Goal: Task Accomplishment & Management: Use online tool/utility

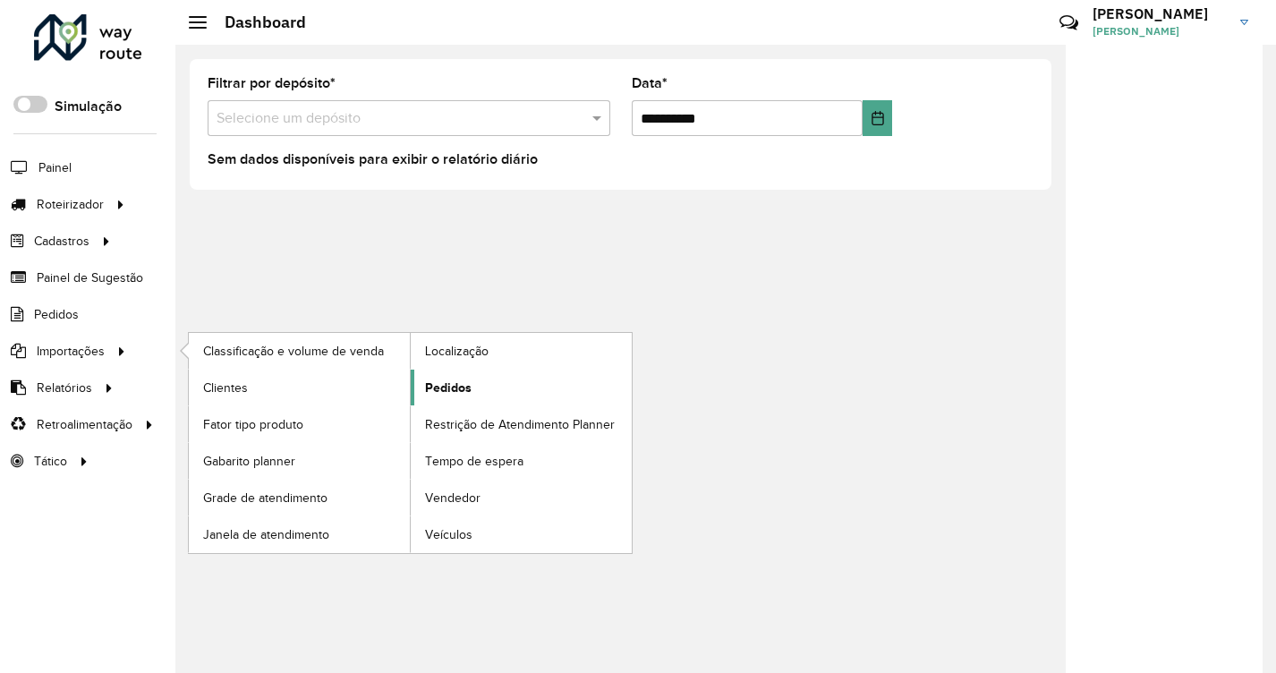
click at [428, 383] on span "Pedidos" at bounding box center [448, 387] width 47 height 19
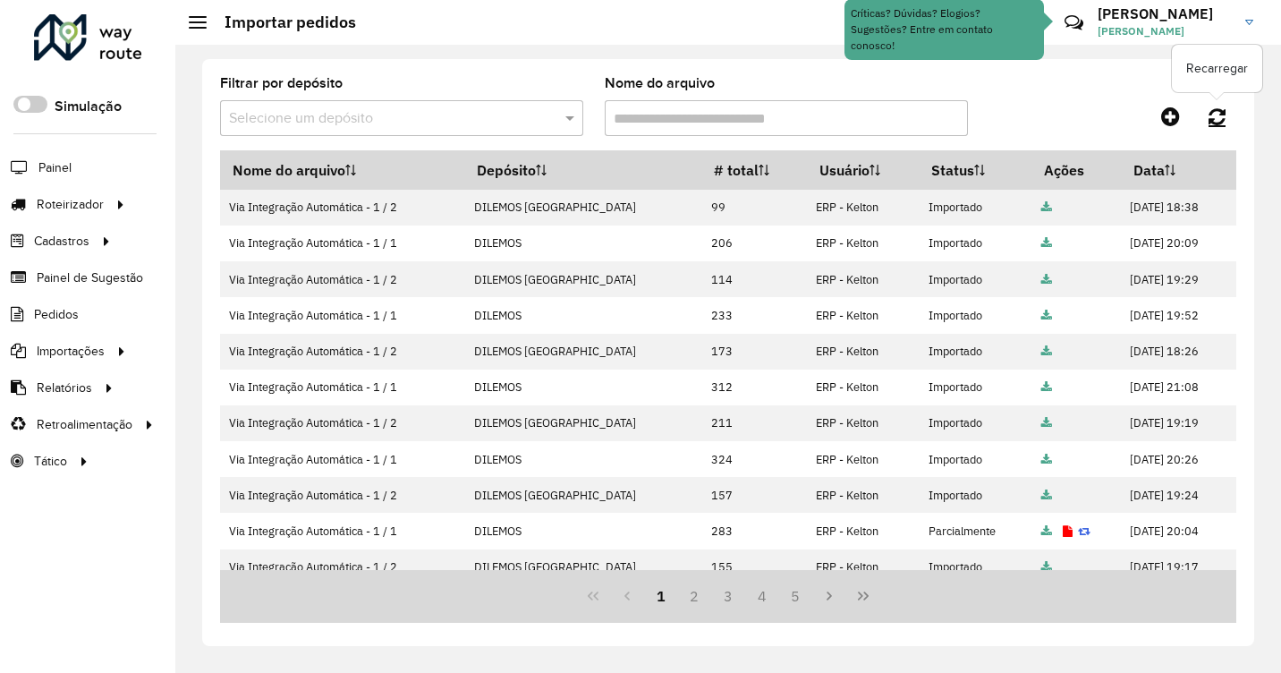
click at [1210, 105] on link at bounding box center [1217, 116] width 38 height 32
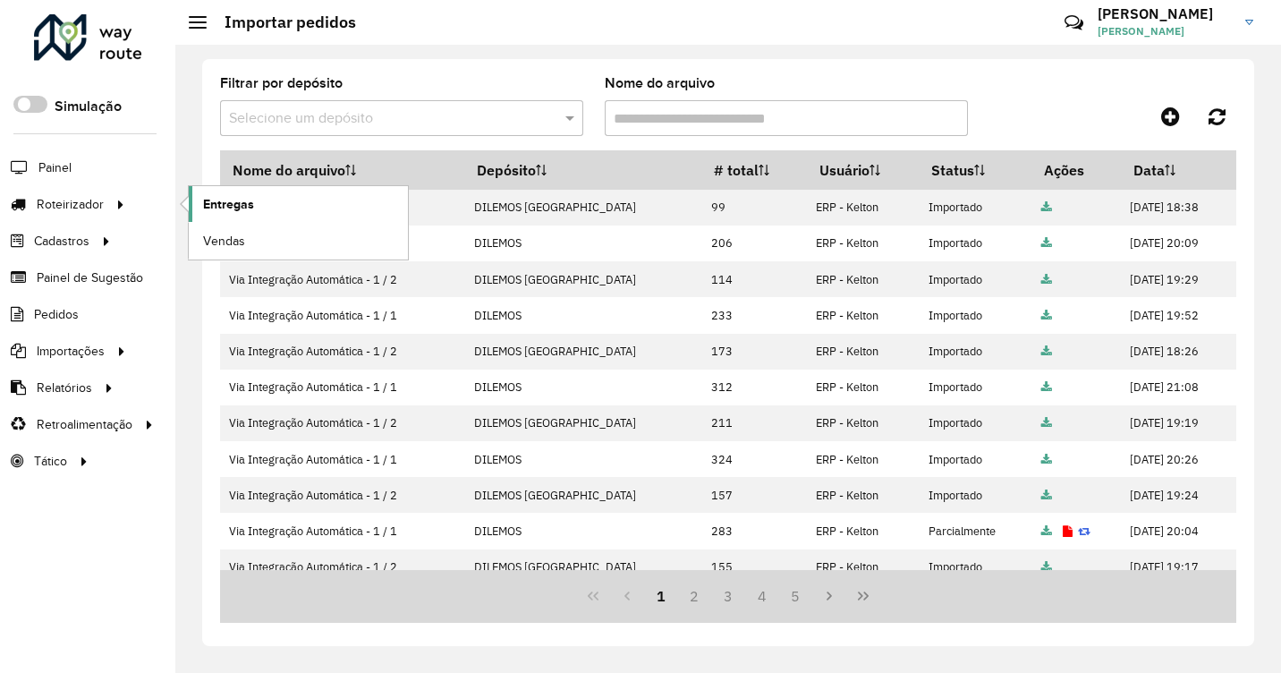
click at [218, 204] on span "Entregas" at bounding box center [228, 204] width 51 height 19
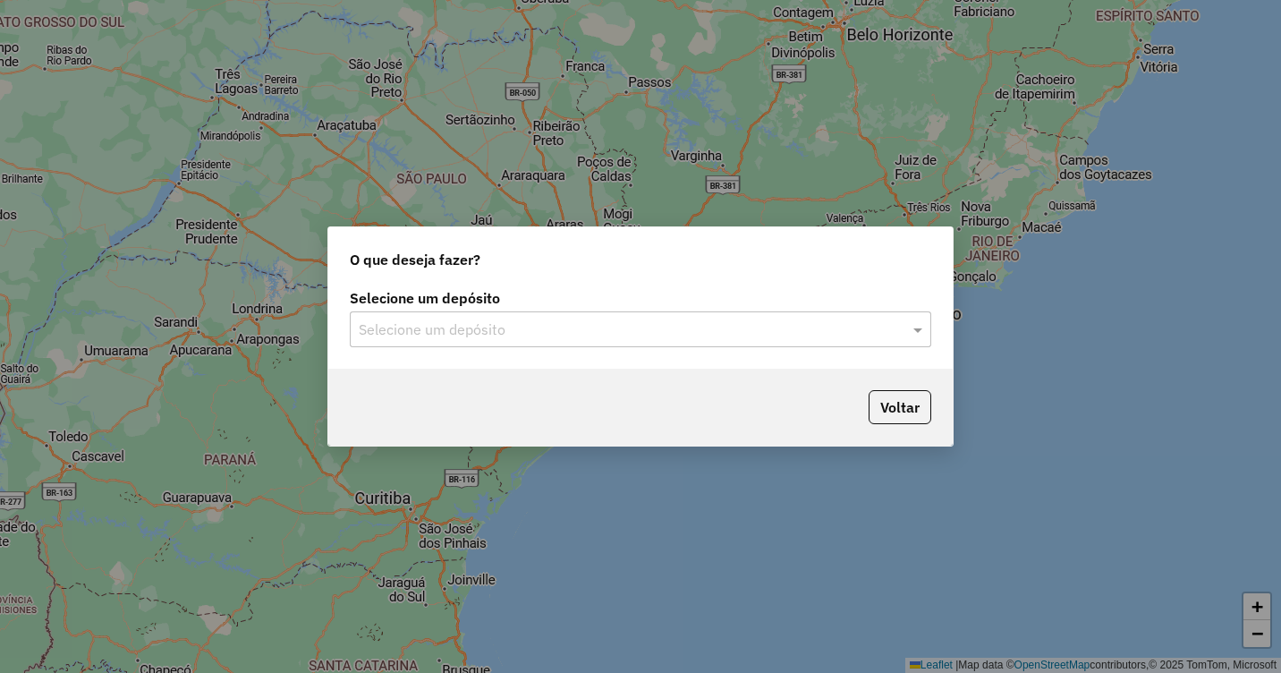
click at [592, 325] on input "text" at bounding box center [623, 329] width 528 height 21
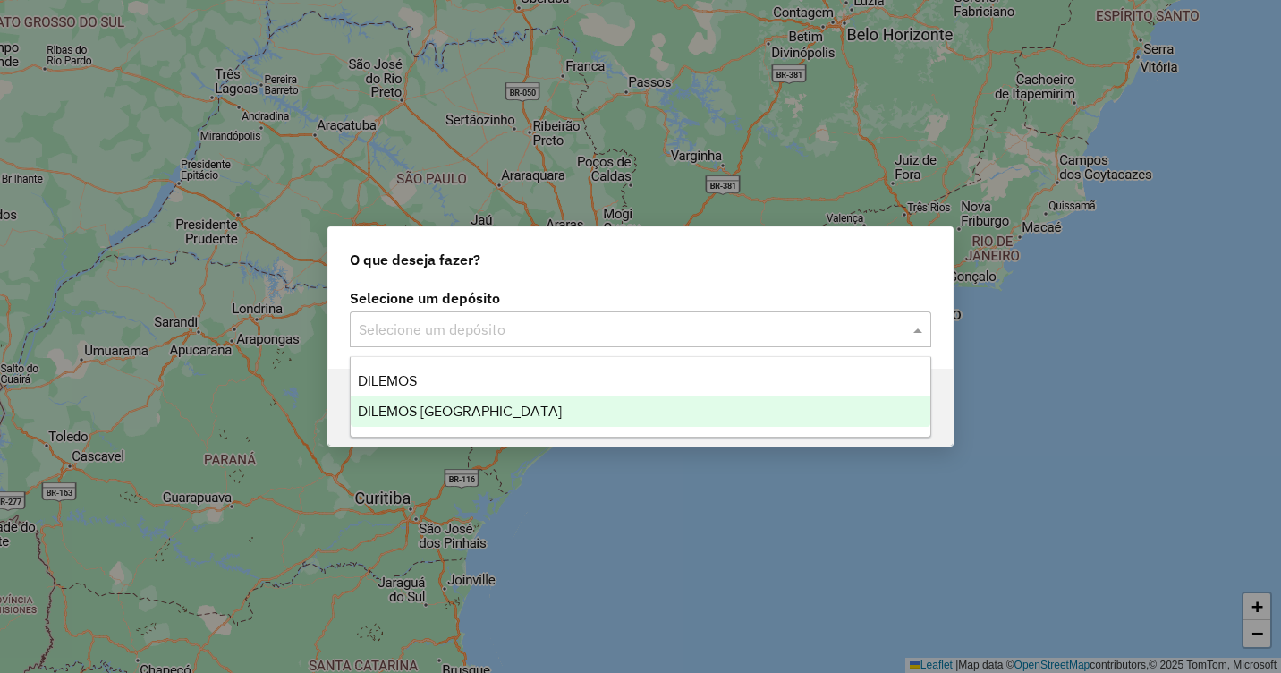
click at [454, 411] on span "DILEMOS [GEOGRAPHIC_DATA]" at bounding box center [460, 410] width 204 height 15
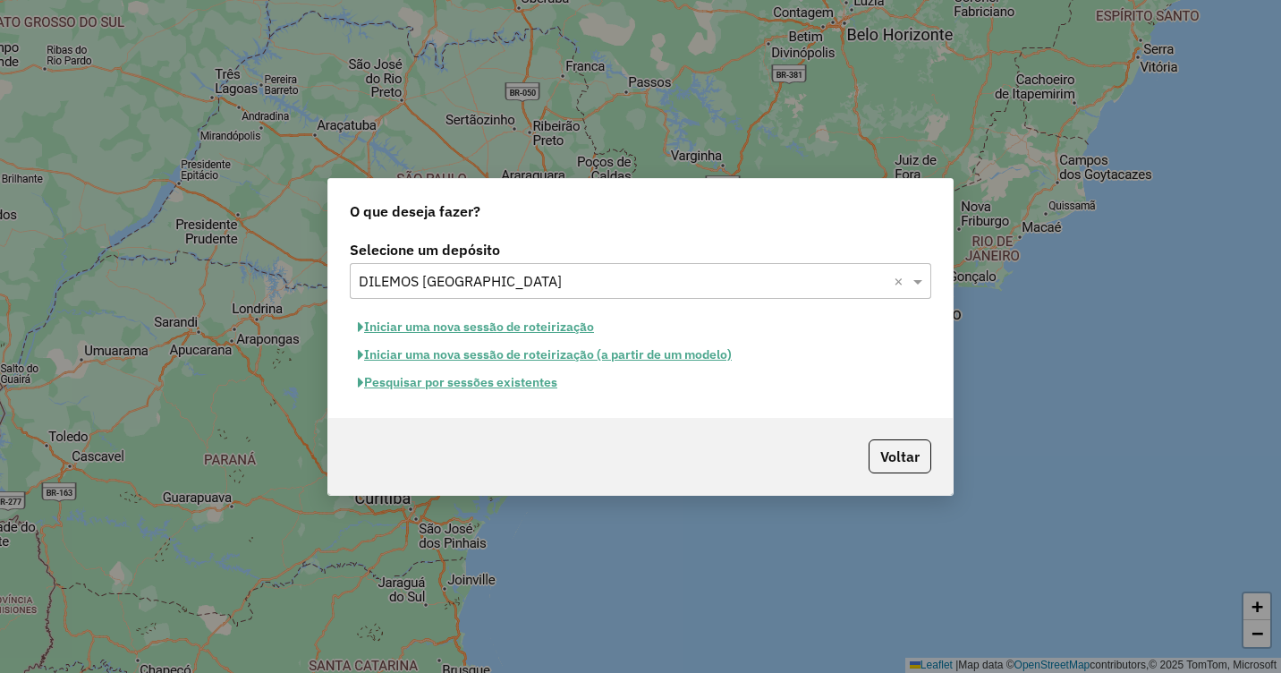
click at [454, 326] on button "Iniciar uma nova sessão de roteirização" at bounding box center [476, 327] width 252 height 28
select select "*"
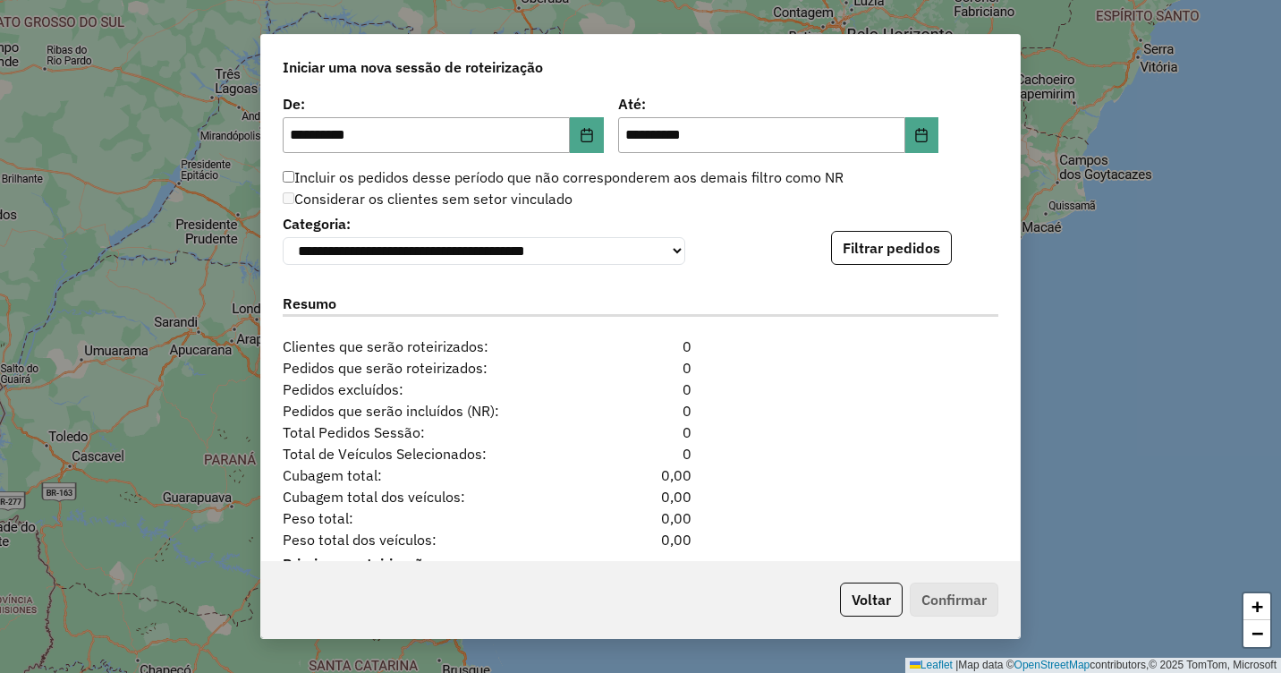
scroll to position [1789, 0]
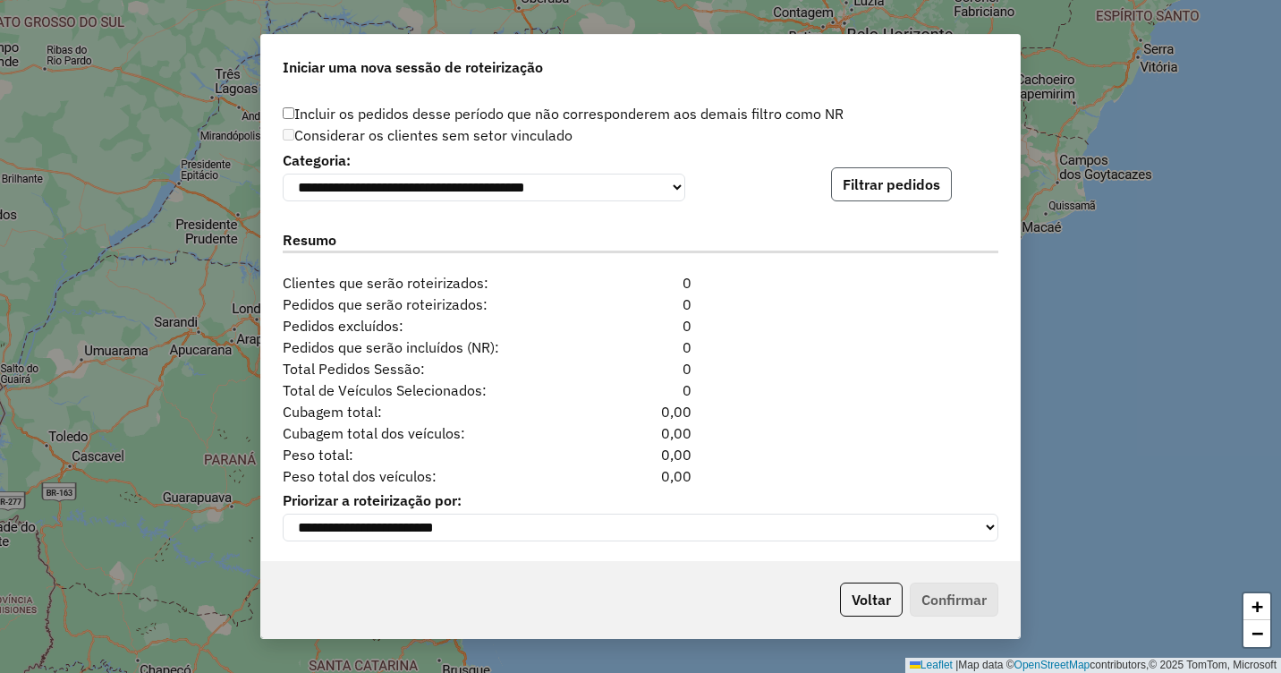
click at [852, 189] on button "Filtrar pedidos" at bounding box center [891, 184] width 121 height 34
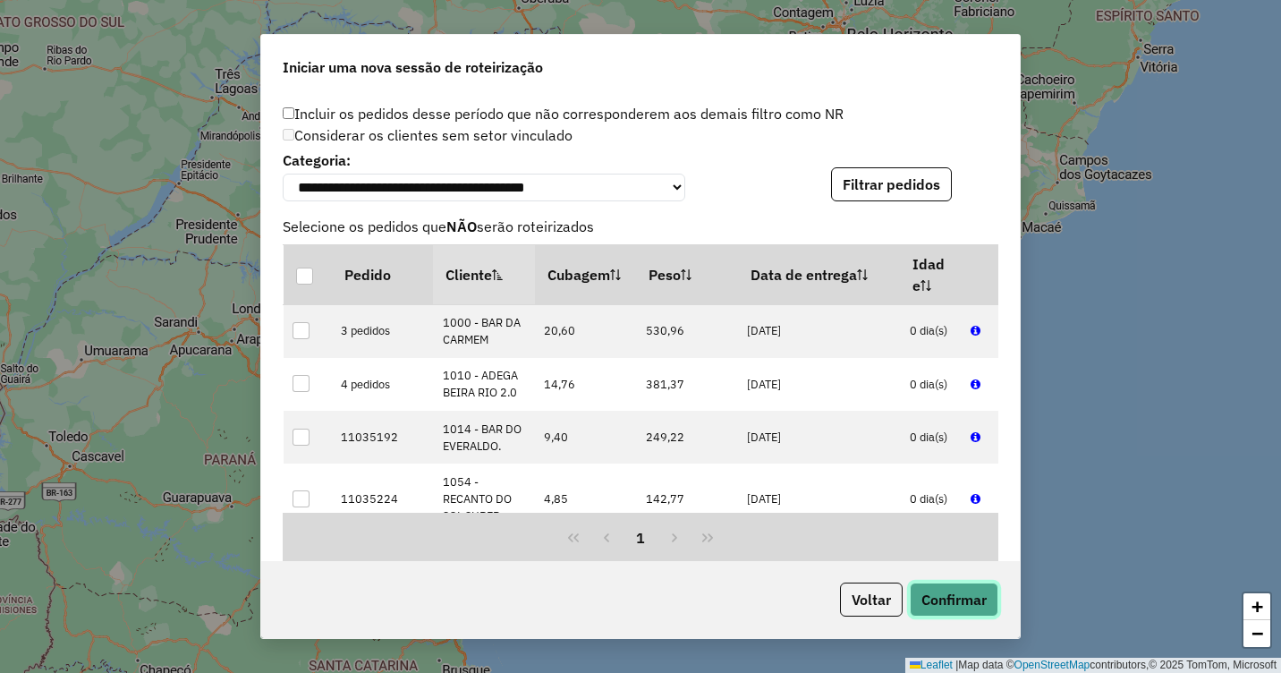
click at [949, 597] on button "Confirmar" at bounding box center [954, 599] width 89 height 34
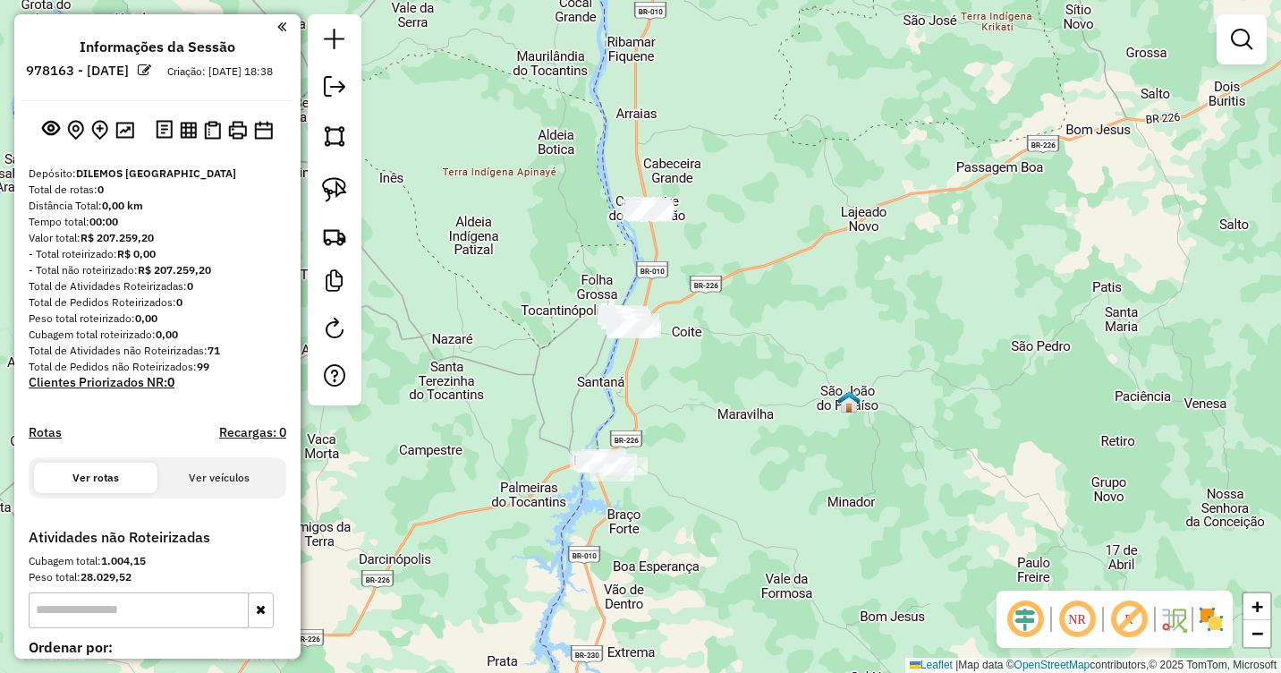
drag, startPoint x: 789, startPoint y: 296, endPoint x: 809, endPoint y: 387, distance: 93.3
click at [790, 411] on div "Janela de atendimento Grade de atendimento Capacidade Transportadoras Veículos …" at bounding box center [640, 336] width 1281 height 673
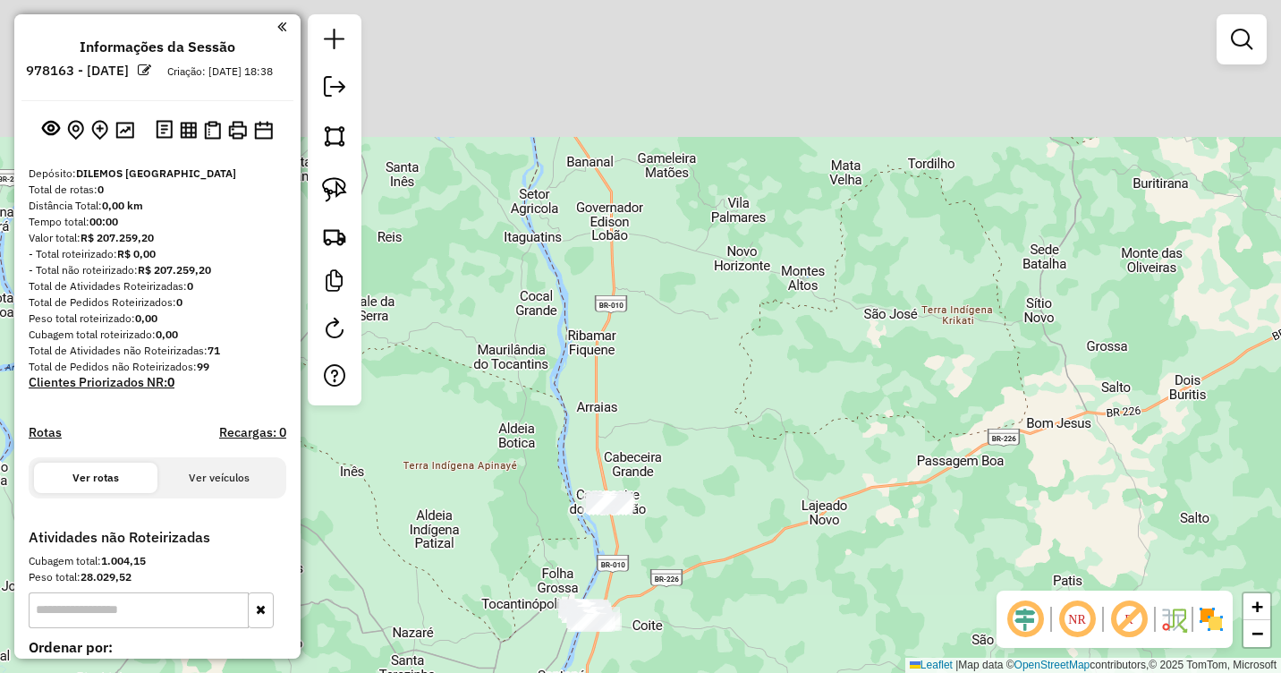
drag, startPoint x: 857, startPoint y: 213, endPoint x: 811, endPoint y: 425, distance: 216.9
click at [811, 425] on div "Janela de atendimento Grade de atendimento Capacidade Transportadoras Veículos …" at bounding box center [640, 336] width 1281 height 673
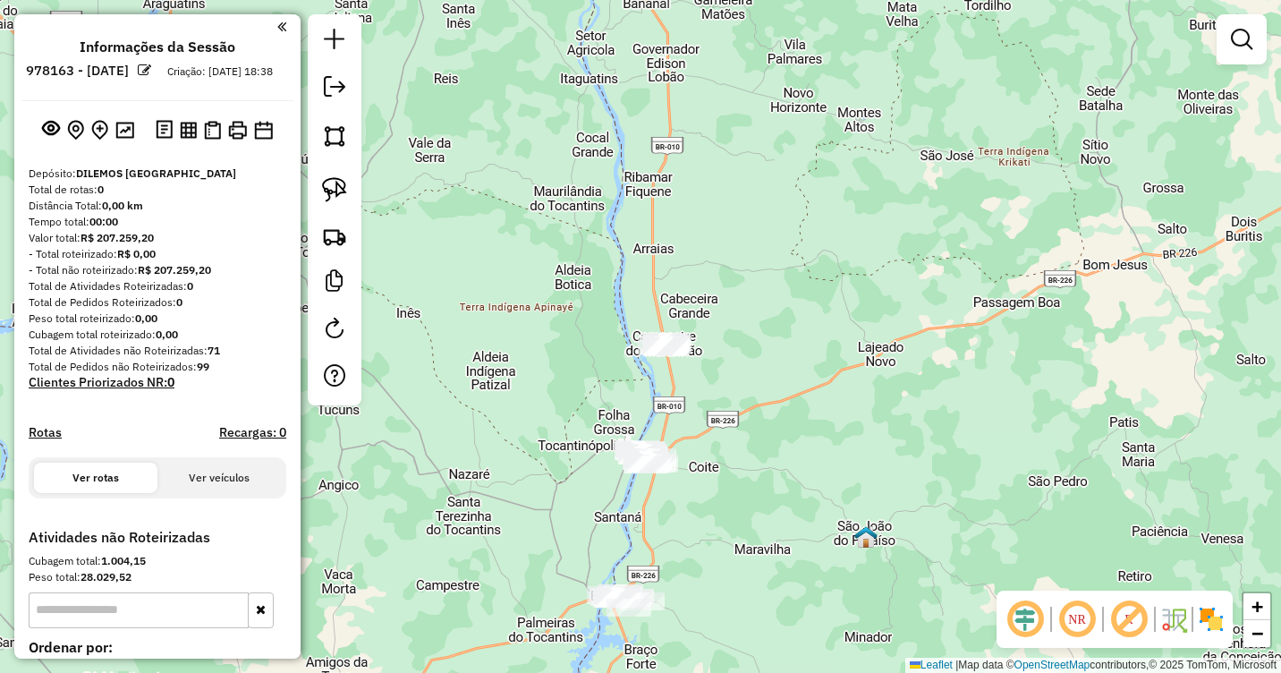
drag, startPoint x: 831, startPoint y: 333, endPoint x: 892, endPoint y: 157, distance: 186.4
click at [892, 157] on div "Janela de atendimento Grade de atendimento Capacidade Transportadoras Veículos …" at bounding box center [640, 336] width 1281 height 673
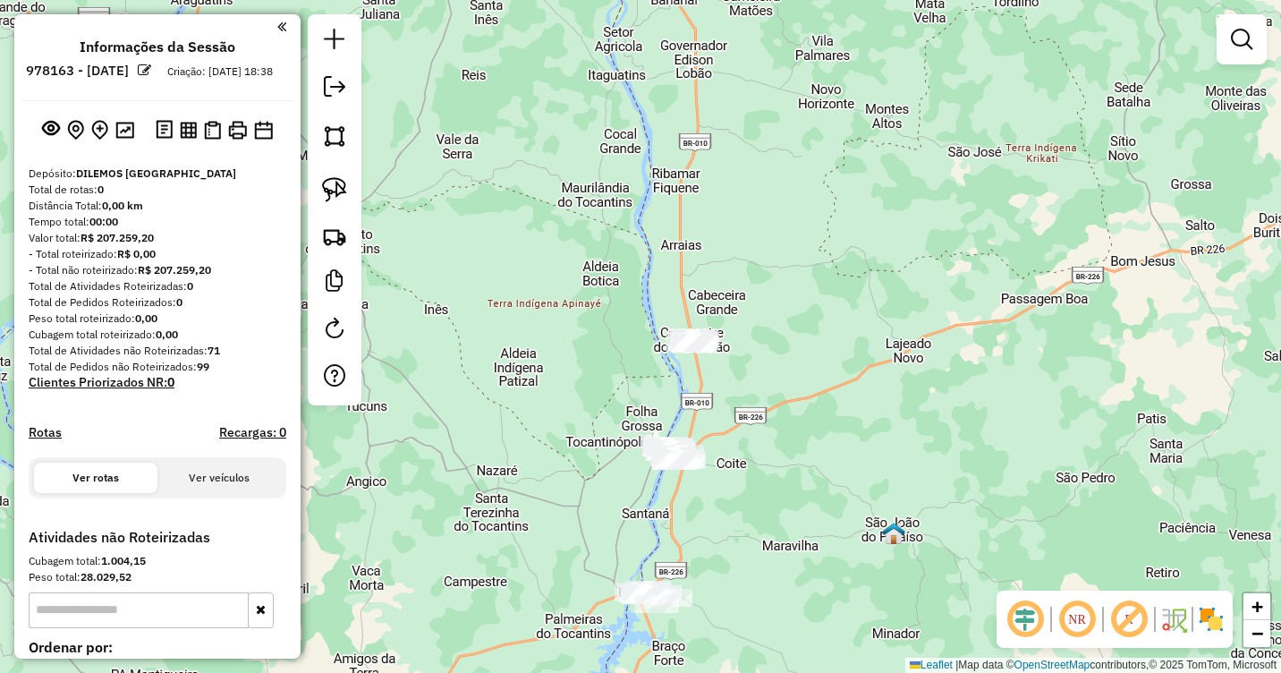
drag, startPoint x: 944, startPoint y: 225, endPoint x: 984, endPoint y: 274, distance: 63.6
click at [984, 274] on div "Janela de atendimento Grade de atendimento Capacidade Transportadoras Veículos …" at bounding box center [640, 336] width 1281 height 673
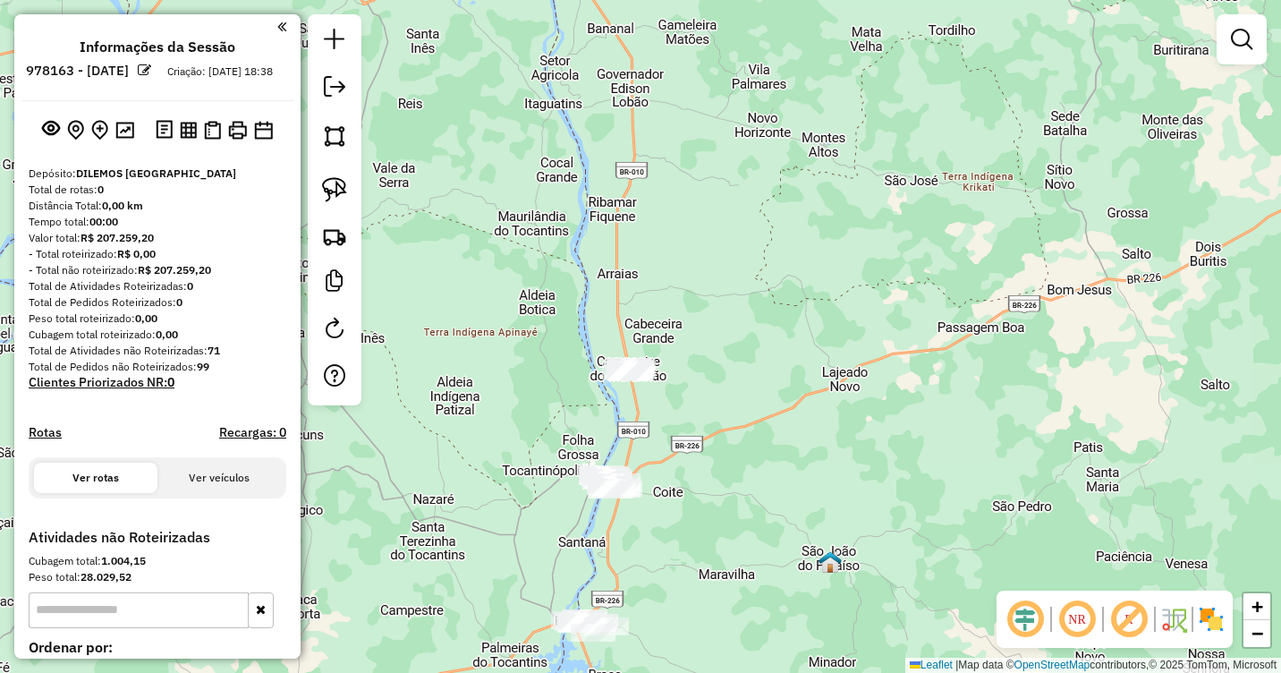
drag, startPoint x: 979, startPoint y: 239, endPoint x: 927, endPoint y: 245, distance: 53.1
click at [924, 244] on div "Janela de atendimento Grade de atendimento Capacidade Transportadoras Veículos …" at bounding box center [640, 336] width 1281 height 673
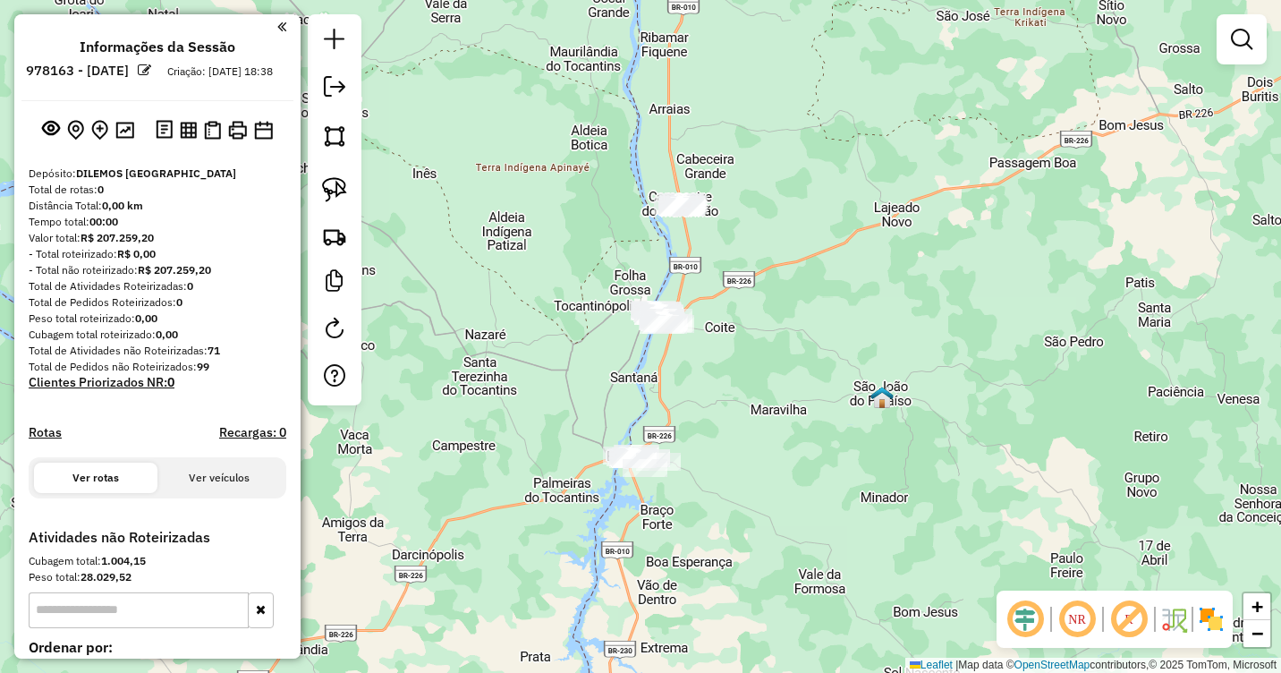
drag, startPoint x: 882, startPoint y: 316, endPoint x: 926, endPoint y: 76, distance: 243.7
click at [926, 76] on div "Janela de atendimento Grade de atendimento Capacidade Transportadoras Veículos …" at bounding box center [640, 336] width 1281 height 673
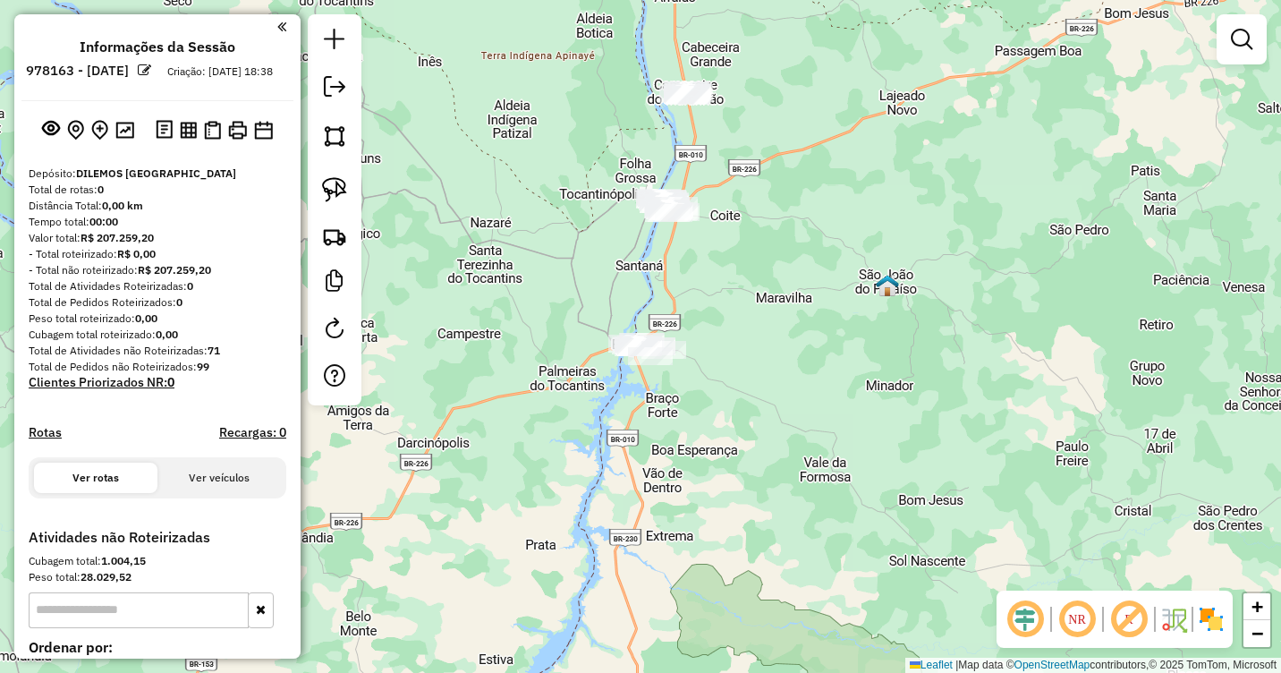
drag, startPoint x: 936, startPoint y: 262, endPoint x: 928, endPoint y: 196, distance: 66.7
click at [928, 196] on div "Janela de atendimento Grade de atendimento Capacidade Transportadoras Veículos …" at bounding box center [640, 336] width 1281 height 673
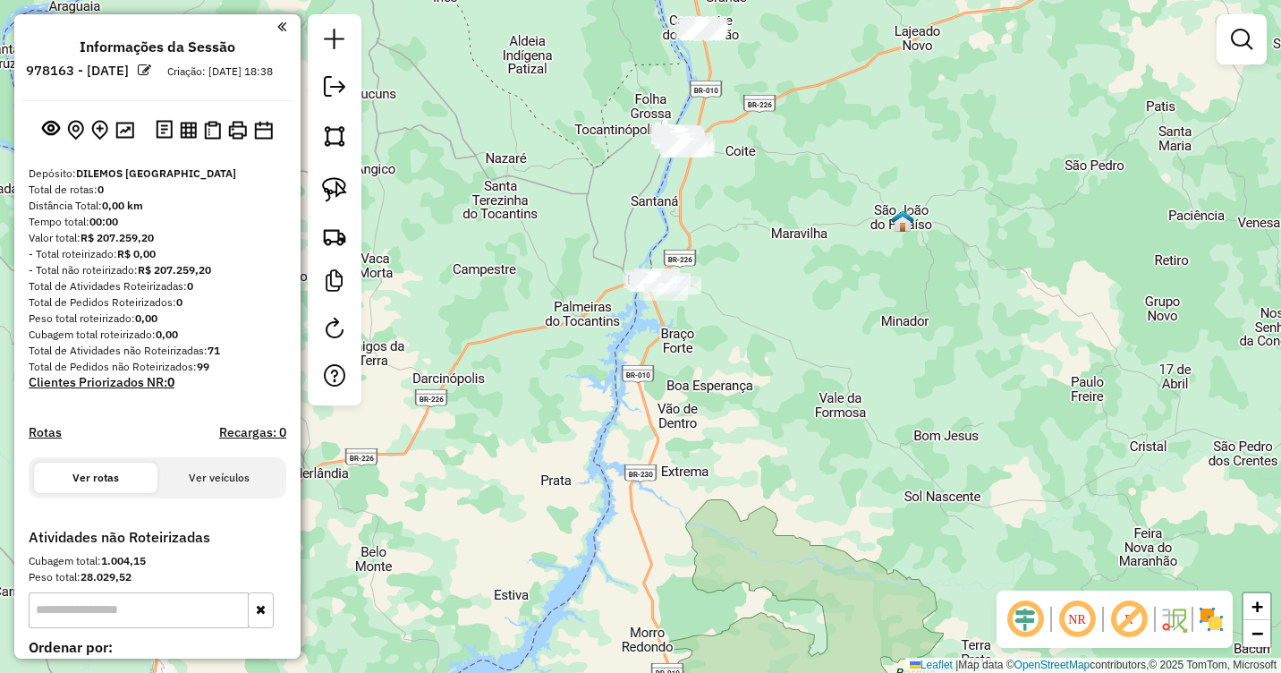
drag, startPoint x: 746, startPoint y: 292, endPoint x: 764, endPoint y: 211, distance: 82.5
click at [764, 211] on div "Janela de atendimento Grade de atendimento Capacidade Transportadoras Veículos …" at bounding box center [640, 336] width 1281 height 673
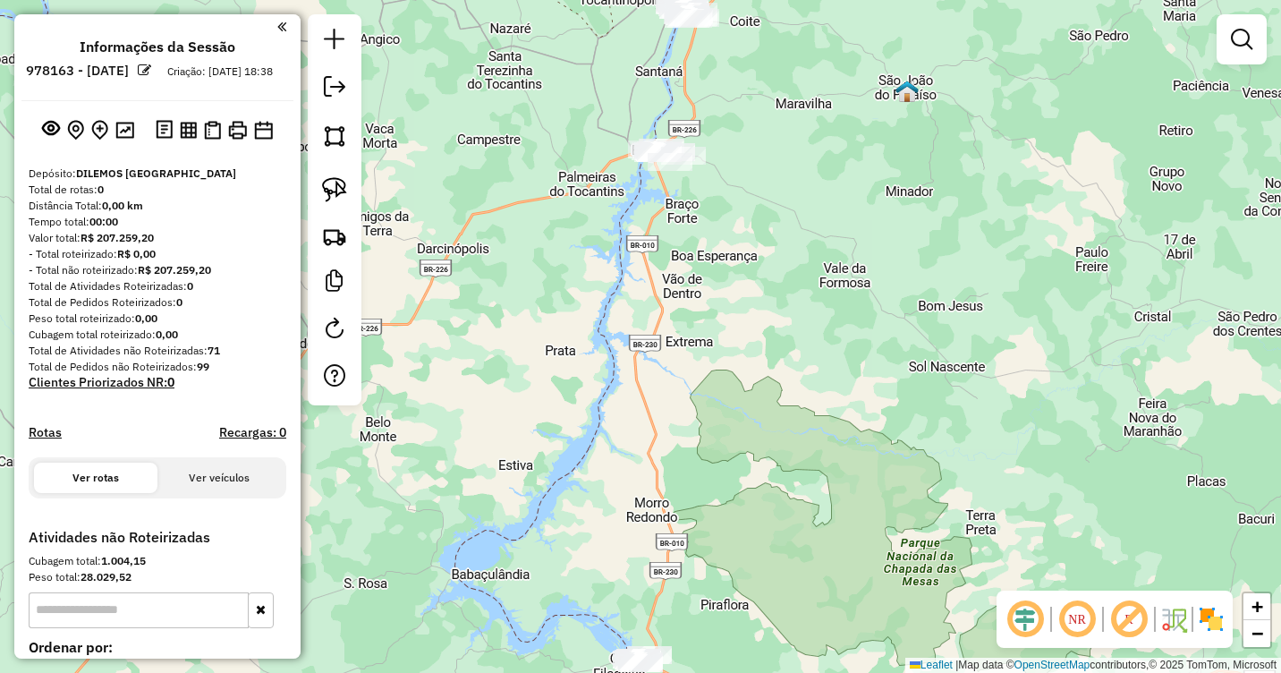
drag, startPoint x: 777, startPoint y: 272, endPoint x: 779, endPoint y: 158, distance: 113.6
click at [779, 158] on div "Janela de atendimento Grade de atendimento Capacidade Transportadoras Veículos …" at bounding box center [640, 336] width 1281 height 673
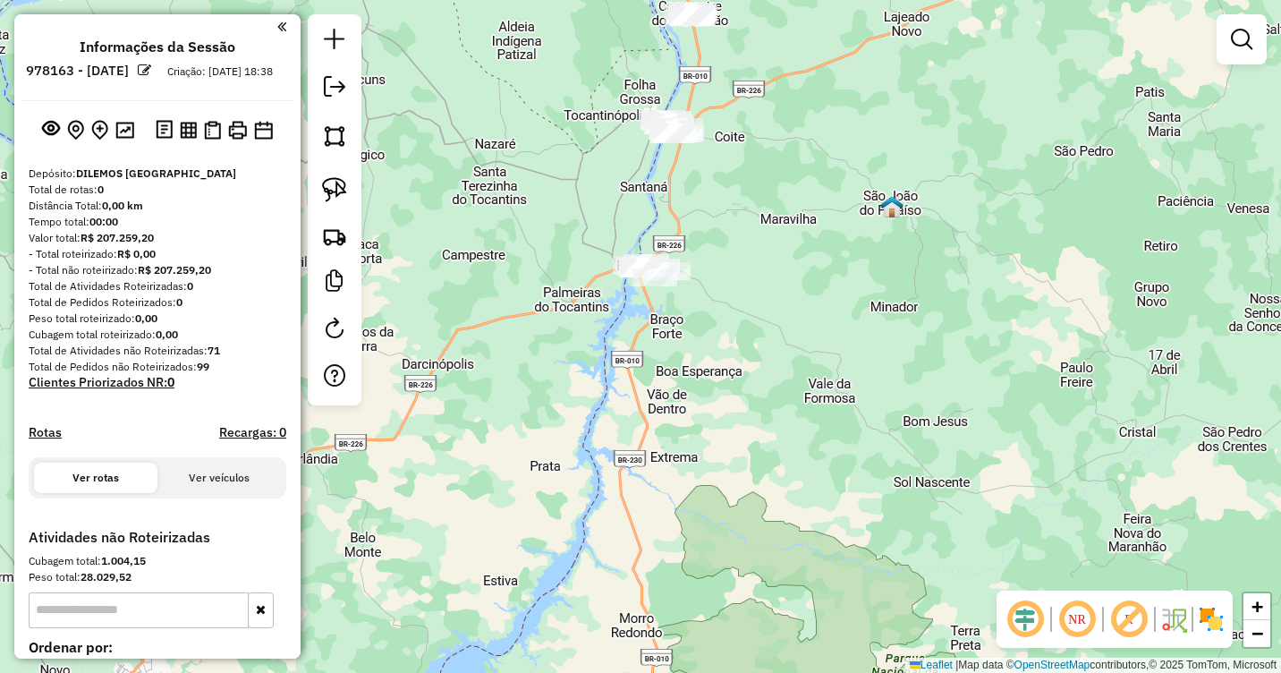
drag, startPoint x: 779, startPoint y: 199, endPoint x: 763, endPoint y: 326, distance: 128.9
click at [763, 326] on div "Janela de atendimento Grade de atendimento Capacidade Transportadoras Veículos …" at bounding box center [640, 336] width 1281 height 673
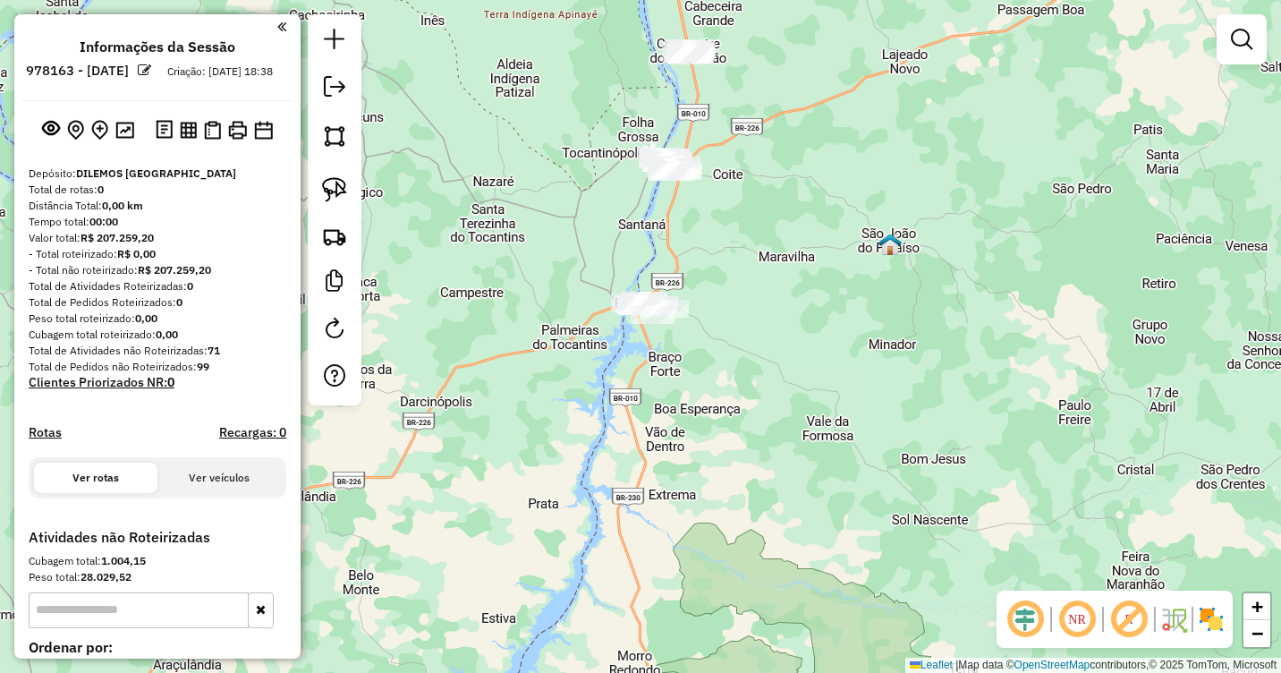
drag, startPoint x: 717, startPoint y: 363, endPoint x: 693, endPoint y: 377, distance: 28.1
click at [714, 390] on div "Janela de atendimento Grade de atendimento Capacidade Transportadoras Veículos …" at bounding box center [640, 336] width 1281 height 673
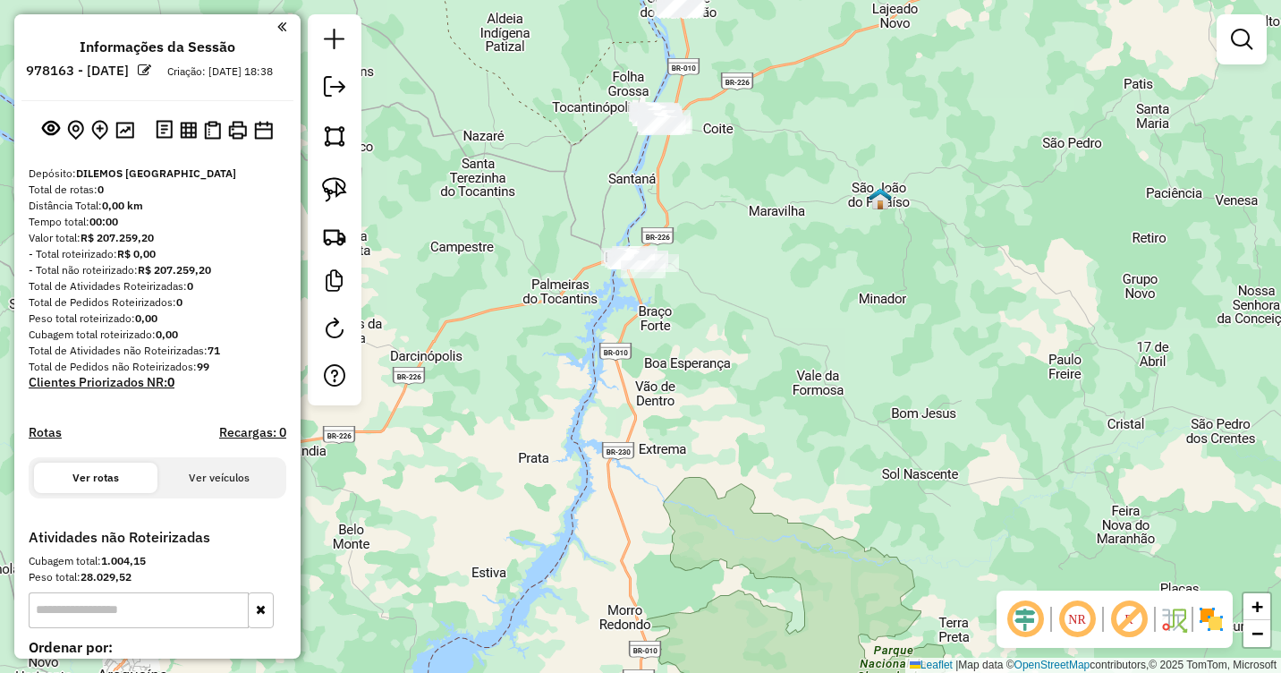
drag, startPoint x: 814, startPoint y: 214, endPoint x: 731, endPoint y: 41, distance: 191.6
click at [732, 41] on div "Janela de atendimento Grade de atendimento Capacidade Transportadoras Veículos …" at bounding box center [640, 336] width 1281 height 673
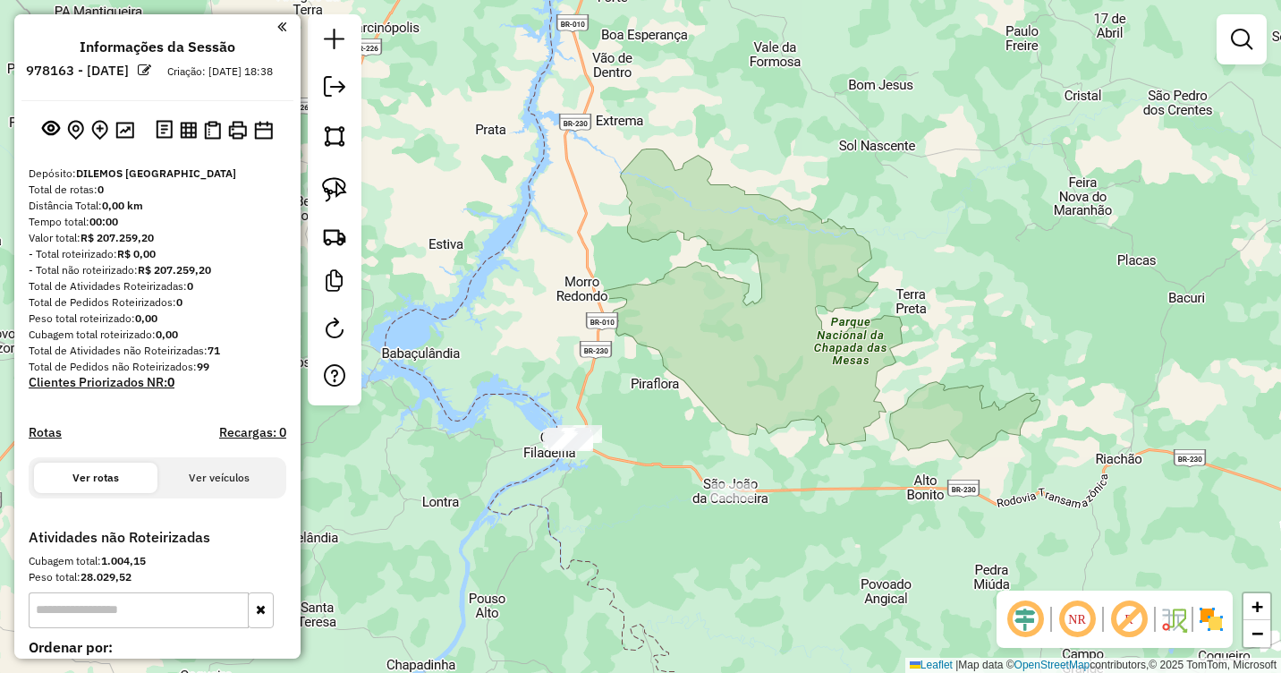
drag, startPoint x: 694, startPoint y: 352, endPoint x: 742, endPoint y: 209, distance: 150.8
click at [742, 209] on div "Janela de atendimento Grade de atendimento Capacidade Transportadoras Veículos …" at bounding box center [640, 336] width 1281 height 673
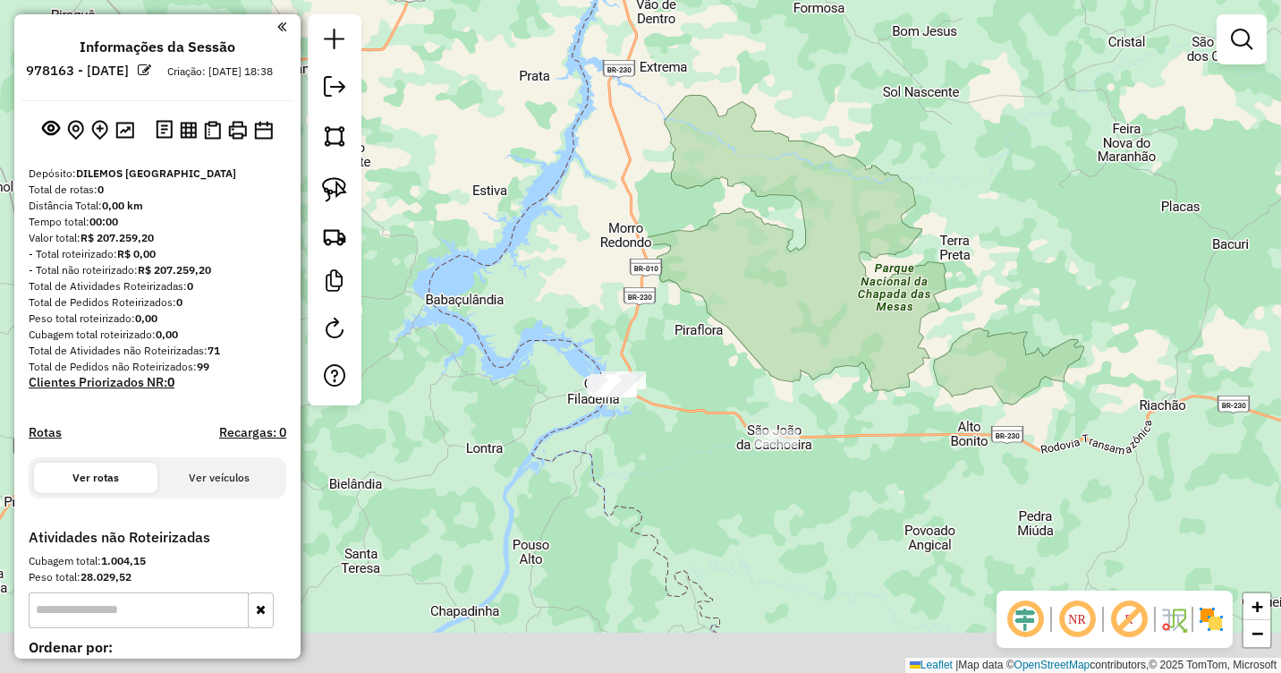
drag, startPoint x: 713, startPoint y: 316, endPoint x: 757, endPoint y: 262, distance: 69.3
click at [757, 262] on div "Janela de atendimento Grade de atendimento Capacidade Transportadoras Veículos …" at bounding box center [640, 336] width 1281 height 673
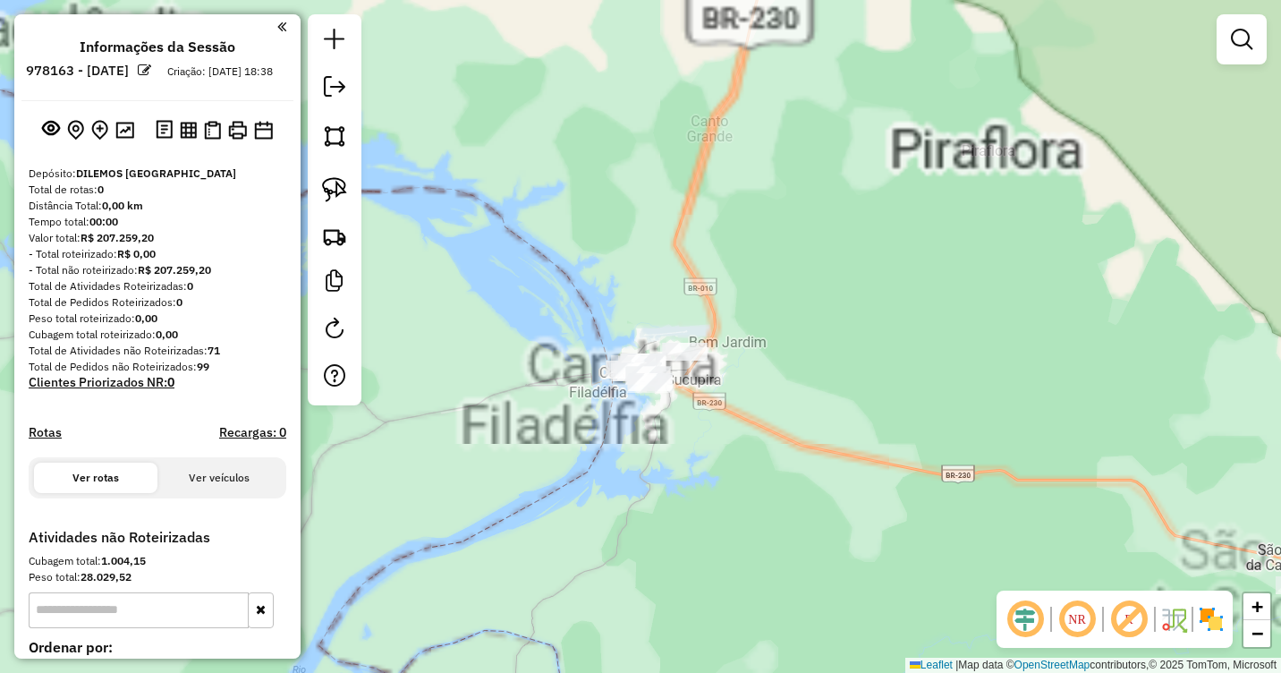
drag, startPoint x: 633, startPoint y: 363, endPoint x: 778, endPoint y: 245, distance: 186.9
click at [778, 245] on div "Janela de atendimento Grade de atendimento Capacidade Transportadoras Veículos …" at bounding box center [640, 336] width 1281 height 673
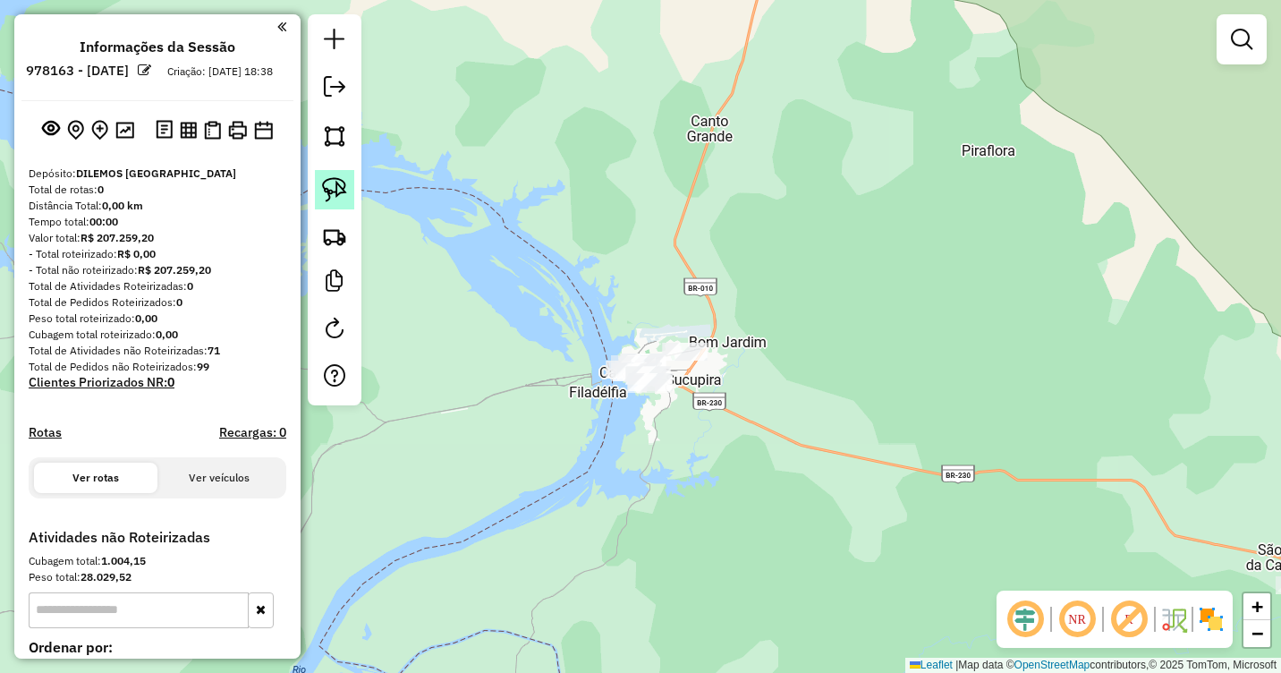
click at [326, 184] on img at bounding box center [334, 189] width 25 height 25
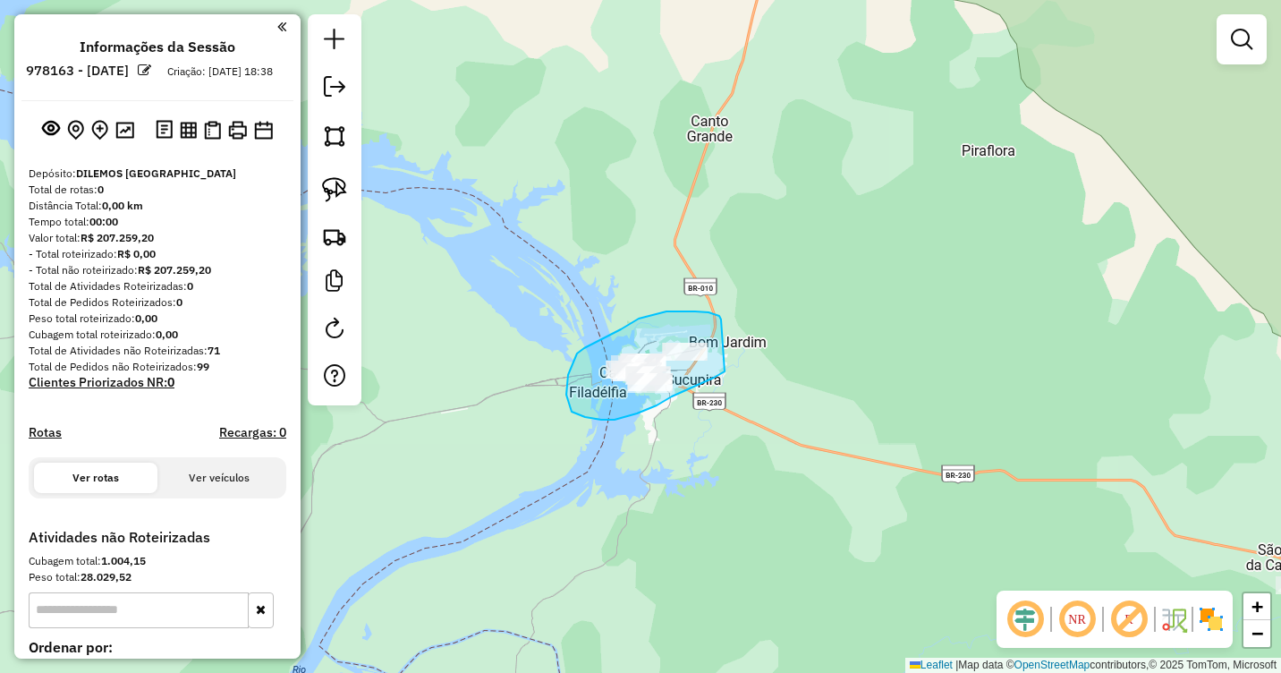
drag, startPoint x: 708, startPoint y: 312, endPoint x: 725, endPoint y: 371, distance: 61.2
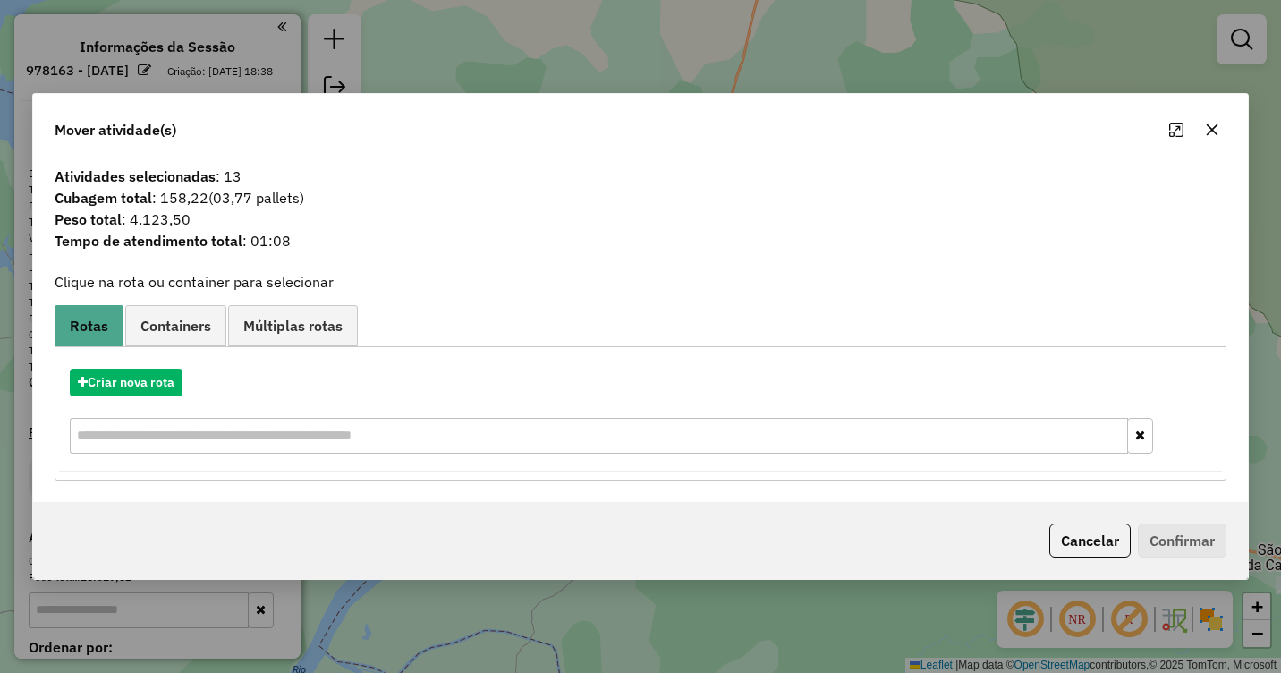
click at [1211, 123] on icon "button" at bounding box center [1212, 130] width 14 height 14
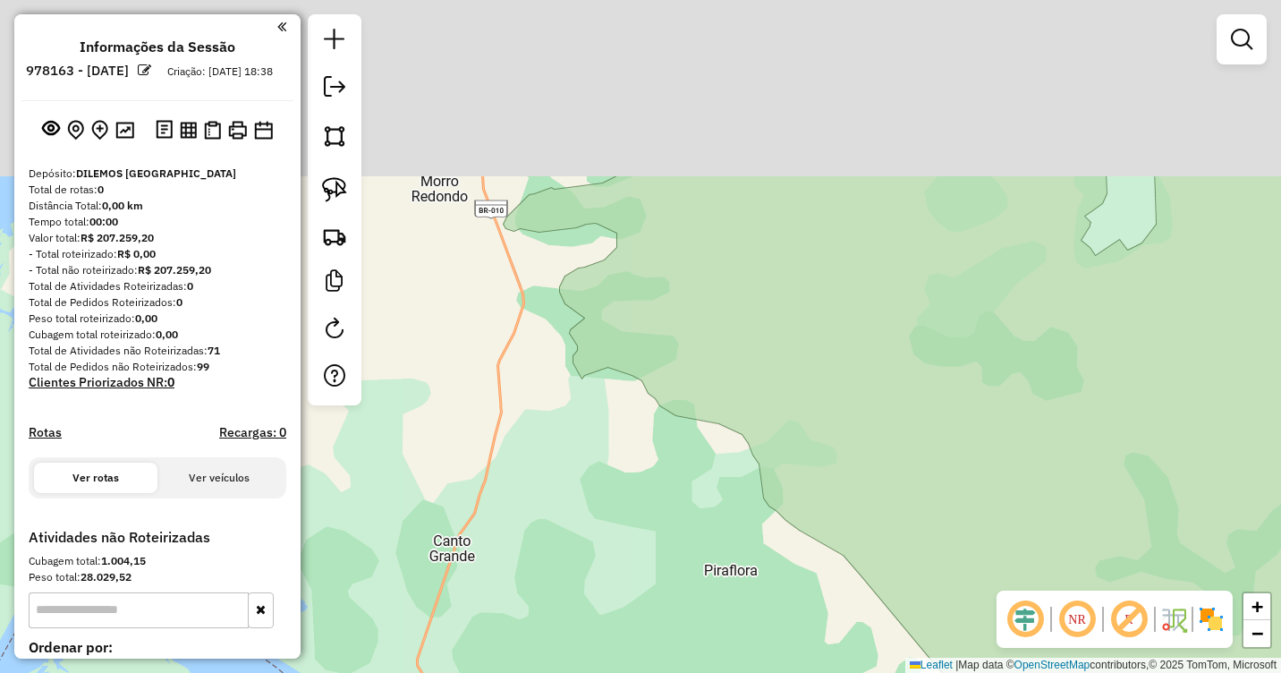
drag, startPoint x: 987, startPoint y: 76, endPoint x: 674, endPoint y: 623, distance: 629.9
click at [674, 623] on div "Janela de atendimento Grade de atendimento Capacidade Transportadoras Veículos …" at bounding box center [640, 336] width 1281 height 673
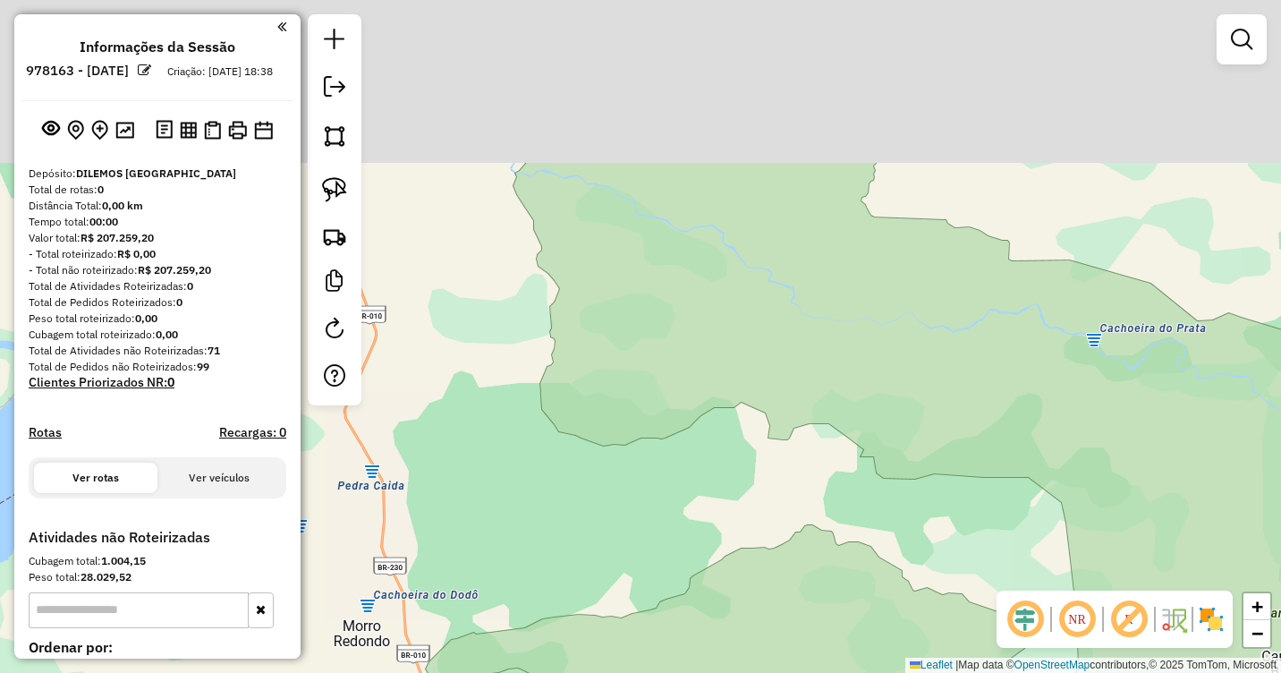
drag, startPoint x: 653, startPoint y: 375, endPoint x: 634, endPoint y: 656, distance: 281.5
click at [634, 656] on div "Janela de atendimento Grade de atendimento Capacidade Transportadoras Veículos …" at bounding box center [640, 336] width 1281 height 673
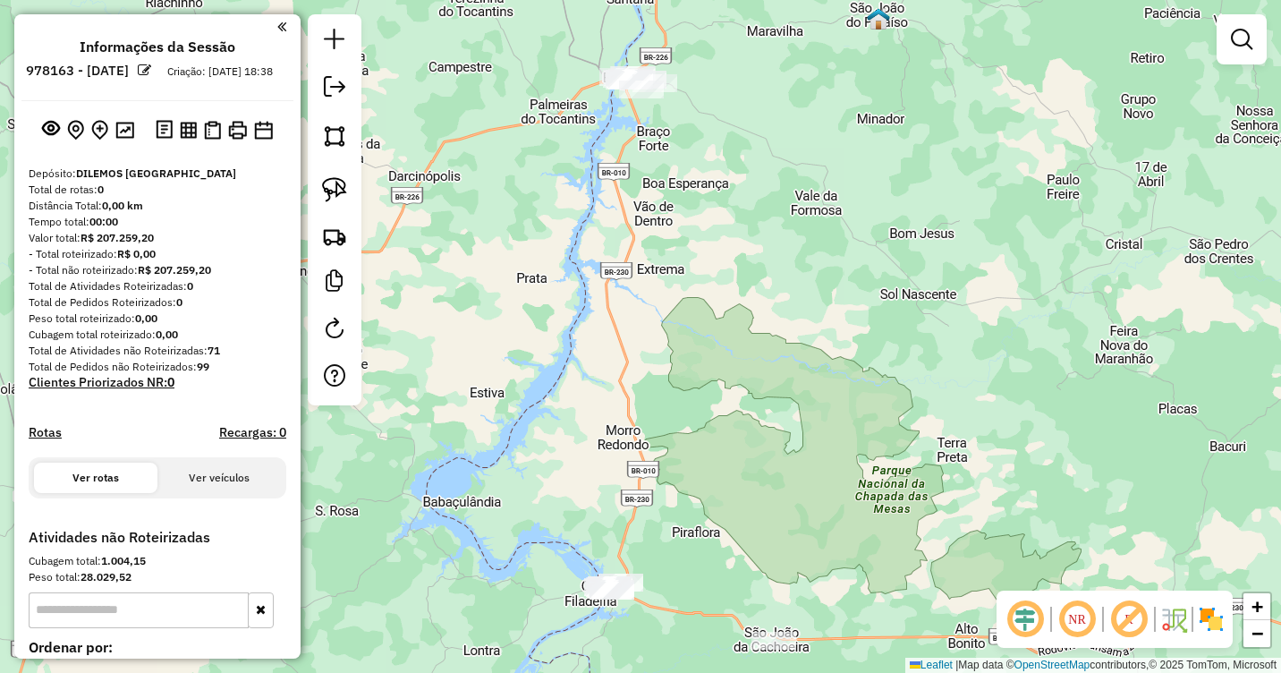
drag, startPoint x: 767, startPoint y: 206, endPoint x: 718, endPoint y: 446, distance: 245.6
click at [718, 446] on div "Janela de atendimento Grade de atendimento Capacidade Transportadoras Veículos …" at bounding box center [640, 336] width 1281 height 673
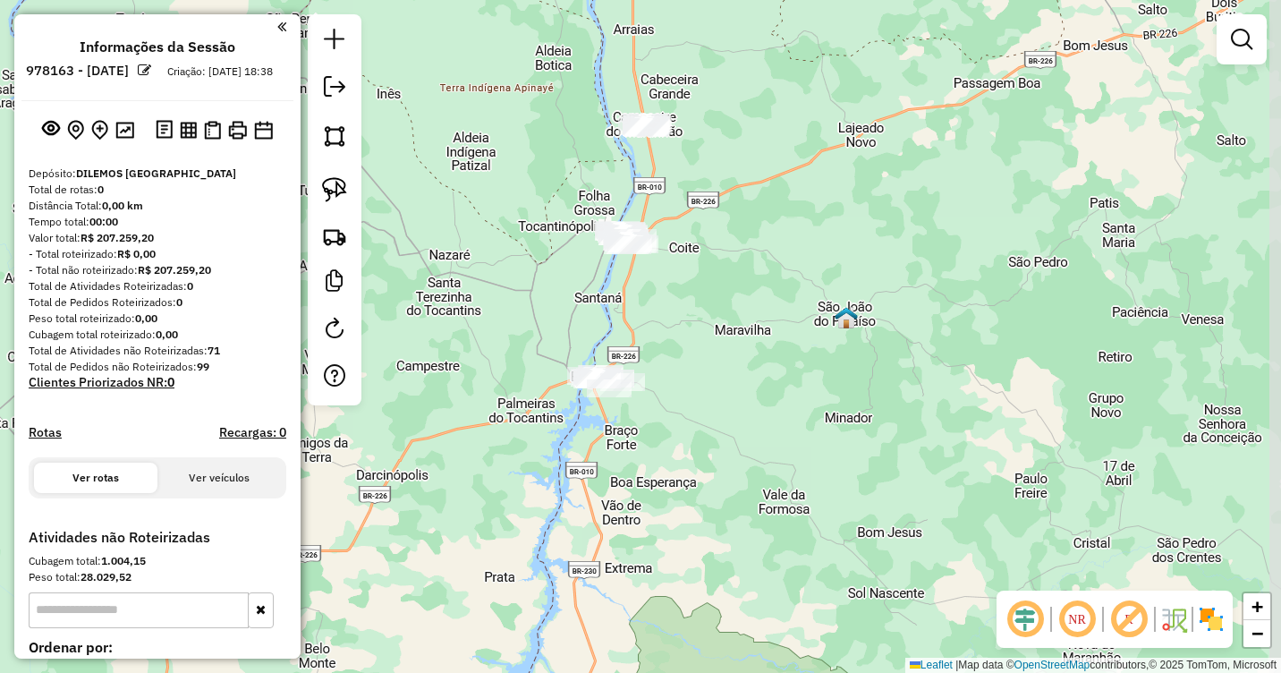
drag, startPoint x: 731, startPoint y: 257, endPoint x: 716, endPoint y: 439, distance: 183.1
click at [716, 439] on div "Janela de atendimento Grade de atendimento Capacidade Transportadoras Veículos …" at bounding box center [640, 336] width 1281 height 673
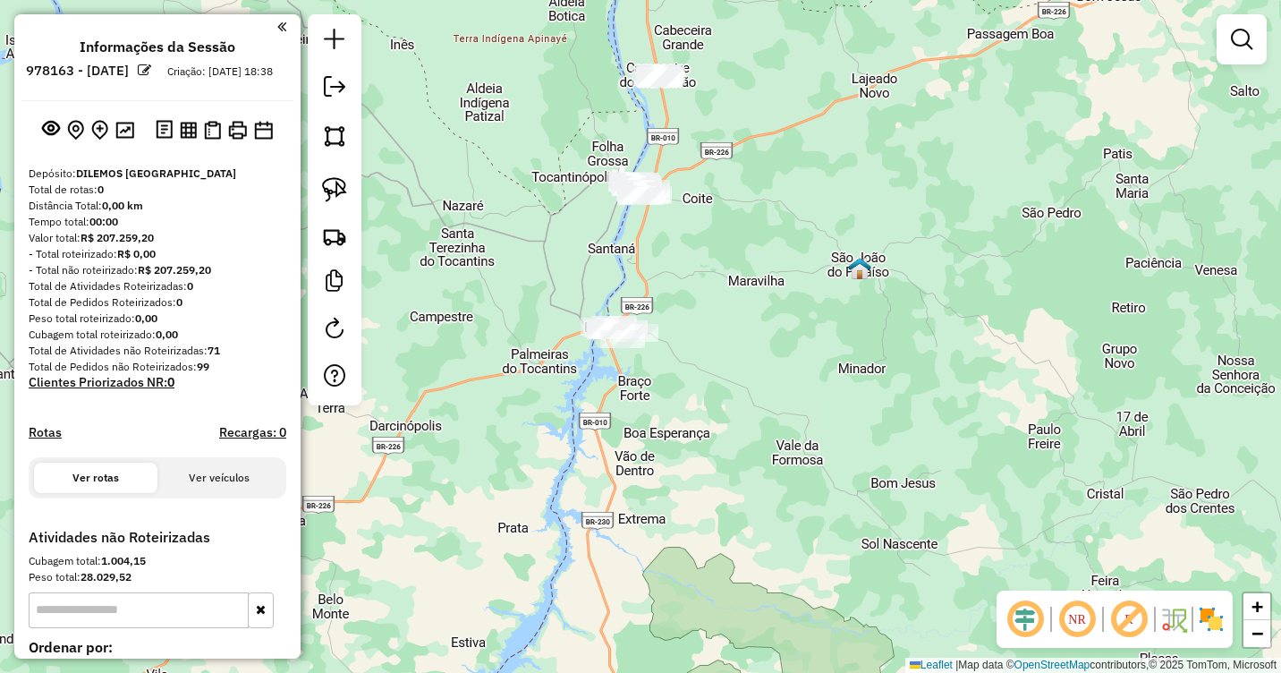
drag, startPoint x: 703, startPoint y: 305, endPoint x: 720, endPoint y: 242, distance: 64.9
click at [720, 242] on div "Janela de atendimento Grade de atendimento Capacidade Transportadoras Veículos …" at bounding box center [640, 336] width 1281 height 673
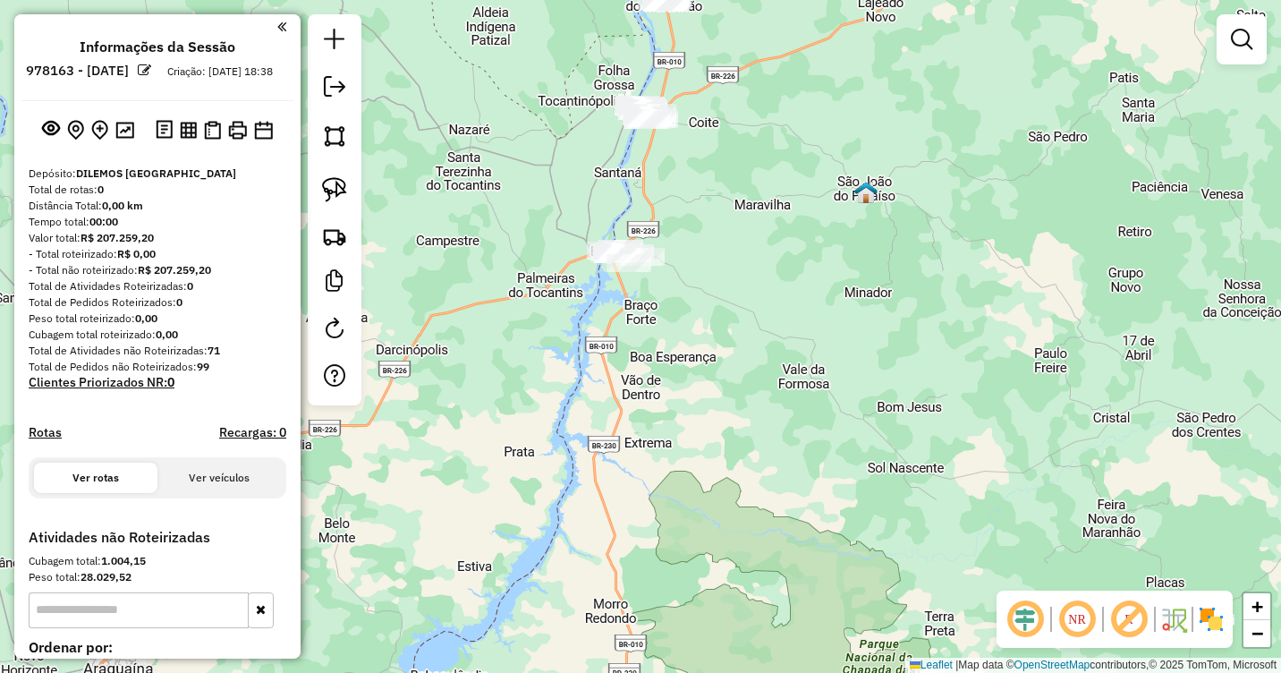
drag, startPoint x: 714, startPoint y: 327, endPoint x: 716, endPoint y: 242, distance: 85.9
click at [716, 242] on div "Janela de atendimento Grade de atendimento Capacidade Transportadoras Veículos …" at bounding box center [640, 336] width 1281 height 673
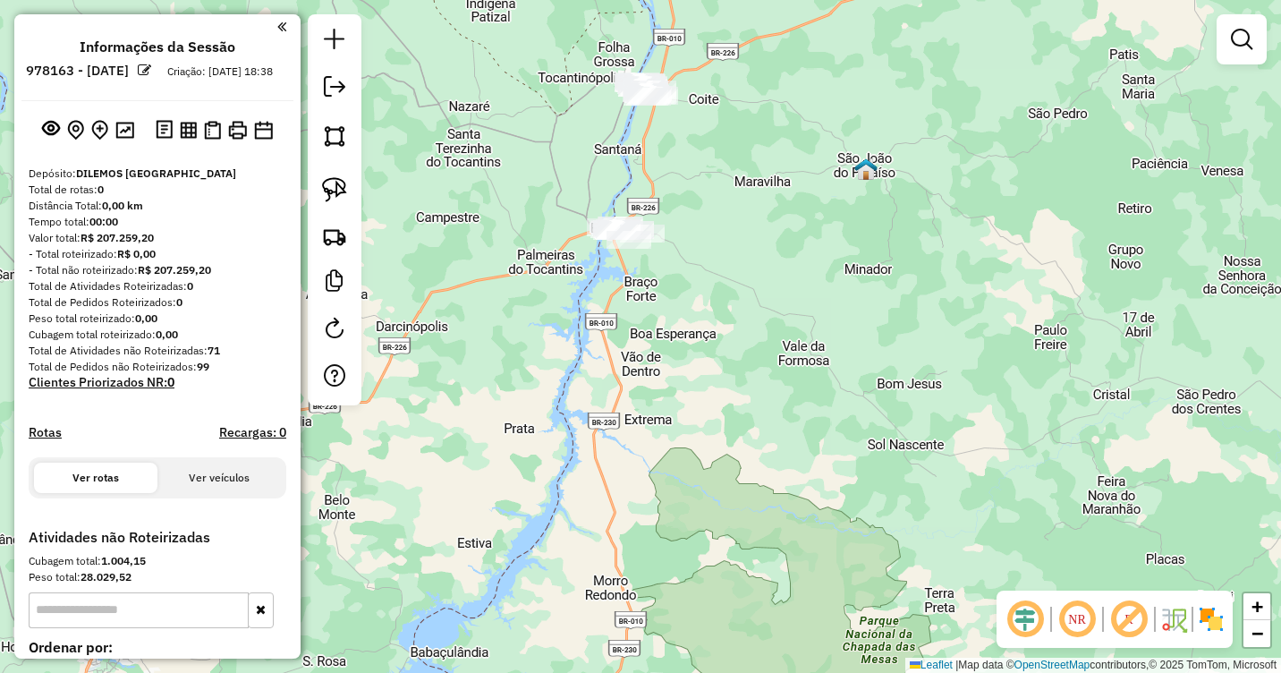
drag, startPoint x: 689, startPoint y: 505, endPoint x: 689, endPoint y: 185, distance: 320.2
click at [689, 186] on div "Janela de atendimento Grade de atendimento Capacidade Transportadoras Veículos …" at bounding box center [640, 336] width 1281 height 673
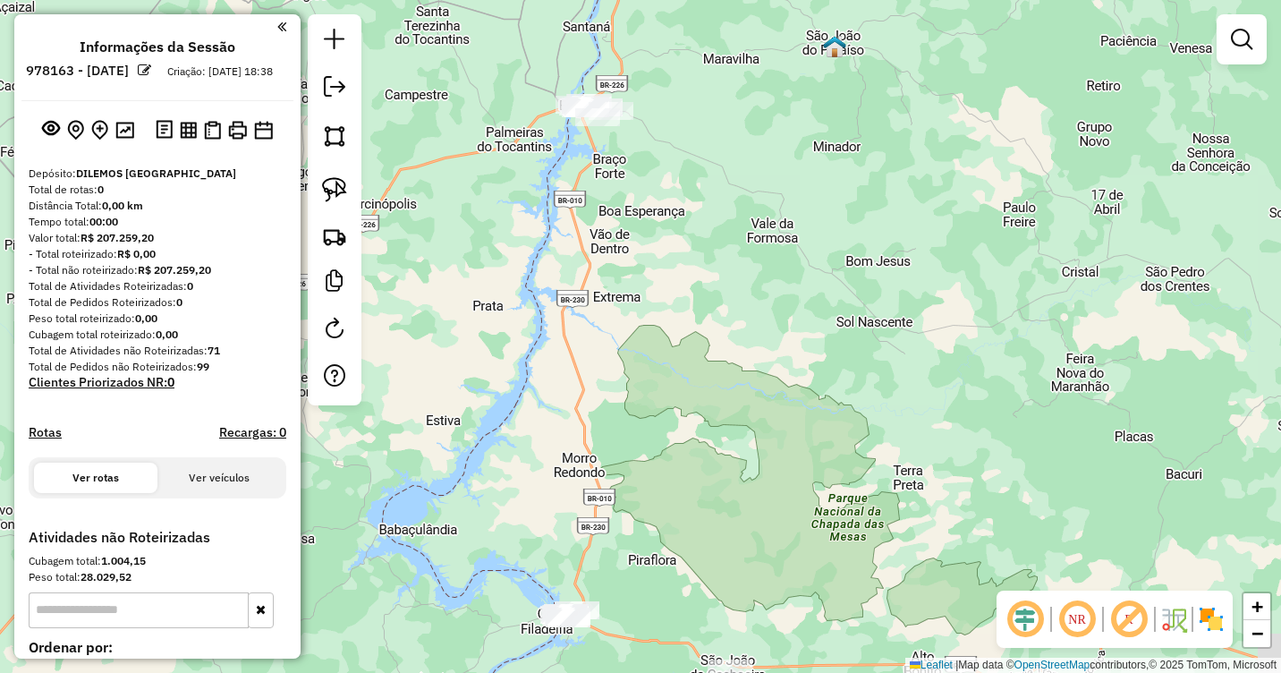
drag, startPoint x: 723, startPoint y: 55, endPoint x: 647, endPoint y: 449, distance: 401.7
click at [647, 450] on div "Janela de atendimento Grade de atendimento Capacidade Transportadoras Veículos …" at bounding box center [640, 336] width 1281 height 673
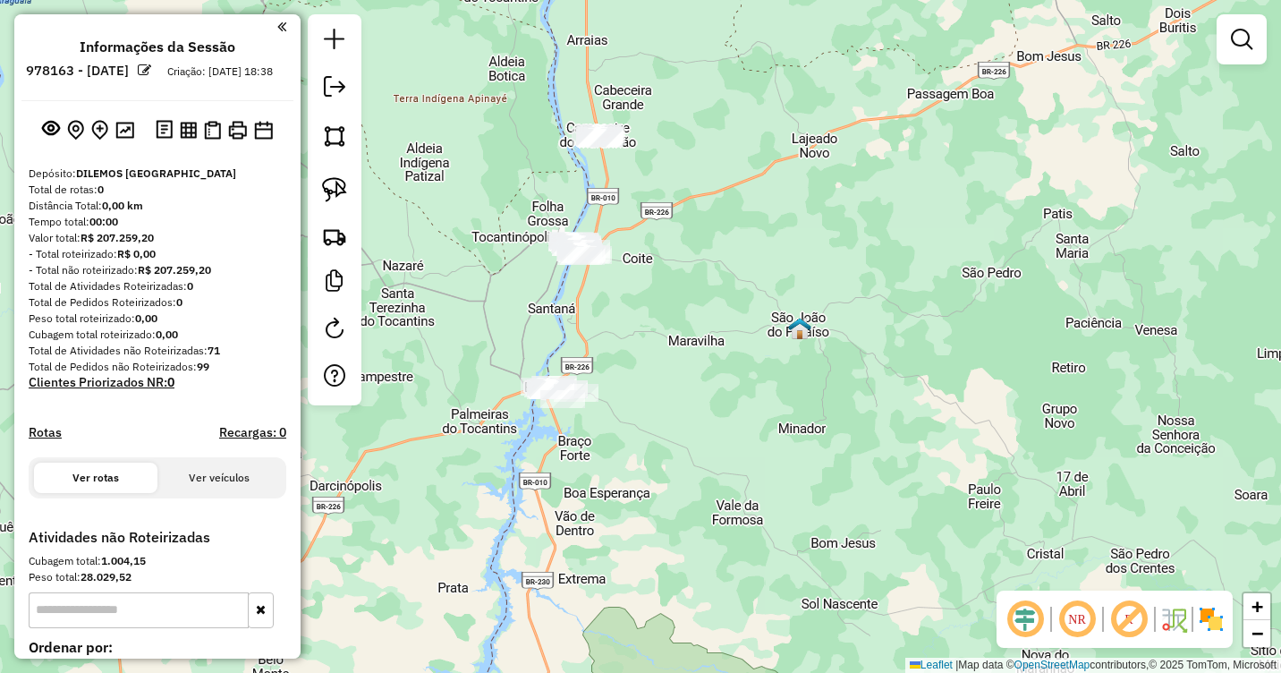
drag, startPoint x: 659, startPoint y: 258, endPoint x: 669, endPoint y: 346, distance: 89.1
click at [669, 346] on div "Janela de atendimento Grade de atendimento Capacidade Transportadoras Veículos …" at bounding box center [640, 336] width 1281 height 673
click at [344, 191] on img at bounding box center [334, 189] width 25 height 25
drag, startPoint x: 589, startPoint y: 360, endPoint x: 616, endPoint y: 390, distance: 40.6
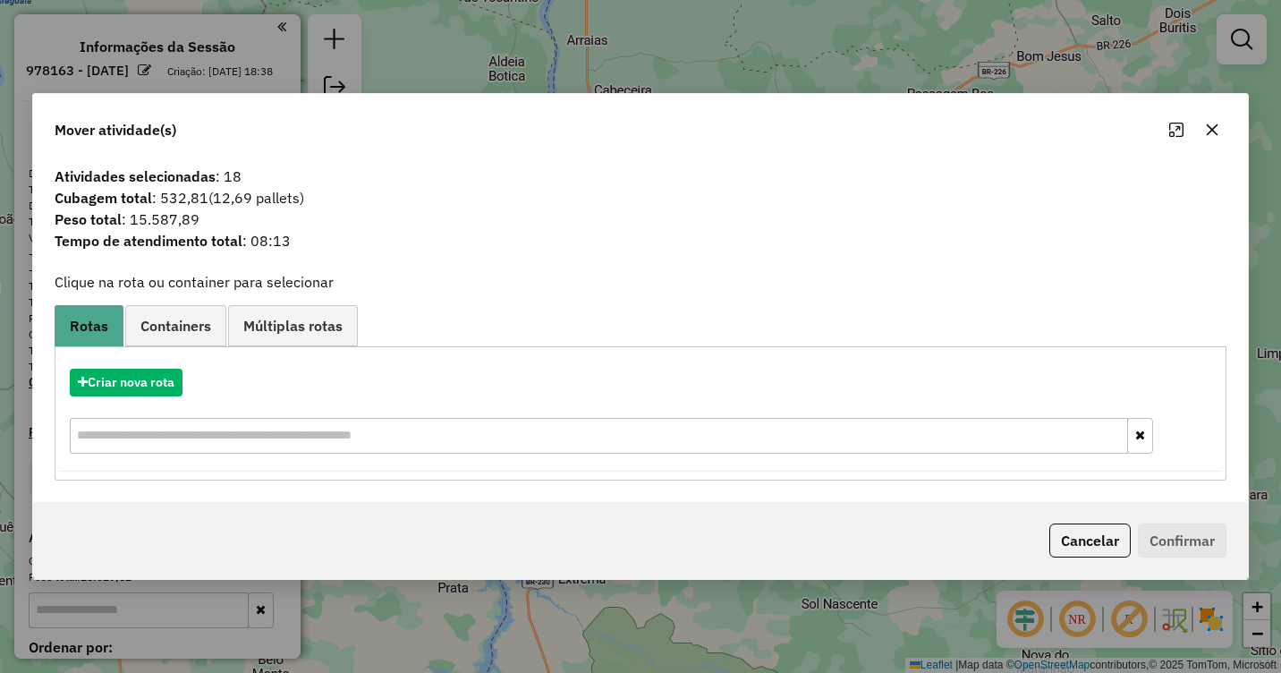
click at [1210, 142] on button "button" at bounding box center [1212, 129] width 29 height 29
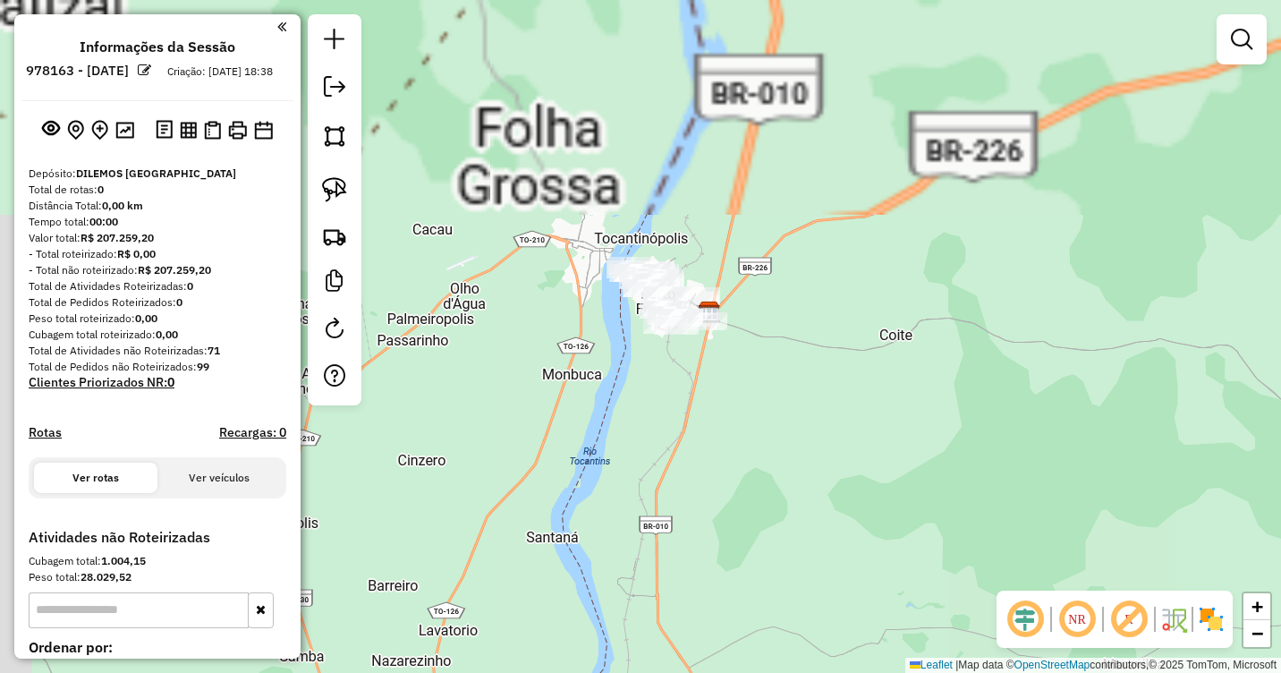
drag, startPoint x: 564, startPoint y: 280, endPoint x: 814, endPoint y: 299, distance: 250.3
click at [814, 299] on div "Janela de atendimento Grade de atendimento Capacidade Transportadoras Veículos …" at bounding box center [640, 336] width 1281 height 673
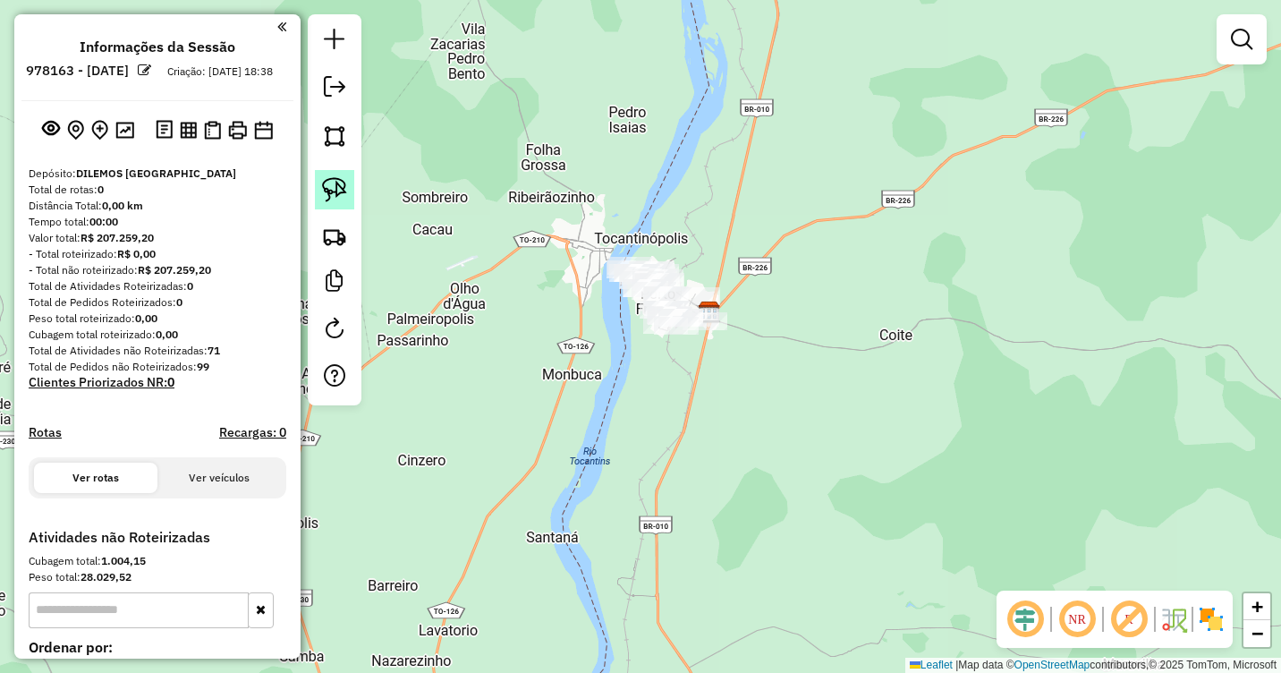
click at [336, 182] on img at bounding box center [334, 189] width 25 height 25
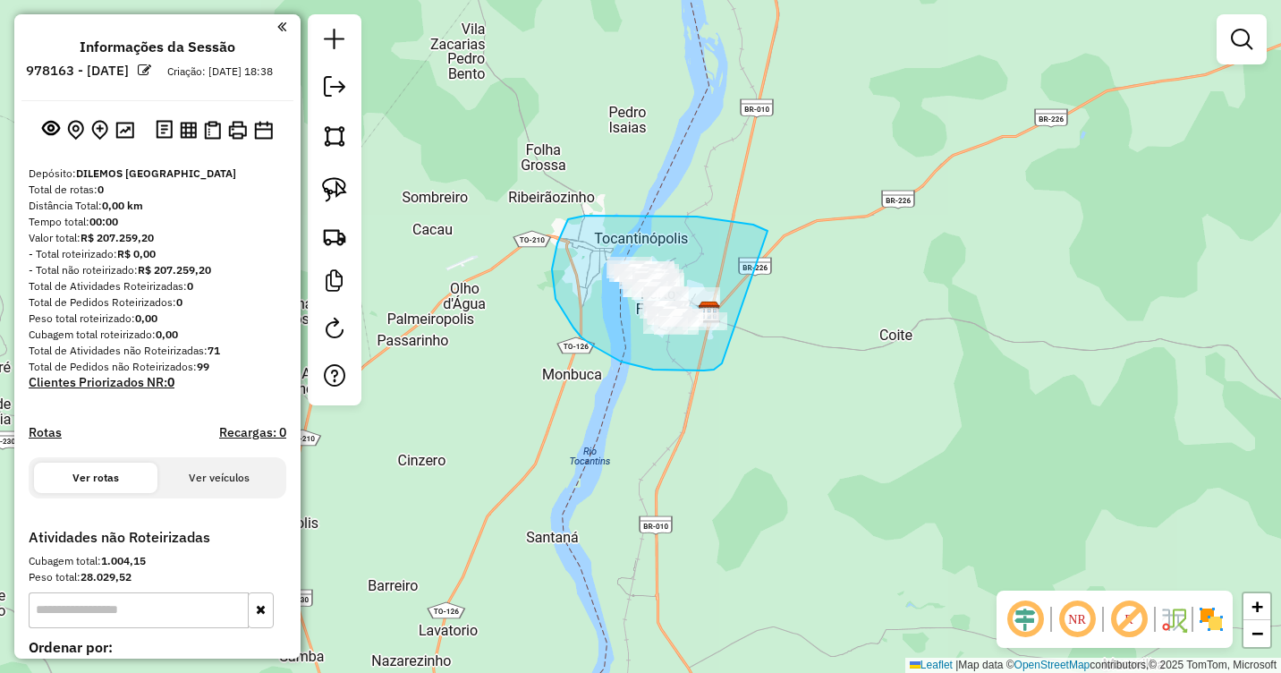
drag, startPoint x: 697, startPoint y: 216, endPoint x: 736, endPoint y: 354, distance: 143.3
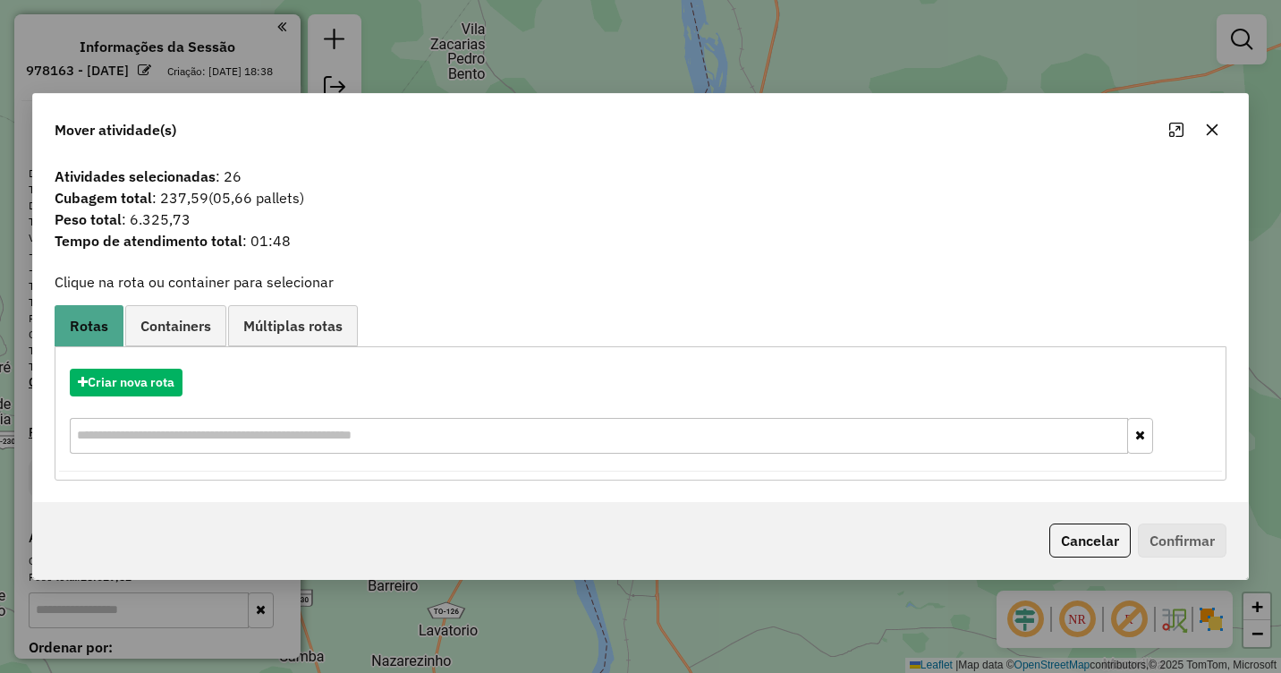
click at [1207, 126] on icon "button" at bounding box center [1212, 130] width 14 height 14
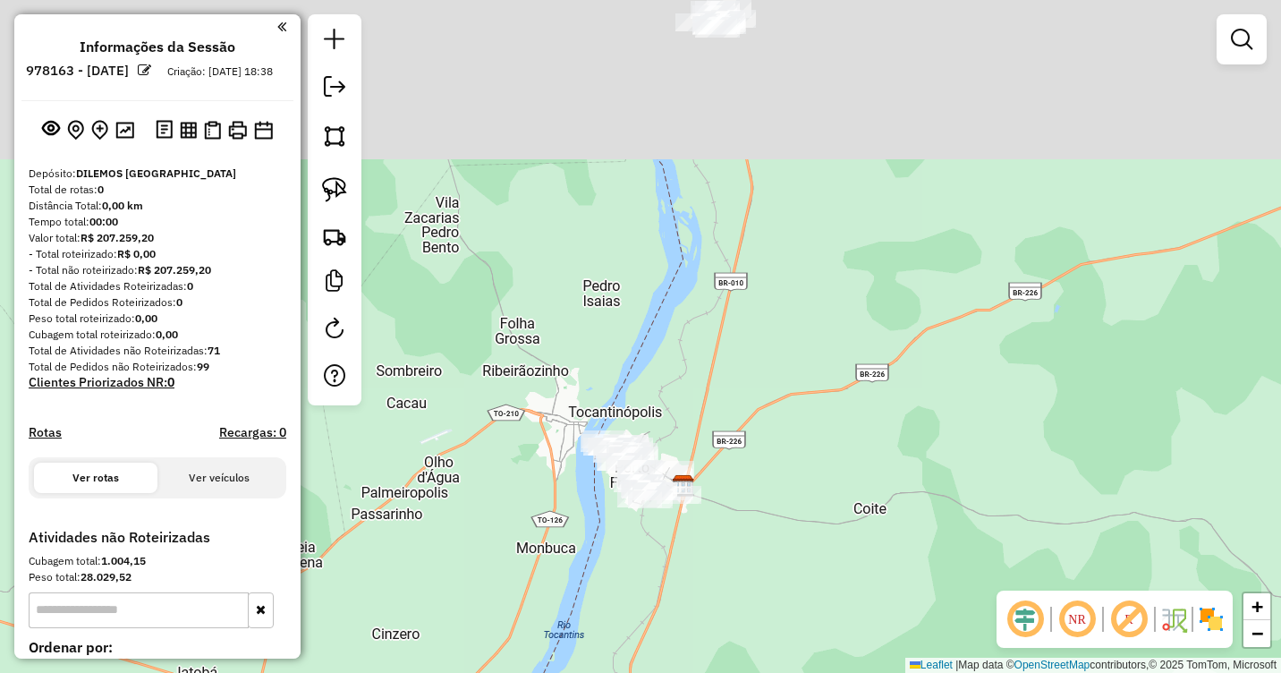
drag, startPoint x: 785, startPoint y: 251, endPoint x: 777, endPoint y: 407, distance: 155.9
click at [770, 423] on div "Janela de atendimento Grade de atendimento Capacidade Transportadoras Veículos …" at bounding box center [640, 336] width 1281 height 673
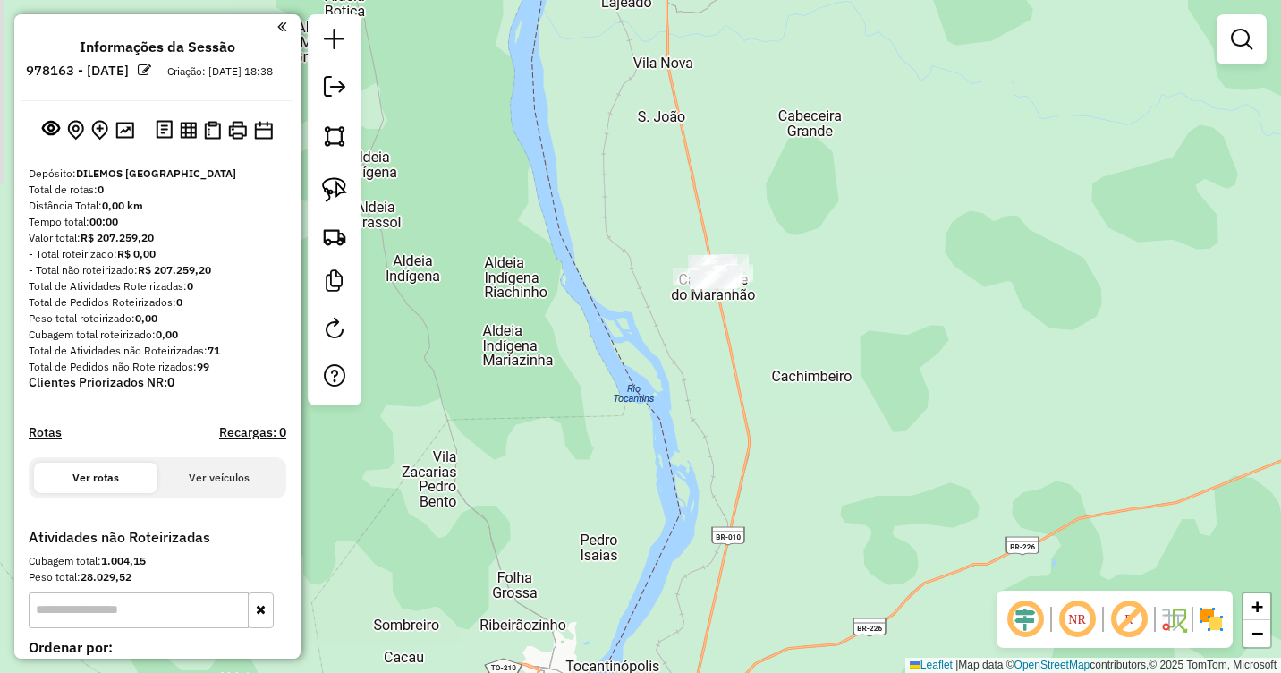
drag, startPoint x: 767, startPoint y: 235, endPoint x: 786, endPoint y: 359, distance: 125.0
click at [786, 361] on div "Janela de atendimento Grade de atendimento Capacidade Transportadoras Veículos …" at bounding box center [640, 336] width 1281 height 673
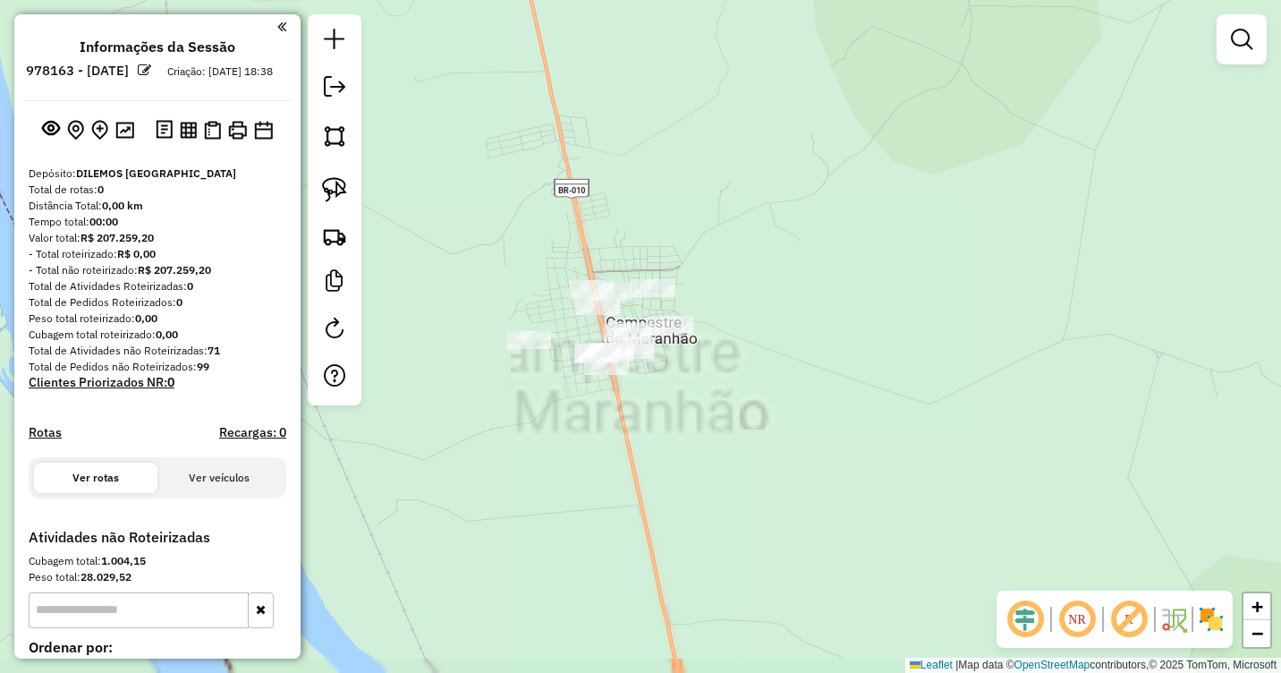
drag, startPoint x: 742, startPoint y: 349, endPoint x: 844, endPoint y: 281, distance: 122.6
click at [844, 281] on div "Janela de atendimento Grade de atendimento Capacidade Transportadoras Veículos …" at bounding box center [640, 336] width 1281 height 673
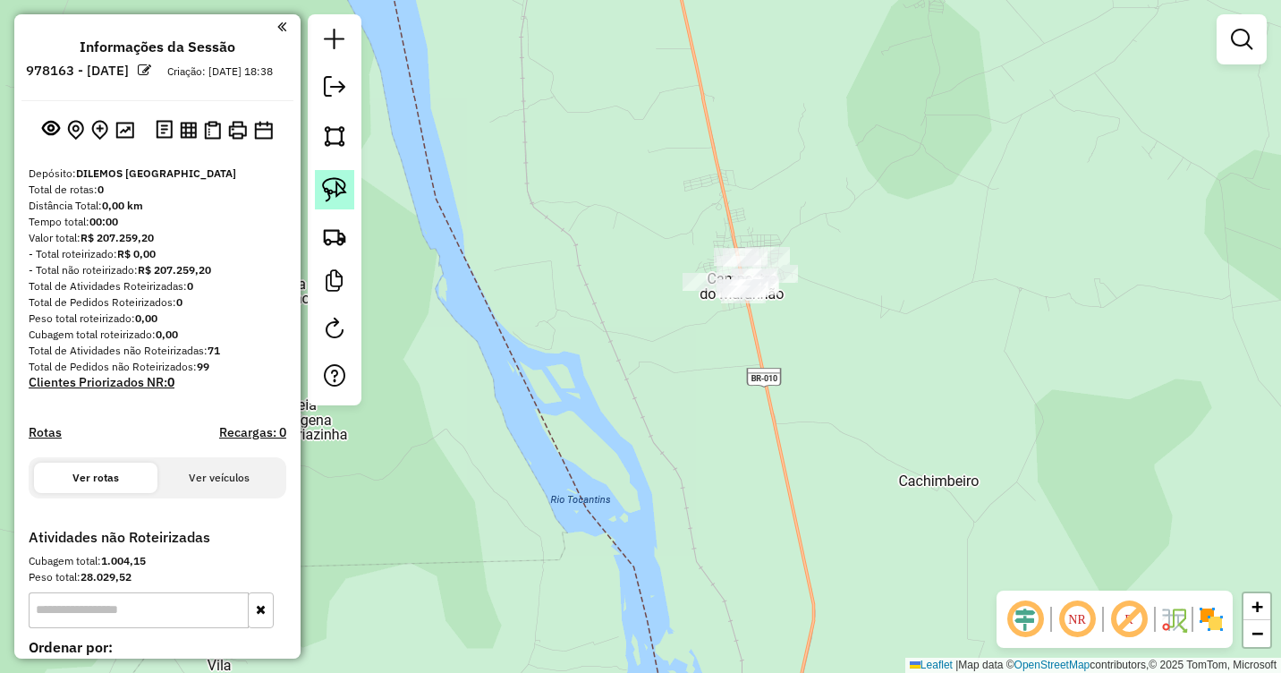
click at [334, 194] on img at bounding box center [334, 189] width 25 height 25
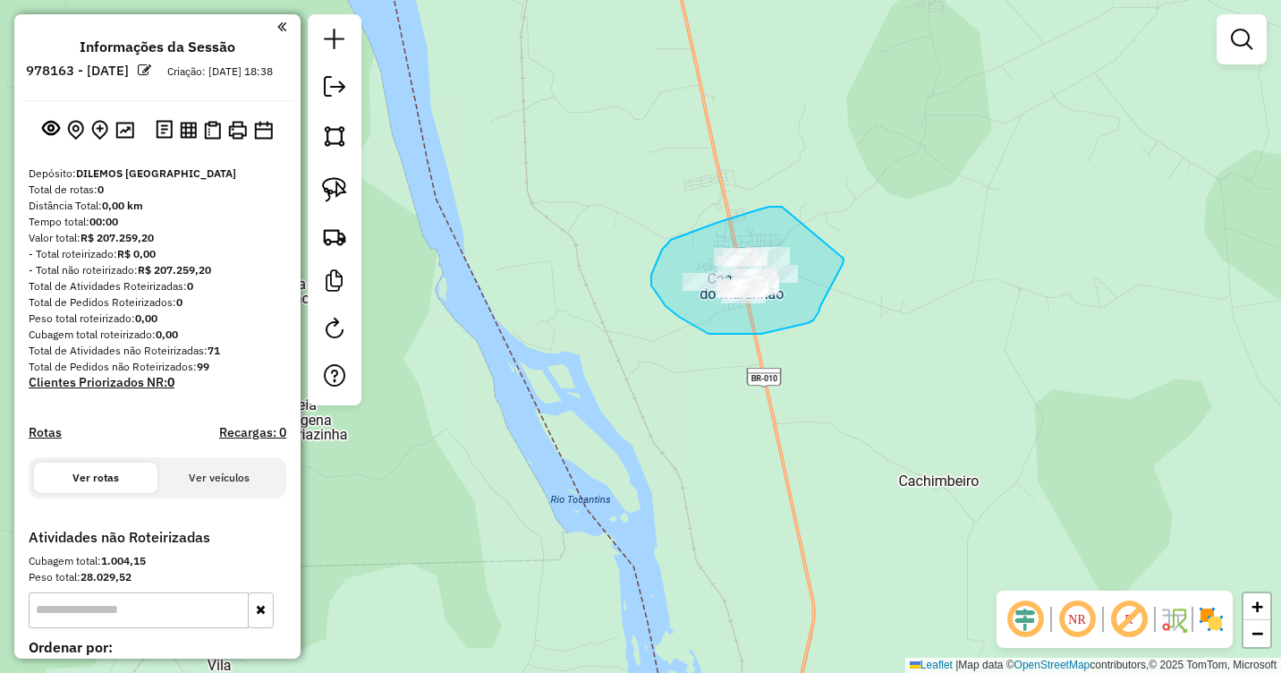
drag, startPoint x: 769, startPoint y: 207, endPoint x: 844, endPoint y: 259, distance: 90.6
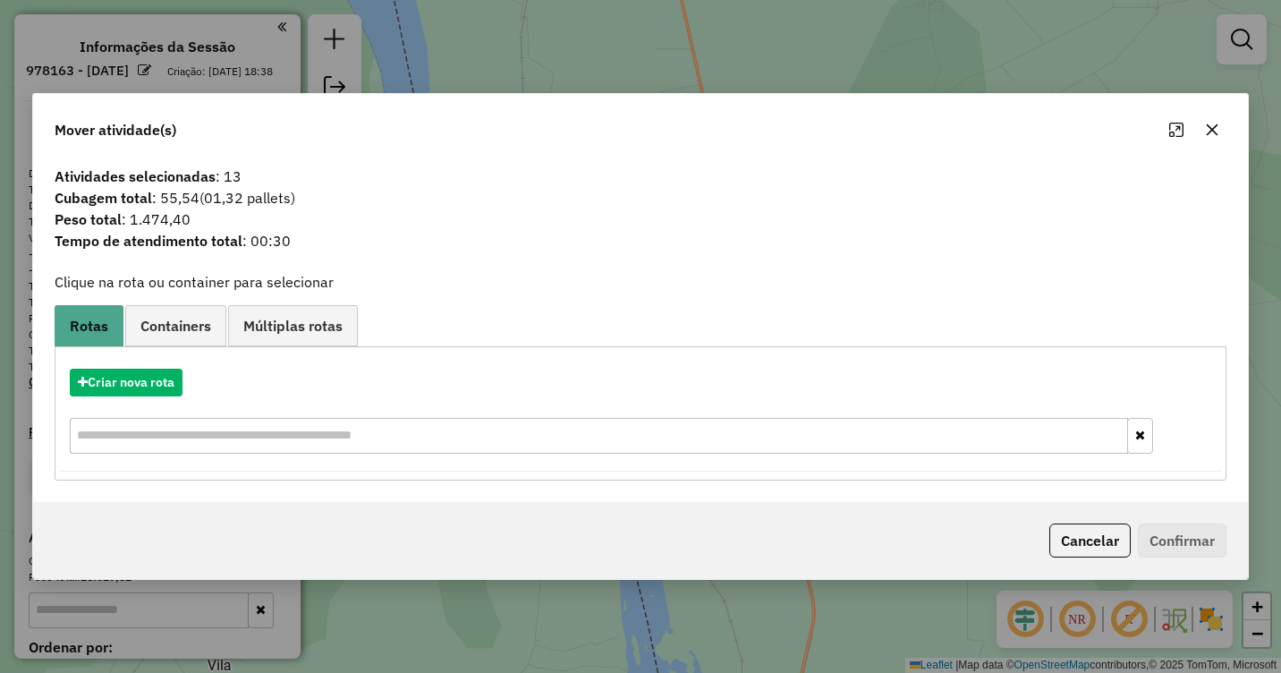
click at [1204, 134] on button "button" at bounding box center [1212, 129] width 29 height 29
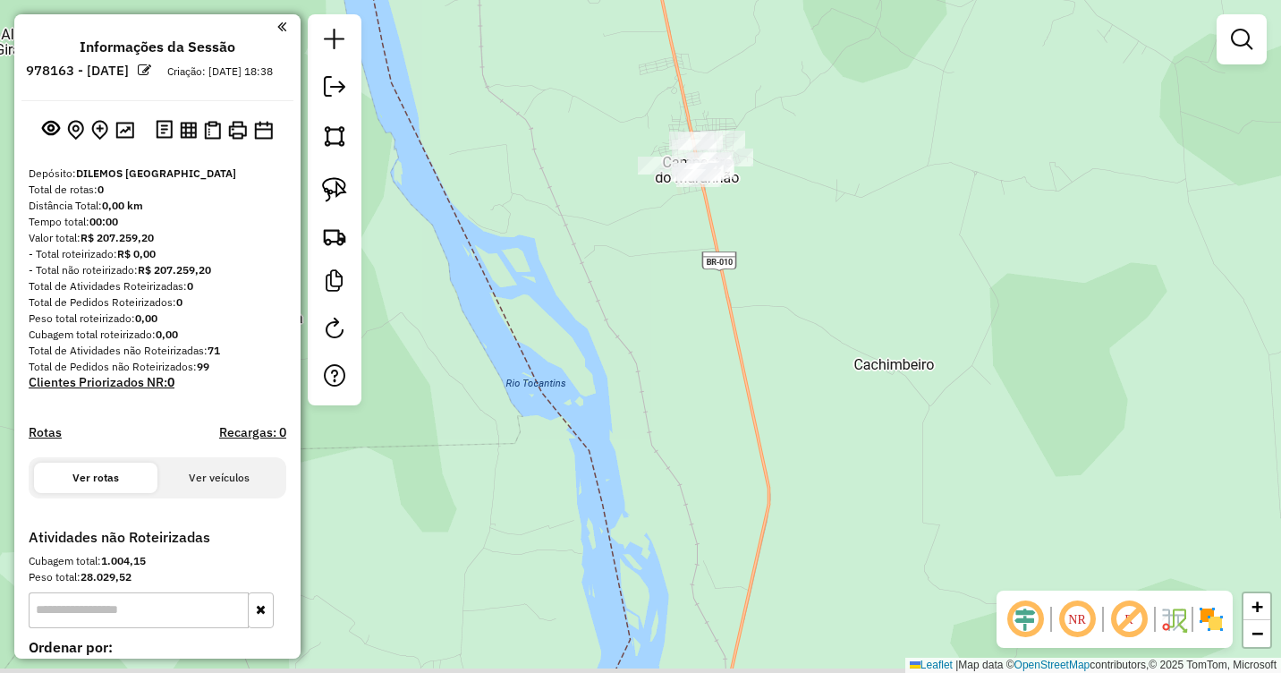
drag, startPoint x: 878, startPoint y: 304, endPoint x: 748, endPoint y: 4, distance: 326.5
click at [751, 13] on div "Janela de atendimento Grade de atendimento Capacidade Transportadoras Veículos …" at bounding box center [640, 336] width 1281 height 673
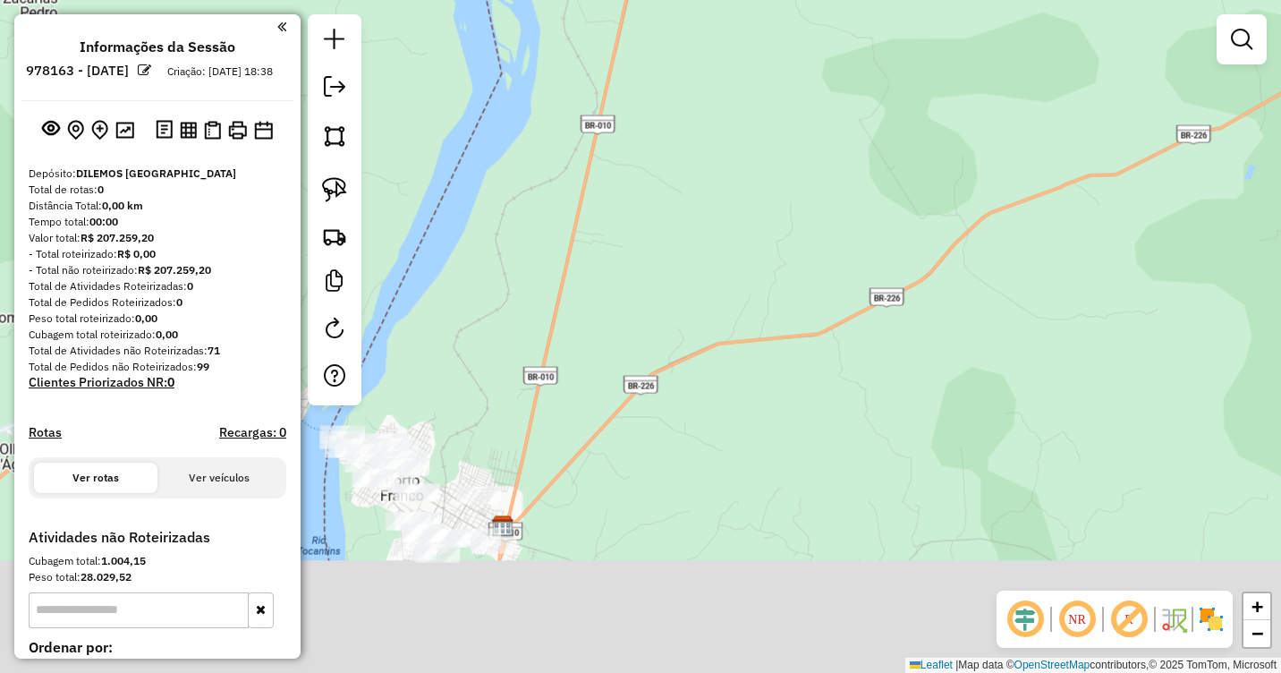
drag, startPoint x: 721, startPoint y: 346, endPoint x: 849, endPoint y: 123, distance: 257.6
click at [849, 123] on div "Janela de atendimento Grade de atendimento Capacidade Transportadoras Veículos …" at bounding box center [640, 336] width 1281 height 673
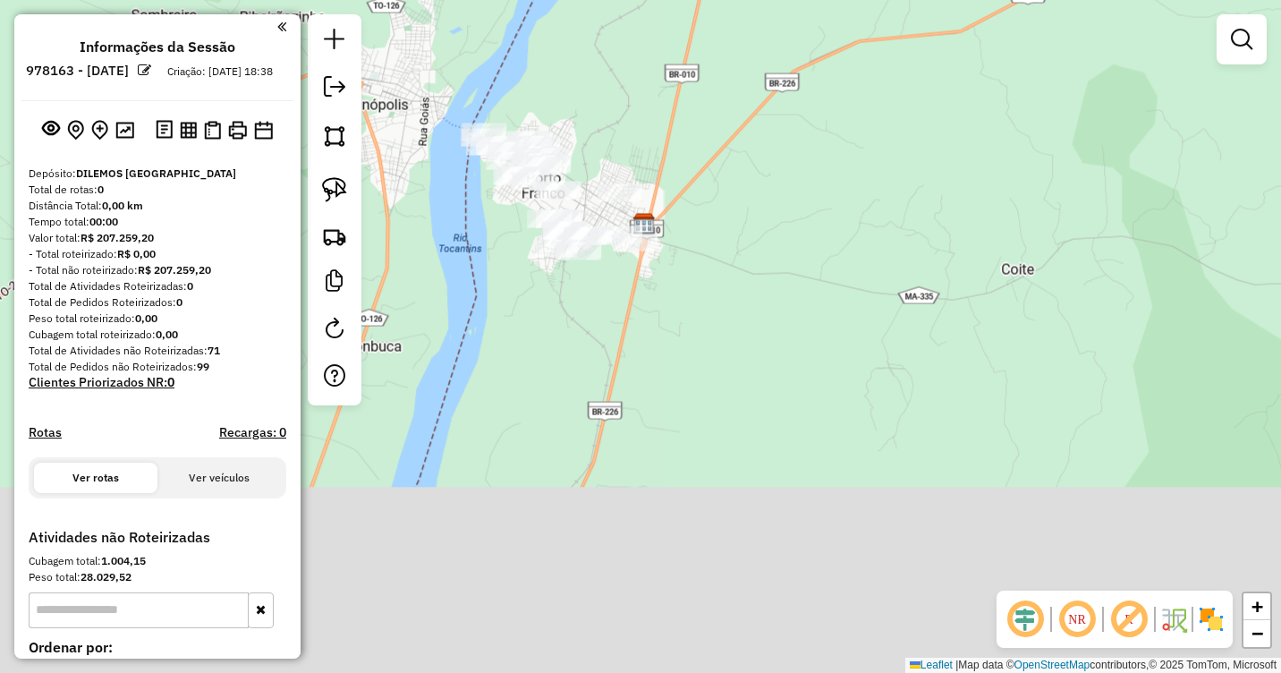
drag, startPoint x: 732, startPoint y: 420, endPoint x: 824, endPoint y: 169, distance: 266.9
click at [824, 169] on div "Janela de atendimento Grade de atendimento Capacidade Transportadoras Veículos …" at bounding box center [640, 336] width 1281 height 673
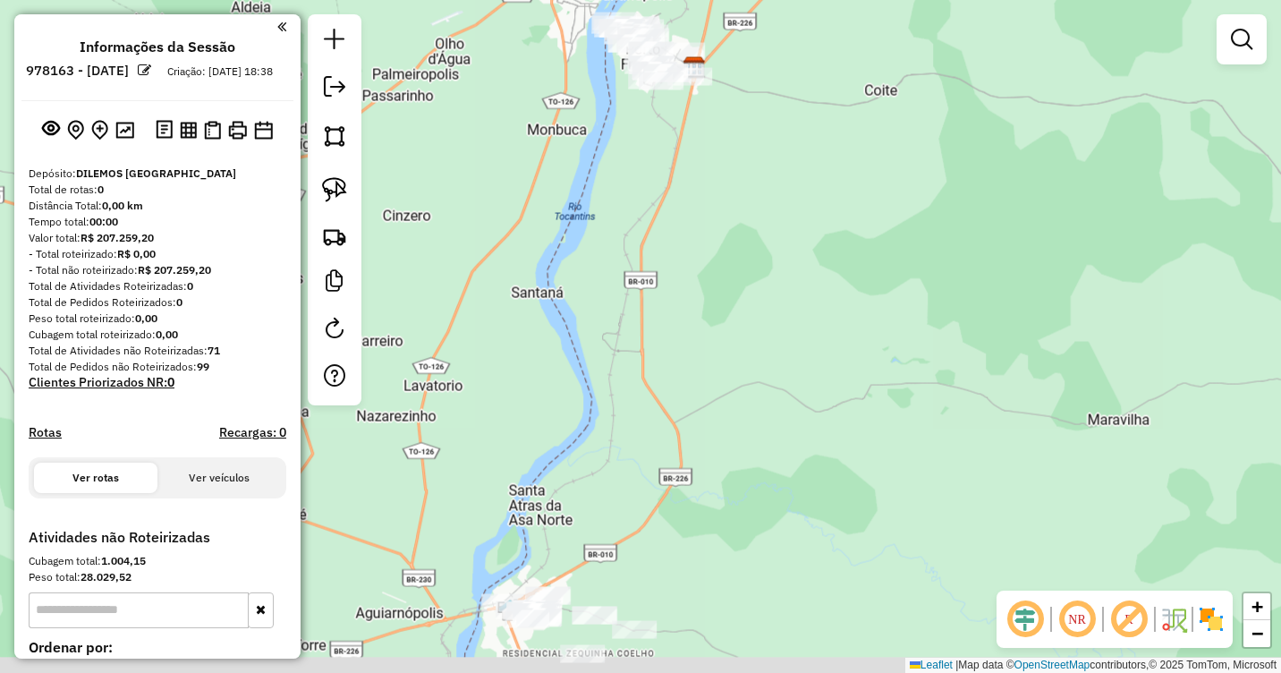
drag, startPoint x: 746, startPoint y: 333, endPoint x: 740, endPoint y: 199, distance: 134.3
click at [740, 199] on div "Janela de atendimento Grade de atendimento Capacidade Transportadoras Veículos …" at bounding box center [640, 336] width 1281 height 673
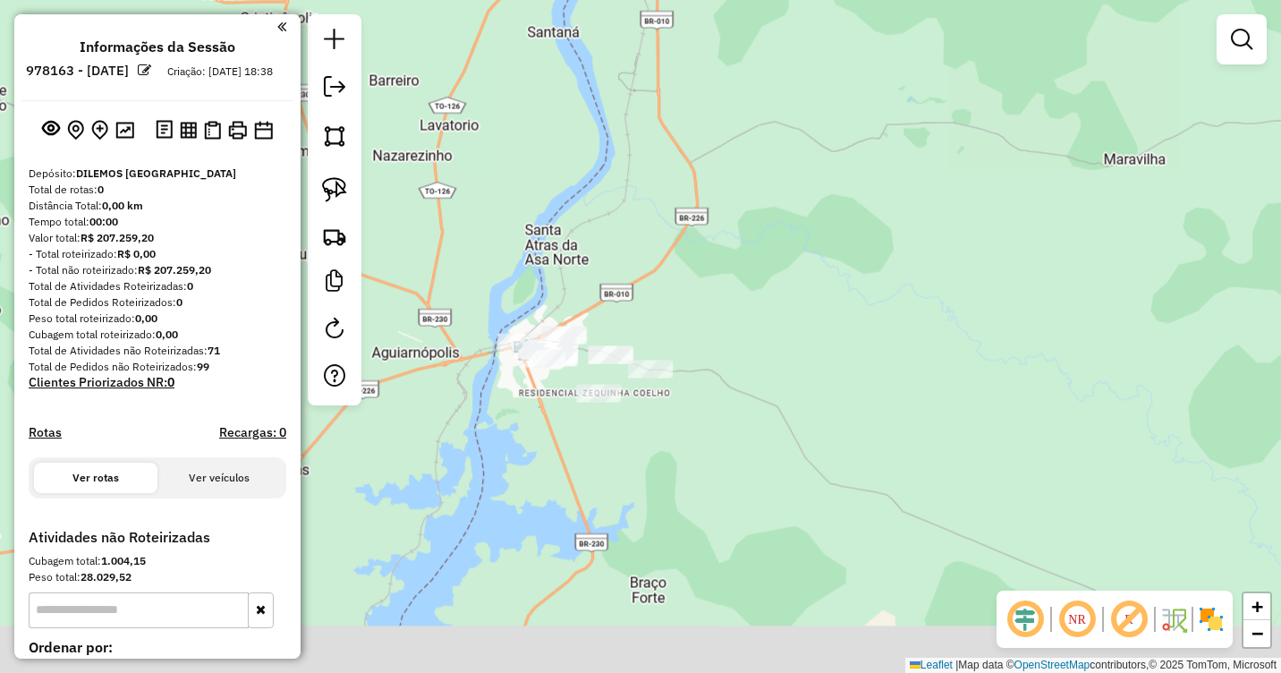
drag, startPoint x: 708, startPoint y: 365, endPoint x: 722, endPoint y: 118, distance: 247.3
click at [725, 106] on div "Janela de atendimento Grade de atendimento Capacidade Transportadoras Veículos …" at bounding box center [640, 336] width 1281 height 673
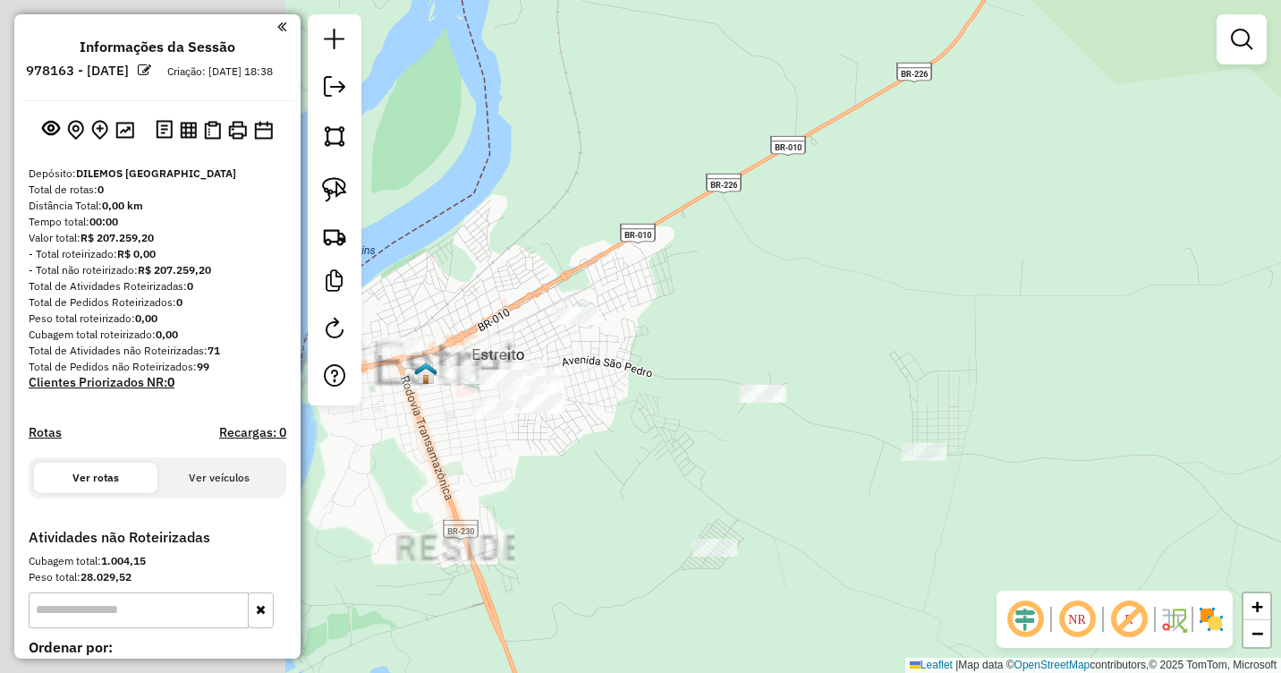
drag, startPoint x: 615, startPoint y: 315, endPoint x: 902, endPoint y: 290, distance: 288.2
click at [957, 274] on div "Janela de atendimento Grade de atendimento Capacidade Transportadoras Veículos …" at bounding box center [640, 336] width 1281 height 673
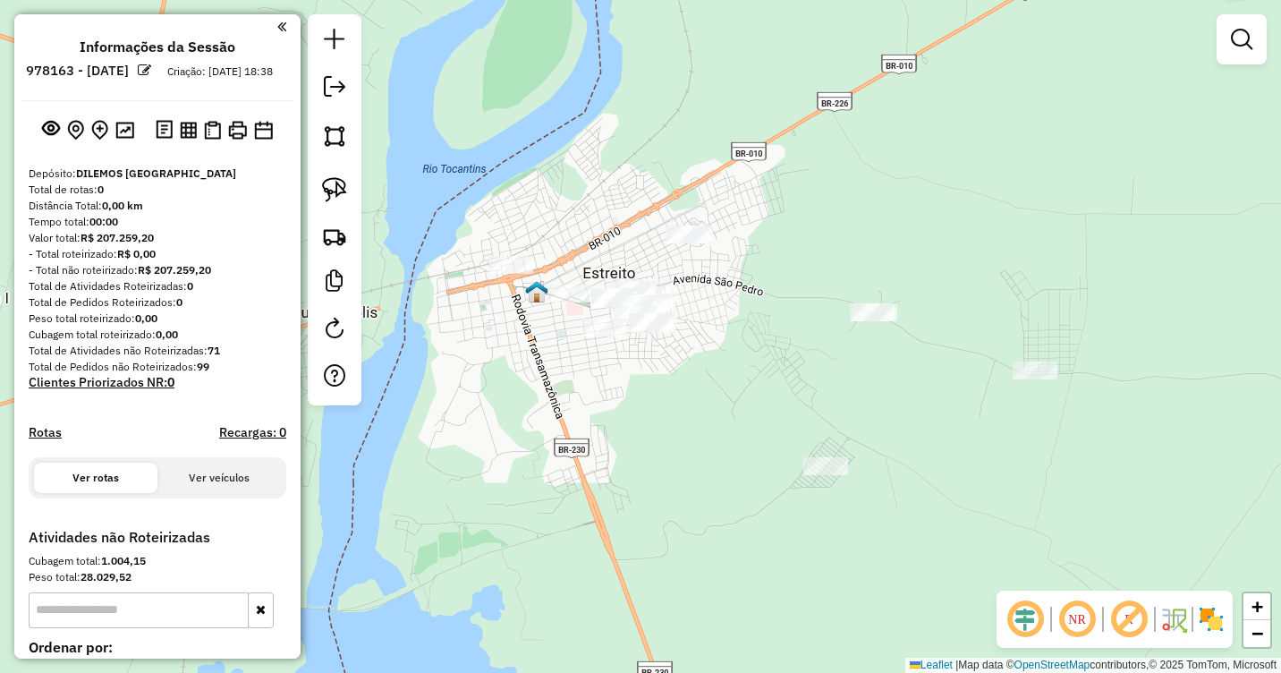
drag, startPoint x: 683, startPoint y: 331, endPoint x: 725, endPoint y: 269, distance: 75.2
click at [790, 245] on div "Janela de atendimento Grade de atendimento Capacidade Transportadoras Veículos …" at bounding box center [640, 336] width 1281 height 673
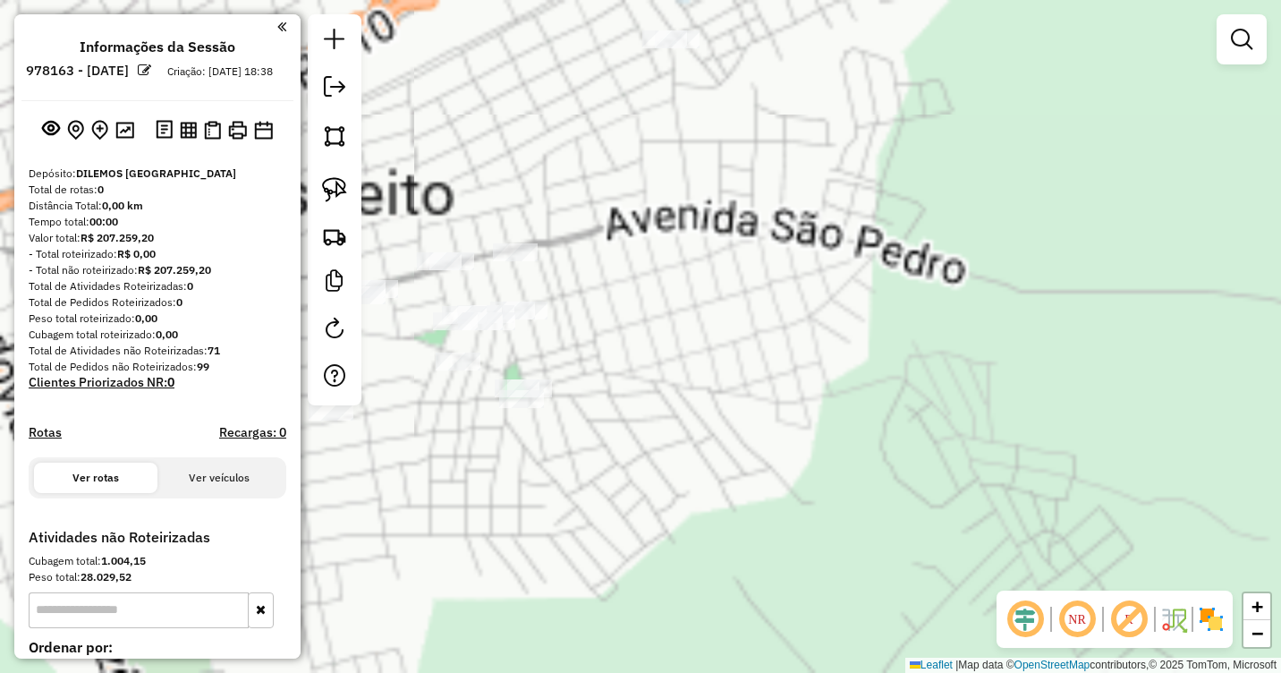
drag, startPoint x: 683, startPoint y: 294, endPoint x: 859, endPoint y: 280, distance: 175.9
click at [859, 280] on div "Janela de atendimento Grade de atendimento Capacidade Transportadoras Veículos …" at bounding box center [640, 336] width 1281 height 673
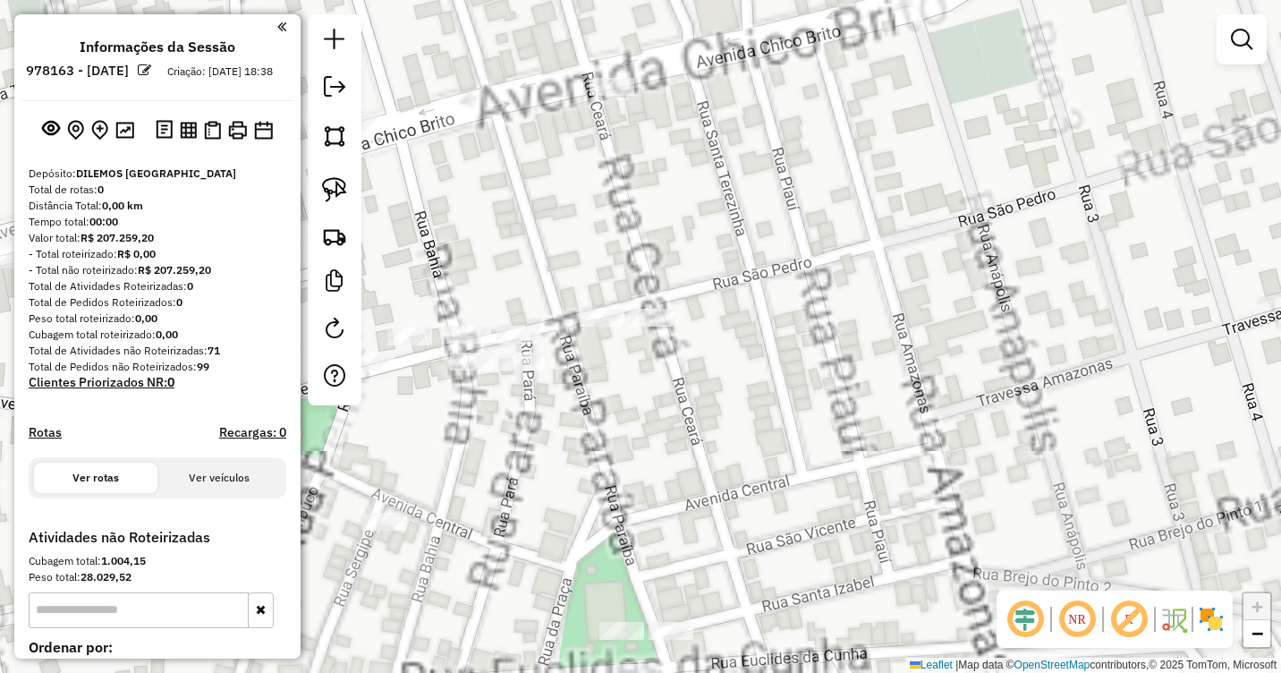
drag, startPoint x: 681, startPoint y: 277, endPoint x: 908, endPoint y: 272, distance: 227.3
click at [919, 272] on div "Janela de atendimento Grade de atendimento Capacidade Transportadoras Veículos …" at bounding box center [640, 336] width 1281 height 673
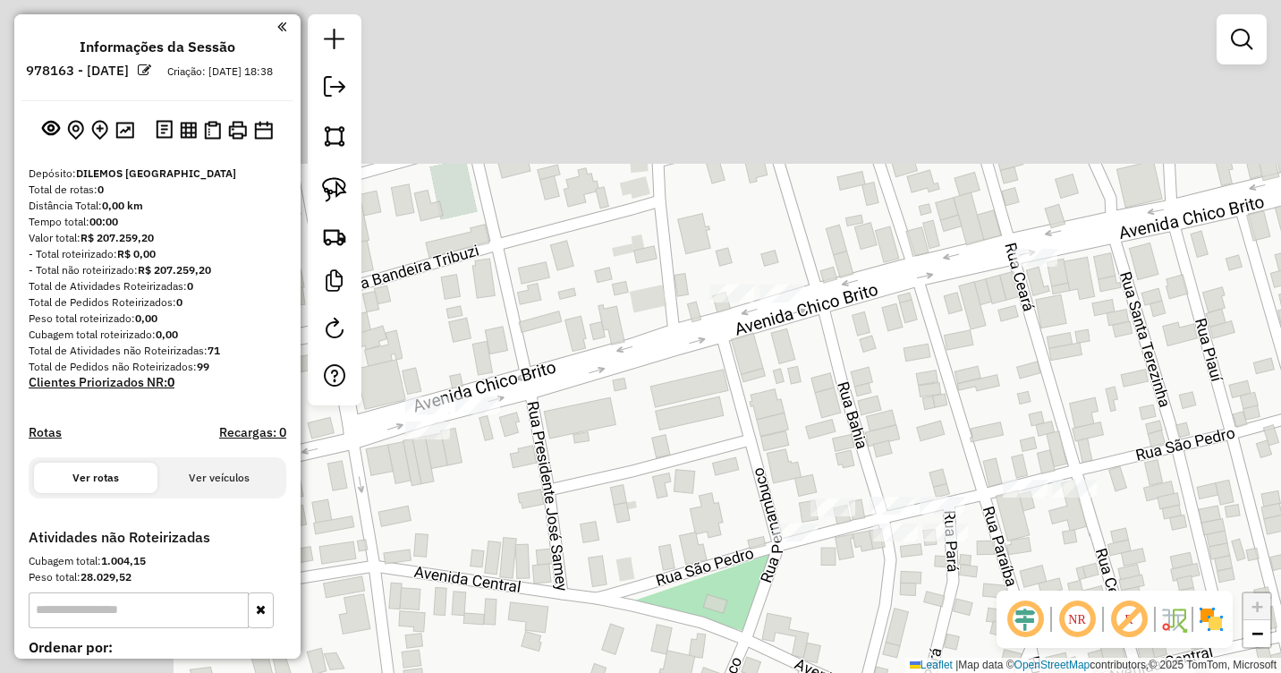
drag
click at [961, 359] on div "Janela de atendimento Grade de atendimento Capacidade Transportadoras Veículos …" at bounding box center [640, 336] width 1281 height 673
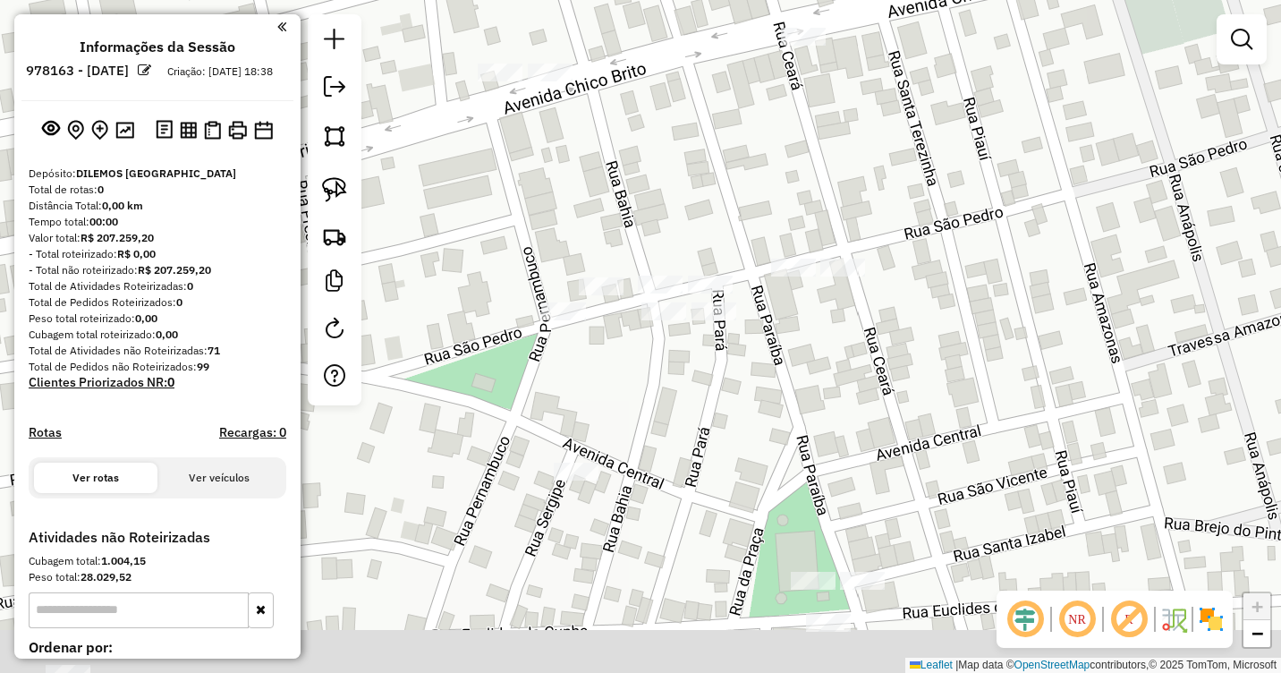
click at [560, 273] on div "Janela de atendimento Grade de atendimento Capacidade Transportadoras Veículos …" at bounding box center [640, 336] width 1281 height 673
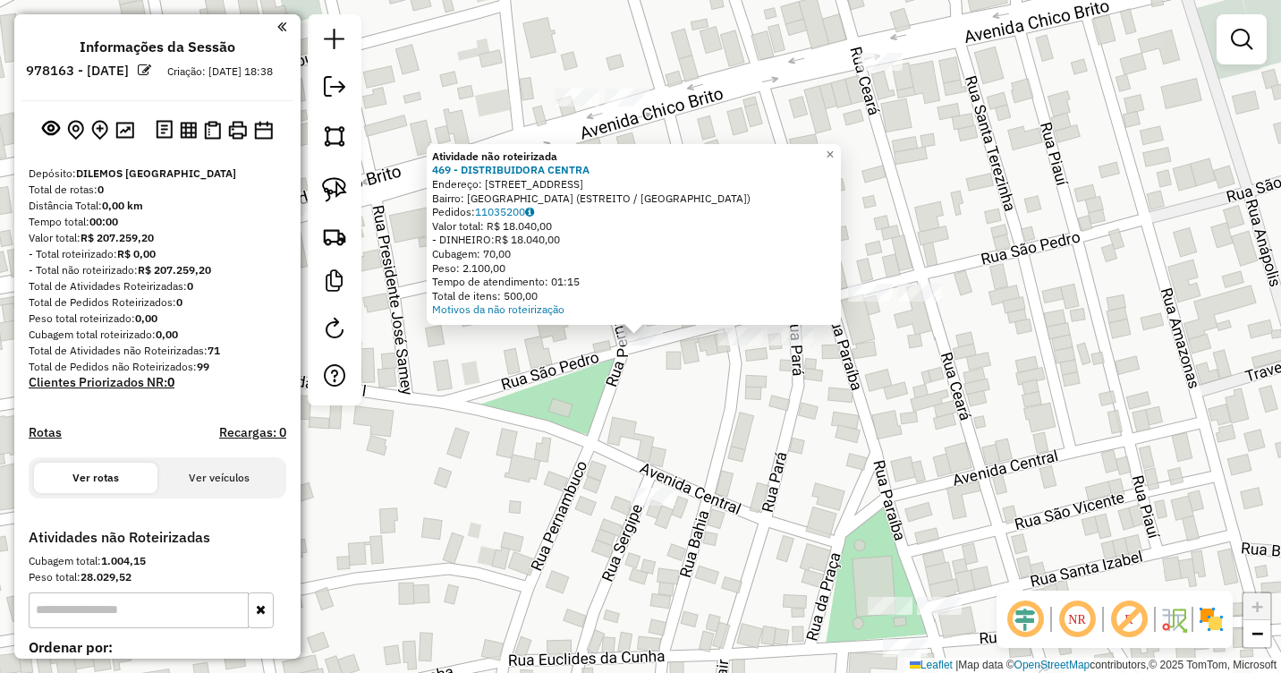
click at [581, 357] on div "Atividade não roteirizada 469 - DISTRIBUIDORA CENTRA Endereço: AV.central 86 Ba…" at bounding box center [640, 336] width 1281 height 673
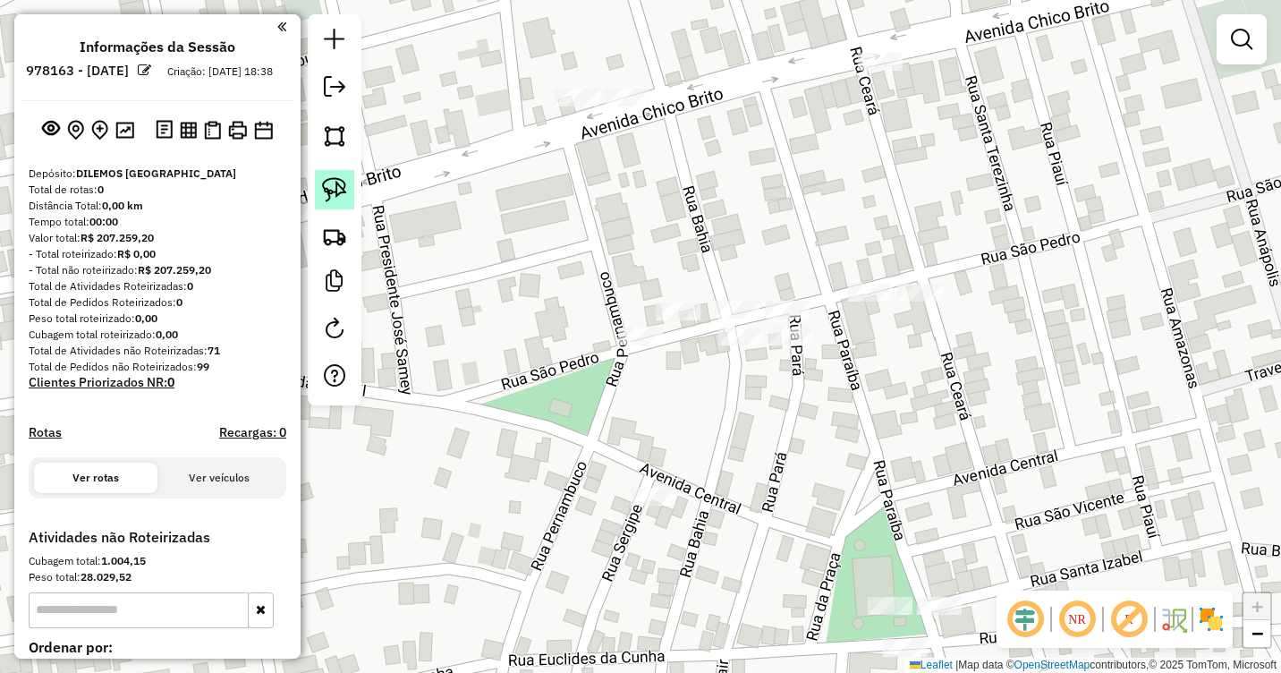
click at [329, 197] on img at bounding box center [334, 189] width 25 height 25
drag, startPoint x: 626, startPoint y: 317, endPoint x: 686, endPoint y: 334, distance: 62.3
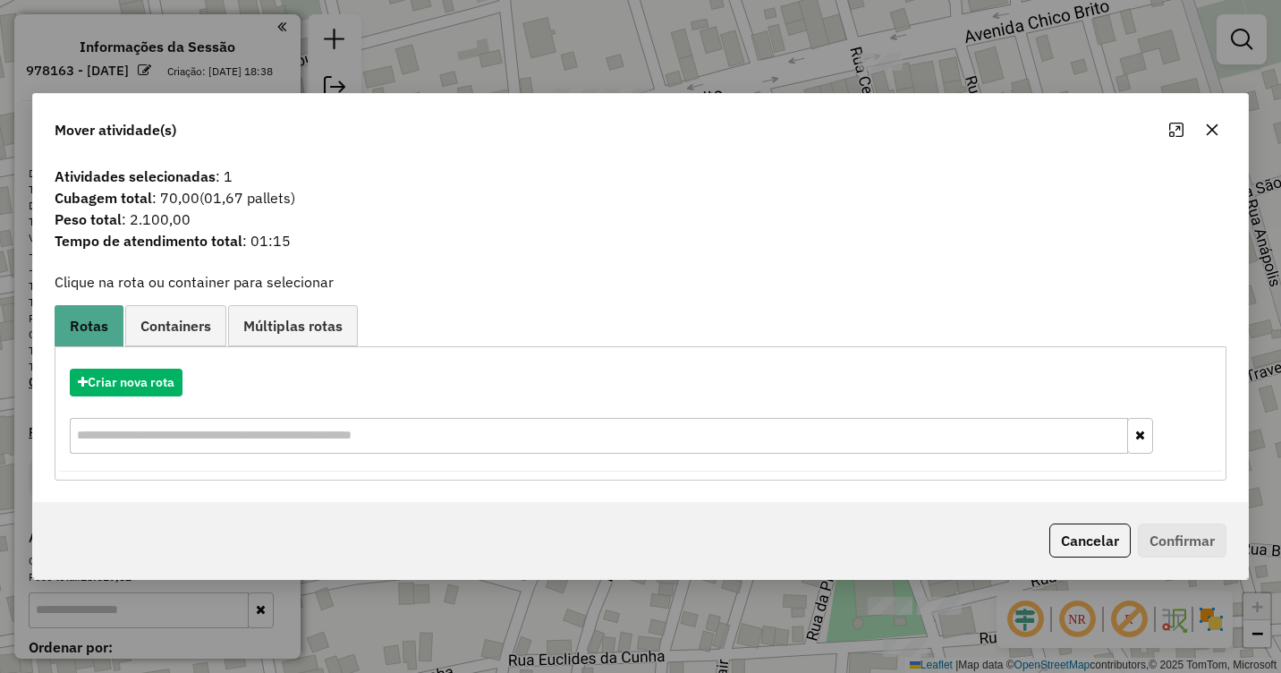
click at [1215, 134] on icon "button" at bounding box center [1212, 130] width 14 height 14
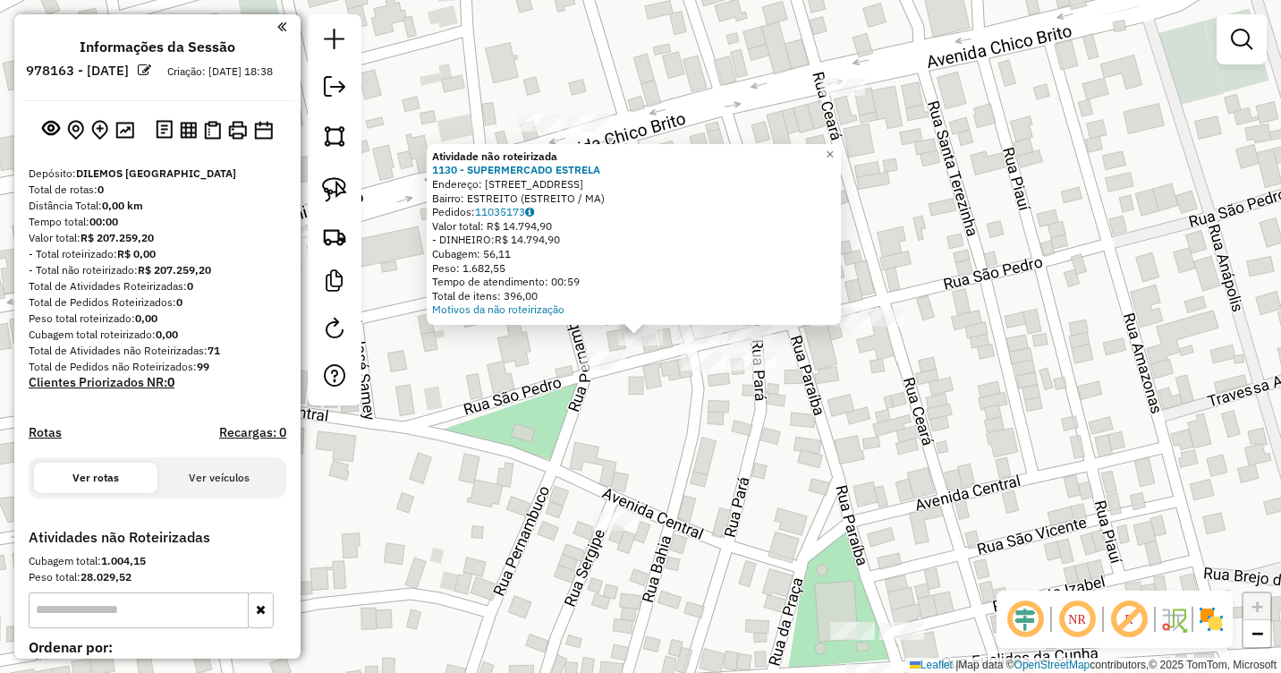
click at [630, 362] on div "Atividade não roteirizada 1130 - SUPERMERCADO ESTRELA Endereço: Rua Bahia 690 B…" at bounding box center [640, 336] width 1281 height 673
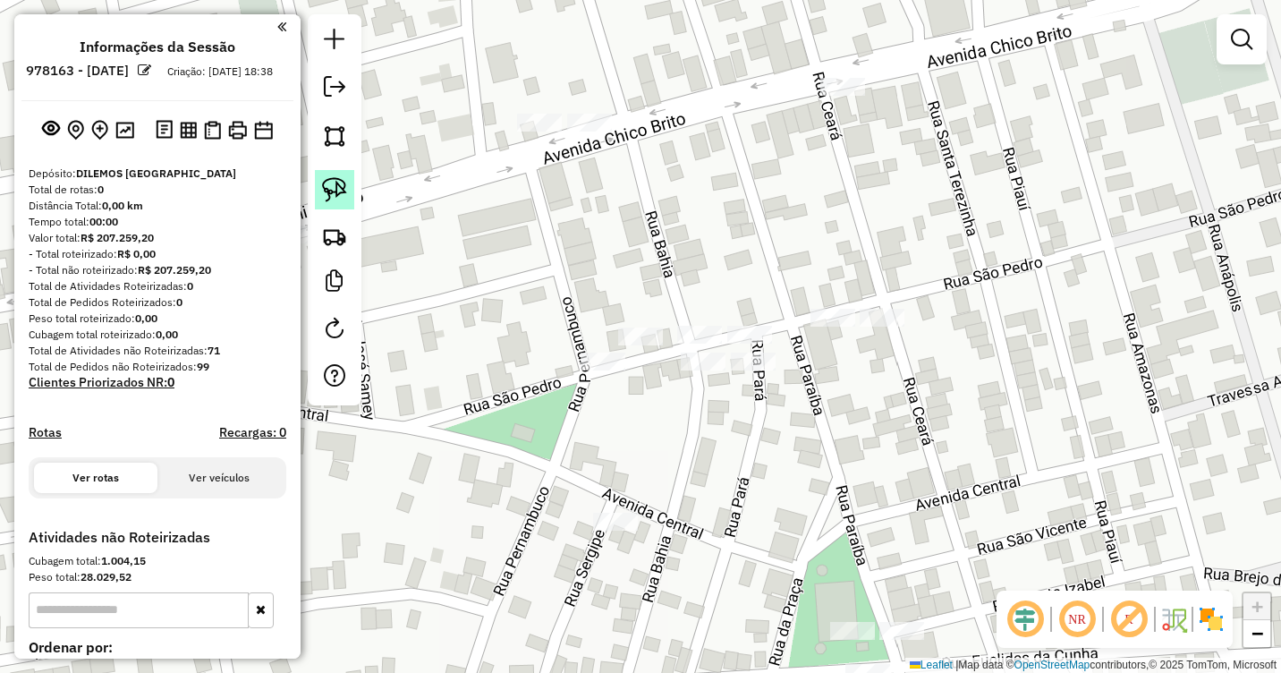
click at [335, 191] on img at bounding box center [334, 189] width 25 height 25
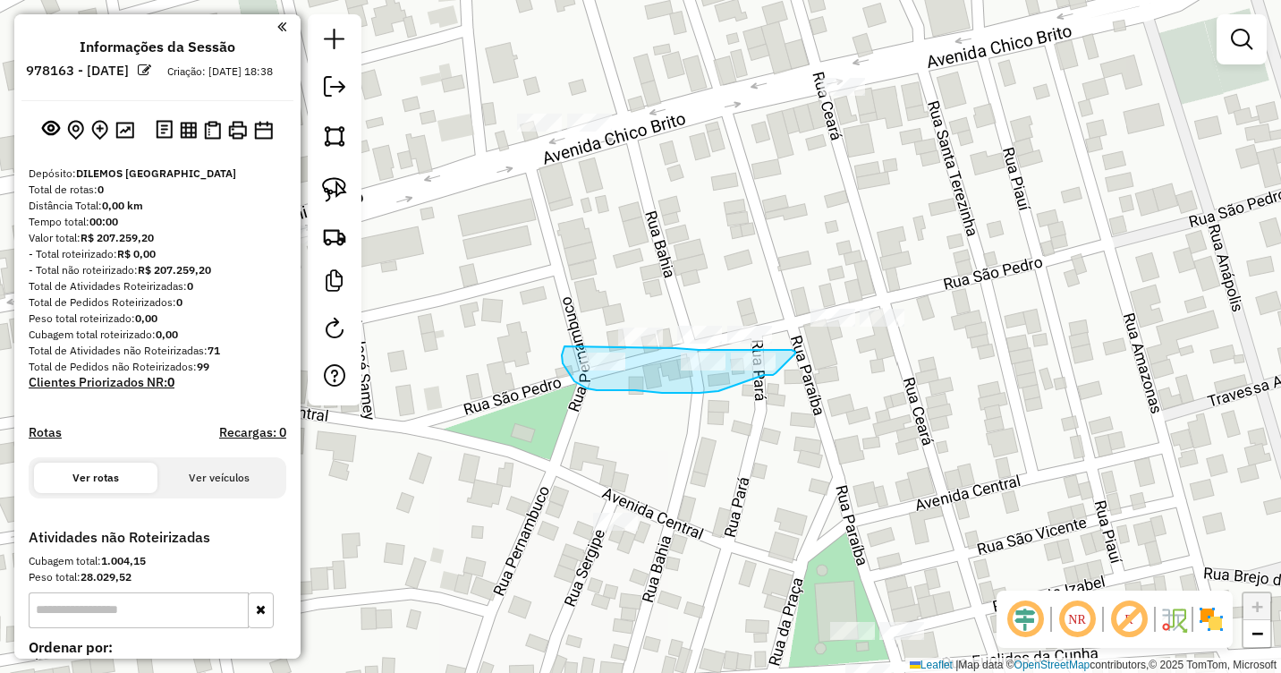
drag, startPoint x: 795, startPoint y: 353, endPoint x: 776, endPoint y: 373, distance: 27.8
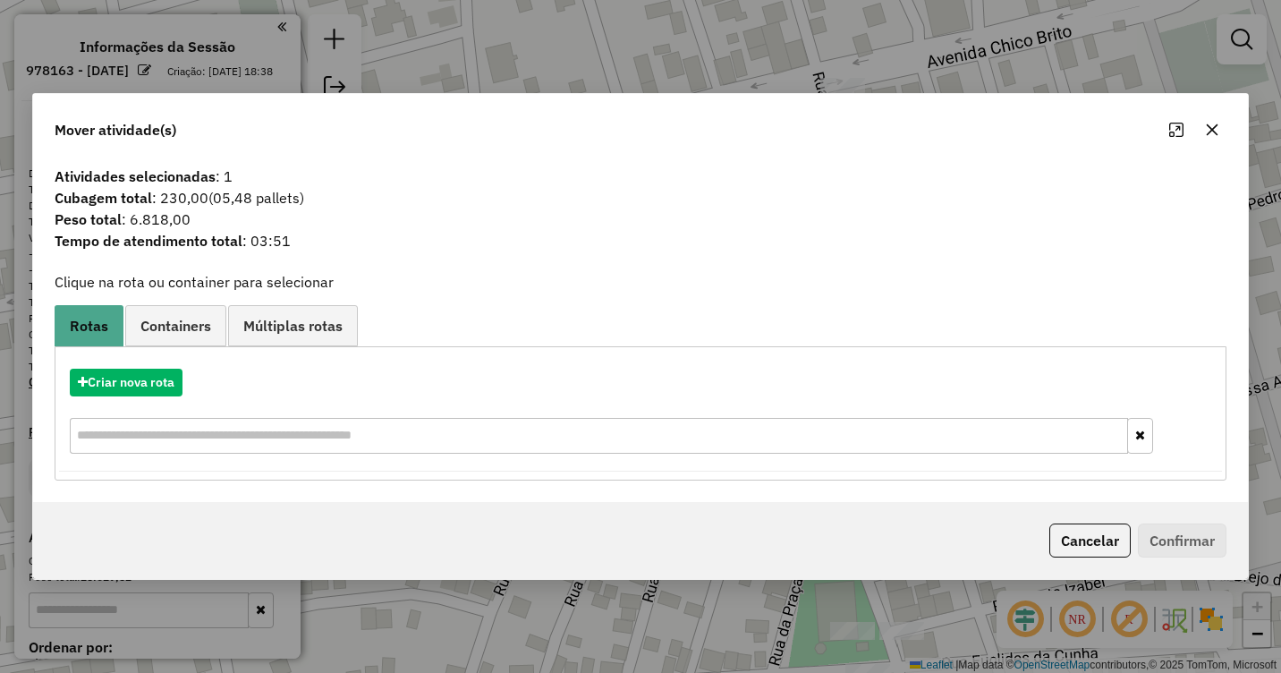
click at [1211, 129] on icon "button" at bounding box center [1213, 130] width 12 height 12
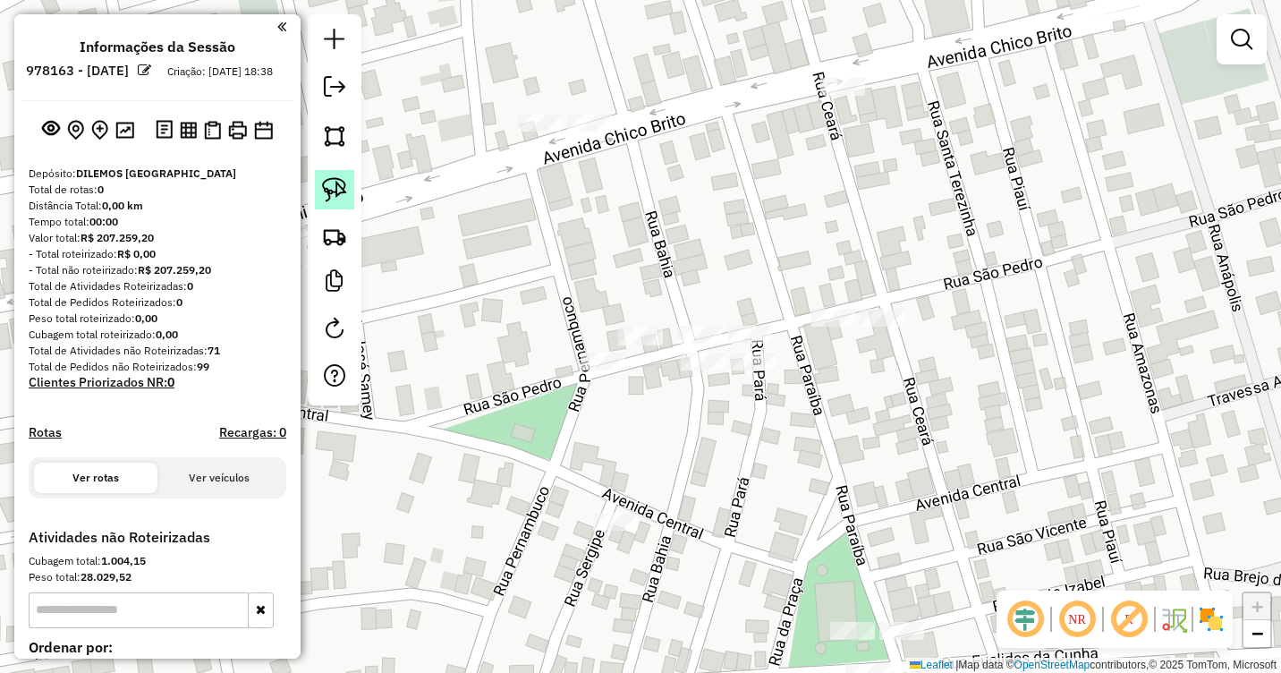
click at [340, 194] on img at bounding box center [334, 189] width 25 height 25
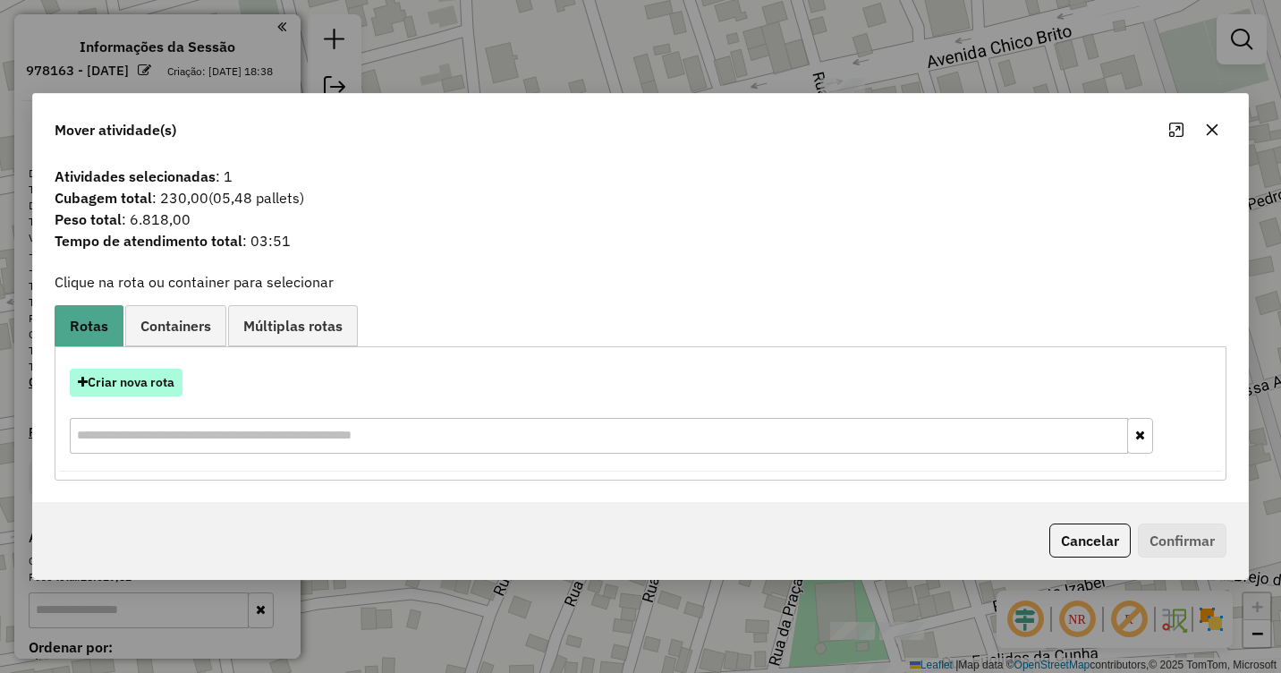
click at [138, 382] on button "Criar nova rota" at bounding box center [126, 383] width 113 height 28
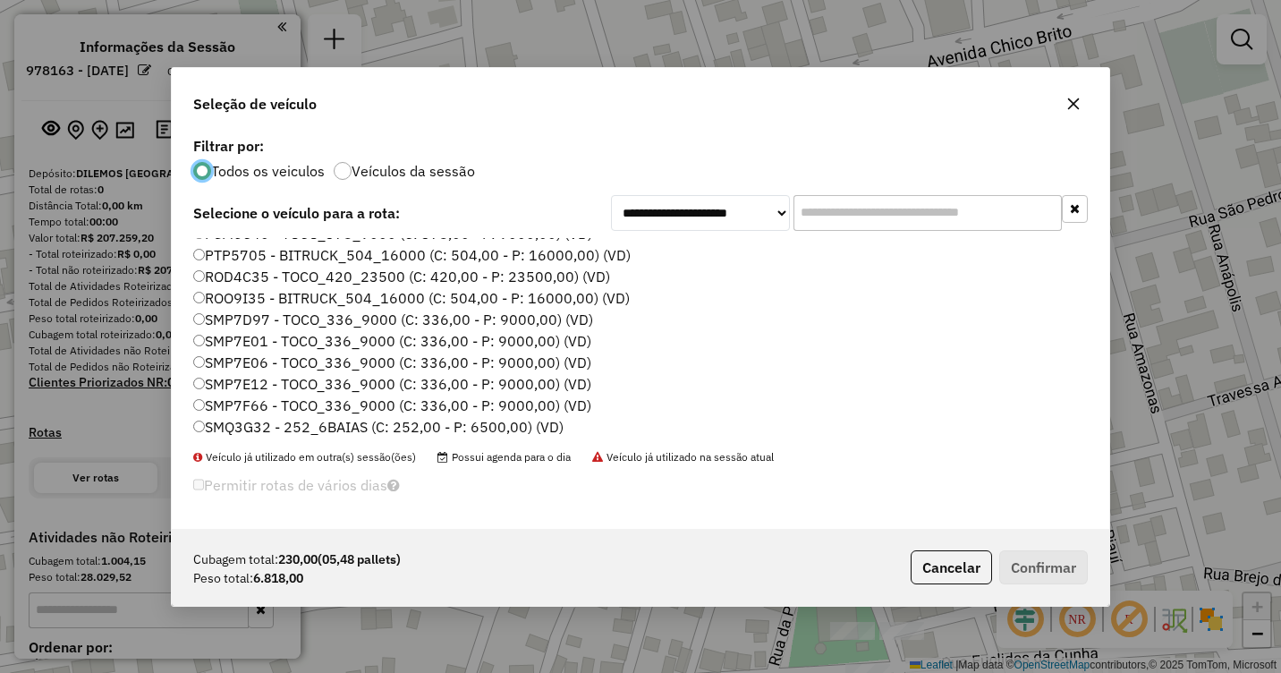
scroll to position [190, 0]
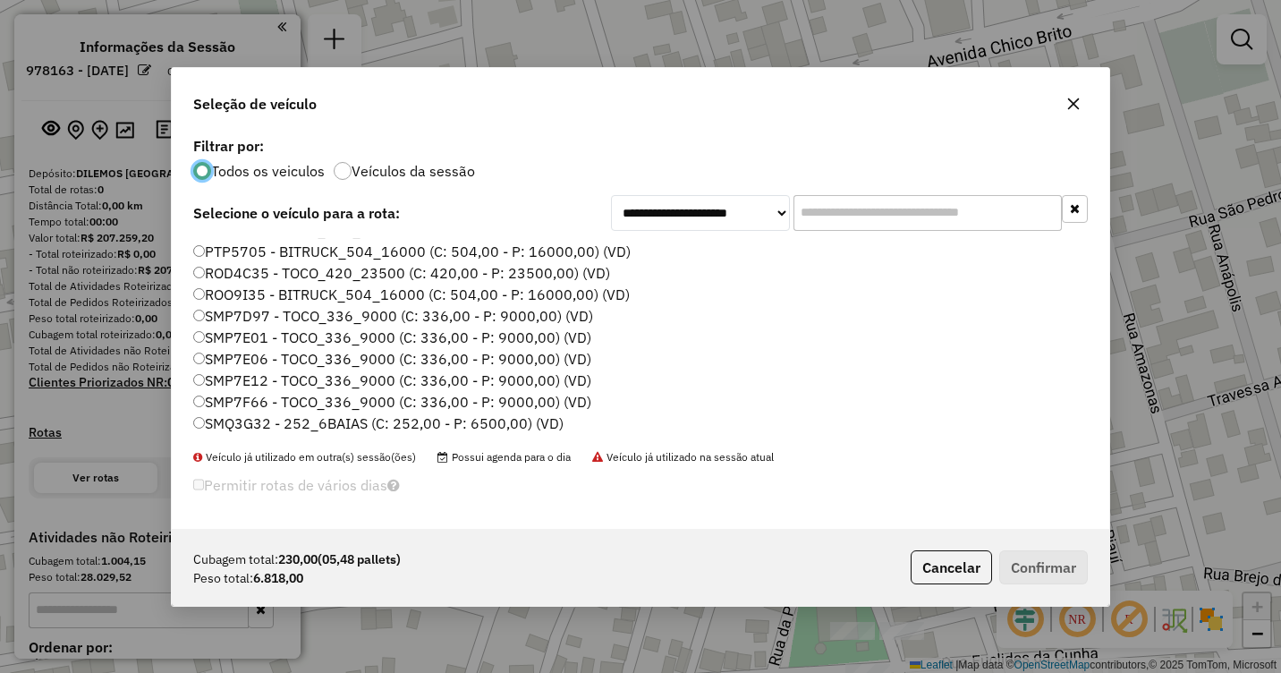
click at [208, 430] on label "SMQ3G32 - 252_6BAIAS (C: 252,00 - P: 6500,00) (VD)" at bounding box center [378, 422] width 370 height 21
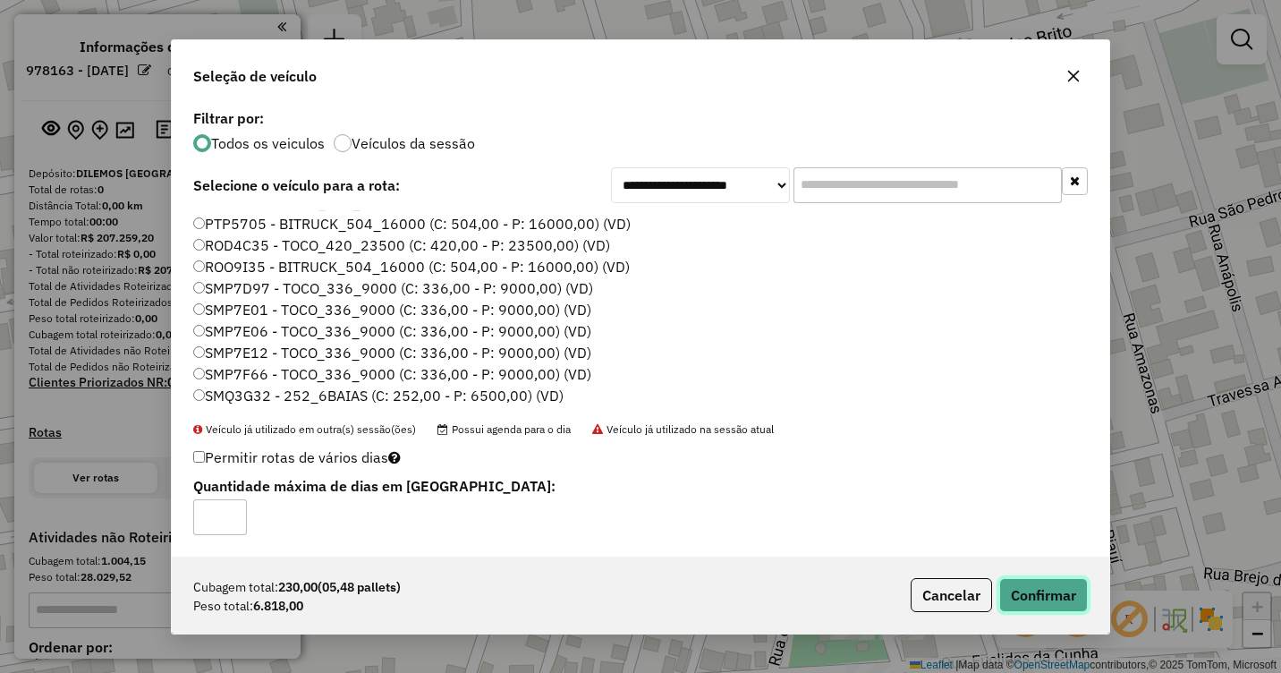
click at [1023, 589] on button "Confirmar" at bounding box center [1043, 595] width 89 height 34
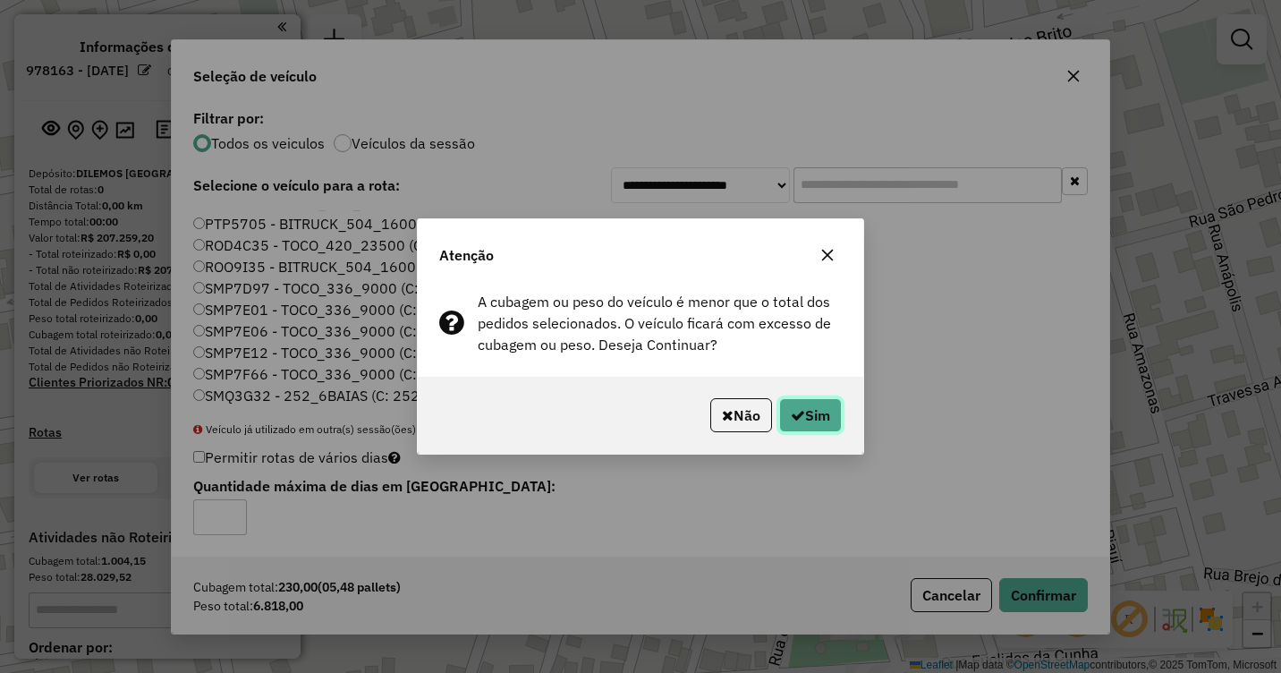
click at [809, 413] on button "Sim" at bounding box center [810, 415] width 63 height 34
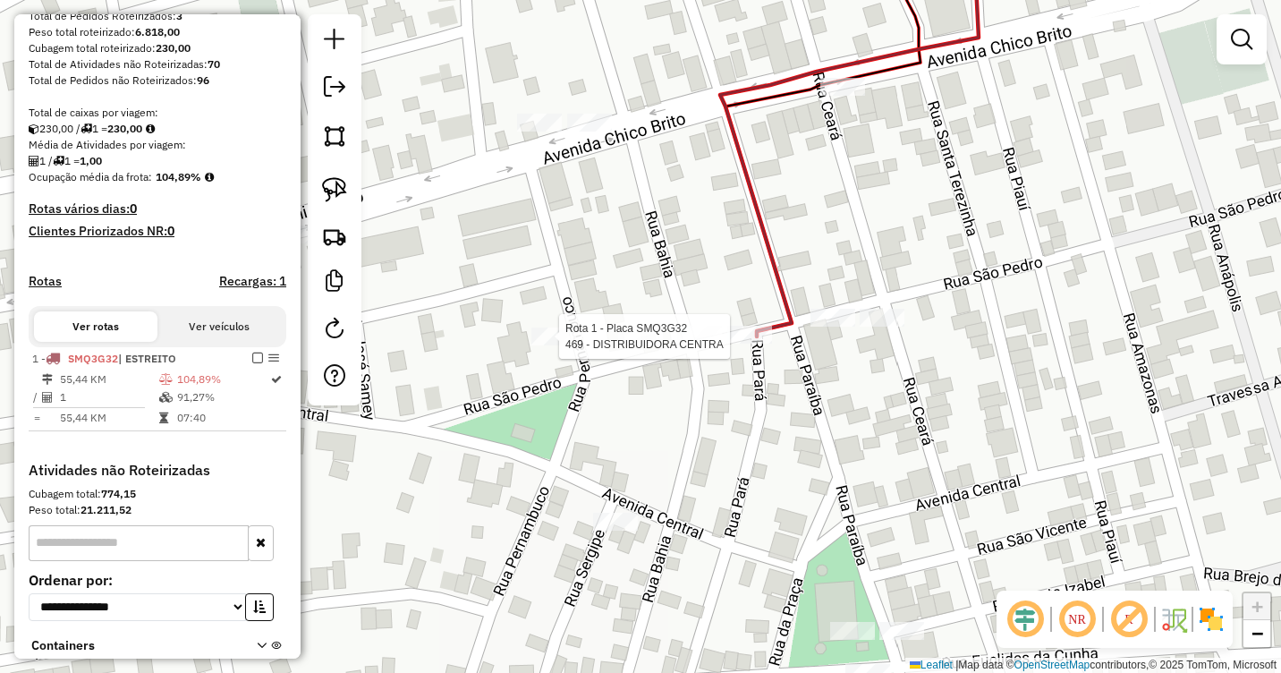
select select "**********"
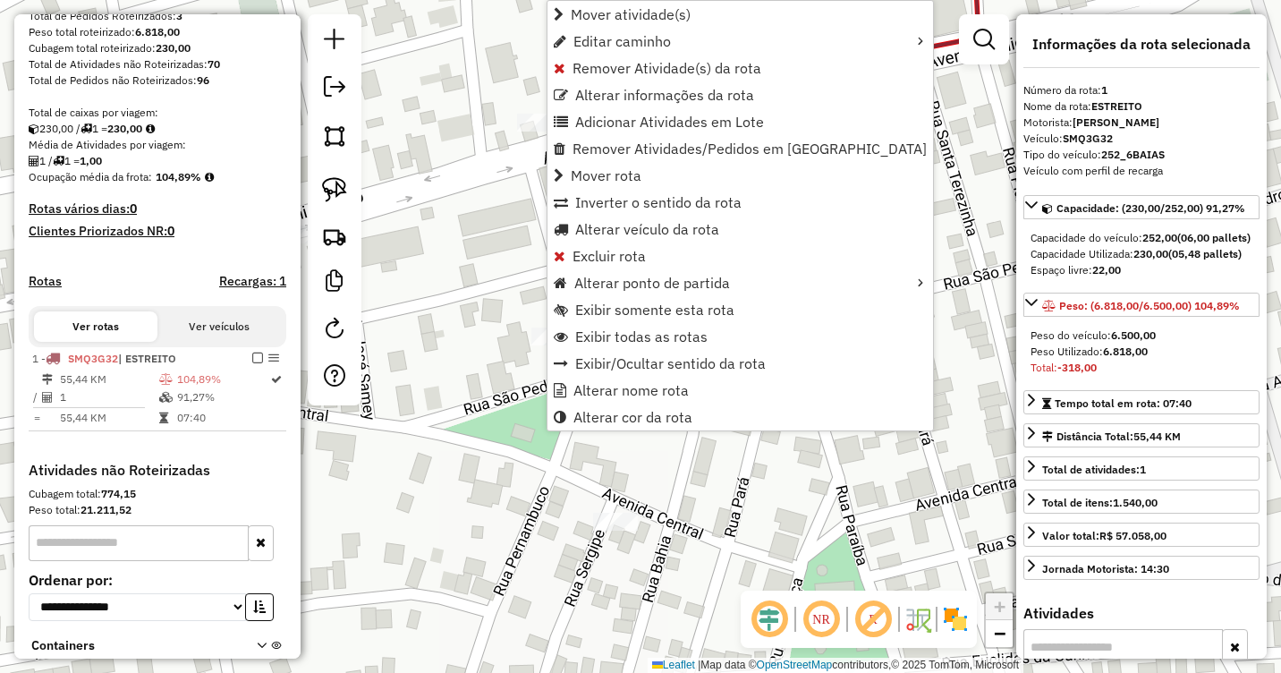
scroll to position [427, 0]
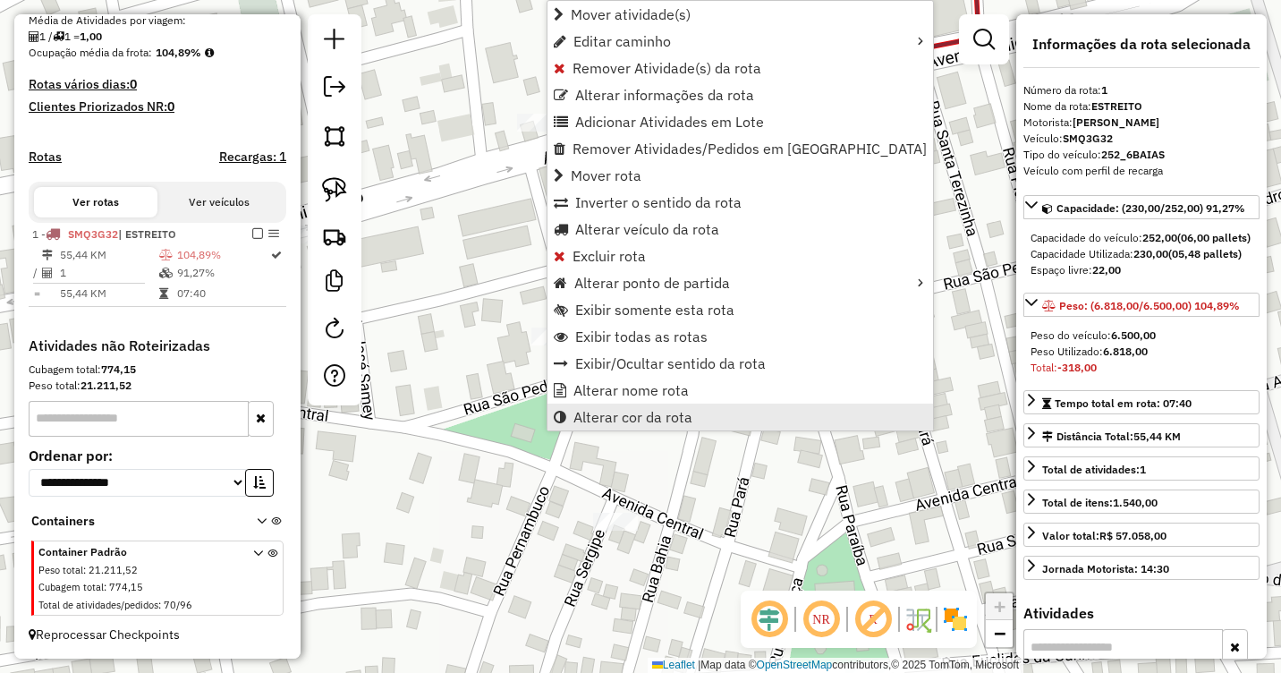
click at [607, 422] on span "Alterar cor da rota" at bounding box center [632, 417] width 119 height 14
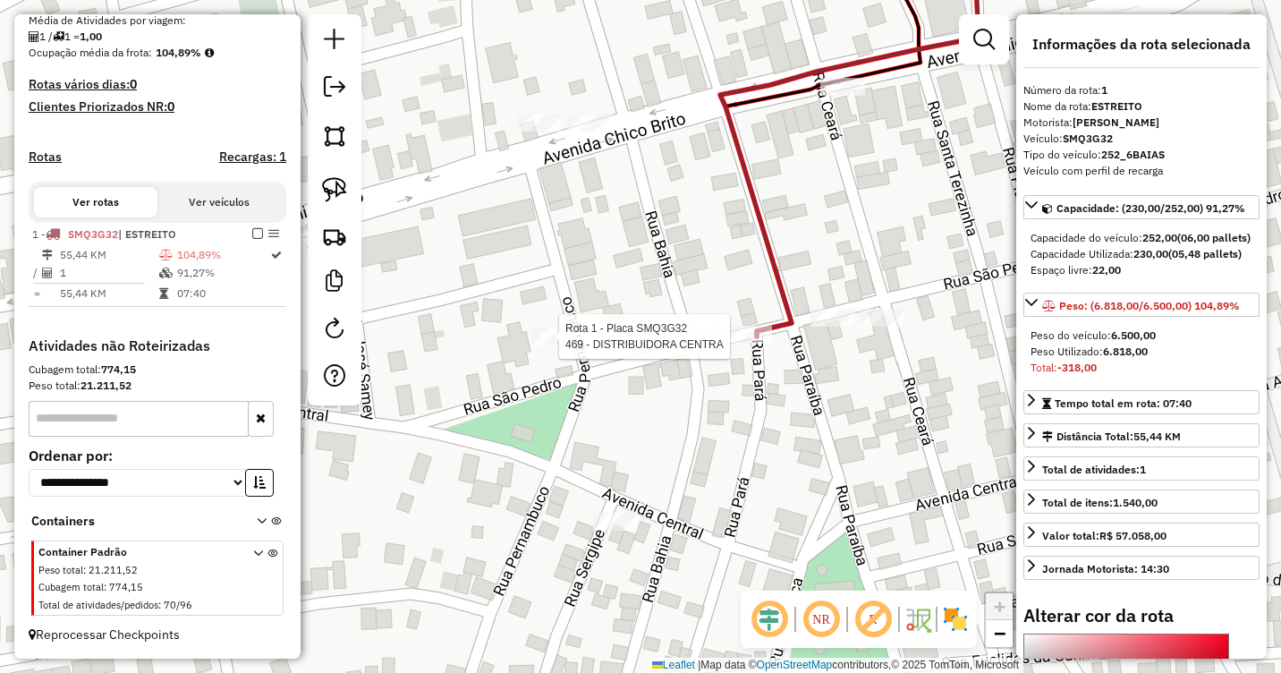
select select "**********"
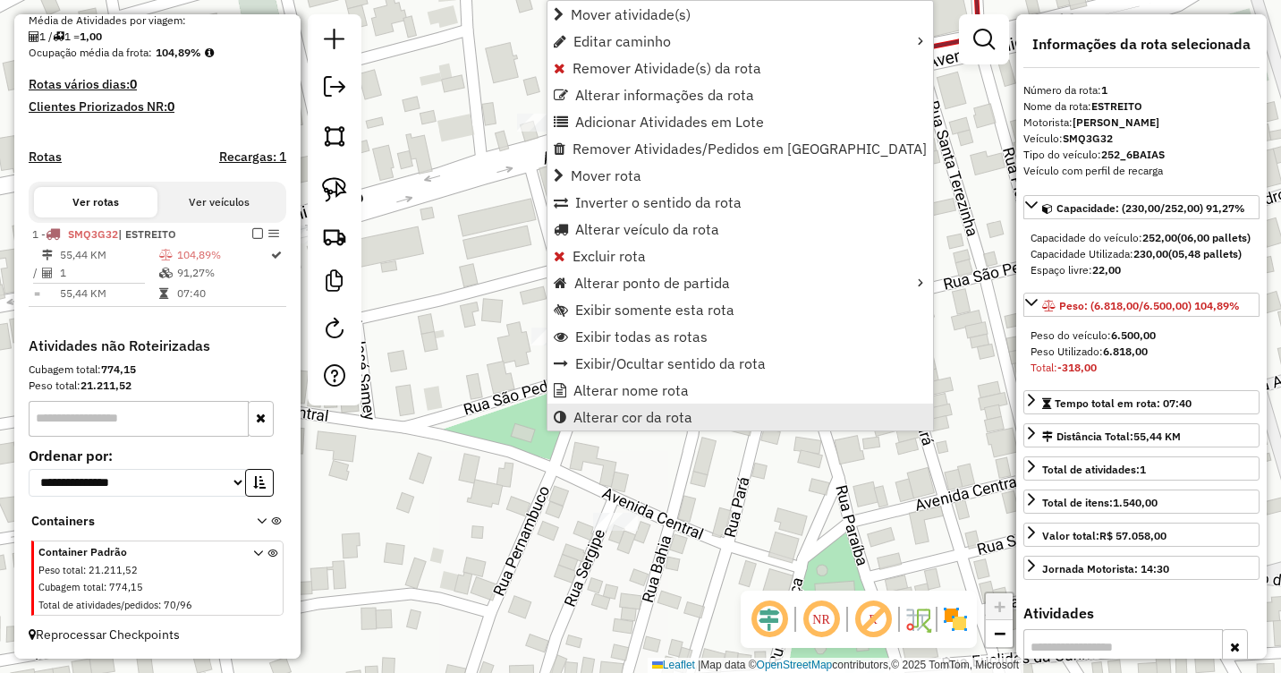
click at [640, 411] on span "Alterar cor da rota" at bounding box center [632, 417] width 119 height 14
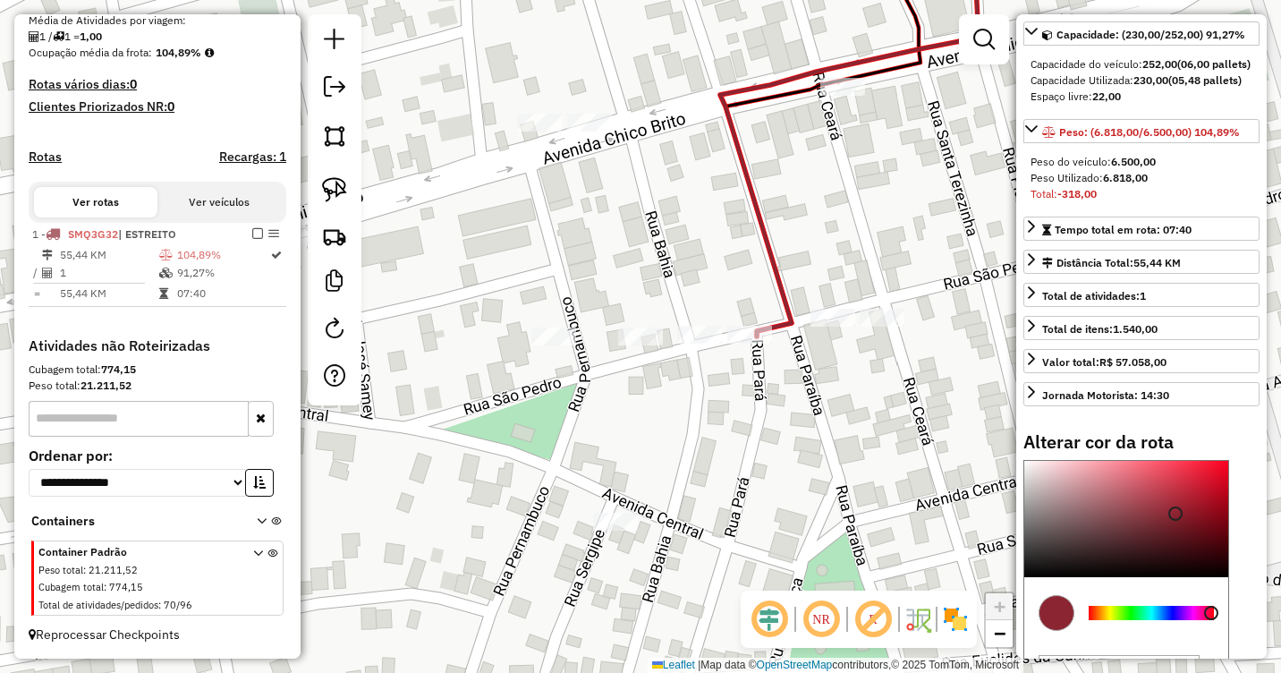
scroll to position [343, 0]
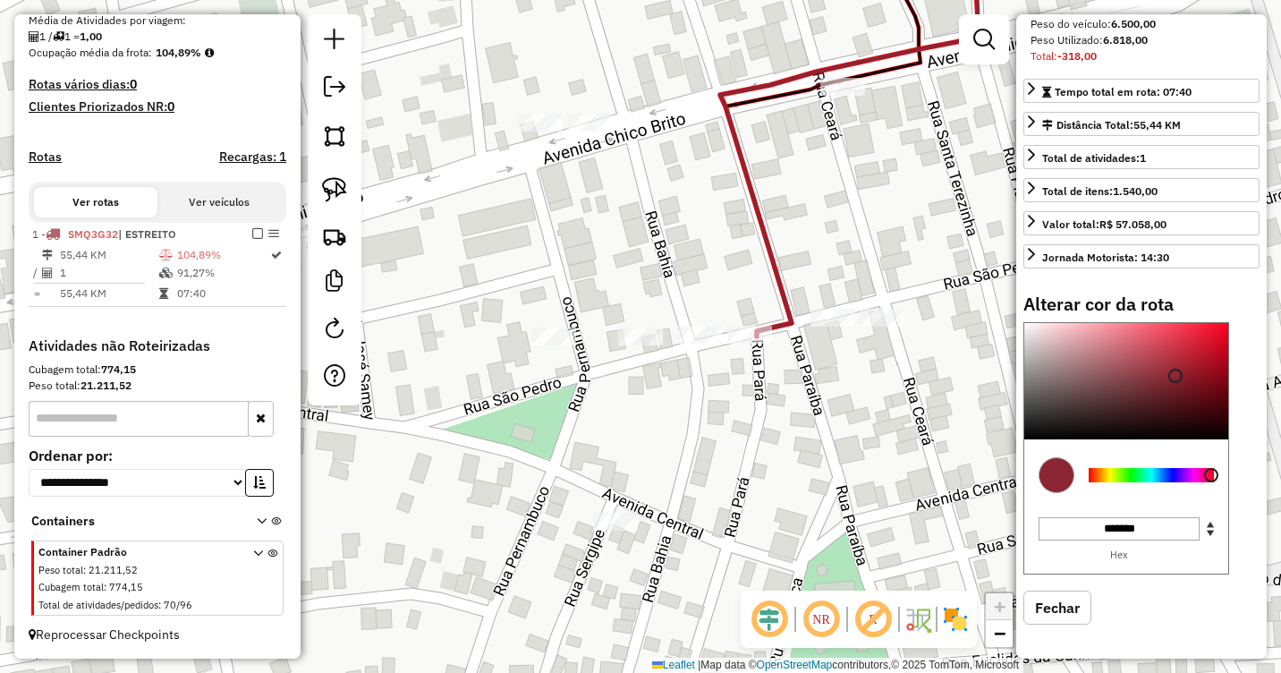
type input "*******"
click at [1110, 474] on div at bounding box center [1151, 475] width 125 height 14
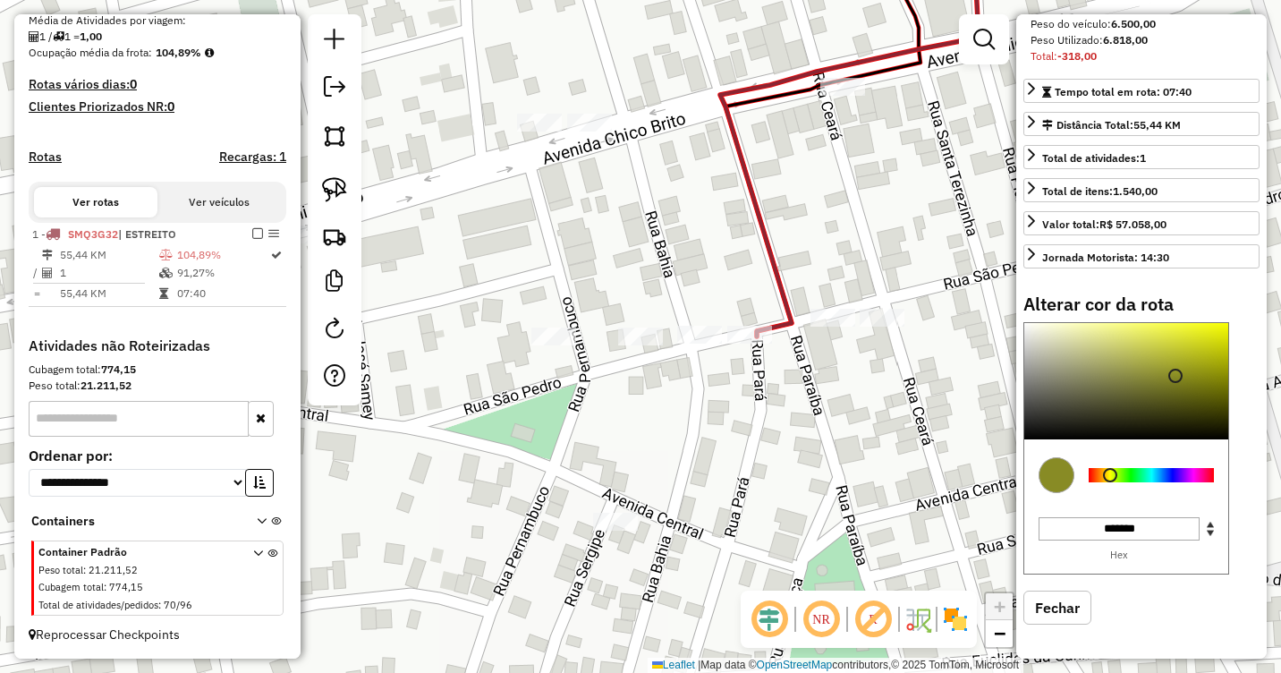
click at [689, 405] on div "Janela de atendimento Grade de atendimento Capacidade Transportadoras Veículos …" at bounding box center [640, 336] width 1281 height 673
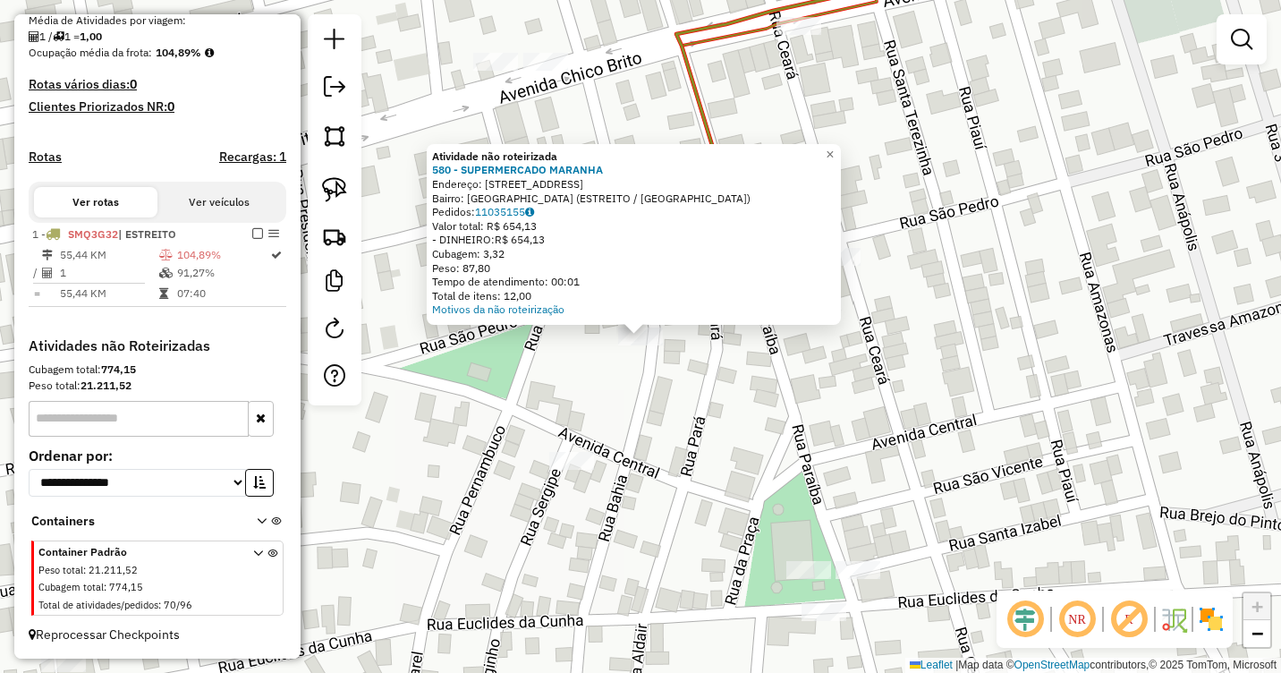
click at [791, 366] on div "Atividade não roteirizada 580 - SUPERMERCADO MARANHA Endereço: AV.CENTRAL 219 B…" at bounding box center [640, 336] width 1281 height 673
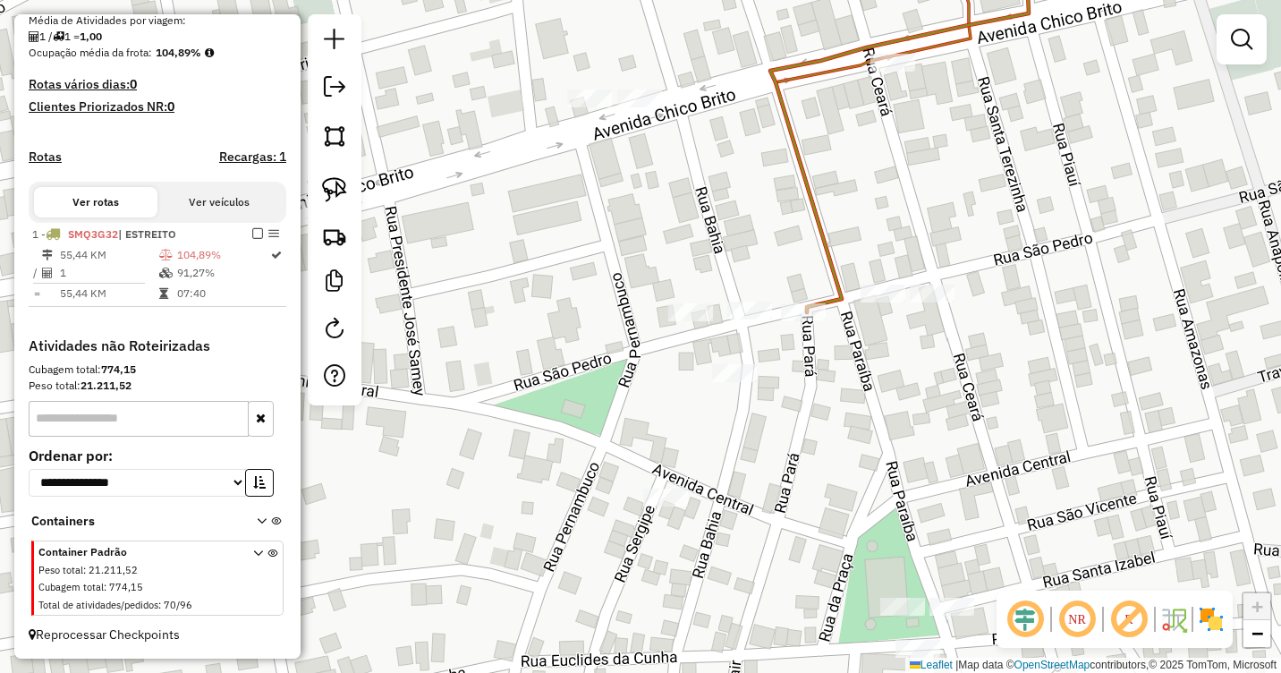
drag, startPoint x: 504, startPoint y: 291, endPoint x: 529, endPoint y: 284, distance: 25.8
click at [598, 327] on div "Janela de atendimento Grade de atendimento Capacidade Transportadoras Veículos …" at bounding box center [640, 336] width 1281 height 673
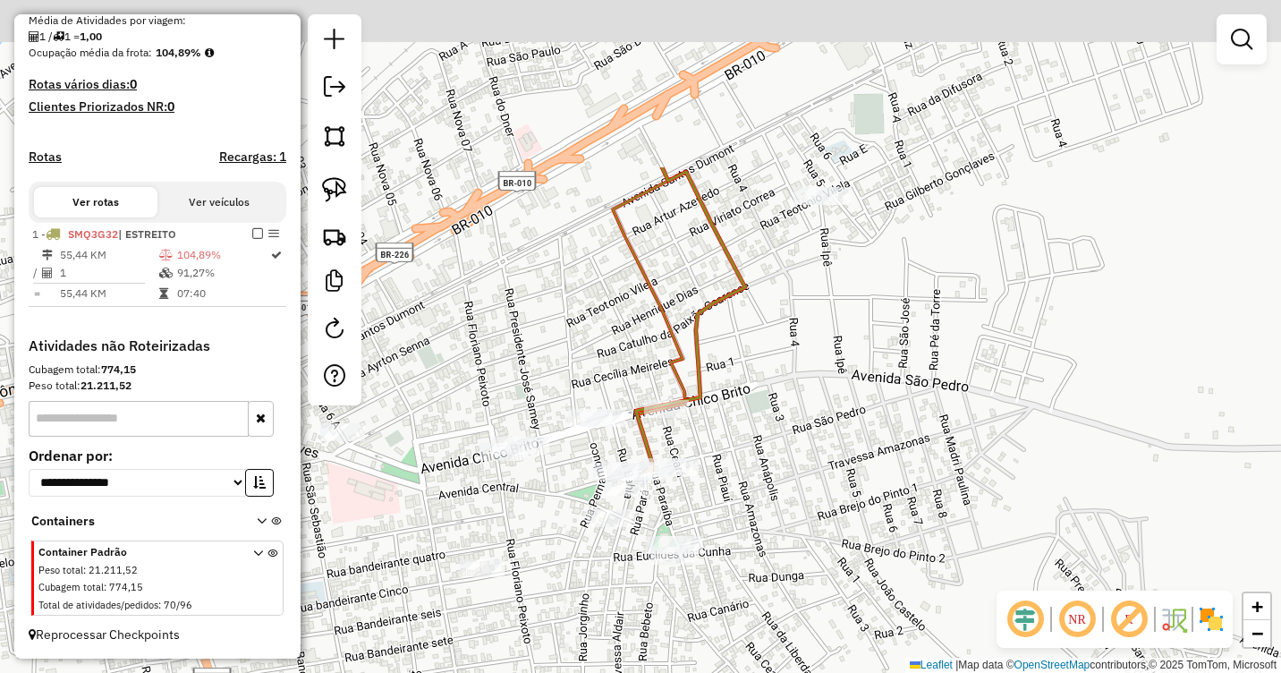
drag, startPoint x: 793, startPoint y: 216, endPoint x: 908, endPoint y: 345, distance: 173.0
click at [800, 448] on div "Janela de atendimento Grade de atendimento Capacidade Transportadoras Veículos …" at bounding box center [640, 336] width 1281 height 673
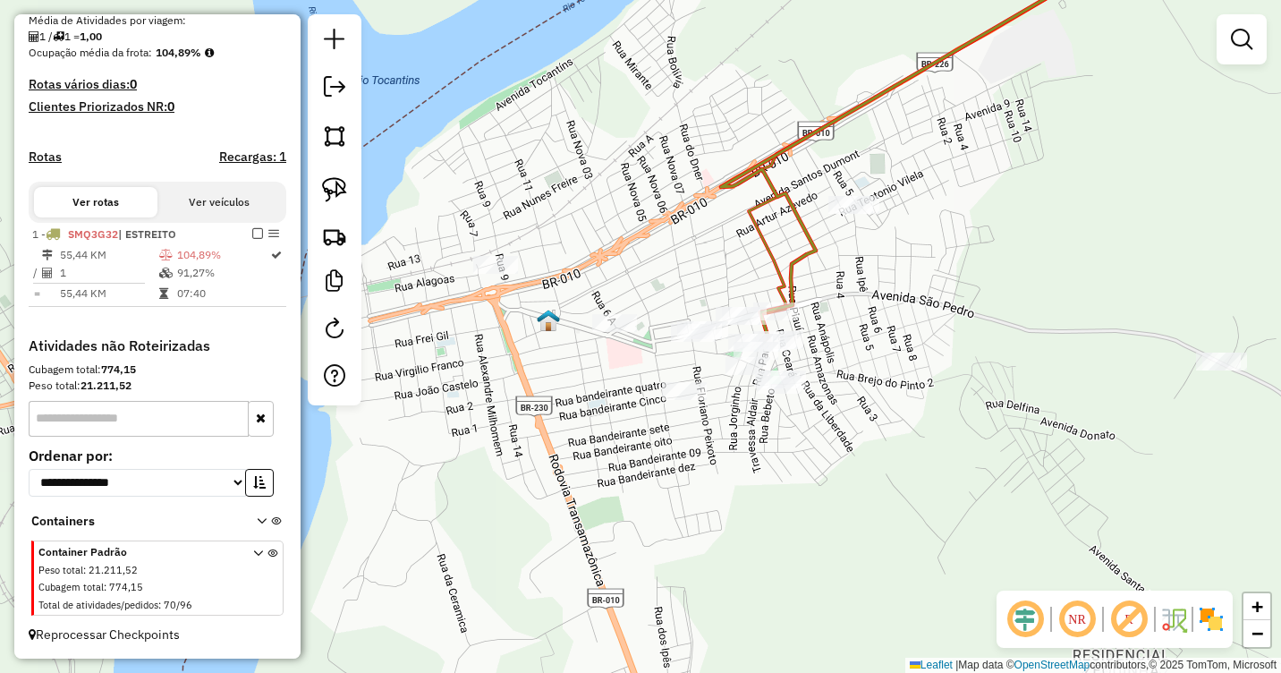
drag, startPoint x: 911, startPoint y: 393, endPoint x: 856, endPoint y: 188, distance: 212.0
click at [856, 190] on div "Janela de atendimento Grade de atendimento Capacidade Transportadoras Veículos …" at bounding box center [640, 336] width 1281 height 673
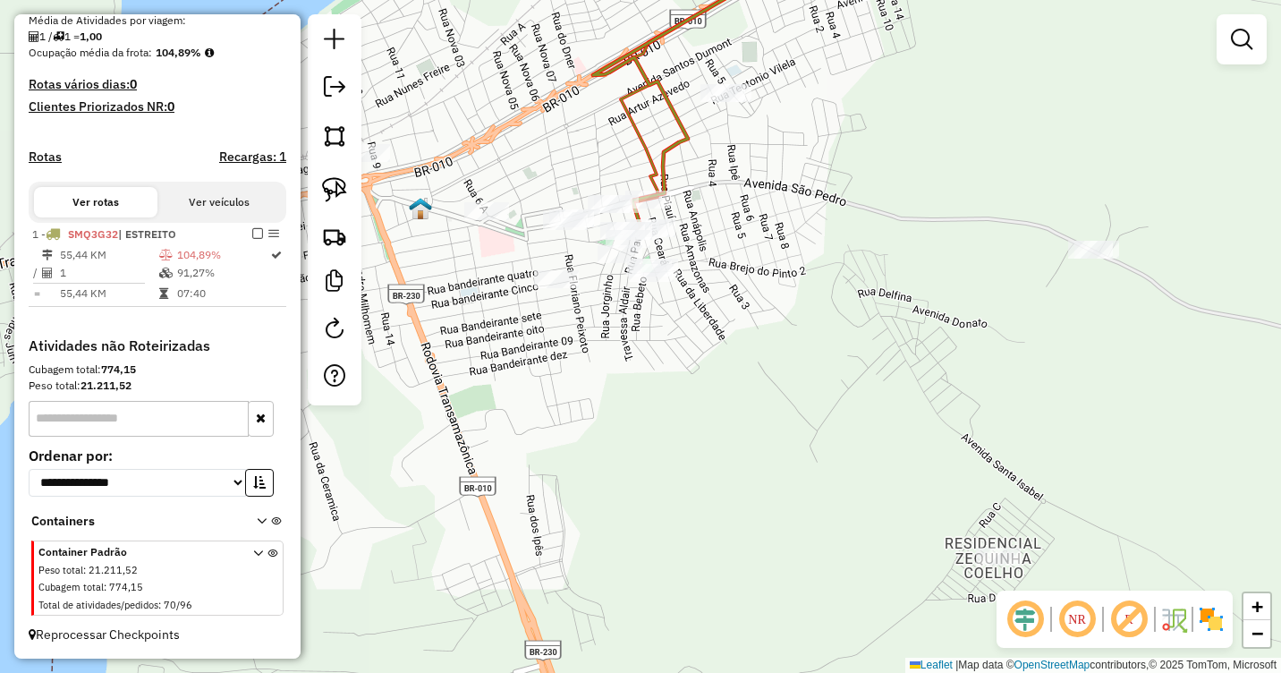
drag, startPoint x: 903, startPoint y: 287, endPoint x: 821, endPoint y: 320, distance: 88.7
click at [821, 320] on div "Janela de atendimento Grade de atendimento Capacidade Transportadoras Veículos …" at bounding box center [640, 336] width 1281 height 673
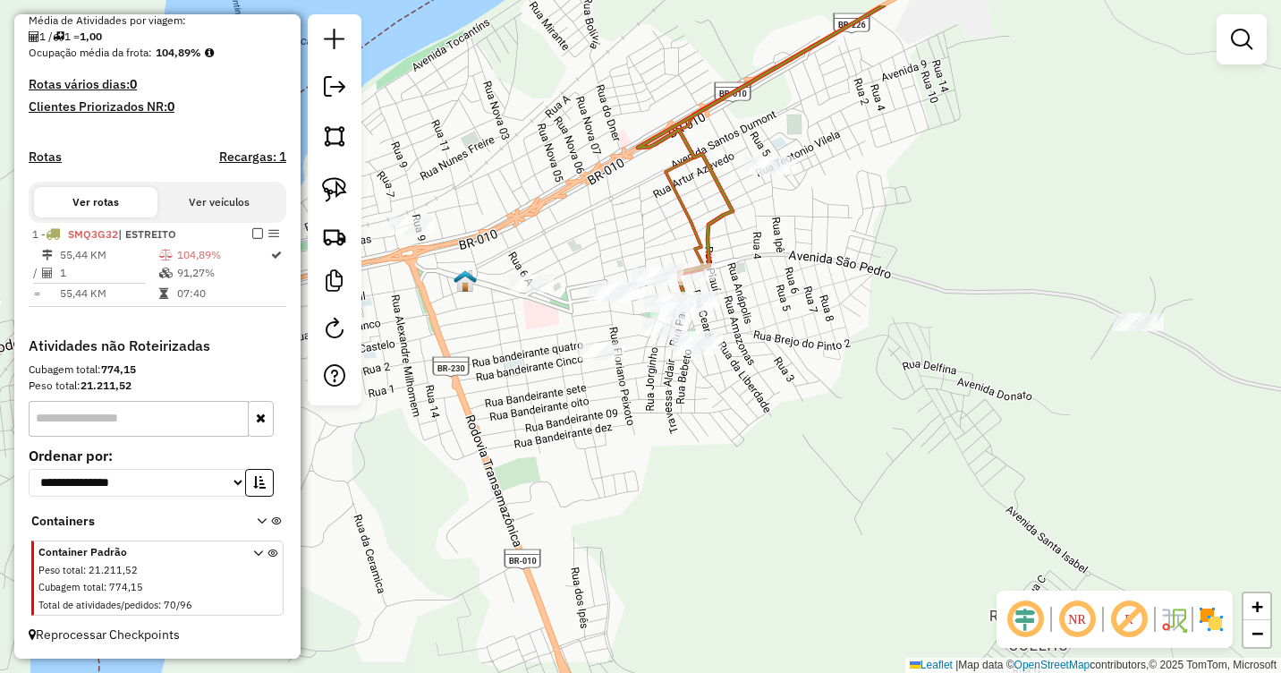
drag, startPoint x: 840, startPoint y: 221, endPoint x: 883, endPoint y: 285, distance: 77.4
click at [883, 285] on div "Janela de atendimento Grade de atendimento Capacidade Transportadoras Veículos …" at bounding box center [640, 336] width 1281 height 673
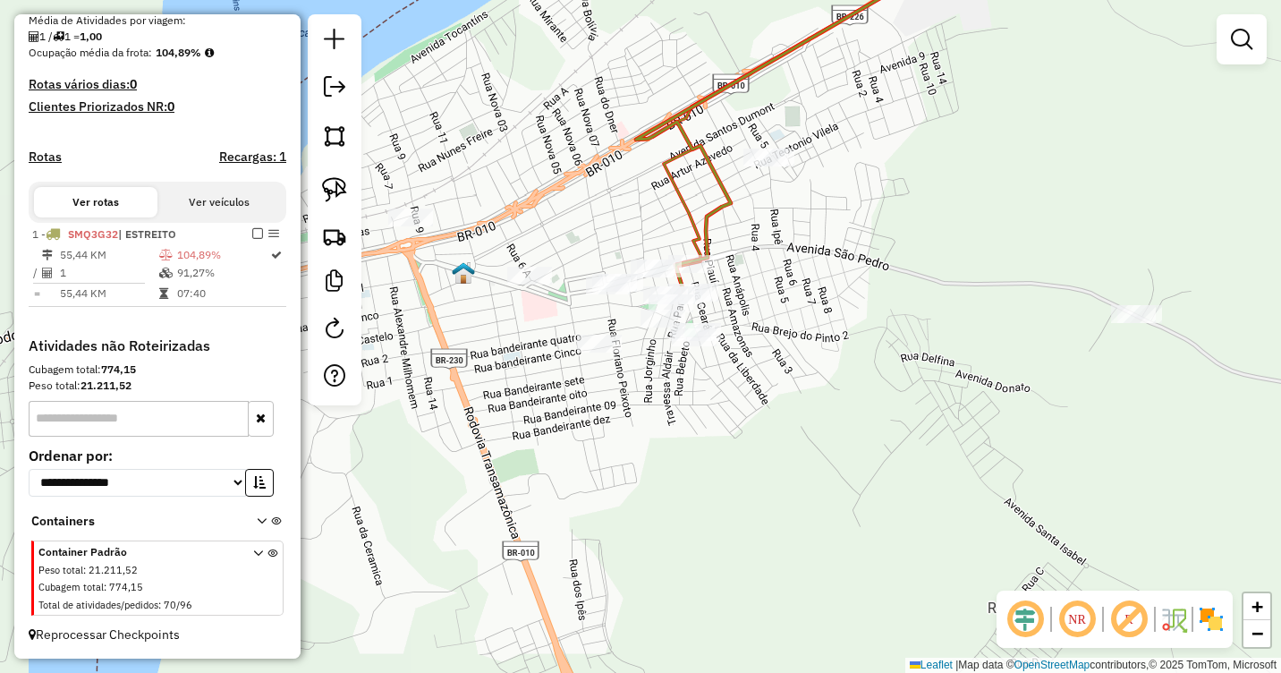
drag, startPoint x: 795, startPoint y: 285, endPoint x: 866, endPoint y: 301, distance: 72.3
click at [866, 301] on div "Janela de atendimento Grade de atendimento Capacidade Transportadoras Veículos …" at bounding box center [640, 336] width 1281 height 673
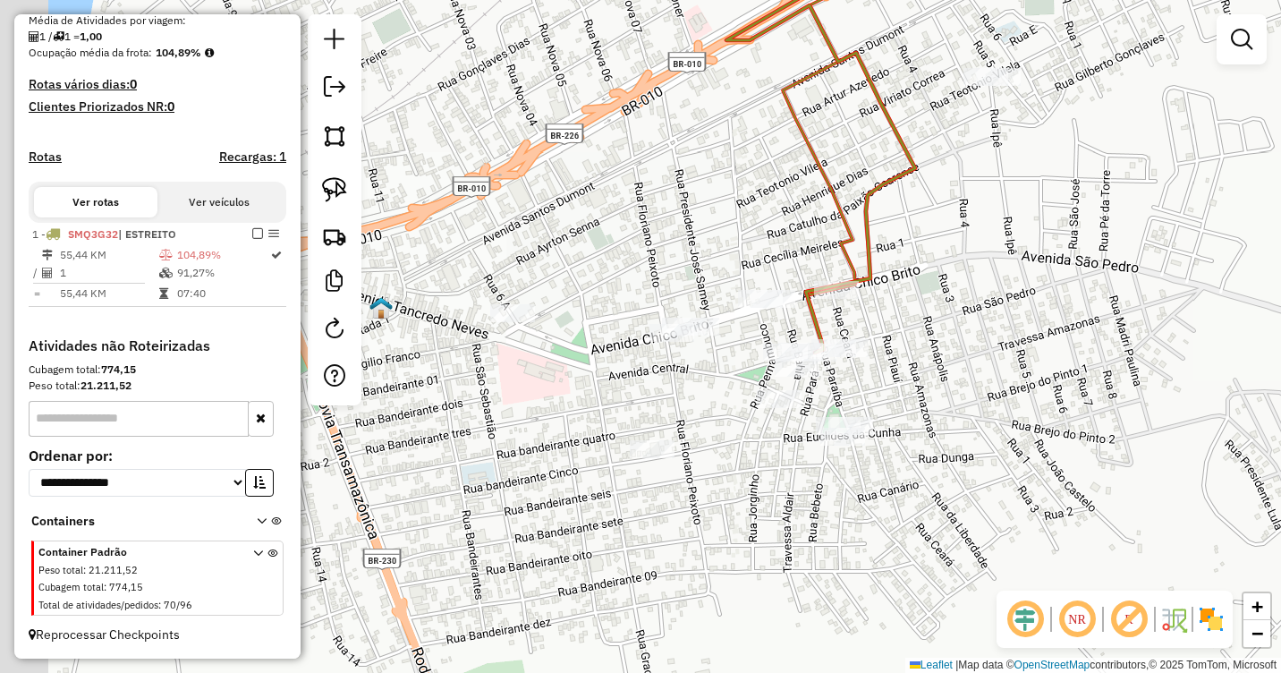
drag, startPoint x: 841, startPoint y: 305, endPoint x: 992, endPoint y: 326, distance: 152.7
click at [992, 326] on div "Janela de atendimento Grade de atendimento Capacidade Transportadoras Veículos …" at bounding box center [640, 336] width 1281 height 673
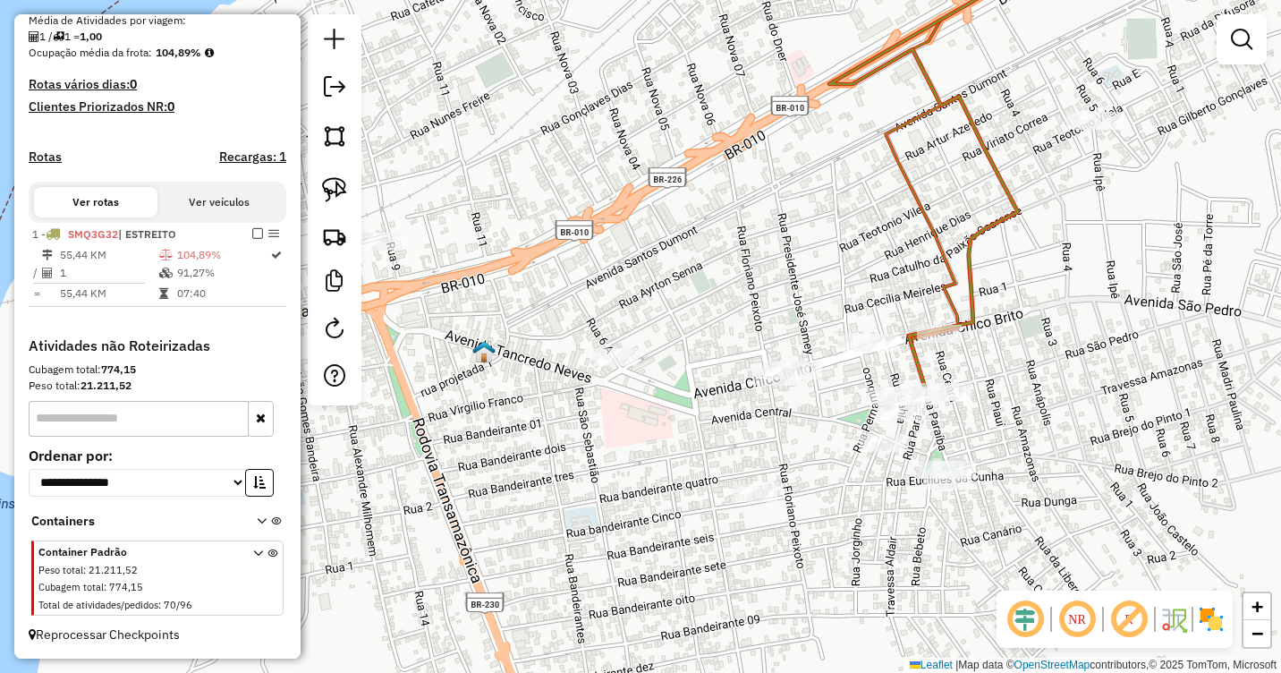
drag, startPoint x: 998, startPoint y: 309, endPoint x: 1089, endPoint y: 343, distance: 96.8
click at [1099, 352] on div "Janela de atendimento Grade de atendimento Capacidade Transportadoras Veículos …" at bounding box center [640, 336] width 1281 height 673
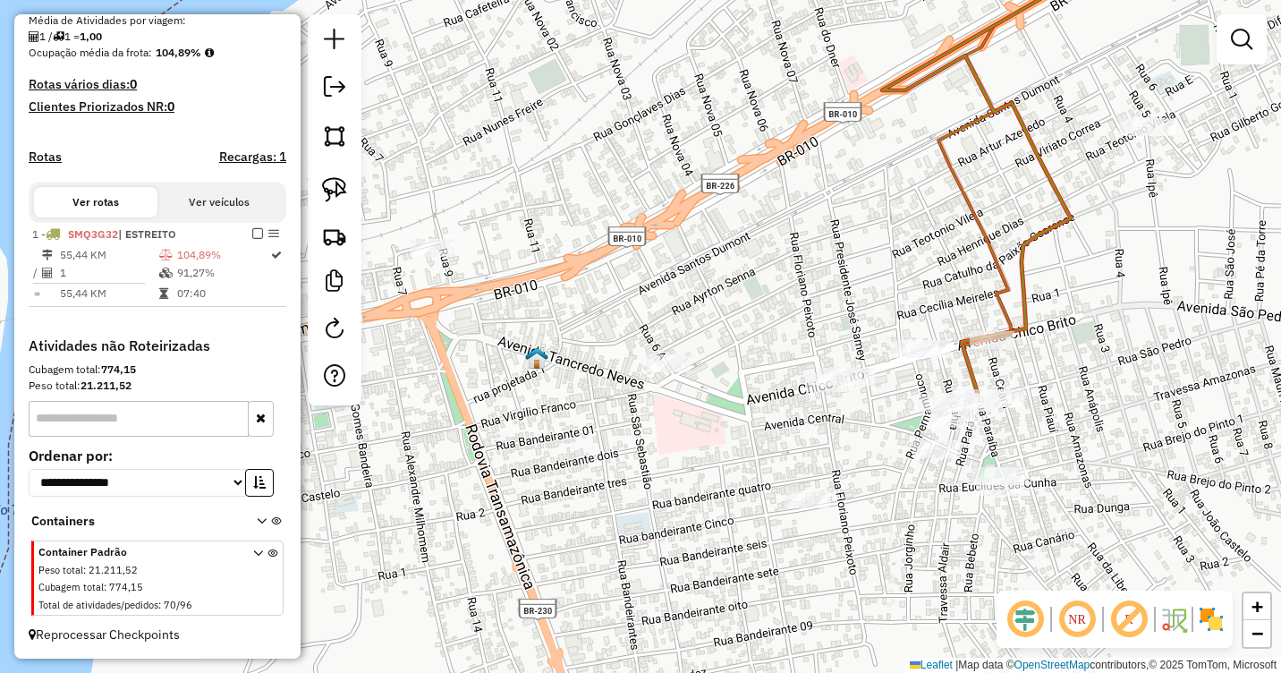
drag, startPoint x: 1089, startPoint y: 343, endPoint x: 1143, endPoint y: 349, distance: 54.9
click at [1143, 349] on div "Janela de atendimento Grade de atendimento Capacidade Transportadoras Veículos …" at bounding box center [640, 336] width 1281 height 673
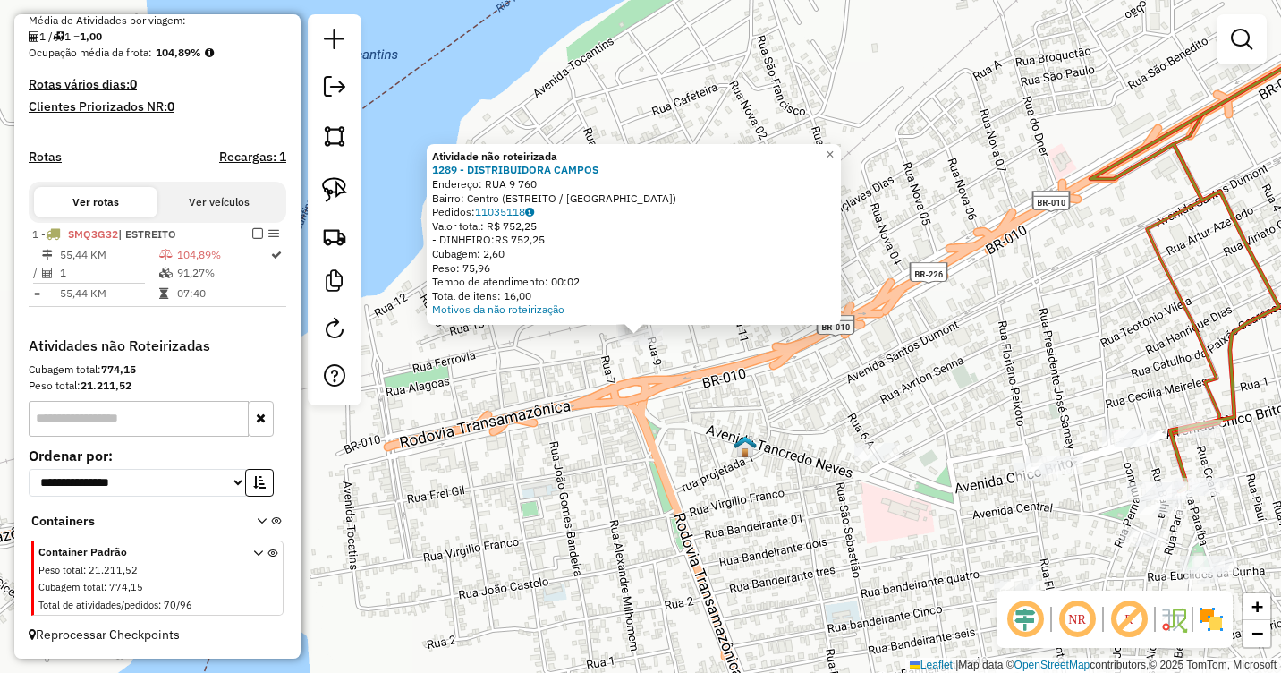
click at [540, 385] on div "Atividade não roteirizada 1289 - DISTRIBUIDORA CAMPOS Endereço: RUA 9 760 Bairr…" at bounding box center [640, 336] width 1281 height 673
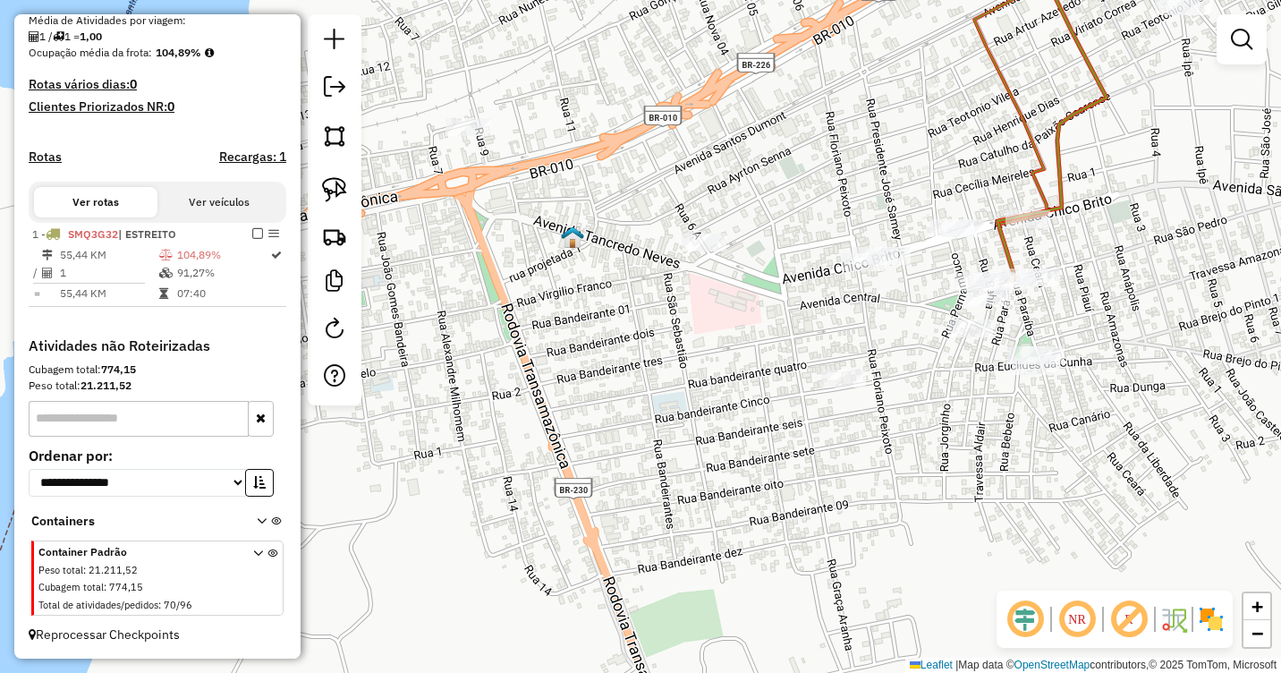
drag, startPoint x: 687, startPoint y: 449, endPoint x: 514, endPoint y: 240, distance: 271.3
click at [514, 240] on div "Janela de atendimento Grade de atendimento Capacidade Transportadoras Veículos …" at bounding box center [640, 336] width 1281 height 673
drag, startPoint x: 1013, startPoint y: 293, endPoint x: 969, endPoint y: 421, distance: 135.5
click at [946, 448] on div at bounding box center [925, 439] width 45 height 18
click at [1011, 319] on div "Janela de atendimento Grade de atendimento Capacidade Transportadoras Veículos …" at bounding box center [640, 336] width 1281 height 673
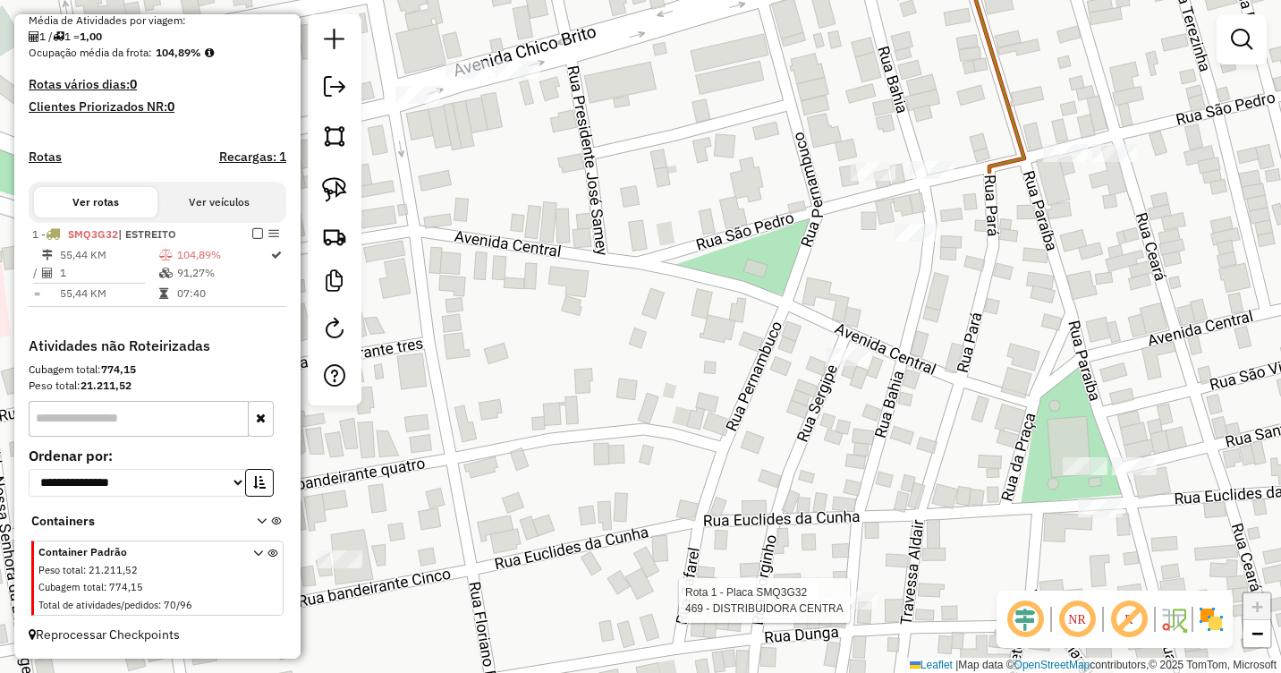
select select "**********"
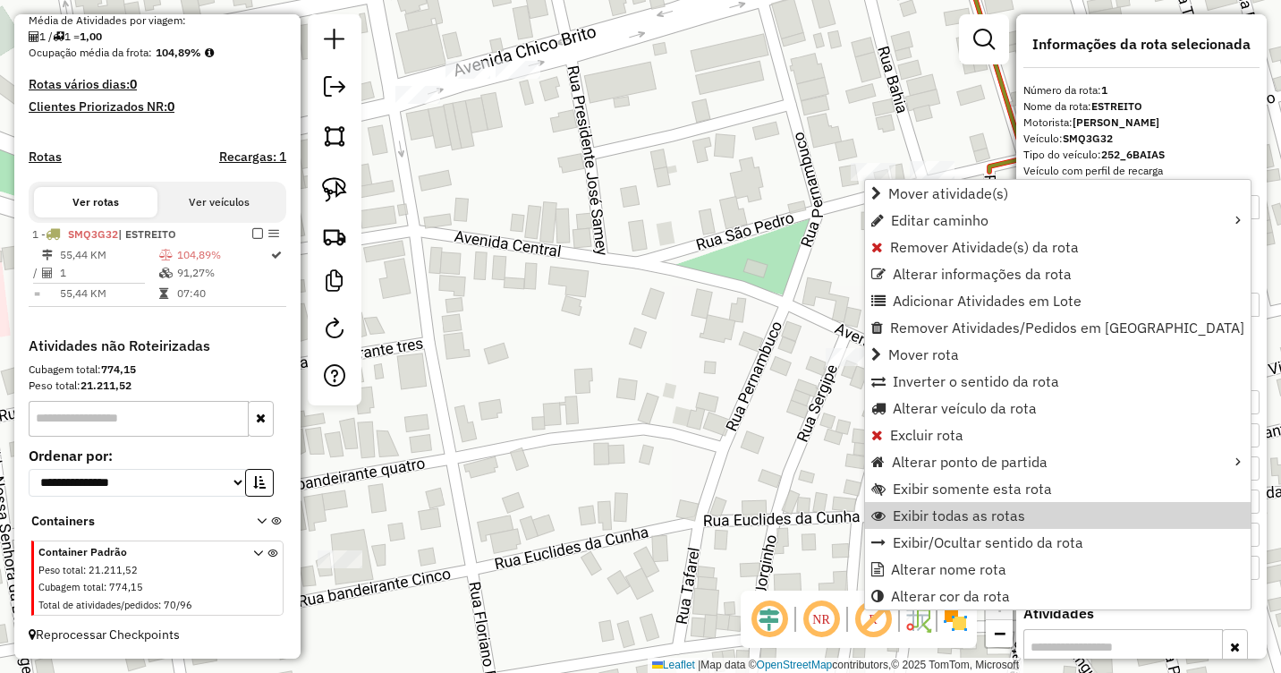
click at [770, 503] on div "Janela de atendimento Grade de atendimento Capacidade Transportadoras Veículos …" at bounding box center [640, 336] width 1281 height 673
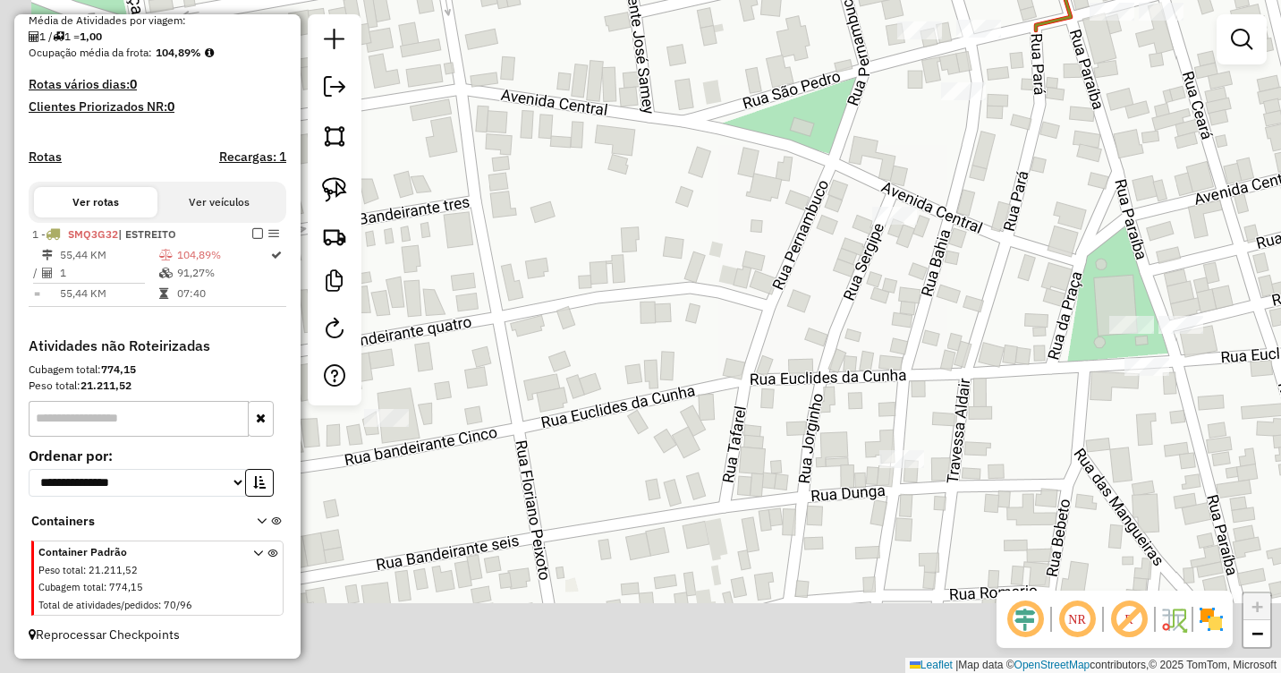
drag, startPoint x: 771, startPoint y: 505, endPoint x: 818, endPoint y: 340, distance: 171.0
click at [819, 339] on div "Janela de atendimento Grade de atendimento Capacidade Transportadoras Veículos …" at bounding box center [640, 336] width 1281 height 673
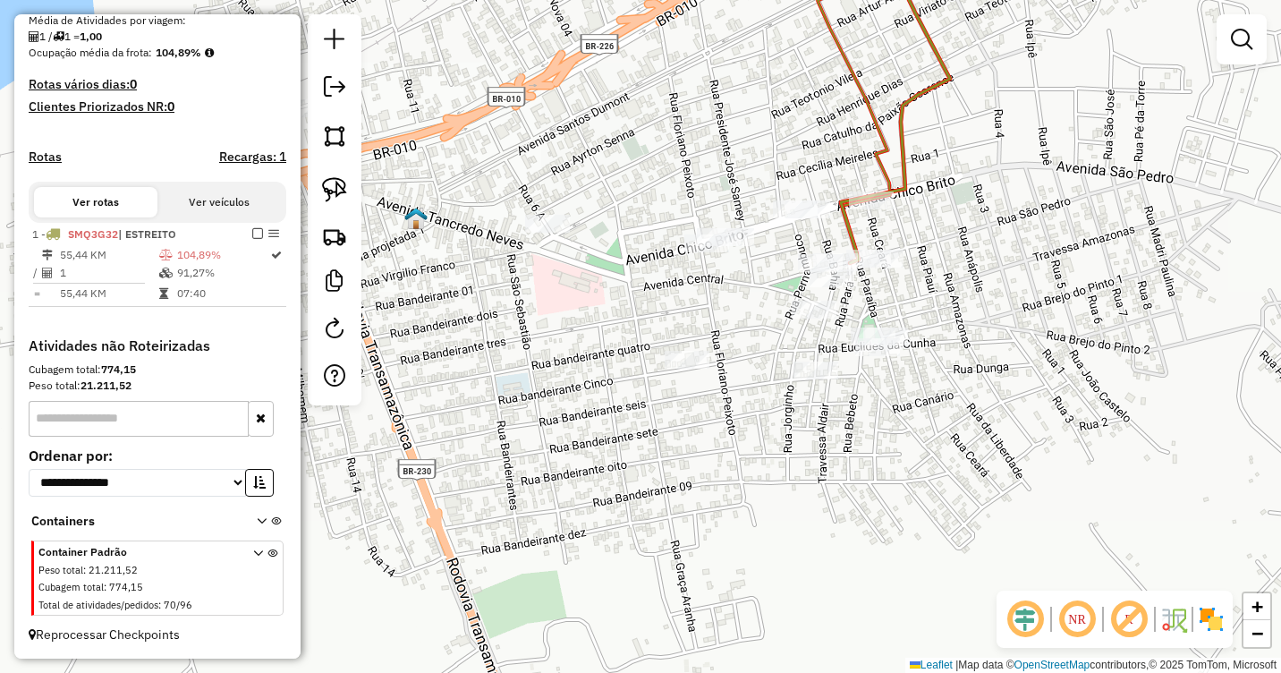
drag, startPoint x: 813, startPoint y: 457, endPoint x: 829, endPoint y: 464, distance: 17.6
click at [829, 464] on div "Janela de atendimento Grade de atendimento Capacidade Transportadoras Veículos …" at bounding box center [640, 336] width 1281 height 673
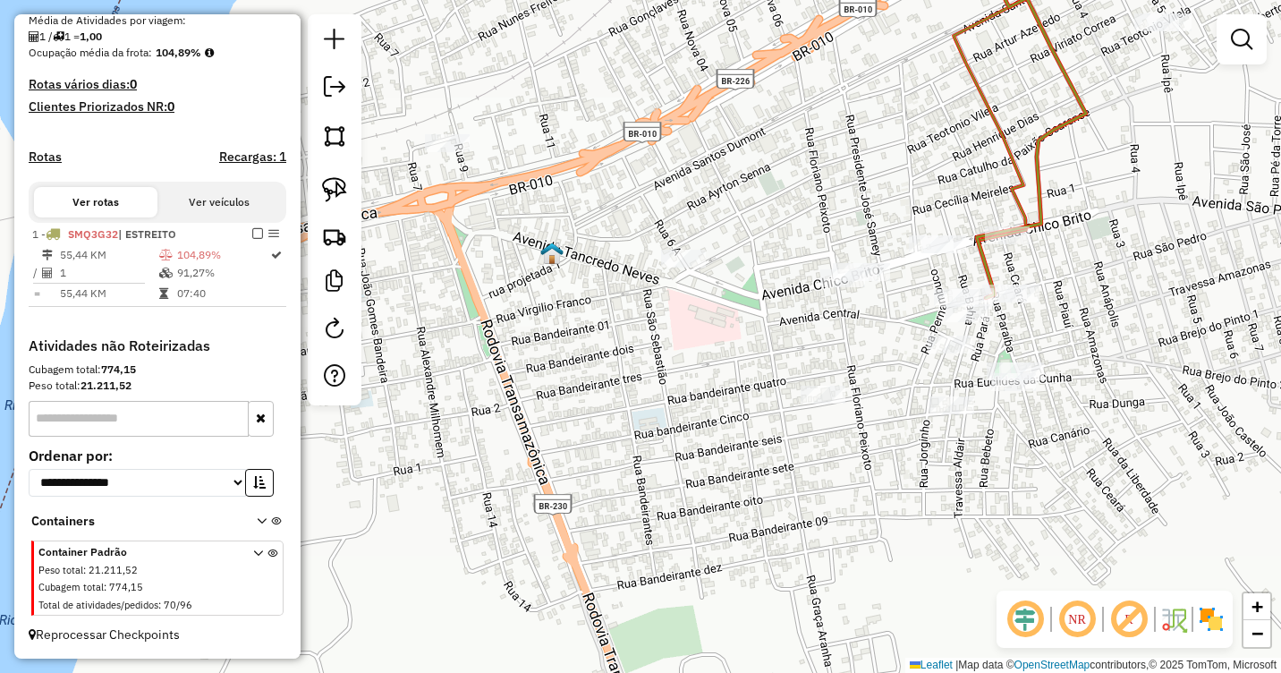
drag, startPoint x: 450, startPoint y: 170, endPoint x: 567, endPoint y: 198, distance: 120.4
click at [567, 198] on div "Janela de atendimento Grade de atendimento Capacidade Transportadoras Veículos …" at bounding box center [640, 336] width 1281 height 673
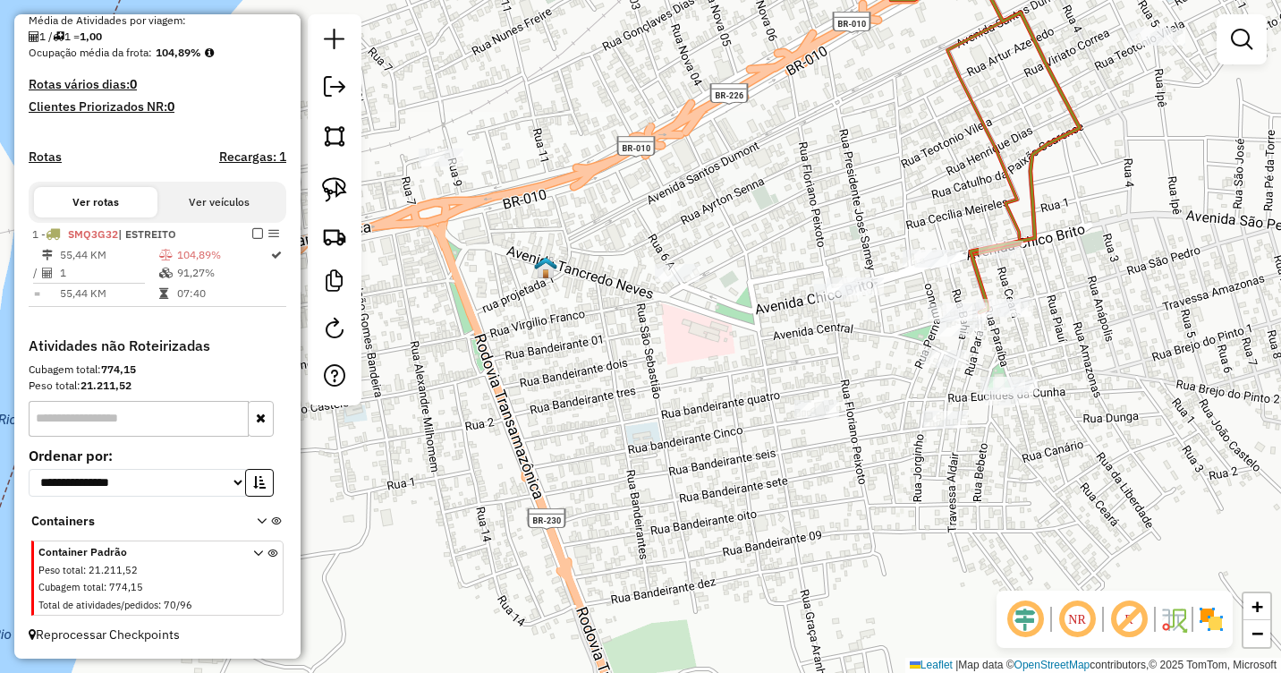
drag, startPoint x: 508, startPoint y: 74, endPoint x: 515, endPoint y: 93, distance: 20.1
click at [515, 93] on div "Janela de atendimento Grade de atendimento Capacidade Transportadoras Veículos …" at bounding box center [640, 336] width 1281 height 673
click at [329, 186] on img at bounding box center [334, 189] width 25 height 25
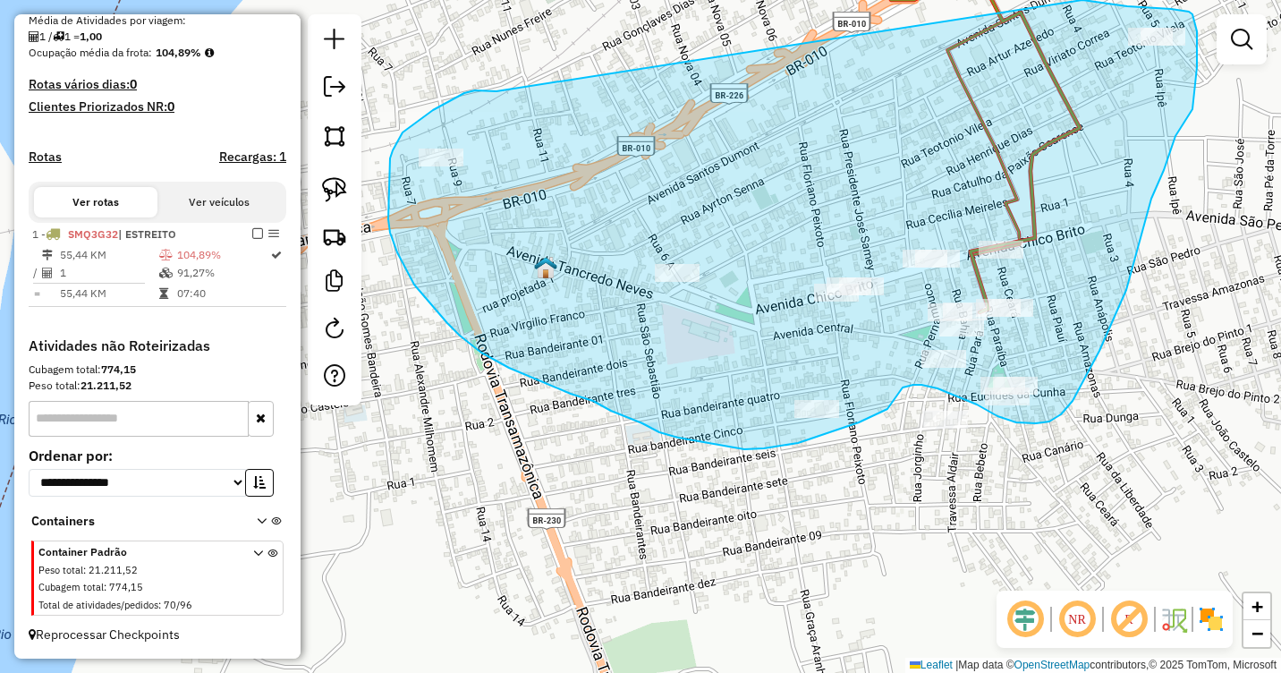
drag, startPoint x: 496, startPoint y: 91, endPoint x: 1077, endPoint y: 0, distance: 587.7
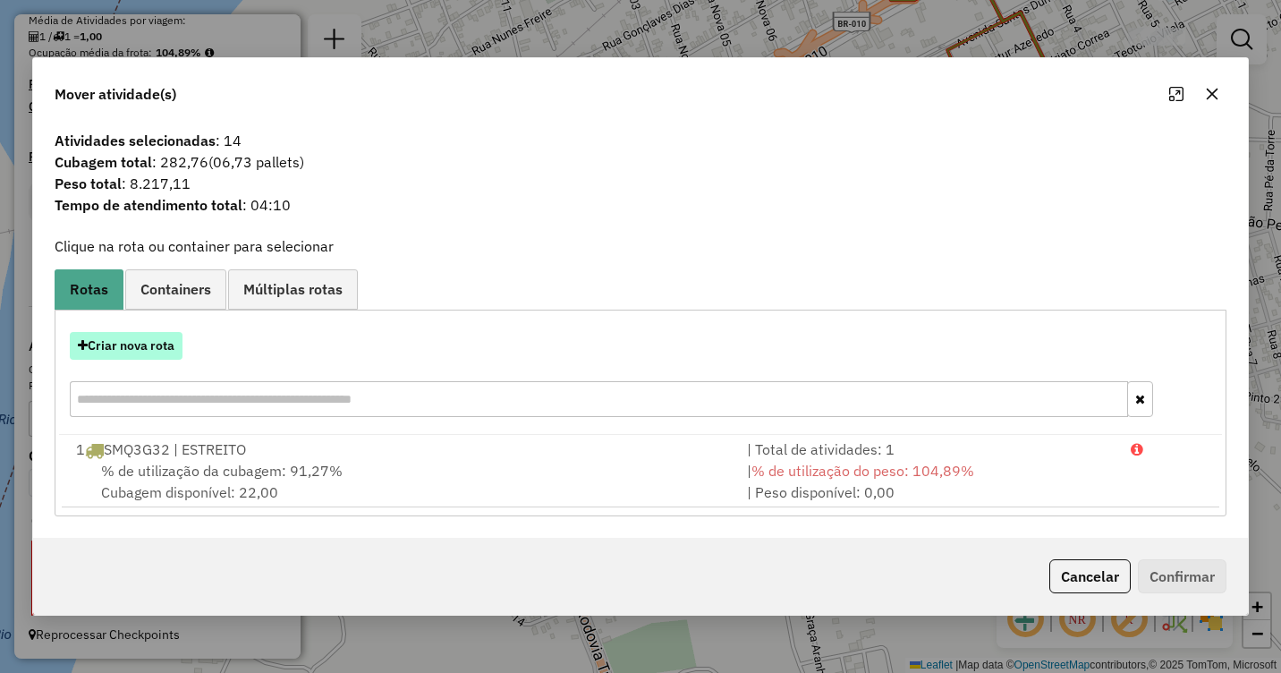
click at [116, 342] on button "Criar nova rota" at bounding box center [126, 346] width 113 height 28
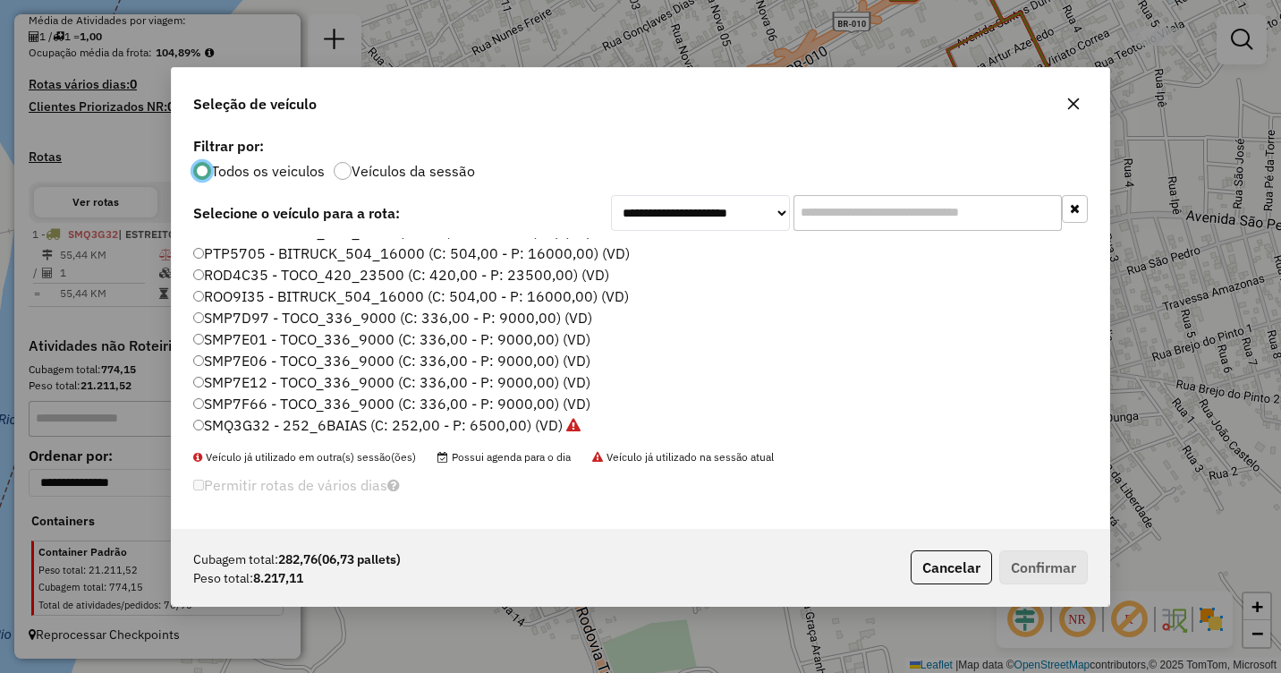
scroll to position [190, 0]
click at [217, 340] on label "SMP7E01 - TOCO_336_9000 (C: 336,00 - P: 9000,00) (VD)" at bounding box center [391, 336] width 397 height 21
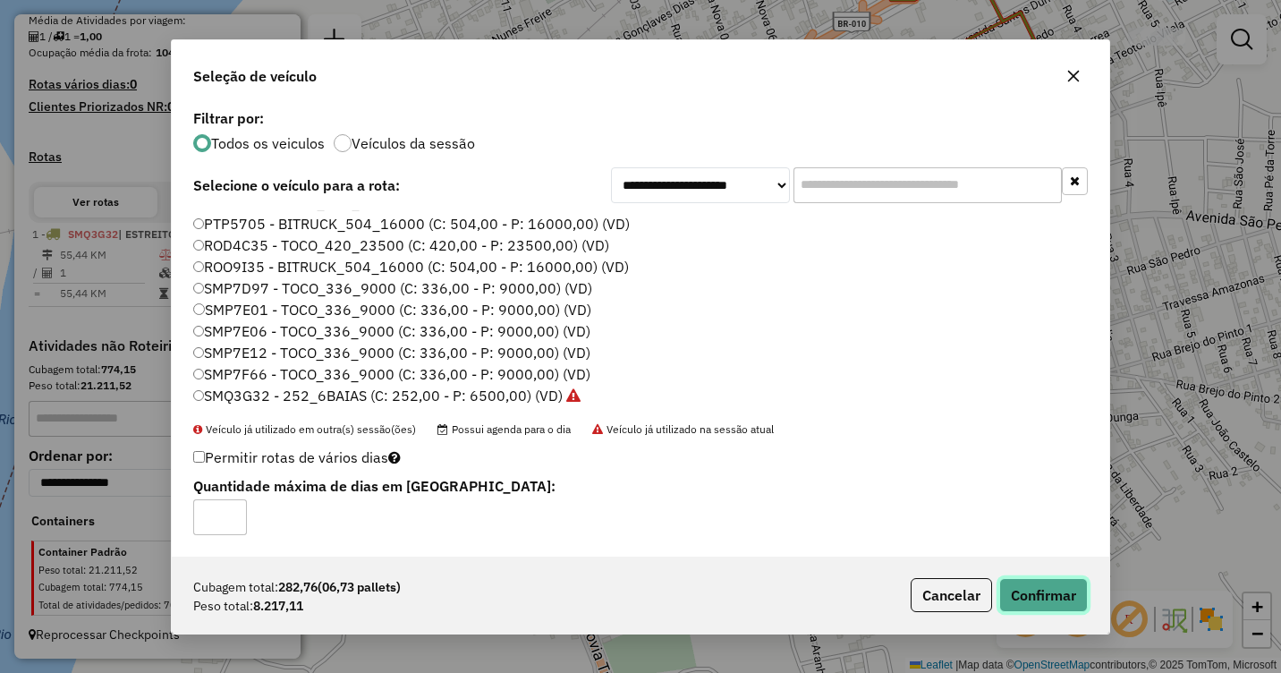
click at [1063, 593] on button "Confirmar" at bounding box center [1043, 595] width 89 height 34
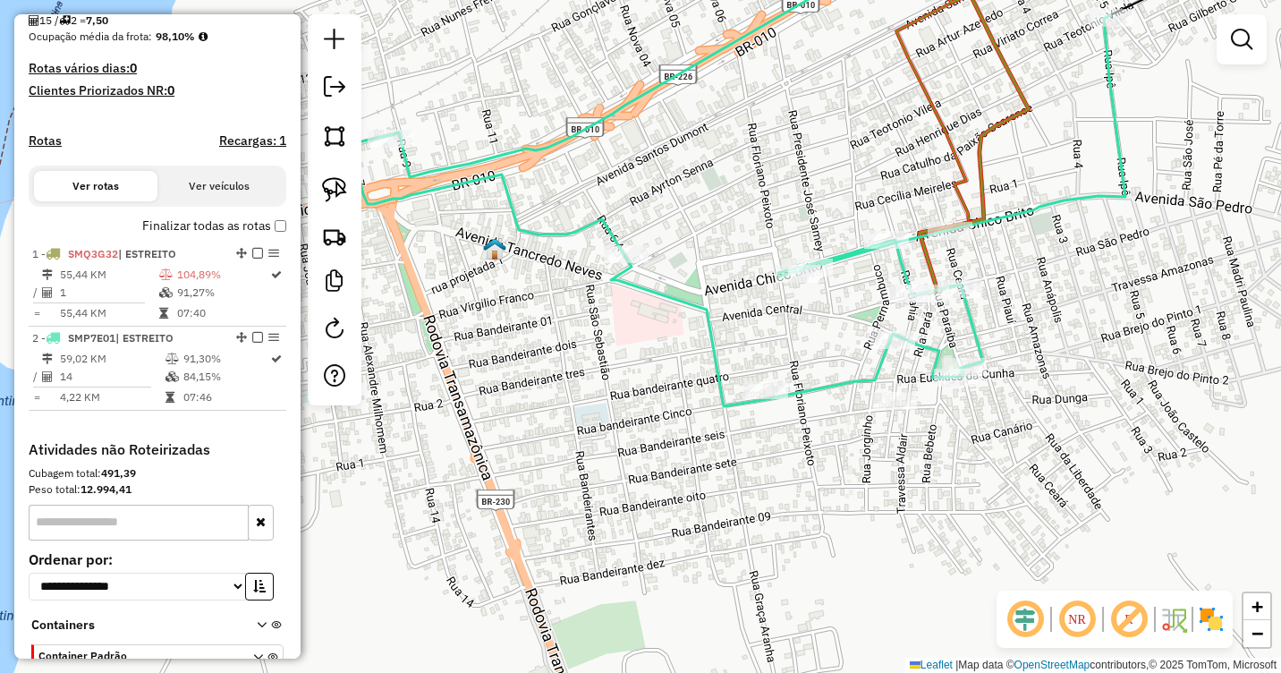
drag, startPoint x: 650, startPoint y: 398, endPoint x: 599, endPoint y: 379, distance: 54.3
click at [599, 379] on div "Janela de atendimento Grade de atendimento Capacidade Transportadoras Veículos …" at bounding box center [640, 336] width 1281 height 673
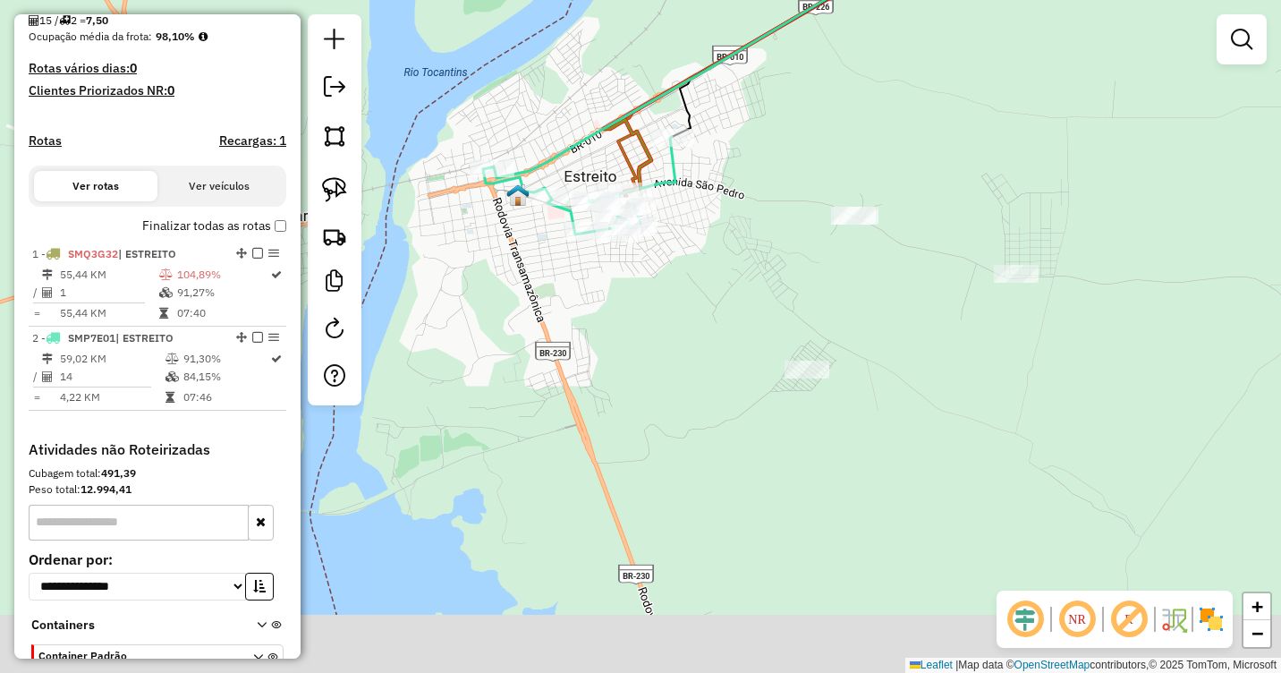
drag, startPoint x: 958, startPoint y: 358, endPoint x: 779, endPoint y: 262, distance: 202.9
click at [780, 262] on div "Janela de atendimento Grade de atendimento Capacidade Transportadoras Veículos …" at bounding box center [640, 336] width 1281 height 673
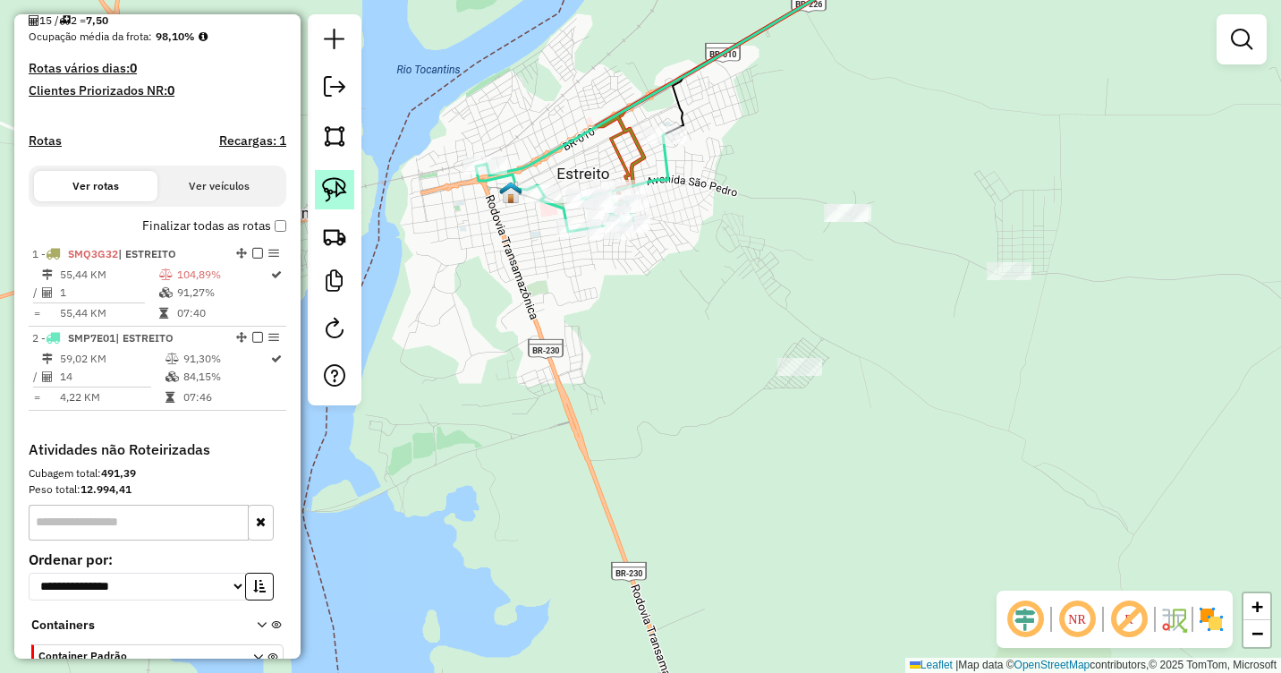
click at [335, 185] on img at bounding box center [334, 189] width 25 height 25
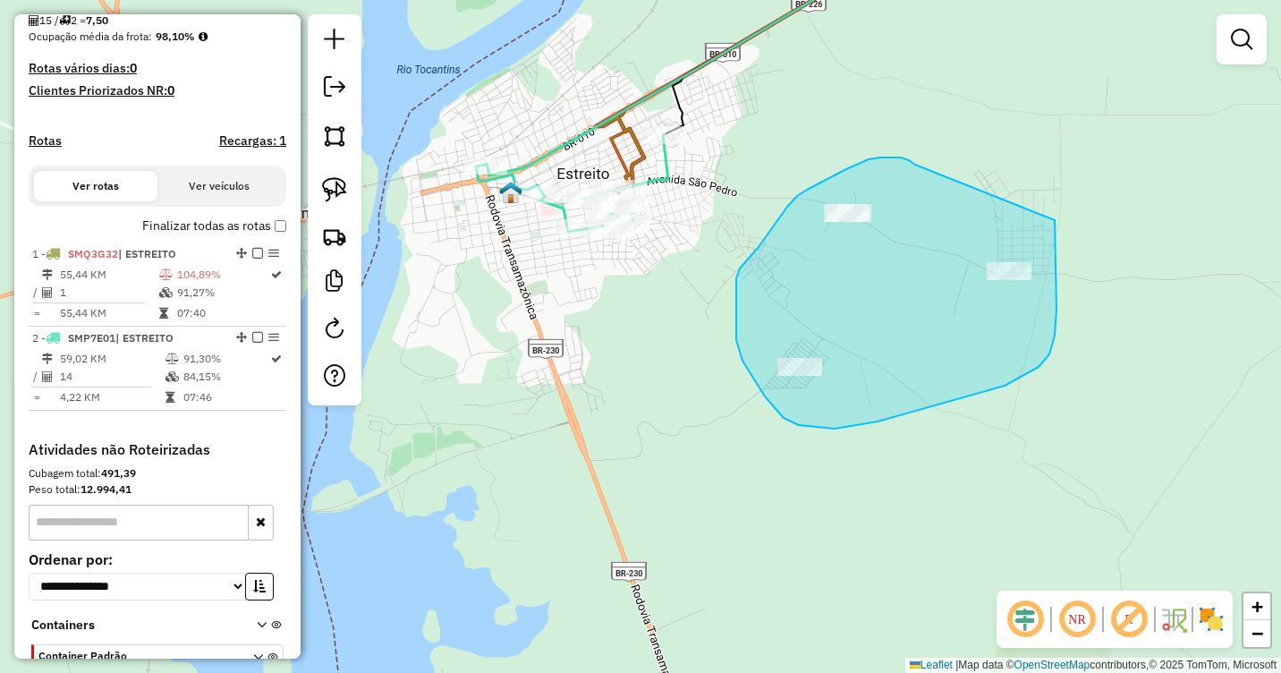
drag, startPoint x: 892, startPoint y: 157, endPoint x: 1055, endPoint y: 220, distance: 174.4
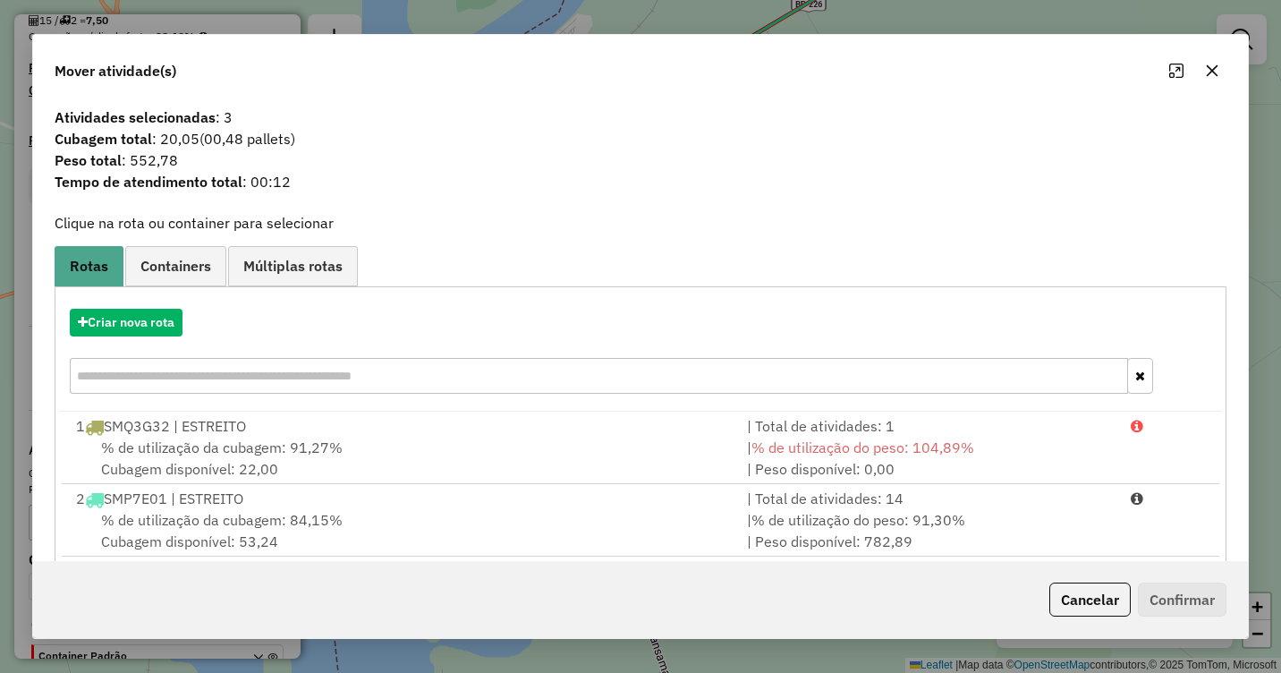
scroll to position [26, 0]
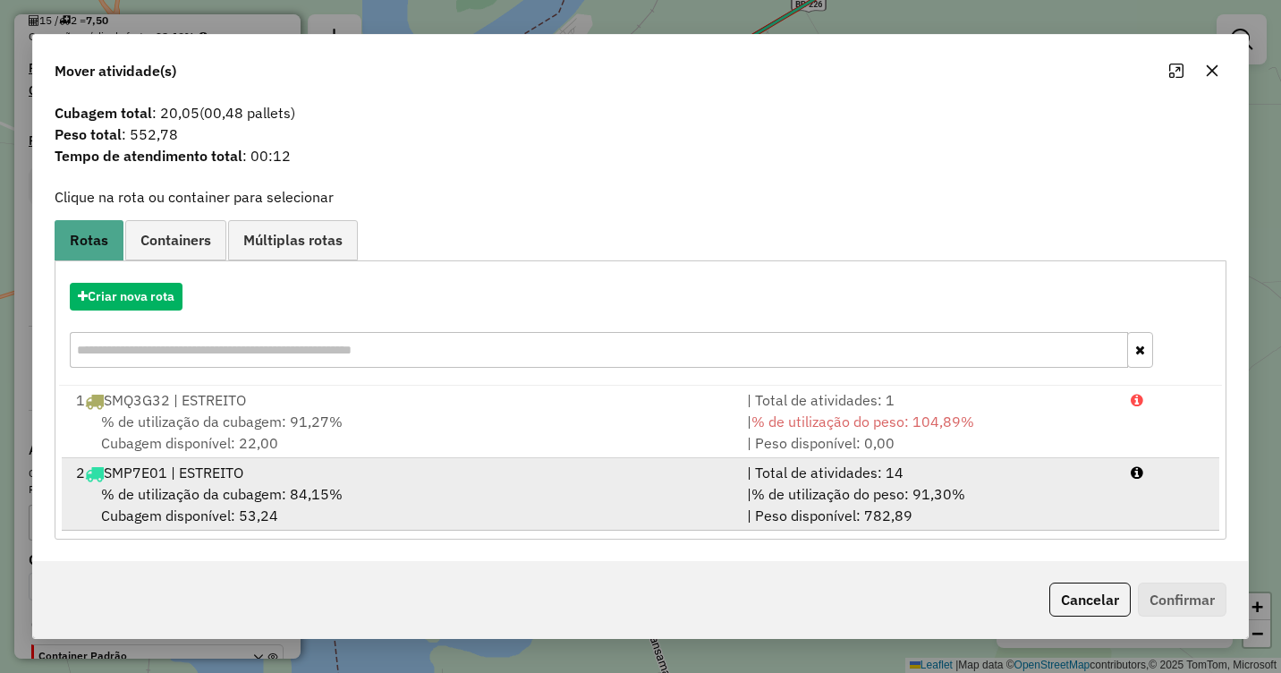
click at [209, 481] on div "2 SMP7E01 | ESTREITO" at bounding box center [400, 472] width 671 height 21
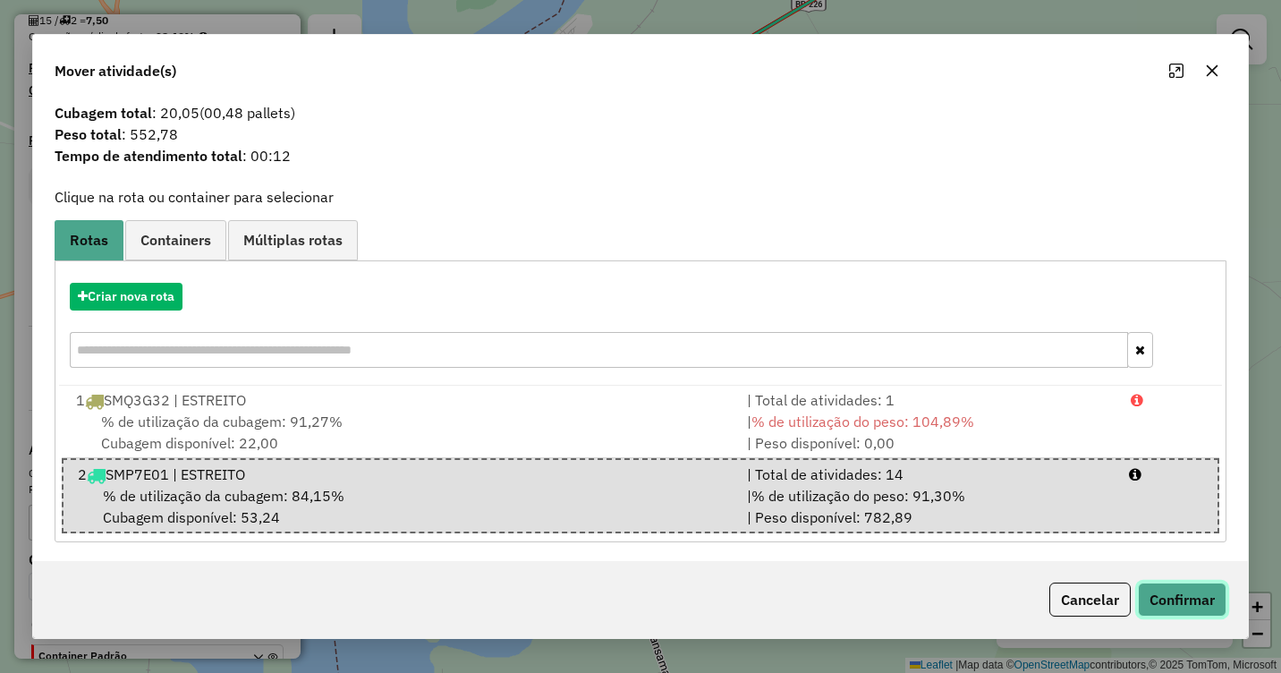
click at [1193, 603] on button "Confirmar" at bounding box center [1182, 599] width 89 height 34
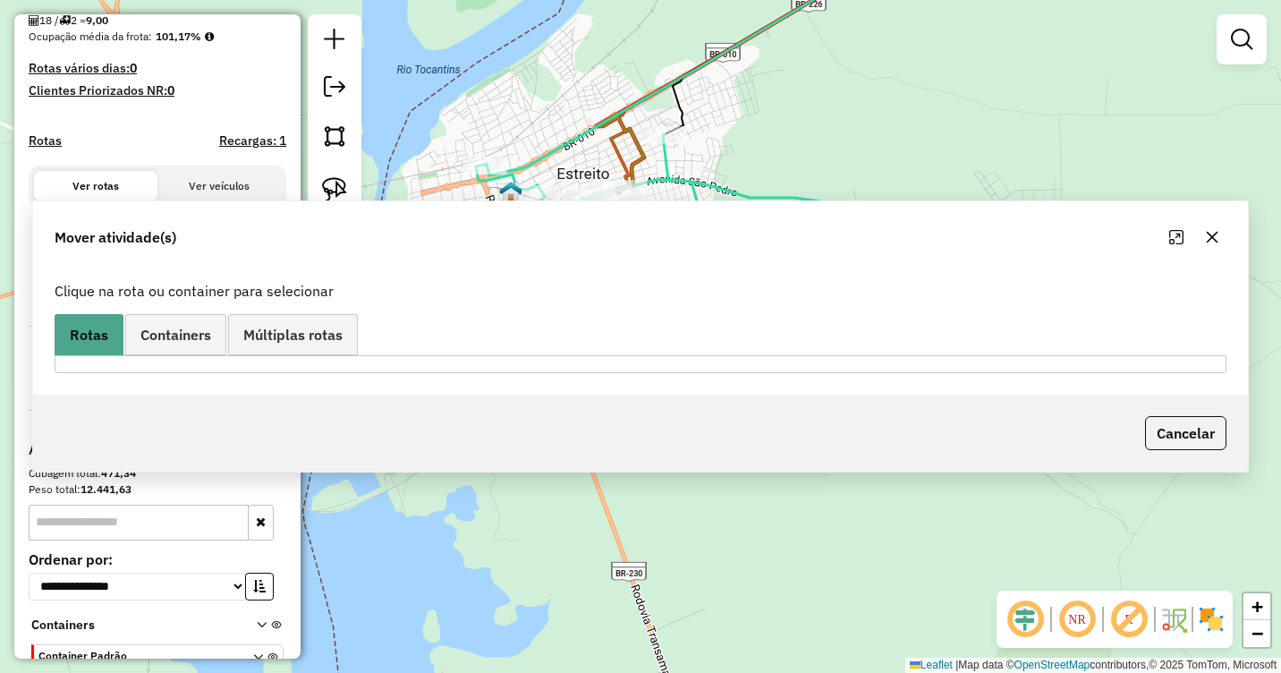
scroll to position [0, 0]
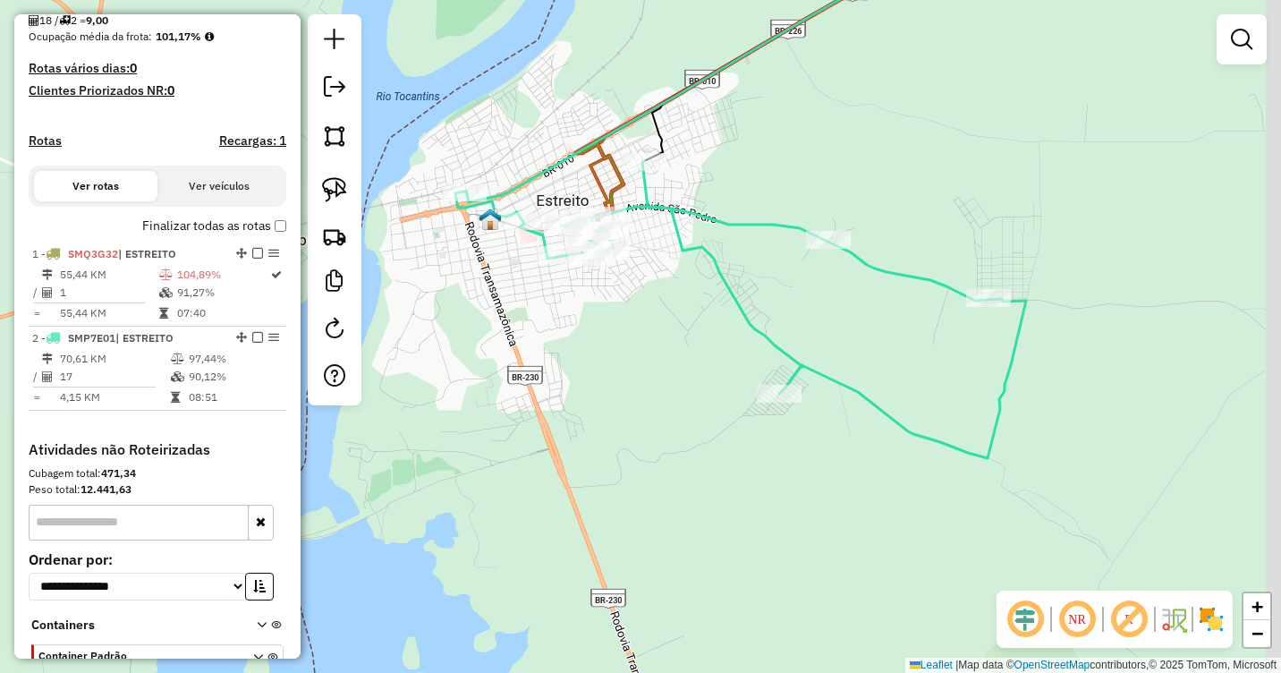
drag, startPoint x: 1072, startPoint y: 148, endPoint x: 873, endPoint y: 328, distance: 268.5
click at [873, 328] on div "Janela de atendimento Grade de atendimento Capacidade Transportadoras Veículos …" at bounding box center [640, 336] width 1281 height 673
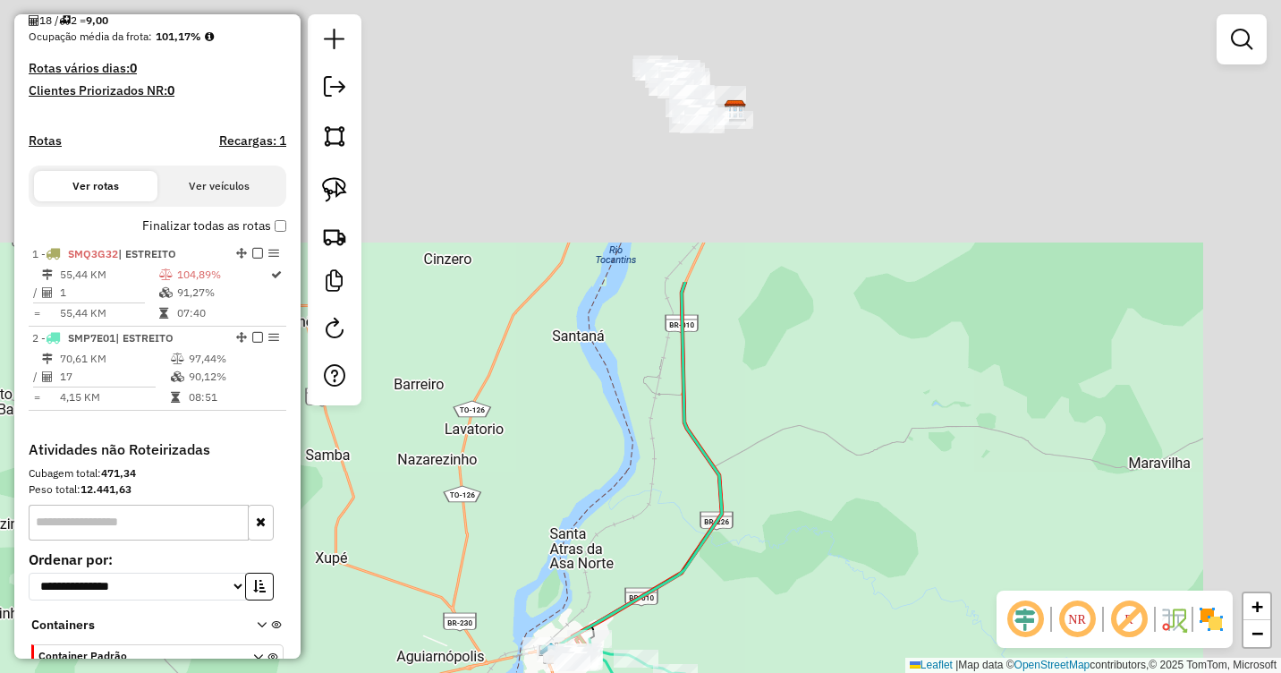
drag, startPoint x: 938, startPoint y: 232, endPoint x: 787, endPoint y: 581, distance: 380.2
click at [787, 581] on div "Janela de atendimento Grade de atendimento Capacidade Transportadoras Veículos …" at bounding box center [640, 336] width 1281 height 673
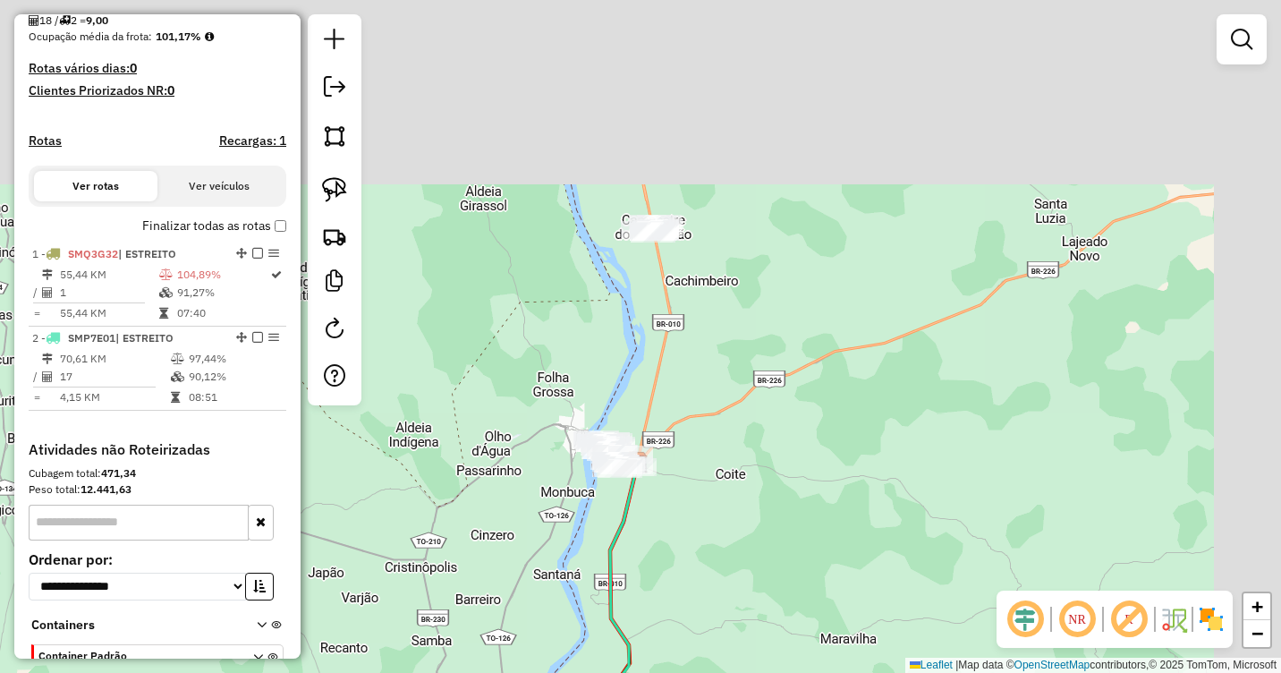
drag, startPoint x: 924, startPoint y: 297, endPoint x: 750, endPoint y: 588, distance: 338.6
click at [750, 588] on div "Janela de atendimento Grade de atendimento Capacidade Transportadoras Veículos …" at bounding box center [640, 336] width 1281 height 673
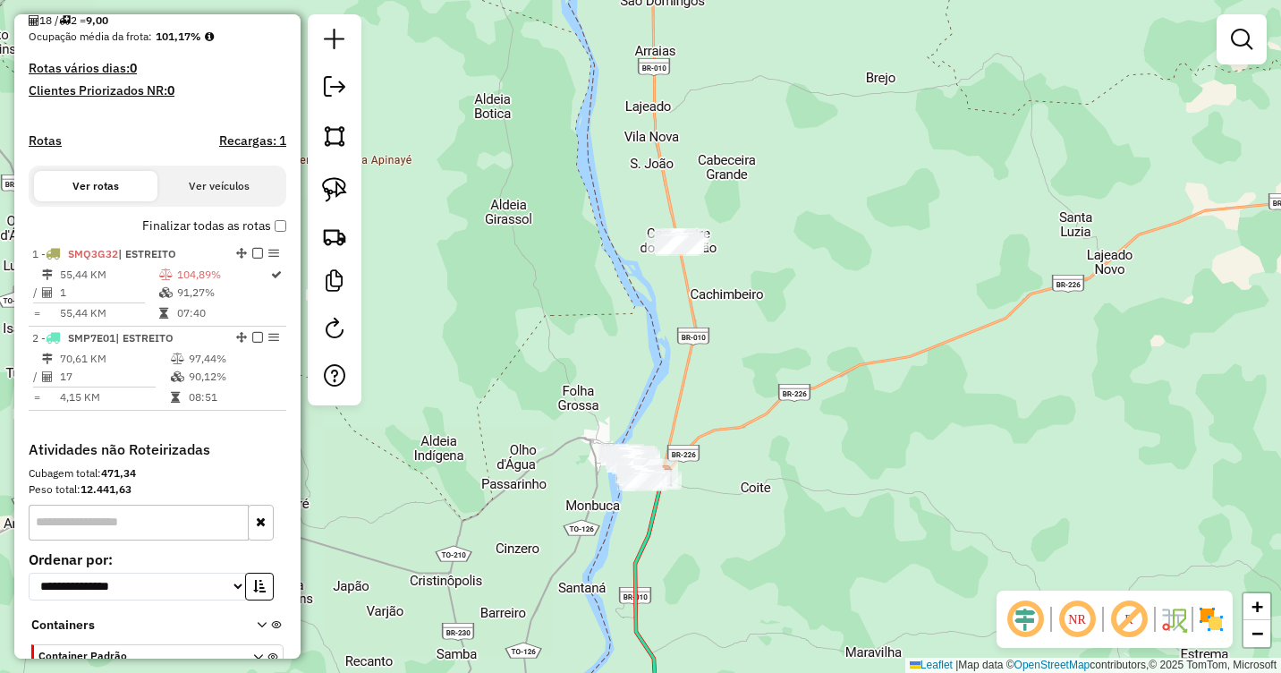
drag, startPoint x: 767, startPoint y: 440, endPoint x: 903, endPoint y: 329, distance: 176.2
click at [903, 329] on div "Janela de atendimento Grade de atendimento Capacidade Transportadoras Veículos …" at bounding box center [640, 336] width 1281 height 673
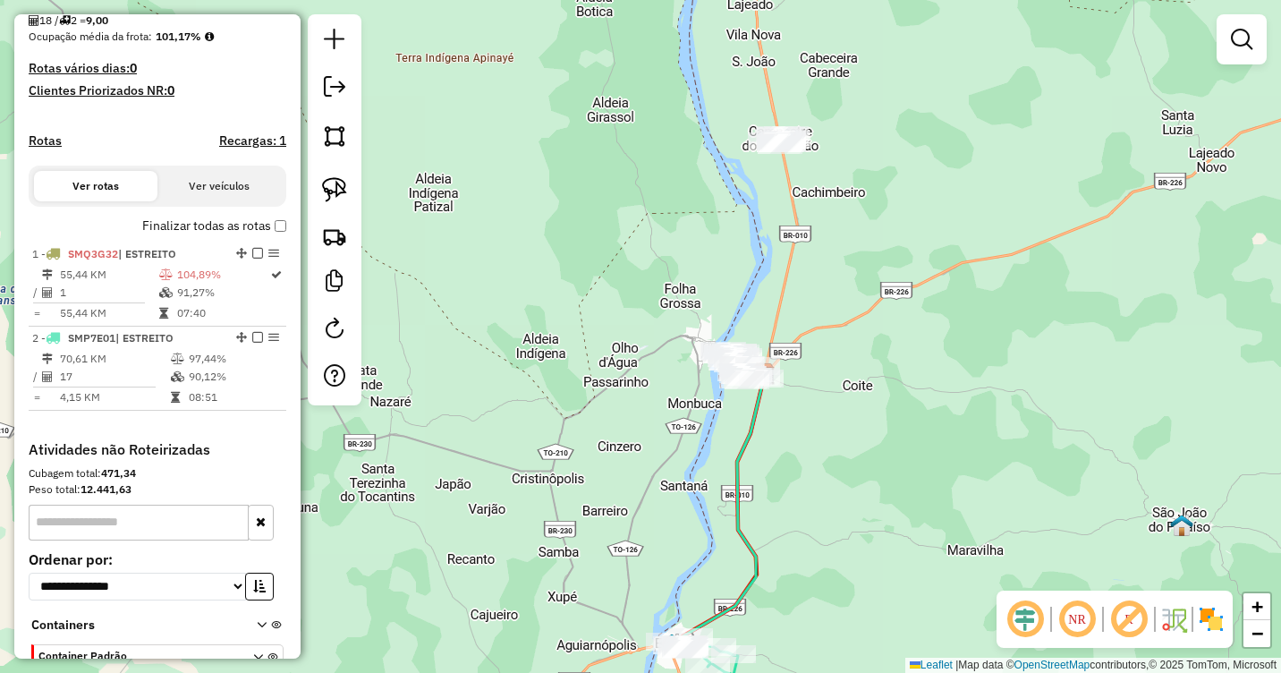
drag, startPoint x: 891, startPoint y: 470, endPoint x: 874, endPoint y: 383, distance: 88.4
click at [874, 383] on div "Janela de atendimento Grade de atendimento Capacidade Transportadoras Veículos …" at bounding box center [640, 336] width 1281 height 673
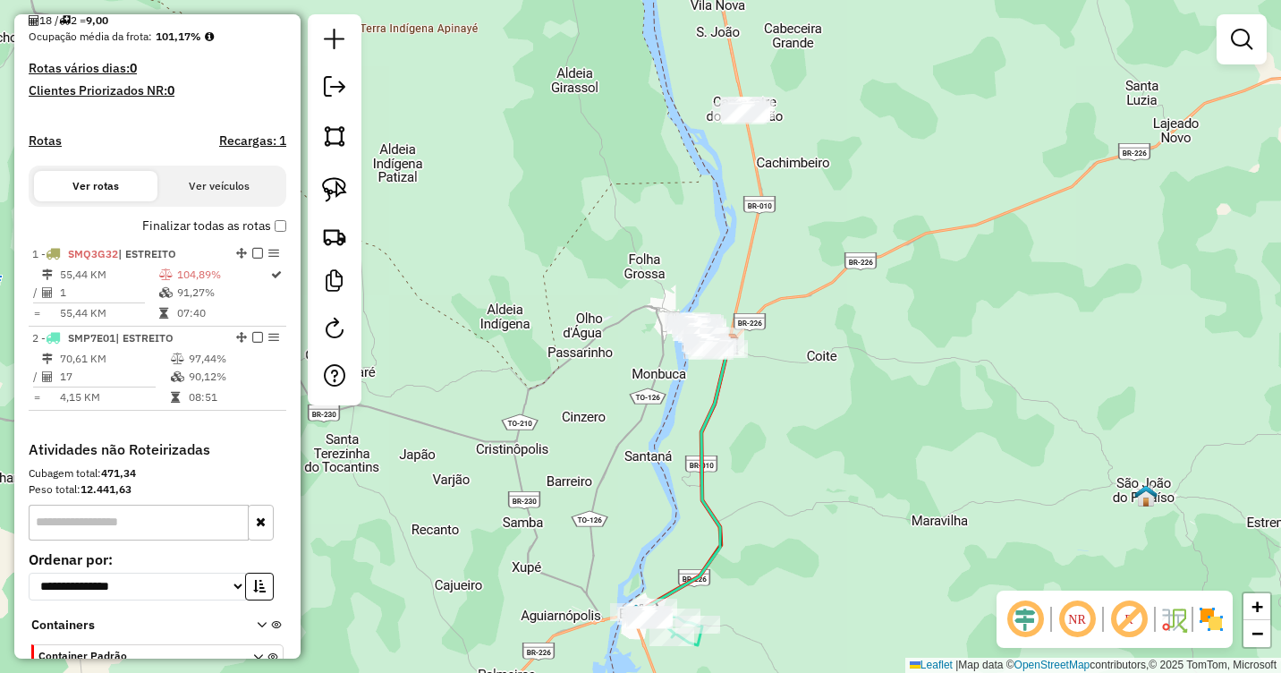
drag, startPoint x: 886, startPoint y: 296, endPoint x: 857, endPoint y: 354, distance: 64.8
click at [864, 354] on div "Janela de atendimento Grade de atendimento Capacidade Transportadoras Veículos …" at bounding box center [640, 336] width 1281 height 673
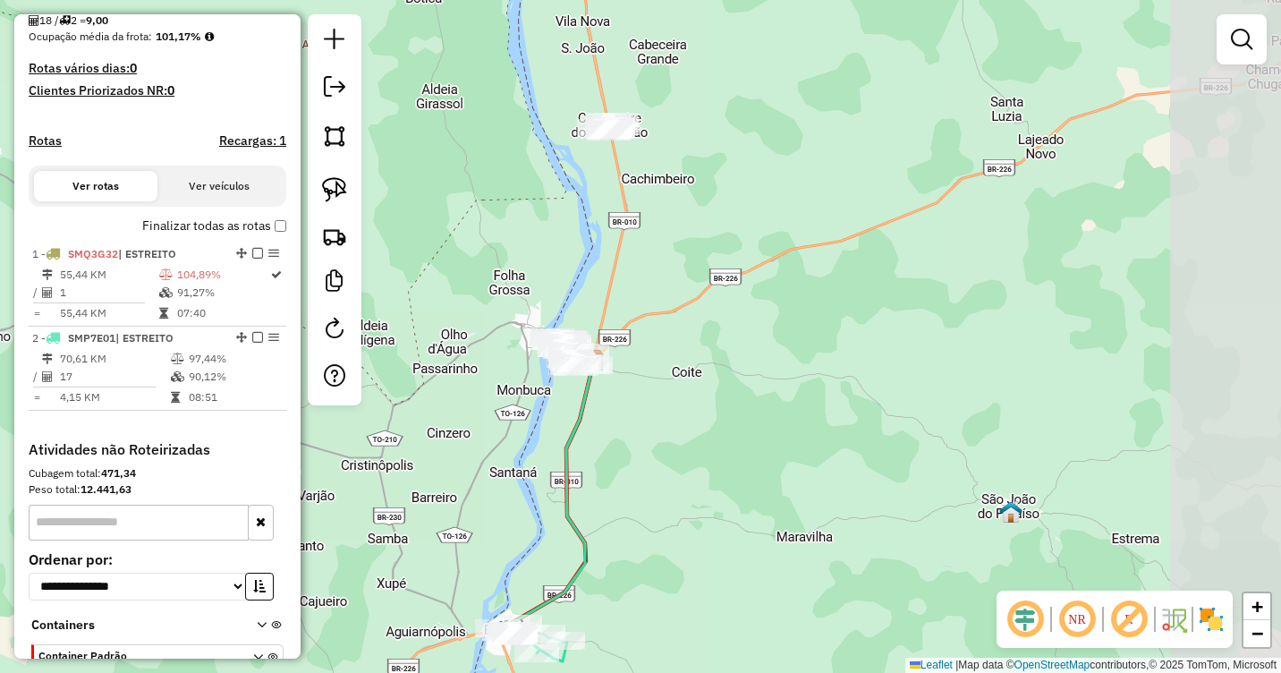
drag, startPoint x: 827, startPoint y: 307, endPoint x: 695, endPoint y: 328, distance: 133.2
click at [699, 328] on div "Janela de atendimento Grade de atendimento Capacidade Transportadoras Veículos …" at bounding box center [640, 336] width 1281 height 673
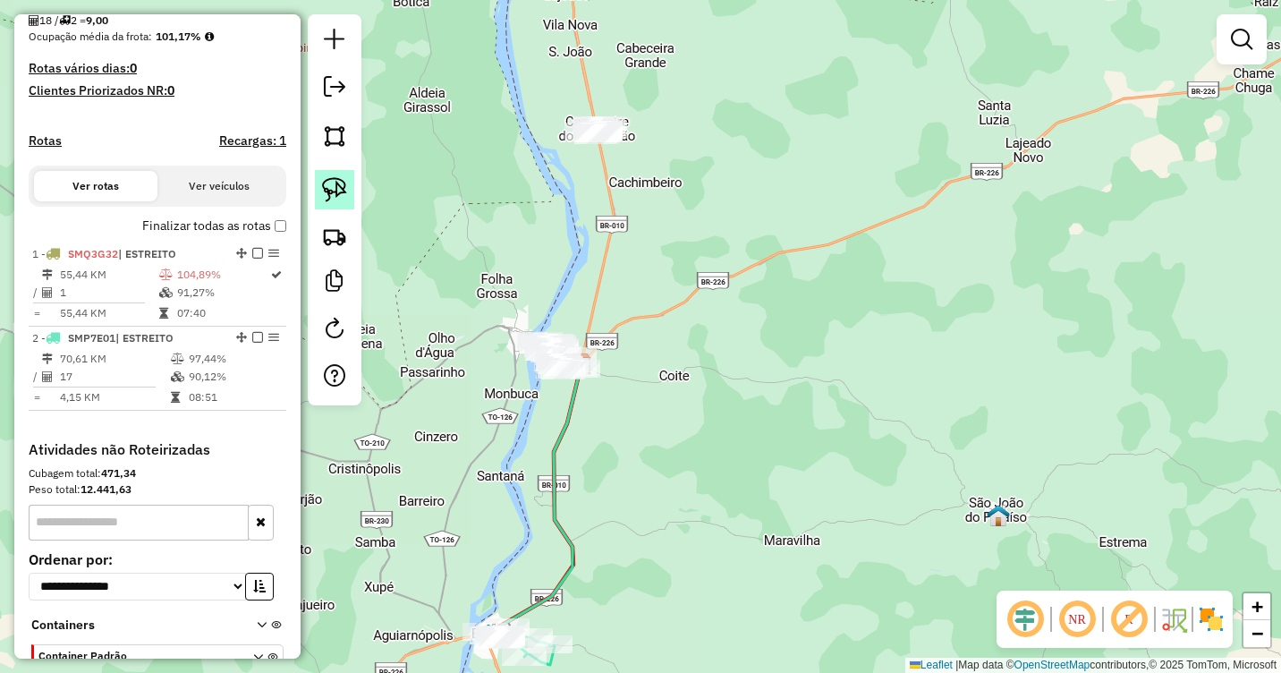
click at [346, 195] on img at bounding box center [334, 189] width 25 height 25
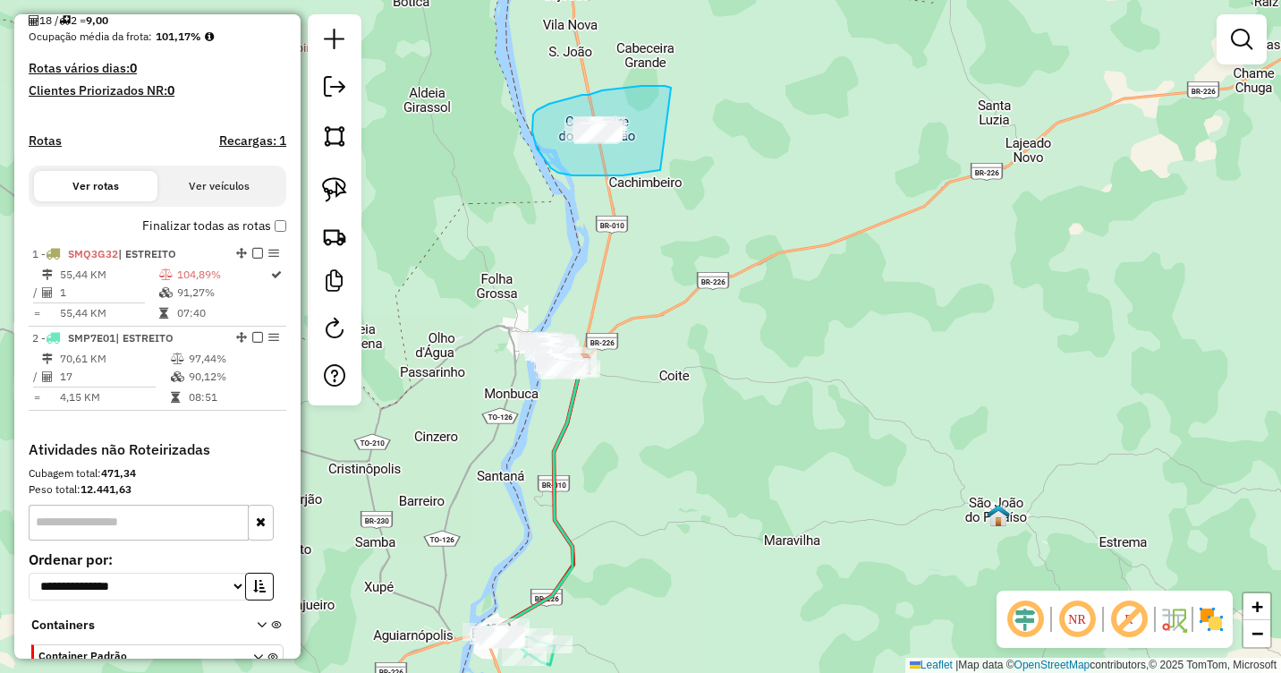
drag, startPoint x: 671, startPoint y: 88, endPoint x: 660, endPoint y: 170, distance: 83.0
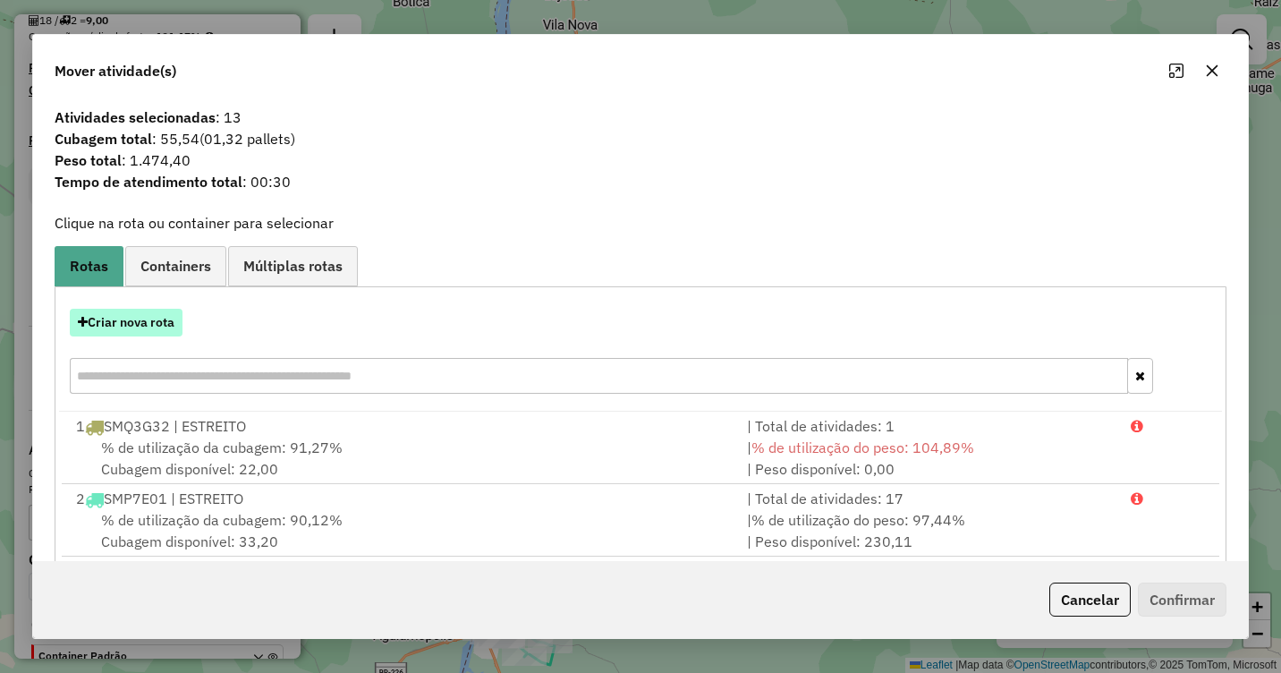
click at [151, 320] on button "Criar nova rota" at bounding box center [126, 323] width 113 height 28
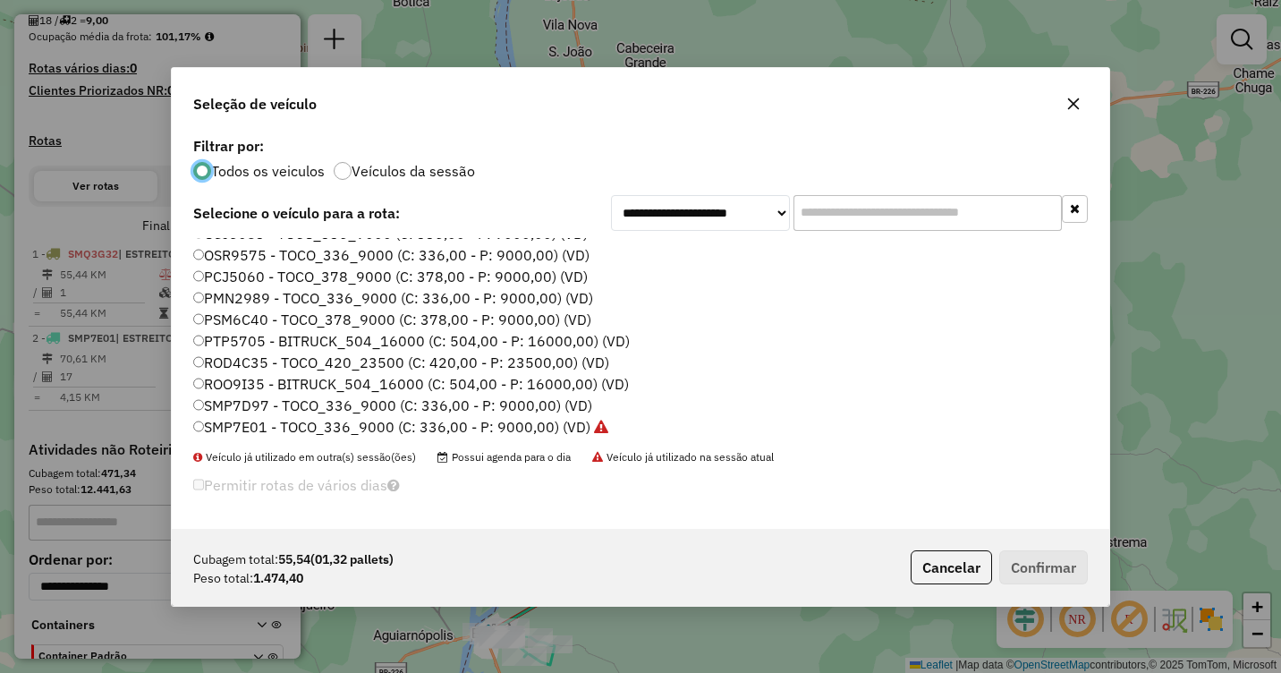
scroll to position [11, 0]
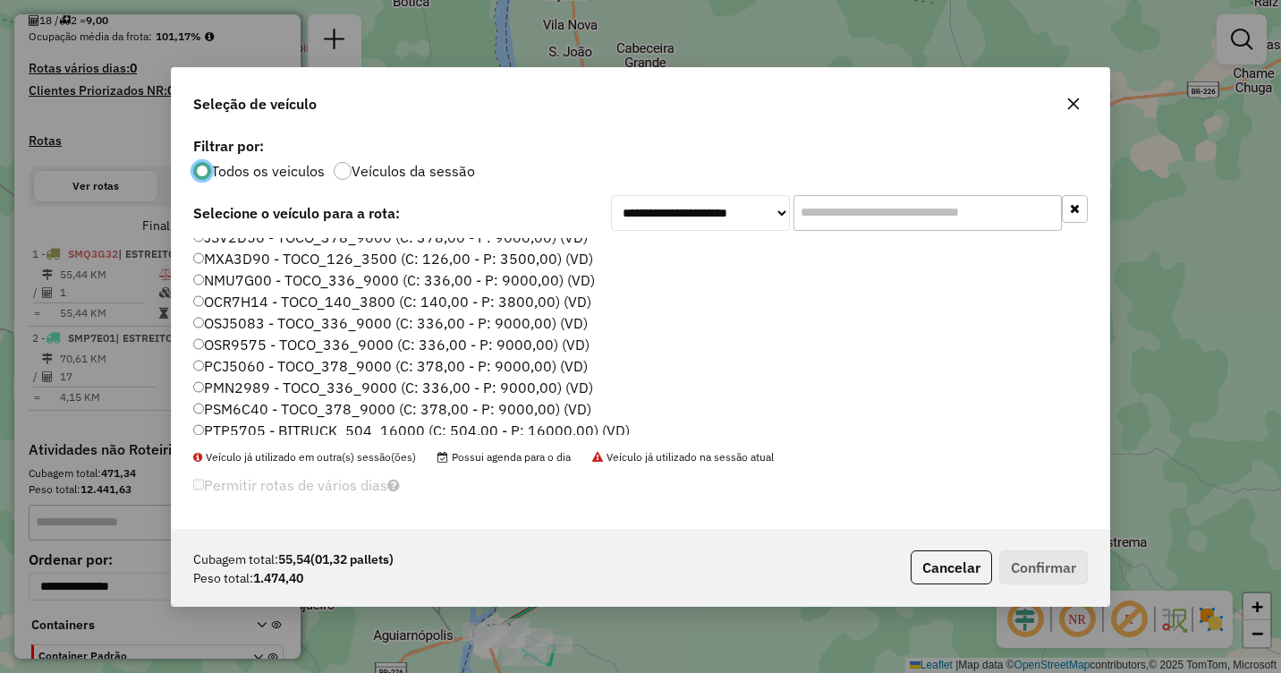
click at [214, 302] on label "OCR7H14 - TOCO_140_3800 (C: 140,00 - P: 3800,00) (VD)" at bounding box center [392, 301] width 398 height 21
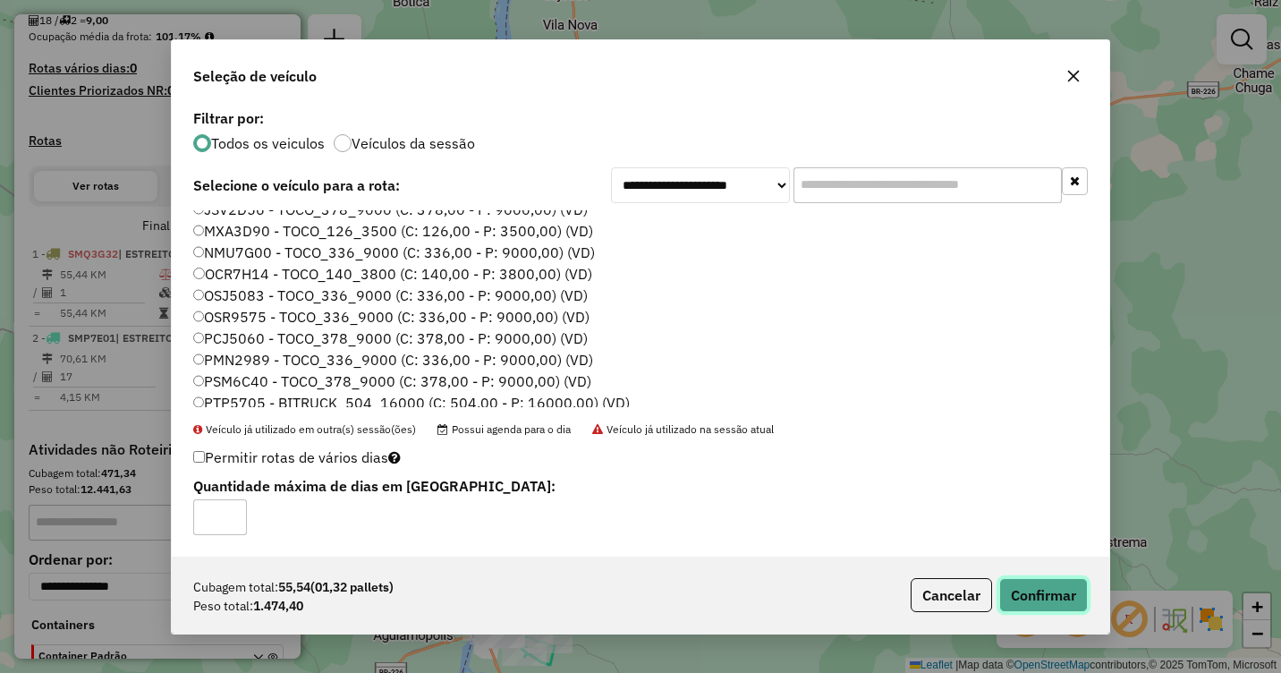
click at [1050, 581] on button "Confirmar" at bounding box center [1043, 595] width 89 height 34
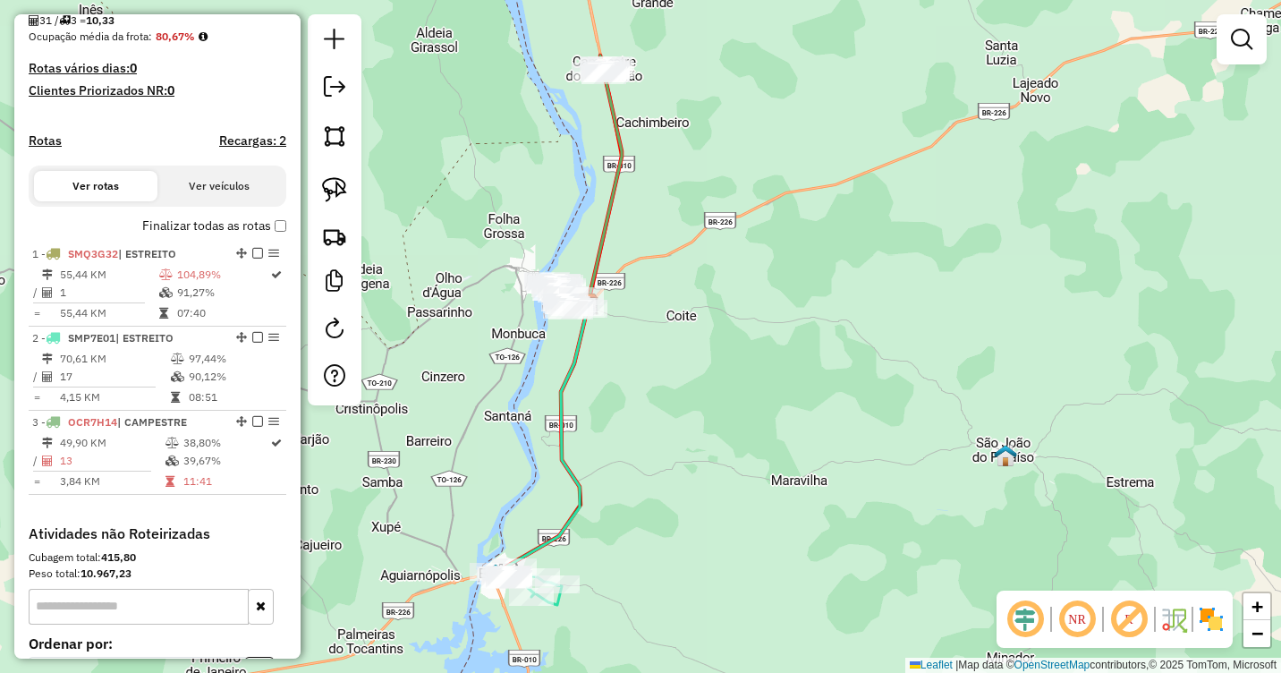
drag, startPoint x: 603, startPoint y: 482, endPoint x: 606, endPoint y: 422, distance: 60.0
click at [606, 422] on div "Janela de atendimento Grade de atendimento Capacidade Transportadoras Veículos …" at bounding box center [640, 336] width 1281 height 673
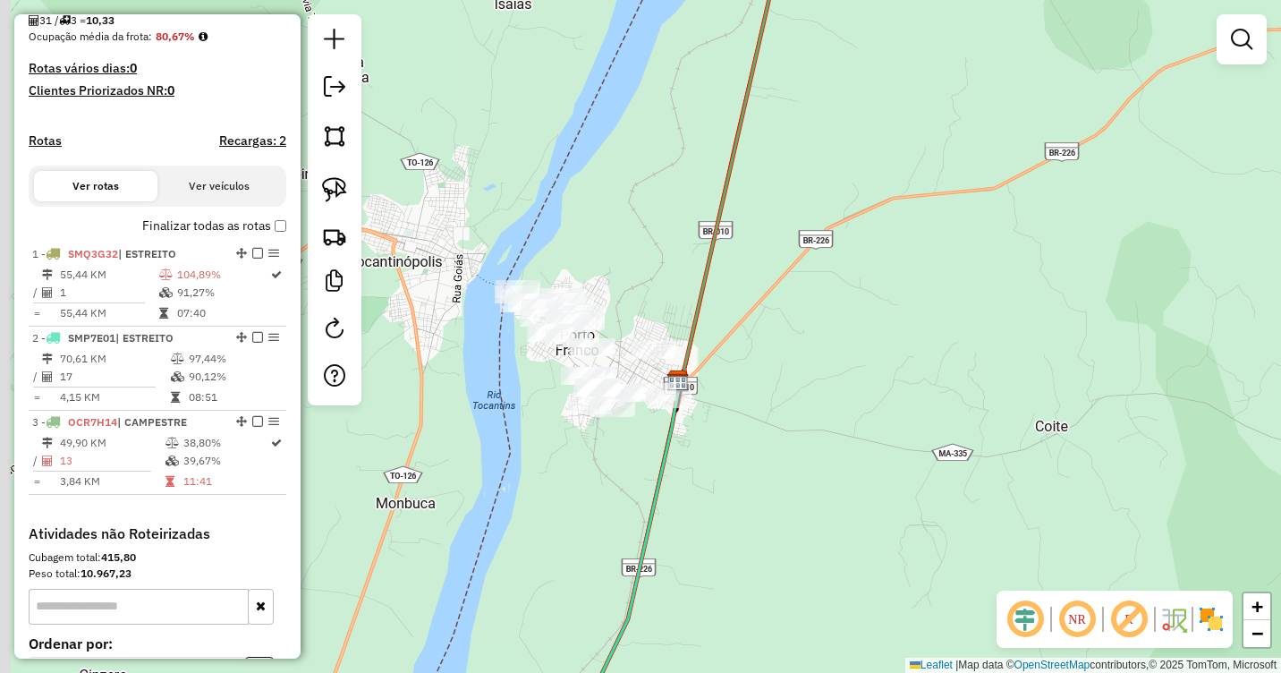
drag, startPoint x: 603, startPoint y: 318, endPoint x: 730, endPoint y: 383, distance: 142.8
click at [730, 383] on div "Janela de atendimento Grade de atendimento Capacidade Transportadoras Veículos …" at bounding box center [640, 336] width 1281 height 673
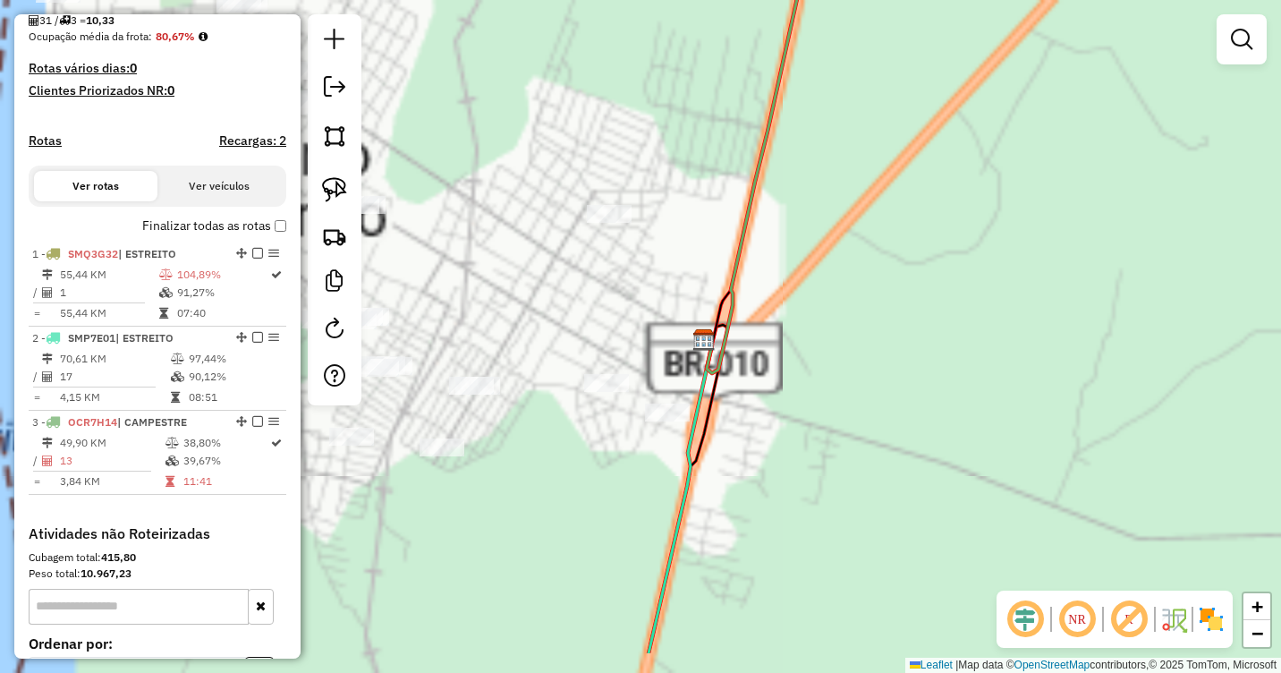
drag, startPoint x: 691, startPoint y: 388, endPoint x: 729, endPoint y: 311, distance: 85.6
click at [729, 298] on icon at bounding box center [767, 109] width 127 height 527
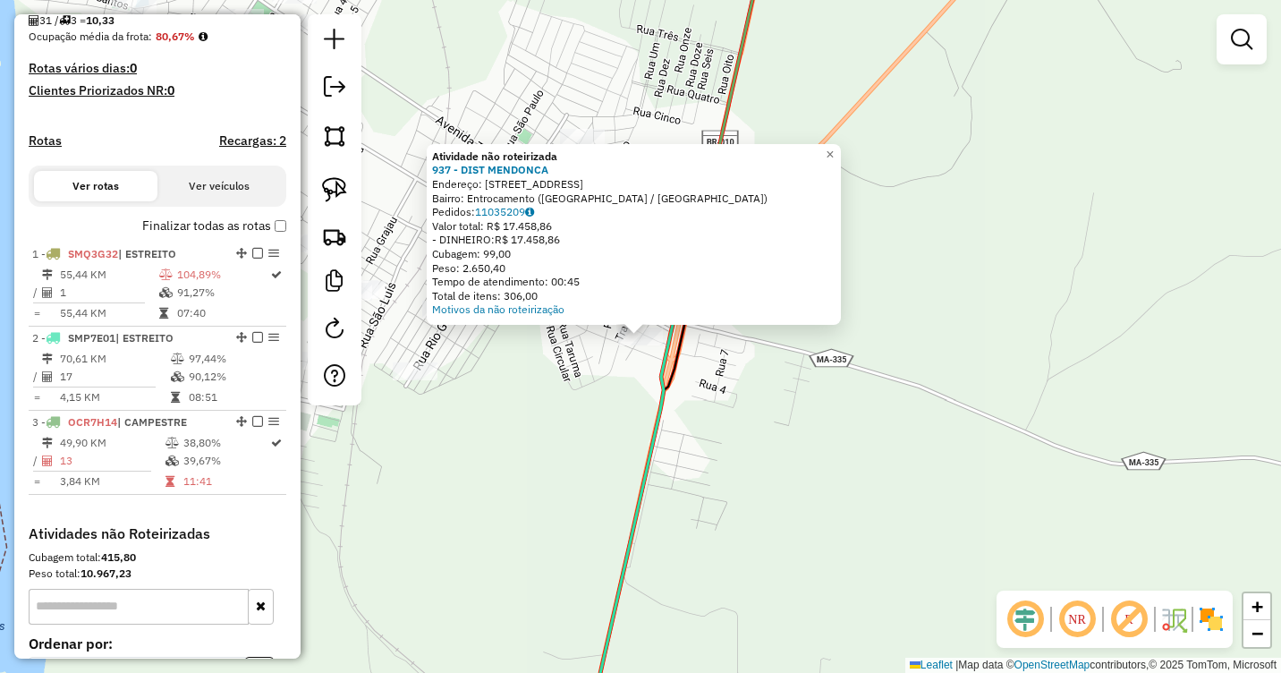
click at [610, 382] on div "Atividade não roteirizada 937 - DIST MENDONCA Endereço: RUA DUQUE DE CAXIAS 20 …" at bounding box center [640, 336] width 1281 height 673
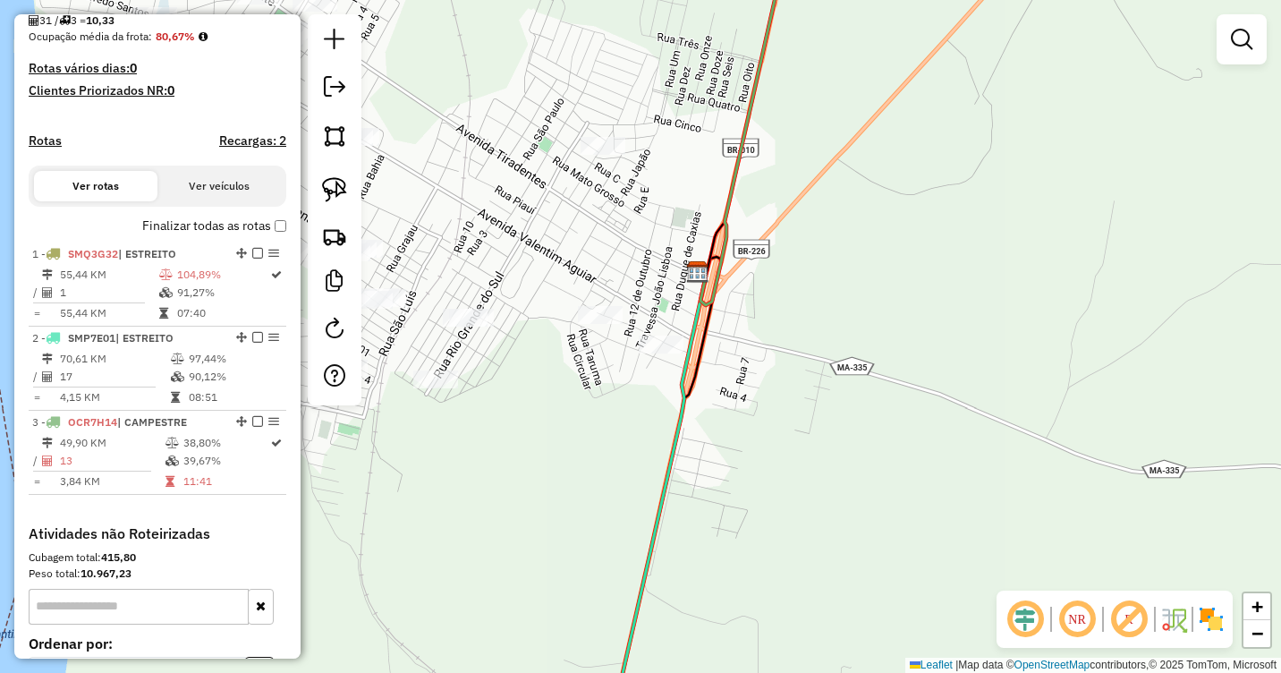
drag, startPoint x: 600, startPoint y: 373, endPoint x: 704, endPoint y: 398, distance: 106.7
click at [704, 398] on div "Janela de atendimento Grade de atendimento Capacidade Transportadoras Veículos …" at bounding box center [640, 336] width 1281 height 673
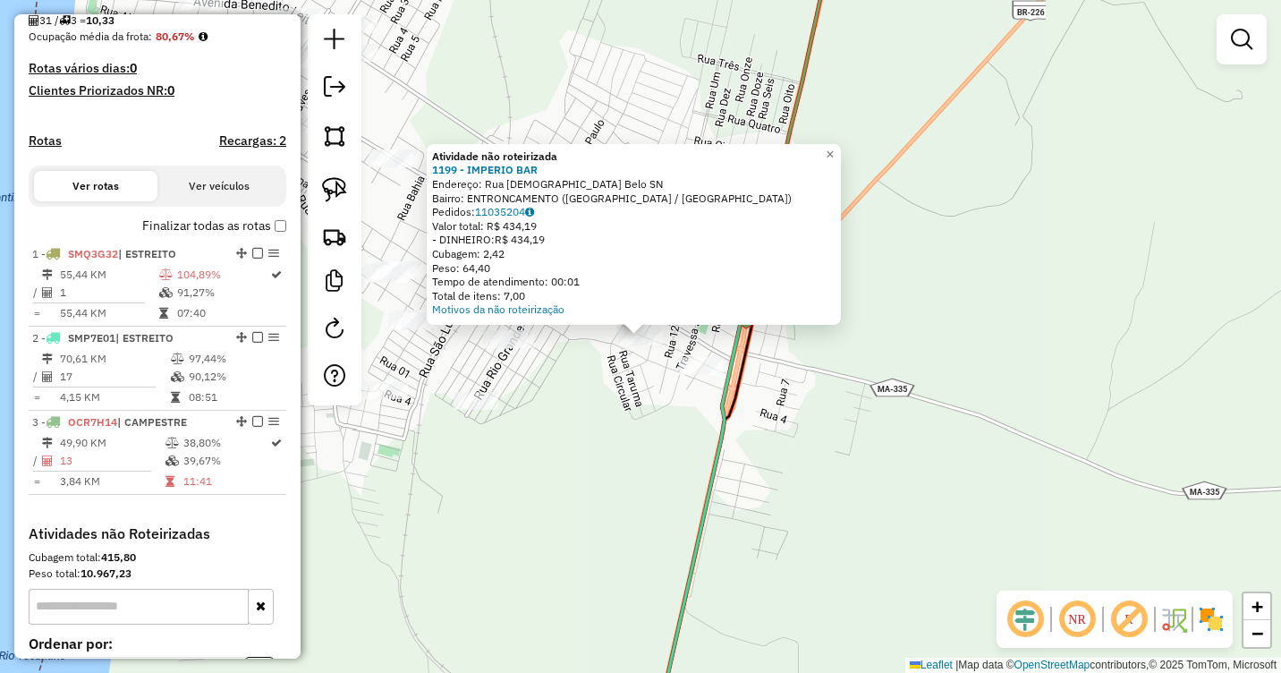
click at [649, 375] on div "Atividade não roteirizada 1199 - IMPERIO BAR Endereço: Rua Saturnino Belo SN Ba…" at bounding box center [640, 336] width 1281 height 673
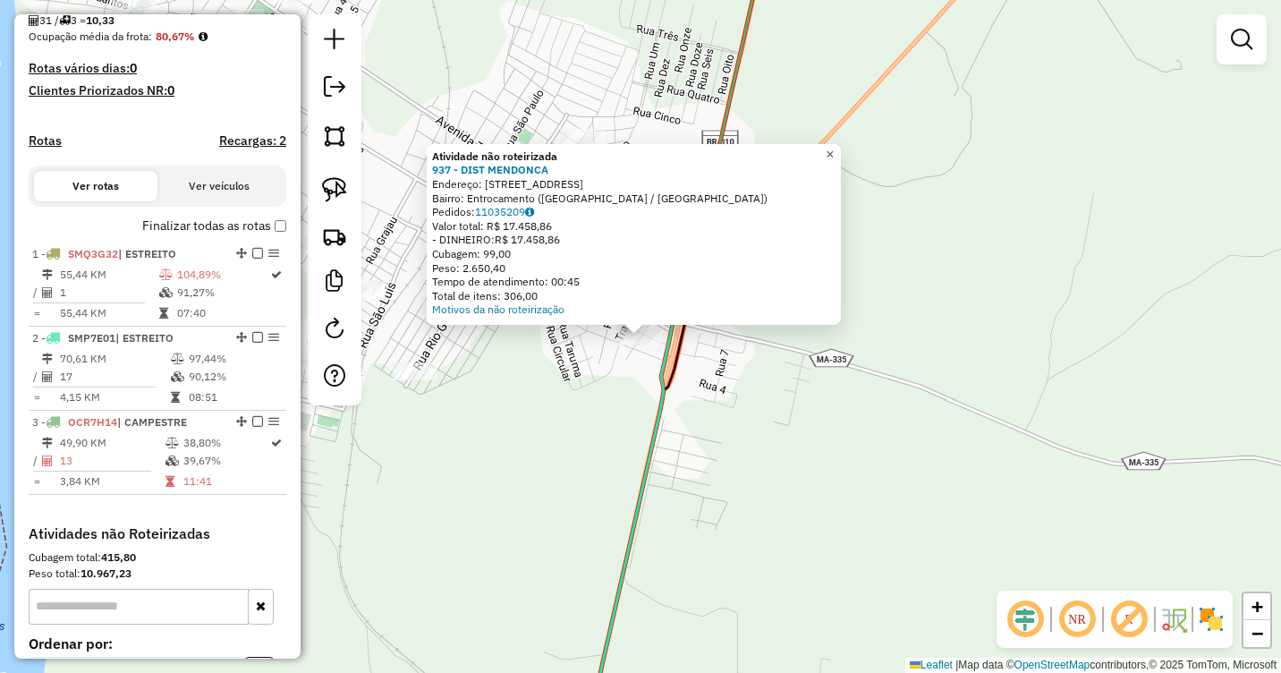
click at [834, 150] on span "×" at bounding box center [830, 154] width 8 height 15
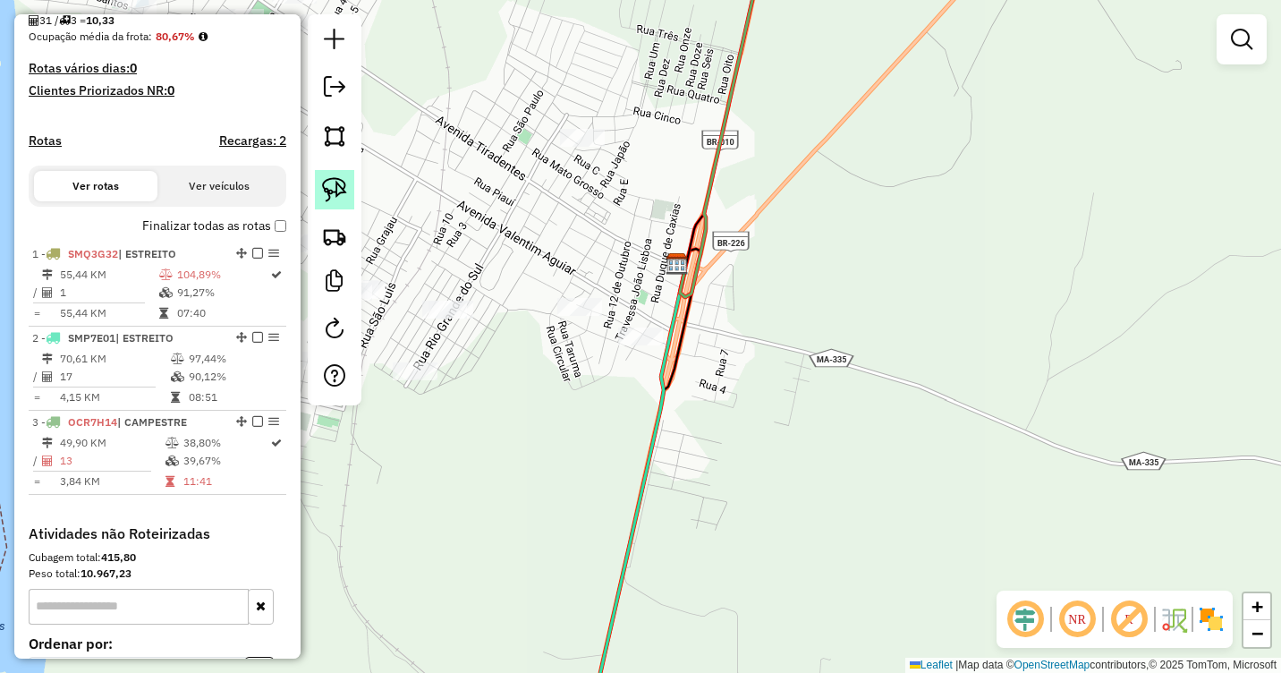
click at [340, 192] on img at bounding box center [334, 189] width 25 height 25
drag, startPoint x: 651, startPoint y: 290, endPoint x: 703, endPoint y: 354, distance: 82.7
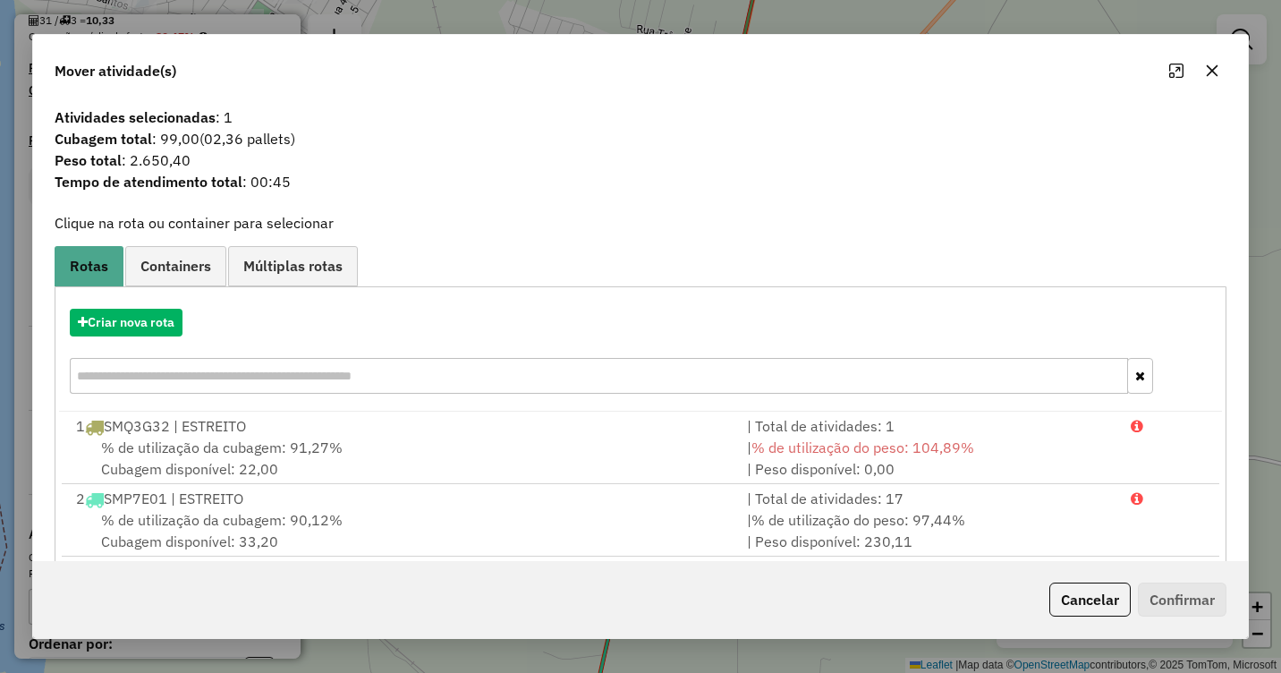
click at [1211, 71] on icon "button" at bounding box center [1213, 70] width 12 height 12
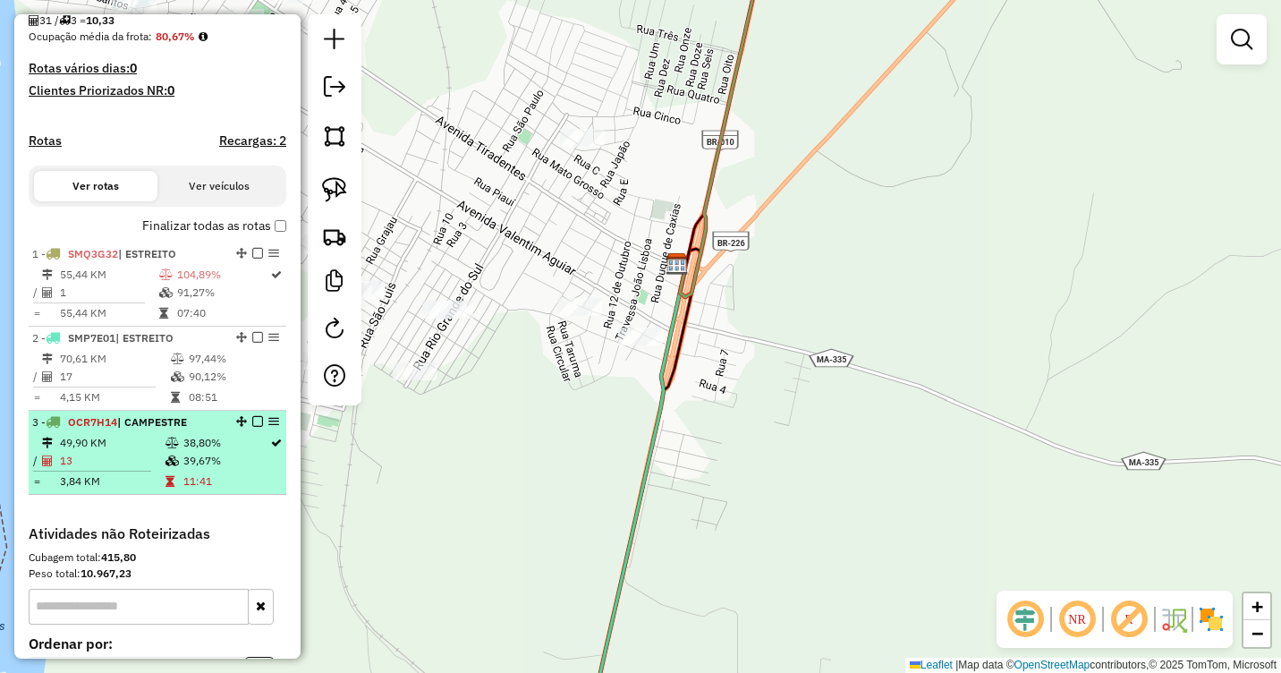
click at [148, 452] on td "49,90 KM" at bounding box center [112, 443] width 106 height 18
select select "**********"
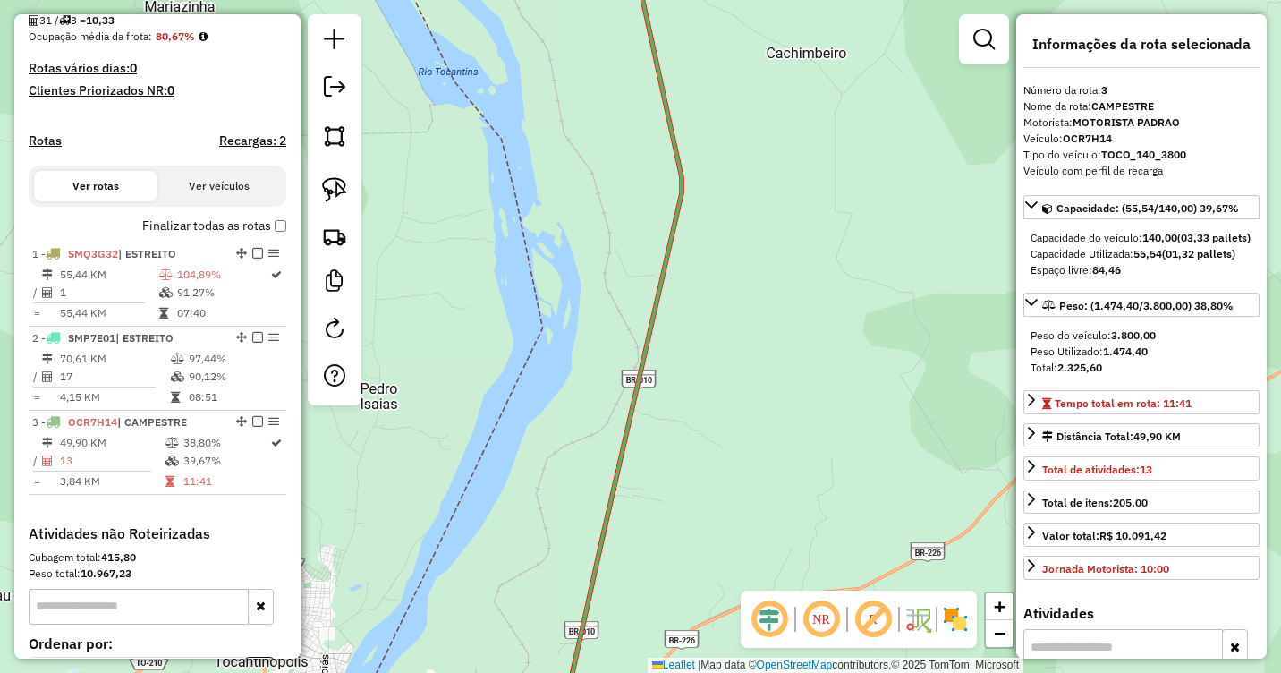
drag, startPoint x: 611, startPoint y: 556, endPoint x: 715, endPoint y: 245, distance: 328.1
click at [715, 249] on div "Janela de atendimento Grade de atendimento Capacidade Transportadoras Veículos …" at bounding box center [640, 336] width 1281 height 673
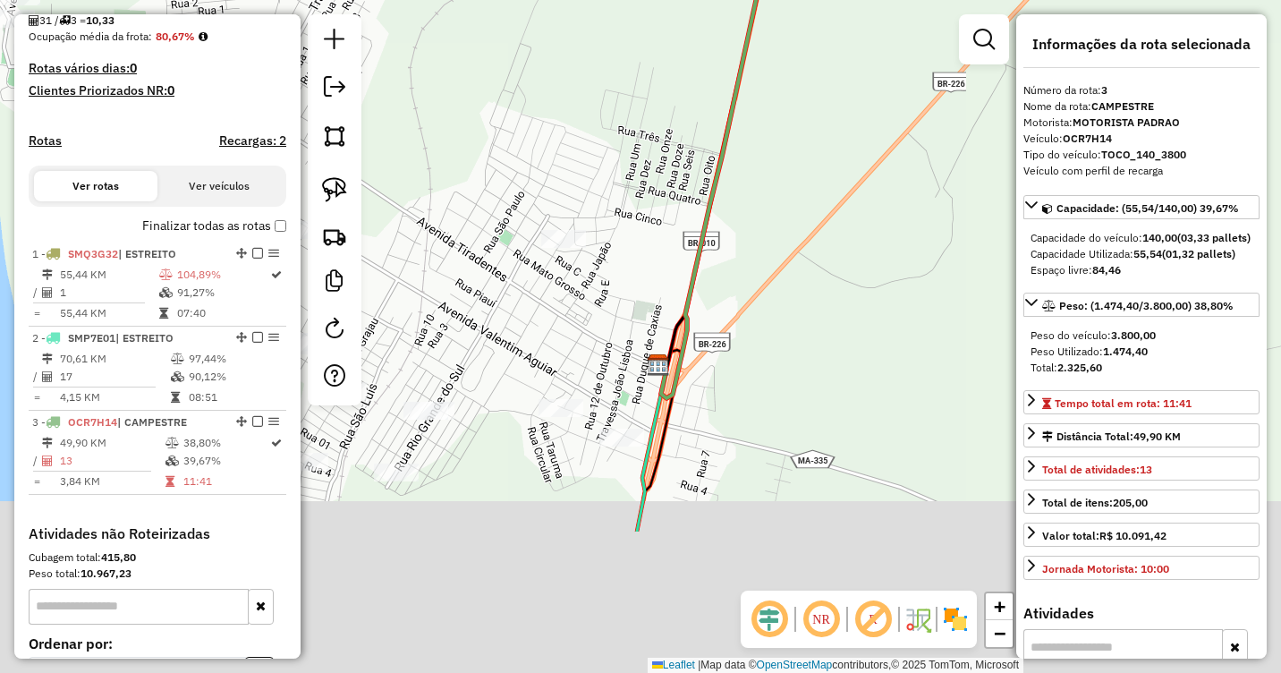
drag, startPoint x: 710, startPoint y: 505, endPoint x: 693, endPoint y: 278, distance: 226.9
click at [693, 278] on icon at bounding box center [738, 61] width 160 height 674
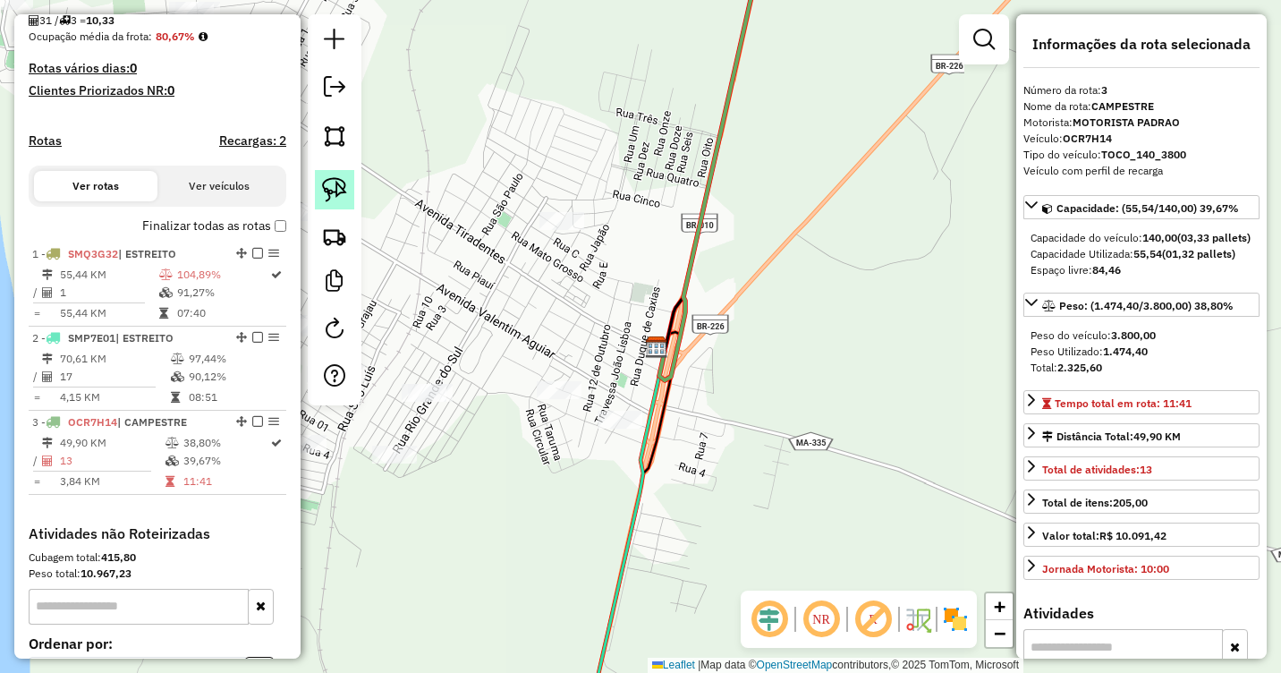
click at [340, 190] on img at bounding box center [334, 189] width 25 height 25
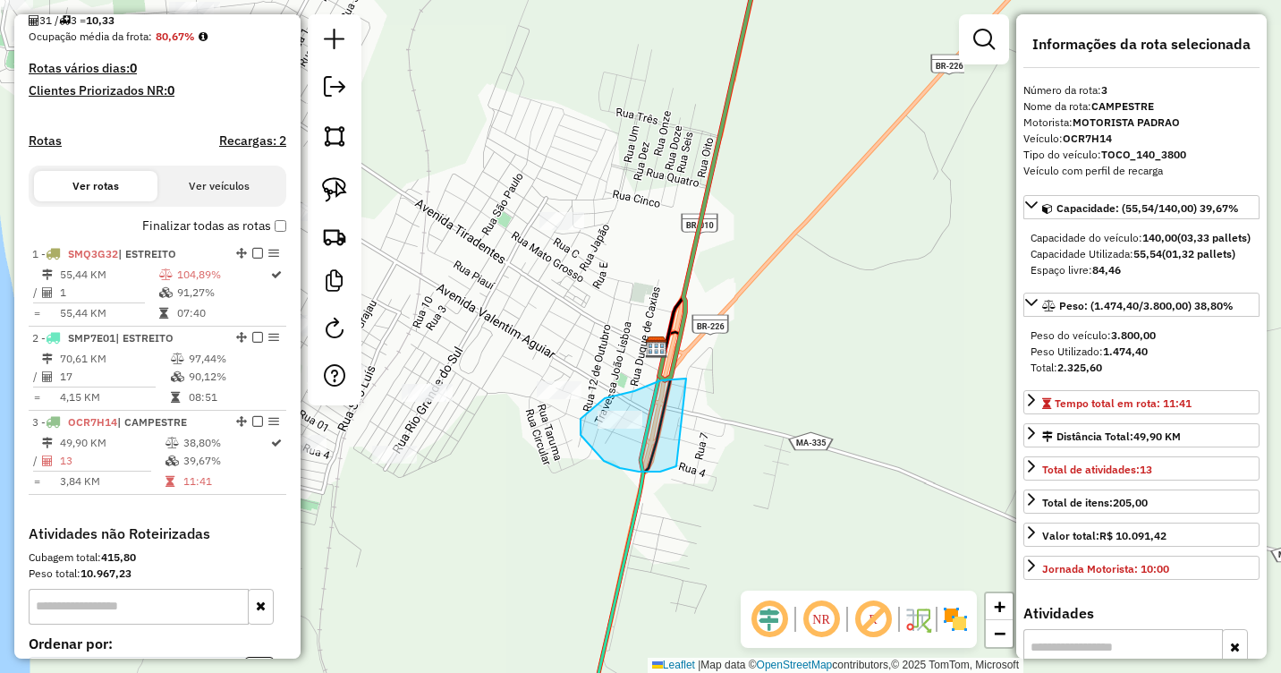
drag, startPoint x: 686, startPoint y: 378, endPoint x: 676, endPoint y: 466, distance: 88.2
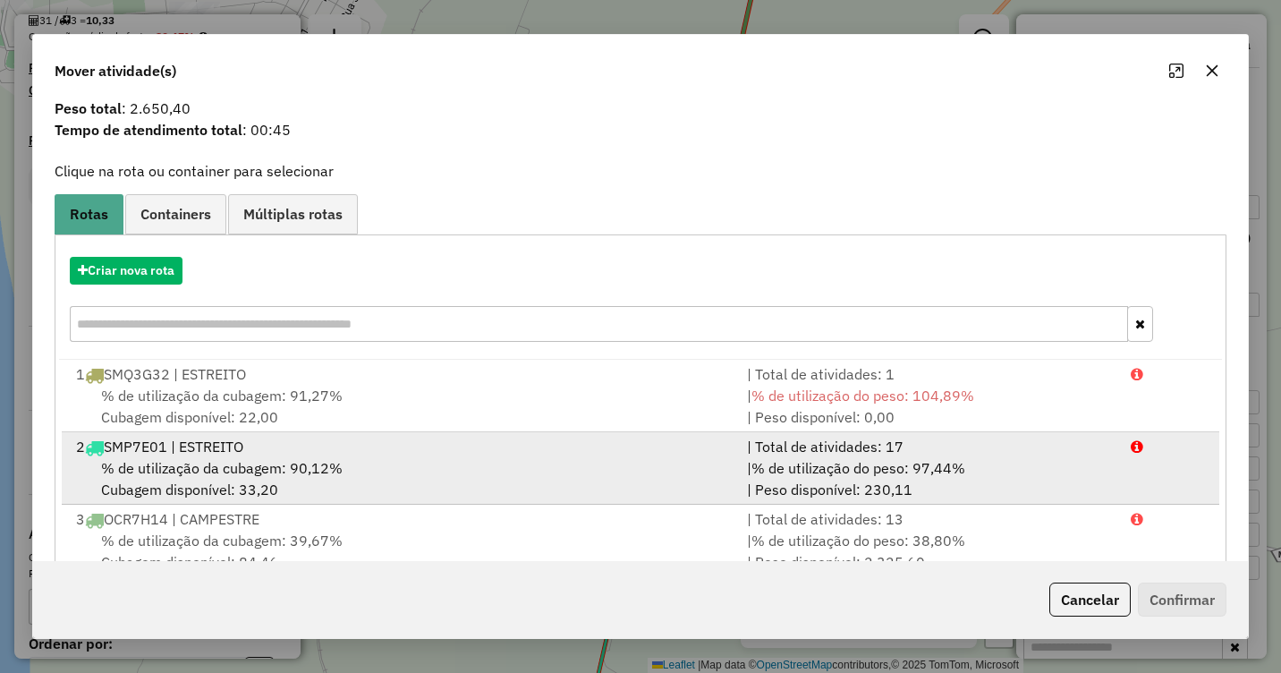
scroll to position [98, 0]
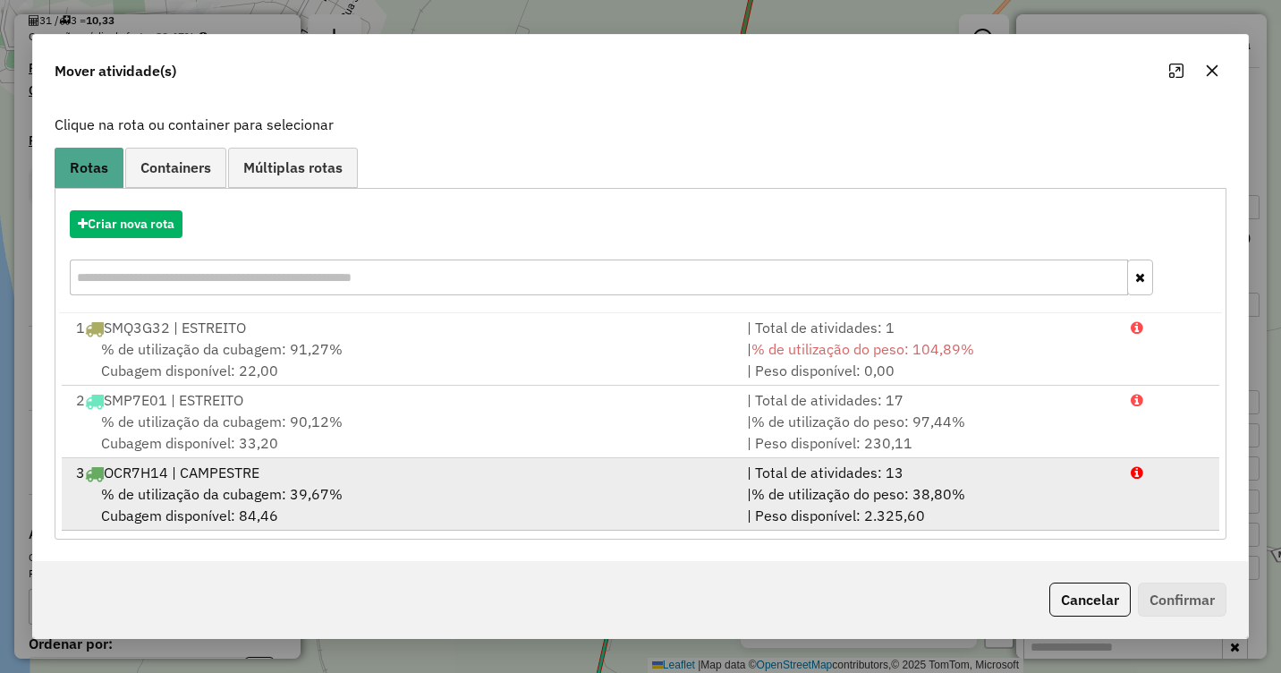
click at [352, 487] on div "% de utilização da cubagem: 39,67% Cubagem disponível: 84,46" at bounding box center [400, 504] width 671 height 43
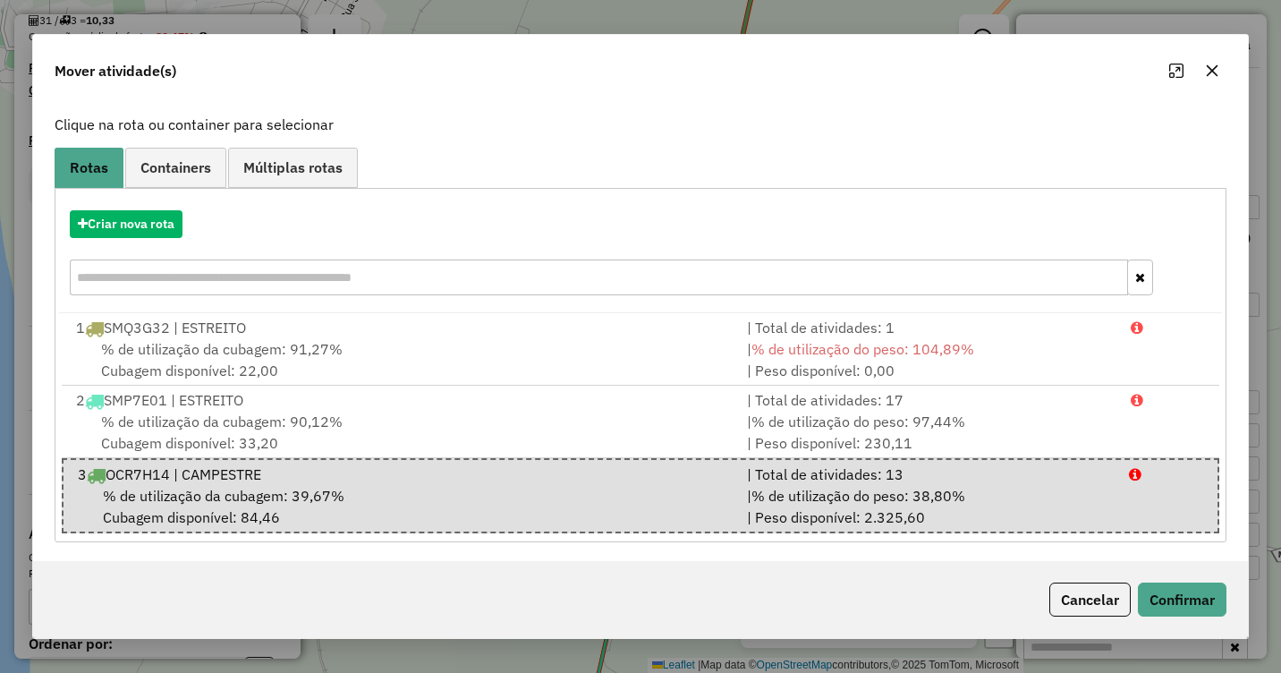
click at [1167, 581] on div "Cancelar Confirmar" at bounding box center [640, 599] width 1215 height 77
click at [1172, 588] on button "Confirmar" at bounding box center [1182, 599] width 89 height 34
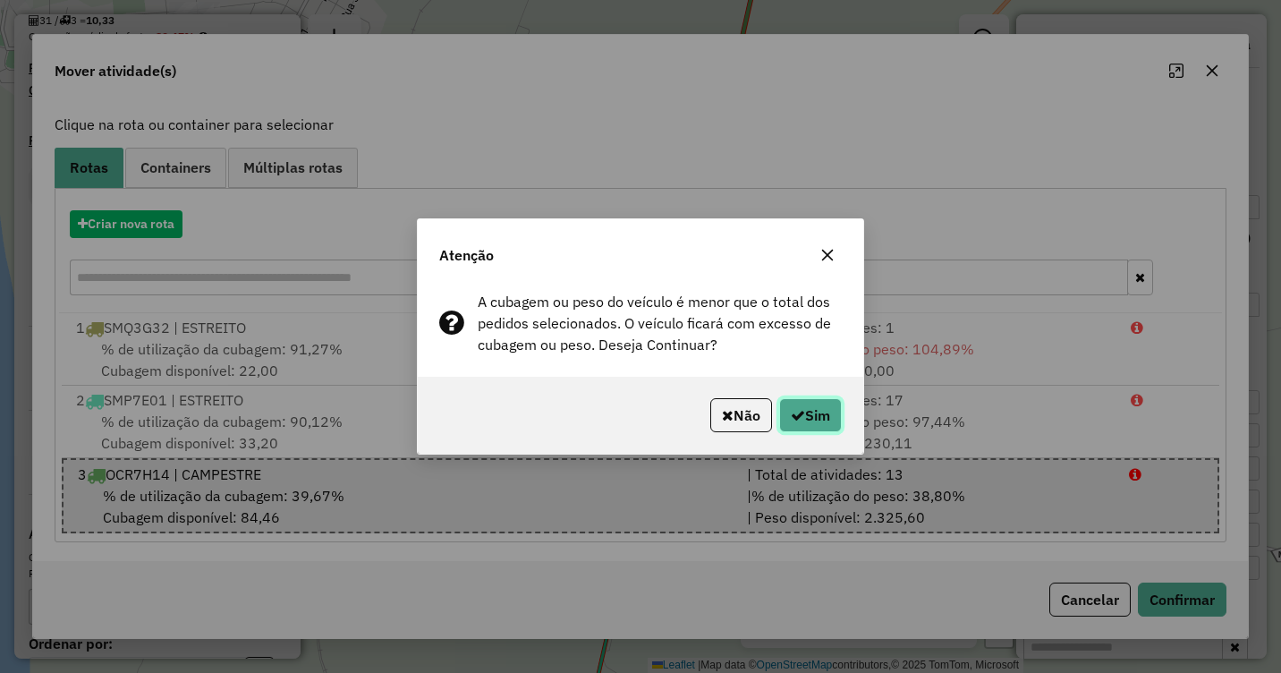
click at [830, 407] on button "Sim" at bounding box center [810, 415] width 63 height 34
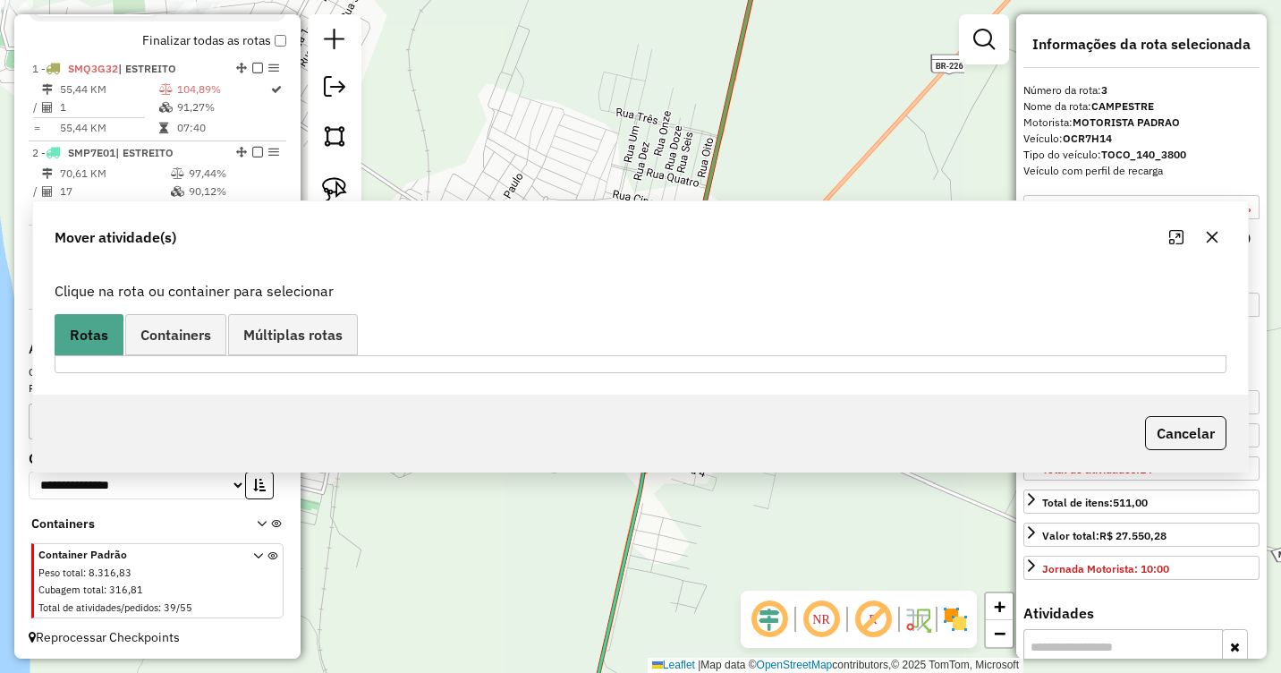
scroll to position [631, 0]
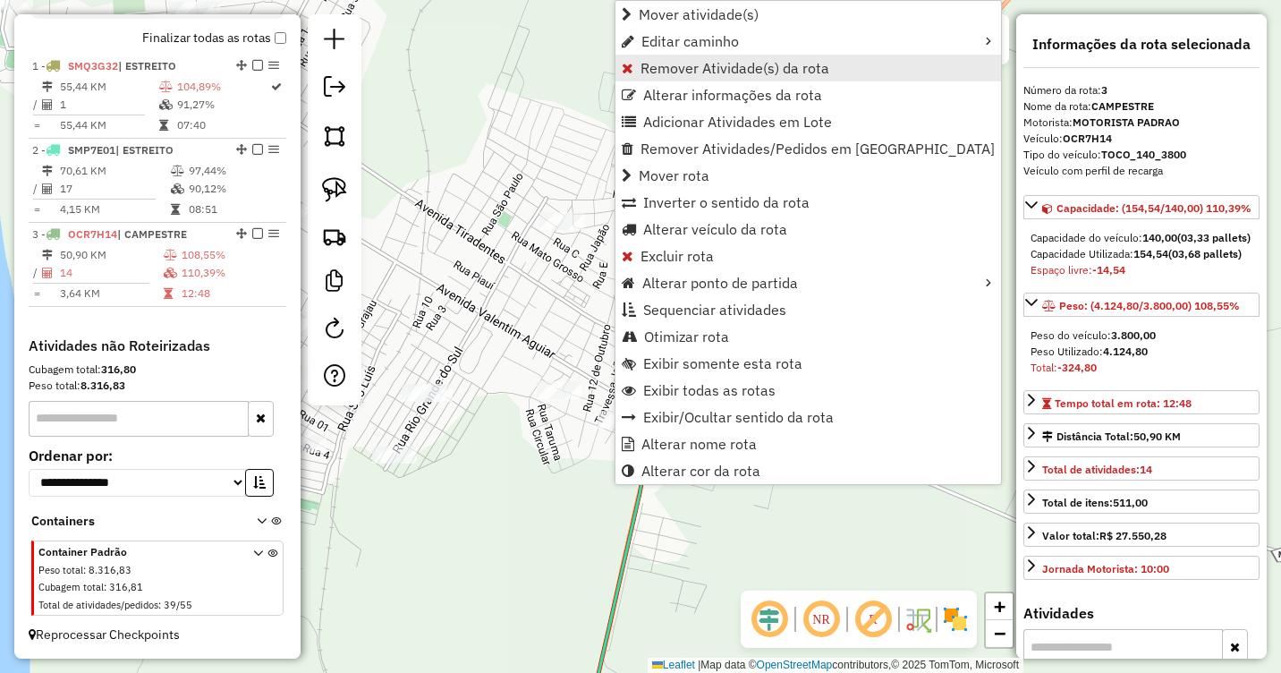
click at [699, 69] on span "Remover Atividade(s) da rota" at bounding box center [734, 68] width 189 height 14
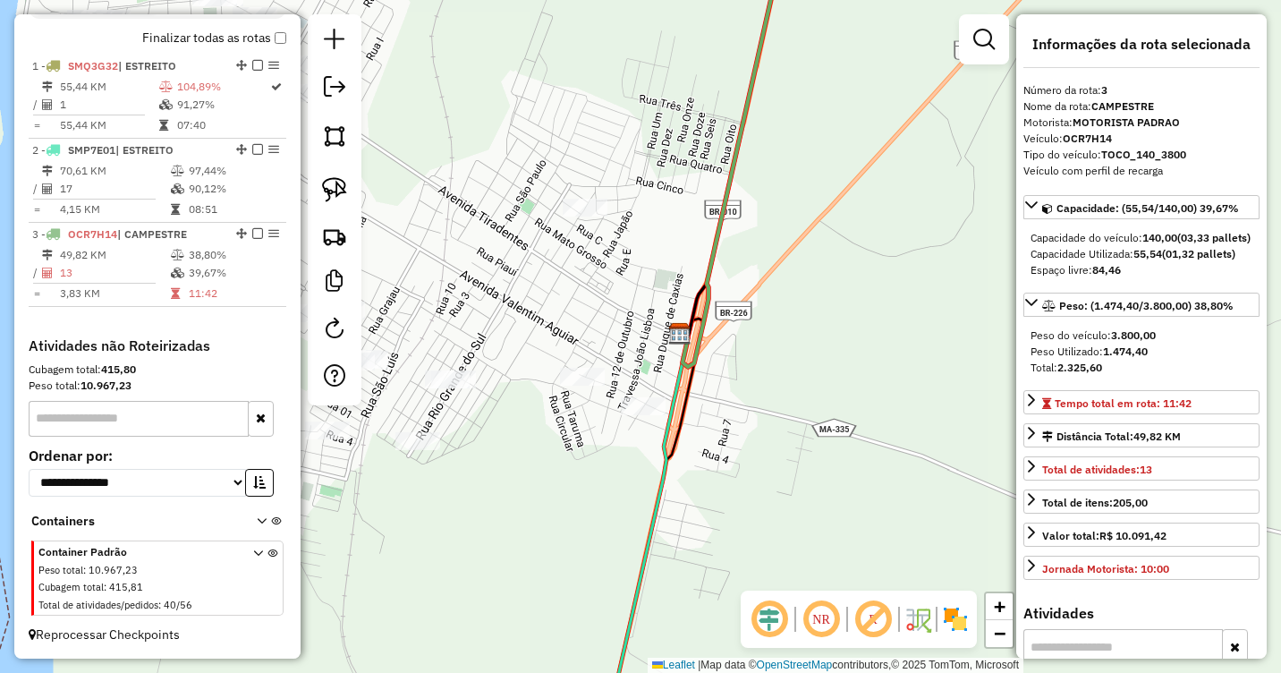
drag, startPoint x: 764, startPoint y: 396, endPoint x: 832, endPoint y: 327, distance: 96.8
click at [832, 327] on div "Janela de atendimento Grade de atendimento Capacidade Transportadoras Veículos …" at bounding box center [640, 336] width 1281 height 673
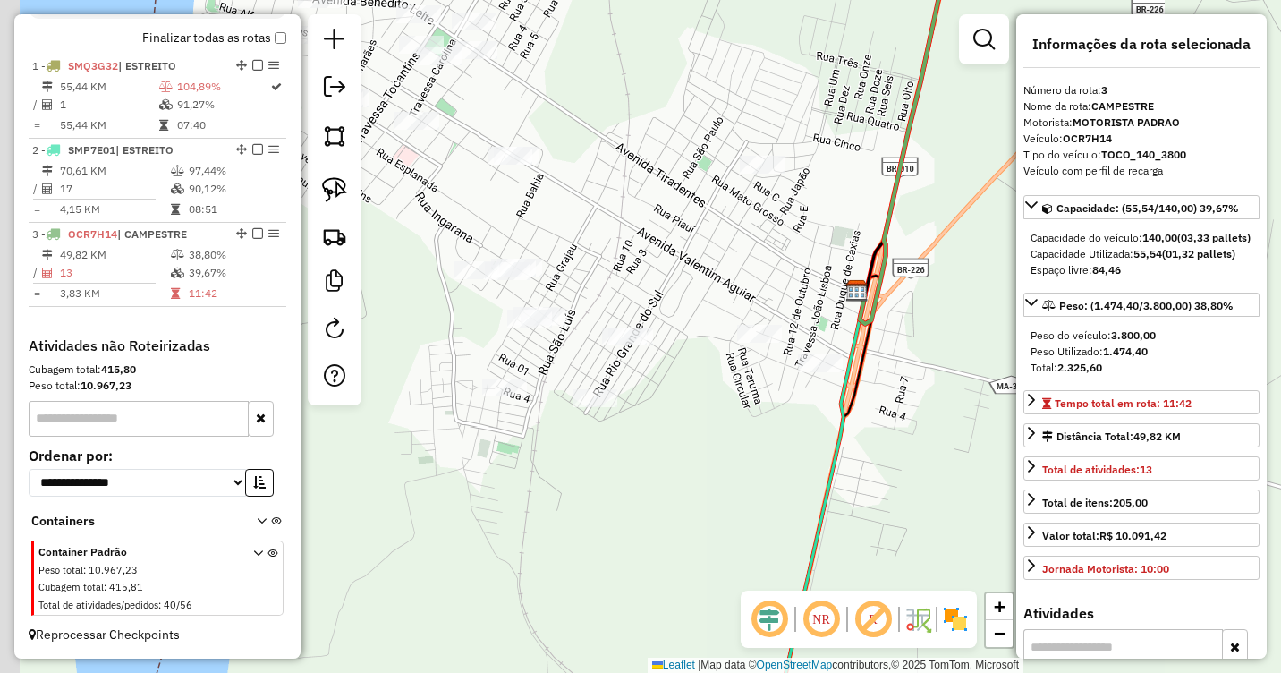
drag, startPoint x: 808, startPoint y: 344, endPoint x: 912, endPoint y: 370, distance: 107.8
click at [912, 370] on div "Janela de atendimento Grade de atendimento Capacidade Transportadoras Veículos …" at bounding box center [640, 336] width 1281 height 673
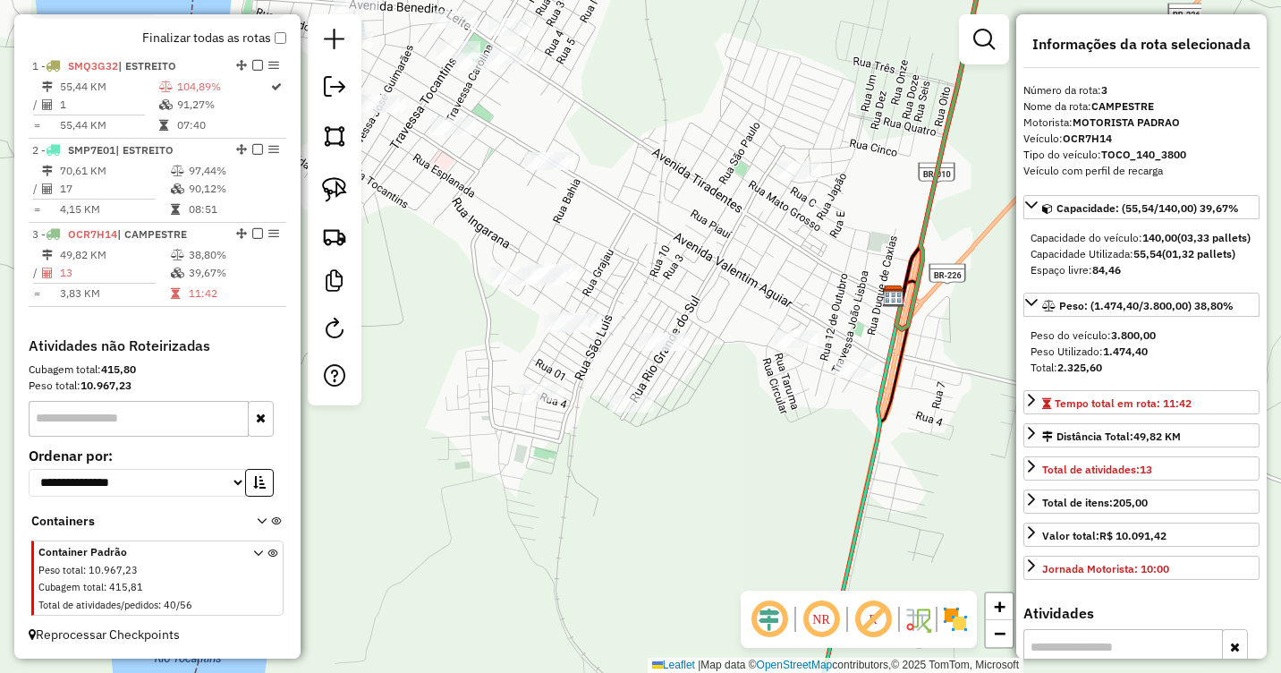
drag, startPoint x: 679, startPoint y: 411, endPoint x: 782, endPoint y: 416, distance: 103.0
click at [782, 416] on div "Janela de atendimento Grade de atendimento Capacidade Transportadoras Veículos …" at bounding box center [640, 336] width 1281 height 673
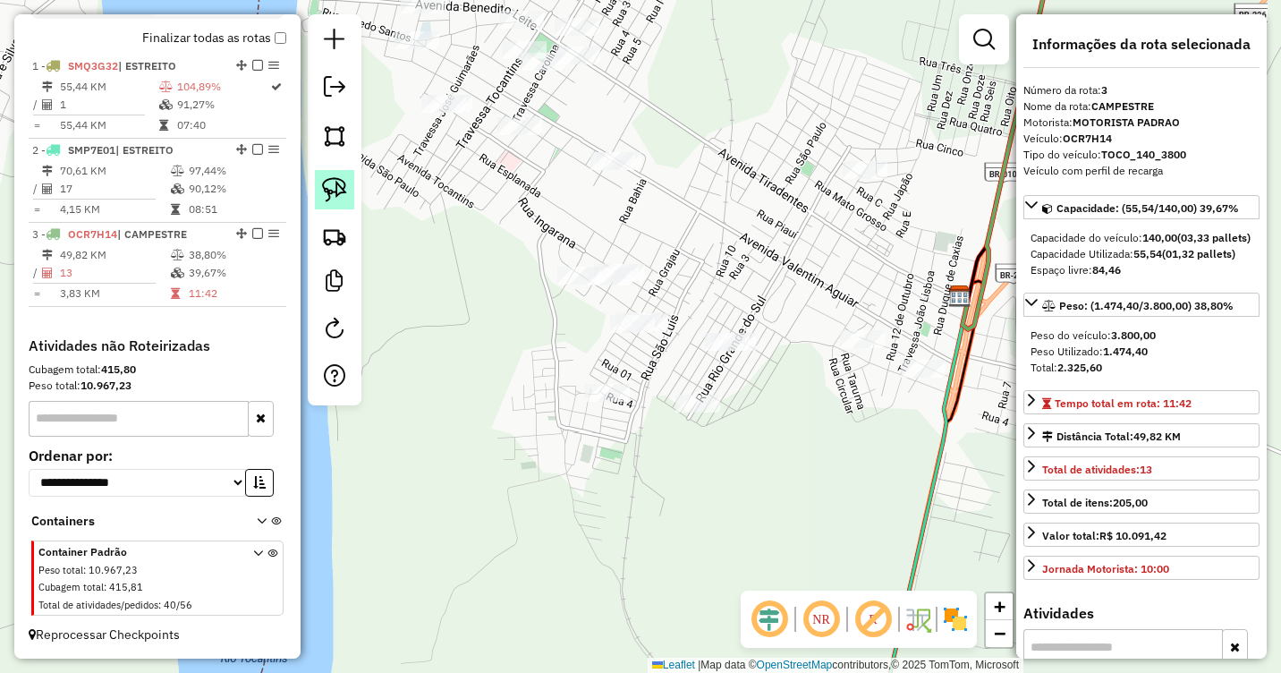
click at [343, 191] on img at bounding box center [334, 189] width 25 height 25
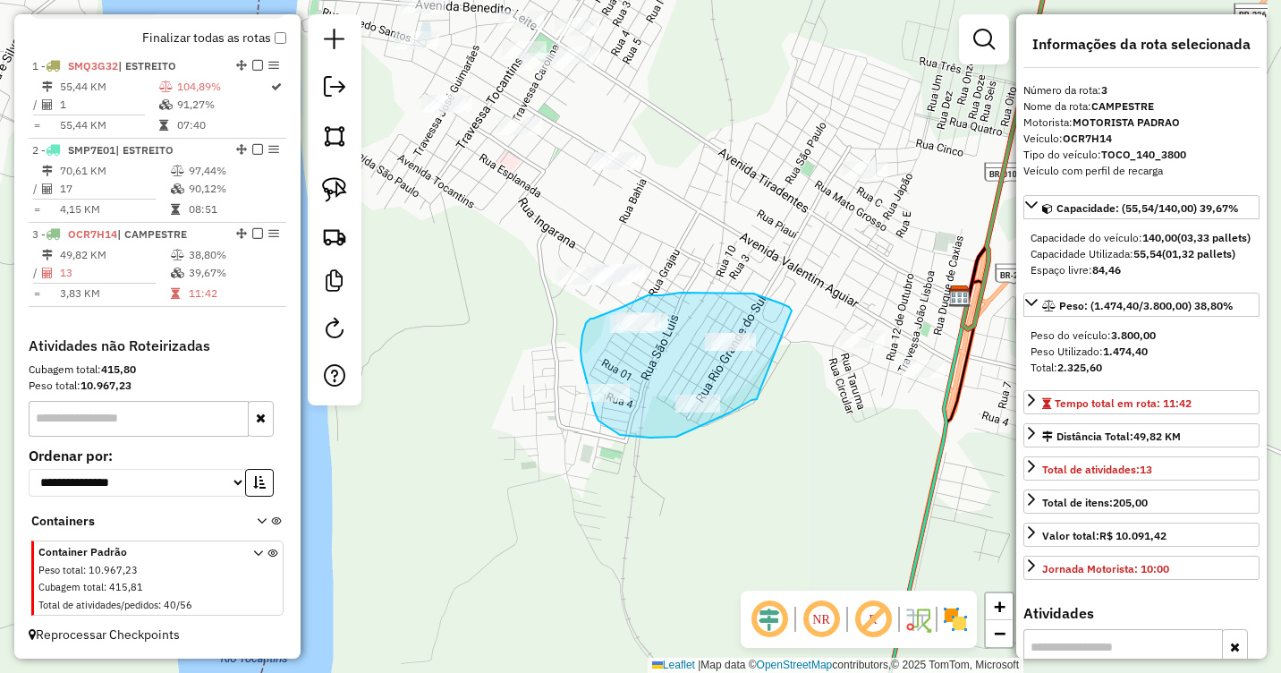
drag, startPoint x: 792, startPoint y: 310, endPoint x: 759, endPoint y: 391, distance: 86.7
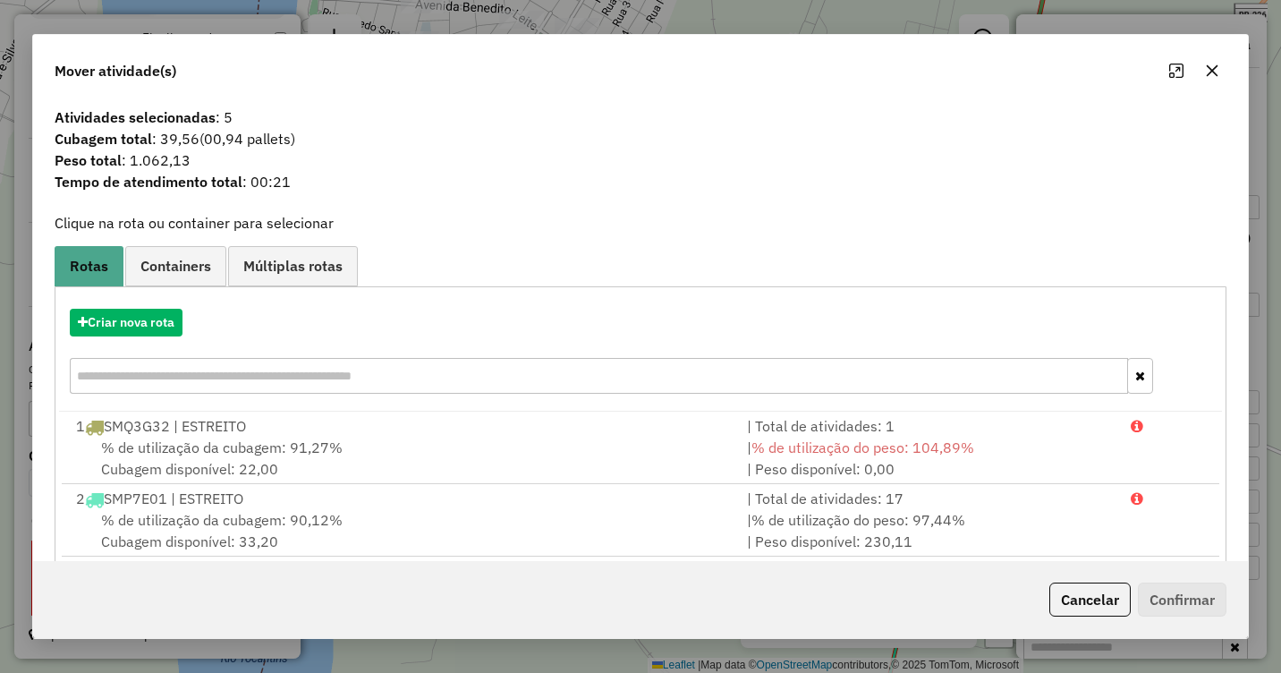
click at [1218, 68] on icon "button" at bounding box center [1212, 71] width 14 height 14
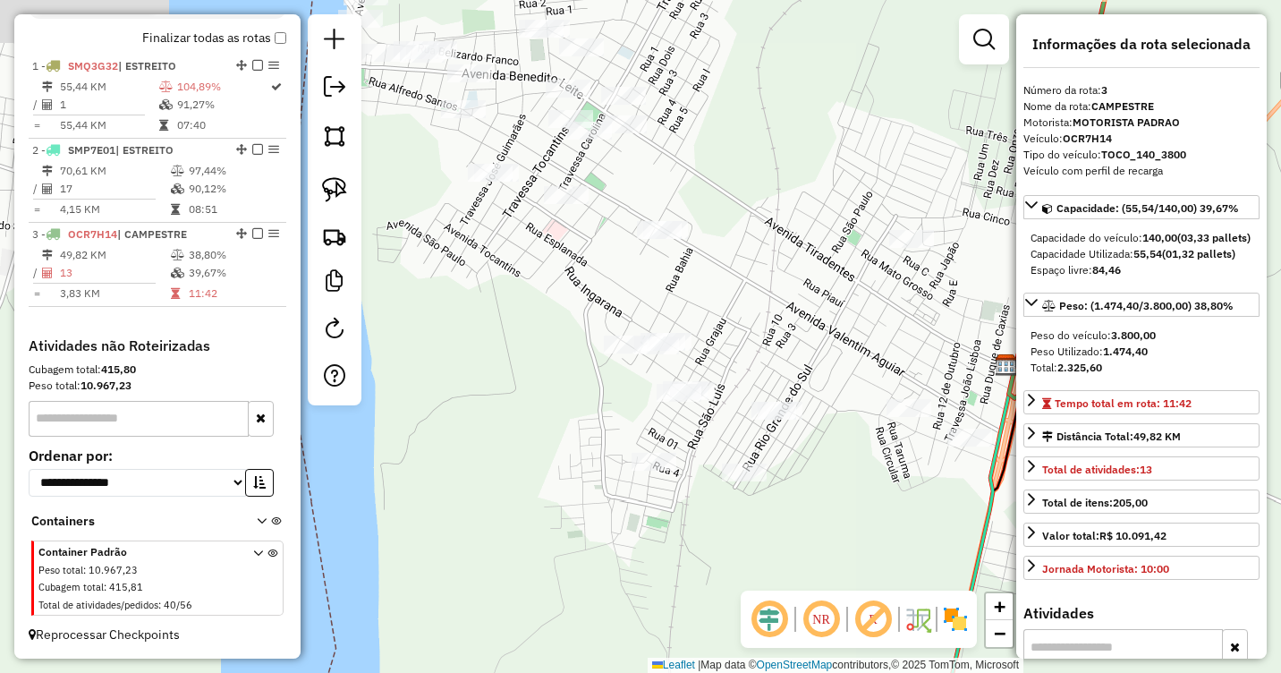
drag, startPoint x: 820, startPoint y: 280, endPoint x: 867, endPoint y: 349, distance: 83.1
click at [867, 349] on div "Janela de atendimento Grade de atendimento Capacidade Transportadoras Veículos …" at bounding box center [640, 336] width 1281 height 673
click at [338, 195] on img at bounding box center [334, 189] width 25 height 25
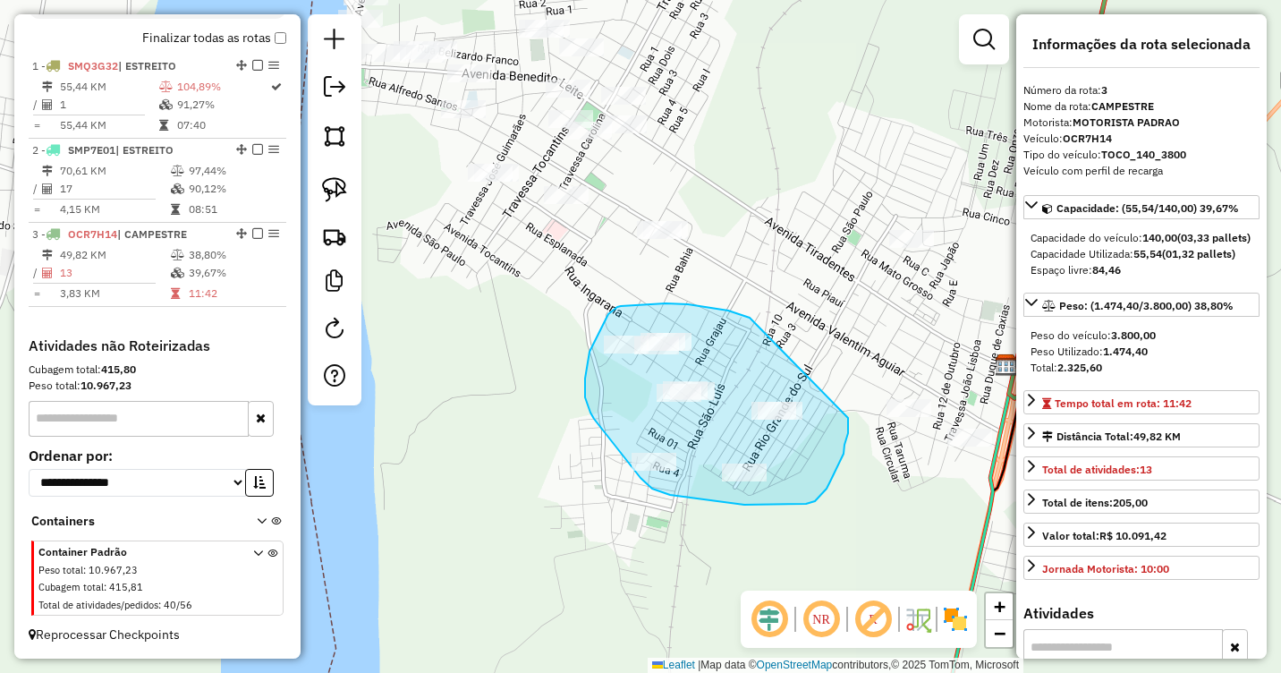
drag, startPoint x: 750, startPoint y: 318, endPoint x: 848, endPoint y: 418, distance: 140.4
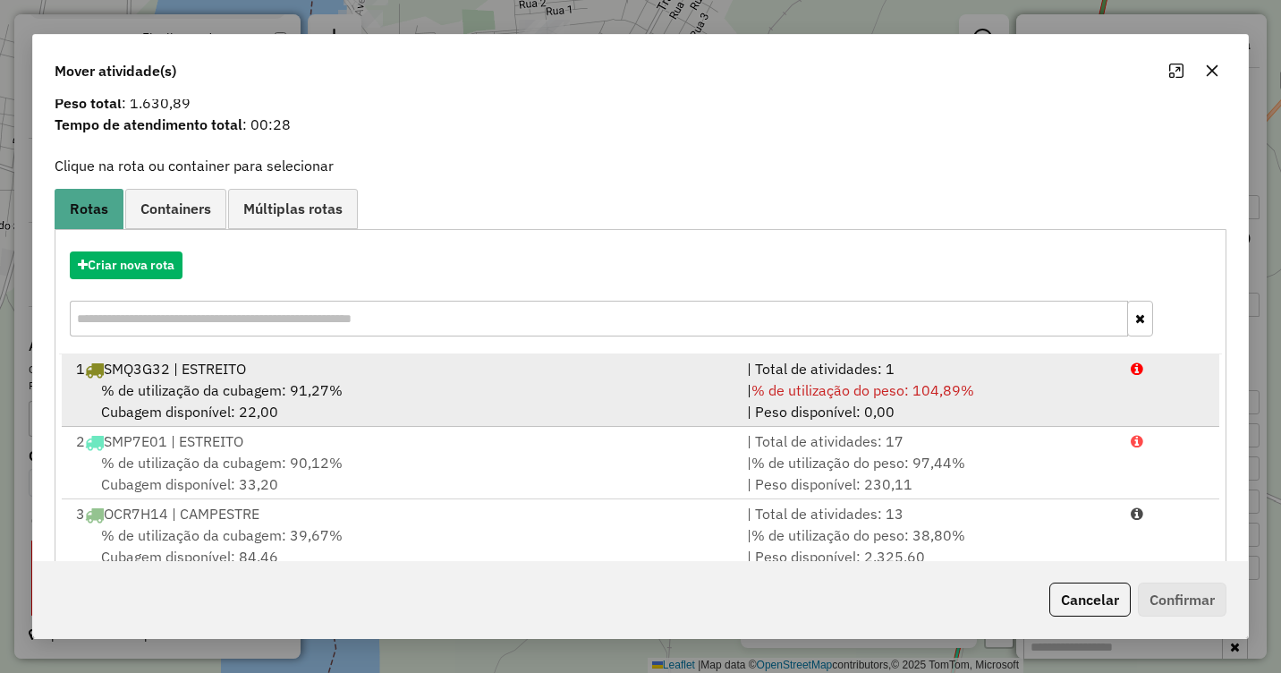
scroll to position [98, 0]
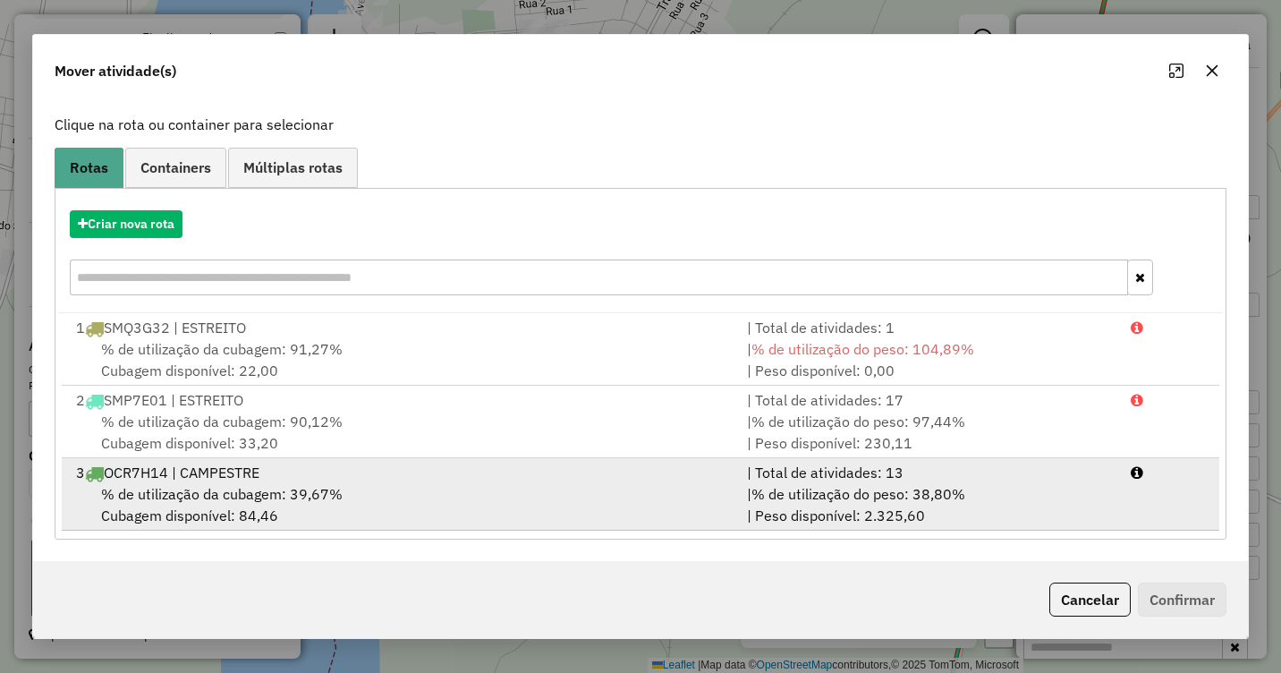
click at [374, 485] on div "% de utilização da cubagem: 39,67% Cubagem disponível: 84,46" at bounding box center [400, 504] width 671 height 43
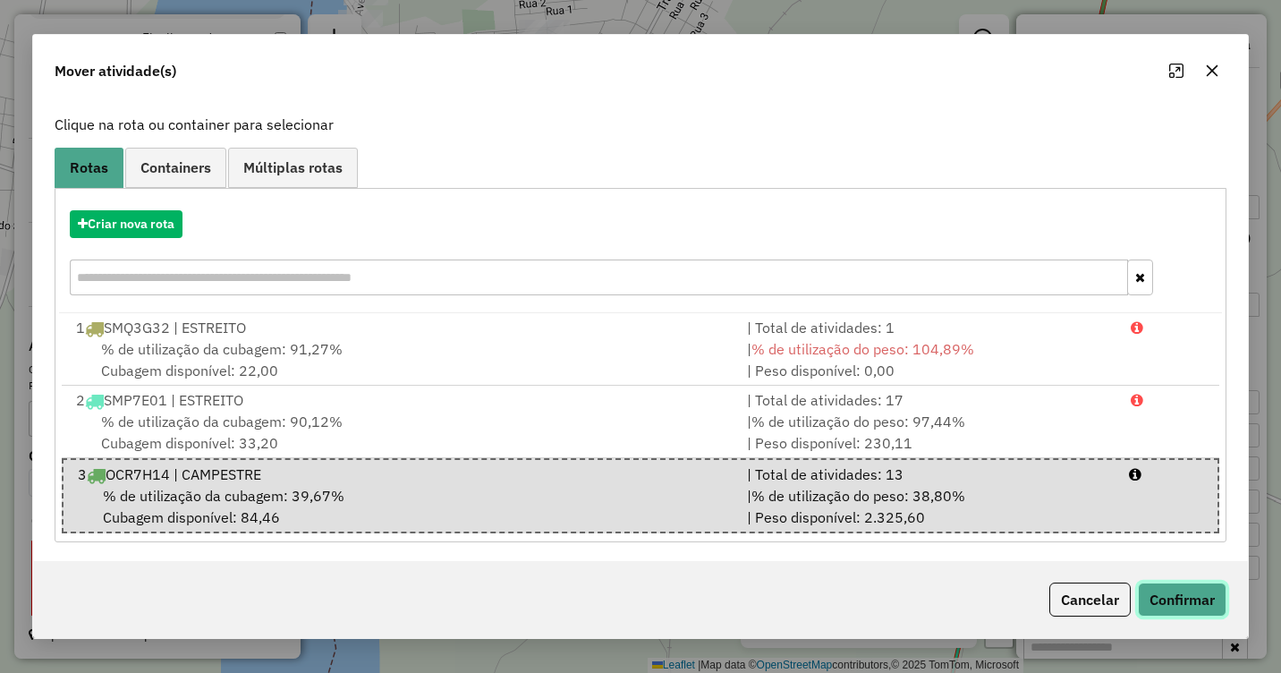
click at [1178, 596] on button "Confirmar" at bounding box center [1182, 599] width 89 height 34
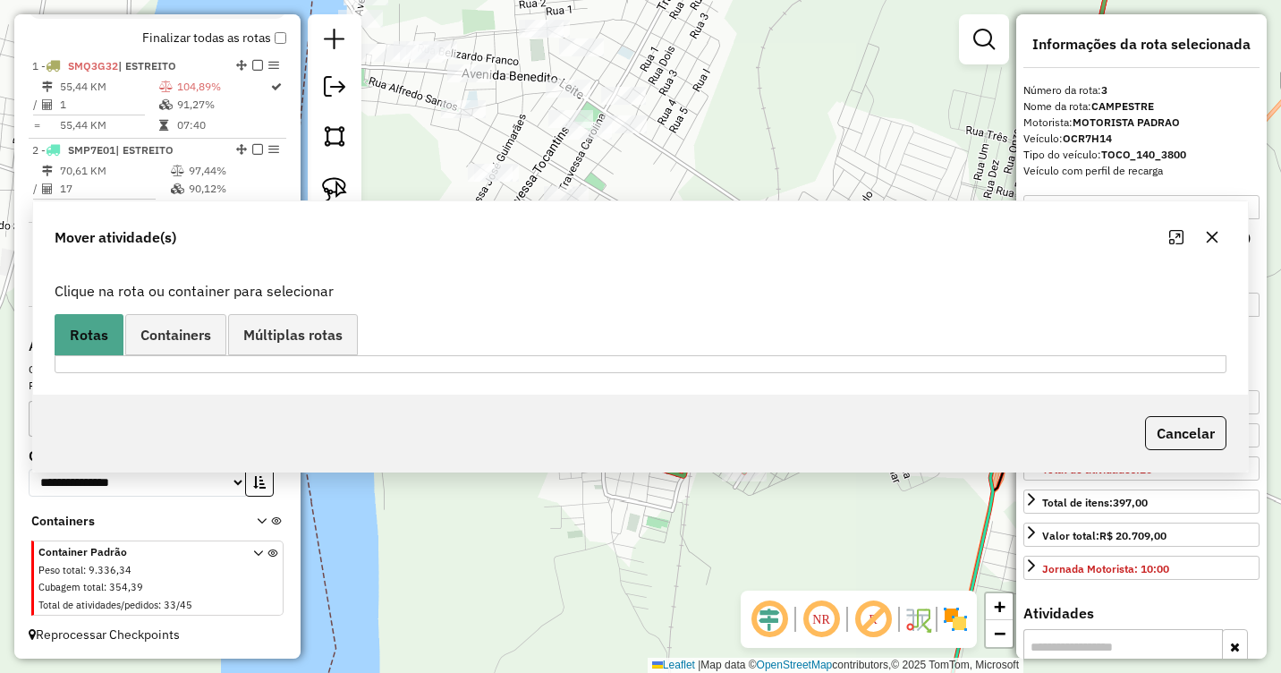
scroll to position [0, 0]
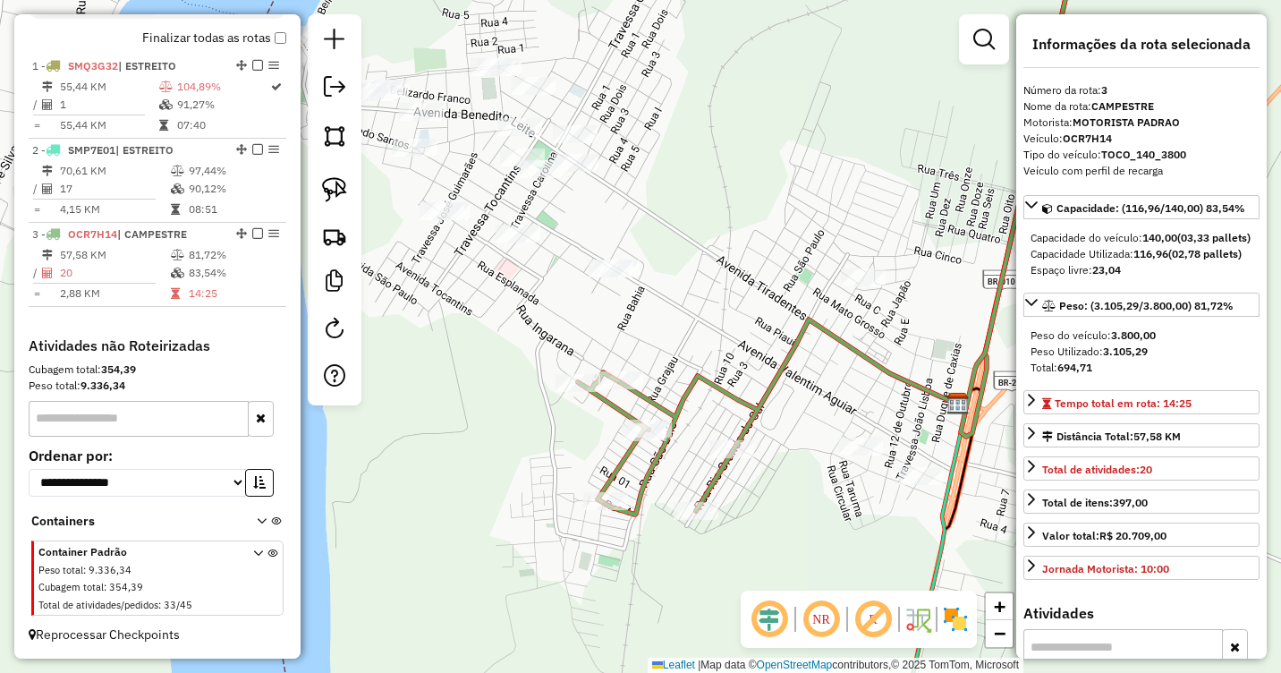
drag, startPoint x: 850, startPoint y: 324, endPoint x: 800, endPoint y: 361, distance: 62.6
click at [800, 361] on div "Janela de atendimento Grade de atendimento Capacidade Transportadoras Veículos …" at bounding box center [640, 336] width 1281 height 673
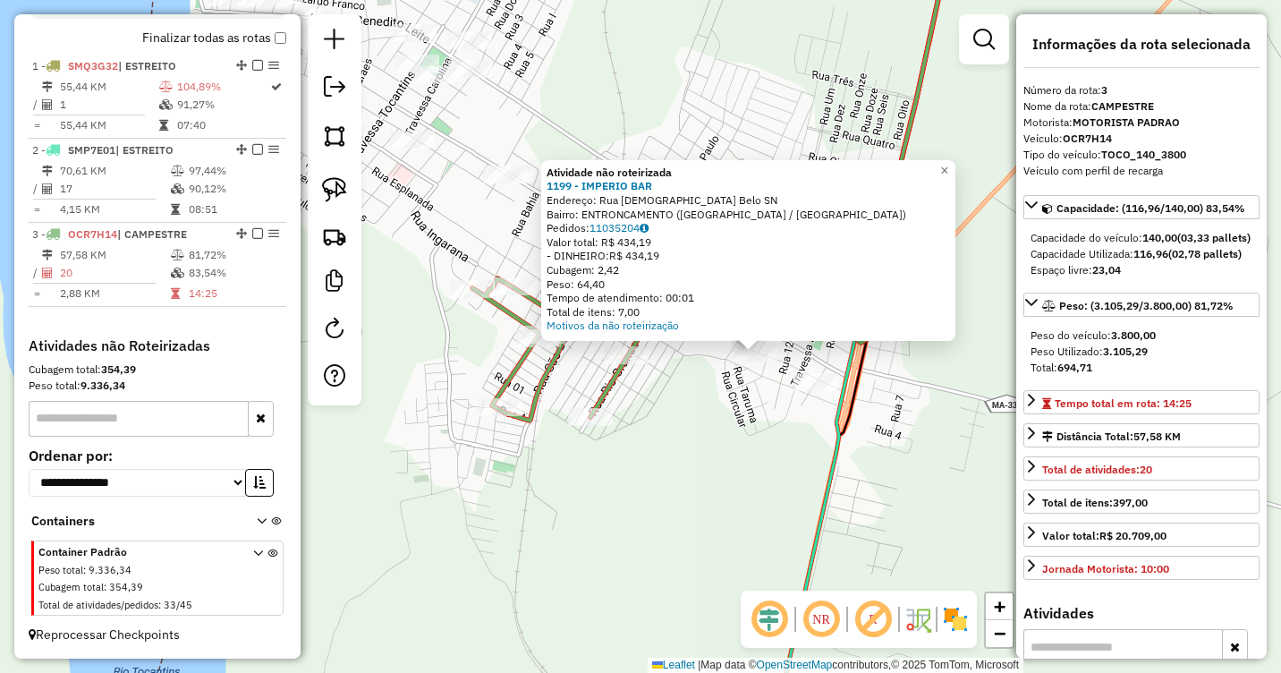
drag, startPoint x: 635, startPoint y: 399, endPoint x: 802, endPoint y: 412, distance: 167.8
click at [802, 412] on div "Atividade não roteirizada 1199 - IMPERIO BAR Endereço: Rua Saturnino Belo SN Ba…" at bounding box center [640, 336] width 1281 height 673
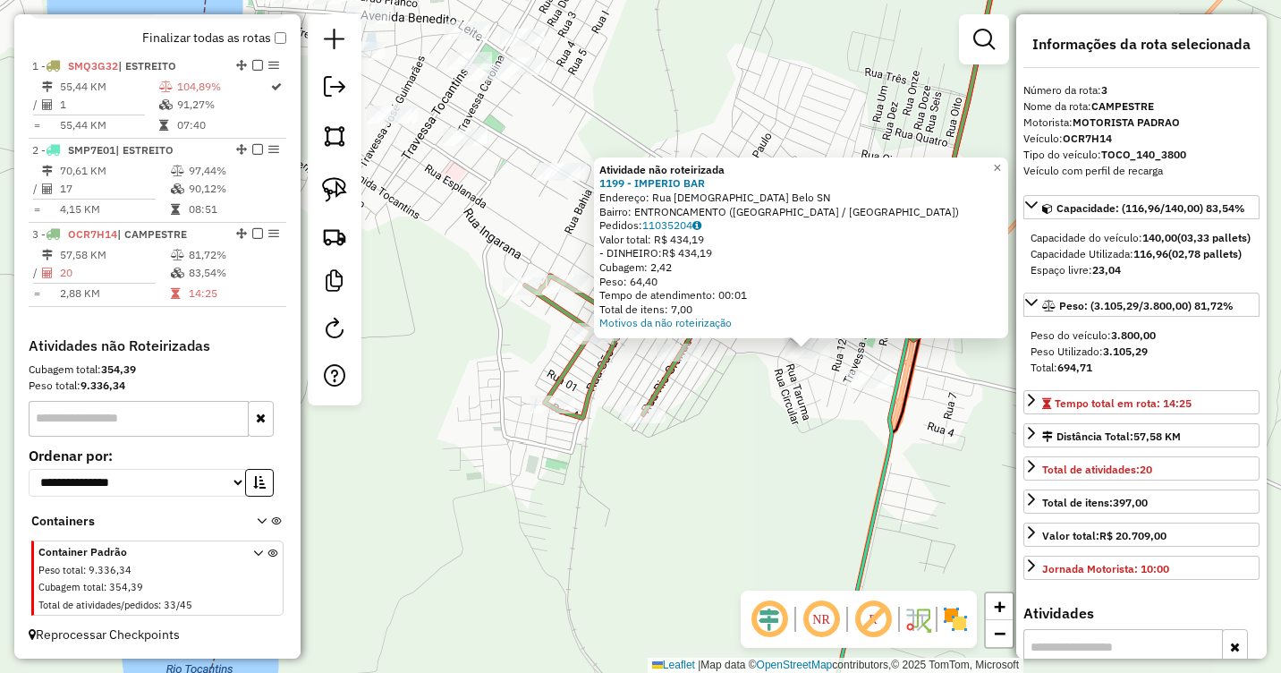
click at [729, 381] on div "Atividade não roteirizada 1199 - IMPERIO BAR Endereço: Rua Saturnino Belo SN Ba…" at bounding box center [640, 336] width 1281 height 673
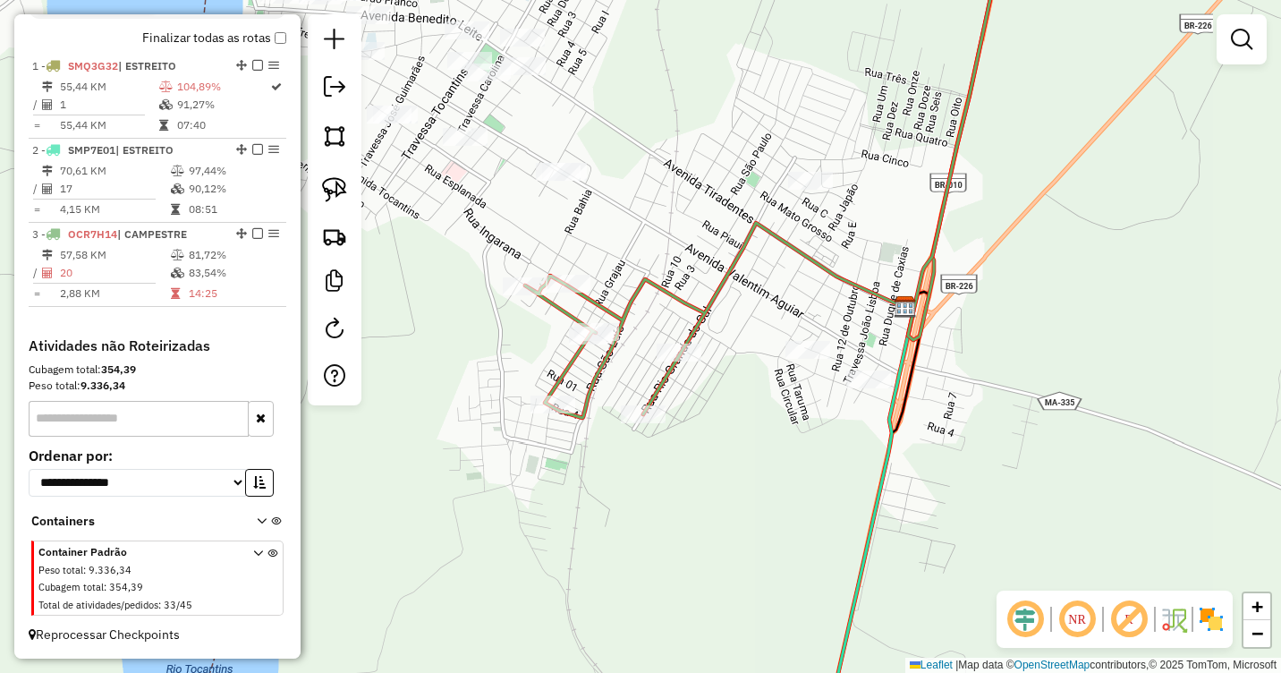
drag, startPoint x: 733, startPoint y: 310, endPoint x: 716, endPoint y: 363, distance: 55.4
click at [716, 363] on div "Janela de atendimento Grade de atendimento Capacidade Transportadoras Veículos …" at bounding box center [640, 336] width 1281 height 673
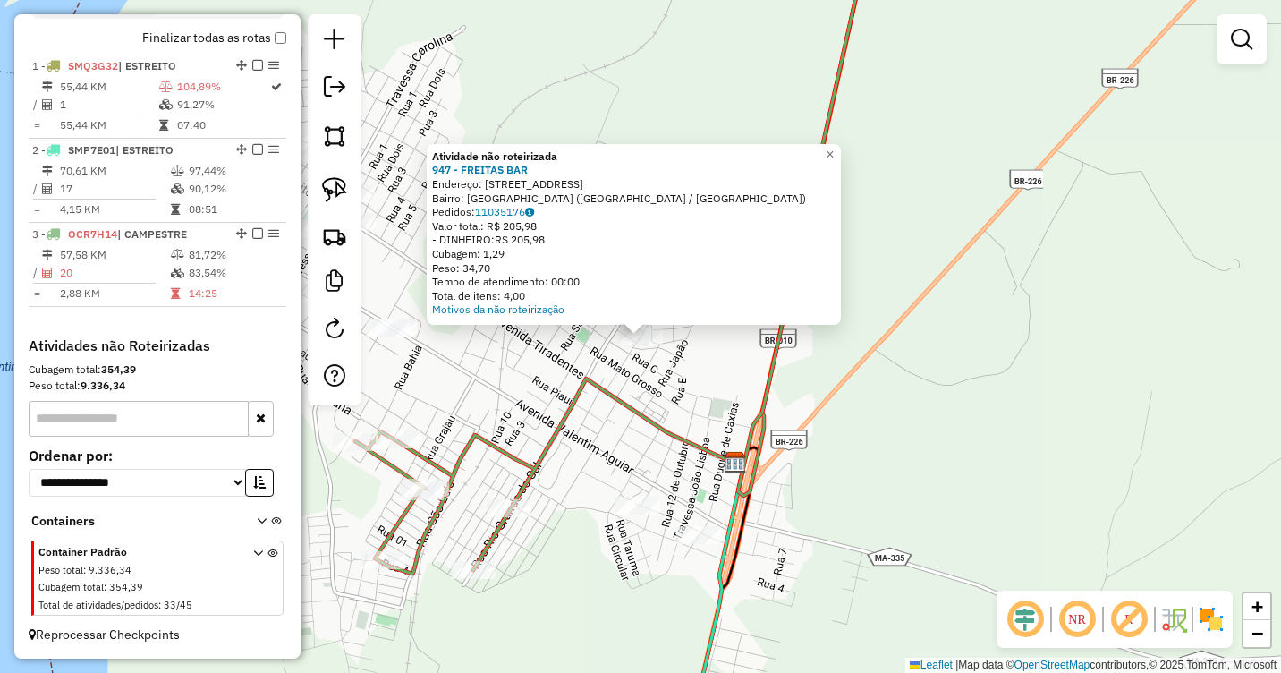
click at [600, 412] on div "Atividade não roteirizada 947 - FREITAS BAR Endereço: RUA PARANA 22 Bairro: Vil…" at bounding box center [640, 336] width 1281 height 673
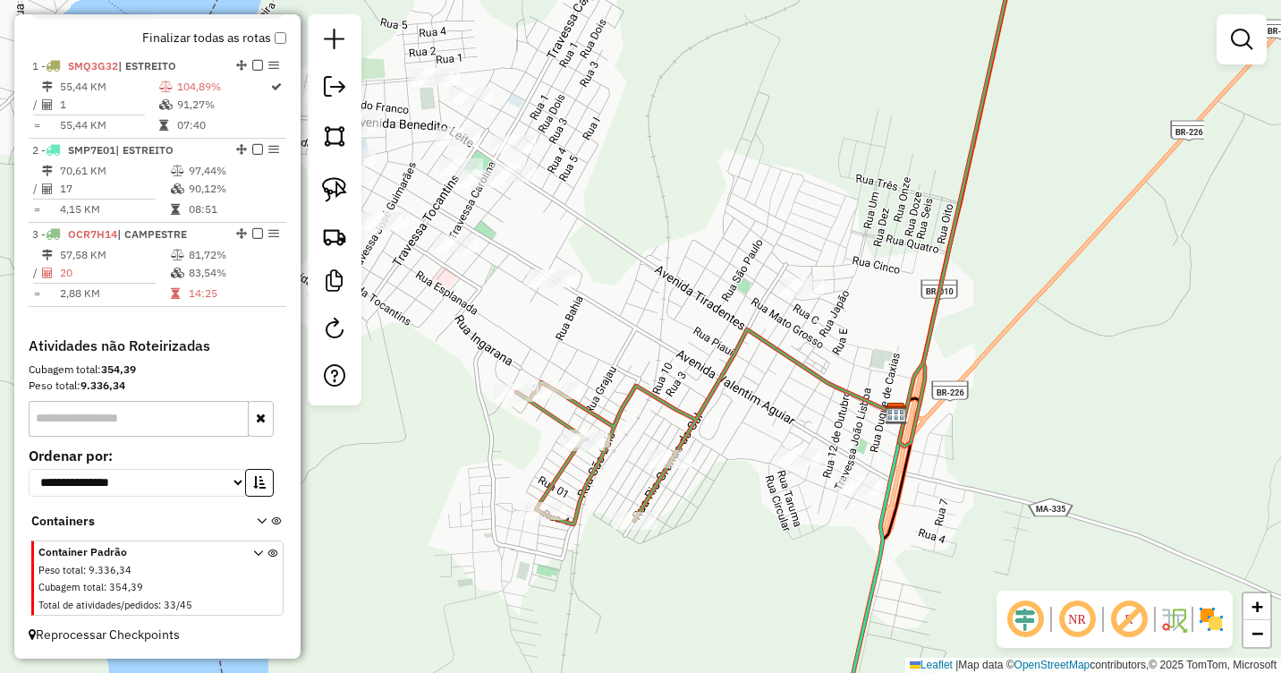
drag, startPoint x: 600, startPoint y: 412, endPoint x: 782, endPoint y: 349, distance: 192.4
click at [782, 349] on div "Janela de atendimento Grade de atendimento Capacidade Transportadoras Veículos …" at bounding box center [640, 336] width 1281 height 673
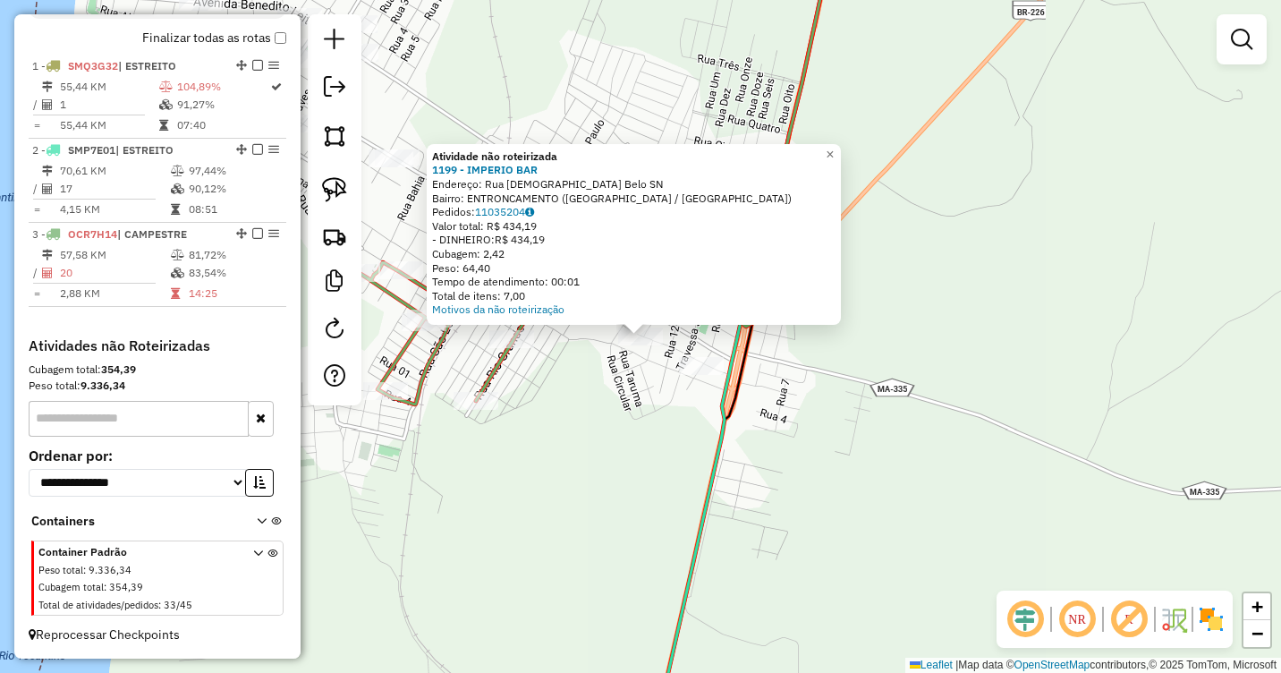
click at [581, 452] on div "Atividade não roteirizada 1199 - IMPERIO BAR Endereço: Rua Saturnino Belo SN Ba…" at bounding box center [640, 336] width 1281 height 673
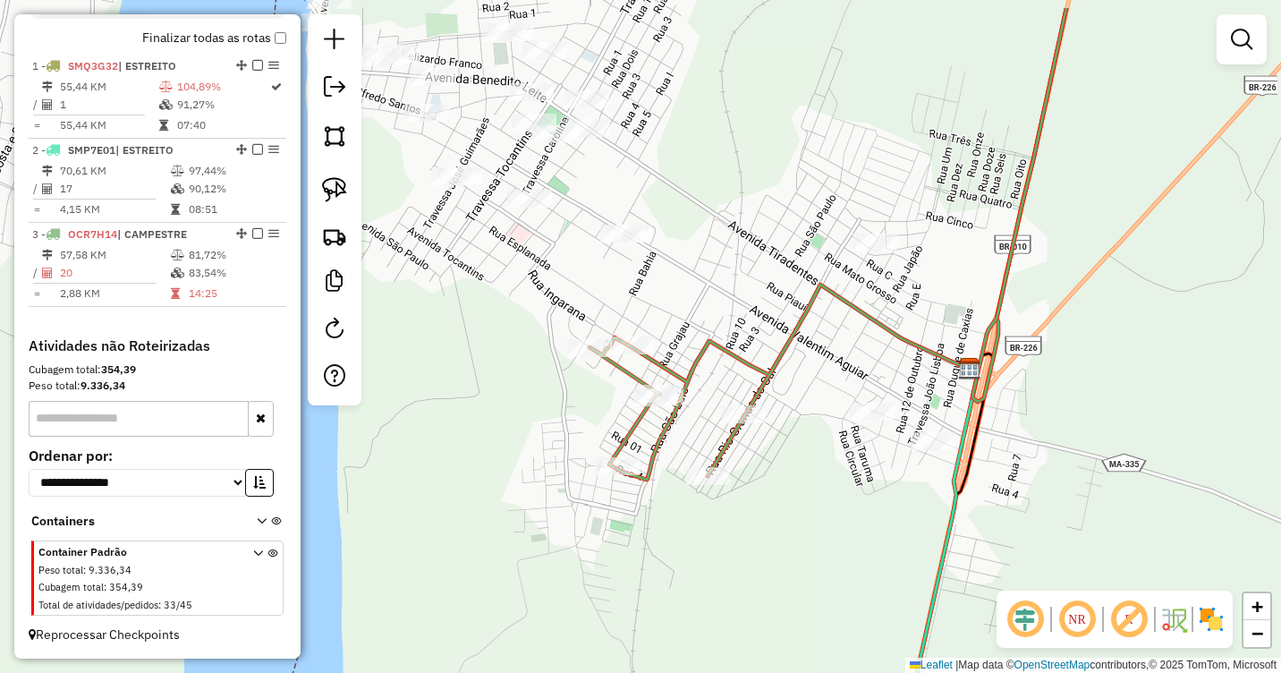
drag, startPoint x: 588, startPoint y: 448, endPoint x: 882, endPoint y: 547, distance: 310.6
click at [880, 557] on div "Janela de atendimento Grade de atendimento Capacidade Transportadoras Veículos …" at bounding box center [640, 336] width 1281 height 673
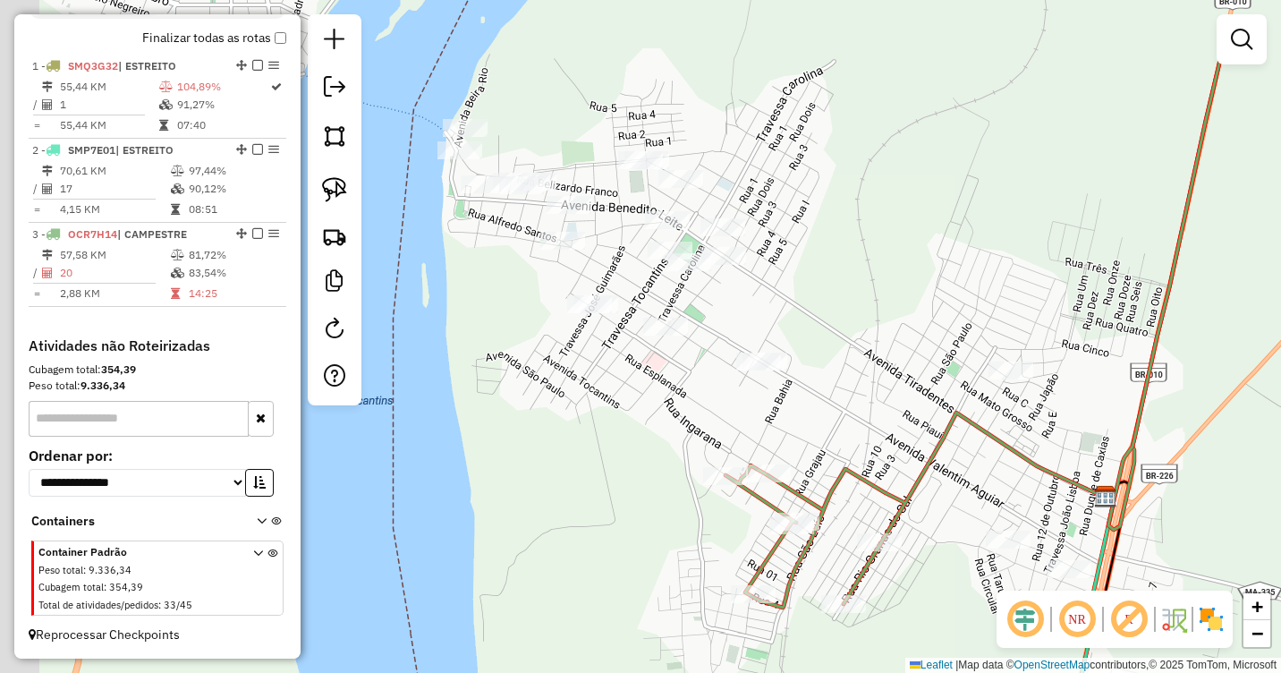
drag, startPoint x: 784, startPoint y: 335, endPoint x: 861, endPoint y: 433, distance: 124.8
click at [861, 433] on div "Janela de atendimento Grade de atendimento Capacidade Transportadoras Veículos …" at bounding box center [640, 336] width 1281 height 673
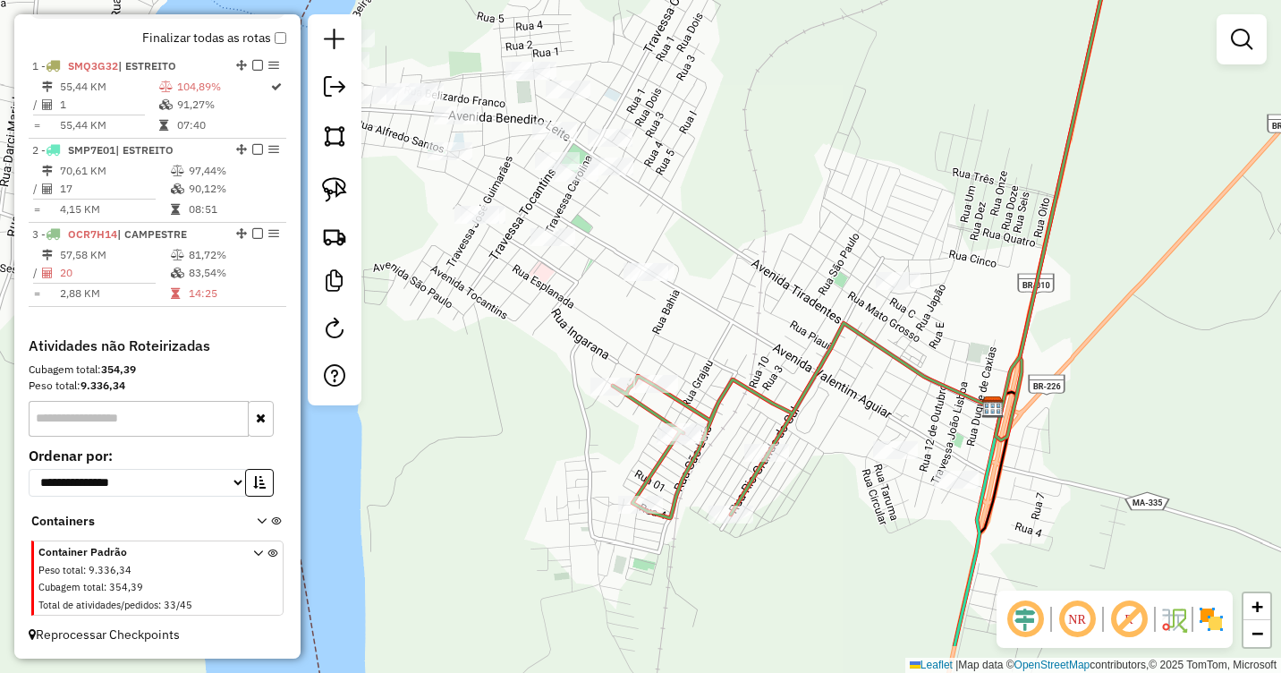
drag, startPoint x: 901, startPoint y: 408, endPoint x: 784, endPoint y: 314, distance: 150.2
click at [784, 314] on div "Janela de atendimento Grade de atendimento Capacidade Transportadoras Veículos …" at bounding box center [640, 336] width 1281 height 673
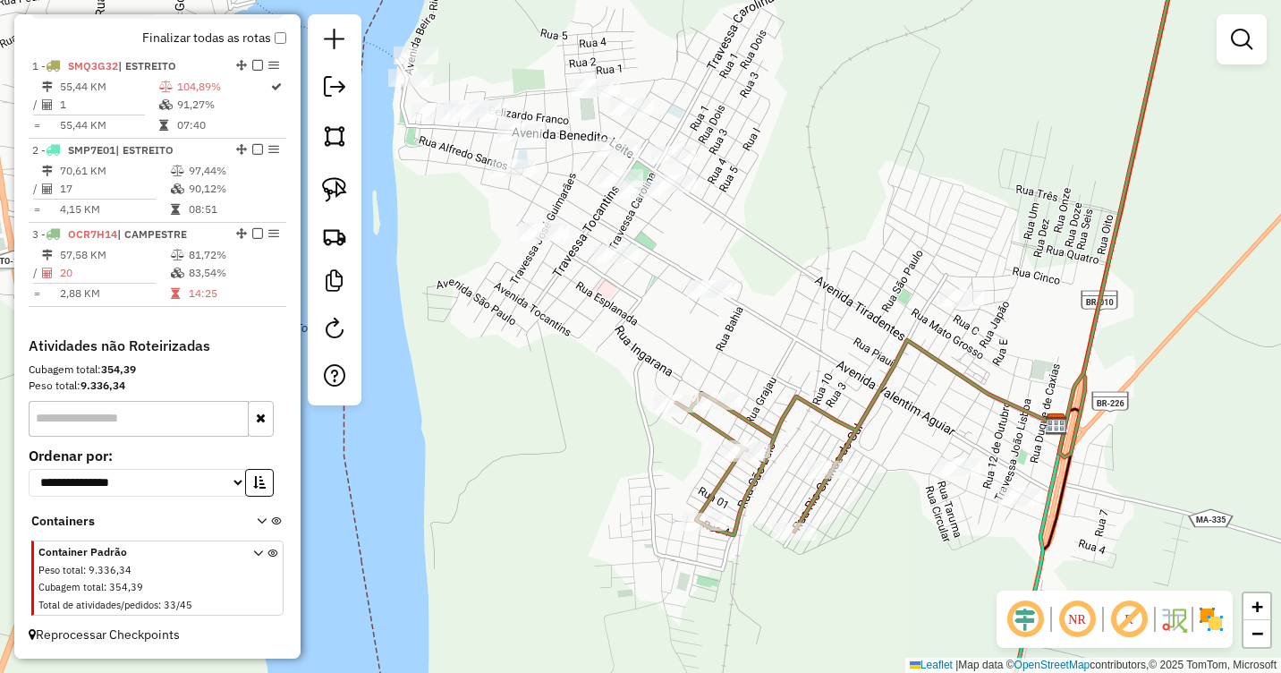
drag, startPoint x: 812, startPoint y: 327, endPoint x: 876, endPoint y: 343, distance: 65.5
click at [876, 343] on div "Janela de atendimento Grade de atendimento Capacidade Transportadoras Veículos …" at bounding box center [640, 336] width 1281 height 673
click at [333, 182] on img at bounding box center [334, 189] width 25 height 25
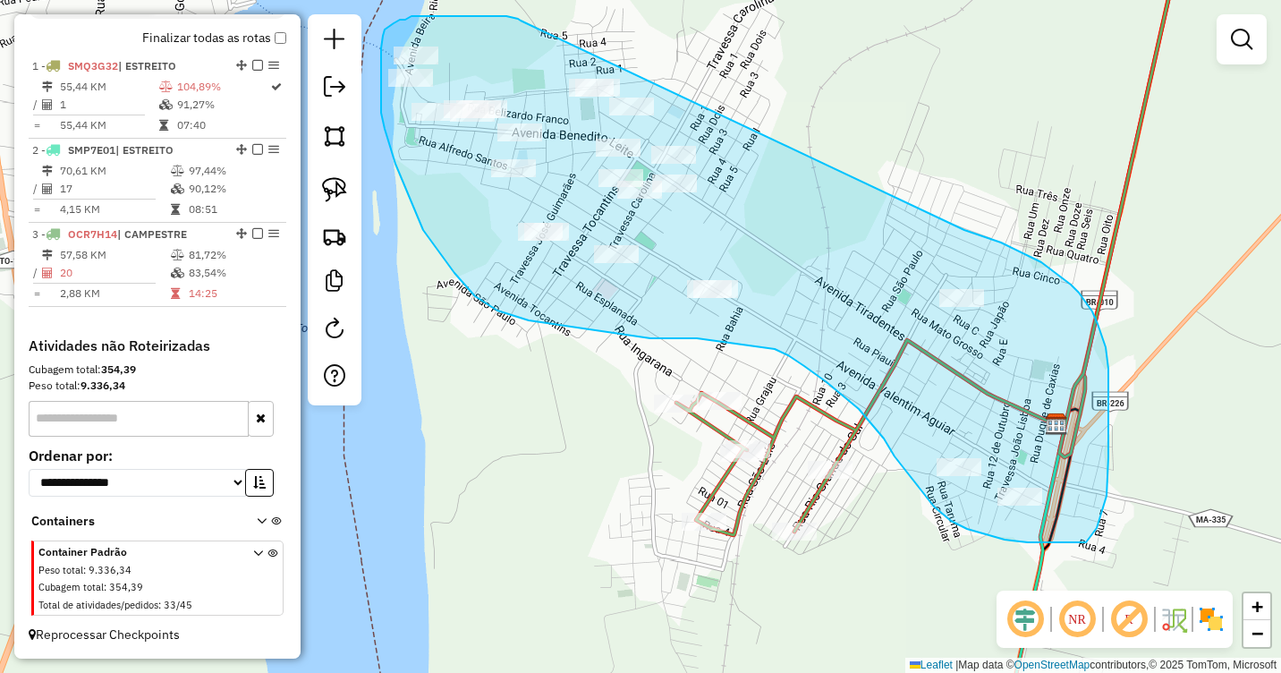
drag, startPoint x: 518, startPoint y: 19, endPoint x: 964, endPoint y: 230, distance: 493.8
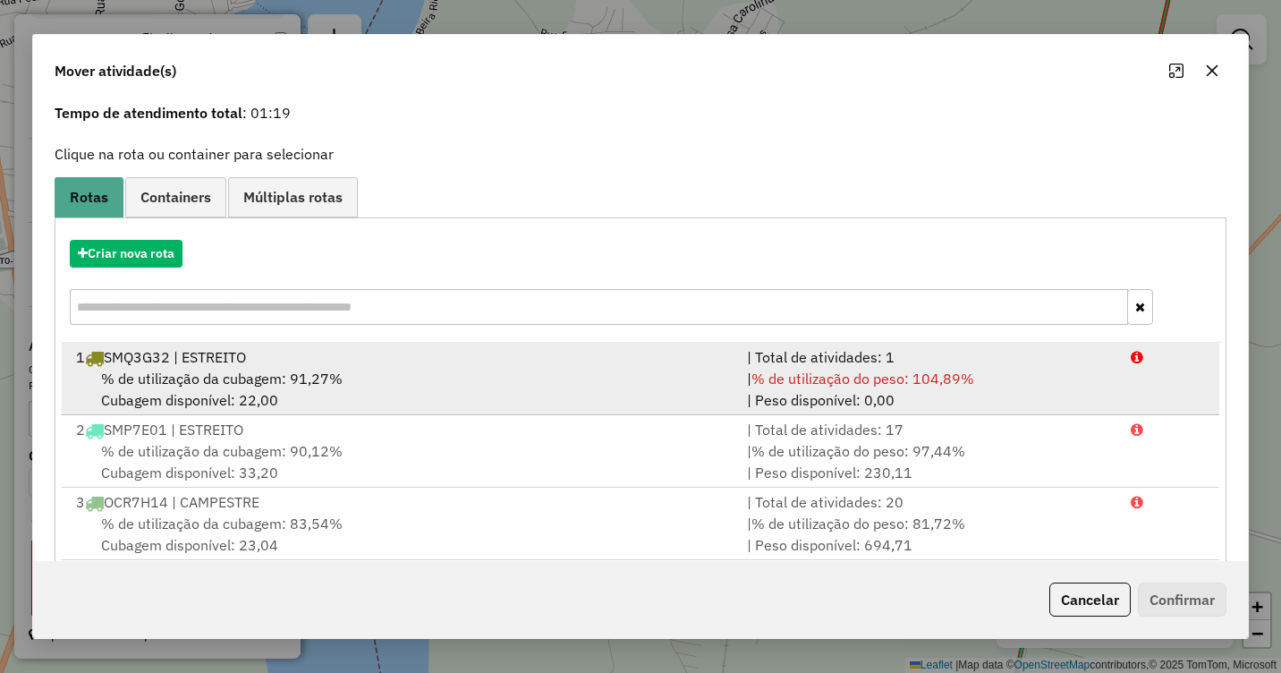
scroll to position [98, 0]
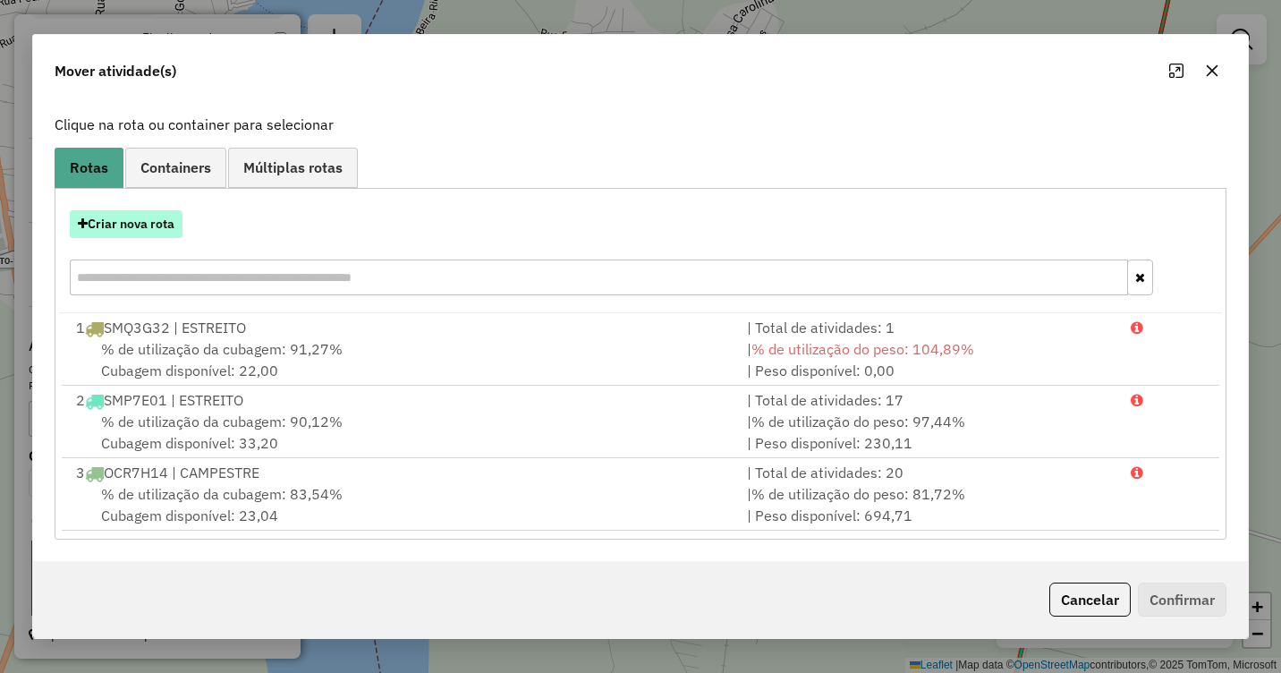
click at [131, 223] on button "Criar nova rota" at bounding box center [126, 224] width 113 height 28
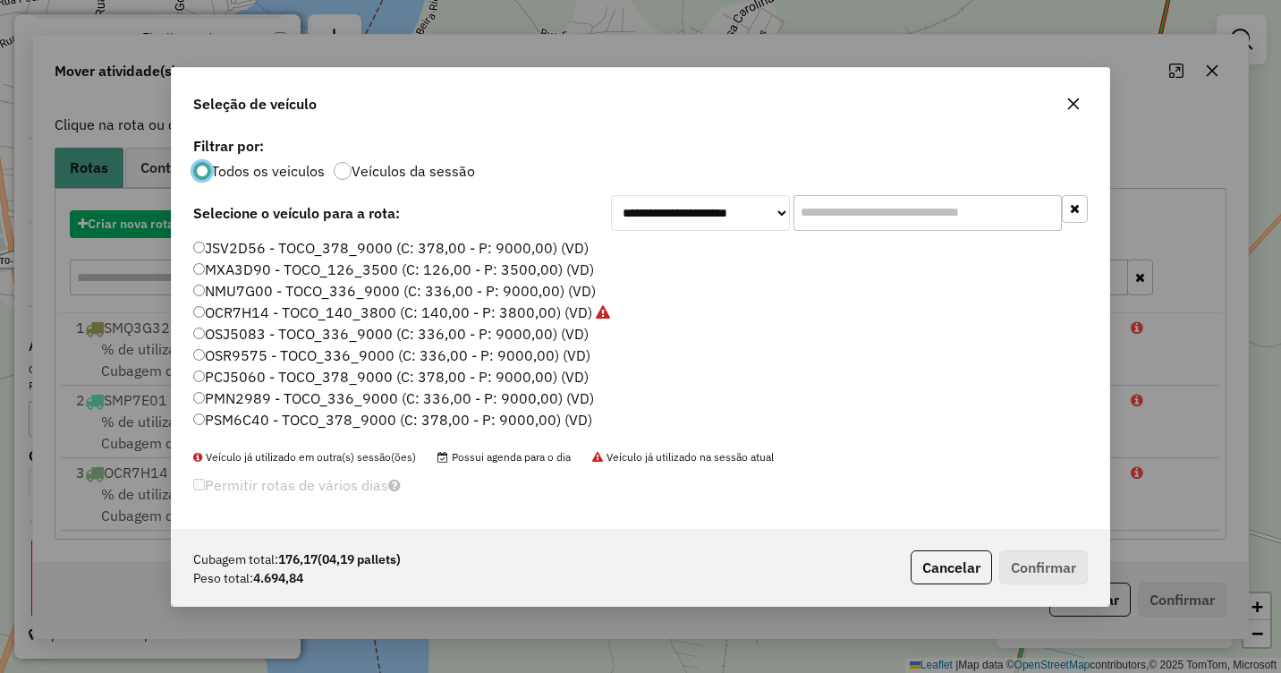
scroll to position [10, 5]
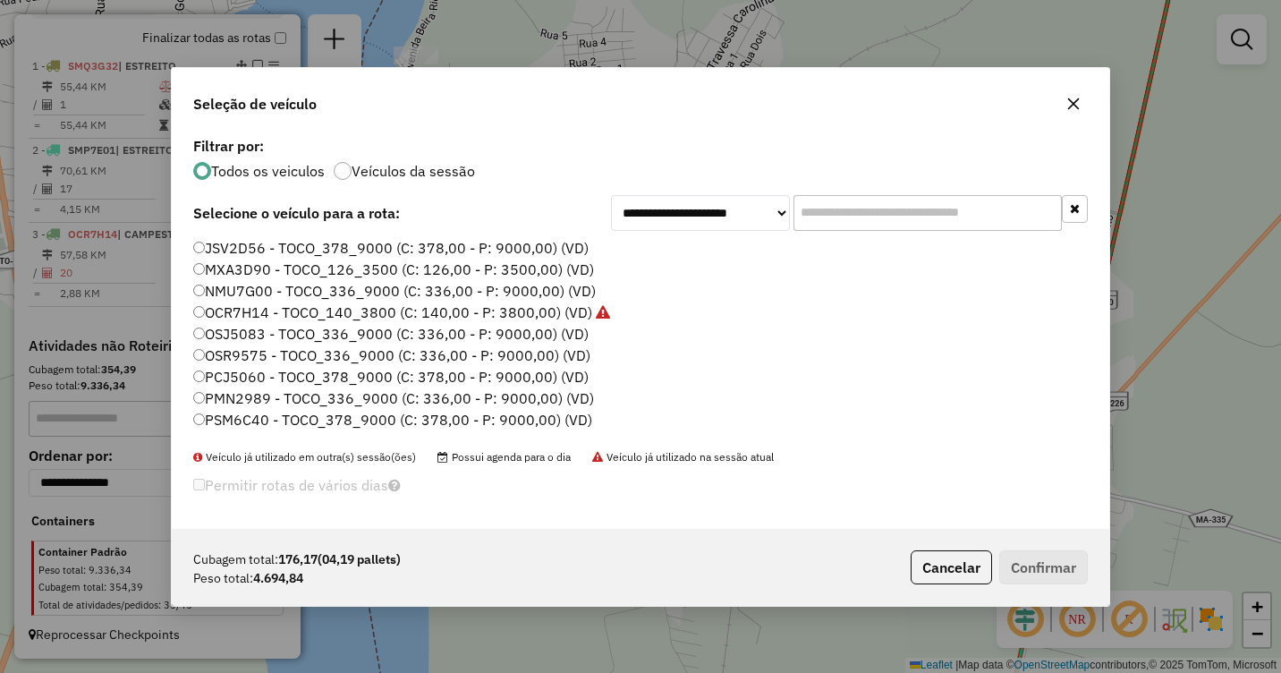
click at [259, 250] on label "JSV2D56 - TOCO_378_9000 (C: 378,00 - P: 9000,00) (VD)" at bounding box center [390, 247] width 395 height 21
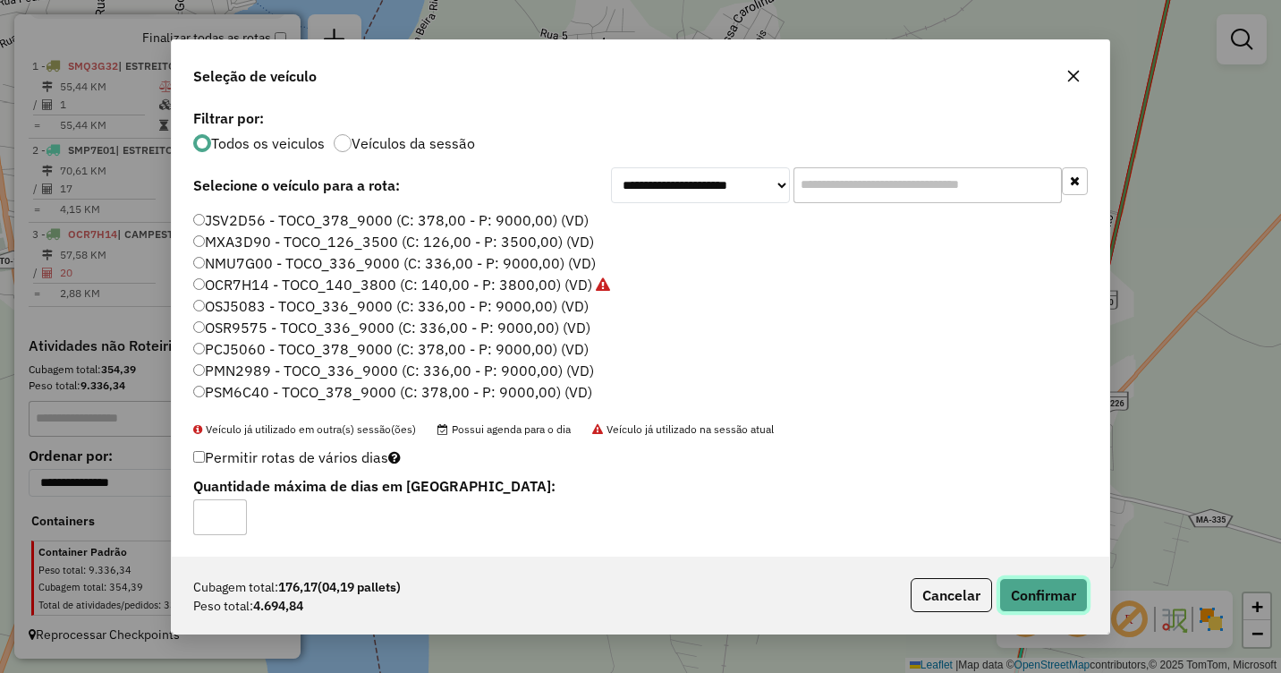
click at [1036, 598] on button "Confirmar" at bounding box center [1043, 595] width 89 height 34
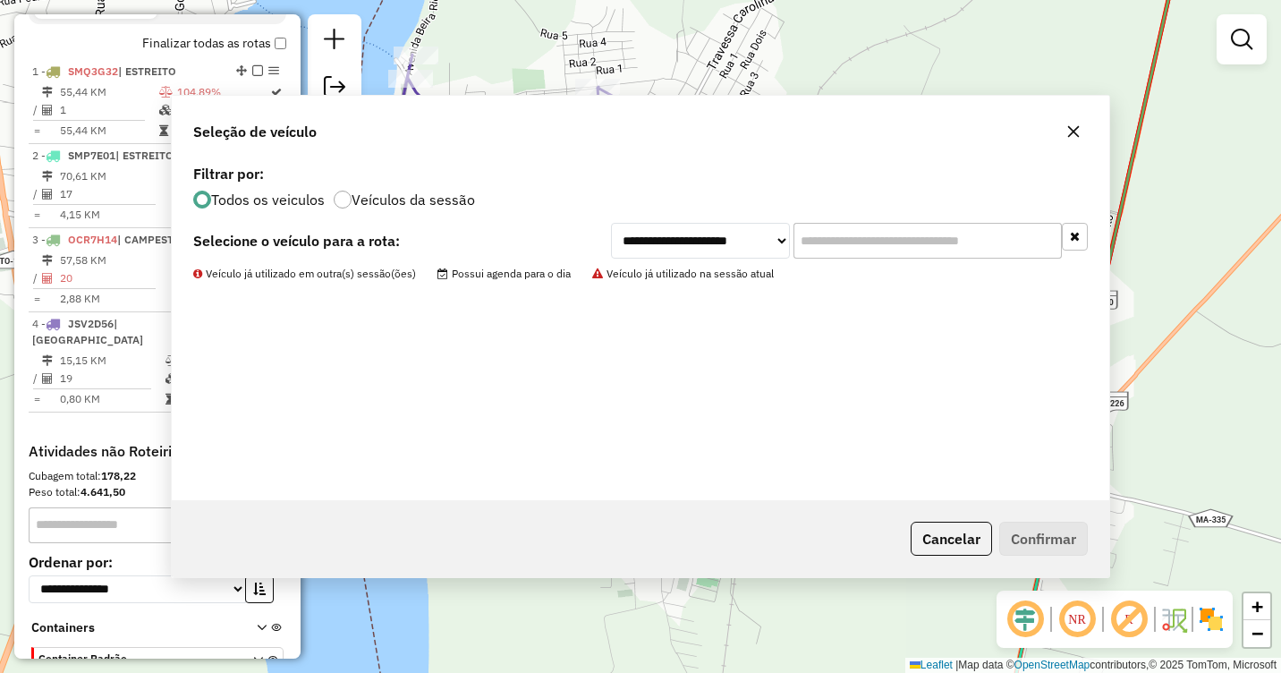
scroll to position [652, 0]
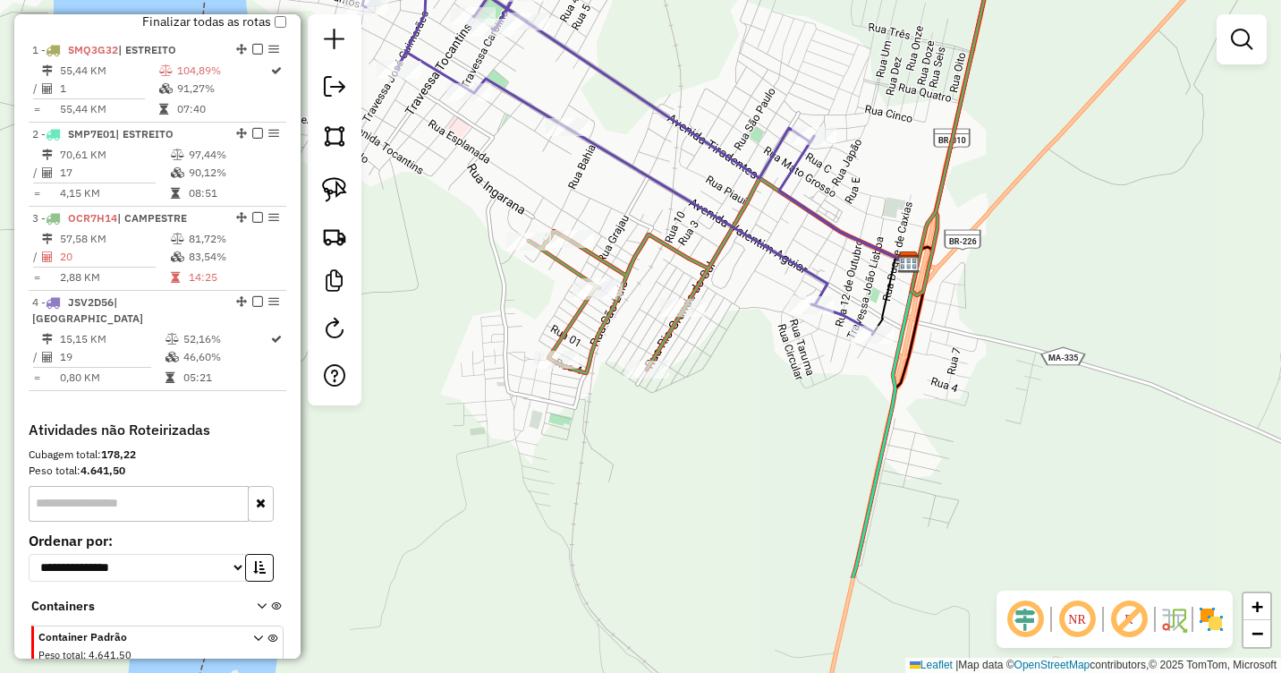
drag, startPoint x: 905, startPoint y: 547, endPoint x: 754, endPoint y: 383, distance: 223.5
click at [754, 383] on div "Janela de atendimento Grade de atendimento Capacidade Transportadoras Veículos …" at bounding box center [640, 336] width 1281 height 673
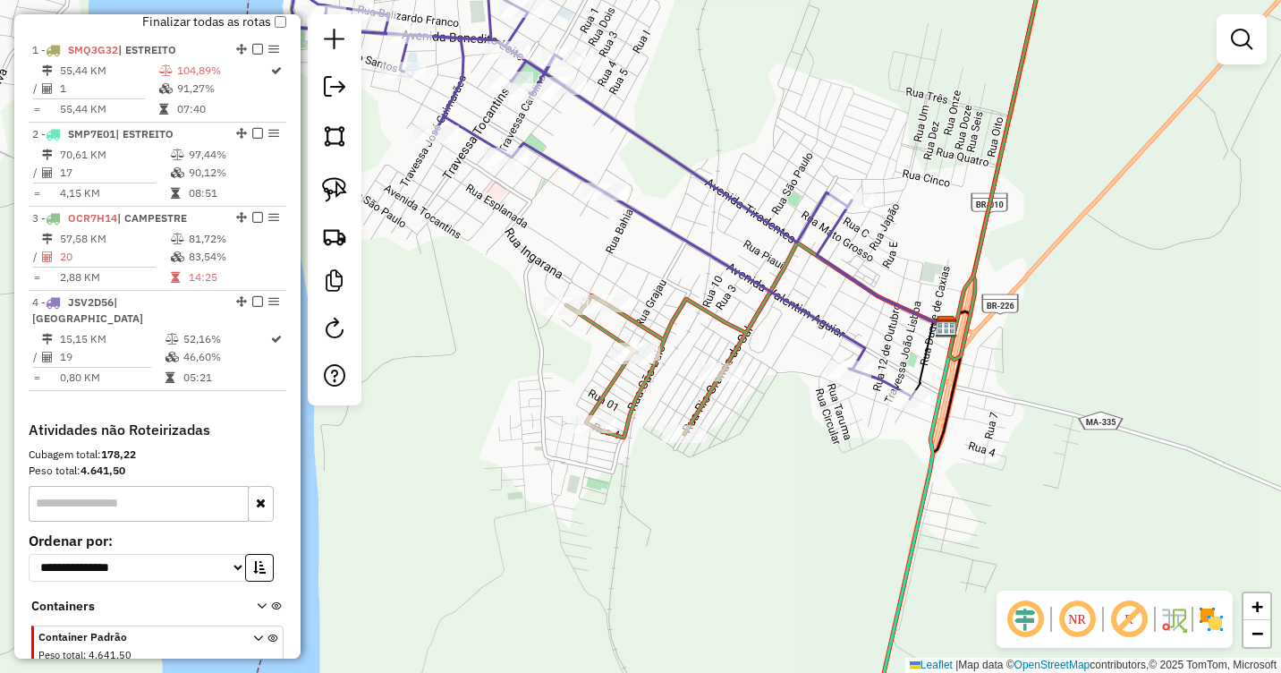
drag, startPoint x: 776, startPoint y: 403, endPoint x: 817, endPoint y: 470, distance: 78.7
click at [817, 470] on div "Janela de atendimento Grade de atendimento Capacidade Transportadoras Veículos …" at bounding box center [640, 336] width 1281 height 673
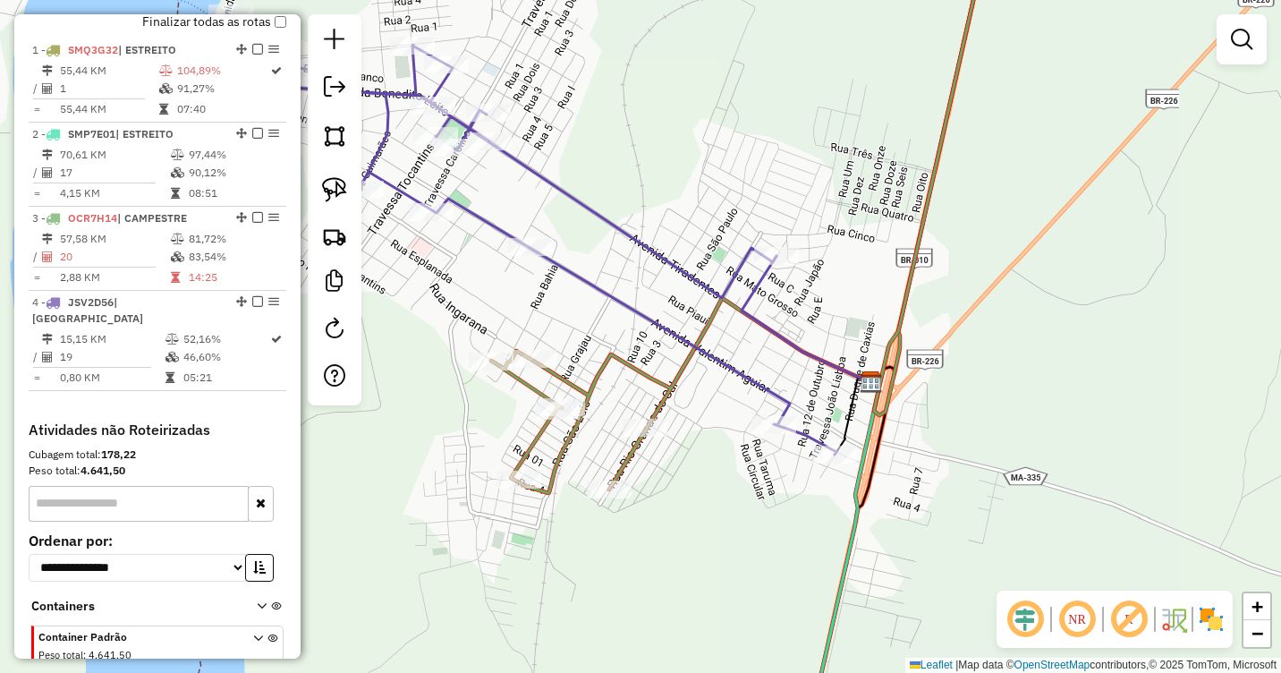
drag, startPoint x: 1088, startPoint y: 365, endPoint x: 1005, endPoint y: 414, distance: 96.6
click at [1005, 424] on div "Janela de atendimento Grade de atendimento Capacidade Transportadoras Veículos …" at bounding box center [640, 336] width 1281 height 673
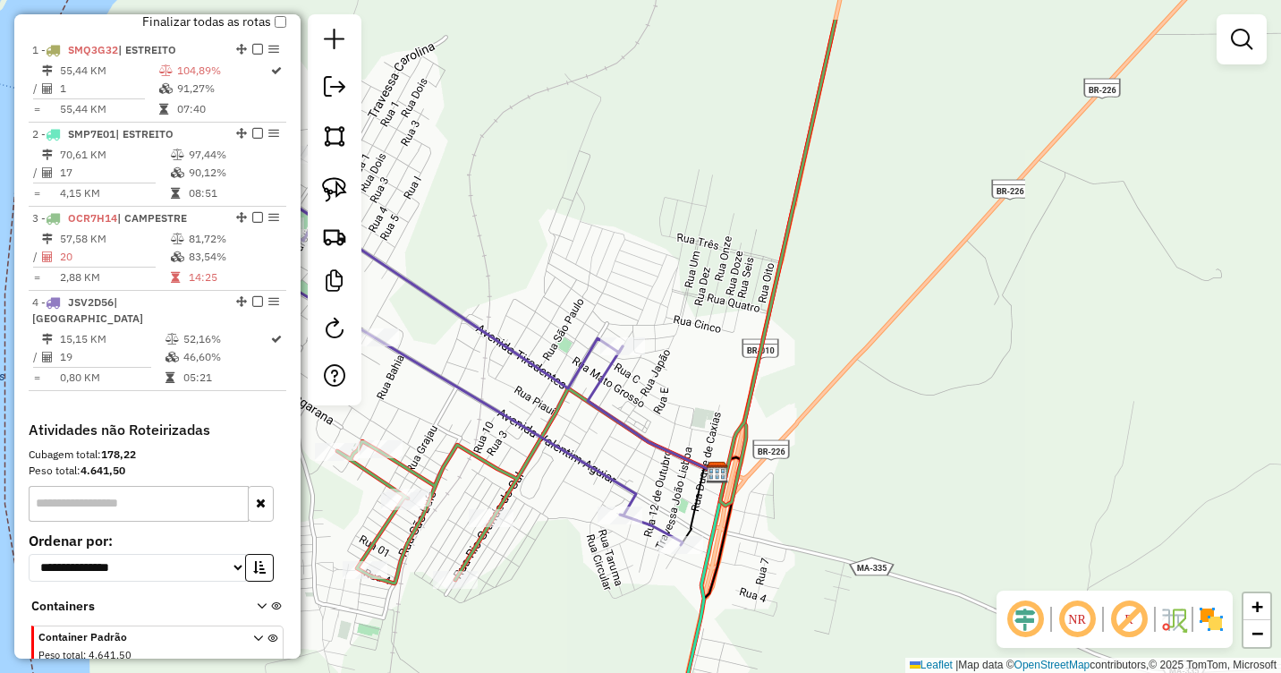
drag, startPoint x: 1063, startPoint y: 255, endPoint x: 897, endPoint y: 360, distance: 195.8
click at [897, 360] on div "Janela de atendimento Grade de atendimento Capacidade Transportadoras Veículos …" at bounding box center [640, 336] width 1281 height 673
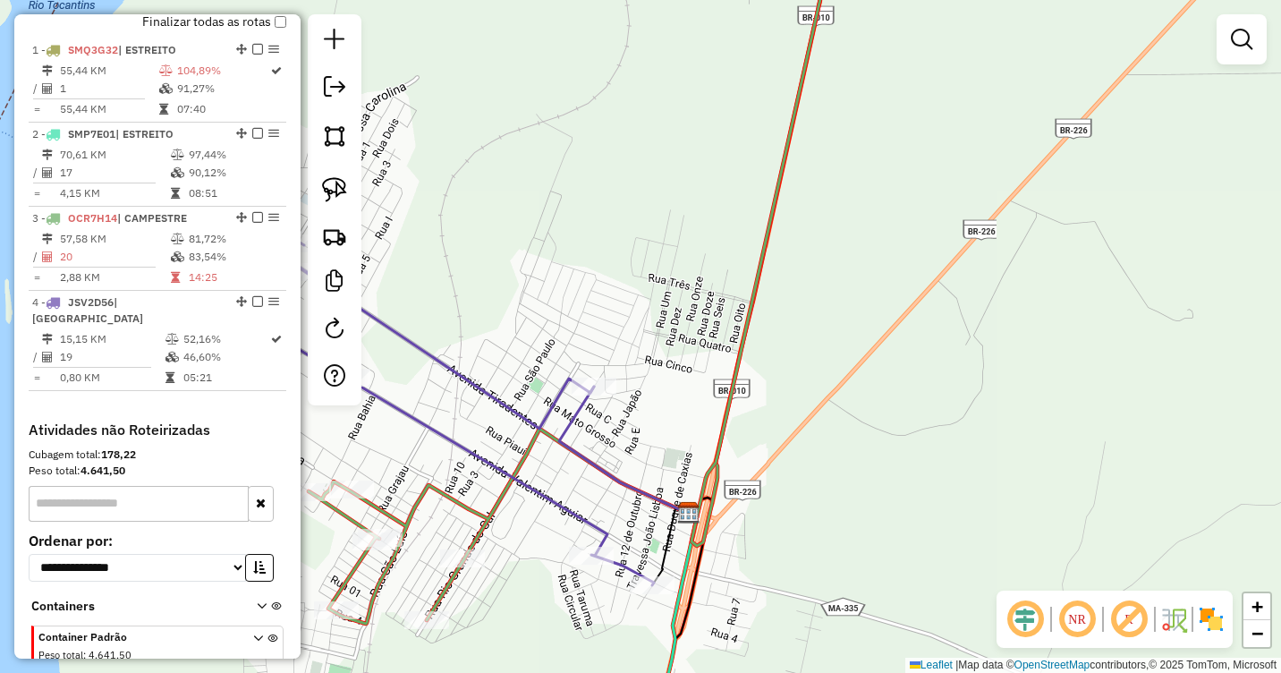
drag, startPoint x: 896, startPoint y: 252, endPoint x: 840, endPoint y: 327, distance: 93.9
click at [840, 327] on div "Janela de atendimento Grade de atendimento Capacidade Transportadoras Veículos …" at bounding box center [640, 336] width 1281 height 673
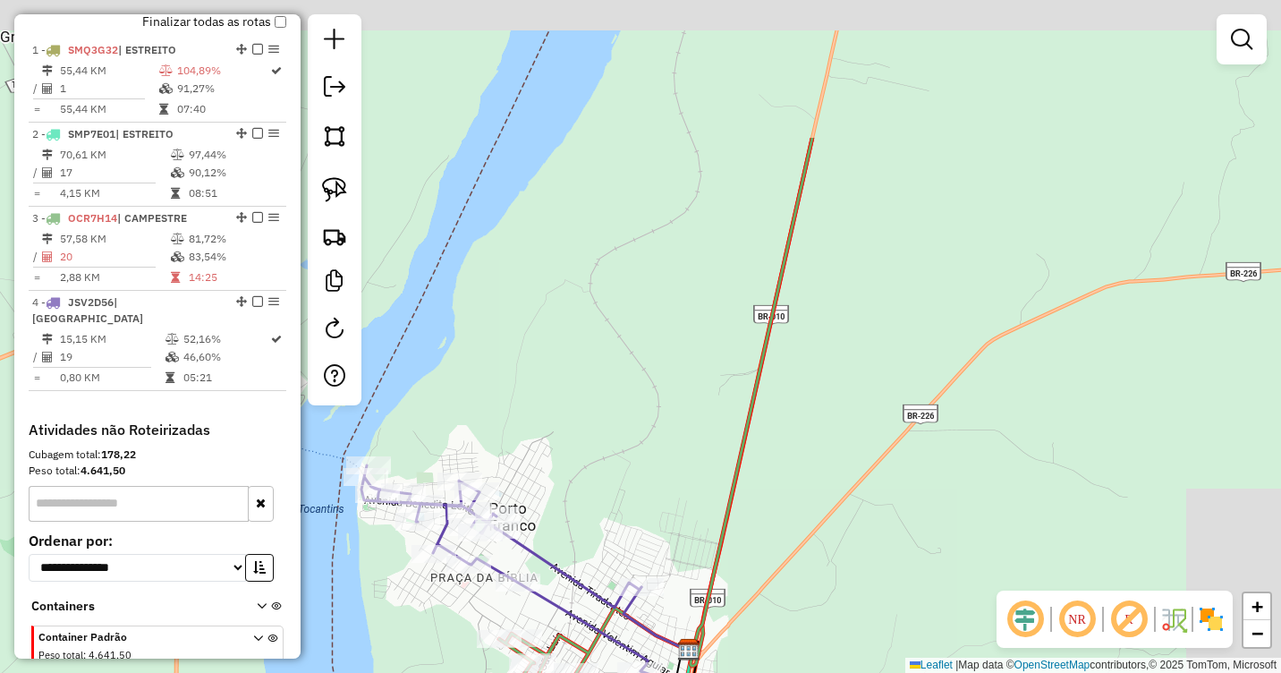
drag, startPoint x: 924, startPoint y: 206, endPoint x: 861, endPoint y: 437, distance: 240.0
click at [855, 471] on div "Janela de atendimento Grade de atendimento Capacidade Transportadoras Veículos …" at bounding box center [640, 336] width 1281 height 673
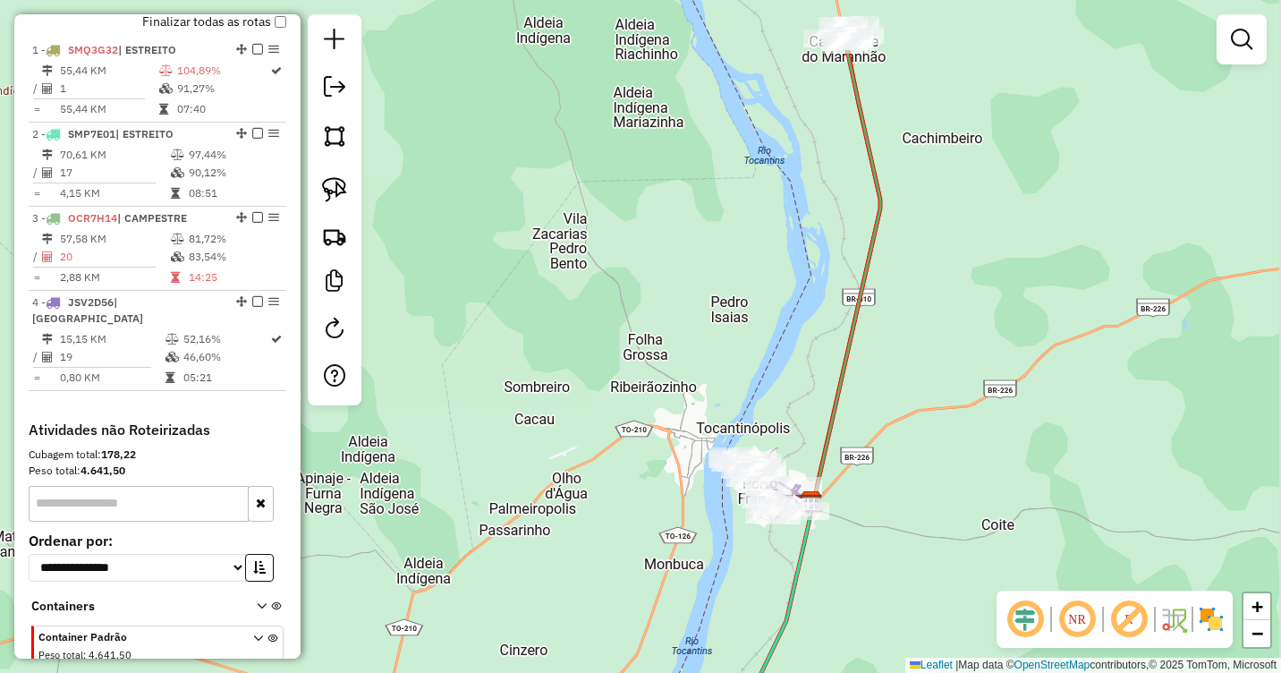
drag, startPoint x: 963, startPoint y: 265, endPoint x: 886, endPoint y: 496, distance: 243.3
click at [873, 557] on div "Janela de atendimento Grade de atendimento Capacidade Transportadoras Veículos …" at bounding box center [640, 336] width 1281 height 673
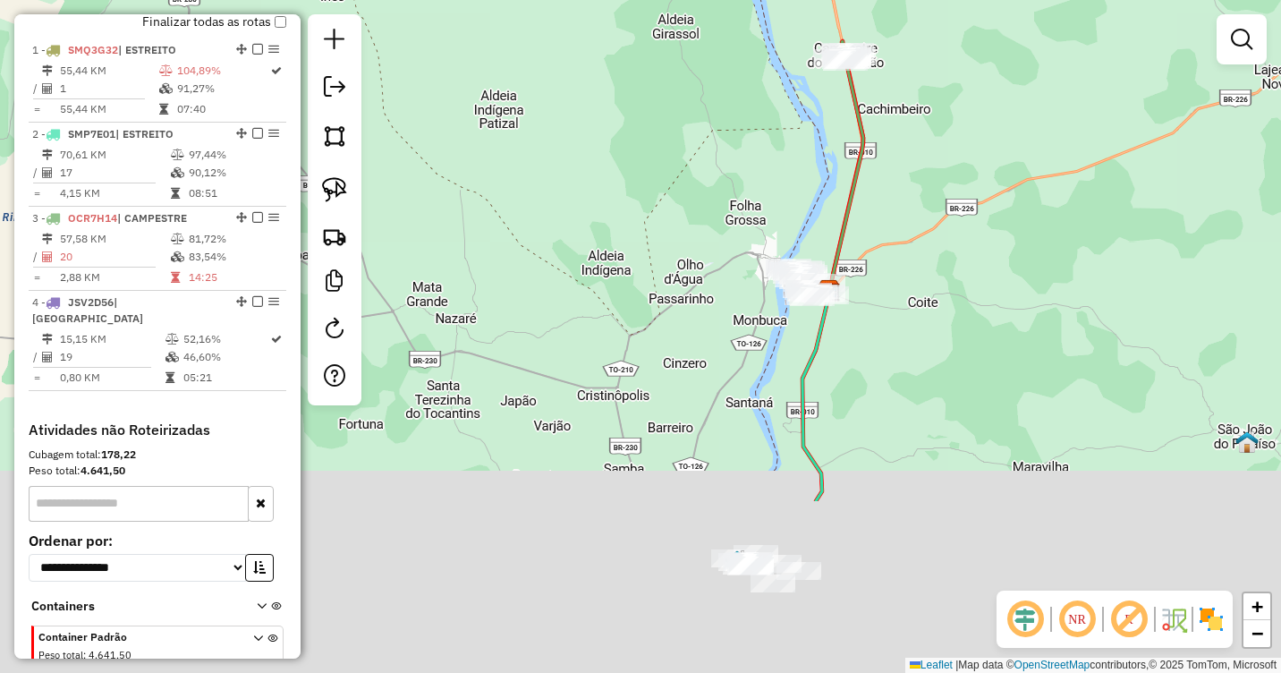
drag, startPoint x: 971, startPoint y: 443, endPoint x: 957, endPoint y: 153, distance: 290.2
click at [959, 155] on div "Janela de atendimento Grade de atendimento Capacidade Transportadoras Veículos …" at bounding box center [640, 336] width 1281 height 673
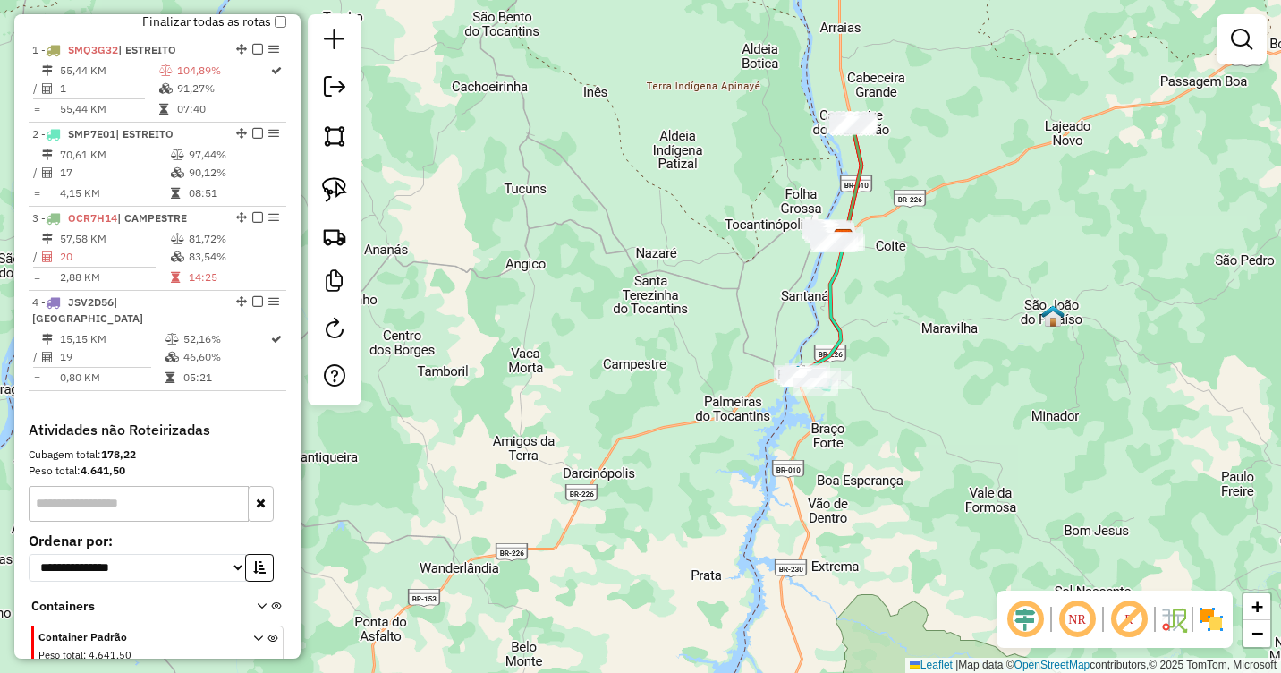
drag, startPoint x: 893, startPoint y: 300, endPoint x: 883, endPoint y: 378, distance: 79.3
click at [891, 434] on div "Janela de atendimento Grade de atendimento Capacidade Transportadoras Veículos …" at bounding box center [640, 336] width 1281 height 673
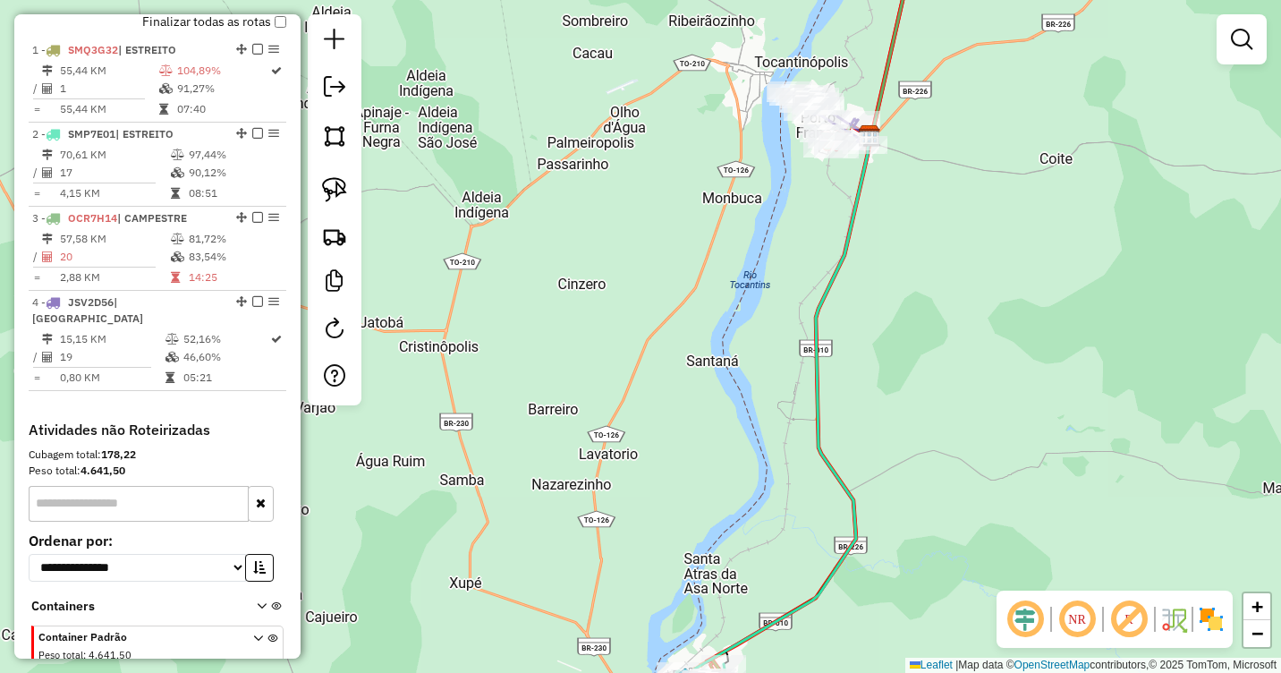
drag, startPoint x: 849, startPoint y: 276, endPoint x: 963, endPoint y: 281, distance: 114.6
click at [963, 281] on div "Janela de atendimento Grade de atendimento Capacidade Transportadoras Veículos …" at bounding box center [640, 336] width 1281 height 673
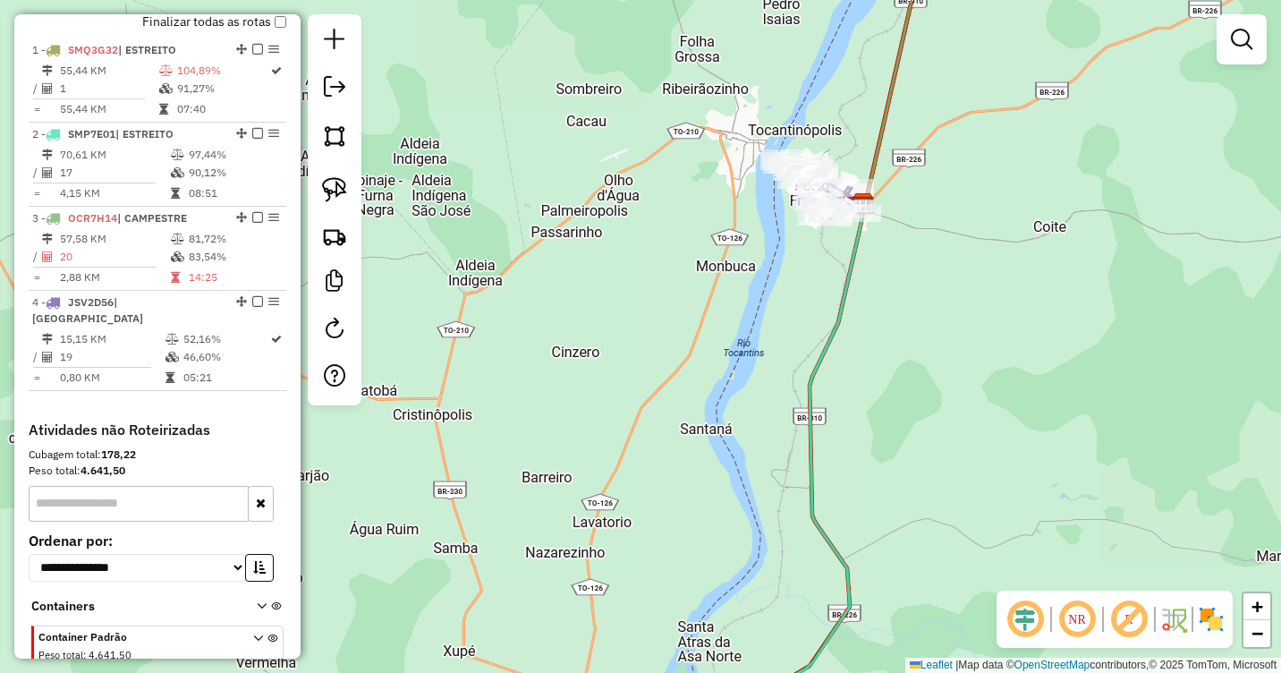
drag, startPoint x: 925, startPoint y: 234, endPoint x: 920, endPoint y: 415, distance: 180.7
click at [920, 415] on div "Janela de atendimento Grade de atendimento Capacidade Transportadoras Veículos …" at bounding box center [640, 336] width 1281 height 673
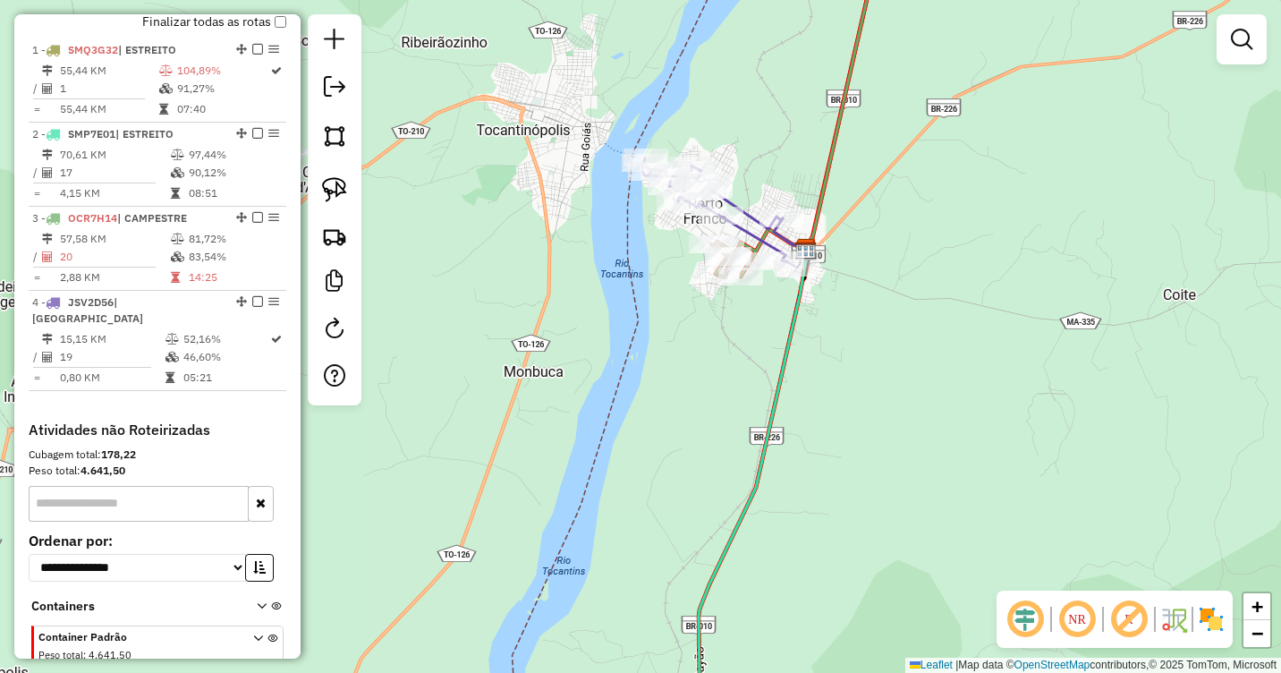
drag, startPoint x: 878, startPoint y: 288, endPoint x: 894, endPoint y: 393, distance: 105.9
click at [910, 406] on div "Janela de atendimento Grade de atendimento Capacidade Transportadoras Veículos …" at bounding box center [640, 336] width 1281 height 673
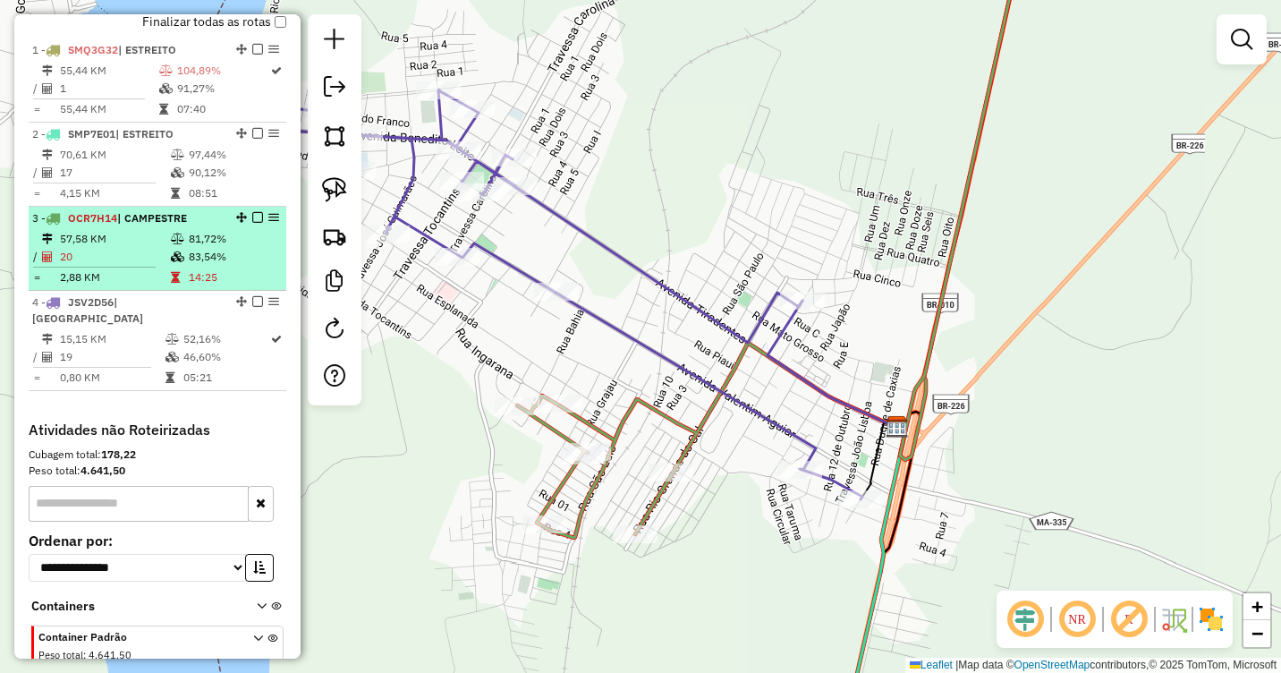
click at [122, 248] on td "57,58 KM" at bounding box center [114, 239] width 111 height 18
select select "**********"
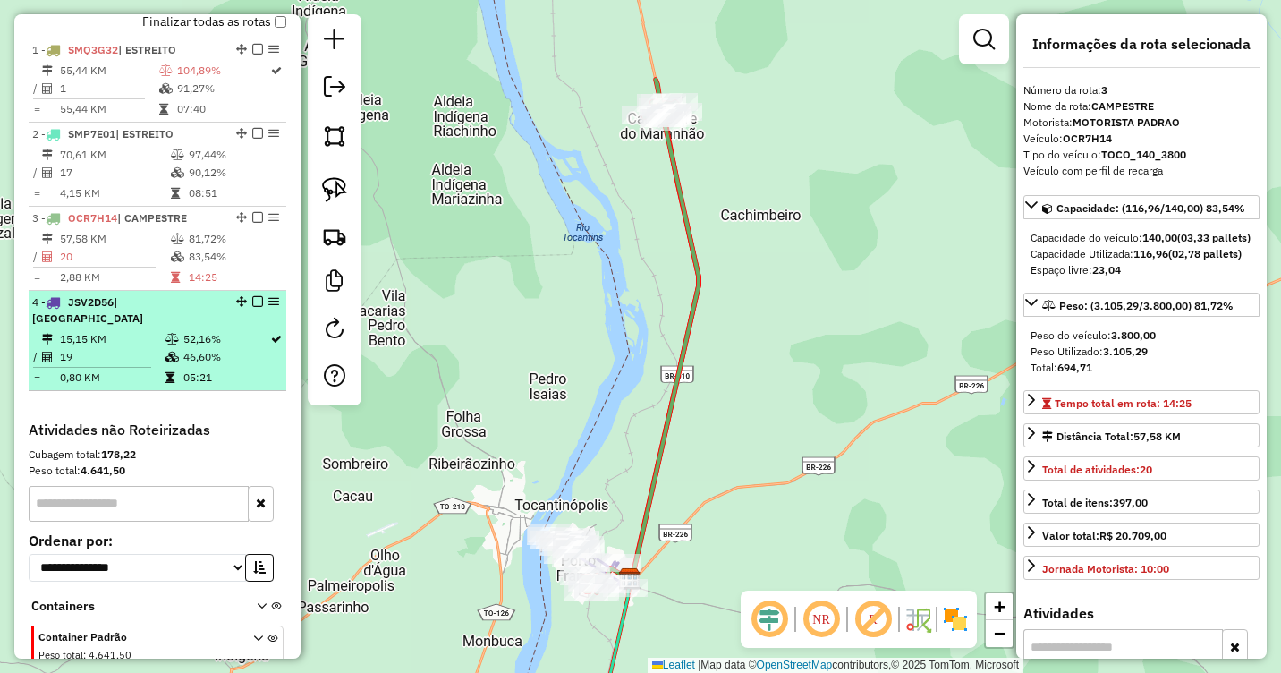
click at [140, 326] on div "4 - JSV2D56 | PORTO FRANCO" at bounding box center [127, 310] width 190 height 32
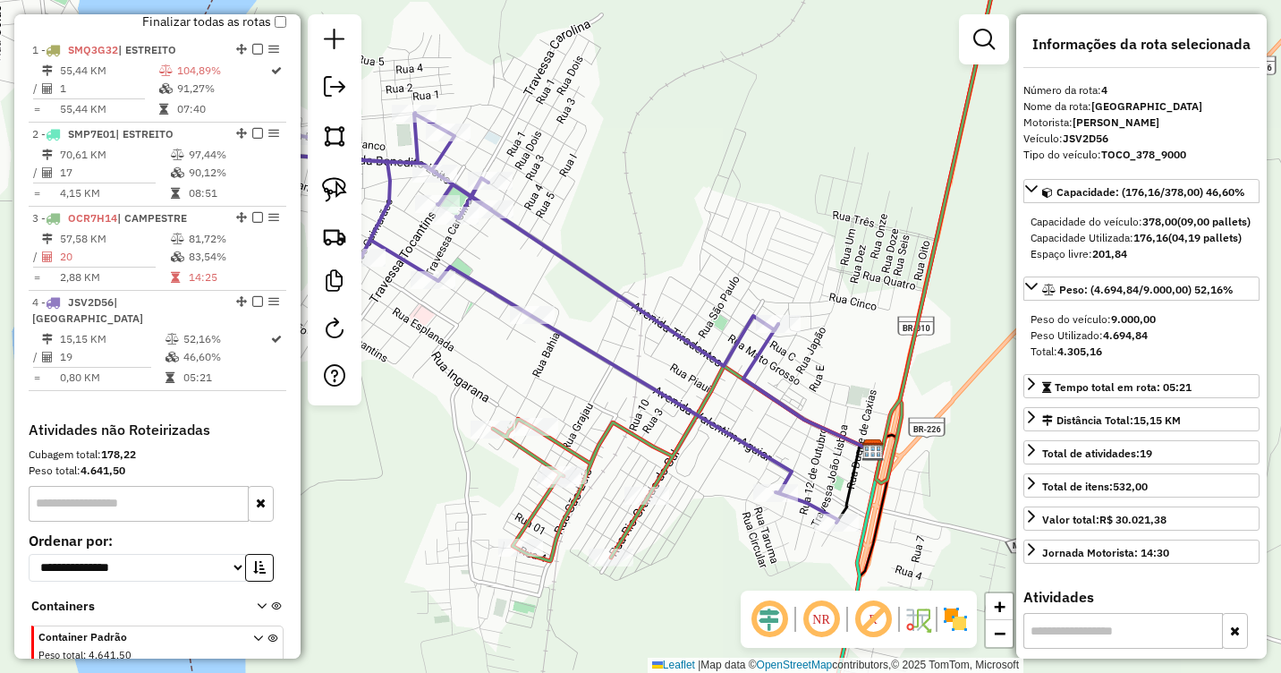
drag, startPoint x: 857, startPoint y: 196, endPoint x: 715, endPoint y: 148, distance: 149.9
click at [715, 148] on div "Janela de atendimento Grade de atendimento Capacidade Transportadoras Veículos …" at bounding box center [640, 336] width 1281 height 673
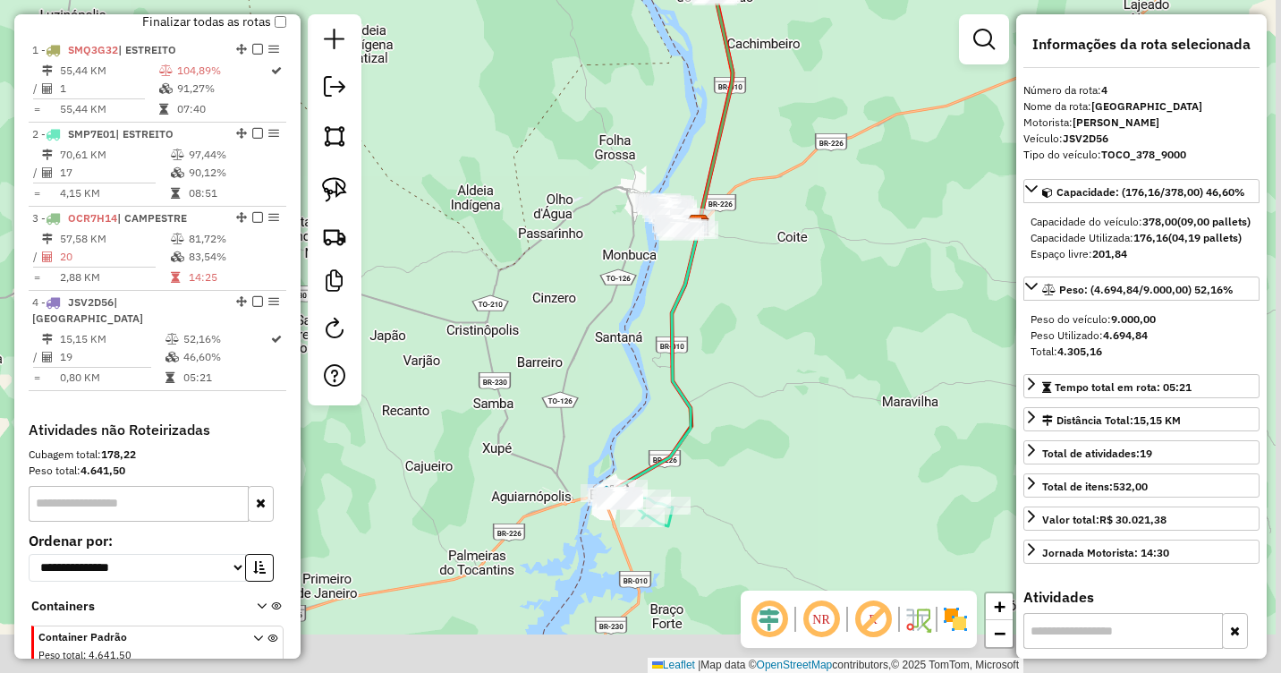
drag, startPoint x: 808, startPoint y: 427, endPoint x: 765, endPoint y: 236, distance: 195.3
click at [765, 236] on div "Janela de atendimento Grade de atendimento Capacidade Transportadoras Veículos …" at bounding box center [640, 336] width 1281 height 673
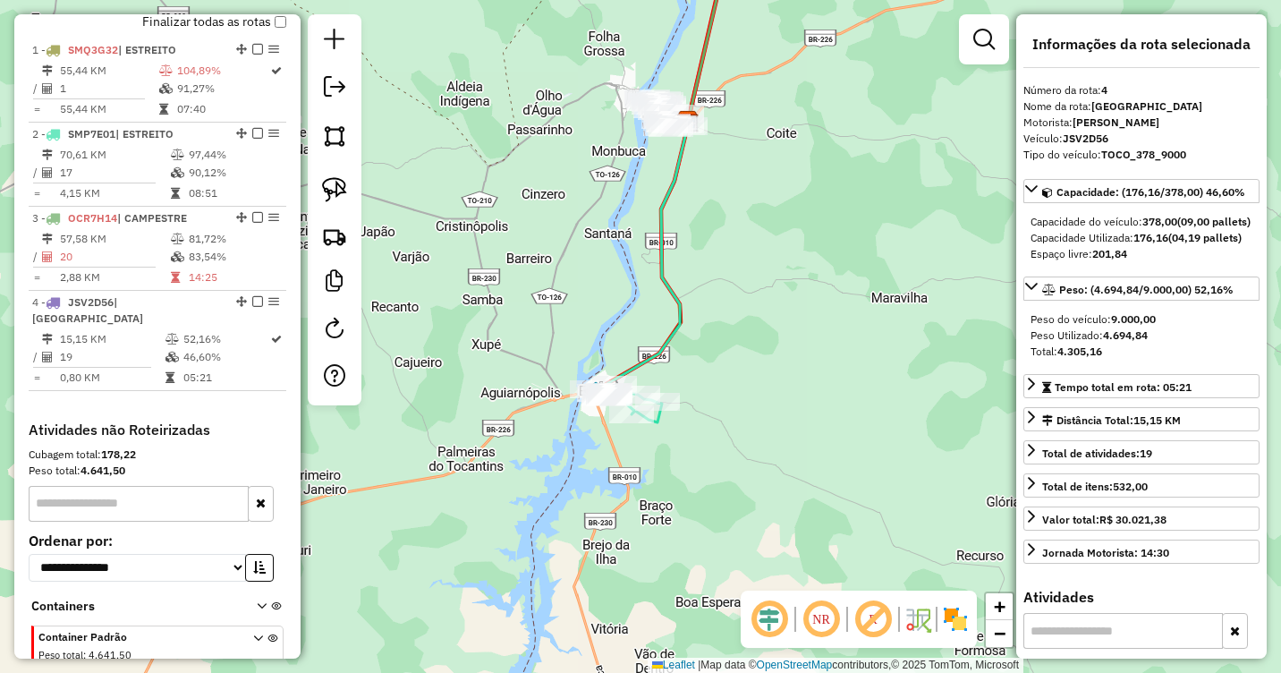
drag, startPoint x: 776, startPoint y: 472, endPoint x: 782, endPoint y: -1, distance: 473.2
click at [782, 0] on html "Aguarde... Pop-up bloqueado! Seu navegador bloqueou automáticamente a abertura …" at bounding box center [640, 336] width 1281 height 673
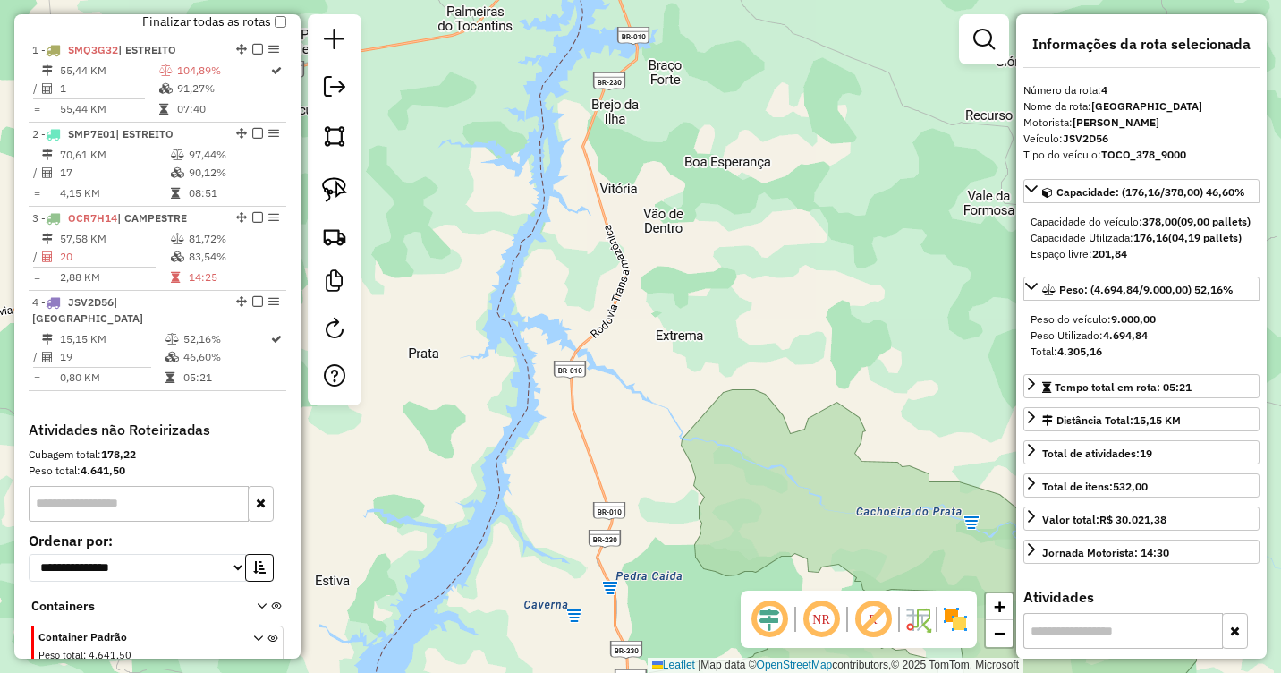
drag, startPoint x: 758, startPoint y: 383, endPoint x: 778, endPoint y: 64, distance: 320.0
click at [778, 64] on div "Janela de atendimento Grade de atendimento Capacidade Transportadoras Veículos …" at bounding box center [640, 336] width 1281 height 673
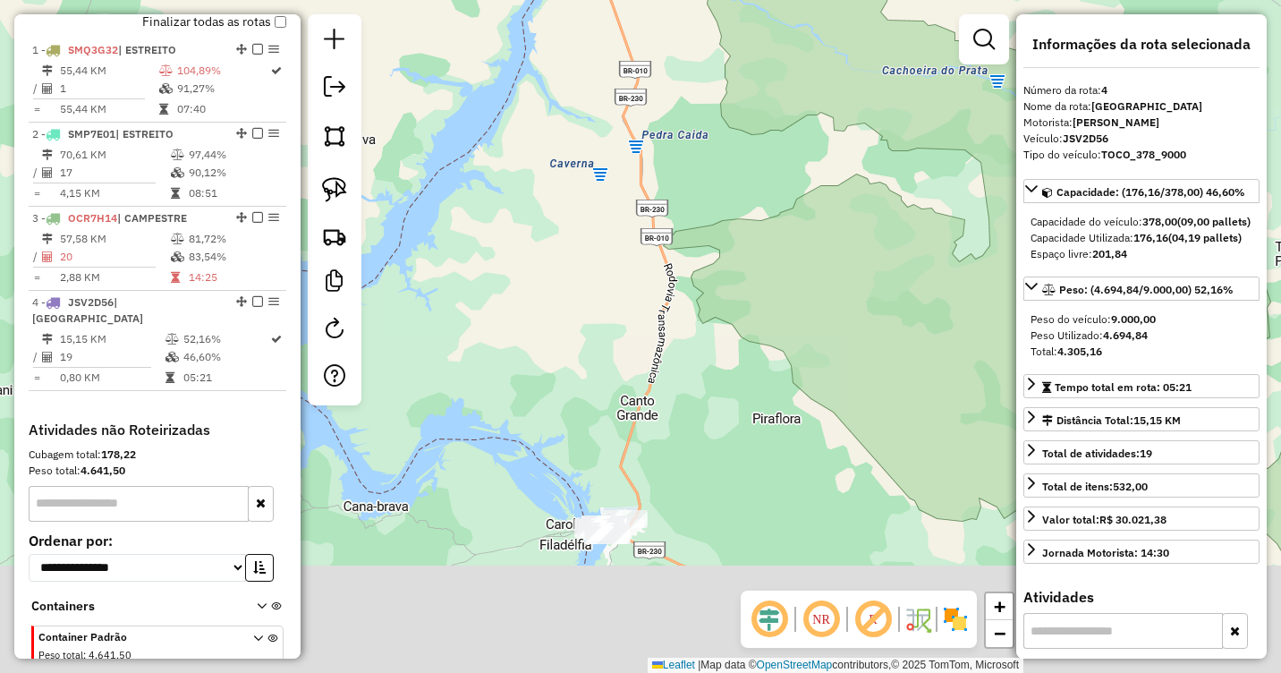
drag, startPoint x: 742, startPoint y: 491, endPoint x: 759, endPoint y: 77, distance: 414.5
click at [759, 77] on div "Janela de atendimento Grade de atendimento Capacidade Transportadoras Veículos …" at bounding box center [640, 336] width 1281 height 673
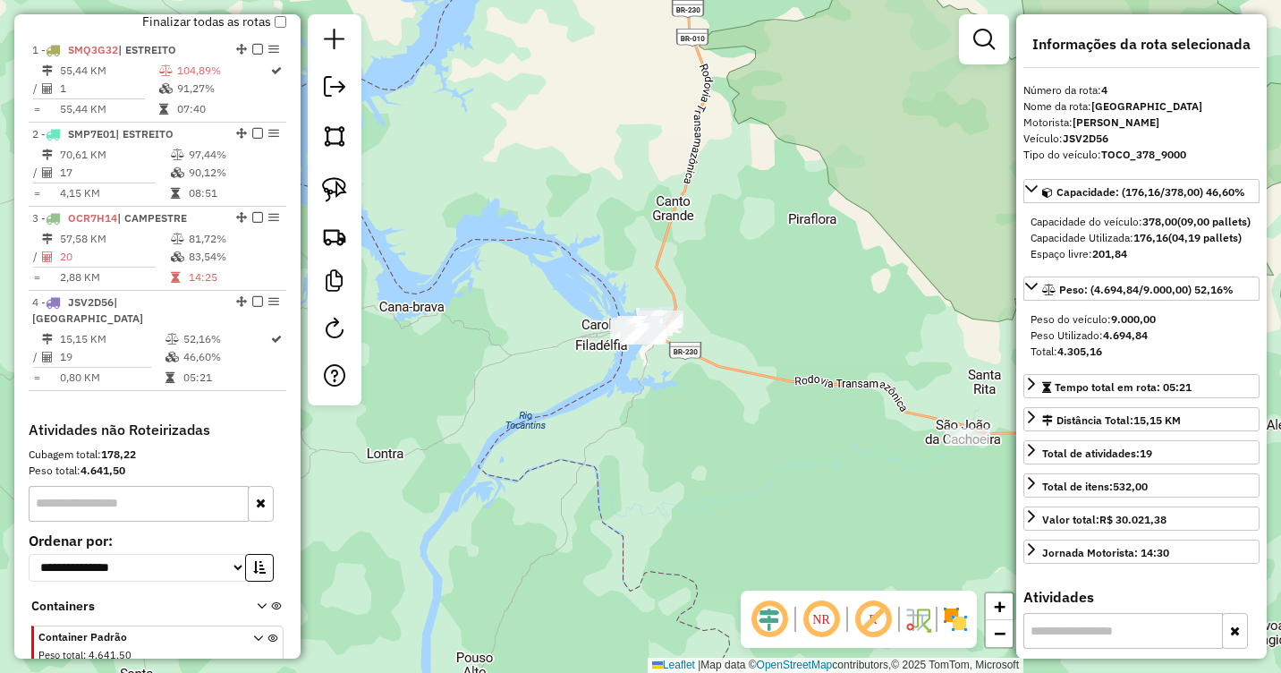
drag, startPoint x: 485, startPoint y: 162, endPoint x: 530, endPoint y: 273, distance: 119.6
click at [530, 273] on div "Janela de atendimento Grade de atendimento Capacidade Transportadoras Veículos …" at bounding box center [640, 336] width 1281 height 673
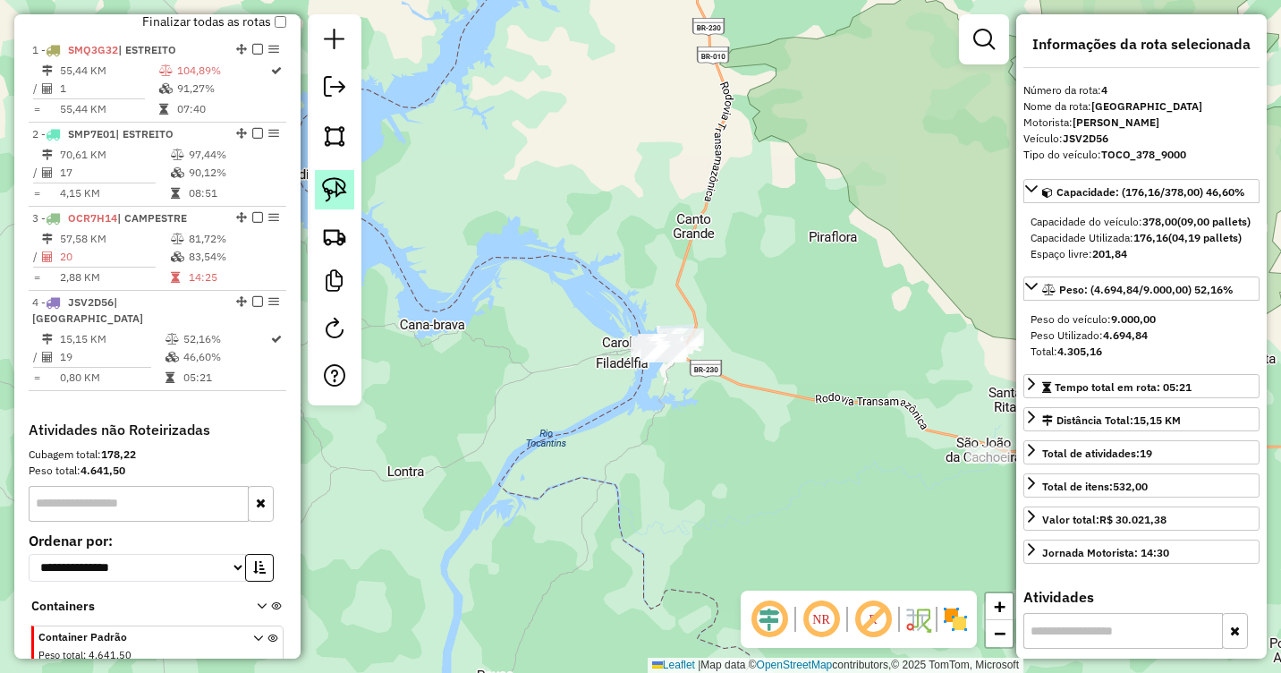
click at [336, 189] on img at bounding box center [334, 189] width 25 height 25
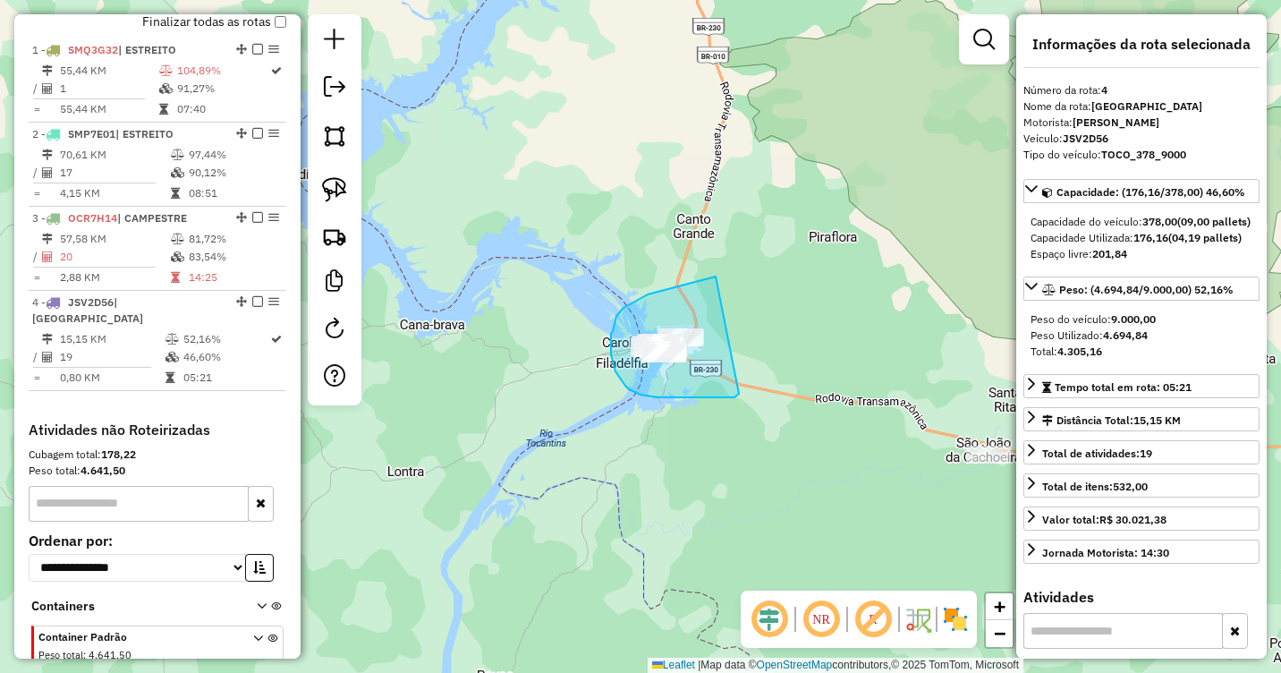
drag, startPoint x: 692, startPoint y: 283, endPoint x: 740, endPoint y: 391, distance: 118.2
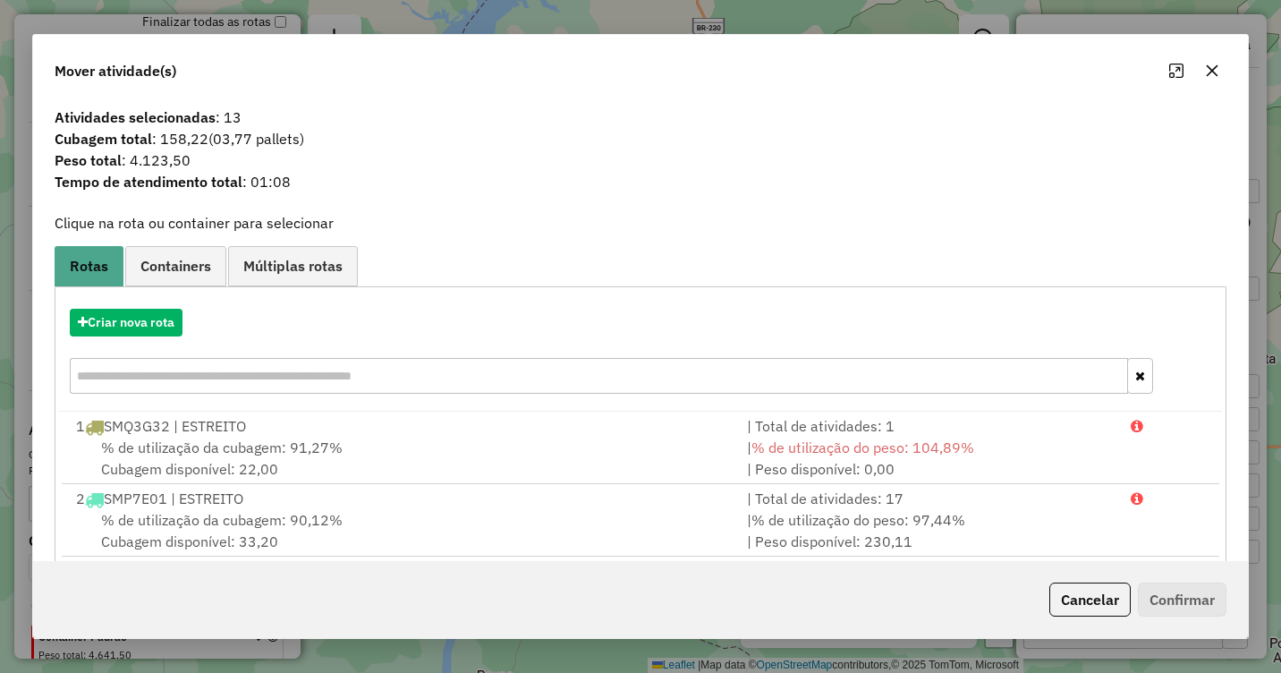
click at [1209, 71] on icon "button" at bounding box center [1212, 71] width 14 height 14
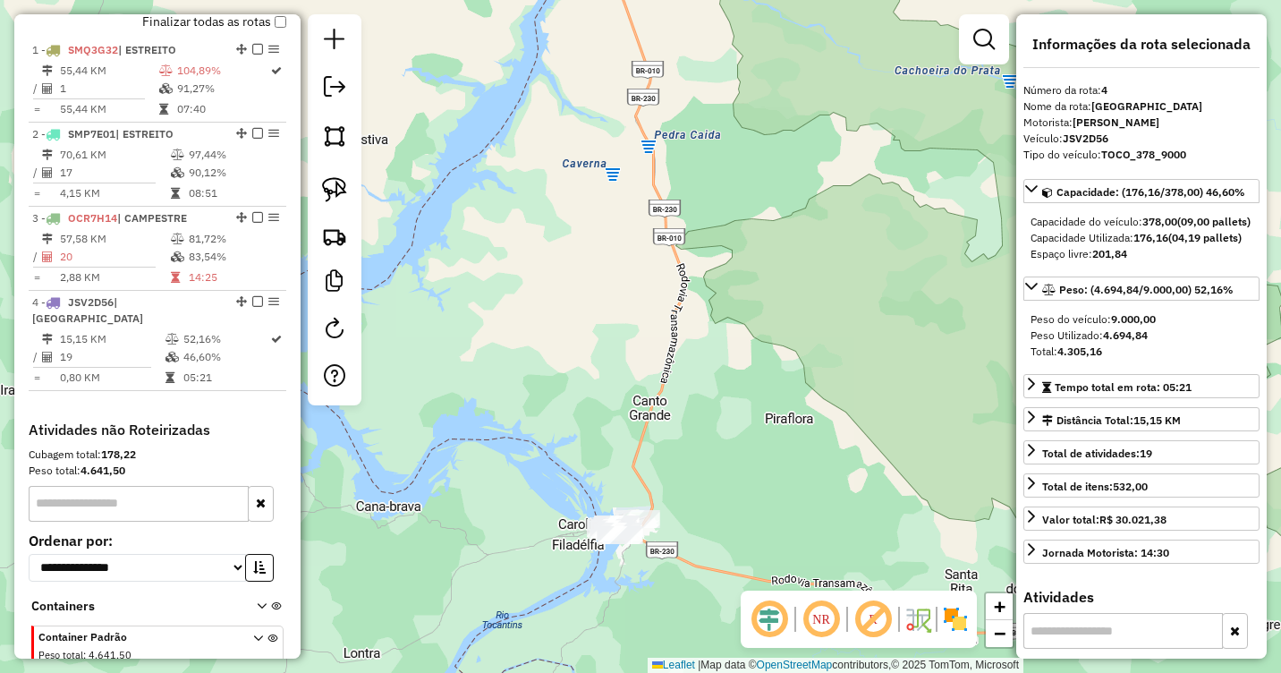
drag, startPoint x: 779, startPoint y: 154, endPoint x: 735, endPoint y: 335, distance: 186.8
click at [735, 335] on div "Janela de atendimento Grade de atendimento Capacidade Transportadoras Veículos …" at bounding box center [640, 336] width 1281 height 673
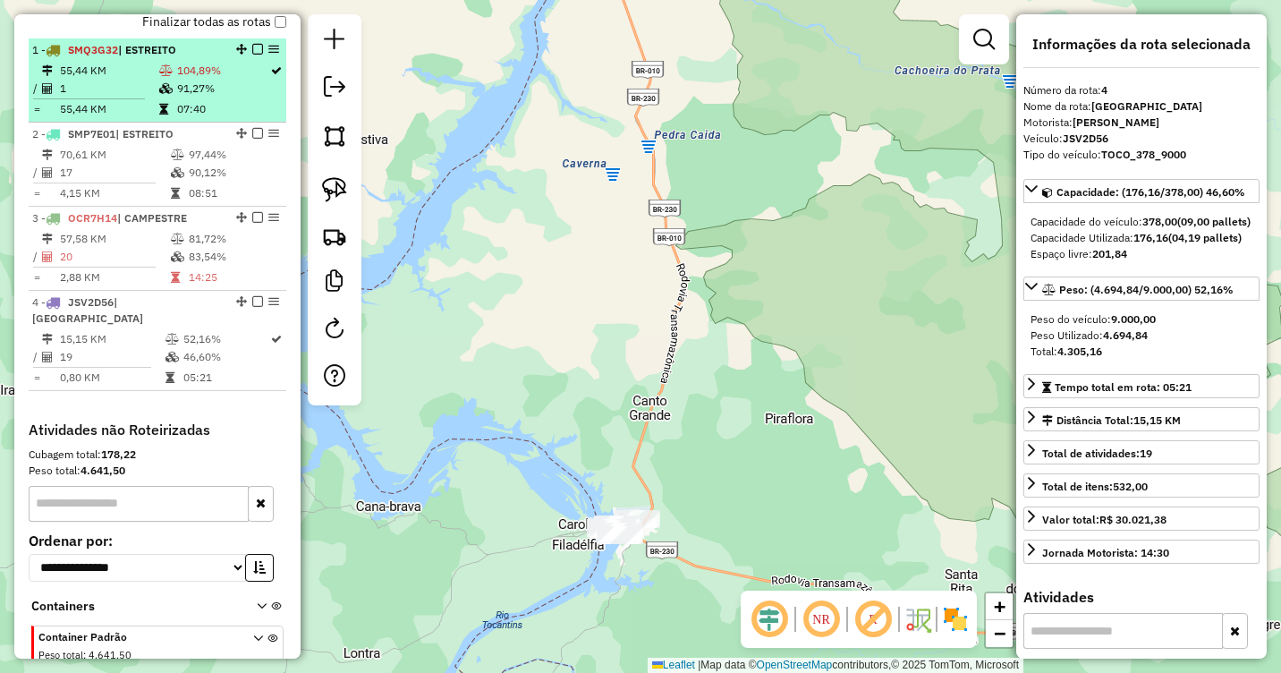
click at [143, 98] on td "1" at bounding box center [108, 89] width 99 height 18
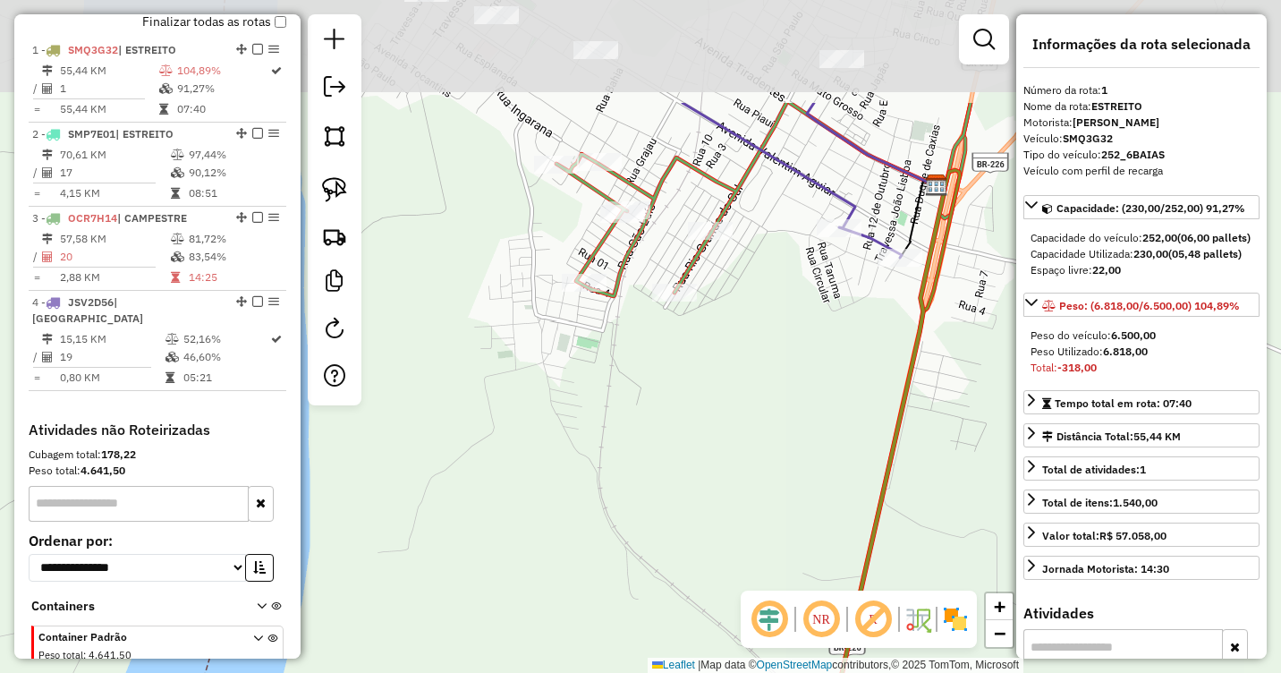
drag, startPoint x: 776, startPoint y: 119, endPoint x: 743, endPoint y: 289, distance: 173.0
click at [743, 289] on div "Janela de atendimento Grade de atendimento Capacidade Transportadoras Veículos …" at bounding box center [640, 336] width 1281 height 673
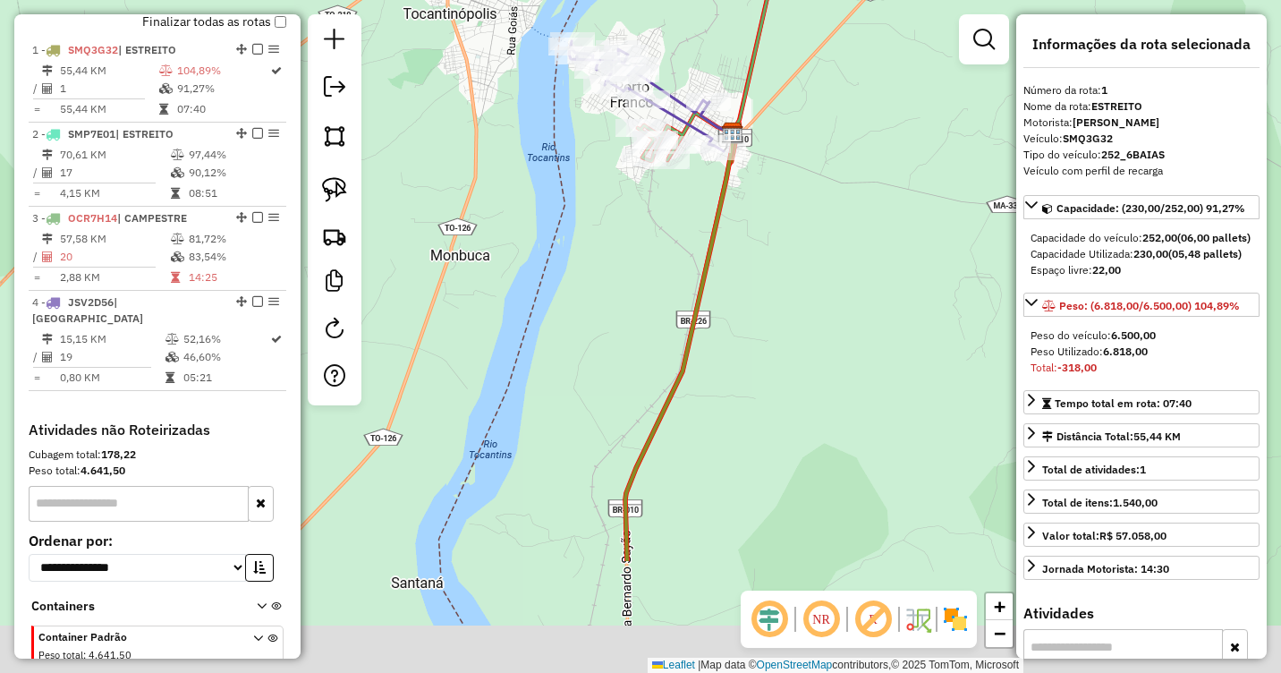
drag, startPoint x: 904, startPoint y: 443, endPoint x: 839, endPoint y: 189, distance: 262.3
click at [860, 128] on div "Janela de atendimento Grade de atendimento Capacidade Transportadoras Veículos …" at bounding box center [640, 336] width 1281 height 673
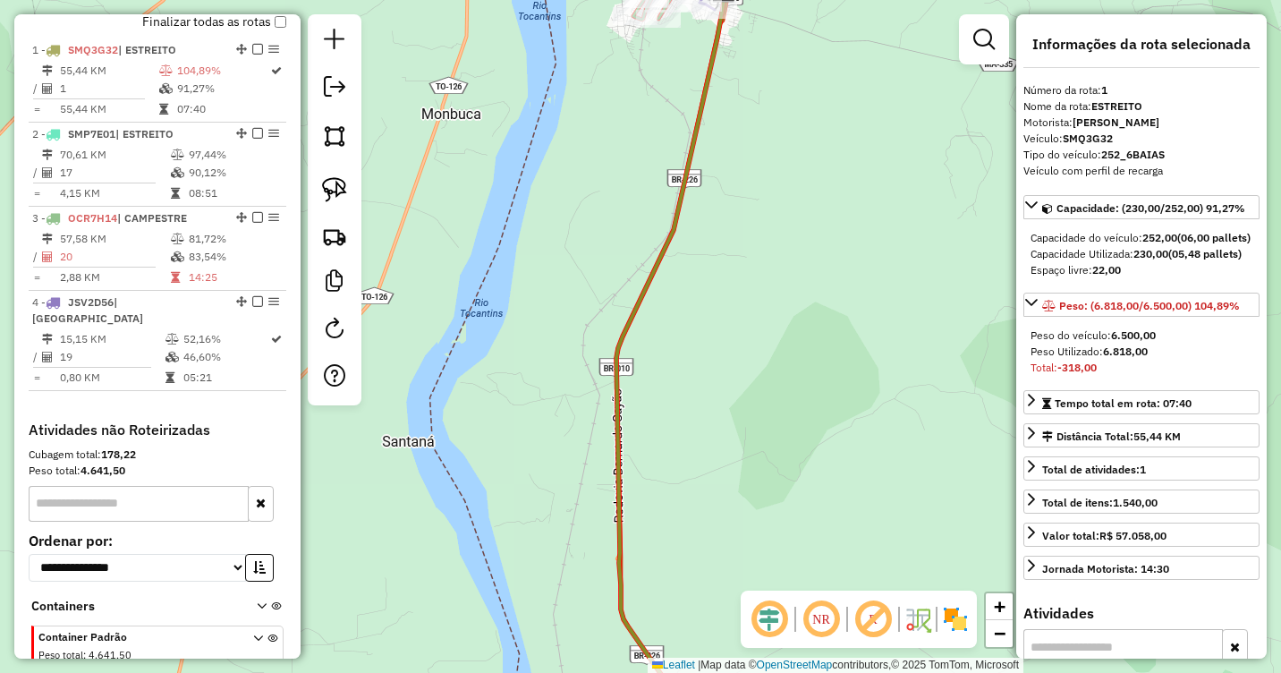
drag, startPoint x: 785, startPoint y: 374, endPoint x: 807, endPoint y: -29, distance: 403.1
click at [807, 0] on html "Aguarde... Pop-up bloqueado! Seu navegador bloqueou automáticamente a abertura …" at bounding box center [640, 336] width 1281 height 673
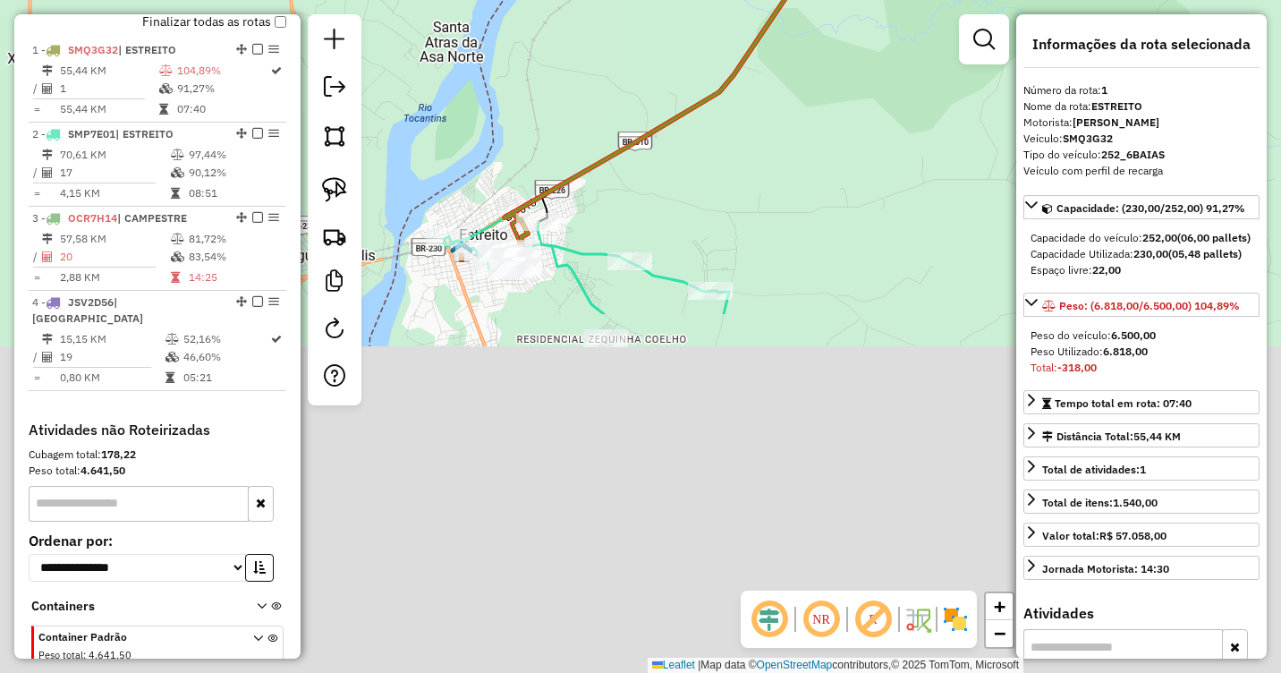
drag, startPoint x: 733, startPoint y: 419, endPoint x: 833, endPoint y: -20, distance: 449.6
click at [833, 0] on html "Aguarde... Pop-up bloqueado! Seu navegador bloqueou automáticamente a abertura …" at bounding box center [640, 336] width 1281 height 673
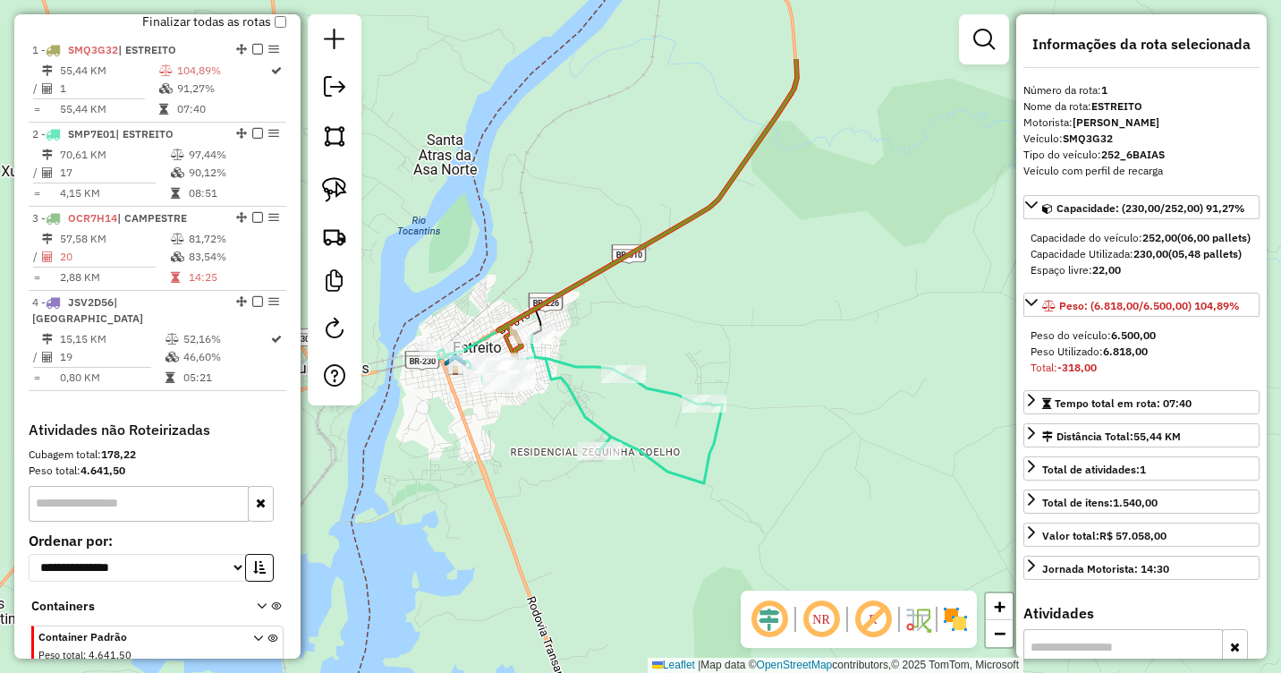
drag, startPoint x: 842, startPoint y: 103, endPoint x: 798, endPoint y: 414, distance: 314.4
click at [798, 414] on div "Janela de atendimento Grade de atendimento Capacidade Transportadoras Veículos …" at bounding box center [640, 336] width 1281 height 673
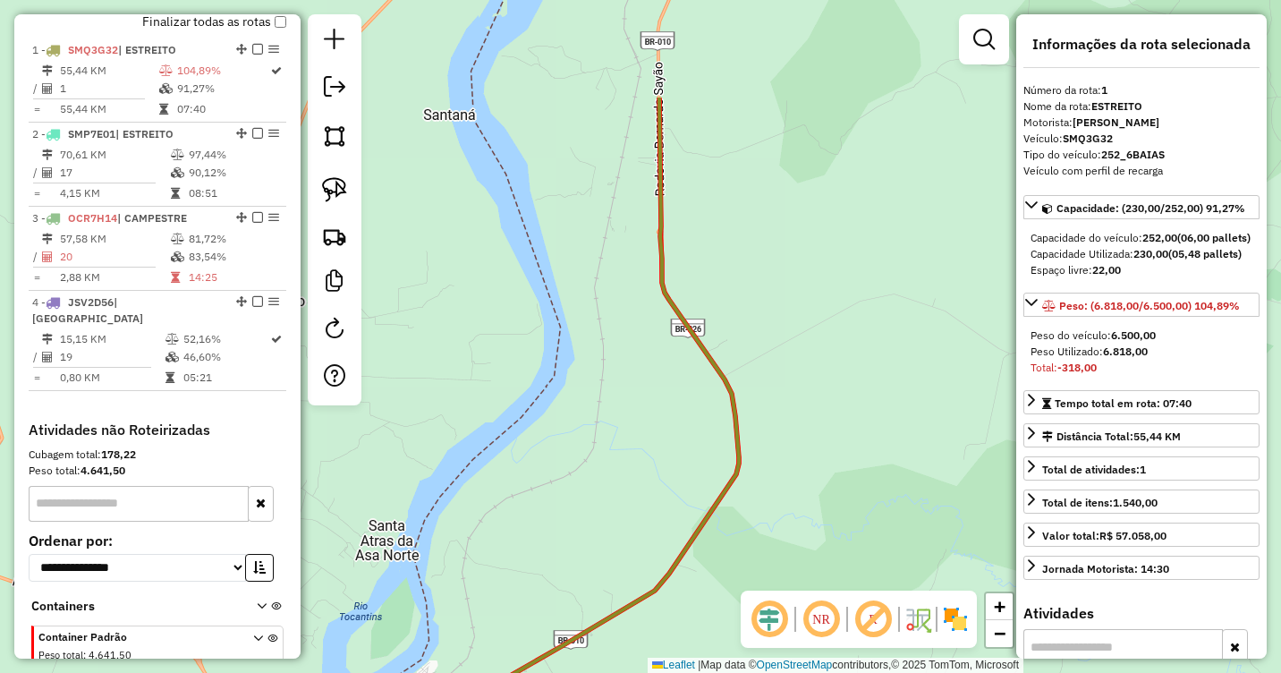
drag, startPoint x: 866, startPoint y: 147, endPoint x: 811, endPoint y: 503, distance: 360.2
click at [811, 503] on div "Janela de atendimento Grade de atendimento Capacidade Transportadoras Veículos …" at bounding box center [640, 336] width 1281 height 673
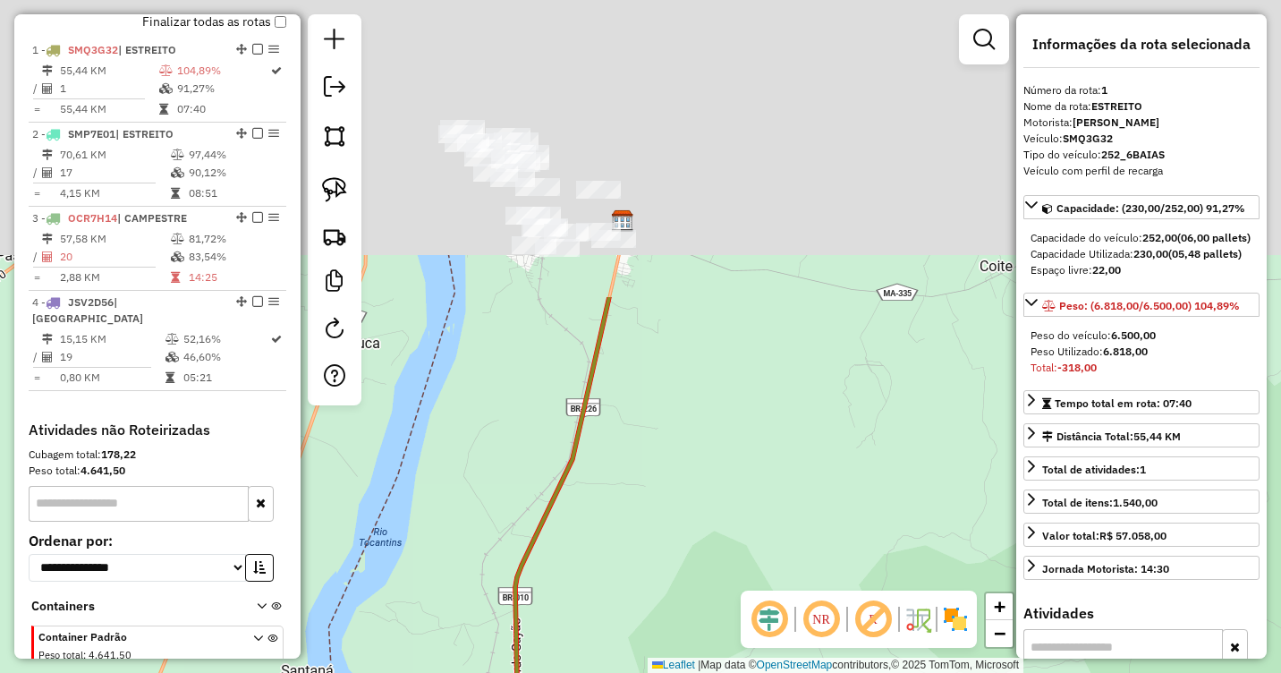
drag, startPoint x: 874, startPoint y: 175, endPoint x: 767, endPoint y: 436, distance: 281.6
click at [759, 571] on div "Janela de atendimento Grade de atendimento Capacidade Transportadoras Veículos …" at bounding box center [640, 336] width 1281 height 673
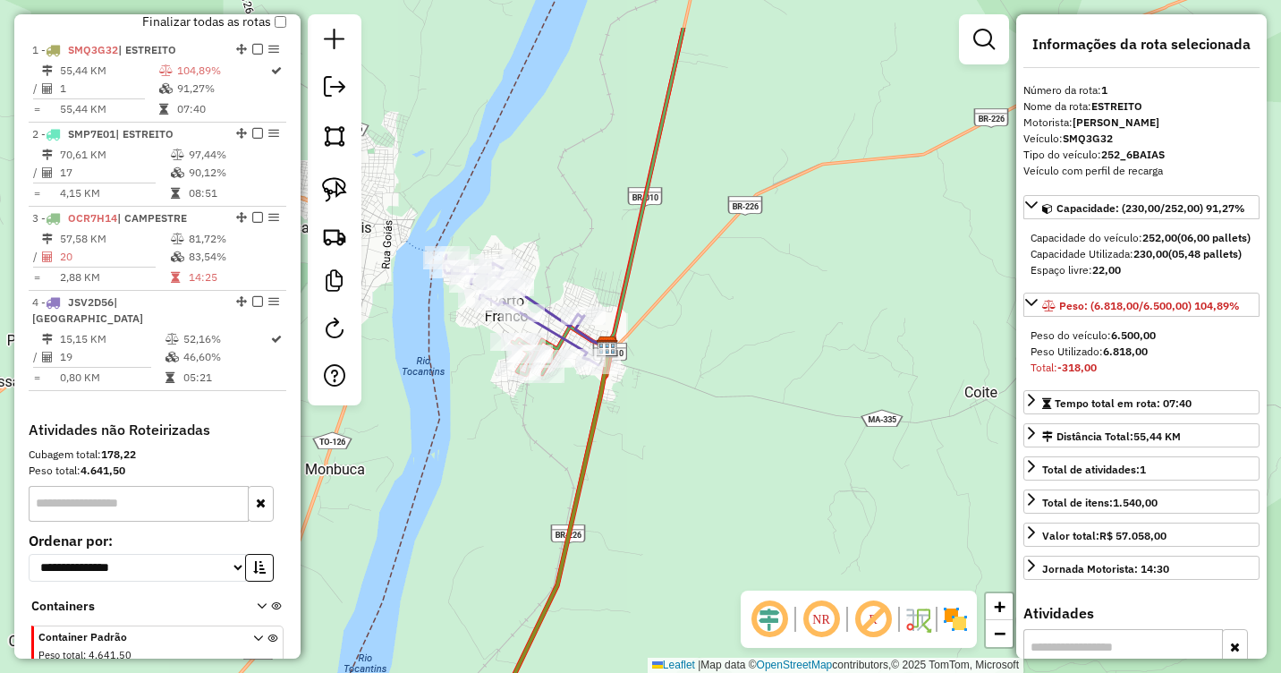
drag, startPoint x: 747, startPoint y: 182, endPoint x: 735, endPoint y: 278, distance: 96.4
click at [735, 278] on div "Janela de atendimento Grade de atendimento Capacidade Transportadoras Veículos …" at bounding box center [640, 336] width 1281 height 673
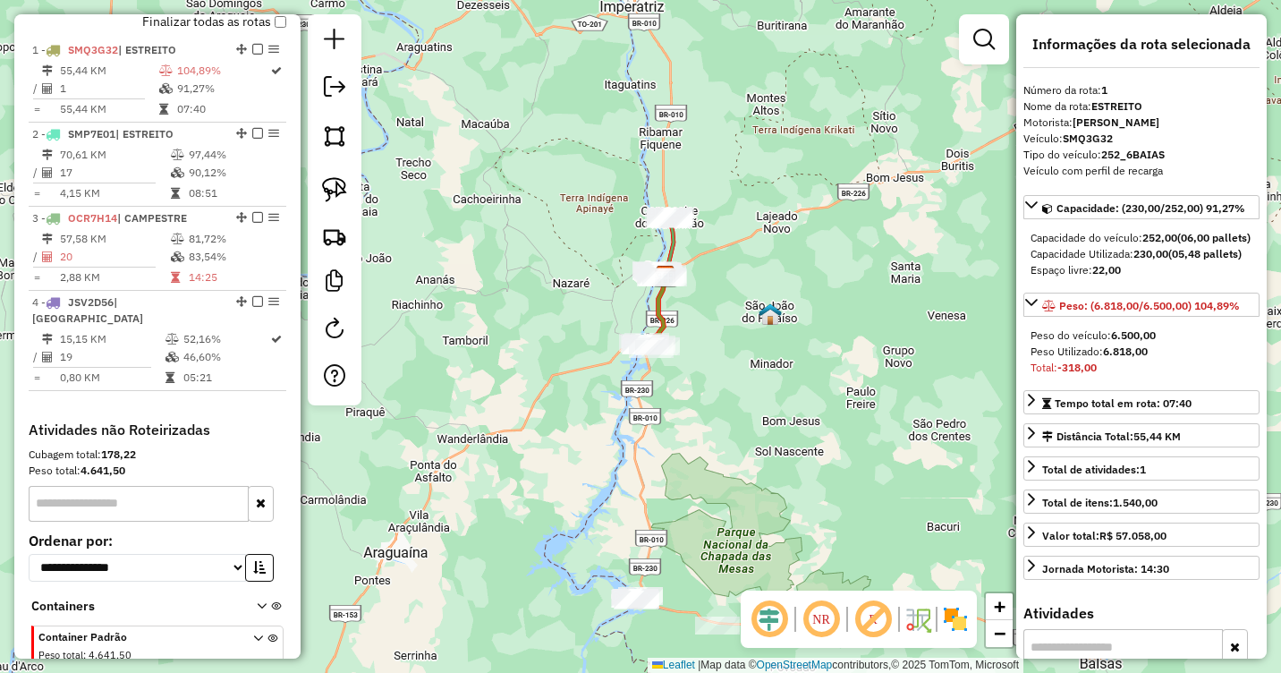
drag, startPoint x: 757, startPoint y: 377, endPoint x: 689, endPoint y: 165, distance: 223.5
click at [689, 165] on div "Janela de atendimento Grade de atendimento Capacidade Transportadoras Veículos …" at bounding box center [640, 336] width 1281 height 673
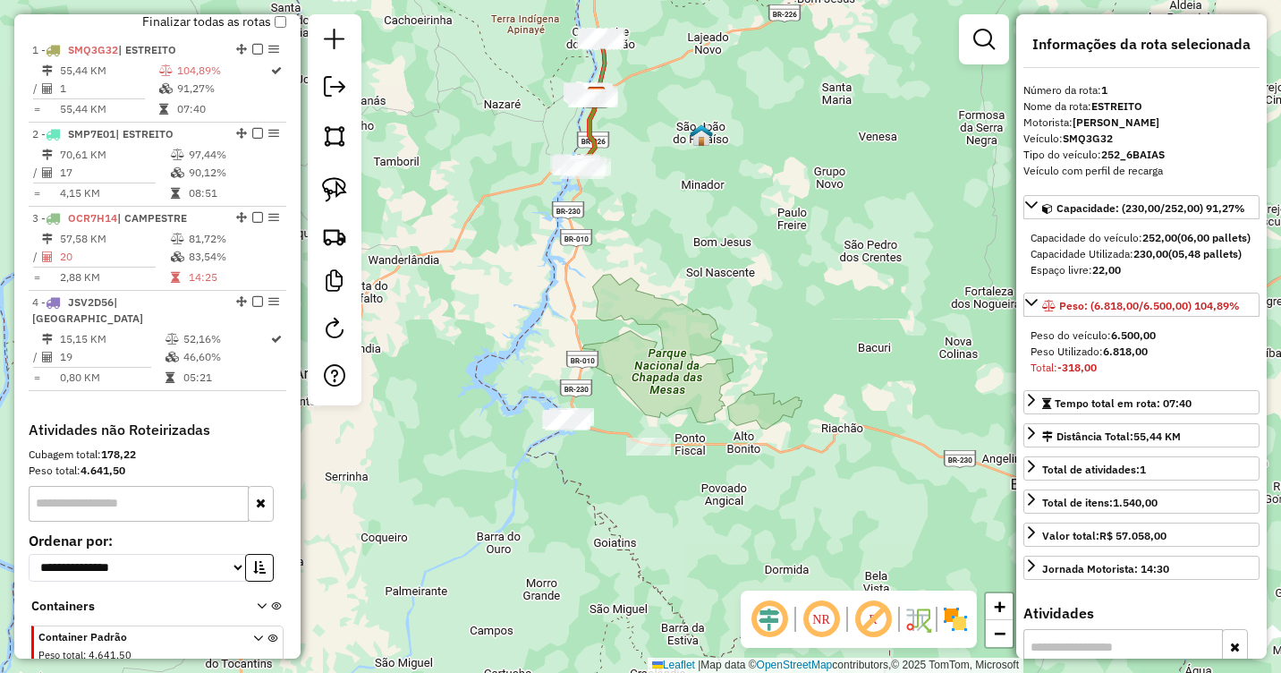
drag, startPoint x: 663, startPoint y: 203, endPoint x: 683, endPoint y: 364, distance: 162.3
click at [673, 394] on div "Janela de atendimento Grade de atendimento Capacidade Transportadoras Veículos …" at bounding box center [640, 336] width 1281 height 673
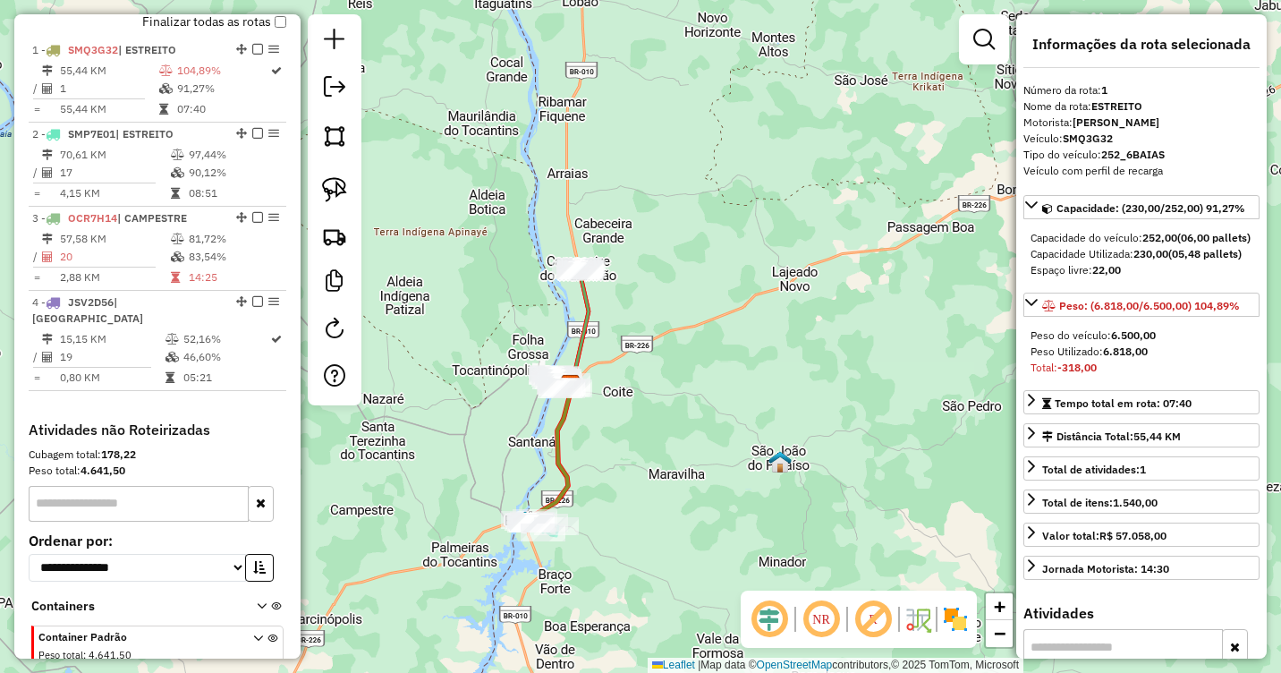
drag, startPoint x: 658, startPoint y: 126, endPoint x: 704, endPoint y: 171, distance: 63.9
click at [701, 169] on div "Janela de atendimento Grade de atendimento Capacidade Transportadoras Veículos …" at bounding box center [640, 336] width 1281 height 673
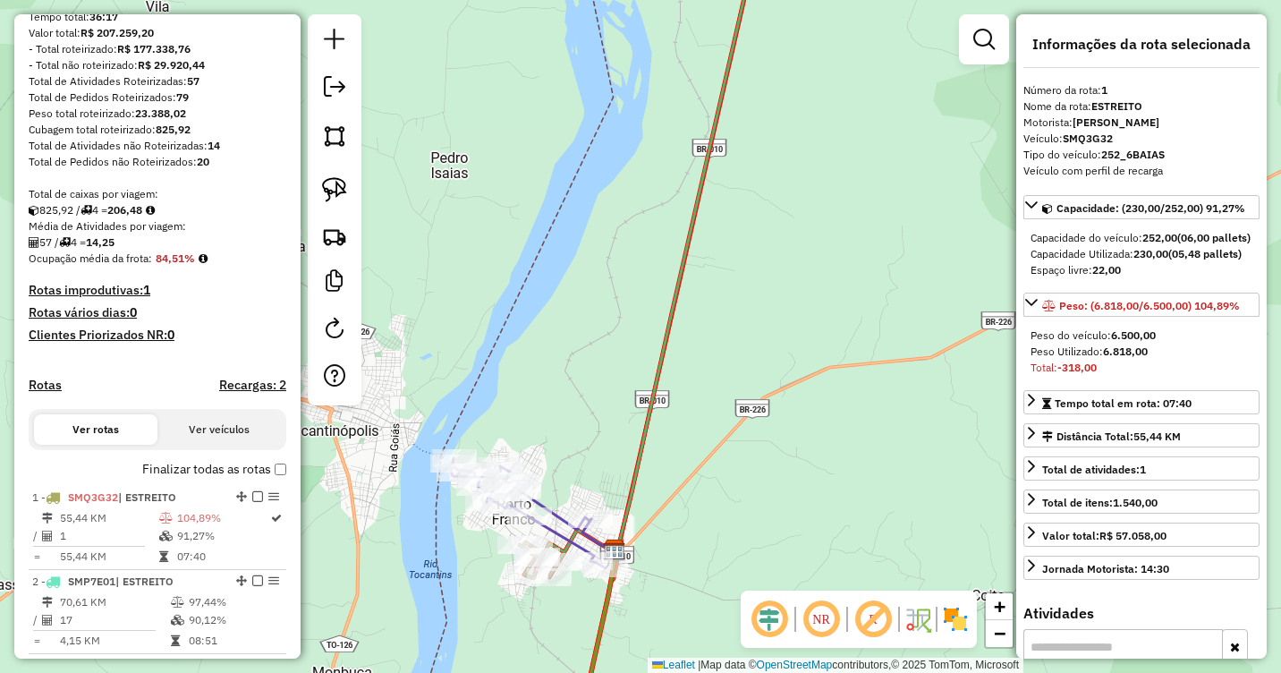
scroll to position [0, 0]
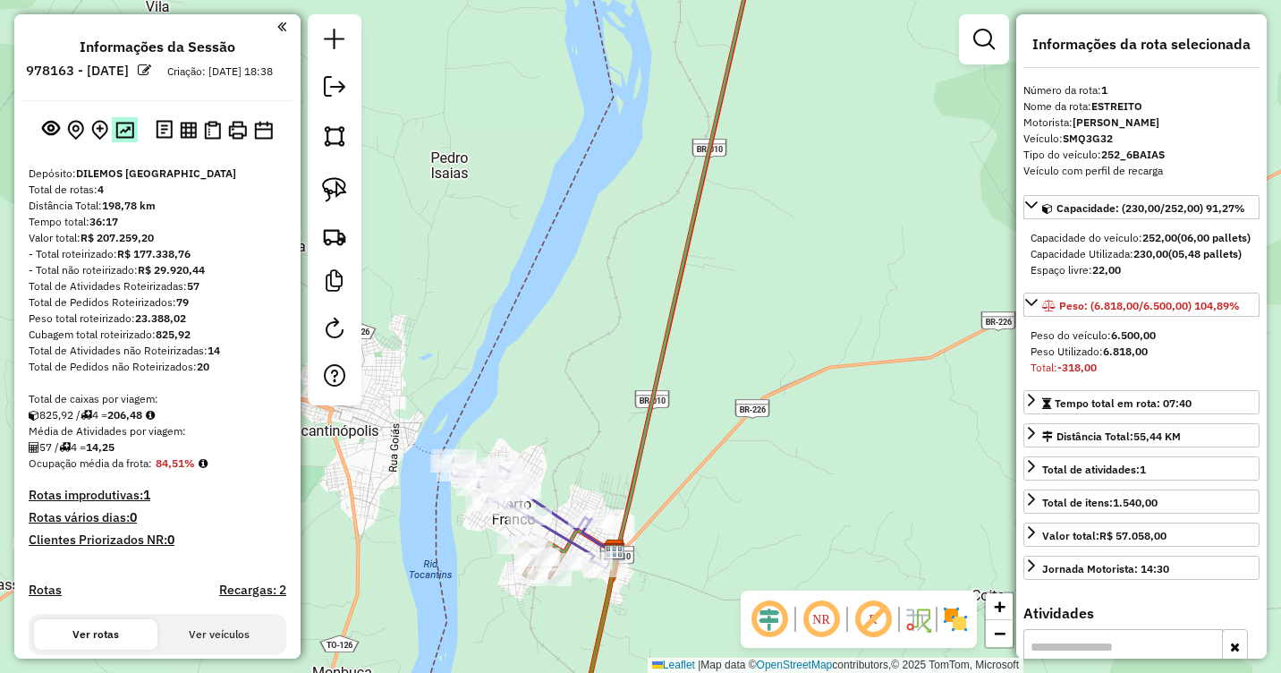
click at [123, 139] on img at bounding box center [124, 130] width 19 height 17
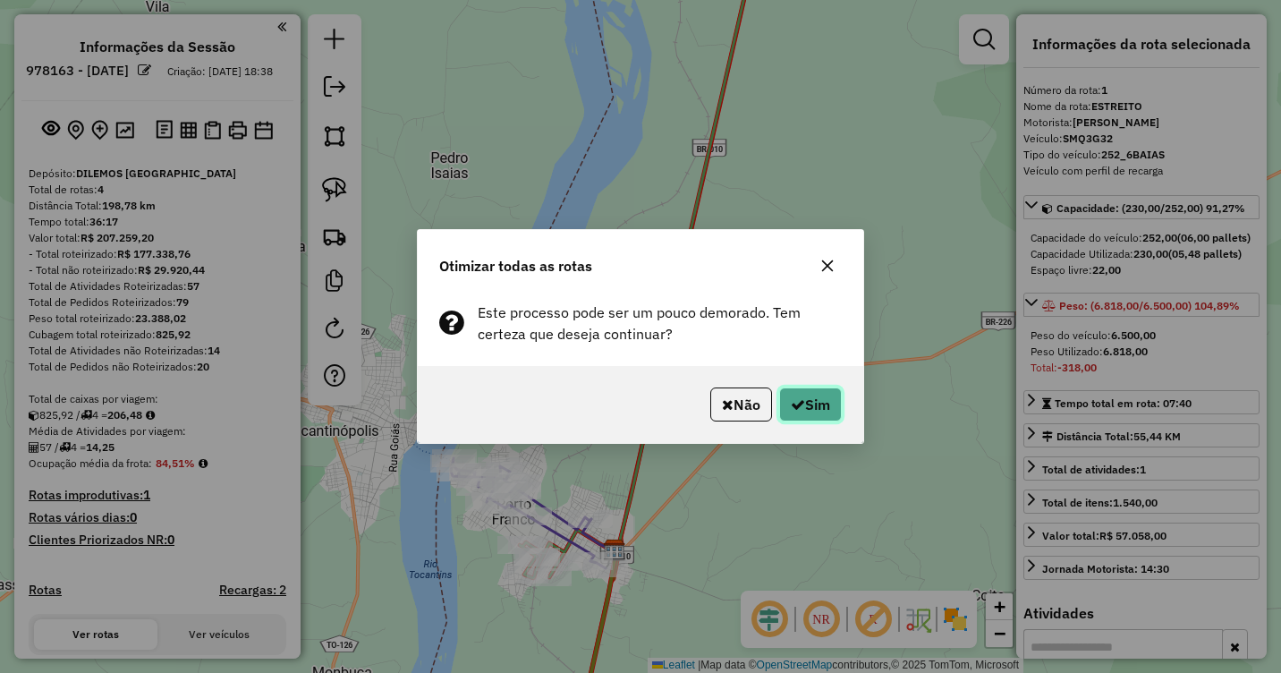
click at [798, 396] on button "Sim" at bounding box center [810, 404] width 63 height 34
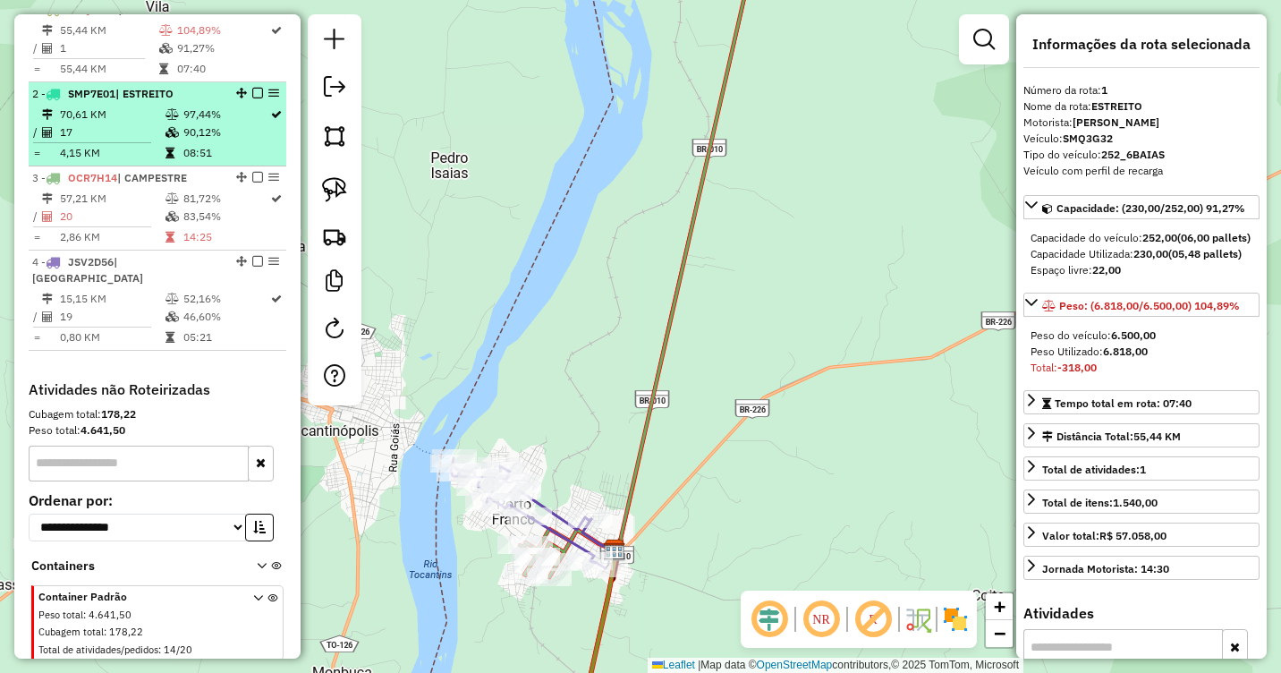
scroll to position [245, 0]
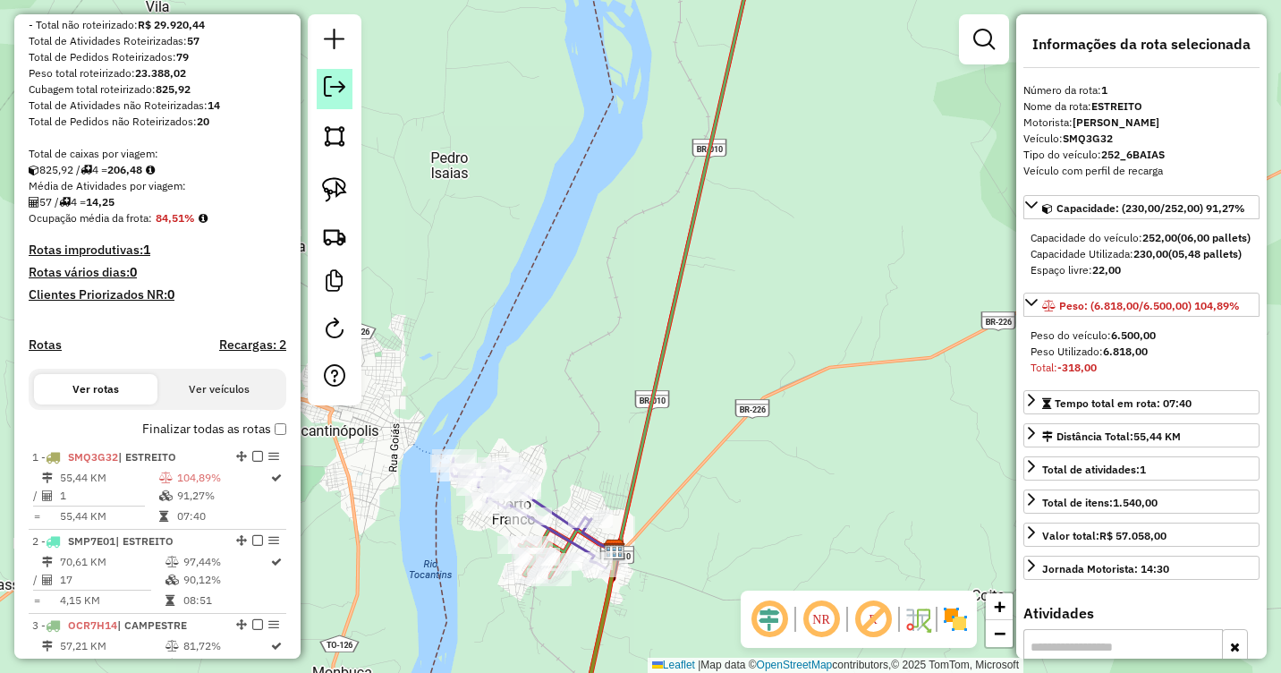
click at [339, 85] on em at bounding box center [334, 86] width 21 height 21
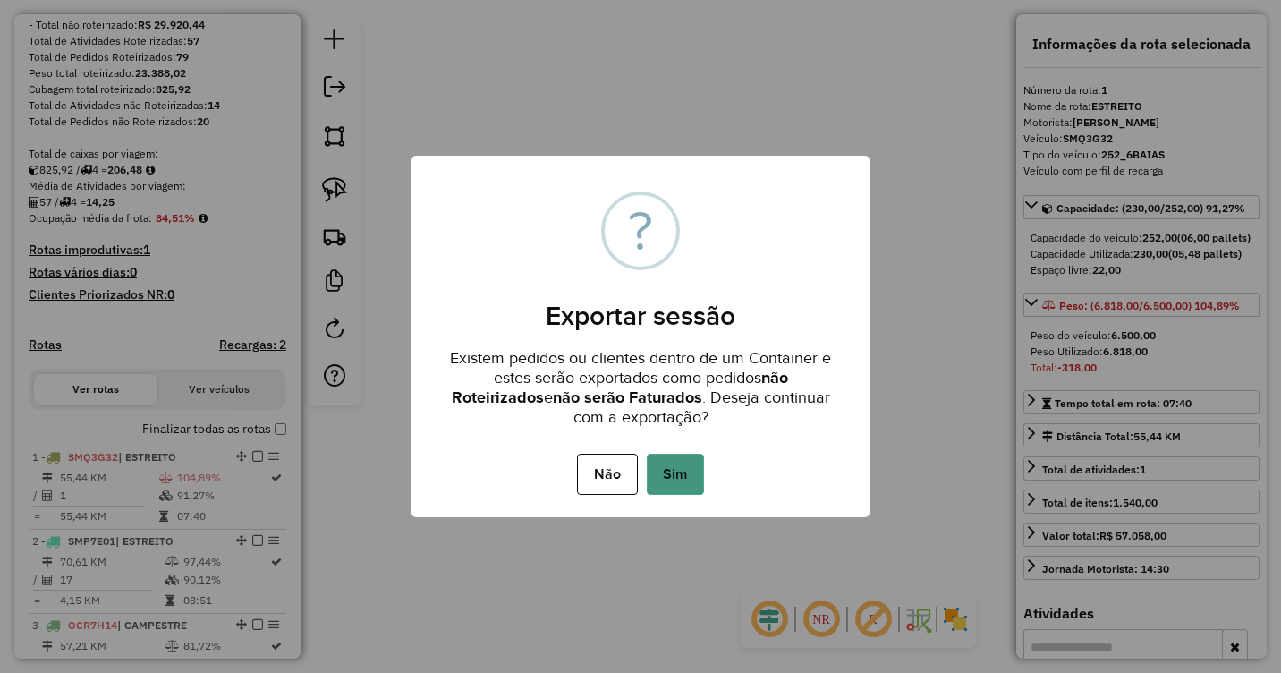
click at [672, 470] on button "Sim" at bounding box center [675, 474] width 57 height 41
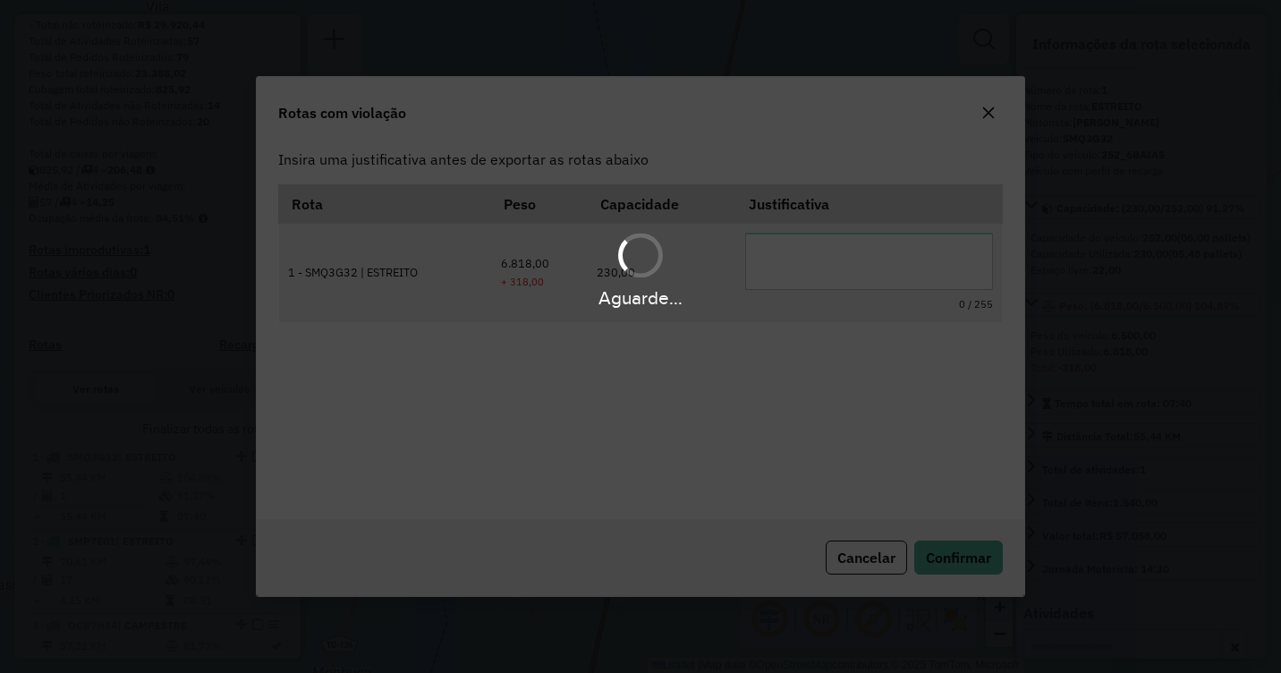
scroll to position [0, 0]
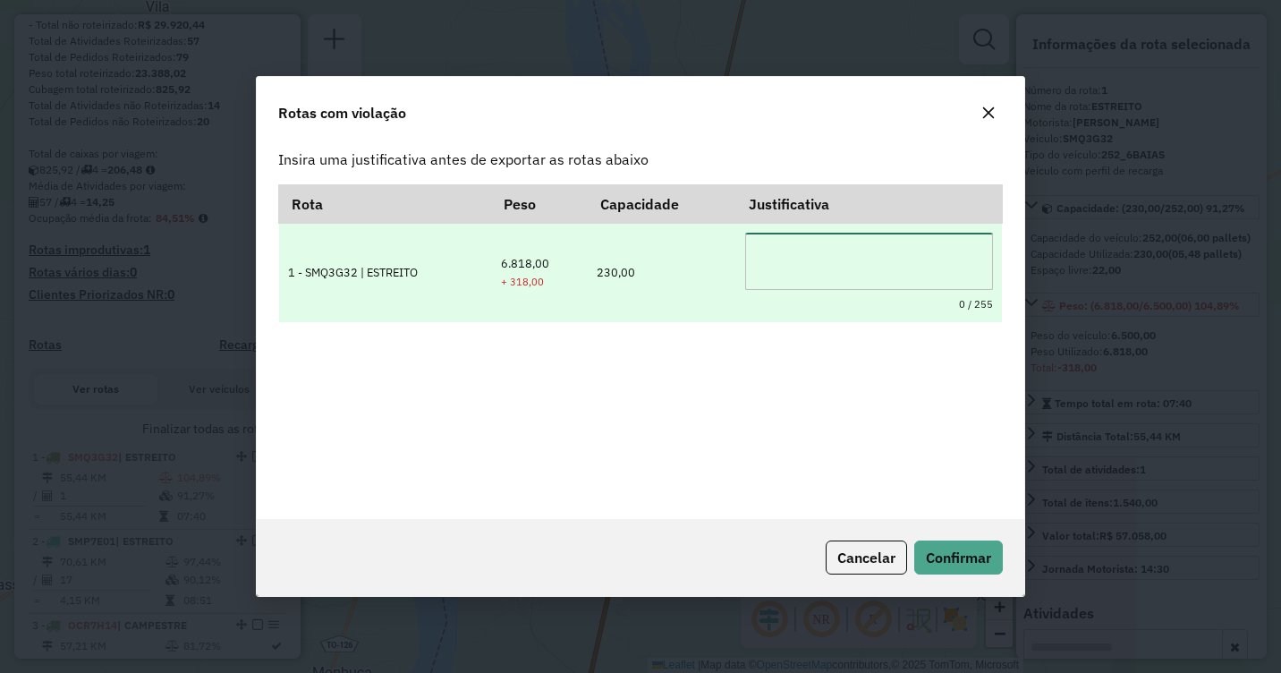
click at [787, 260] on textarea at bounding box center [868, 261] width 247 height 57
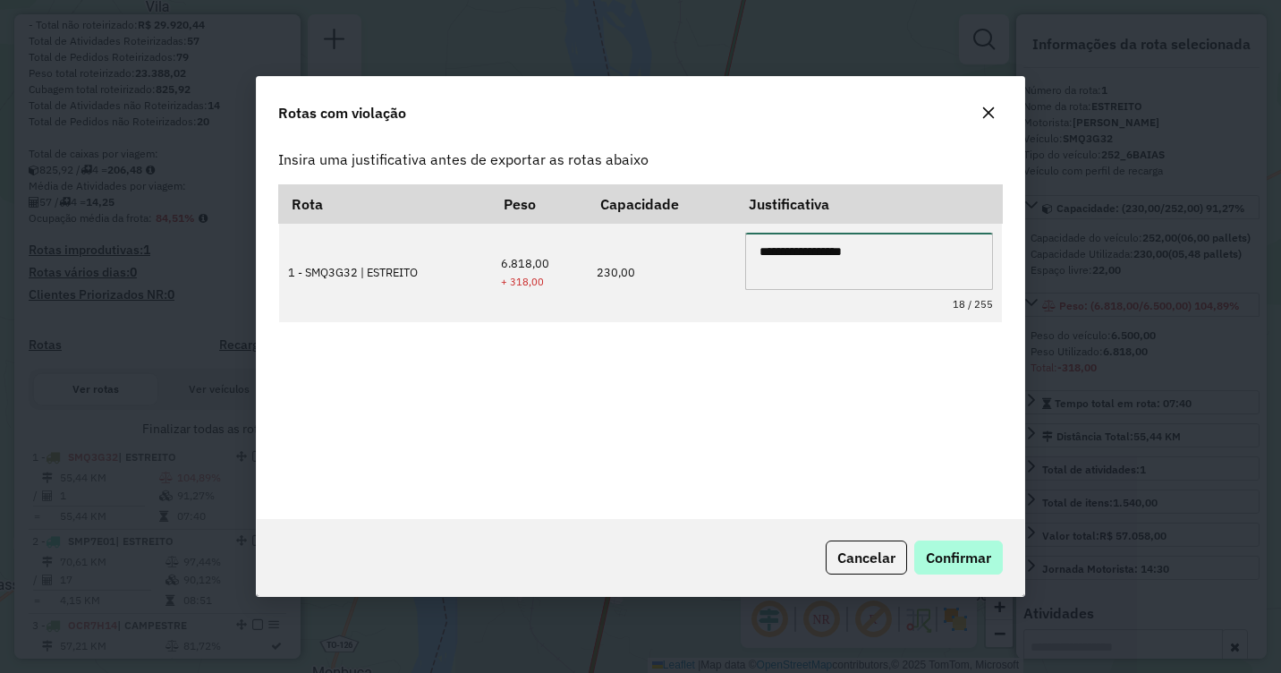
type textarea "**********"
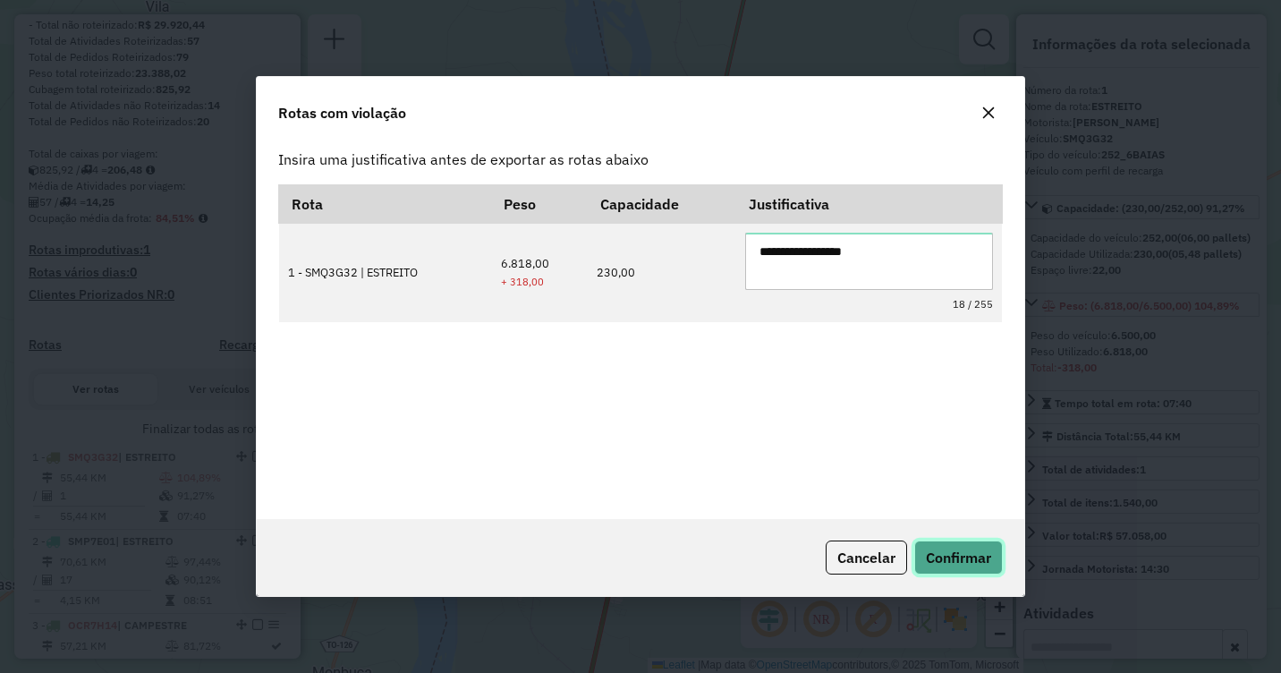
click at [987, 561] on span "Confirmar" at bounding box center [958, 557] width 65 height 18
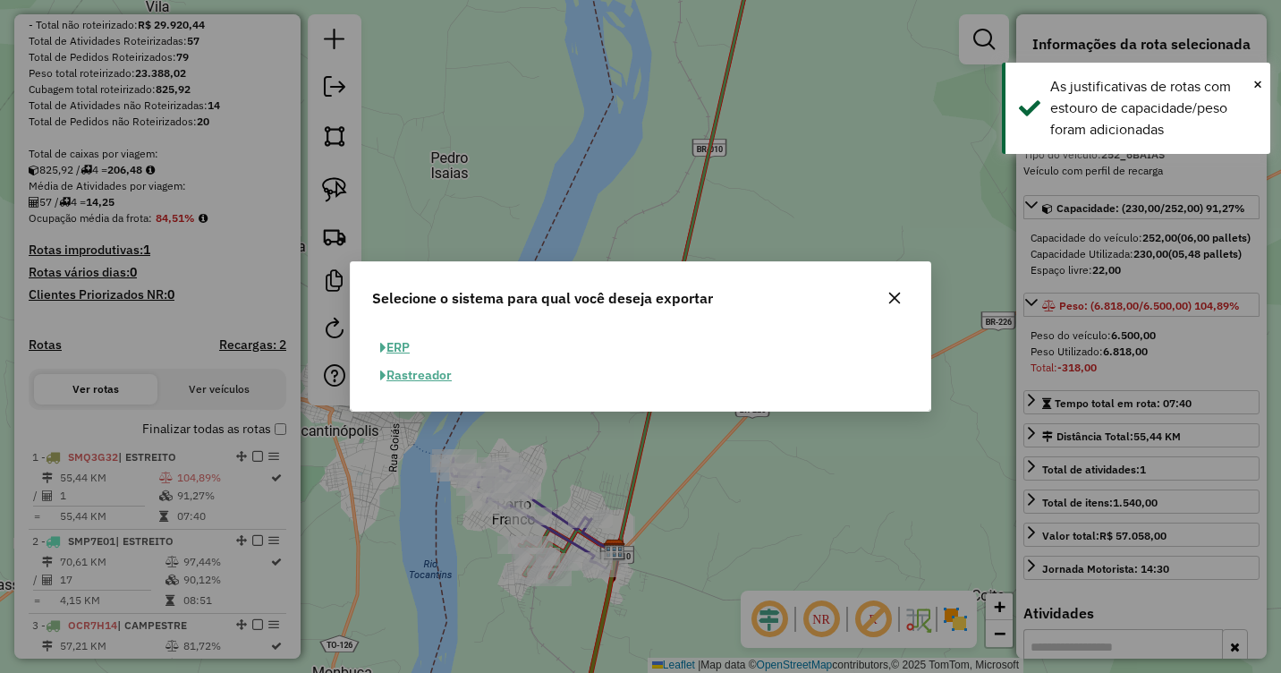
click at [407, 341] on button "ERP" at bounding box center [395, 348] width 46 height 28
select select "**"
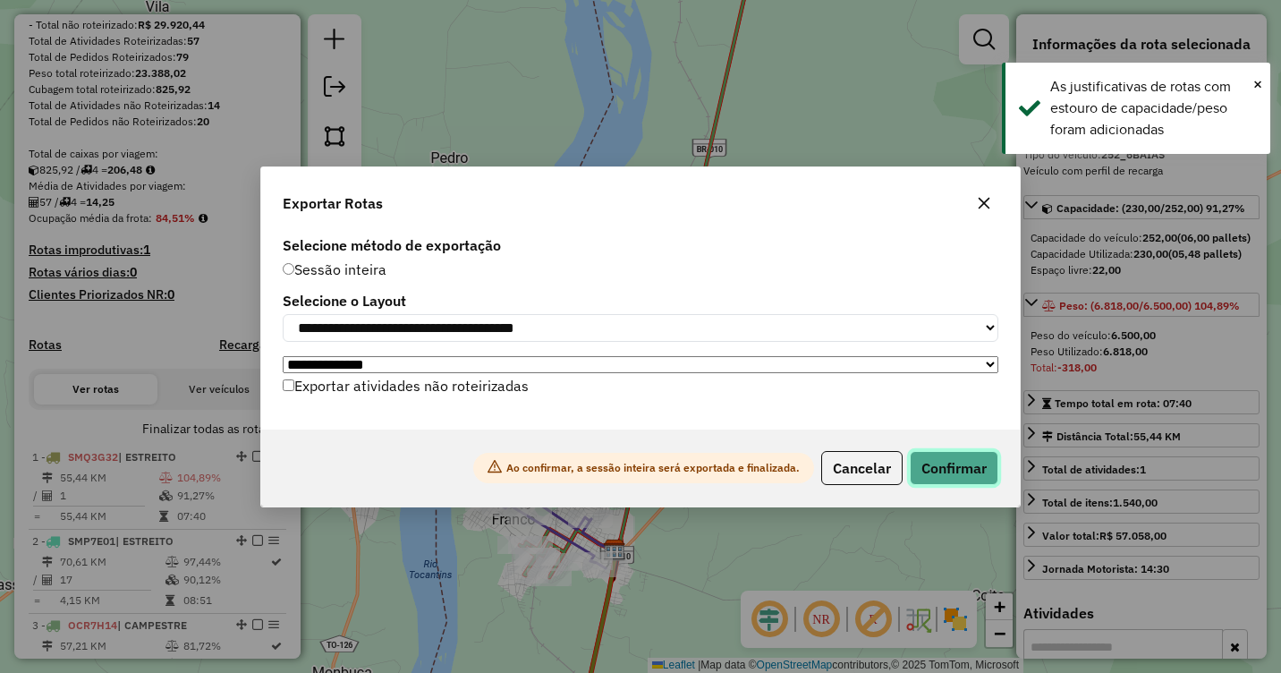
click at [963, 474] on button "Confirmar" at bounding box center [954, 468] width 89 height 34
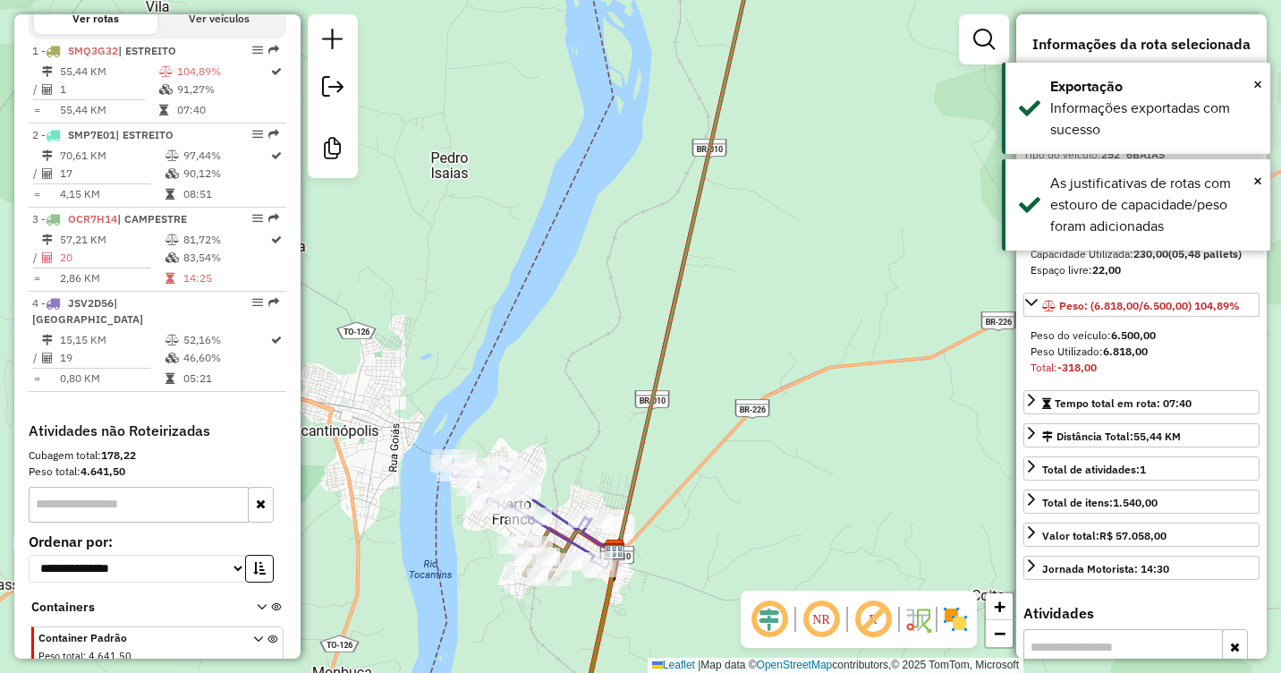
scroll to position [705, 0]
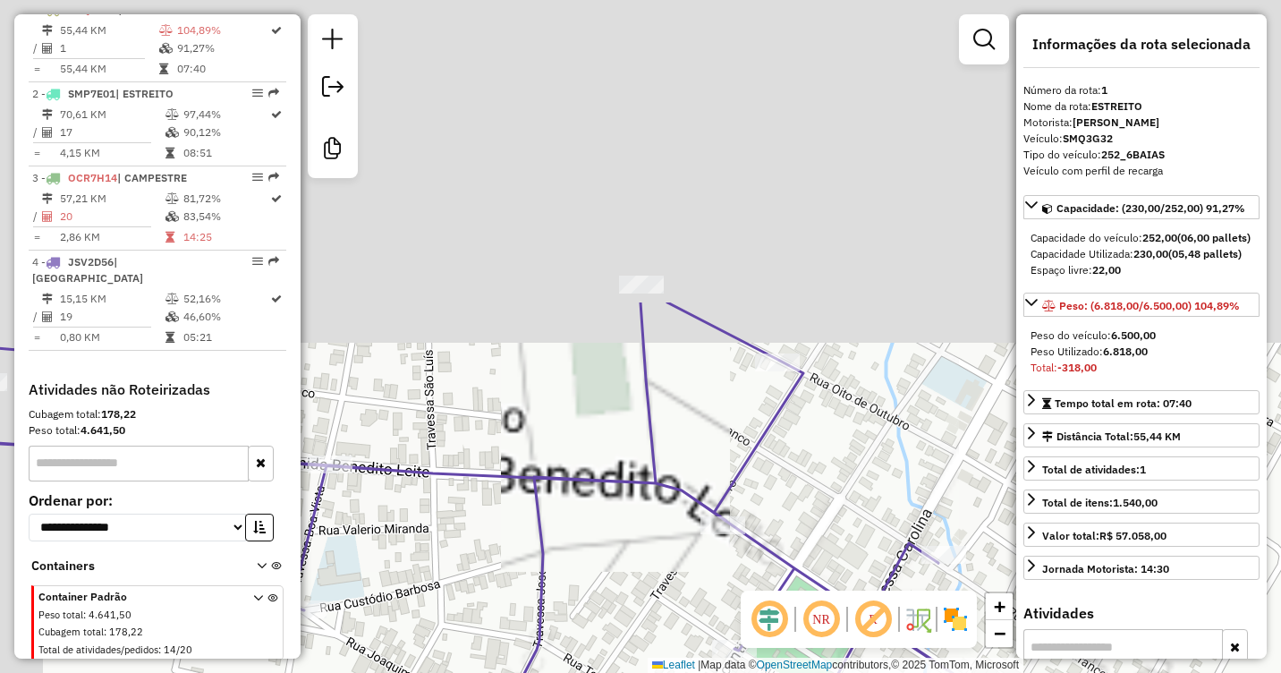
drag, startPoint x: 576, startPoint y: 222, endPoint x: 636, endPoint y: 567, distance: 350.4
click at [636, 567] on div "Janela de atendimento Grade de atendimento Capacidade Transportadoras Veículos …" at bounding box center [640, 336] width 1281 height 673
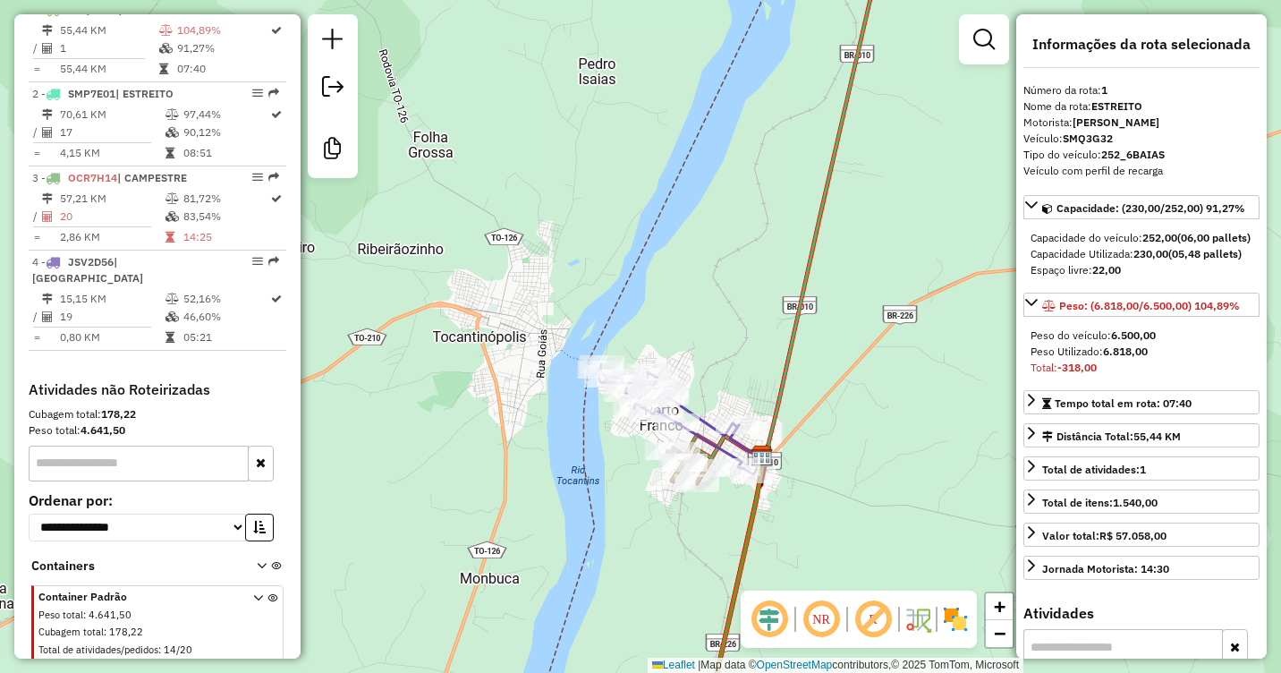
drag, startPoint x: 842, startPoint y: 414, endPoint x: 776, endPoint y: 363, distance: 82.8
click at [776, 363] on div "Janela de atendimento Grade de atendimento Capacidade Transportadoras Veículos …" at bounding box center [640, 336] width 1281 height 673
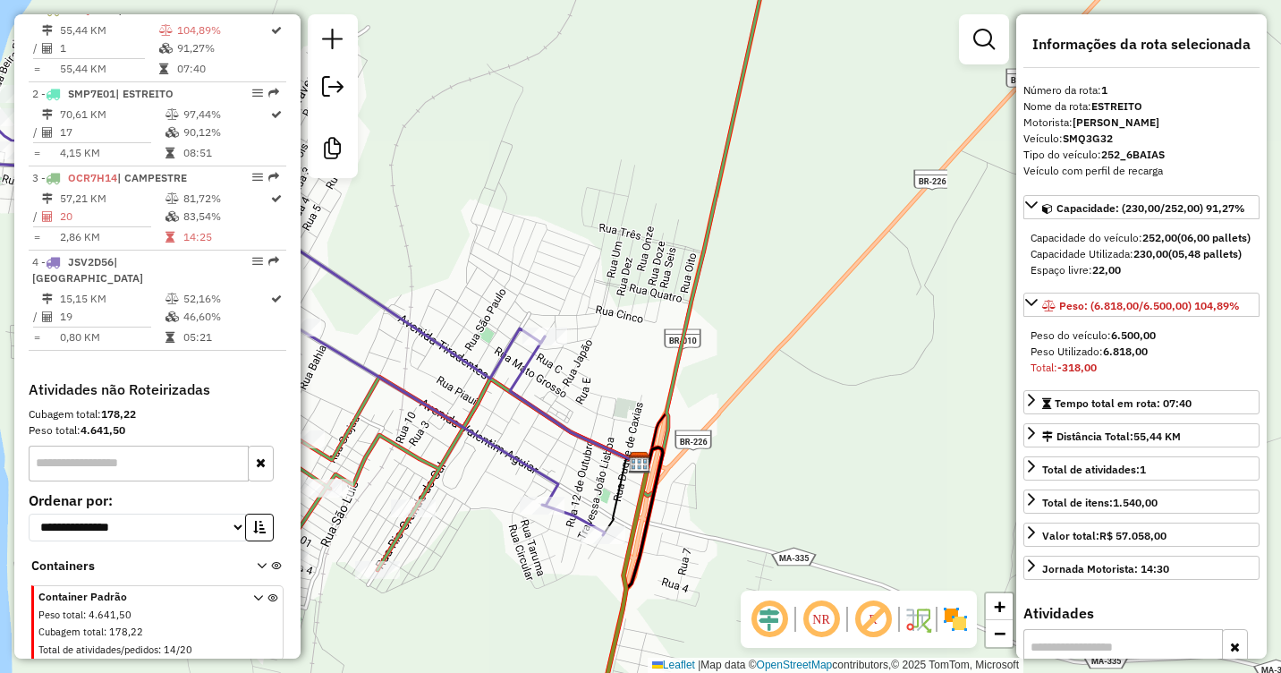
drag, startPoint x: 708, startPoint y: 425, endPoint x: 896, endPoint y: 308, distance: 222.2
click at [899, 307] on div "Janela de atendimento Grade de atendimento Capacidade Transportadoras Veículos …" at bounding box center [640, 336] width 1281 height 673
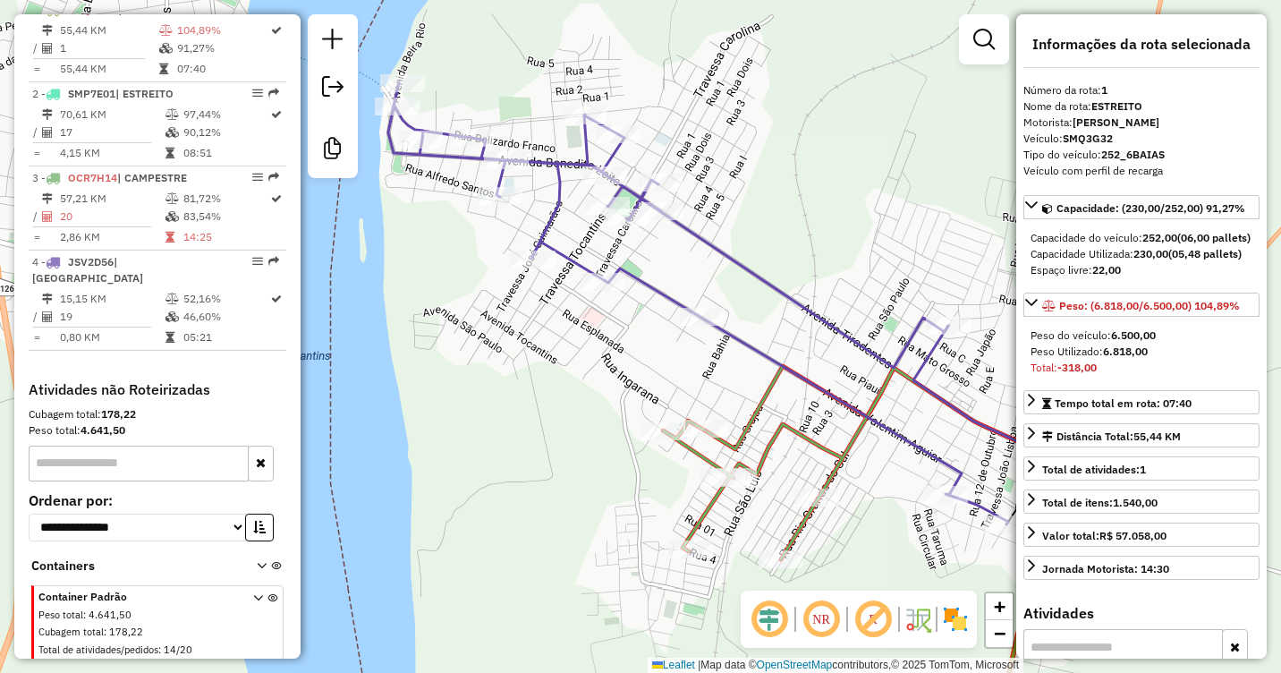
drag, startPoint x: 559, startPoint y: 250, endPoint x: 790, endPoint y: 353, distance: 252.7
click at [790, 353] on div "Janela de atendimento Grade de atendimento Capacidade Transportadoras Veículos …" at bounding box center [640, 336] width 1281 height 673
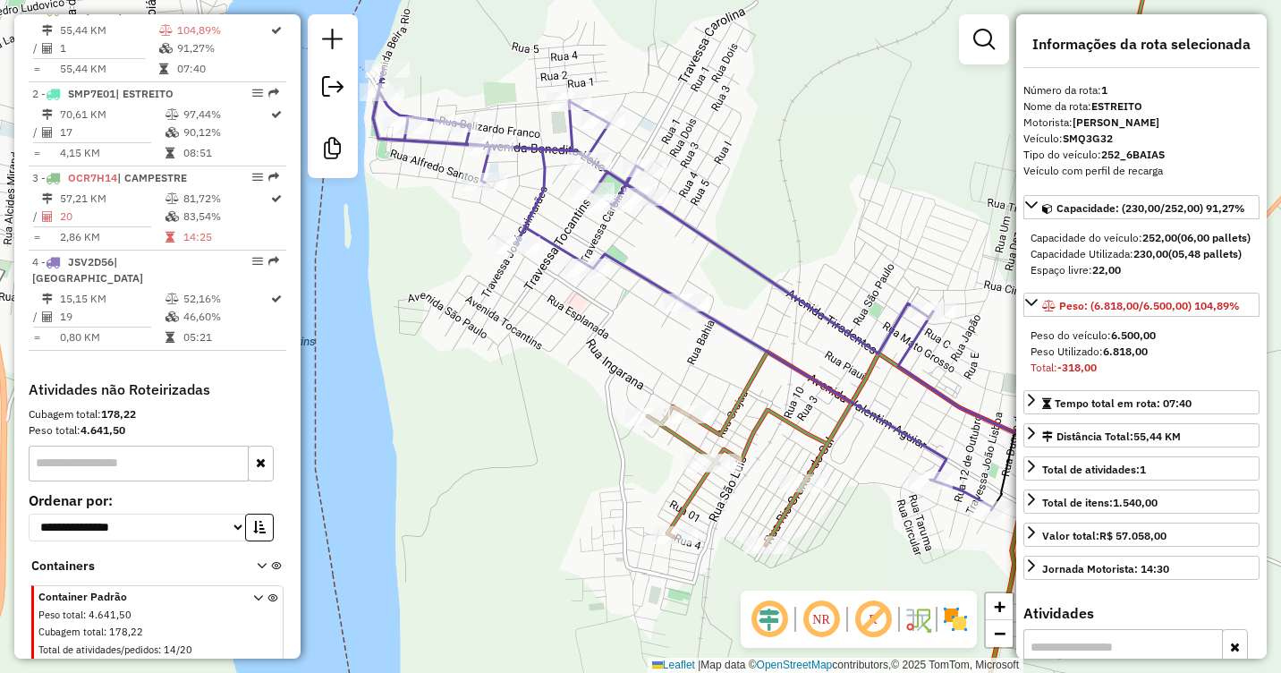
drag, startPoint x: 868, startPoint y: 481, endPoint x: 687, endPoint y: 435, distance: 186.6
click at [774, 435] on div "Janela de atendimento Grade de atendimento Capacidade Transportadoras Veículos …" at bounding box center [640, 336] width 1281 height 673
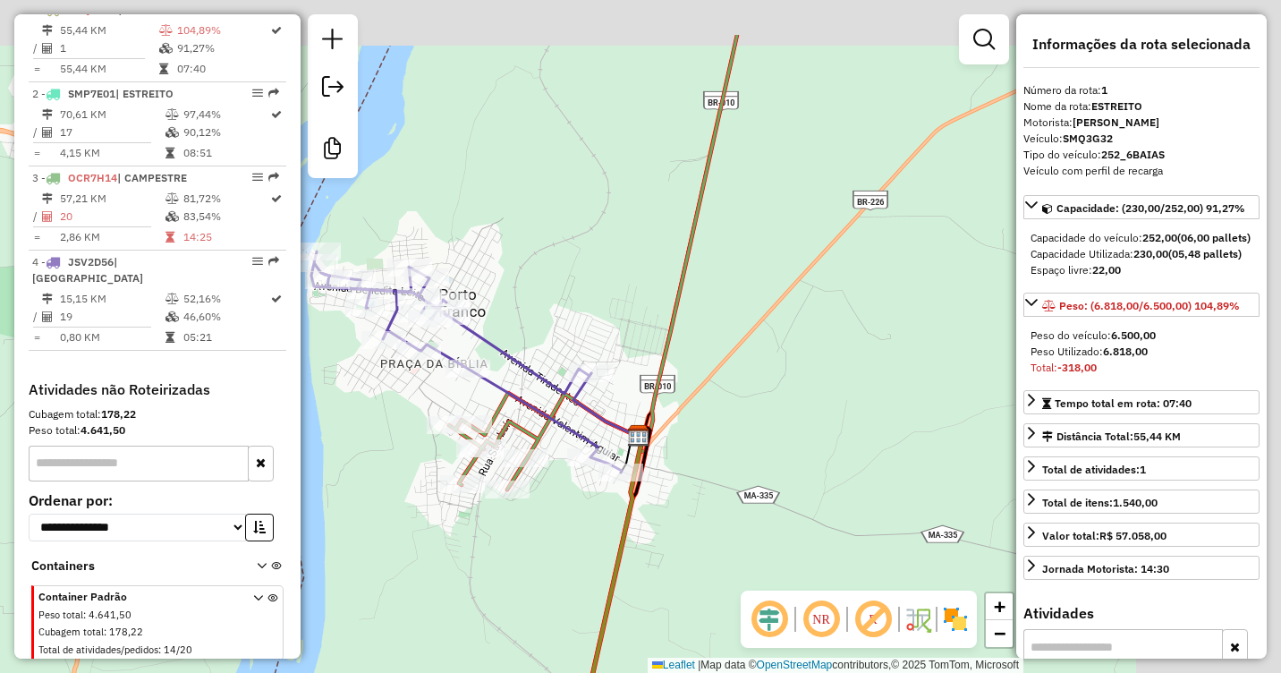
drag, startPoint x: 924, startPoint y: 219, endPoint x: 709, endPoint y: 326, distance: 240.0
click at [709, 326] on div "Janela de atendimento Grade de atendimento Capacidade Transportadoras Veículos …" at bounding box center [640, 336] width 1281 height 673
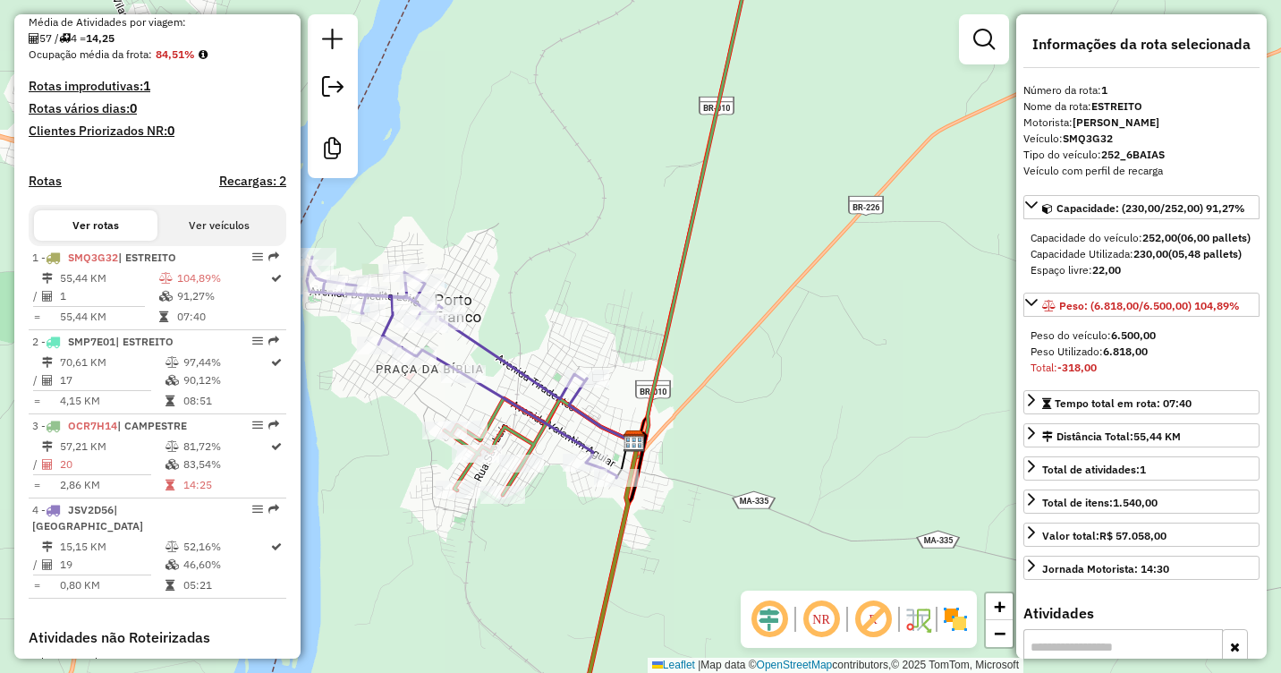
scroll to position [437, 0]
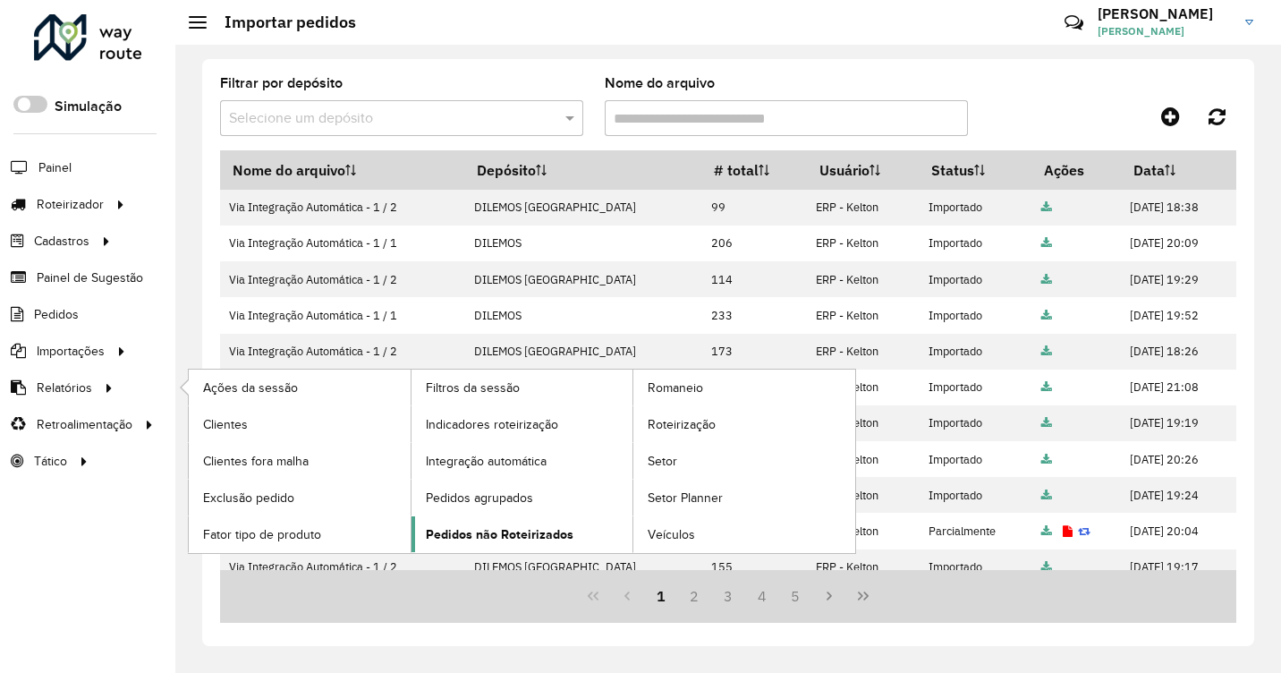
click at [507, 535] on span "Pedidos não Roteirizados" at bounding box center [500, 534] width 148 height 19
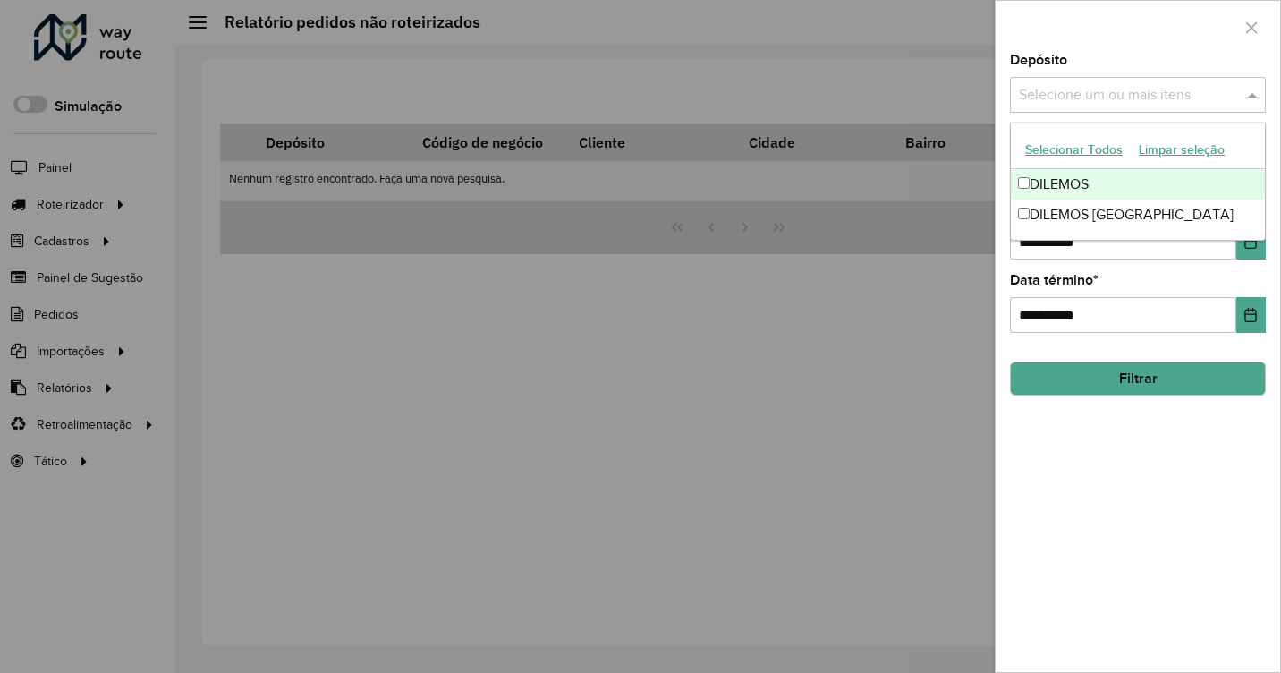
click at [1139, 95] on input "text" at bounding box center [1128, 95] width 229 height 21
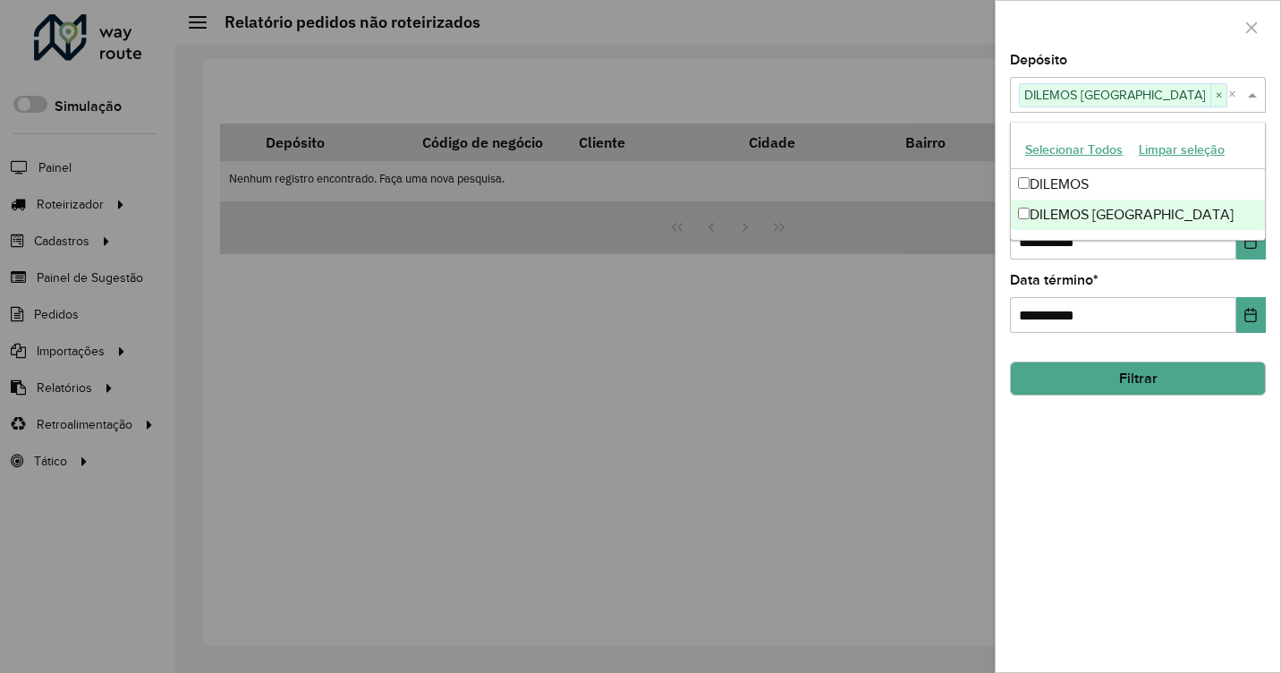
click at [939, 366] on div at bounding box center [640, 336] width 1281 height 673
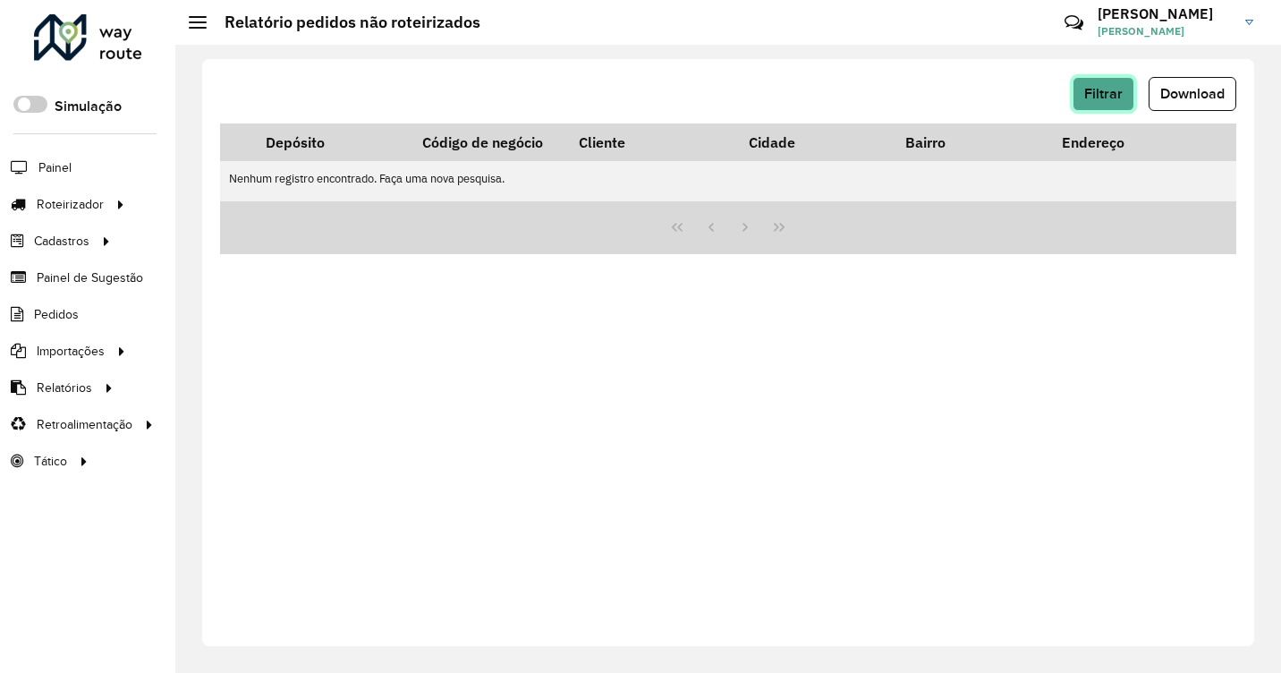
click at [1100, 97] on span "Filtrar" at bounding box center [1103, 93] width 38 height 15
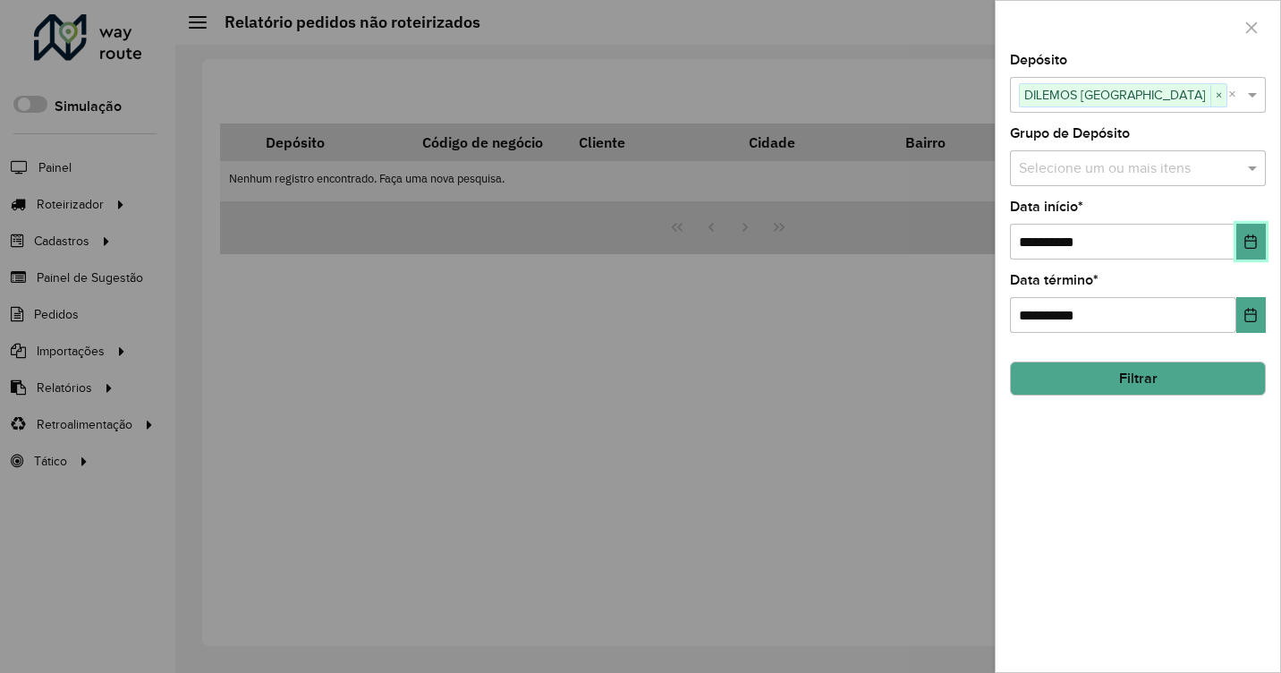
click at [1251, 235] on icon "Choose Date" at bounding box center [1250, 241] width 14 height 14
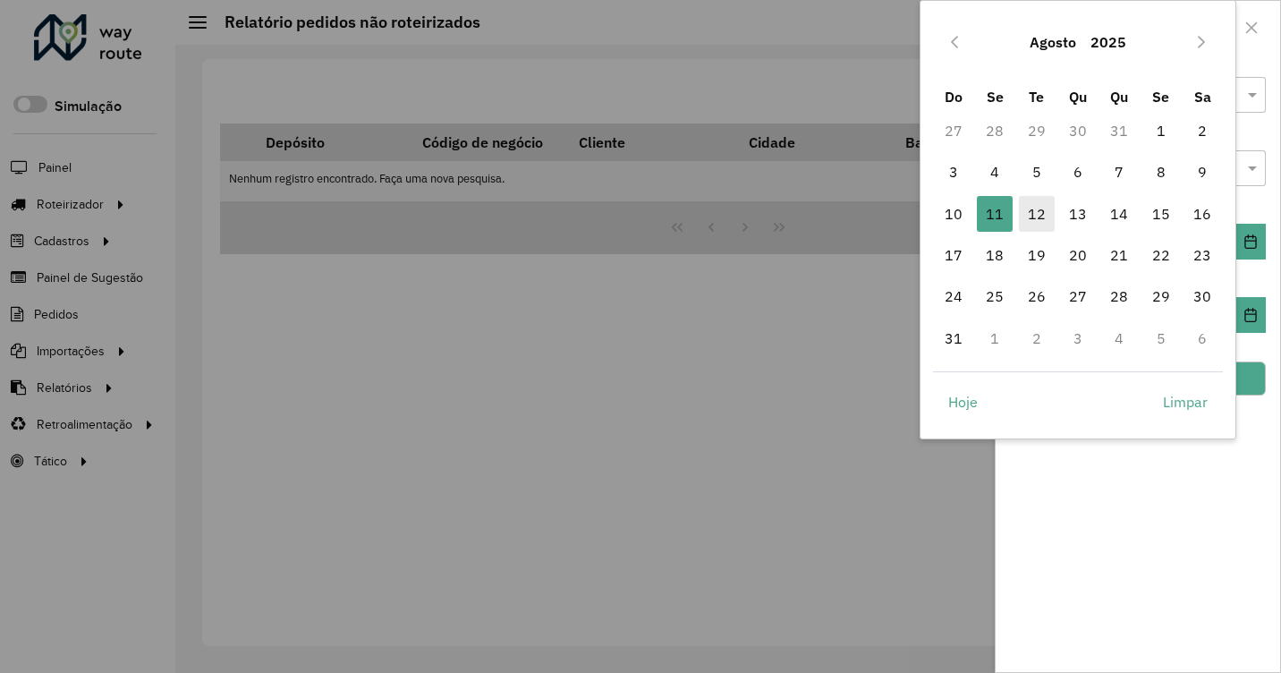
click at [1022, 208] on span "12" at bounding box center [1037, 214] width 36 height 36
type input "**********"
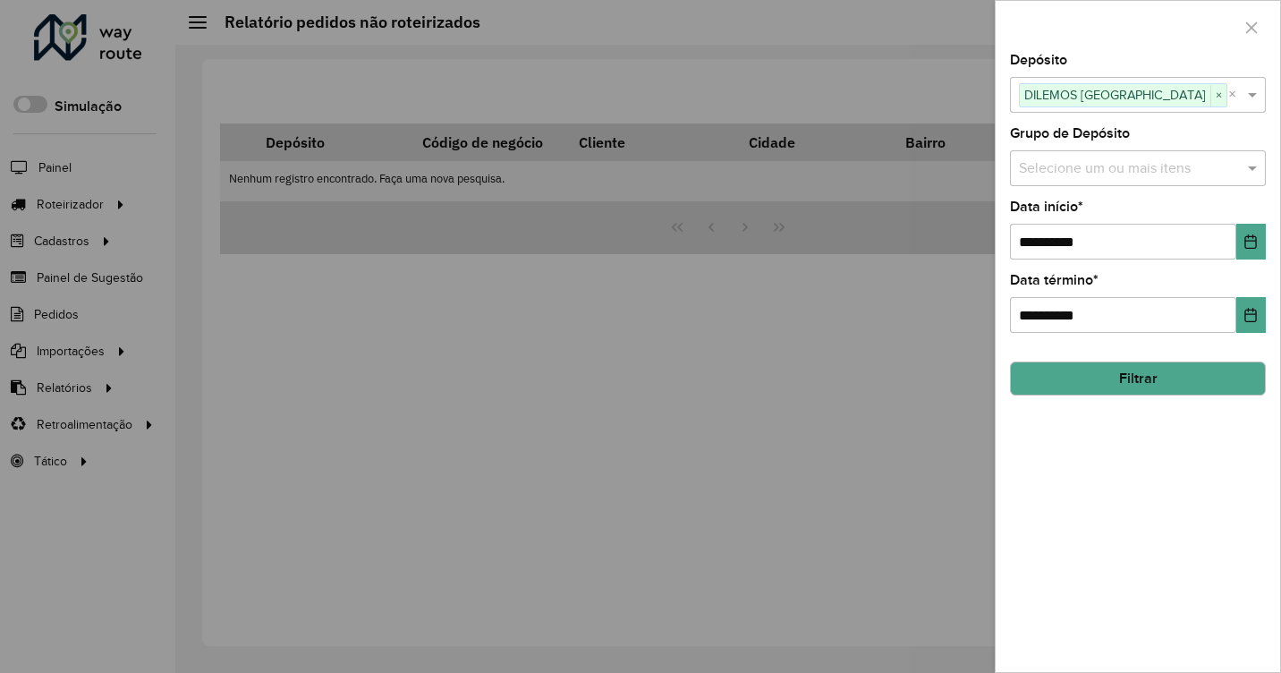
click at [1119, 371] on button "Filtrar" at bounding box center [1138, 378] width 256 height 34
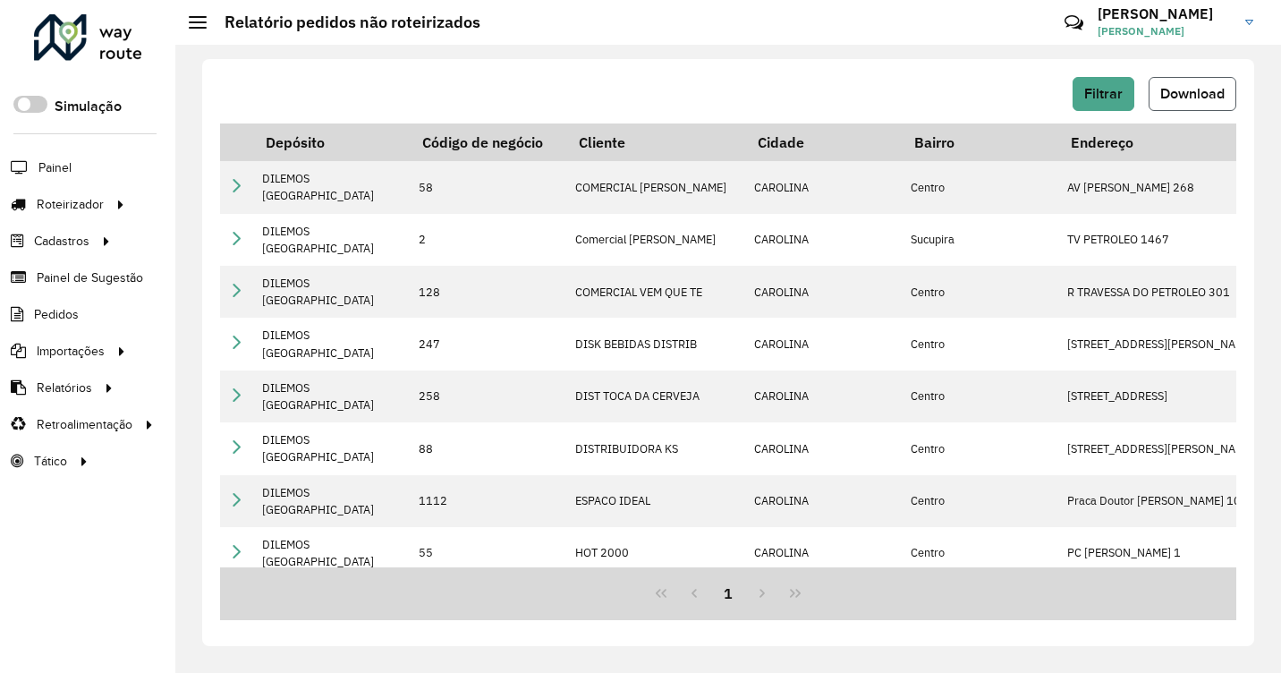
click at [1179, 81] on button "Download" at bounding box center [1193, 94] width 88 height 34
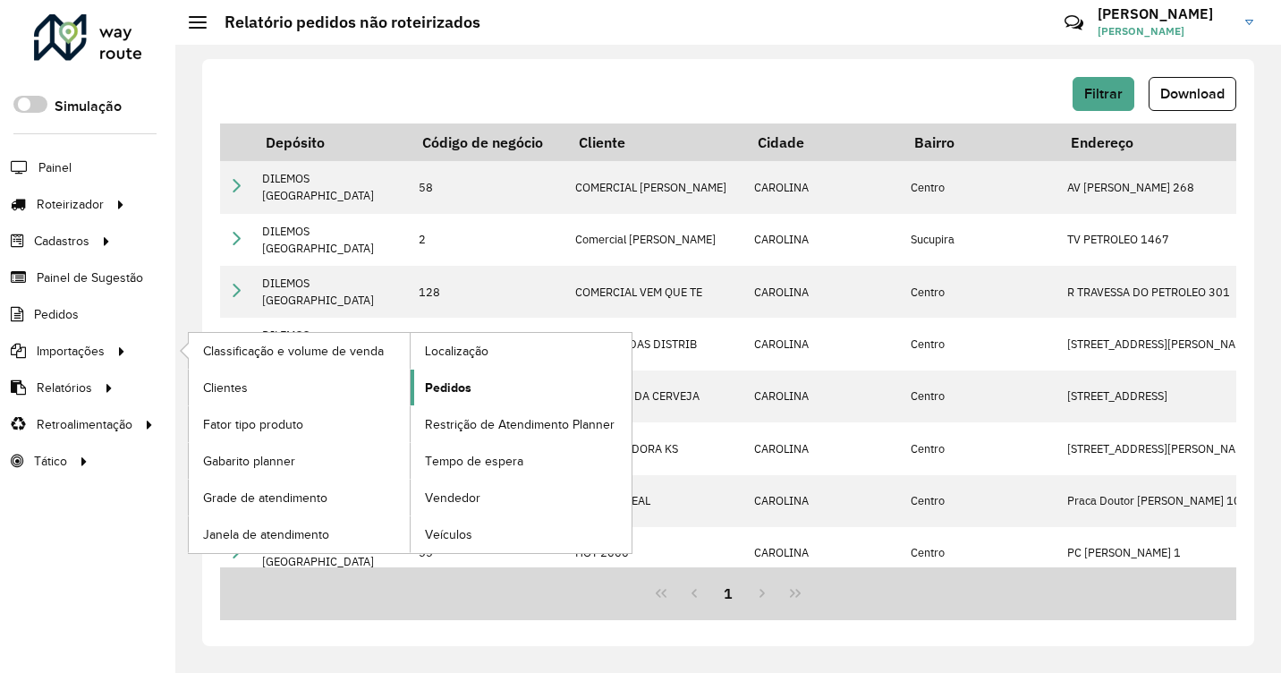
click at [433, 382] on span "Pedidos" at bounding box center [448, 387] width 47 height 19
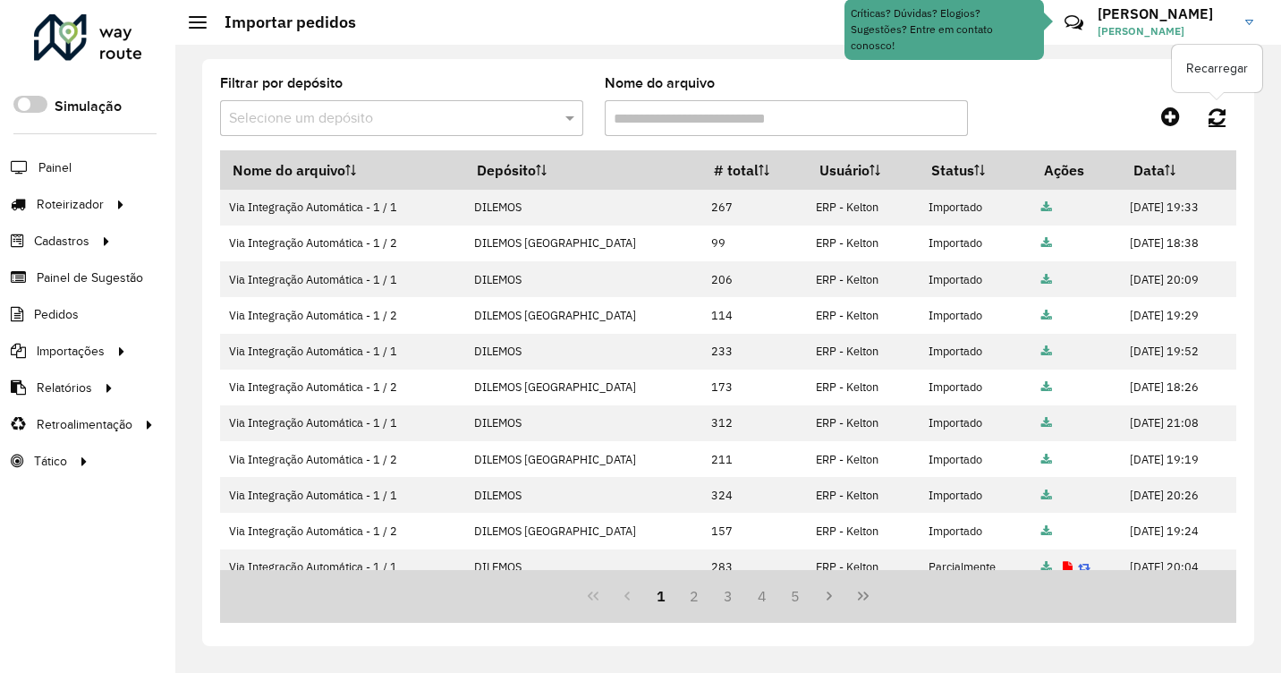
click at [1211, 118] on icon at bounding box center [1216, 116] width 17 height 20
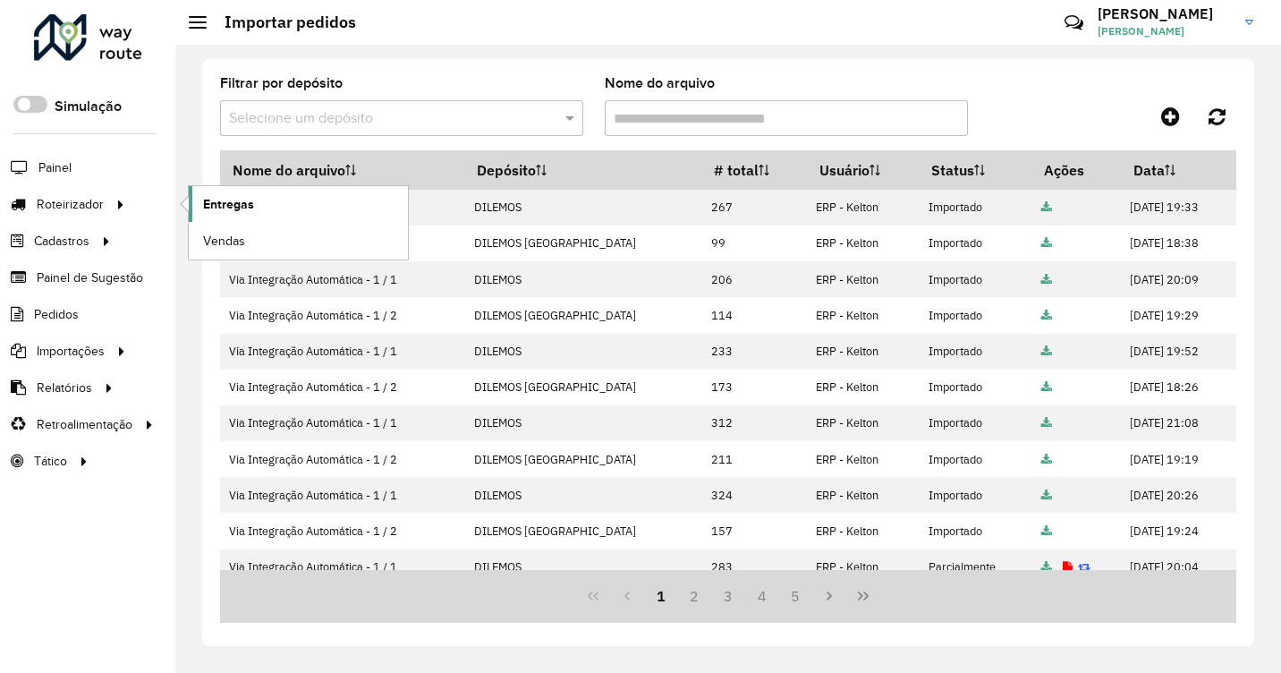
click at [231, 200] on span "Entregas" at bounding box center [228, 204] width 51 height 19
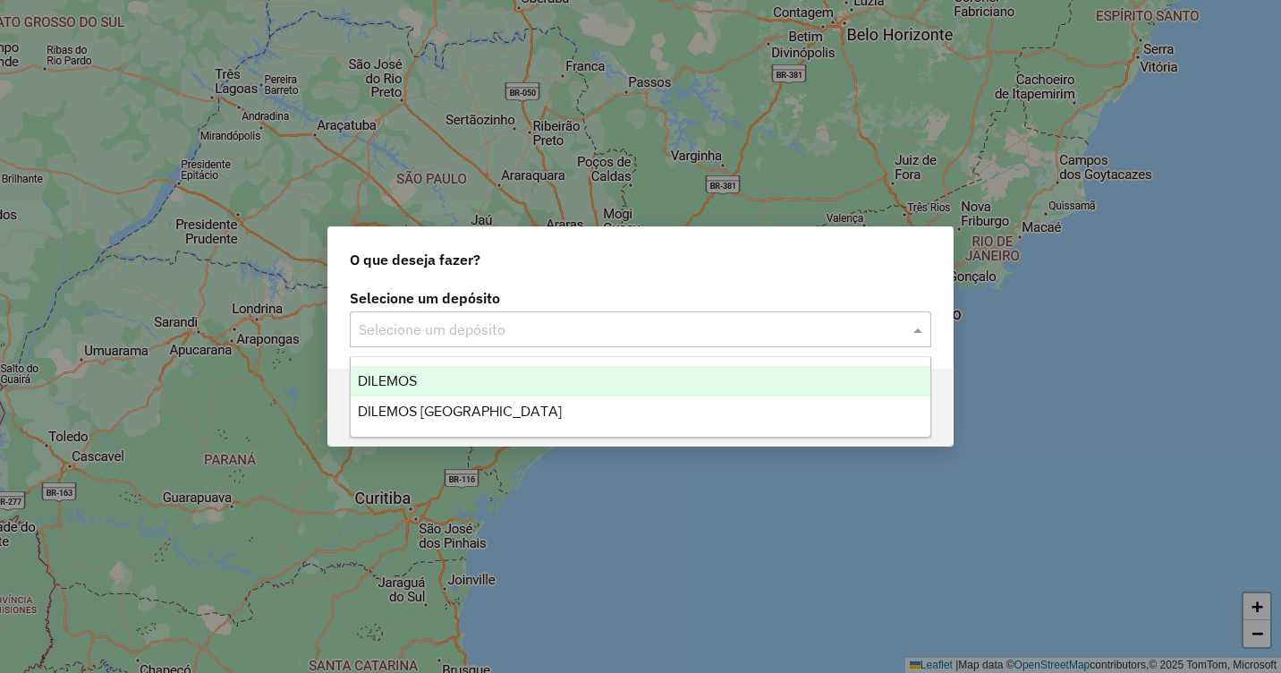
click at [532, 318] on div "Selecione um depósito" at bounding box center [640, 329] width 581 height 36
click at [396, 382] on span "DILEMOS" at bounding box center [387, 380] width 59 height 15
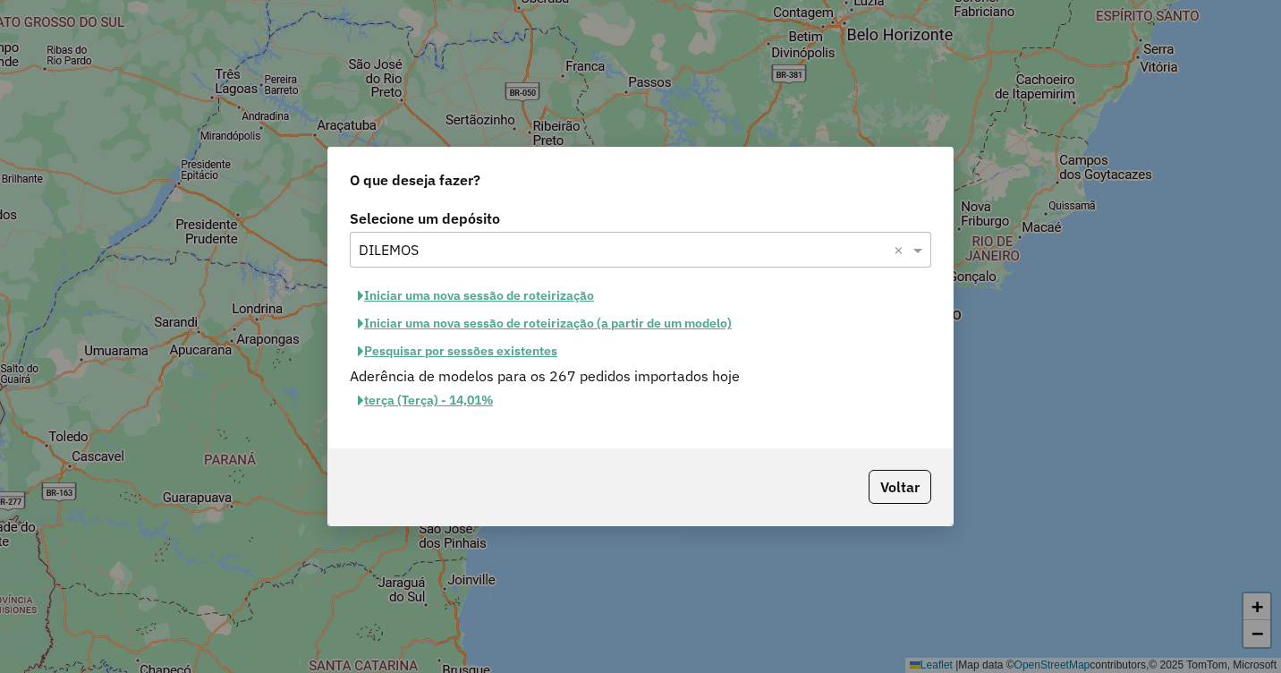
click at [470, 293] on button "Iniciar uma nova sessão de roteirização" at bounding box center [476, 296] width 252 height 28
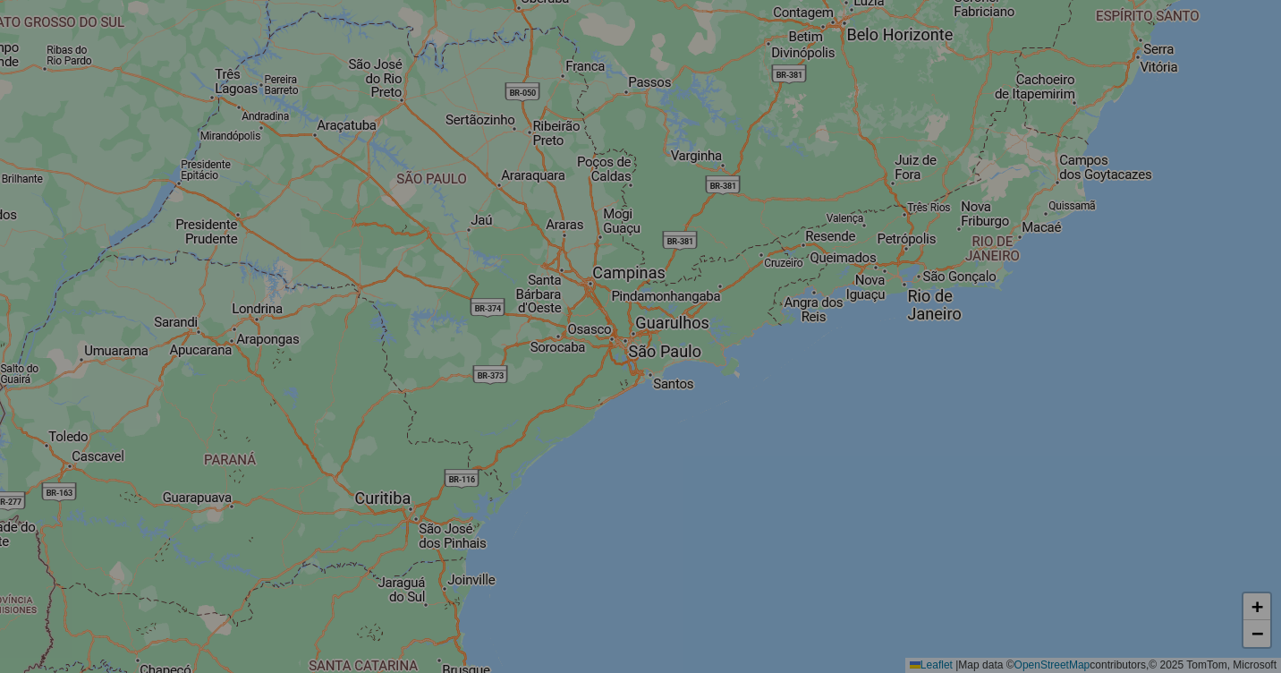
select select "*"
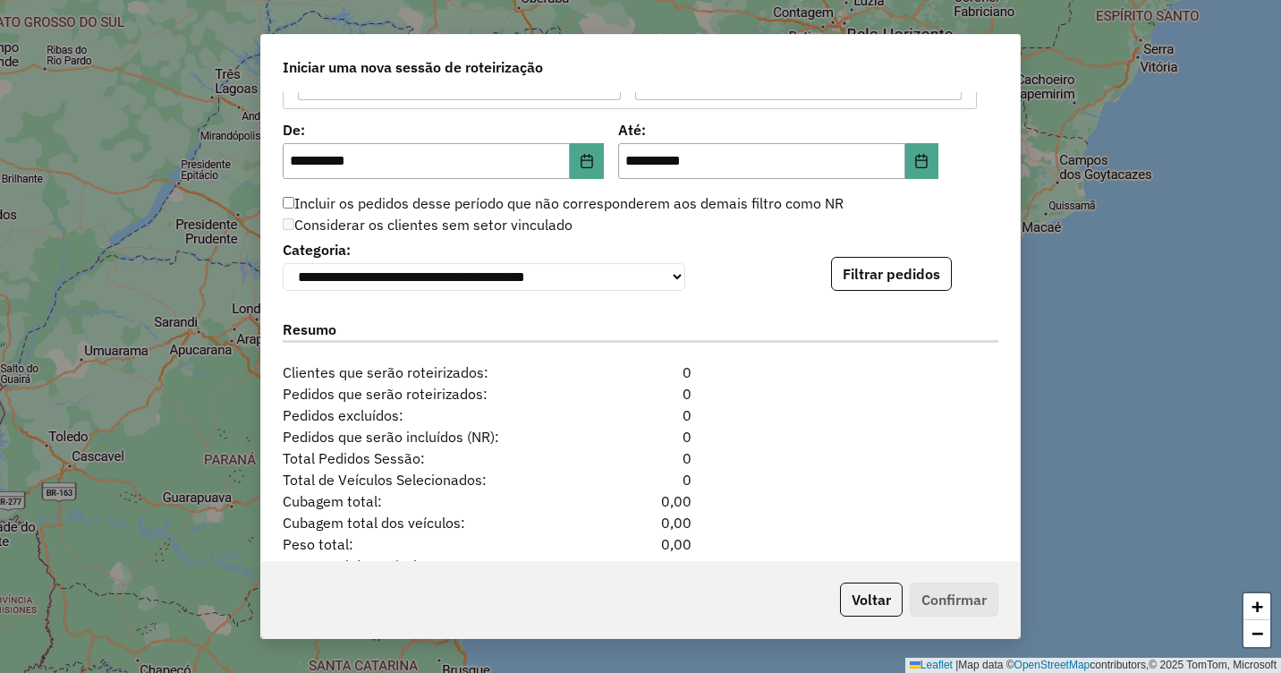
scroll to position [1610, 0]
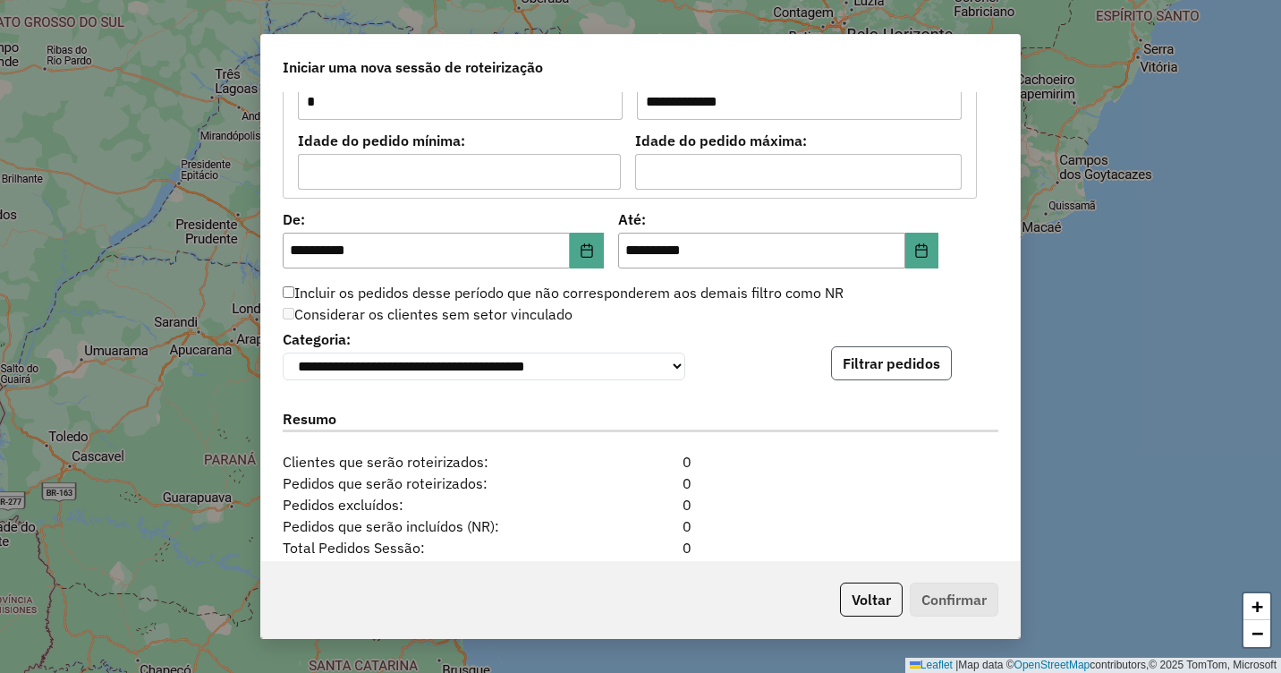
click at [875, 373] on button "Filtrar pedidos" at bounding box center [891, 363] width 121 height 34
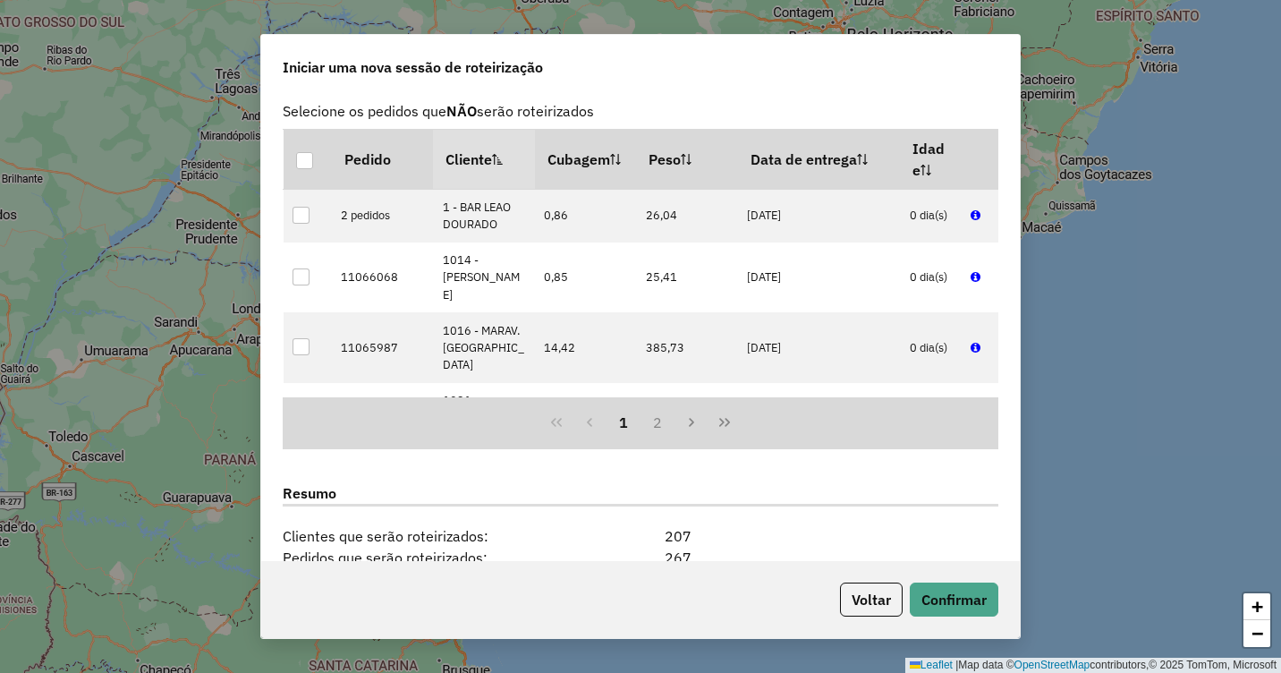
scroll to position [2168, 0]
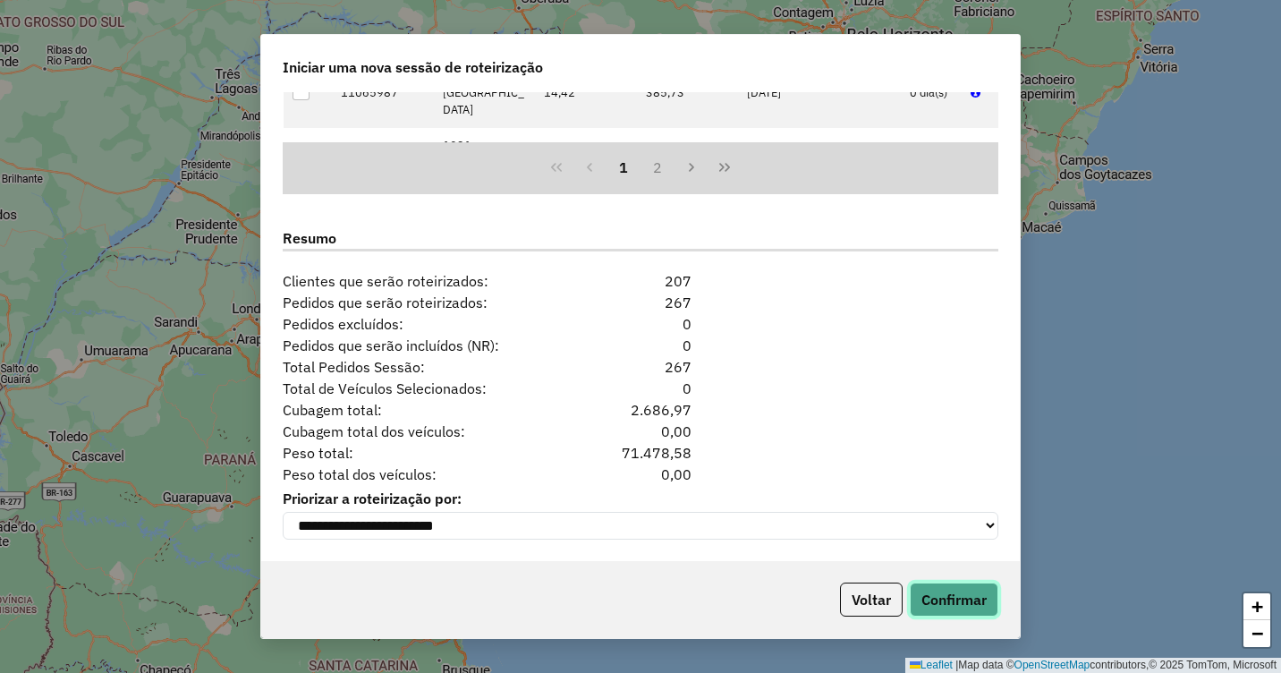
click at [957, 599] on button "Confirmar" at bounding box center [954, 599] width 89 height 34
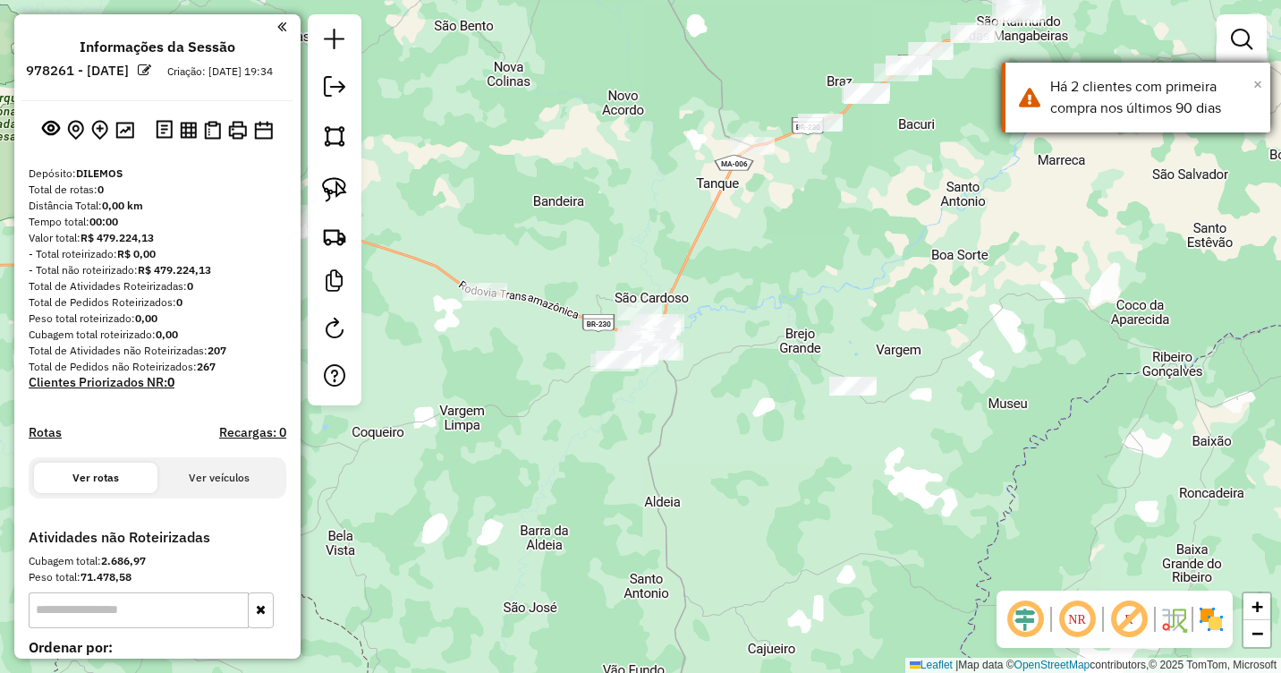
click at [1258, 81] on span "×" at bounding box center [1257, 84] width 9 height 20
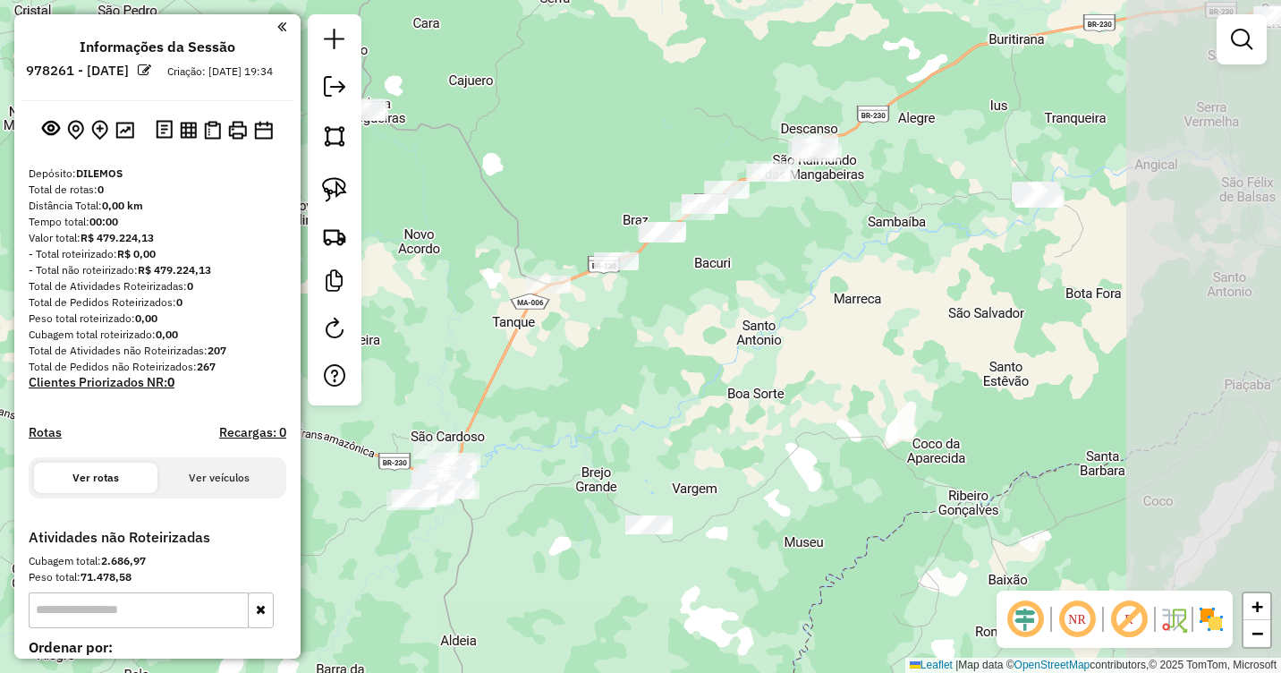
drag, startPoint x: 1050, startPoint y: 257, endPoint x: 878, endPoint y: 411, distance: 230.6
click at [864, 414] on div "Janela de atendimento Grade de atendimento Capacidade Transportadoras Veículos …" at bounding box center [640, 336] width 1281 height 673
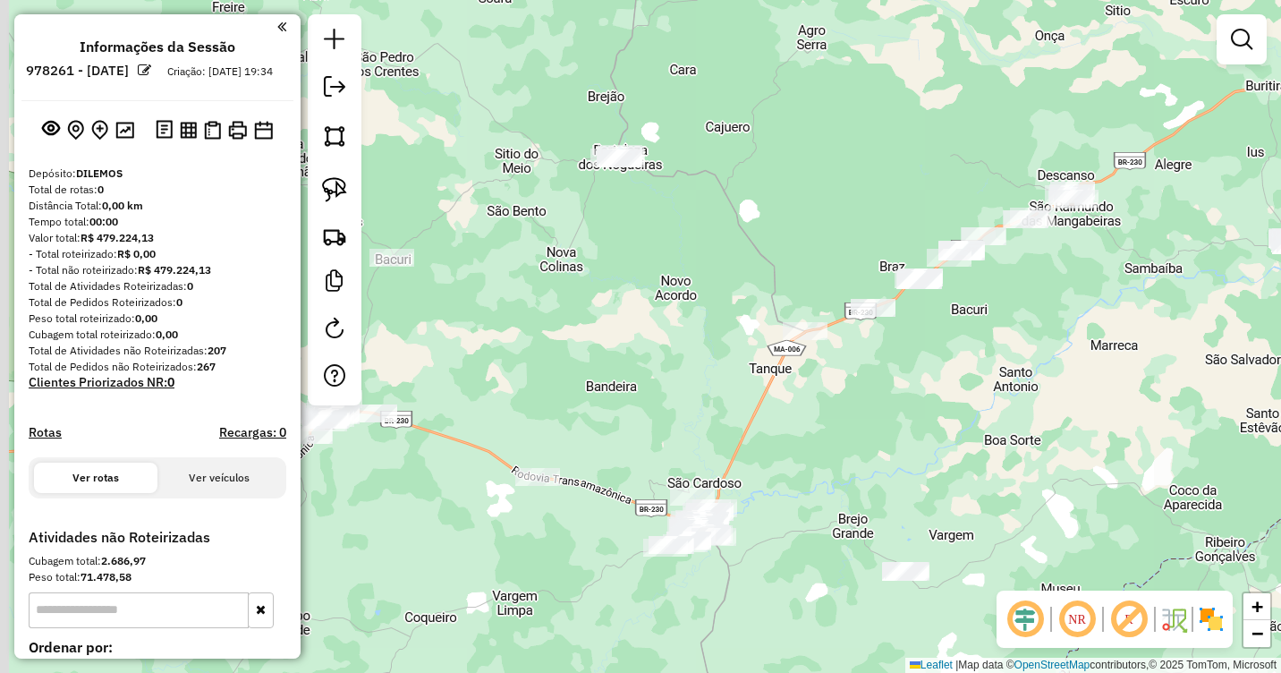
drag, startPoint x: 888, startPoint y: 339, endPoint x: 1127, endPoint y: 361, distance: 239.9
click at [1127, 362] on div "Janela de atendimento Grade de atendimento Capacidade Transportadoras Veículos …" at bounding box center [640, 336] width 1281 height 673
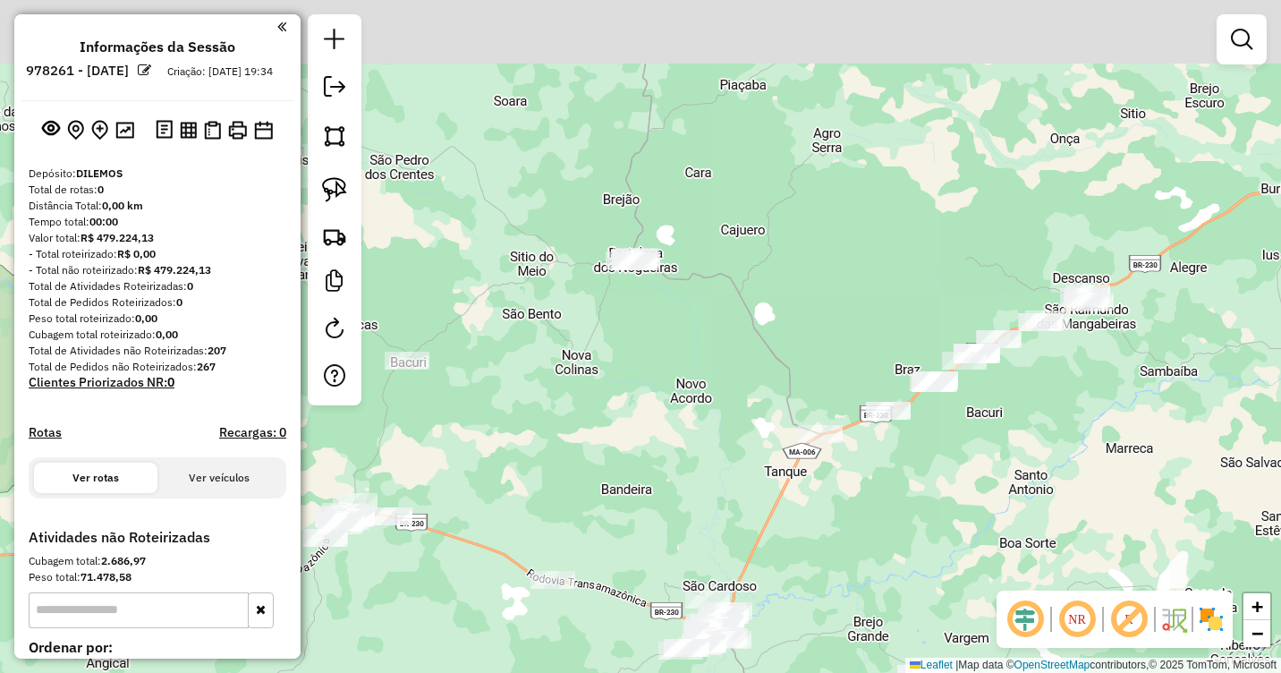
drag, startPoint x: 1051, startPoint y: 315, endPoint x: 1072, endPoint y: 414, distance: 101.4
click at [1067, 421] on div "Janela de atendimento Grade de atendimento Capacidade Transportadoras Veículos …" at bounding box center [640, 336] width 1281 height 673
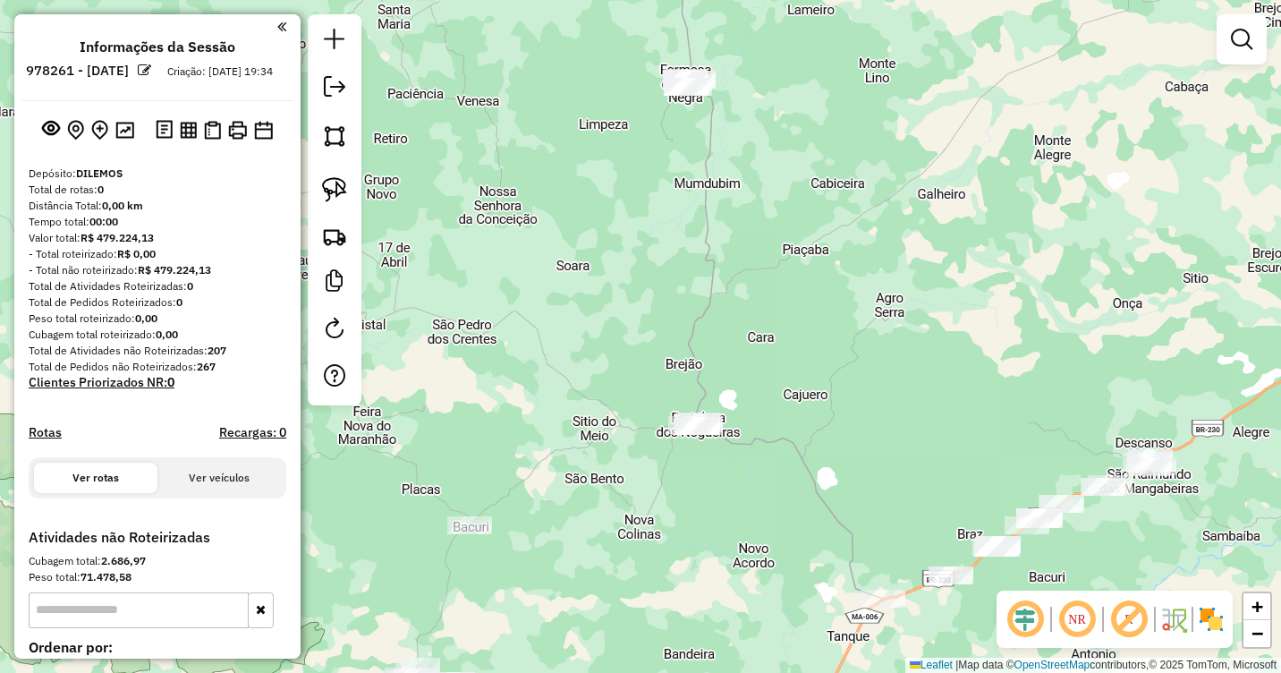
drag, startPoint x: 907, startPoint y: 188, endPoint x: 954, endPoint y: 400, distance: 217.2
click at [956, 405] on div "Janela de atendimento Grade de atendimento Capacidade Transportadoras Veículos …" at bounding box center [640, 336] width 1281 height 673
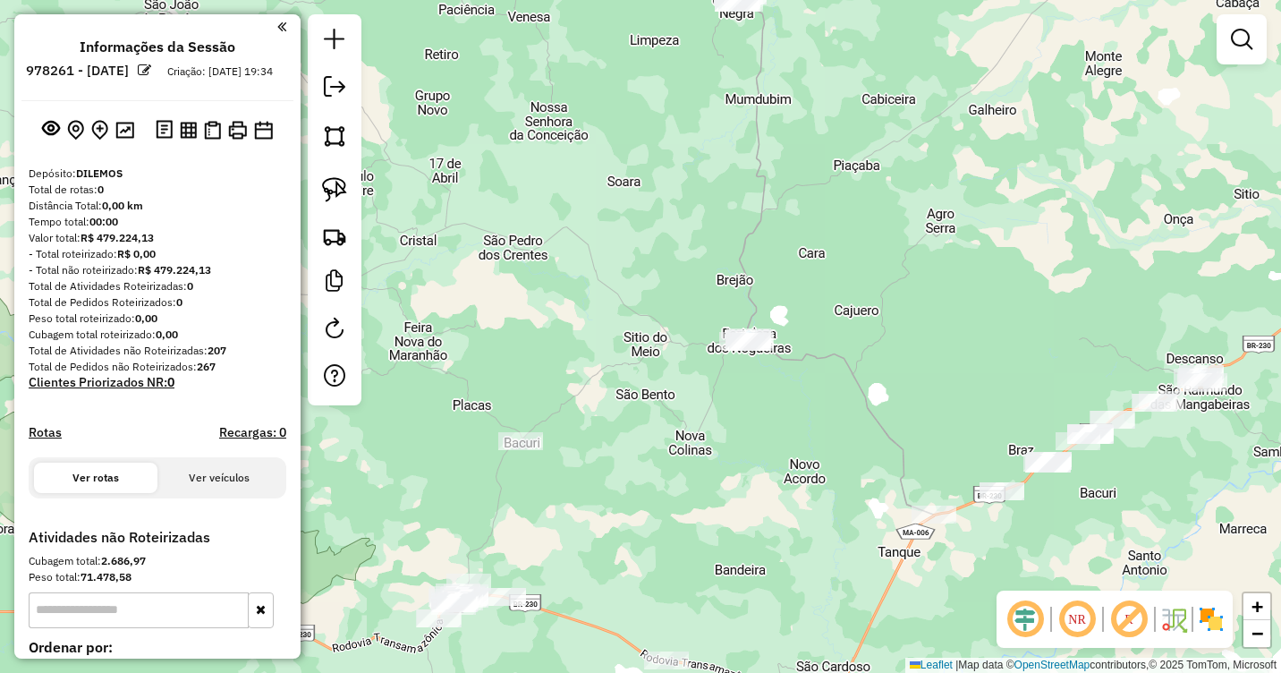
drag, startPoint x: 924, startPoint y: 354, endPoint x: 988, endPoint y: 198, distance: 168.9
click at [988, 198] on div "Janela de atendimento Grade de atendimento Capacidade Transportadoras Veículos …" at bounding box center [640, 336] width 1281 height 673
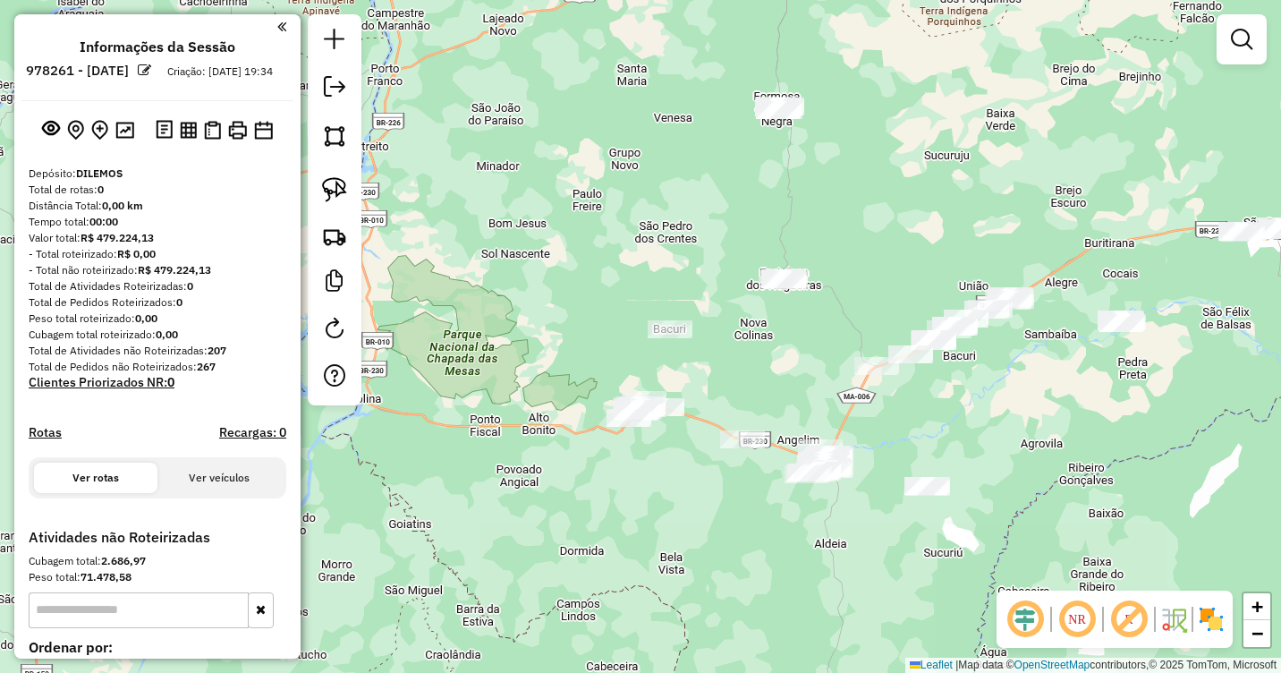
drag, startPoint x: 988, startPoint y: 232, endPoint x: 851, endPoint y: 233, distance: 137.8
click at [851, 233] on div "Janela de atendimento Grade de atendimento Capacidade Transportadoras Veículos …" at bounding box center [640, 336] width 1281 height 673
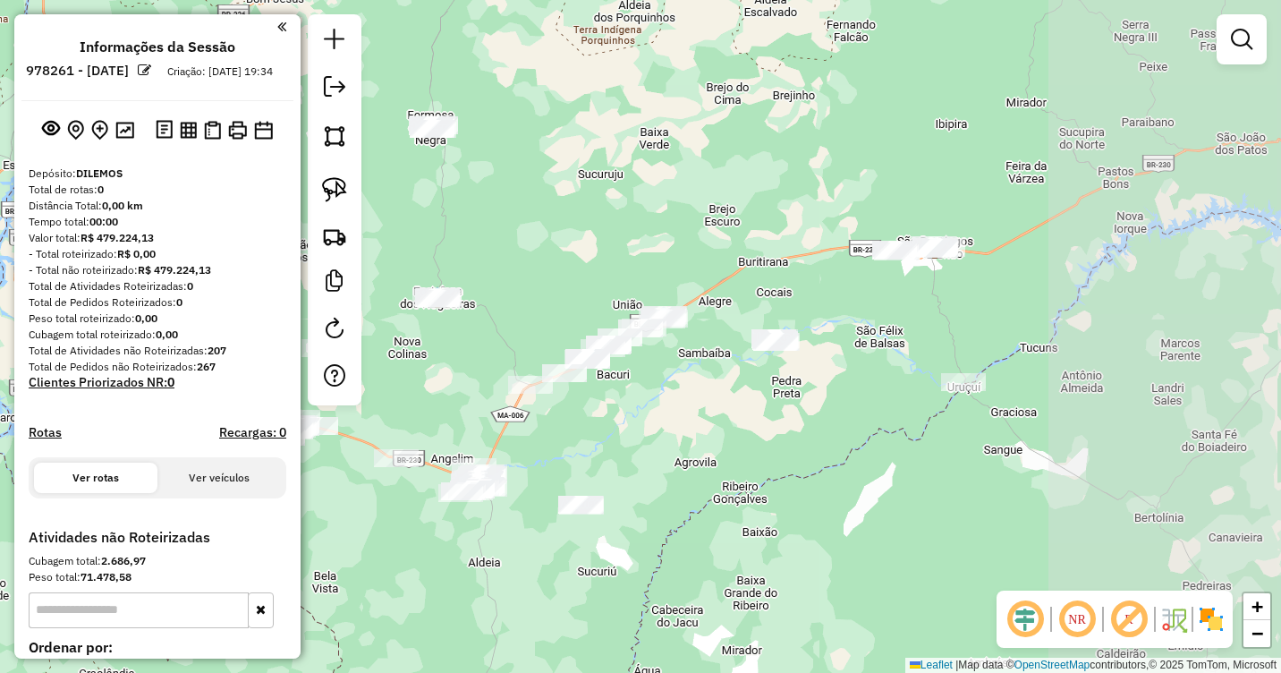
drag, startPoint x: 1132, startPoint y: 292, endPoint x: 847, endPoint y: 305, distance: 285.7
click at [847, 305] on div "Janela de atendimento Grade de atendimento Capacidade Transportadoras Veículos …" at bounding box center [640, 336] width 1281 height 673
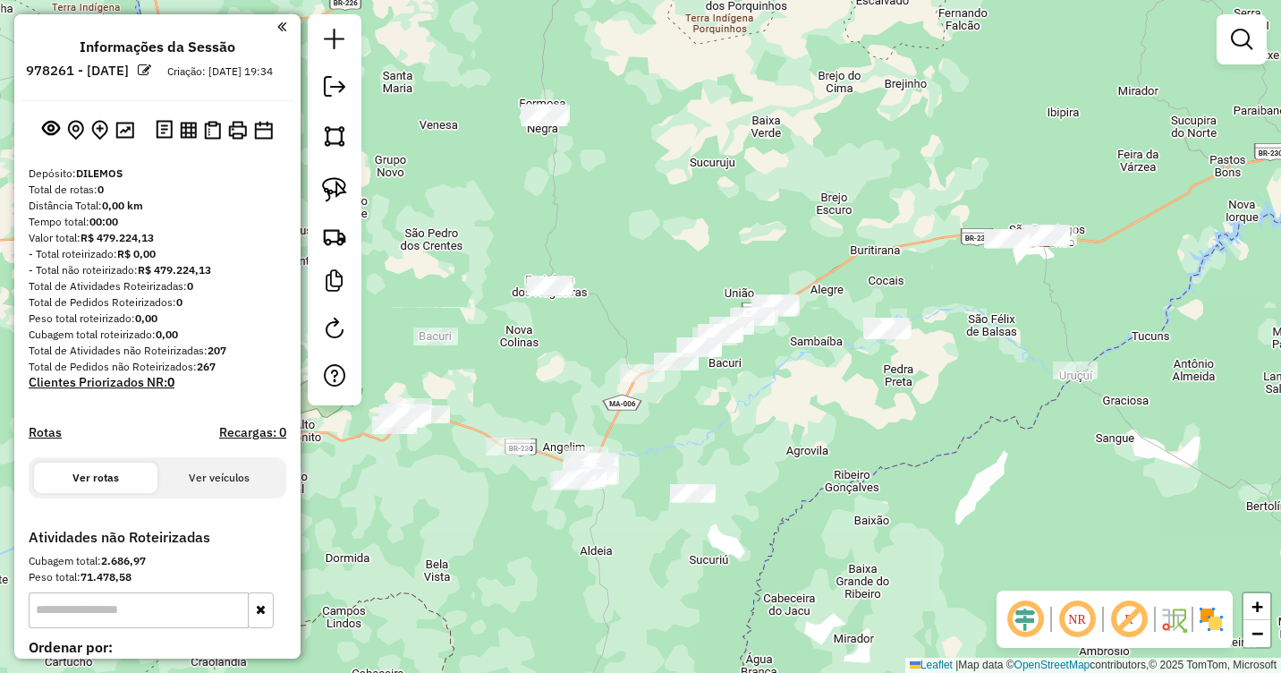
drag, startPoint x: 911, startPoint y: 305, endPoint x: 1022, endPoint y: 293, distance: 112.4
click at [1022, 293] on div "Janela de atendimento Grade de atendimento Capacidade Transportadoras Veículos …" at bounding box center [640, 336] width 1281 height 673
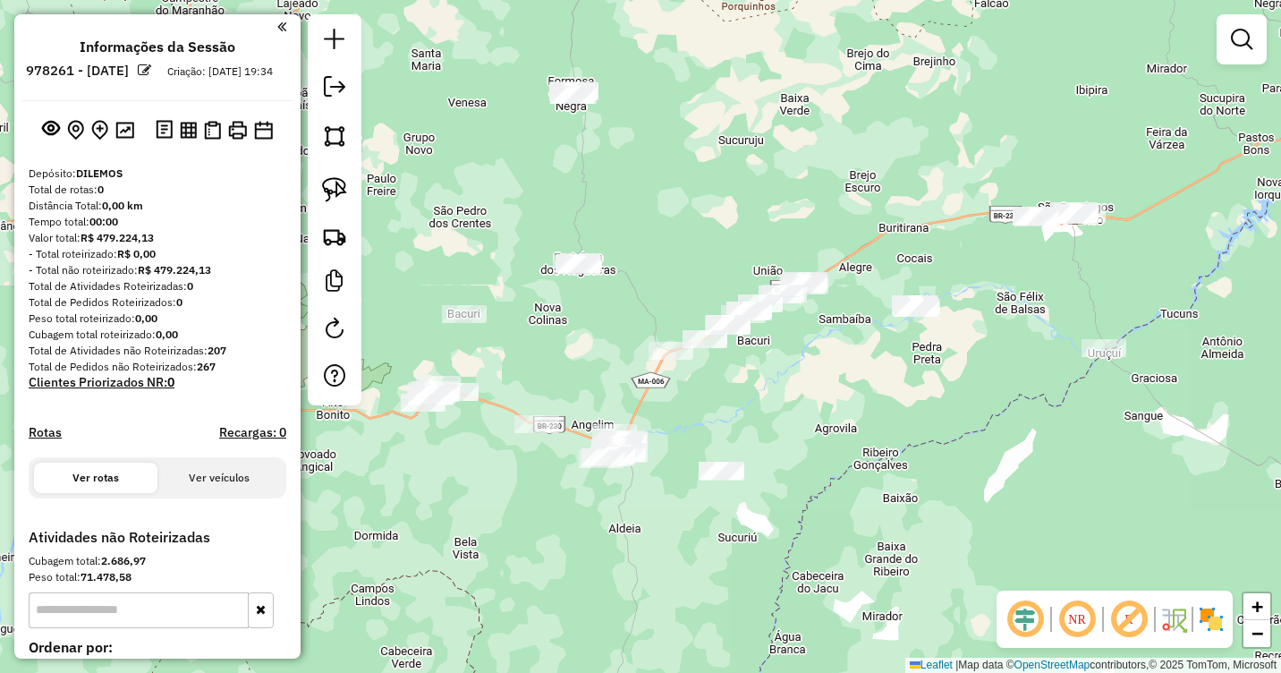
drag, startPoint x: 777, startPoint y: 420, endPoint x: 943, endPoint y: 337, distance: 185.2
click at [943, 337] on div "Janela de atendimento Grade de atendimento Capacidade Transportadoras Veículos …" at bounding box center [640, 336] width 1281 height 673
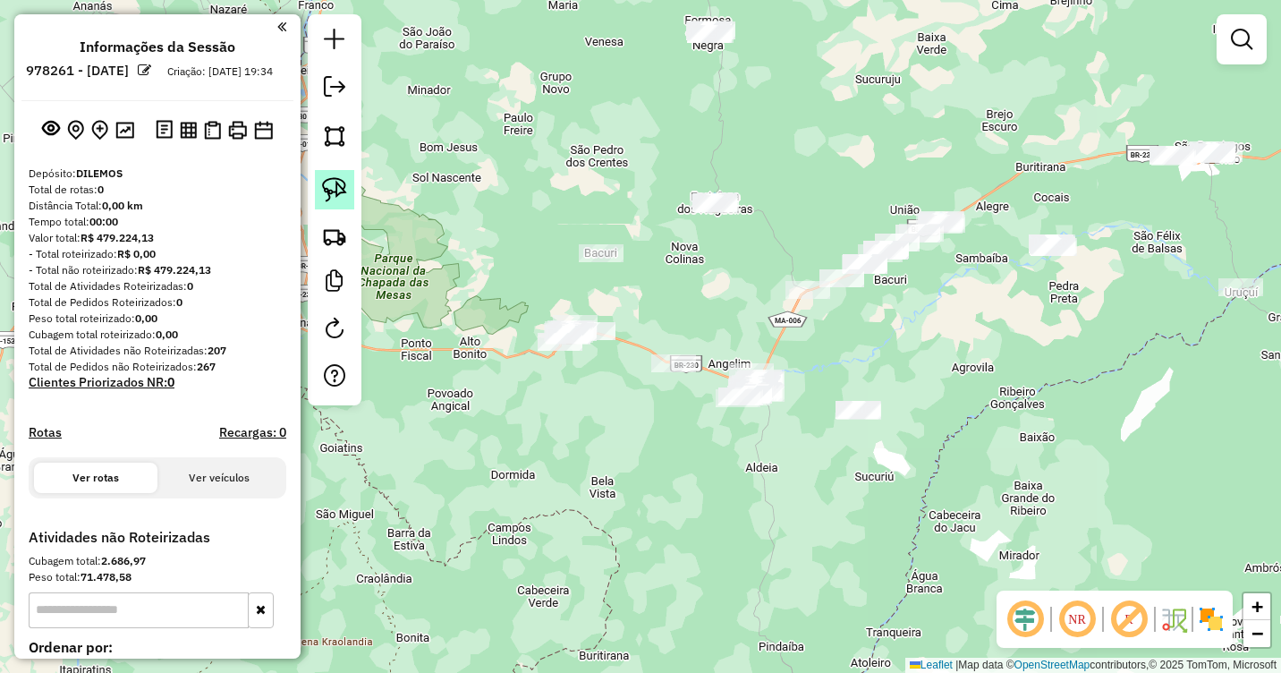
click at [338, 194] on img at bounding box center [334, 189] width 25 height 25
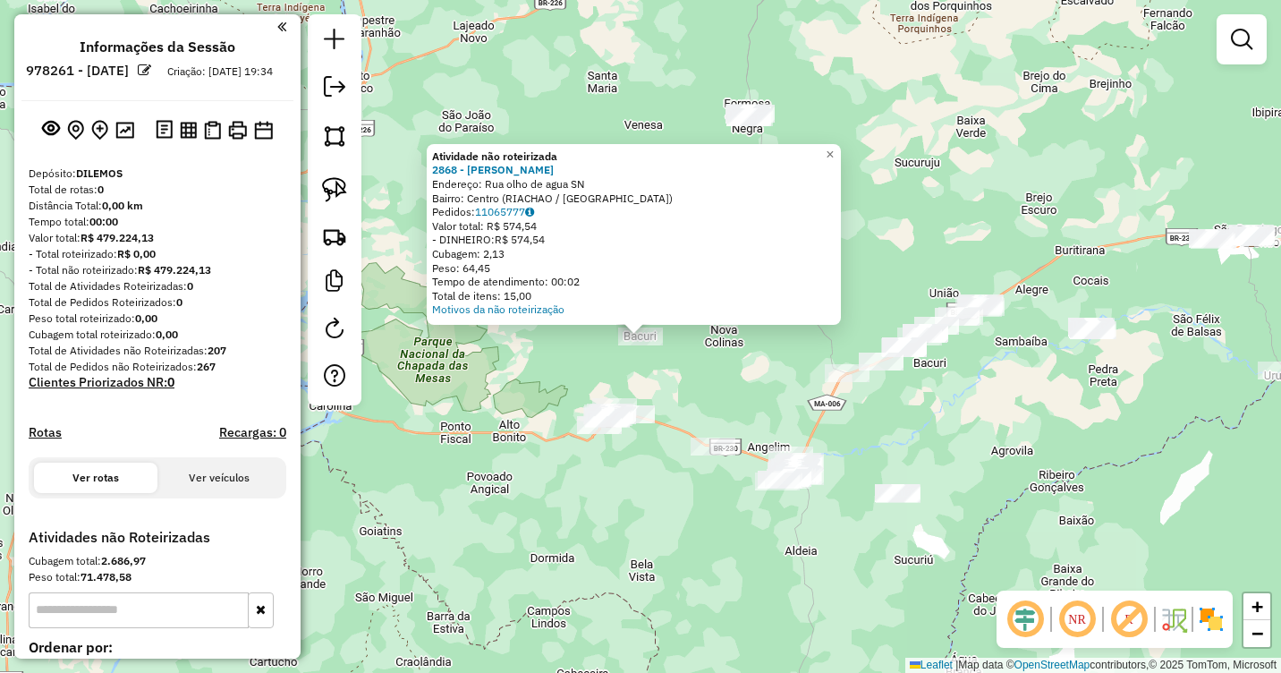
click at [691, 369] on div "Atividade não roteirizada 2868 - BARBEARIA THALISSON Endereço: Rua olho de agua…" at bounding box center [640, 336] width 1281 height 673
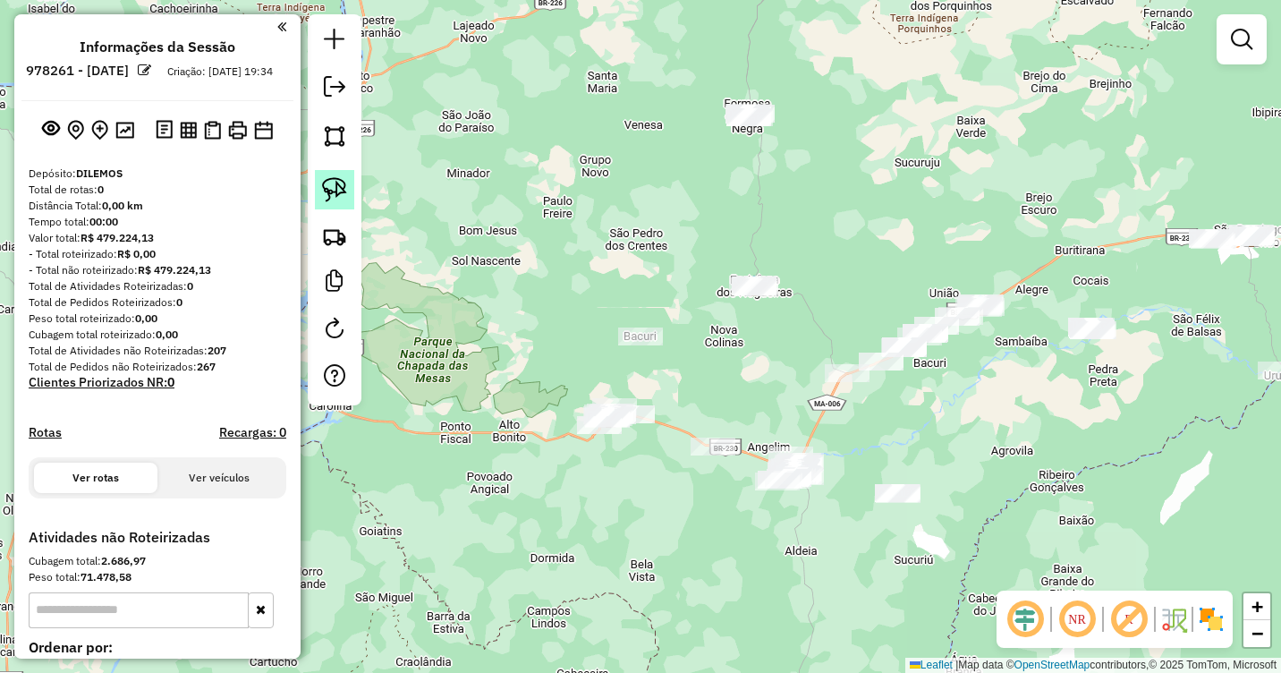
click at [338, 187] on img at bounding box center [334, 189] width 25 height 25
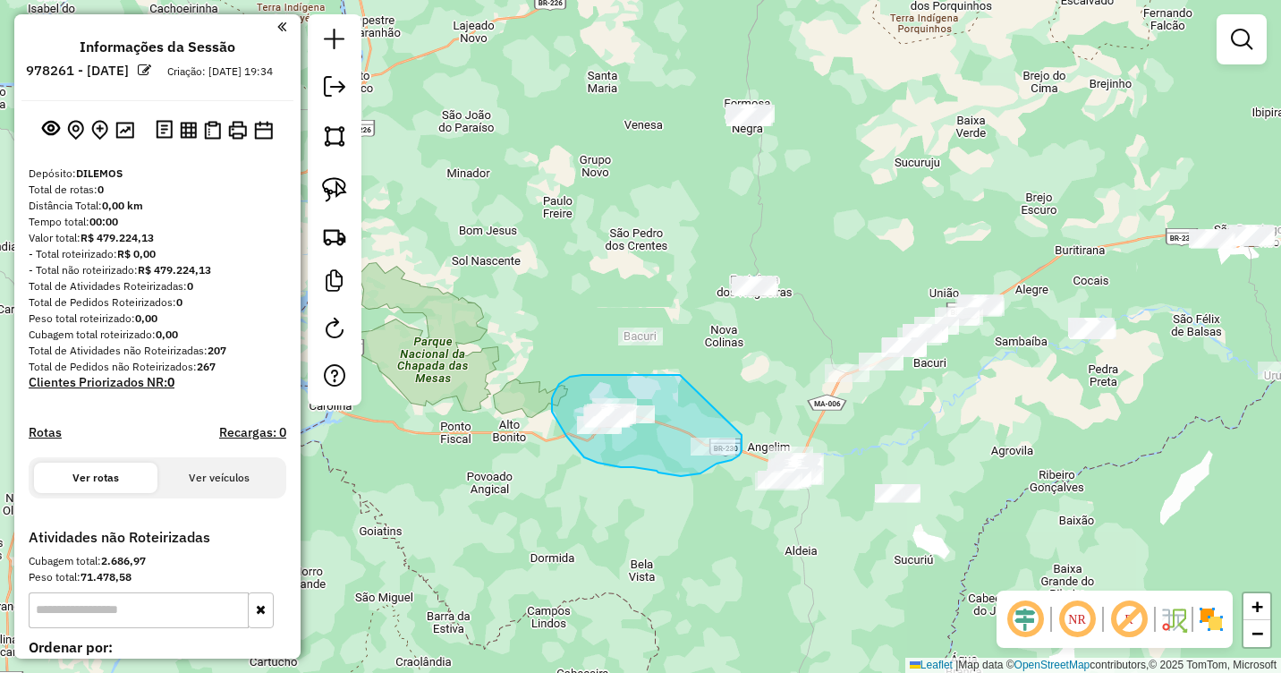
drag, startPoint x: 680, startPoint y: 375, endPoint x: 741, endPoint y: 433, distance: 84.1
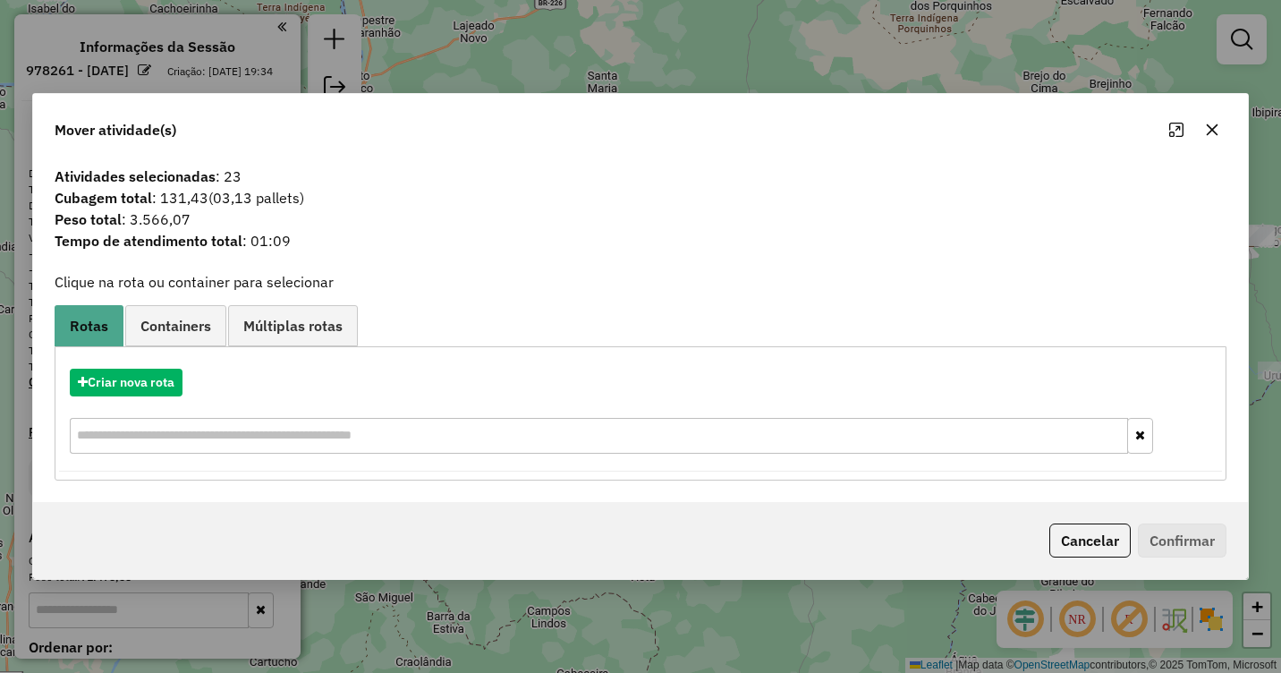
click at [1210, 128] on icon "button" at bounding box center [1213, 130] width 12 height 12
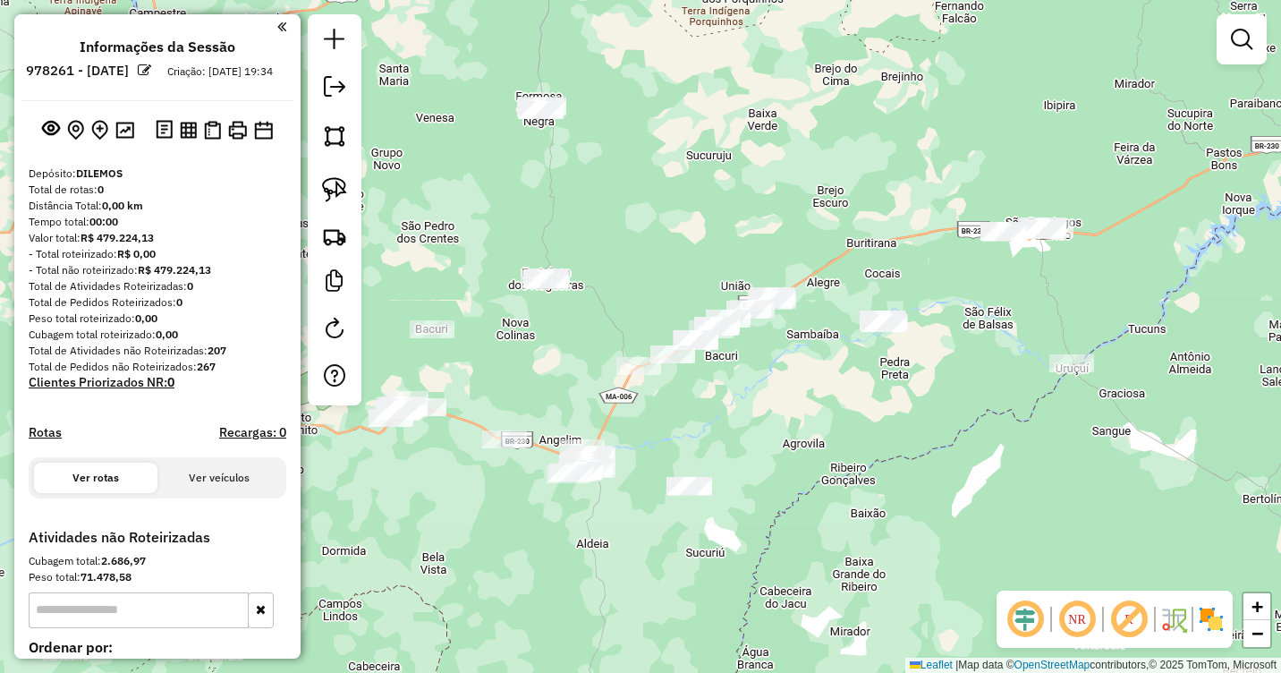
drag, startPoint x: 1048, startPoint y: 418, endPoint x: 833, endPoint y: 415, distance: 215.6
click at [833, 415] on div "Janela de atendimento Grade de atendimento Capacidade Transportadoras Veículos …" at bounding box center [640, 336] width 1281 height 673
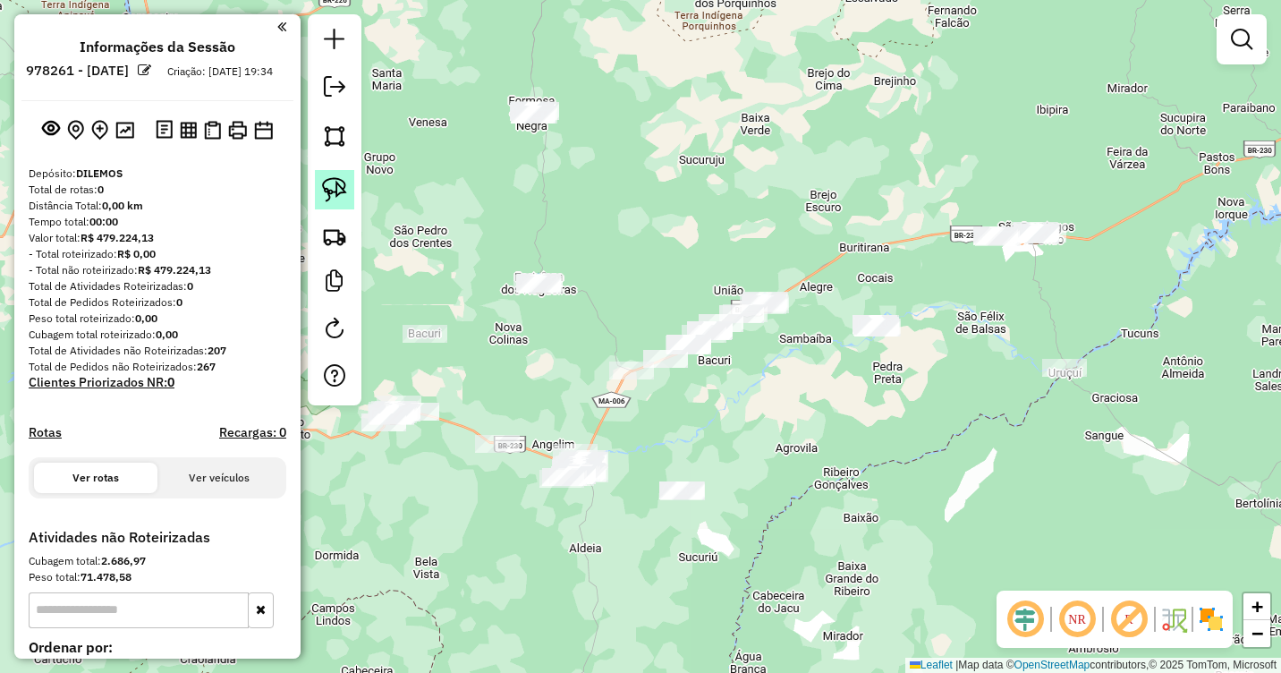
click at [333, 189] on img at bounding box center [334, 189] width 25 height 25
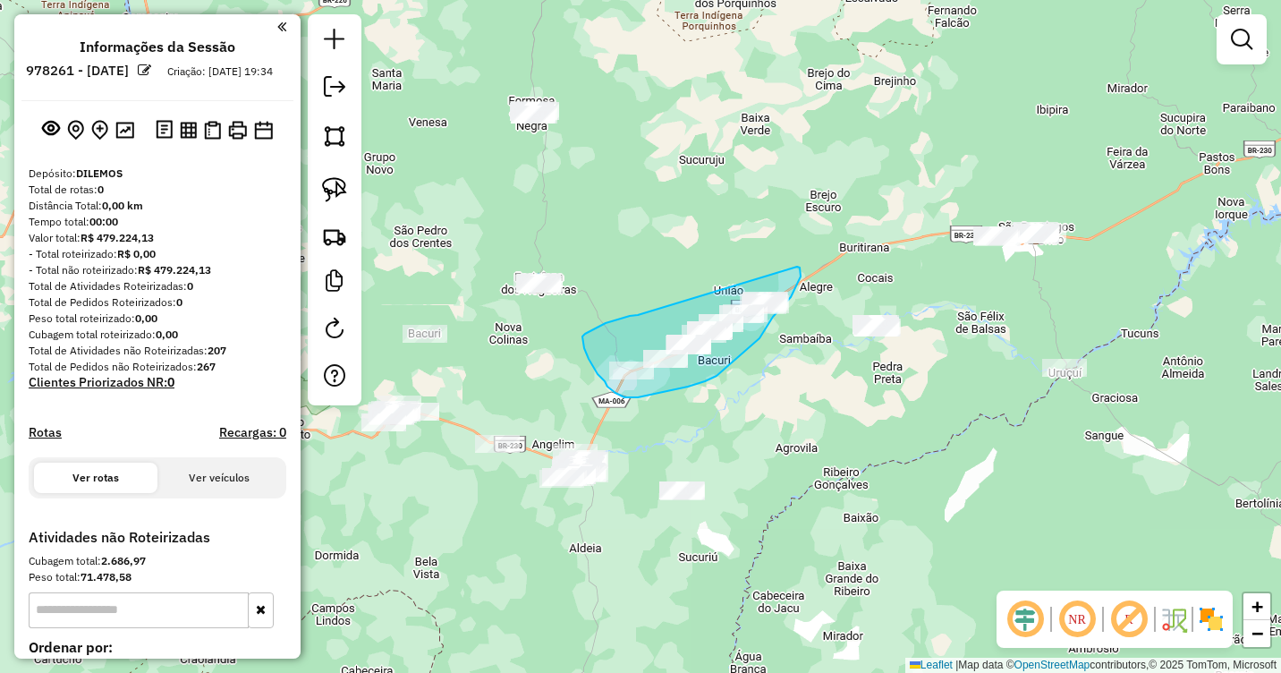
drag, startPoint x: 638, startPoint y: 315, endPoint x: 795, endPoint y: 267, distance: 164.7
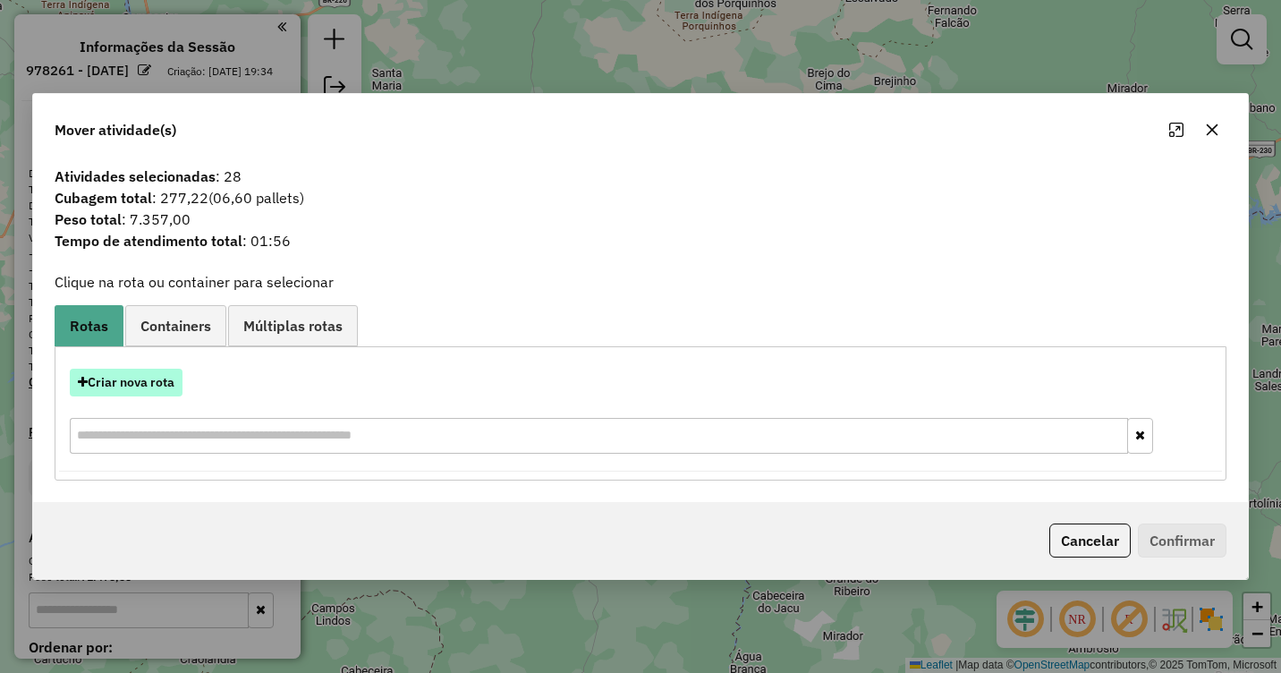
click at [147, 381] on button "Criar nova rota" at bounding box center [126, 383] width 113 height 28
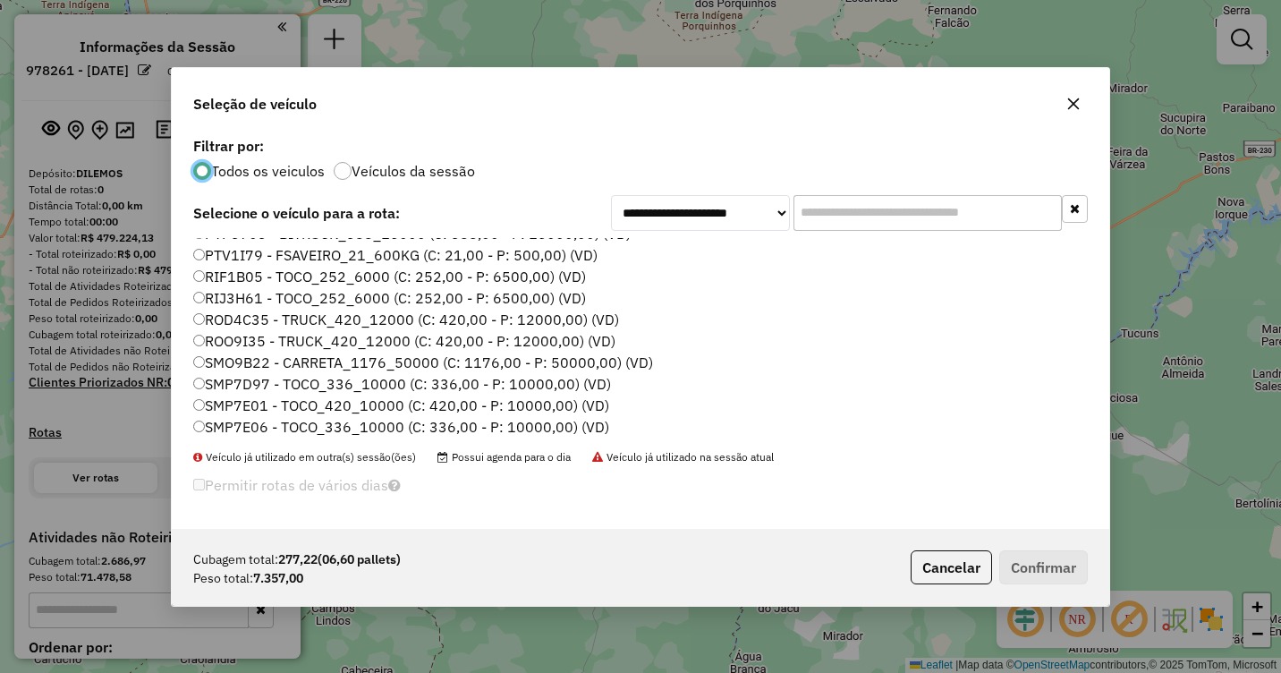
scroll to position [447, 0]
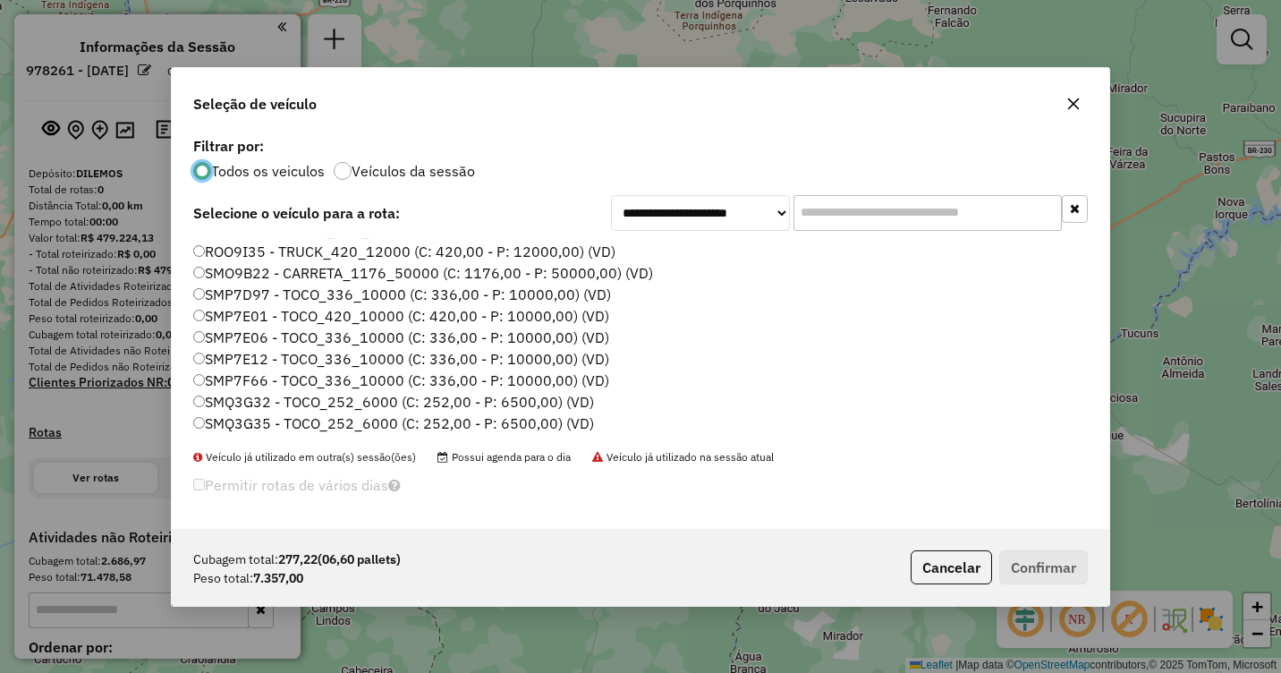
click at [220, 379] on label "SMP7F66 - TOCO_336_10000 (C: 336,00 - P: 10000,00) (VD)" at bounding box center [401, 379] width 416 height 21
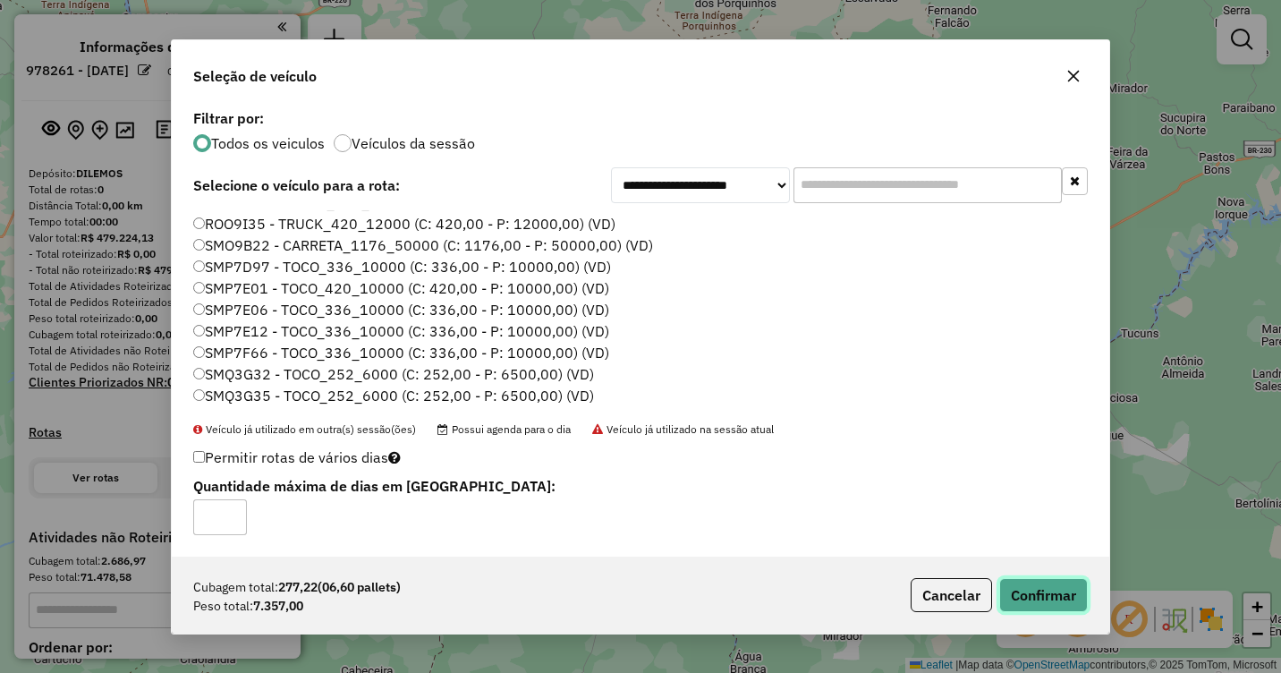
click at [1027, 582] on button "Confirmar" at bounding box center [1043, 595] width 89 height 34
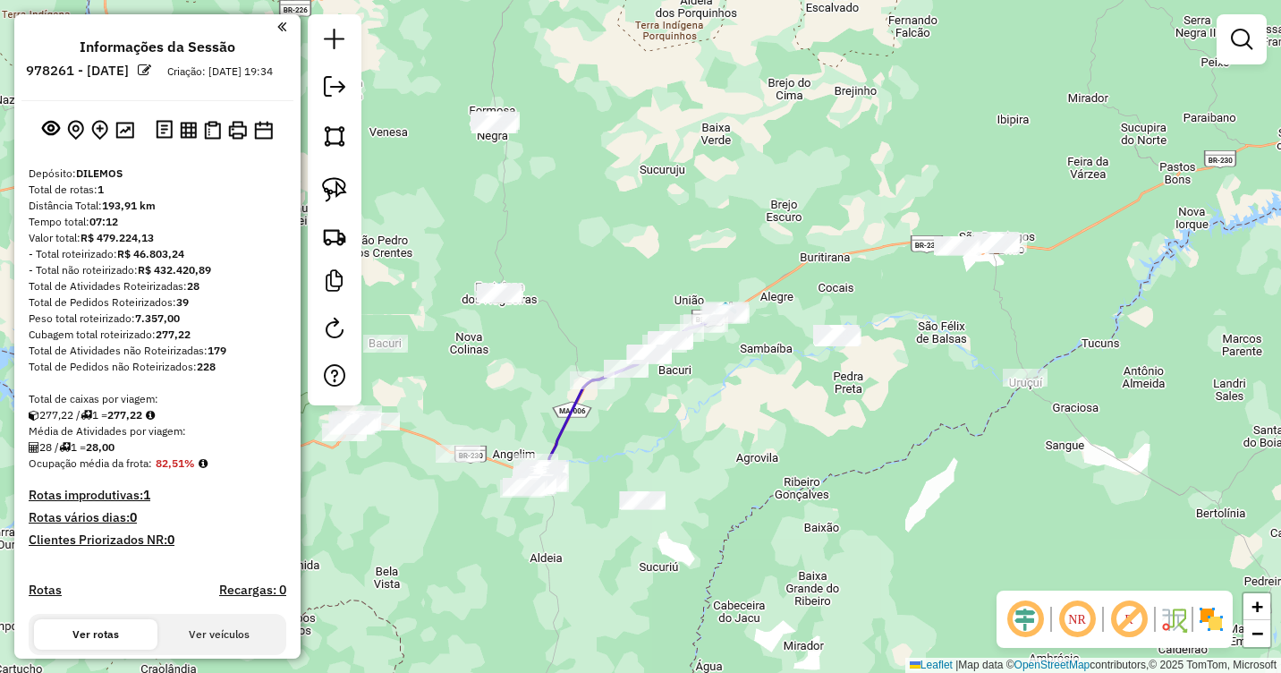
drag, startPoint x: 1076, startPoint y: 285, endPoint x: 881, endPoint y: 344, distance: 203.7
click at [881, 344] on div "Janela de atendimento Grade de atendimento Capacidade Transportadoras Veículos …" at bounding box center [640, 336] width 1281 height 673
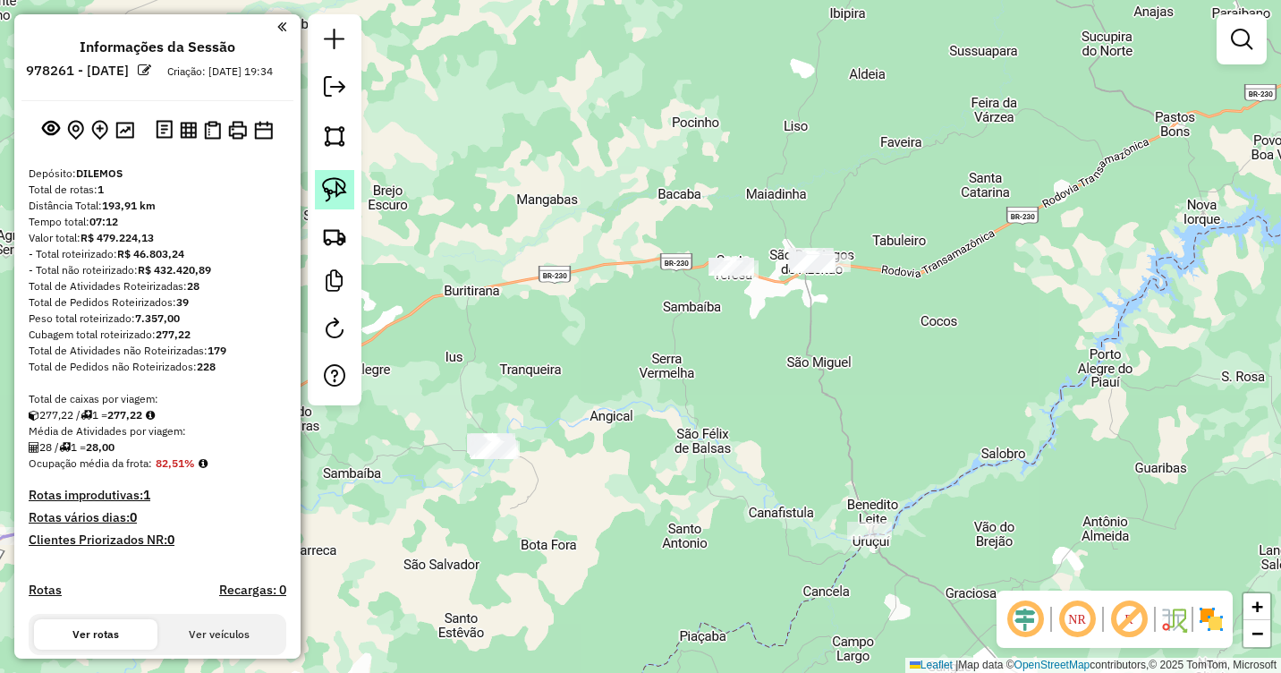
click at [319, 184] on link at bounding box center [334, 189] width 39 height 39
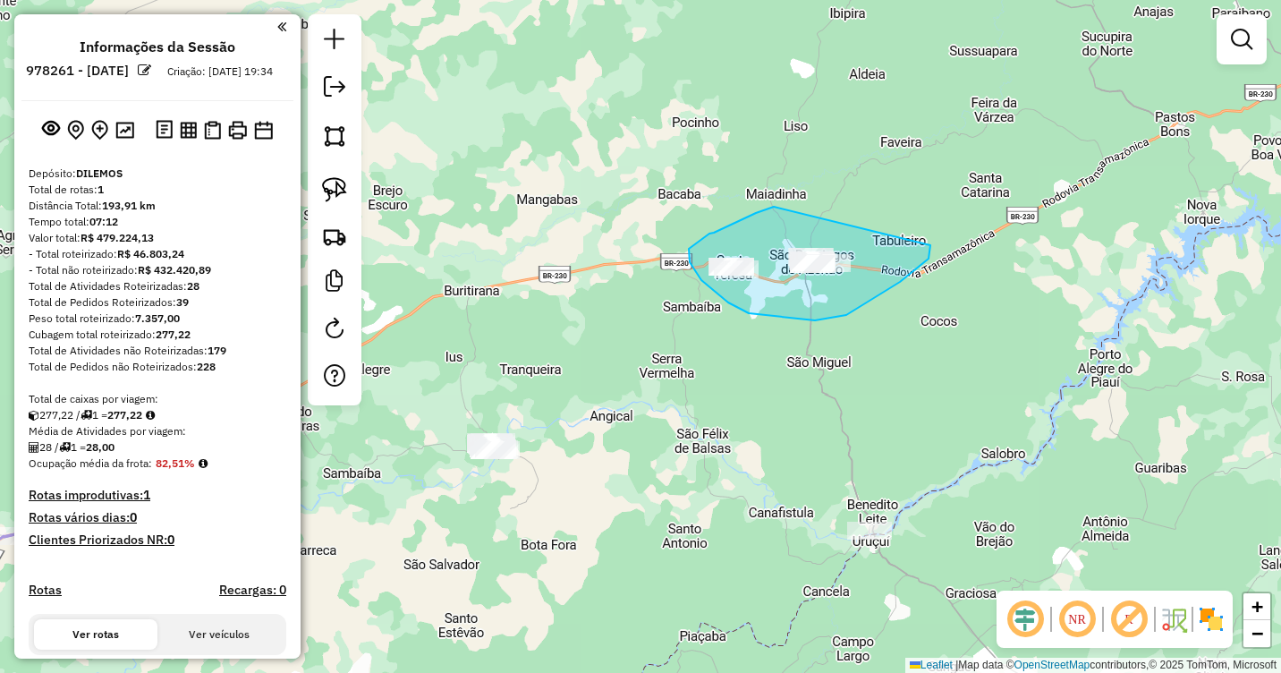
drag, startPoint x: 767, startPoint y: 208, endPoint x: 929, endPoint y: 245, distance: 166.0
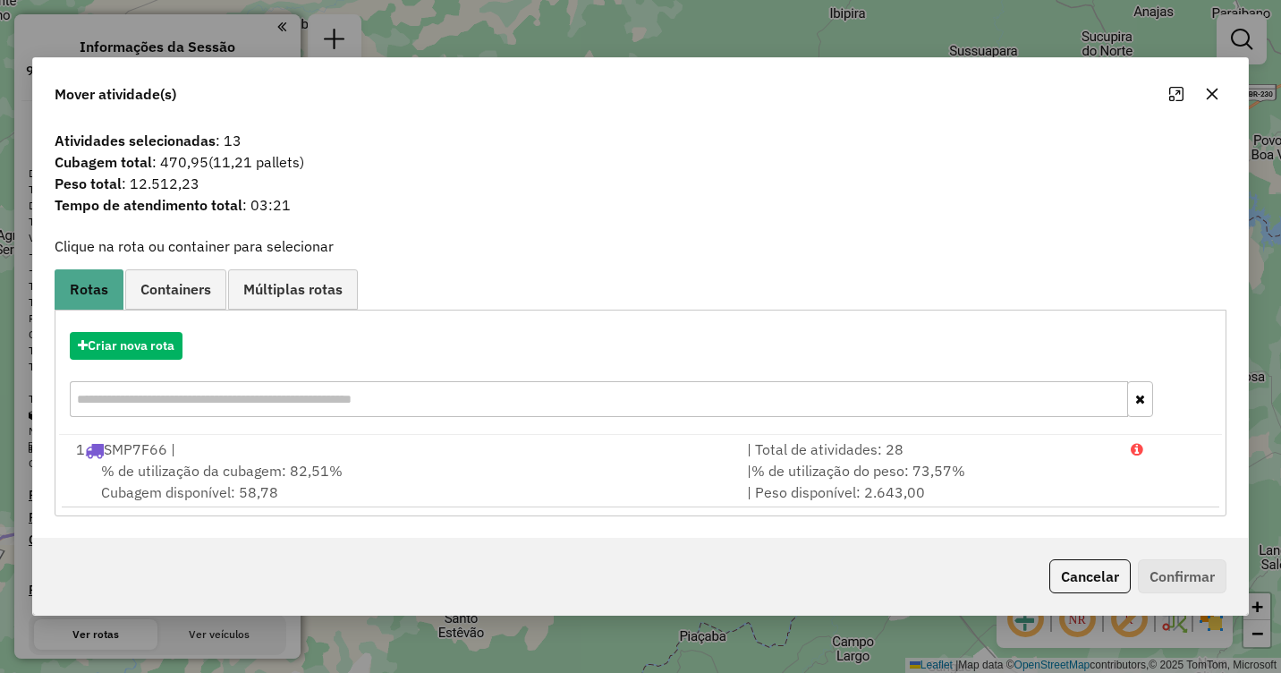
click at [1211, 89] on icon "button" at bounding box center [1212, 94] width 14 height 14
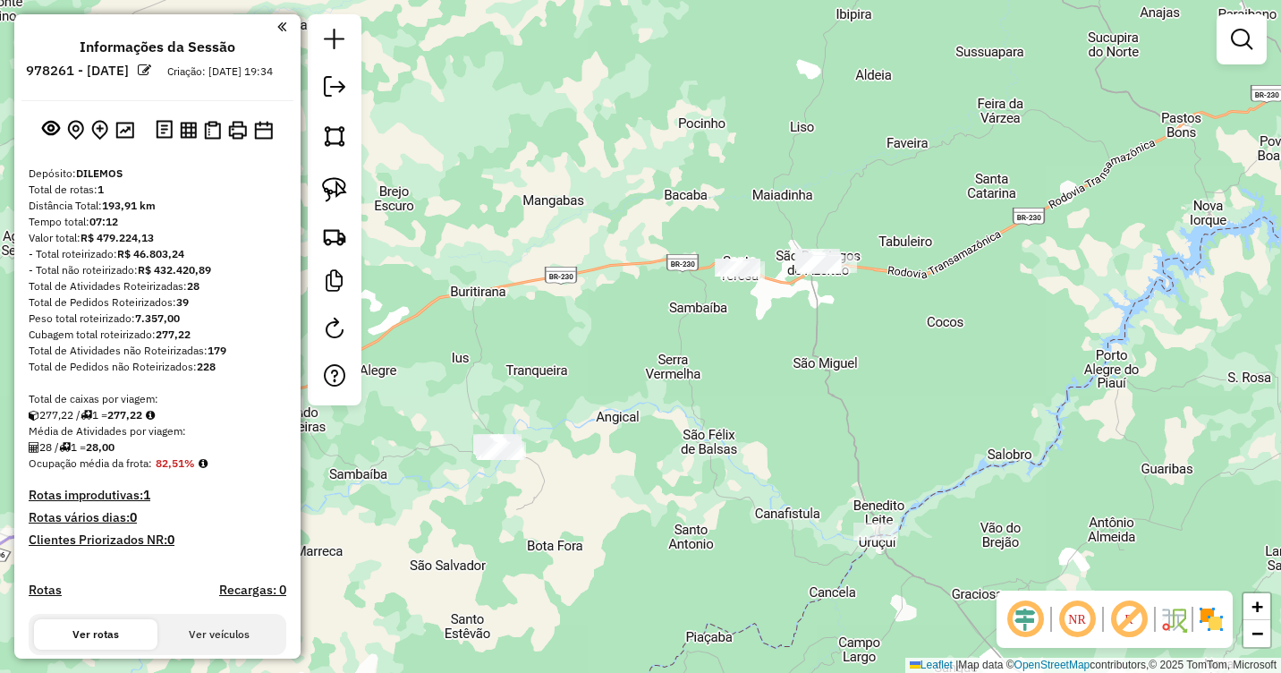
drag, startPoint x: 768, startPoint y: 322, endPoint x: 868, endPoint y: 327, distance: 99.4
click at [916, 311] on div "Janela de atendimento Grade de atendimento Capacidade Transportadoras Veículos …" at bounding box center [640, 336] width 1281 height 673
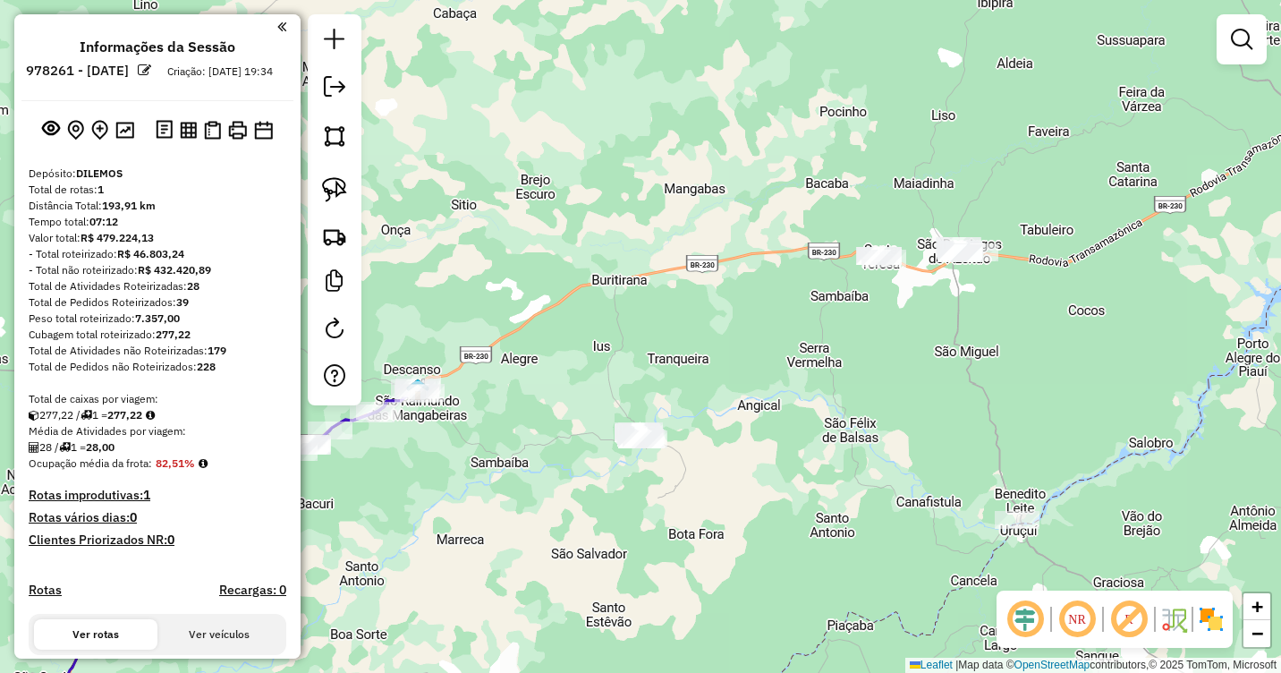
drag, startPoint x: 715, startPoint y: 351, endPoint x: 775, endPoint y: 336, distance: 61.6
click at [776, 336] on div "Janela de atendimento Grade de atendimento Capacidade Transportadoras Veículos …" at bounding box center [640, 336] width 1281 height 673
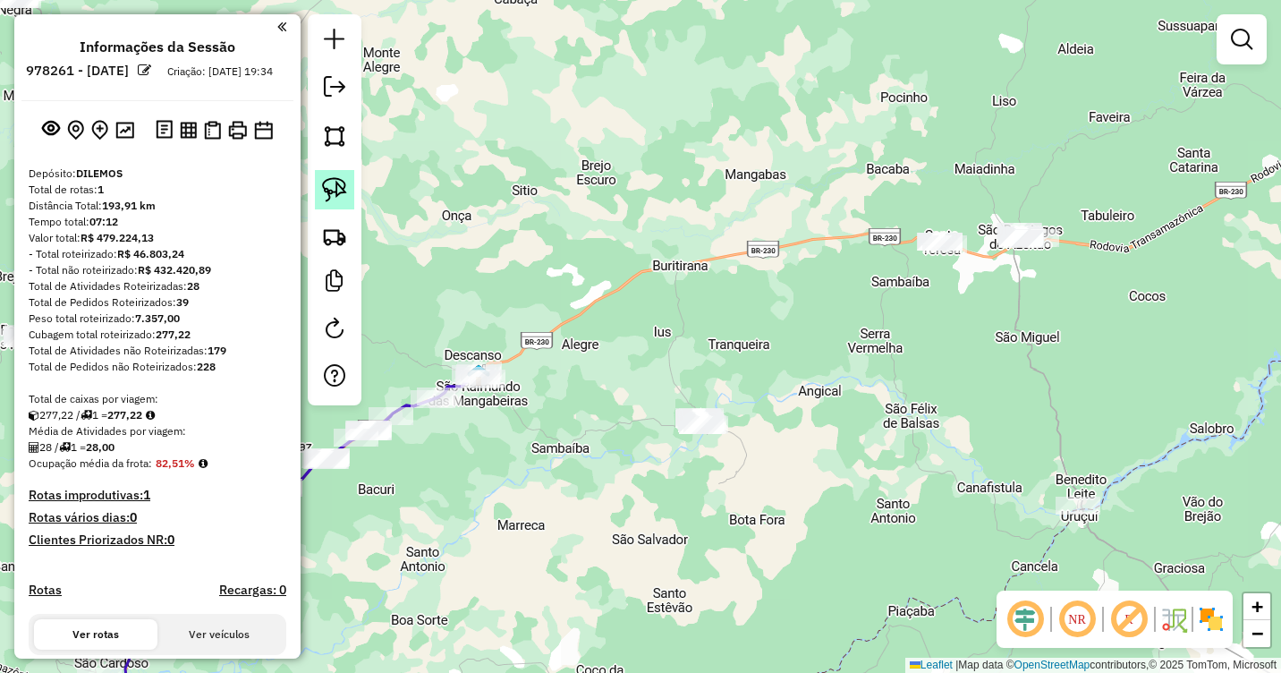
click at [344, 186] on img at bounding box center [334, 189] width 25 height 25
drag, startPoint x: 700, startPoint y: 376, endPoint x: 766, endPoint y: 411, distance: 75.2
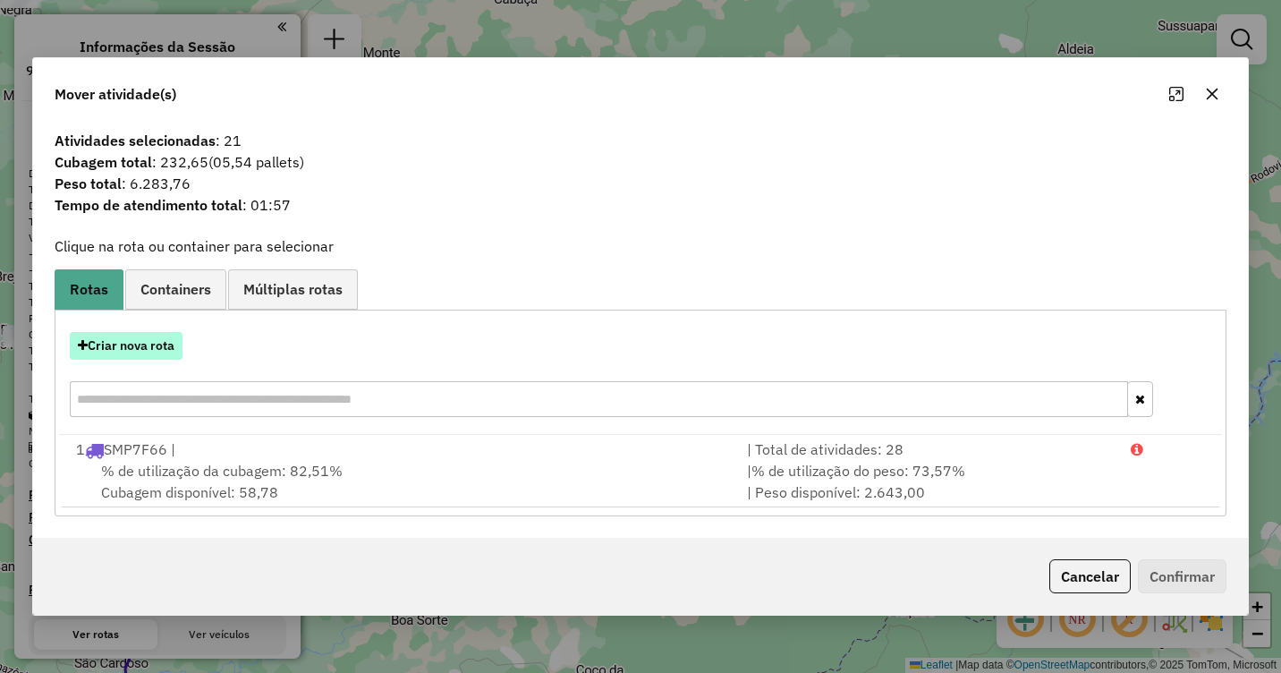
click at [148, 340] on button "Criar nova rota" at bounding box center [126, 346] width 113 height 28
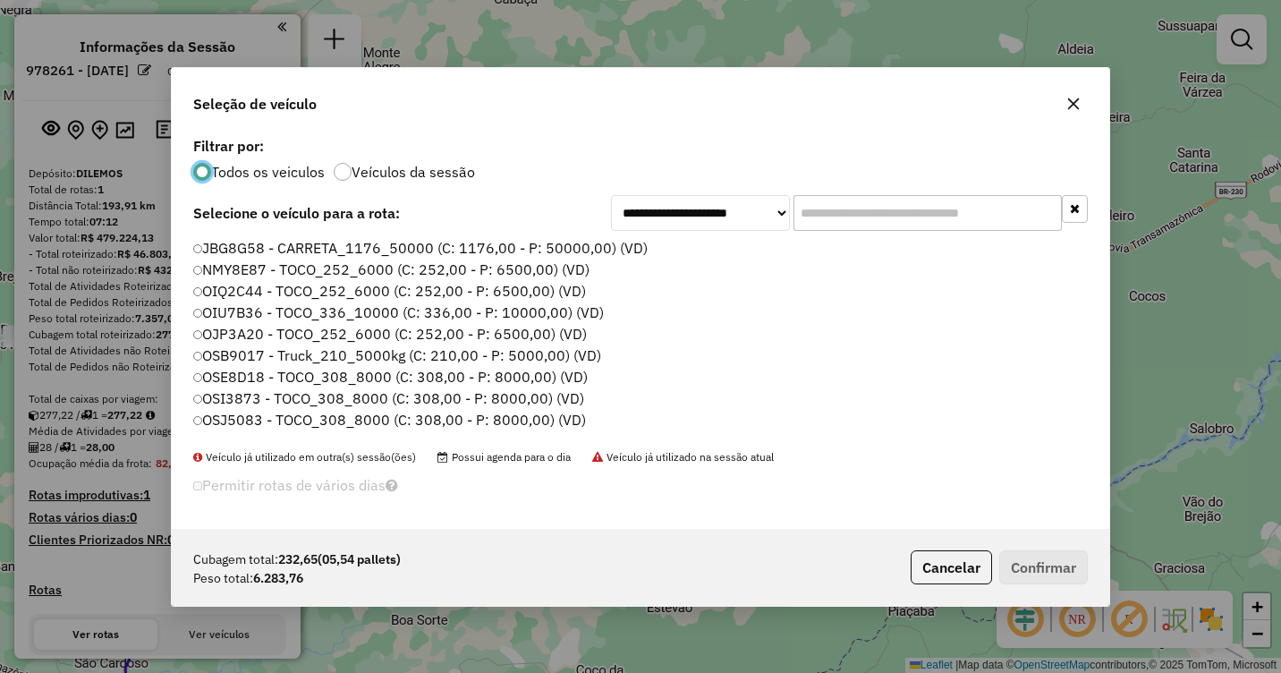
scroll to position [10, 5]
click at [220, 293] on label "OIQ2C44 - TOCO_252_6000 (C: 252,00 - P: 6500,00) (VD)" at bounding box center [390, 290] width 394 height 21
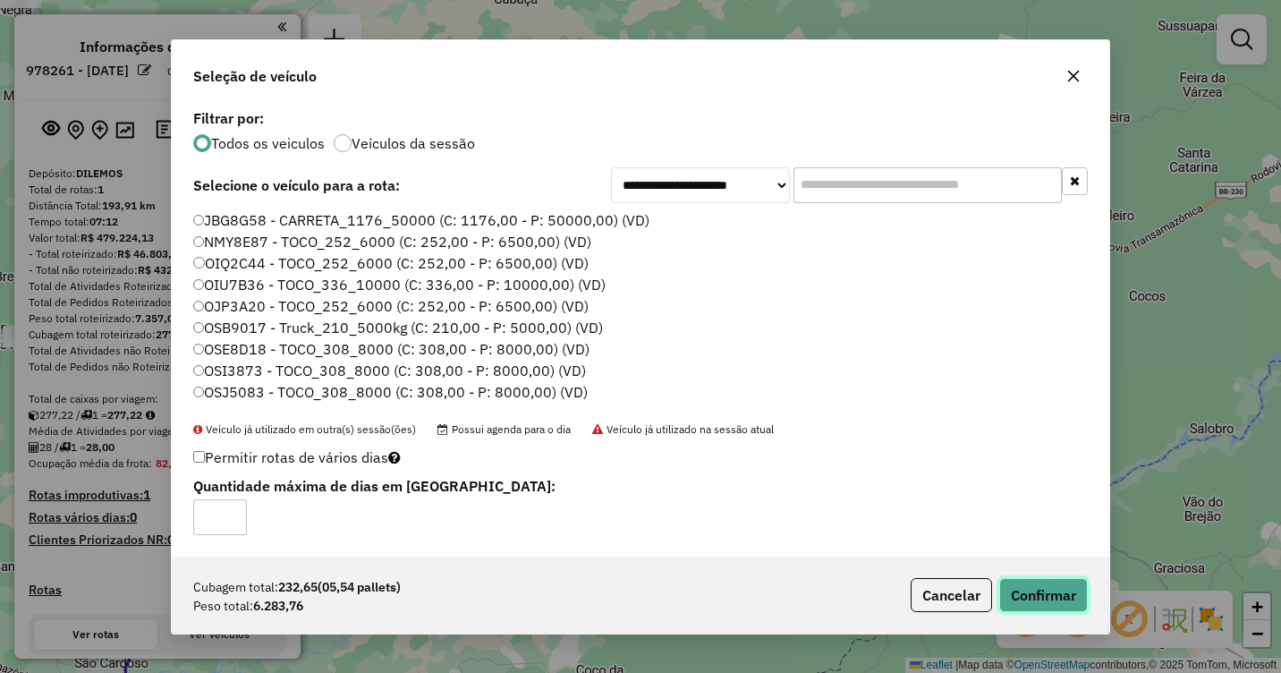
click at [1038, 604] on button "Confirmar" at bounding box center [1043, 595] width 89 height 34
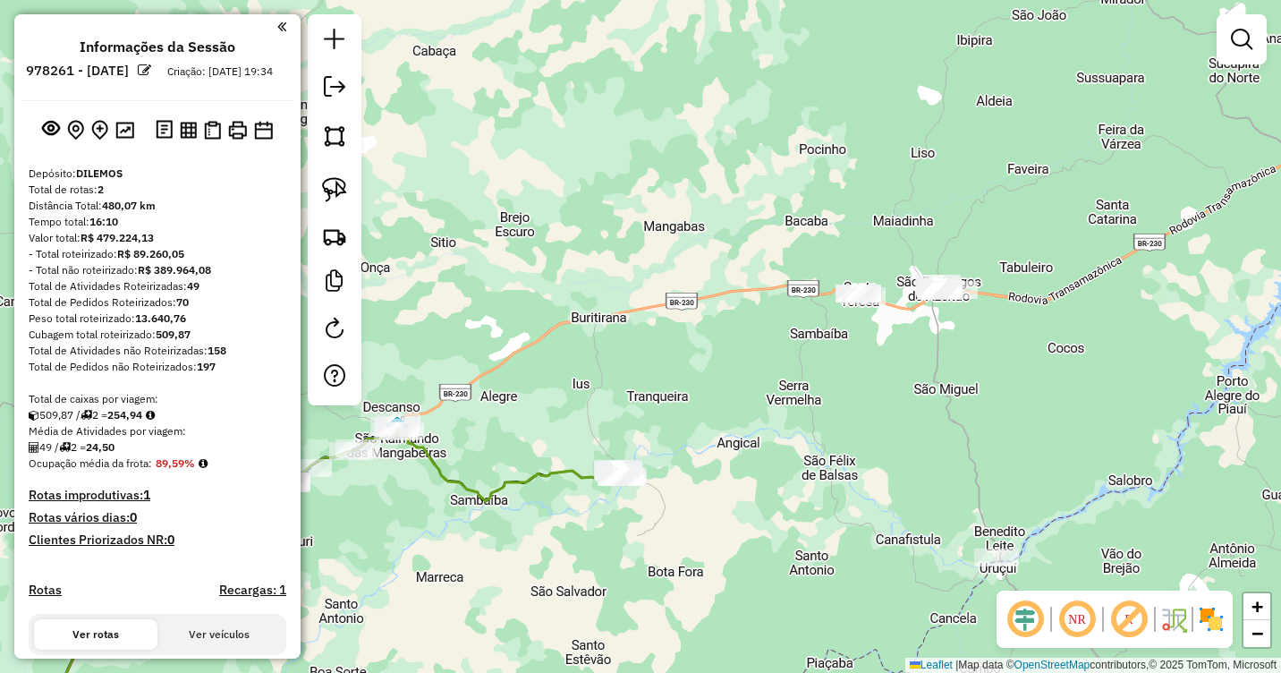
drag, startPoint x: 969, startPoint y: 344, endPoint x: 861, endPoint y: 370, distance: 111.3
click at [921, 377] on div "Janela de atendimento Grade de atendimento Capacidade Transportadoras Veículos …" at bounding box center [640, 336] width 1281 height 673
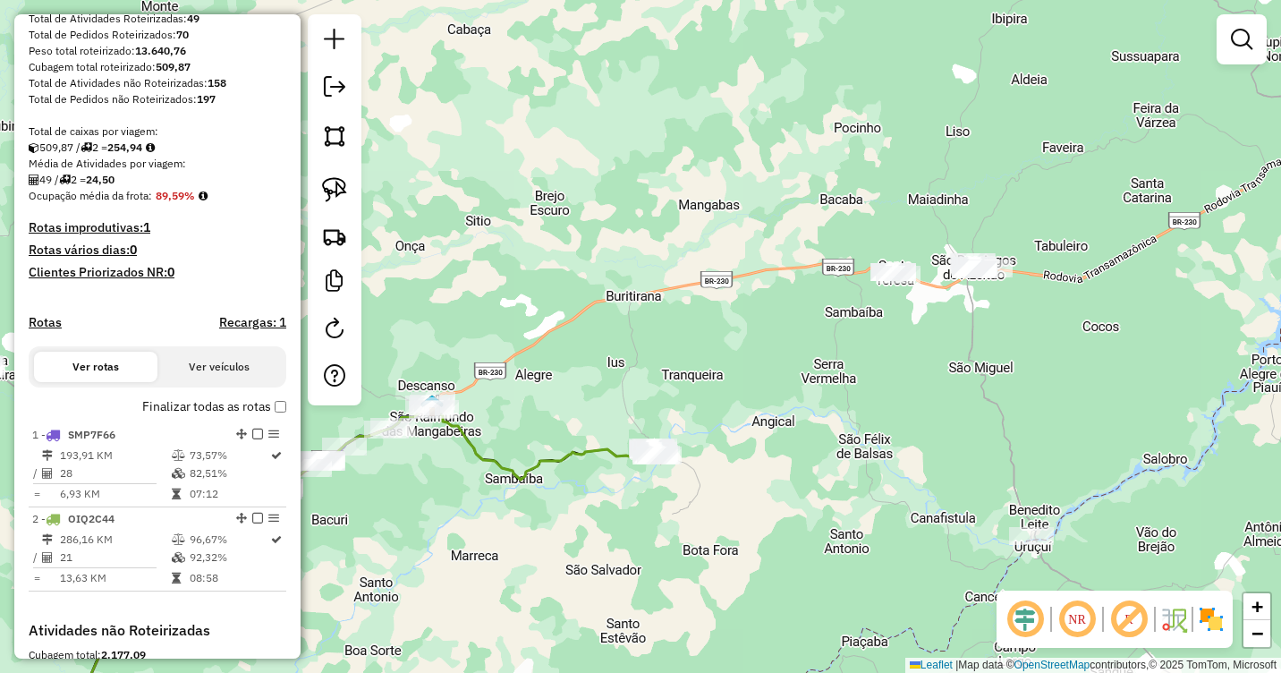
scroll to position [268, 0]
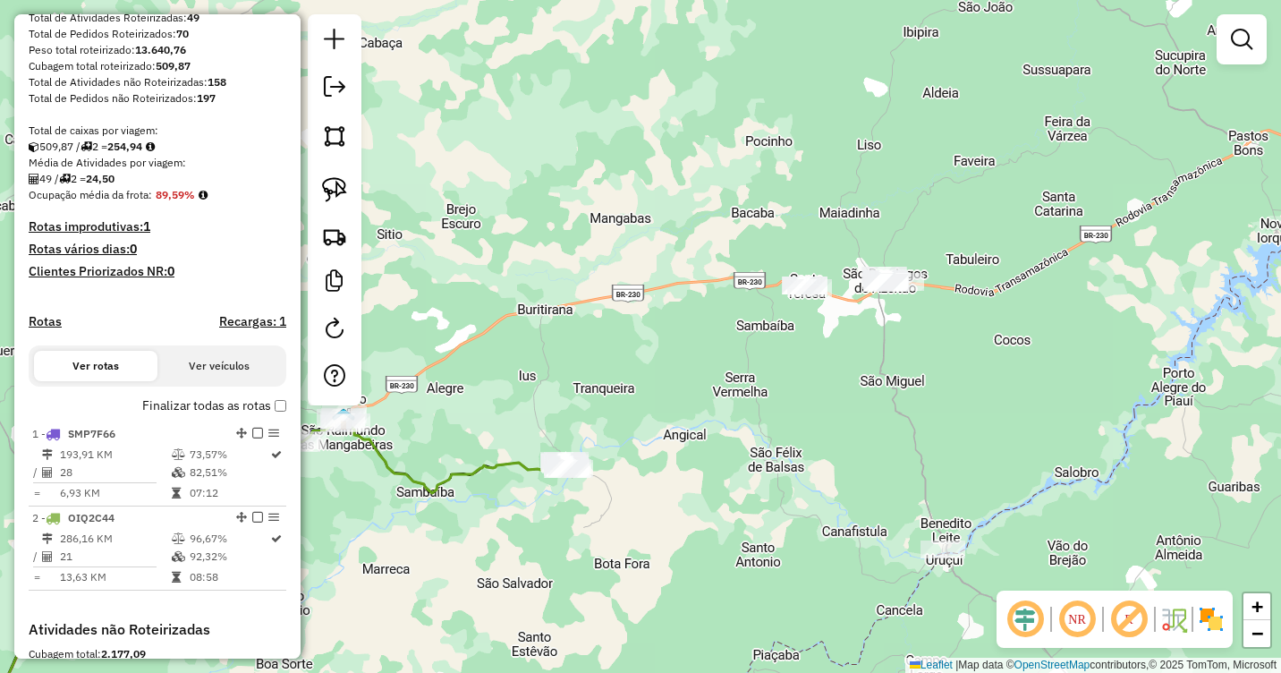
drag, startPoint x: 957, startPoint y: 366, endPoint x: 852, endPoint y: 377, distance: 105.3
click at [852, 386] on div "Janela de atendimento Grade de atendimento Capacidade Transportadoras Veículos …" at bounding box center [640, 336] width 1281 height 673
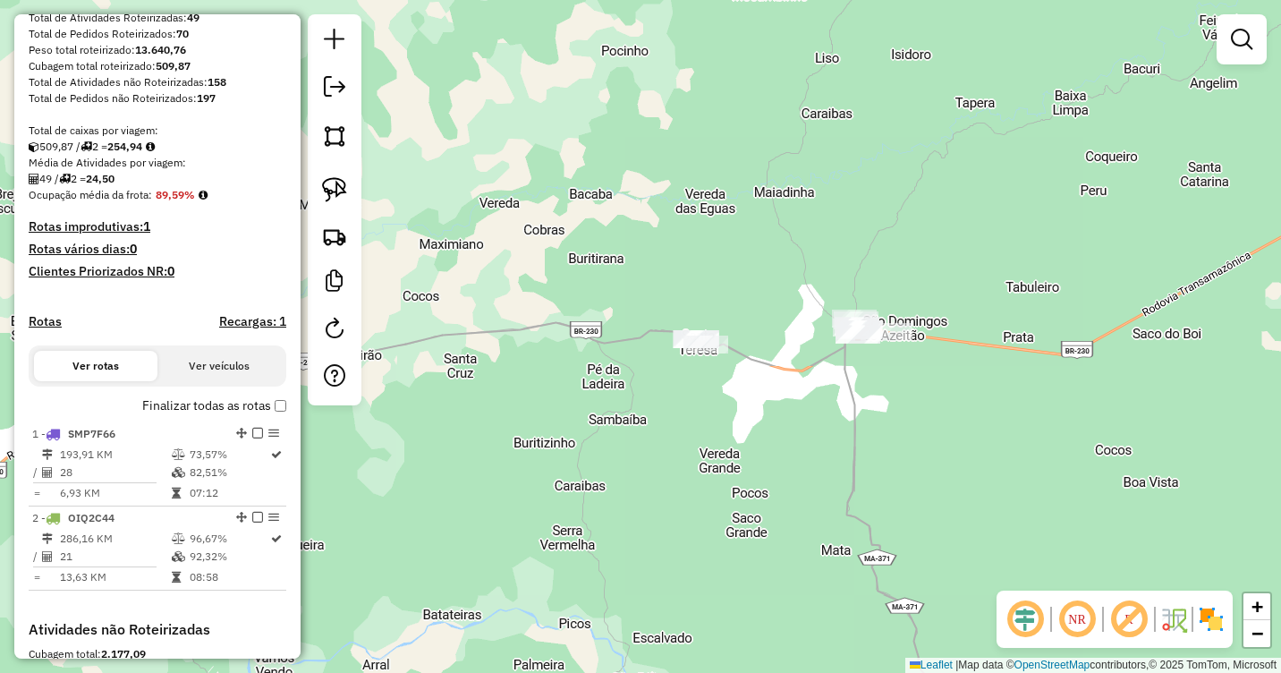
drag, startPoint x: 827, startPoint y: 344, endPoint x: 825, endPoint y: 410, distance: 65.4
click at [825, 410] on div "Janela de atendimento Grade de atendimento Capacidade Transportadoras Veículos …" at bounding box center [640, 336] width 1281 height 673
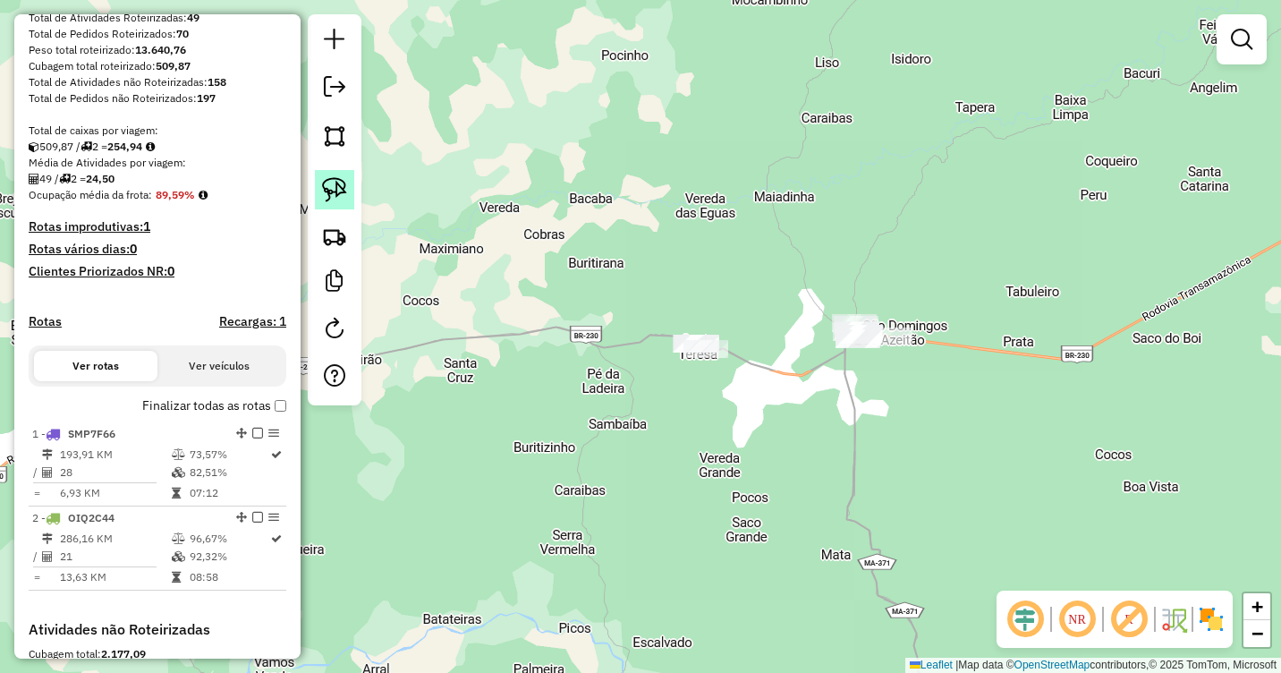
click at [326, 185] on img at bounding box center [334, 189] width 25 height 25
drag, startPoint x: 706, startPoint y: 311, endPoint x: 737, endPoint y: 338, distance: 41.2
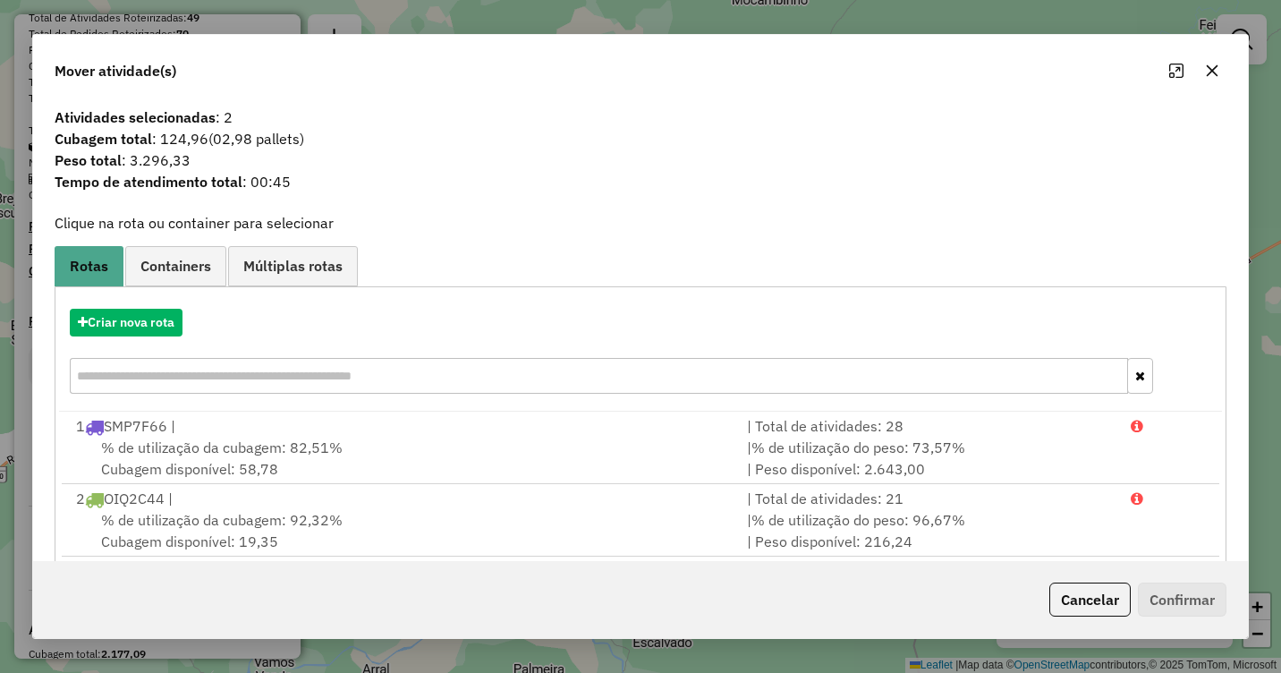
click at [1208, 76] on icon "button" at bounding box center [1212, 71] width 14 height 14
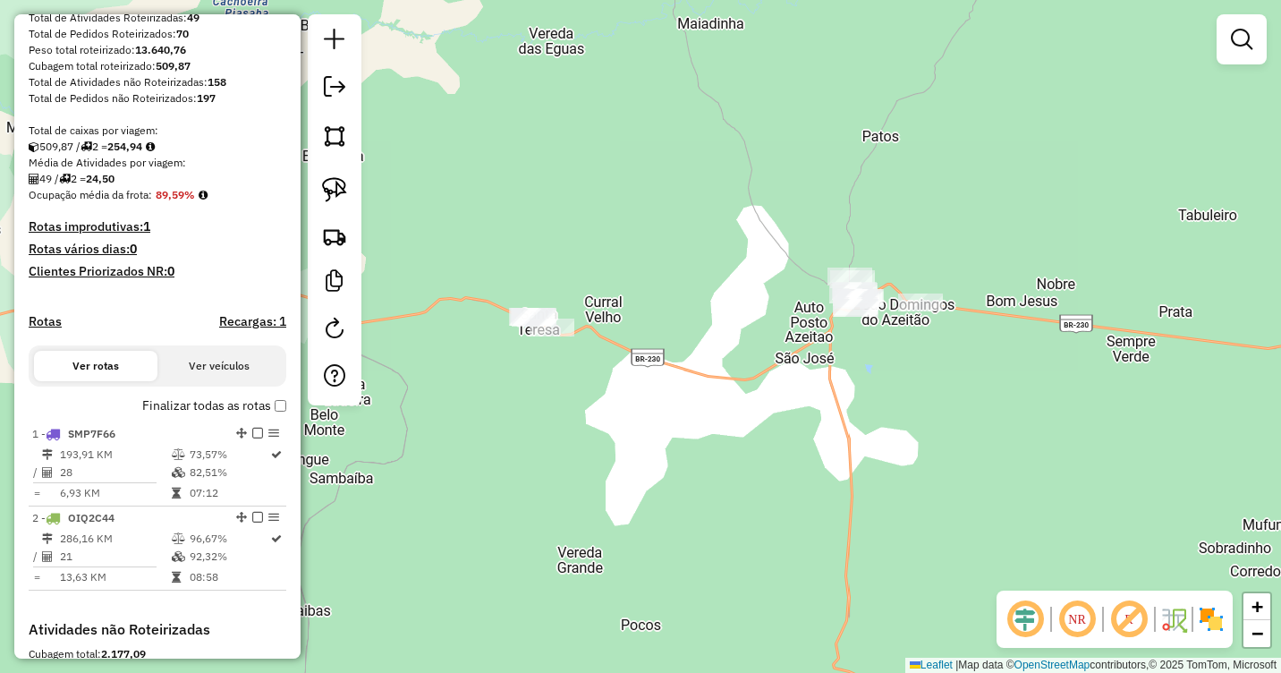
click at [974, 332] on div "Janela de atendimento Grade de atendimento Capacidade Transportadoras Veículos …" at bounding box center [640, 336] width 1281 height 673
click at [326, 182] on img at bounding box center [334, 189] width 25 height 25
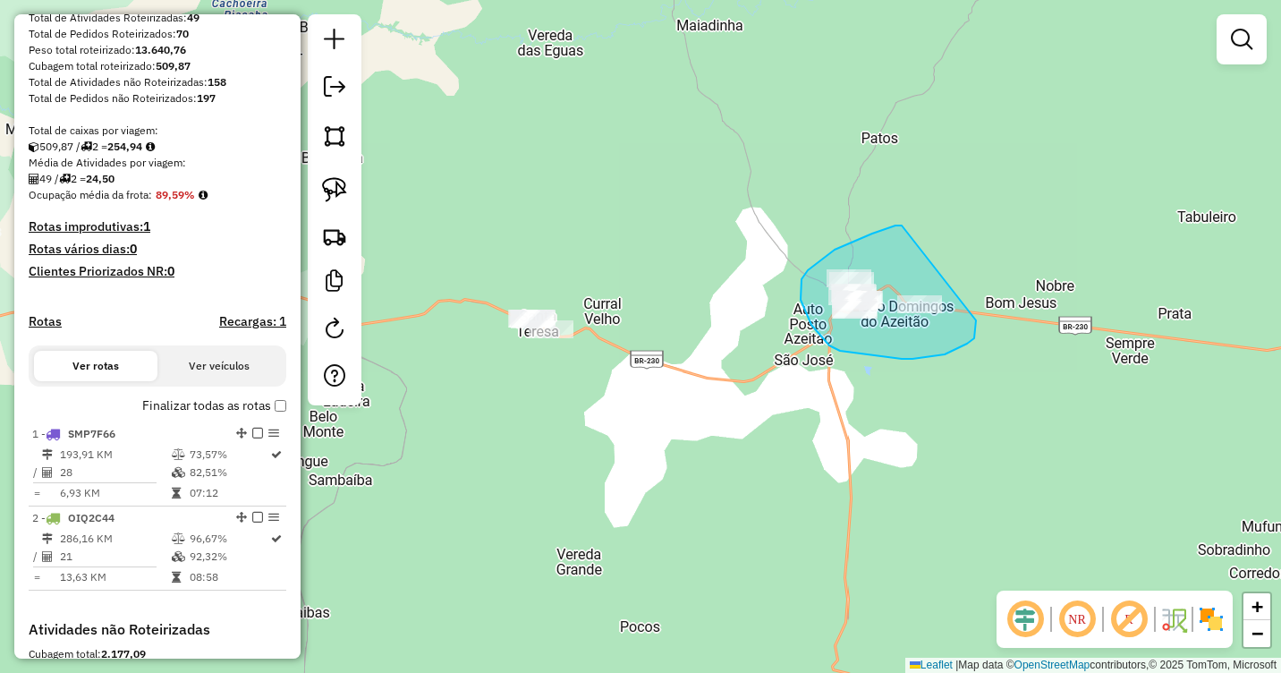
drag, startPoint x: 902, startPoint y: 225, endPoint x: 971, endPoint y: 293, distance: 96.8
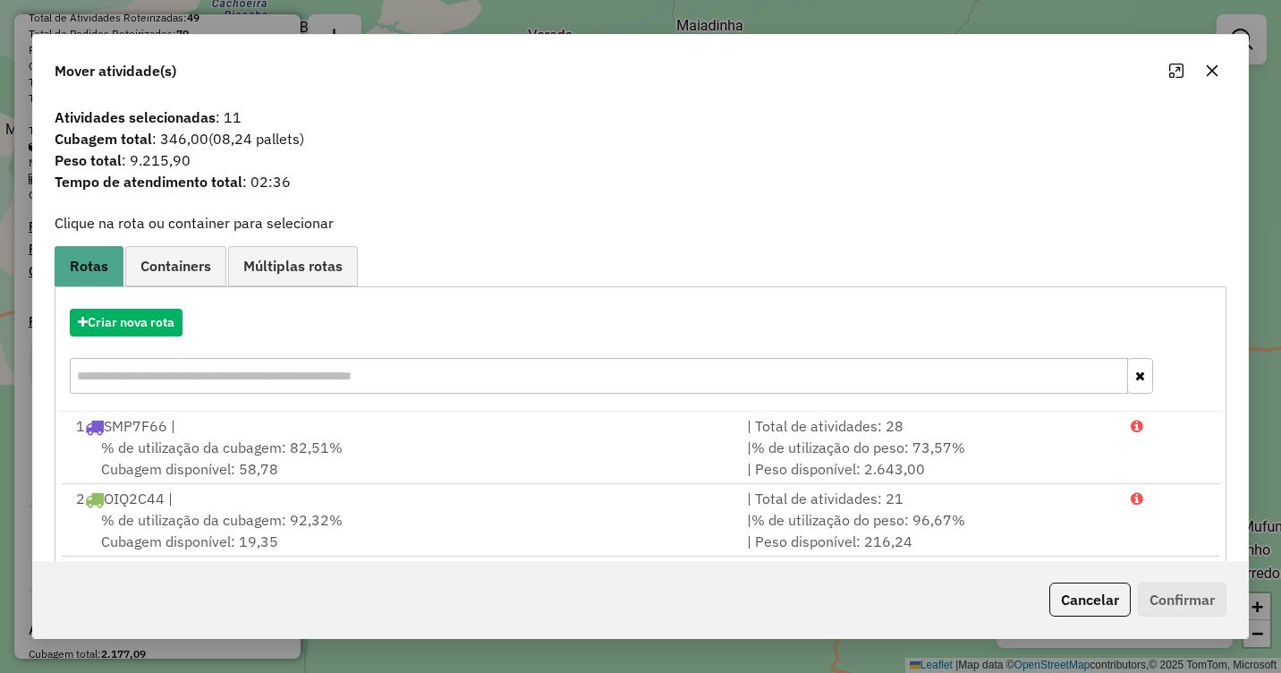
click at [1212, 66] on icon "button" at bounding box center [1212, 71] width 14 height 14
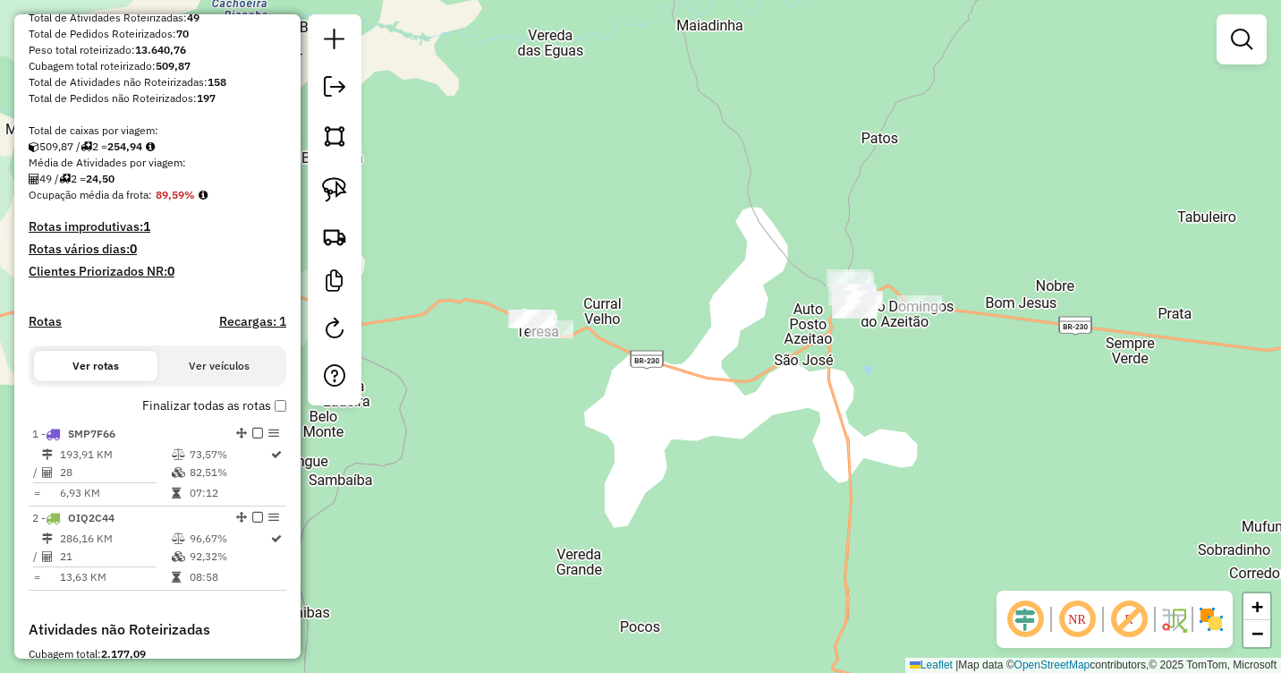
click at [555, 449] on div "Janela de atendimento Grade de atendimento Capacidade Transportadoras Veículos …" at bounding box center [640, 336] width 1281 height 673
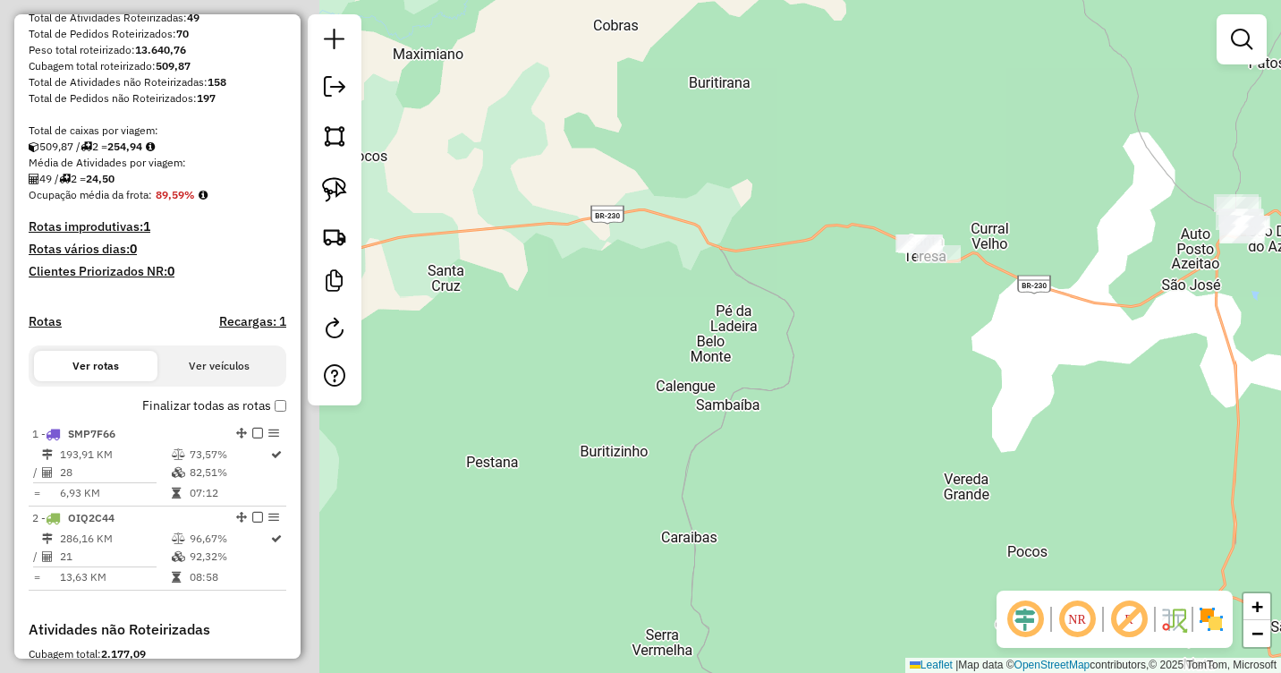
drag, startPoint x: 676, startPoint y: 446, endPoint x: 1015, endPoint y: 315, distance: 363.6
click at [1015, 315] on div "Janela de atendimento Grade de atendimento Capacidade Transportadoras Veículos …" at bounding box center [640, 336] width 1281 height 673
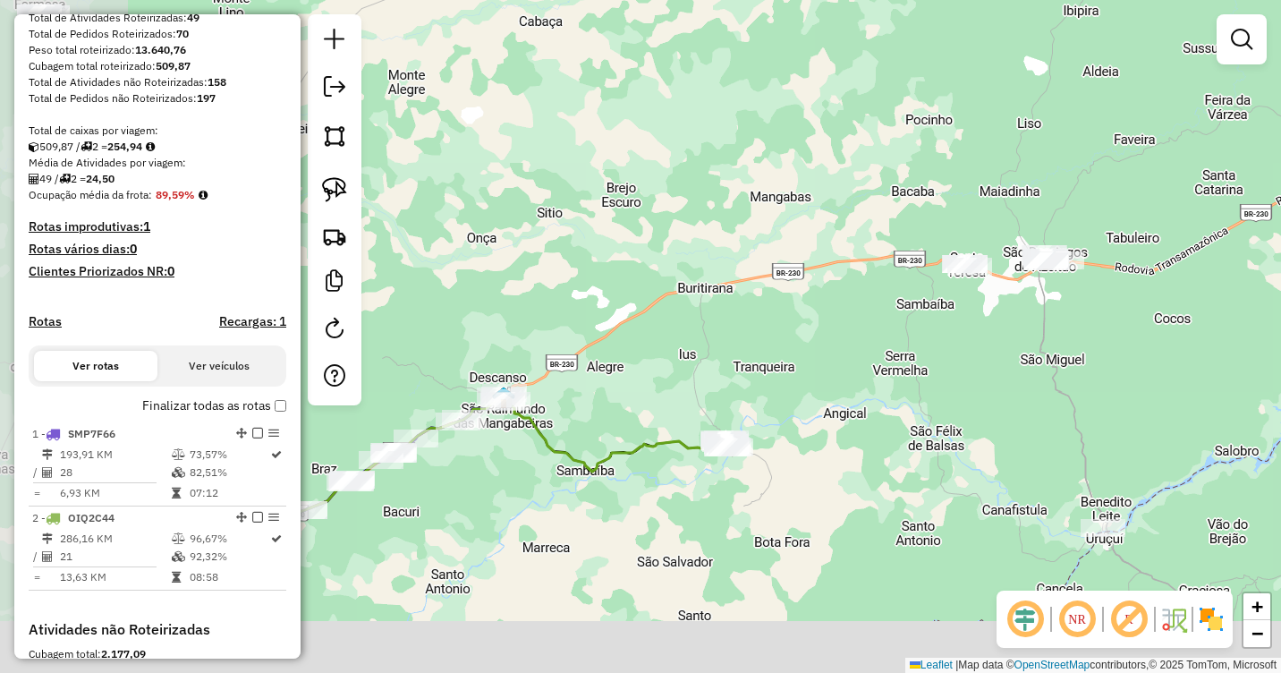
drag, startPoint x: 504, startPoint y: 515, endPoint x: 759, endPoint y: 378, distance: 289.3
click at [759, 378] on div "Janela de atendimento Grade de atendimento Capacidade Transportadoras Veículos …" at bounding box center [640, 336] width 1281 height 673
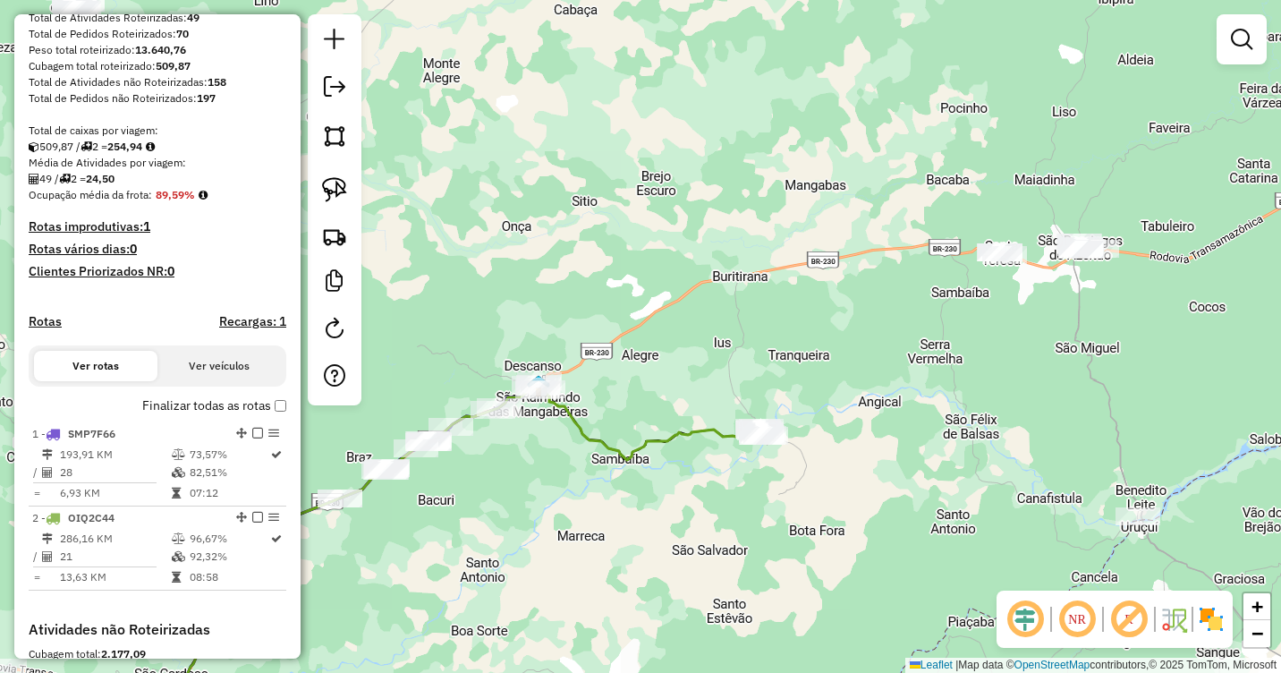
drag, startPoint x: 510, startPoint y: 471, endPoint x: 545, endPoint y: 459, distance: 36.8
click at [545, 459] on div "Janela de atendimento Grade de atendimento Capacidade Transportadoras Veículos …" at bounding box center [640, 336] width 1281 height 673
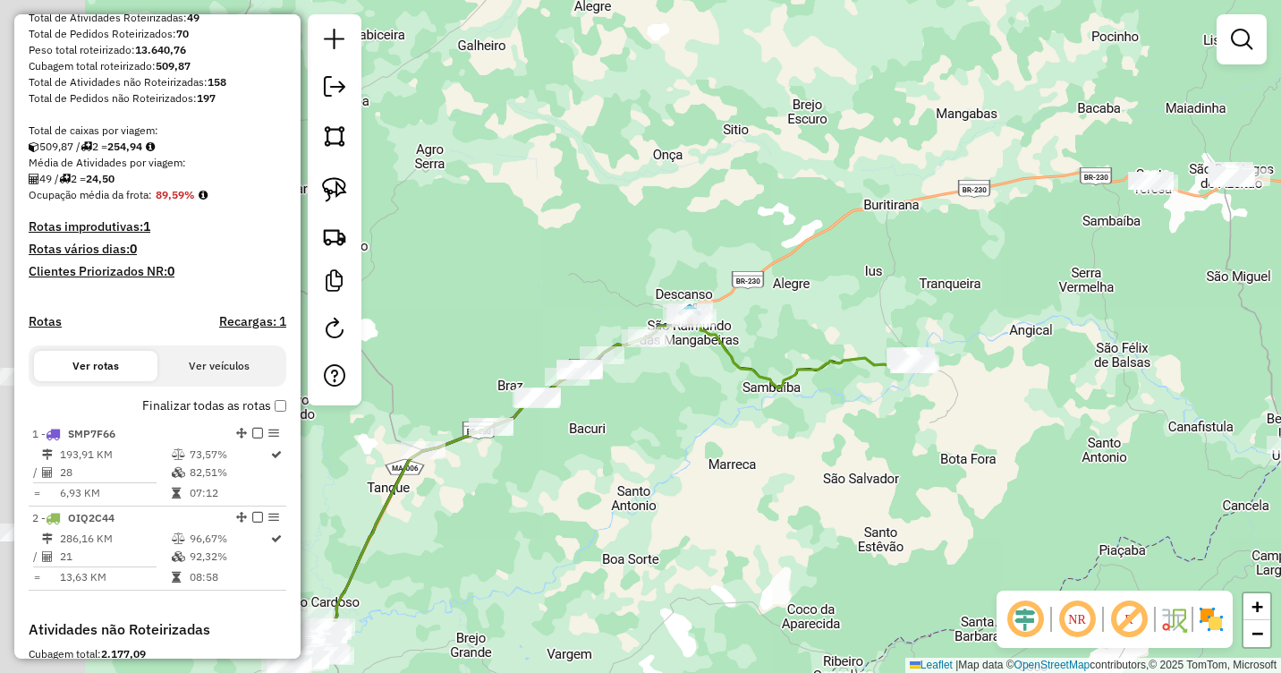
drag, startPoint x: 458, startPoint y: 513, endPoint x: 847, endPoint y: 250, distance: 470.1
click at [847, 250] on div "Janela de atendimento Grade de atendimento Capacidade Transportadoras Veículos …" at bounding box center [640, 336] width 1281 height 673
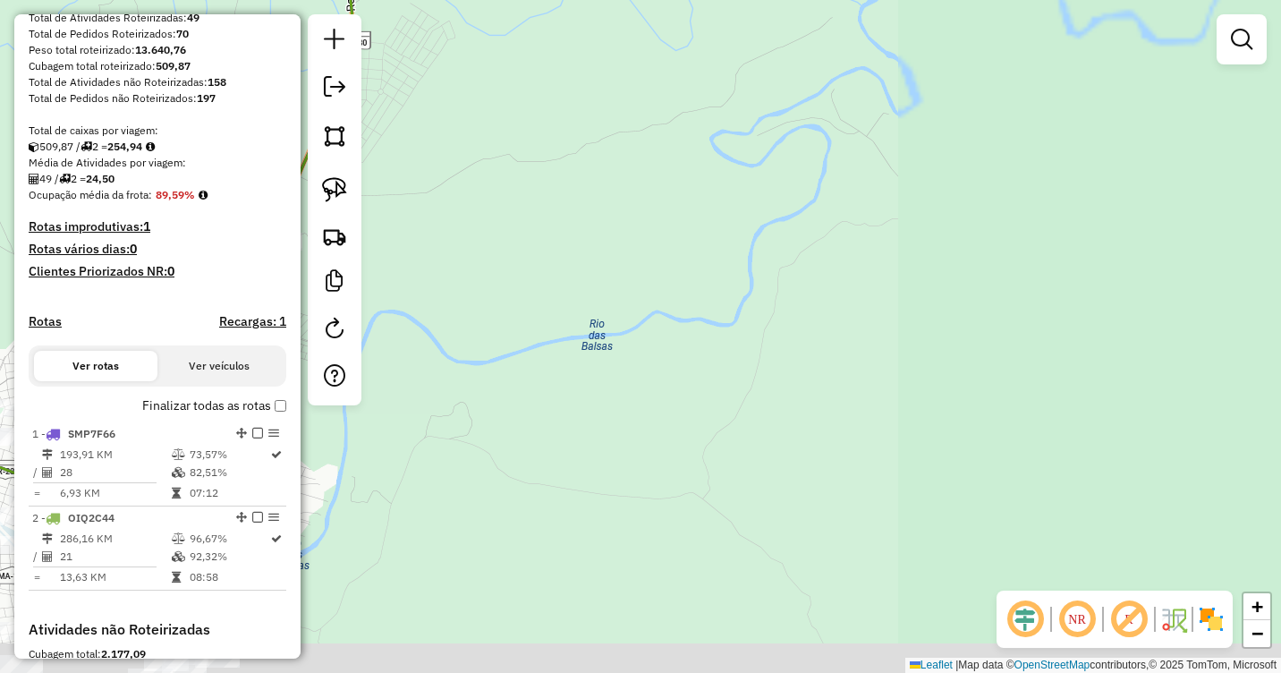
drag, startPoint x: 505, startPoint y: 513, endPoint x: 973, endPoint y: 230, distance: 546.6
click at [973, 230] on div "Janela de atendimento Grade de atendimento Capacidade Transportadoras Veículos …" at bounding box center [640, 336] width 1281 height 673
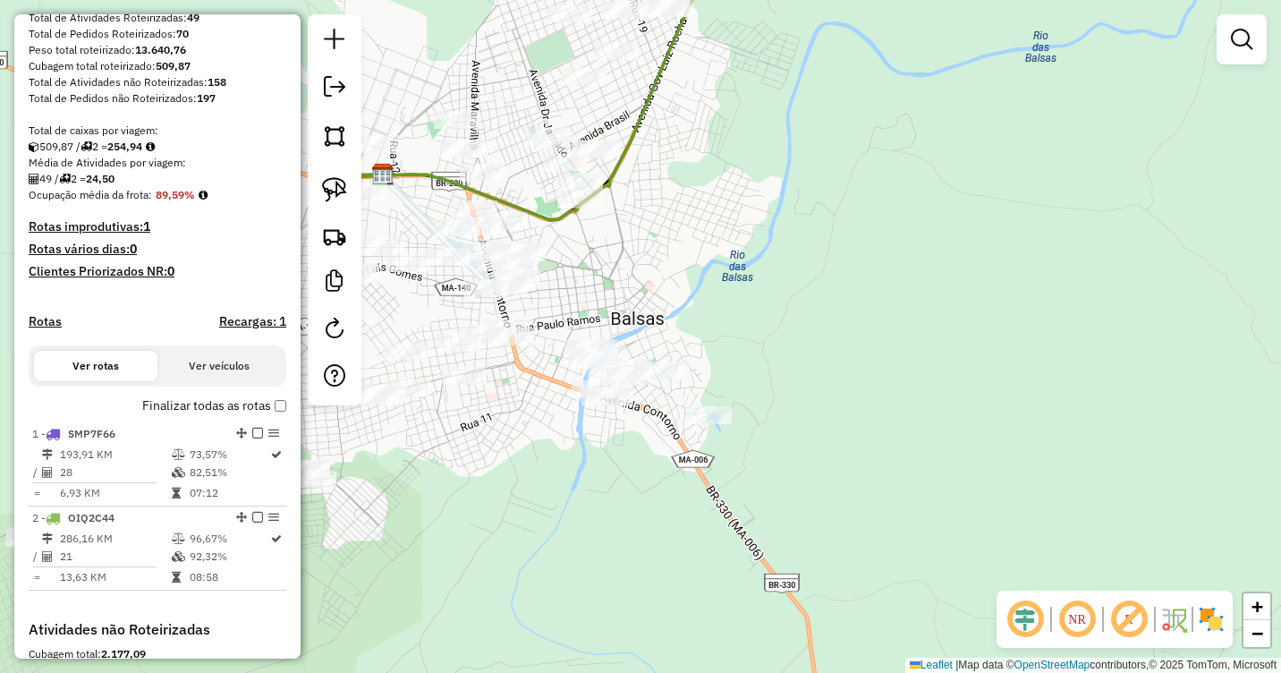
drag, startPoint x: 805, startPoint y: 342, endPoint x: 867, endPoint y: 317, distance: 66.6
click at [867, 317] on div "Janela de atendimento Grade de atendimento Capacidade Transportadoras Veículos …" at bounding box center [640, 336] width 1281 height 673
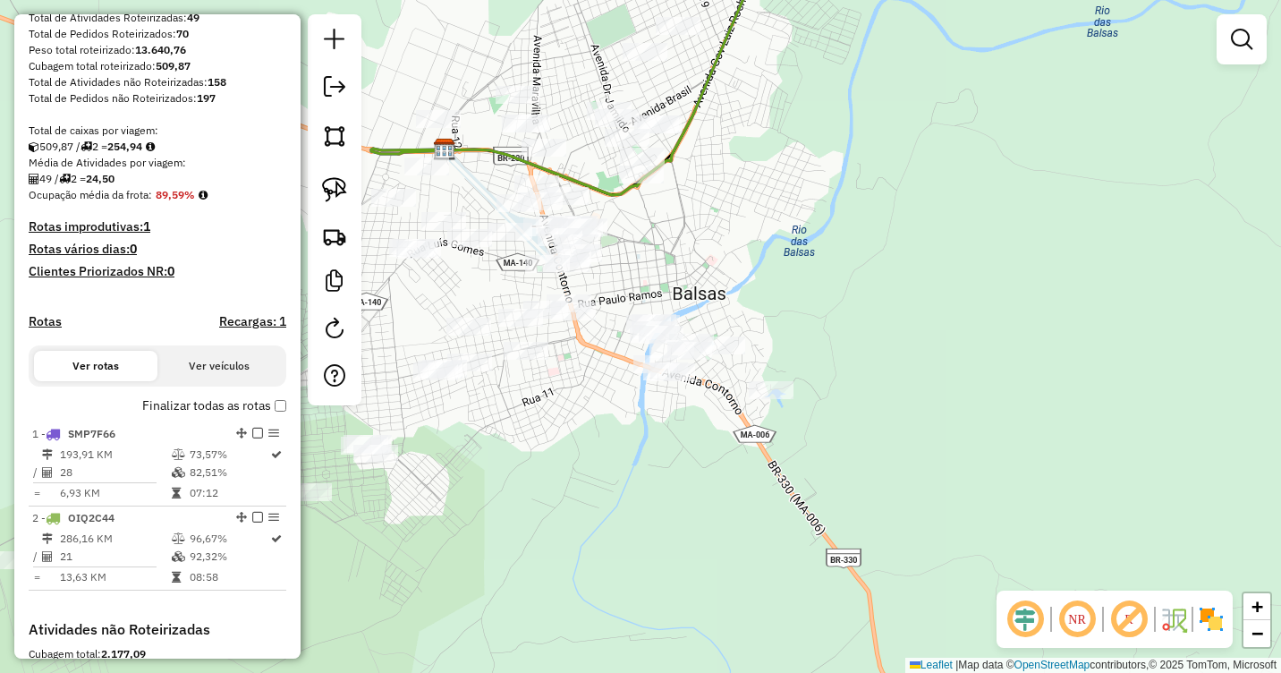
drag, startPoint x: 331, startPoint y: 190, endPoint x: 361, endPoint y: 193, distance: 30.6
click at [331, 190] on img at bounding box center [334, 189] width 25 height 25
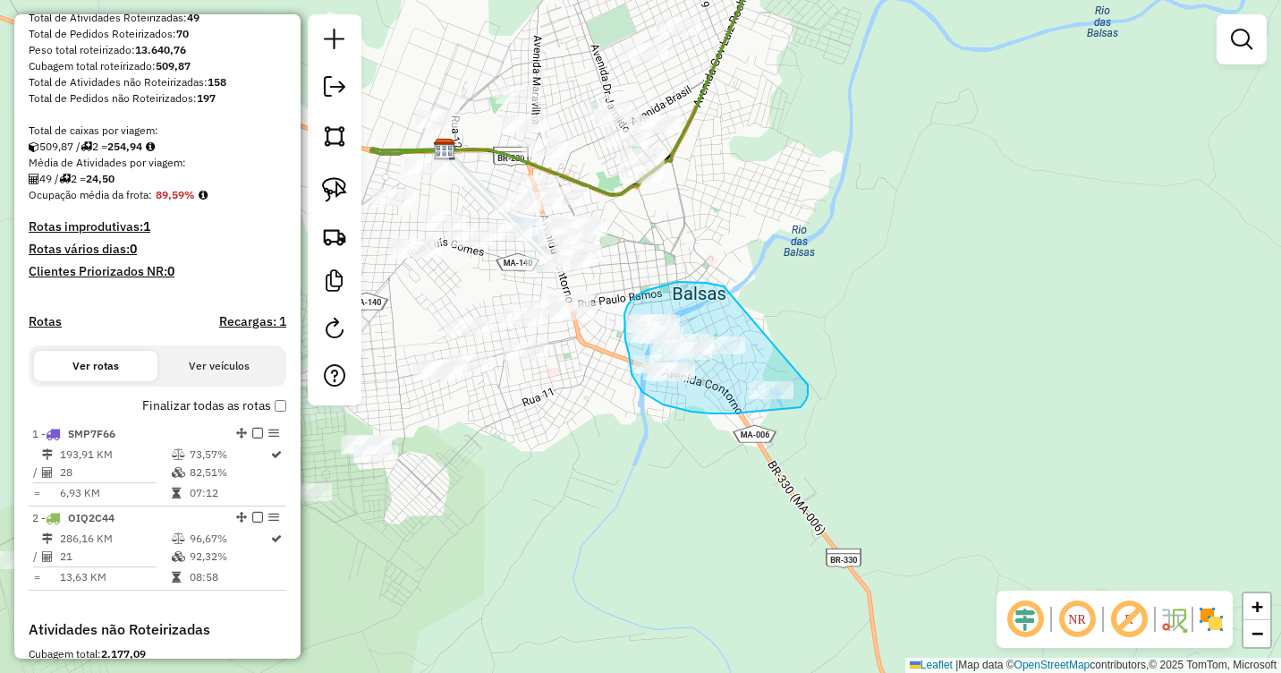
drag, startPoint x: 718, startPoint y: 284, endPoint x: 808, endPoint y: 384, distance: 133.6
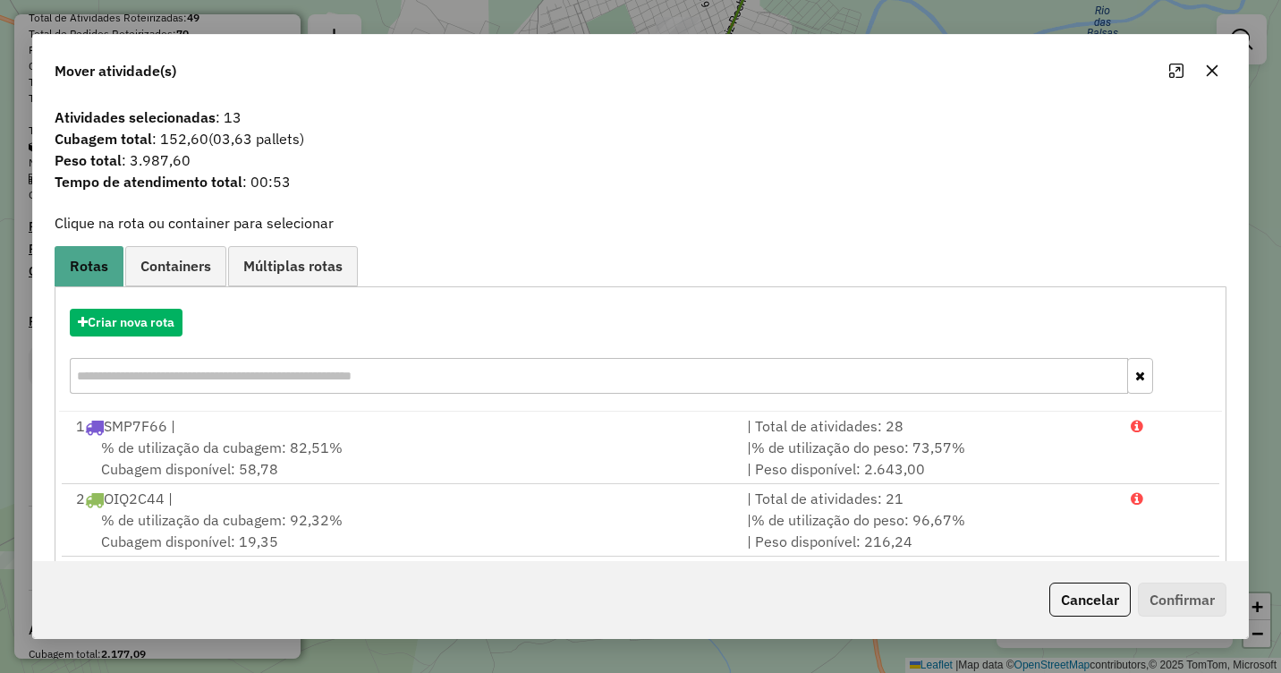
click at [1213, 72] on icon "button" at bounding box center [1212, 71] width 14 height 14
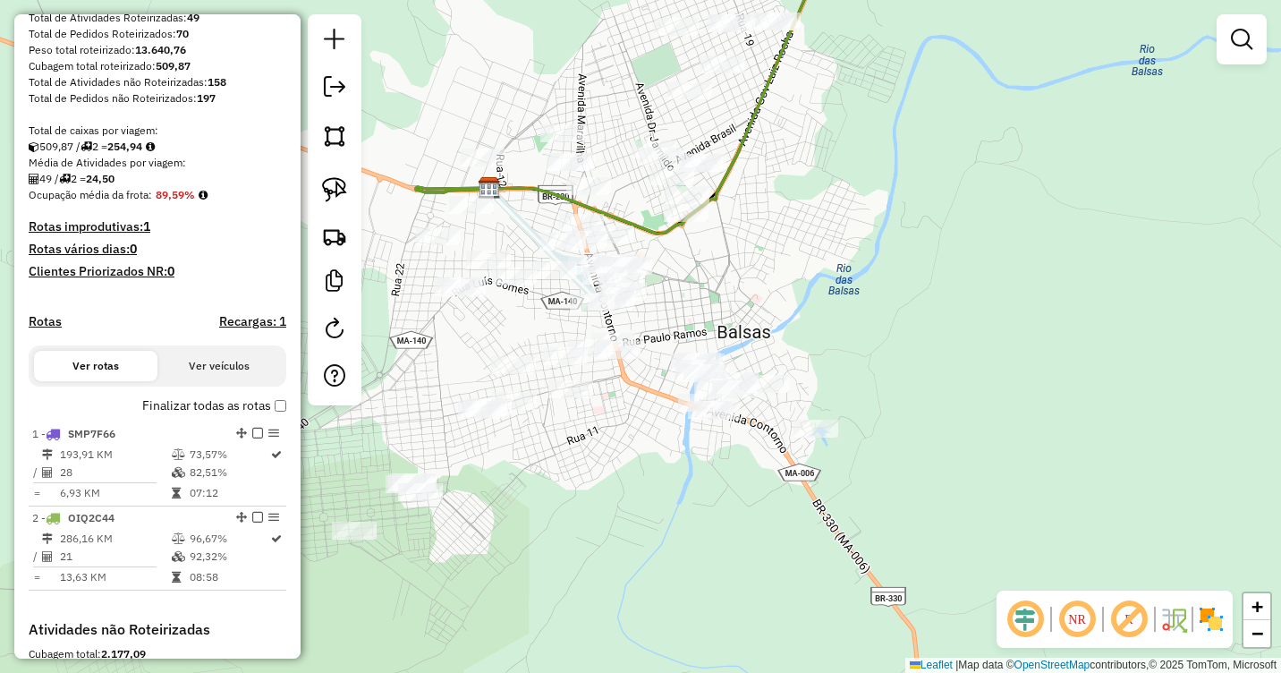
drag, startPoint x: 660, startPoint y: 290, endPoint x: 745, endPoint y: 360, distance: 110.0
click at [745, 360] on div "Janela de atendimento Grade de atendimento Capacidade Transportadoras Veículos …" at bounding box center [640, 336] width 1281 height 673
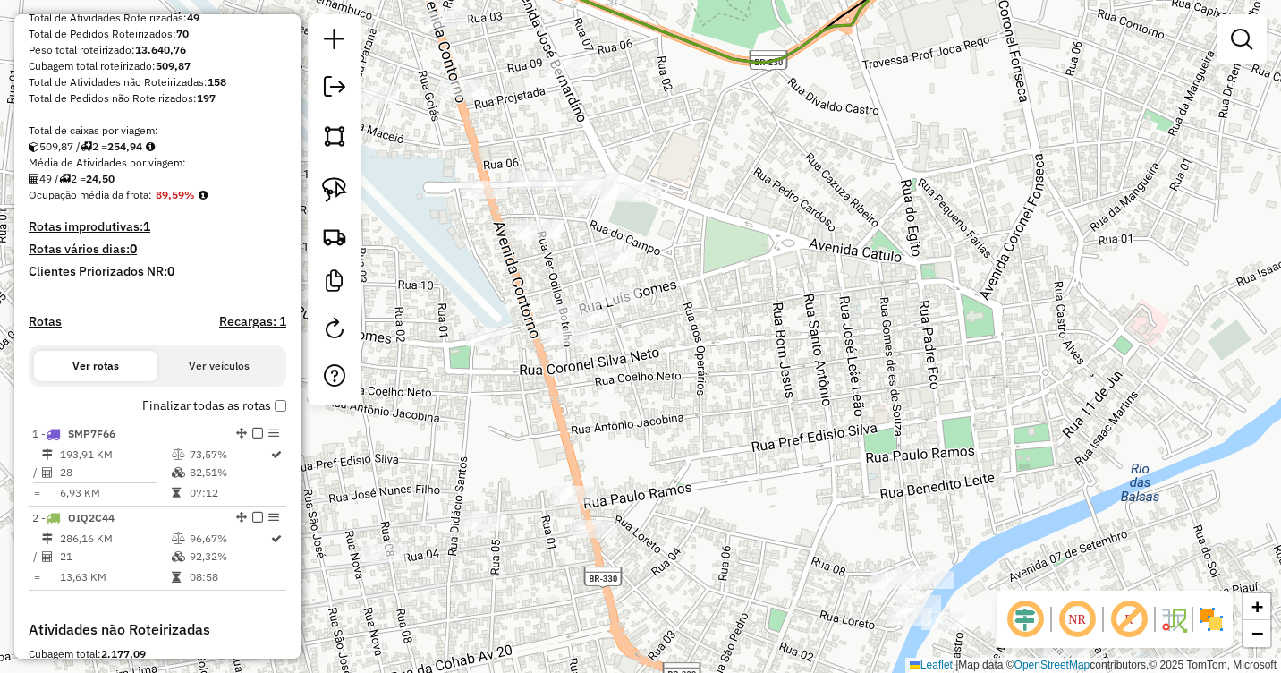
drag, startPoint x: 648, startPoint y: 309, endPoint x: 669, endPoint y: 326, distance: 26.8
click at [669, 326] on div "Janela de atendimento Grade de atendimento Capacidade Transportadoras Veículos …" at bounding box center [640, 336] width 1281 height 673
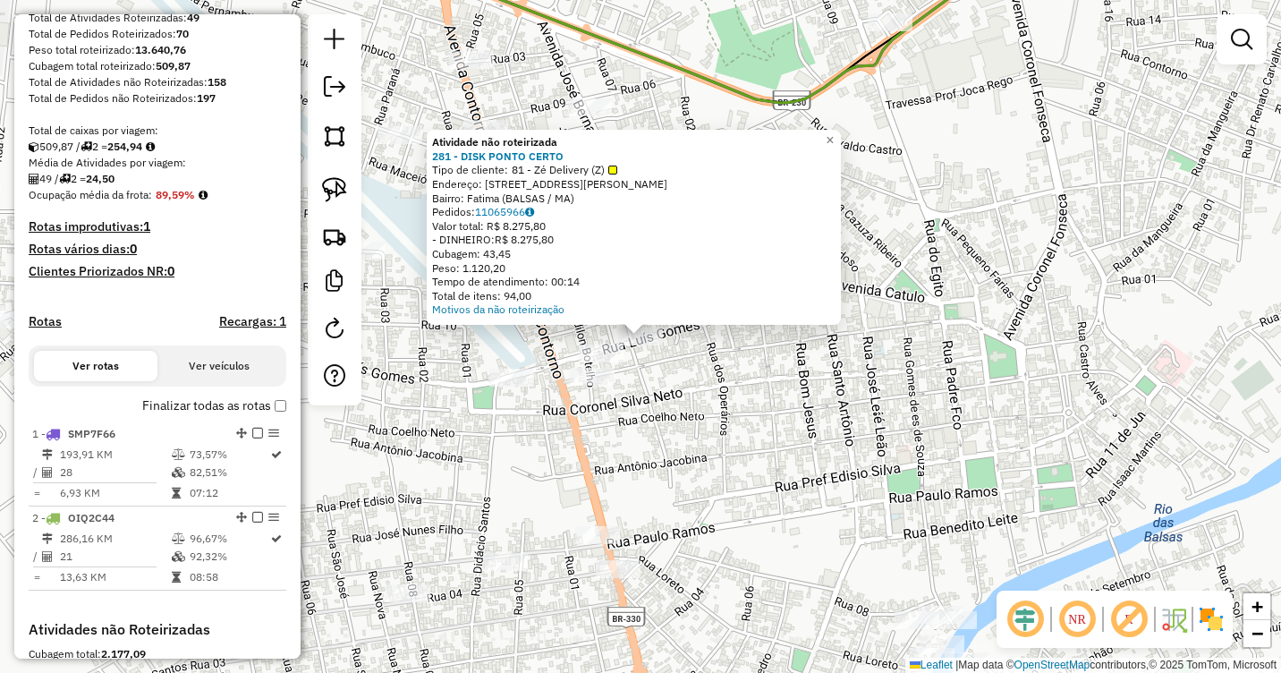
drag, startPoint x: 798, startPoint y: 394, endPoint x: 793, endPoint y: 380, distance: 14.1
click at [794, 386] on div "Atividade não roteirizada 281 - DISK PONTO CERTO Tipo de cliente: 81 - Zé Deliv…" at bounding box center [640, 336] width 1281 height 673
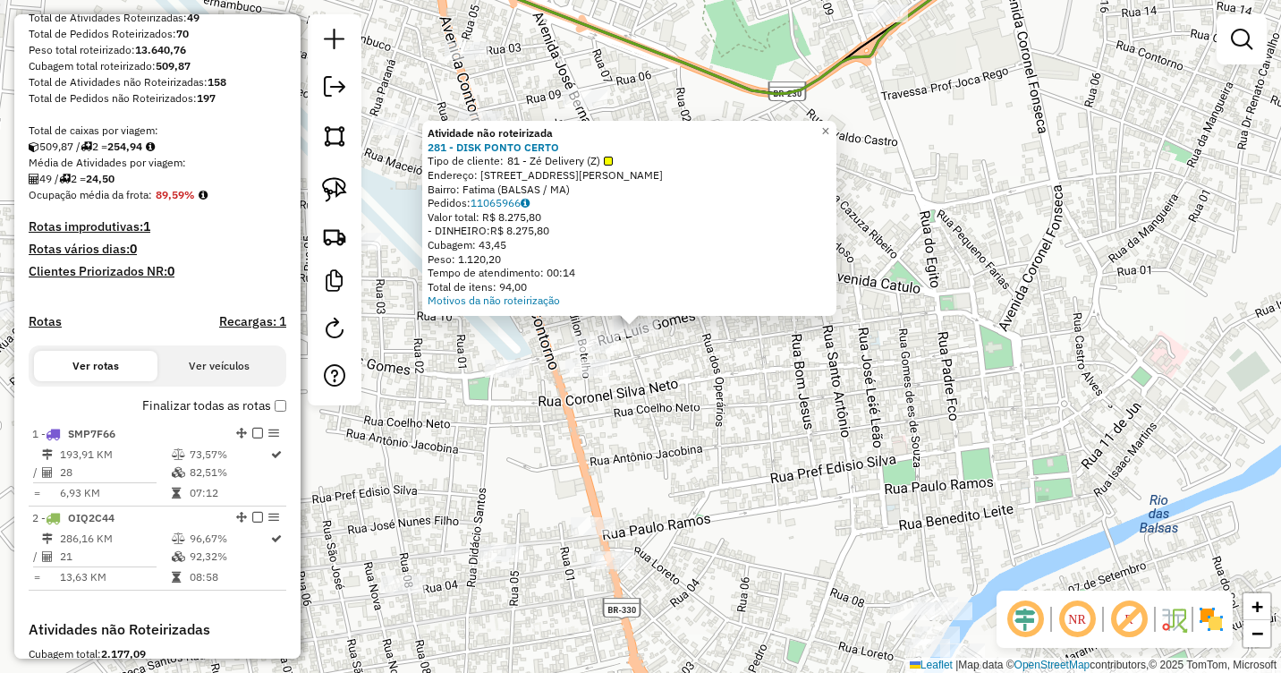
click at [649, 368] on div "Atividade não roteirizada 281 - DISK PONTO CERTO Tipo de cliente: 81 - Zé Deliv…" at bounding box center [640, 336] width 1281 height 673
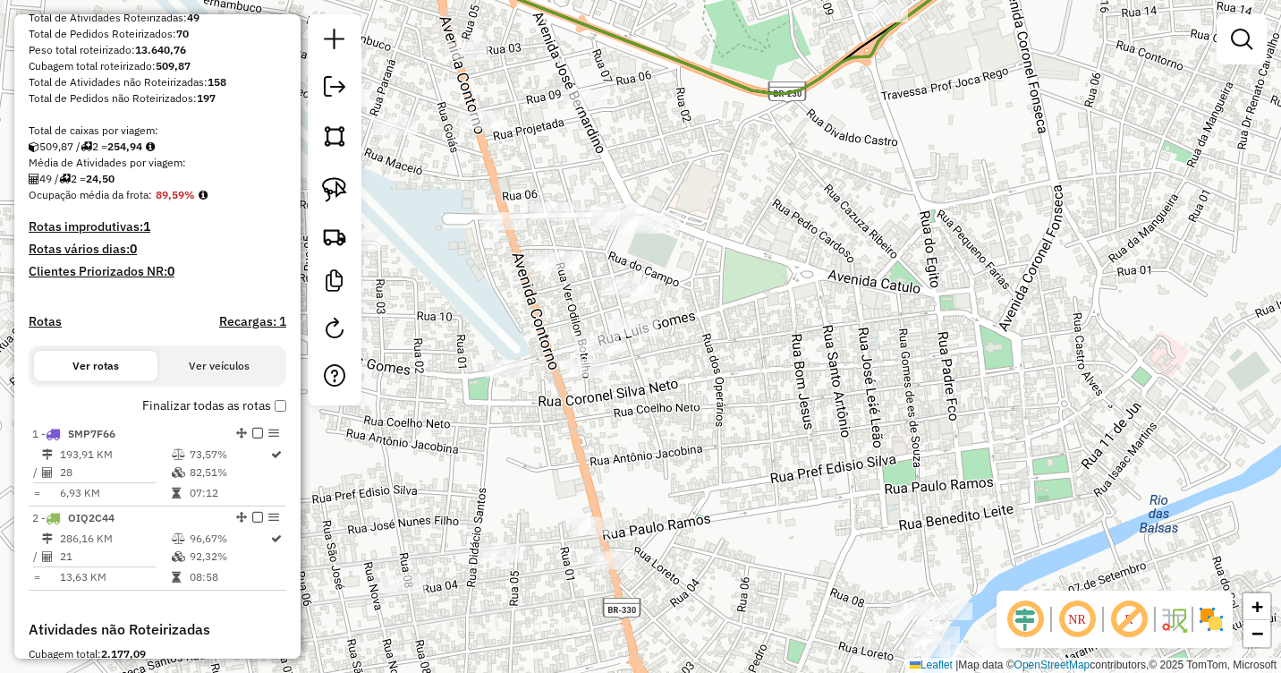
drag, startPoint x: 690, startPoint y: 403, endPoint x: 647, endPoint y: 300, distance: 111.5
click at [649, 308] on div "Janela de atendimento Grade de atendimento Capacidade Transportadoras Veículos …" at bounding box center [640, 336] width 1281 height 673
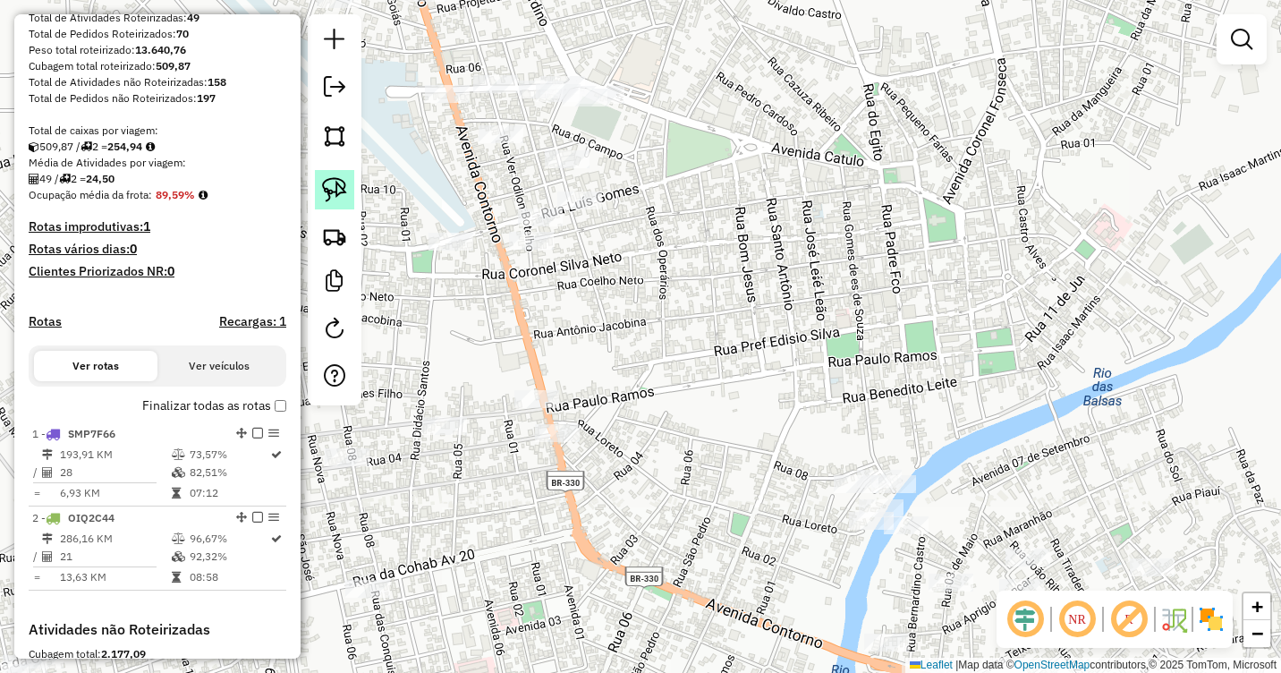
click at [335, 179] on img at bounding box center [334, 189] width 25 height 25
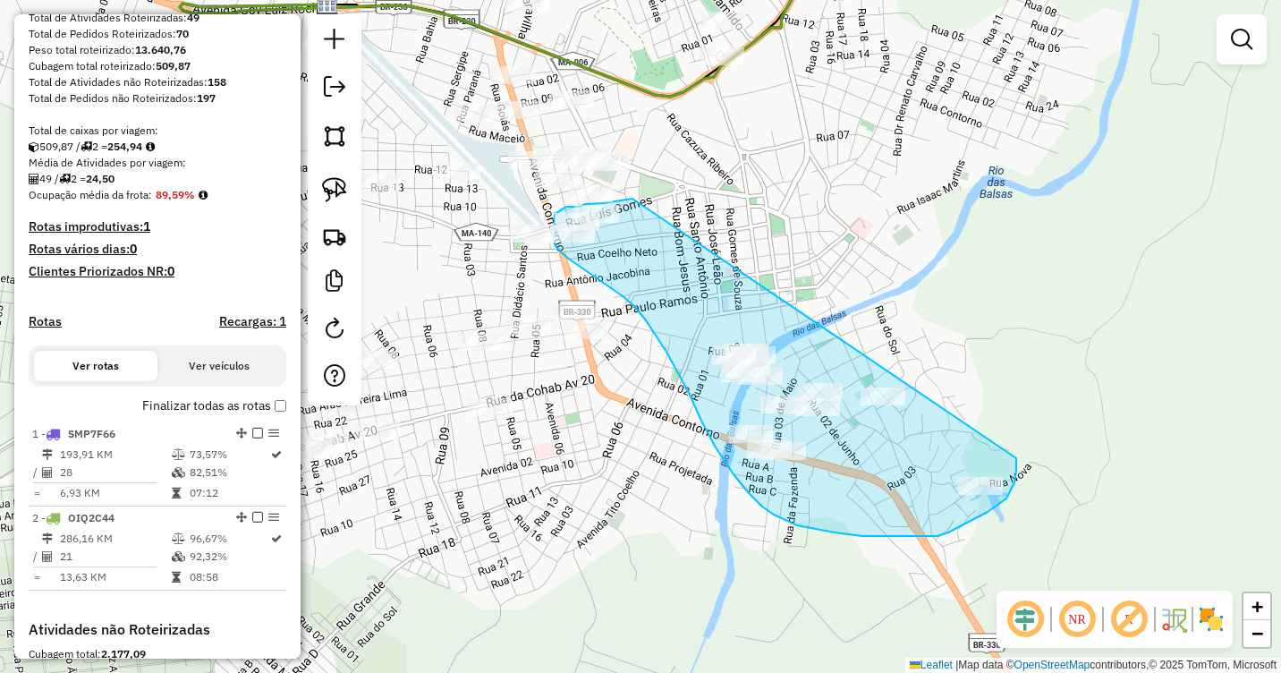
drag, startPoint x: 632, startPoint y: 199, endPoint x: 1016, endPoint y: 456, distance: 462.2
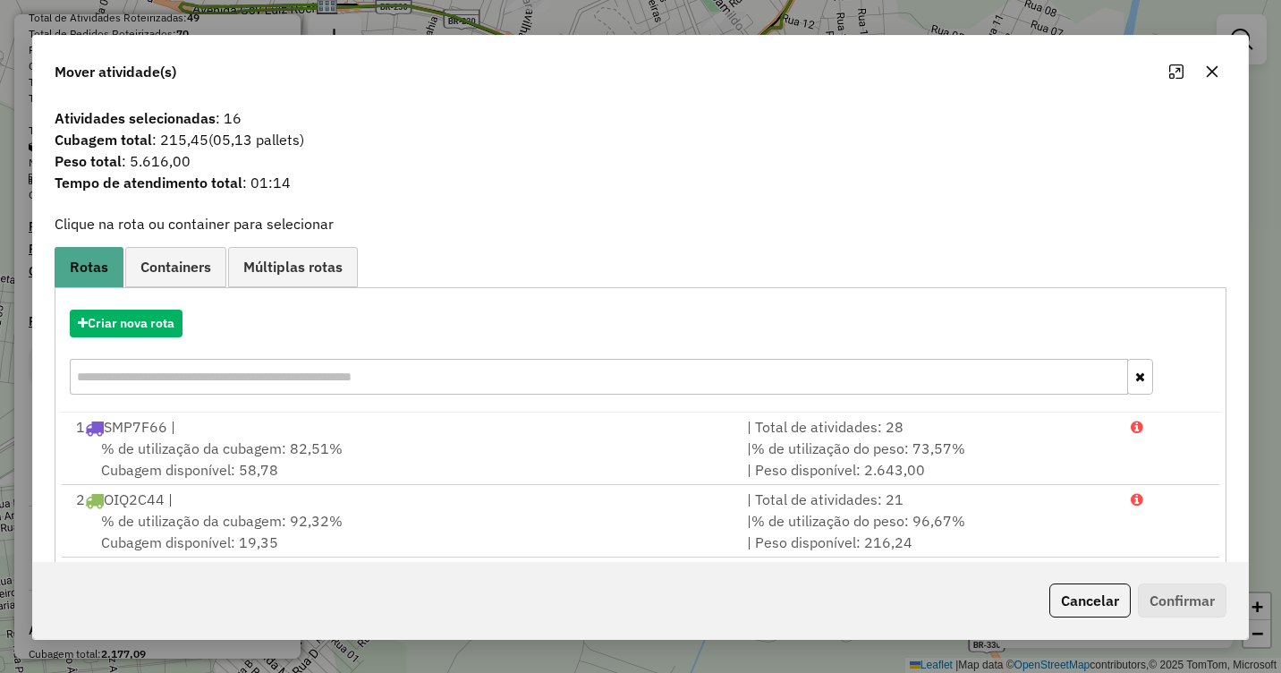
click at [1213, 70] on icon "button" at bounding box center [1213, 71] width 12 height 12
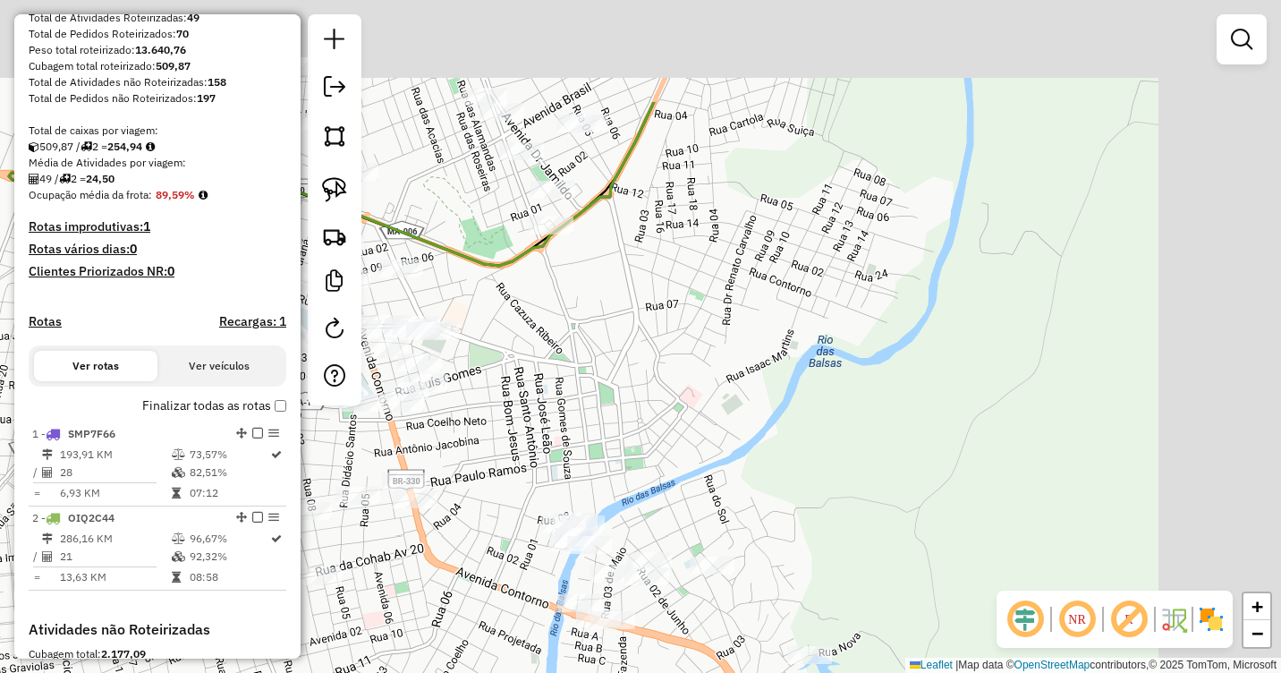
drag, startPoint x: 882, startPoint y: 217, endPoint x: 733, endPoint y: 353, distance: 201.3
click at [706, 403] on div "Janela de atendimento Grade de atendimento Capacidade Transportadoras Veículos …" at bounding box center [640, 336] width 1281 height 673
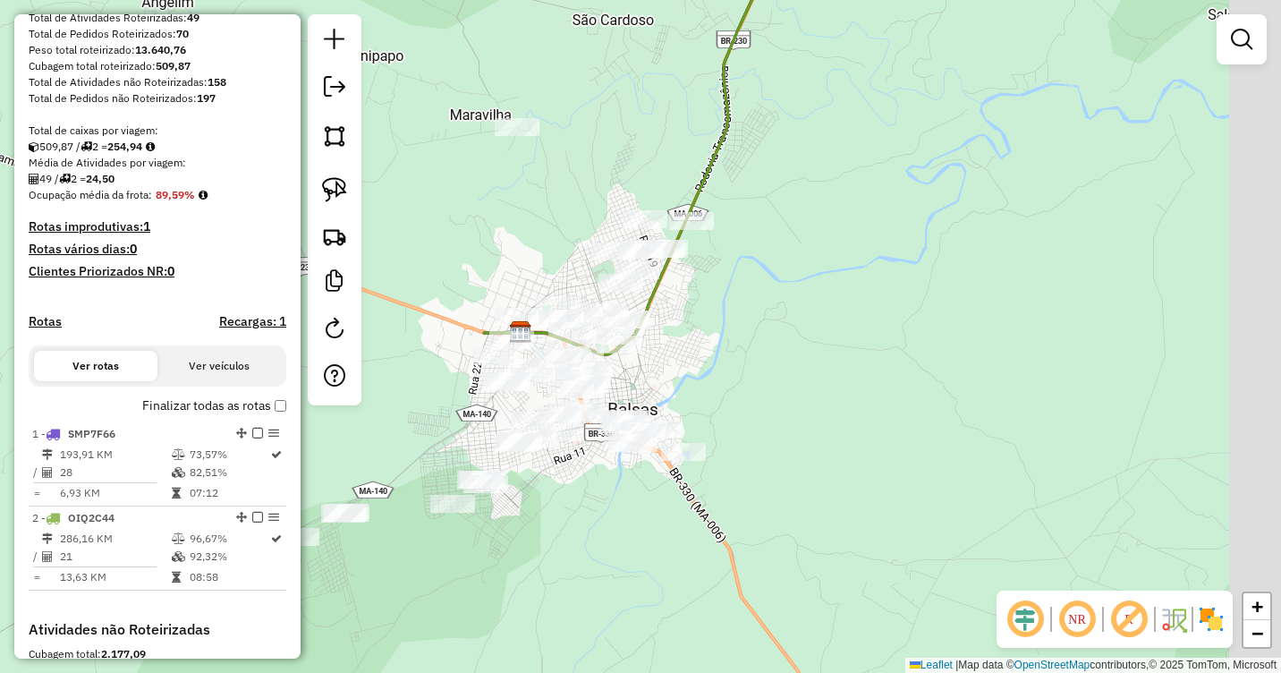
drag, startPoint x: 980, startPoint y: 271, endPoint x: 508, endPoint y: 501, distance: 525.3
click at [508, 501] on div "Janela de atendimento Grade de atendimento Capacidade Transportadoras Veículos …" at bounding box center [640, 336] width 1281 height 673
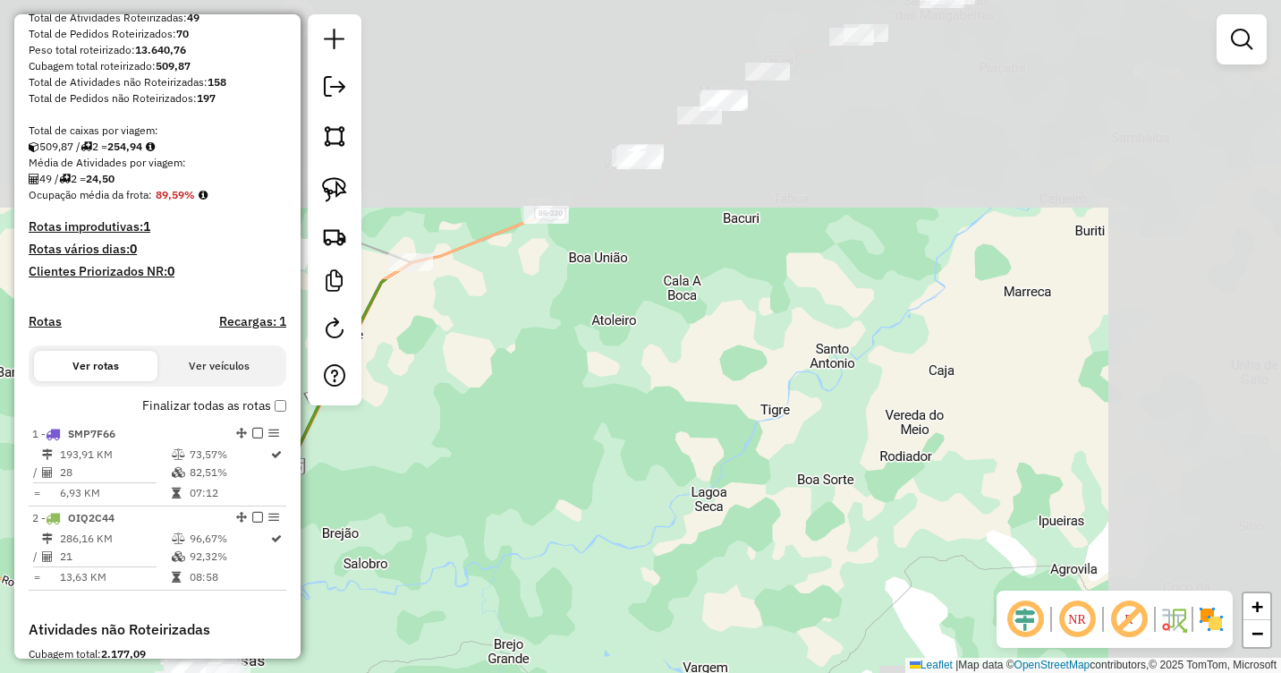
drag, startPoint x: 1000, startPoint y: 193, endPoint x: 649, endPoint y: 517, distance: 477.3
click at [606, 543] on div "Janela de atendimento Grade de atendimento Capacidade Transportadoras Veículos …" at bounding box center [640, 336] width 1281 height 673
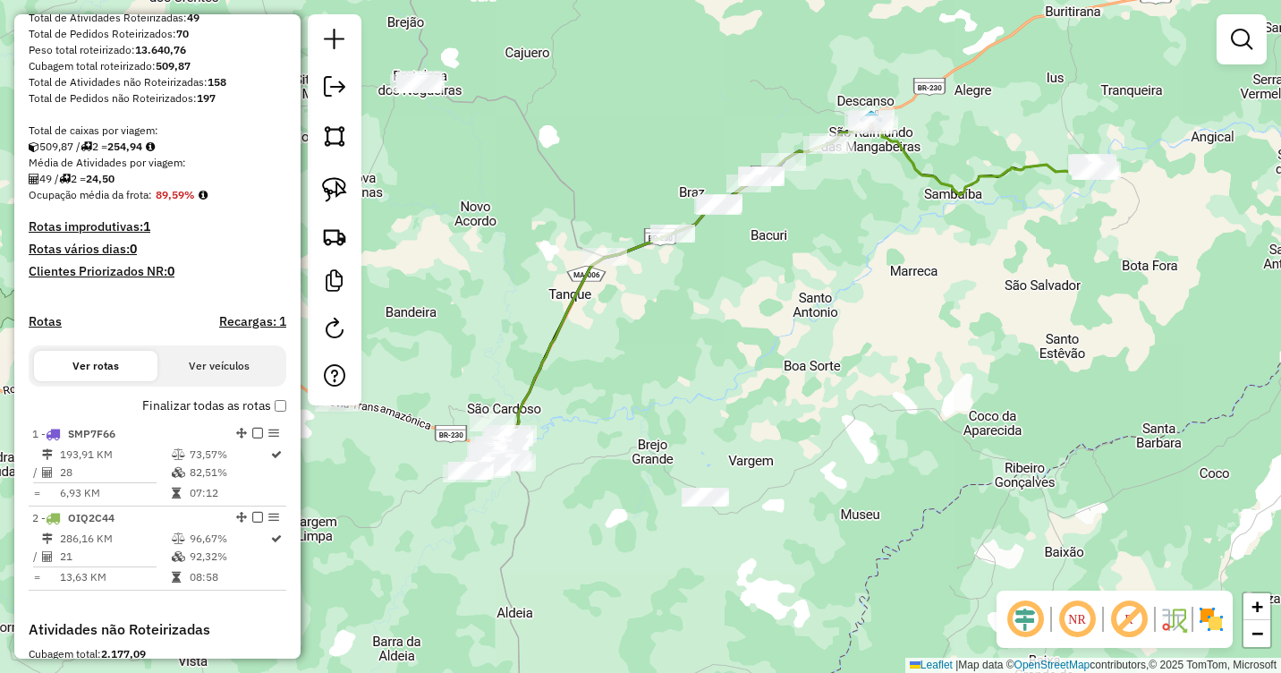
drag, startPoint x: 1022, startPoint y: 240, endPoint x: 677, endPoint y: 391, distance: 376.1
click at [677, 391] on div "Janela de atendimento Grade de atendimento Capacidade Transportadoras Veículos …" at bounding box center [640, 336] width 1281 height 673
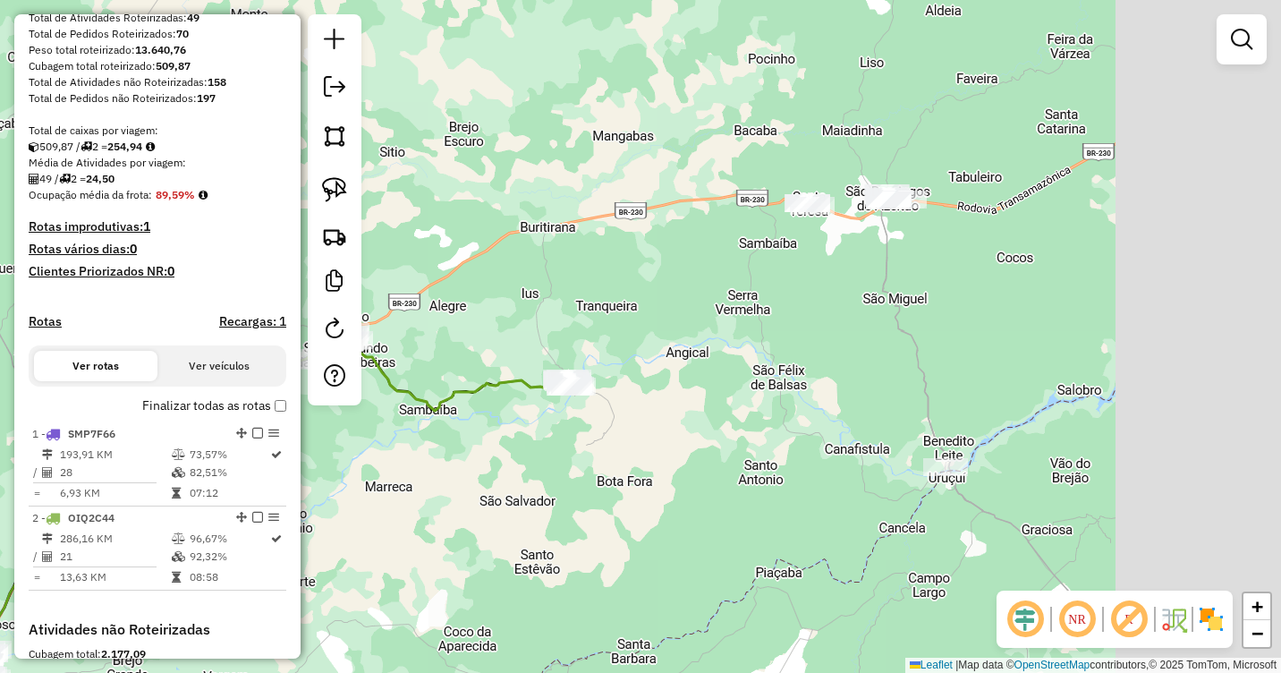
drag, startPoint x: 1027, startPoint y: 193, endPoint x: 844, endPoint y: 259, distance: 195.0
click at [844, 259] on div "Janela de atendimento Grade de atendimento Capacidade Transportadoras Veículos …" at bounding box center [640, 336] width 1281 height 673
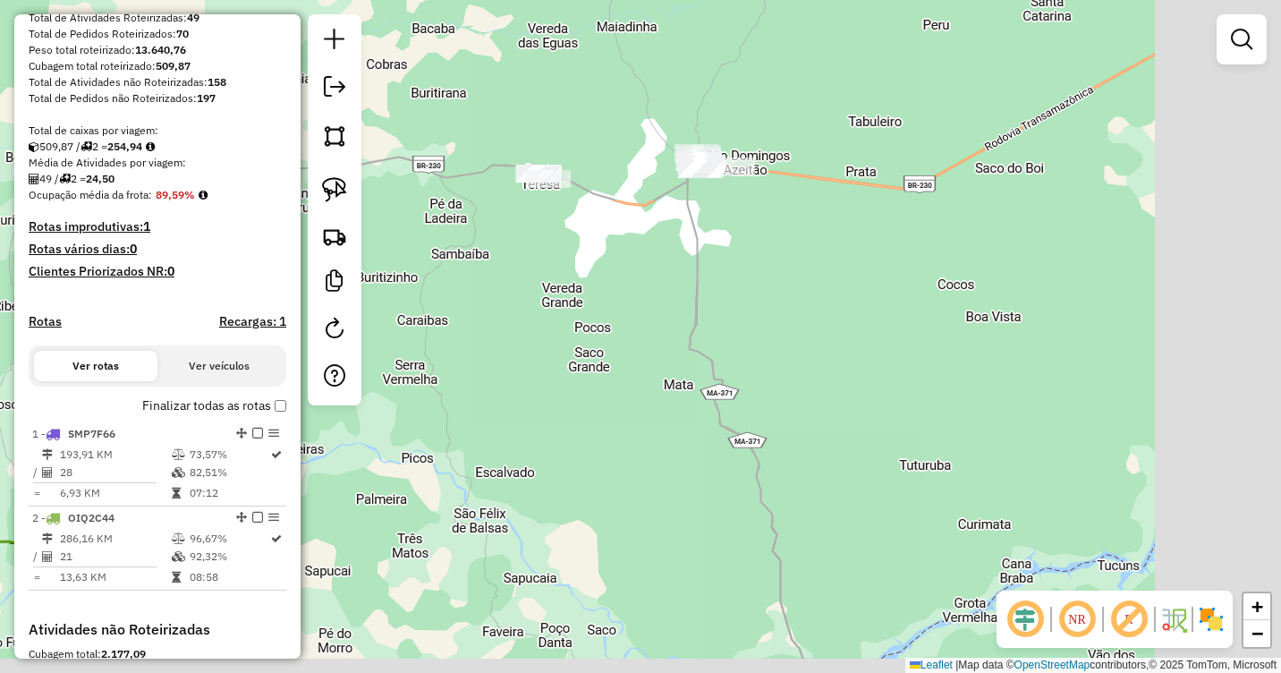
drag, startPoint x: 886, startPoint y: 296, endPoint x: 698, endPoint y: 264, distance: 190.6
click at [680, 295] on div "Janela de atendimento Grade de atendimento Capacidade Transportadoras Veículos …" at bounding box center [640, 336] width 1281 height 673
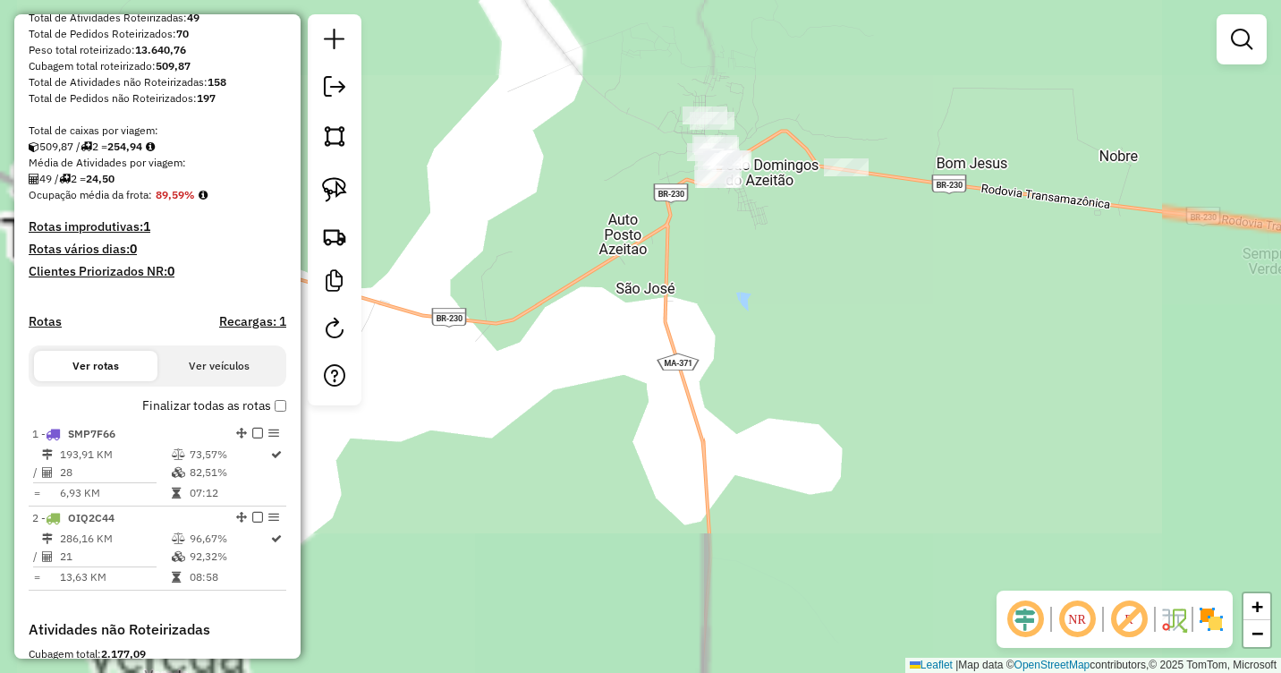
drag, startPoint x: 687, startPoint y: 231, endPoint x: 997, endPoint y: 336, distance: 327.8
click at [996, 336] on div "Janela de atendimento Grade de atendimento Capacidade Transportadoras Veículos …" at bounding box center [640, 336] width 1281 height 673
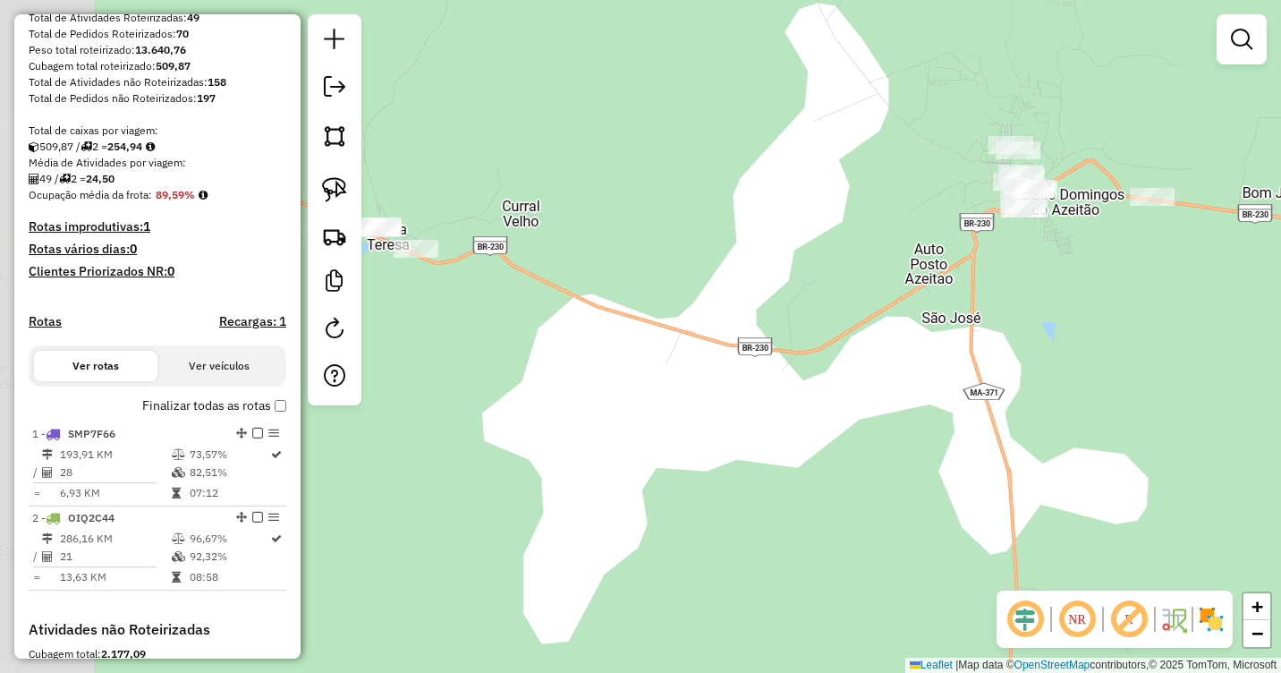
drag, startPoint x: 785, startPoint y: 273, endPoint x: 975, endPoint y: 288, distance: 190.2
click at [963, 293] on div "Janela de atendimento Grade de atendimento Capacidade Transportadoras Veículos …" at bounding box center [640, 336] width 1281 height 673
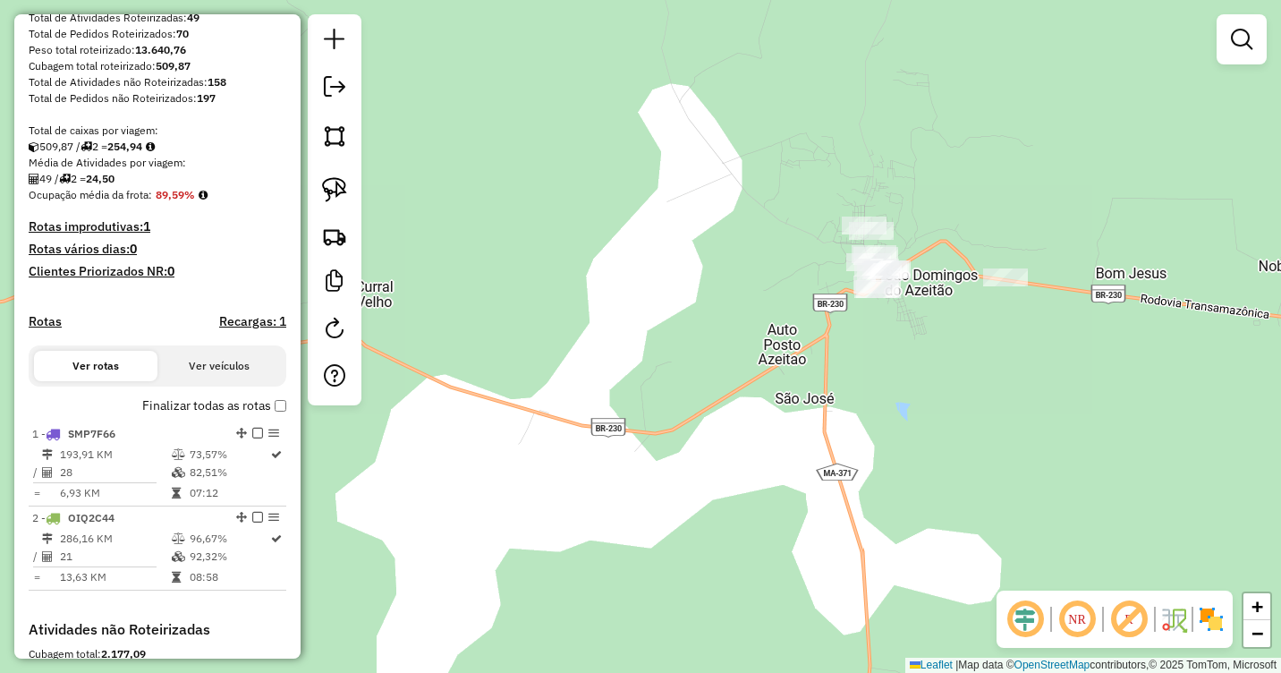
drag, startPoint x: 1009, startPoint y: 280, endPoint x: 878, endPoint y: 328, distance: 140.1
click at [859, 352] on div "Janela de atendimento Grade de atendimento Capacidade Transportadoras Veículos …" at bounding box center [640, 336] width 1281 height 673
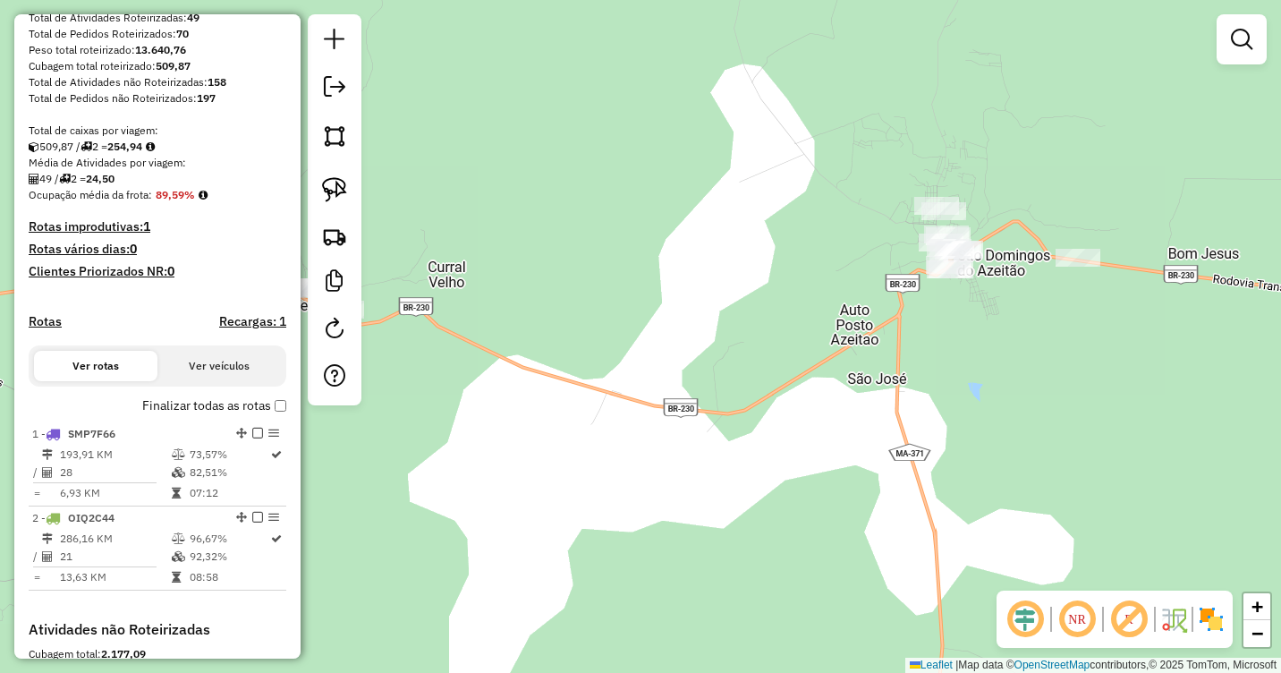
drag, startPoint x: 721, startPoint y: 334, endPoint x: 875, endPoint y: 309, distance: 155.9
click at [875, 309] on div "Janela de atendimento Grade de atendimento Capacidade Transportadoras Veículos …" at bounding box center [640, 336] width 1281 height 673
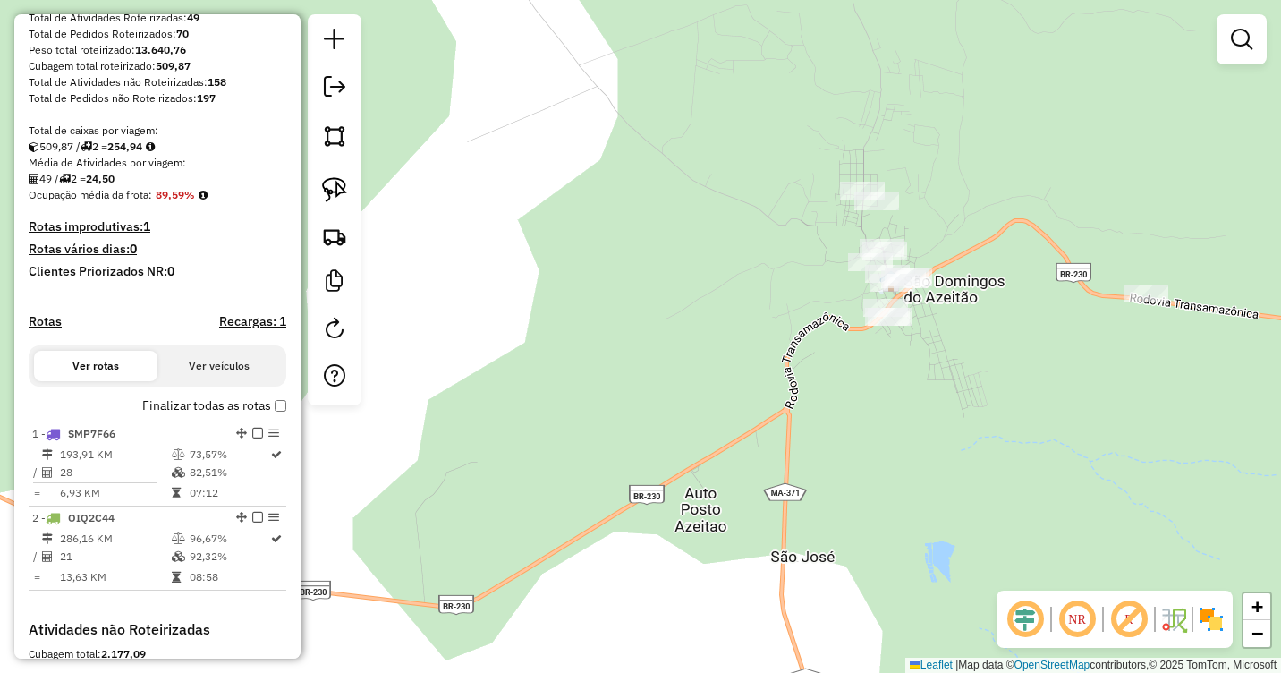
drag, startPoint x: 1042, startPoint y: 270, endPoint x: 961, endPoint y: 358, distance: 119.6
click at [943, 377] on div "Janela de atendimento Grade de atendimento Capacidade Transportadoras Veículos …" at bounding box center [640, 336] width 1281 height 673
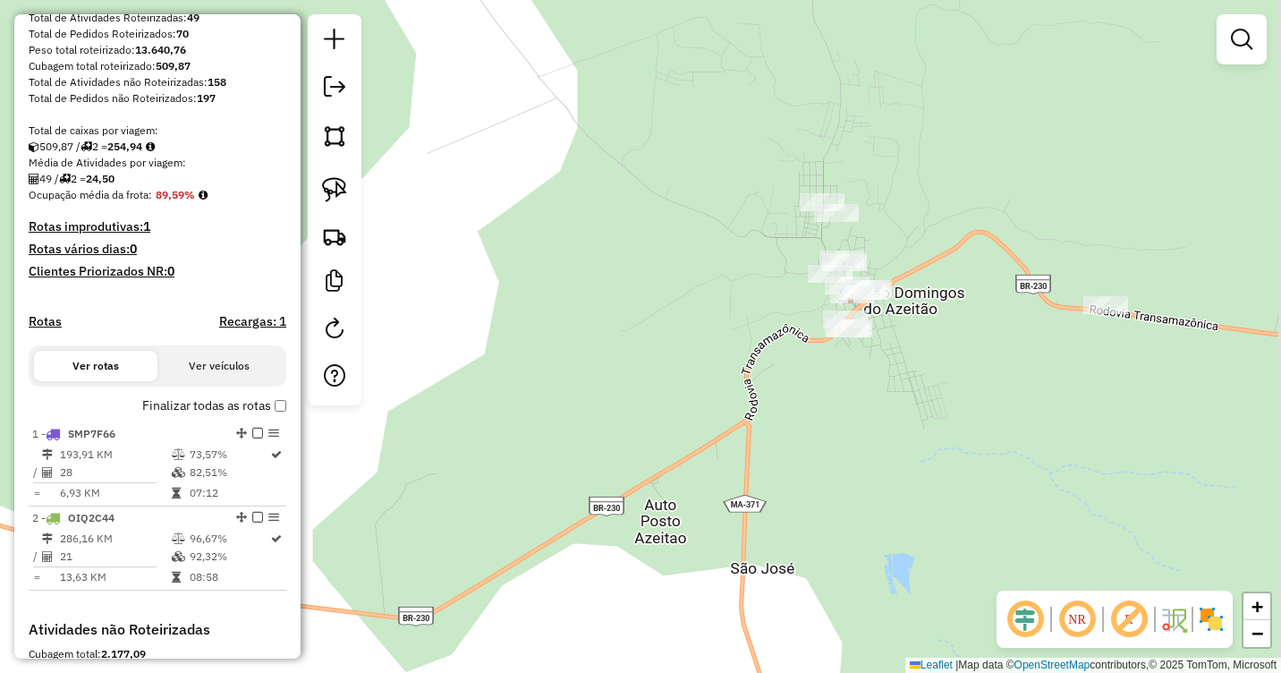
drag, startPoint x: 992, startPoint y: 325, endPoint x: 936, endPoint y: 351, distance: 62.0
click at [936, 351] on div "Janela de atendimento Grade de atendimento Capacidade Transportadoras Veículos …" at bounding box center [640, 336] width 1281 height 673
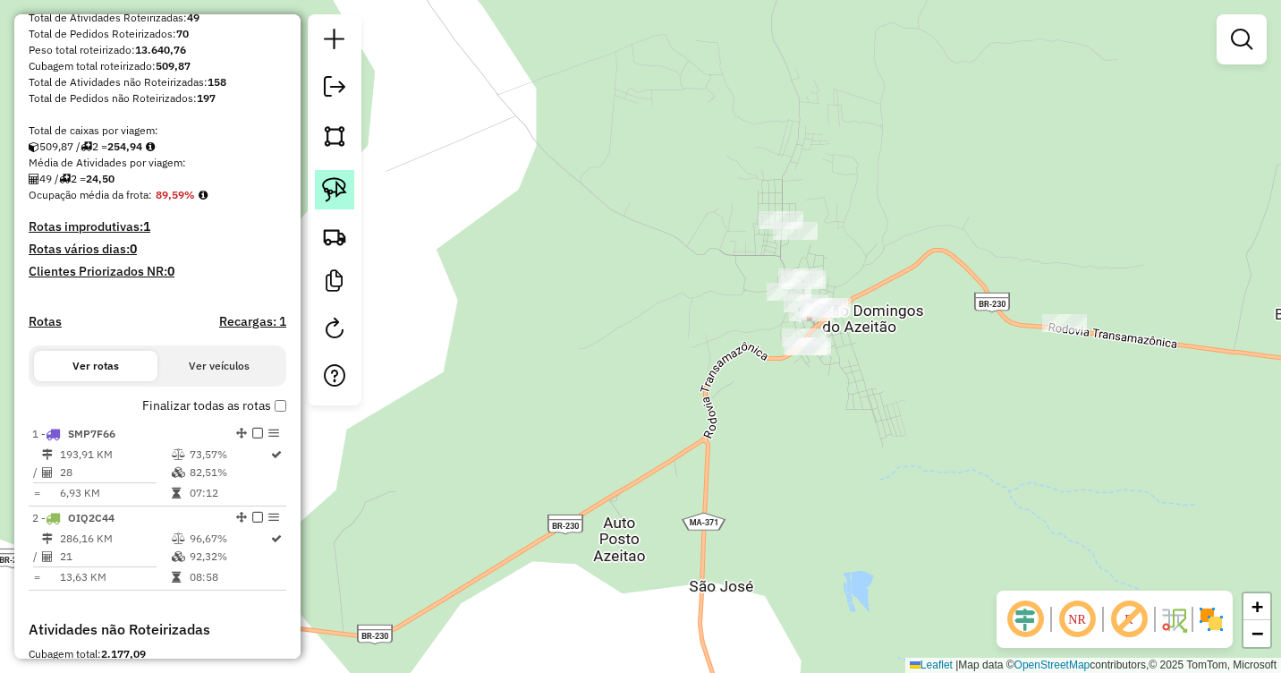
click at [338, 190] on img at bounding box center [334, 189] width 25 height 25
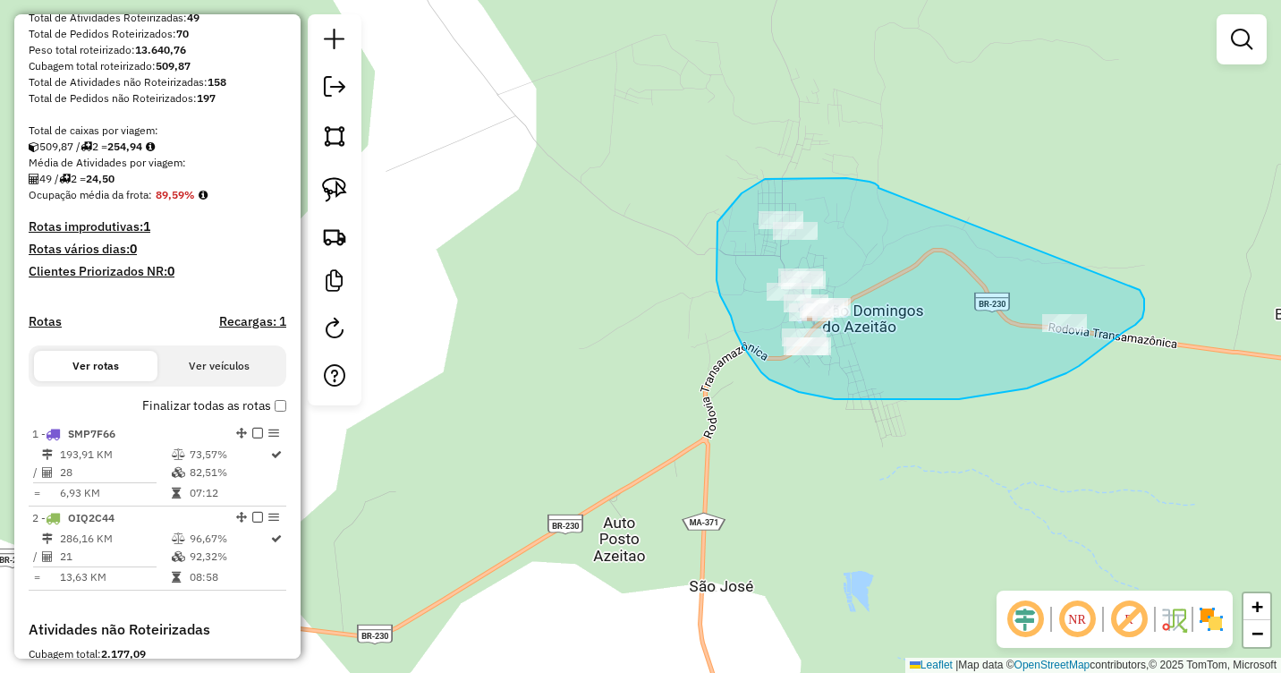
drag, startPoint x: 878, startPoint y: 186, endPoint x: 1140, endPoint y: 290, distance: 281.1
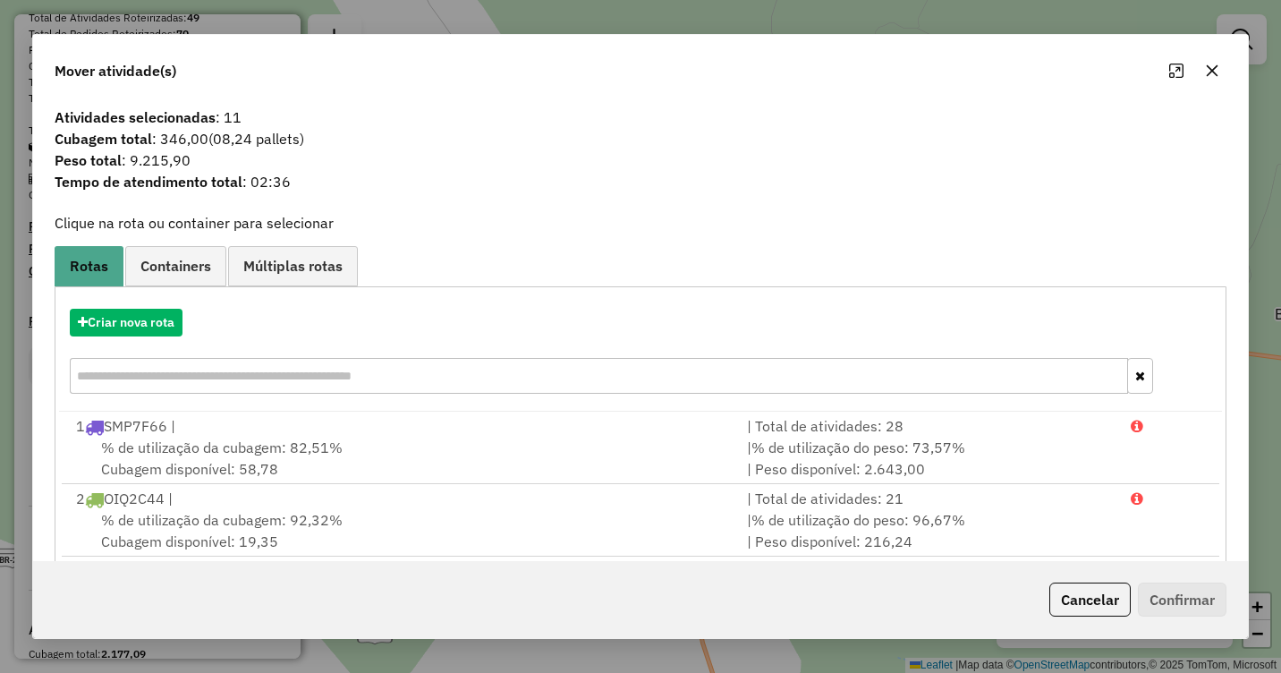
click at [1211, 80] on button "button" at bounding box center [1212, 70] width 29 height 29
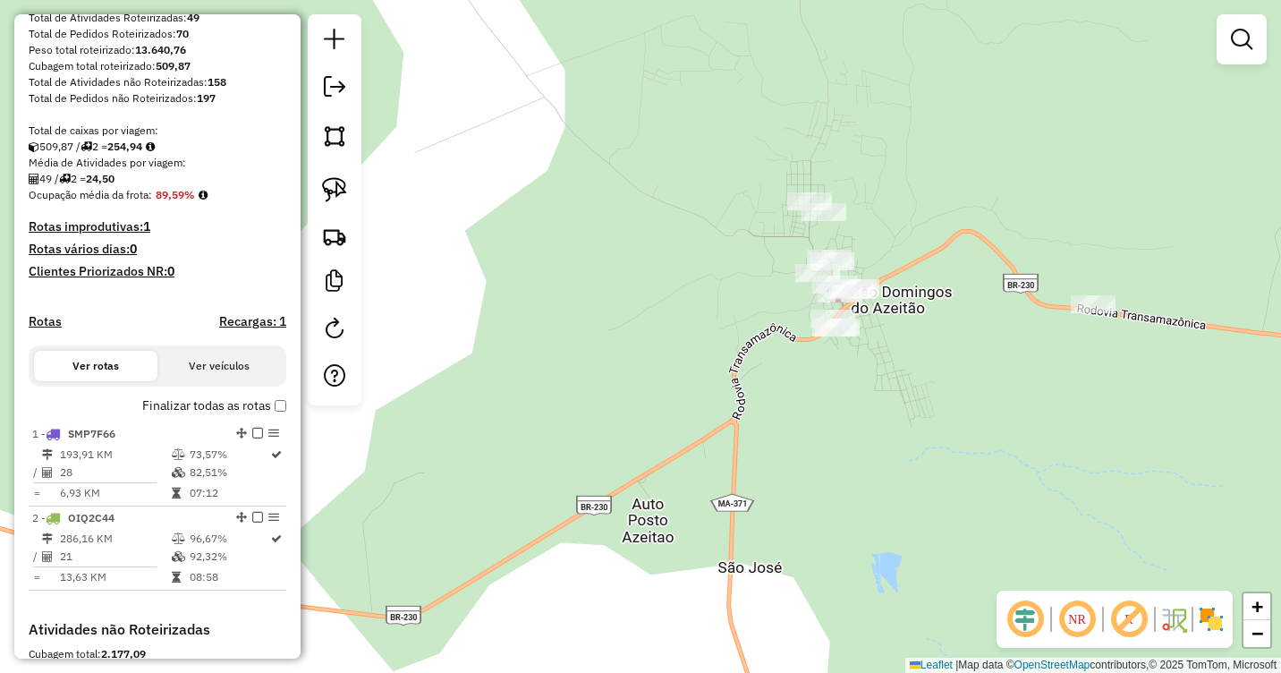
drag, startPoint x: 523, startPoint y: 457, endPoint x: 920, endPoint y: 103, distance: 532.2
click at [920, 103] on div "Janela de atendimento Grade de atendimento Capacidade Transportadoras Veículos …" at bounding box center [640, 336] width 1281 height 673
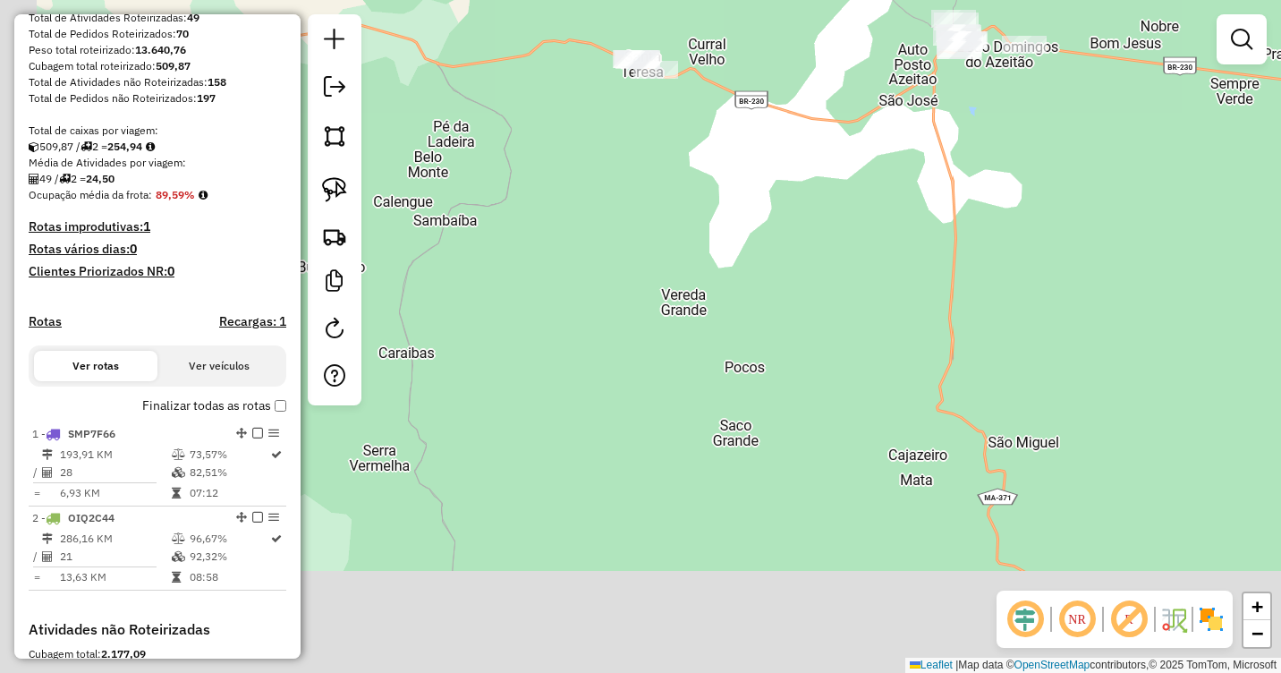
drag, startPoint x: 671, startPoint y: 503, endPoint x: 793, endPoint y: 173, distance: 351.8
click at [801, 157] on div "Janela de atendimento Grade de atendimento Capacidade Transportadoras Veículos …" at bounding box center [640, 336] width 1281 height 673
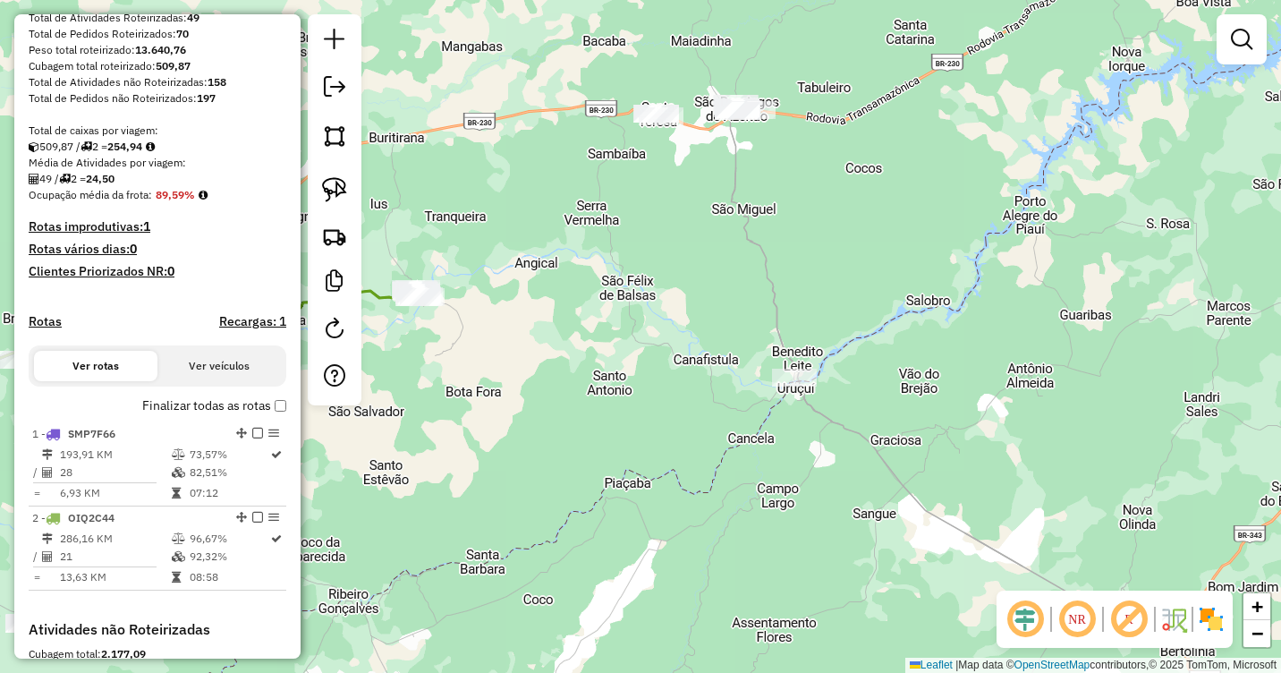
drag, startPoint x: 683, startPoint y: 433, endPoint x: 676, endPoint y: 244, distance: 188.8
click at [690, 198] on div "Janela de atendimento Grade de atendimento Capacidade Transportadoras Veículos …" at bounding box center [640, 336] width 1281 height 673
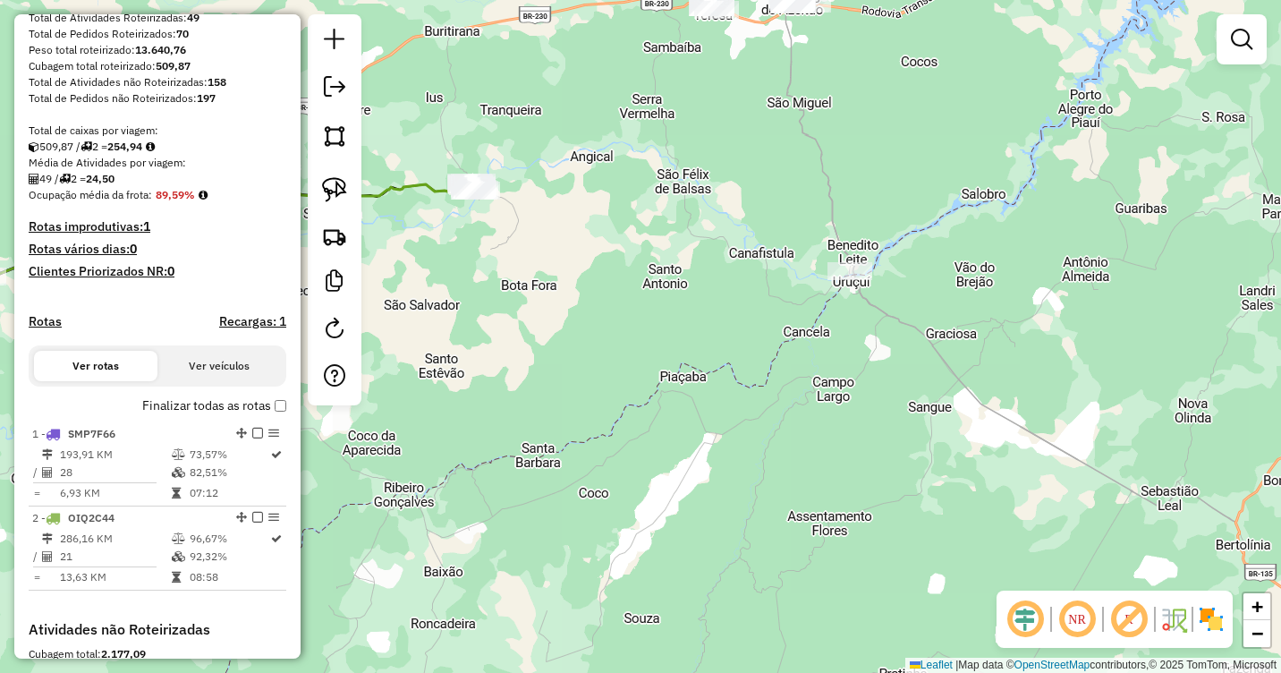
drag, startPoint x: 609, startPoint y: 363, endPoint x: 962, endPoint y: 249, distance: 370.6
click at [962, 249] on div "Janela de atendimento Grade de atendimento Capacidade Transportadoras Veículos …" at bounding box center [640, 336] width 1281 height 673
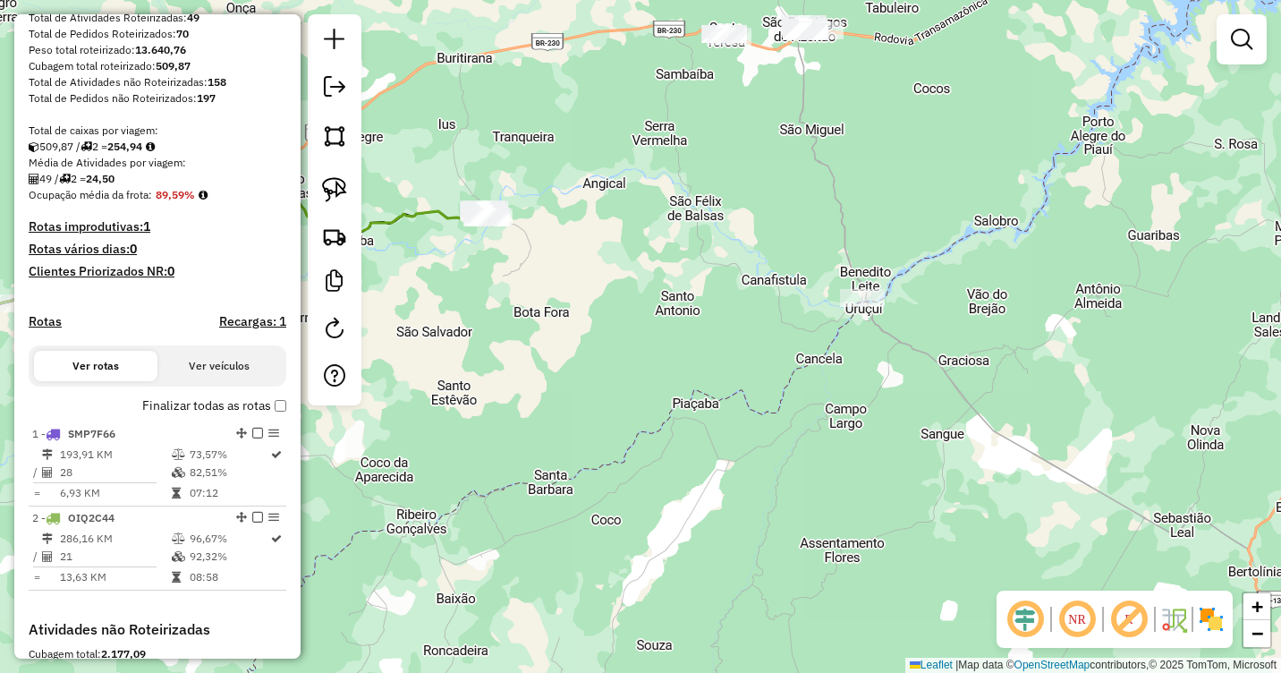
drag, startPoint x: 924, startPoint y: 294, endPoint x: 594, endPoint y: 419, distance: 352.7
click at [595, 420] on div "Janela de atendimento Grade de atendimento Capacidade Transportadoras Veículos …" at bounding box center [640, 336] width 1281 height 673
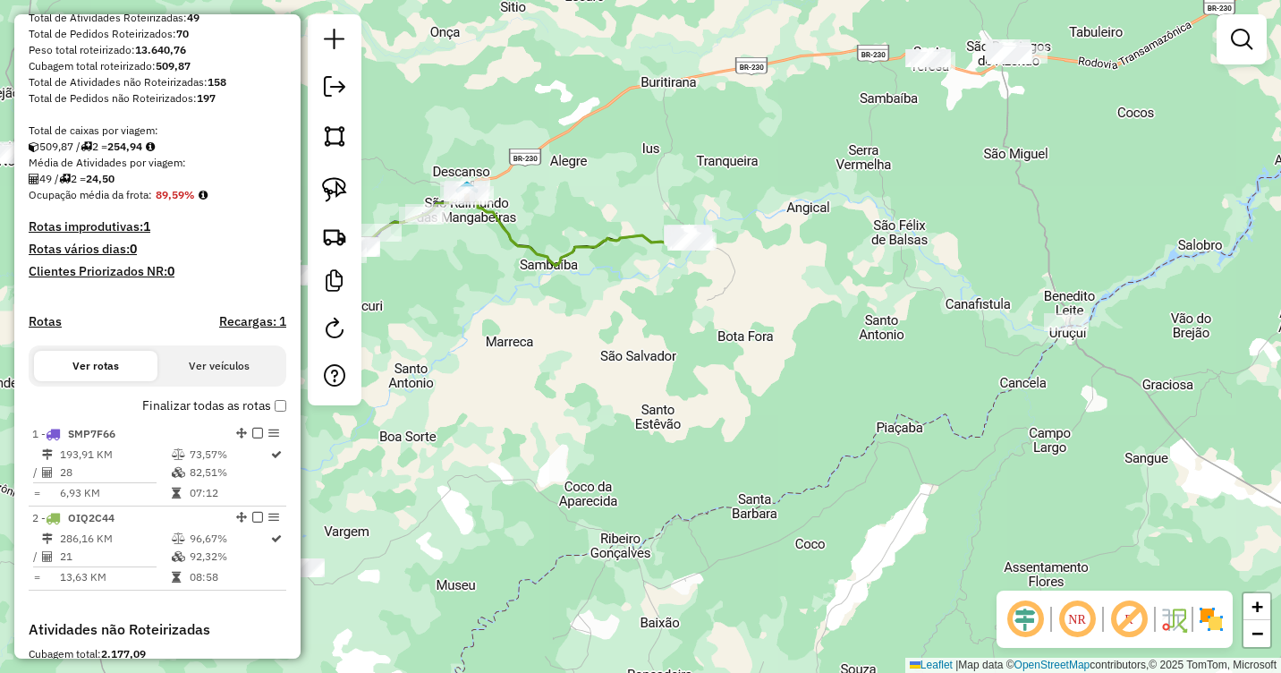
drag, startPoint x: 1041, startPoint y: 266, endPoint x: 1167, endPoint y: 246, distance: 127.7
click at [1280, 191] on html "Aguarde... Pop-up bloqueado! Seu navegador bloqueou automáticamente a abertura …" at bounding box center [640, 336] width 1281 height 673
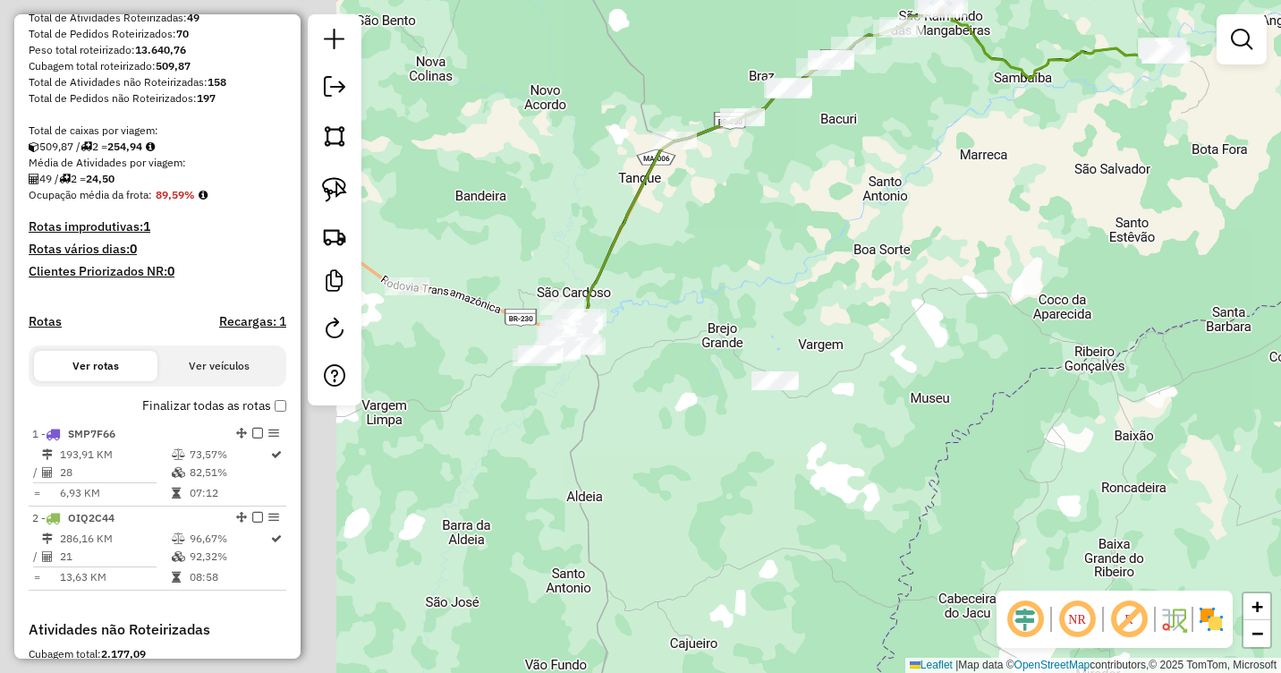
drag, startPoint x: 649, startPoint y: 326, endPoint x: 1157, endPoint y: 216, distance: 519.0
click at [1158, 216] on div "Janela de atendimento Grade de atendimento Capacidade Transportadoras Veículos …" at bounding box center [640, 336] width 1281 height 673
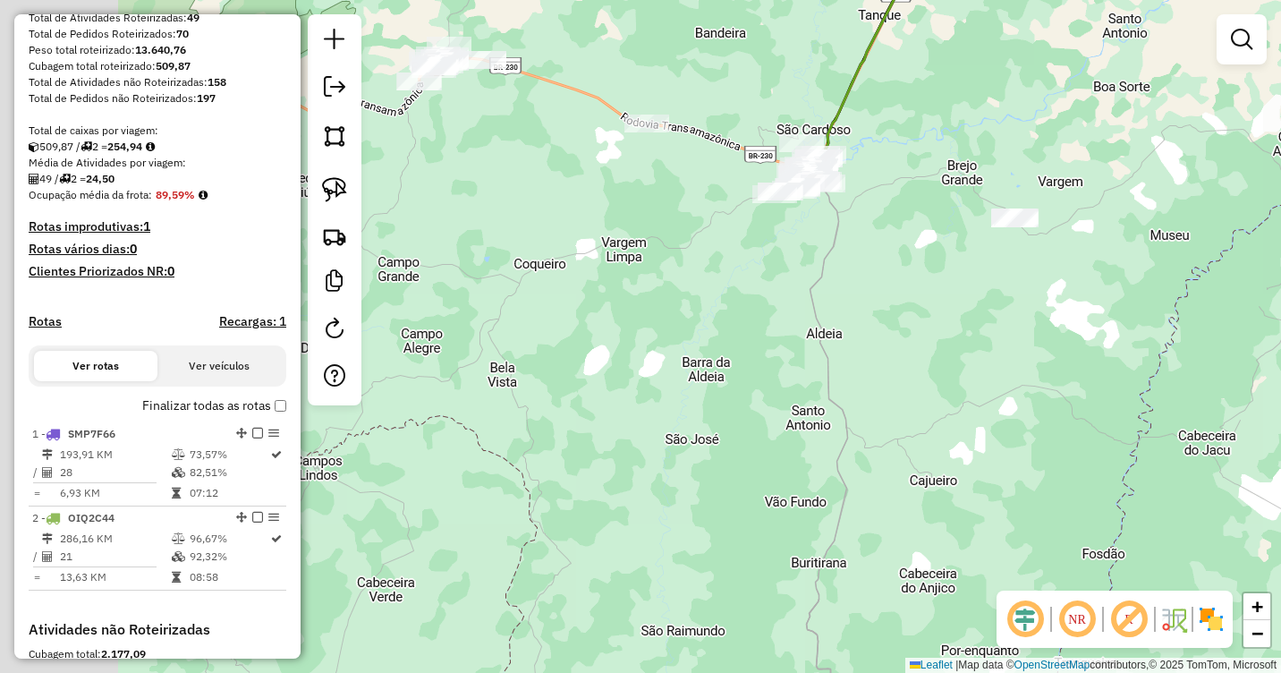
drag, startPoint x: 676, startPoint y: 331, endPoint x: 801, endPoint y: 49, distance: 308.0
click at [801, 49] on div "Janela de atendimento Grade de atendimento Capacidade Transportadoras Veículos …" at bounding box center [640, 336] width 1281 height 673
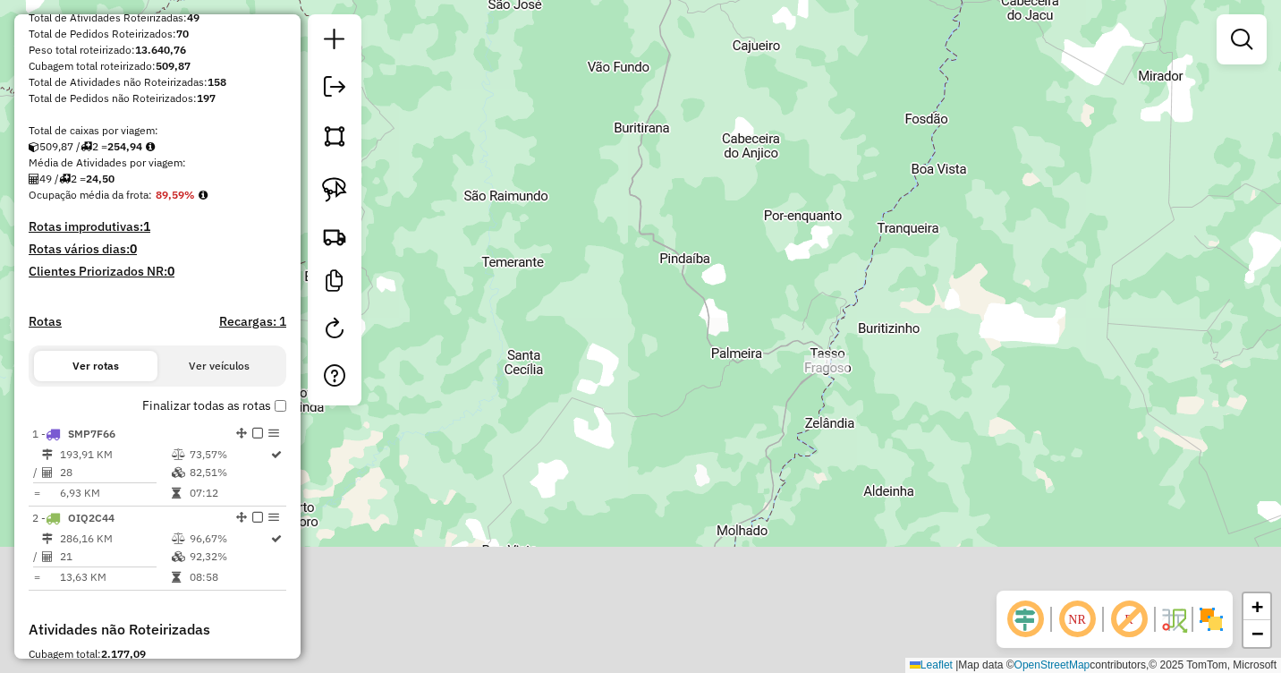
drag, startPoint x: 886, startPoint y: 411, endPoint x: 761, endPoint y: 126, distance: 311.3
click at [771, 115] on div "Janela de atendimento Grade de atendimento Capacidade Transportadoras Veículos …" at bounding box center [640, 336] width 1281 height 673
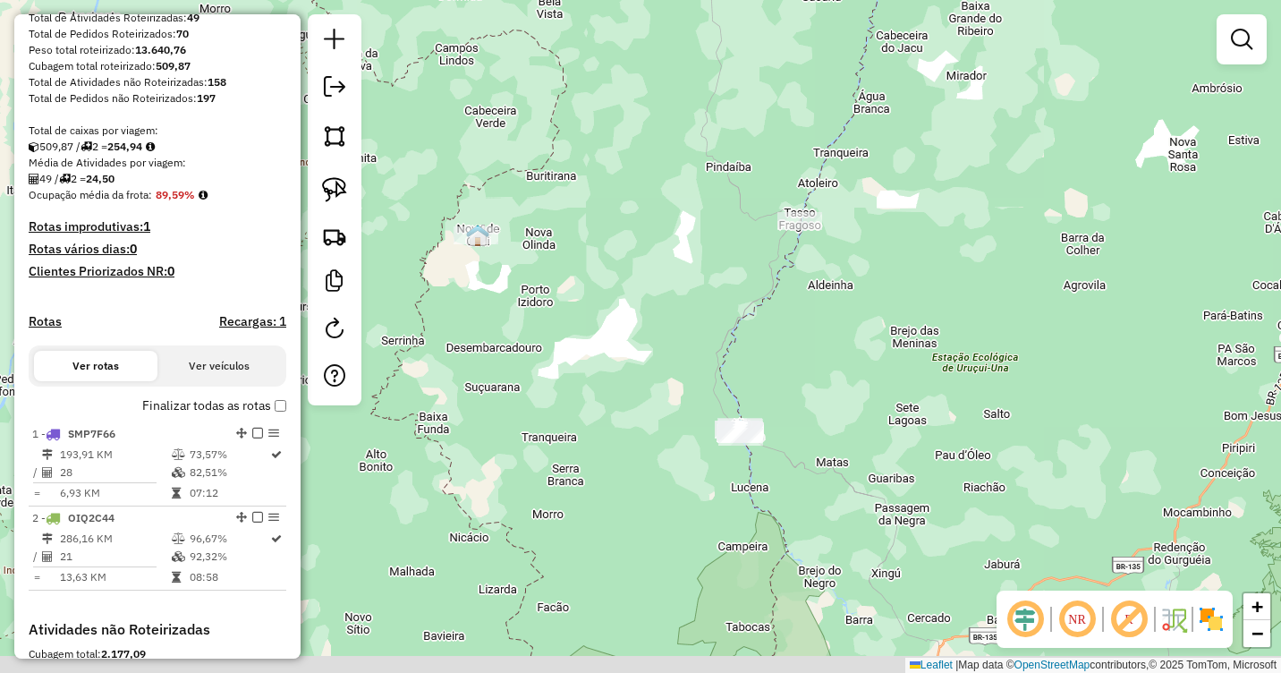
drag, startPoint x: 850, startPoint y: 319, endPoint x: 839, endPoint y: 233, distance: 87.4
click at [839, 233] on div "Janela de atendimento Grade de atendimento Capacidade Transportadoras Veículos …" at bounding box center [640, 336] width 1281 height 673
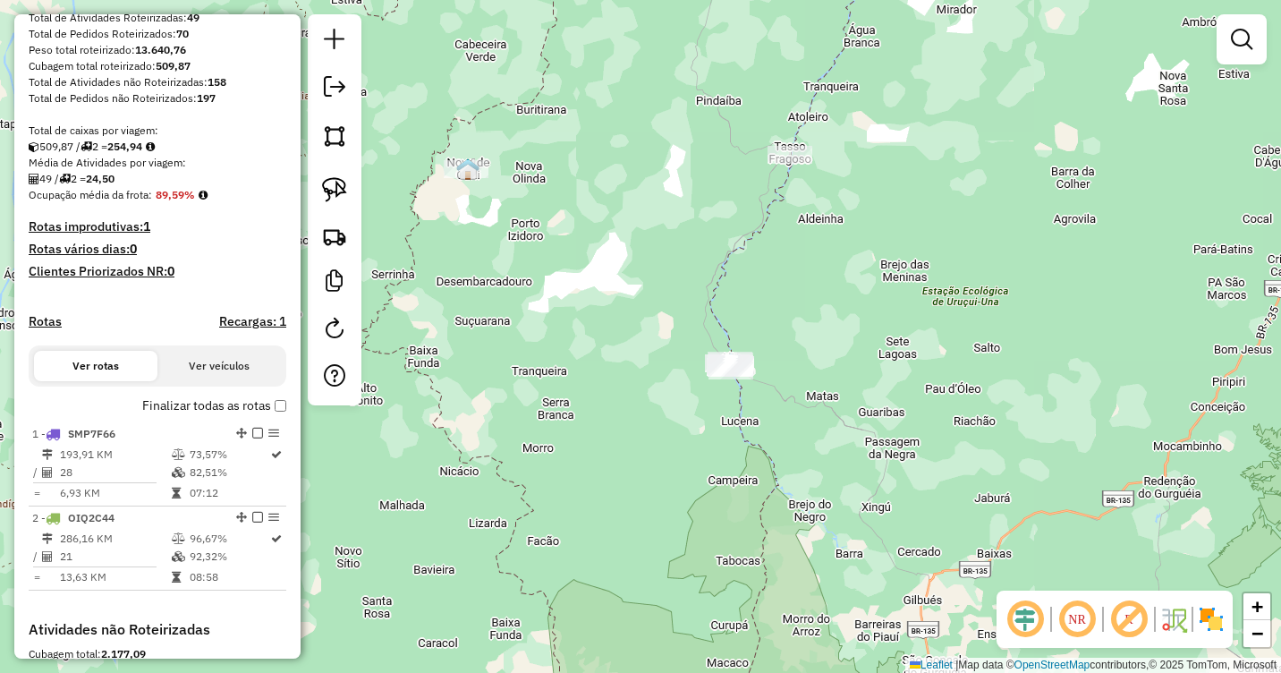
drag, startPoint x: 813, startPoint y: 196, endPoint x: 793, endPoint y: 246, distance: 53.8
click at [807, 246] on div "Janela de atendimento Grade de atendimento Capacidade Transportadoras Veículos …" at bounding box center [640, 336] width 1281 height 673
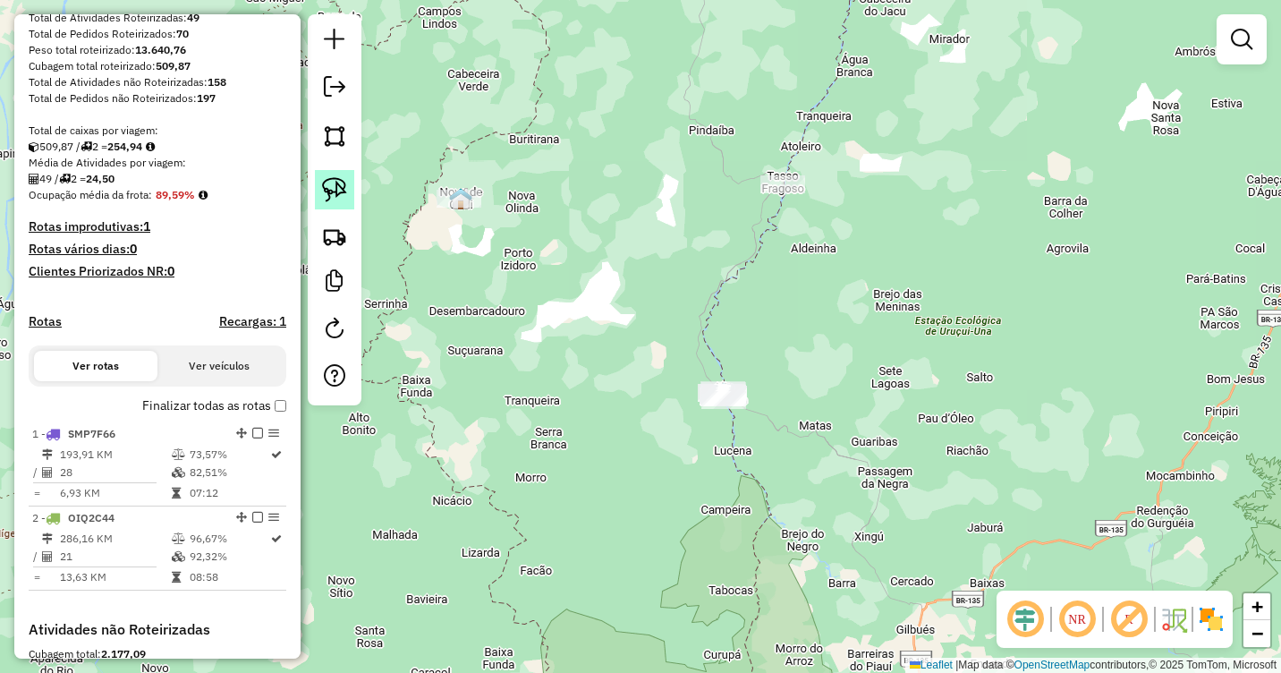
click at [325, 191] on img at bounding box center [334, 189] width 25 height 25
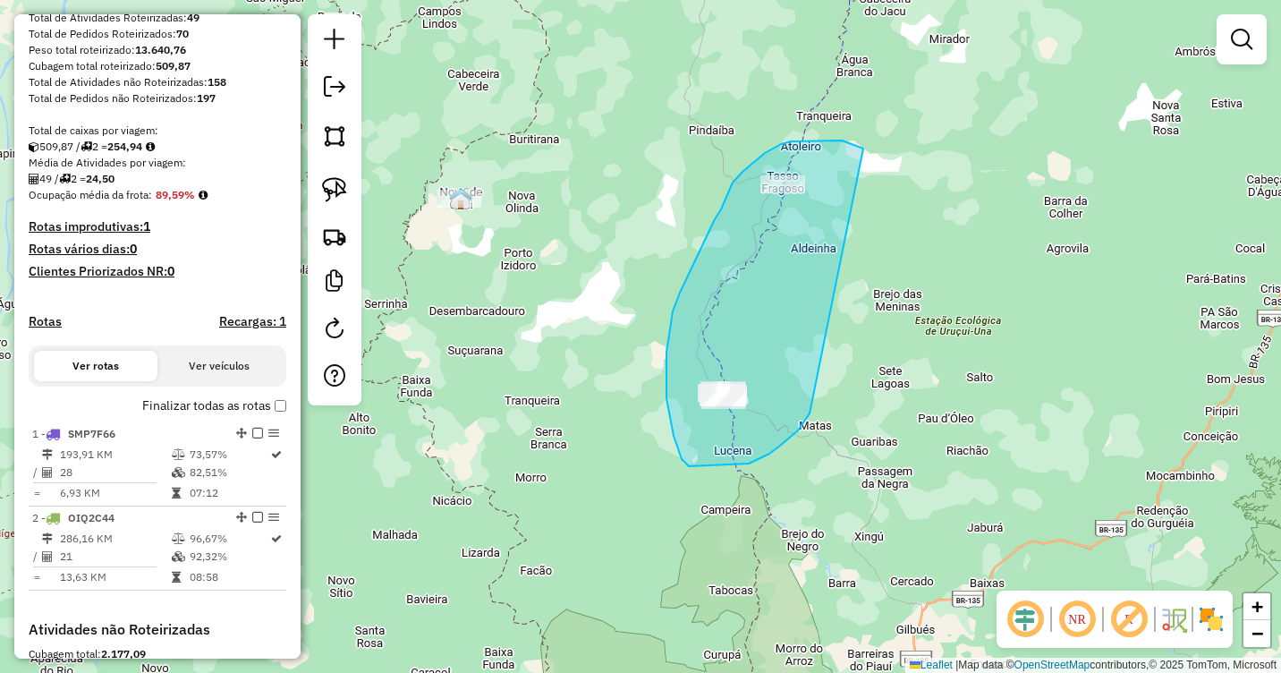
drag, startPoint x: 861, startPoint y: 147, endPoint x: 813, endPoint y: 408, distance: 265.5
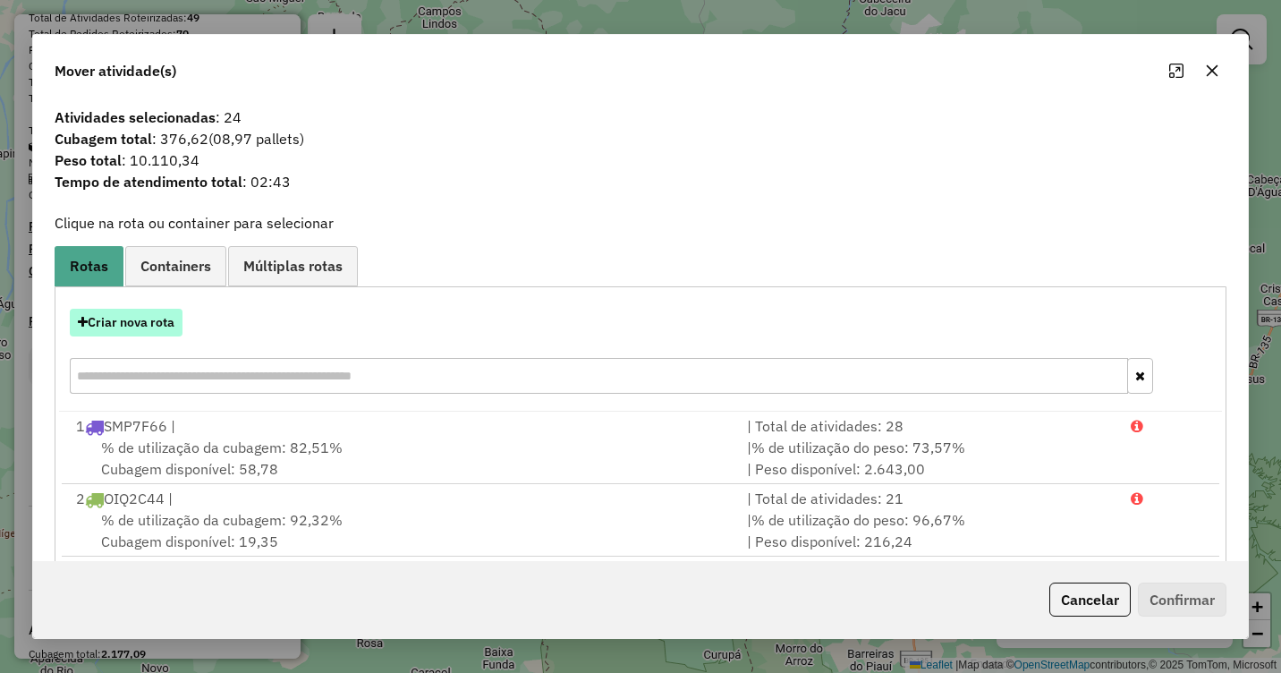
click at [136, 321] on button "Criar nova rota" at bounding box center [126, 323] width 113 height 28
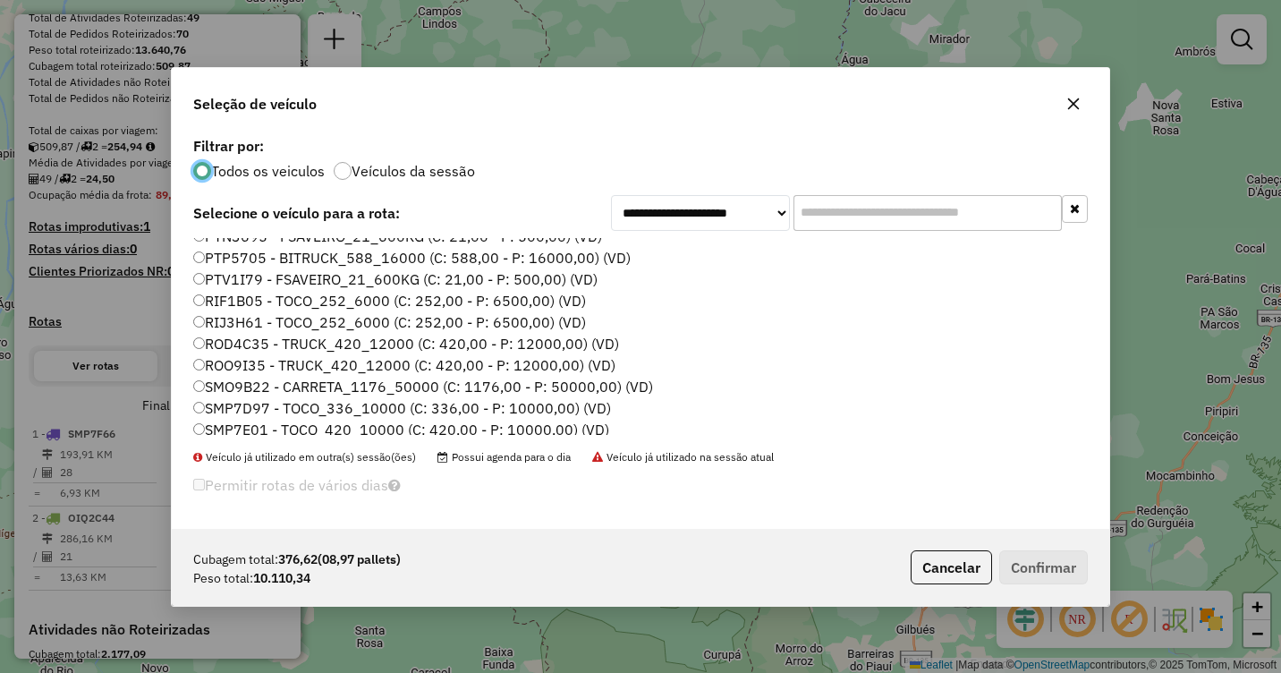
scroll to position [358, 0]
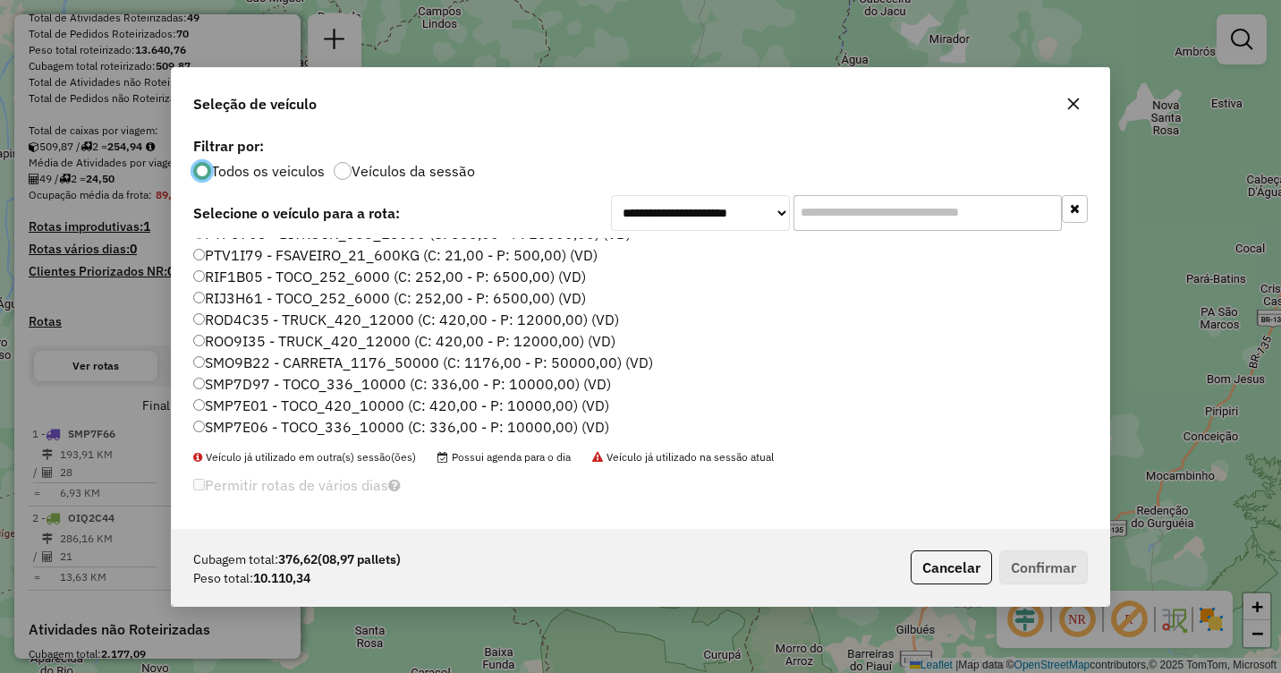
click at [221, 385] on label "SMP7D97 - TOCO_336_10000 (C: 336,00 - P: 10000,00) (VD)" at bounding box center [402, 383] width 418 height 21
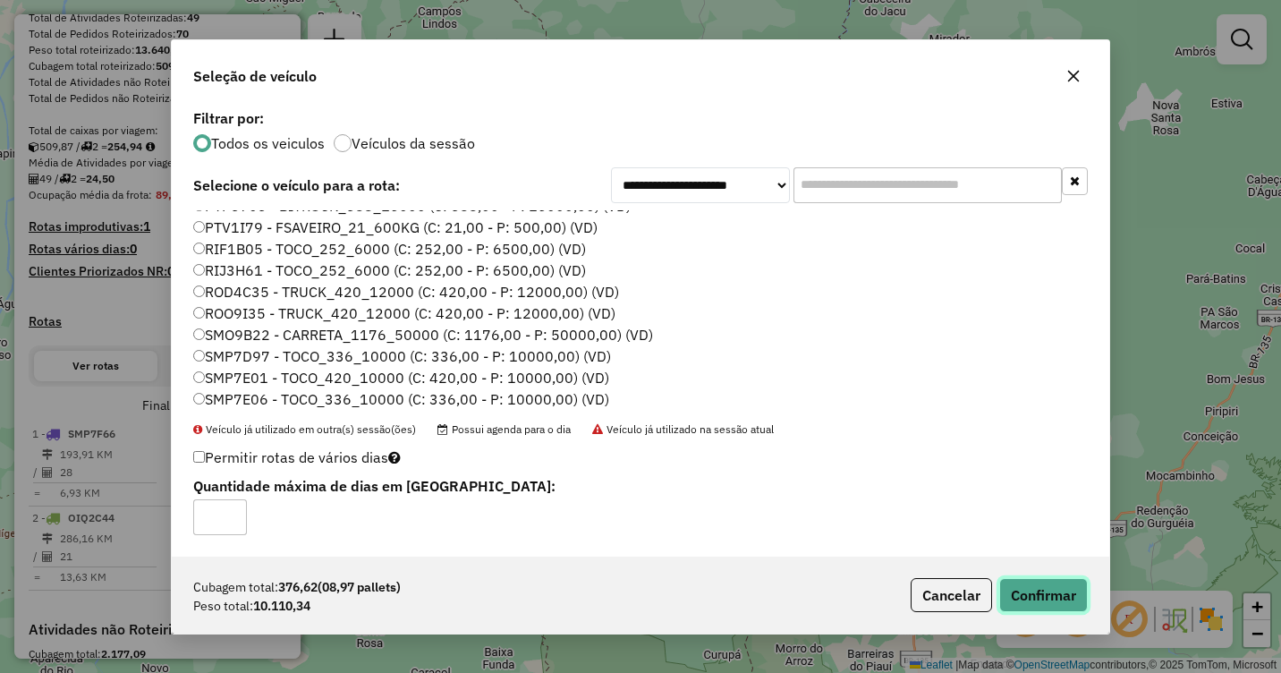
click at [1036, 589] on button "Confirmar" at bounding box center [1043, 595] width 89 height 34
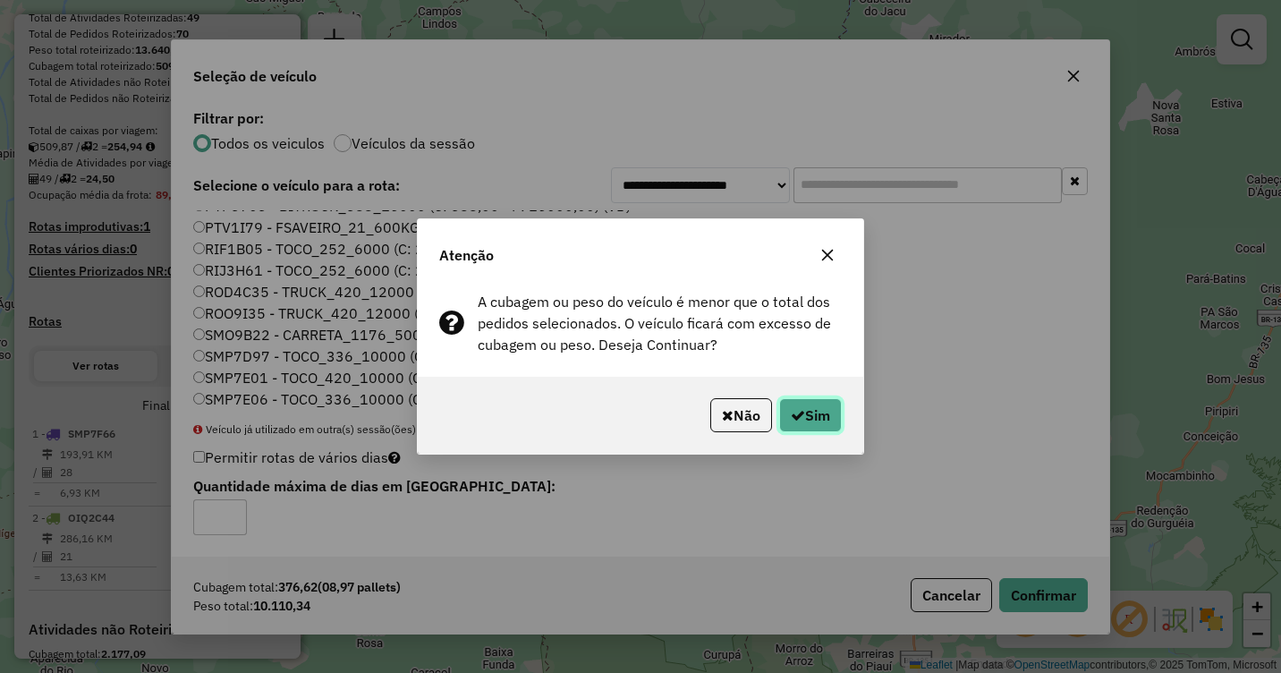
click at [792, 400] on button "Sim" at bounding box center [810, 415] width 63 height 34
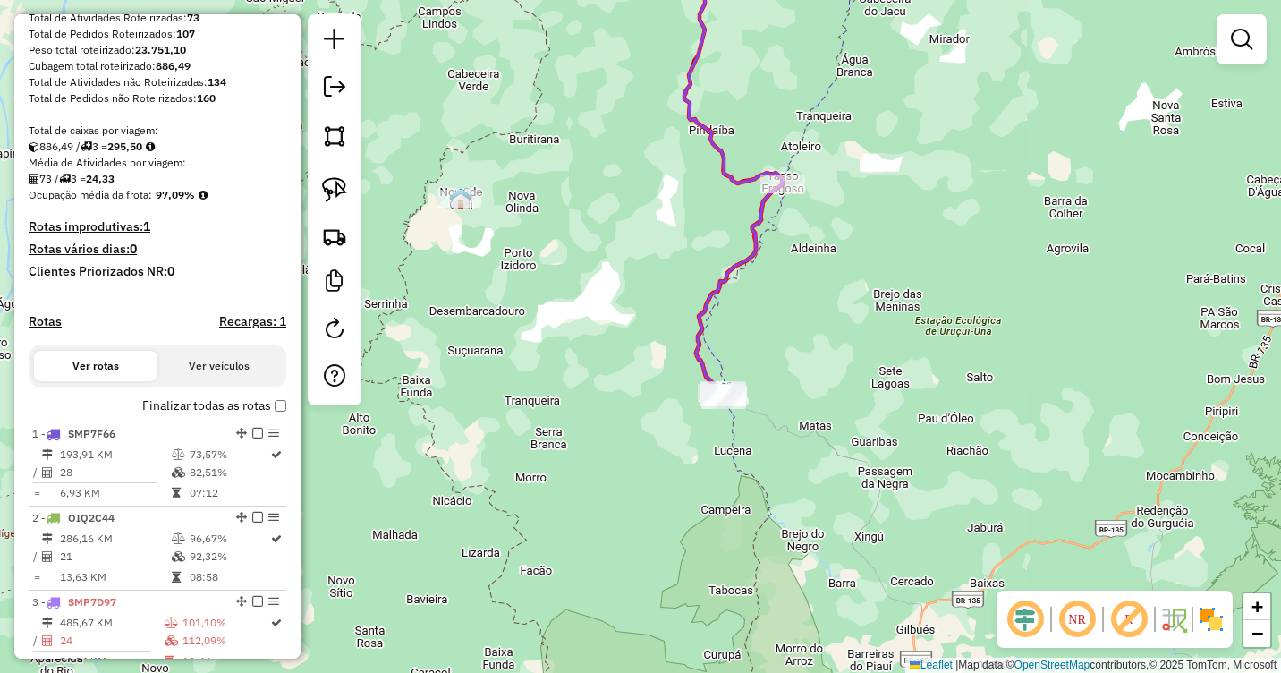
click at [378, 441] on div "Janela de atendimento Grade de atendimento Capacidade Transportadoras Veículos …" at bounding box center [640, 336] width 1281 height 673
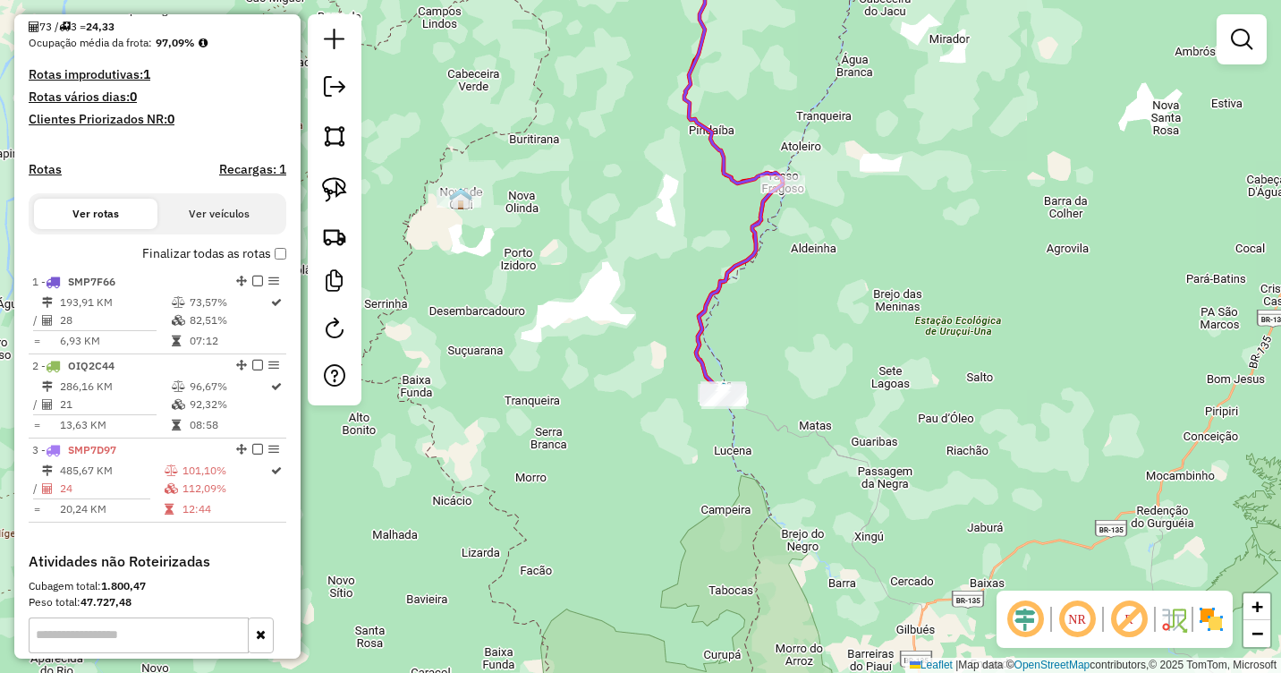
scroll to position [626, 0]
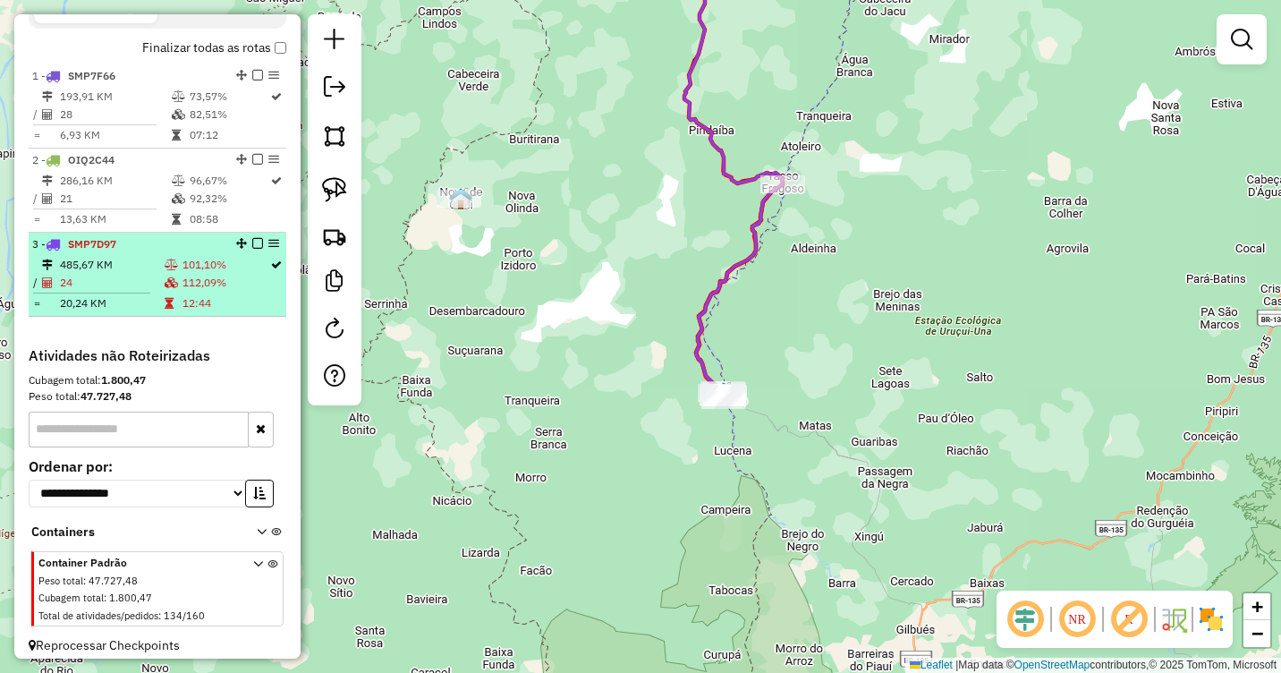
click at [134, 269] on li "3 - SMP7D97 485,67 KM 101,10% / 24 112,09% = 20,24 KM 12:44" at bounding box center [158, 275] width 258 height 84
select select "**********"
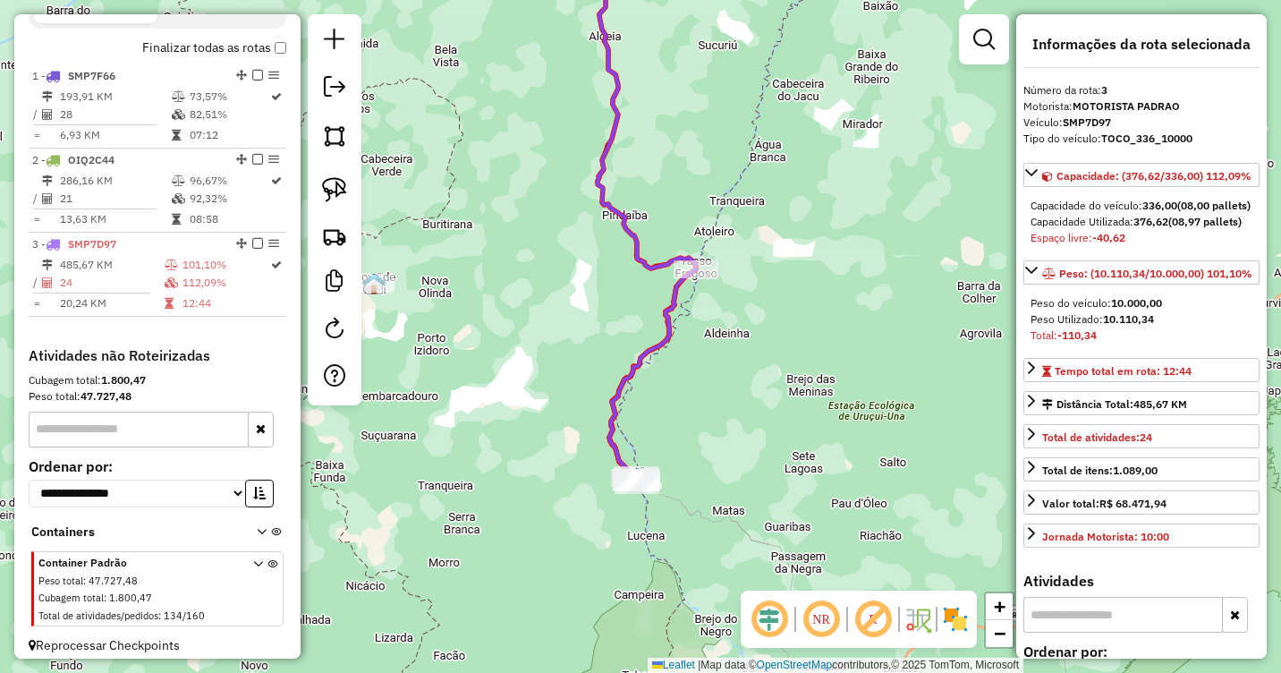
drag, startPoint x: 697, startPoint y: 521, endPoint x: 701, endPoint y: 339, distance: 182.5
click at [701, 339] on div "Janela de atendimento Grade de atendimento Capacidade Transportadoras Veículos …" at bounding box center [640, 336] width 1281 height 673
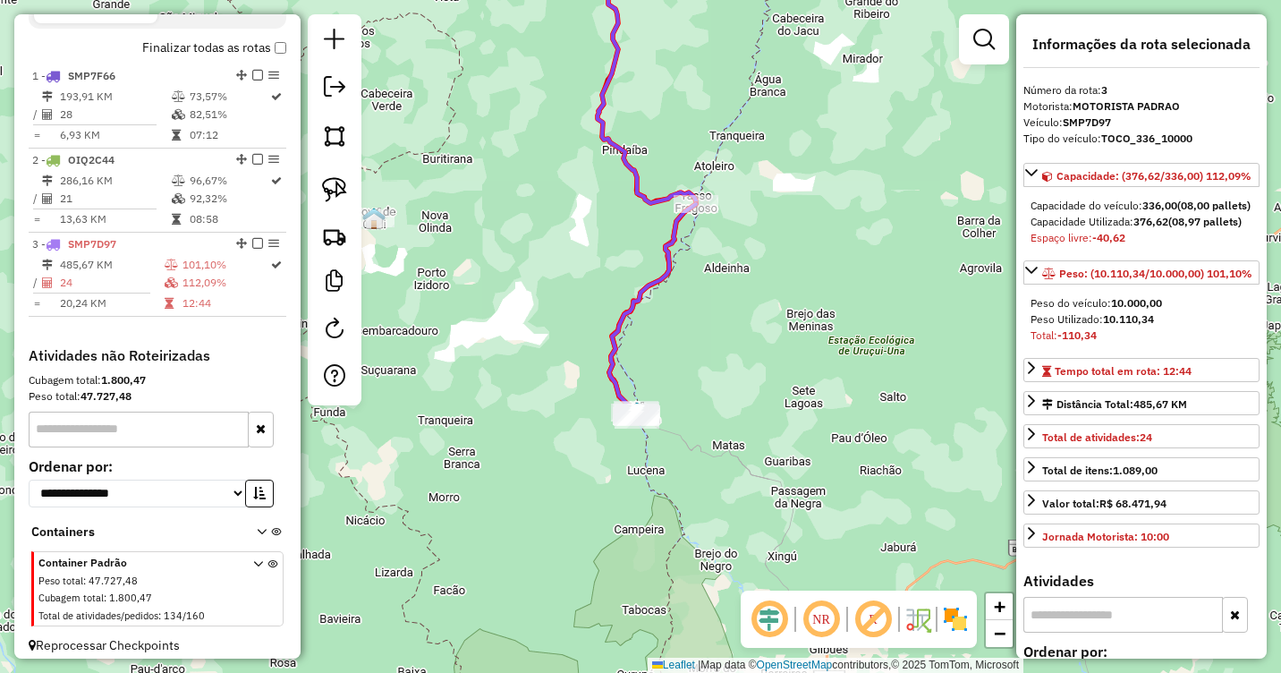
click at [613, 380] on icon at bounding box center [652, 312] width 87 height 216
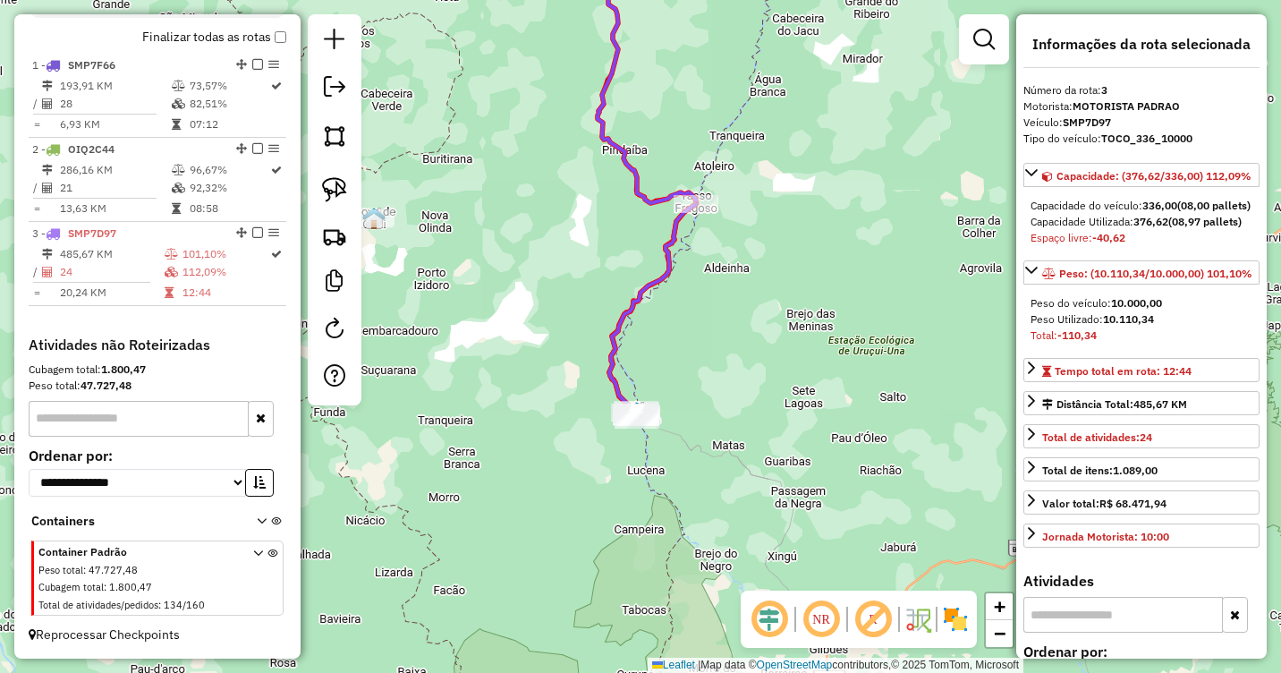
click at [613, 380] on icon at bounding box center [652, 312] width 87 height 216
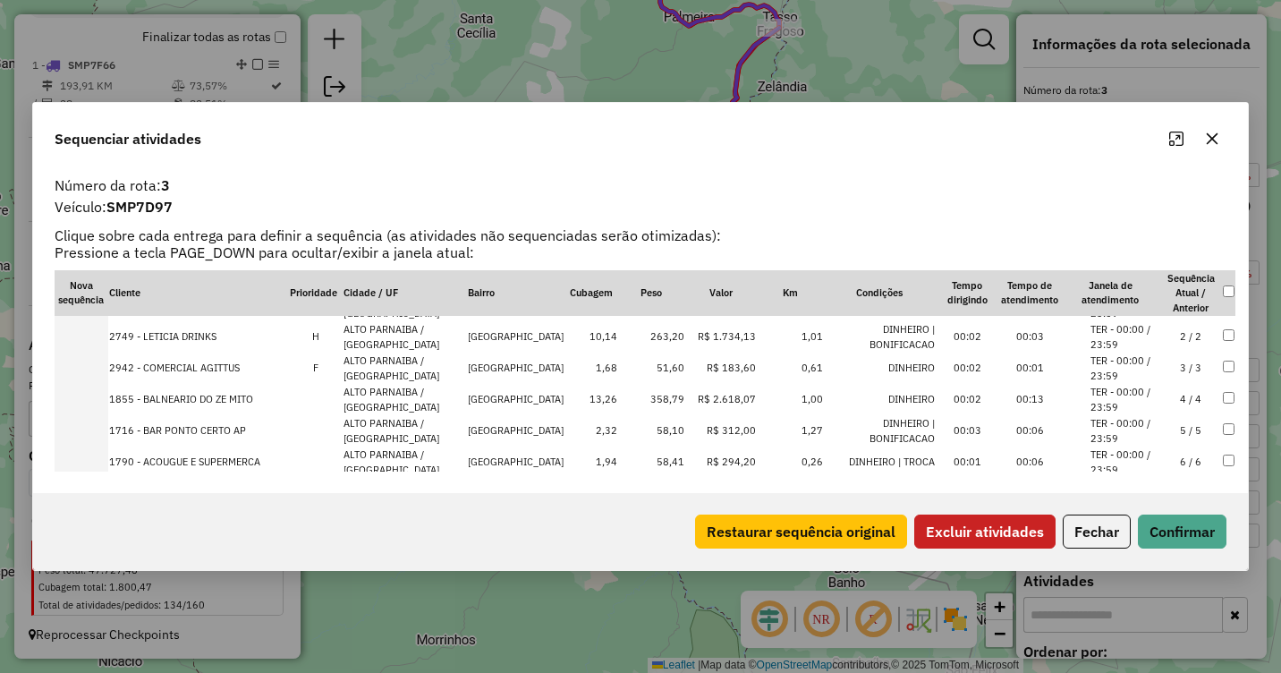
scroll to position [0, 0]
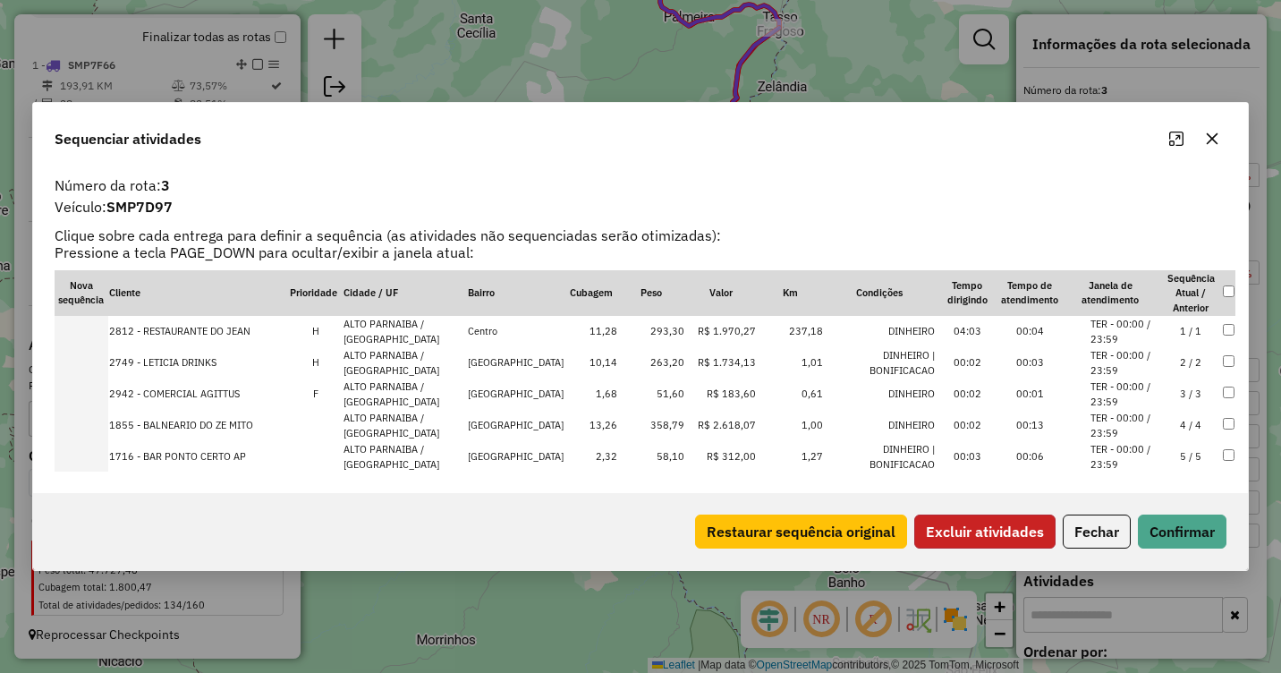
click at [1005, 537] on button "Excluir atividades" at bounding box center [984, 531] width 141 height 34
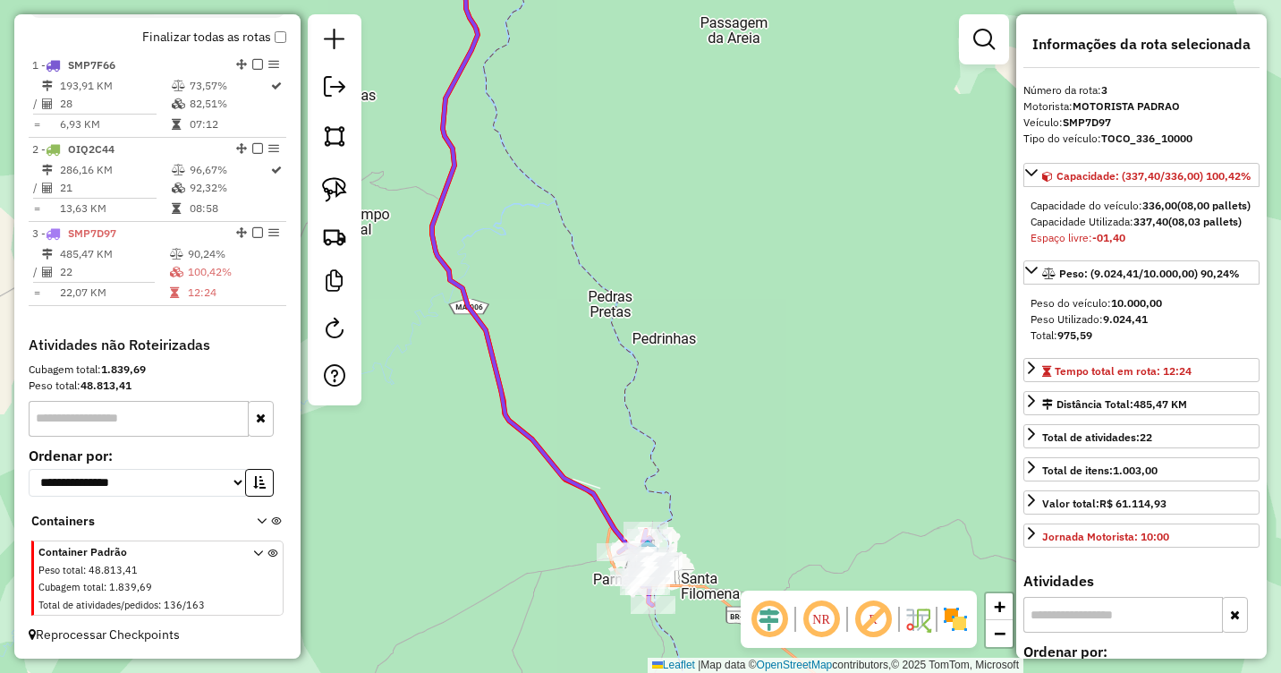
click at [615, 524] on icon at bounding box center [546, 269] width 228 height 672
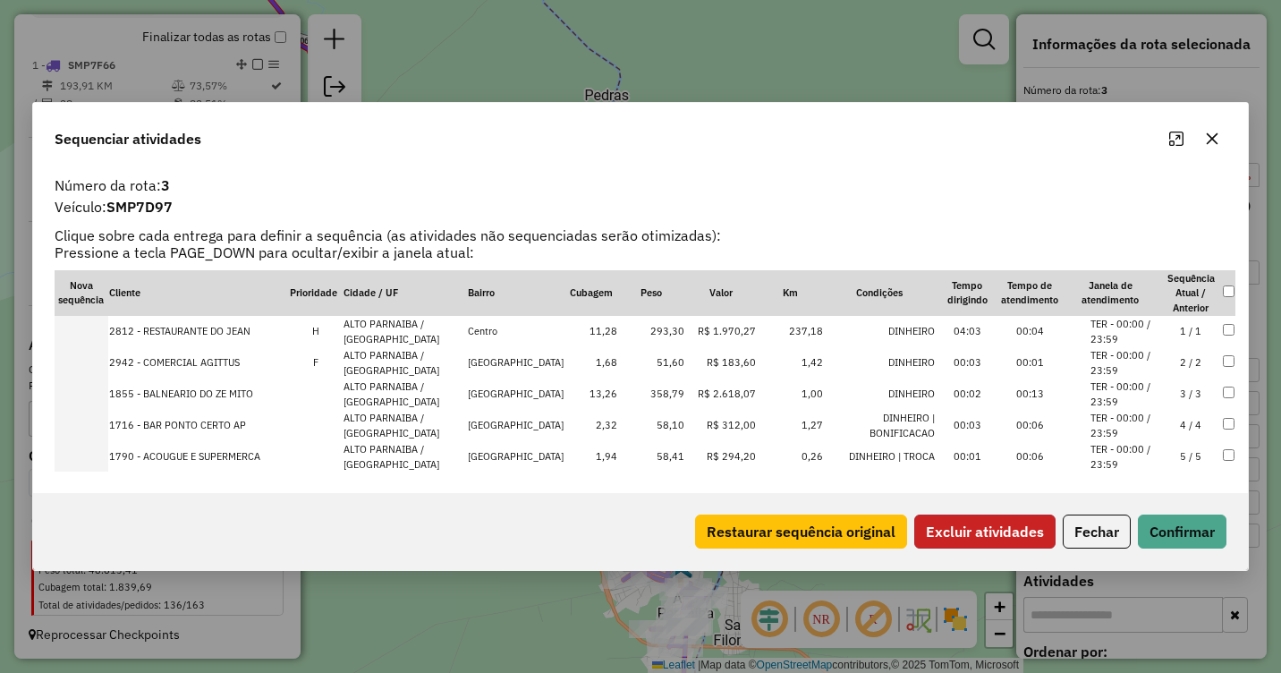
click at [984, 530] on button "Excluir atividades" at bounding box center [984, 531] width 141 height 34
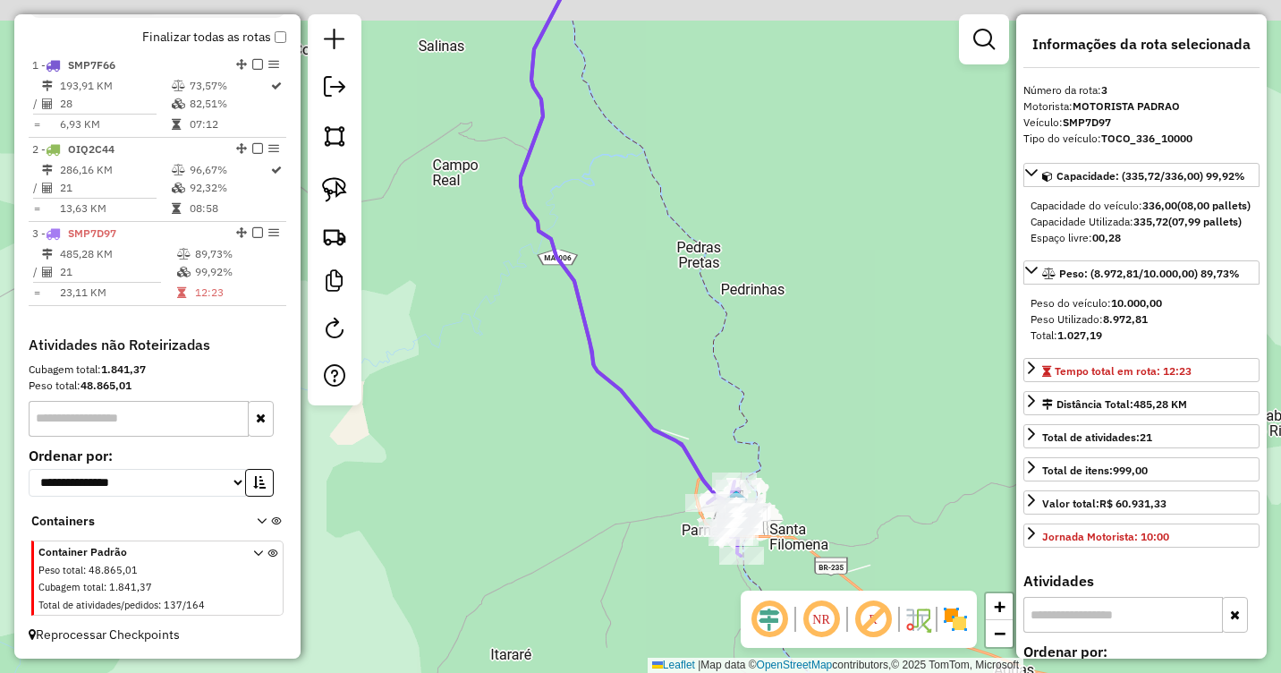
drag, startPoint x: 794, startPoint y: 290, endPoint x: 852, endPoint y: 394, distance: 118.9
click at [852, 395] on div "Janela de atendimento Grade de atendimento Capacidade Transportadoras Veículos …" at bounding box center [640, 336] width 1281 height 673
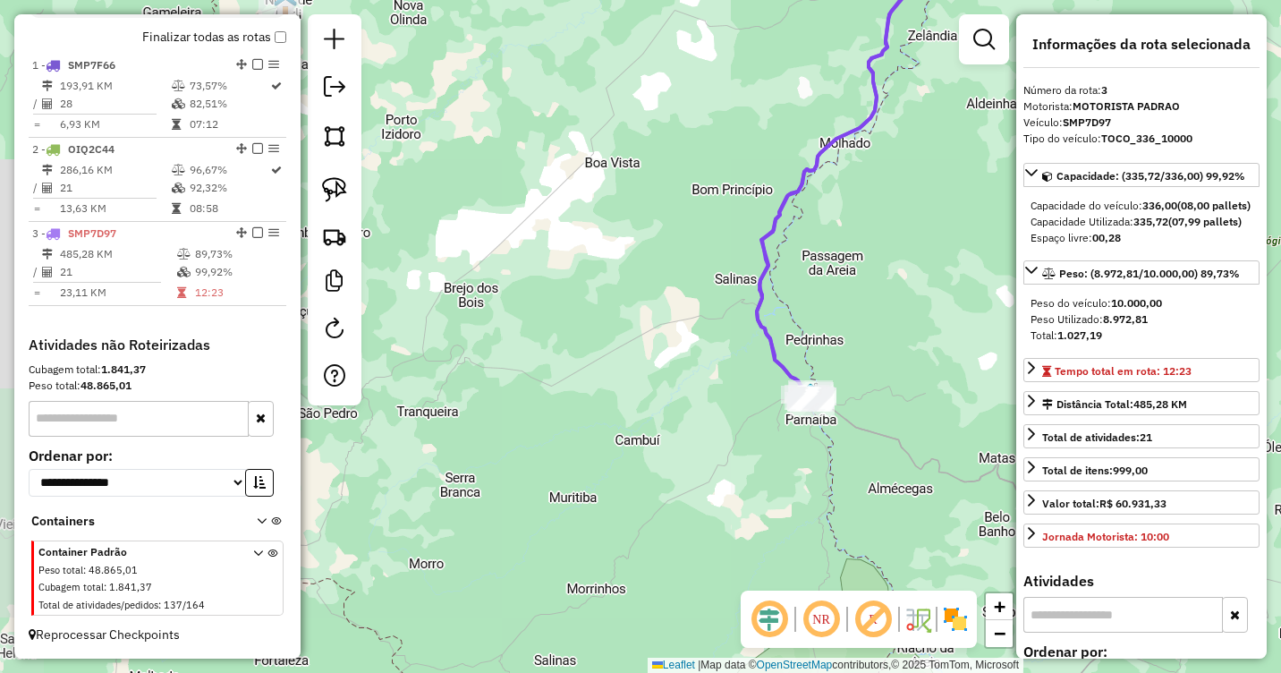
drag, startPoint x: 883, startPoint y: 261, endPoint x: 694, endPoint y: 572, distance: 364.0
click at [691, 573] on div "Janela de atendimento Grade de atendimento Capacidade Transportadoras Veículos …" at bounding box center [640, 336] width 1281 height 673
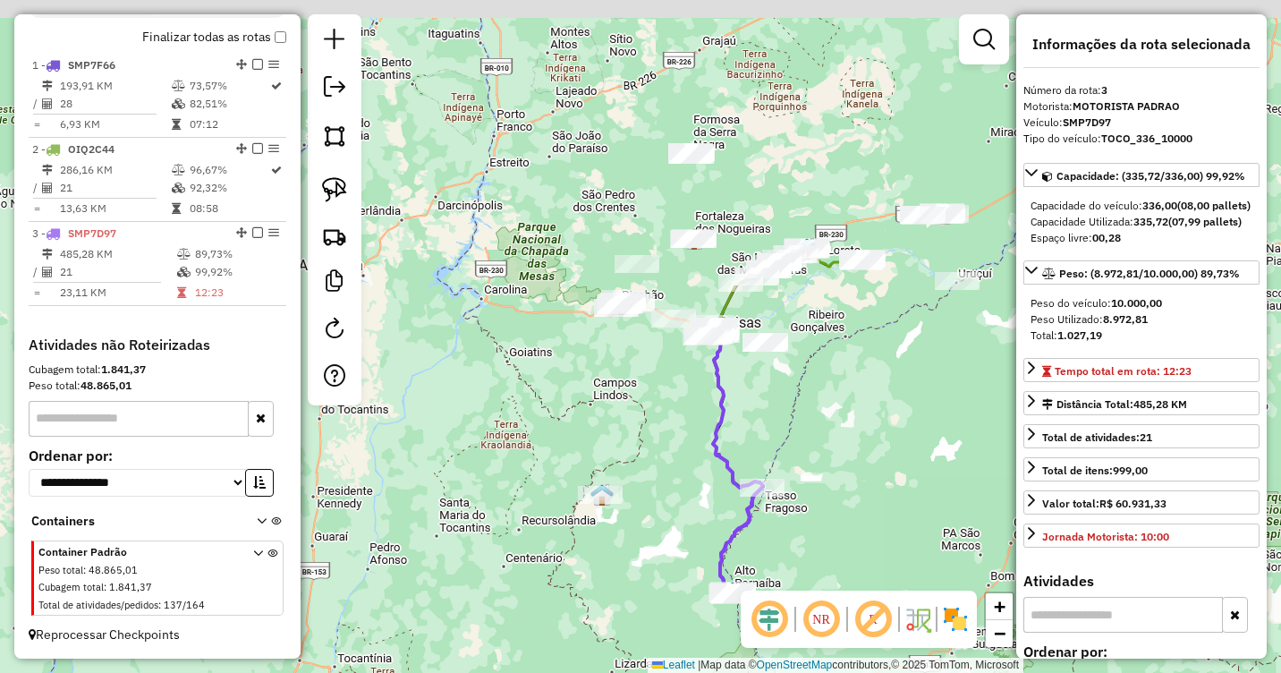
drag, startPoint x: 856, startPoint y: 243, endPoint x: 818, endPoint y: 451, distance: 210.9
click at [818, 451] on div "Janela de atendimento Grade de atendimento Capacidade Transportadoras Veículos …" at bounding box center [640, 336] width 1281 height 673
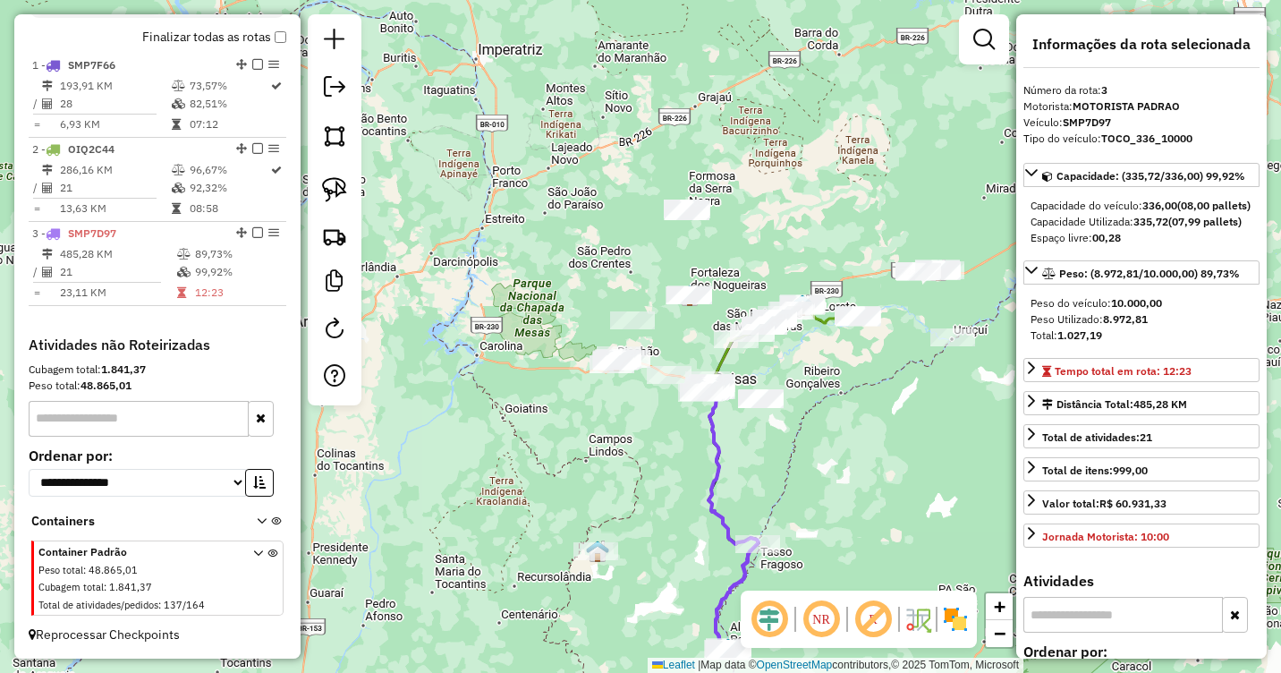
drag, startPoint x: 813, startPoint y: 416, endPoint x: 810, endPoint y: 471, distance: 54.7
click at [810, 471] on div "Janela de atendimento Grade de atendimento Capacidade Transportadoras Veículos …" at bounding box center [640, 336] width 1281 height 673
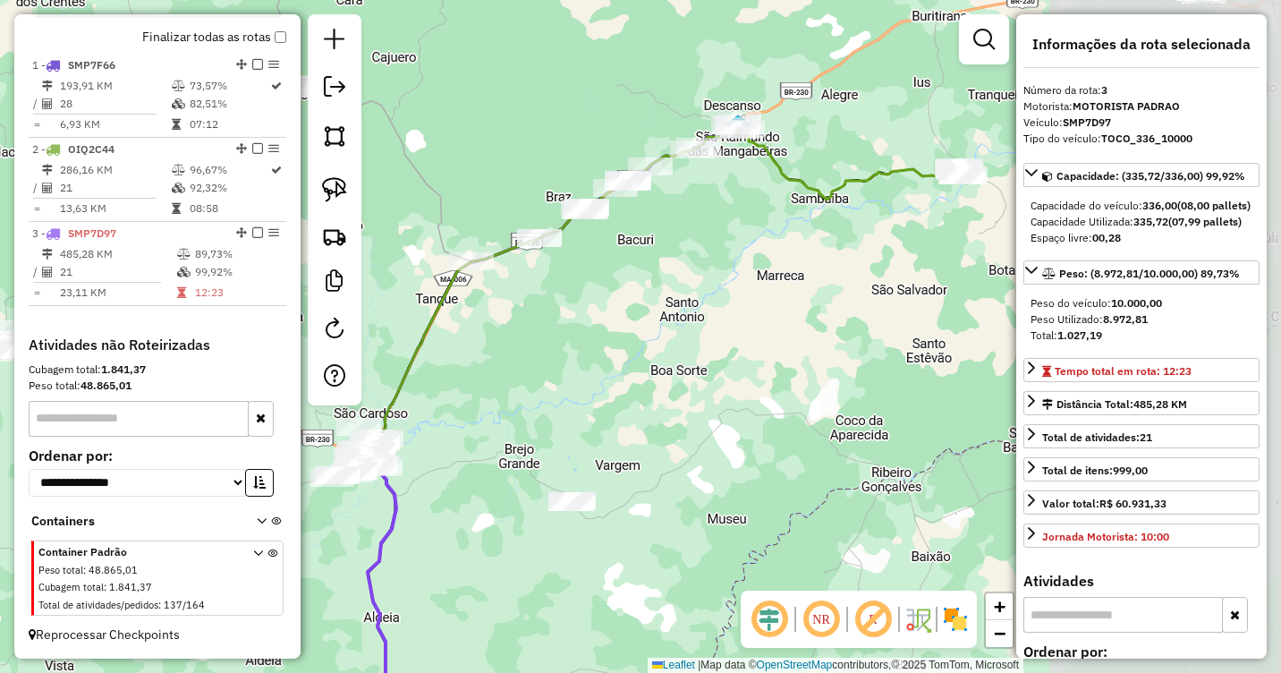
drag, startPoint x: 900, startPoint y: 355, endPoint x: 613, endPoint y: 457, distance: 304.7
click at [613, 454] on div "Janela de atendimento Grade de atendimento Capacidade Transportadoras Veículos …" at bounding box center [640, 336] width 1281 height 673
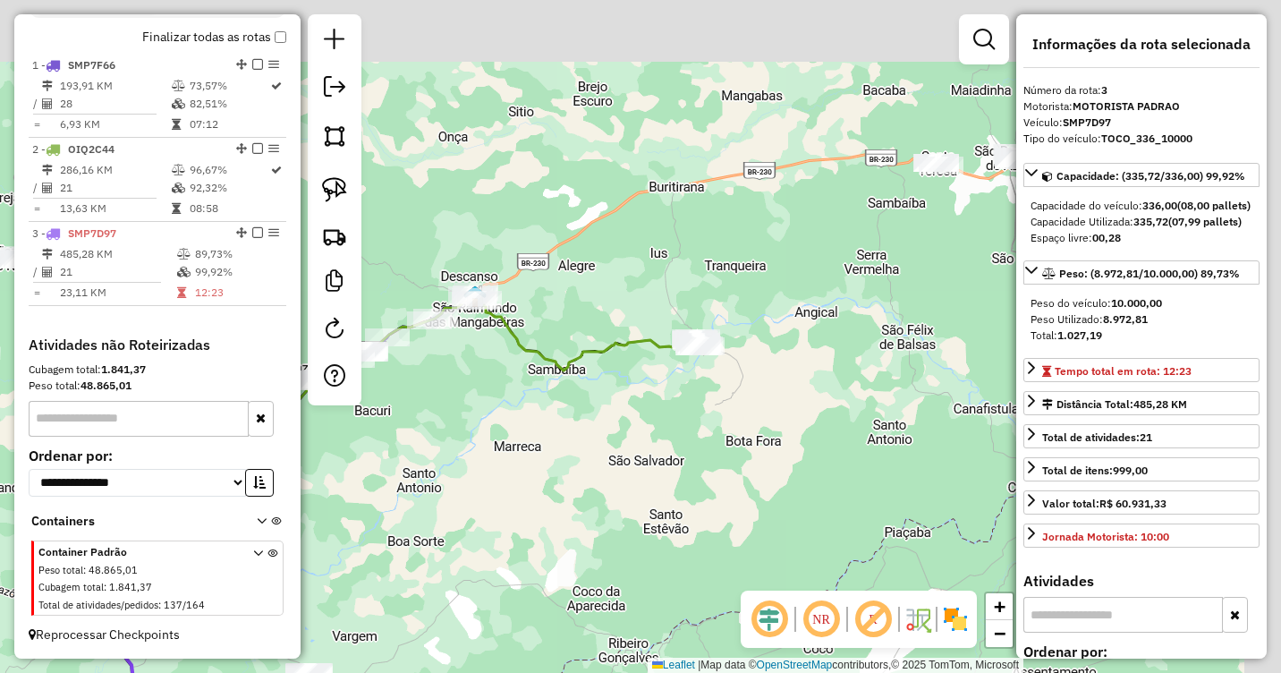
drag, startPoint x: 767, startPoint y: 343, endPoint x: 508, endPoint y: 508, distance: 307.7
click at [508, 508] on div "Janela de atendimento Grade de atendimento Capacidade Transportadoras Veículos …" at bounding box center [640, 336] width 1281 height 673
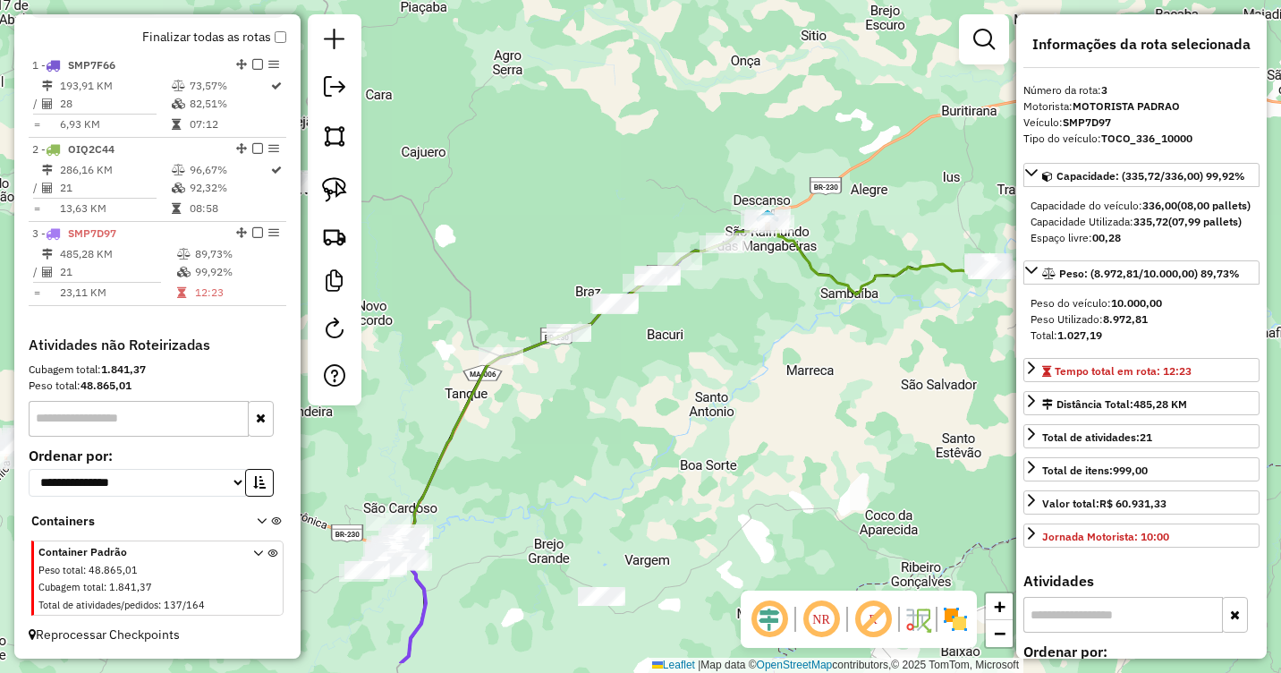
drag, startPoint x: 538, startPoint y: 476, endPoint x: 851, endPoint y: 403, distance: 320.5
click at [844, 398] on div "Janela de atendimento Grade de atendimento Capacidade Transportadoras Veículos …" at bounding box center [640, 336] width 1281 height 673
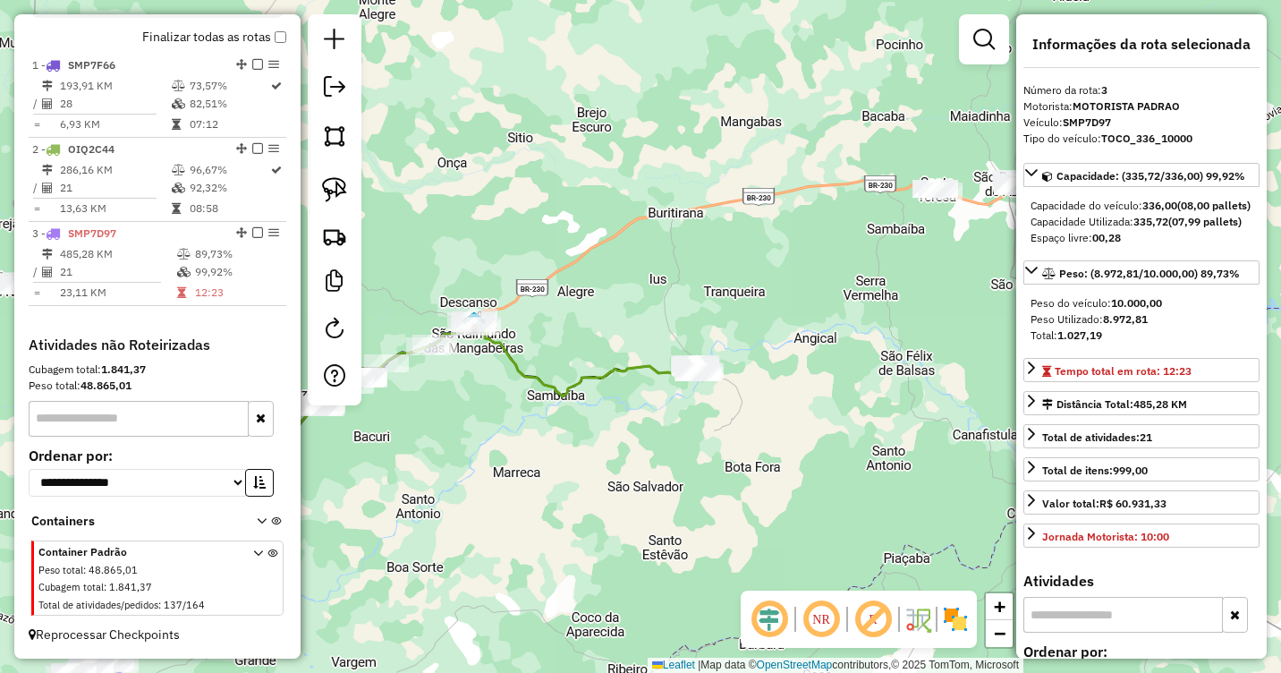
drag, startPoint x: 891, startPoint y: 425, endPoint x: 578, endPoint y: 528, distance: 329.5
click at [578, 528] on div "Janela de atendimento Grade de atendimento Capacidade Transportadoras Veículos …" at bounding box center [640, 336] width 1281 height 673
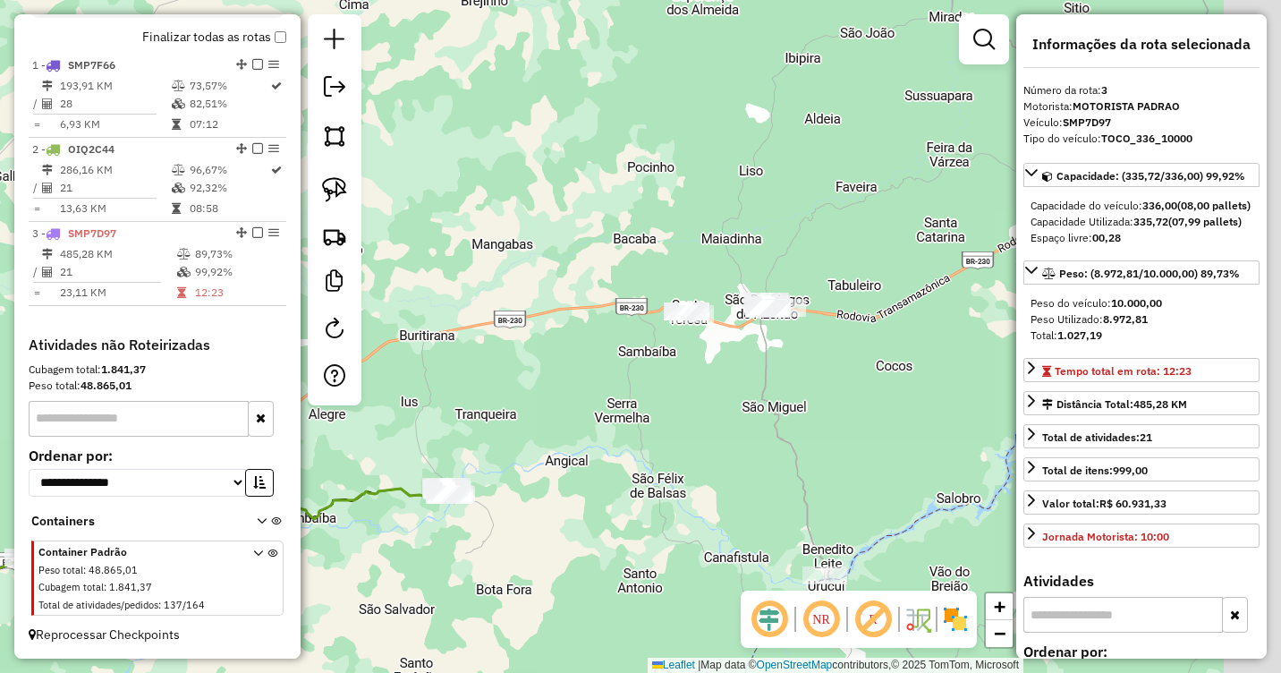
drag, startPoint x: 911, startPoint y: 285, endPoint x: 652, endPoint y: 421, distance: 292.1
click at [640, 424] on div "Janela de atendimento Grade de atendimento Capacidade Transportadoras Veículos …" at bounding box center [640, 336] width 1281 height 673
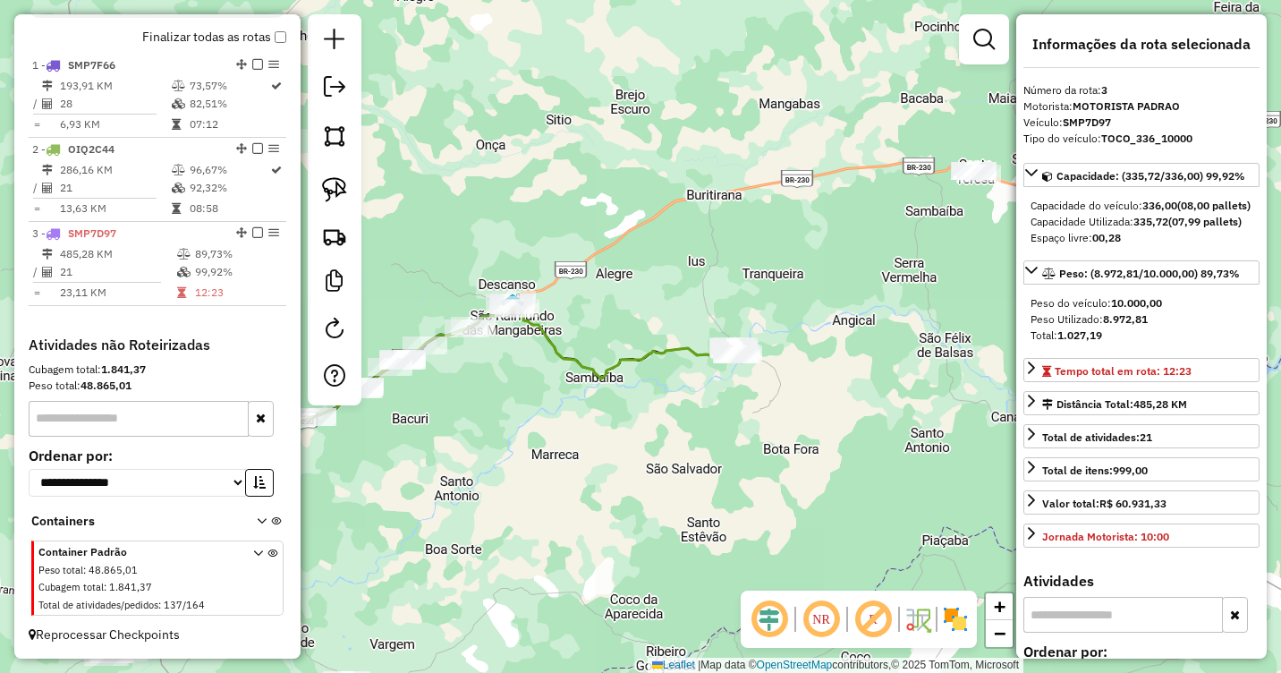
drag, startPoint x: 623, startPoint y: 447, endPoint x: 983, endPoint y: 264, distance: 404.4
click at [983, 264] on div "Janela de atendimento Grade de atendimento Capacidade Transportadoras Veículos …" at bounding box center [640, 336] width 1281 height 673
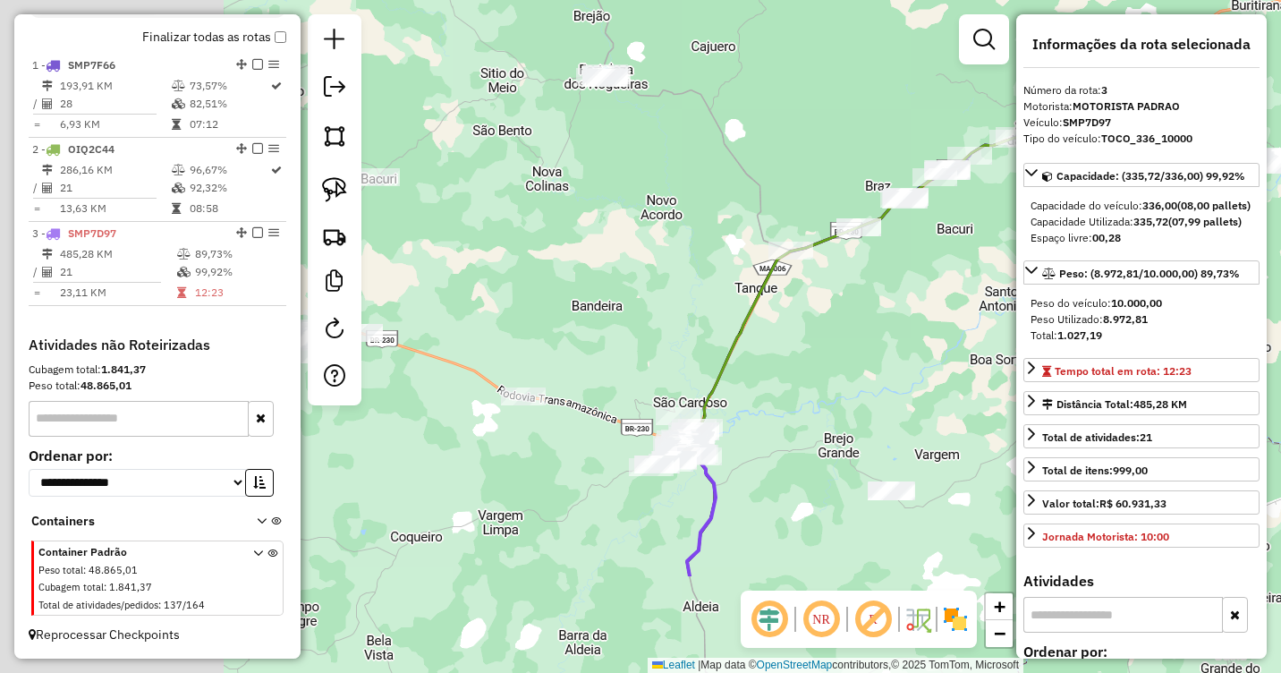
drag, startPoint x: 581, startPoint y: 496, endPoint x: 1076, endPoint y: 332, distance: 521.9
click at [1075, 332] on hb-router-mapa "Informações da Sessão 978261 - 12/08/2025 Criação: 11/08/2025 19:34 Depósito: D…" at bounding box center [640, 336] width 1281 height 673
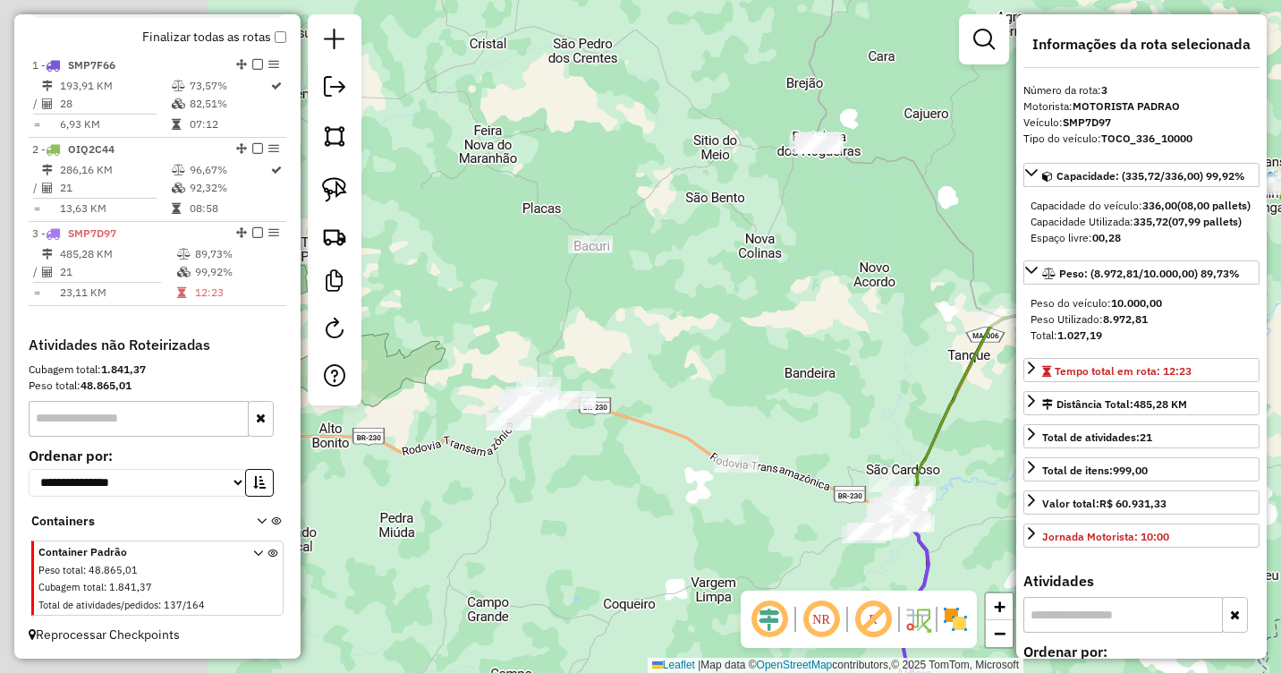
drag, startPoint x: 691, startPoint y: 288, endPoint x: 893, endPoint y: 360, distance: 213.9
click at [896, 360] on div "Janela de atendimento Grade de atendimento Capacidade Transportadoras Veículos …" at bounding box center [640, 336] width 1281 height 673
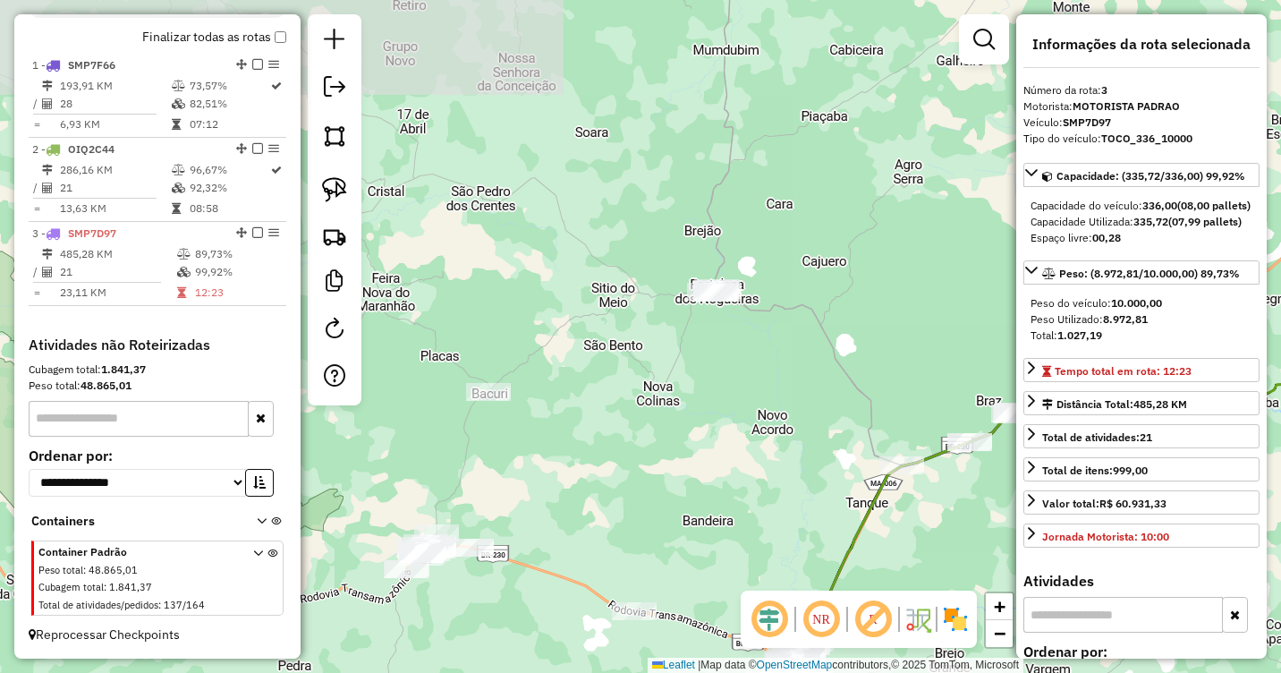
drag, startPoint x: 844, startPoint y: 275, endPoint x: 743, endPoint y: 450, distance: 201.9
click at [743, 449] on div "Janela de atendimento Grade de atendimento Capacidade Transportadoras Veículos …" at bounding box center [640, 336] width 1281 height 673
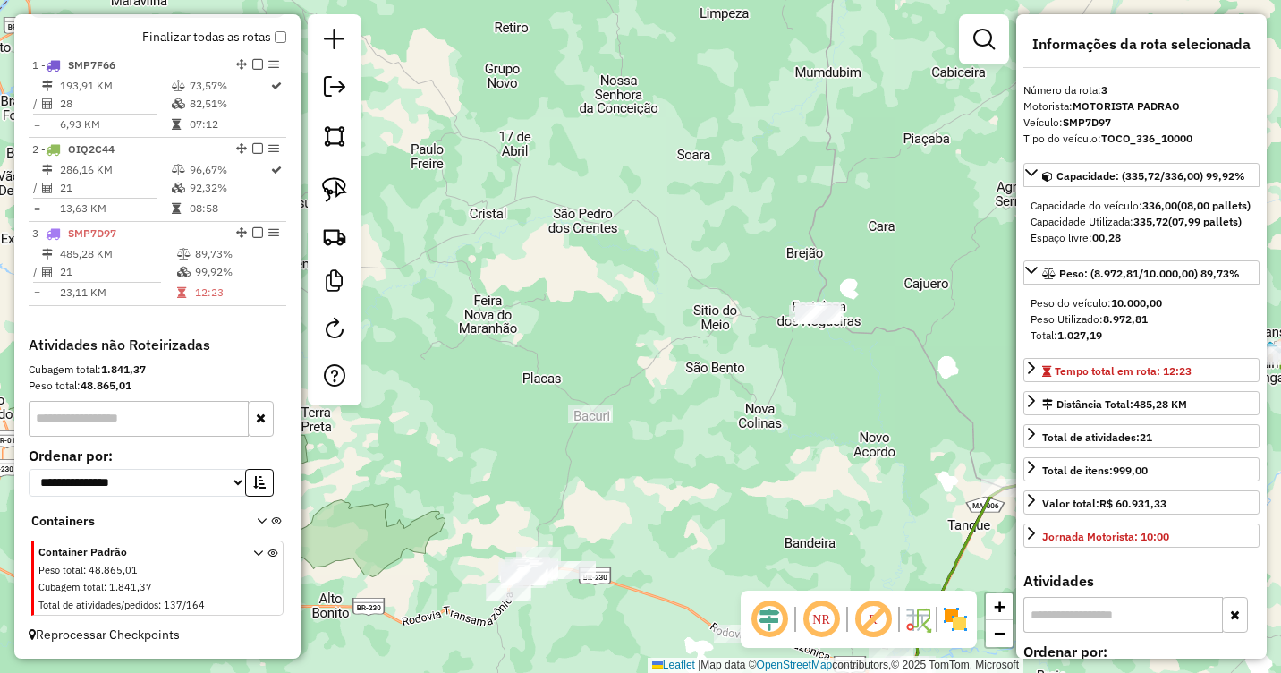
drag, startPoint x: 693, startPoint y: 441, endPoint x: 847, endPoint y: 362, distance: 172.8
click at [847, 362] on div "Janela de atendimento Grade de atendimento Capacidade Transportadoras Veículos …" at bounding box center [640, 336] width 1281 height 673
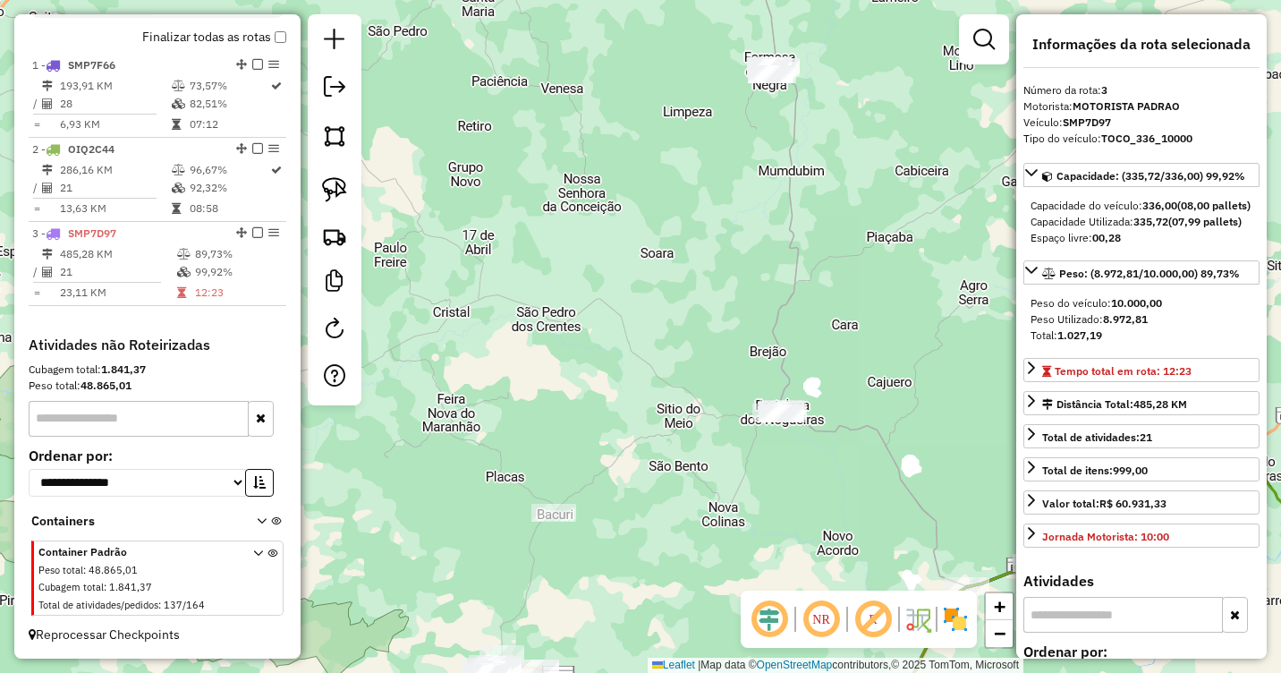
drag, startPoint x: 844, startPoint y: 359, endPoint x: 741, endPoint y: 583, distance: 247.3
click at [741, 583] on div "Janela de atendimento Grade de atendimento Capacidade Transportadoras Veículos …" at bounding box center [640, 336] width 1281 height 673
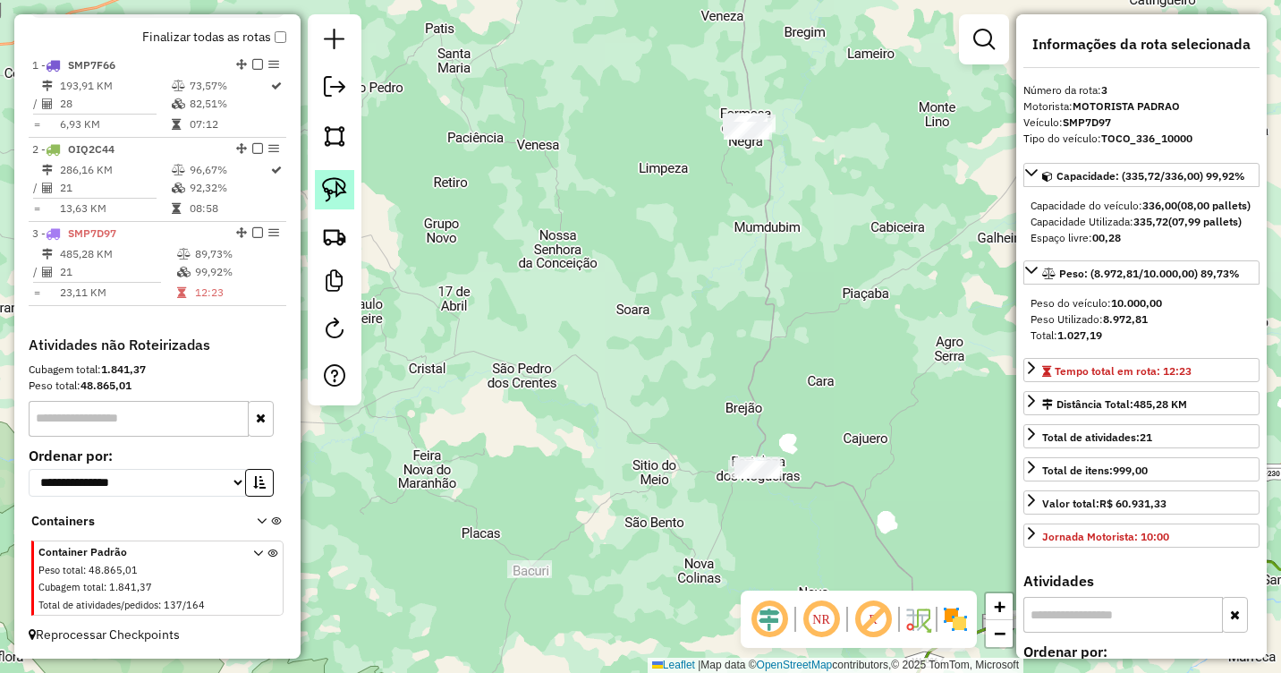
click at [336, 197] on img at bounding box center [334, 189] width 25 height 25
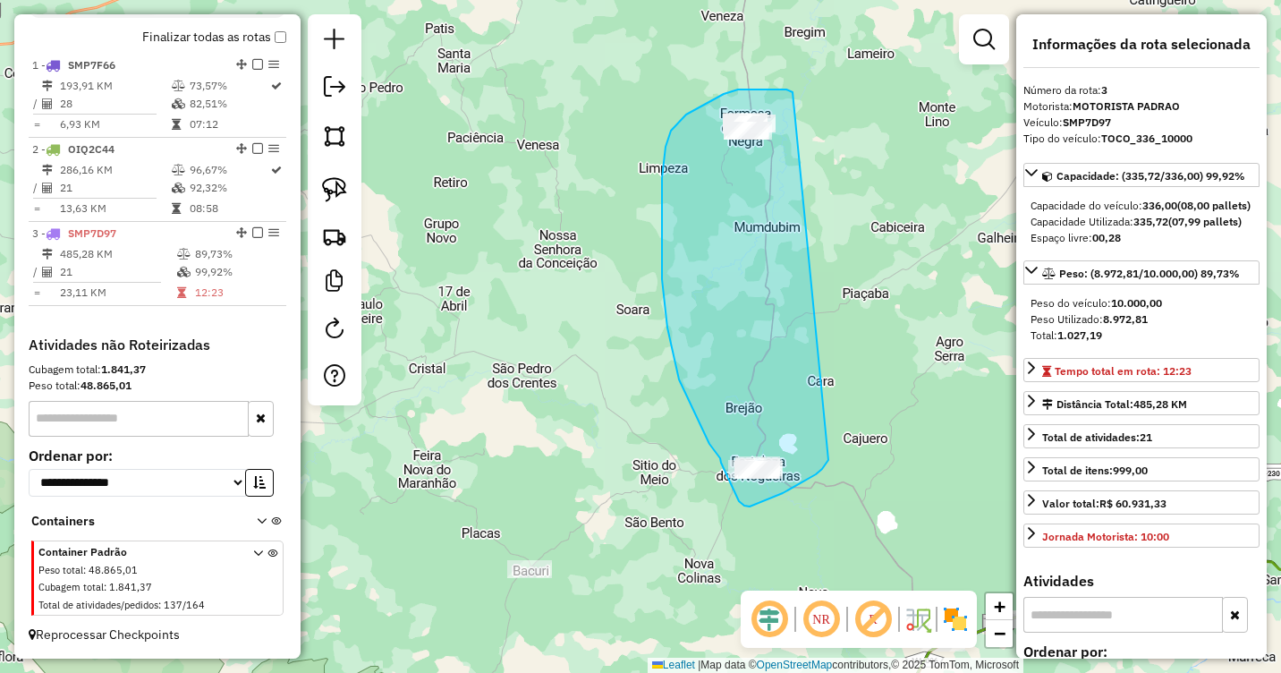
drag, startPoint x: 792, startPoint y: 91, endPoint x: 828, endPoint y: 459, distance: 369.5
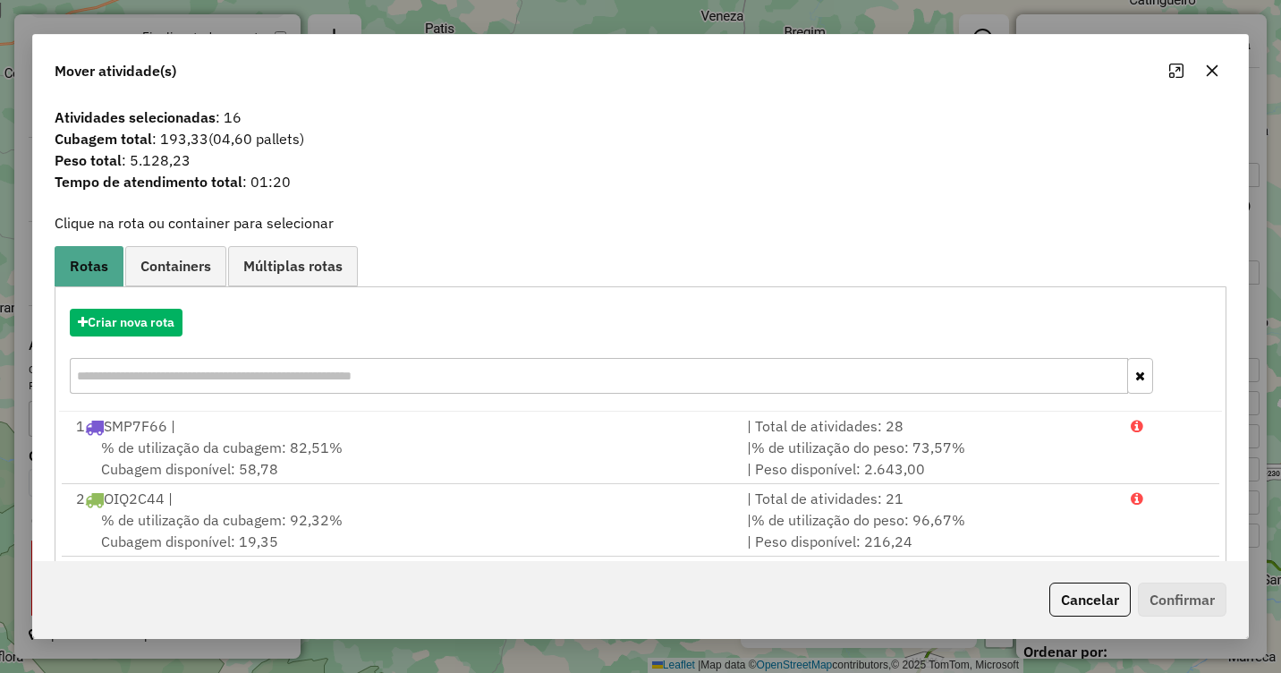
click at [1217, 74] on icon "button" at bounding box center [1212, 71] width 14 height 14
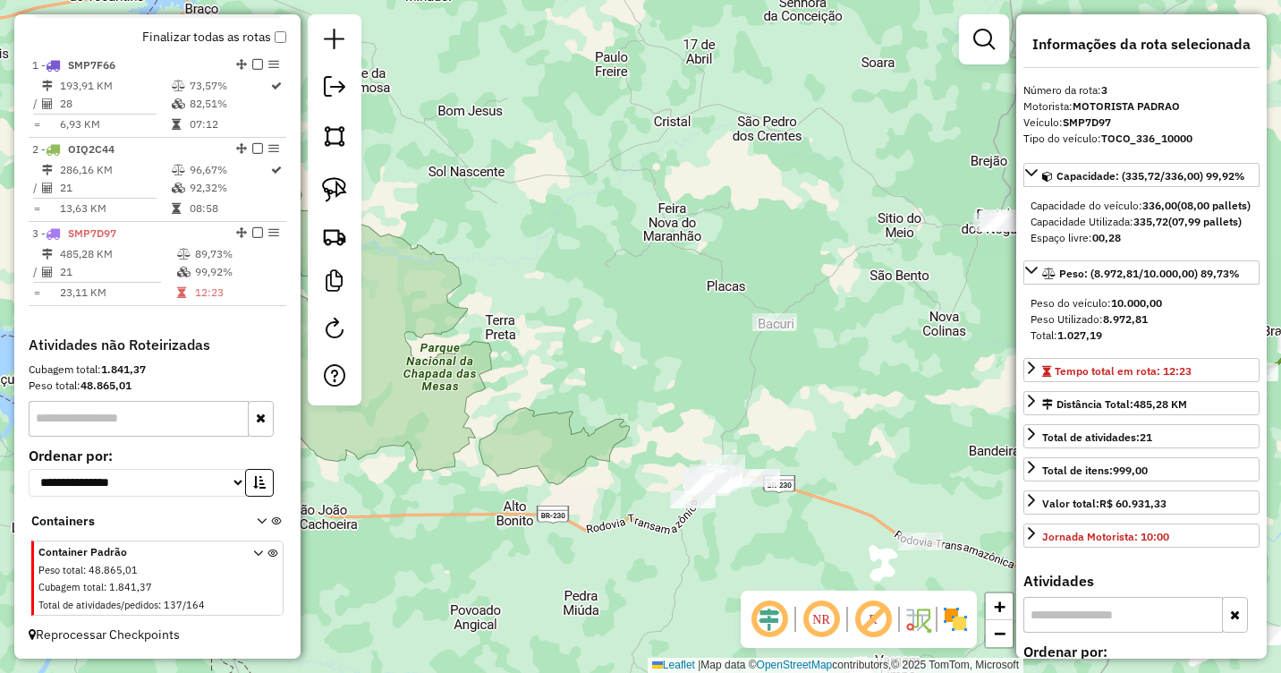
drag, startPoint x: 581, startPoint y: 374, endPoint x: 792, endPoint y: 157, distance: 301.7
click at [792, 157] on div "Janela de atendimento Grade de atendimento Capacidade Transportadoras Veículos …" at bounding box center [640, 336] width 1281 height 673
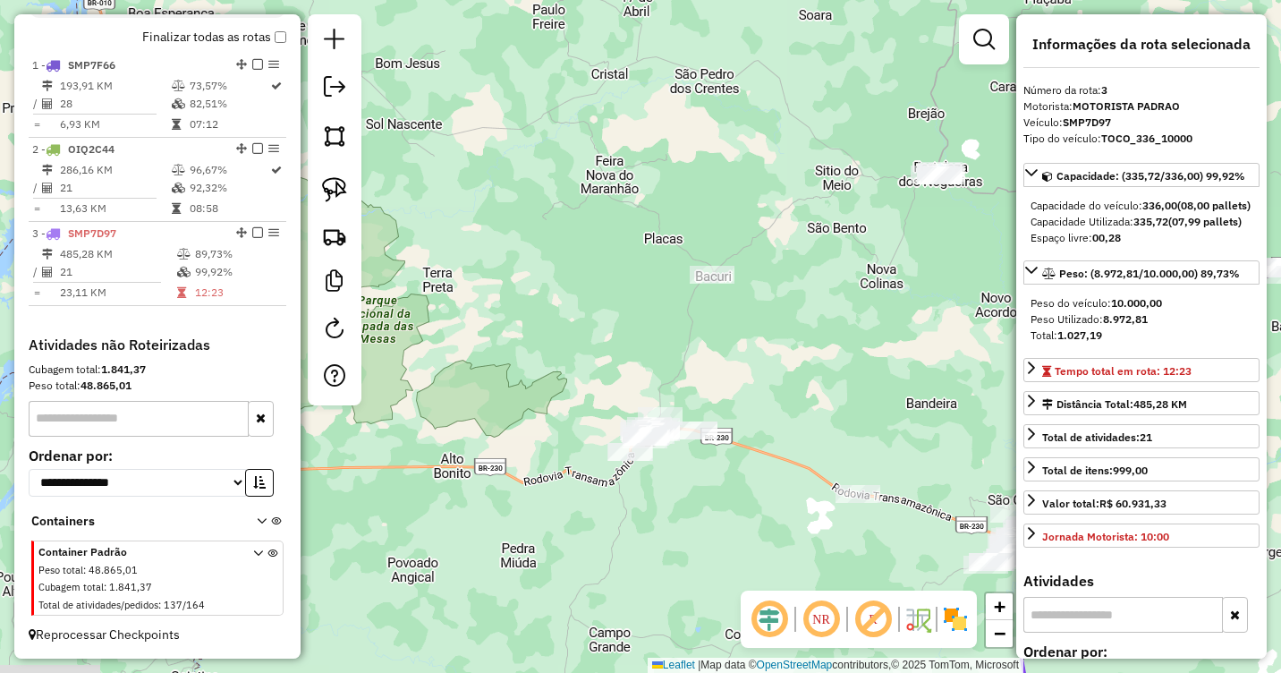
drag, startPoint x: 832, startPoint y: 446, endPoint x: 733, endPoint y: 398, distance: 110.4
click at [733, 399] on div "Janela de atendimento Grade de atendimento Capacidade Transportadoras Veículos …" at bounding box center [640, 336] width 1281 height 673
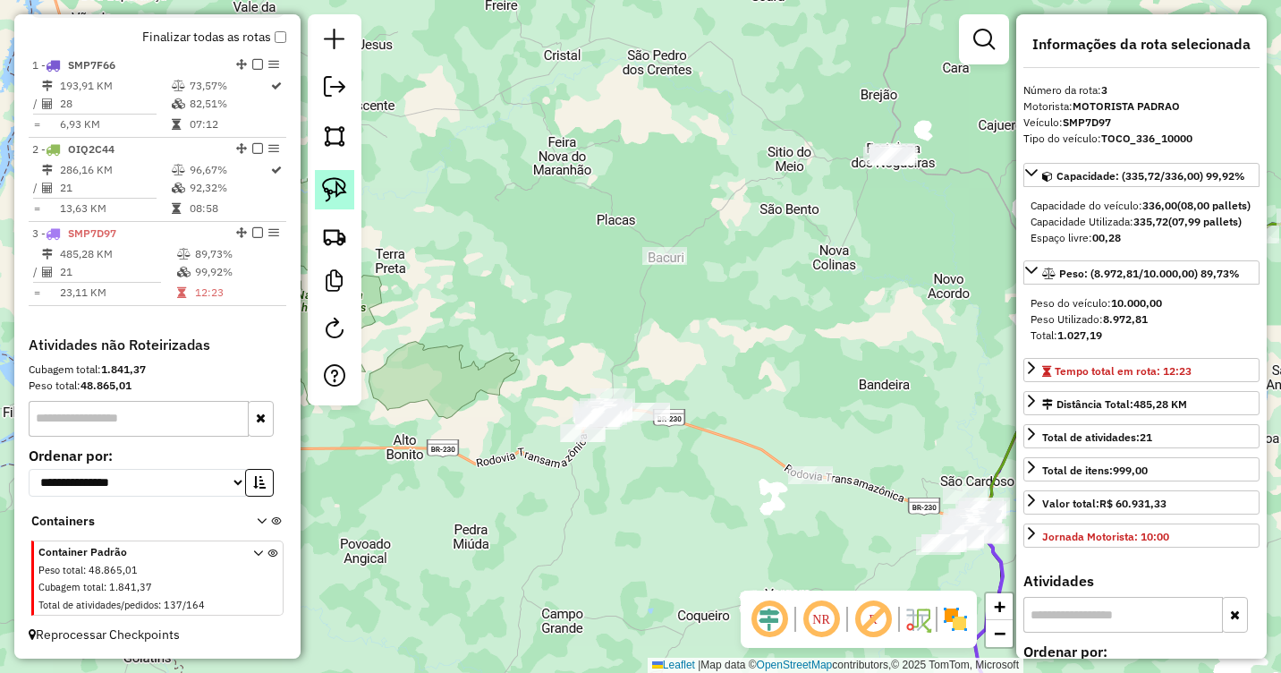
click at [335, 192] on img at bounding box center [334, 189] width 25 height 25
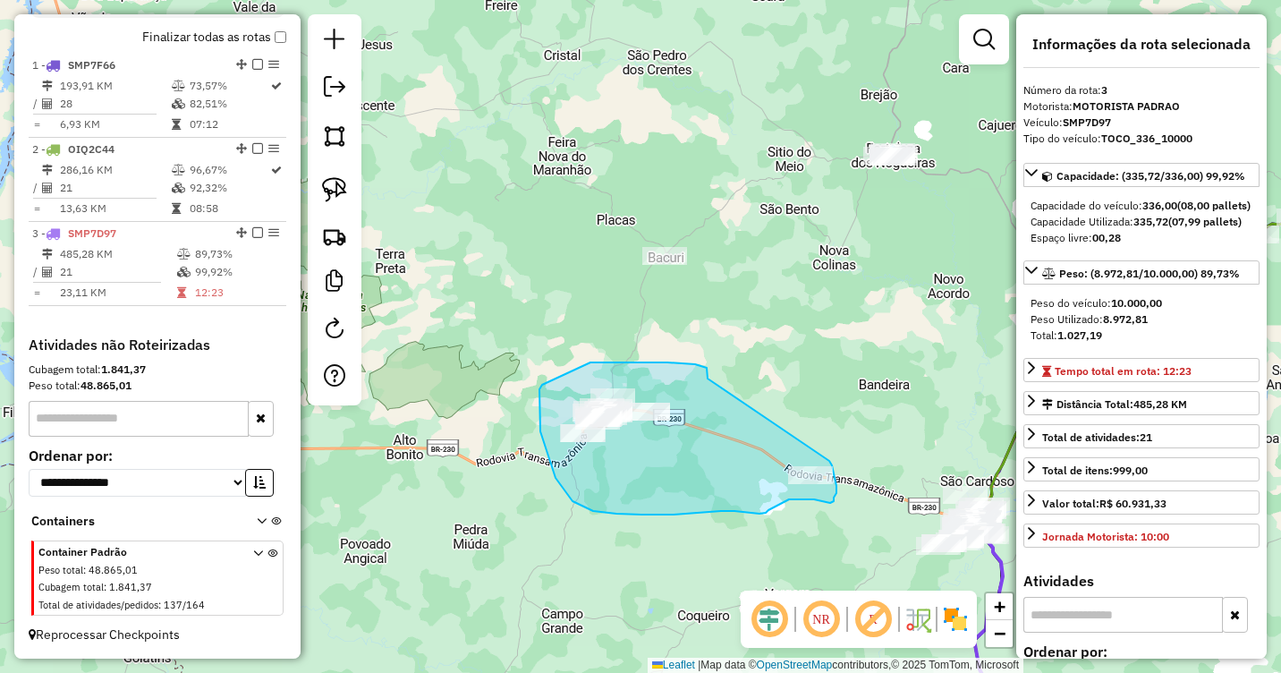
drag, startPoint x: 708, startPoint y: 378, endPoint x: 829, endPoint y: 459, distance: 145.9
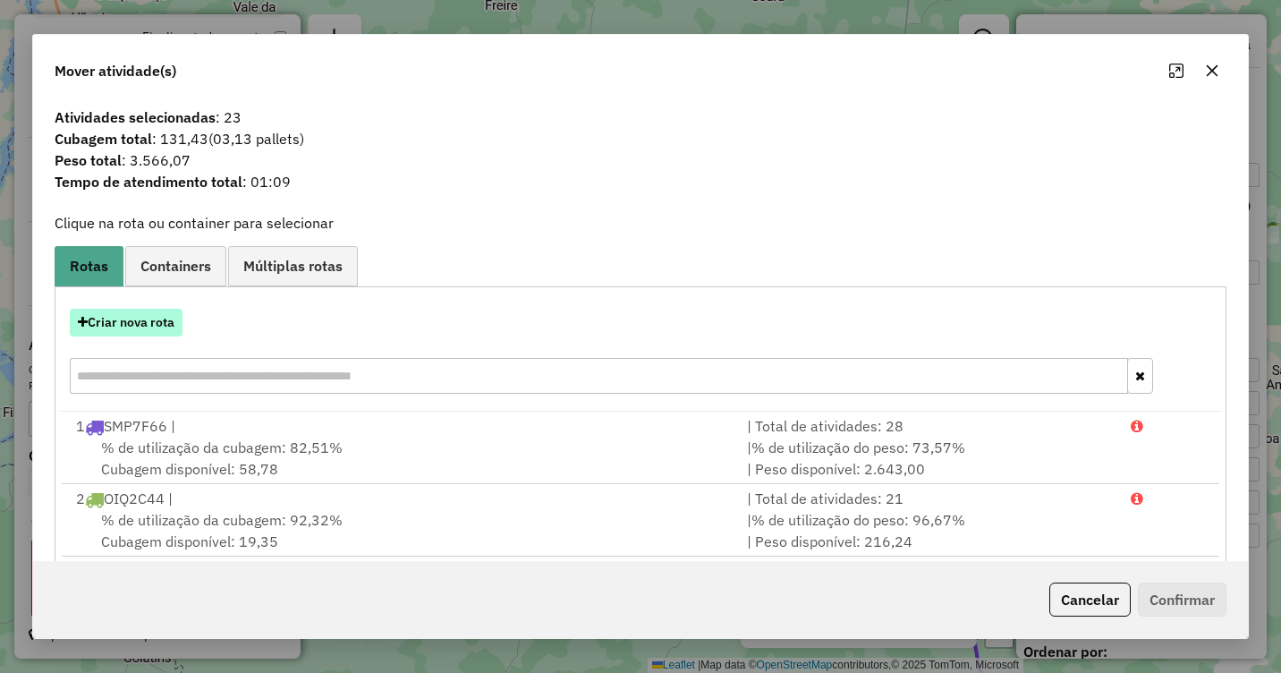
click at [109, 323] on button "Criar nova rota" at bounding box center [126, 323] width 113 height 28
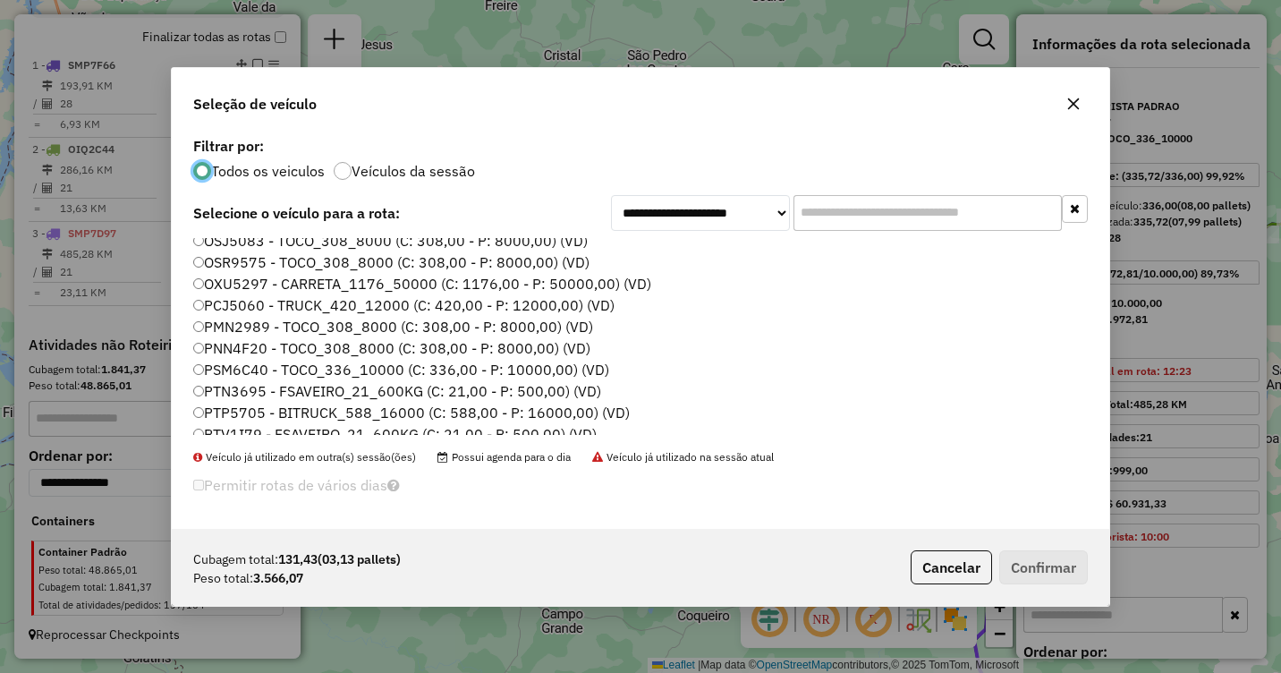
scroll to position [268, 0]
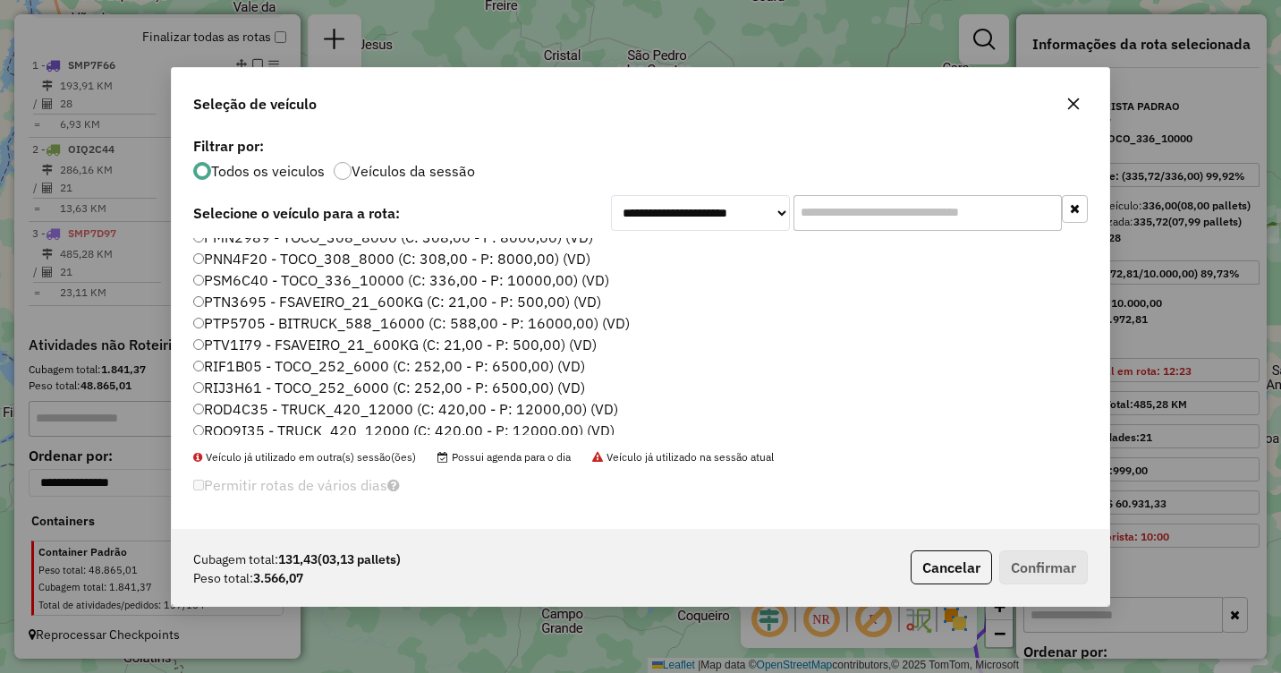
click at [222, 386] on label "RIJ3H61 - TOCO_252_6000 (C: 252,00 - P: 6500,00) (VD)" at bounding box center [389, 387] width 392 height 21
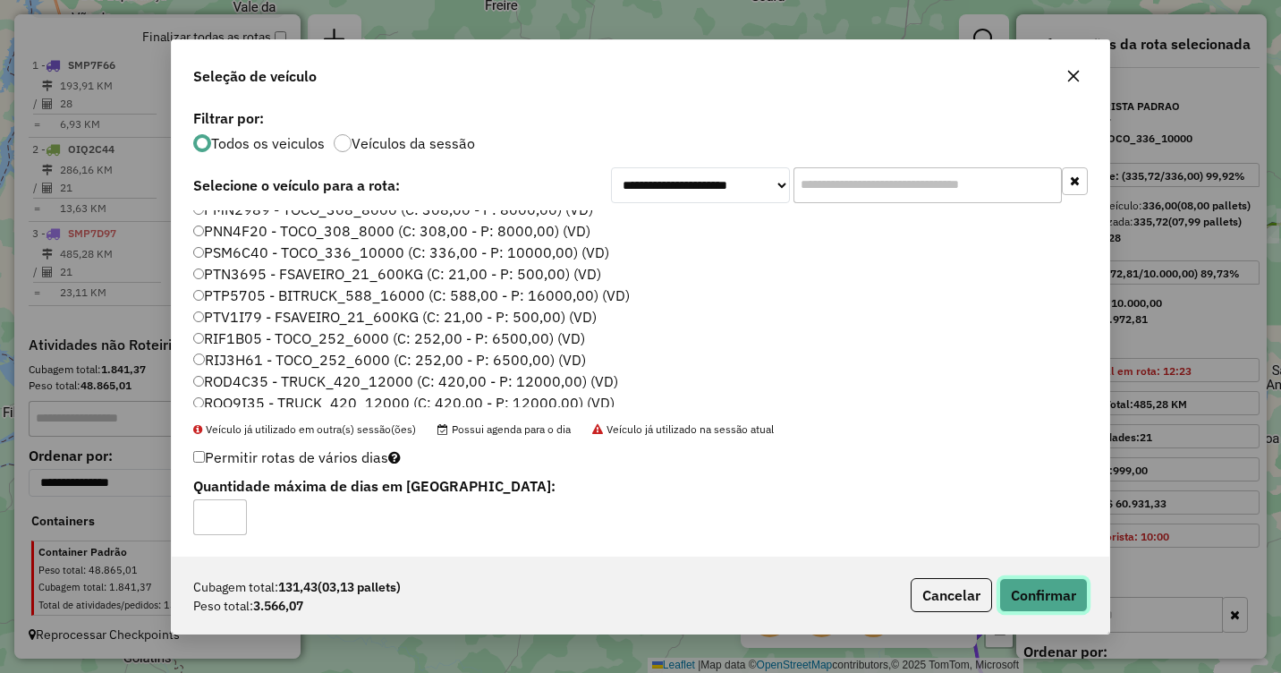
click at [1050, 598] on button "Confirmar" at bounding box center [1043, 595] width 89 height 34
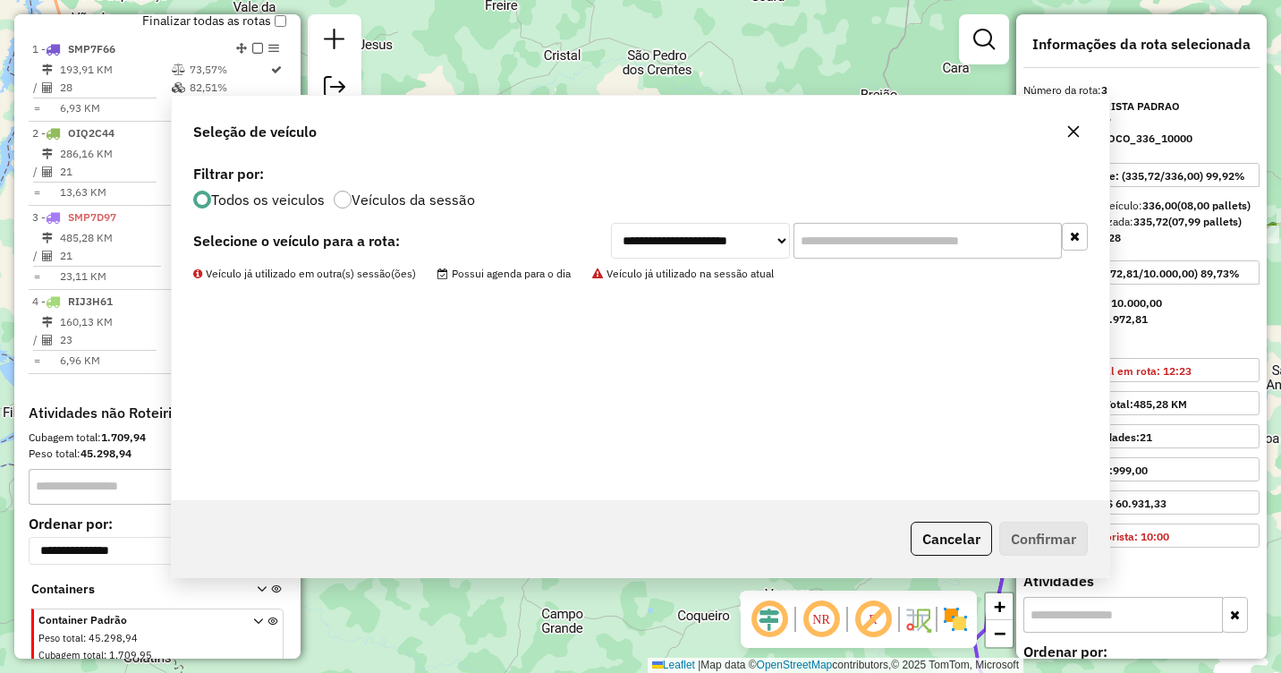
scroll to position [737, 0]
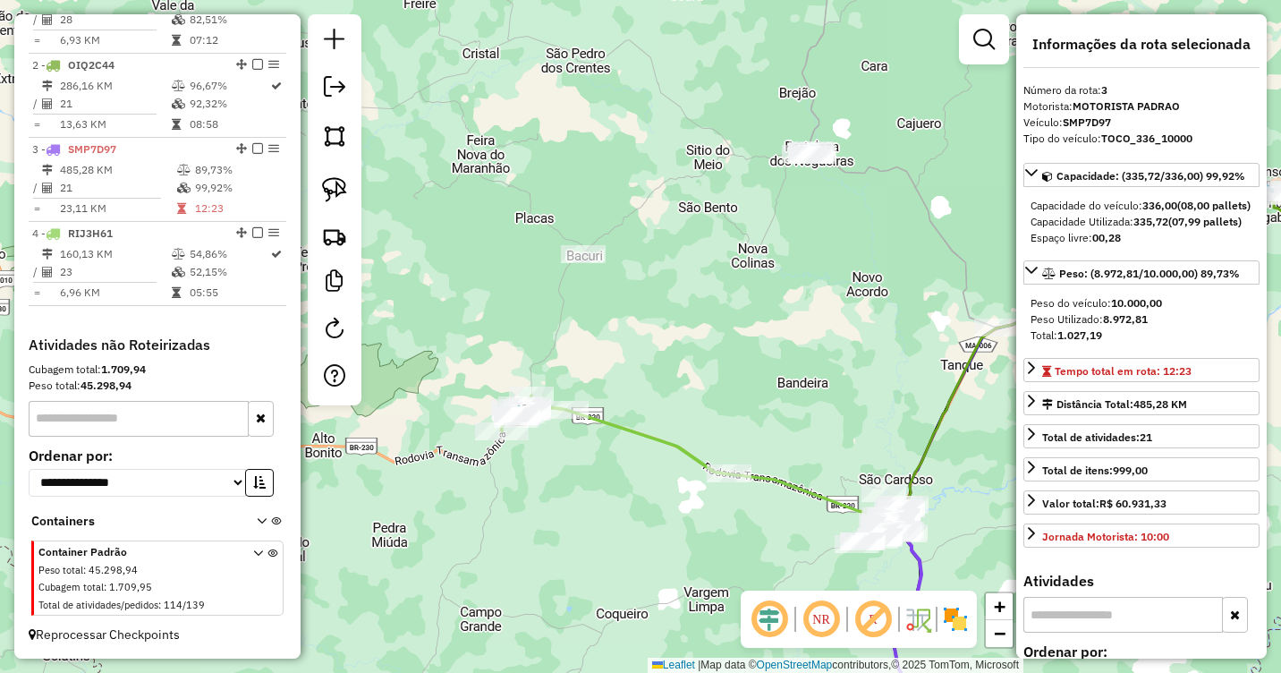
drag, startPoint x: 856, startPoint y: 380, endPoint x: 648, endPoint y: 383, distance: 208.4
click at [660, 377] on div "Janela de atendimento Grade de atendimento Capacidade Transportadoras Veículos …" at bounding box center [640, 336] width 1281 height 673
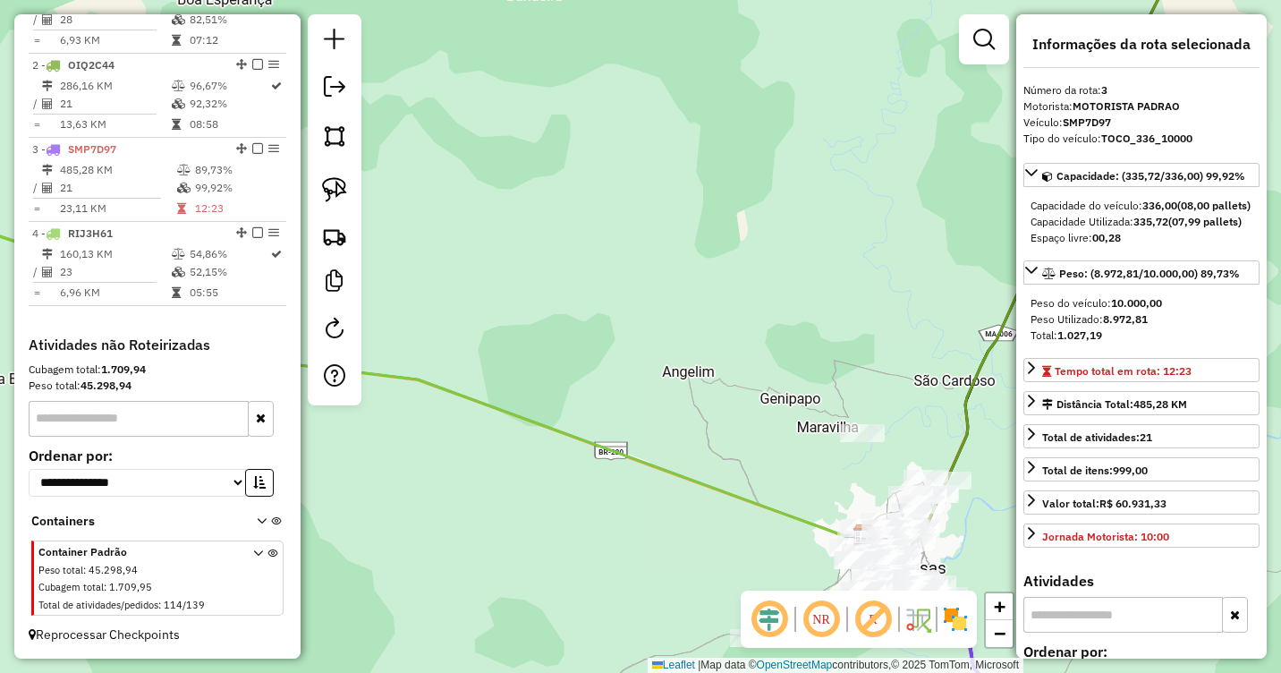
drag, startPoint x: 822, startPoint y: 502, endPoint x: 727, endPoint y: 321, distance: 204.1
click at [727, 321] on div "Janela de atendimento Grade de atendimento Capacidade Transportadoras Veículos …" at bounding box center [640, 336] width 1281 height 673
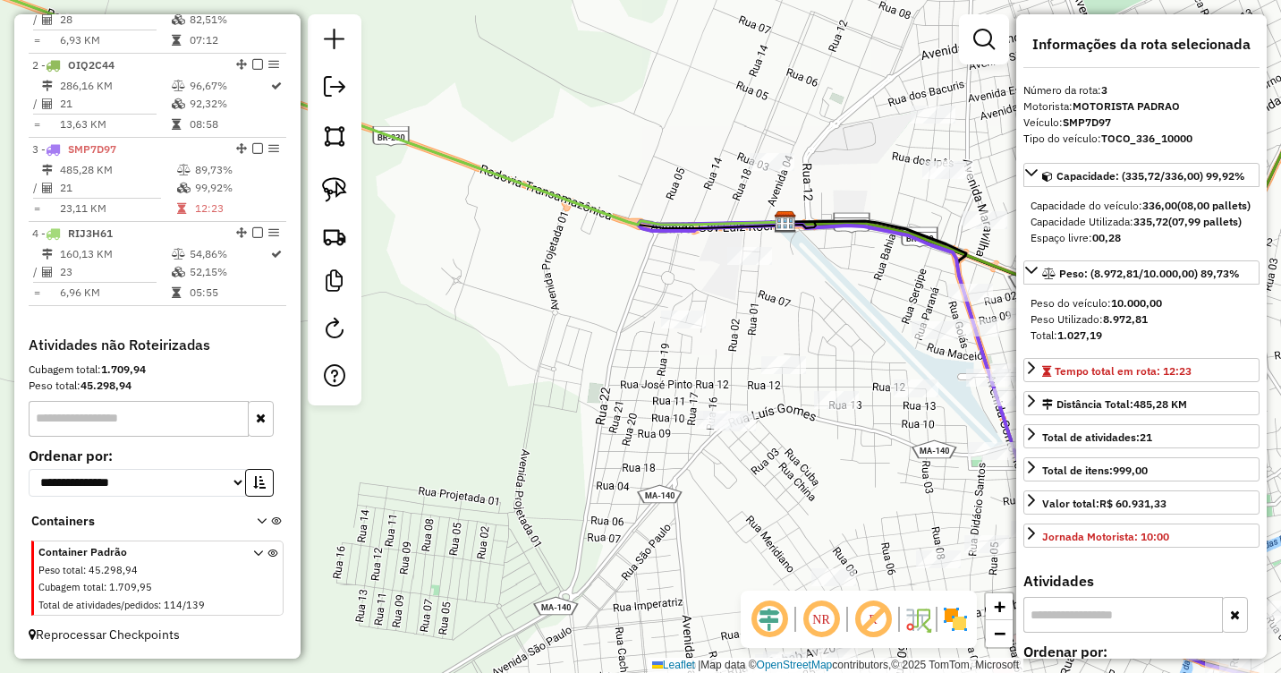
drag, startPoint x: 845, startPoint y: 341, endPoint x: 786, endPoint y: 243, distance: 114.0
click at [792, 245] on div "Janela de atendimento Grade de atendimento Capacidade Transportadoras Veículos …" at bounding box center [640, 336] width 1281 height 673
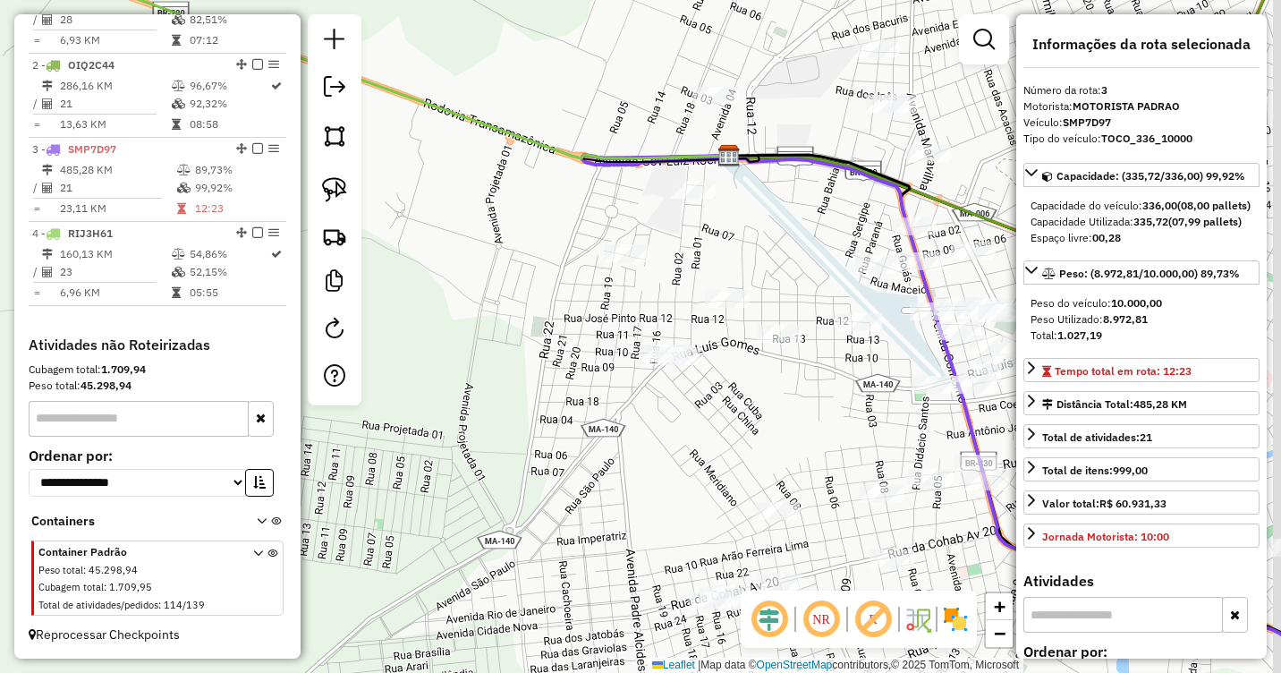
drag, startPoint x: 849, startPoint y: 411, endPoint x: 611, endPoint y: 476, distance: 246.5
click at [604, 492] on div "Janela de atendimento Grade de atendimento Capacidade Transportadoras Veículos …" at bounding box center [640, 336] width 1281 height 673
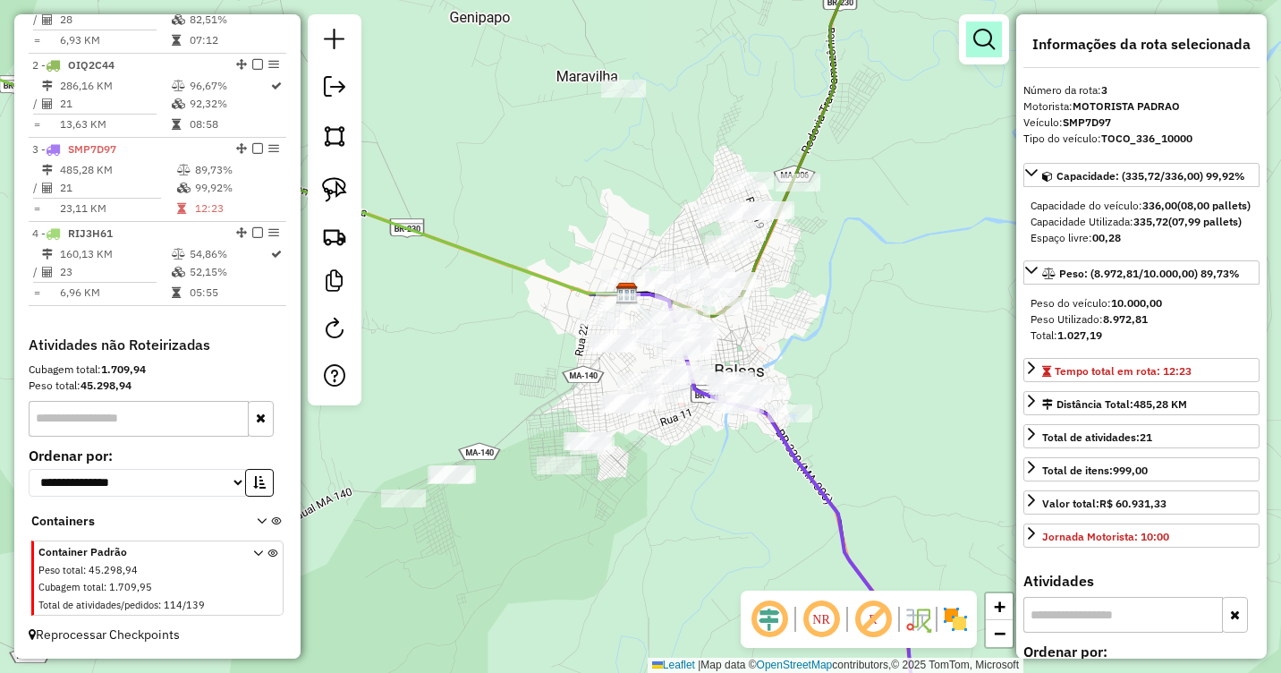
click at [970, 43] on link at bounding box center [984, 39] width 36 height 36
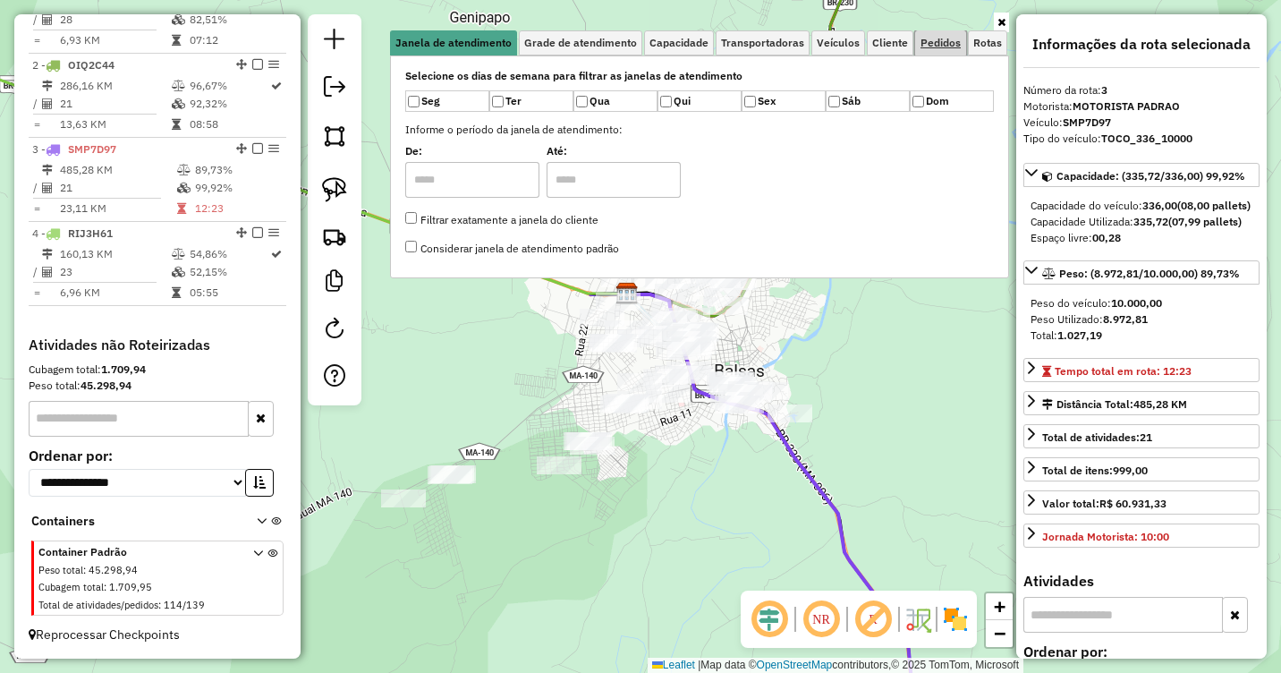
click at [939, 44] on span "Pedidos" at bounding box center [940, 43] width 40 height 11
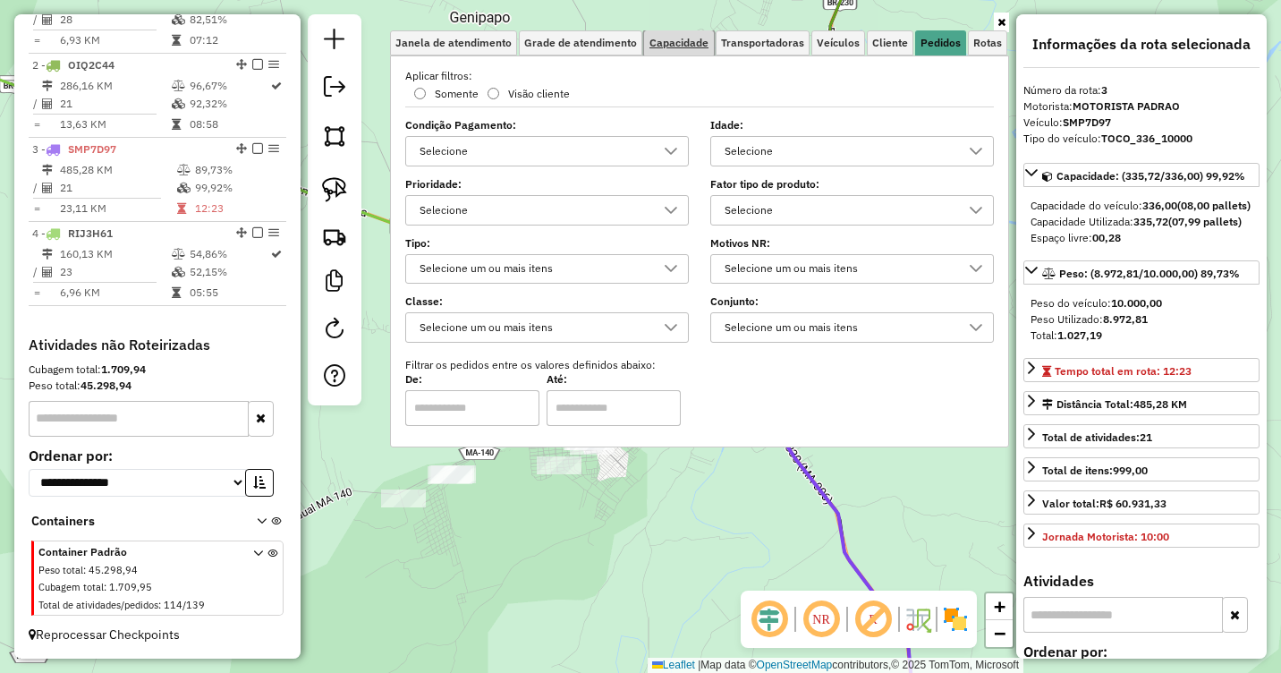
click at [707, 45] on span "Capacidade" at bounding box center [678, 43] width 59 height 11
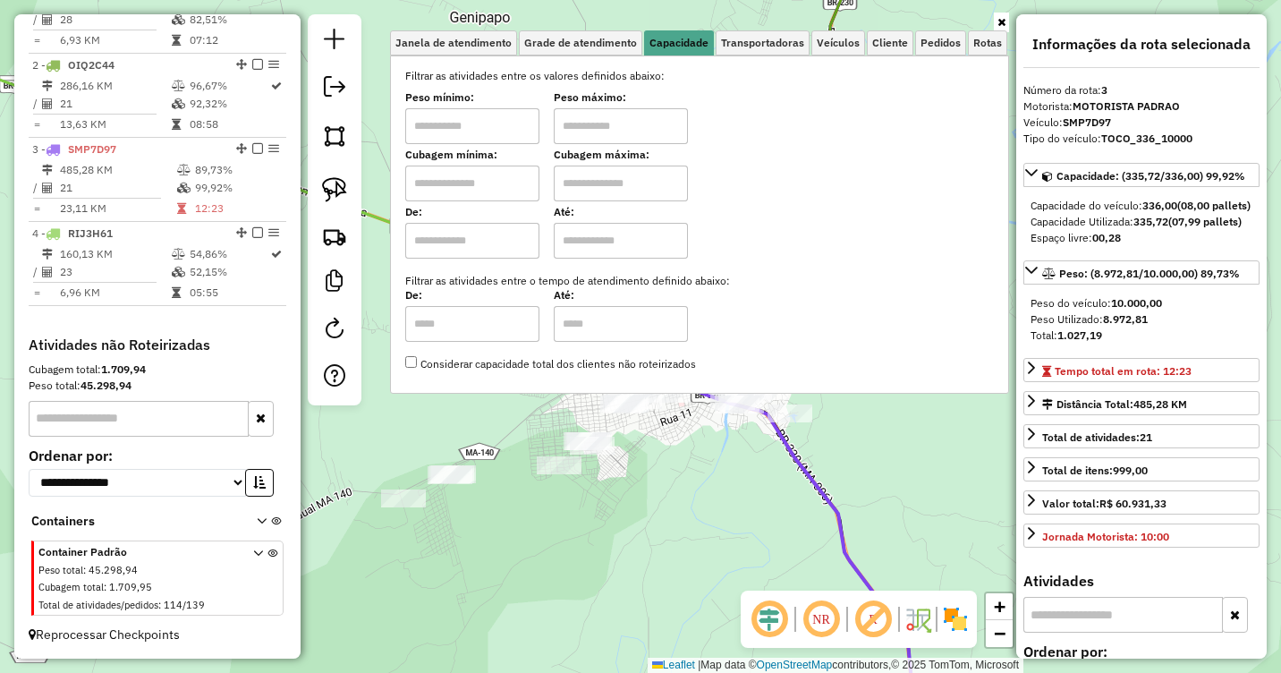
click at [496, 126] on input "text" at bounding box center [472, 126] width 134 height 36
type input "****"
click at [611, 125] on input "text" at bounding box center [621, 126] width 134 height 36
type input "*******"
drag, startPoint x: 453, startPoint y: 128, endPoint x: 387, endPoint y: 135, distance: 65.7
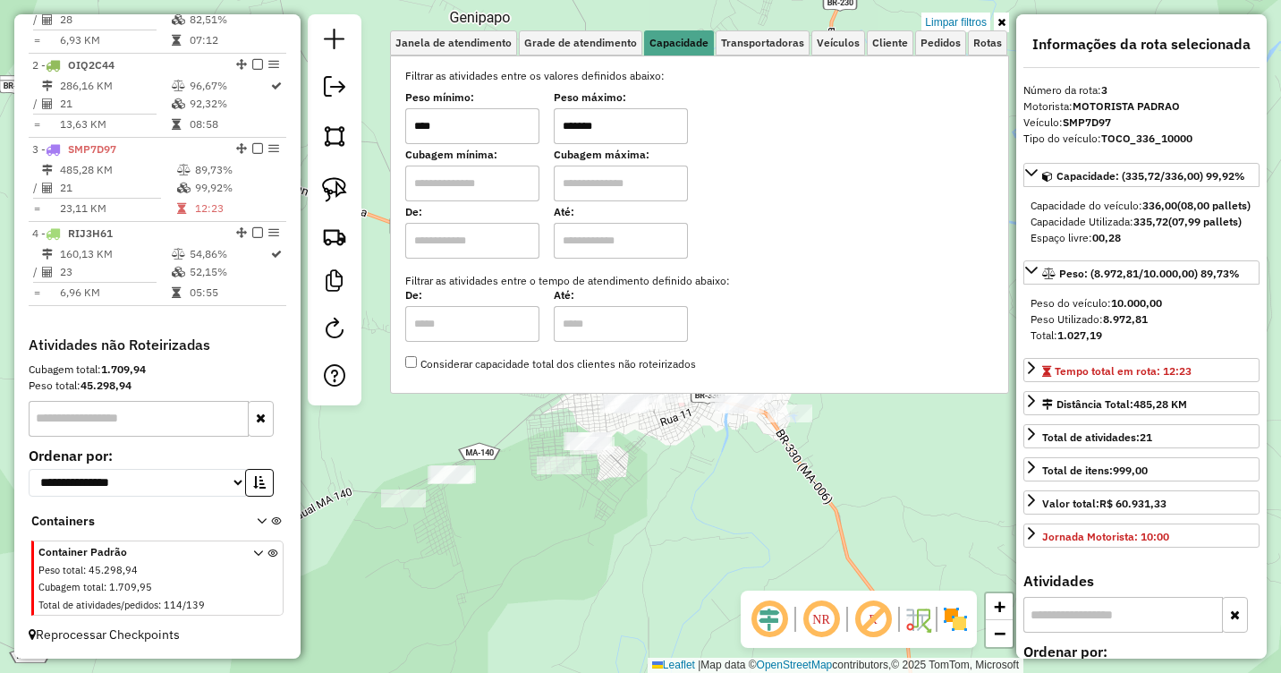
click at [387, 135] on div "Limpar filtros Janela de atendimento Grade de atendimento Capacidade Transporta…" at bounding box center [640, 336] width 1281 height 673
type input "******"
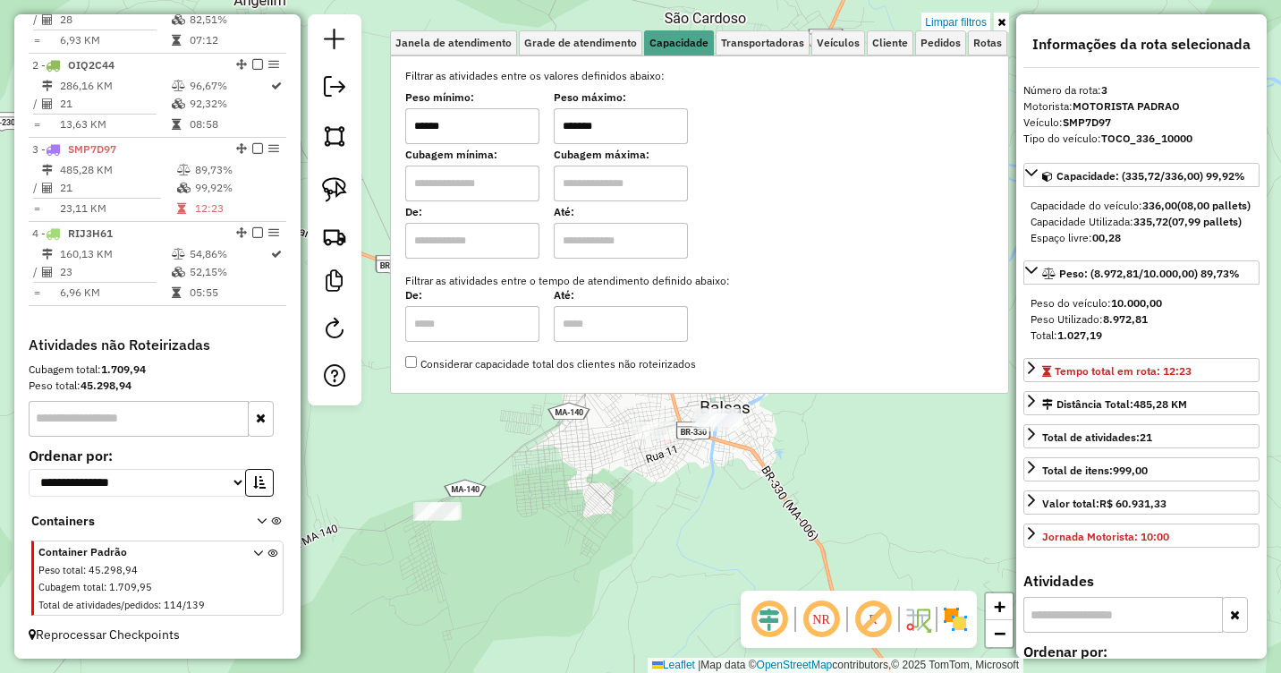
drag, startPoint x: 644, startPoint y: 442, endPoint x: 604, endPoint y: 595, distance: 158.2
click at [604, 595] on div "Limpar filtros Janela de atendimento Grade de atendimento Capacidade Transporta…" at bounding box center [640, 336] width 1281 height 673
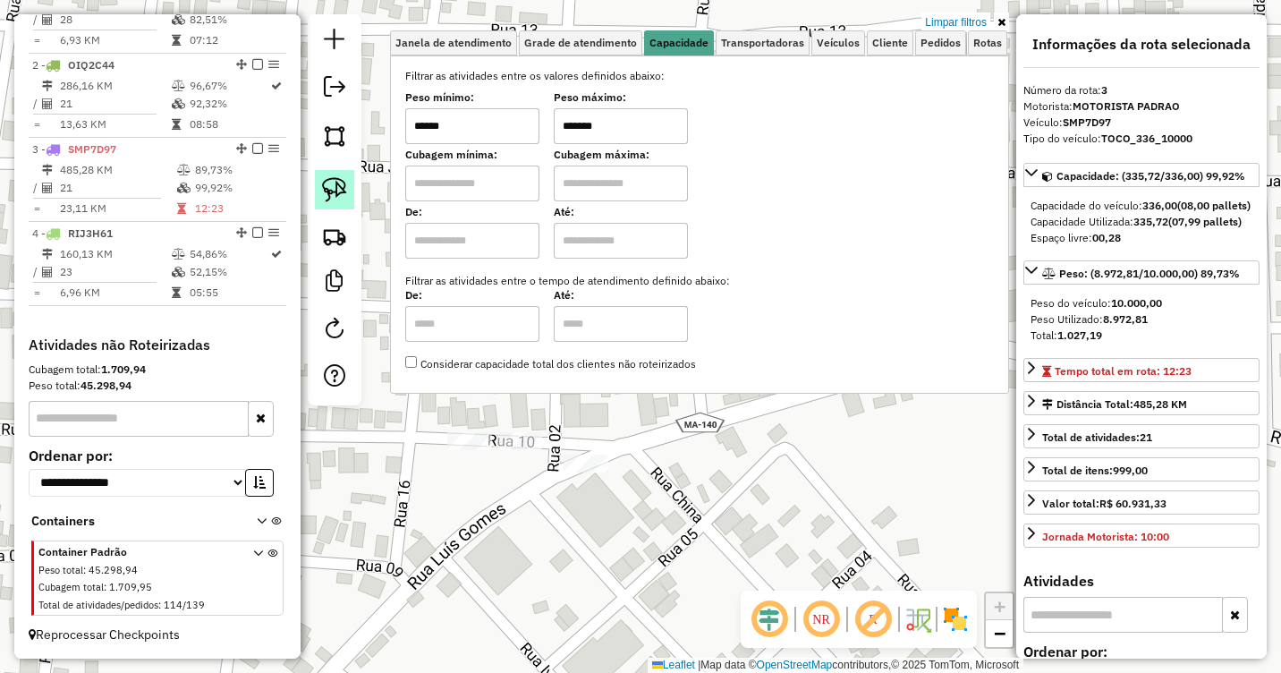
click at [331, 191] on img at bounding box center [334, 189] width 25 height 25
drag, startPoint x: 497, startPoint y: 402, endPoint x: 443, endPoint y: 423, distance: 58.6
click at [443, 423] on div "Limpar filtros Janela de atendimento Grade de atendimento Capacidade Transporta…" at bounding box center [640, 336] width 1281 height 673
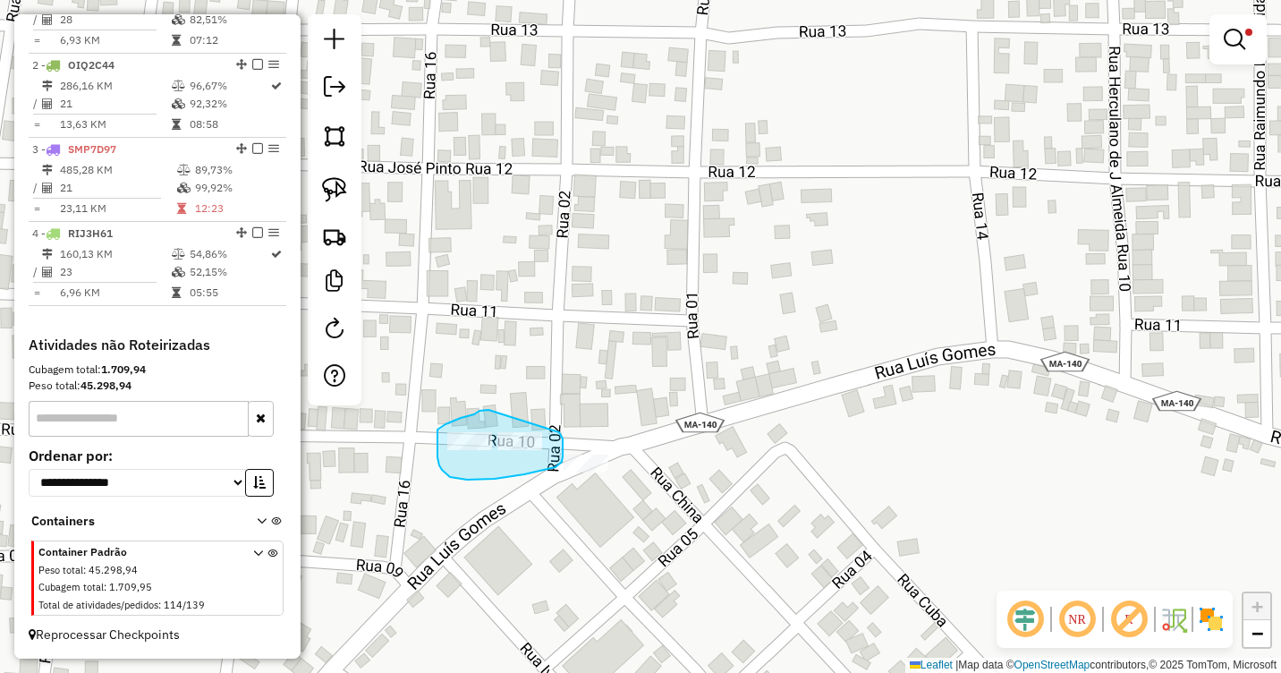
drag, startPoint x: 488, startPoint y: 410, endPoint x: 559, endPoint y: 432, distance: 74.1
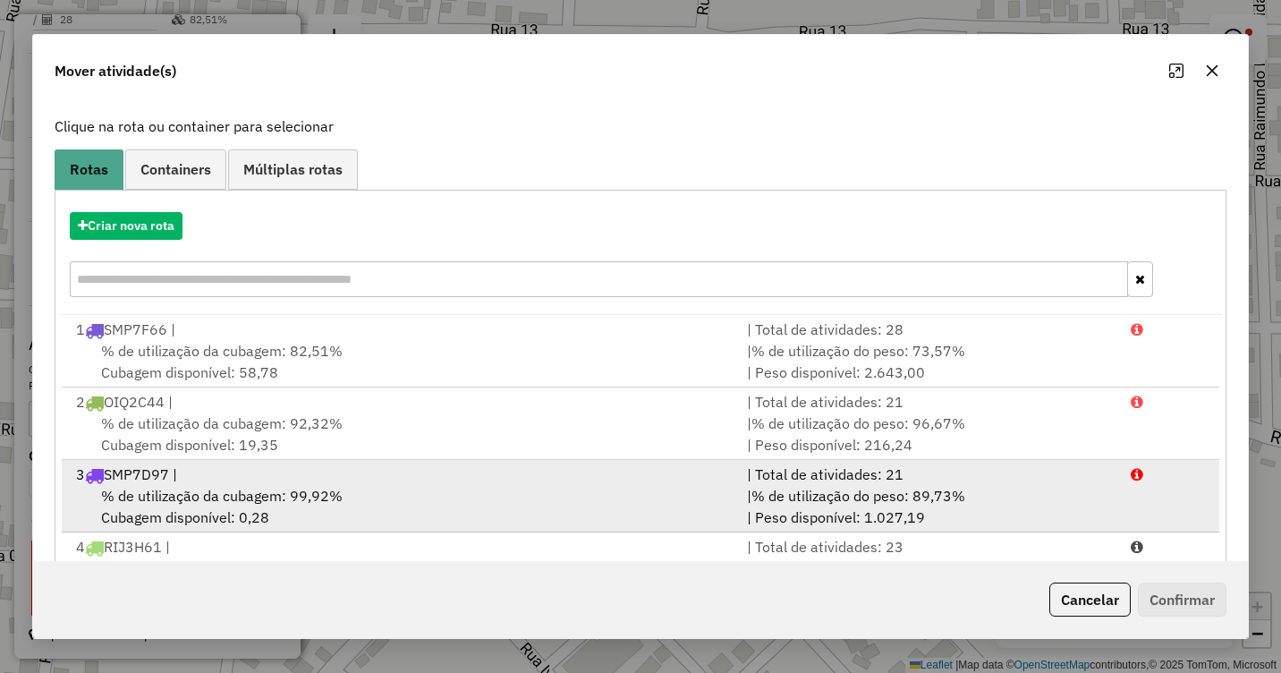
scroll to position [171, 0]
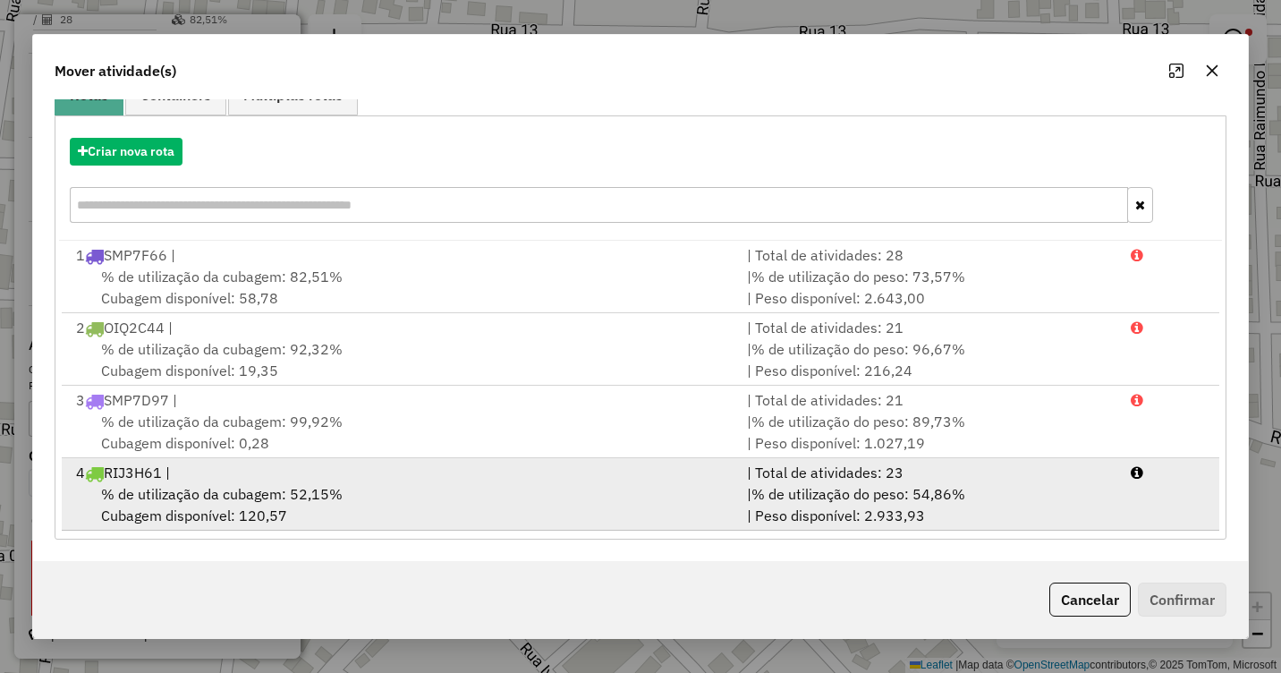
click at [301, 487] on span "% de utilização da cubagem: 52,15%" at bounding box center [222, 494] width 242 height 18
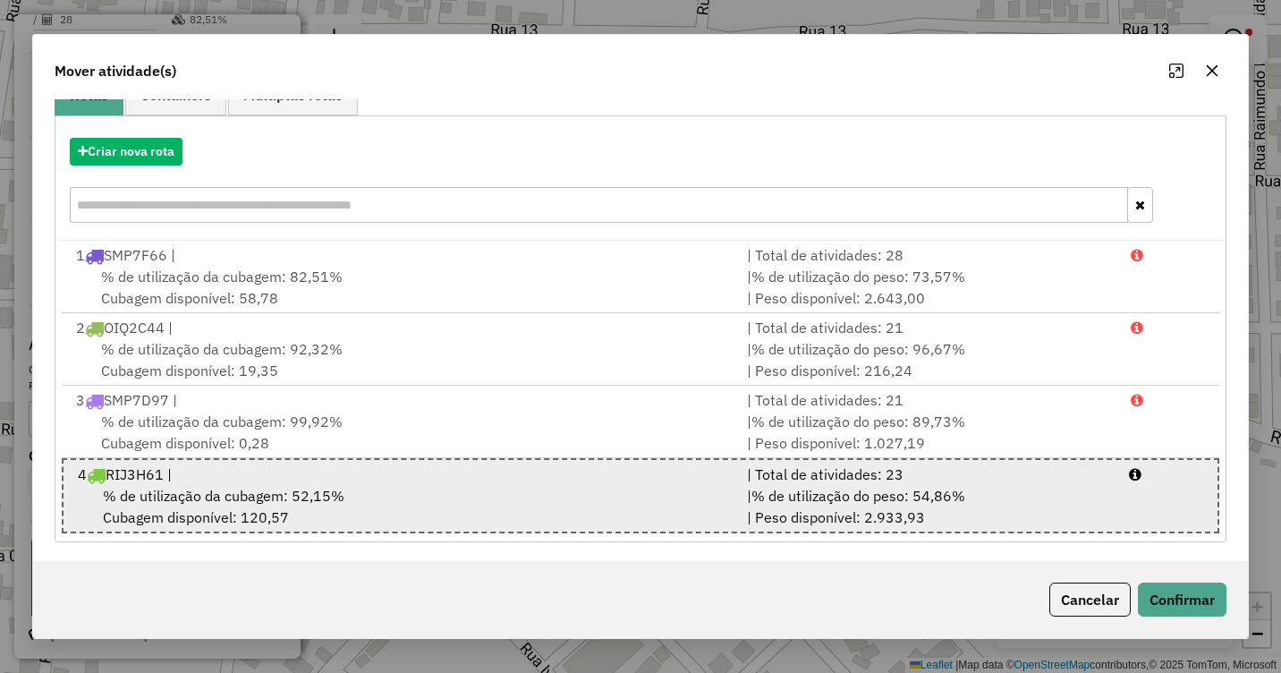
scroll to position [174, 0]
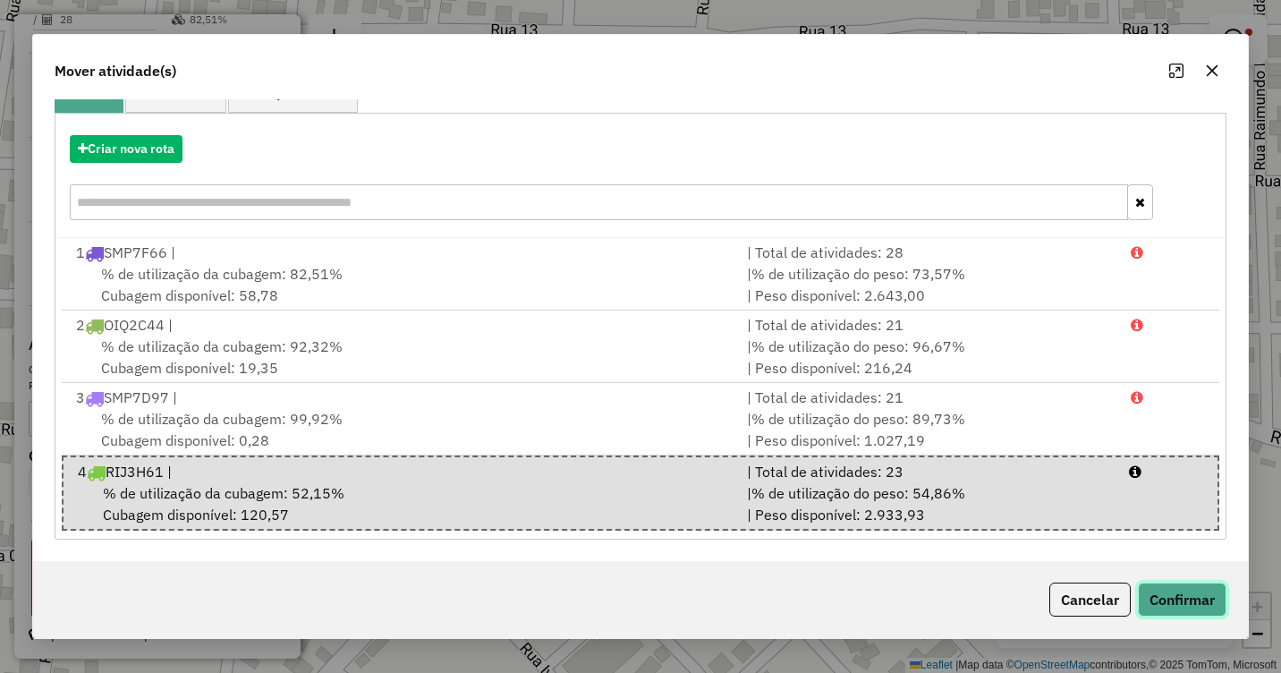
click at [1188, 601] on button "Confirmar" at bounding box center [1182, 599] width 89 height 34
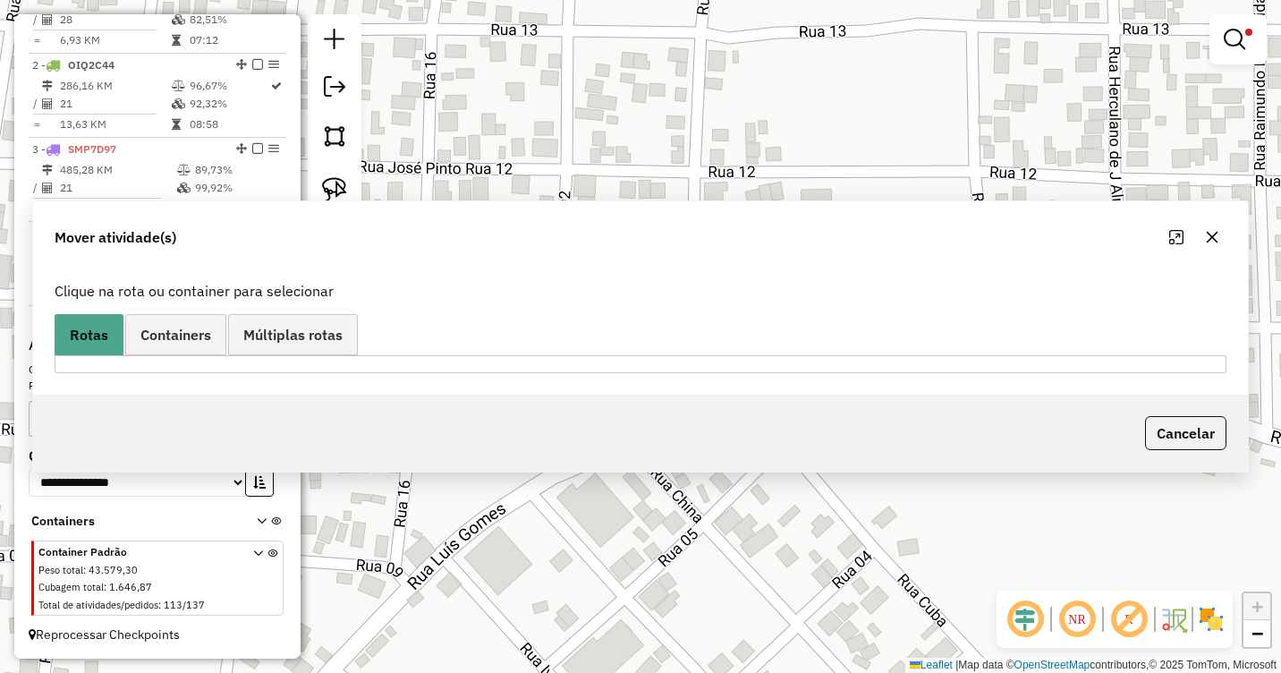
scroll to position [0, 0]
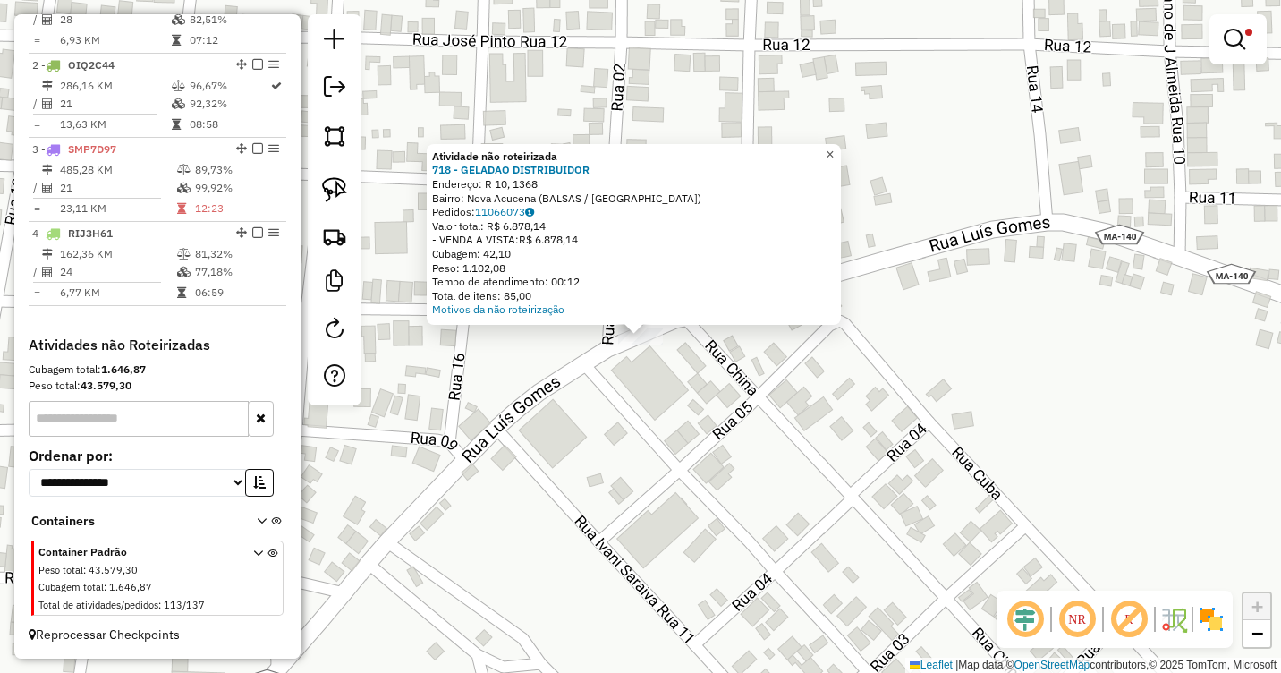
click at [834, 147] on span "×" at bounding box center [830, 154] width 8 height 15
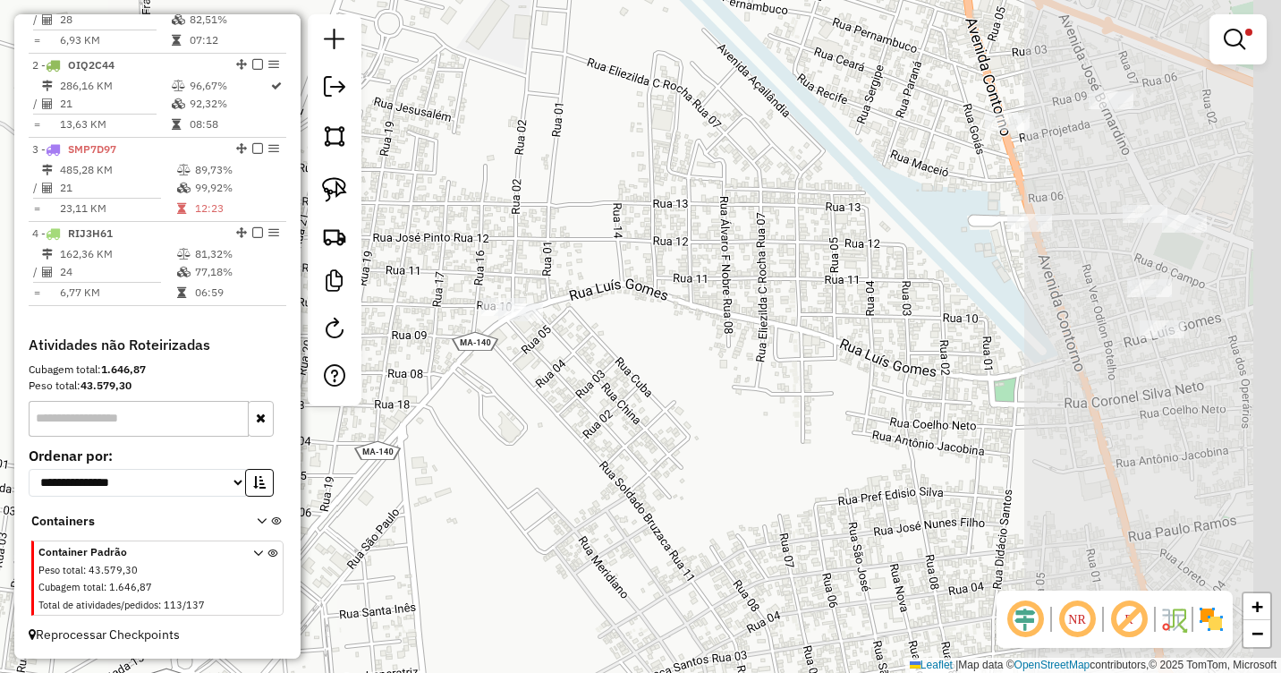
drag, startPoint x: 1070, startPoint y: 324, endPoint x: 652, endPoint y: 324, distance: 417.7
click at [648, 317] on div "Limpar filtros Janela de atendimento Grade de atendimento Capacidade Transporta…" at bounding box center [640, 336] width 1281 height 673
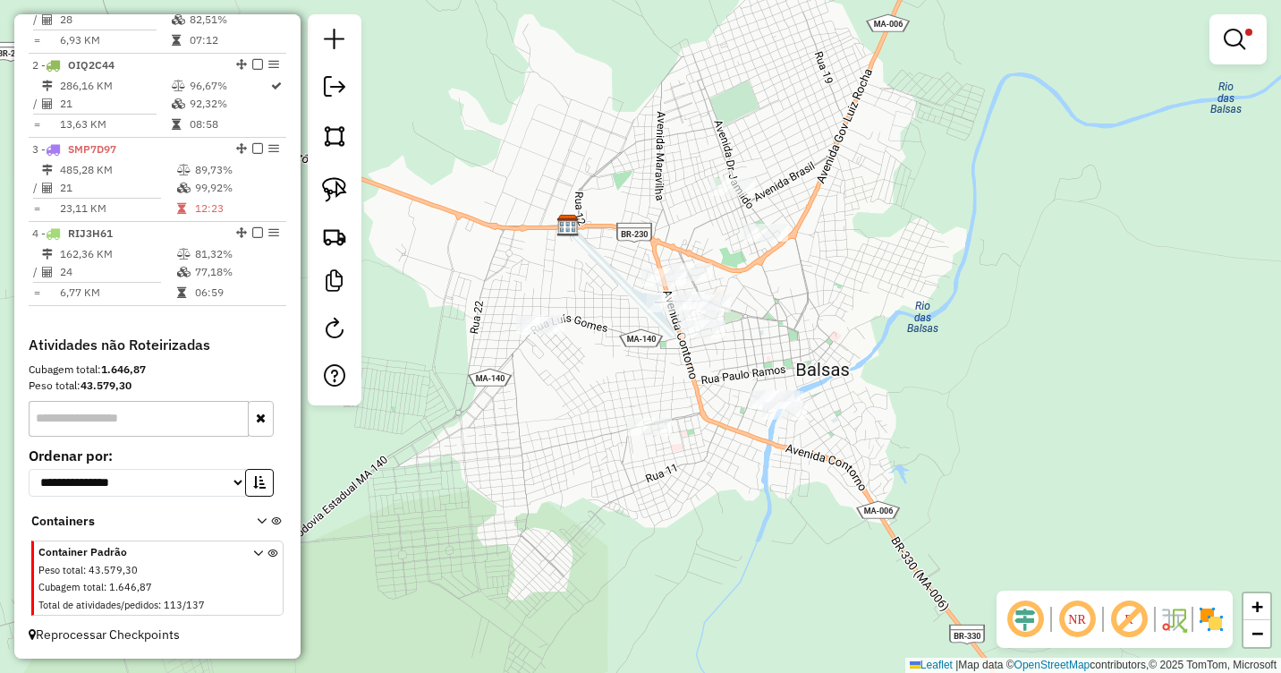
drag, startPoint x: 905, startPoint y: 272, endPoint x: 818, endPoint y: 306, distance: 94.0
click at [818, 305] on div "Limpar filtros Janela de atendimento Grade de atendimento Capacidade Transporta…" at bounding box center [640, 336] width 1281 height 673
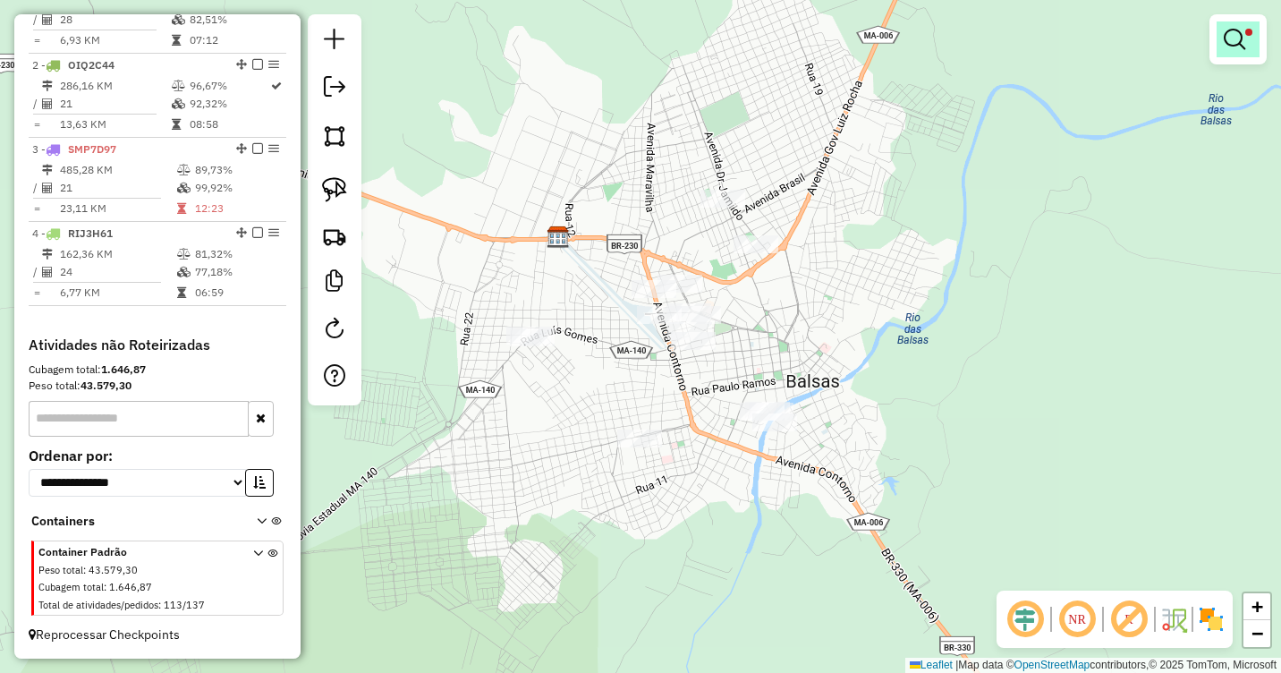
click at [1241, 38] on em at bounding box center [1234, 39] width 21 height 21
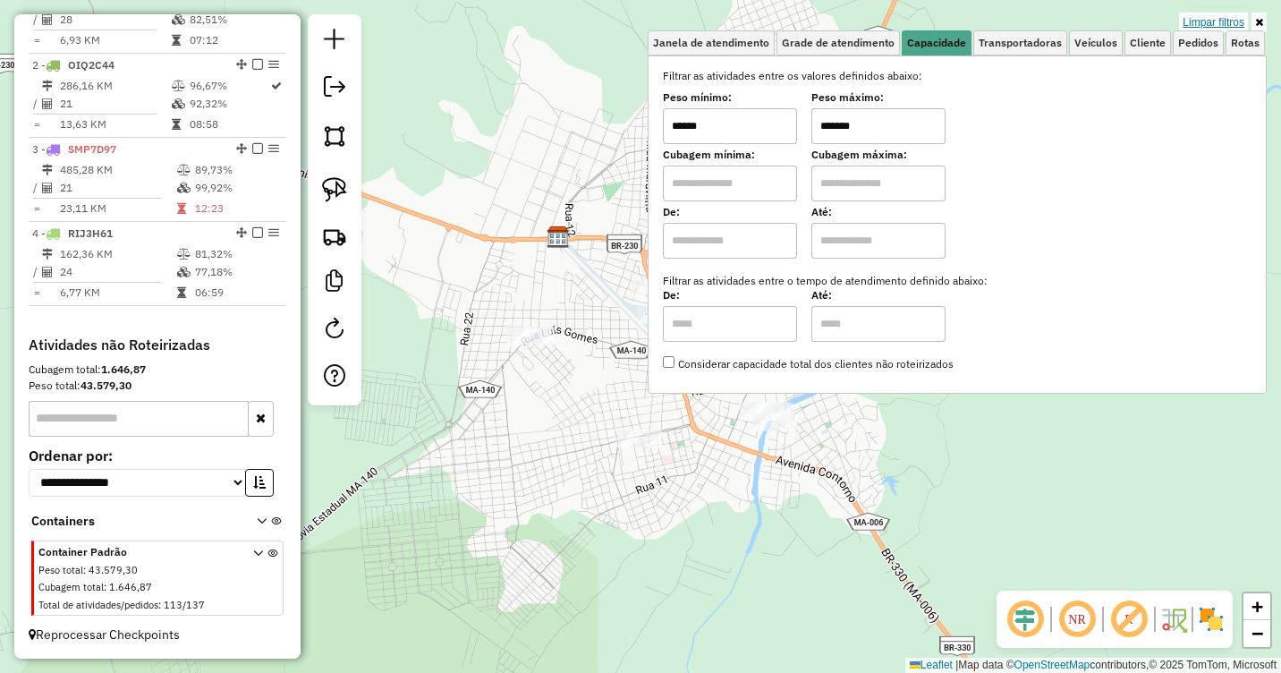
click at [1208, 16] on link "Limpar filtros" at bounding box center [1213, 23] width 69 height 20
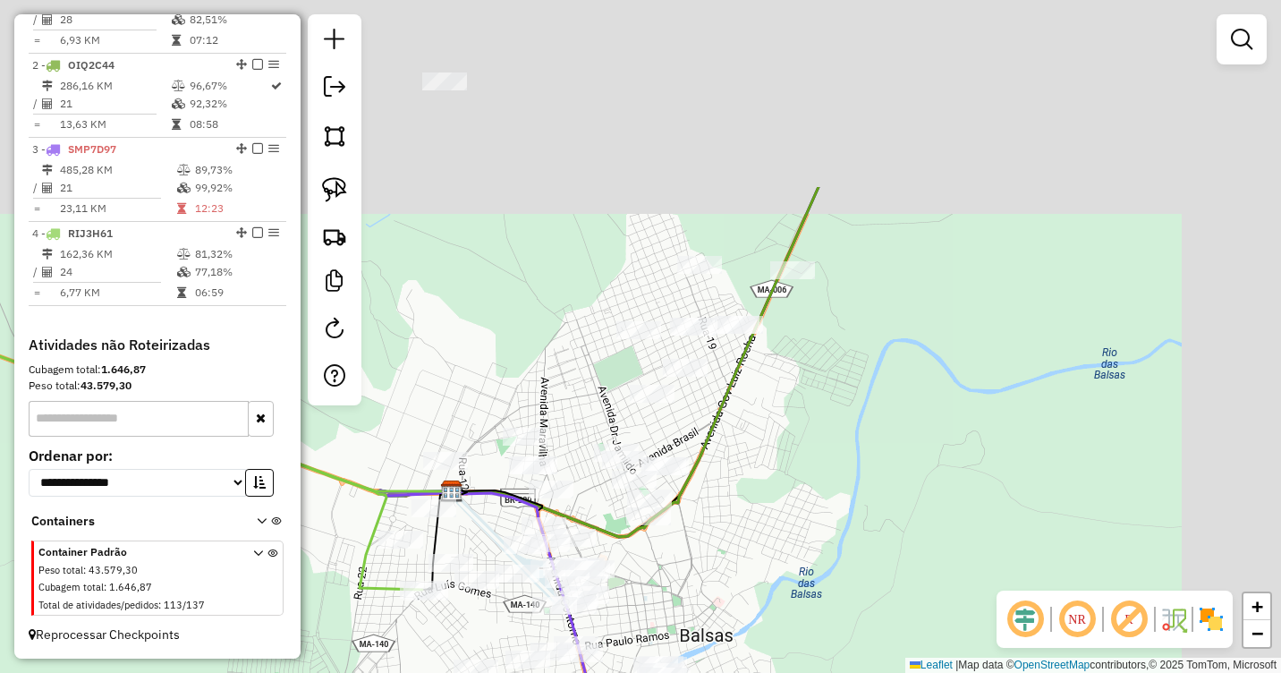
drag, startPoint x: 992, startPoint y: 255, endPoint x: 886, endPoint y: 509, distance: 275.4
click at [886, 509] on div "Janela de atendimento Grade de atendimento Capacidade Transportadoras Veículos …" at bounding box center [640, 336] width 1281 height 673
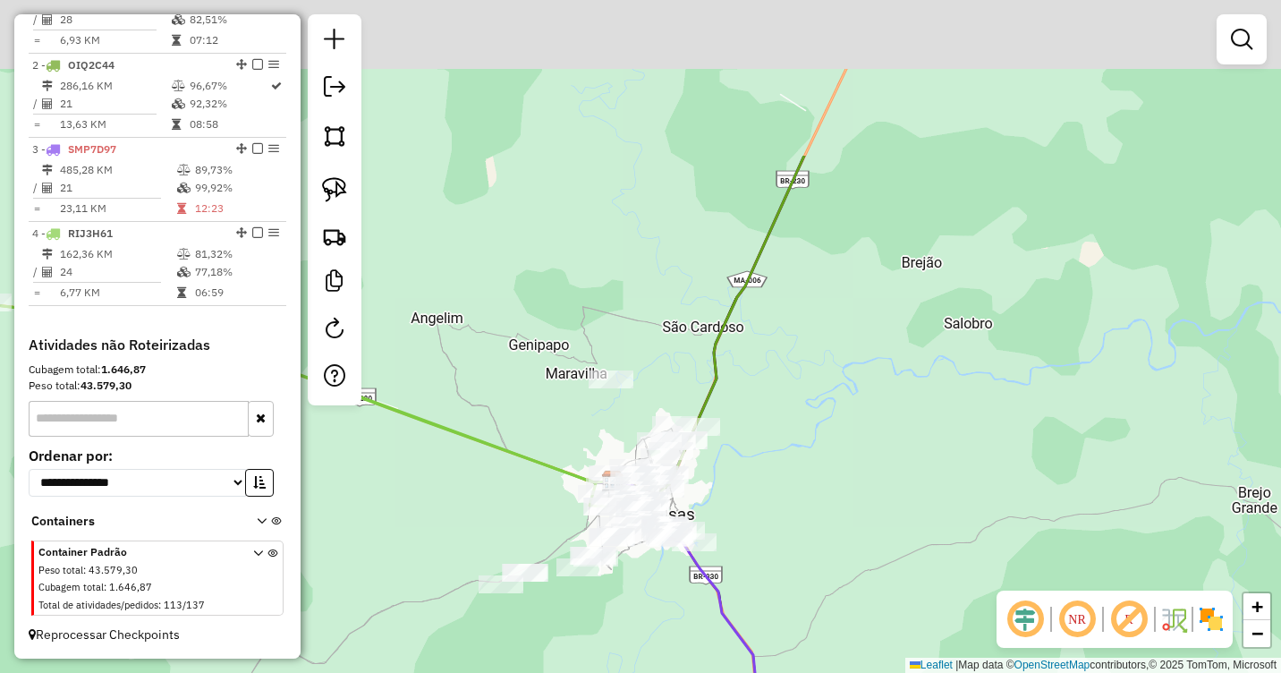
drag, startPoint x: 652, startPoint y: 114, endPoint x: 662, endPoint y: 343, distance: 228.3
click at [662, 343] on div "Janela de atendimento Grade de atendimento Capacidade Transportadoras Veículos …" at bounding box center [640, 336] width 1281 height 673
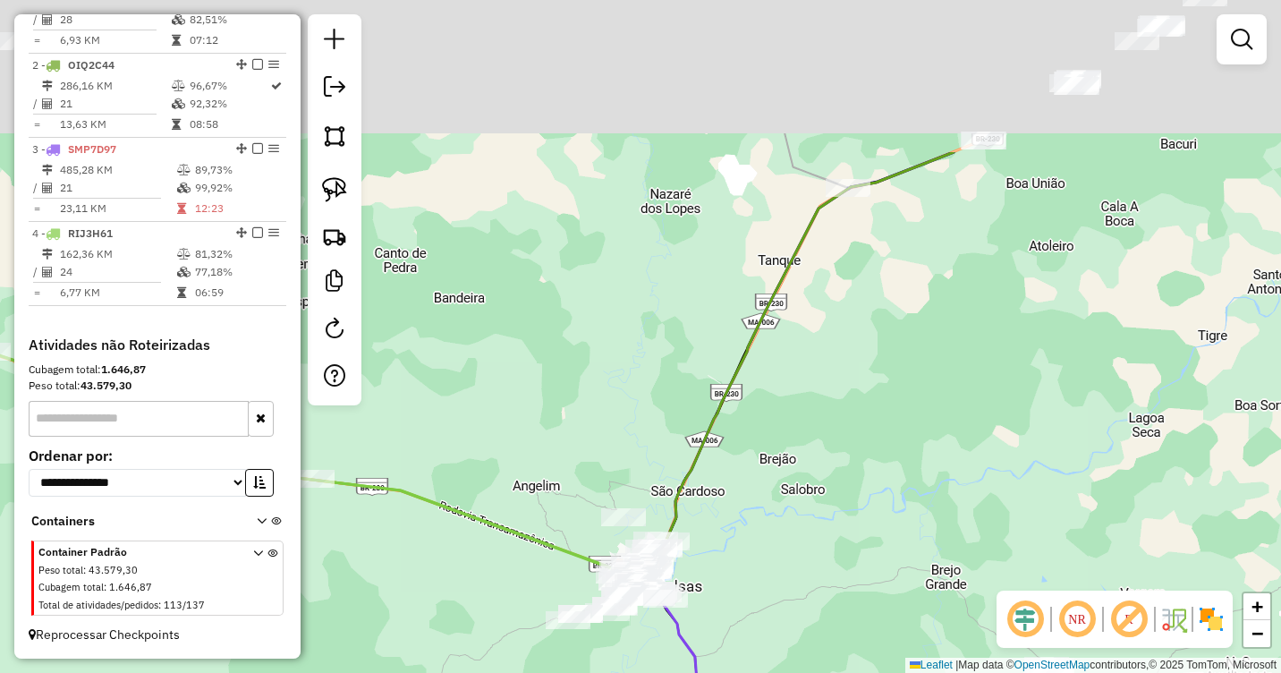
drag, startPoint x: 674, startPoint y: 144, endPoint x: 680, endPoint y: 426, distance: 281.8
click at [680, 426] on div "Janela de atendimento Grade de atendimento Capacidade Transportadoras Veículos …" at bounding box center [640, 336] width 1281 height 673
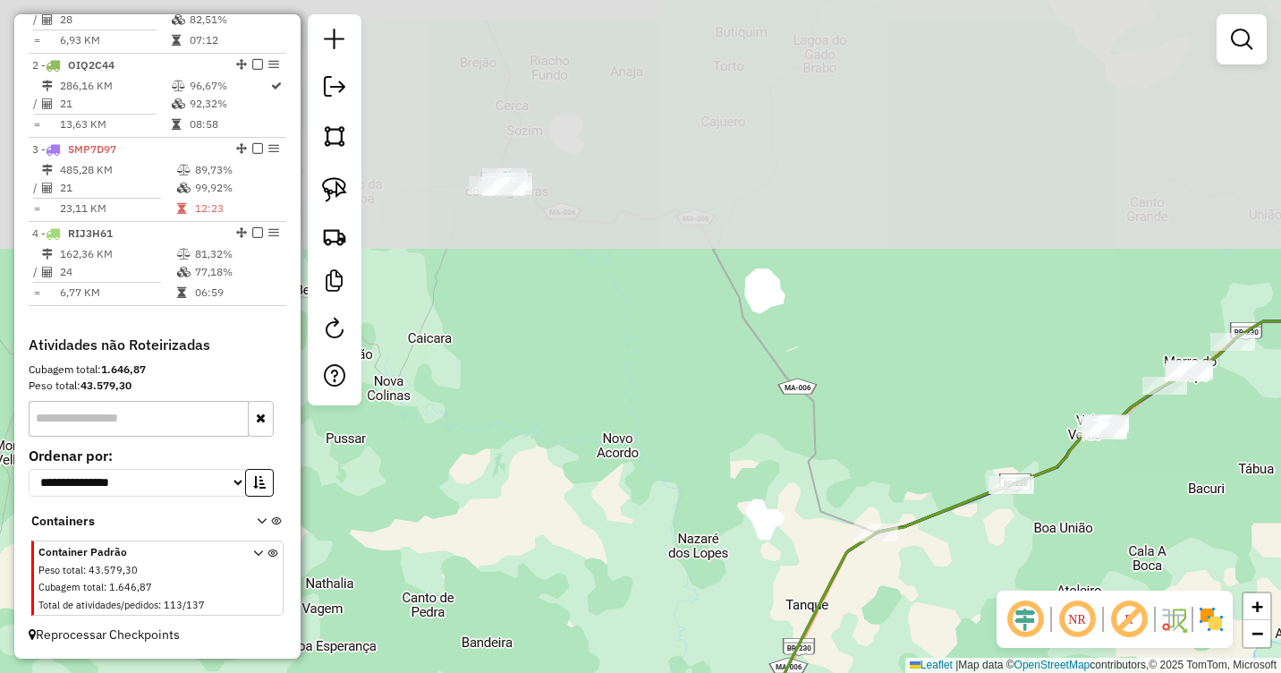
drag, startPoint x: 703, startPoint y: 198, endPoint x: 721, endPoint y: 458, distance: 260.9
click at [722, 475] on div "Janela de atendimento Grade de atendimento Capacidade Transportadoras Veículos …" at bounding box center [640, 336] width 1281 height 673
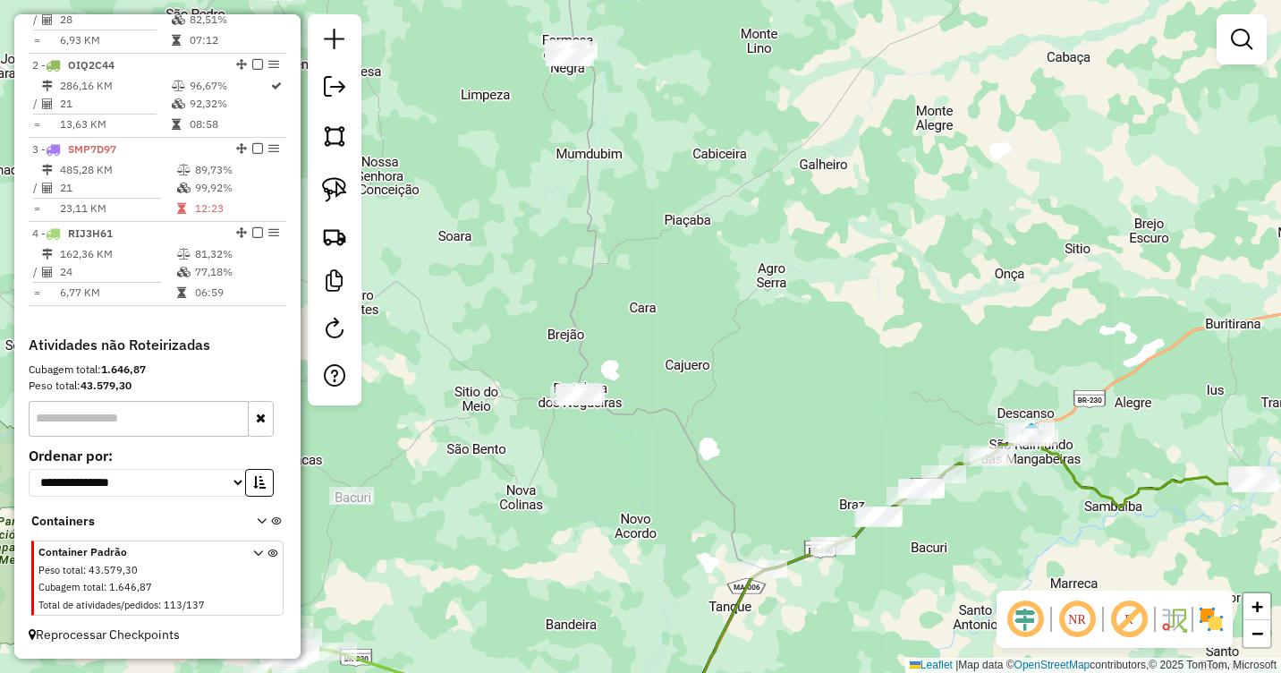
drag, startPoint x: 625, startPoint y: 203, endPoint x: 653, endPoint y: 468, distance: 266.2
click at [653, 468] on div "Janela de atendimento Grade de atendimento Capacidade Transportadoras Veículos …" at bounding box center [640, 336] width 1281 height 673
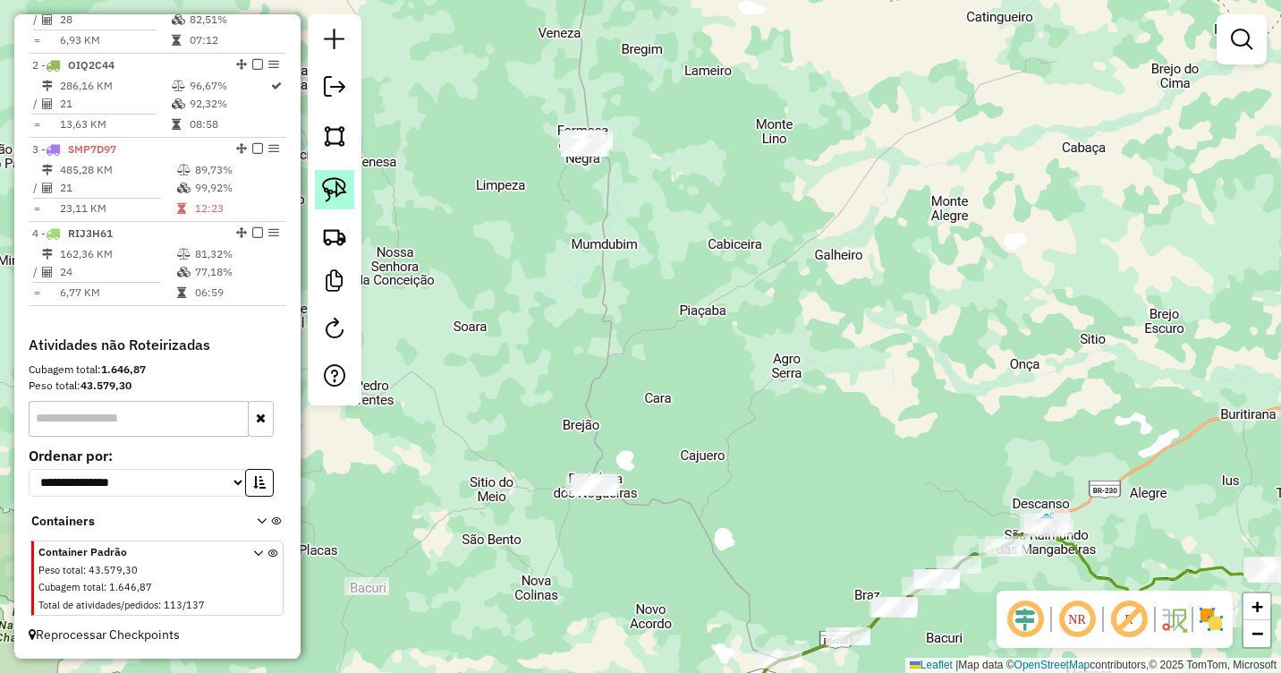
click at [338, 199] on img at bounding box center [334, 189] width 25 height 25
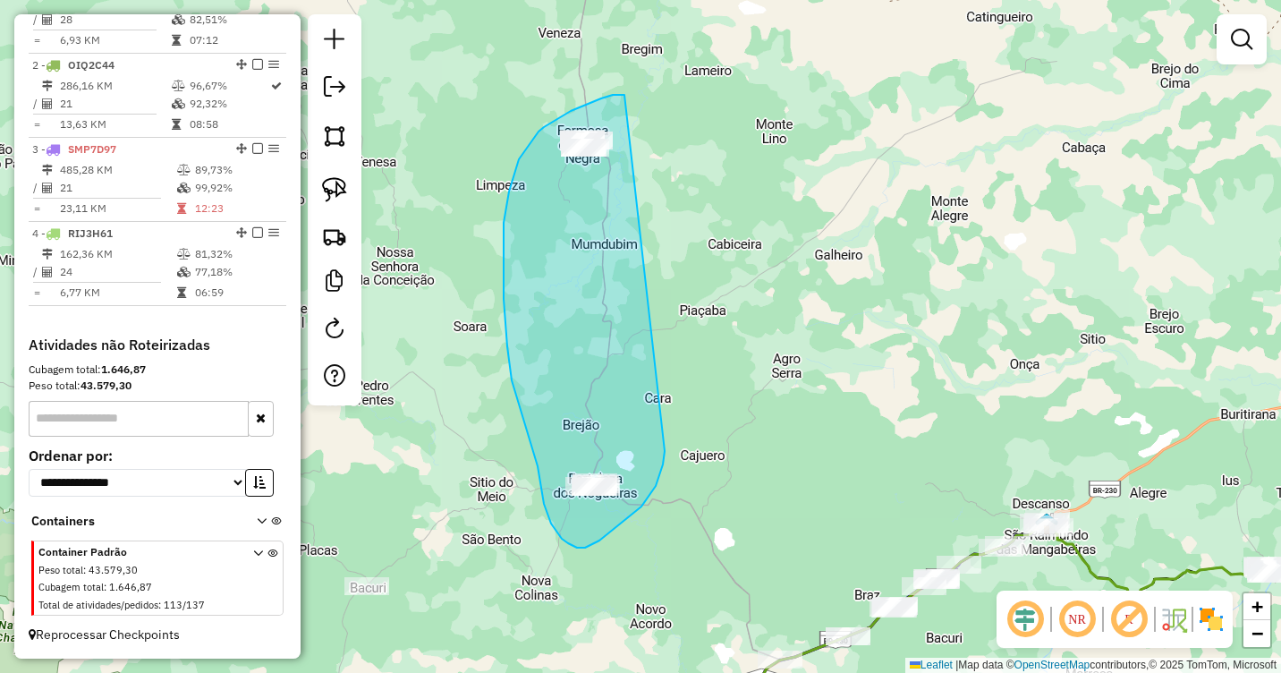
drag, startPoint x: 624, startPoint y: 95, endPoint x: 665, endPoint y: 451, distance: 358.3
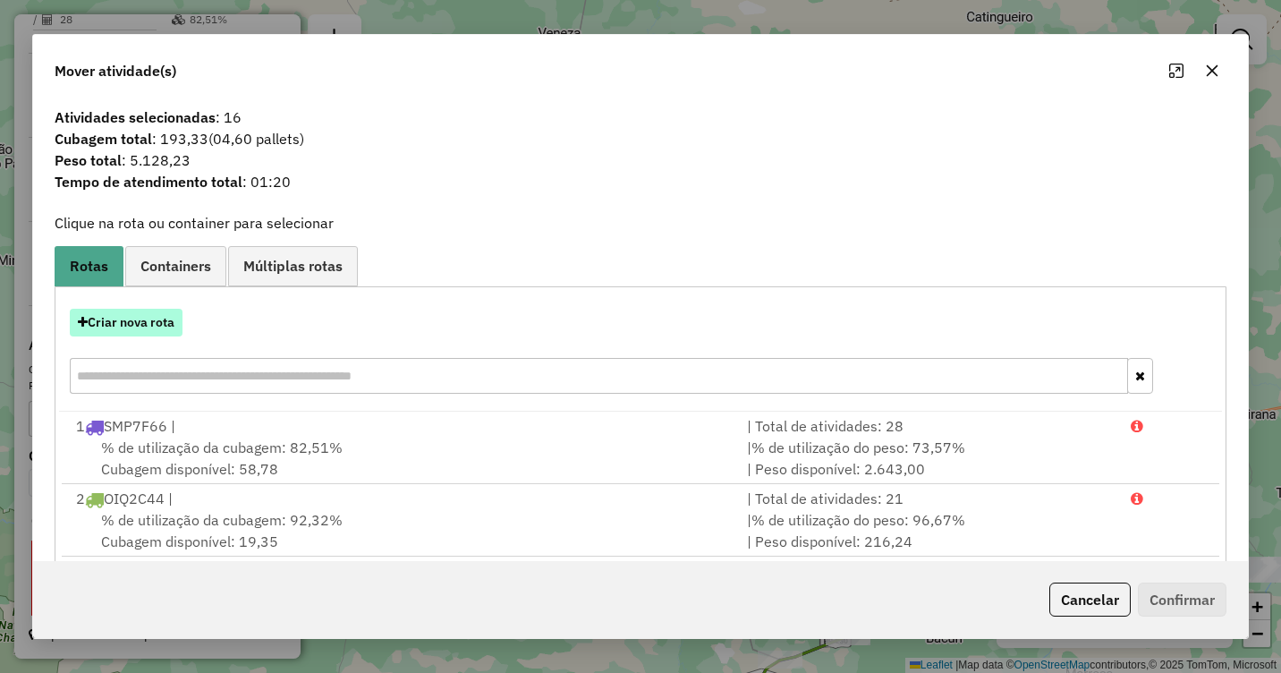
click at [151, 323] on button "Criar nova rota" at bounding box center [126, 323] width 113 height 28
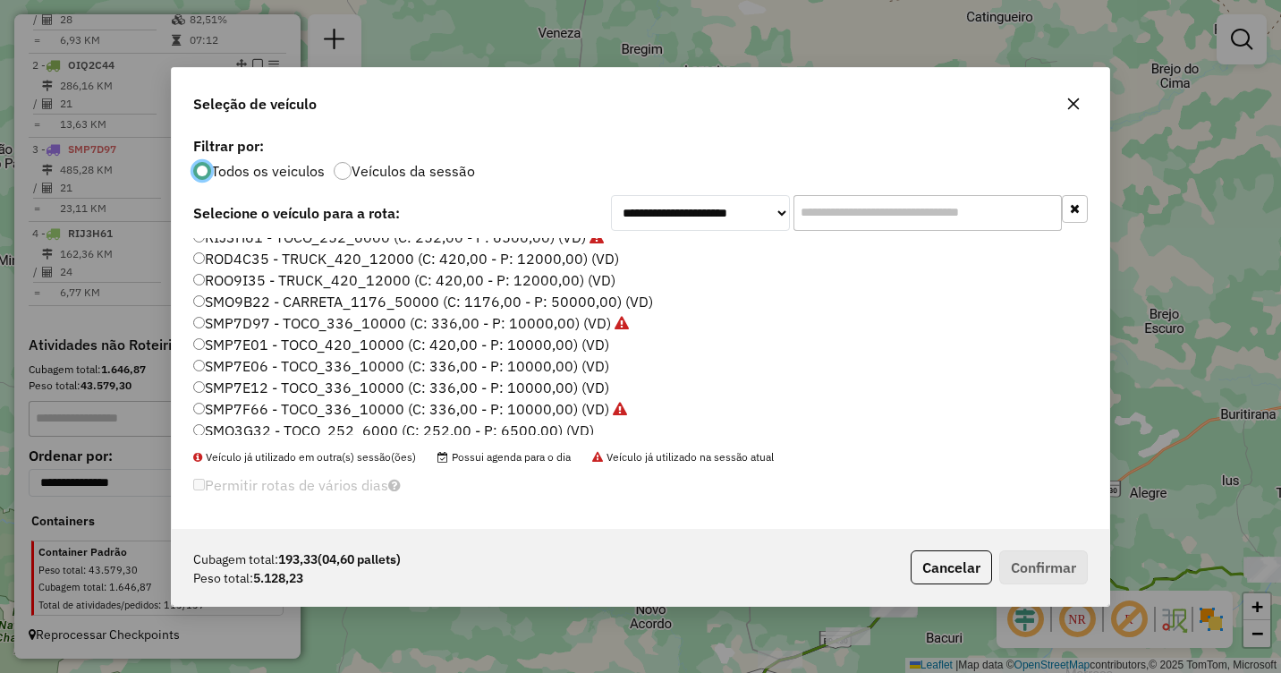
scroll to position [447, 0]
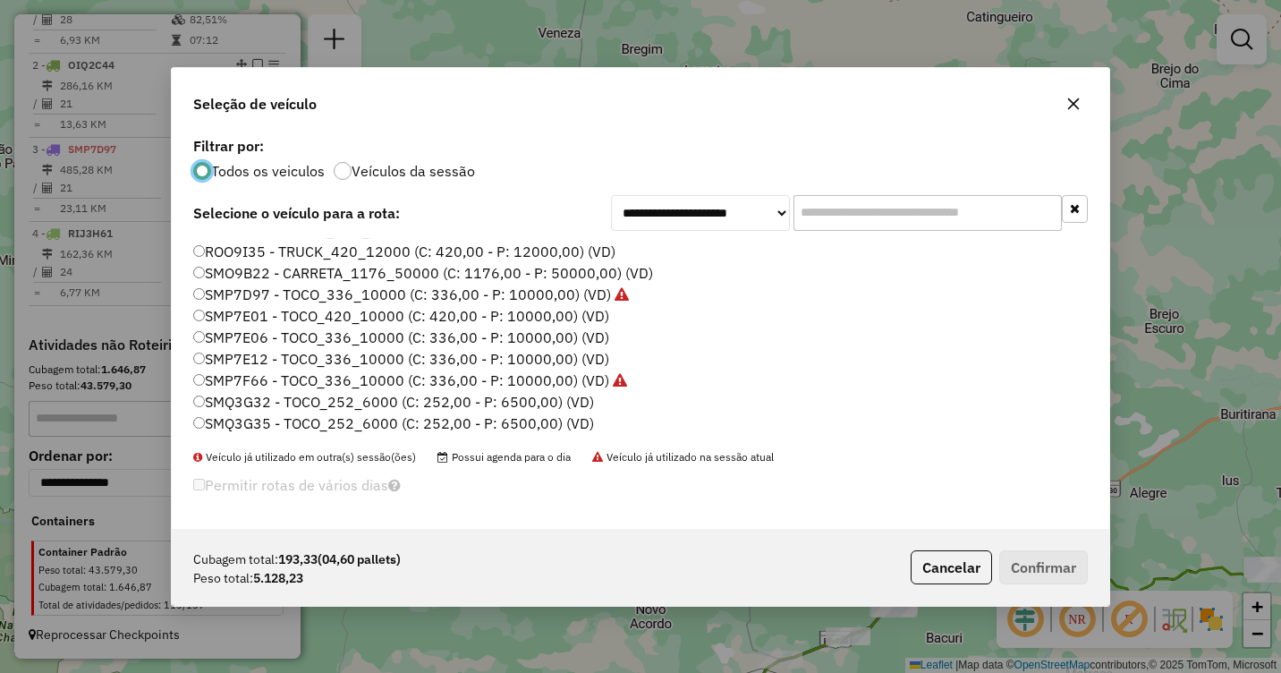
click at [182, 358] on div "JBG8G58 - CARRETA_1176_50000 (C: 1176,00 - P: 50000,00) (VD) NMY8E87 - TOCO_252…" at bounding box center [640, 343] width 916 height 211
click at [211, 355] on label "SMP7E12 - TOCO_336_10000 (C: 336,00 - P: 10000,00) (VD)" at bounding box center [401, 358] width 416 height 21
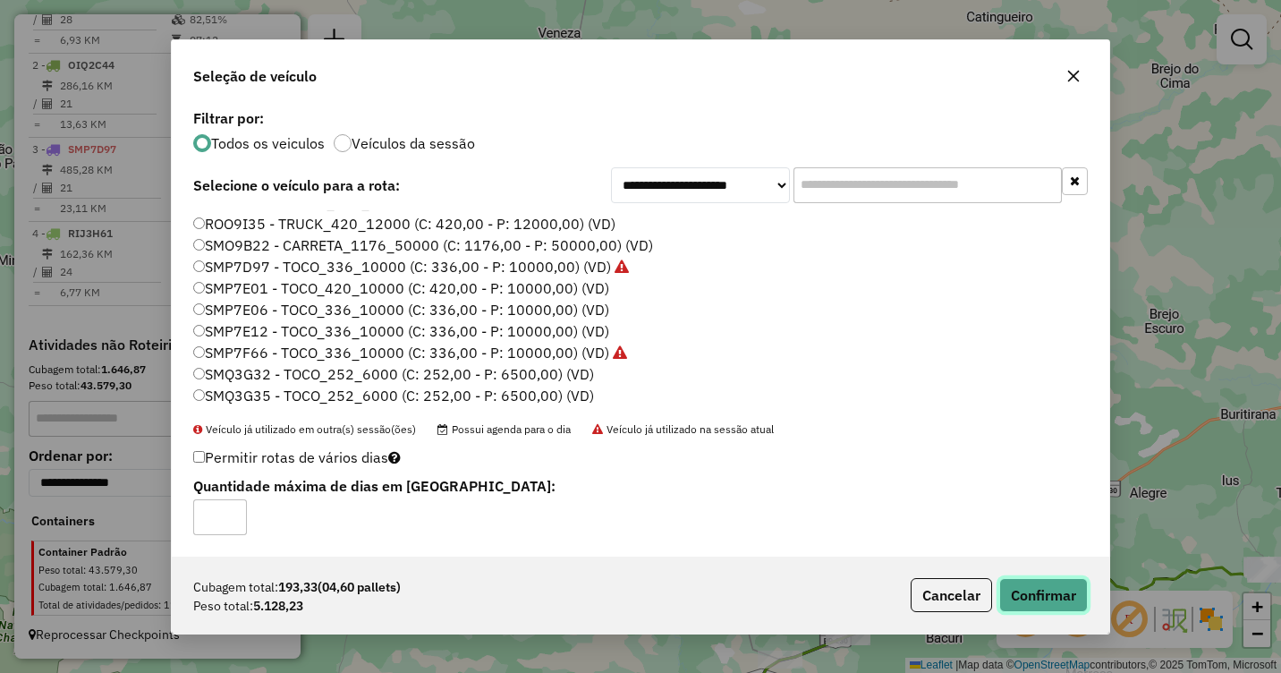
click at [1062, 586] on button "Confirmar" at bounding box center [1043, 595] width 89 height 34
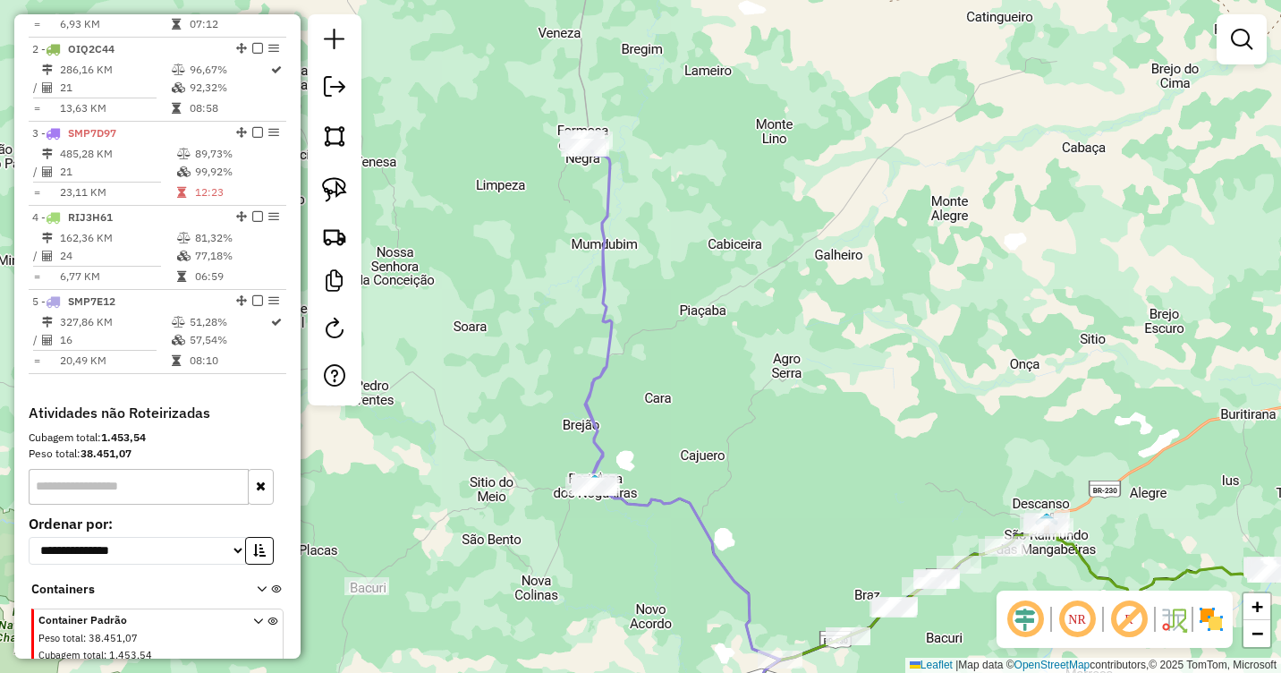
drag, startPoint x: 927, startPoint y: 455, endPoint x: 878, endPoint y: 140, distance: 318.7
click at [878, 141] on div "Janela de atendimento Grade de atendimento Capacidade Transportadoras Veículos …" at bounding box center [640, 336] width 1281 height 673
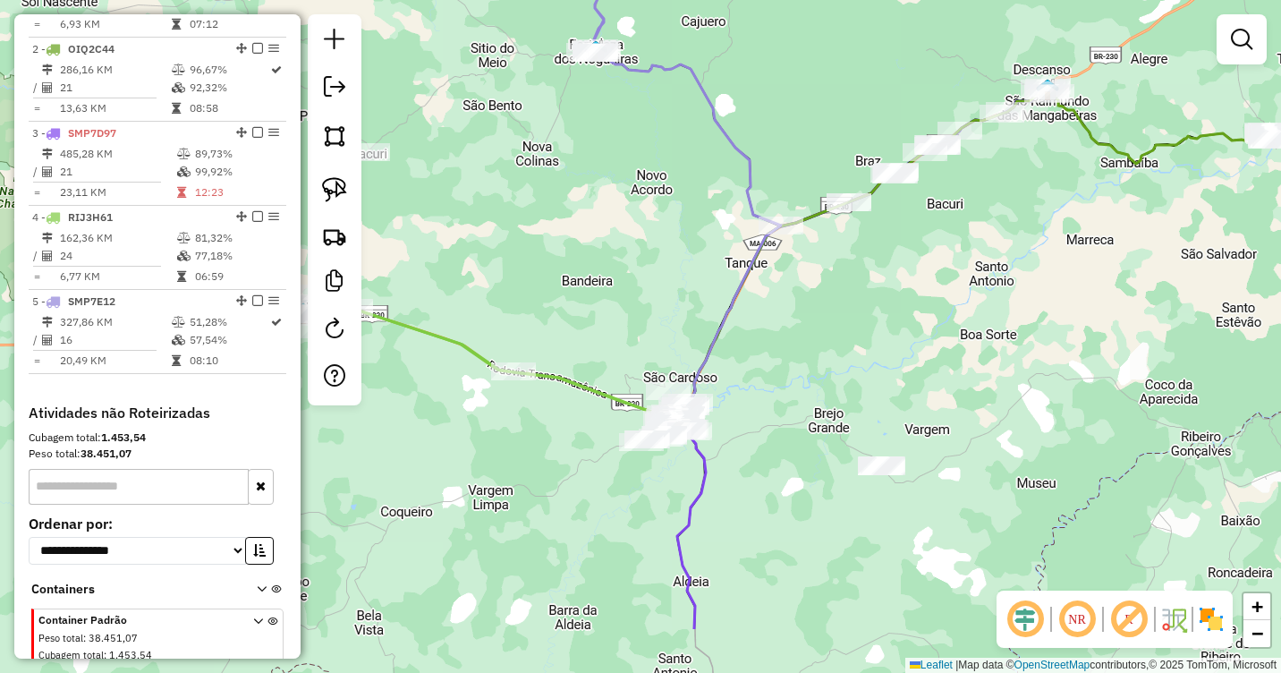
drag, startPoint x: 761, startPoint y: 476, endPoint x: 802, endPoint y: 344, distance: 137.8
click at [831, 344] on div "Janela de atendimento Grade de atendimento Capacidade Transportadoras Veículos …" at bounding box center [640, 336] width 1281 height 673
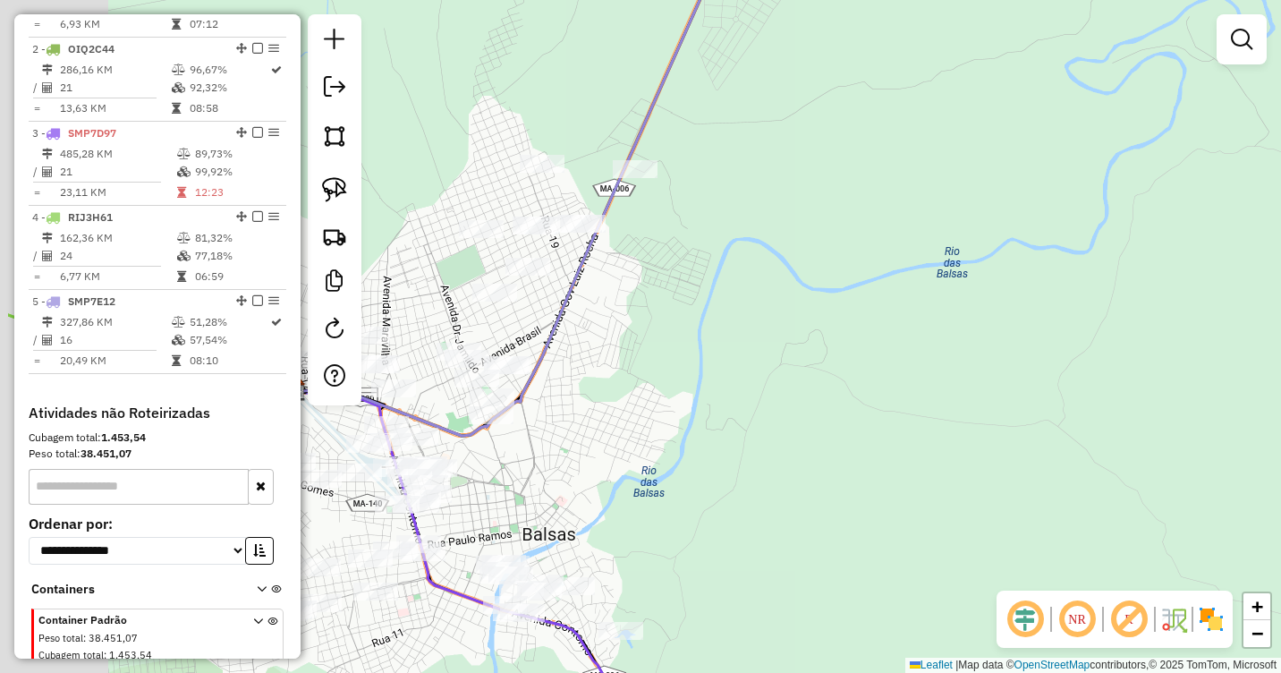
drag, startPoint x: 695, startPoint y: 371, endPoint x: 962, endPoint y: 310, distance: 274.3
click at [952, 310] on div "Janela de atendimento Grade de atendimento Capacidade Transportadoras Veículos …" at bounding box center [640, 336] width 1281 height 673
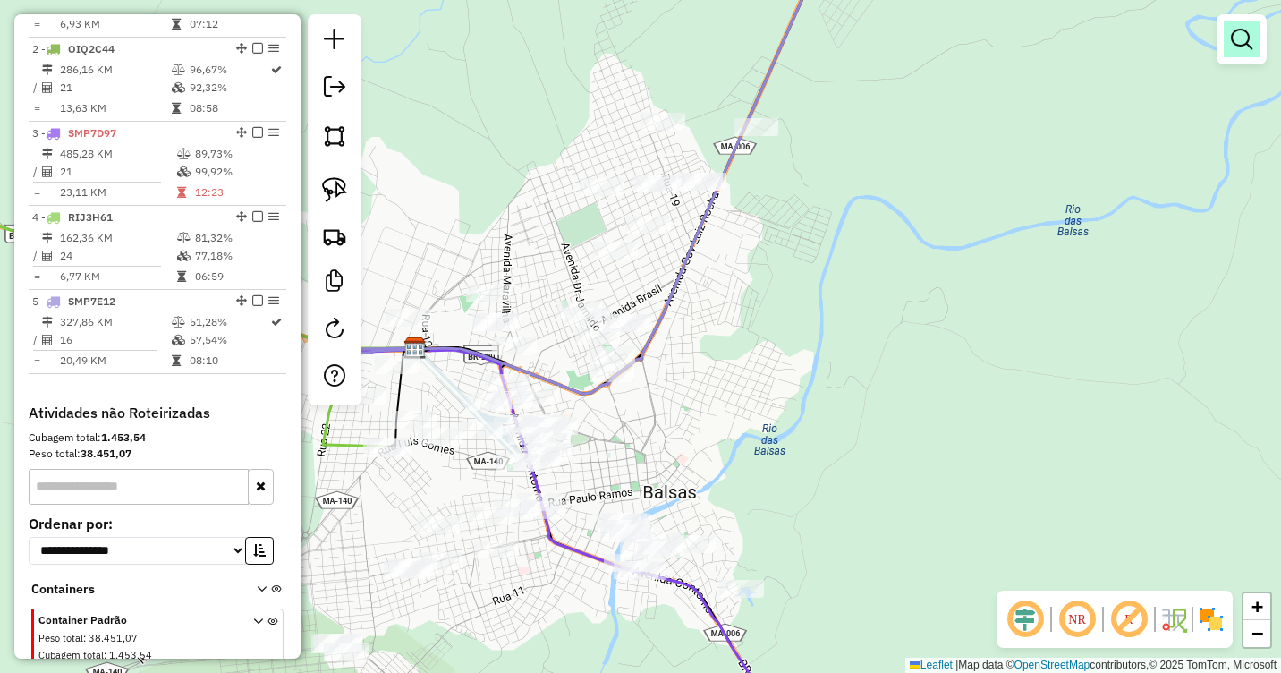
click at [1246, 39] on em at bounding box center [1241, 39] width 21 height 21
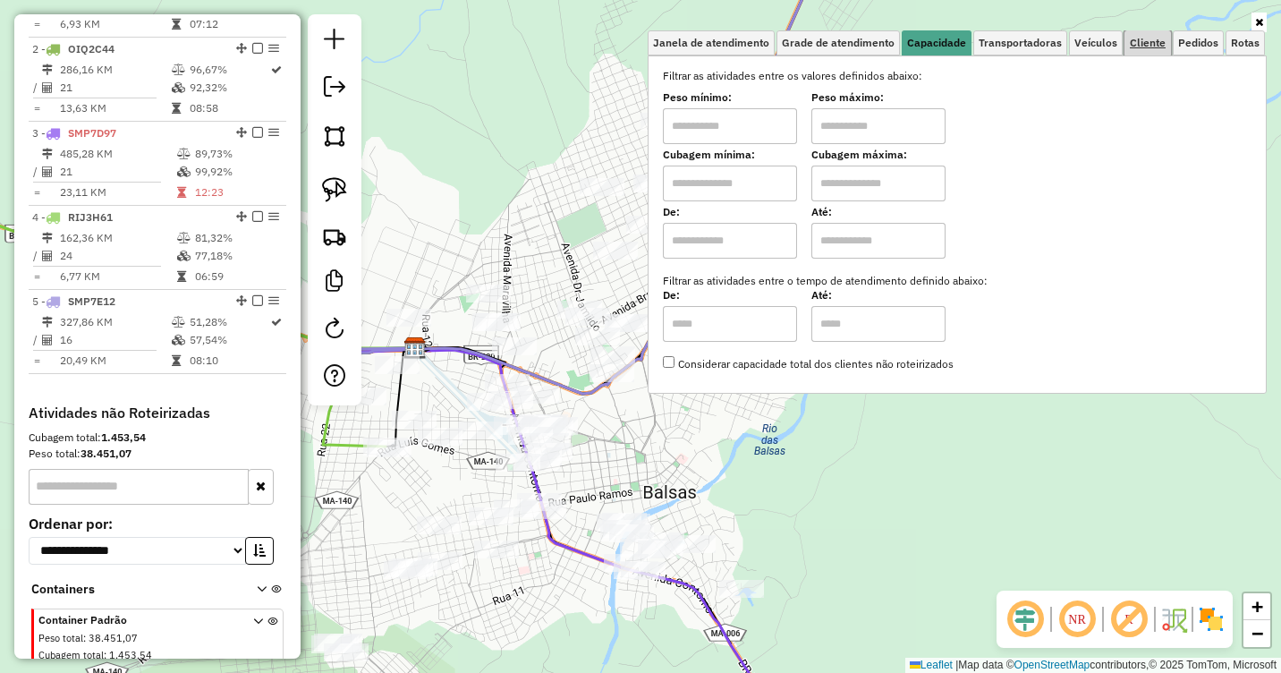
click at [1144, 38] on span "Cliente" at bounding box center [1148, 43] width 36 height 11
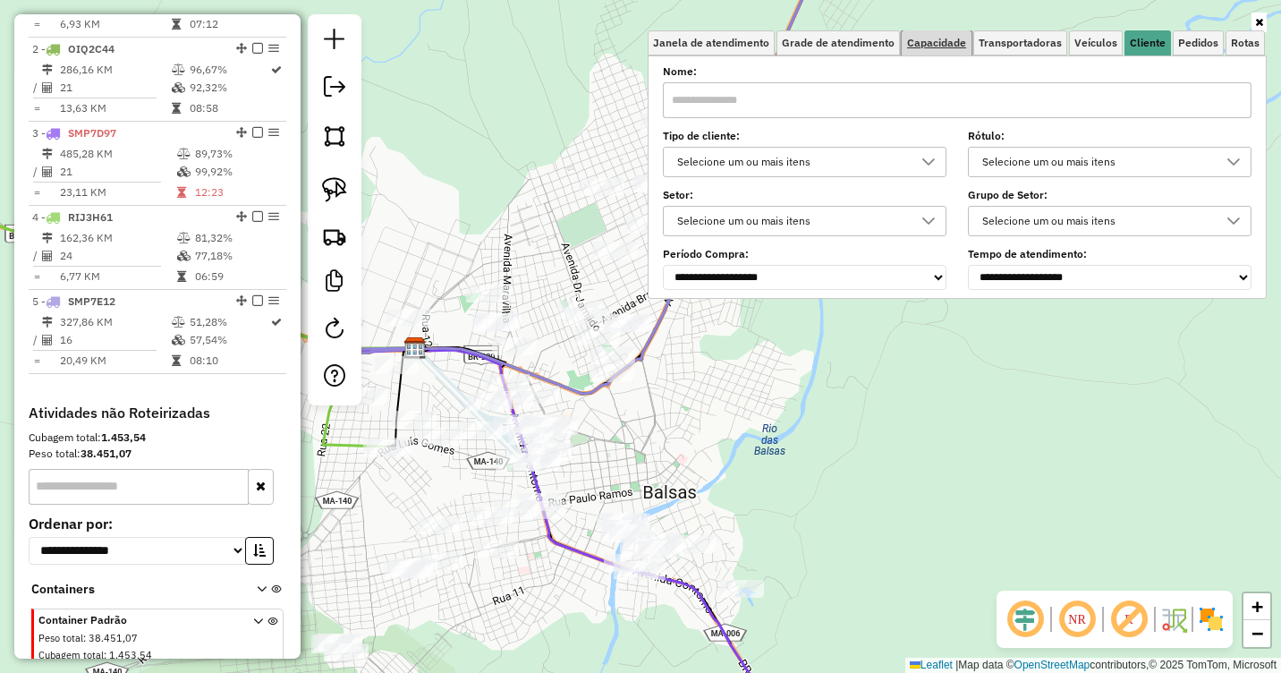
click at [945, 45] on span "Capacidade" at bounding box center [936, 43] width 59 height 11
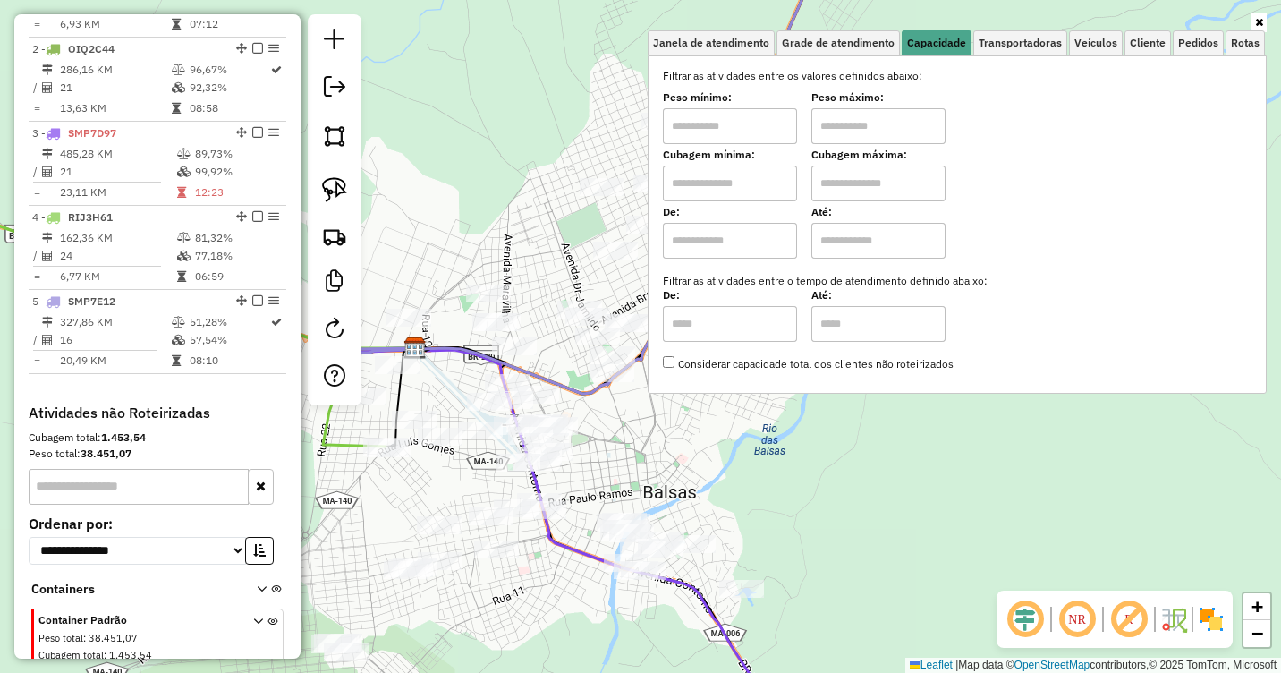
click at [710, 126] on input "text" at bounding box center [730, 126] width 134 height 36
type input "*******"
click at [847, 119] on input "text" at bounding box center [878, 126] width 134 height 36
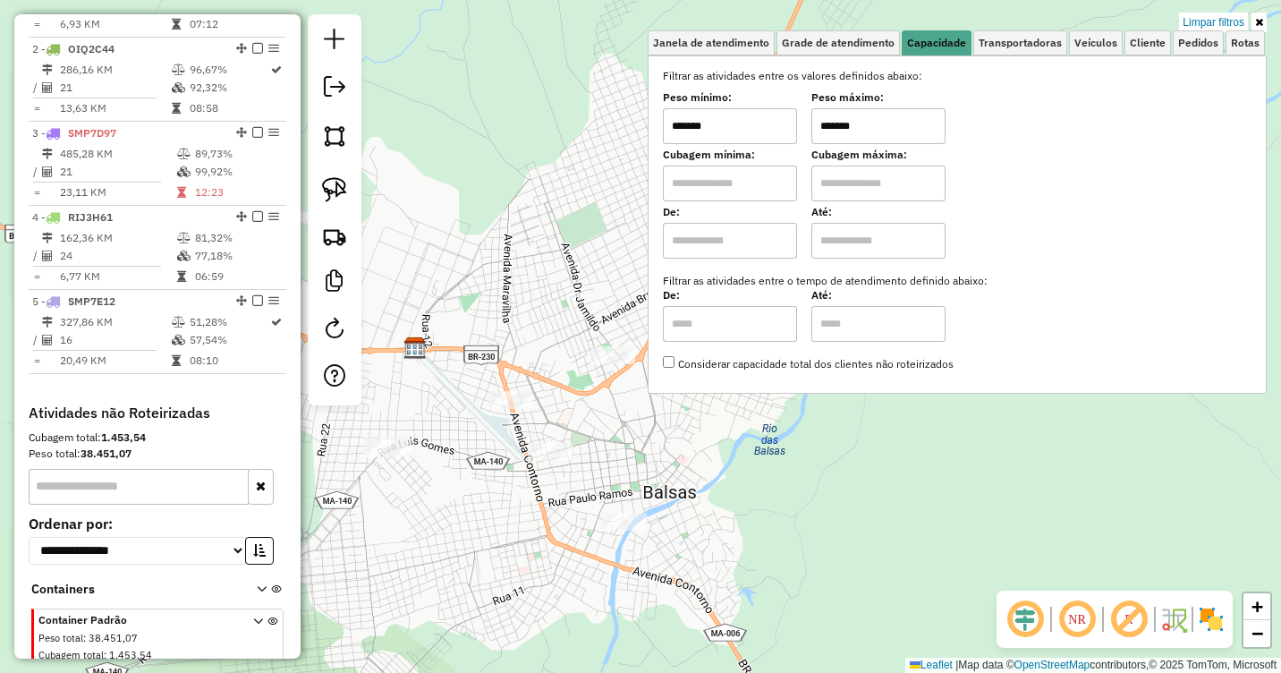
type input "*******"
click at [927, 463] on div "Limpar filtros Janela de atendimento Grade de atendimento Capacidade Transporta…" at bounding box center [640, 336] width 1281 height 673
click at [655, 420] on div "Limpar filtros Janela de atendimento Grade de atendimento Capacidade Transporta…" at bounding box center [640, 336] width 1281 height 673
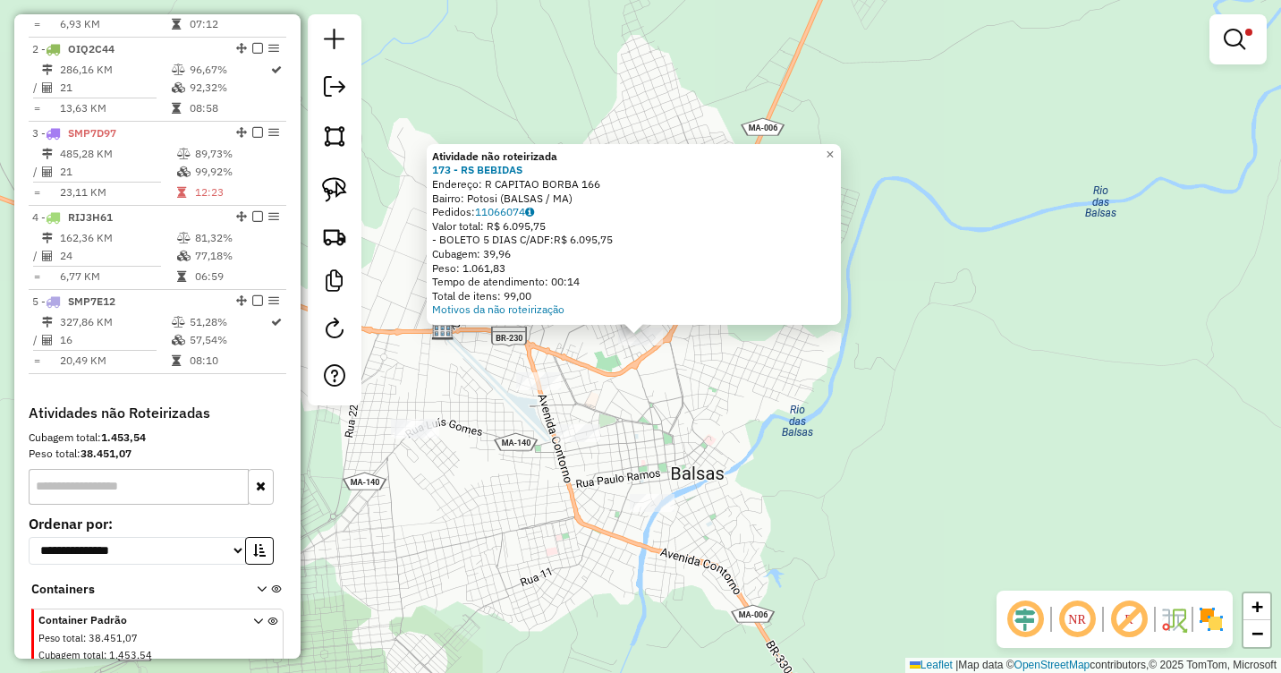
click at [634, 370] on div "Atividade não roteirizada 173 - RS BEBIDAS Endereço: R CAPITAO BORBA 166 Bairro…" at bounding box center [640, 336] width 1281 height 673
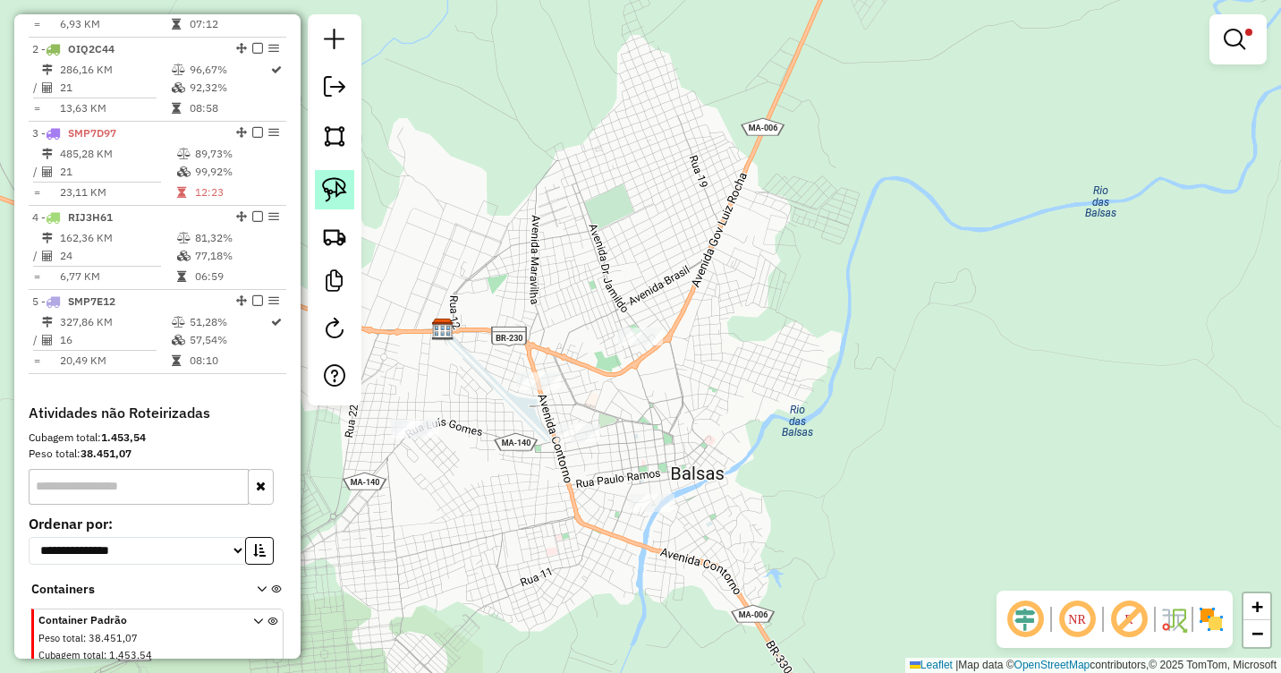
click at [336, 196] on img at bounding box center [334, 189] width 25 height 25
drag, startPoint x: 653, startPoint y: 288, endPoint x: 674, endPoint y: 343, distance: 58.6
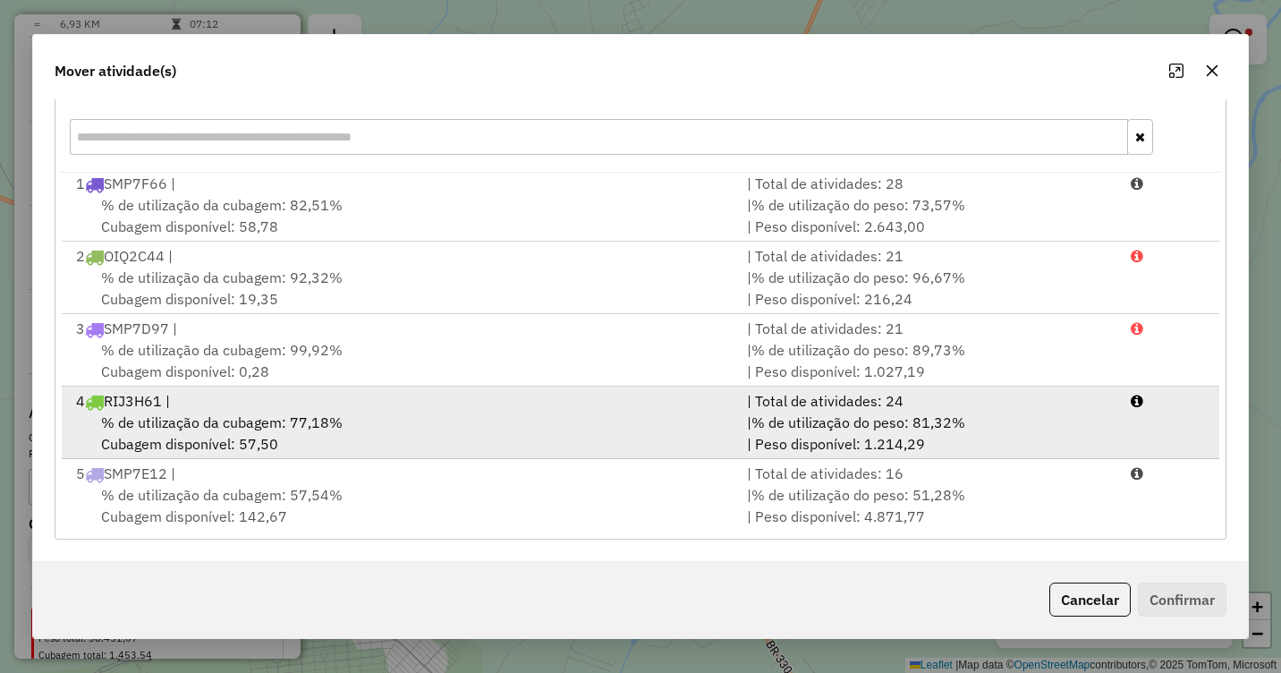
scroll to position [4, 0]
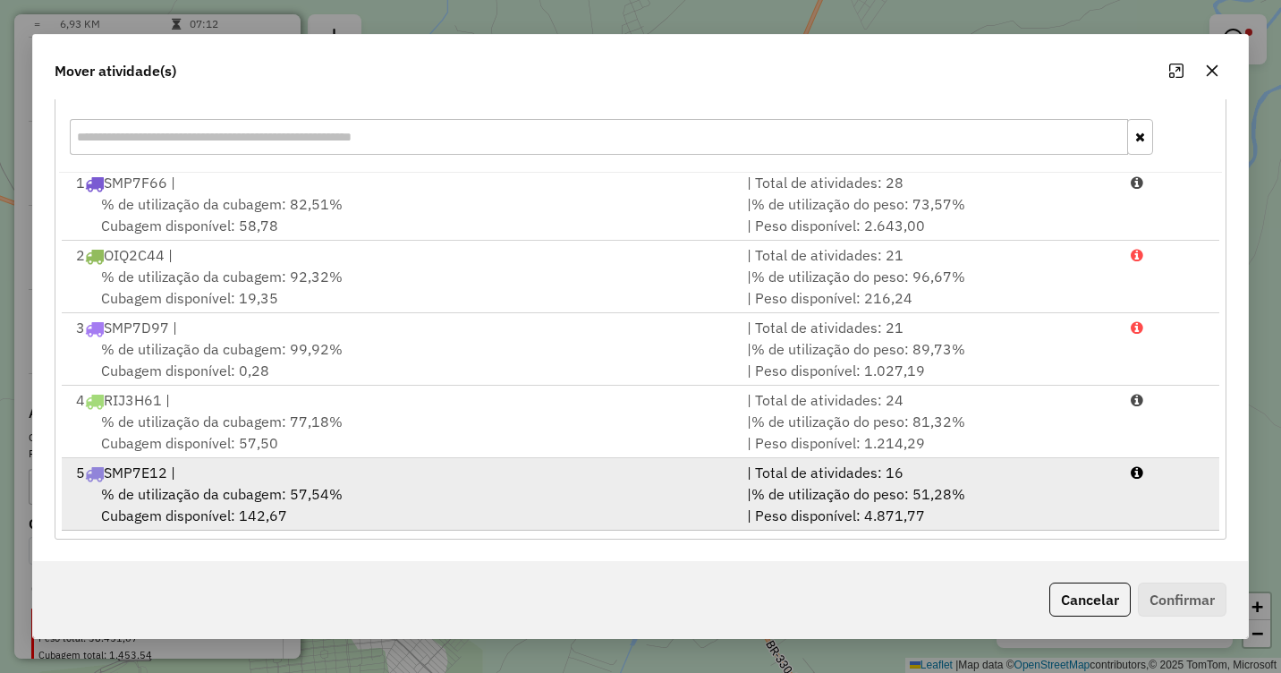
click at [360, 490] on div "% de utilização da cubagem: 57,54% Cubagem disponível: 142,67" at bounding box center [400, 504] width 671 height 43
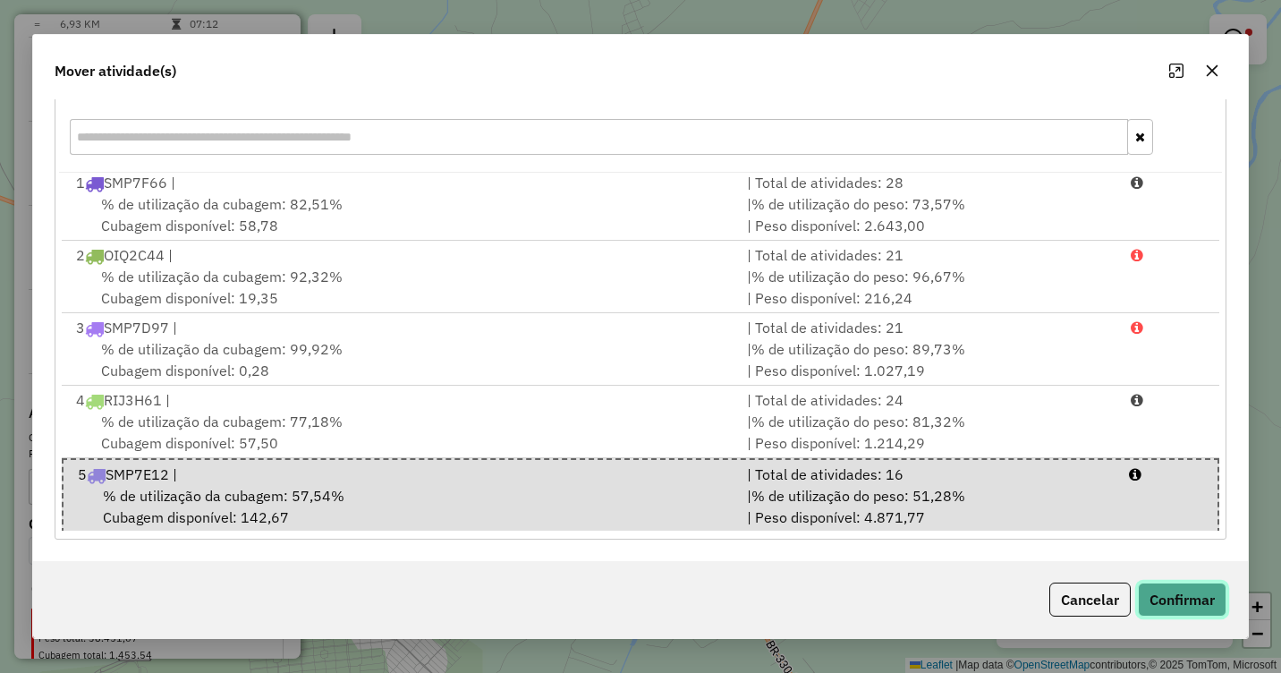
click at [1169, 583] on button "Confirmar" at bounding box center [1182, 599] width 89 height 34
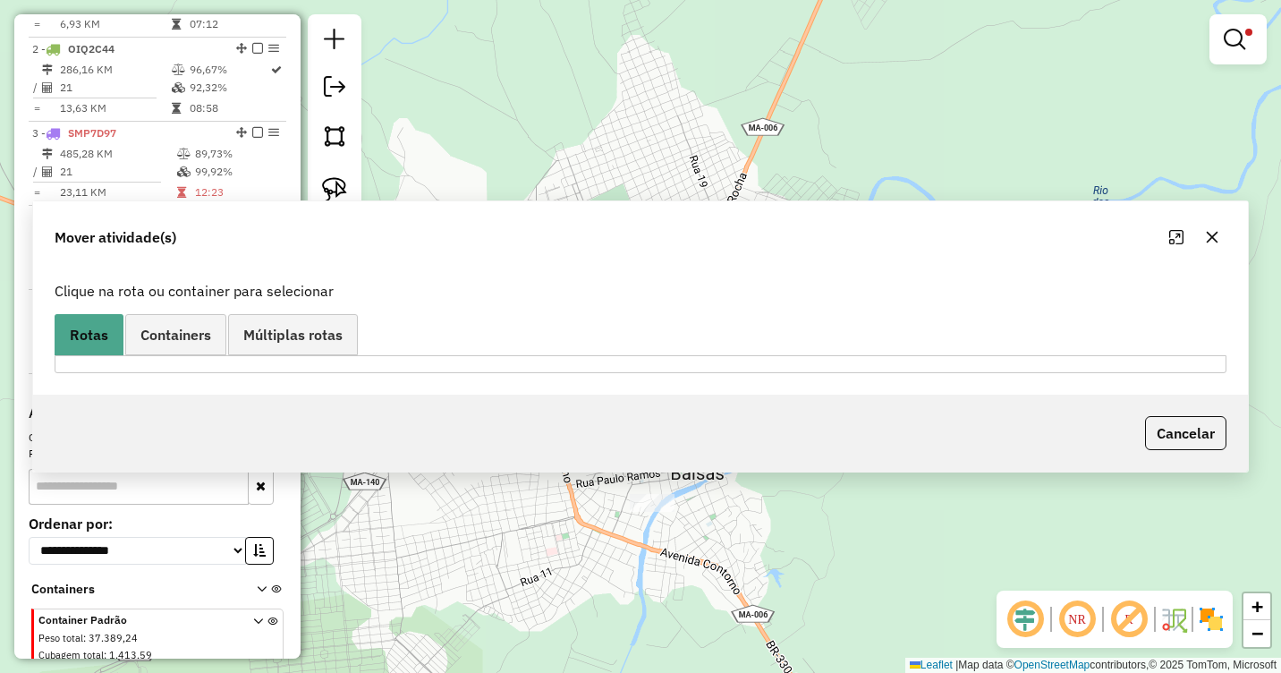
scroll to position [0, 0]
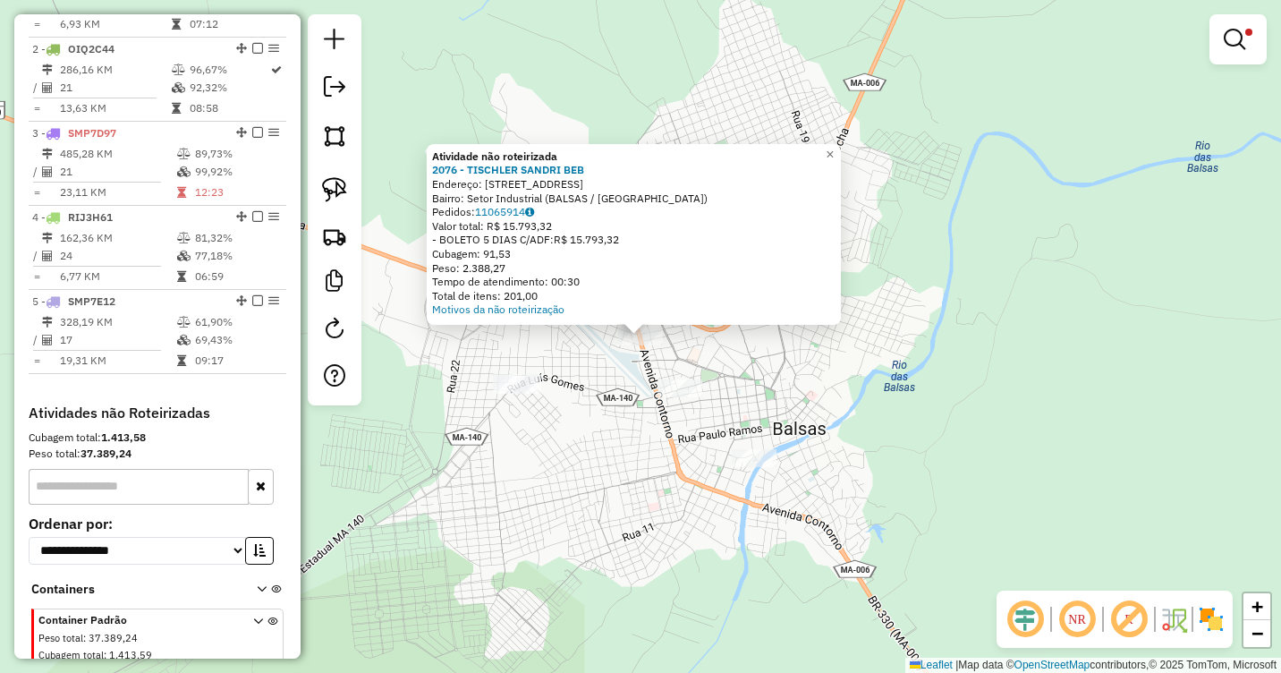
click at [619, 369] on div "Atividade não roteirizada 2076 - TISCHLER SANDRI BEB Endereço: Avenida Contorno…" at bounding box center [640, 336] width 1281 height 673
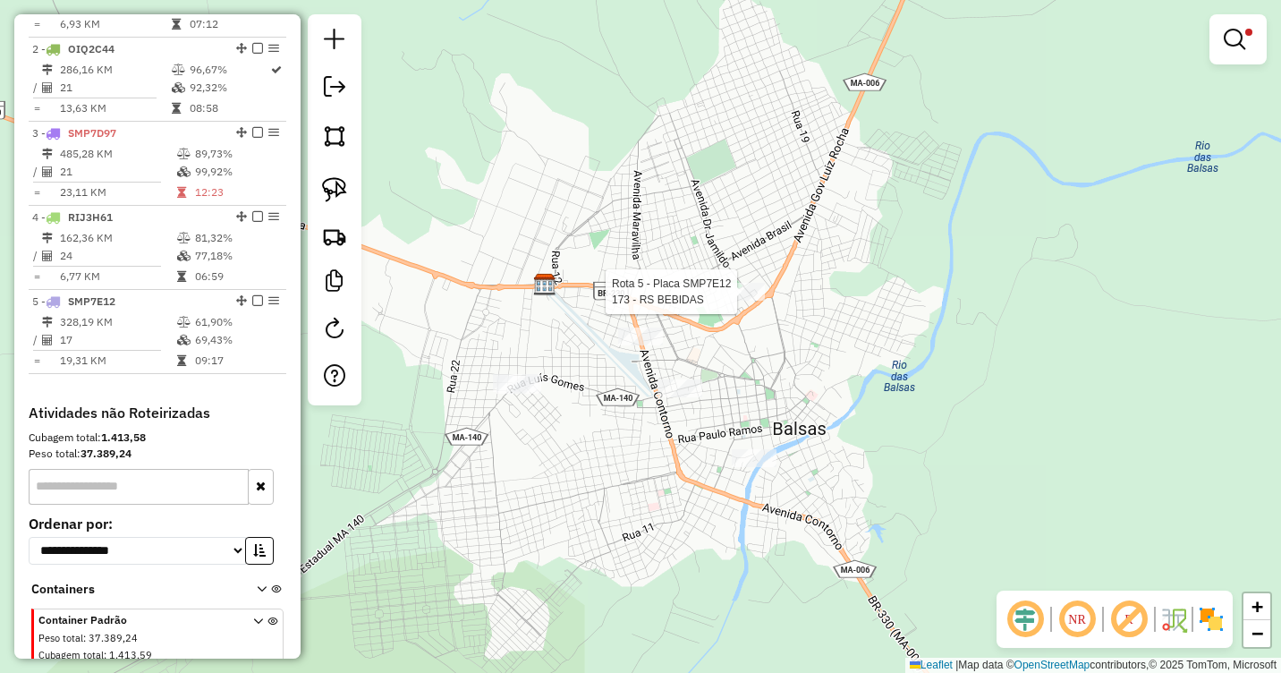
select select "**********"
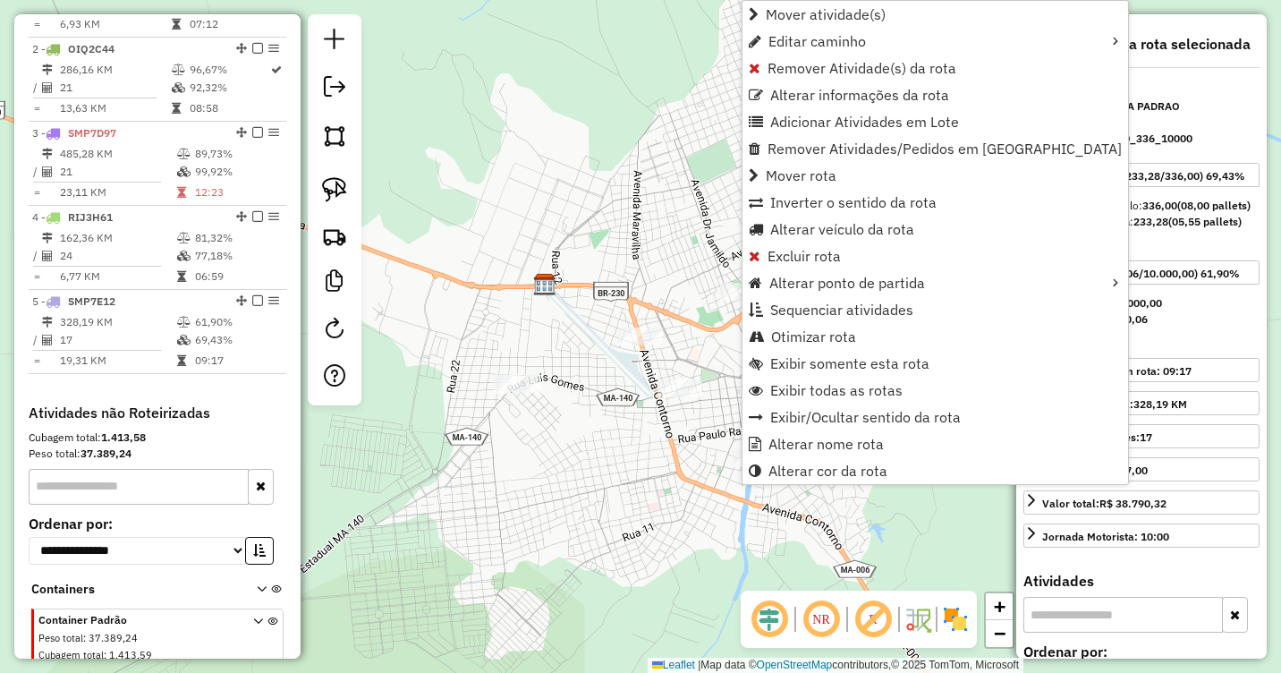
scroll to position [821, 0]
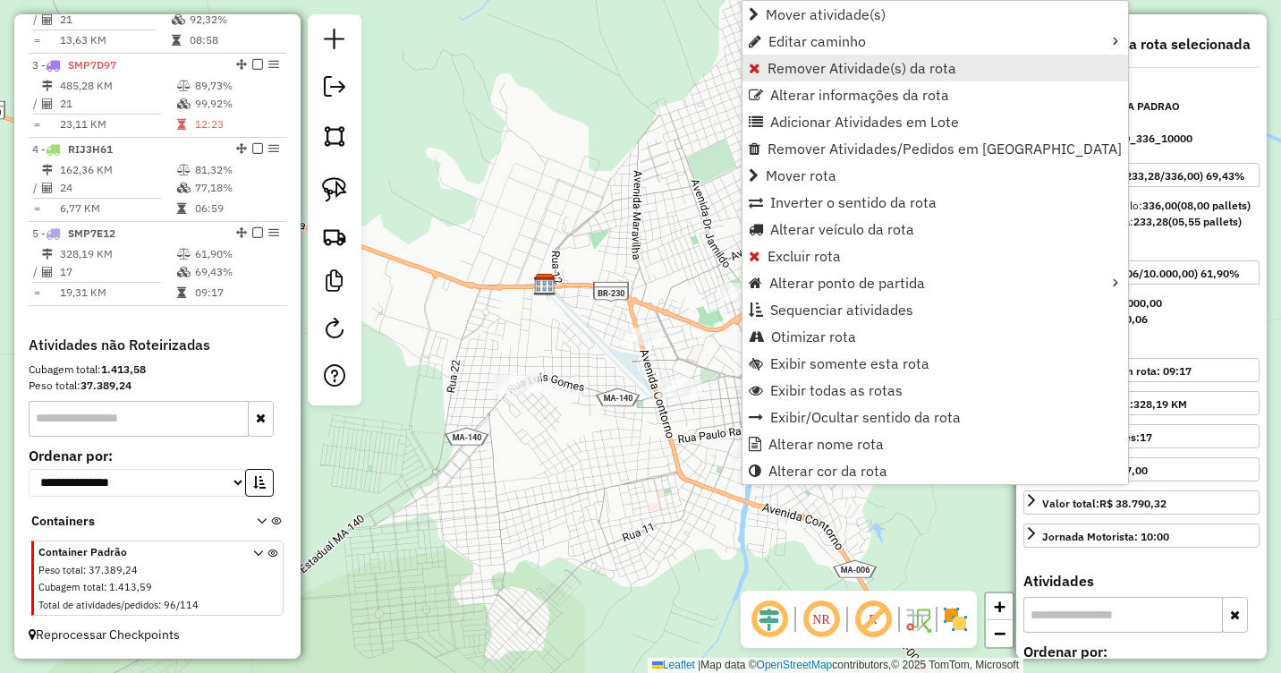
click at [781, 67] on span "Remover Atividade(s) da rota" at bounding box center [861, 68] width 189 height 14
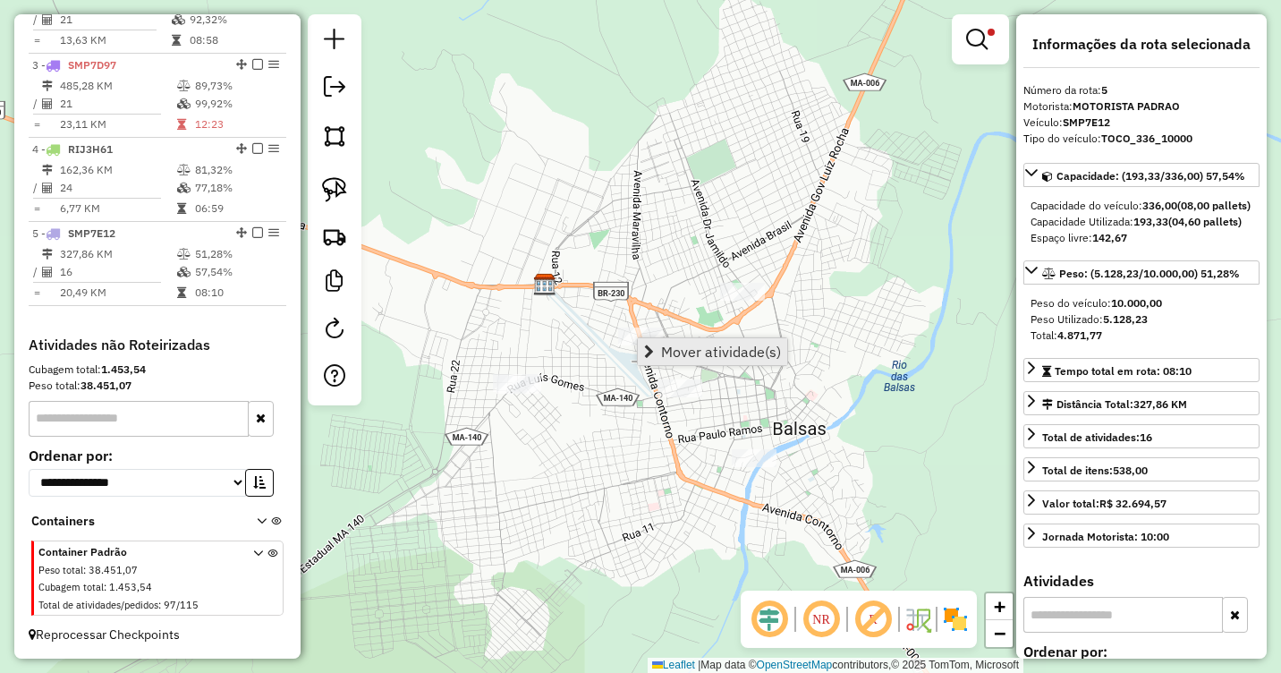
click at [692, 340] on link "Mover atividade(s)" at bounding box center [712, 351] width 149 height 27
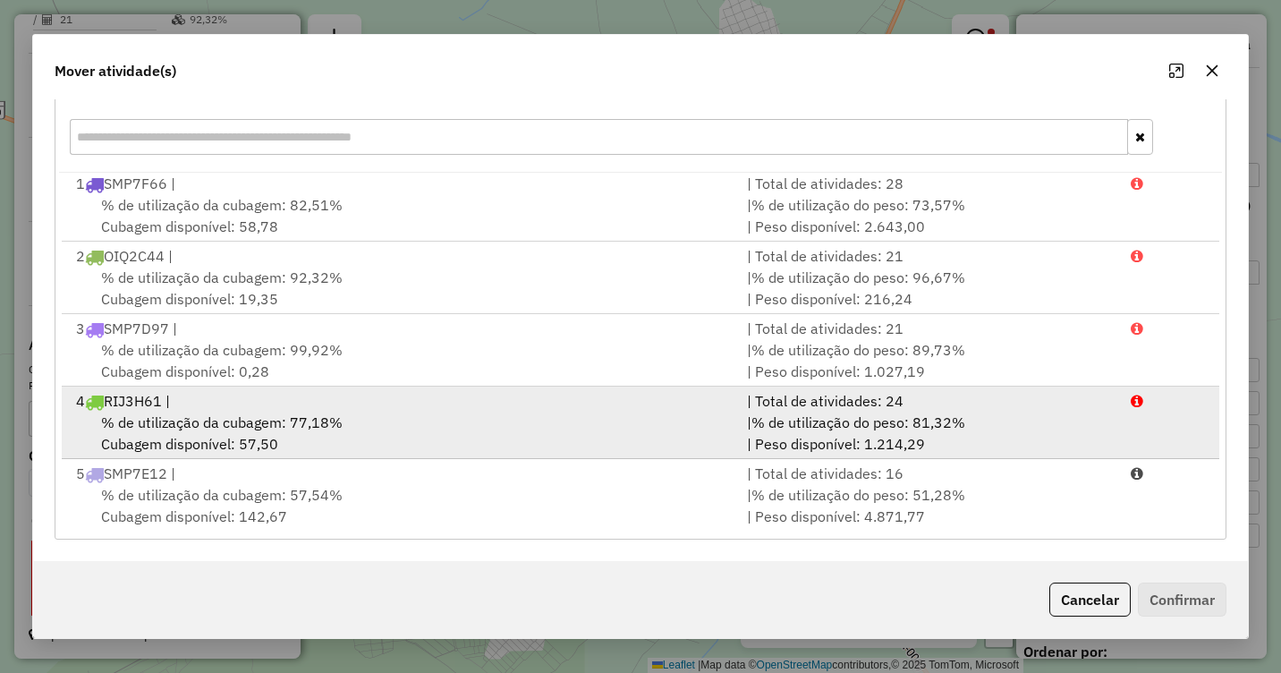
scroll to position [4, 0]
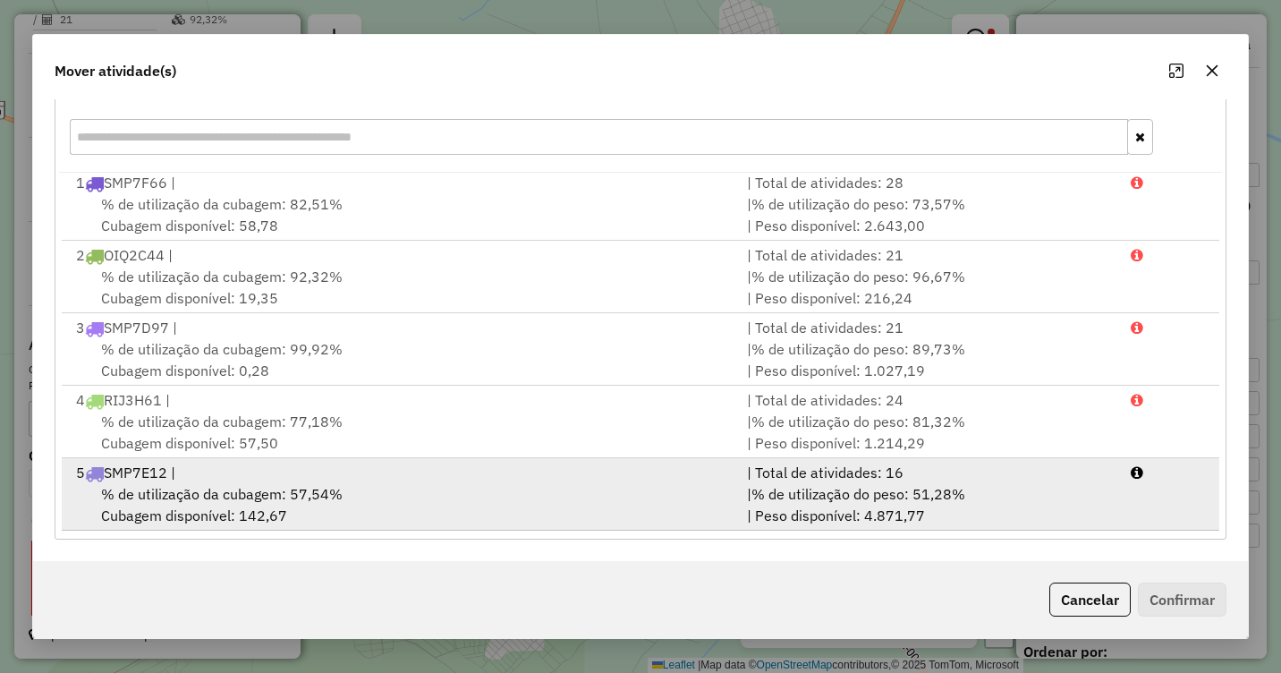
click at [277, 485] on span "% de utilização da cubagem: 57,54%" at bounding box center [222, 494] width 242 height 18
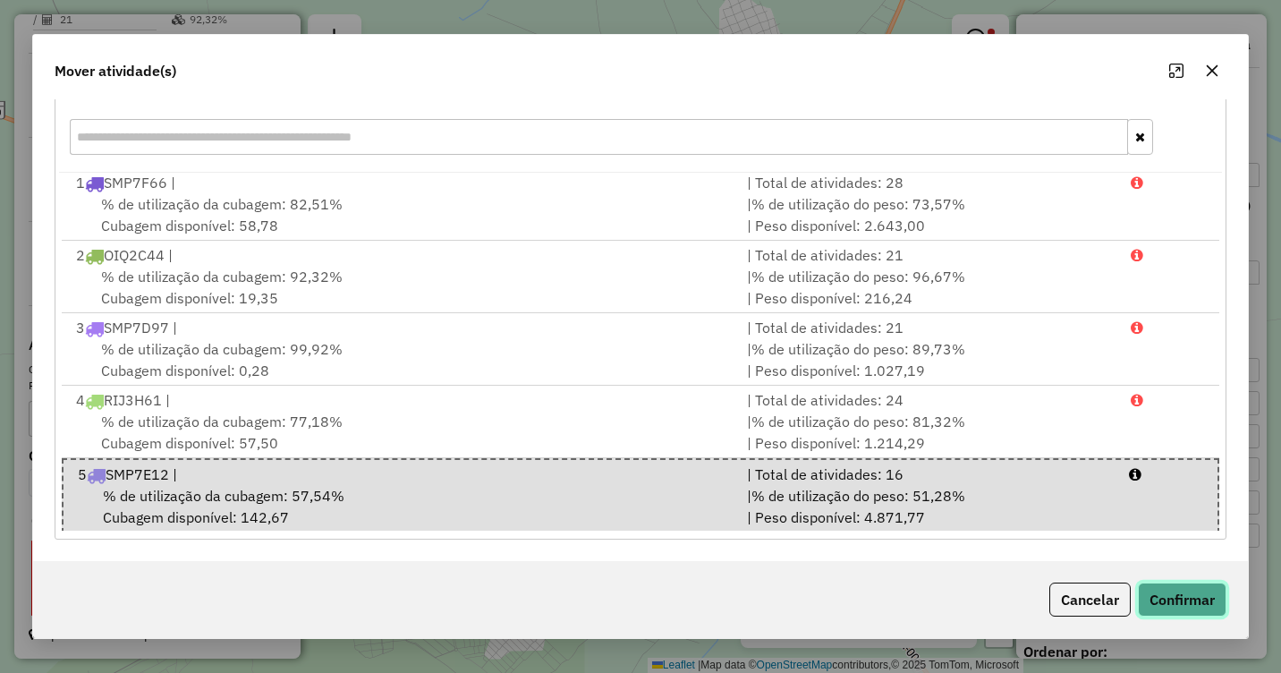
click at [1191, 595] on button "Confirmar" at bounding box center [1182, 599] width 89 height 34
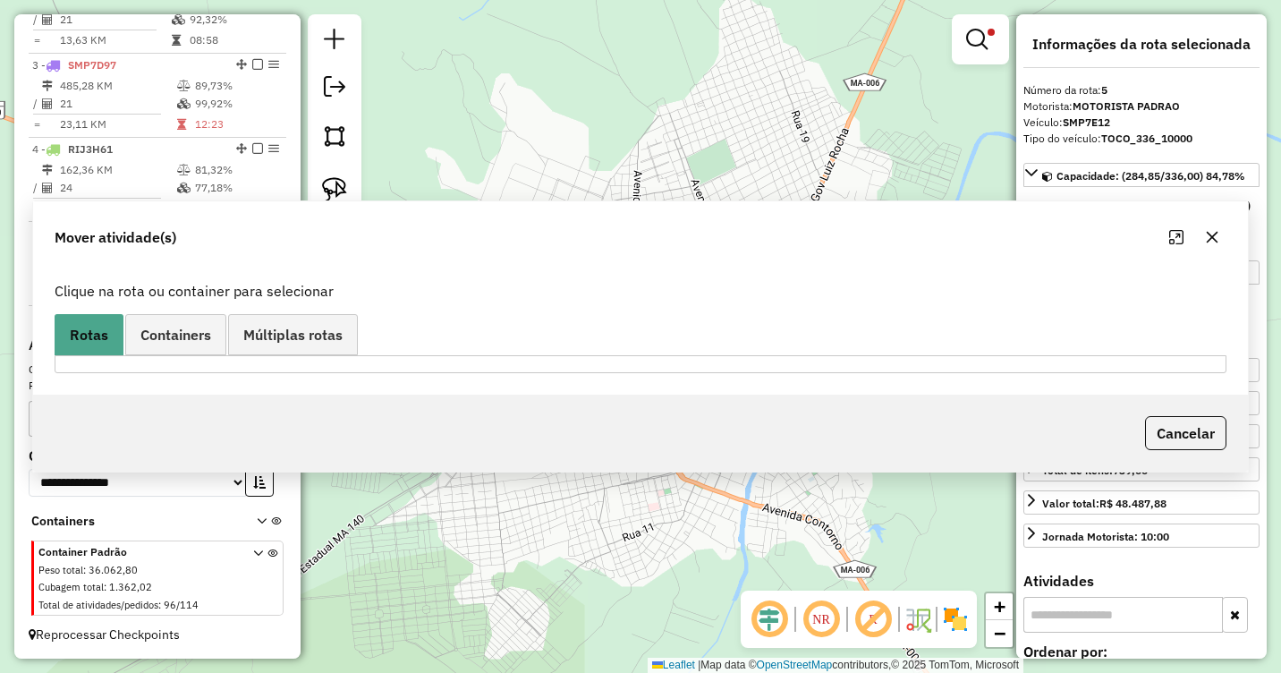
scroll to position [0, 0]
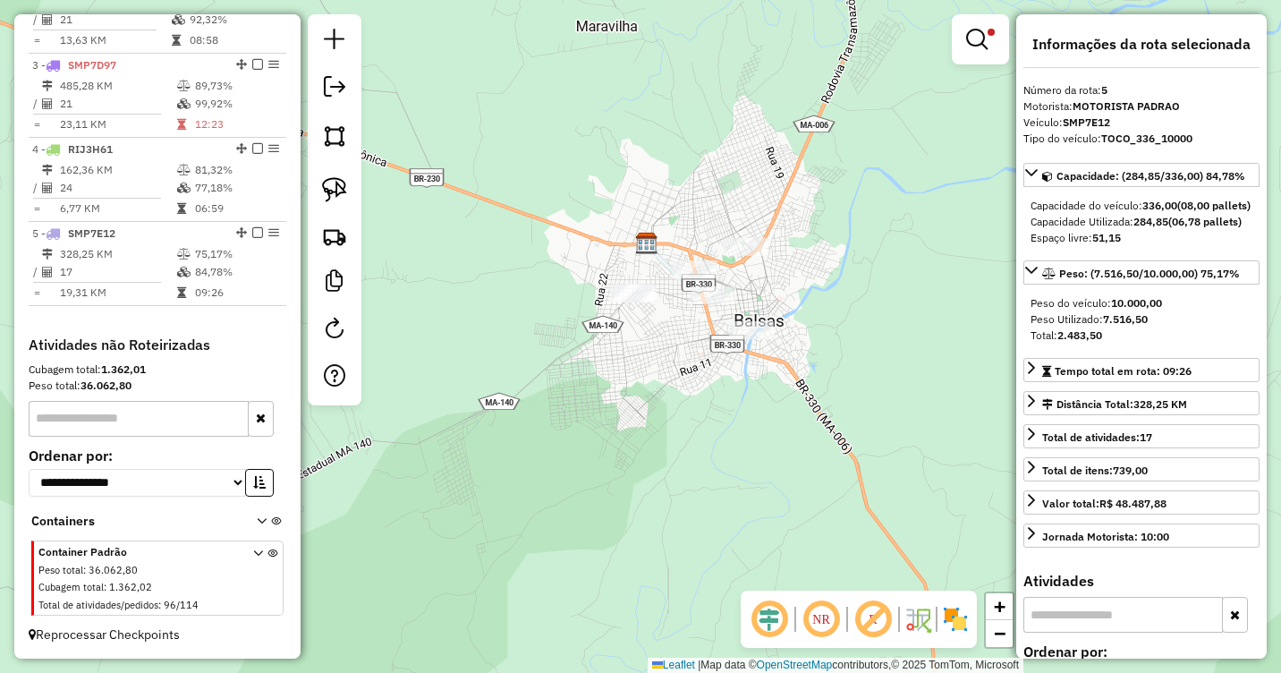
drag, startPoint x: 888, startPoint y: 191, endPoint x: 823, endPoint y: 225, distance: 74.0
click at [823, 225] on div "Limpar filtros Janela de atendimento Grade de atendimento Capacidade Transporta…" at bounding box center [640, 336] width 1281 height 673
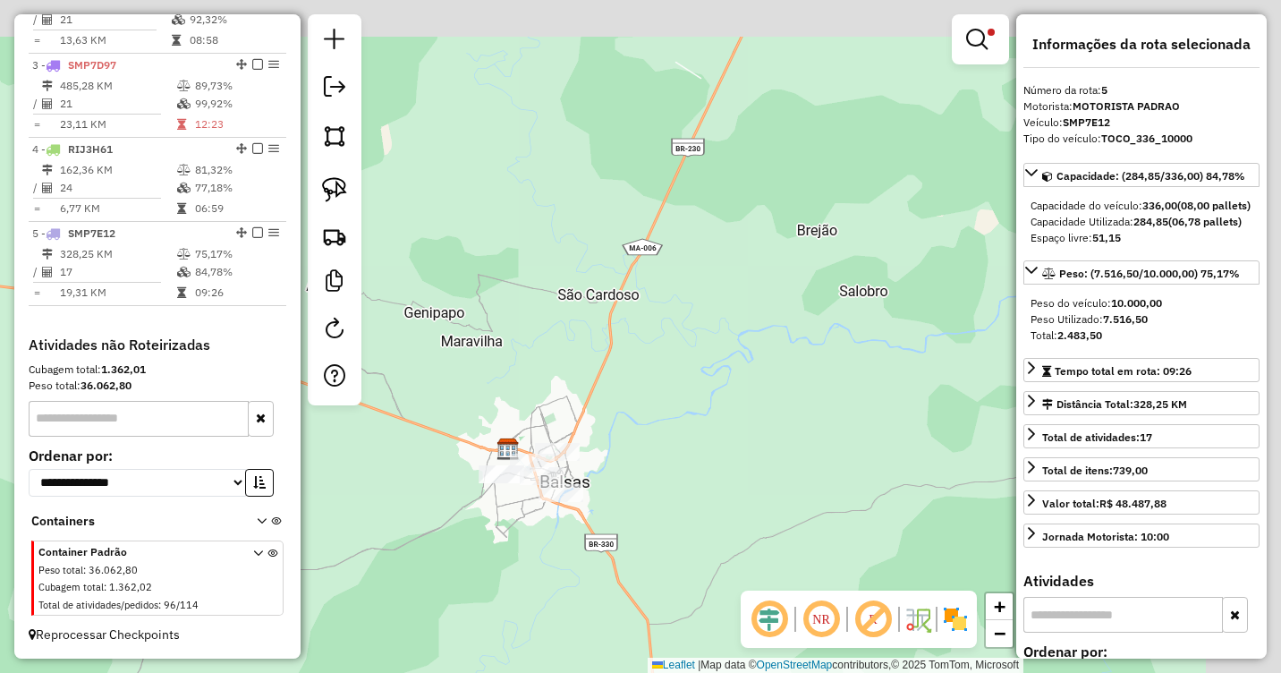
drag, startPoint x: 851, startPoint y: 163, endPoint x: 692, endPoint y: 382, distance: 270.4
click at [692, 382] on div "Limpar filtros Janela de atendimento Grade de atendimento Capacidade Transporta…" at bounding box center [640, 336] width 1281 height 673
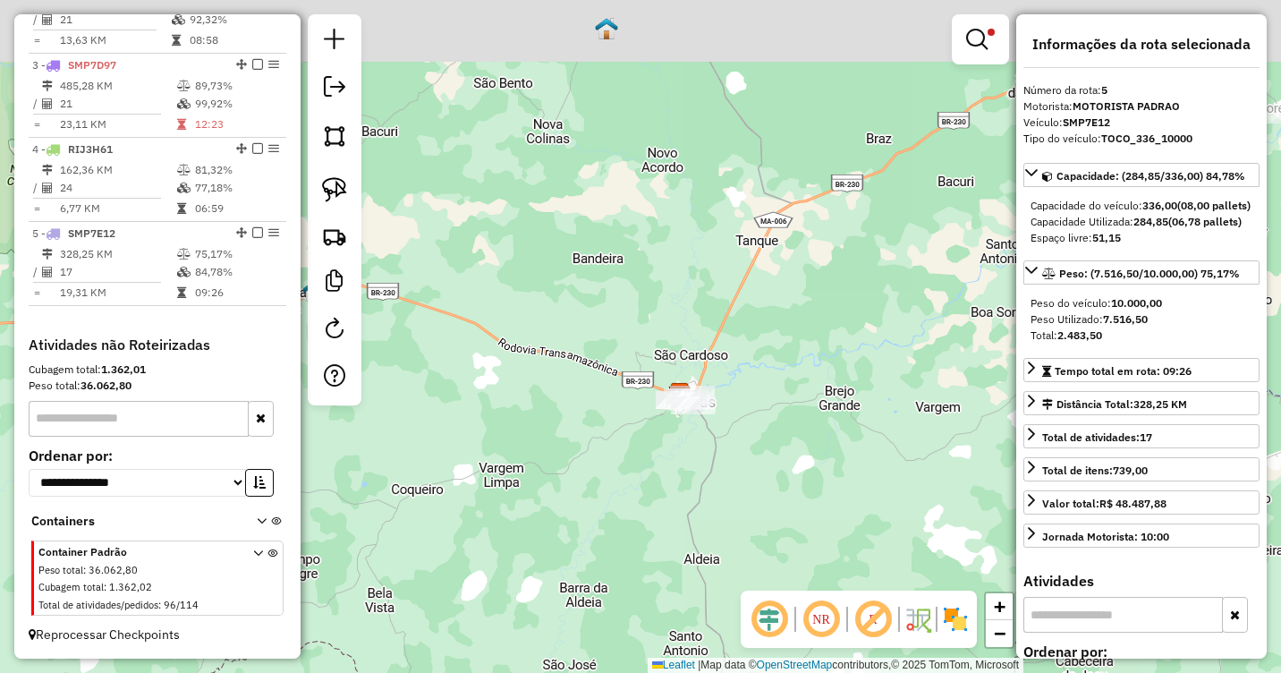
drag, startPoint x: 854, startPoint y: 196, endPoint x: 766, endPoint y: 484, distance: 301.3
click at [763, 501] on div "Limpar filtros Janela de atendimento Grade de atendimento Capacidade Transporta…" at bounding box center [640, 336] width 1281 height 673
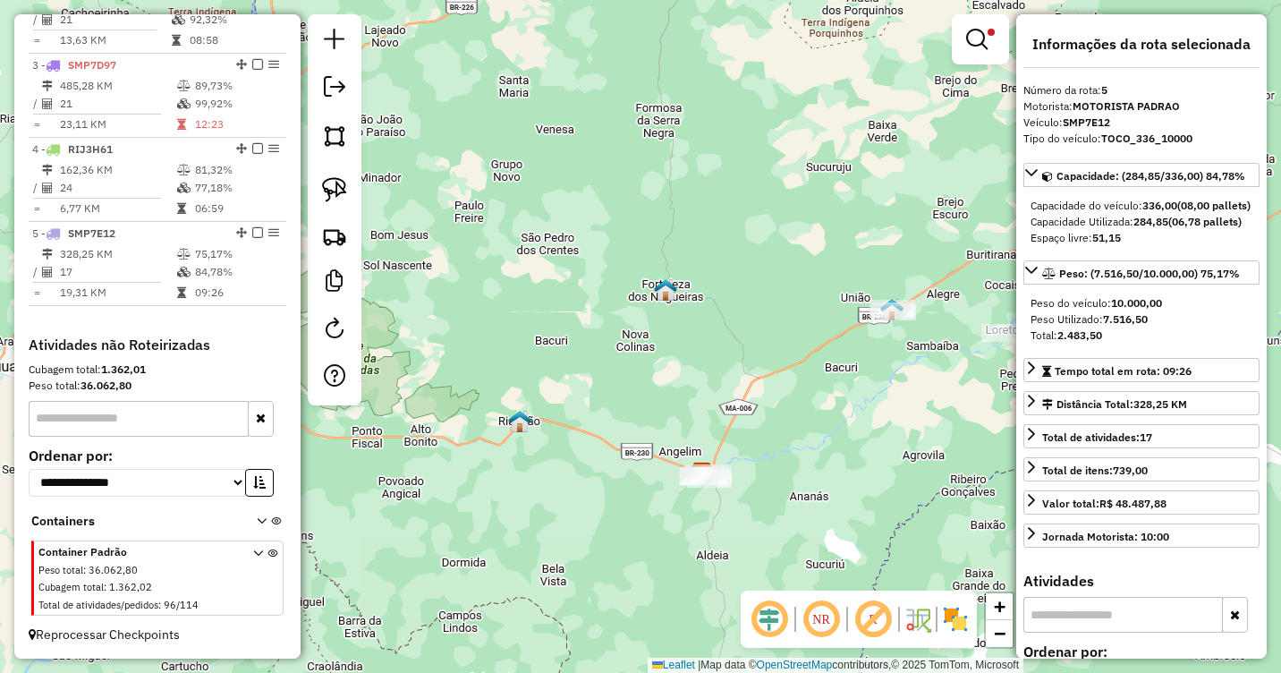
drag, startPoint x: 671, startPoint y: 369, endPoint x: 762, endPoint y: 398, distance: 95.6
click at [760, 398] on div "Limpar filtros Janela de atendimento Grade de atendimento Capacidade Transporta…" at bounding box center [640, 336] width 1281 height 673
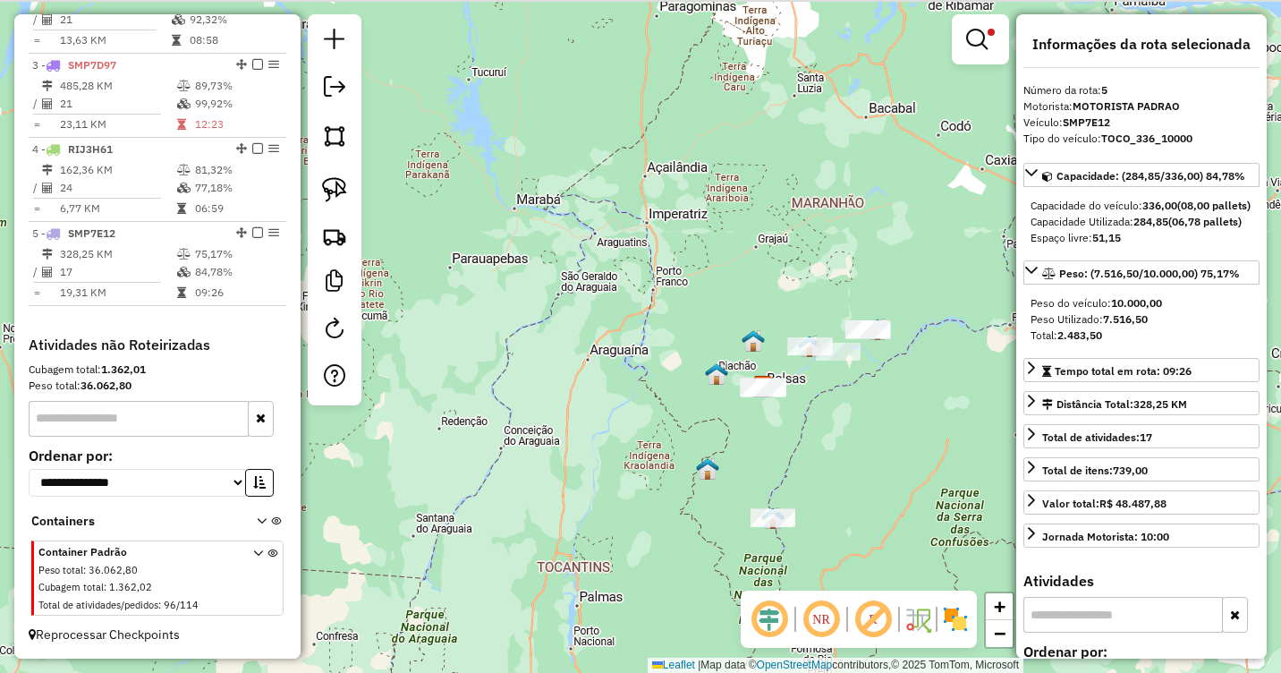
drag, startPoint x: 858, startPoint y: 200, endPoint x: 813, endPoint y: 229, distance: 53.1
click at [812, 240] on div "Limpar filtros Janela de atendimento Grade de atendimento Capacidade Transporta…" at bounding box center [640, 336] width 1281 height 673
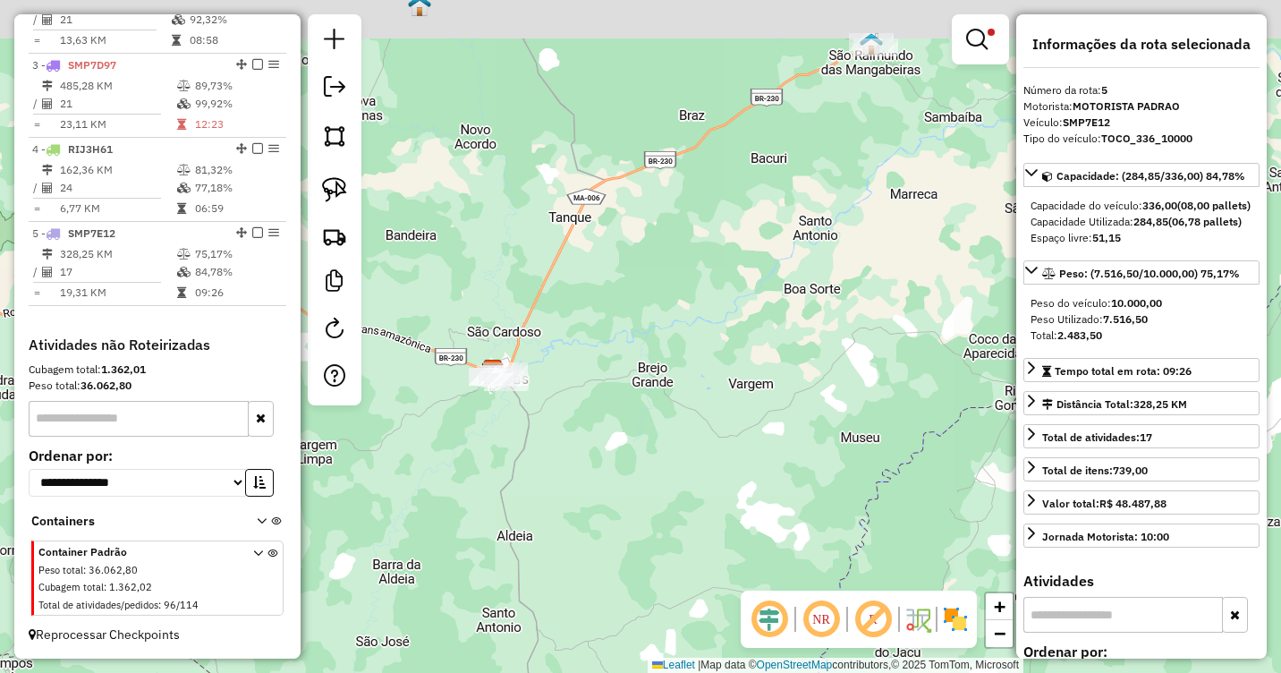
drag, startPoint x: 819, startPoint y: 288, endPoint x: 750, endPoint y: 407, distance: 137.9
click at [750, 407] on div "Limpar filtros Janela de atendimento Grade de atendimento Capacidade Transporta…" at bounding box center [640, 336] width 1281 height 673
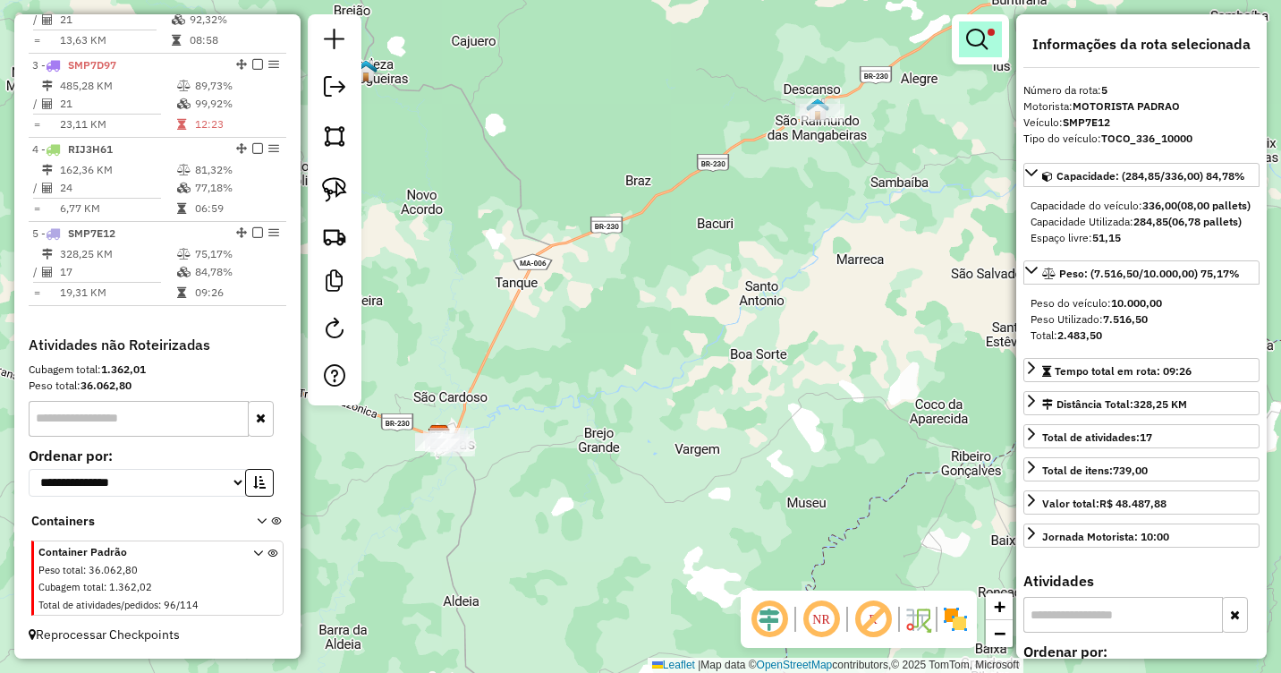
click at [970, 47] on em at bounding box center [976, 39] width 21 height 21
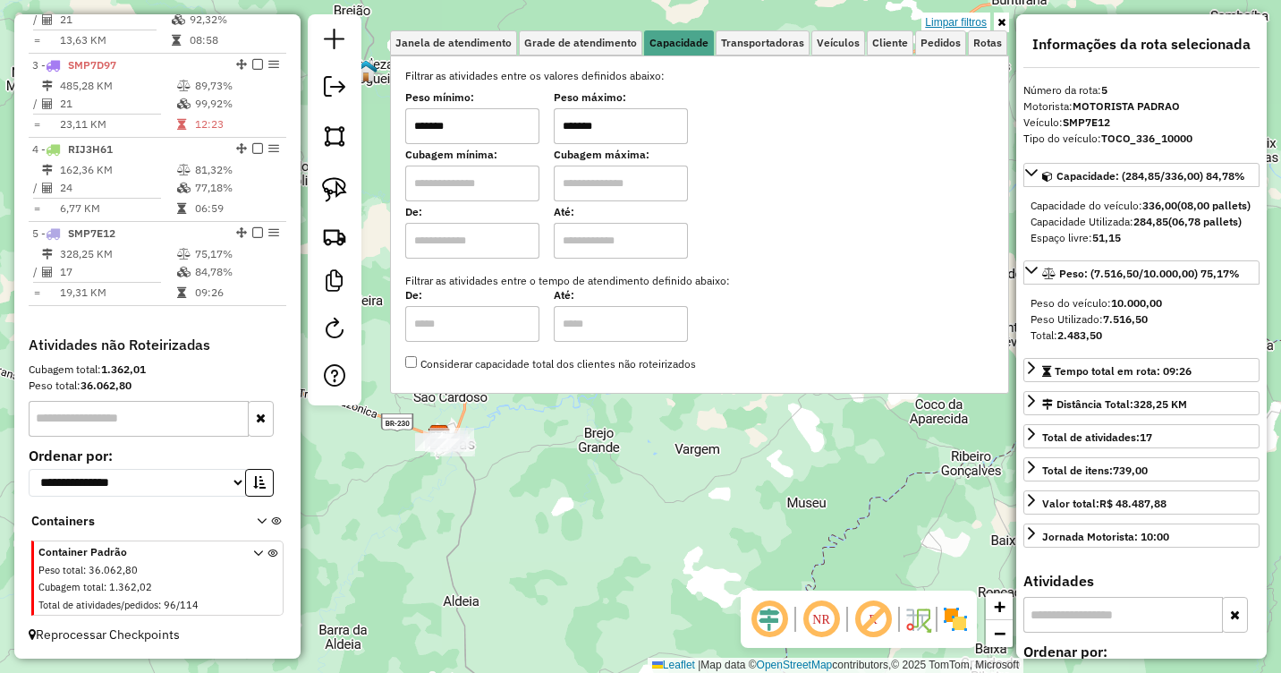
click at [945, 24] on link "Limpar filtros" at bounding box center [955, 23] width 69 height 20
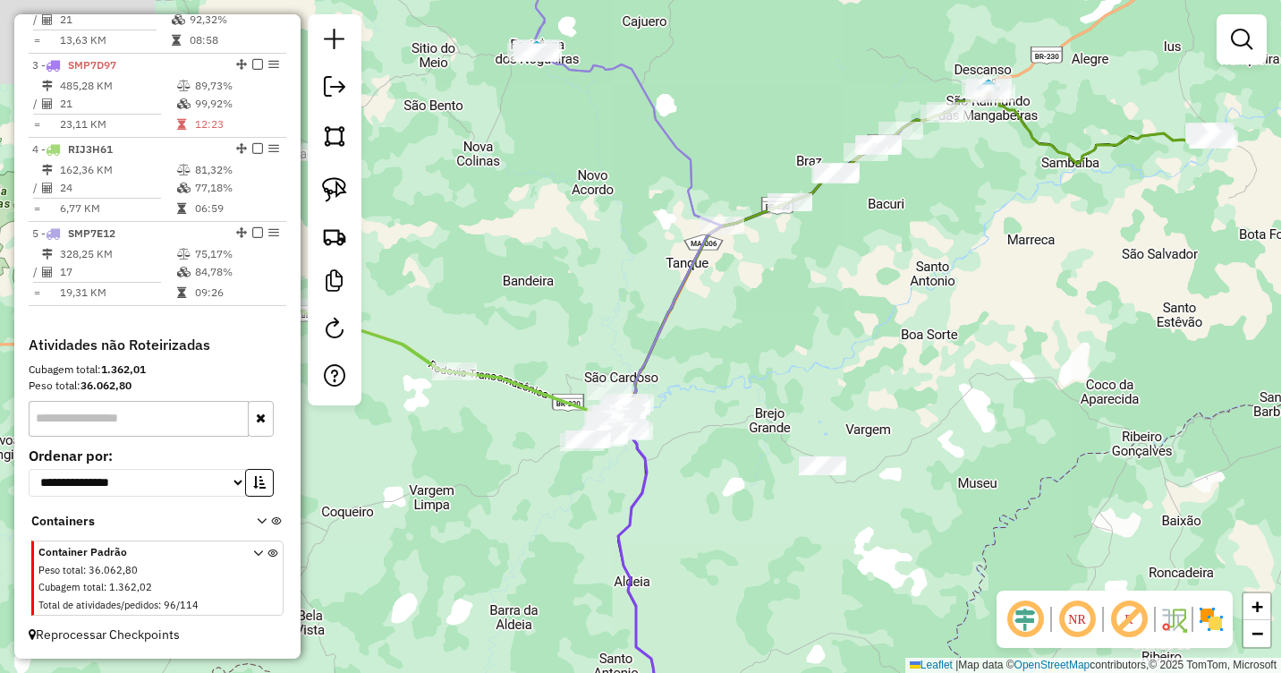
drag, startPoint x: 615, startPoint y: 367, endPoint x: 903, endPoint y: 371, distance: 287.2
click at [903, 371] on div "Janela de atendimento Grade de atendimento Capacidade Transportadoras Veículos …" at bounding box center [640, 336] width 1281 height 673
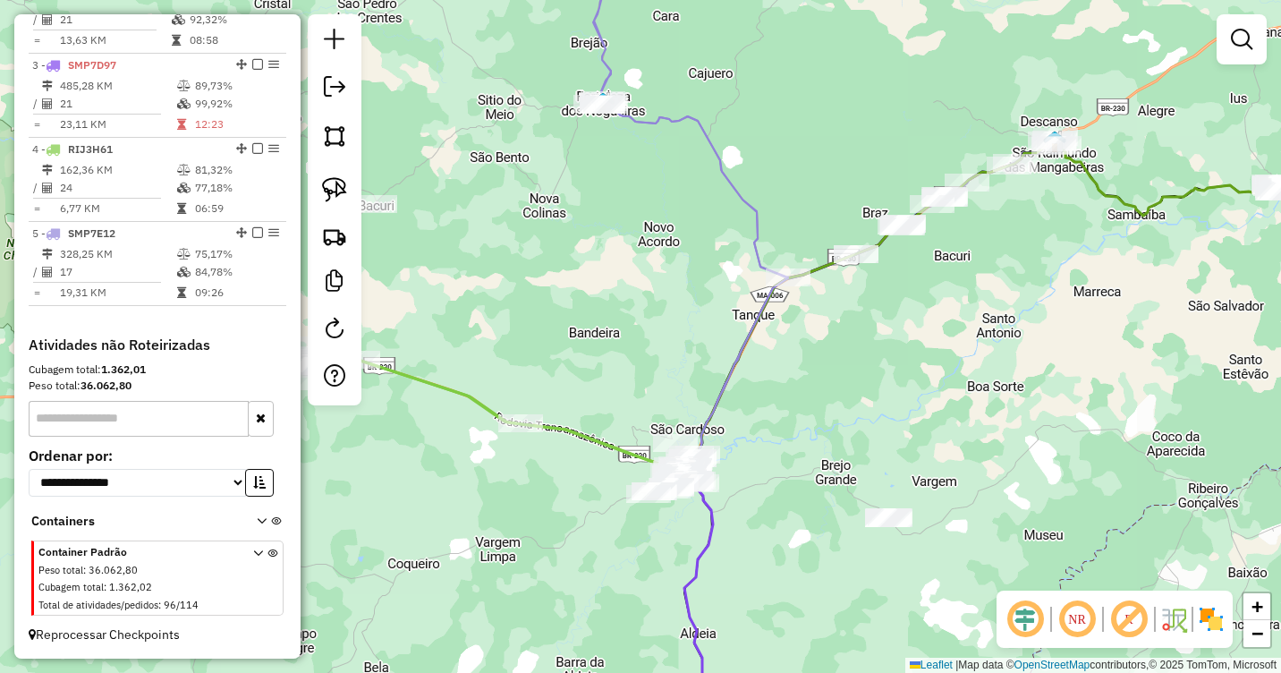
drag, startPoint x: 1010, startPoint y: 351, endPoint x: 936, endPoint y: 420, distance: 101.3
click at [936, 420] on div "Janela de atendimento Grade de atendimento Capacidade Transportadoras Veículos …" at bounding box center [640, 336] width 1281 height 673
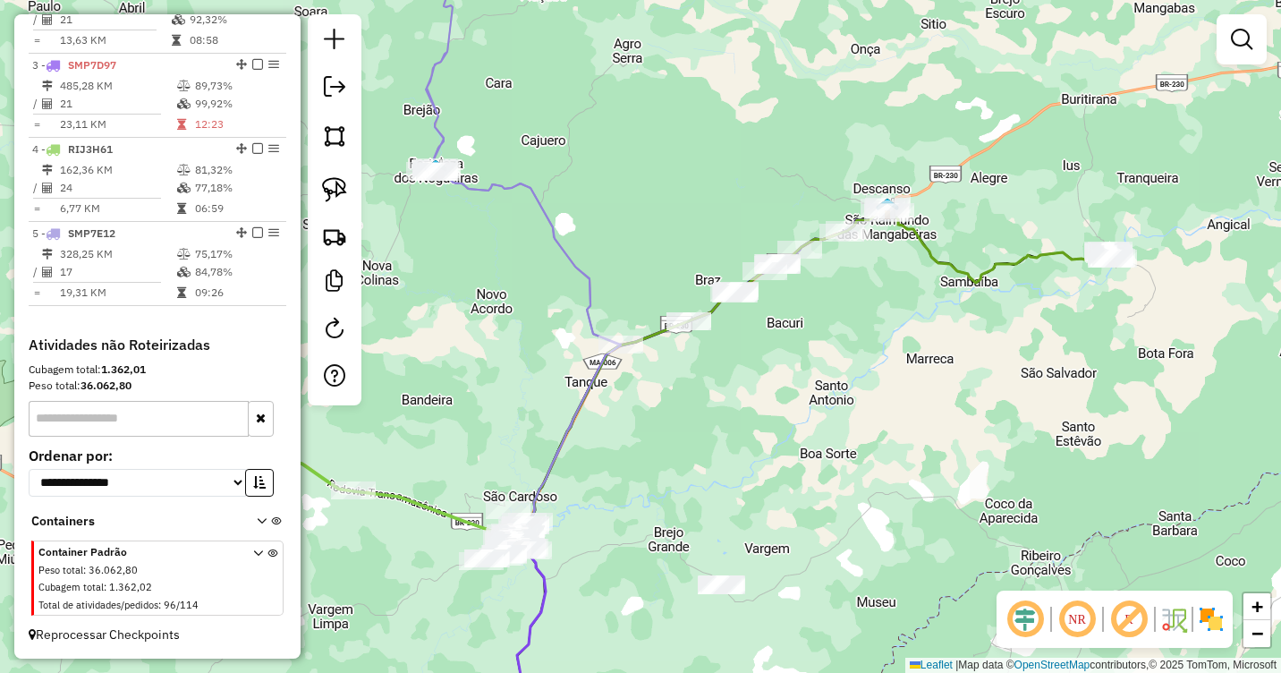
drag, startPoint x: 991, startPoint y: 364, endPoint x: 765, endPoint y: 430, distance: 235.8
click at [765, 430] on div "Janela de atendimento Grade de atendimento Capacidade Transportadoras Veículos …" at bounding box center [640, 336] width 1281 height 673
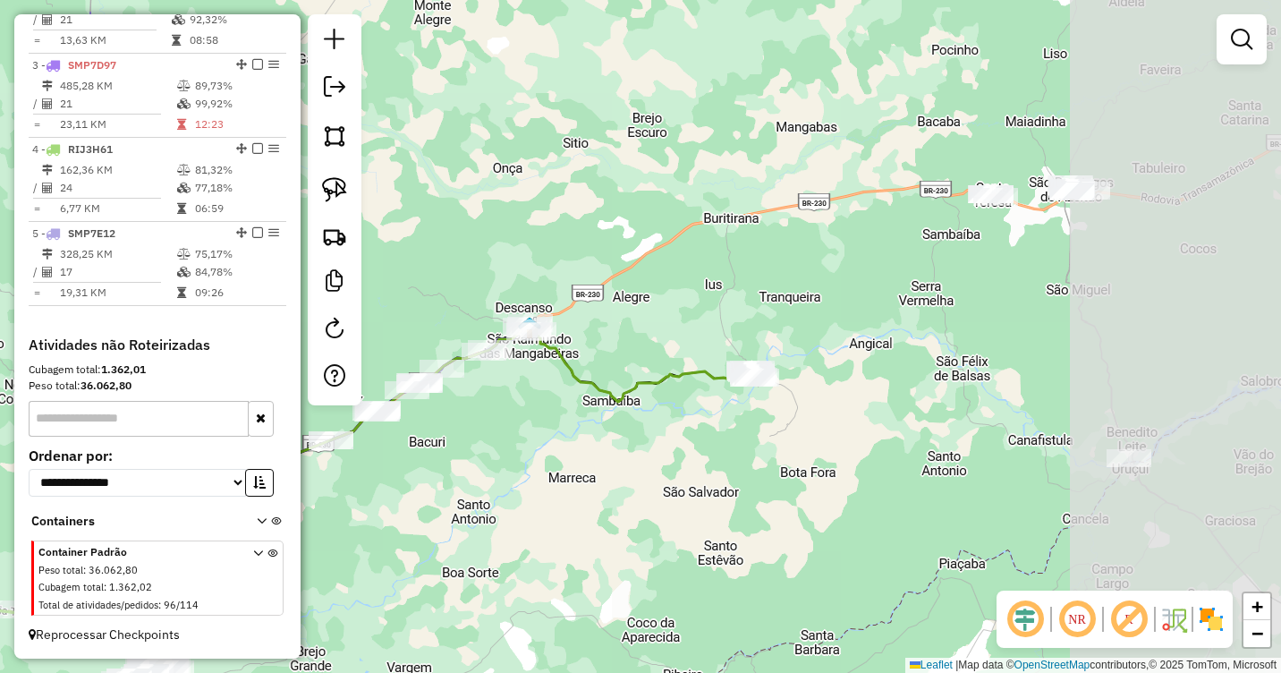
drag, startPoint x: 970, startPoint y: 400, endPoint x: 686, endPoint y: 484, distance: 295.8
click at [686, 484] on div "Janela de atendimento Grade de atendimento Capacidade Transportadoras Veículos …" at bounding box center [640, 336] width 1281 height 673
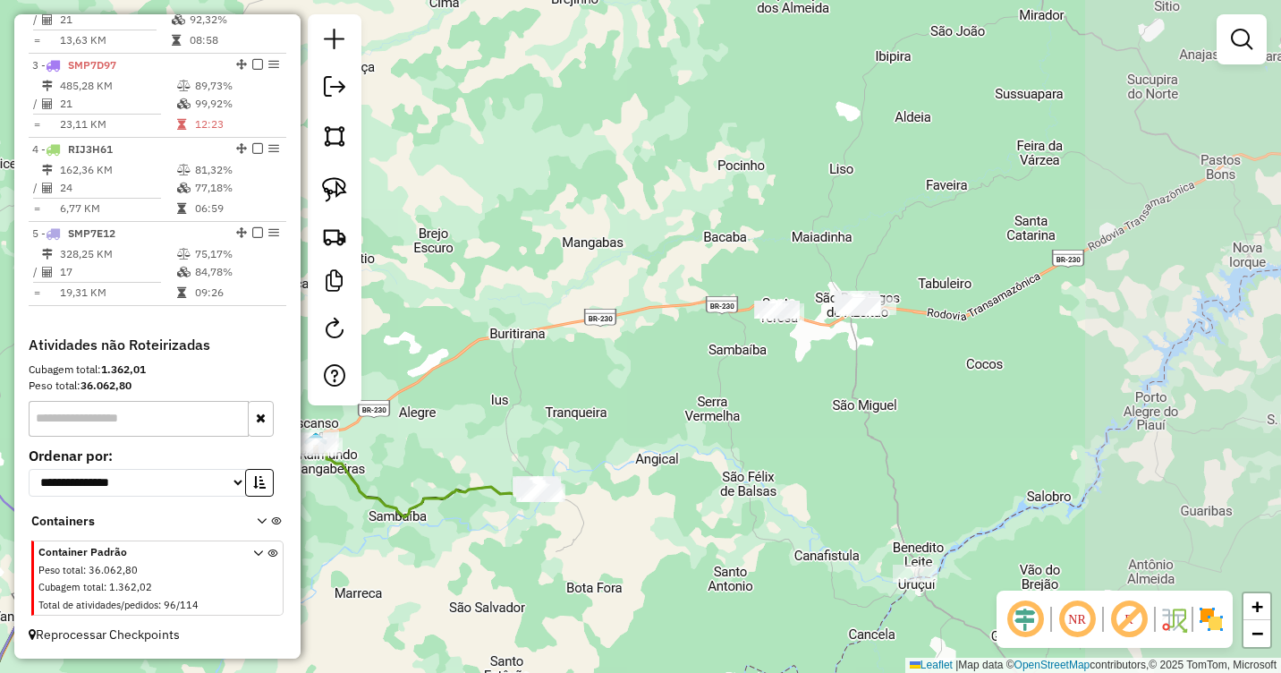
drag, startPoint x: 1030, startPoint y: 285, endPoint x: 828, endPoint y: 381, distance: 223.7
click at [824, 400] on div "Janela de atendimento Grade de atendimento Capacidade Transportadoras Veículos …" at bounding box center [640, 336] width 1281 height 673
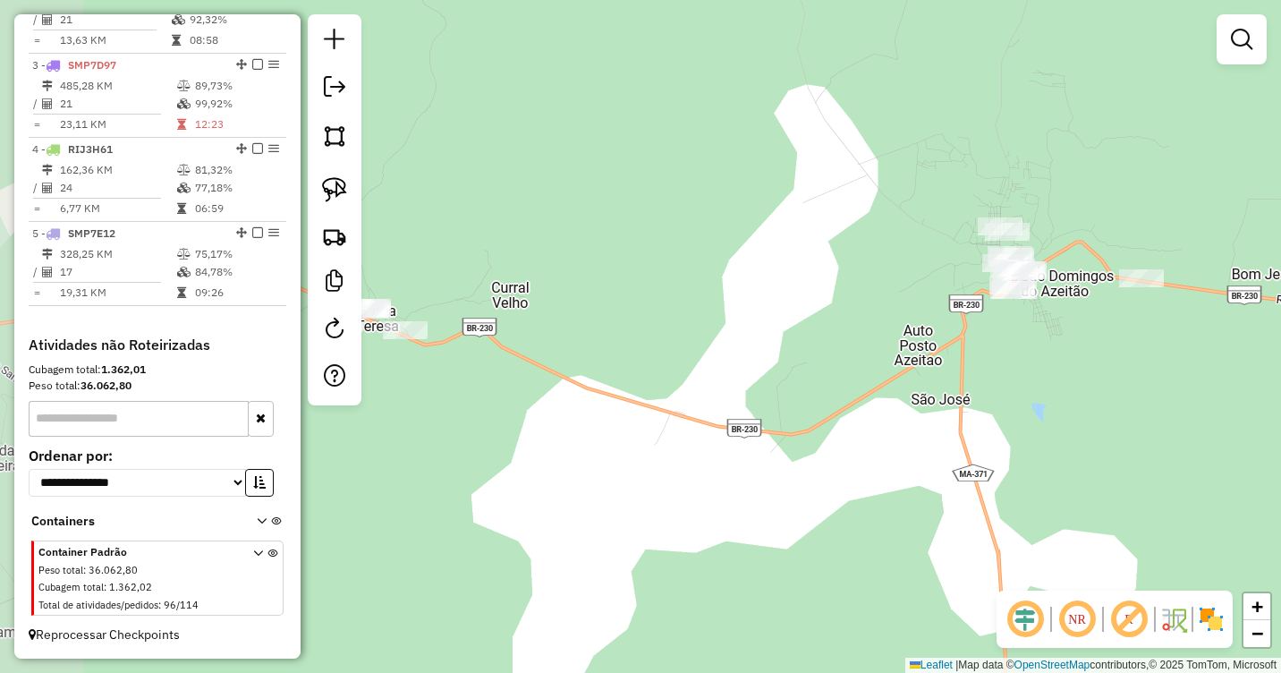
drag, startPoint x: 748, startPoint y: 411, endPoint x: 970, endPoint y: 384, distance: 223.5
click at [970, 384] on div "Janela de atendimento Grade de atendimento Capacidade Transportadoras Veículos …" at bounding box center [640, 336] width 1281 height 673
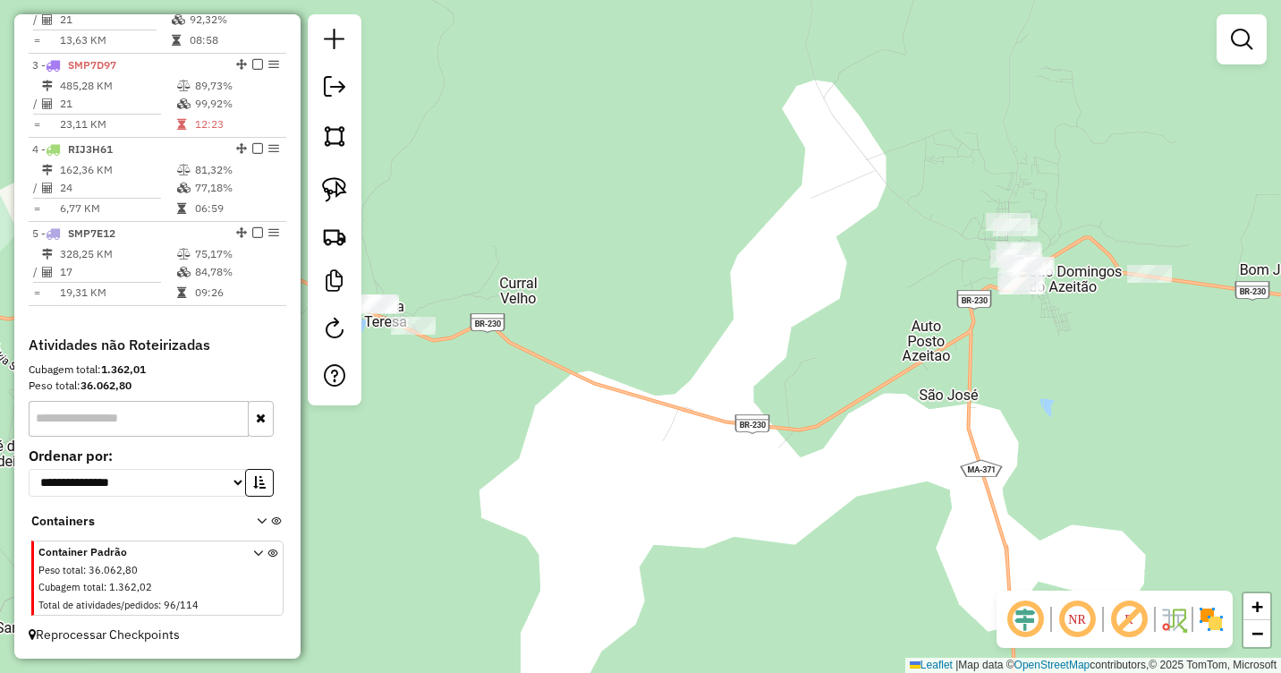
drag, startPoint x: 1027, startPoint y: 379, endPoint x: 1081, endPoint y: 373, distance: 54.0
click at [1080, 375] on div "Janela de atendimento Grade de atendimento Capacidade Transportadoras Veículos …" at bounding box center [640, 336] width 1281 height 673
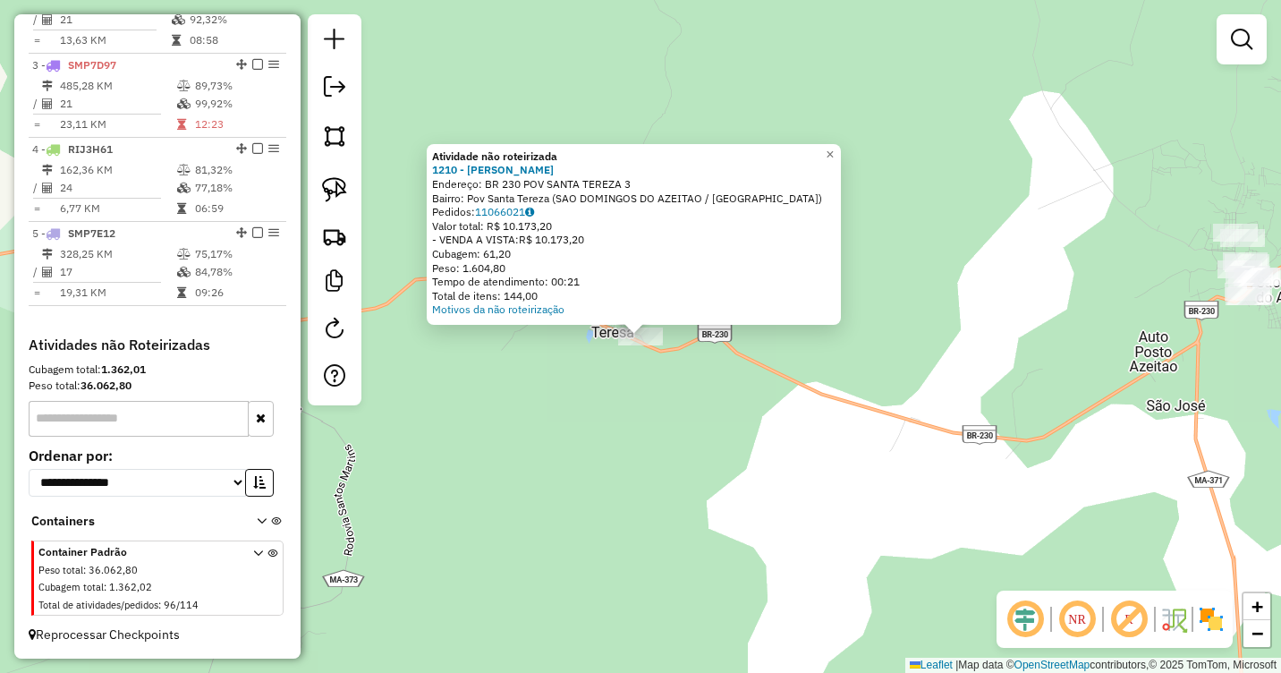
click at [594, 404] on div "Atividade não roteirizada 1210 - MERCADINHO JG CUNHA Endereço: BR 230 POV SANTA…" at bounding box center [640, 336] width 1281 height 673
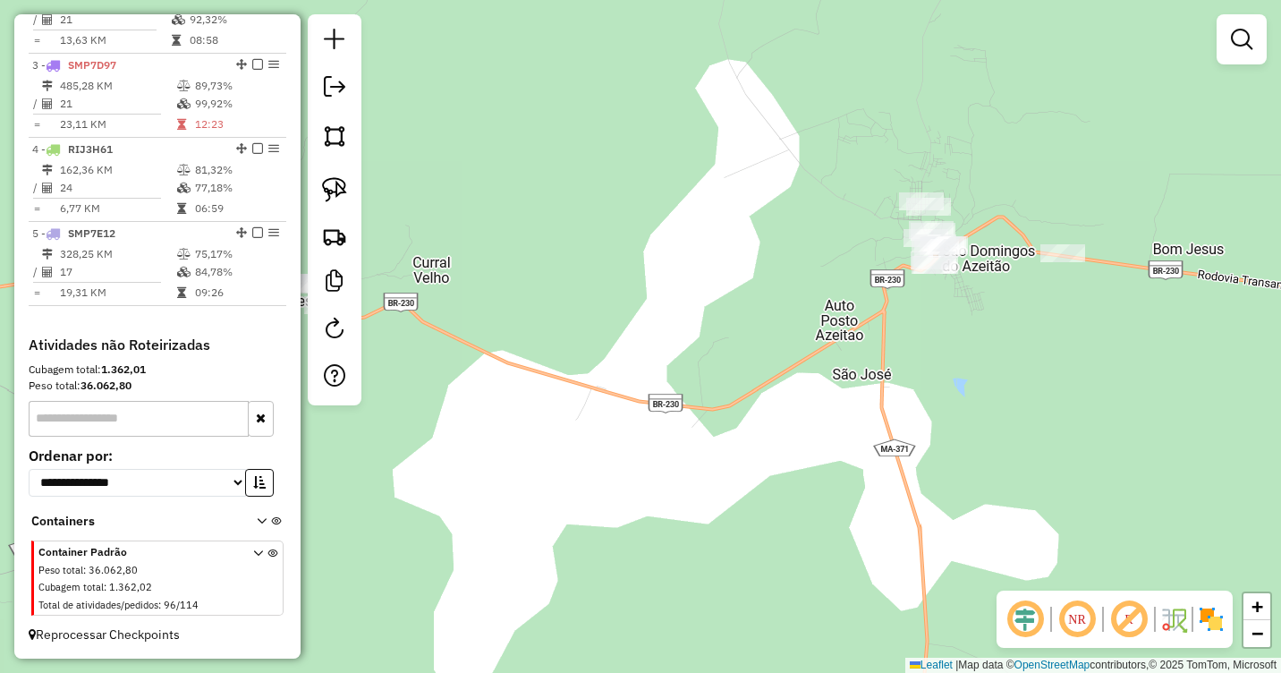
drag, startPoint x: 962, startPoint y: 394, endPoint x: 643, endPoint y: 381, distance: 318.7
click at [591, 386] on div "Janela de atendimento Grade de atendimento Capacidade Transportadoras Veículos …" at bounding box center [640, 336] width 1281 height 673
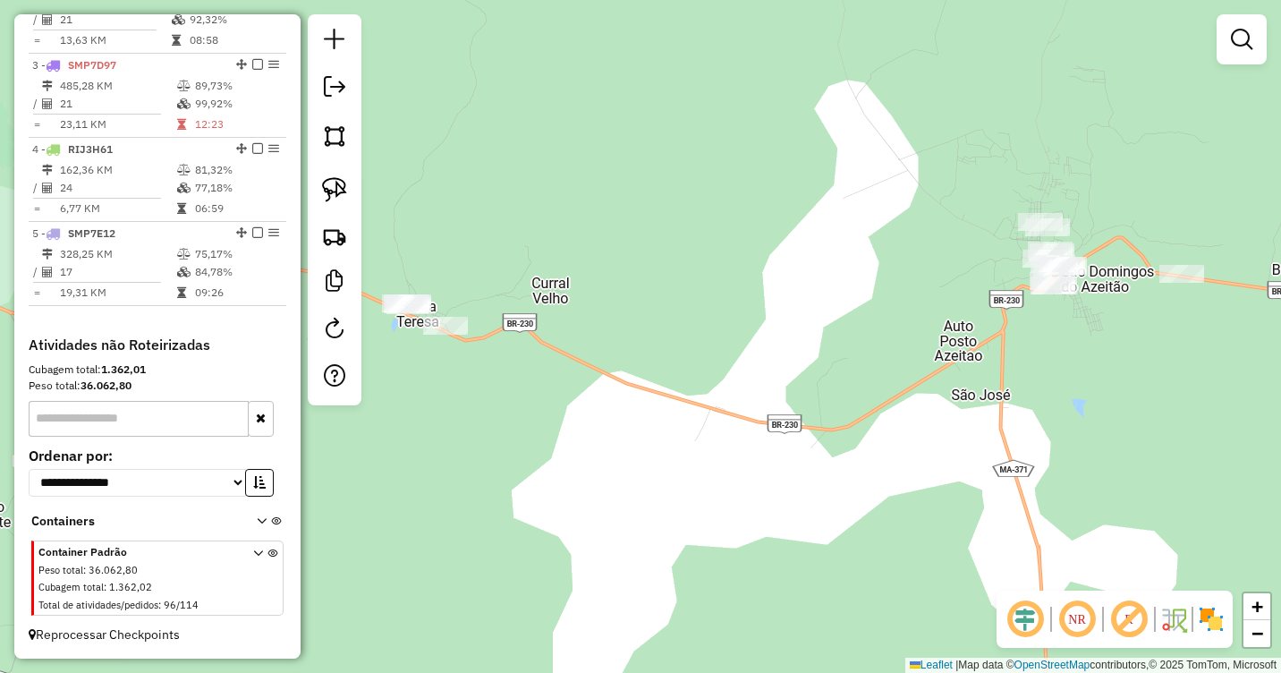
drag, startPoint x: 694, startPoint y: 340, endPoint x: 869, endPoint y: 338, distance: 175.3
click at [869, 338] on div "Janela de atendimento Grade de atendimento Capacidade Transportadoras Veículos …" at bounding box center [640, 336] width 1281 height 673
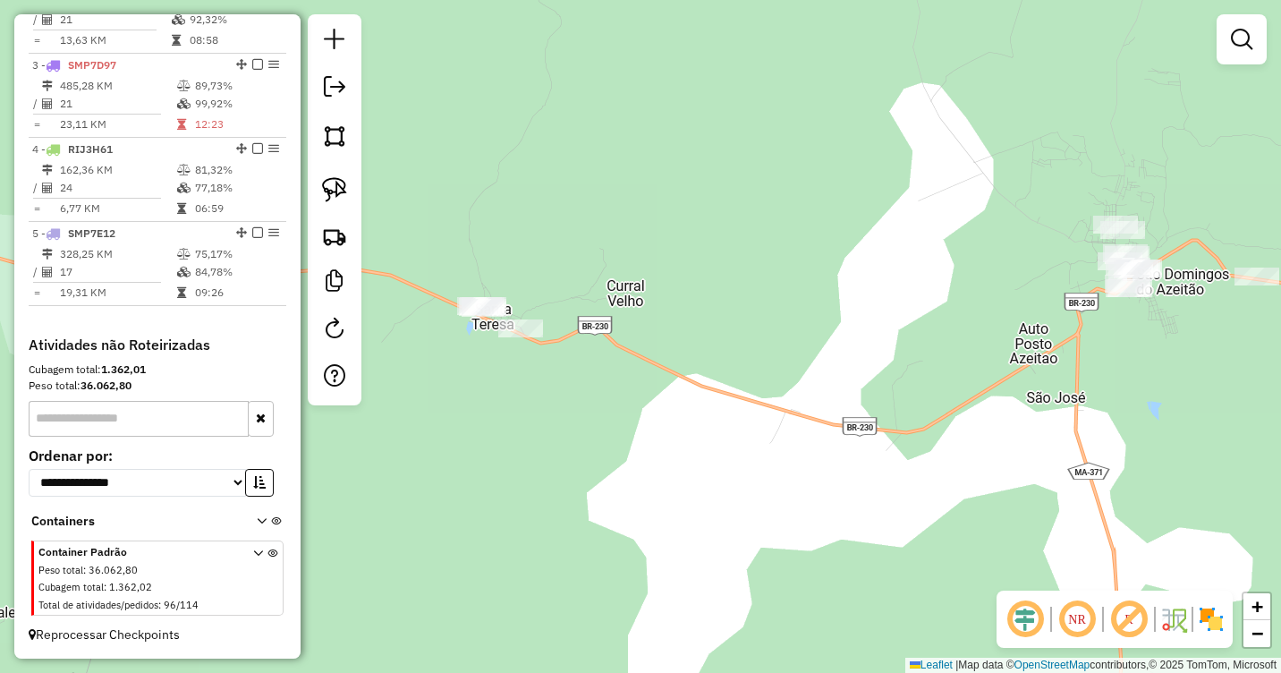
drag, startPoint x: 833, startPoint y: 313, endPoint x: 903, endPoint y: 315, distance: 69.8
click at [903, 315] on div "Janela de atendimento Grade de atendimento Capacidade Transportadoras Veículos …" at bounding box center [640, 336] width 1281 height 673
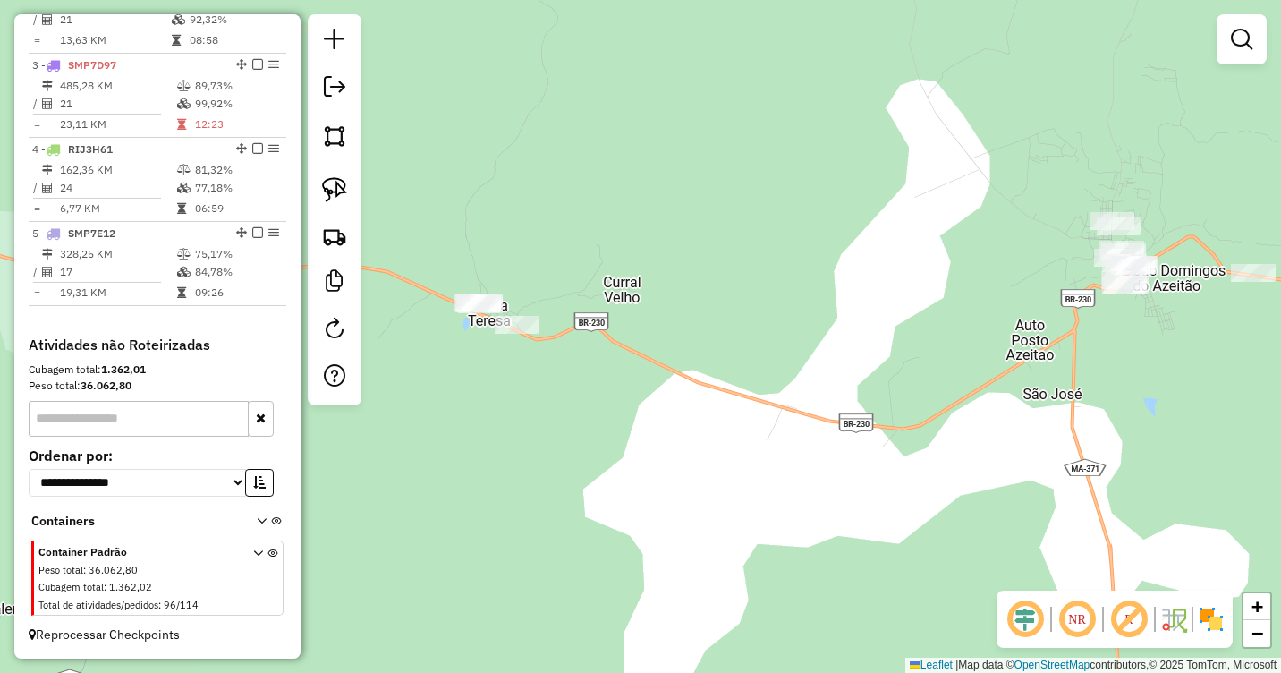
drag, startPoint x: 1030, startPoint y: 308, endPoint x: 1020, endPoint y: 301, distance: 12.4
click at [1020, 301] on div "Janela de atendimento Grade de atendimento Capacidade Transportadoras Veículos …" at bounding box center [640, 336] width 1281 height 673
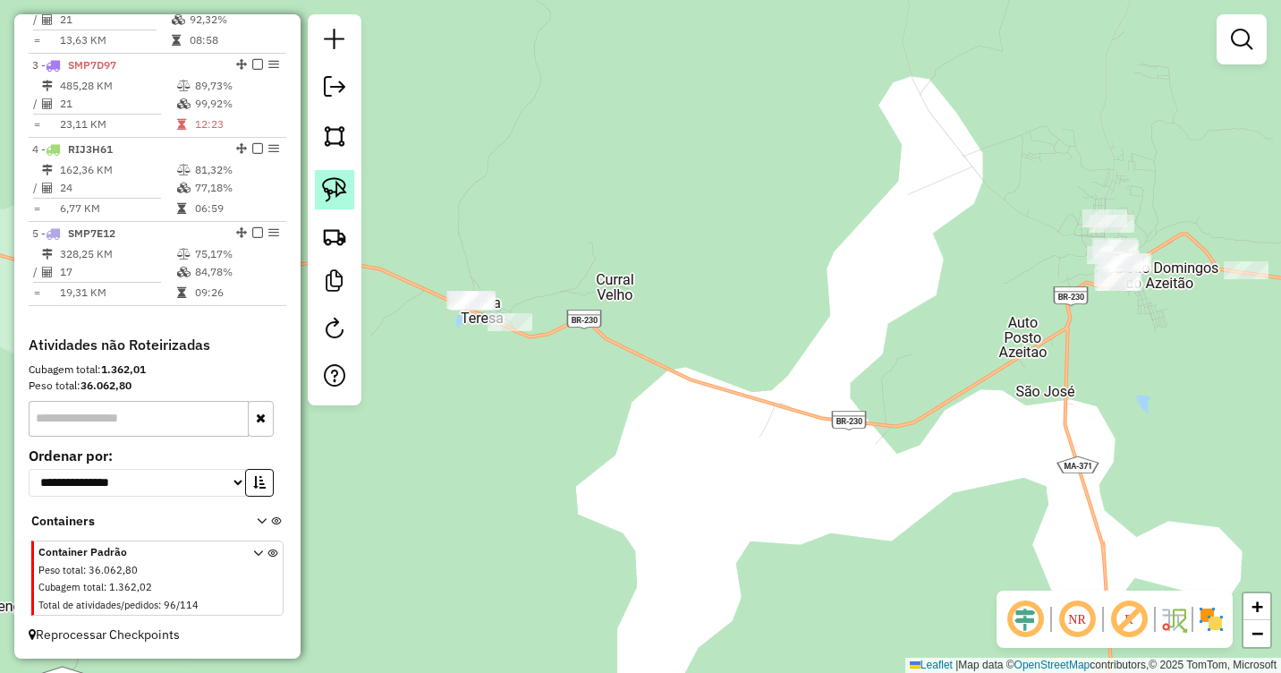
click at [329, 191] on img at bounding box center [334, 189] width 25 height 25
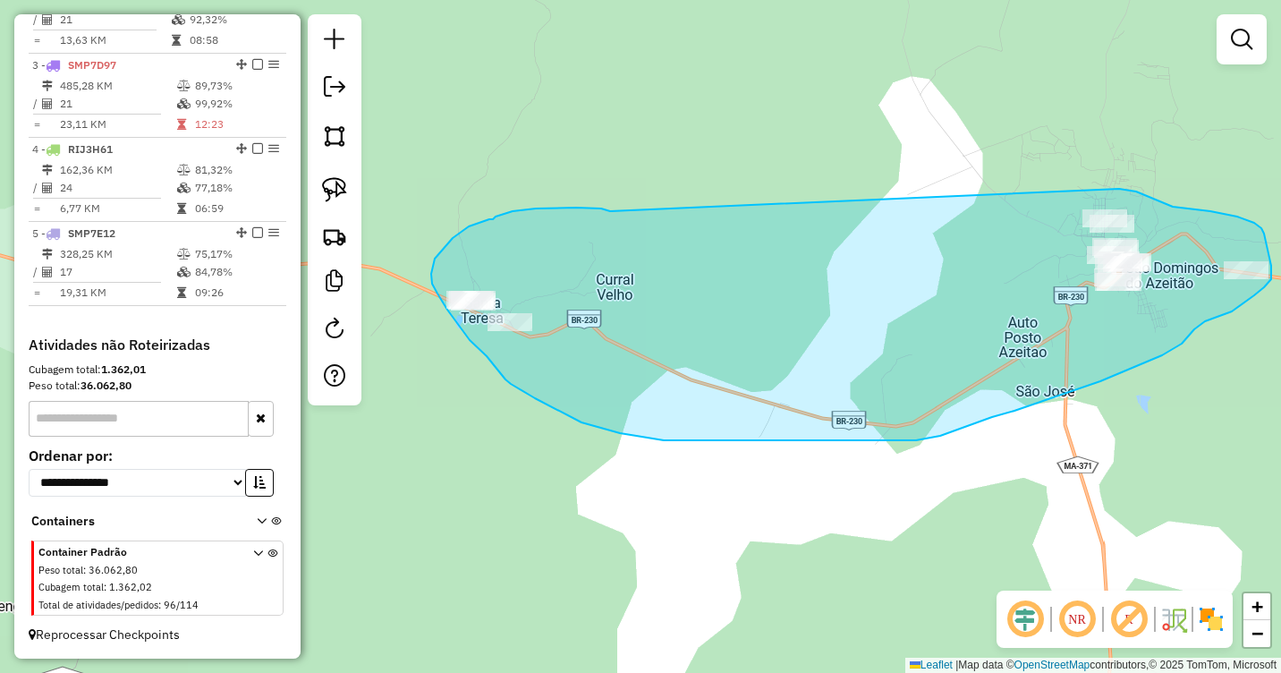
drag, startPoint x: 606, startPoint y: 209, endPoint x: 1119, endPoint y: 189, distance: 513.9
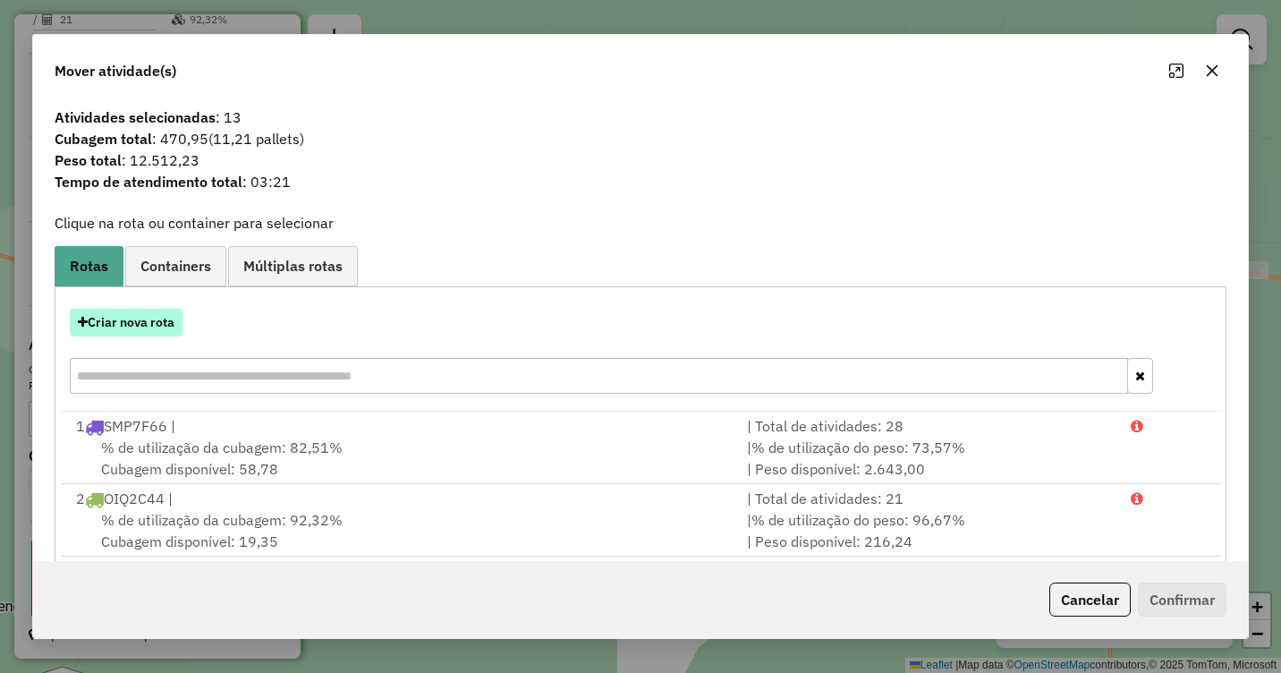
click at [151, 317] on button "Criar nova rota" at bounding box center [126, 323] width 113 height 28
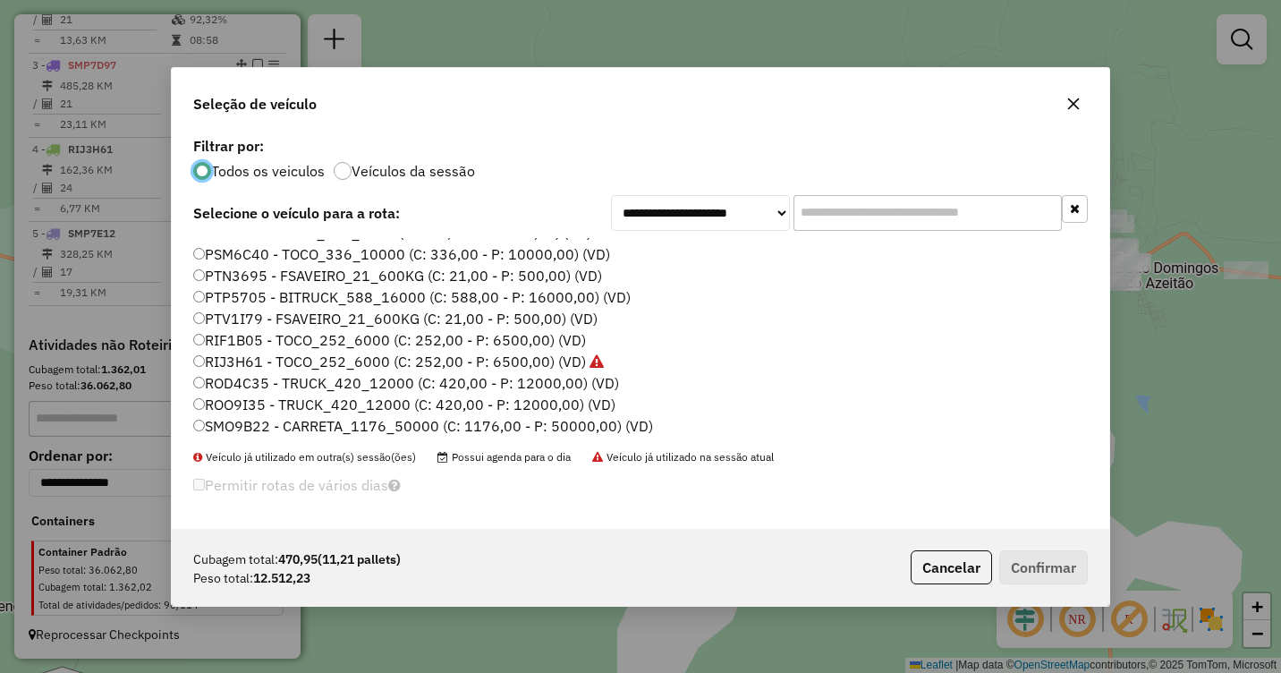
scroll to position [268, 0]
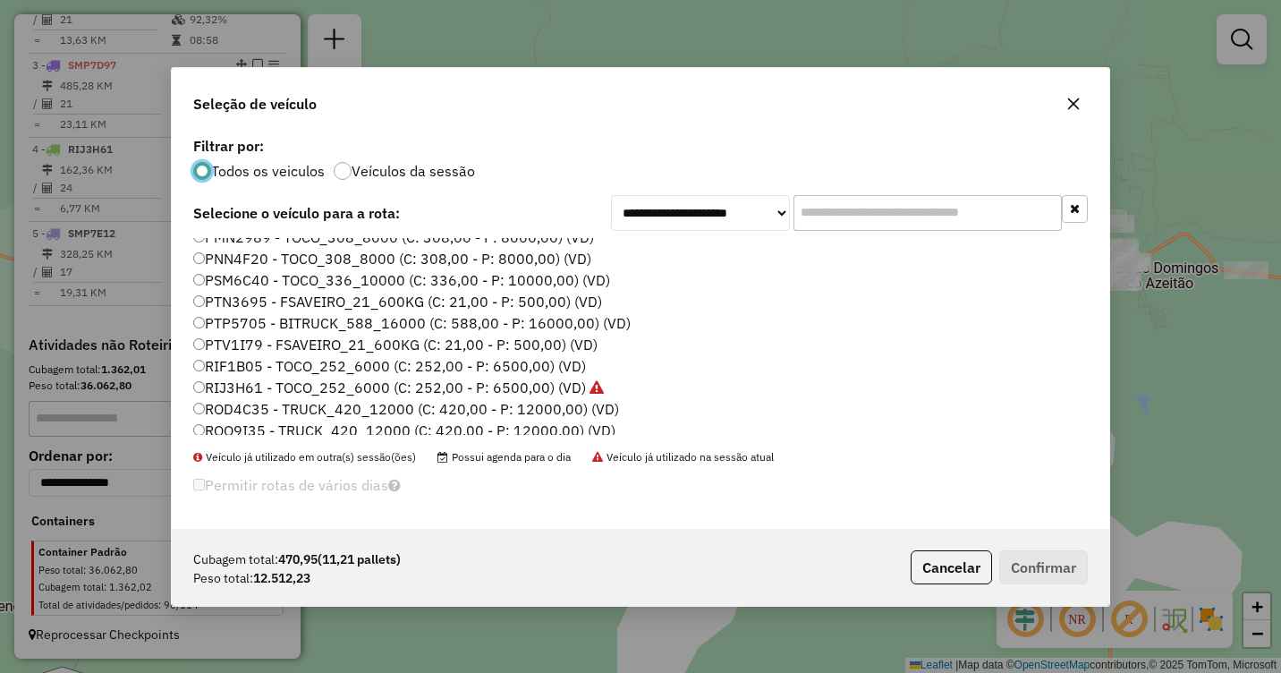
click at [237, 261] on label "PNN4F20 - TOCO_308_8000 (C: 308,00 - P: 8000,00) (VD)" at bounding box center [392, 258] width 398 height 21
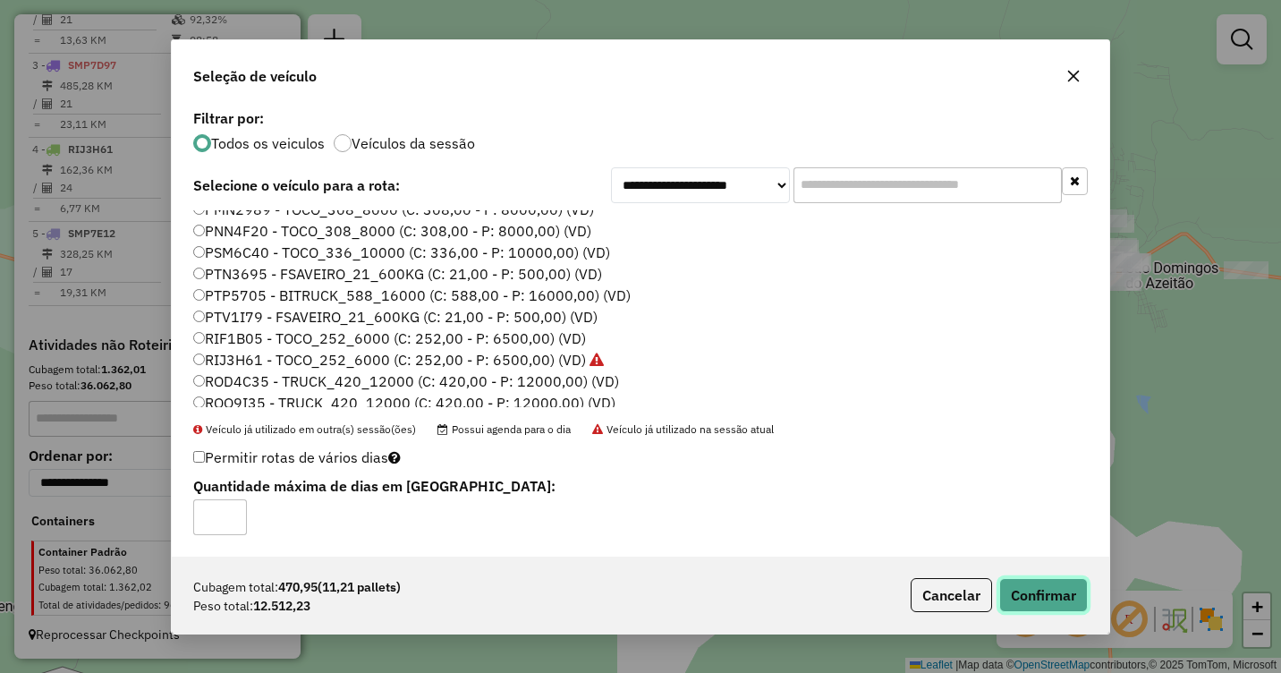
click at [1038, 589] on button "Confirmar" at bounding box center [1043, 595] width 89 height 34
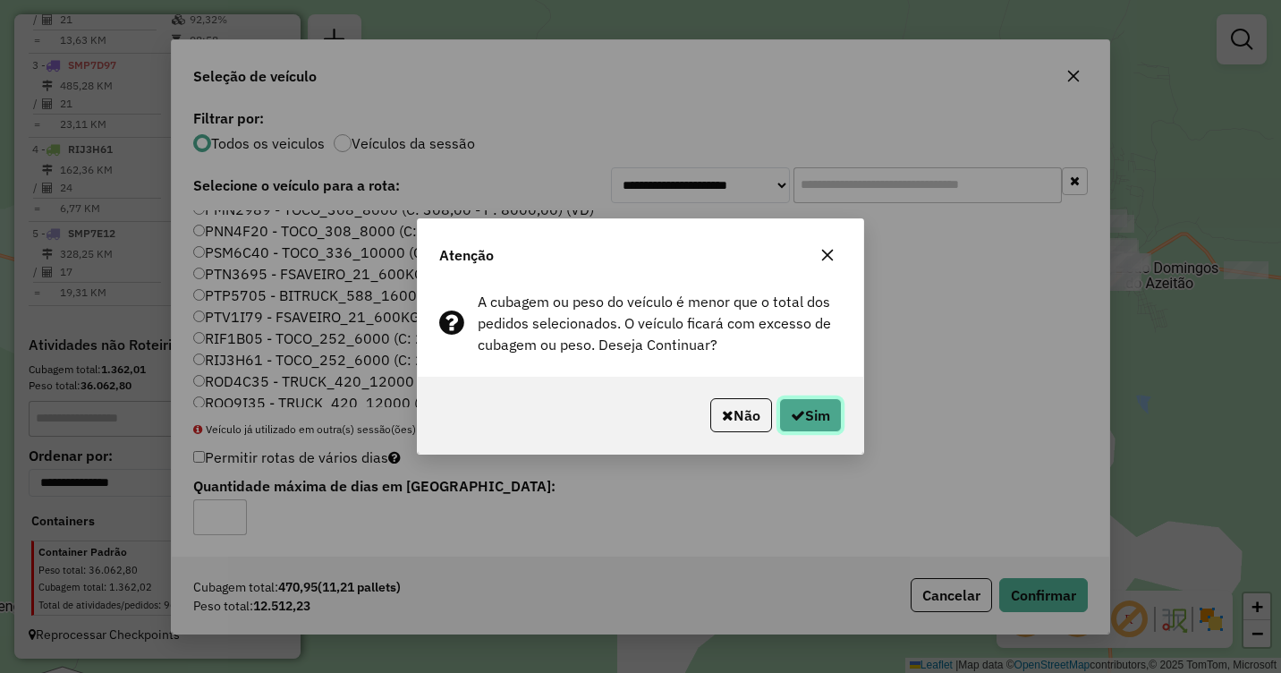
click at [809, 415] on button "Sim" at bounding box center [810, 415] width 63 height 34
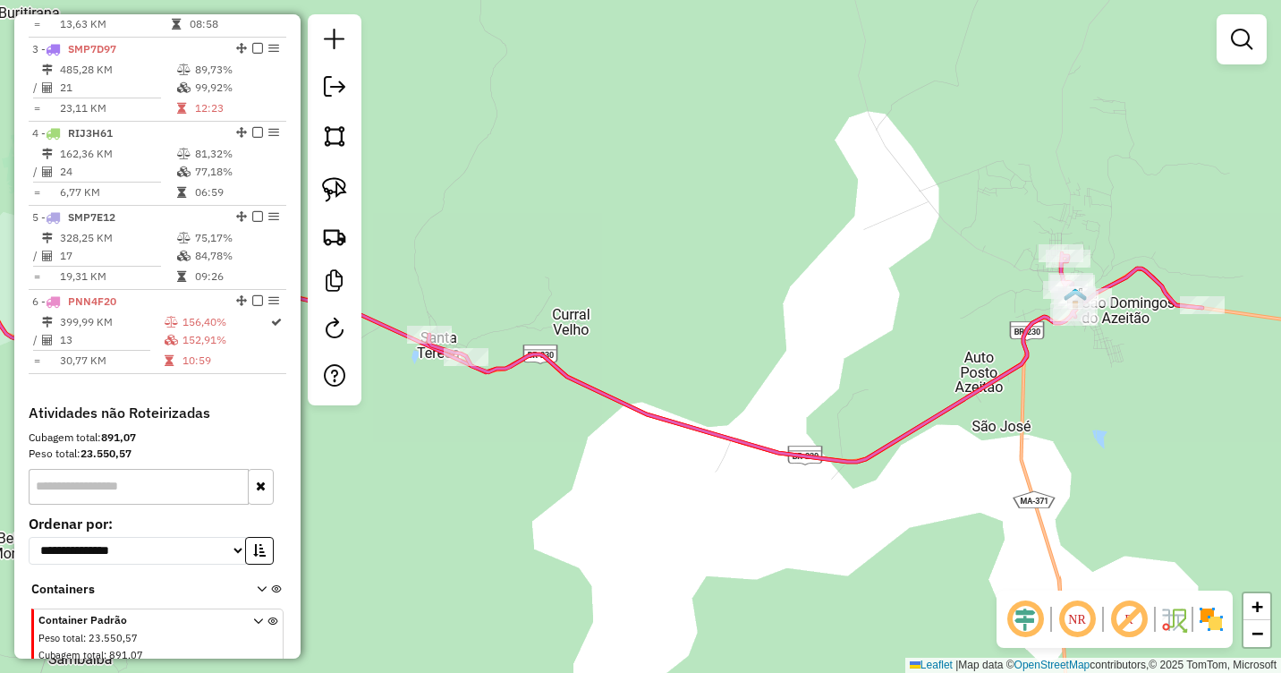
drag, startPoint x: 1182, startPoint y: 310, endPoint x: 1106, endPoint y: 368, distance: 95.2
click at [1106, 368] on div "Janela de atendimento Grade de atendimento Capacidade Transportadoras Veículos …" at bounding box center [640, 336] width 1281 height 673
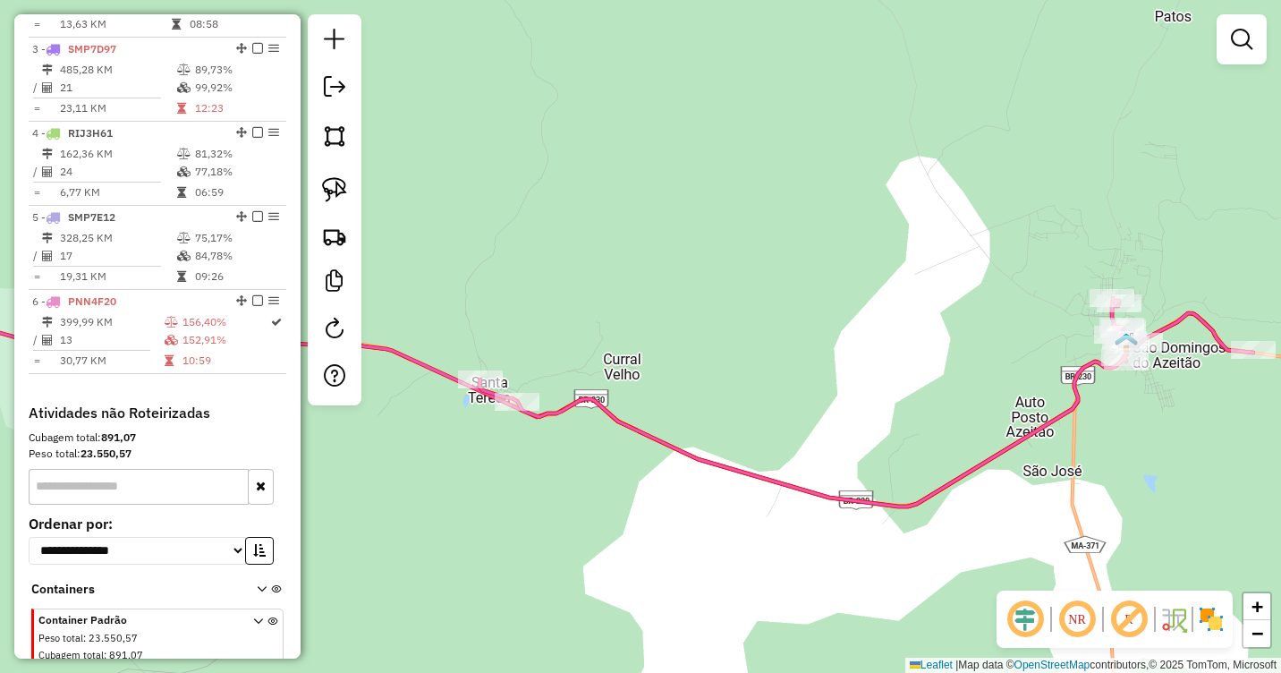
drag, startPoint x: 740, startPoint y: 335, endPoint x: 820, endPoint y: 356, distance: 83.3
click at [820, 356] on div "Janela de atendimento Grade de atendimento Capacidade Transportadoras Veículos …" at bounding box center [640, 336] width 1281 height 673
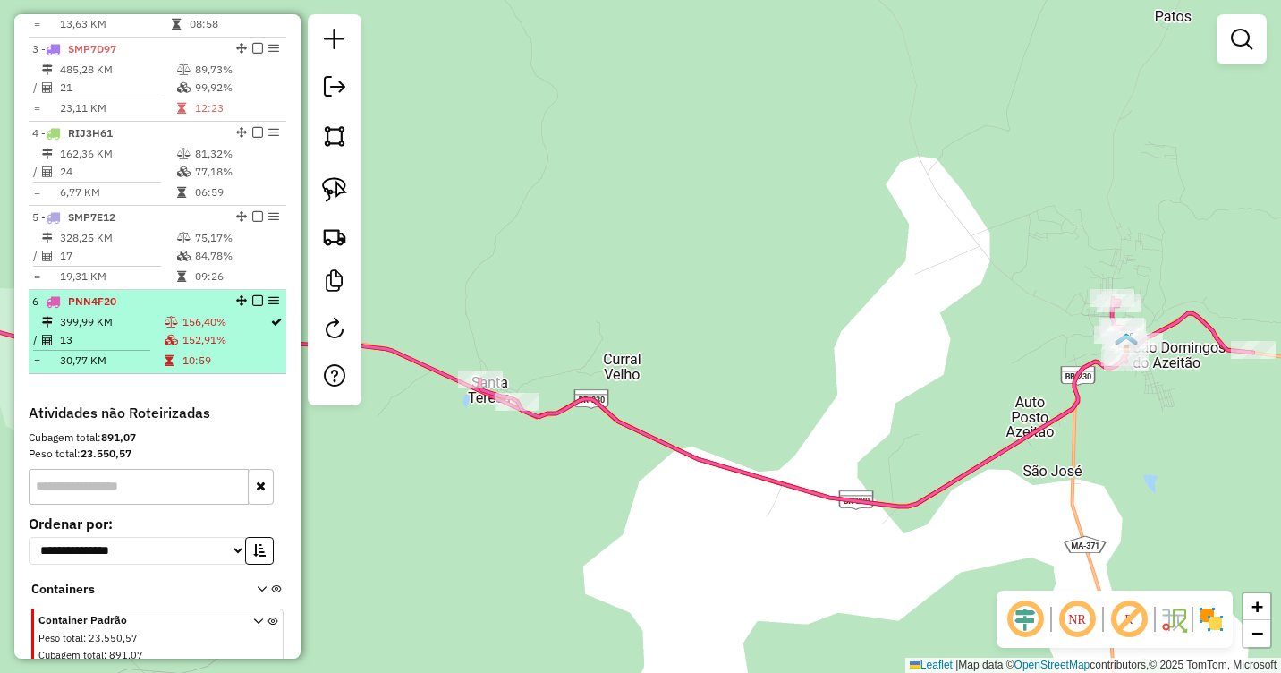
click at [167, 330] on td at bounding box center [173, 322] width 18 height 18
select select "**********"
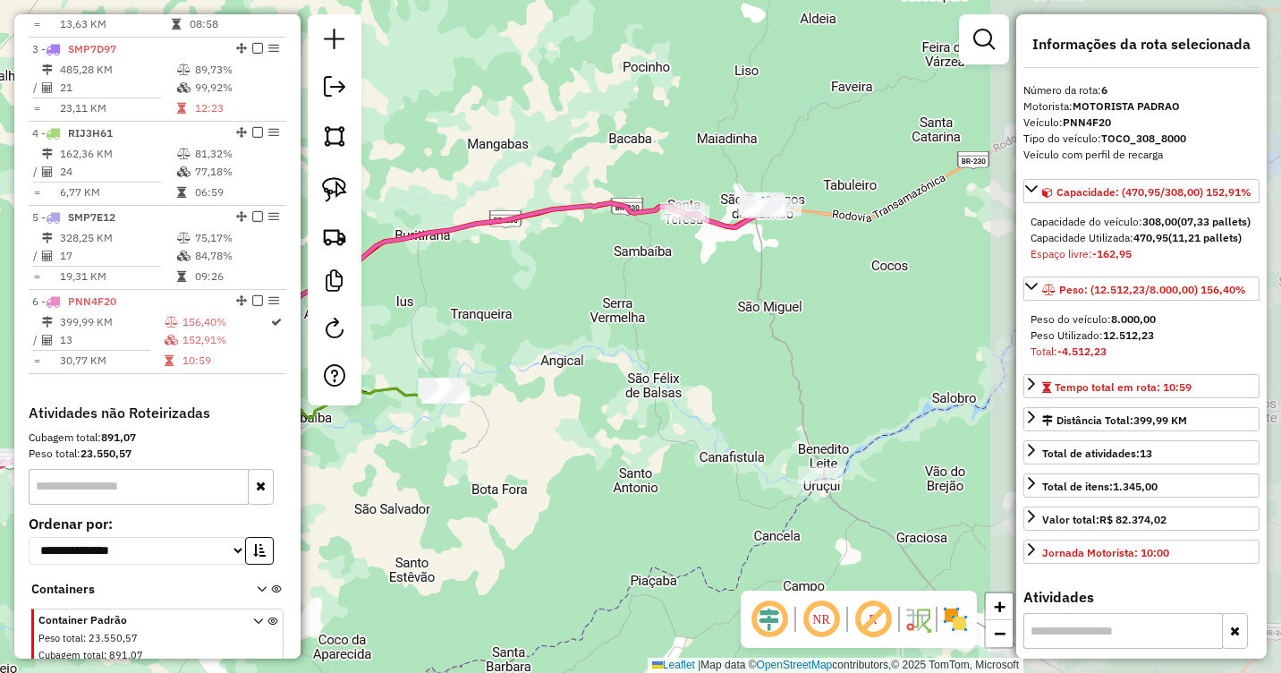
drag, startPoint x: 879, startPoint y: 198, endPoint x: 642, endPoint y: 298, distance: 257.3
click at [552, 301] on div "Janela de atendimento Grade de atendimento Capacidade Transportadoras Veículos …" at bounding box center [640, 336] width 1281 height 673
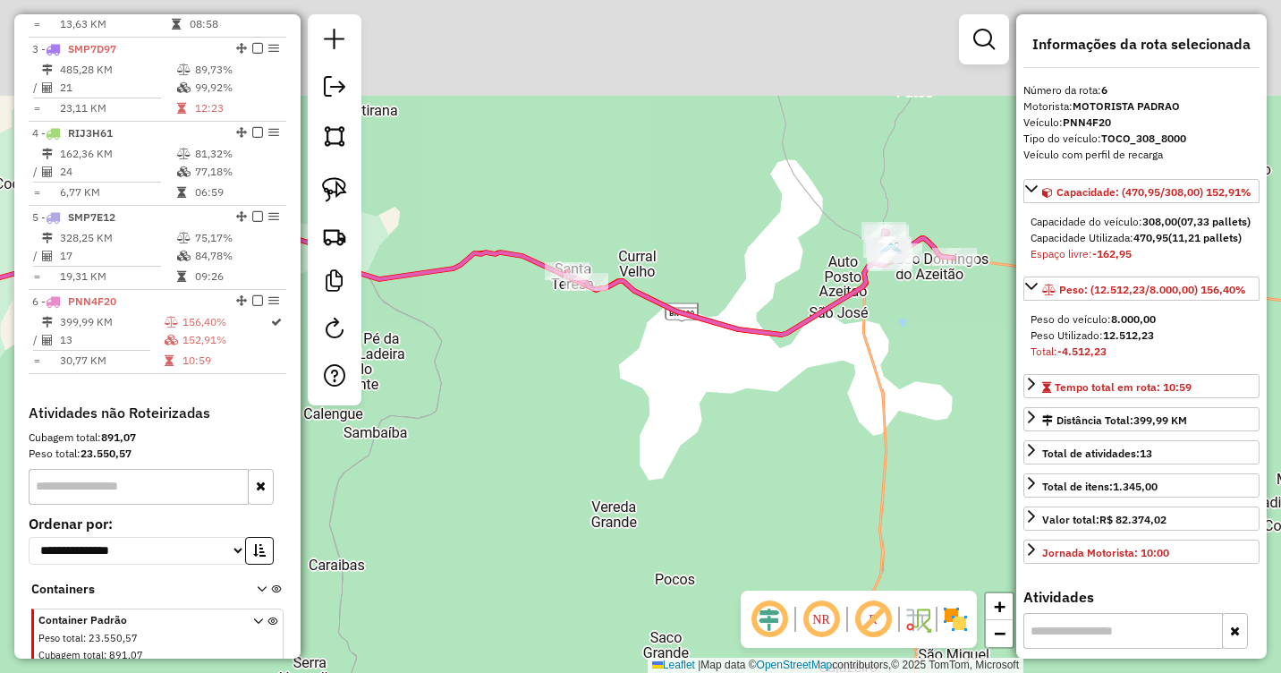
drag, startPoint x: 761, startPoint y: 278, endPoint x: 860, endPoint y: 384, distance: 144.3
click at [860, 384] on div "Janela de atendimento Grade de atendimento Capacidade Transportadoras Veículos …" at bounding box center [640, 336] width 1281 height 673
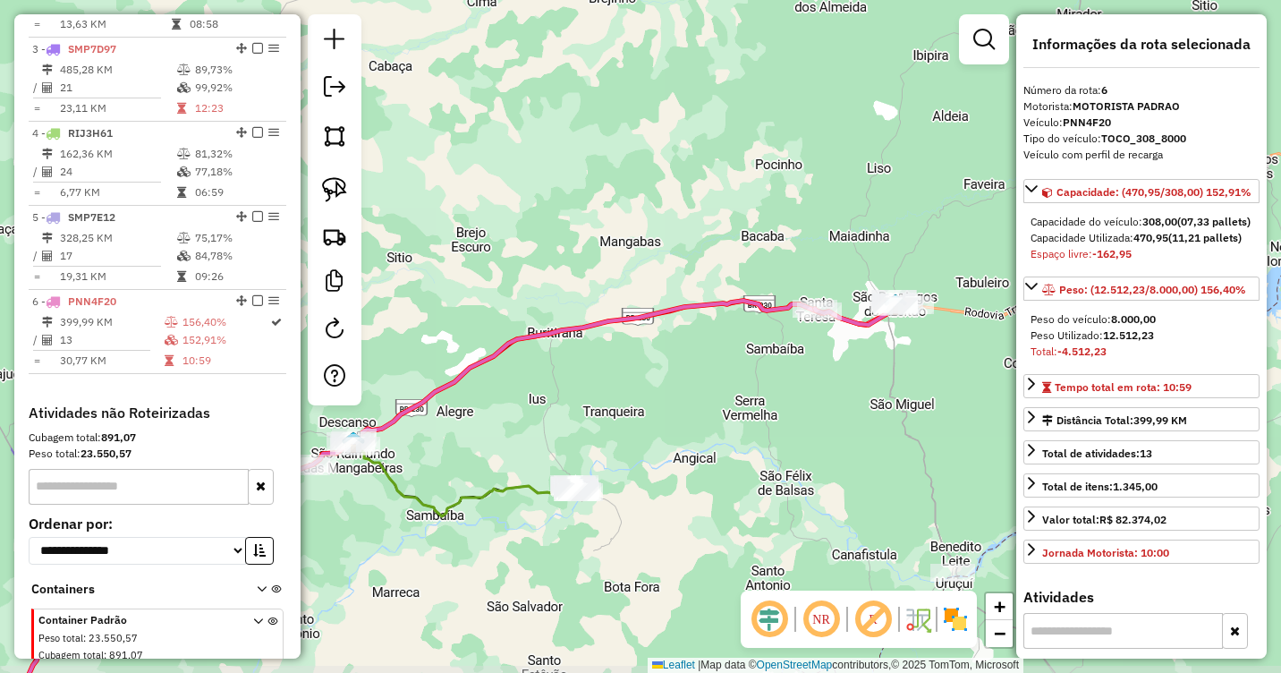
drag, startPoint x: 613, startPoint y: 422, endPoint x: 751, endPoint y: 385, distance: 143.6
click at [751, 385] on div "Janela de atendimento Grade de atendimento Capacidade Transportadoras Veículos …" at bounding box center [640, 336] width 1281 height 673
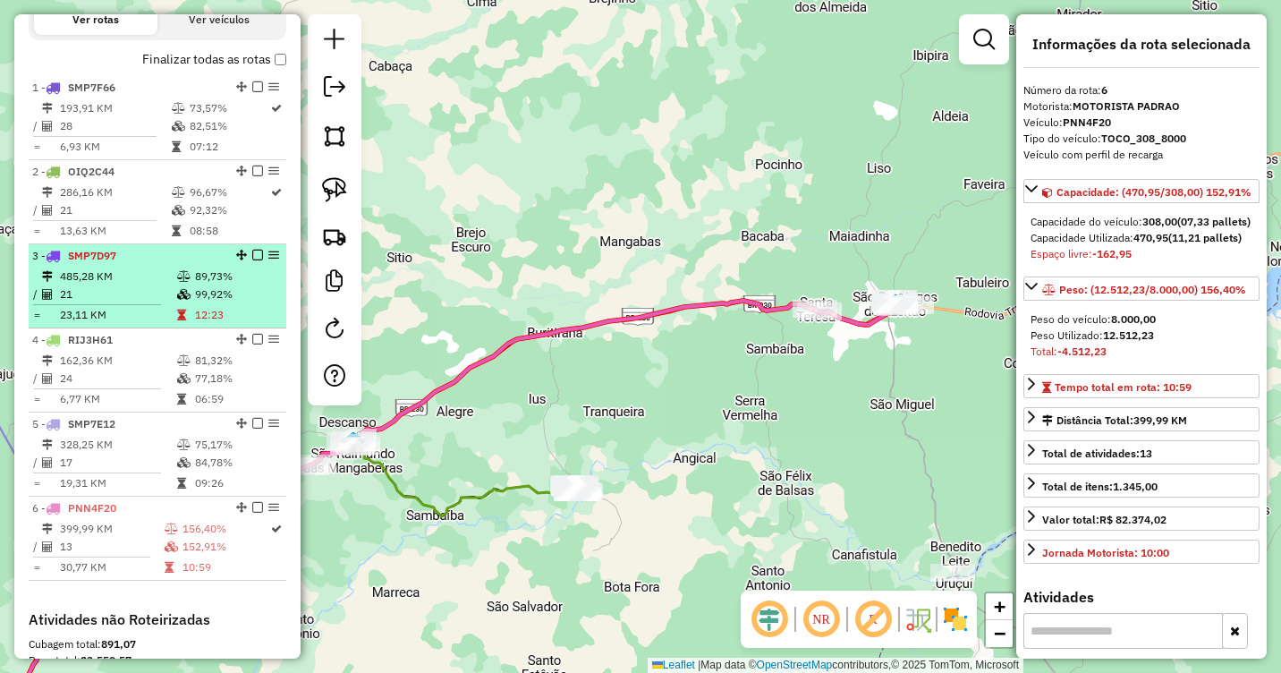
scroll to position [642, 0]
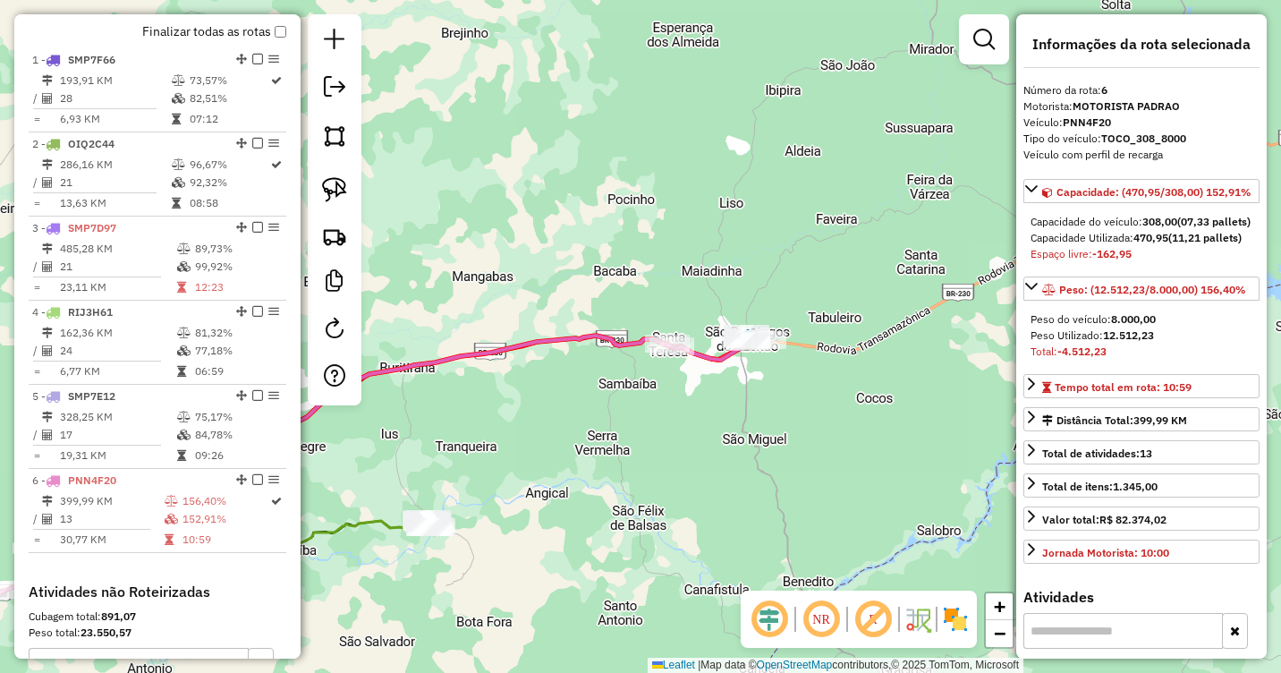
drag, startPoint x: 817, startPoint y: 371, endPoint x: 667, endPoint y: 408, distance: 153.8
click at [667, 407] on div "Janela de atendimento Grade de atendimento Capacidade Transportadoras Veículos …" at bounding box center [640, 336] width 1281 height 673
click at [322, 186] on img at bounding box center [334, 189] width 25 height 25
drag, startPoint x: 676, startPoint y: 293, endPoint x: 702, endPoint y: 335, distance: 48.6
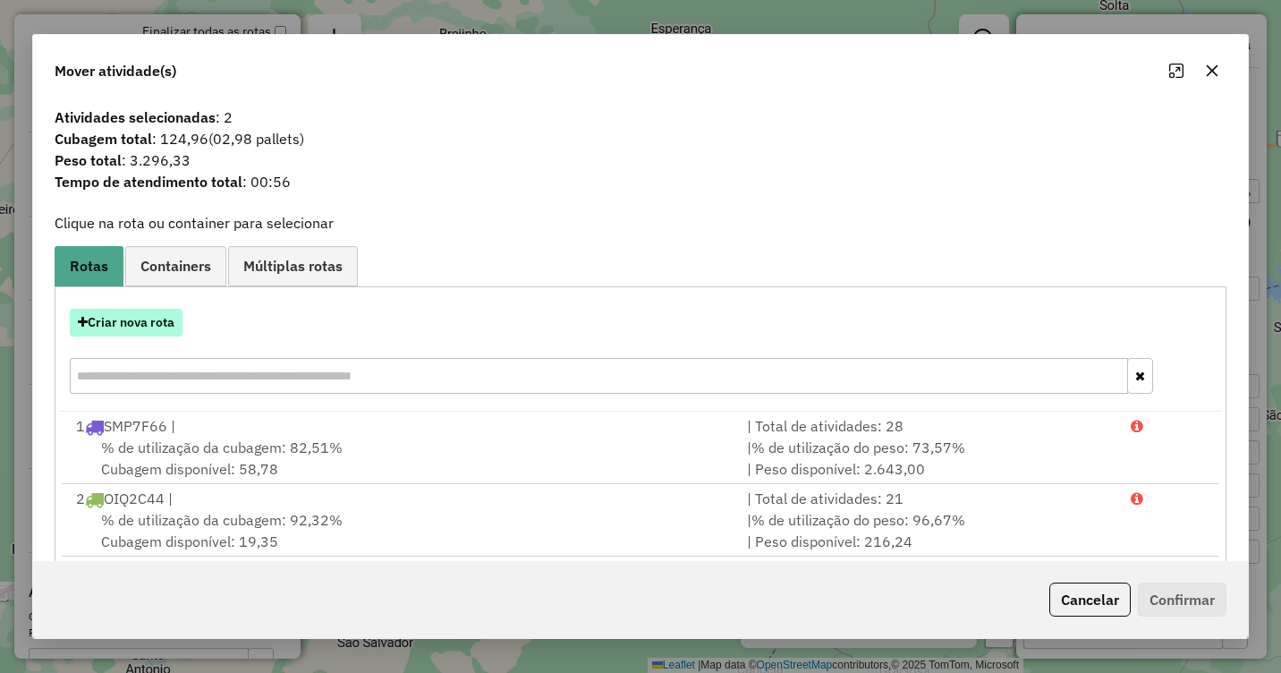
click at [143, 324] on button "Criar nova rota" at bounding box center [126, 323] width 113 height 28
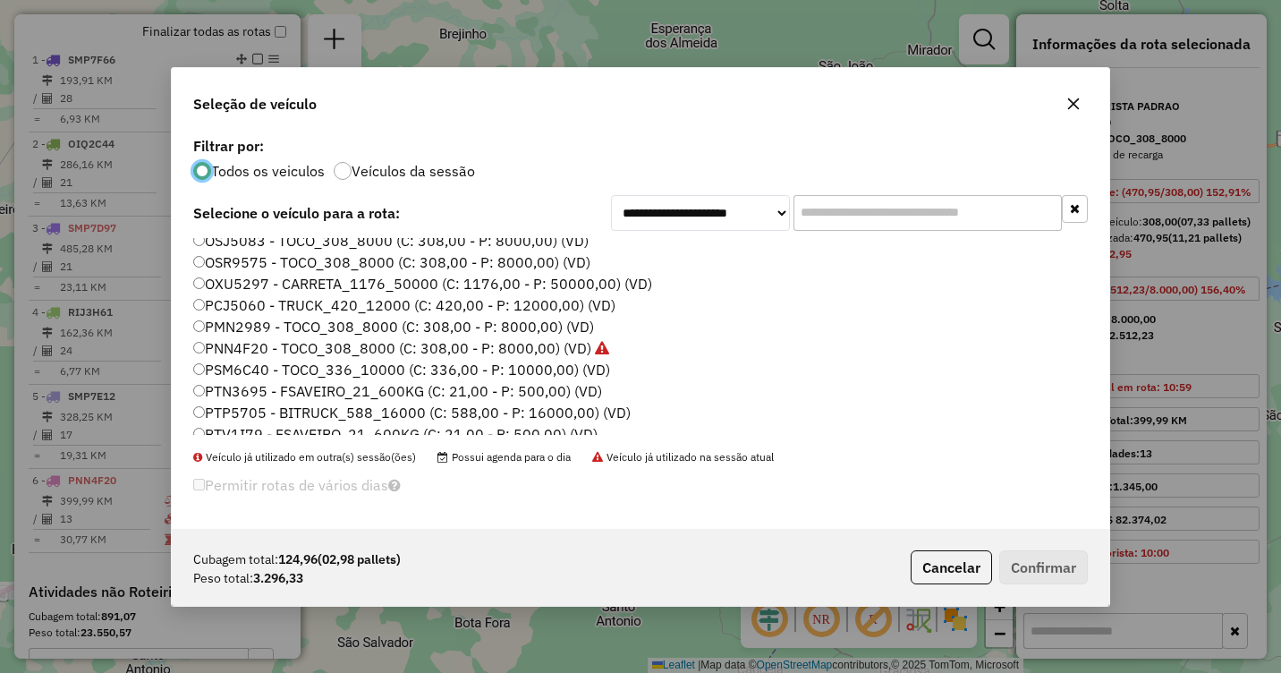
scroll to position [268, 0]
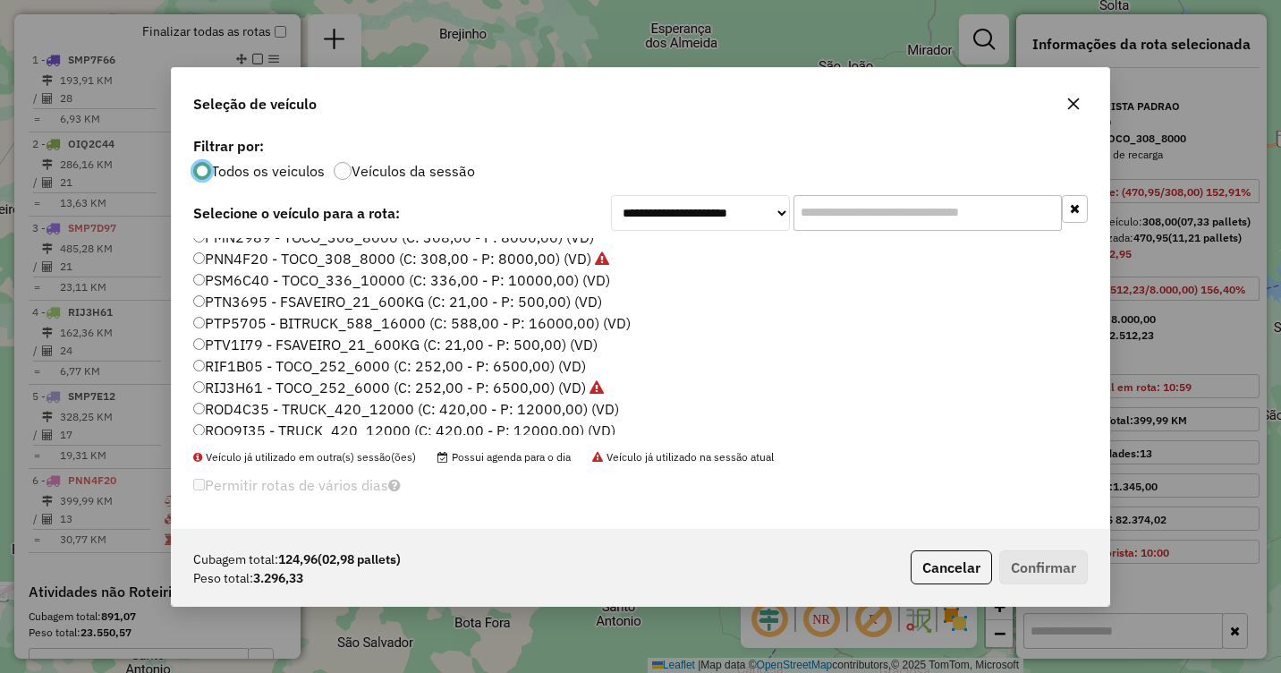
click at [251, 360] on label "RIF1B05 - TOCO_252_6000 (C: 252,00 - P: 6500,00) (VD)" at bounding box center [389, 365] width 393 height 21
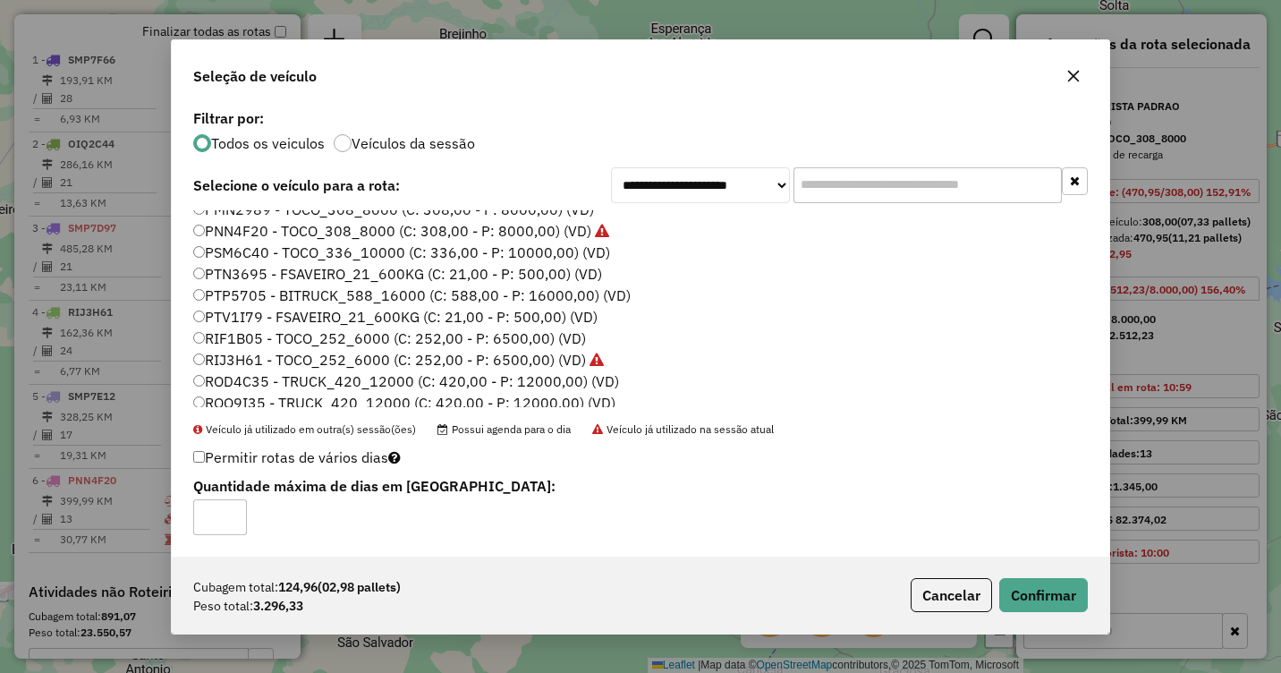
click at [1044, 568] on div "Cubagem total: 124,96 (02,98 pallets) Peso total: 3.296,33 Cancelar Confirmar" at bounding box center [640, 594] width 937 height 77
click at [1044, 583] on button "Confirmar" at bounding box center [1043, 595] width 89 height 34
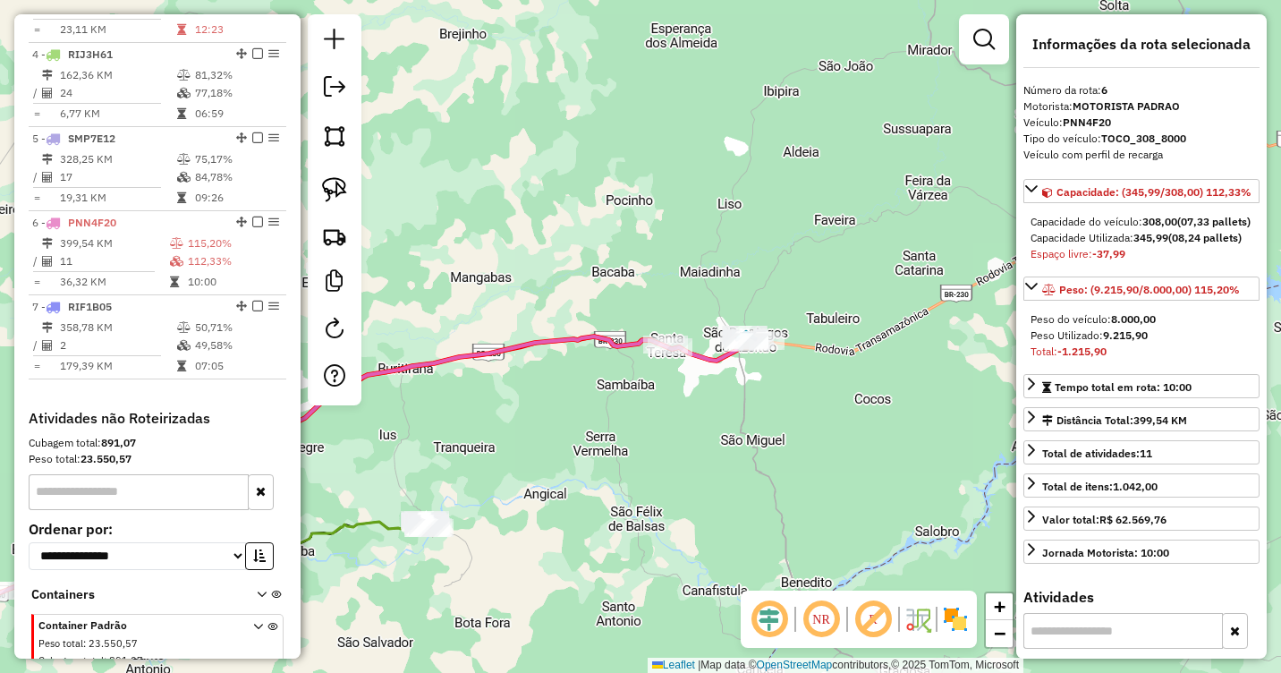
scroll to position [989, 0]
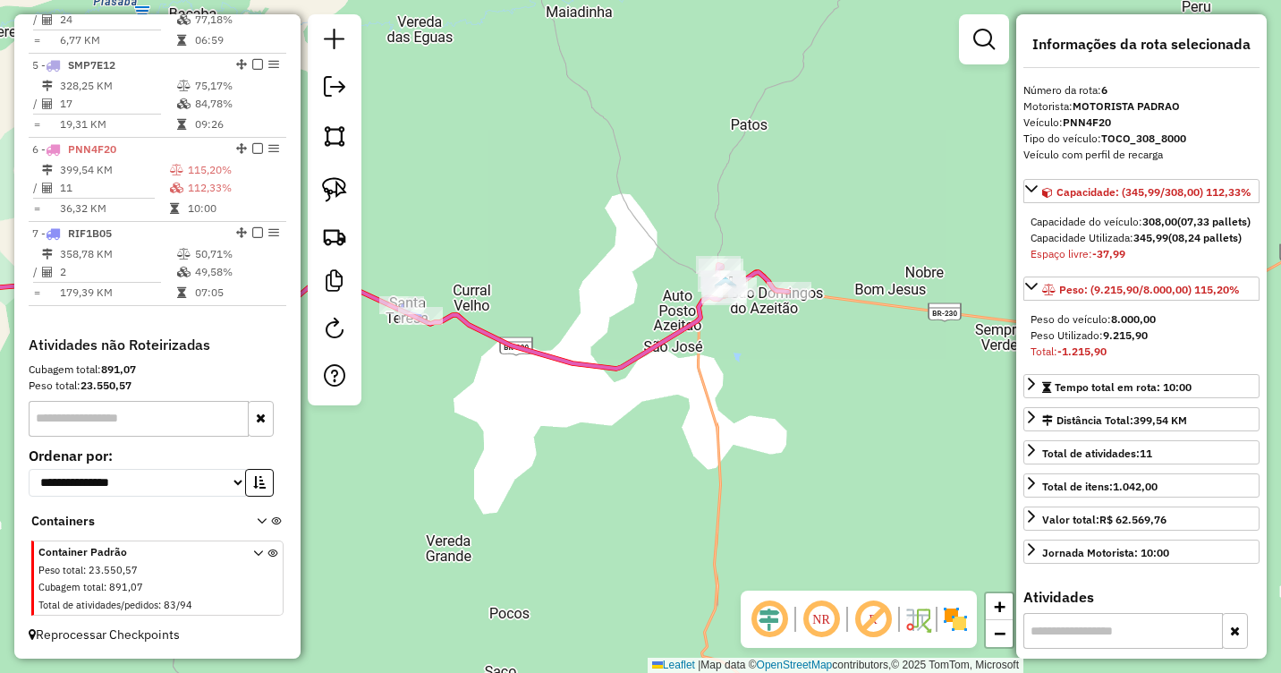
drag, startPoint x: 770, startPoint y: 325, endPoint x: 752, endPoint y: 383, distance: 60.8
click at [764, 399] on div "Janela de atendimento Grade de atendimento Capacidade Transportadoras Veículos …" at bounding box center [640, 336] width 1281 height 673
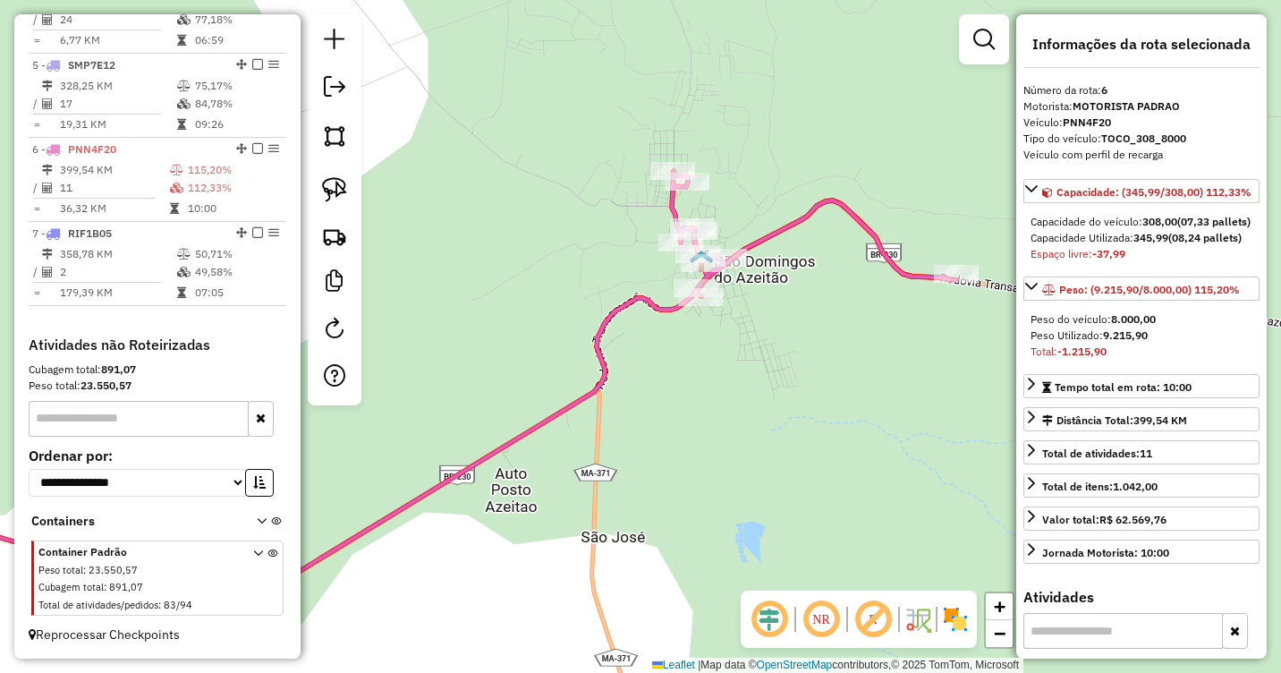
drag, startPoint x: 782, startPoint y: 352, endPoint x: 774, endPoint y: 318, distance: 35.8
click at [774, 318] on div "Janela de atendimento Grade de atendimento Capacidade Transportadoras Veículos …" at bounding box center [640, 336] width 1281 height 673
drag, startPoint x: 784, startPoint y: 309, endPoint x: 706, endPoint y: 354, distance: 90.2
click at [708, 354] on div "Janela de atendimento Grade de atendimento Capacidade Transportadoras Veículos …" at bounding box center [640, 336] width 1281 height 673
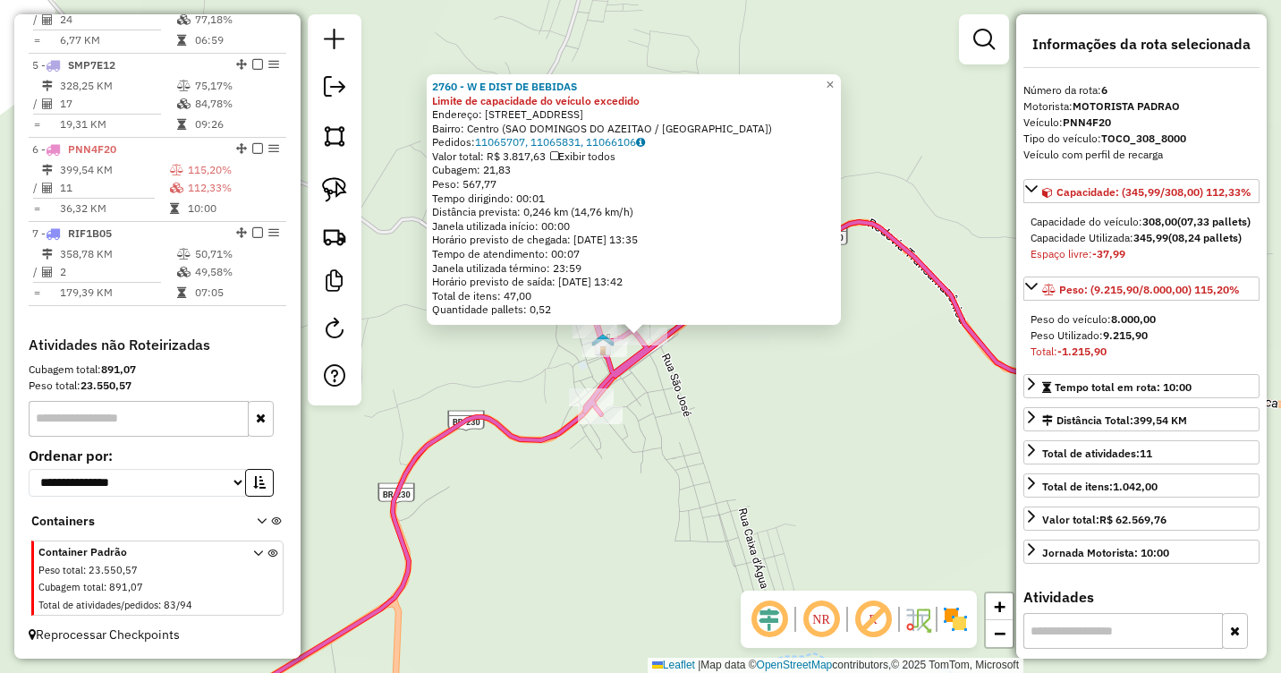
click at [751, 389] on div "2760 - W E DIST DE BEBIDAS Limite de capacidade do veículo excedido Endereço: R…" at bounding box center [640, 336] width 1281 height 673
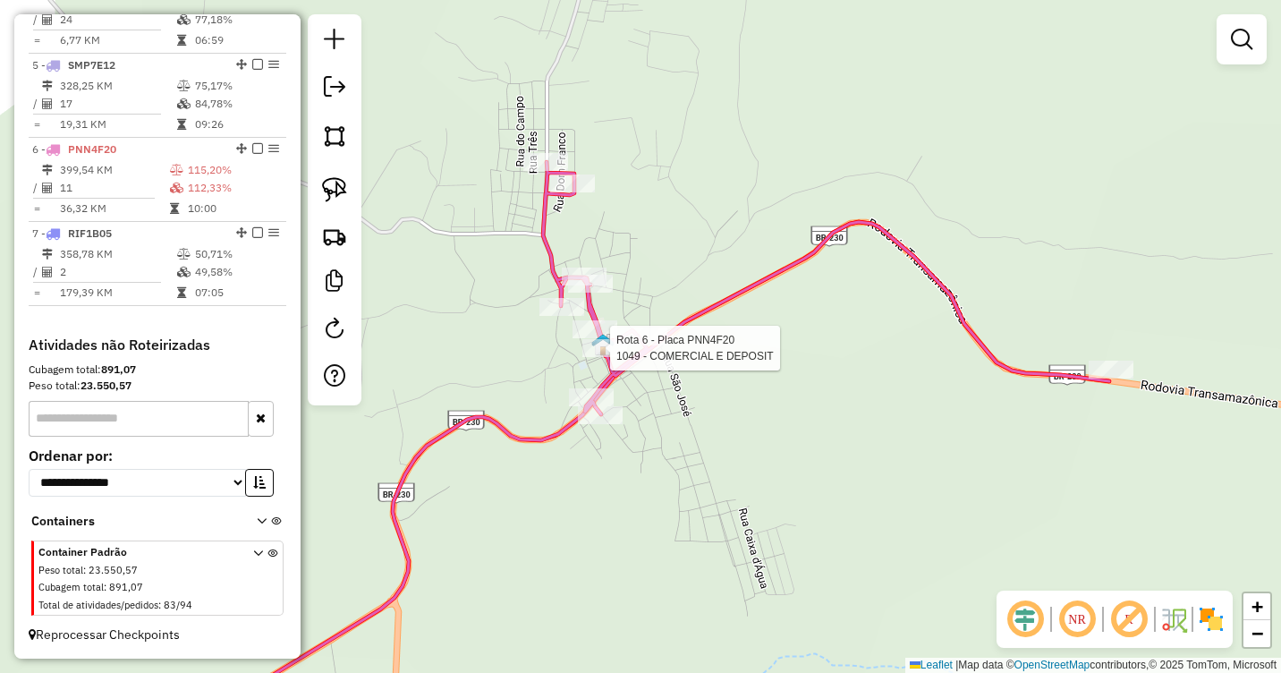
select select "**********"
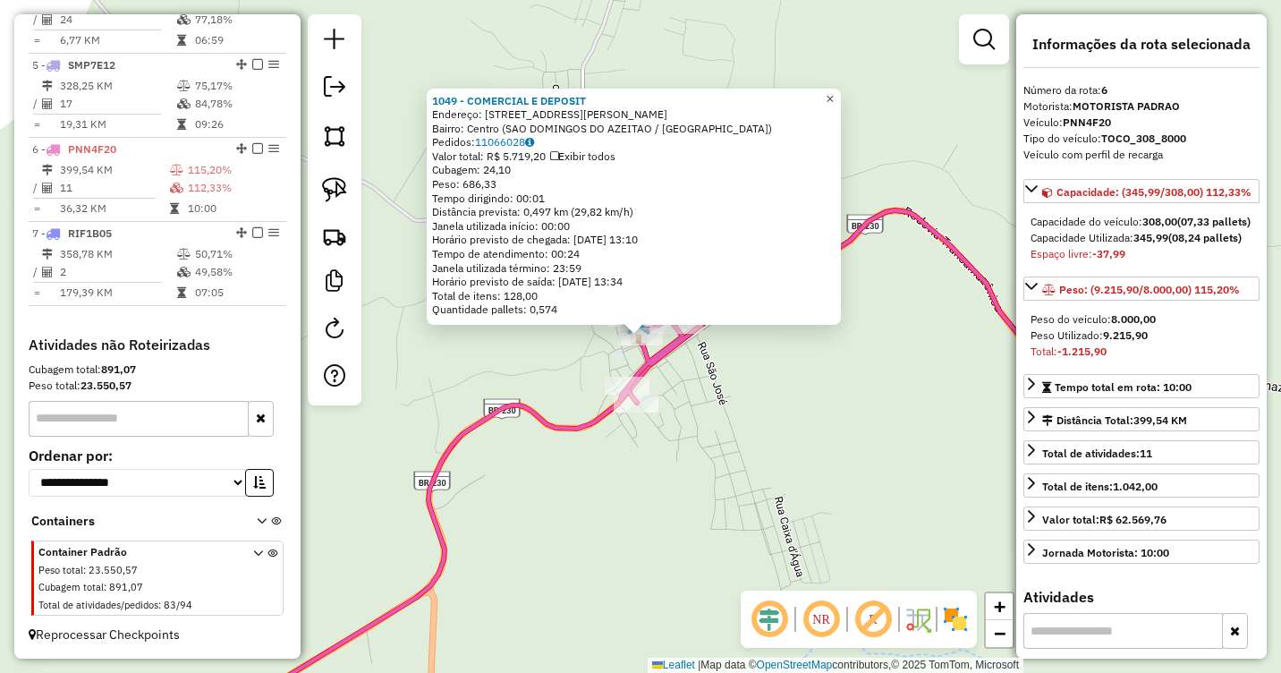
click at [837, 93] on link "×" at bounding box center [829, 99] width 21 height 21
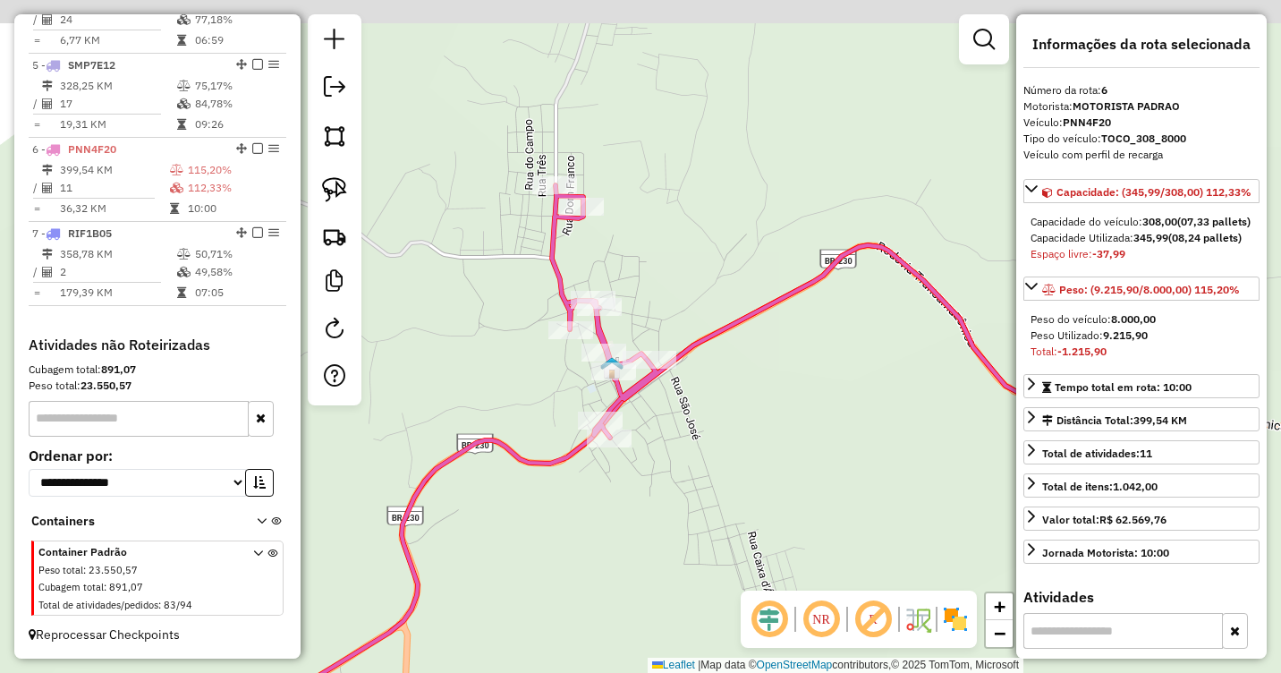
drag, startPoint x: 582, startPoint y: 116, endPoint x: 556, endPoint y: 152, distance: 44.2
click at [556, 152] on div "Janela de atendimento Grade de atendimento Capacidade Transportadoras Veículos …" at bounding box center [640, 336] width 1281 height 673
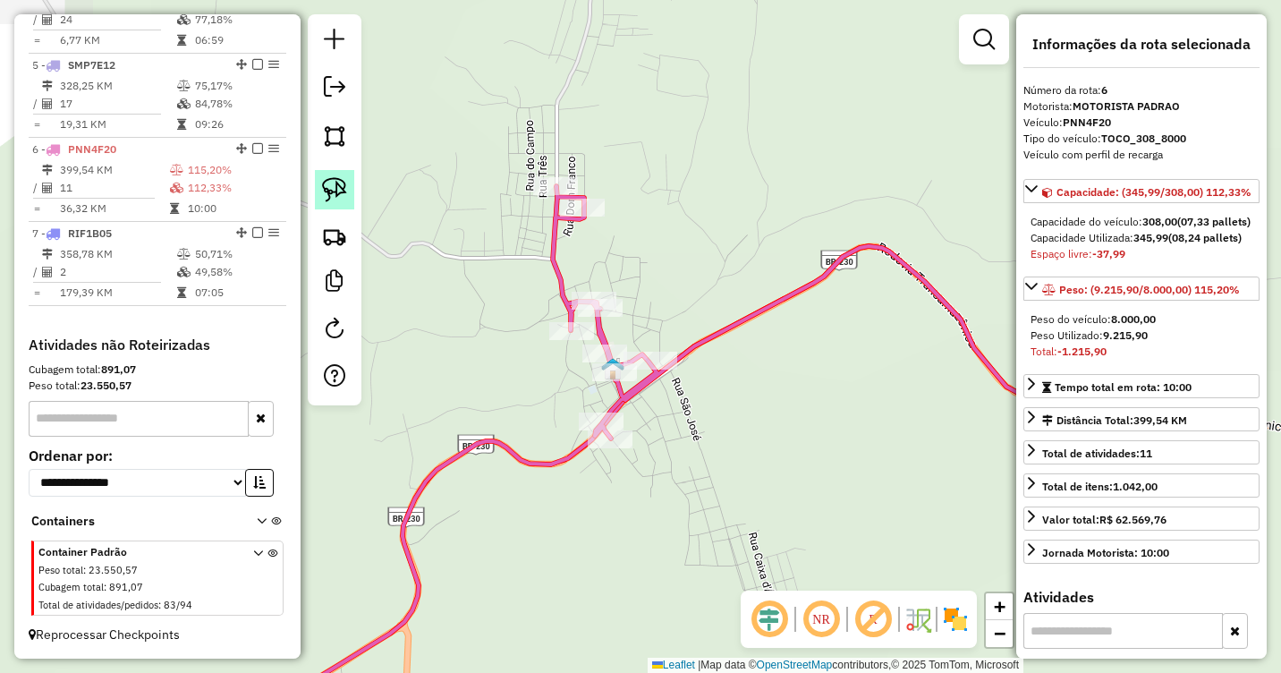
click at [327, 180] on img at bounding box center [334, 189] width 25 height 25
drag, startPoint x: 571, startPoint y: 140, endPoint x: 625, endPoint y: 199, distance: 80.4
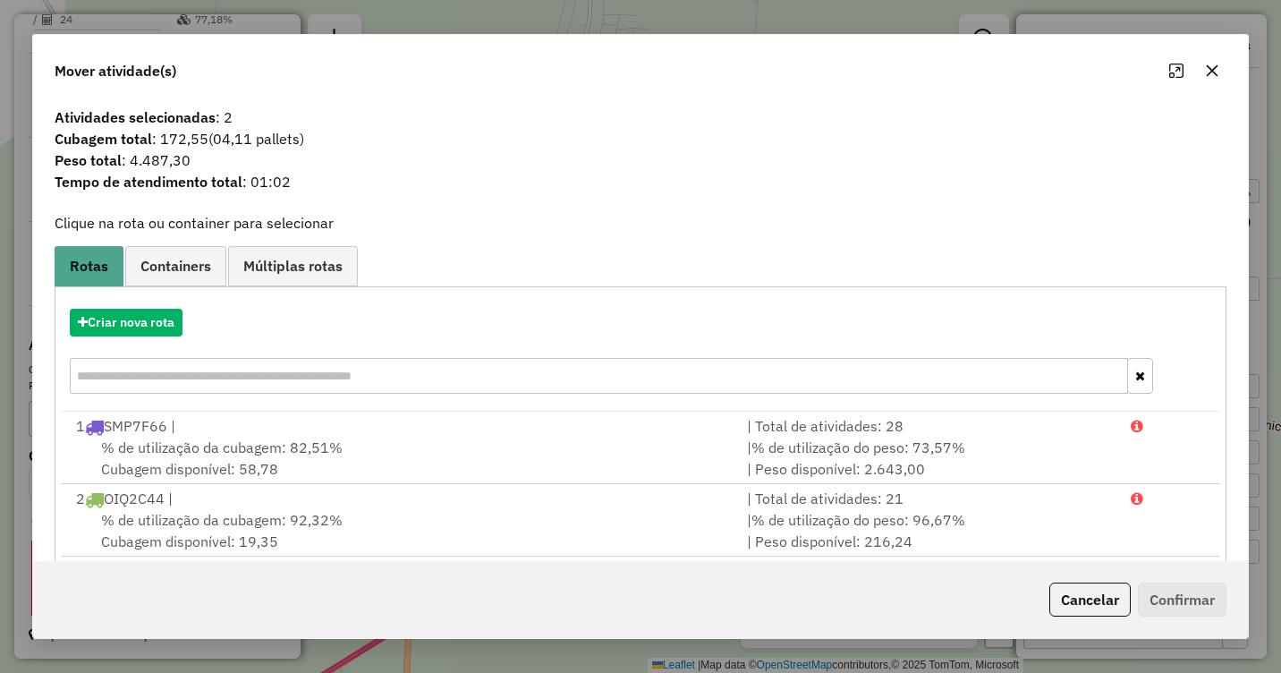
click at [1217, 72] on icon "button" at bounding box center [1212, 71] width 14 height 14
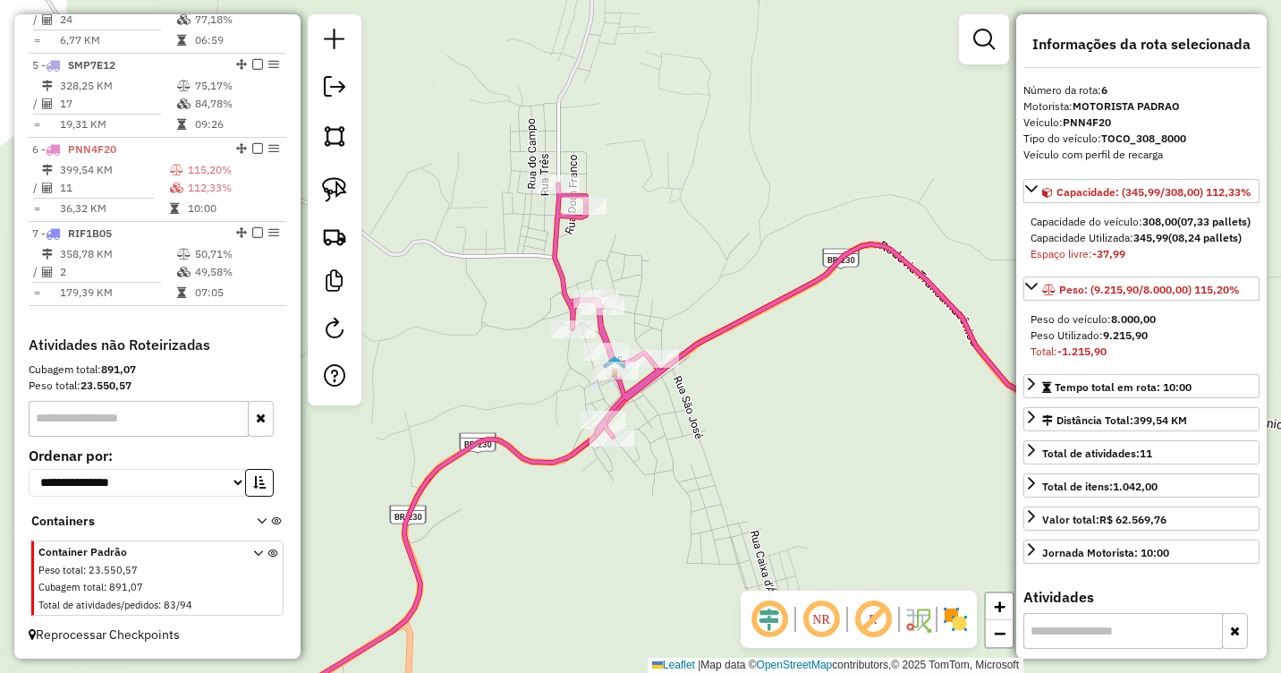
drag, startPoint x: 746, startPoint y: 471, endPoint x: 752, endPoint y: 413, distance: 57.6
click at [752, 413] on div "Janela de atendimento Grade de atendimento Capacidade Transportadoras Veículos …" at bounding box center [640, 336] width 1281 height 673
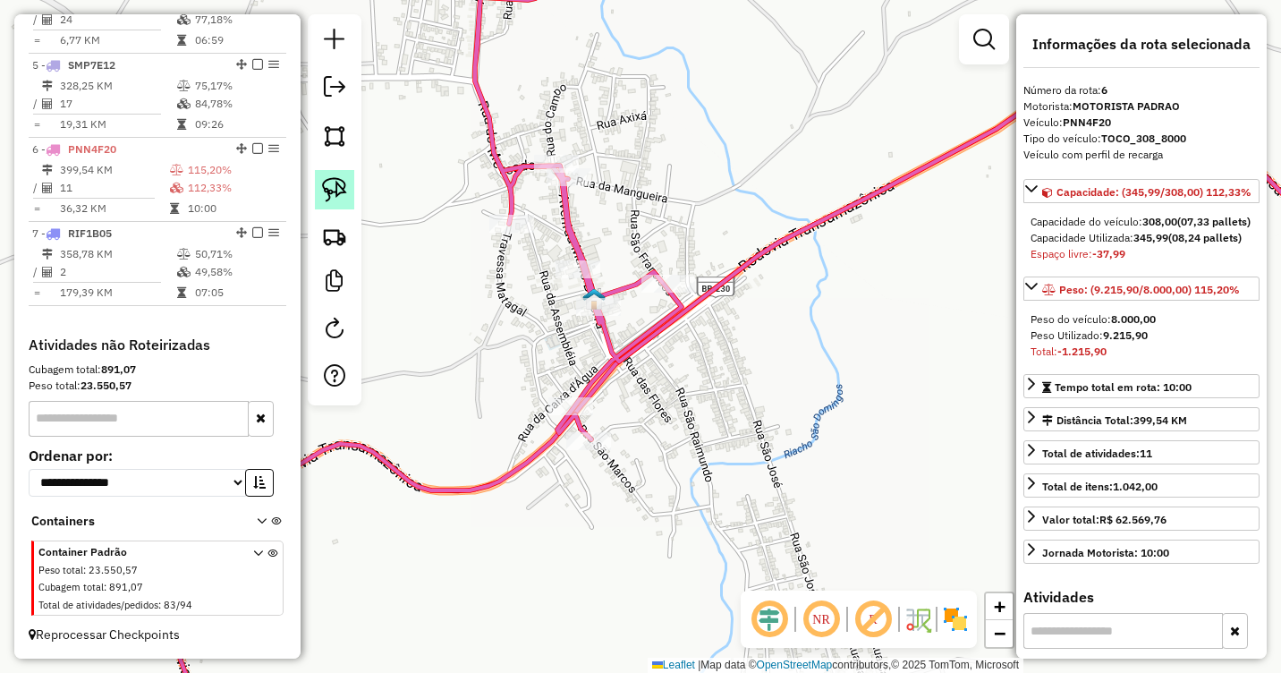
click at [329, 193] on img at bounding box center [334, 189] width 25 height 25
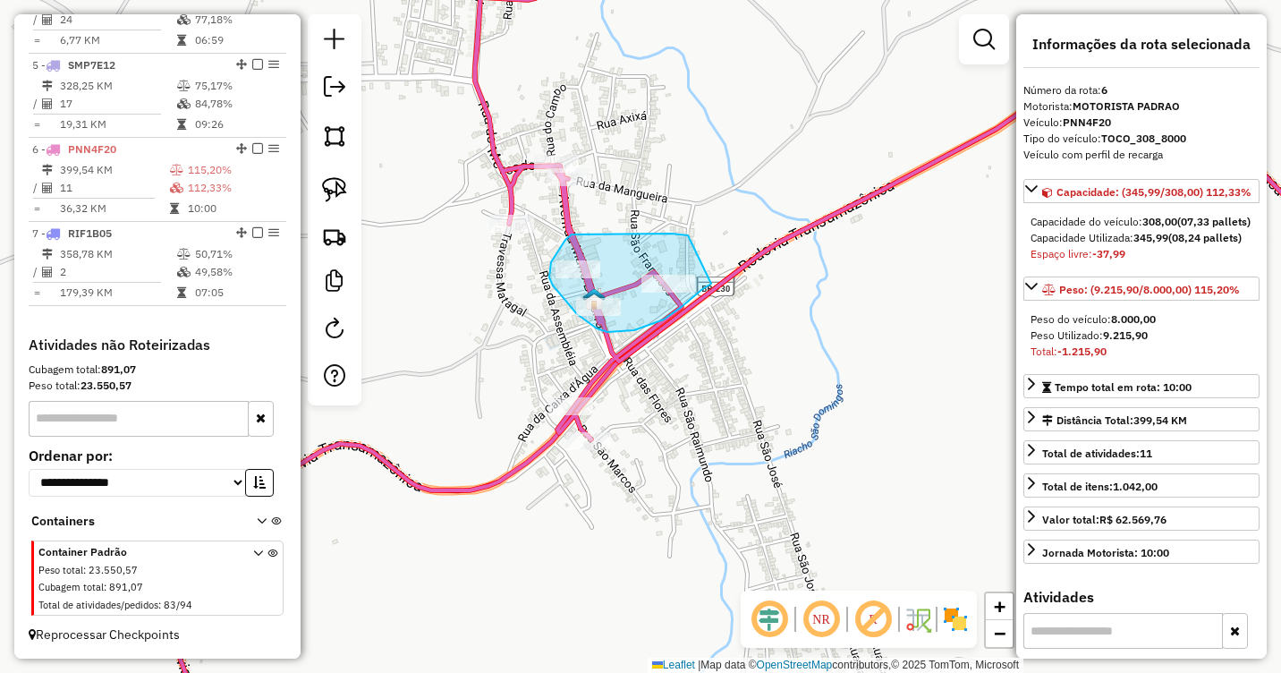
drag, startPoint x: 688, startPoint y: 235, endPoint x: 711, endPoint y: 284, distance: 53.6
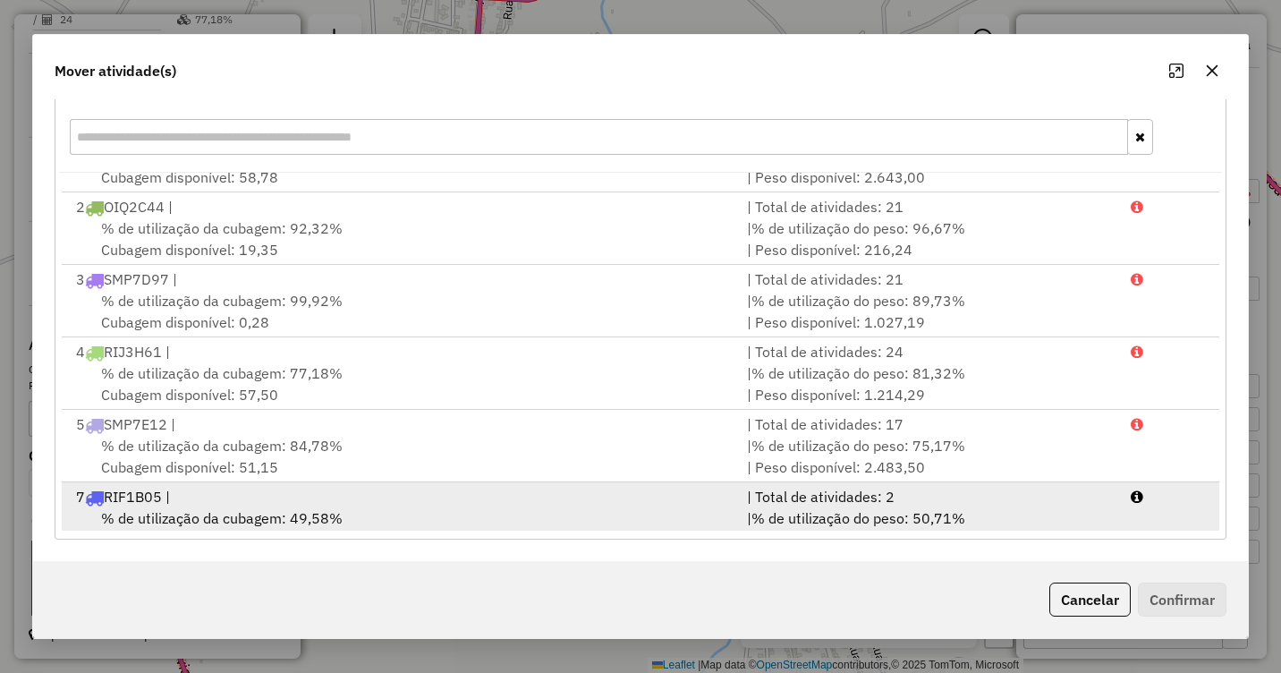
scroll to position [77, 0]
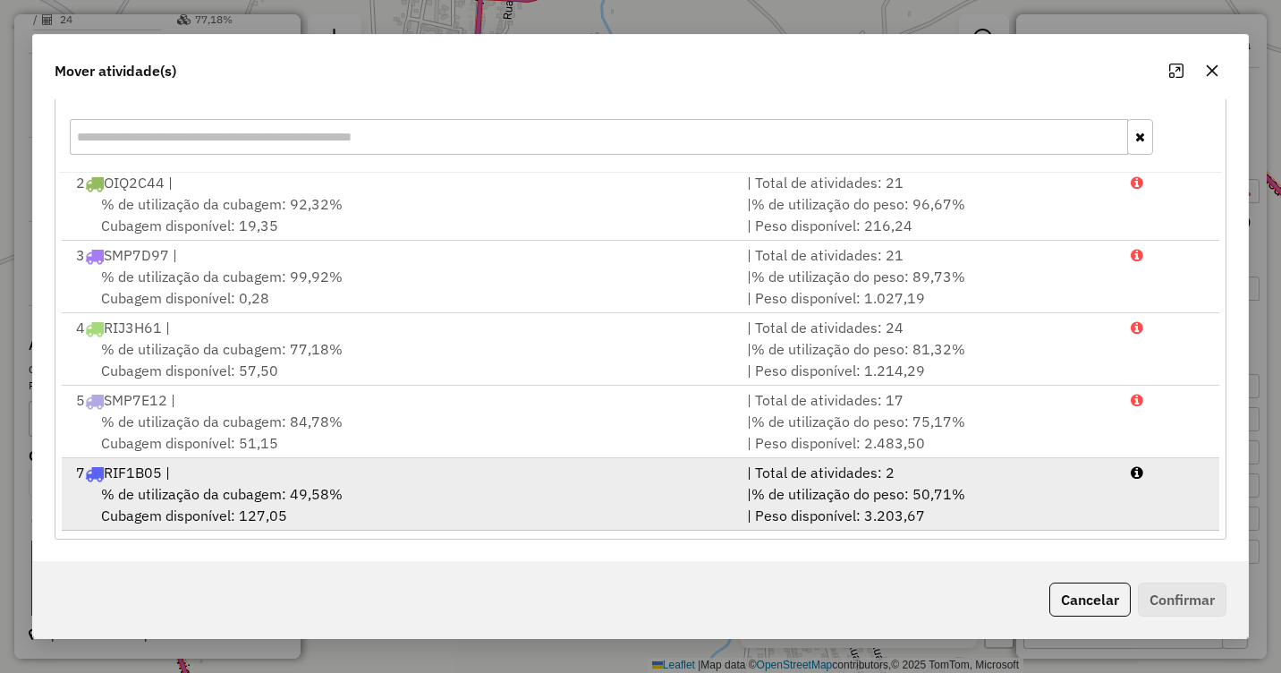
click at [278, 498] on span "% de utilização da cubagem: 49,58%" at bounding box center [222, 494] width 242 height 18
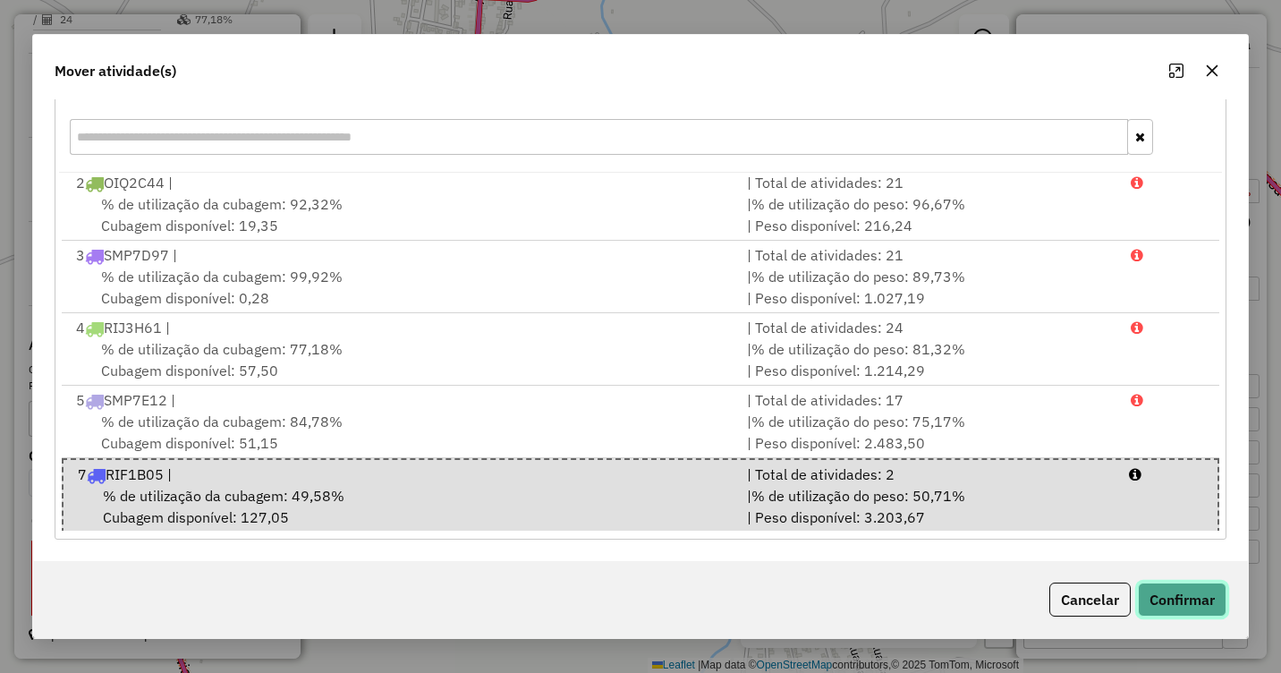
click at [1207, 594] on button "Confirmar" at bounding box center [1182, 599] width 89 height 34
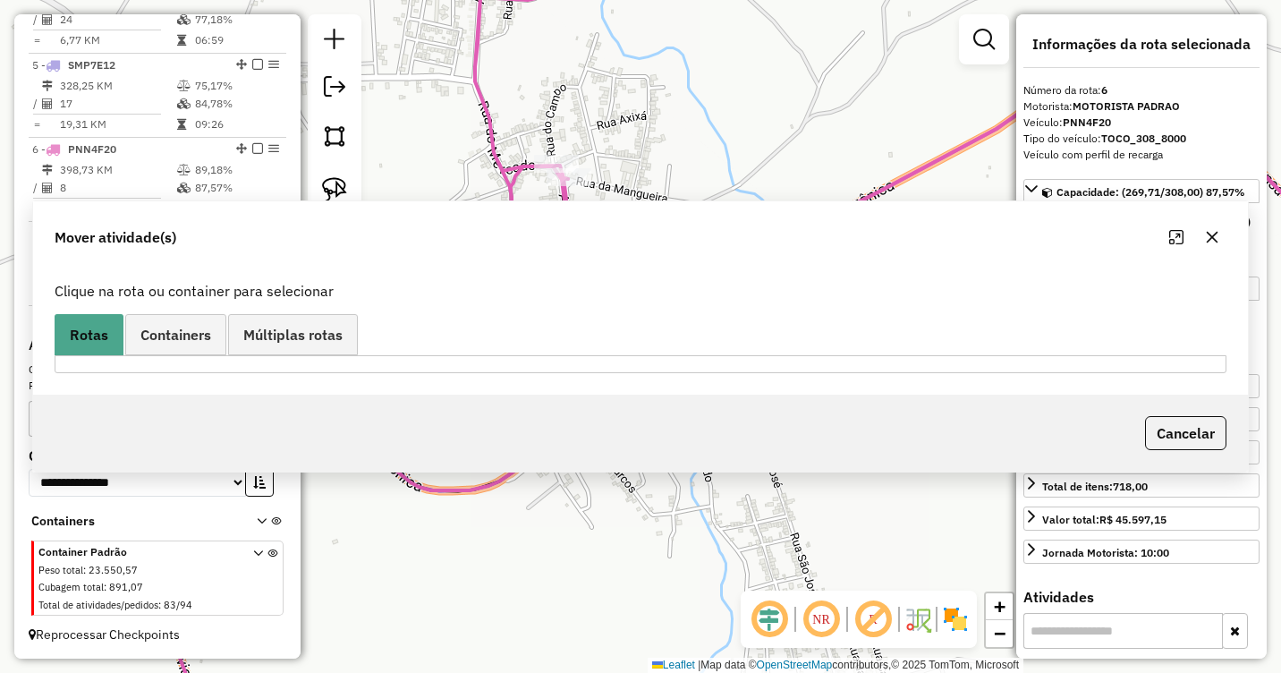
scroll to position [0, 0]
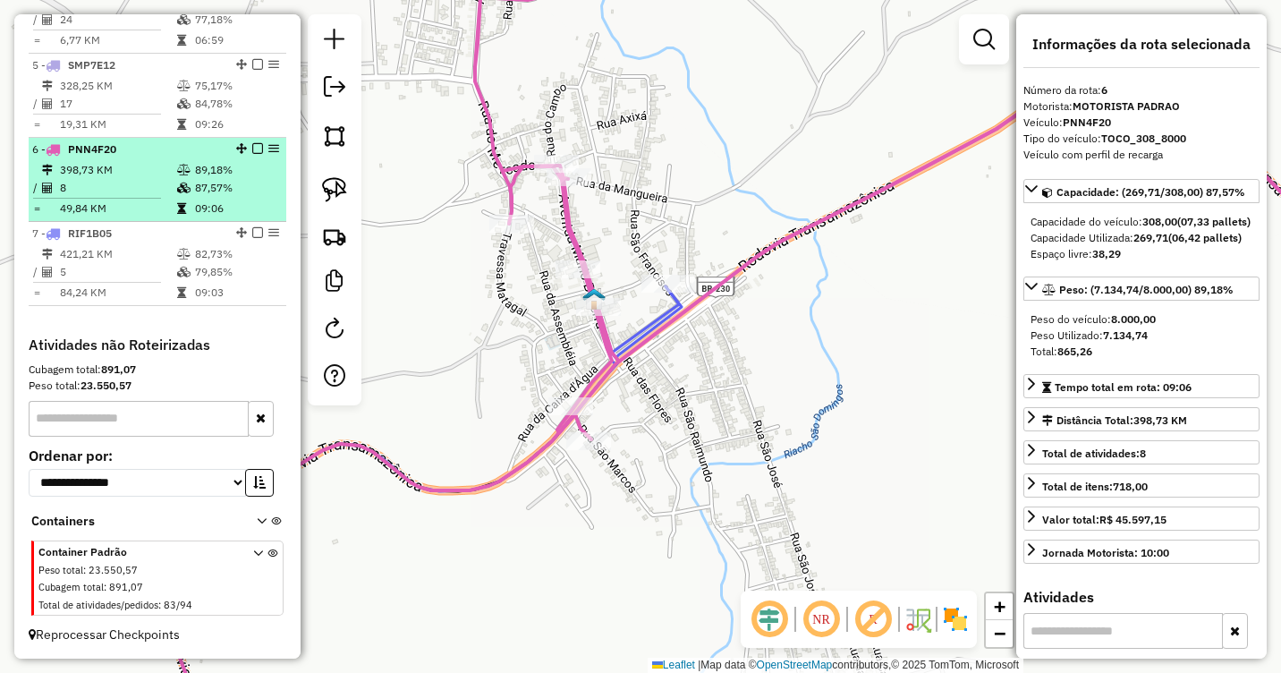
click at [186, 184] on icon at bounding box center [183, 187] width 13 height 11
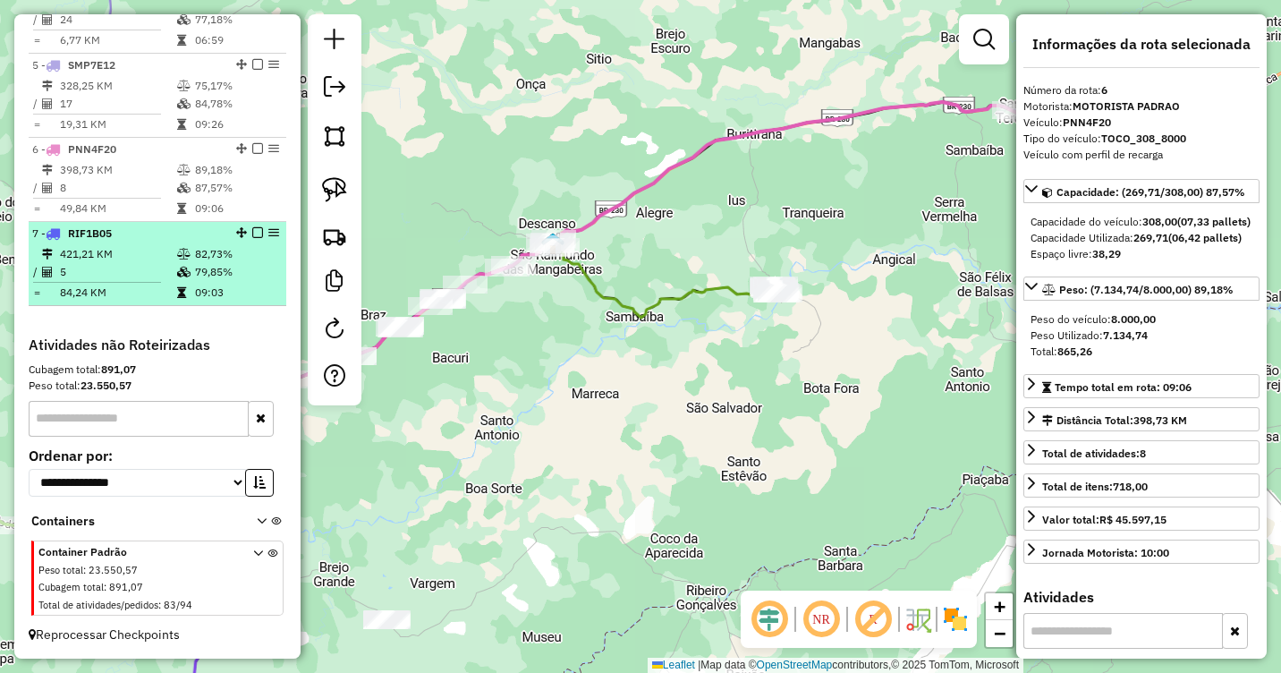
click at [189, 275] on td at bounding box center [185, 272] width 18 height 18
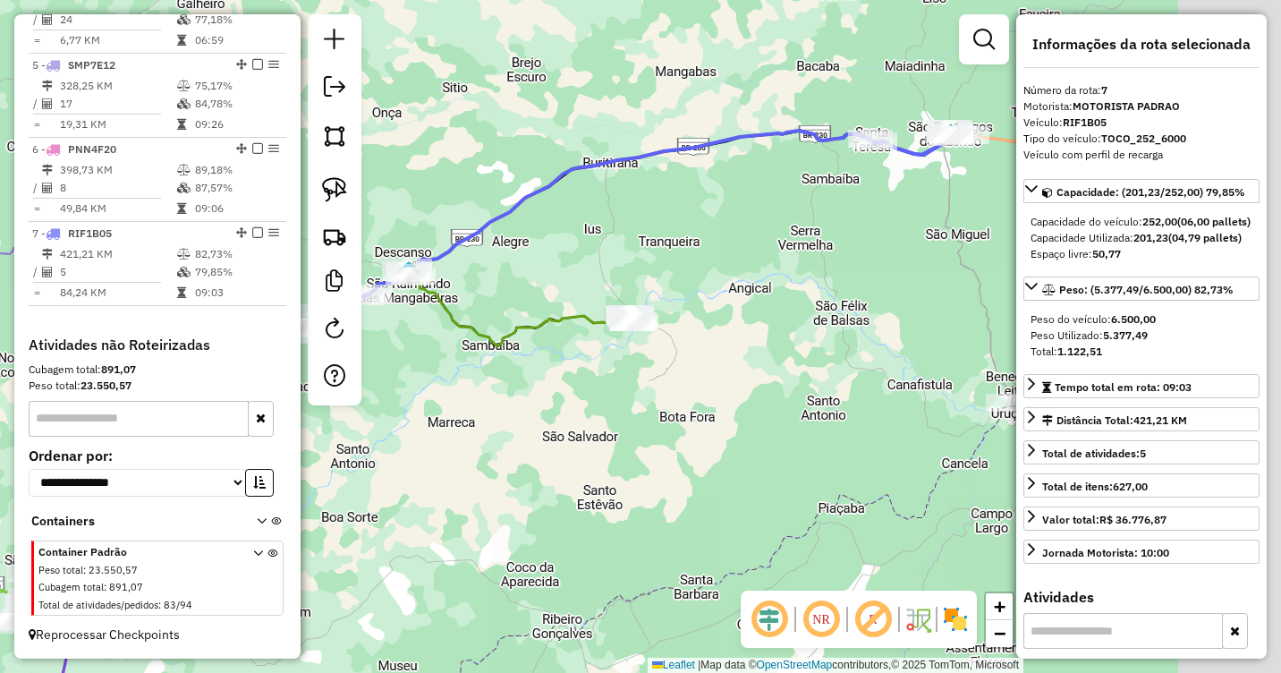
drag, startPoint x: 928, startPoint y: 210, endPoint x: 720, endPoint y: 269, distance: 216.6
click at [720, 269] on div "Janela de atendimento Grade de atendimento Capacidade Transportadoras Veículos …" at bounding box center [640, 336] width 1281 height 673
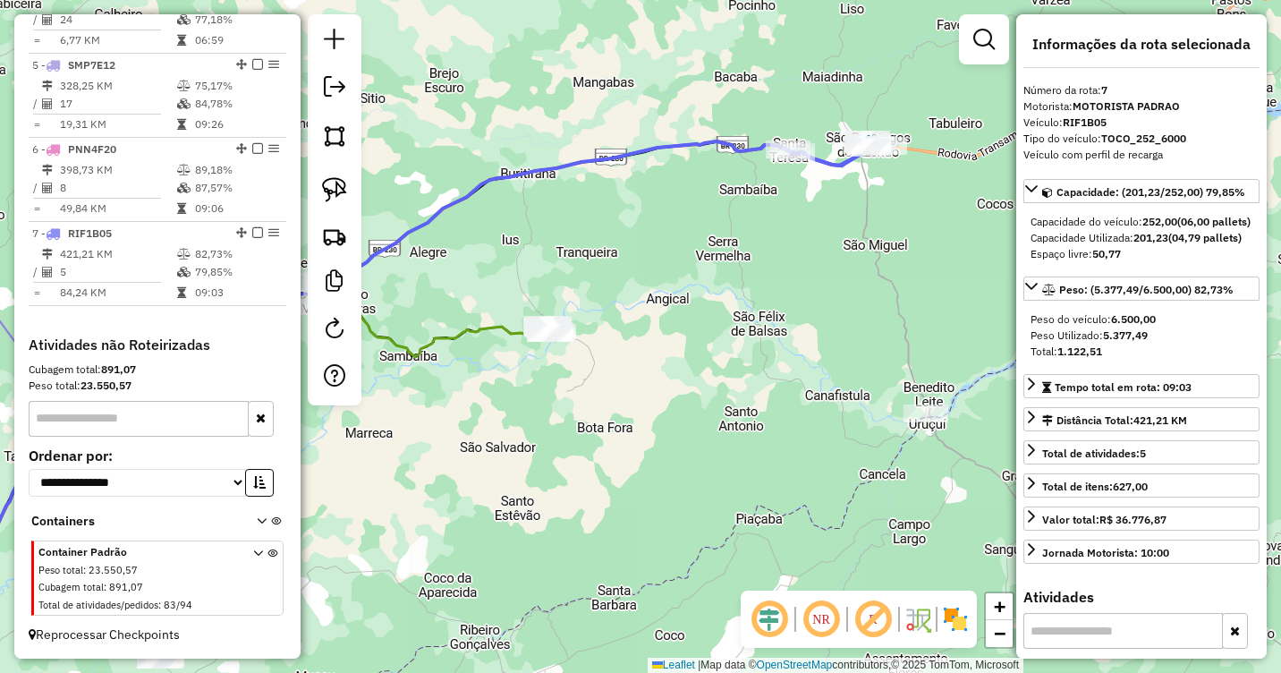
drag, startPoint x: 754, startPoint y: 258, endPoint x: 720, endPoint y: 243, distance: 36.9
click at [722, 239] on div "Janela de atendimento Grade de atendimento Capacidade Transportadoras Veículos …" at bounding box center [640, 336] width 1281 height 673
drag, startPoint x: 730, startPoint y: 283, endPoint x: 1125, endPoint y: 198, distance: 404.4
click at [1124, 199] on hb-router-mapa "Informações da Sessão 978261 - 12/08/2025 Criação: 11/08/2025 19:34 Depósito: D…" at bounding box center [640, 336] width 1281 height 673
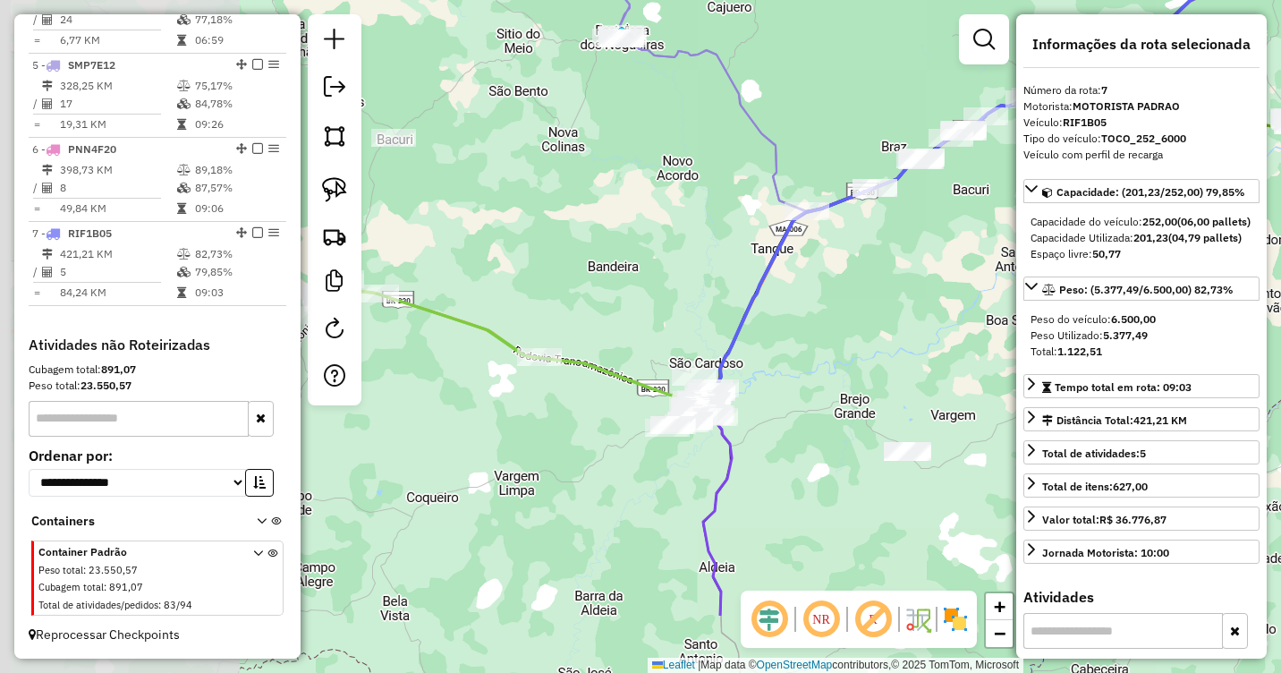
drag, startPoint x: 683, startPoint y: 412, endPoint x: 961, endPoint y: 322, distance: 291.6
click at [1010, 301] on div "Janela de atendimento Grade de atendimento Capacidade Transportadoras Veículos …" at bounding box center [640, 336] width 1281 height 673
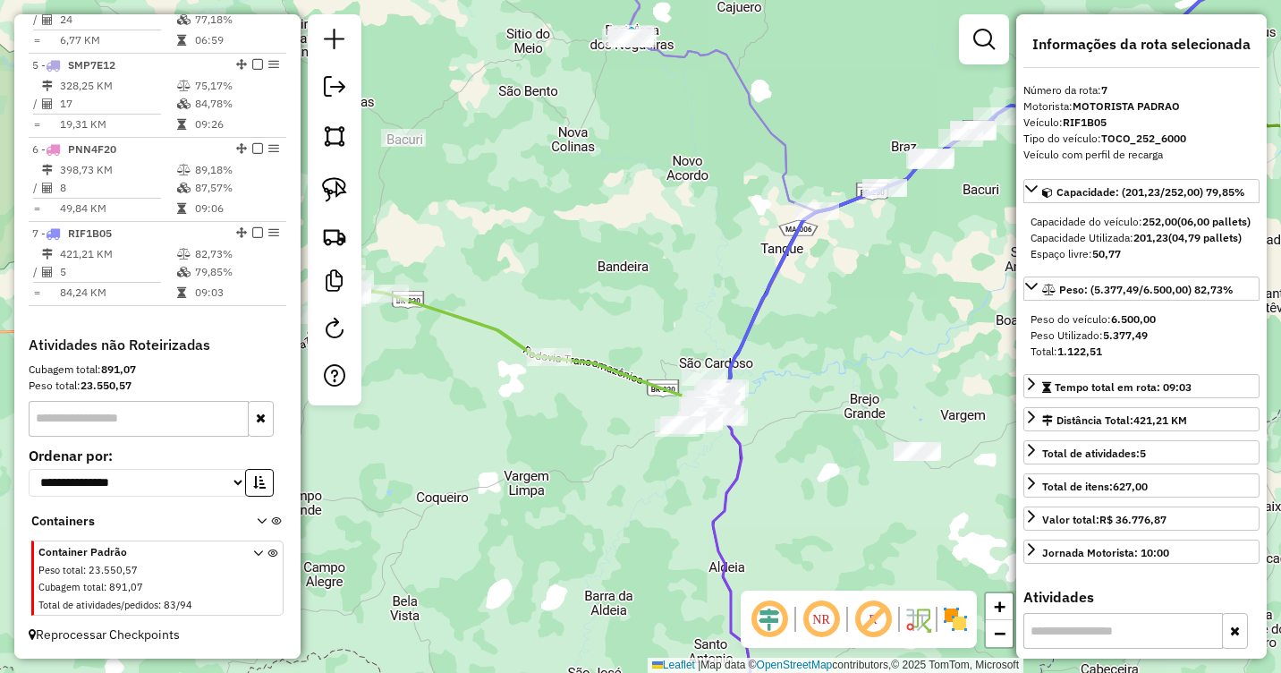
drag, startPoint x: 835, startPoint y: 352, endPoint x: 1004, endPoint y: 316, distance: 172.1
click at [1004, 316] on div "Janela de atendimento Grade de atendimento Capacidade Transportadoras Veículos …" at bounding box center [640, 336] width 1281 height 673
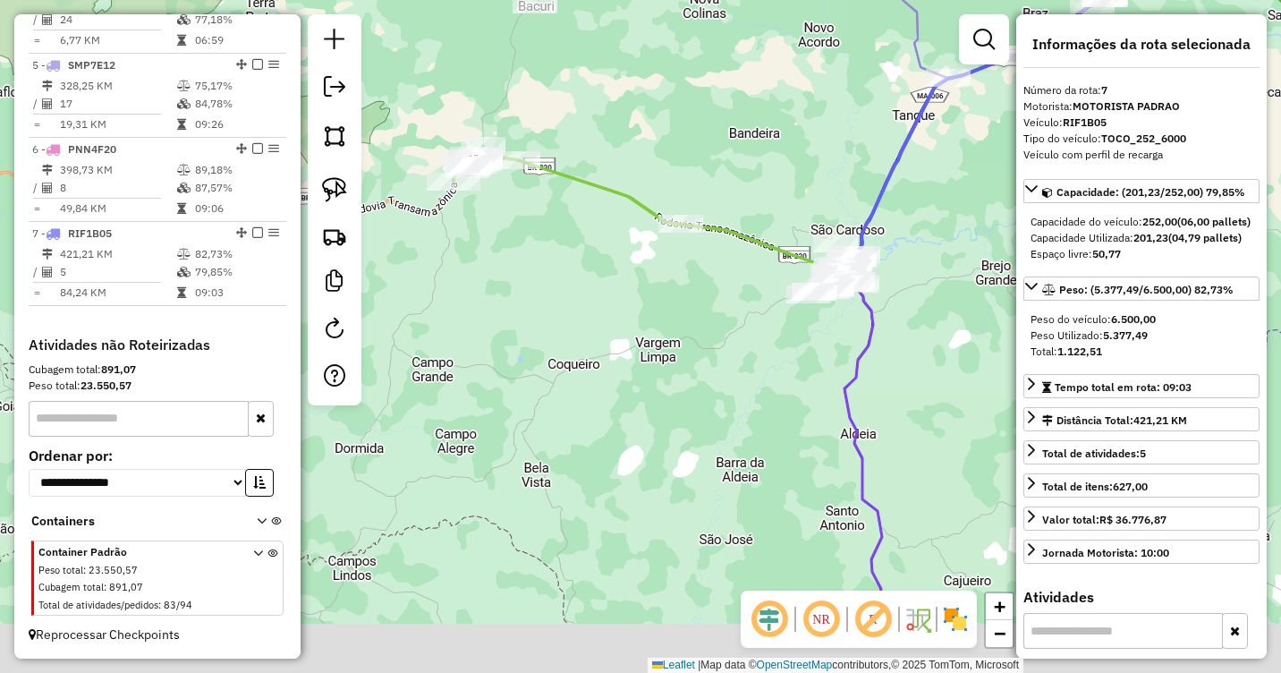
drag, startPoint x: 910, startPoint y: 373, endPoint x: 875, endPoint y: 311, distance: 70.9
click at [875, 311] on div "Janela de atendimento Grade de atendimento Capacidade Transportadoras Veículos …" at bounding box center [640, 336] width 1281 height 673
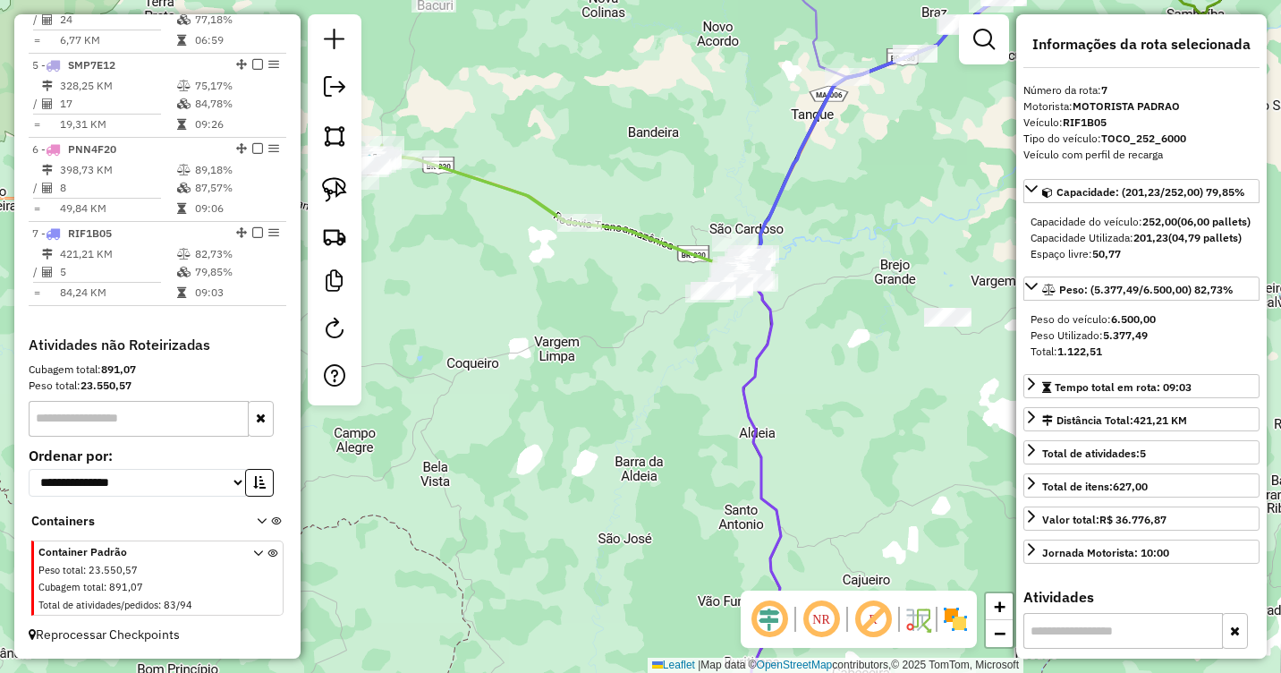
drag, startPoint x: 893, startPoint y: 254, endPoint x: 796, endPoint y: 346, distance: 133.5
click at [796, 346] on div "Janela de atendimento Grade de atendimento Capacidade Transportadoras Veículos …" at bounding box center [640, 336] width 1281 height 673
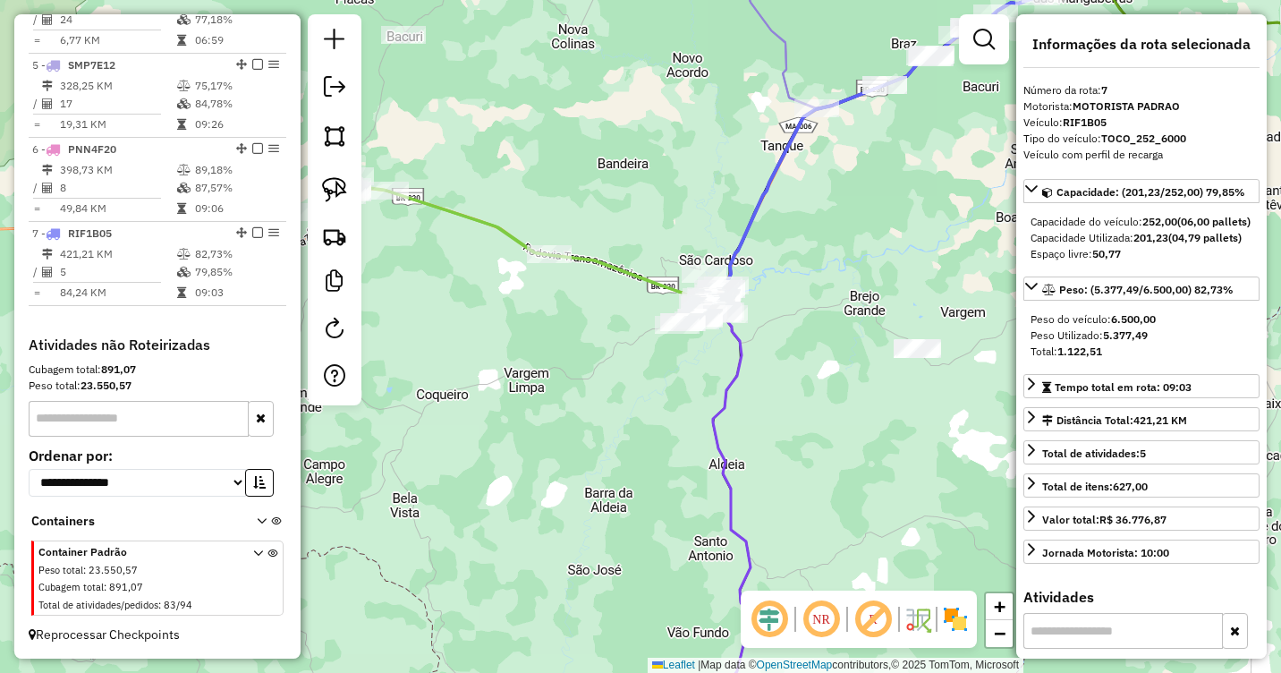
click at [818, 290] on div "Janela de atendimento Grade de atendimento Capacidade Transportadoras Veículos …" at bounding box center [640, 336] width 1281 height 673
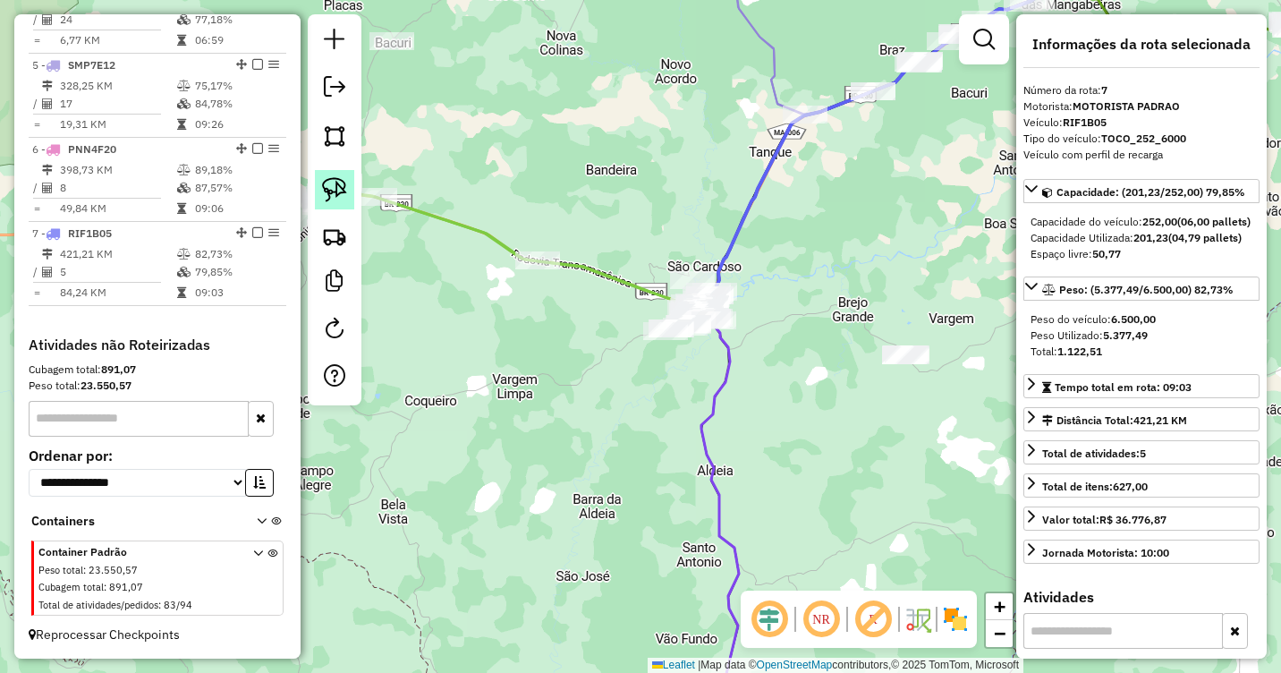
click at [327, 189] on img at bounding box center [334, 189] width 25 height 25
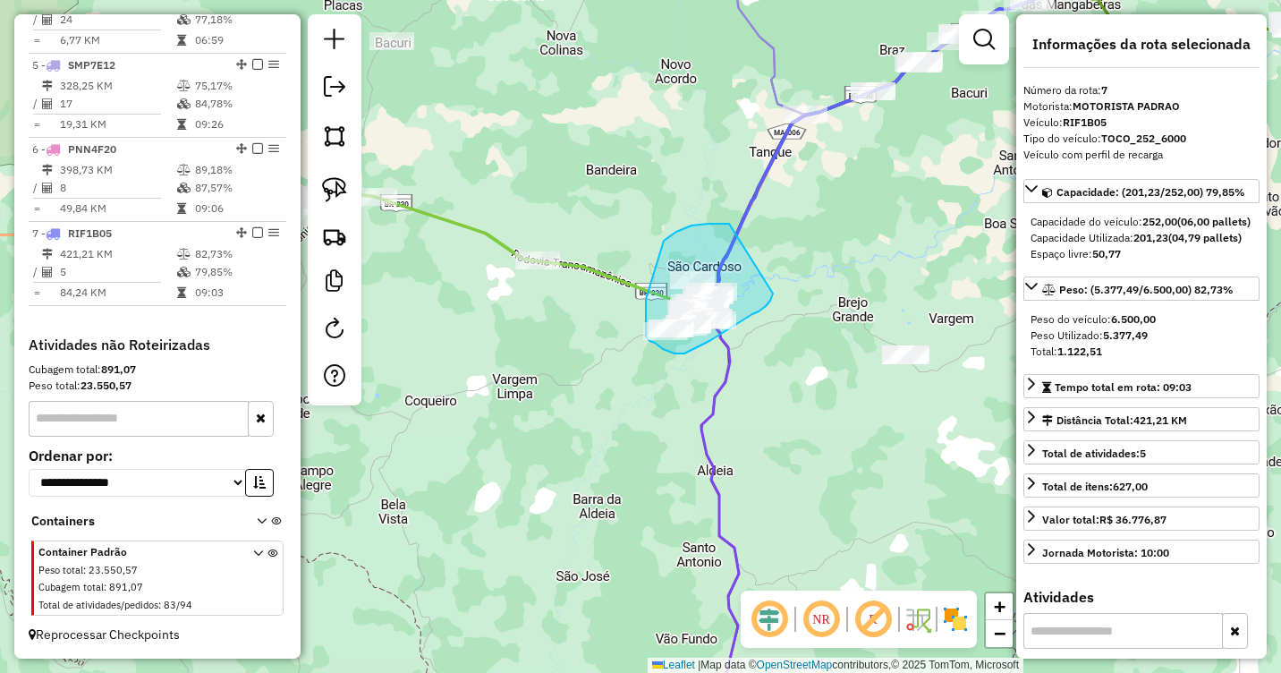
drag, startPoint x: 729, startPoint y: 224, endPoint x: 774, endPoint y: 284, distance: 75.5
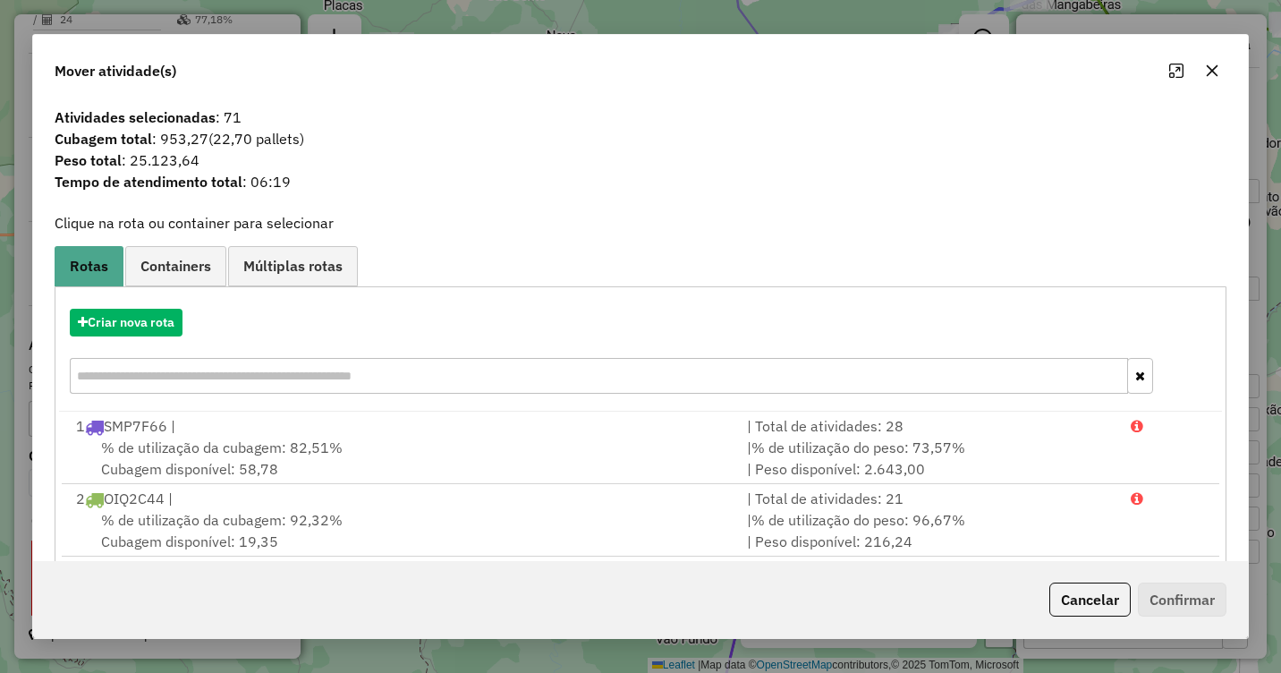
click at [1213, 66] on icon "button" at bounding box center [1212, 71] width 14 height 14
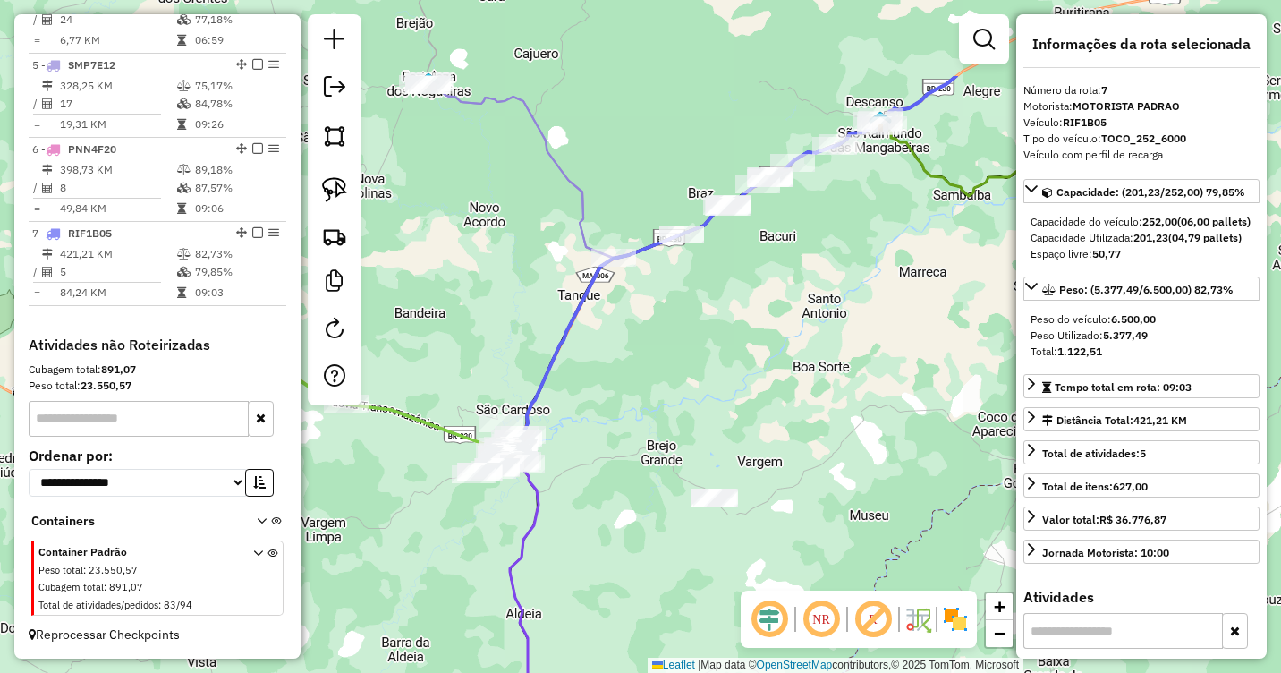
drag, startPoint x: 950, startPoint y: 145, endPoint x: 690, endPoint y: 328, distance: 318.4
click at [690, 328] on div "Janela de atendimento Grade de atendimento Capacidade Transportadoras Veículos …" at bounding box center [640, 336] width 1281 height 673
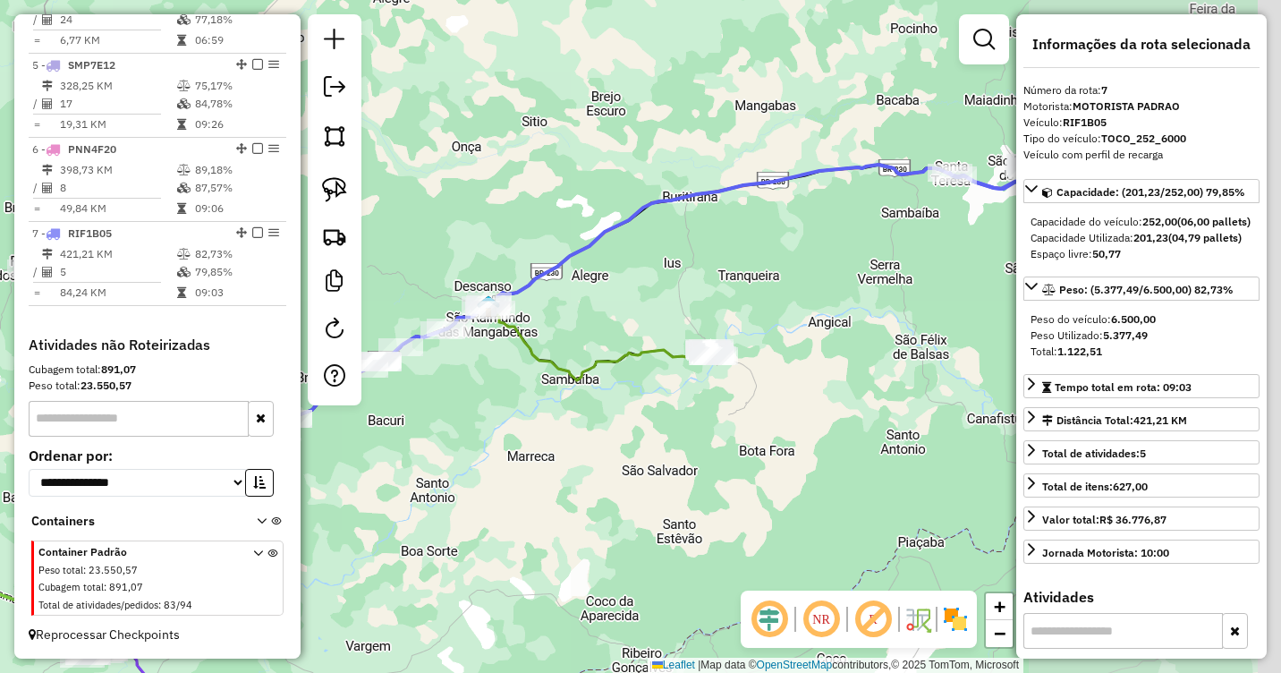
drag, startPoint x: 944, startPoint y: 135, endPoint x: 621, endPoint y: 279, distance: 353.6
click at [621, 279] on div "Janela de atendimento Grade de atendimento Capacidade Transportadoras Veículos …" at bounding box center [640, 336] width 1281 height 673
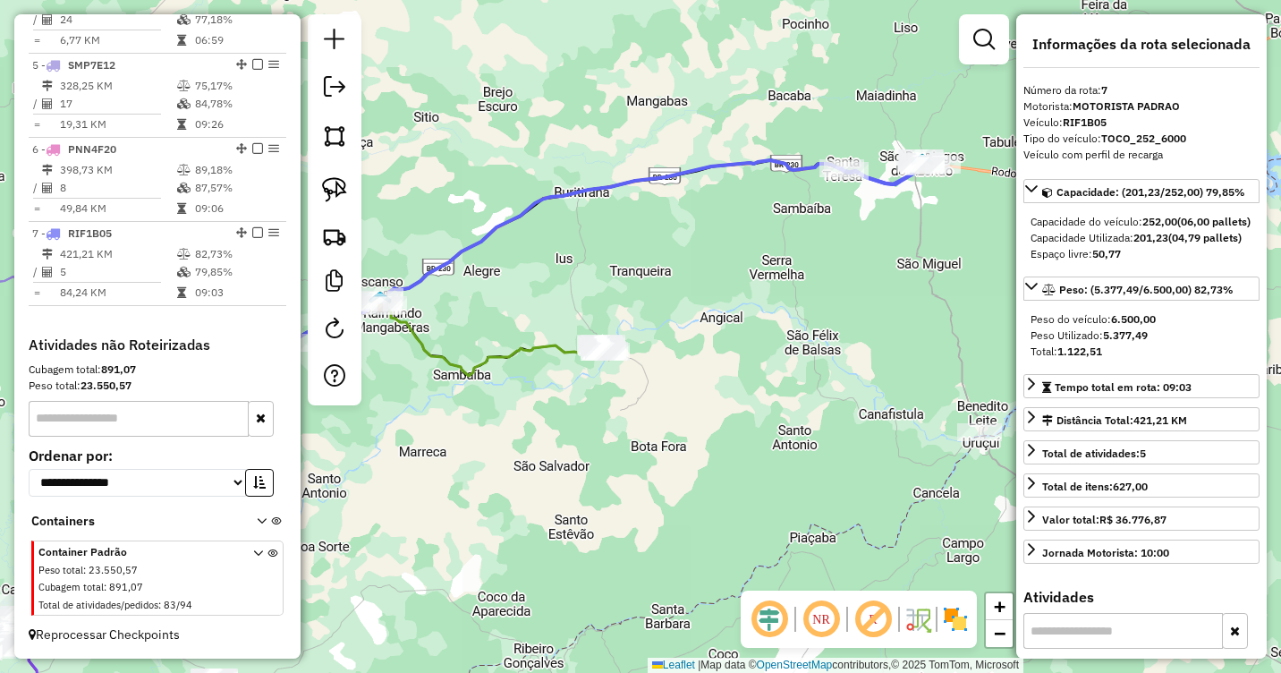
drag, startPoint x: 865, startPoint y: 235, endPoint x: 693, endPoint y: 233, distance: 171.8
click at [693, 233] on div "Janela de atendimento Grade de atendimento Capacidade Transportadoras Veículos …" at bounding box center [640, 336] width 1281 height 673
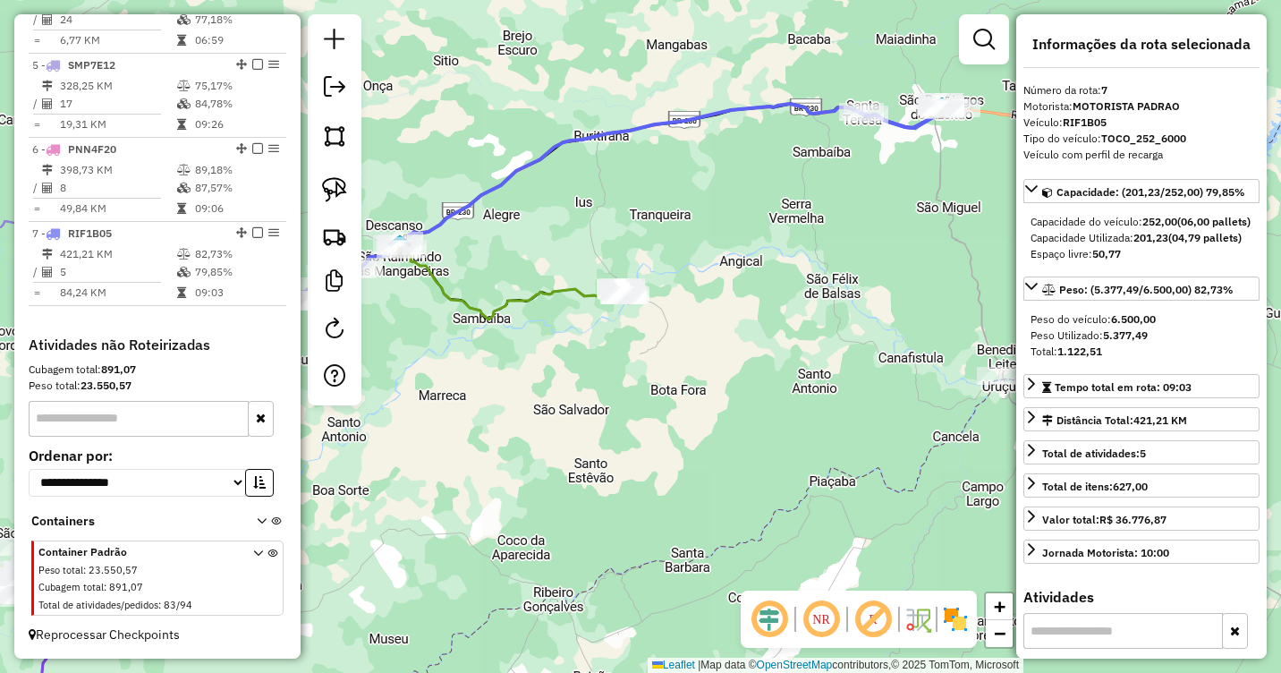
drag, startPoint x: 685, startPoint y: 264, endPoint x: 789, endPoint y: 208, distance: 118.1
click at [789, 208] on div "Janela de atendimento Grade de atendimento Capacidade Transportadoras Veículos …" at bounding box center [640, 336] width 1281 height 673
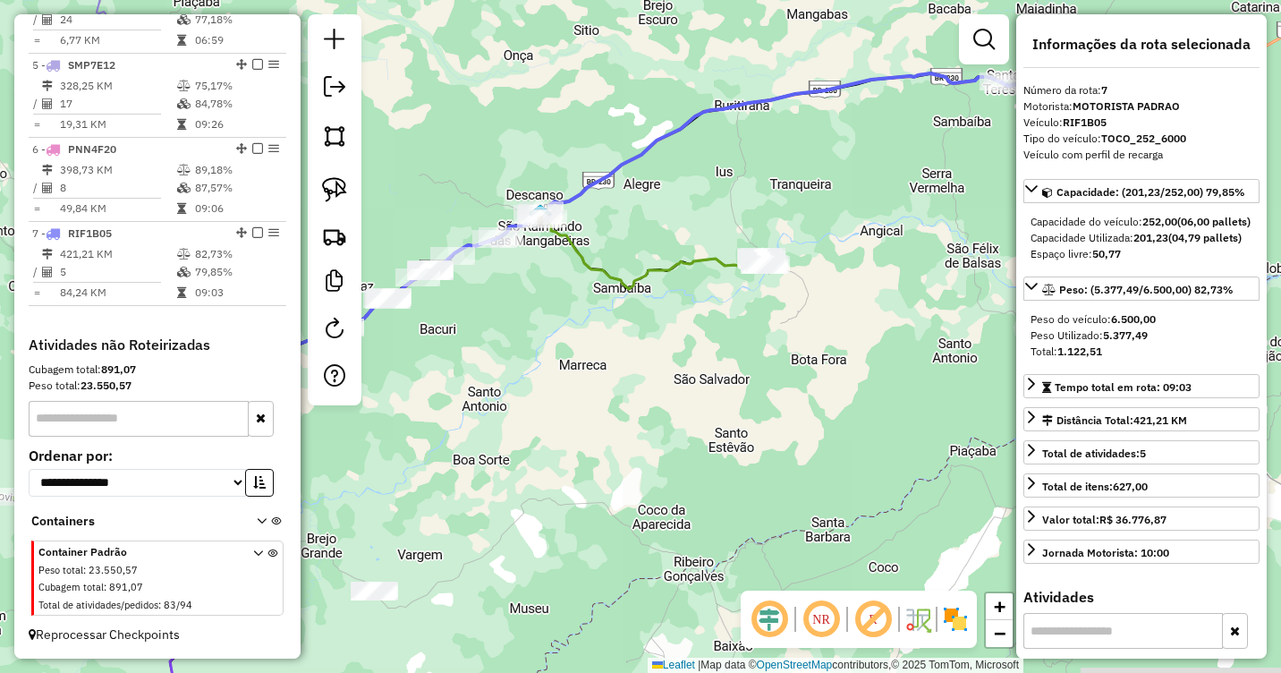
drag, startPoint x: 719, startPoint y: 199, endPoint x: 861, endPoint y: 169, distance: 144.6
click at [861, 169] on div "Janela de atendimento Grade de atendimento Capacidade Transportadoras Veículos …" at bounding box center [640, 336] width 1281 height 673
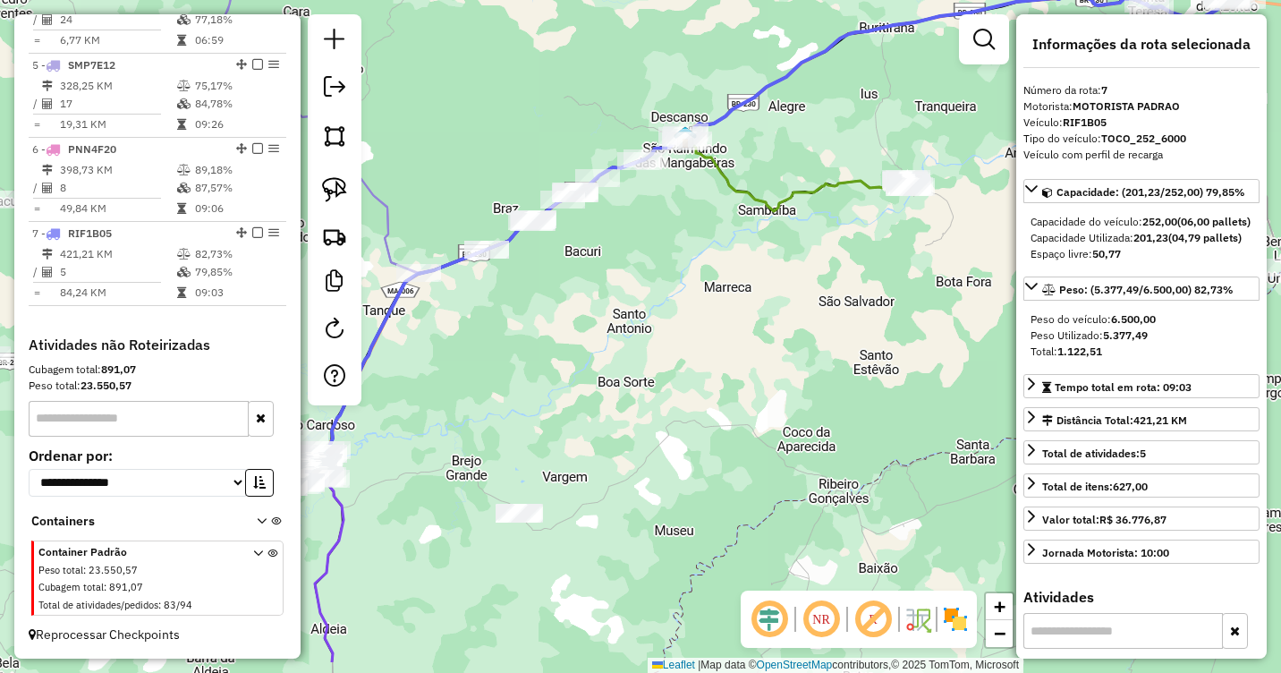
drag, startPoint x: 674, startPoint y: 211, endPoint x: 828, endPoint y: 131, distance: 173.2
click at [827, 131] on div "Janela de atendimento Grade de atendimento Capacidade Transportadoras Veículos …" at bounding box center [640, 336] width 1281 height 673
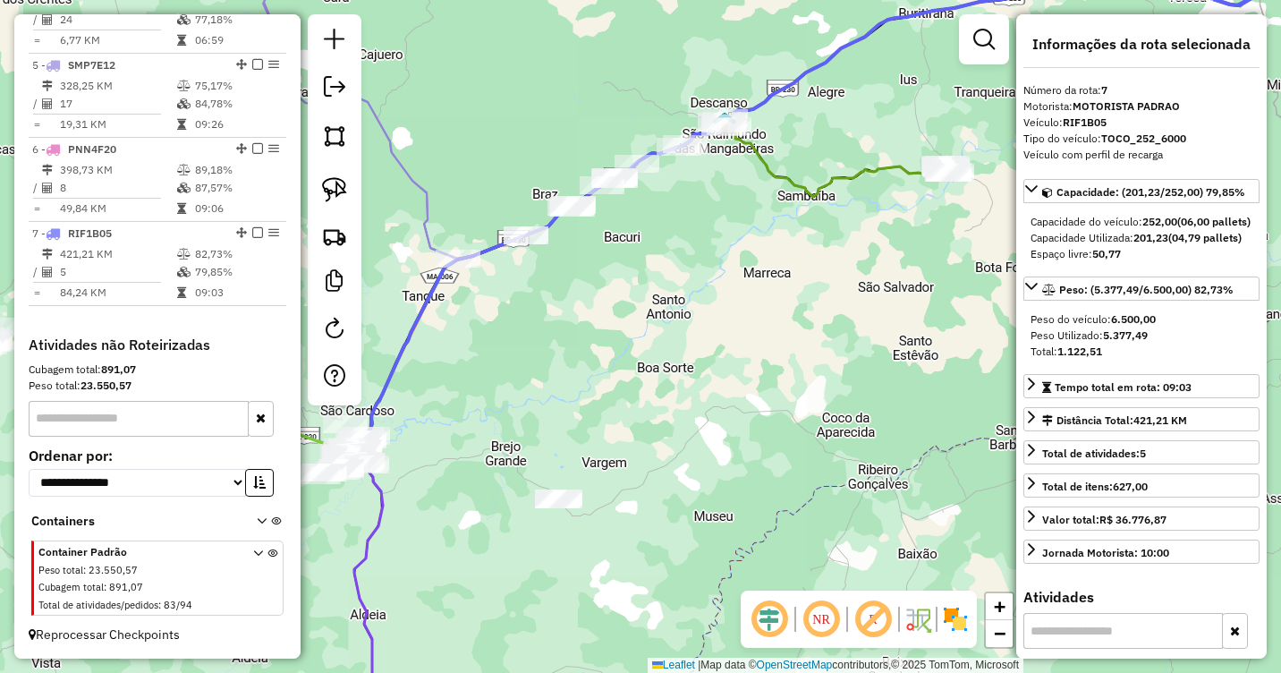
drag, startPoint x: 665, startPoint y: 319, endPoint x: 947, endPoint y: 189, distance: 311.4
click at [942, 189] on div "Janela de atendimento Grade de atendimento Capacidade Transportadoras Veículos …" at bounding box center [640, 336] width 1281 height 673
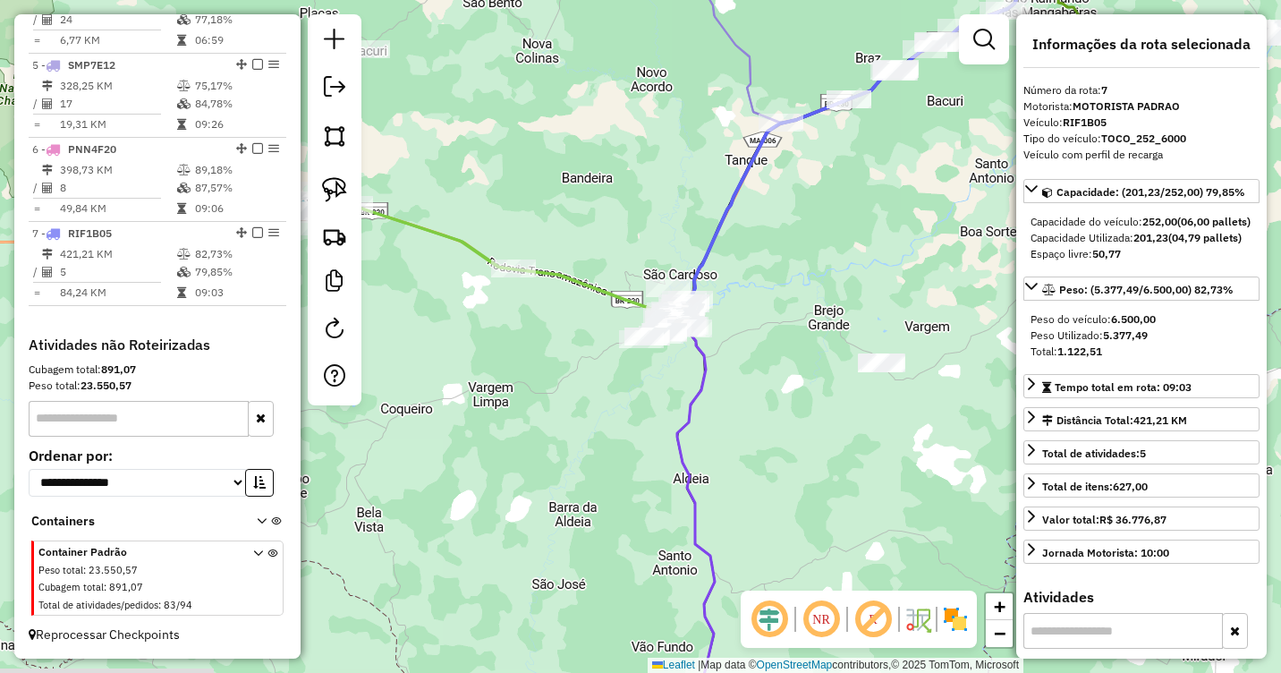
drag, startPoint x: 695, startPoint y: 351, endPoint x: 778, endPoint y: 331, distance: 85.5
click at [778, 331] on div "Janela de atendimento Grade de atendimento Capacidade Transportadoras Veículos …" at bounding box center [640, 336] width 1281 height 673
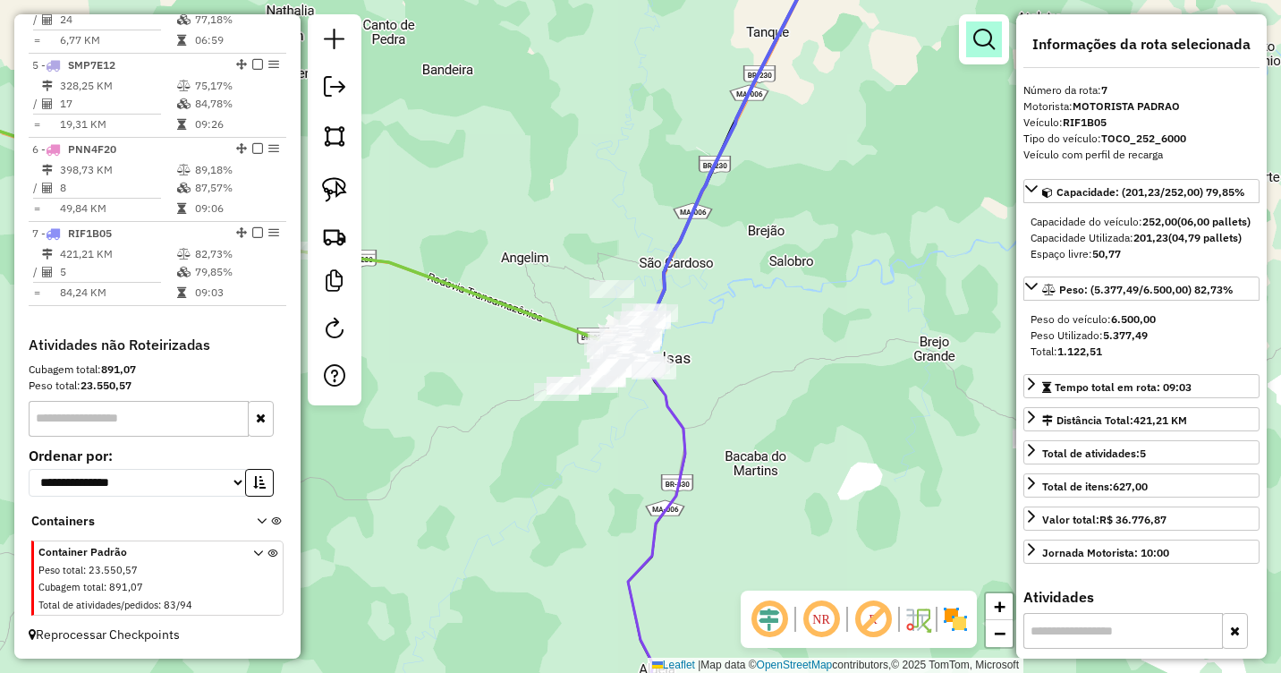
click at [978, 39] on em at bounding box center [983, 39] width 21 height 21
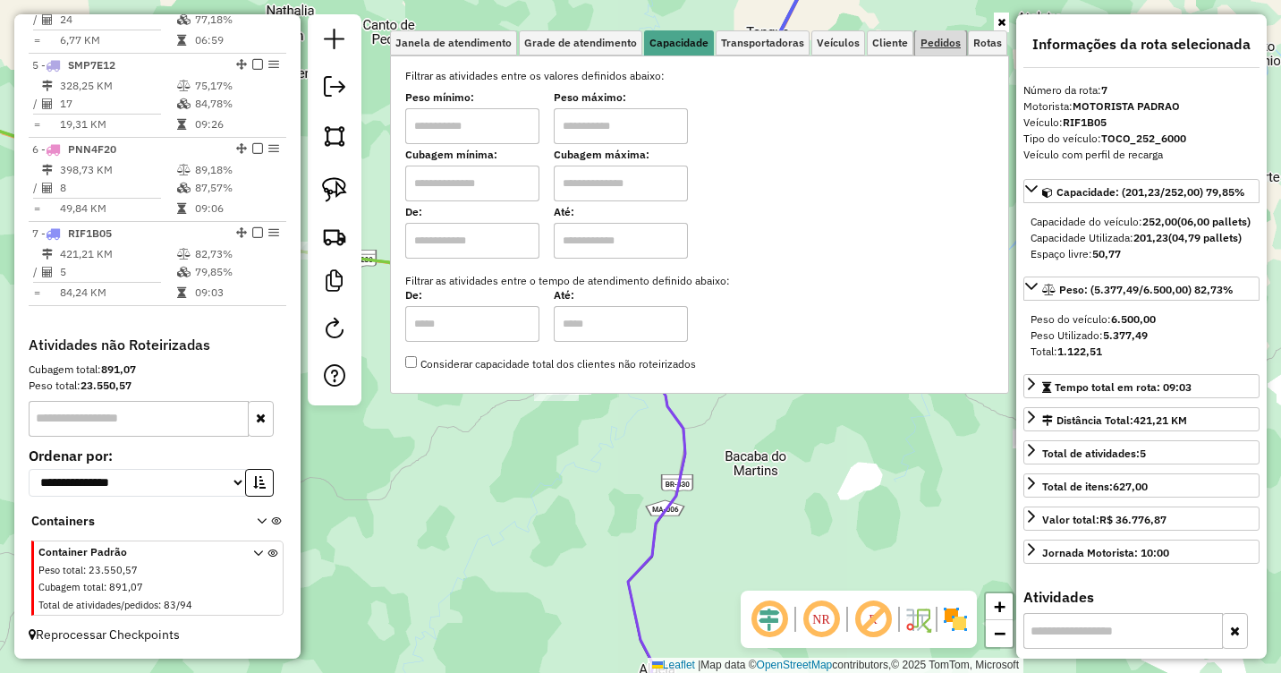
click at [943, 39] on span "Pedidos" at bounding box center [940, 43] width 40 height 11
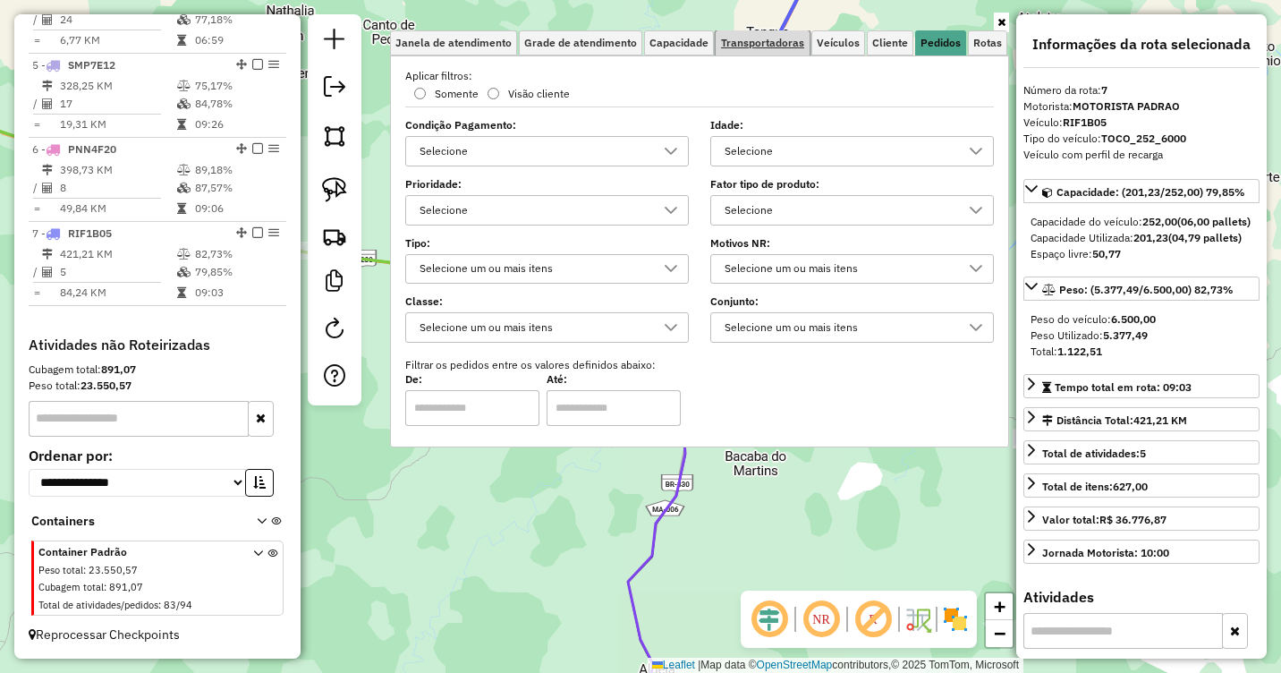
click at [775, 43] on span "Transportadoras" at bounding box center [762, 43] width 83 height 11
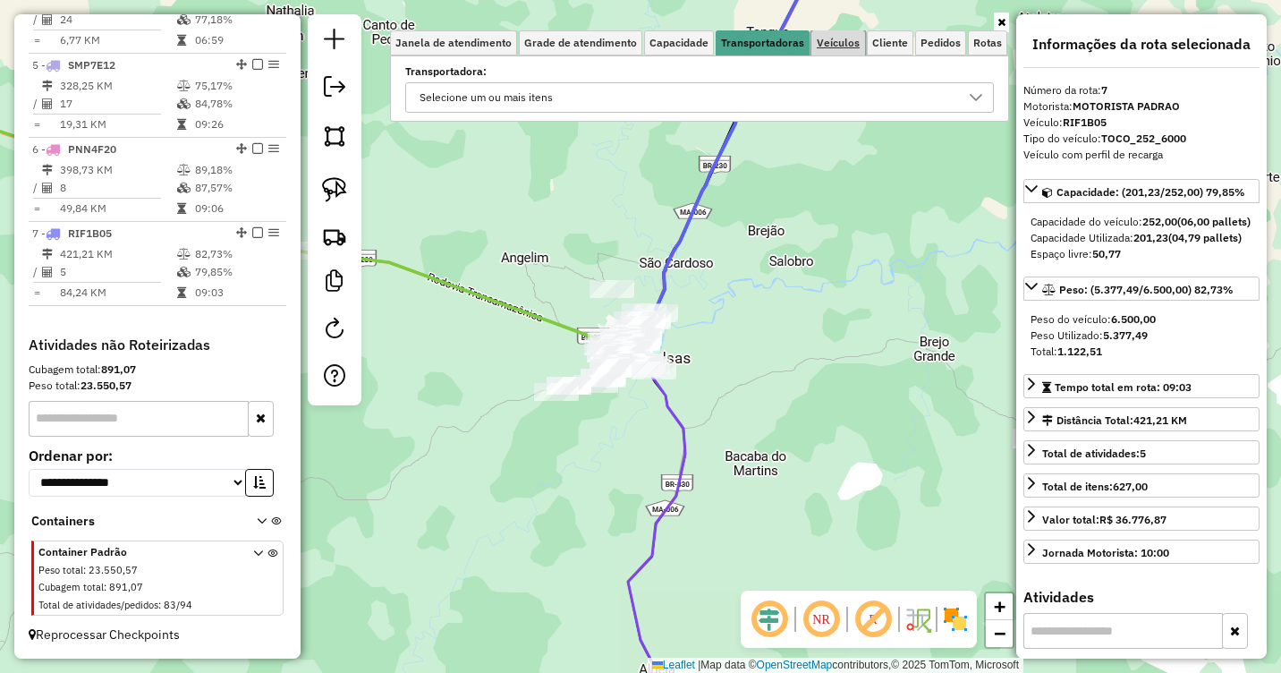
click at [860, 43] on span "Veículos" at bounding box center [838, 43] width 43 height 11
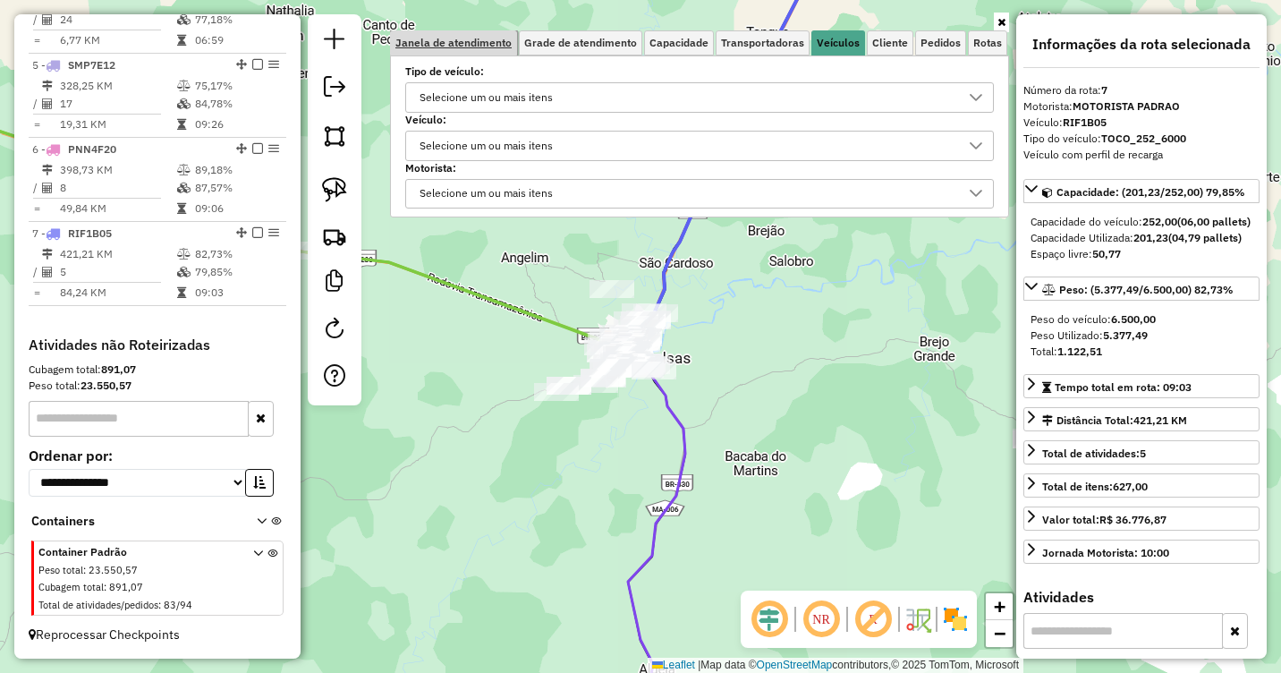
click at [454, 38] on span "Janela de atendimento" at bounding box center [453, 43] width 116 height 11
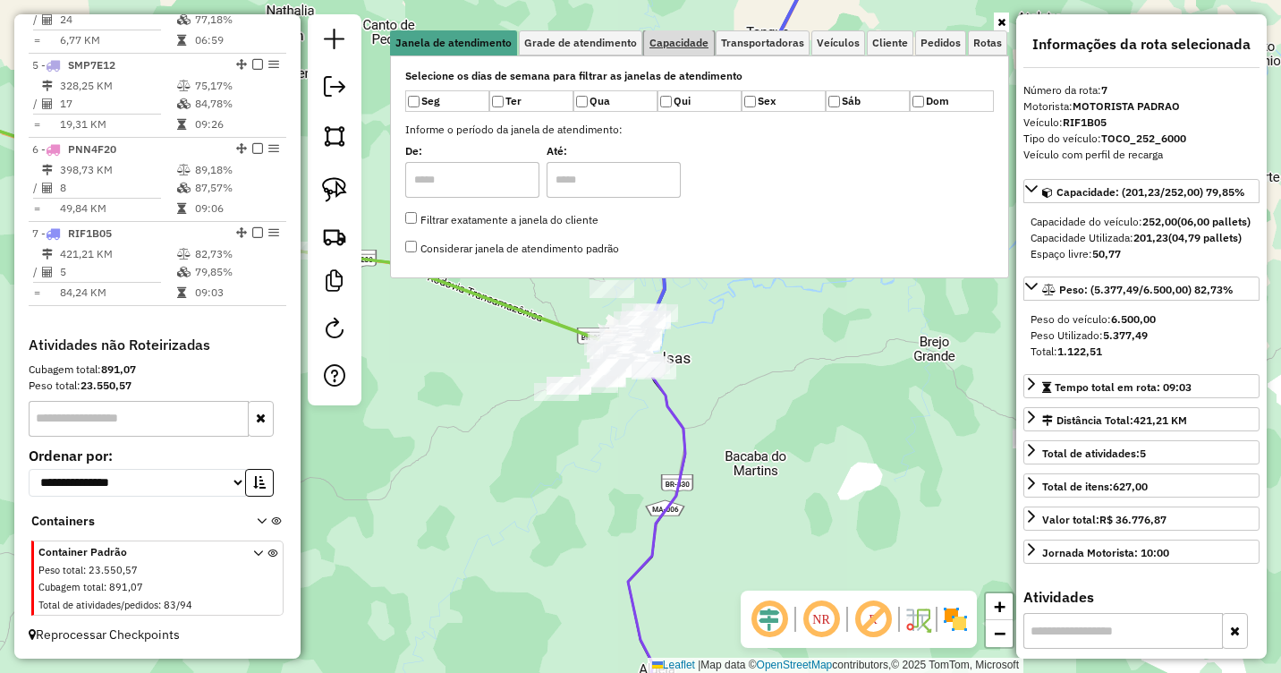
click at [684, 44] on span "Capacidade" at bounding box center [678, 43] width 59 height 11
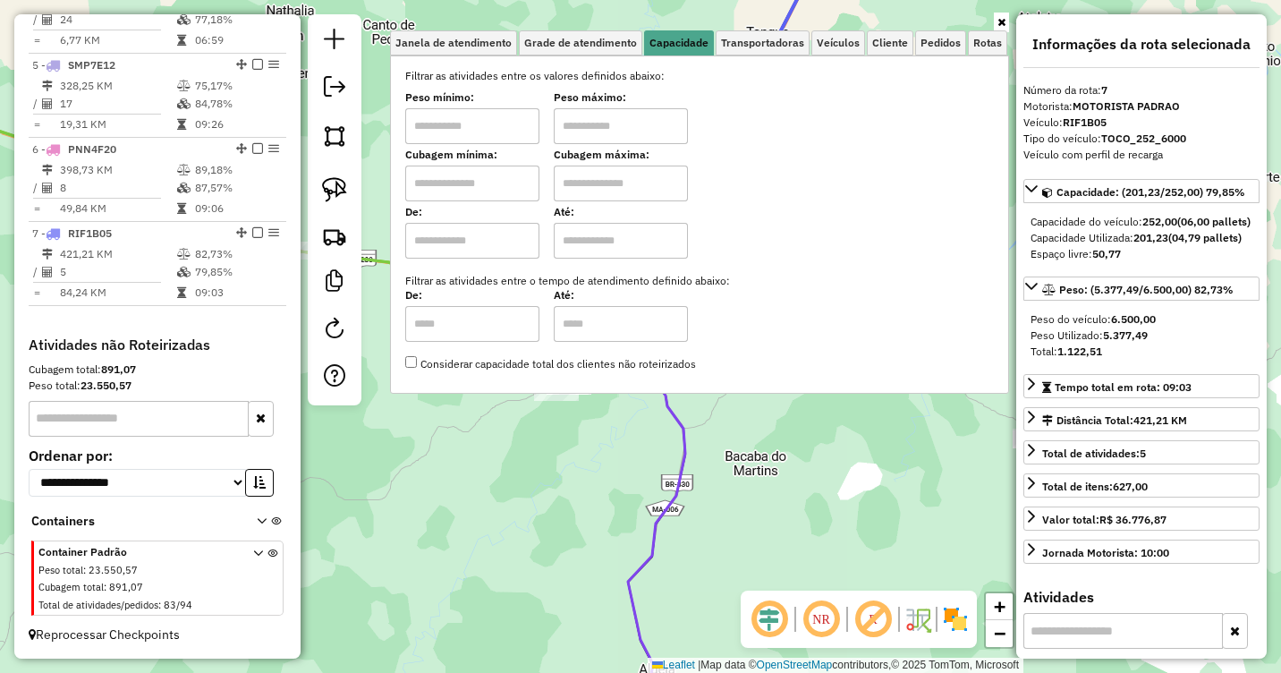
click at [819, 457] on div "Janela de atendimento Grade de atendimento Capacidade Transportadoras Veículos …" at bounding box center [640, 336] width 1281 height 673
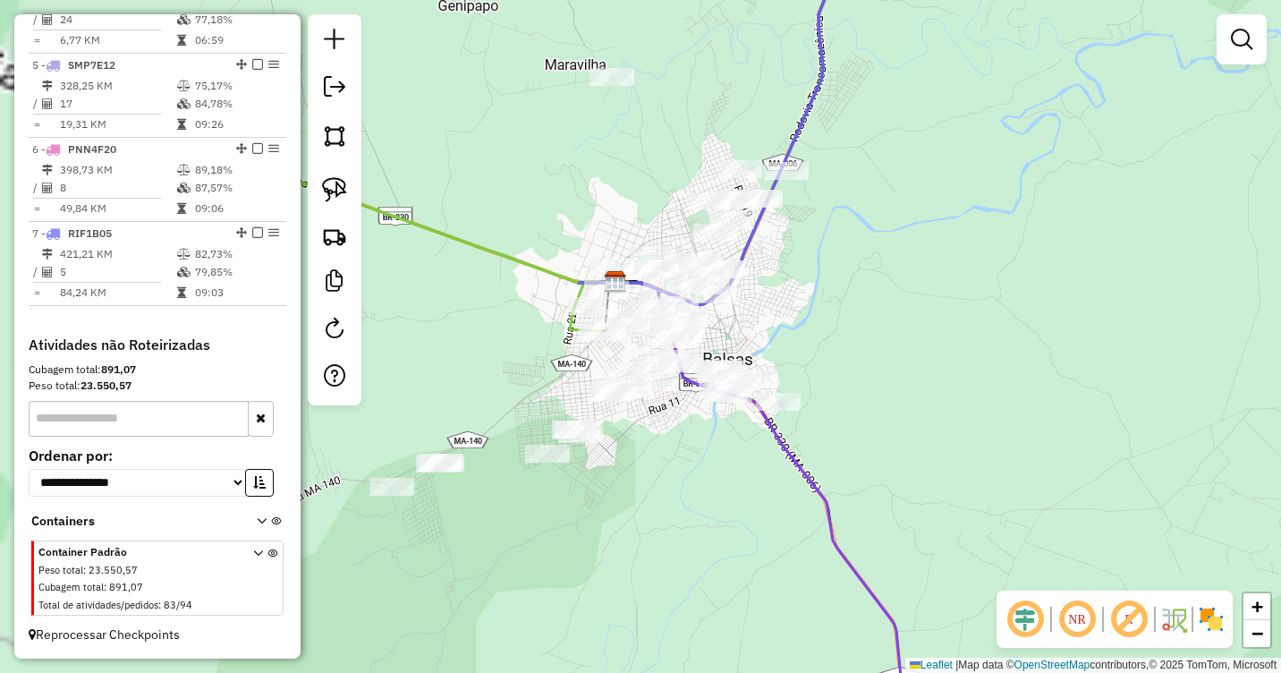
drag, startPoint x: 667, startPoint y: 334, endPoint x: 708, endPoint y: 387, distance: 67.6
click at [893, 364] on div "Janela de atendimento Grade de atendimento Capacidade Transportadoras Veículos …" at bounding box center [640, 336] width 1281 height 673
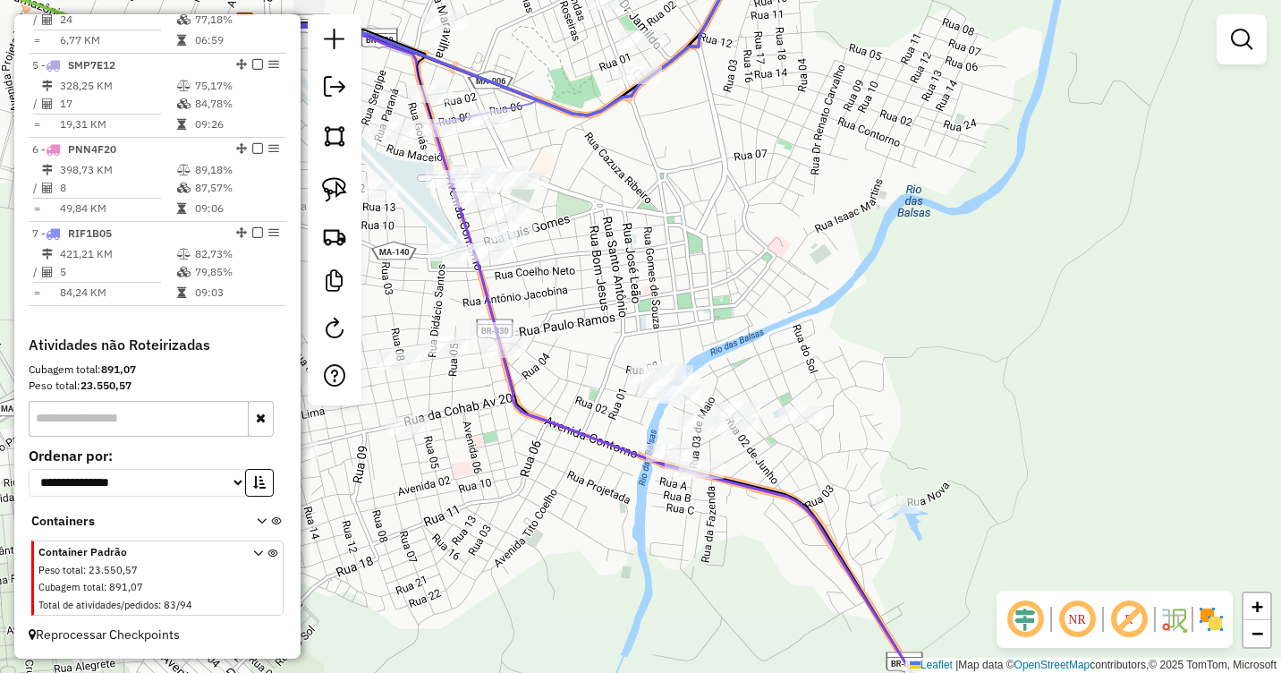
drag, startPoint x: 767, startPoint y: 353, endPoint x: 866, endPoint y: 313, distance: 106.3
click at [866, 313] on div "Janela de atendimento Grade de atendimento Capacidade Transportadoras Veículos …" at bounding box center [640, 336] width 1281 height 673
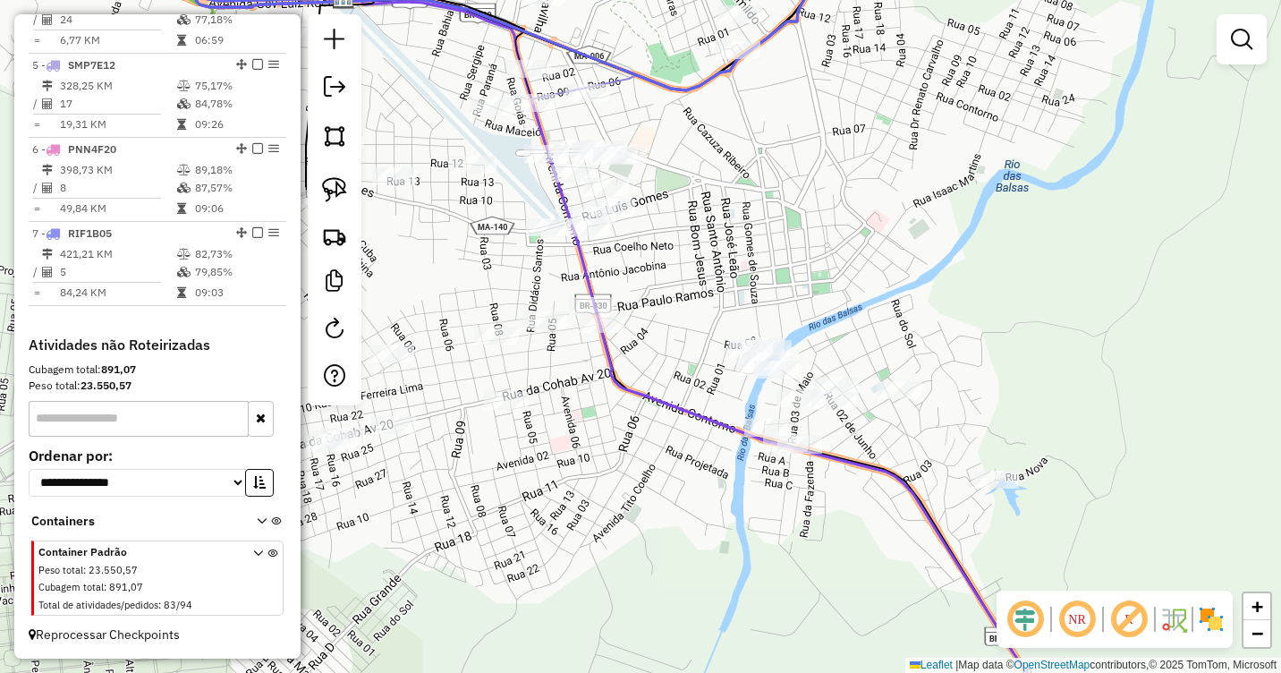
drag, startPoint x: 814, startPoint y: 312, endPoint x: 850, endPoint y: 304, distance: 36.7
click at [850, 304] on div "Janela de atendimento Grade de atendimento Capacidade Transportadoras Veículos …" at bounding box center [640, 336] width 1281 height 673
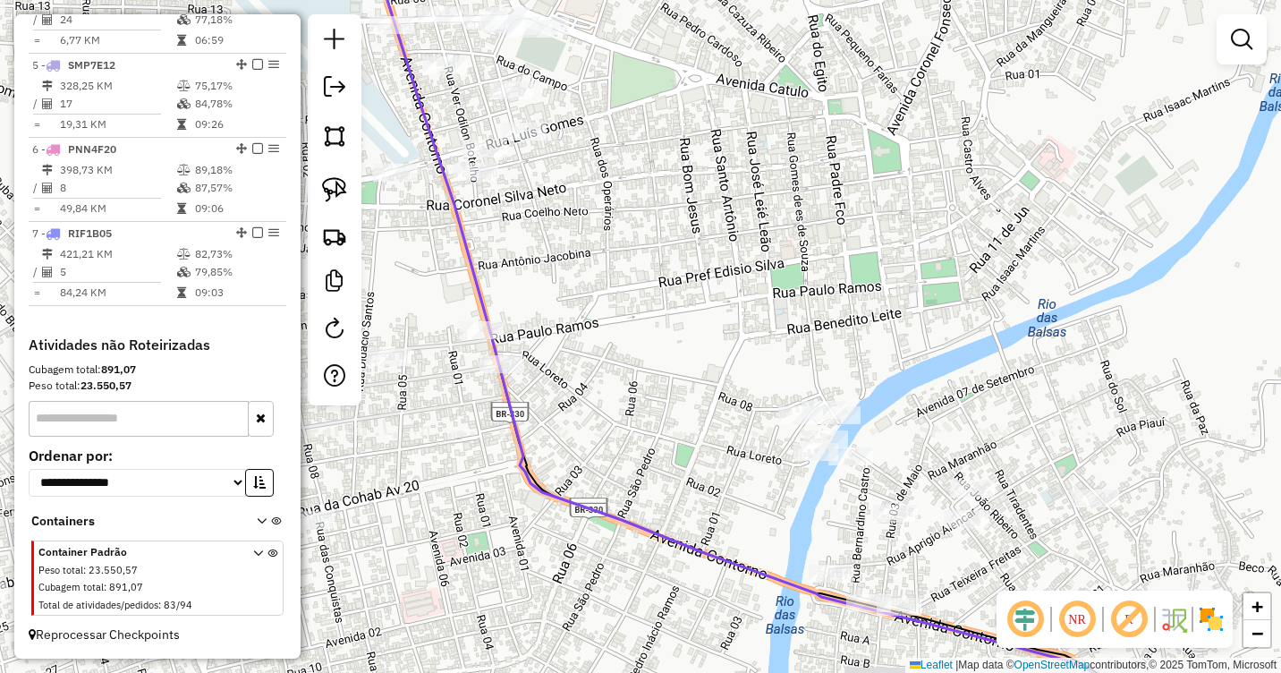
drag, startPoint x: 797, startPoint y: 295, endPoint x: 853, endPoint y: 270, distance: 61.7
click at [853, 270] on div "Janela de atendimento Grade de atendimento Capacidade Transportadoras Veículos …" at bounding box center [640, 336] width 1281 height 673
click at [339, 191] on img at bounding box center [334, 189] width 25 height 25
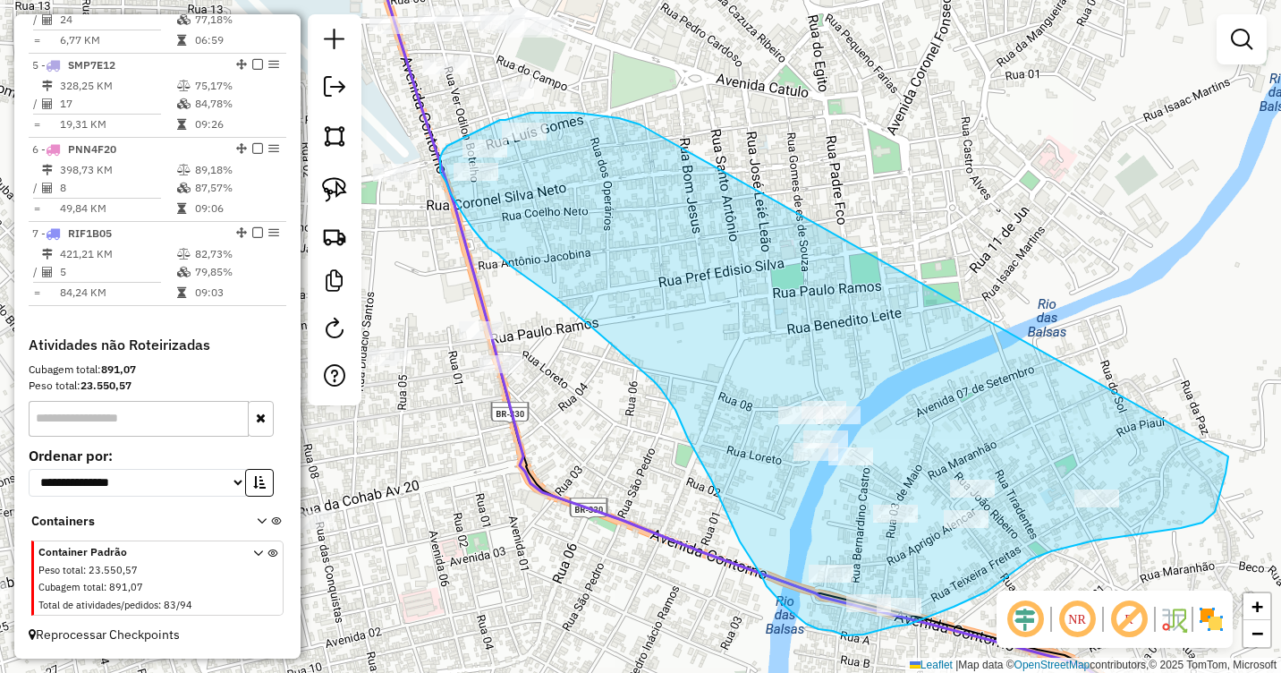
drag, startPoint x: 640, startPoint y: 124, endPoint x: 1228, endPoint y: 455, distance: 675.3
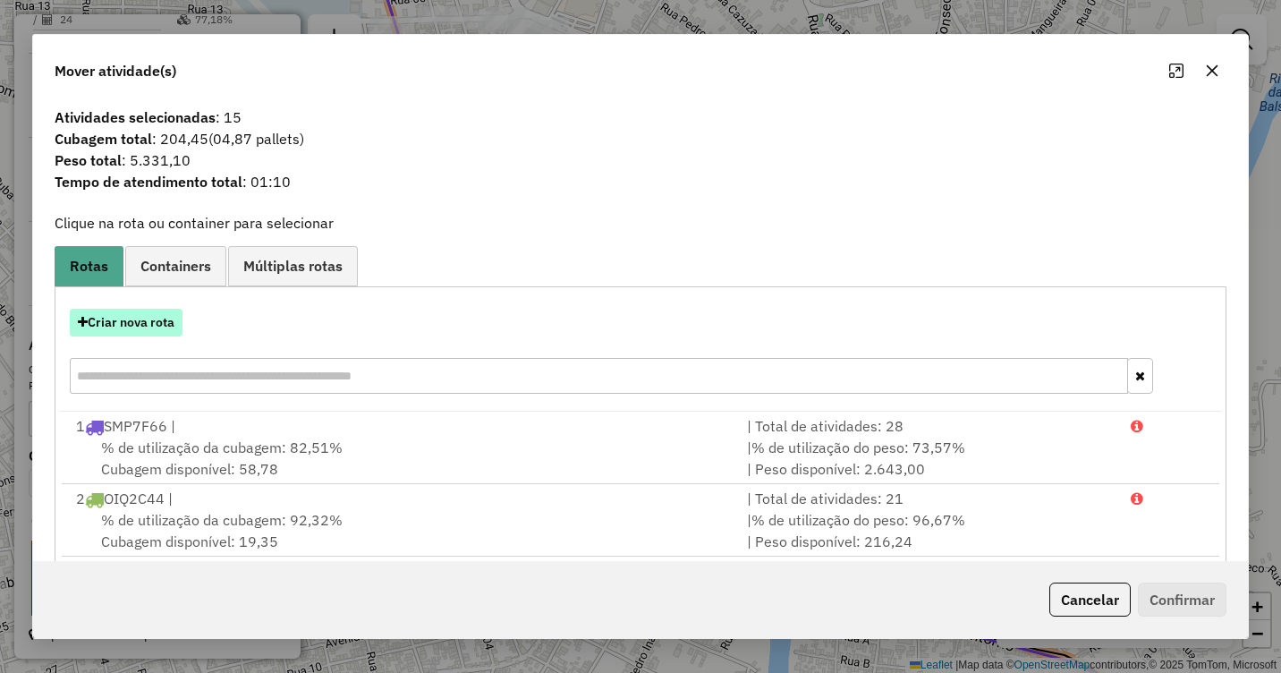
click at [130, 314] on button "Criar nova rota" at bounding box center [126, 323] width 113 height 28
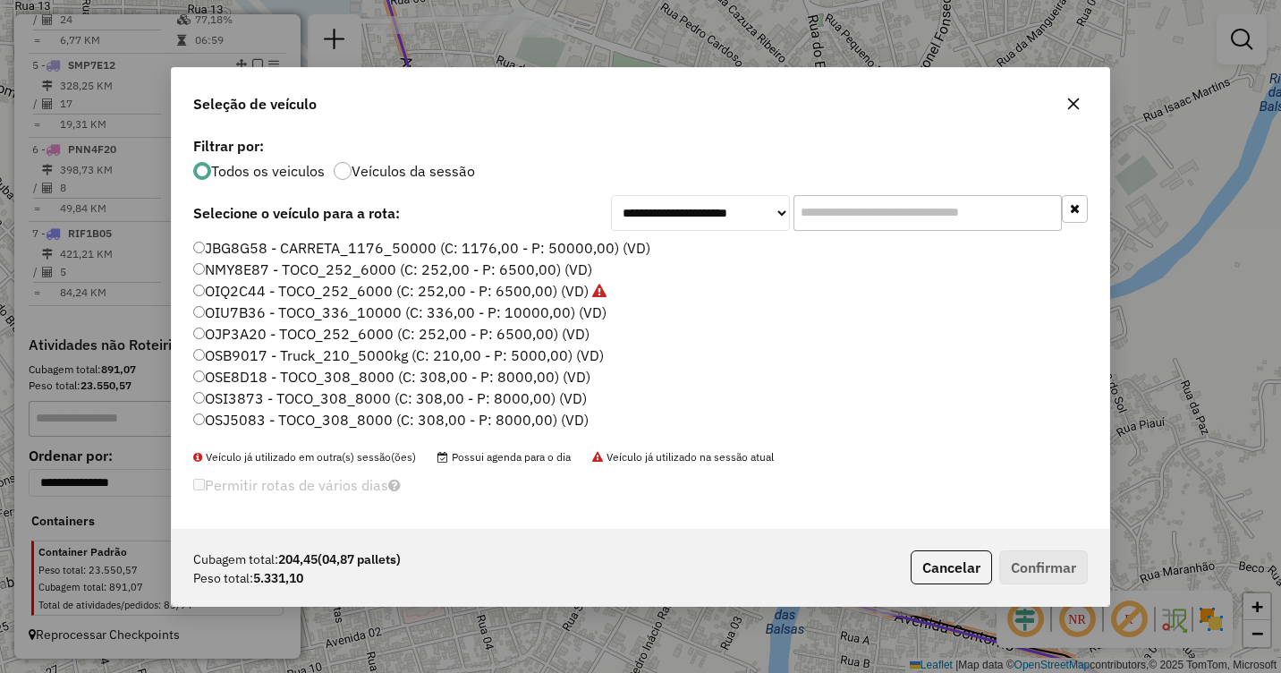
click at [230, 356] on label "OSB9017 - Truck_210_5000kg (C: 210,00 - P: 5000,00) (VD)" at bounding box center [398, 354] width 411 height 21
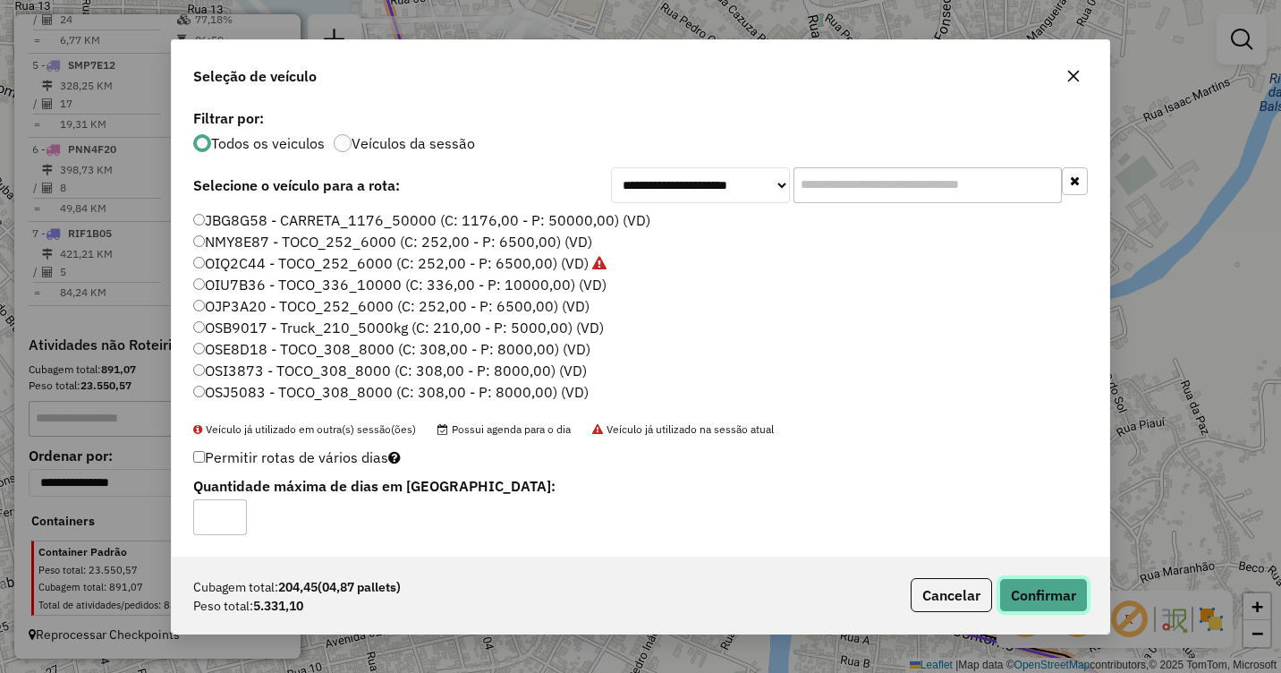
click at [1084, 596] on button "Confirmar" at bounding box center [1043, 595] width 89 height 34
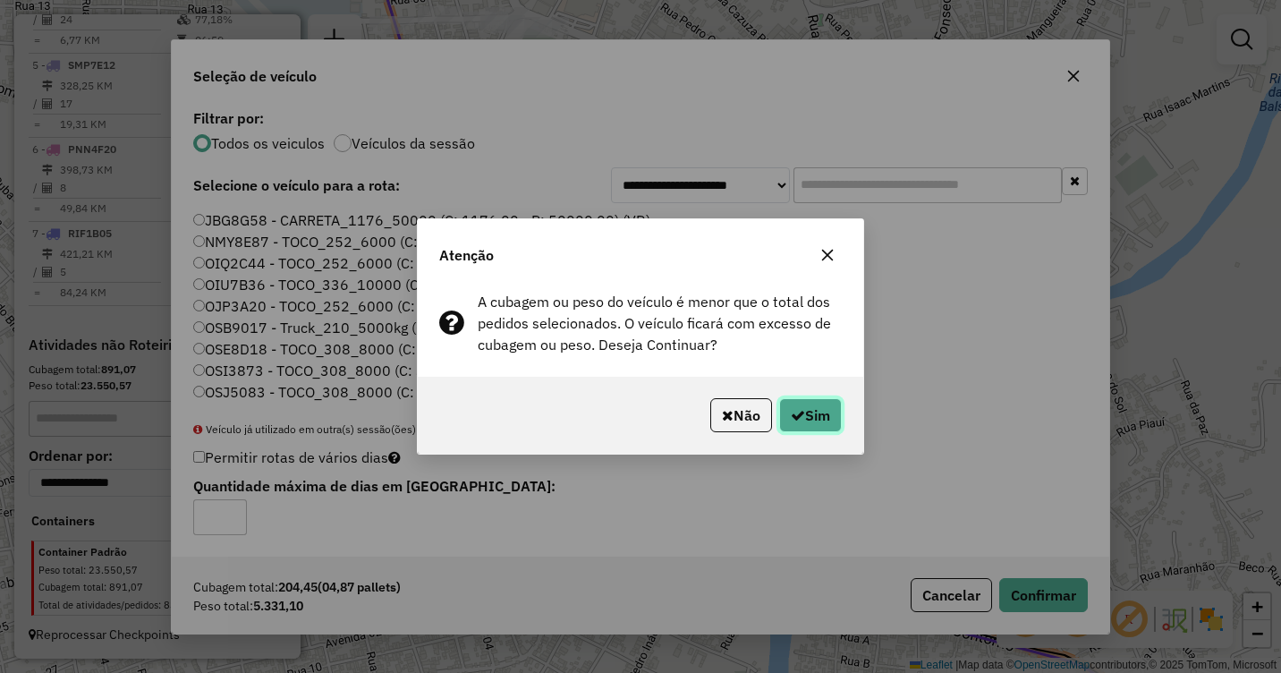
click at [801, 415] on button "Sim" at bounding box center [810, 415] width 63 height 34
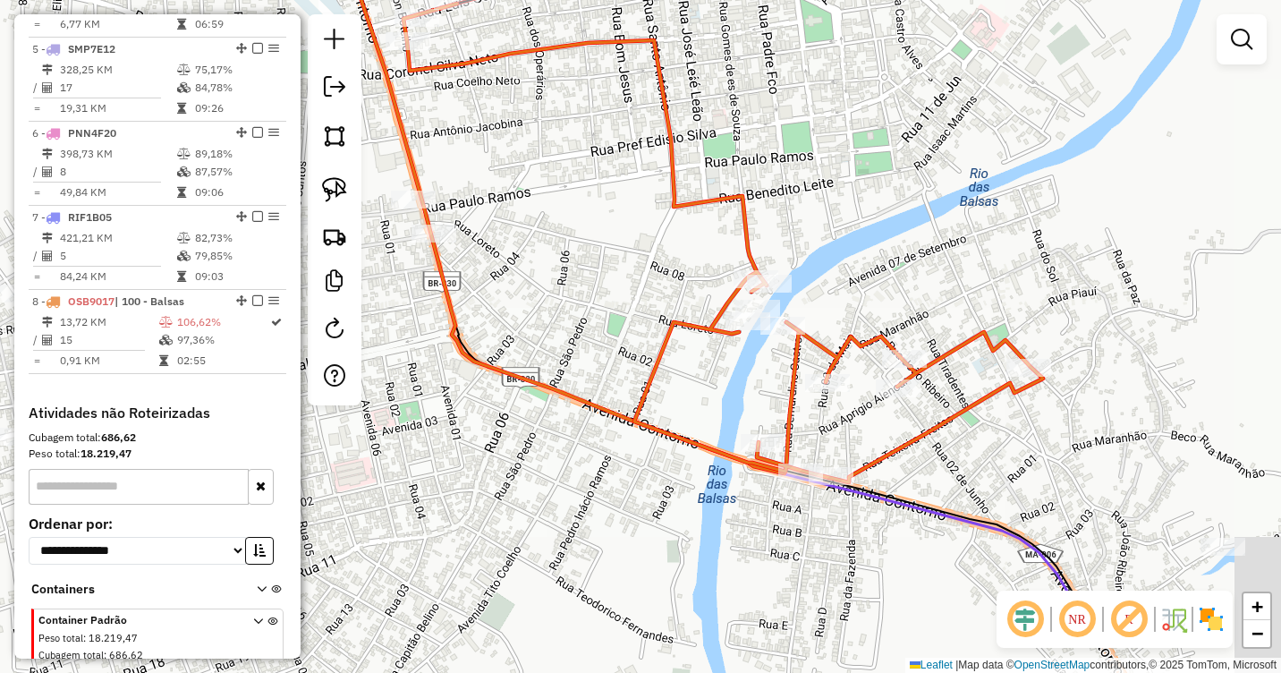
drag, startPoint x: 1027, startPoint y: 341, endPoint x: 902, endPoint y: 141, distance: 235.5
click at [902, 141] on div "Janela de atendimento Grade de atendimento Capacidade Transportadoras Veículos …" at bounding box center [640, 336] width 1281 height 673
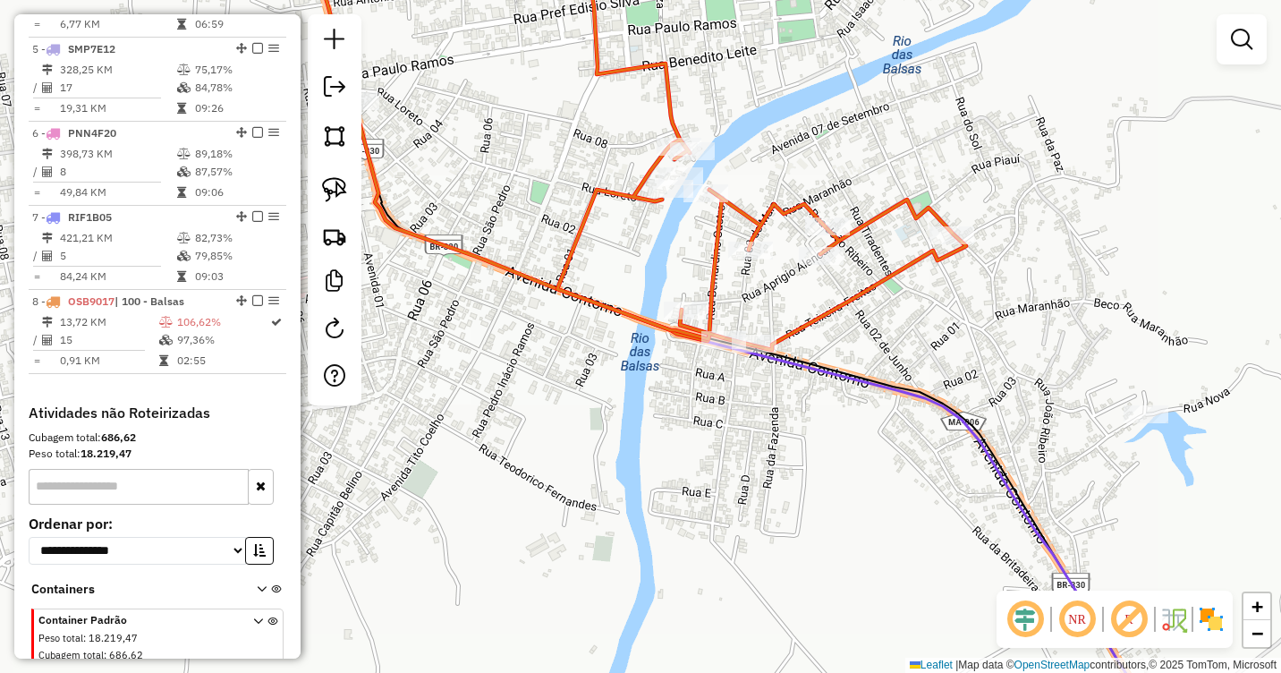
click at [1061, 346] on div "Janela de atendimento Grade de atendimento Capacidade Transportadoras Veículos …" at bounding box center [640, 336] width 1281 height 673
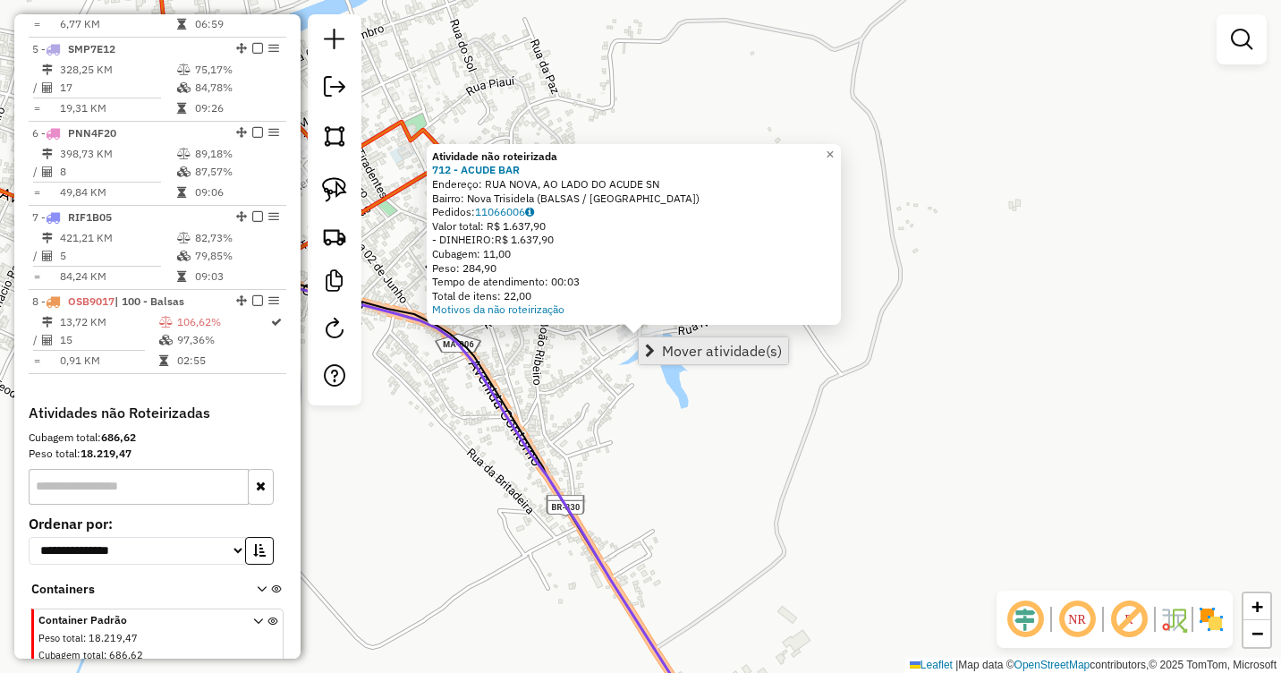
click at [678, 348] on span "Mover atividade(s)" at bounding box center [722, 350] width 120 height 14
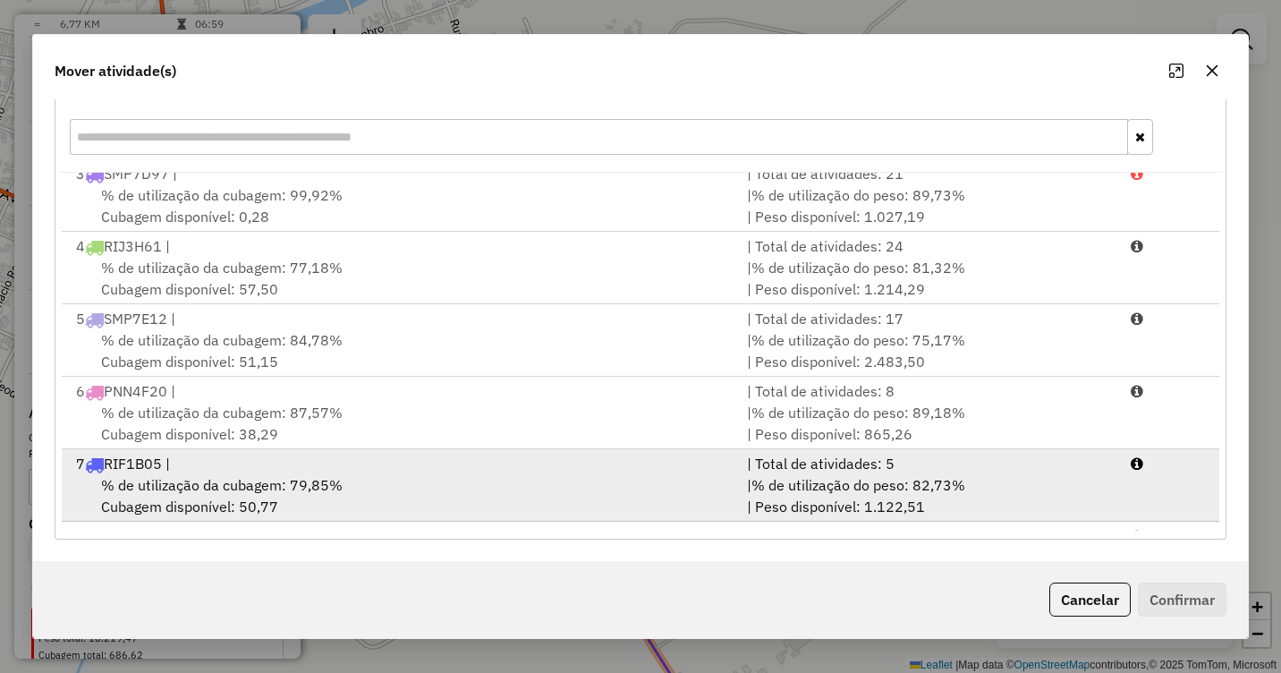
scroll to position [222, 0]
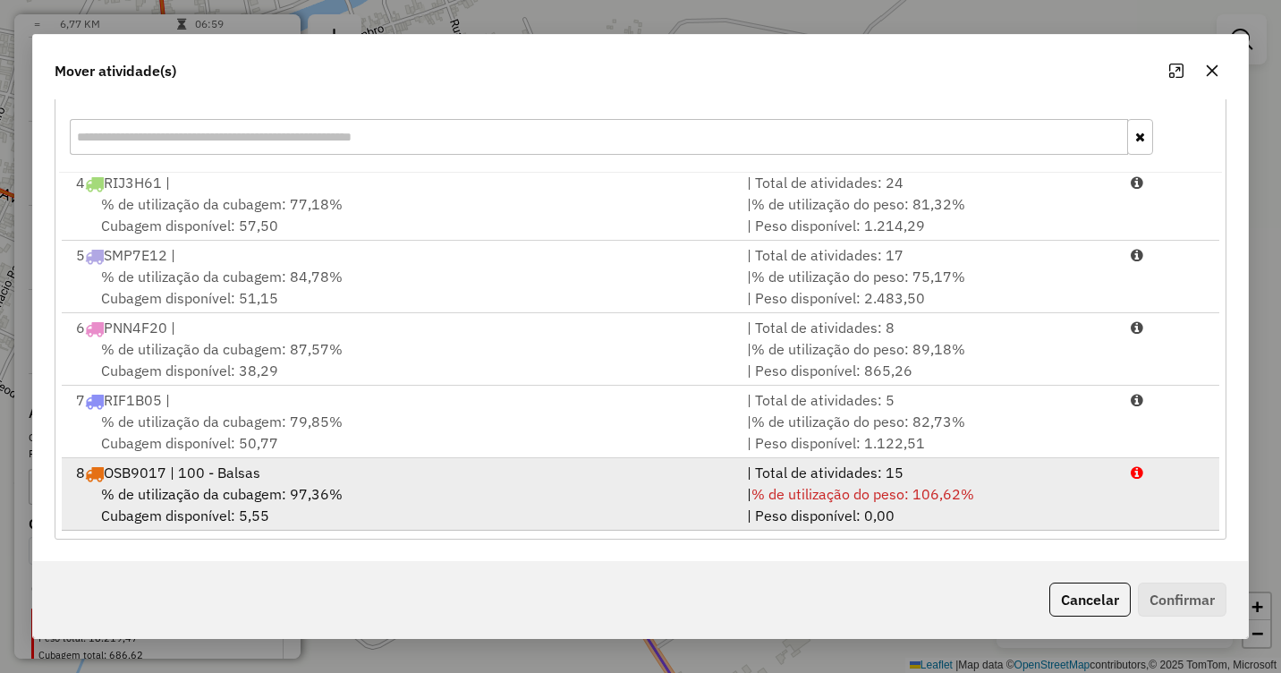
click at [280, 495] on span "% de utilização da cubagem: 97,36%" at bounding box center [222, 494] width 242 height 18
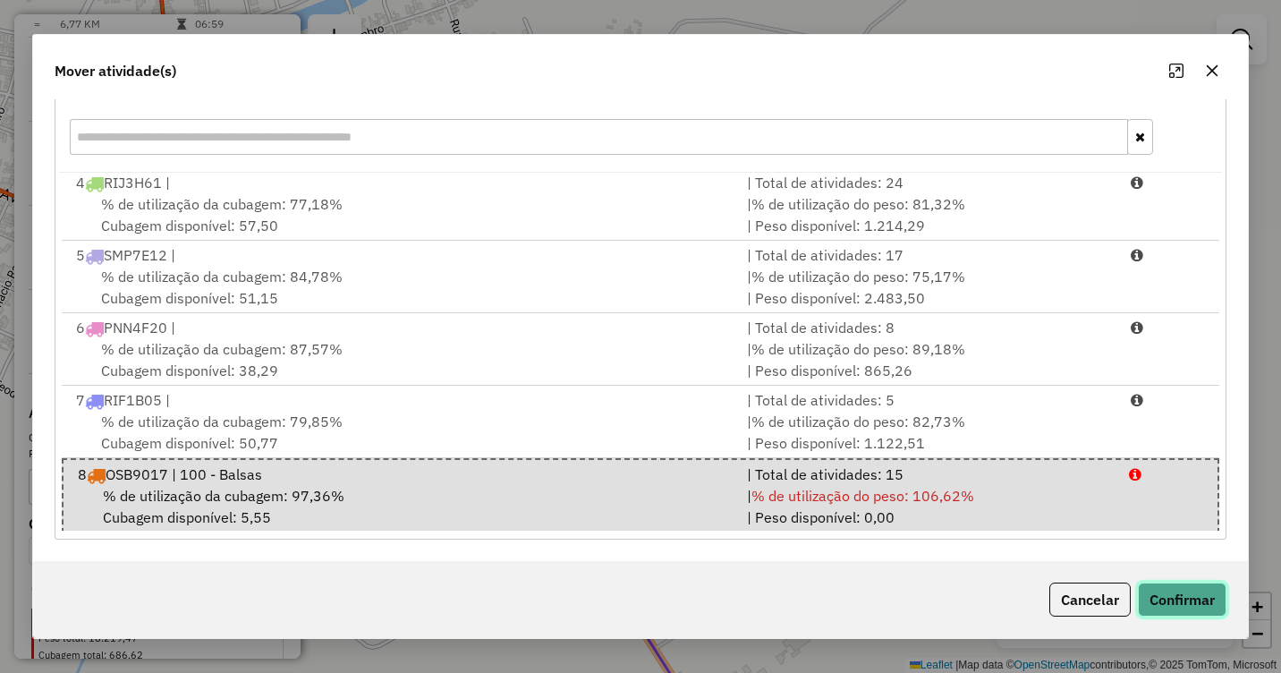
click at [1178, 613] on button "Confirmar" at bounding box center [1182, 599] width 89 height 34
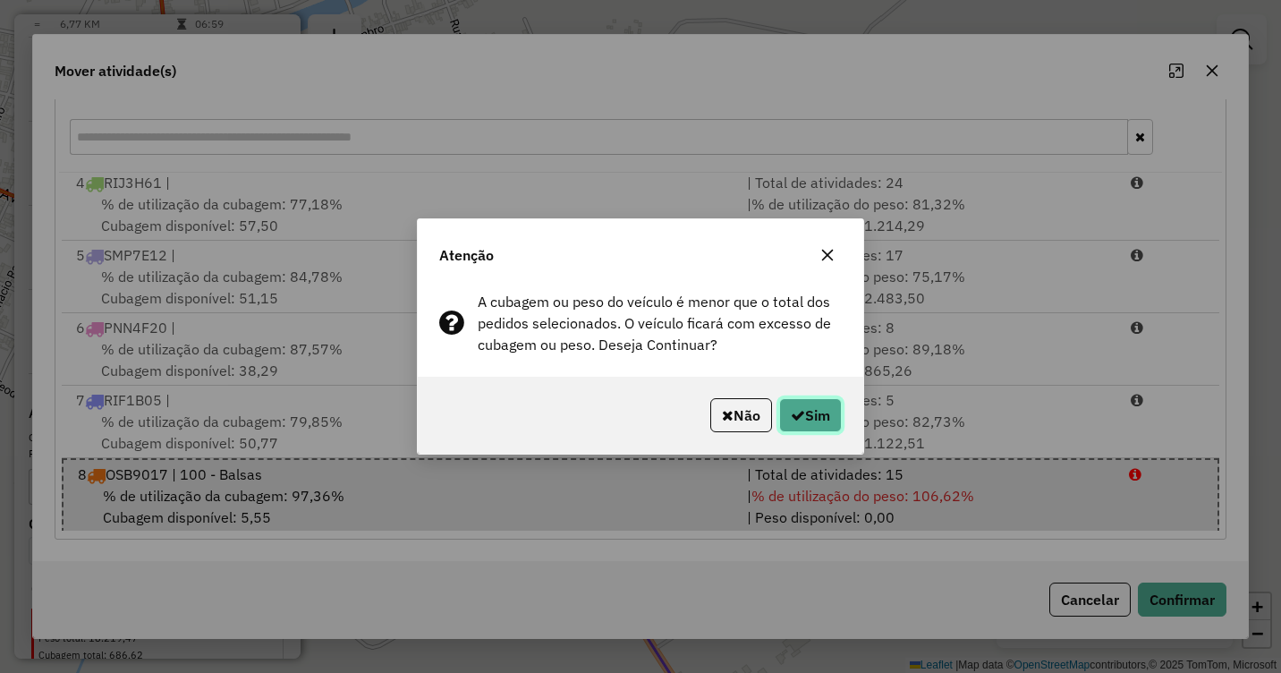
click at [835, 421] on button "Sim" at bounding box center [810, 415] width 63 height 34
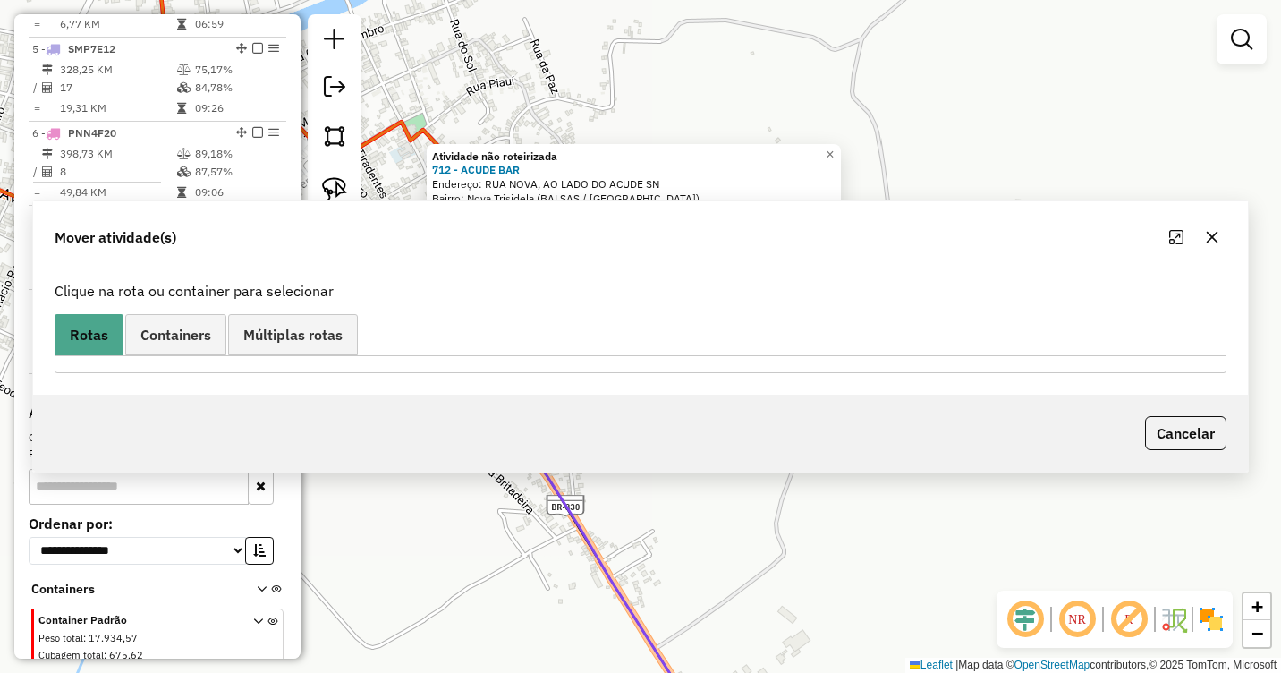
scroll to position [0, 0]
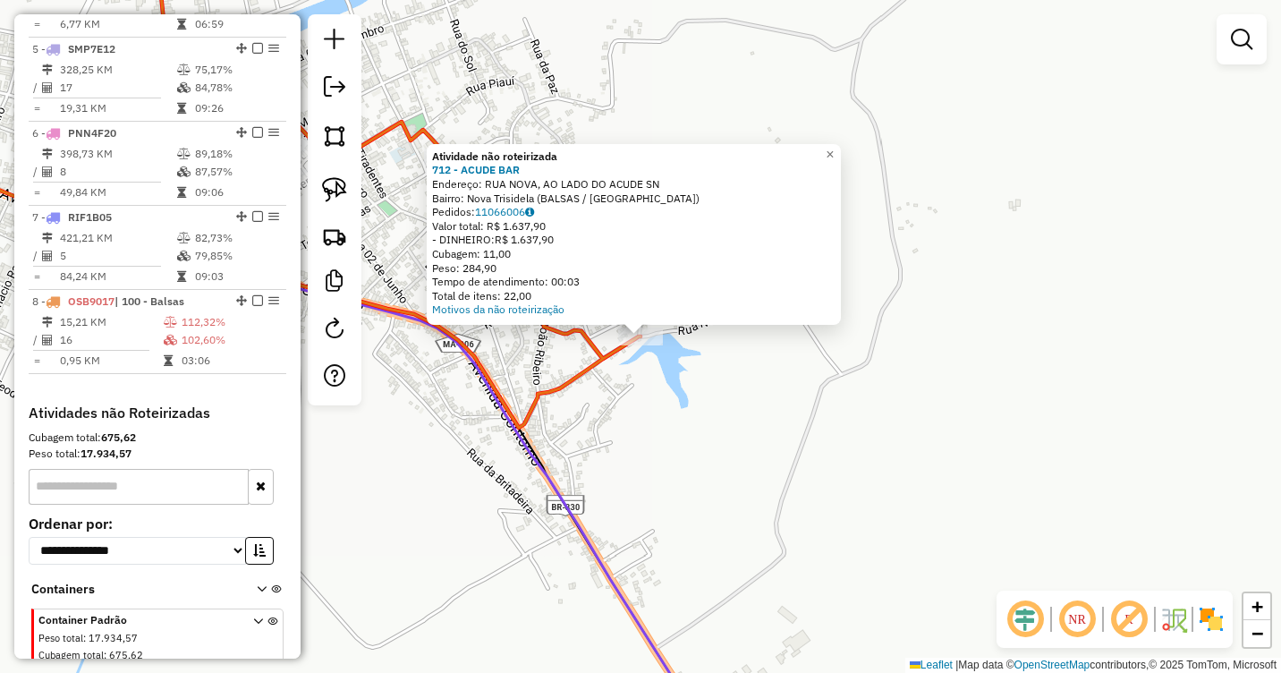
click at [668, 423] on div "Atividade não roteirizada 712 - ACUDE BAR Endereço: RUA NOVA, AO LADO DO ACUDE …" at bounding box center [640, 336] width 1281 height 673
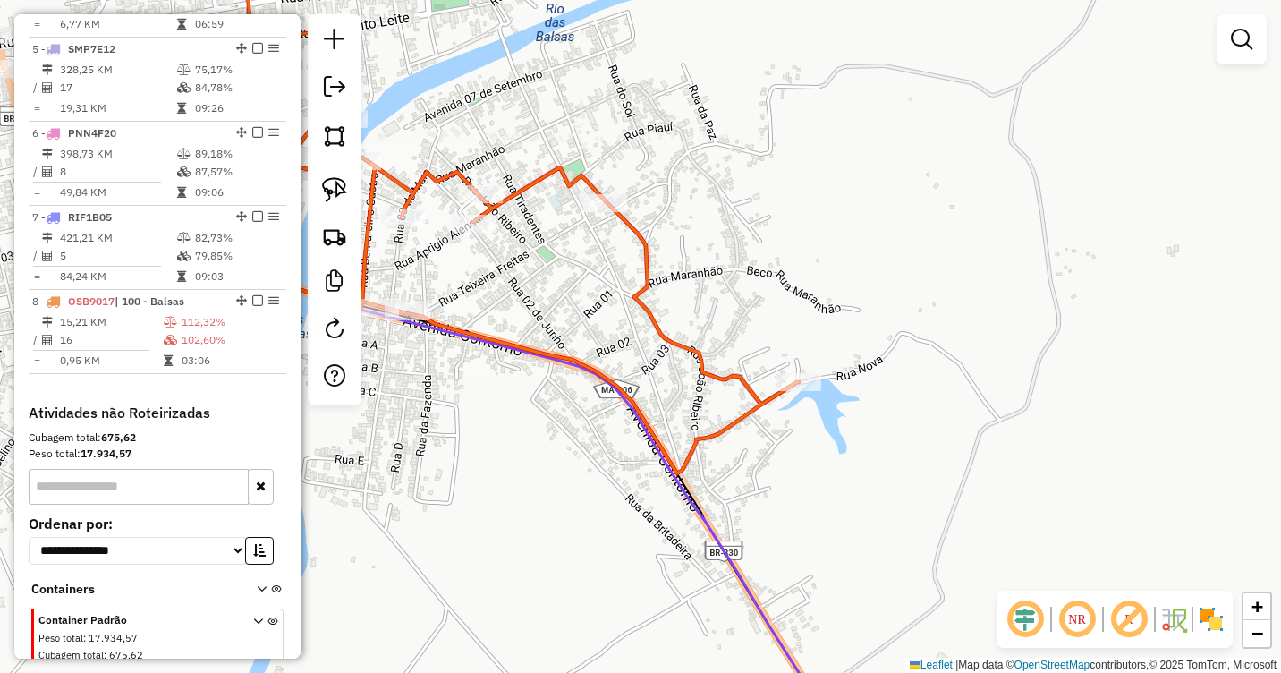
drag, startPoint x: 654, startPoint y: 432, endPoint x: 1160, endPoint y: 526, distance: 514.9
click at [1160, 532] on div "Janela de atendimento Grade de atendimento Capacidade Transportadoras Veículos …" at bounding box center [640, 336] width 1281 height 673
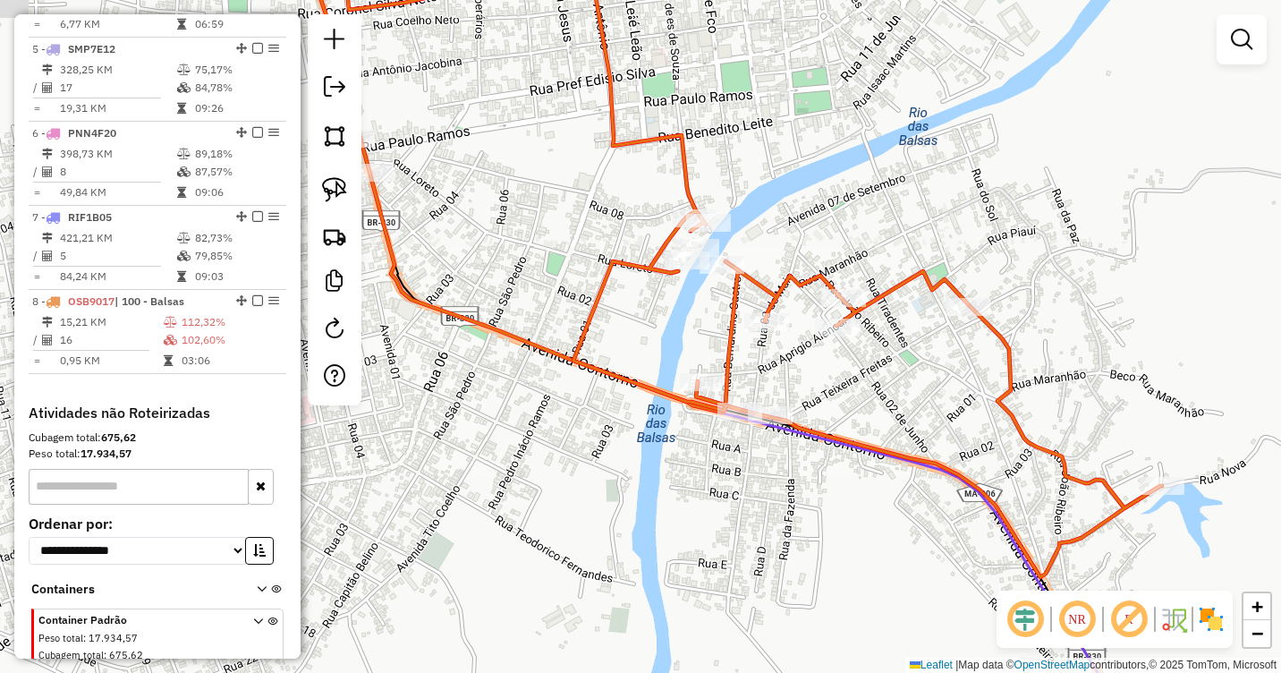
drag, startPoint x: 827, startPoint y: 356, endPoint x: 902, endPoint y: 593, distance: 248.4
click at [902, 593] on div "Janela de atendimento Grade de atendimento Capacidade Transportadoras Veículos …" at bounding box center [640, 336] width 1281 height 673
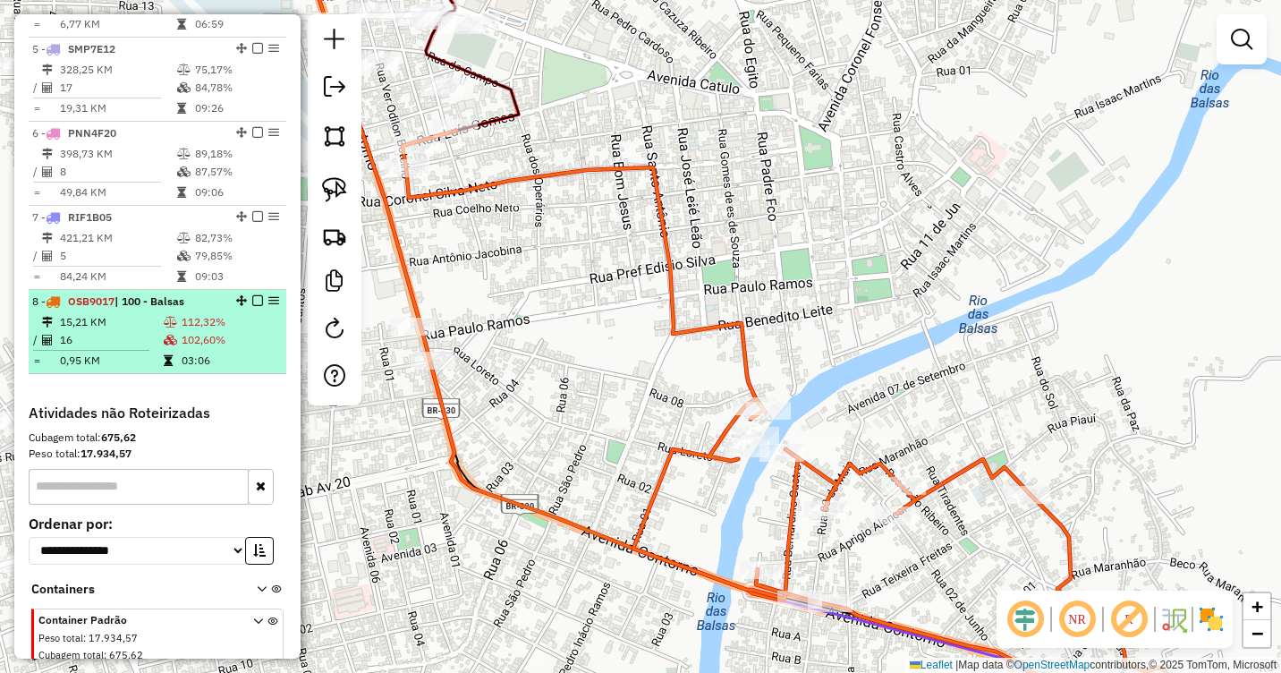
click at [182, 331] on td "112,32%" at bounding box center [230, 322] width 98 height 18
select select "**********"
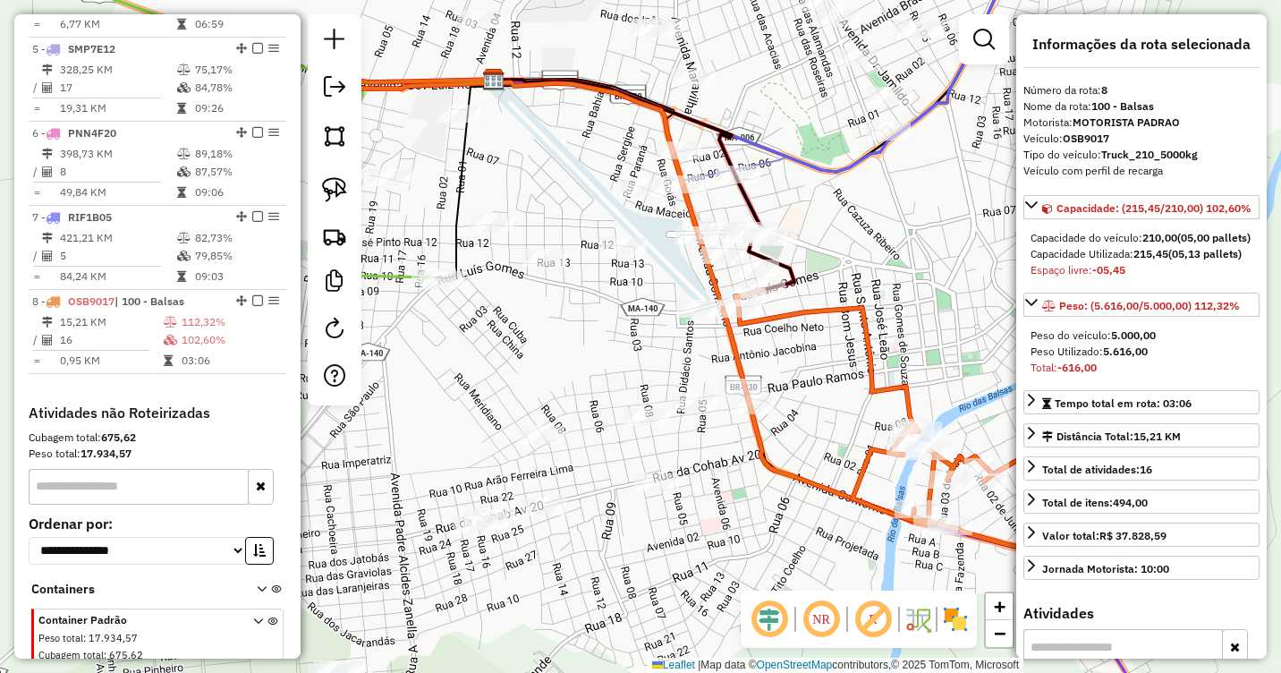
drag, startPoint x: 780, startPoint y: 270, endPoint x: 889, endPoint y: 279, distance: 109.5
click at [889, 279] on div "Janela de atendimento Grade de atendimento Capacidade Transportadoras Veículos …" at bounding box center [640, 336] width 1281 height 673
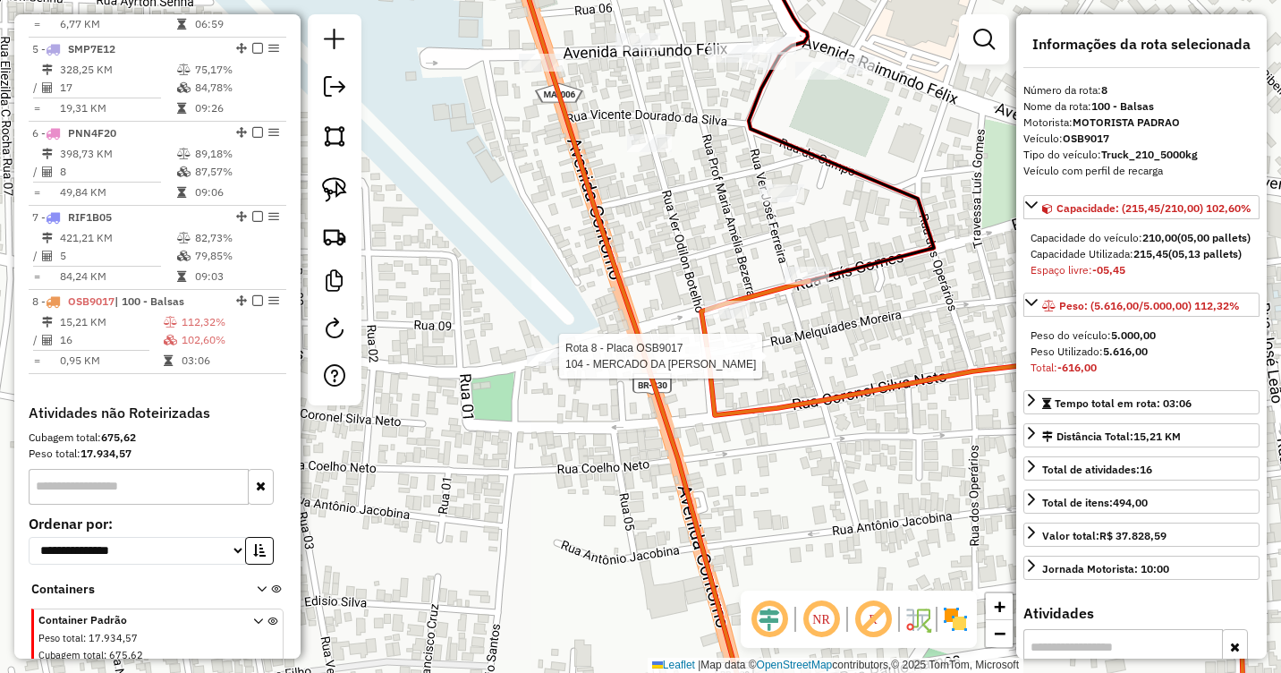
scroll to position [1073, 0]
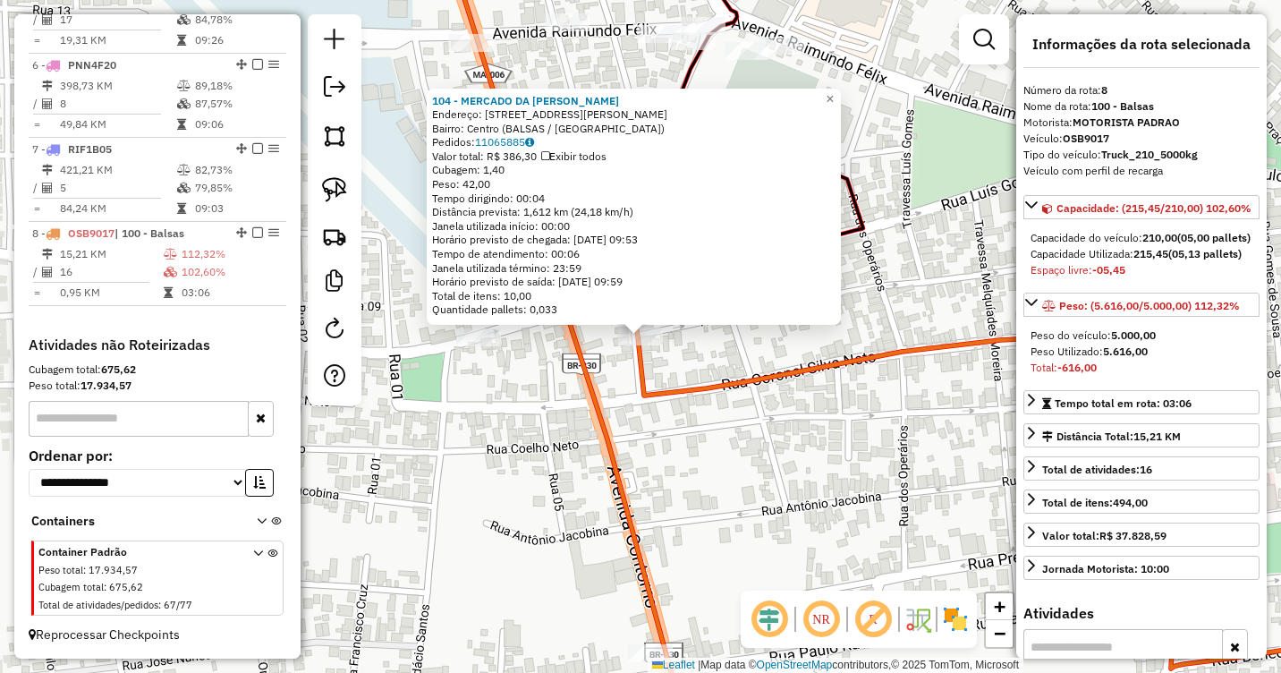
click at [695, 352] on div "104 - MERCADO DA HILDA Endereço: R LUIS GOMES 320 Bairro: Centro (BALSAS / MA) …" at bounding box center [640, 336] width 1281 height 673
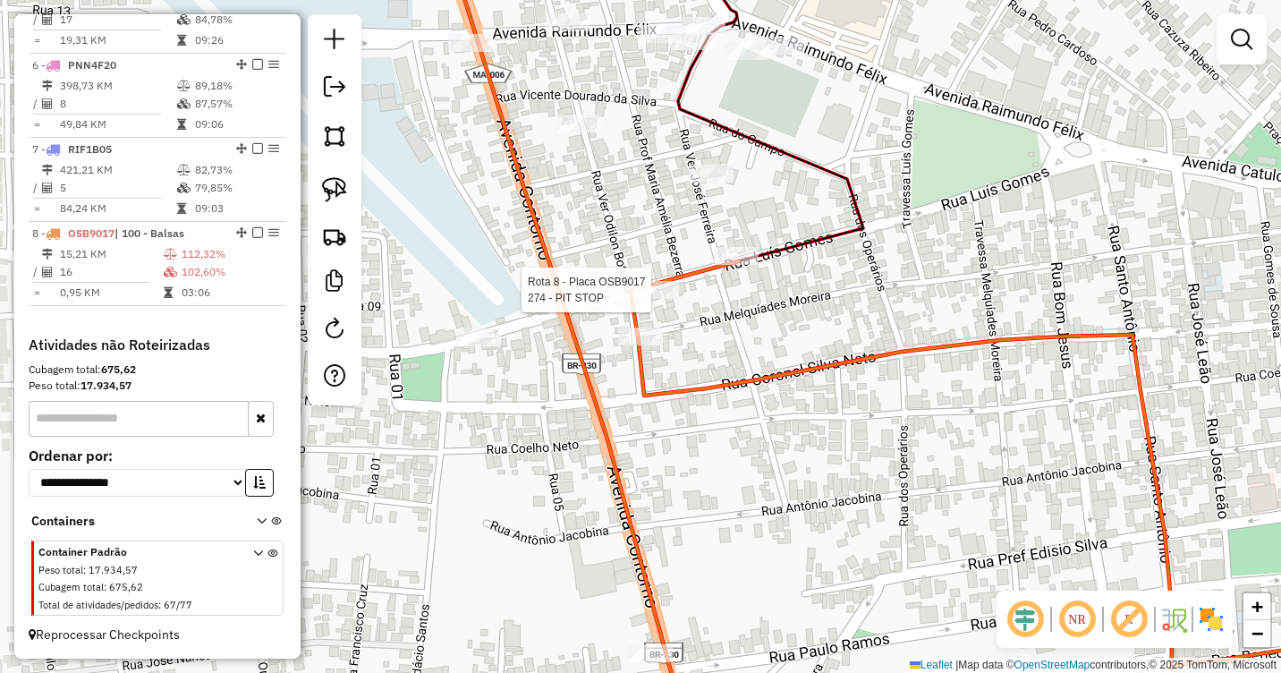
select select "**********"
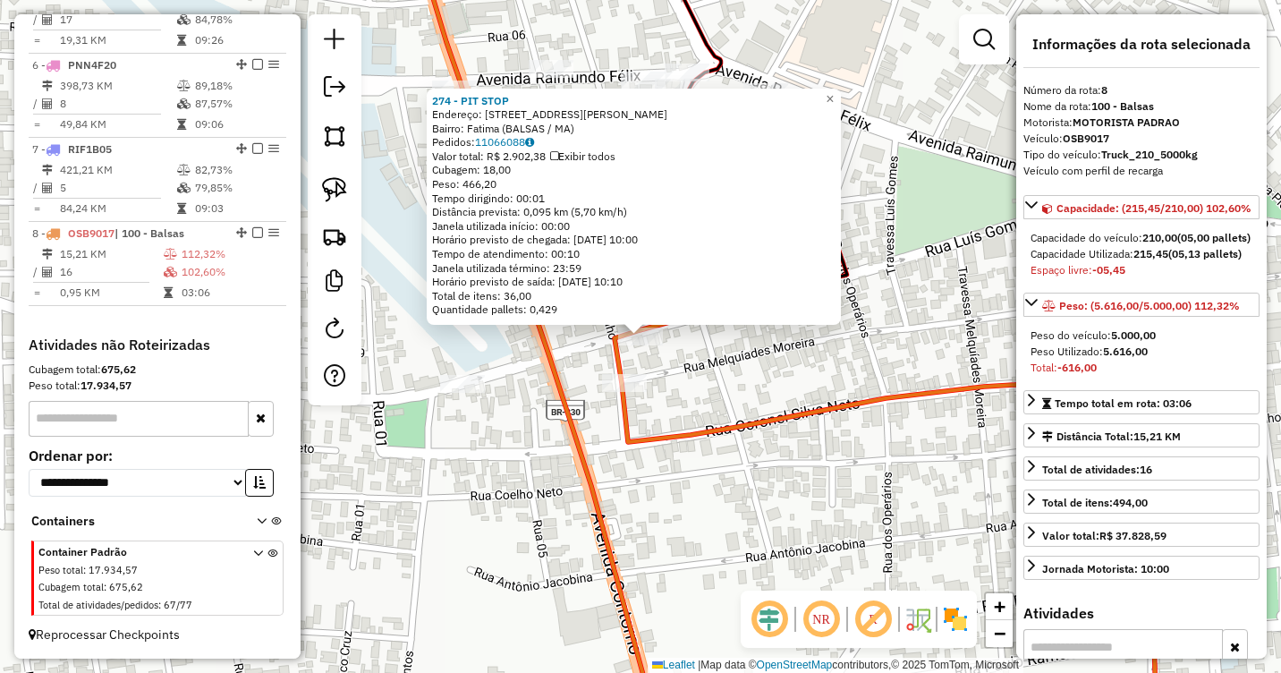
click at [682, 362] on div "274 - PIT STOP Endereço: RUA LUIS GOMES 349 Bairro: Fatima (BALSAS / MA) Pedido…" at bounding box center [640, 336] width 1281 height 673
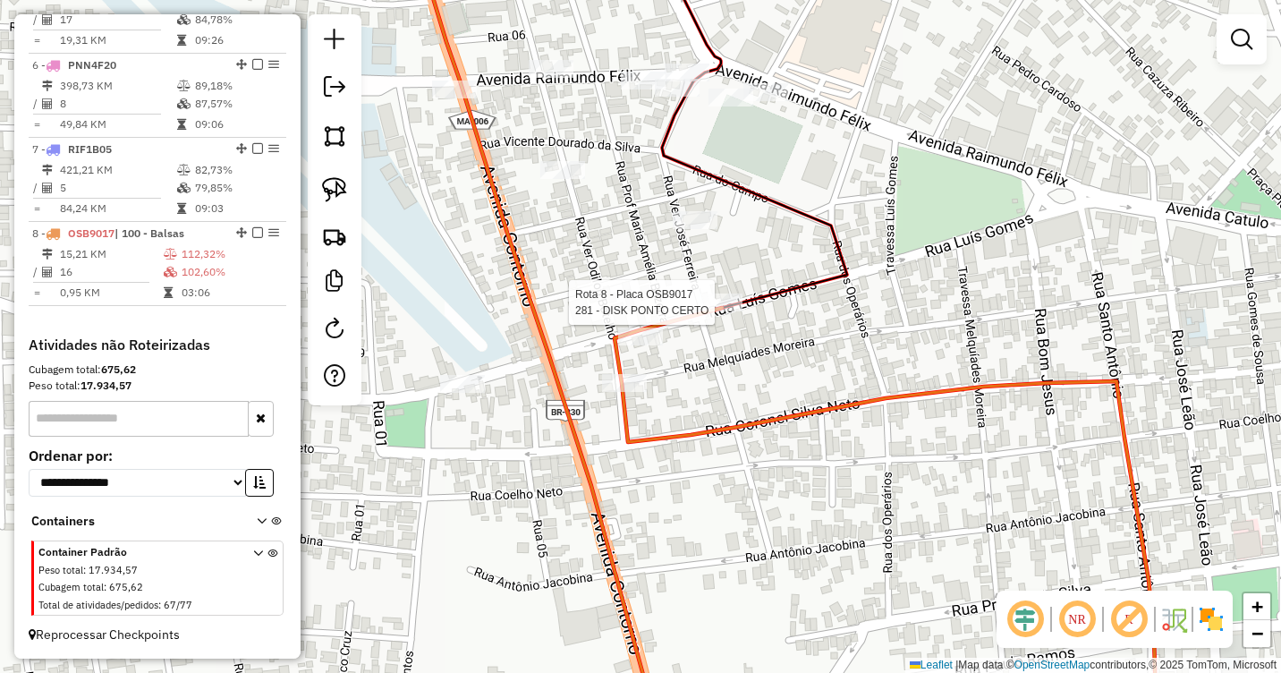
select select "**********"
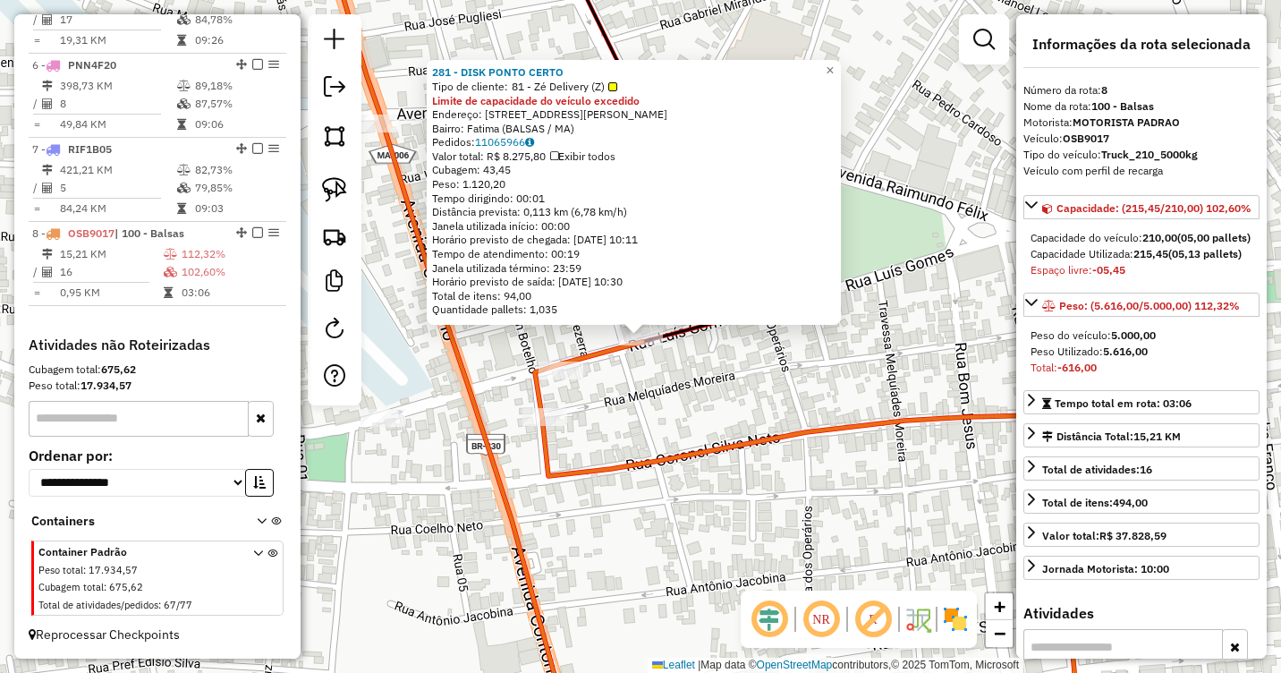
click at [672, 403] on div "281 - DISK PONTO CERTO Tipo de cliente: 81 - Zé Delivery (Z) Limite de capacida…" at bounding box center [640, 336] width 1281 height 673
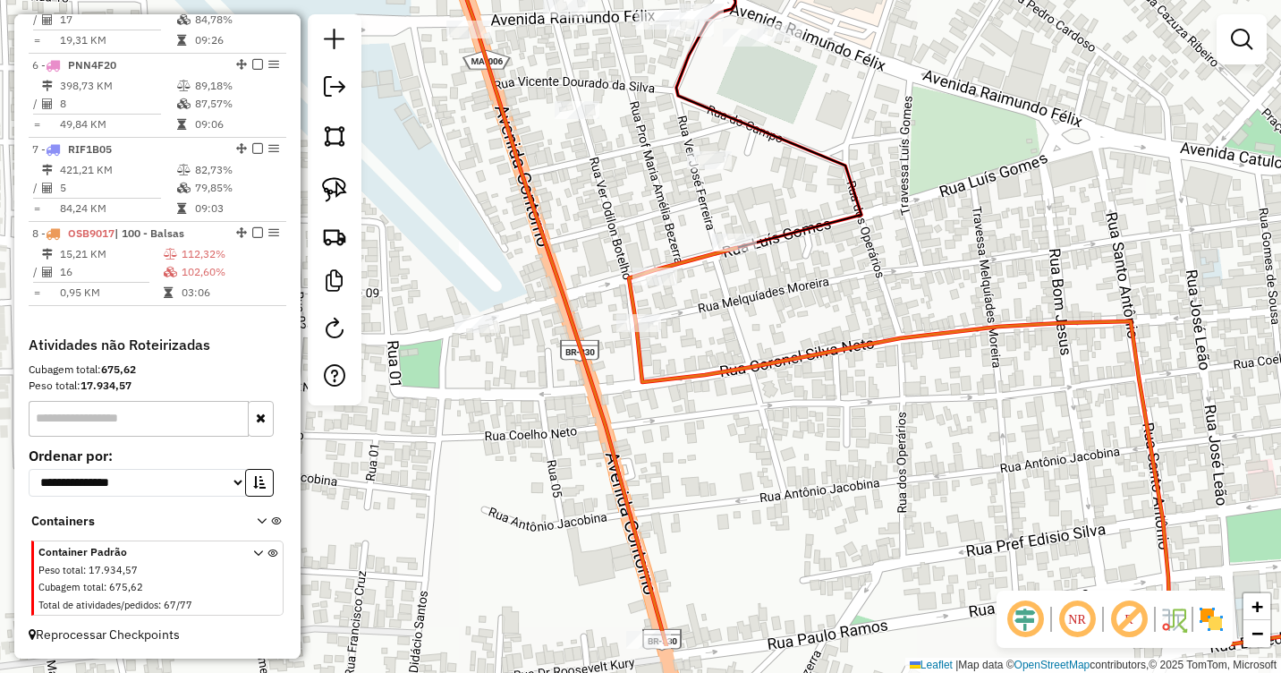
drag, startPoint x: 731, startPoint y: 527, endPoint x: 823, endPoint y: 428, distance: 134.8
click at [827, 431] on div "Janela de atendimento Grade de atendimento Capacidade Transportadoras Veículos …" at bounding box center [640, 336] width 1281 height 673
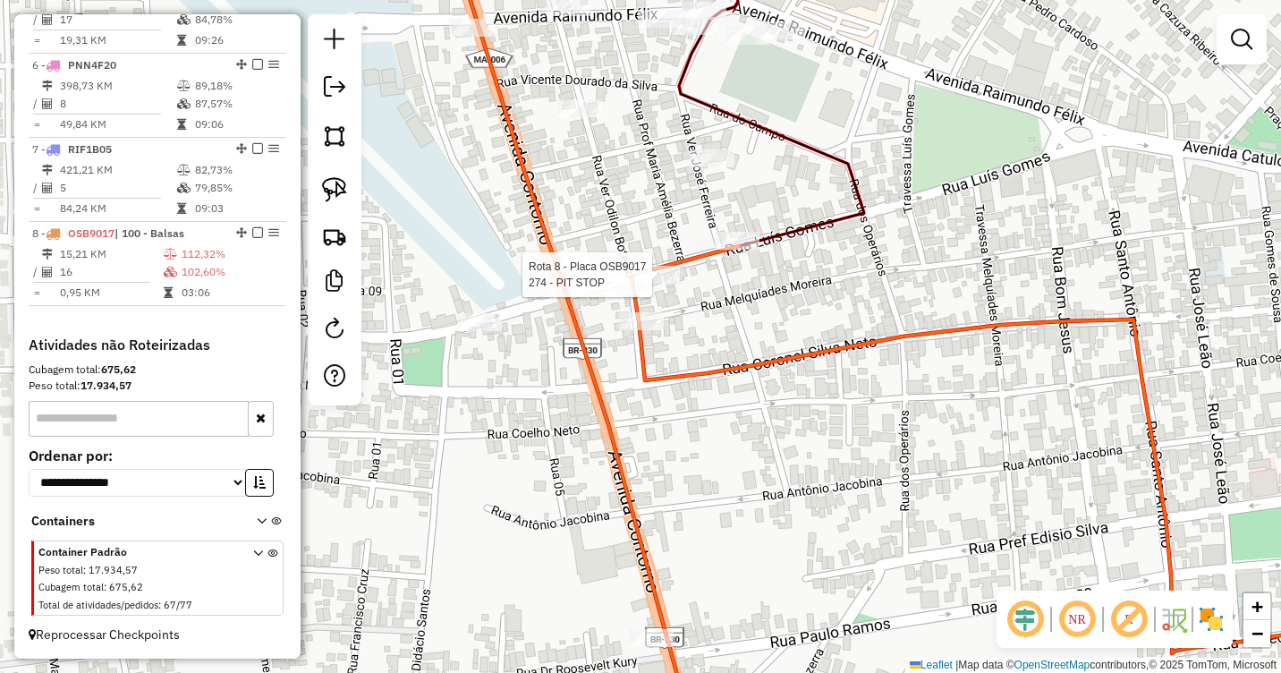
select select "**********"
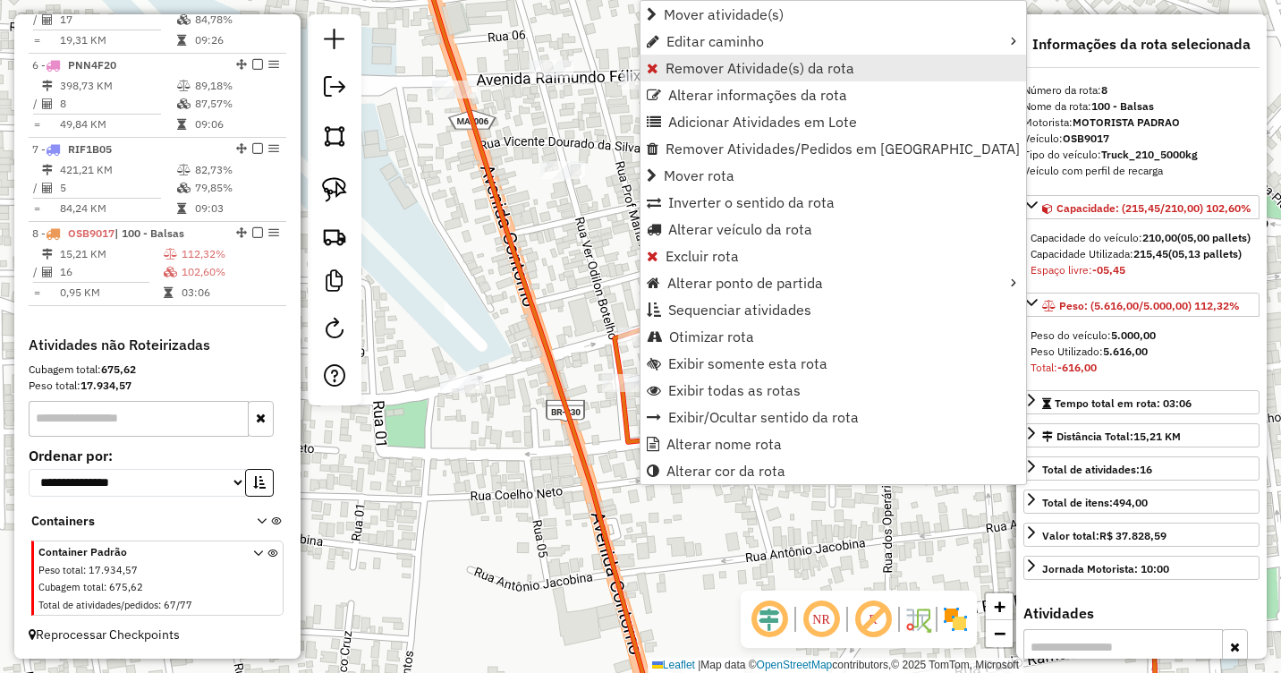
click at [685, 65] on span "Remover Atividade(s) da rota" at bounding box center [760, 68] width 189 height 14
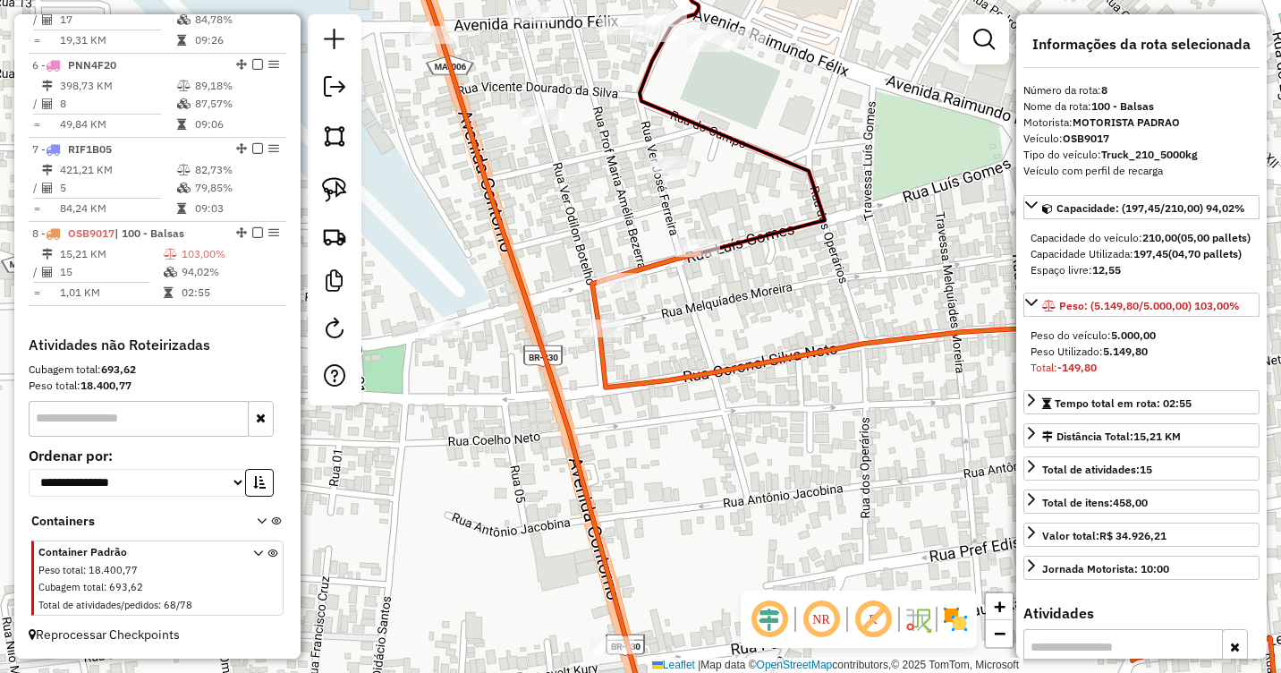
drag, startPoint x: 846, startPoint y: 360, endPoint x: 824, endPoint y: 306, distance: 58.1
click at [824, 306] on div "Janela de atendimento Grade de atendimento Capacidade Transportadoras Veículos …" at bounding box center [640, 336] width 1281 height 673
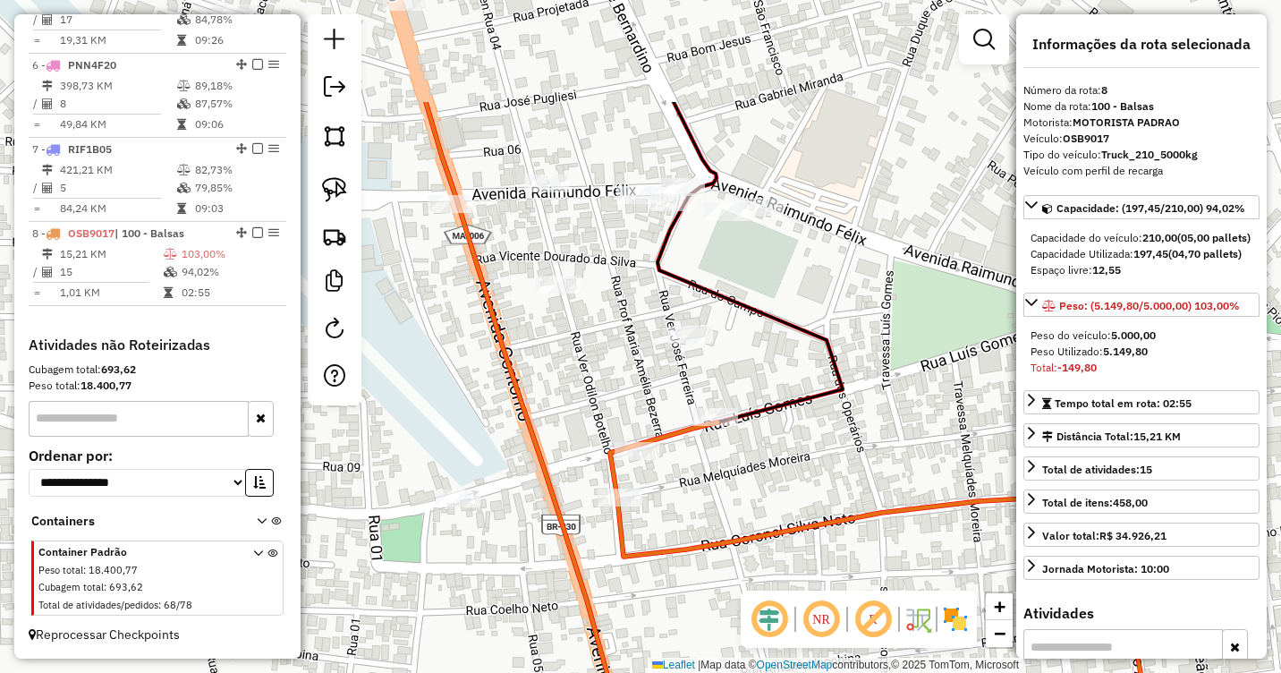
drag, startPoint x: 855, startPoint y: 280, endPoint x: 873, endPoint y: 449, distance: 170.0
click at [873, 449] on div "Janela de atendimento Grade de atendimento Capacidade Transportadoras Veículos …" at bounding box center [640, 336] width 1281 height 673
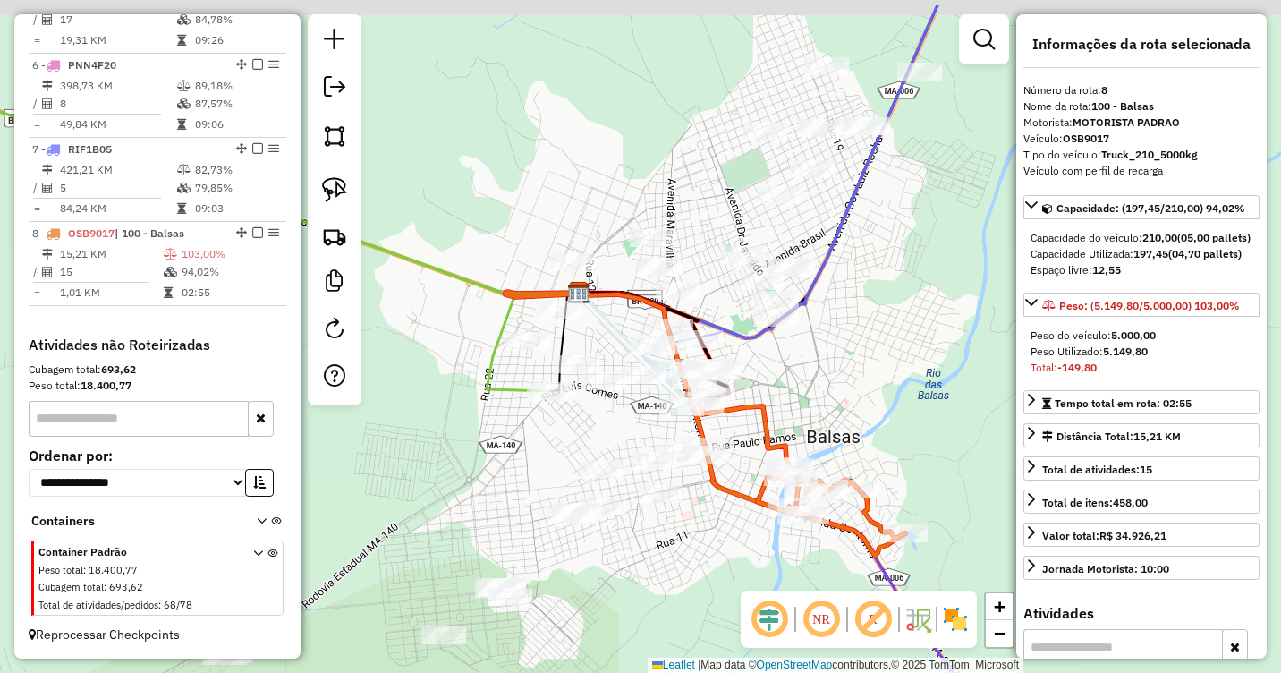
drag, startPoint x: 963, startPoint y: 279, endPoint x: 816, endPoint y: 366, distance: 171.2
click at [805, 370] on div "Janela de atendimento Grade de atendimento Capacidade Transportadoras Veículos …" at bounding box center [640, 336] width 1281 height 673
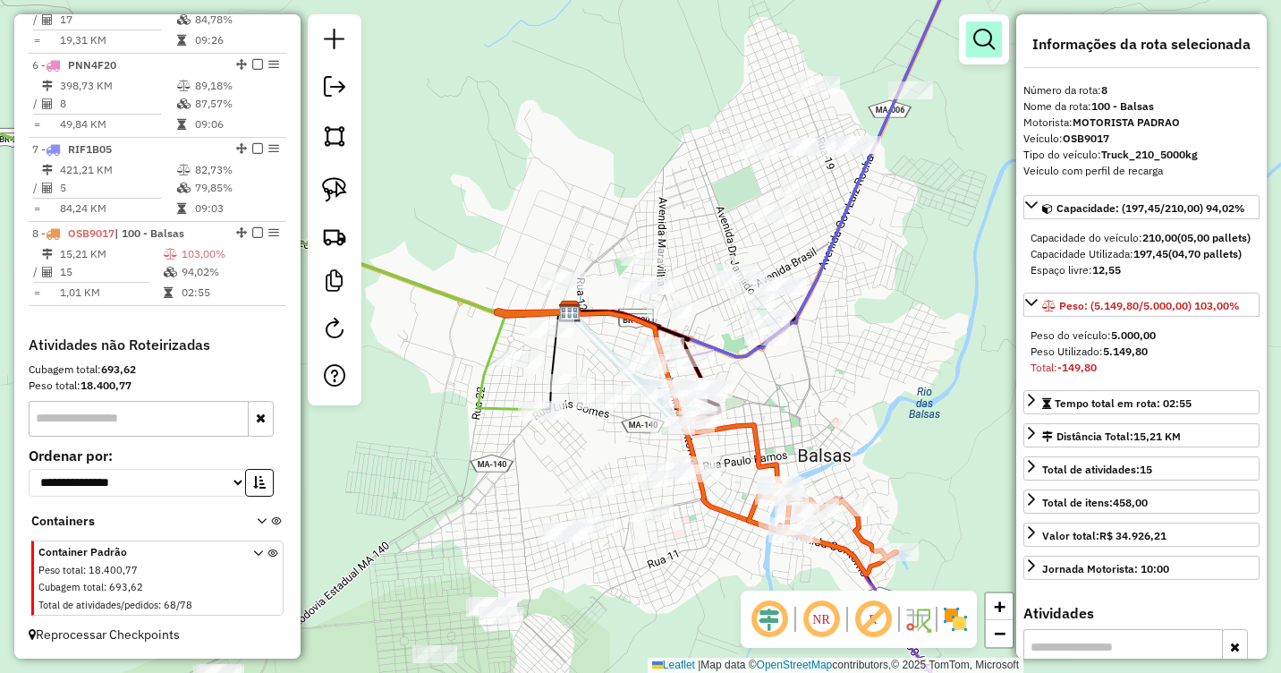
click at [986, 41] on em at bounding box center [983, 39] width 21 height 21
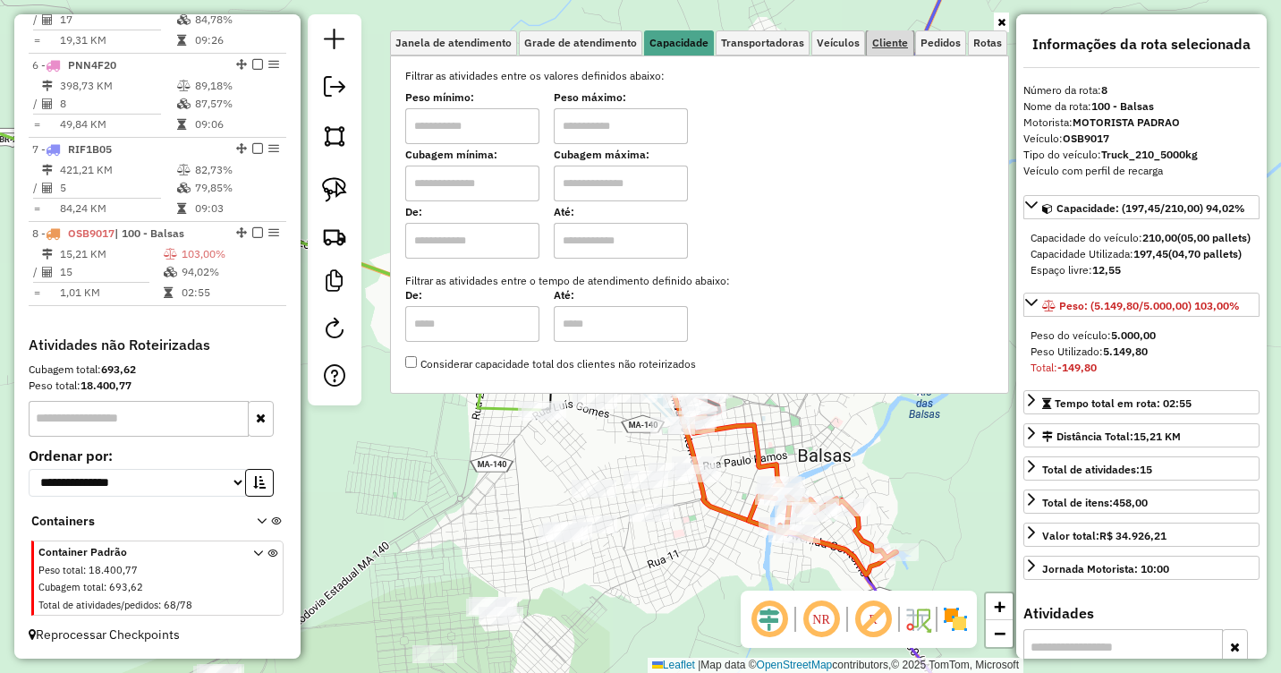
click at [894, 43] on span "Cliente" at bounding box center [890, 43] width 36 height 11
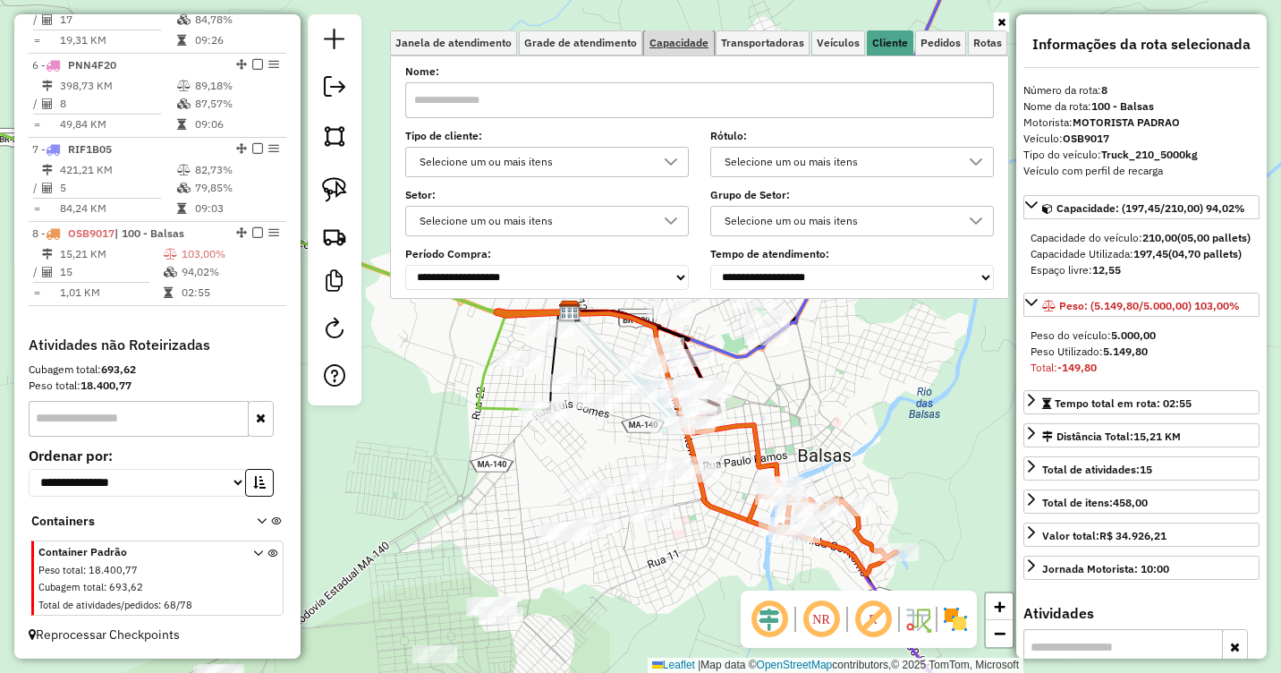
click at [693, 41] on span "Capacidade" at bounding box center [678, 43] width 59 height 11
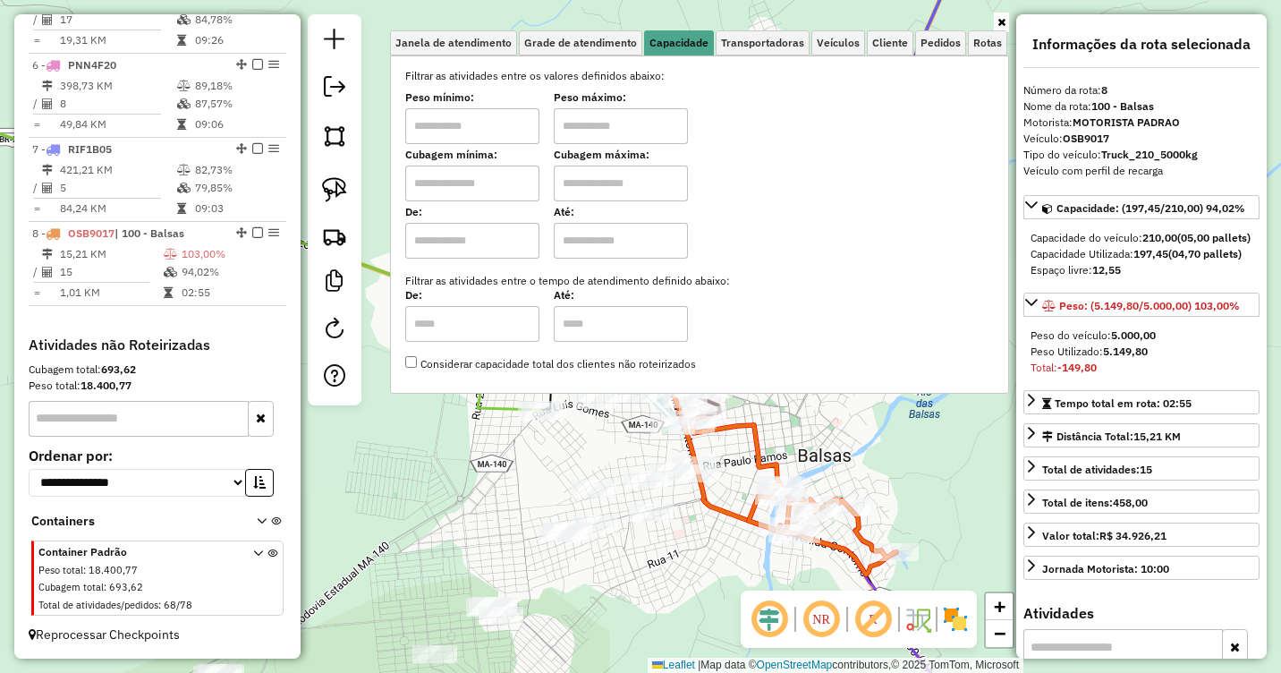
click at [496, 115] on input "text" at bounding box center [472, 126] width 134 height 36
type input "******"
click at [674, 117] on input "text" at bounding box center [621, 126] width 134 height 36
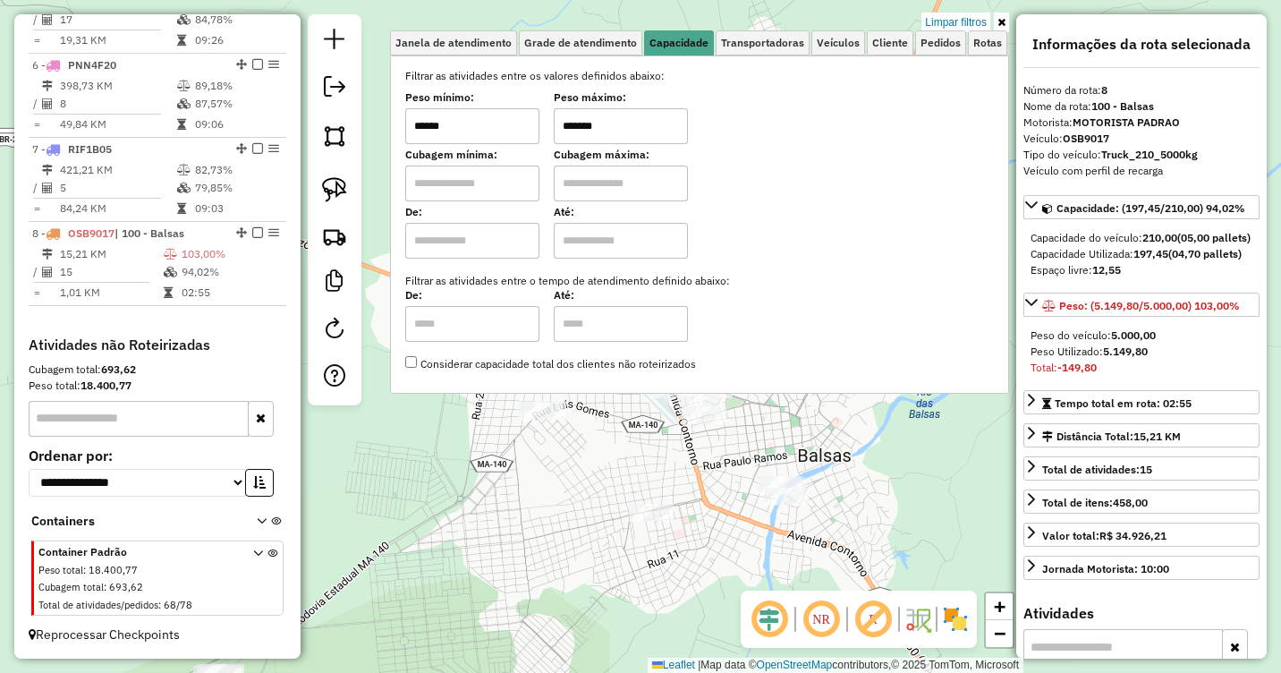
type input "*******"
click at [806, 428] on div "Limpar filtros Janela de atendimento Grade de atendimento Capacidade Transporta…" at bounding box center [640, 336] width 1281 height 673
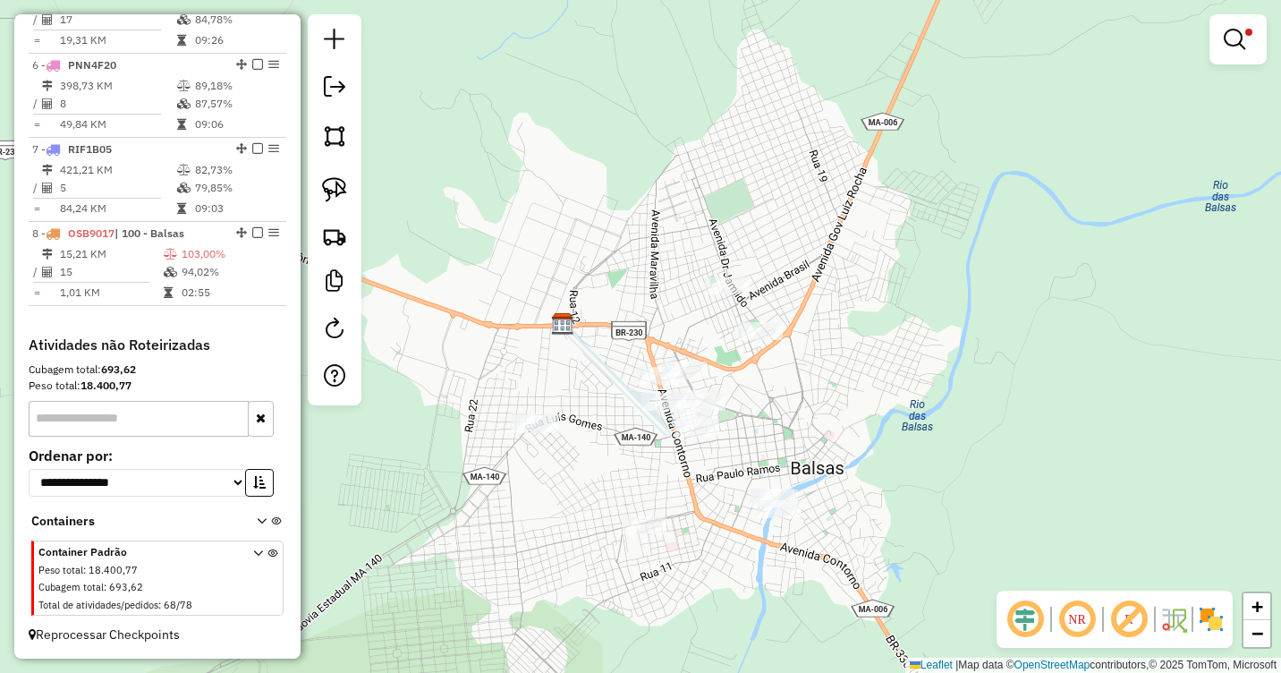
drag, startPoint x: 783, startPoint y: 366, endPoint x: 768, endPoint y: 391, distance: 28.8
click at [768, 391] on div "Limpar filtros Janela de atendimento Grade de atendimento Capacidade Transporta…" at bounding box center [640, 336] width 1281 height 673
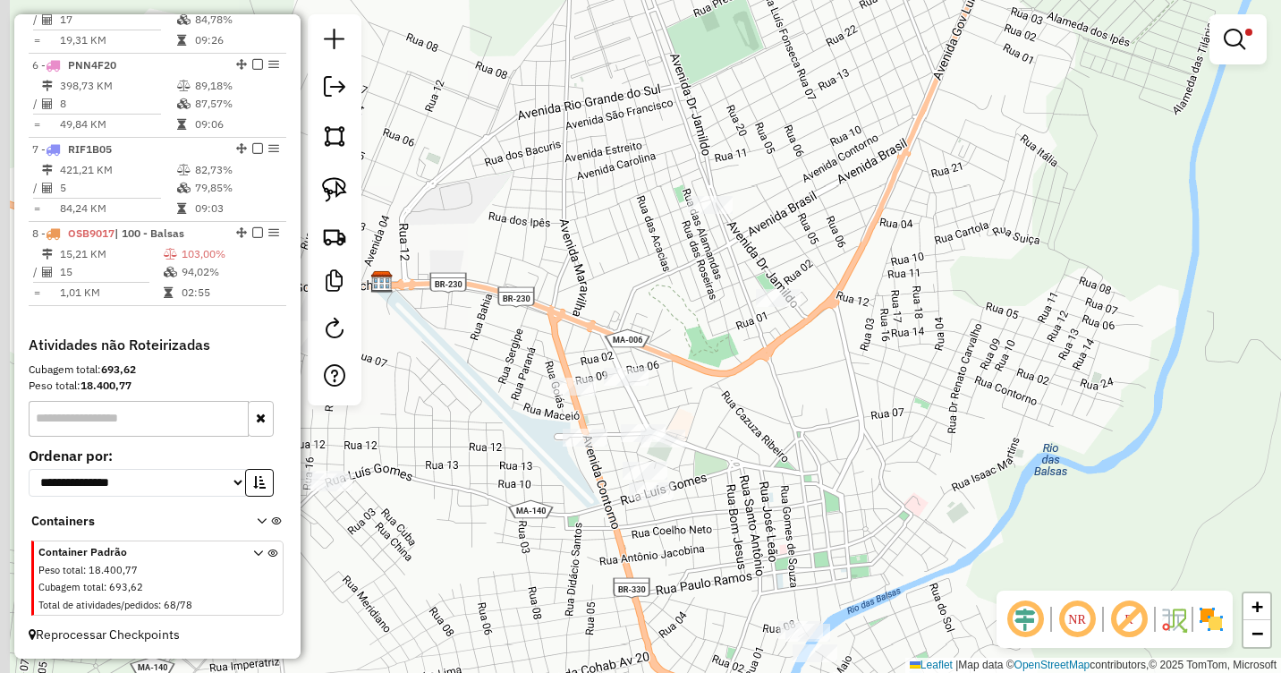
drag, startPoint x: 724, startPoint y: 410, endPoint x: 745, endPoint y: 404, distance: 22.1
click at [745, 404] on div "Limpar filtros Janela de atendimento Grade de atendimento Capacidade Transporta…" at bounding box center [640, 336] width 1281 height 673
click at [338, 195] on img at bounding box center [334, 189] width 25 height 25
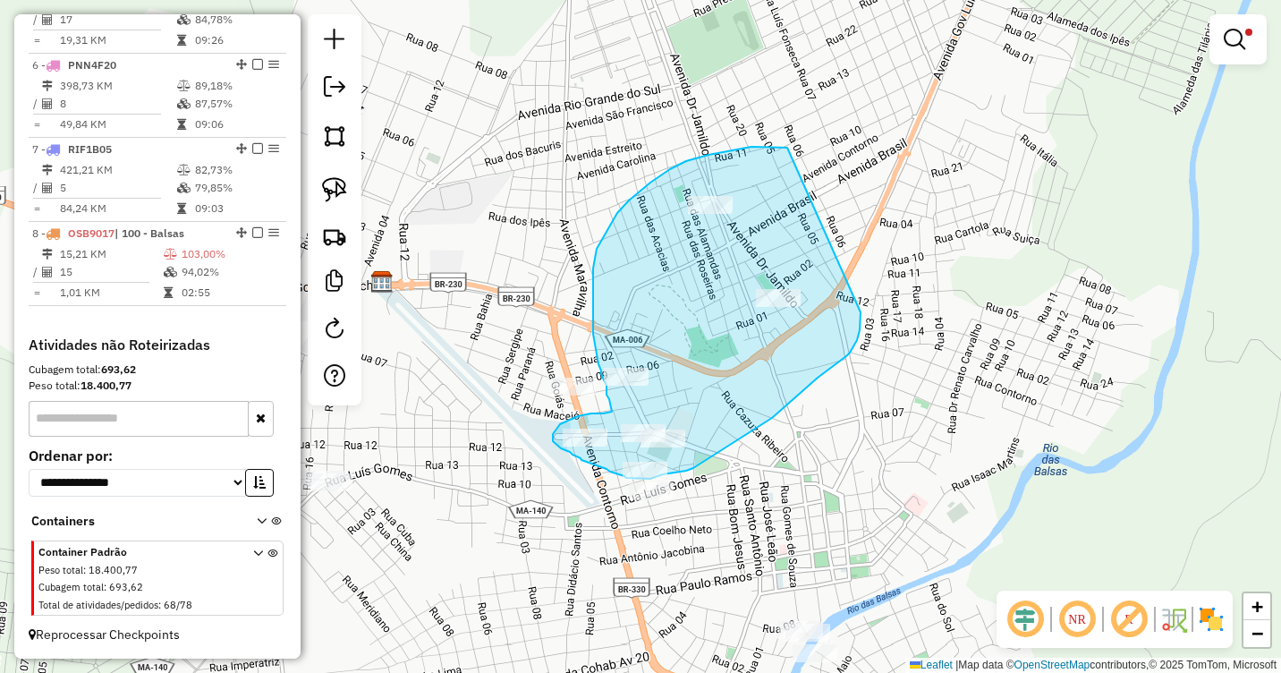
drag, startPoint x: 762, startPoint y: 147, endPoint x: 861, endPoint y: 312, distance: 192.5
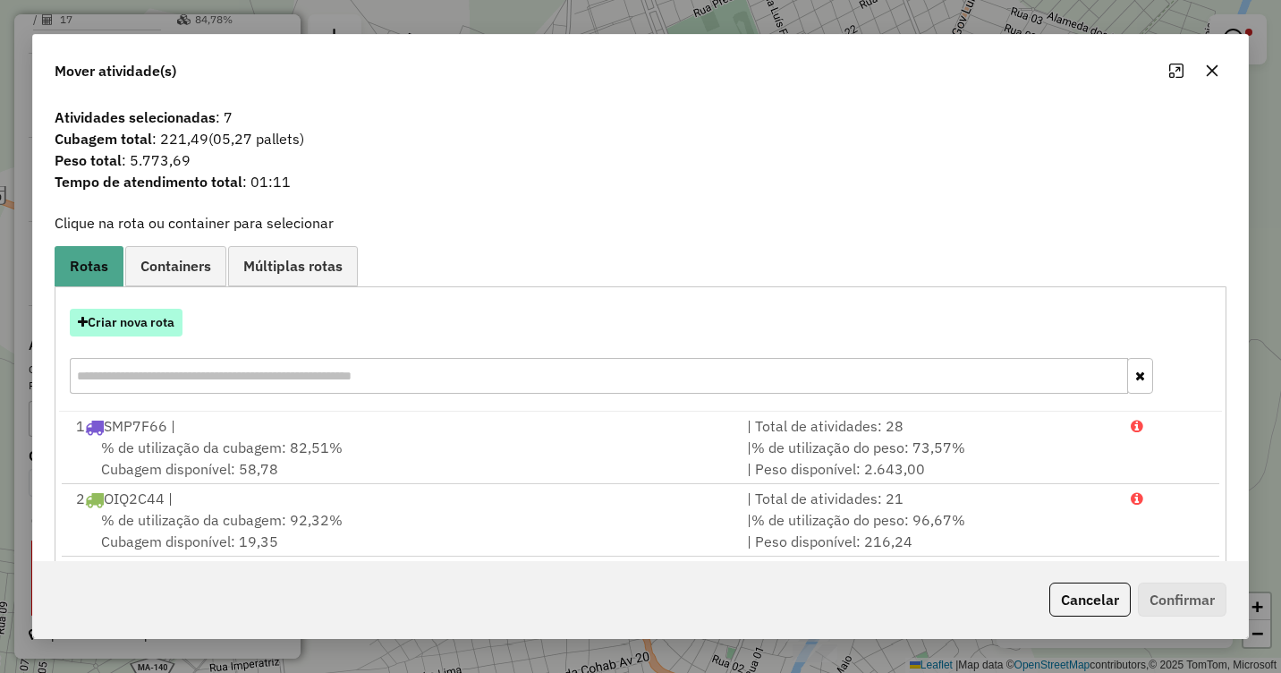
click at [150, 312] on button "Criar nova rota" at bounding box center [126, 323] width 113 height 28
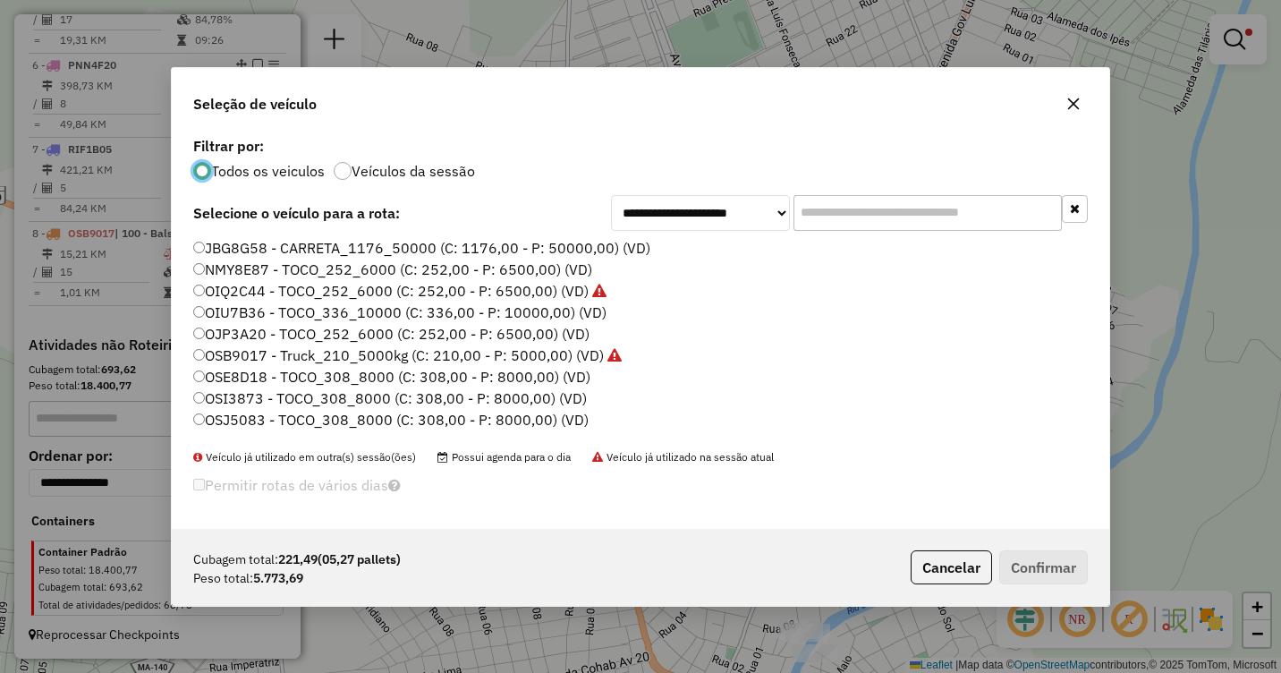
scroll to position [10, 5]
click at [237, 315] on label "OIU7B36 - TOCO_336_10000 (C: 336,00 - P: 10000,00) (VD)" at bounding box center [399, 311] width 413 height 21
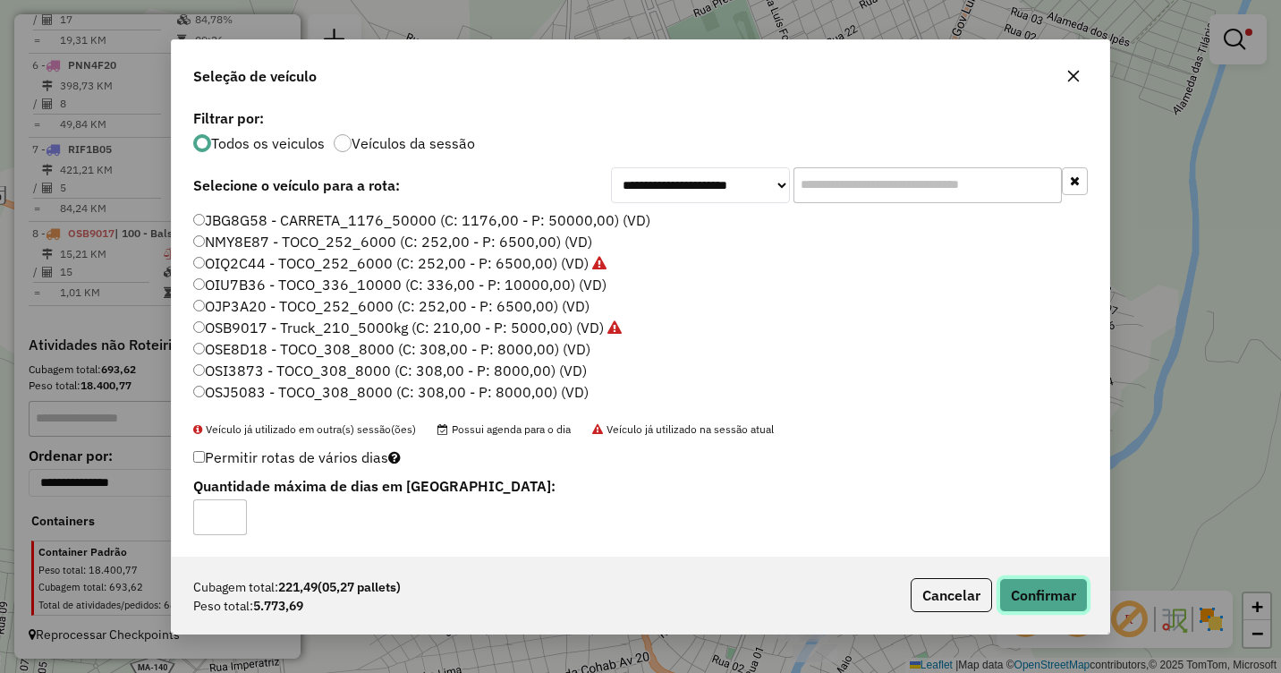
click at [1055, 590] on button "Confirmar" at bounding box center [1043, 595] width 89 height 34
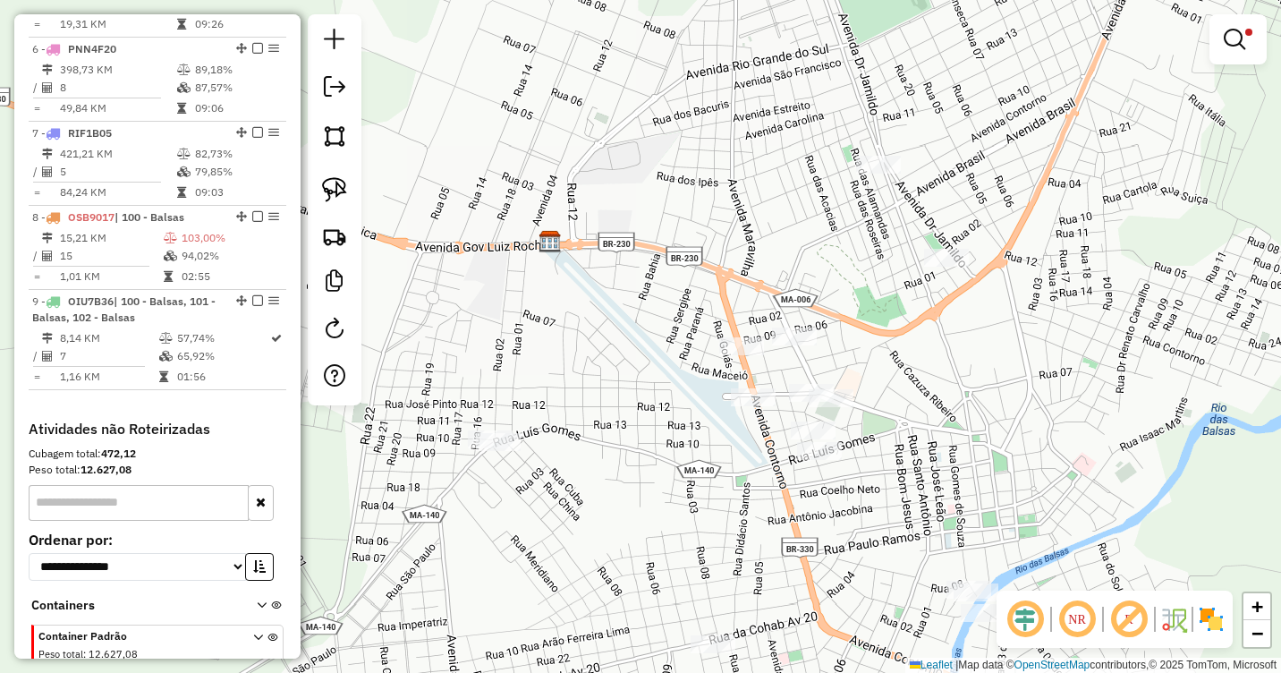
drag, startPoint x: 455, startPoint y: 496, endPoint x: 696, endPoint y: 436, distance: 248.2
click at [712, 440] on div "Limpar filtros Janela de atendimento Grade de atendimento Capacidade Transporta…" at bounding box center [640, 336] width 1281 height 673
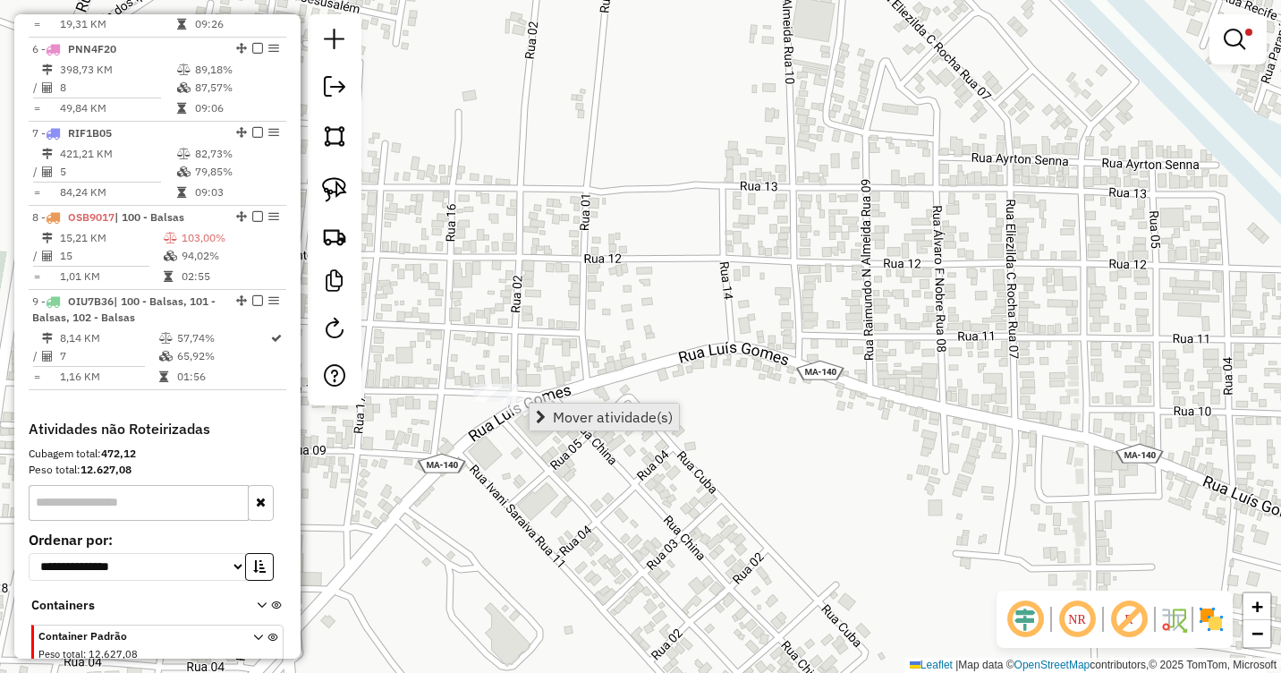
click at [585, 413] on span "Mover atividade(s)" at bounding box center [613, 417] width 120 height 14
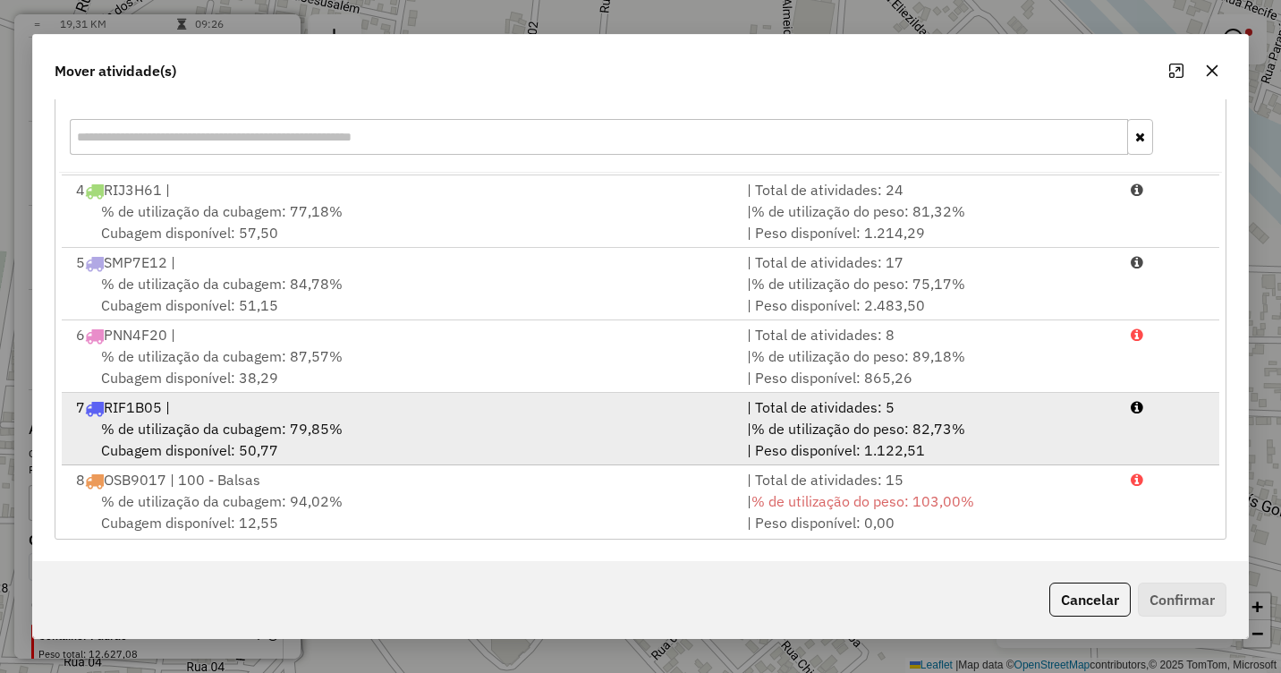
scroll to position [294, 0]
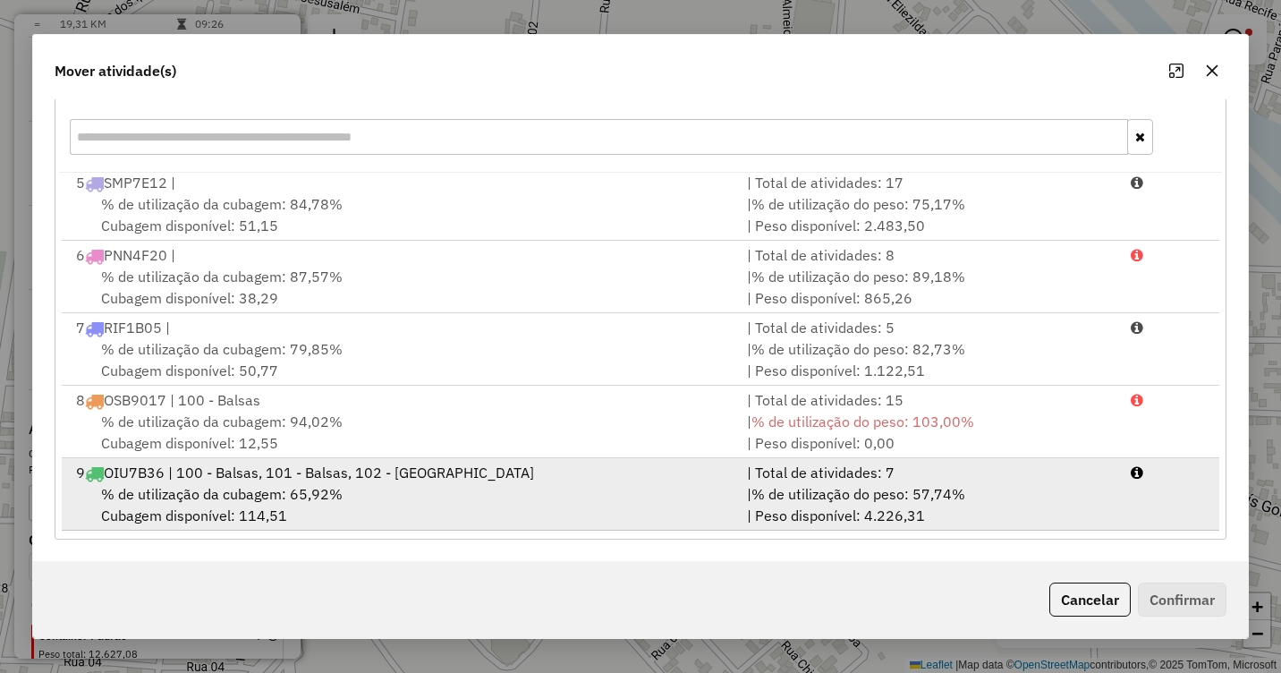
click at [288, 482] on div "9 OIU7B36 | 100 - Balsas, 101 - Balsas, 102 - Balsas" at bounding box center [400, 472] width 671 height 21
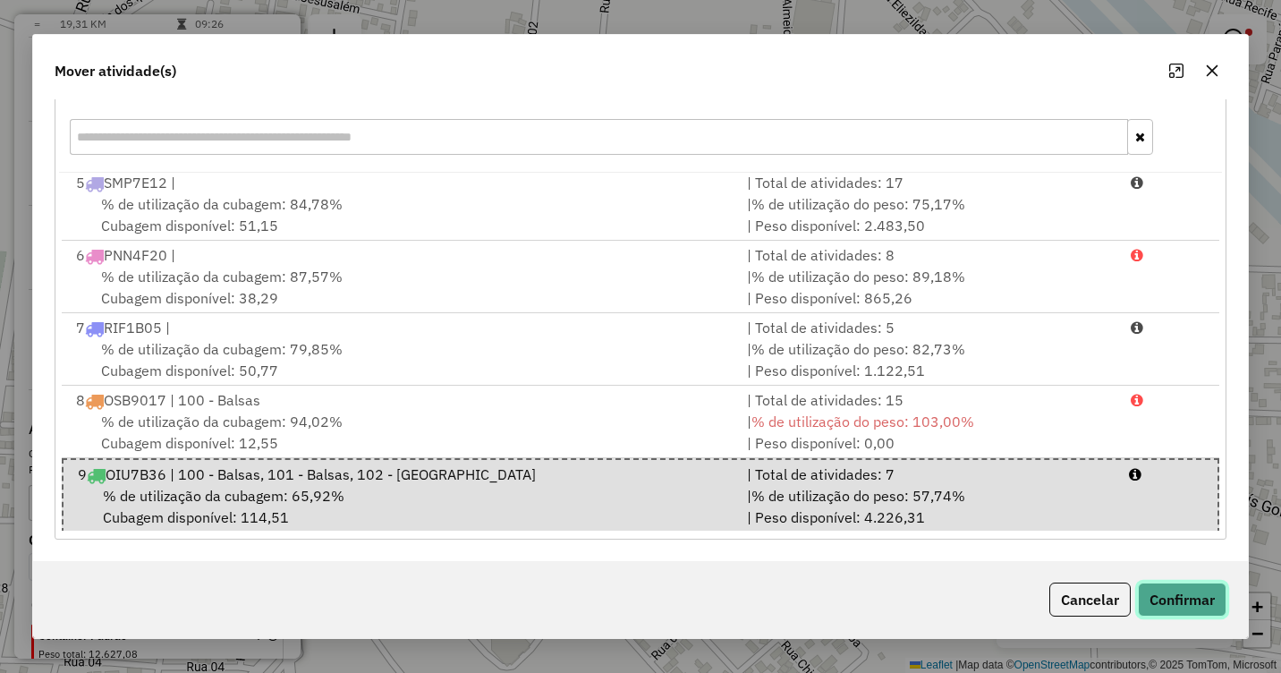
click at [1181, 588] on button "Confirmar" at bounding box center [1182, 599] width 89 height 34
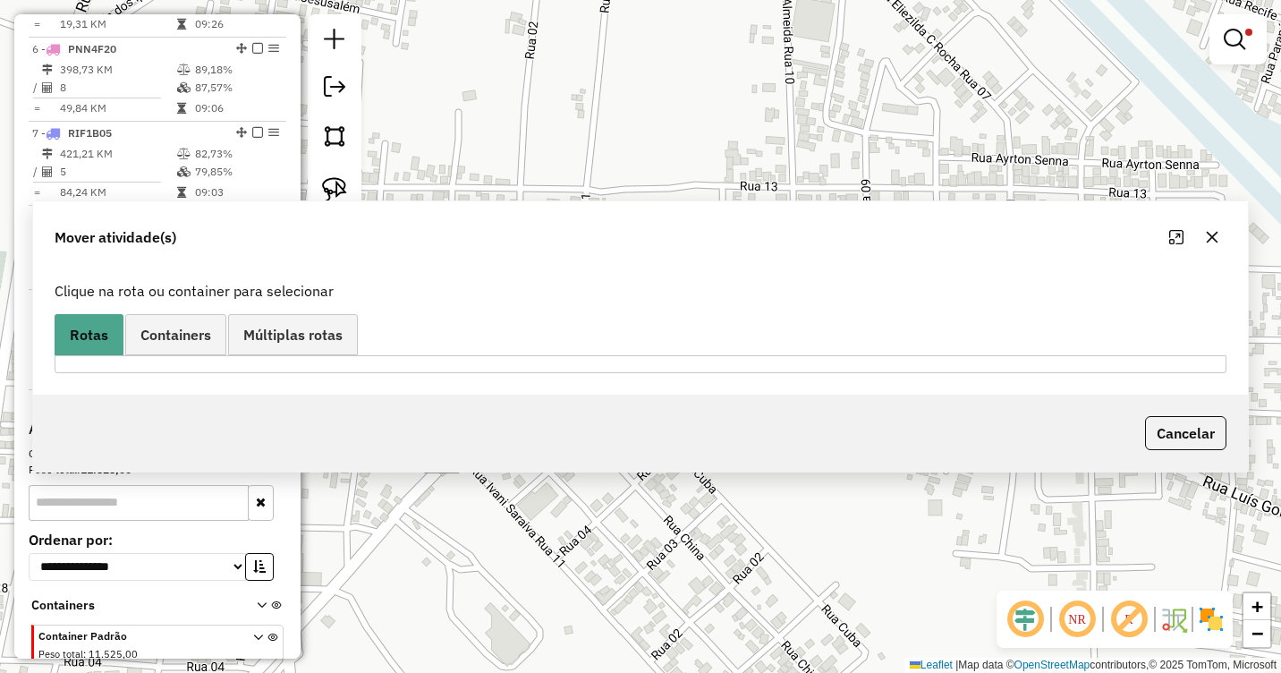
scroll to position [0, 0]
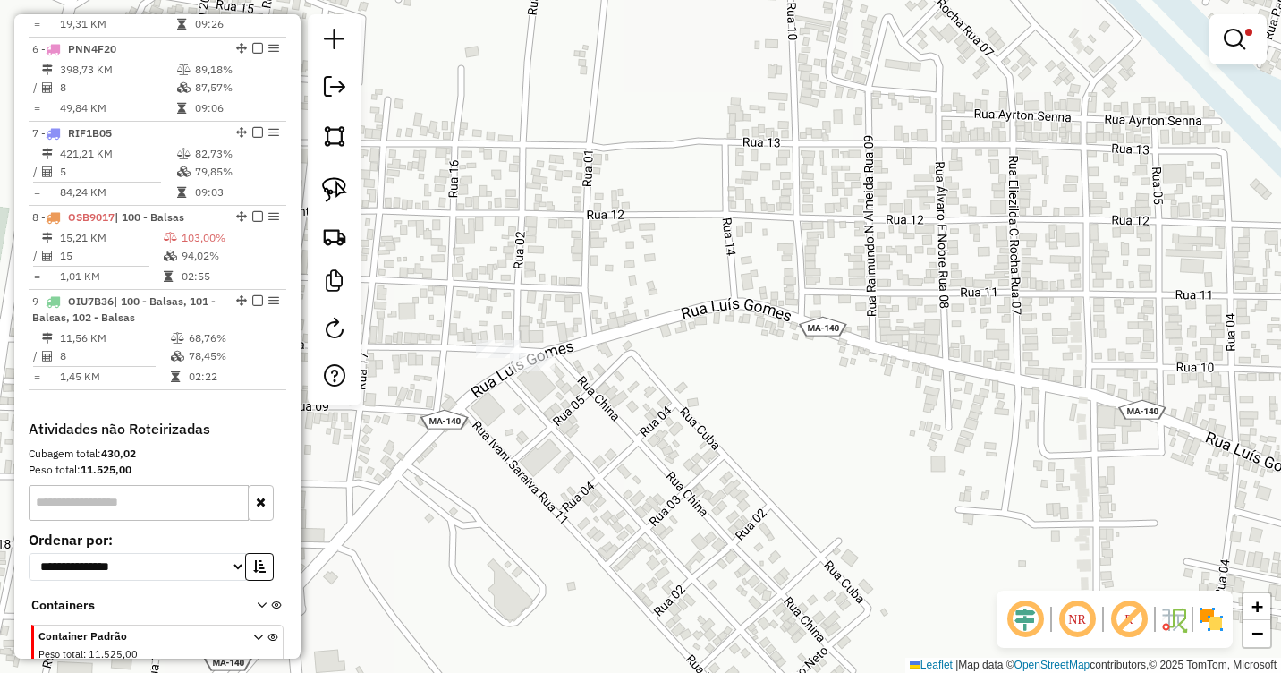
drag, startPoint x: 725, startPoint y: 390, endPoint x: 727, endPoint y: 355, distance: 34.9
click at [727, 355] on div "Limpar filtros Janela de atendimento Grade de atendimento Capacidade Transporta…" at bounding box center [640, 336] width 1281 height 673
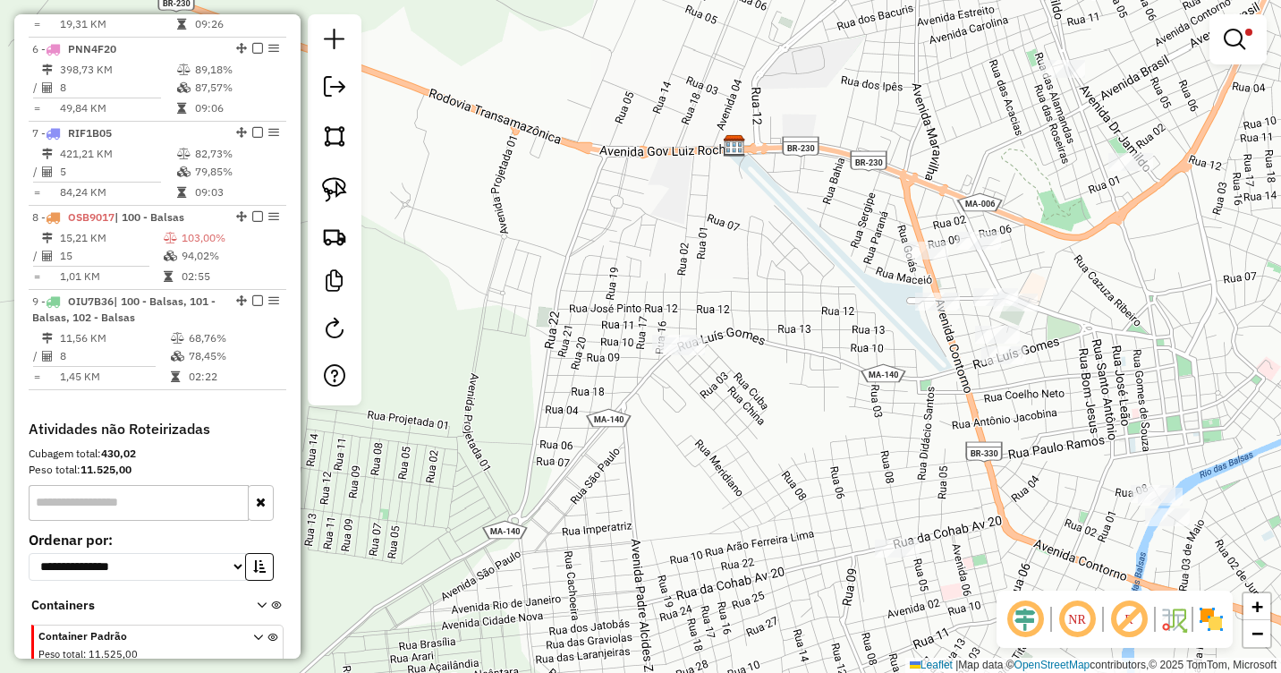
drag, startPoint x: 943, startPoint y: 489, endPoint x: 887, endPoint y: 371, distance: 130.5
click at [887, 371] on div "Limpar filtros Janela de atendimento Grade de atendimento Capacidade Transporta…" at bounding box center [640, 336] width 1281 height 673
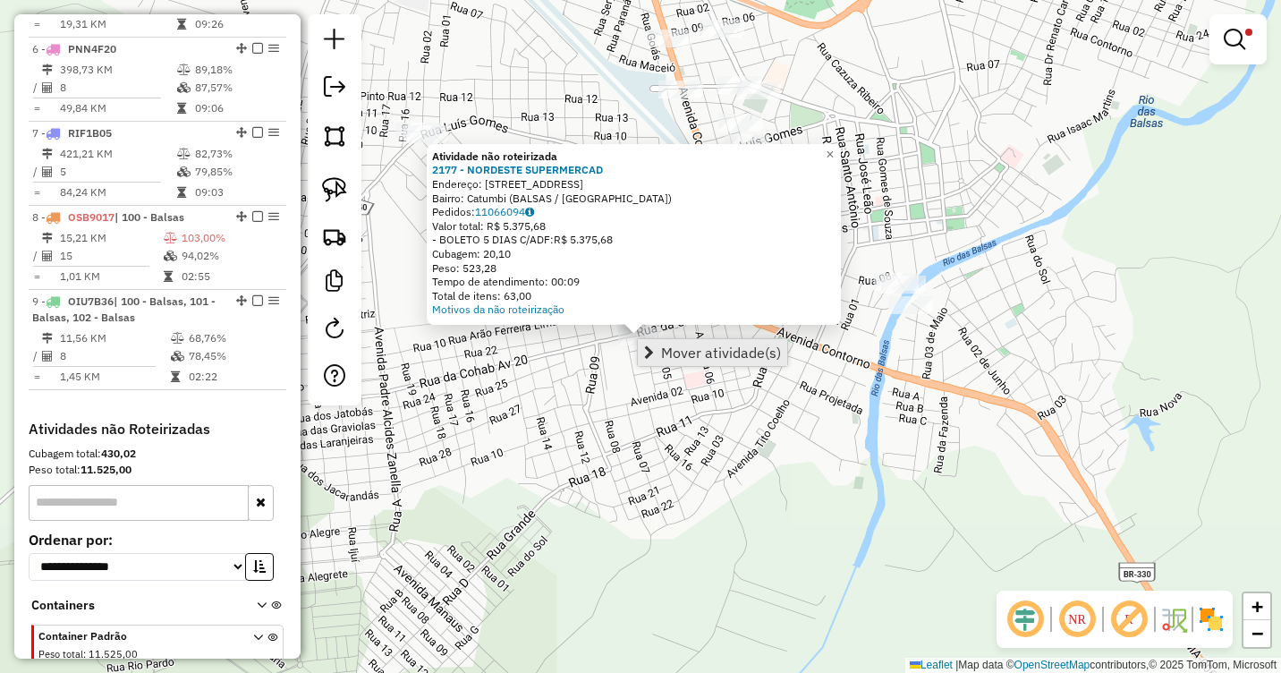
click at [685, 345] on span "Mover atividade(s)" at bounding box center [721, 352] width 120 height 14
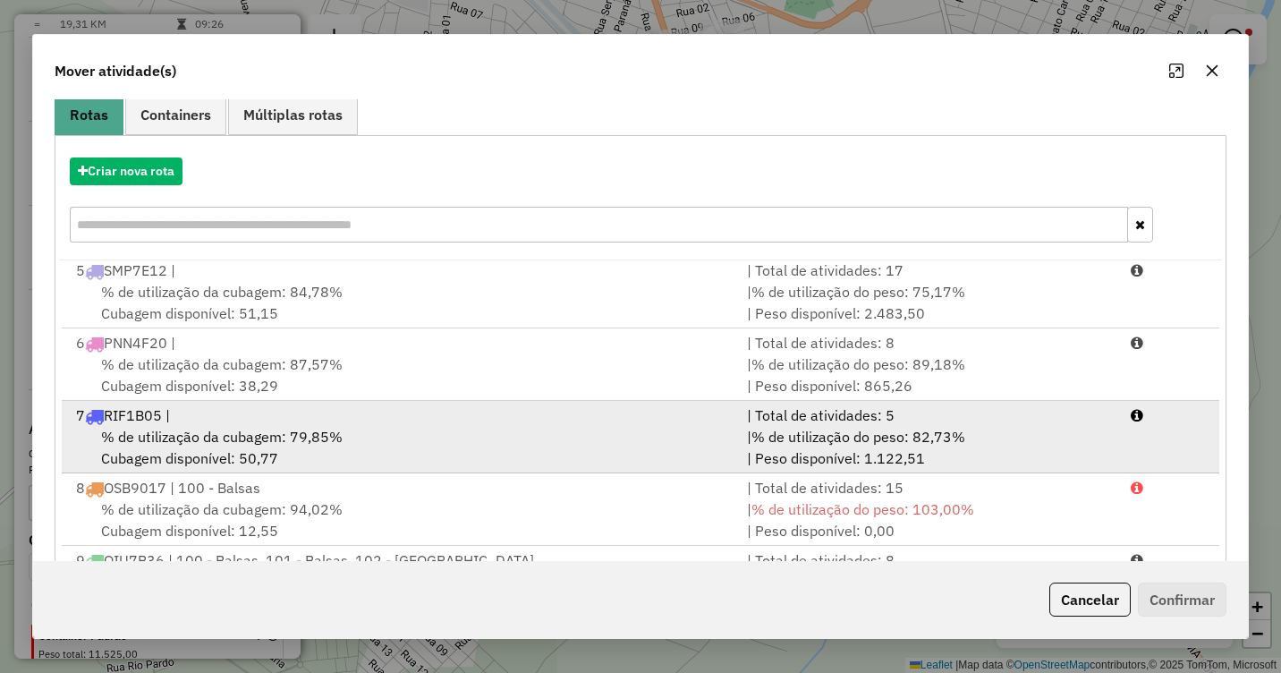
scroll to position [239, 0]
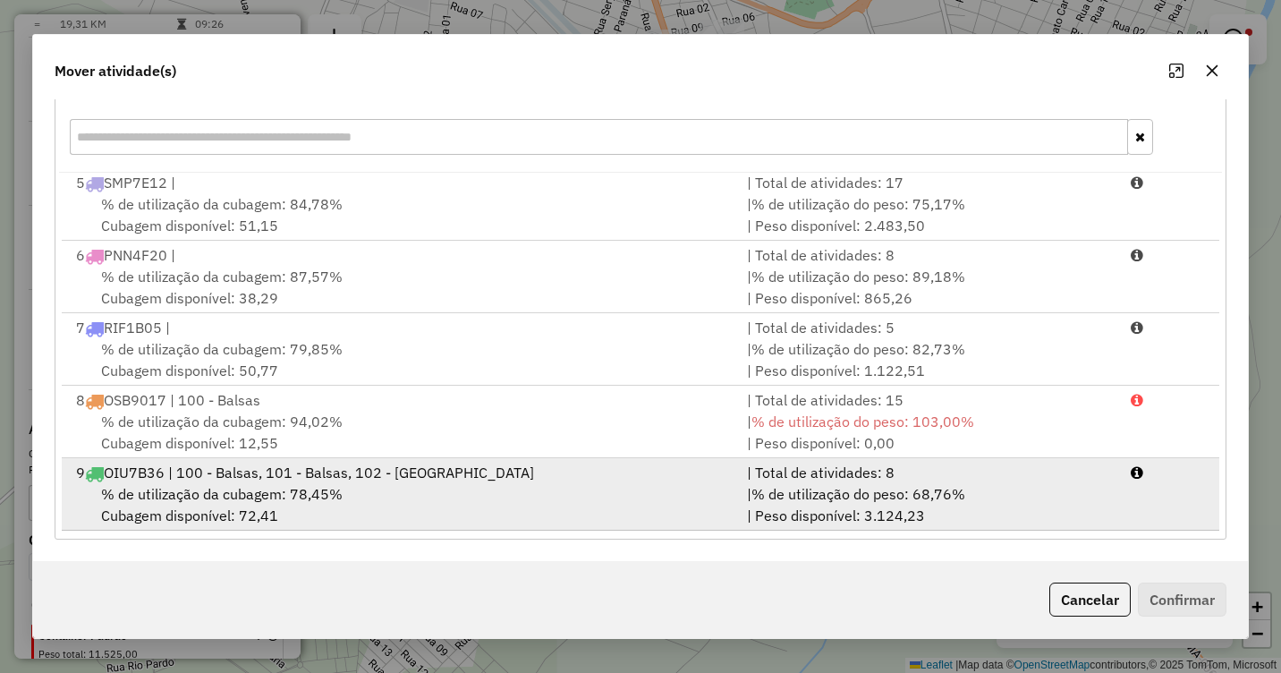
click at [373, 488] on div "% de utilização da cubagem: 78,45% Cubagem disponível: 72,41" at bounding box center [400, 504] width 671 height 43
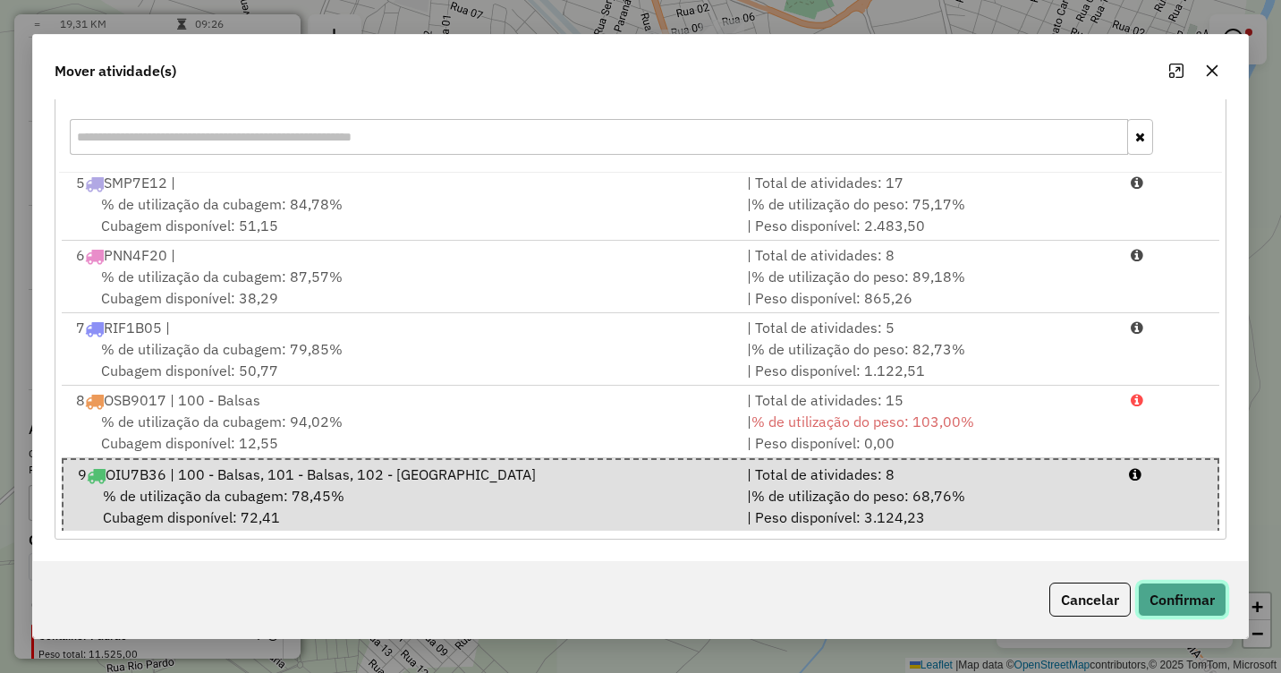
click at [1178, 591] on button "Confirmar" at bounding box center [1182, 599] width 89 height 34
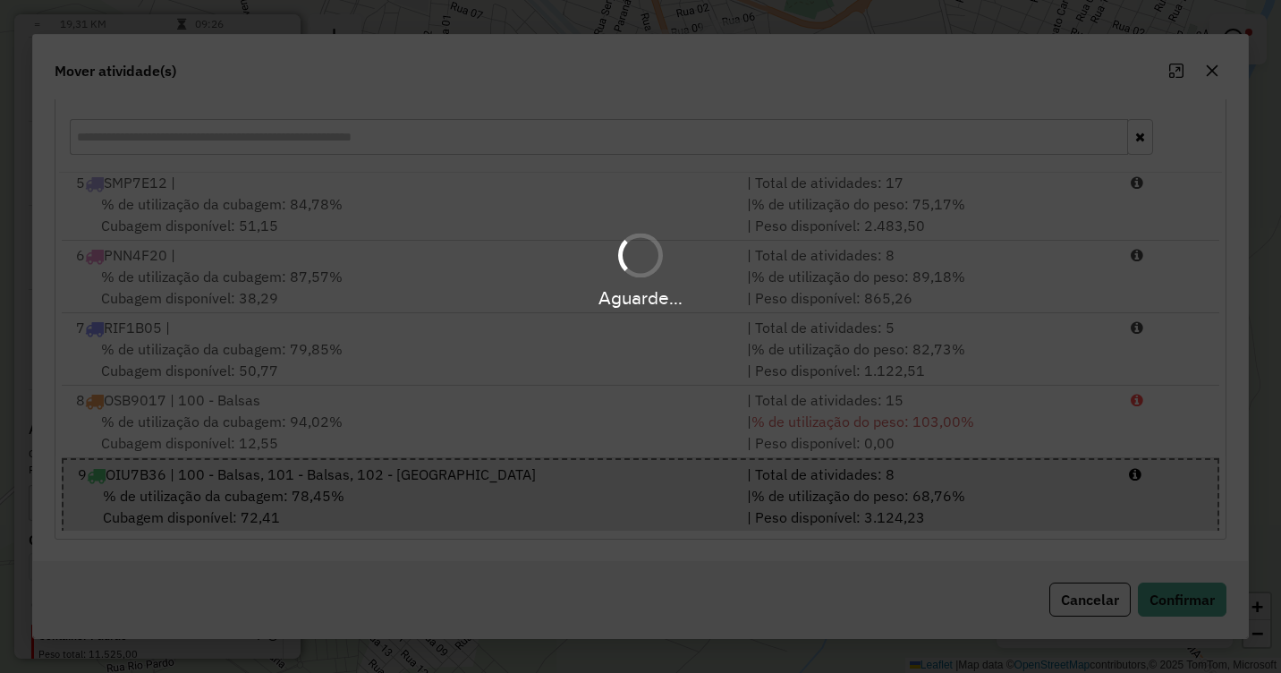
scroll to position [0, 0]
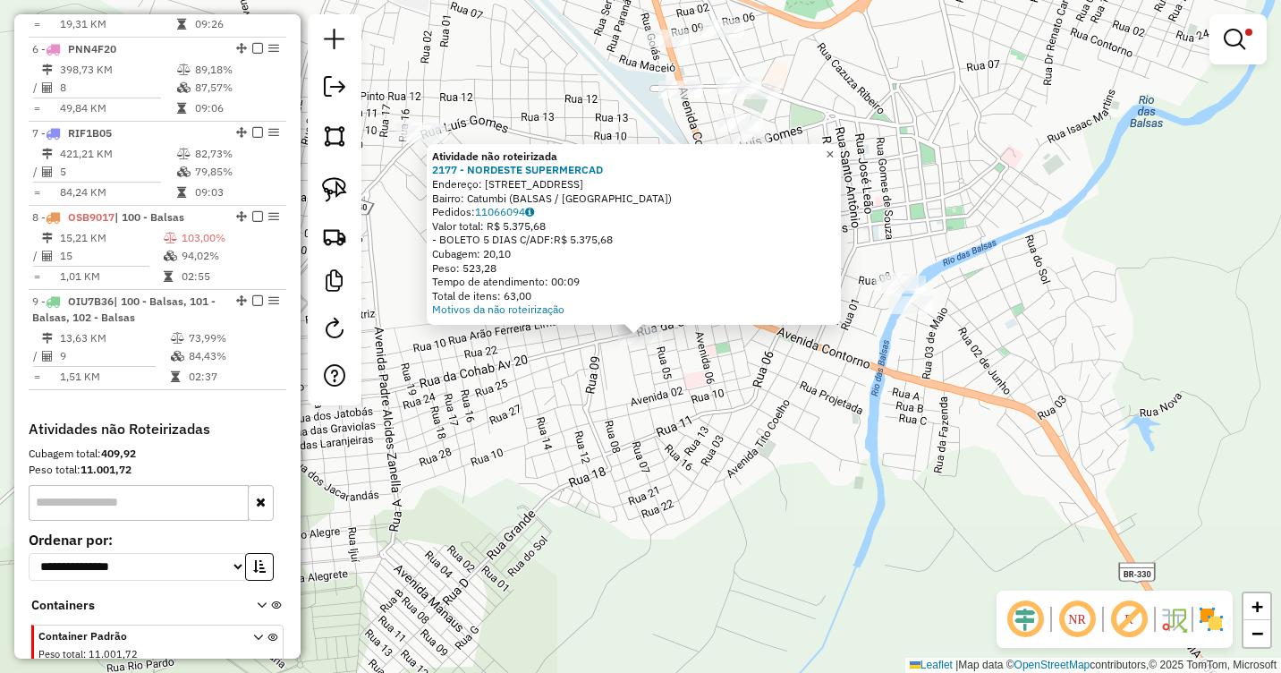
click at [834, 147] on span "×" at bounding box center [830, 154] width 8 height 15
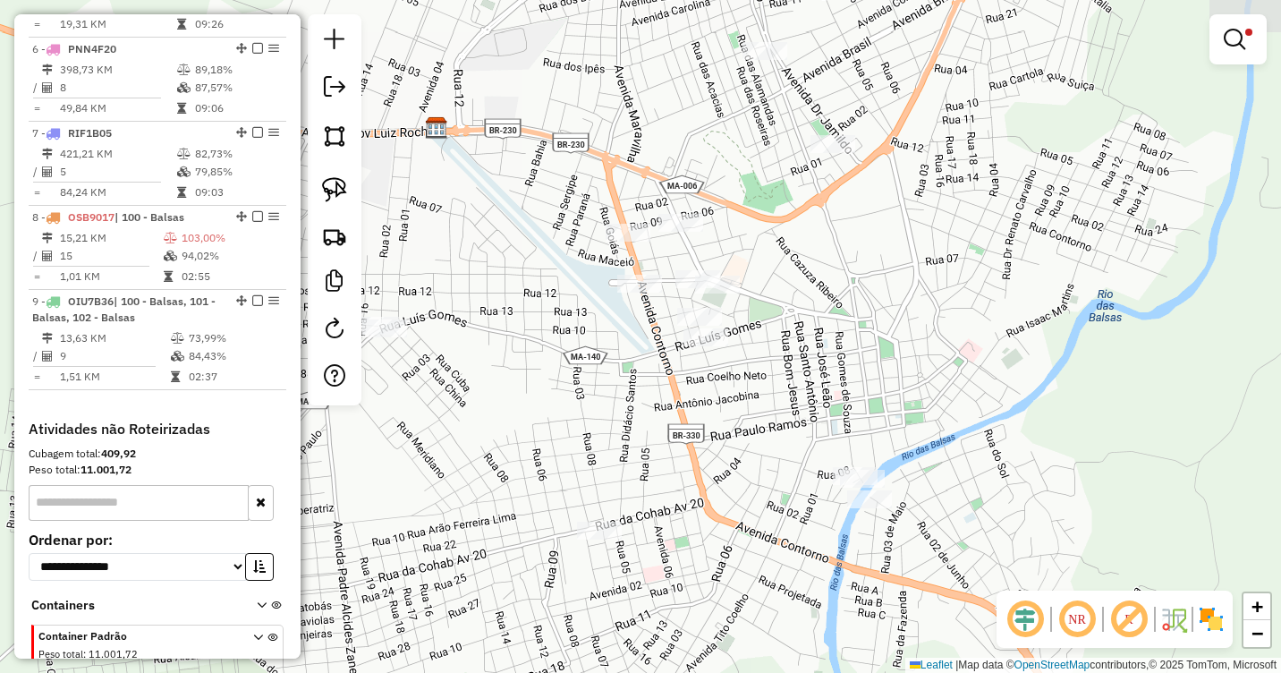
drag, startPoint x: 837, startPoint y: 218, endPoint x: 849, endPoint y: 379, distance: 161.4
click at [801, 415] on div "Limpar filtros Janela de atendimento Grade de atendimento Capacidade Transporta…" at bounding box center [640, 336] width 1281 height 673
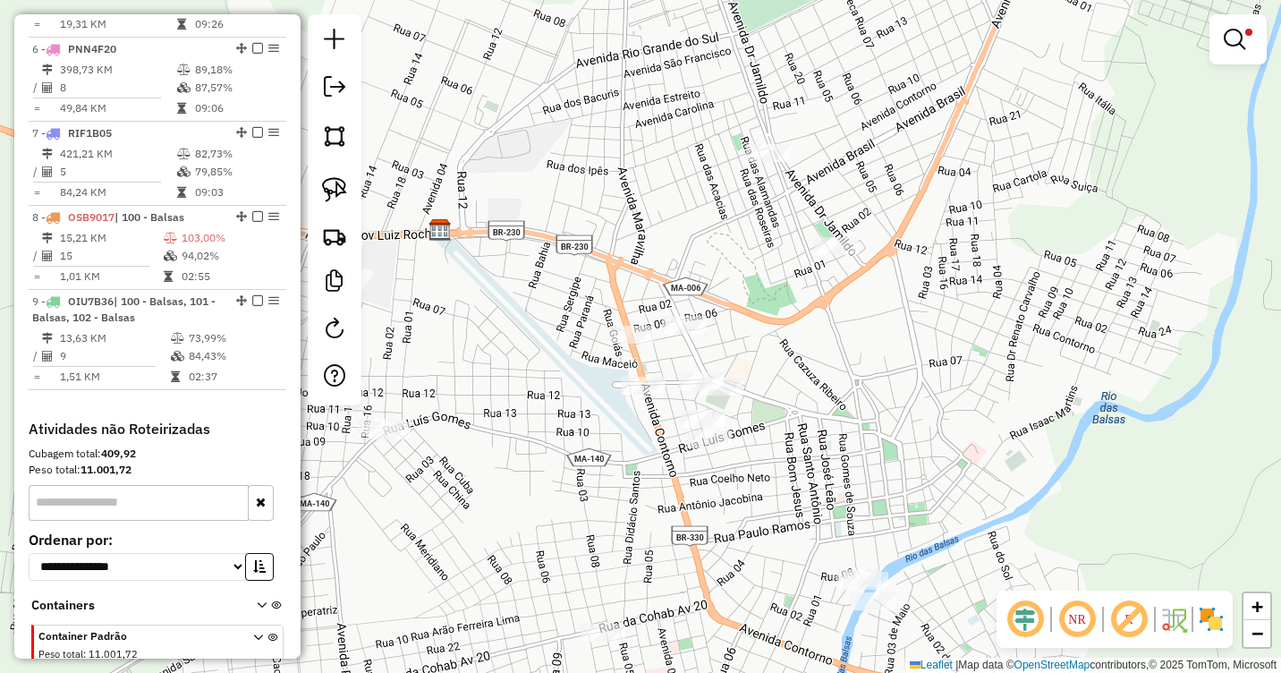
drag, startPoint x: 855, startPoint y: 326, endPoint x: 857, endPoint y: 428, distance: 102.0
click at [854, 426] on div "Limpar filtros Janela de atendimento Grade de atendimento Capacidade Transporta…" at bounding box center [640, 336] width 1281 height 673
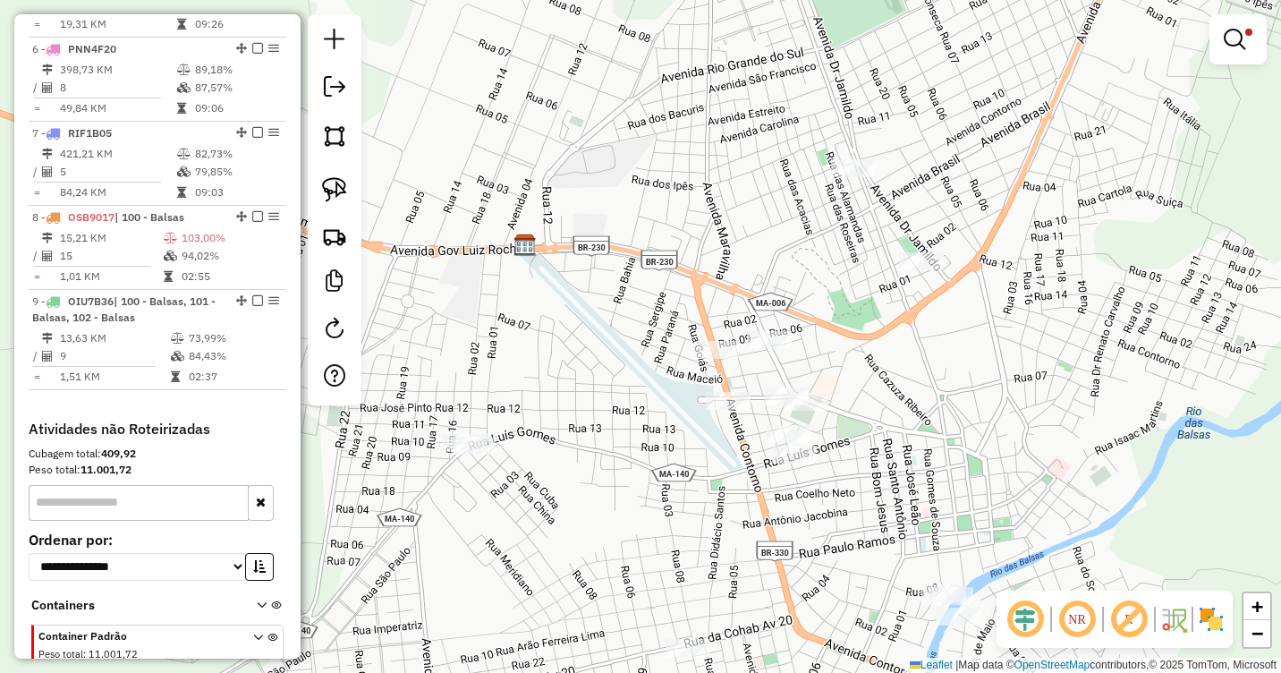
drag, startPoint x: 952, startPoint y: 417, endPoint x: 1038, endPoint y: 418, distance: 85.9
click at [1038, 418] on div "Limpar filtros Janela de atendimento Grade de atendimento Capacidade Transporta…" at bounding box center [640, 336] width 1281 height 673
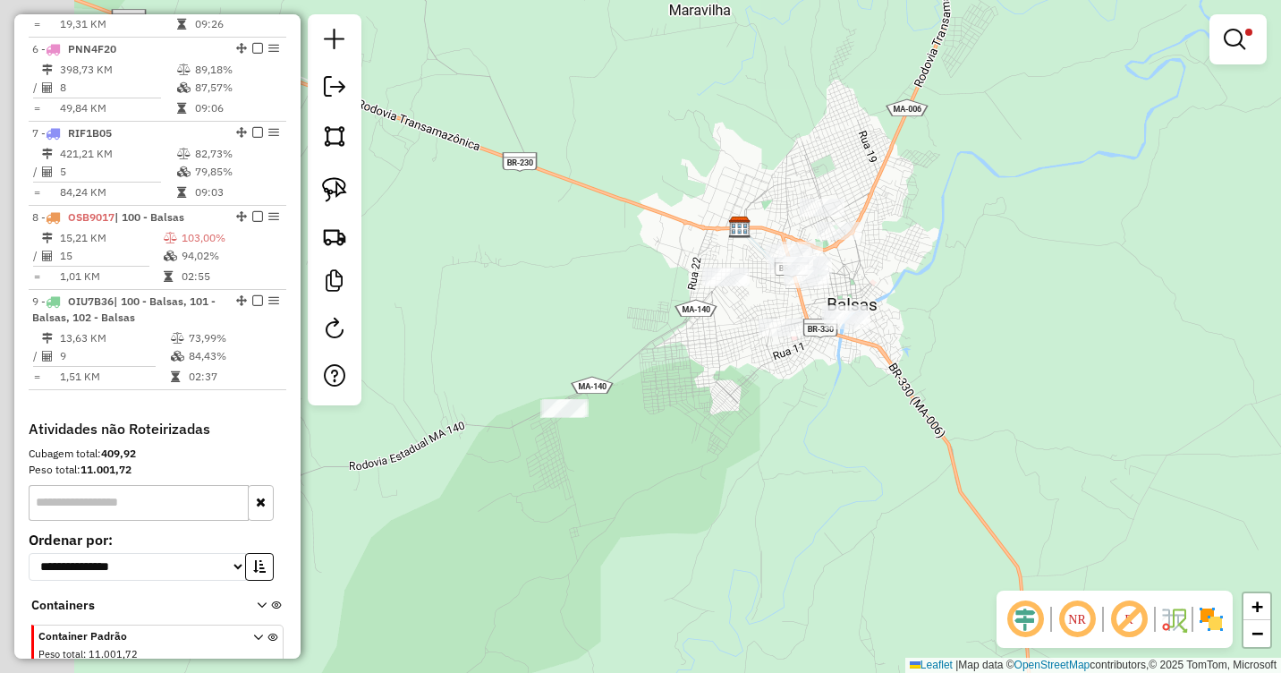
drag, startPoint x: 536, startPoint y: 438, endPoint x: 622, endPoint y: 407, distance: 91.4
click at [622, 407] on div "Limpar filtros Janela de atendimento Grade de atendimento Capacidade Transporta…" at bounding box center [640, 336] width 1281 height 673
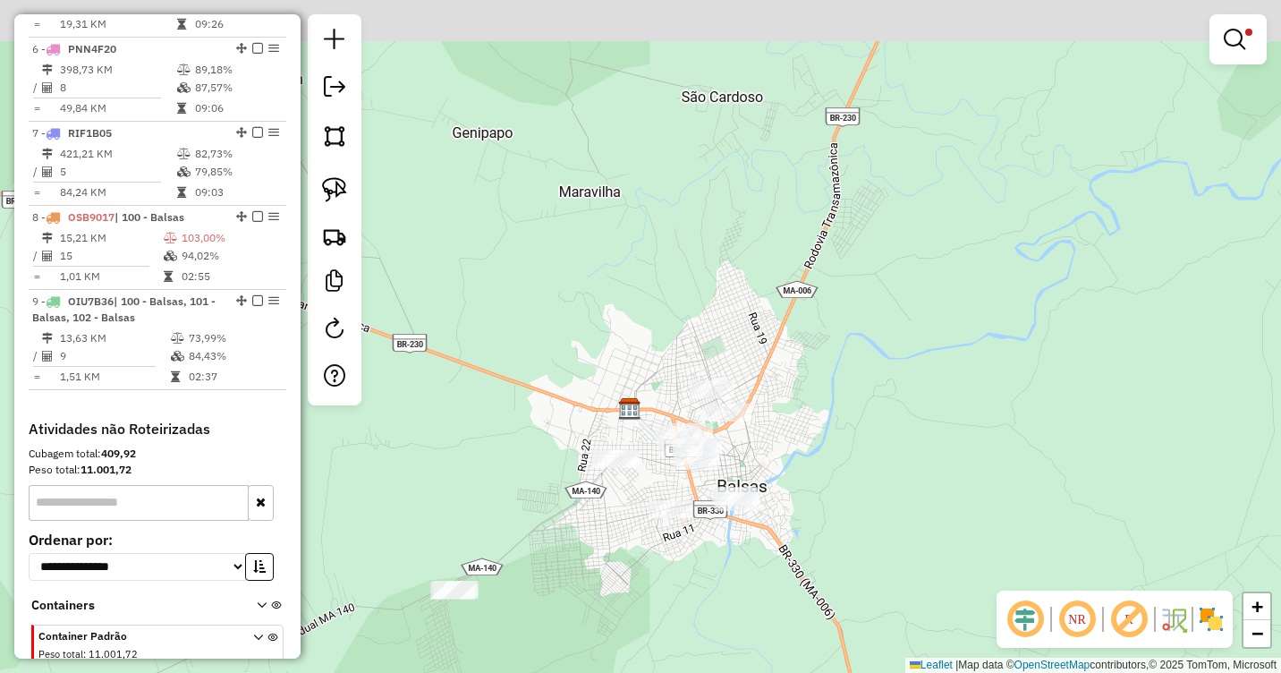
drag, startPoint x: 970, startPoint y: 191, endPoint x: 837, endPoint y: 390, distance: 238.7
click at [837, 390] on div "Limpar filtros Janela de atendimento Grade de atendimento Capacidade Transporta…" at bounding box center [640, 336] width 1281 height 673
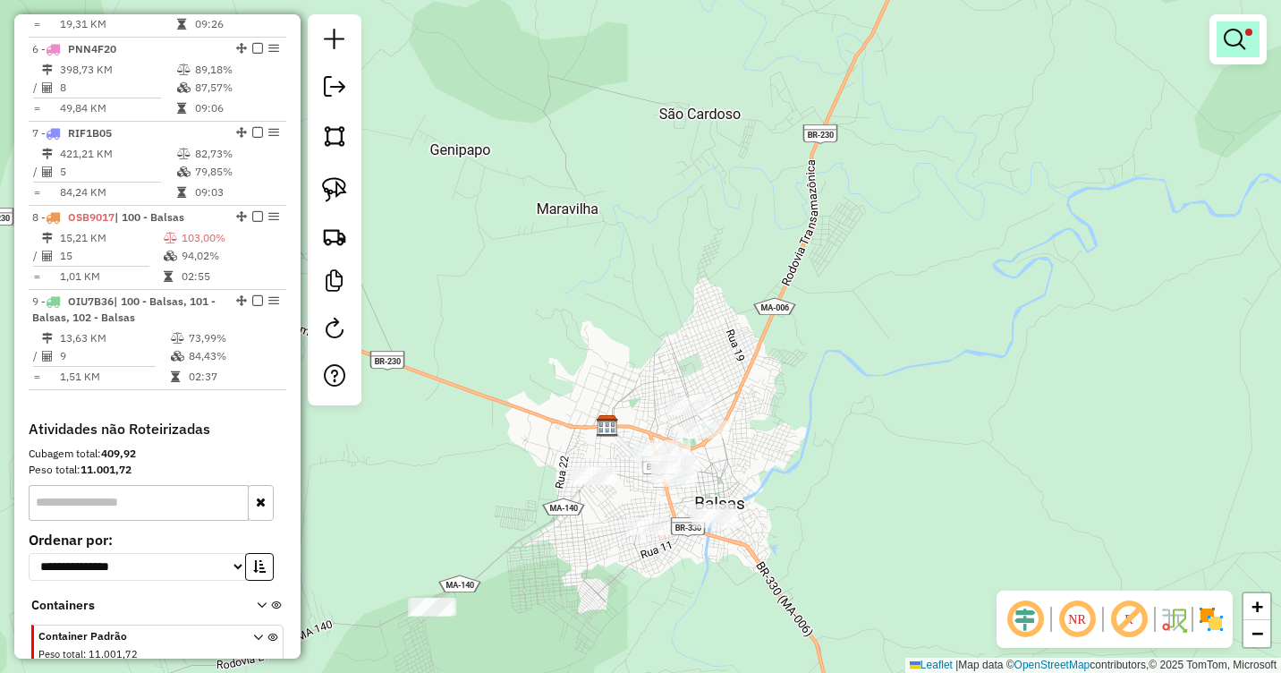
click at [1239, 38] on em at bounding box center [1234, 39] width 21 height 21
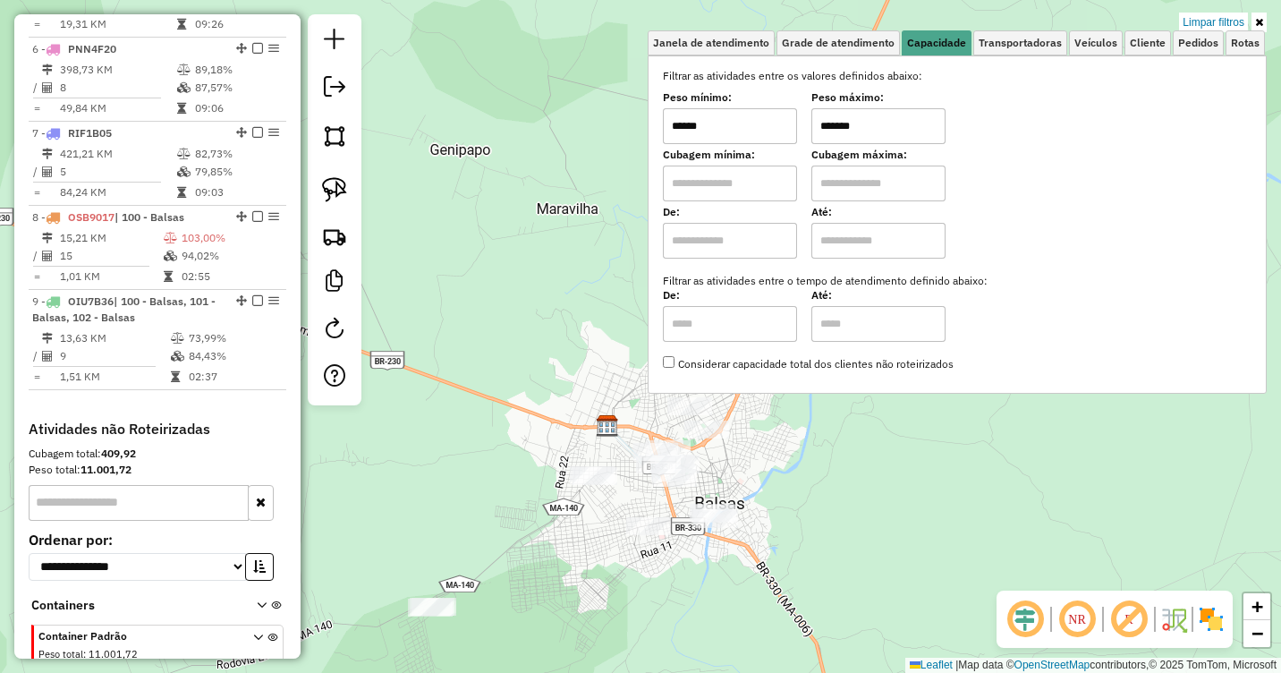
drag, startPoint x: 697, startPoint y: 120, endPoint x: 644, endPoint y: 130, distance: 53.7
click at [644, 130] on div "Limpar filtros Janela de atendimento Grade de atendimento Capacidade Transporta…" at bounding box center [640, 336] width 1281 height 673
type input "******"
click at [1211, 21] on link "Limpar filtros" at bounding box center [1213, 23] width 69 height 20
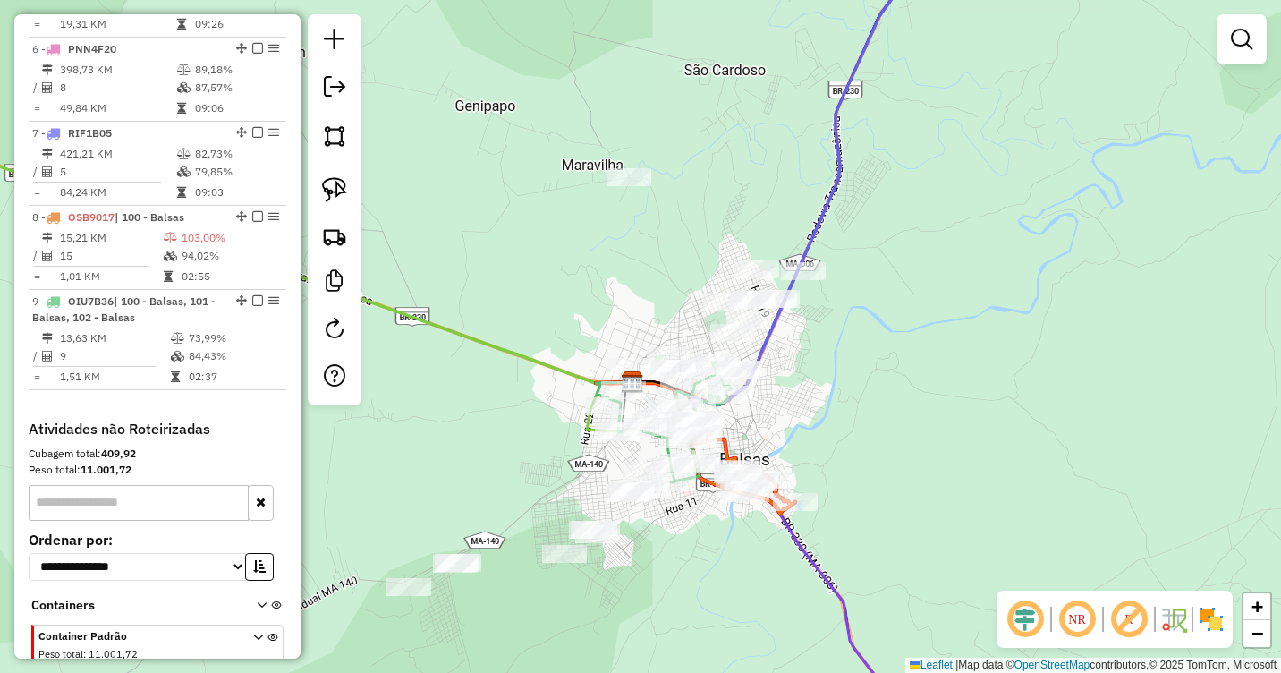
drag, startPoint x: 774, startPoint y: 420, endPoint x: 817, endPoint y: 351, distance: 81.2
click at [817, 351] on div "Janela de atendimento Grade de atendimento Capacidade Transportadoras Veículos …" at bounding box center [640, 336] width 1281 height 673
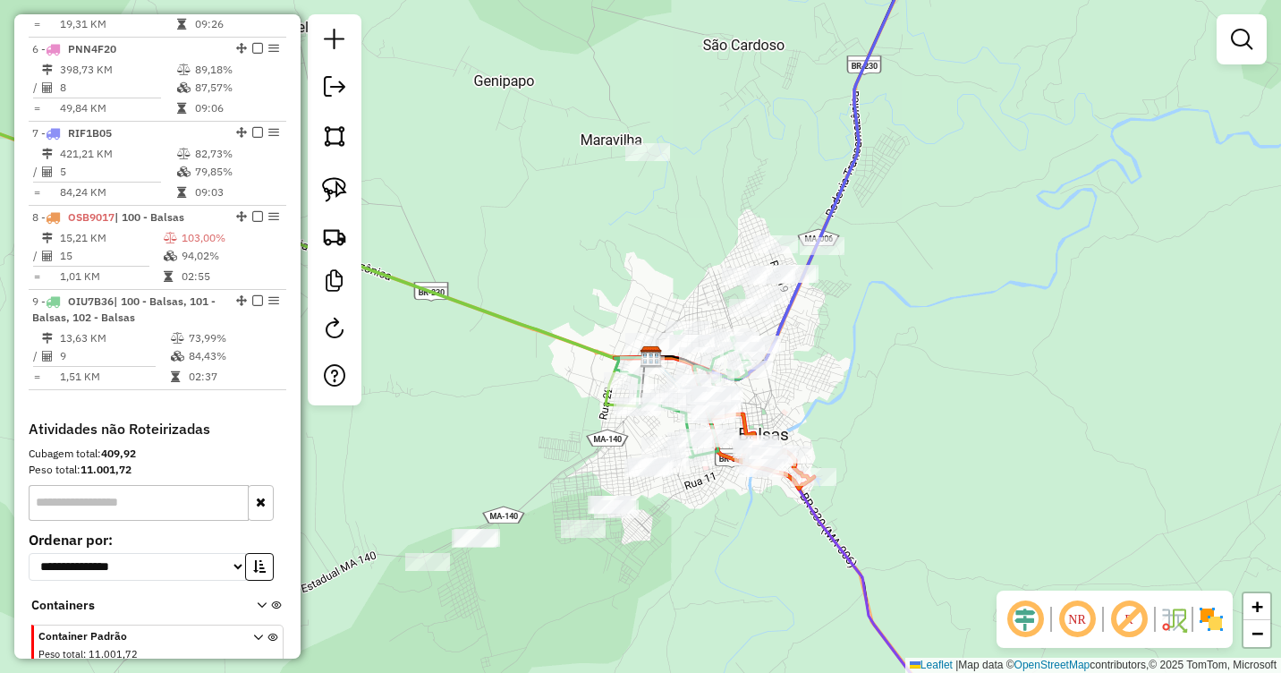
click at [641, 161] on div at bounding box center [647, 152] width 45 height 18
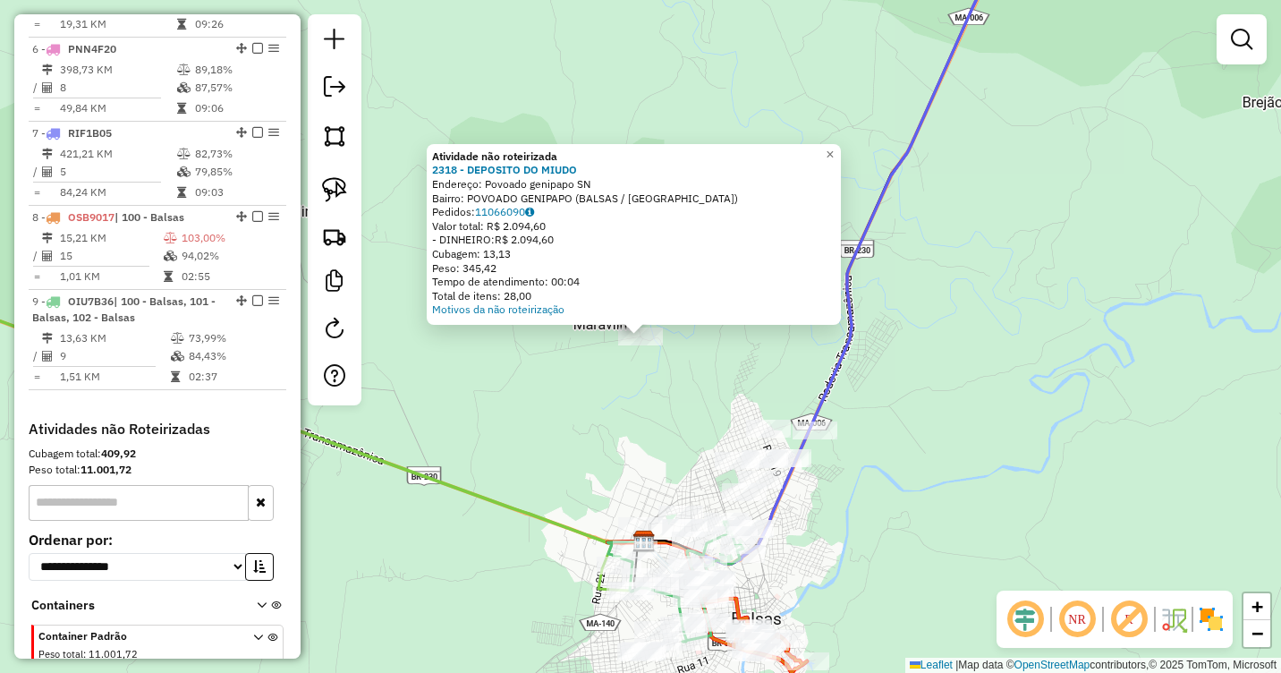
click at [609, 424] on div "Atividade não roteirizada 2318 - DEPOSITO DO MIUDO Endereço: Povoado genipapo S…" at bounding box center [640, 336] width 1281 height 673
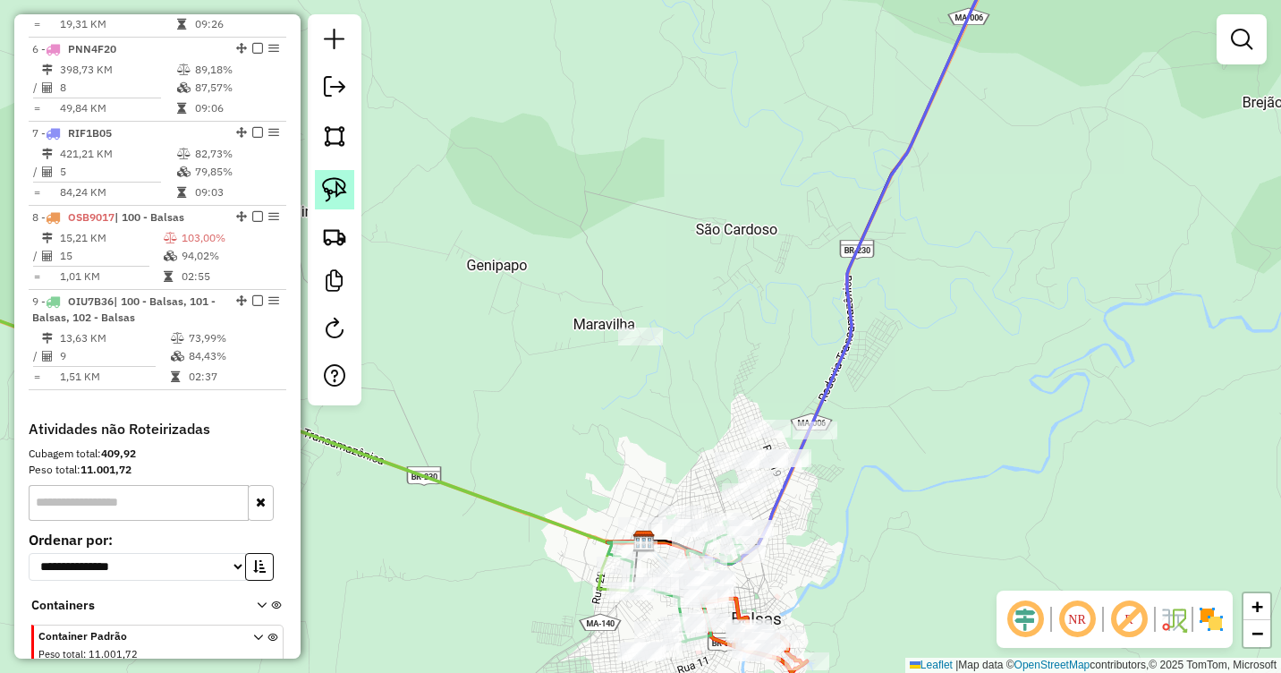
click at [330, 190] on img at bounding box center [334, 189] width 25 height 25
drag, startPoint x: 667, startPoint y: 301, endPoint x: 665, endPoint y: 358, distance: 56.4
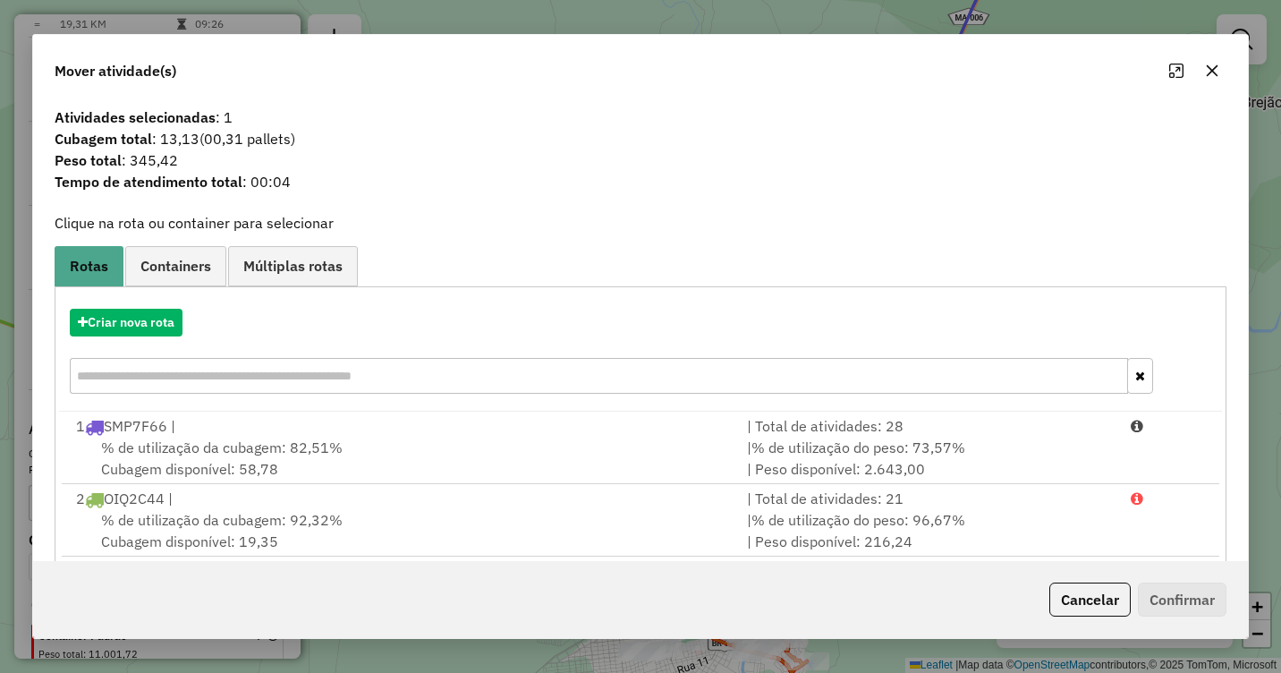
click at [1217, 68] on icon "button" at bounding box center [1212, 71] width 14 height 14
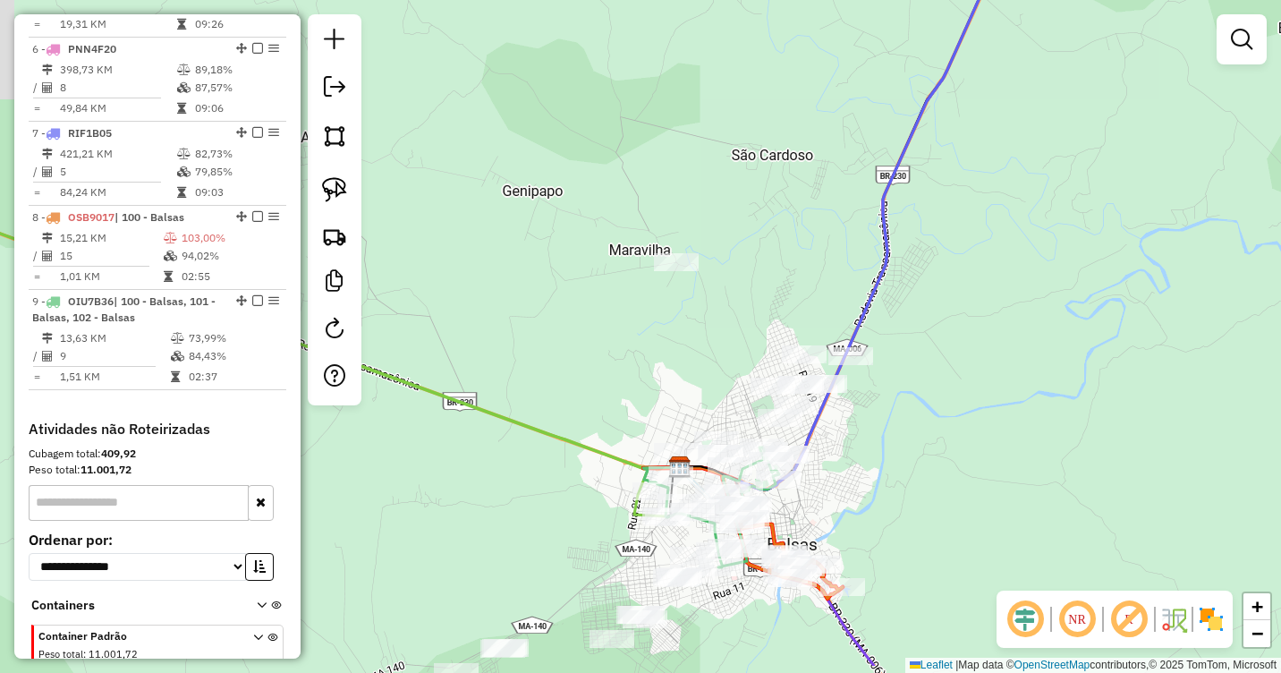
drag, startPoint x: 755, startPoint y: 322, endPoint x: 807, endPoint y: 194, distance: 138.0
click at [807, 194] on div "Janela de atendimento Grade de atendimento Capacidade Transportadoras Veículos …" at bounding box center [640, 336] width 1281 height 673
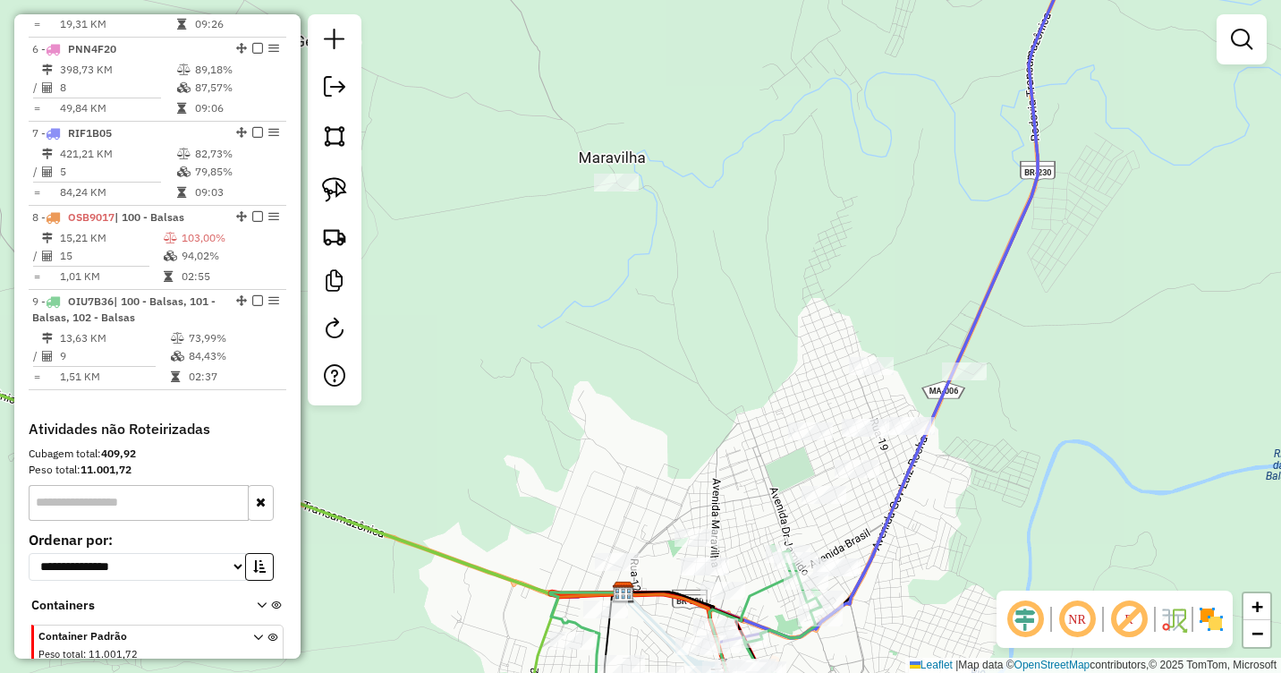
click at [659, 252] on div "Janela de atendimento Grade de atendimento Capacidade Transportadoras Veículos …" at bounding box center [640, 336] width 1281 height 673
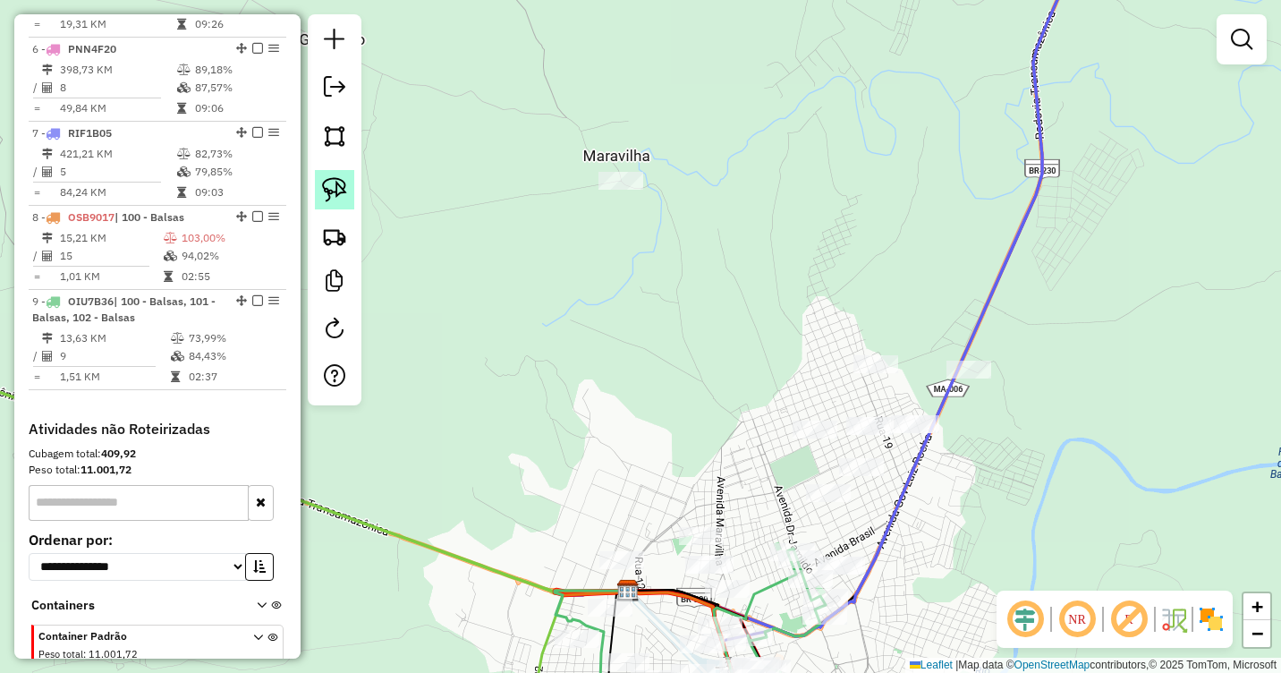
click at [329, 186] on img at bounding box center [334, 189] width 25 height 25
drag, startPoint x: 636, startPoint y: 129, endPoint x: 667, endPoint y: 204, distance: 81.4
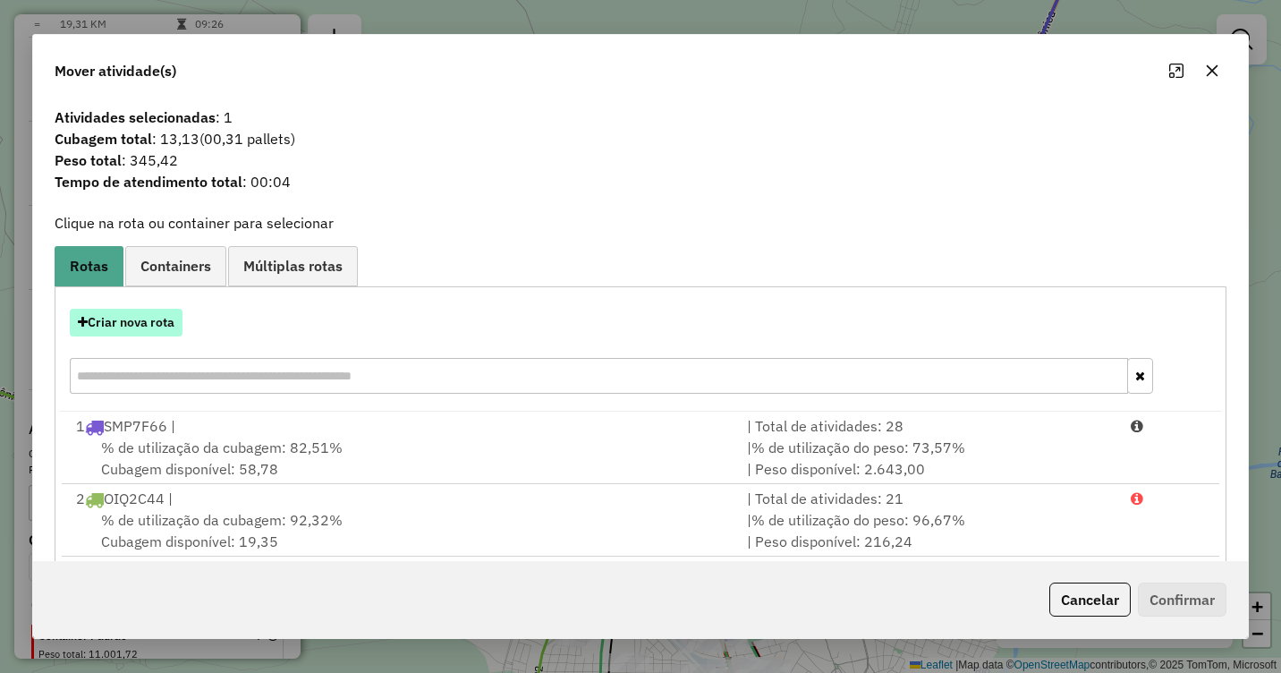
click at [124, 331] on button "Criar nova rota" at bounding box center [126, 323] width 113 height 28
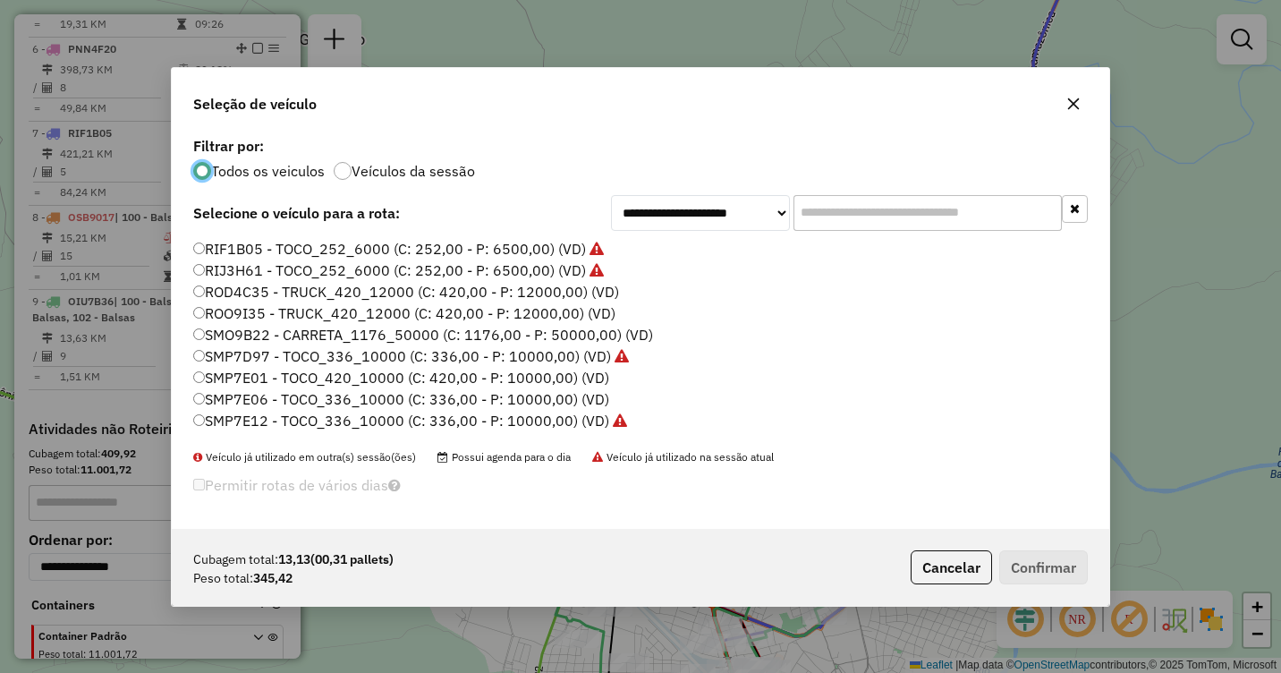
scroll to position [358, 0]
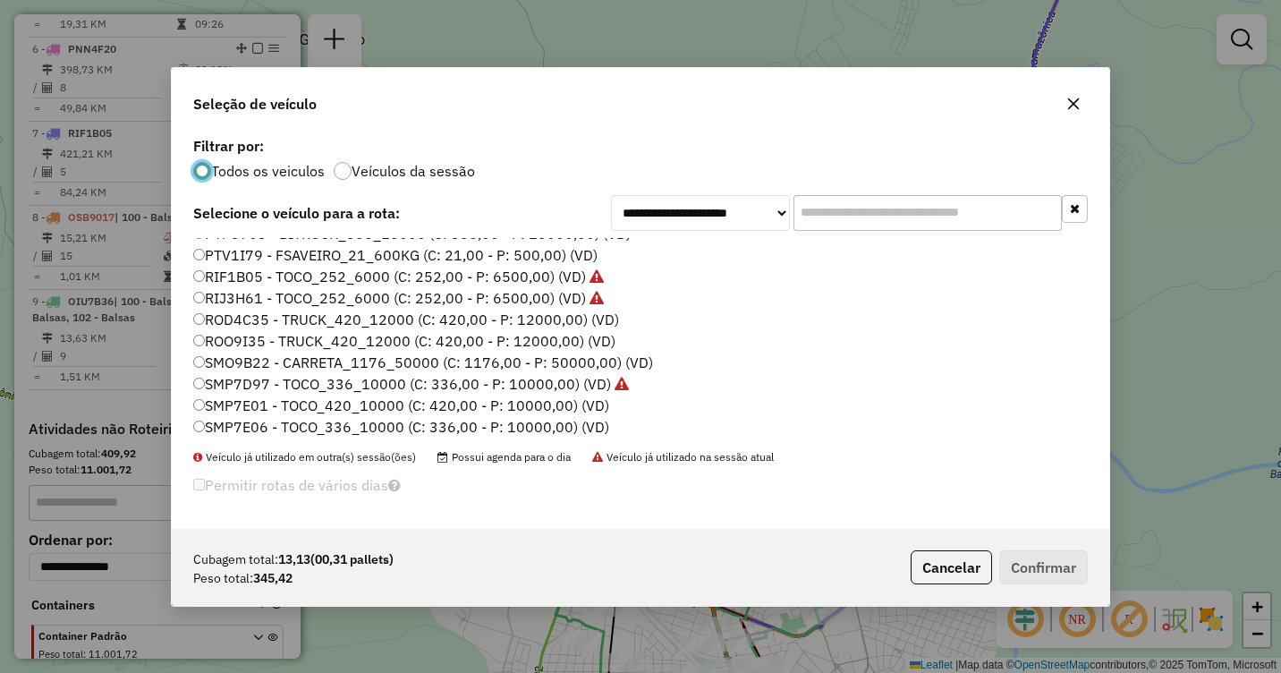
click at [217, 250] on label "PTV1I79 - FSAVEIRO_21_600KG (C: 21,00 - P: 500,00) (VD)" at bounding box center [395, 254] width 404 height 21
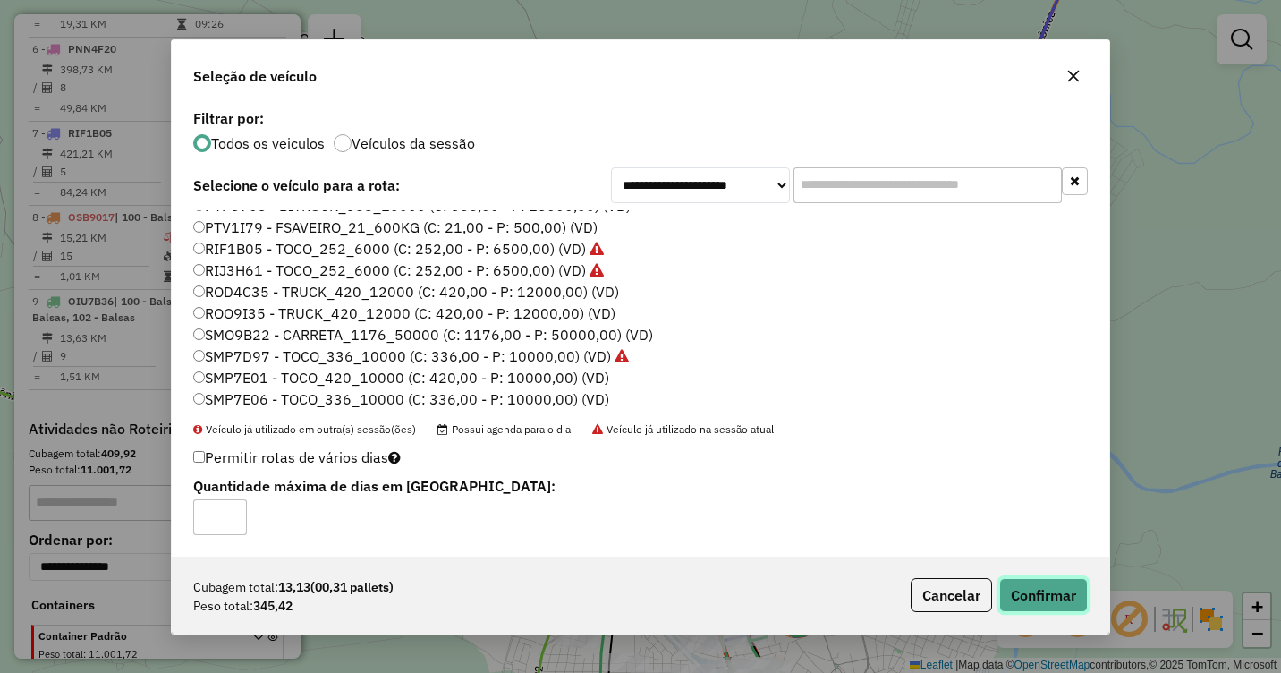
click at [1026, 593] on button "Confirmar" at bounding box center [1043, 595] width 89 height 34
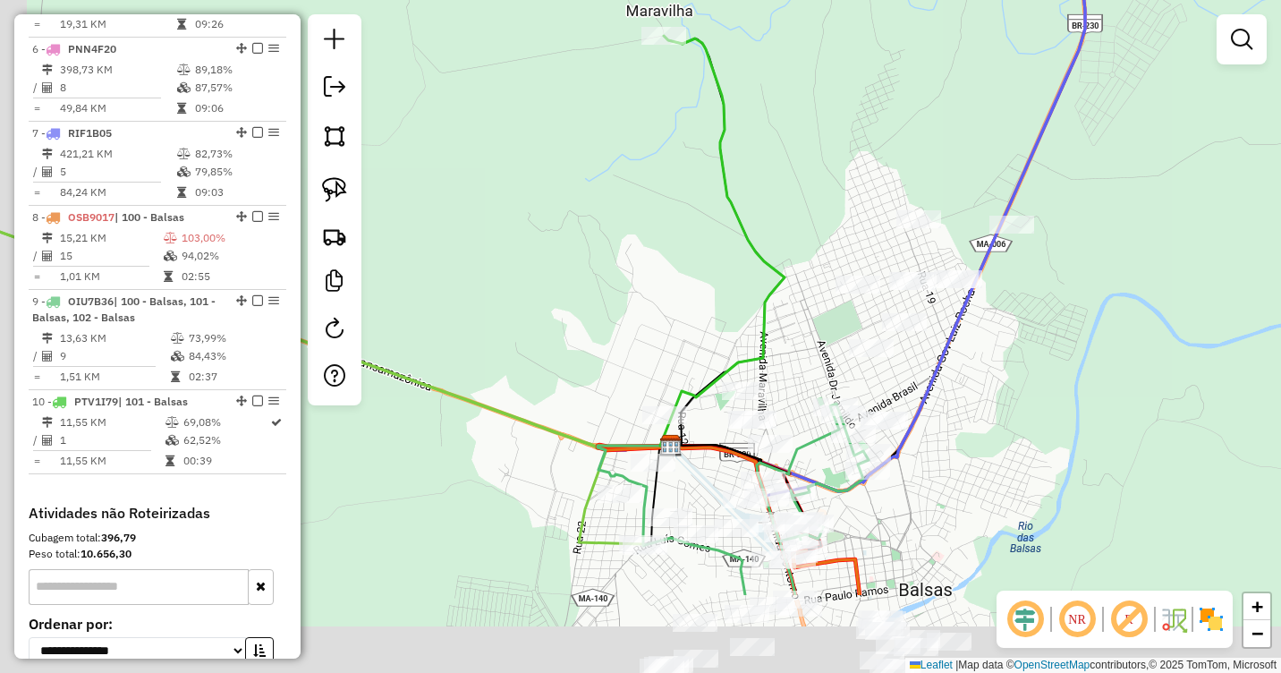
drag, startPoint x: 684, startPoint y: 391, endPoint x: 697, endPoint y: 342, distance: 50.8
click at [697, 342] on div "Janela de atendimento Grade de atendimento Capacidade Transportadoras Veículos …" at bounding box center [640, 336] width 1281 height 673
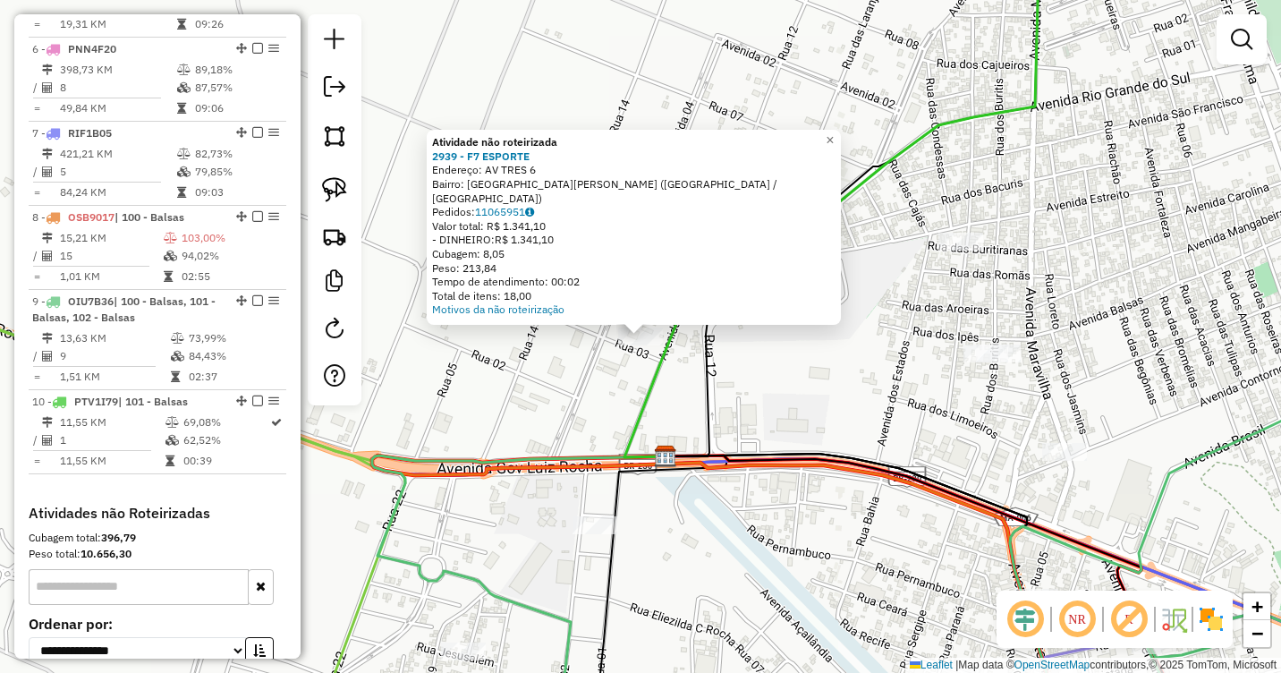
click at [593, 376] on div "Atividade não roteirizada 2939 - F7 ESPORTE Endereço: AV TRES 6 Bairro: Parque …" at bounding box center [640, 336] width 1281 height 673
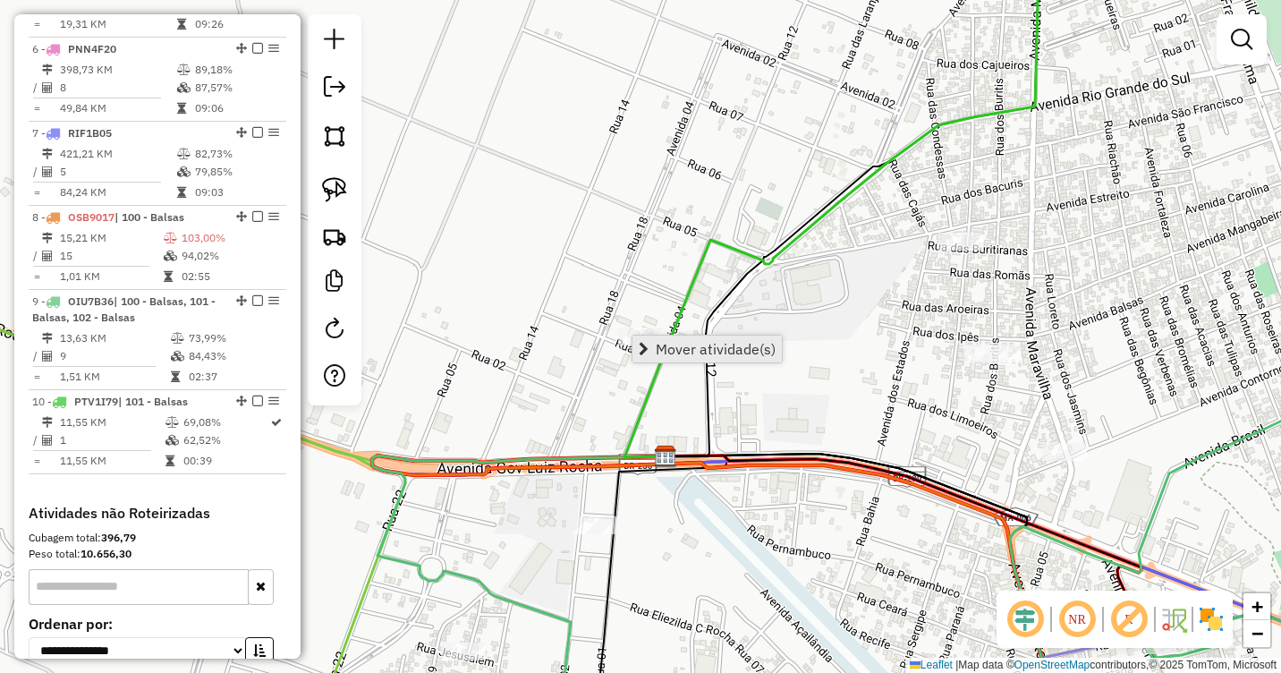
click at [683, 343] on span "Mover atividade(s)" at bounding box center [716, 349] width 120 height 14
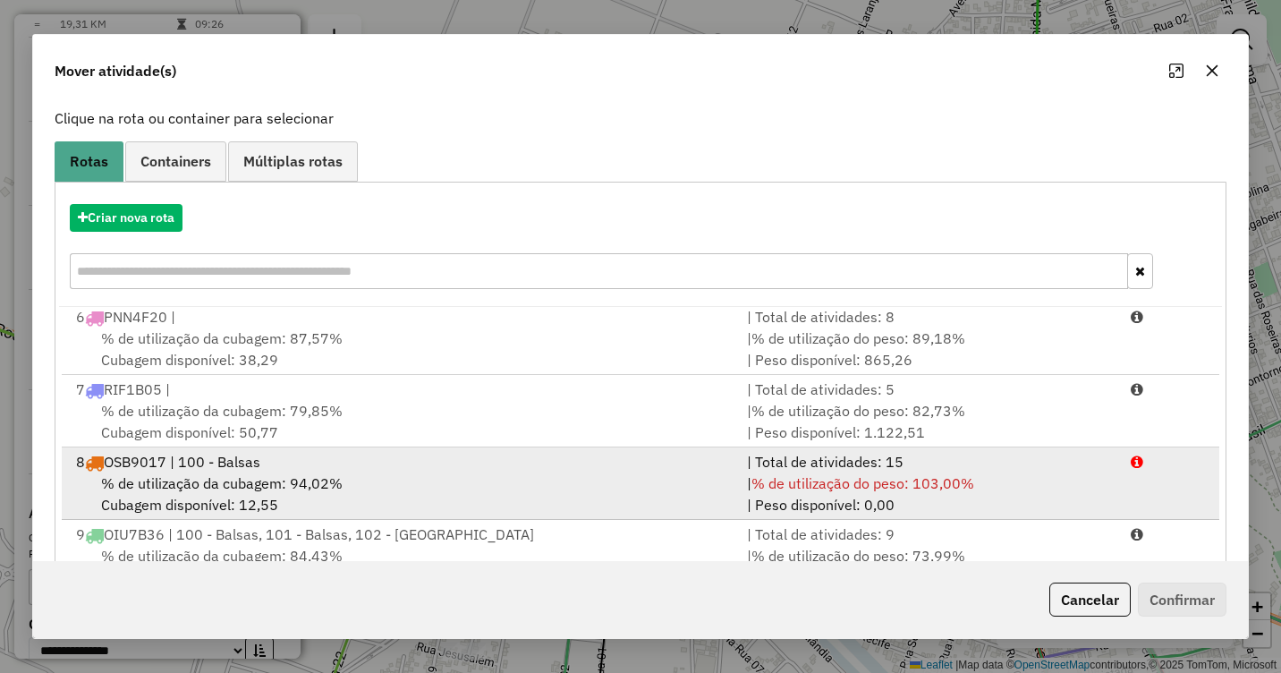
scroll to position [239, 0]
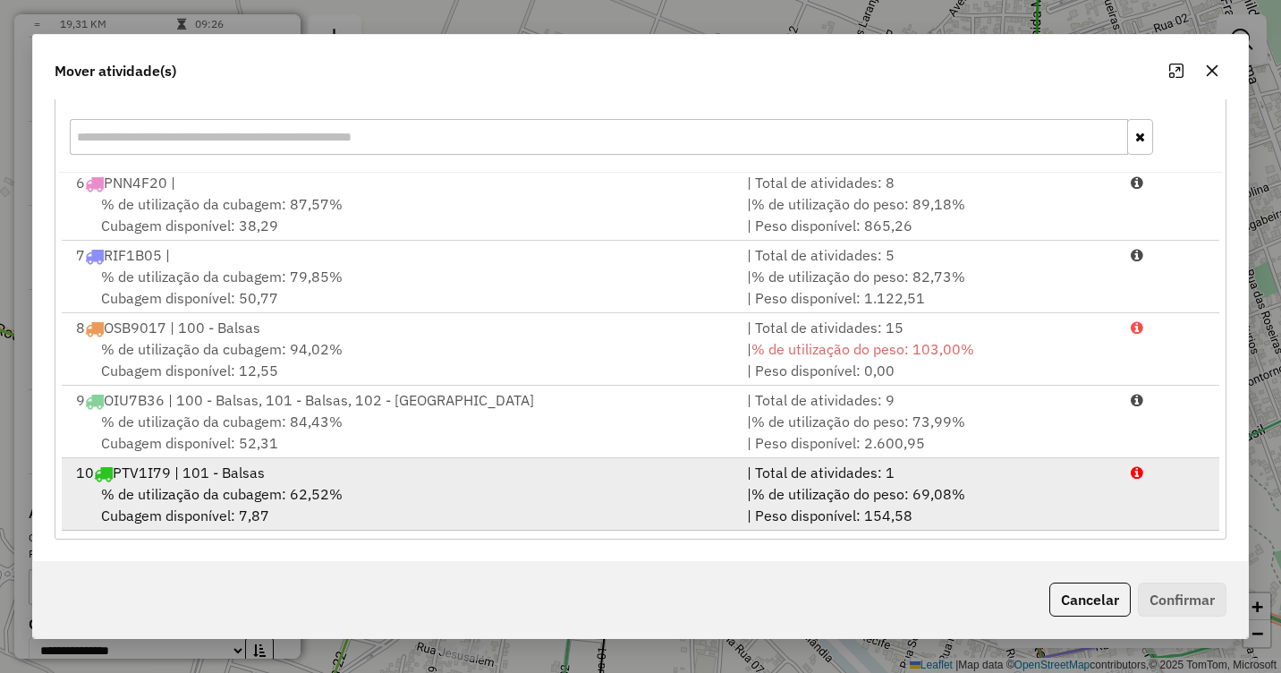
click at [259, 487] on span "% de utilização da cubagem: 62,52%" at bounding box center [222, 494] width 242 height 18
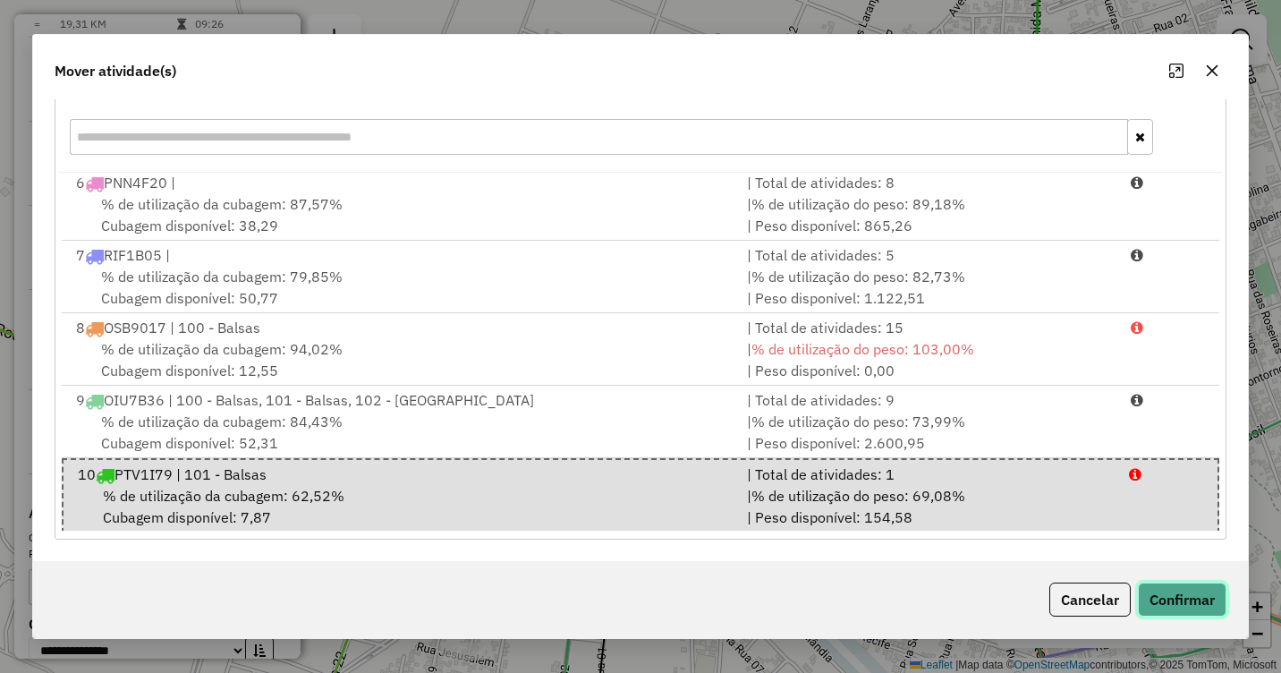
click at [1173, 598] on button "Confirmar" at bounding box center [1182, 599] width 89 height 34
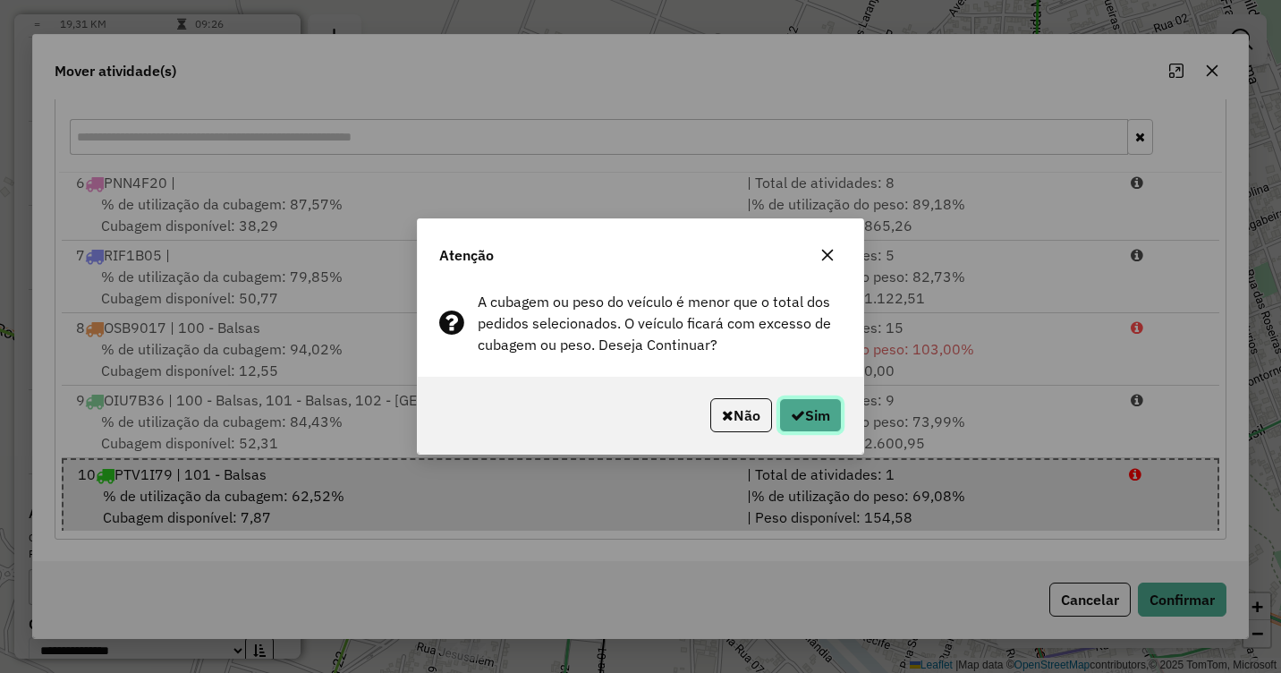
click at [802, 425] on button "Sim" at bounding box center [810, 415] width 63 height 34
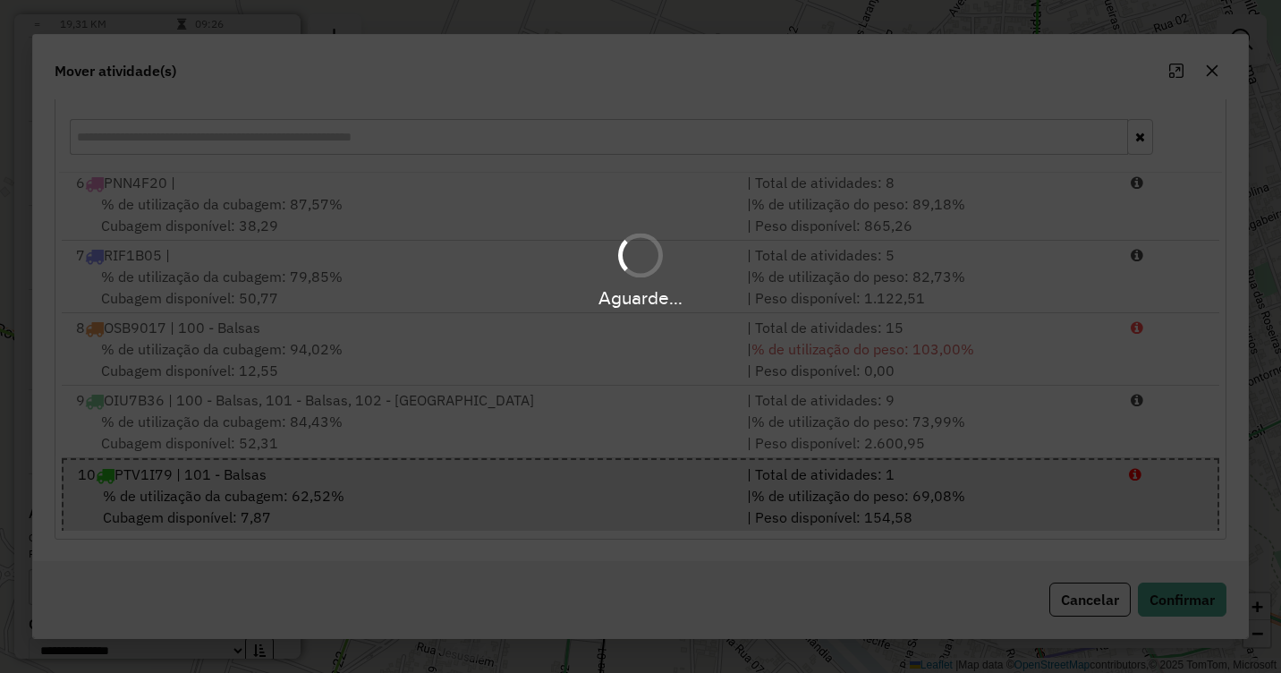
scroll to position [0, 0]
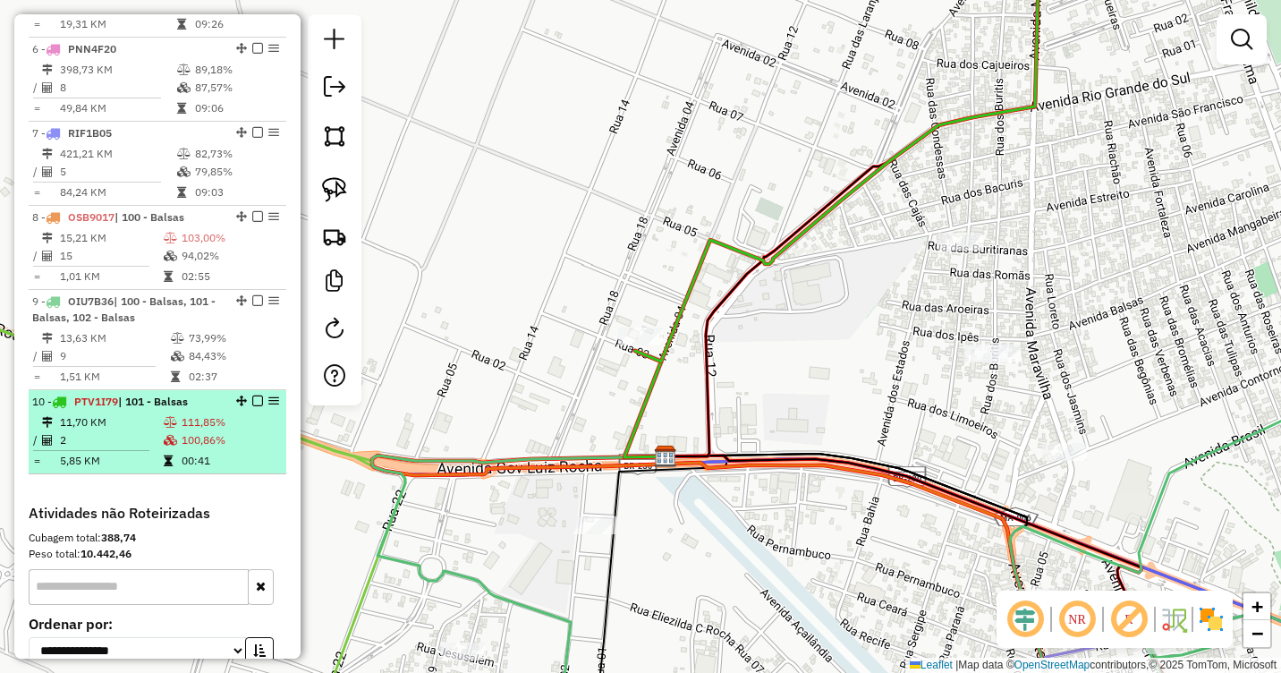
click at [184, 449] on td "100,86%" at bounding box center [230, 440] width 98 height 18
select select "**********"
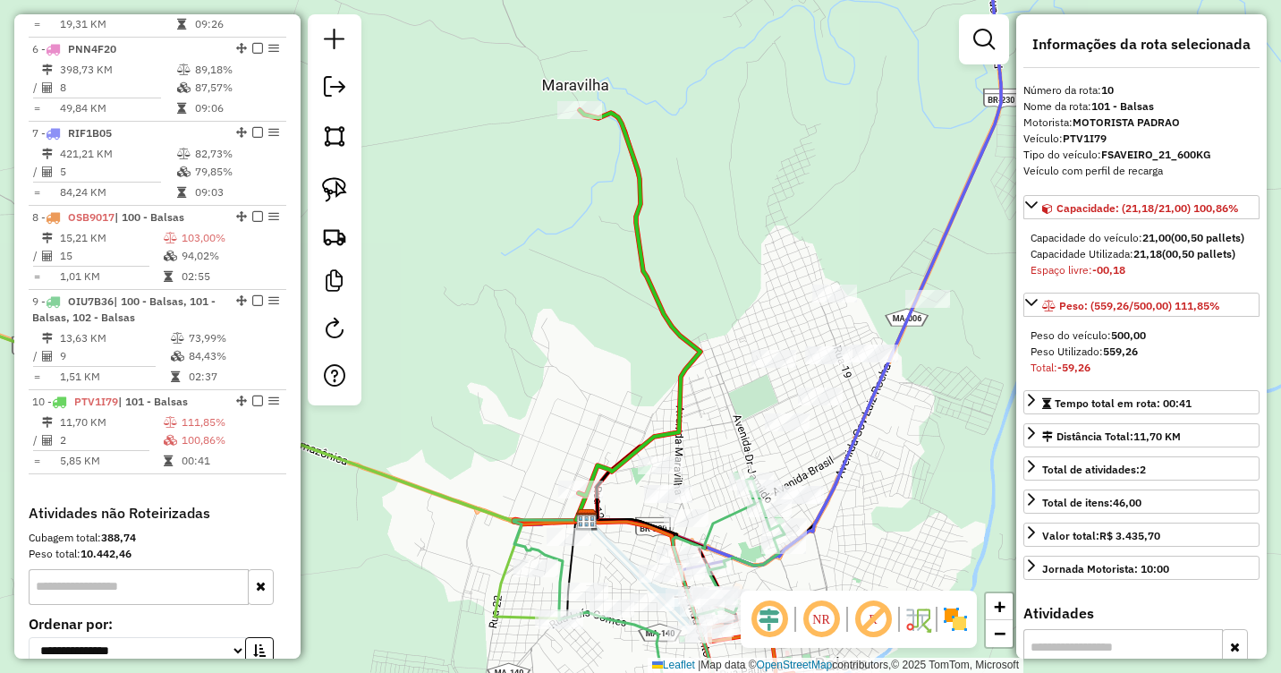
drag, startPoint x: 859, startPoint y: 462, endPoint x: 844, endPoint y: 406, distance: 58.1
click at [844, 406] on icon at bounding box center [768, 238] width 511 height 654
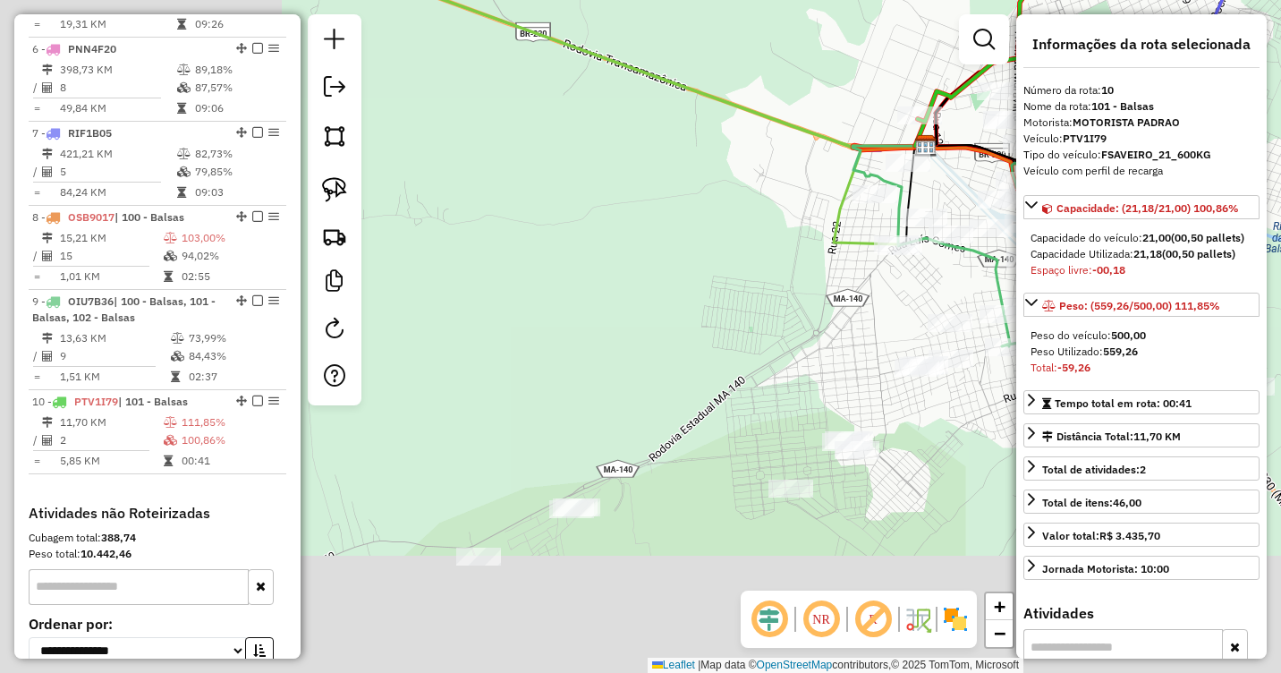
drag, startPoint x: 459, startPoint y: 610, endPoint x: 819, endPoint y: 235, distance: 520.0
click at [819, 235] on div "Janela de atendimento Grade de atendimento Capacidade Transportadoras Veículos …" at bounding box center [640, 336] width 1281 height 673
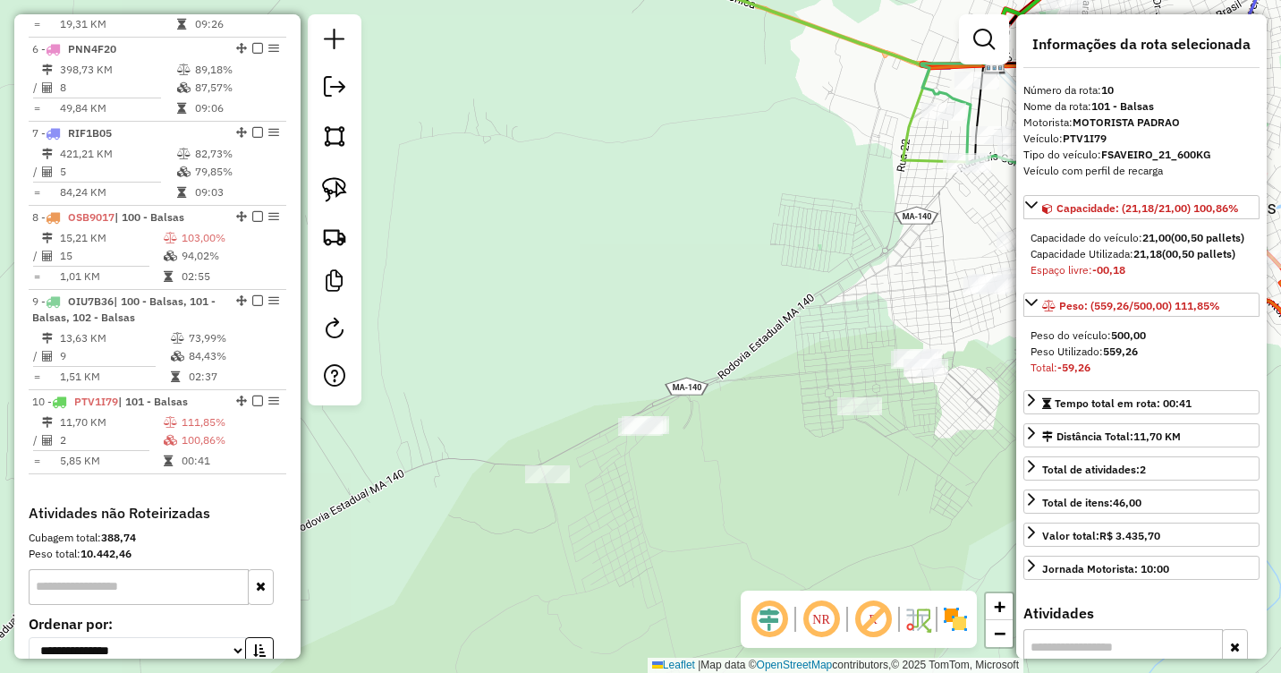
drag, startPoint x: 650, startPoint y: 521, endPoint x: 726, endPoint y: 458, distance: 98.5
click at [726, 458] on div "Janela de atendimento Grade de atendimento Capacidade Transportadoras Veículos …" at bounding box center [640, 336] width 1281 height 673
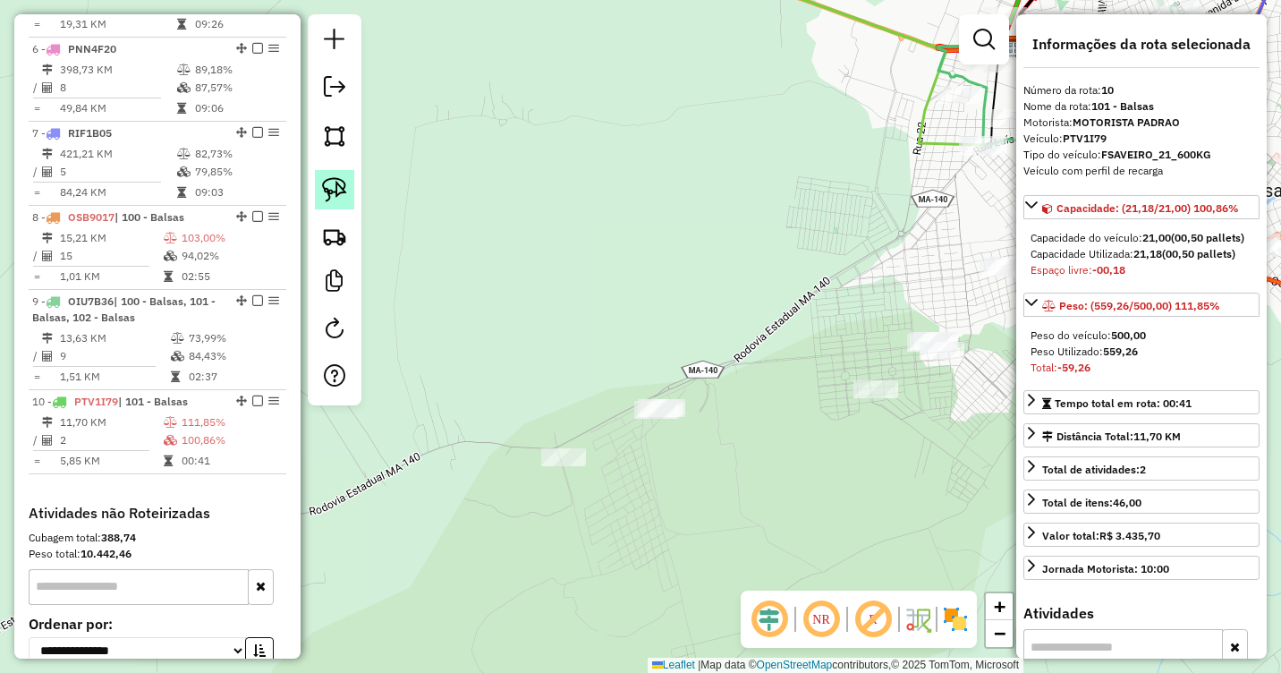
click at [342, 191] on img at bounding box center [334, 189] width 25 height 25
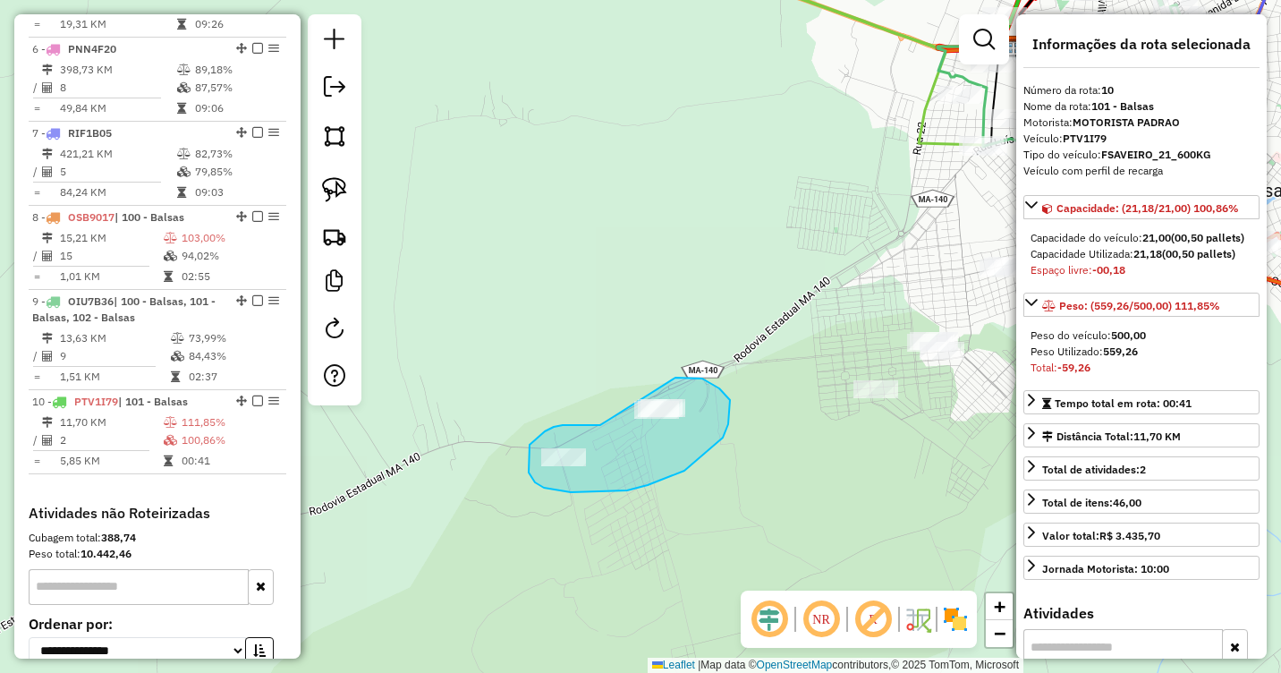
drag, startPoint x: 591, startPoint y: 425, endPoint x: 674, endPoint y: 377, distance: 95.0
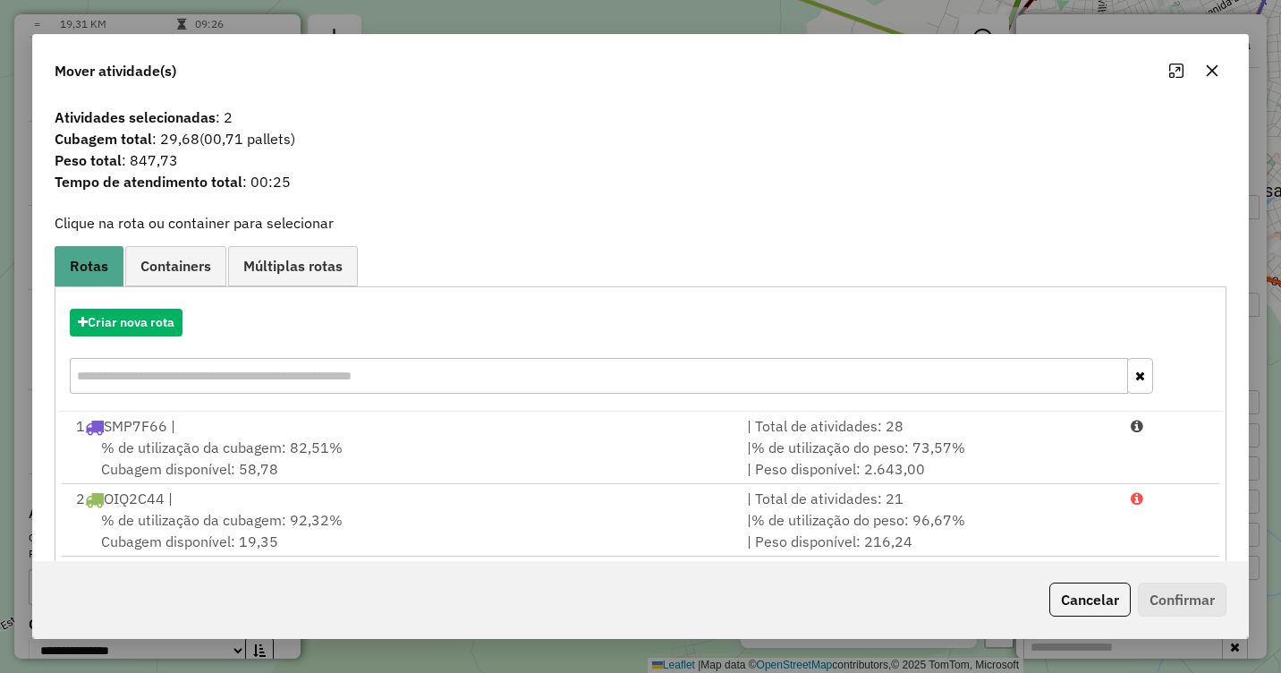
click at [1203, 71] on button "button" at bounding box center [1212, 70] width 29 height 29
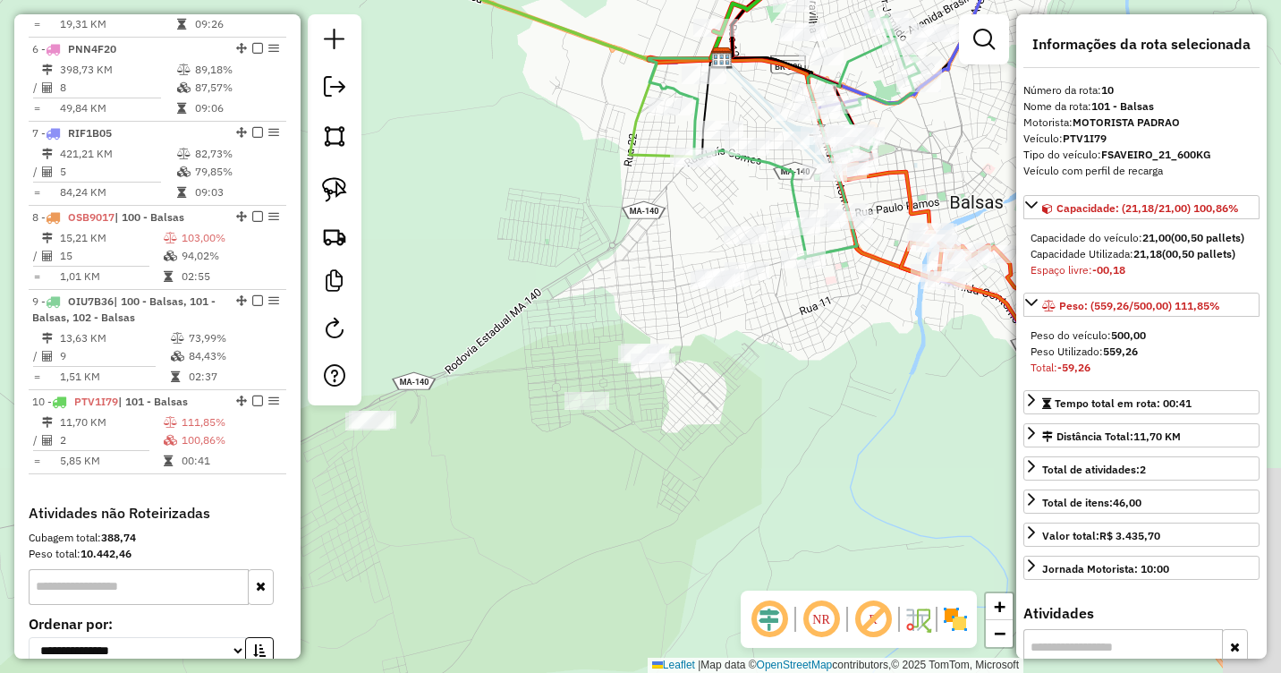
drag, startPoint x: 897, startPoint y: 471, endPoint x: 655, endPoint y: 498, distance: 243.9
click at [655, 498] on div "Janela de atendimento Grade de atendimento Capacidade Transportadoras Veículos …" at bounding box center [640, 336] width 1281 height 673
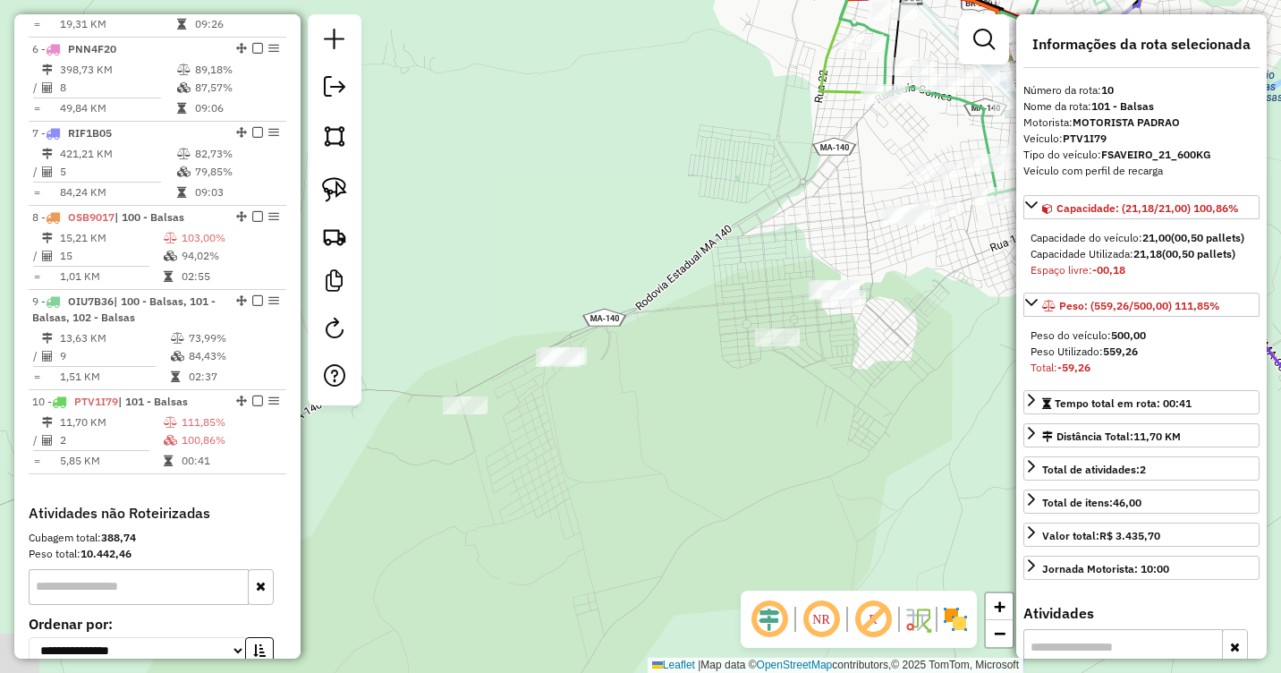
drag, startPoint x: 619, startPoint y: 496, endPoint x: 810, endPoint y: 432, distance: 201.7
click at [810, 432] on div "Janela de atendimento Grade de atendimento Capacidade Transportadoras Veículos …" at bounding box center [640, 336] width 1281 height 673
click at [339, 191] on img at bounding box center [334, 189] width 25 height 25
drag, startPoint x: 602, startPoint y: 341, endPoint x: 596, endPoint y: 362, distance: 22.4
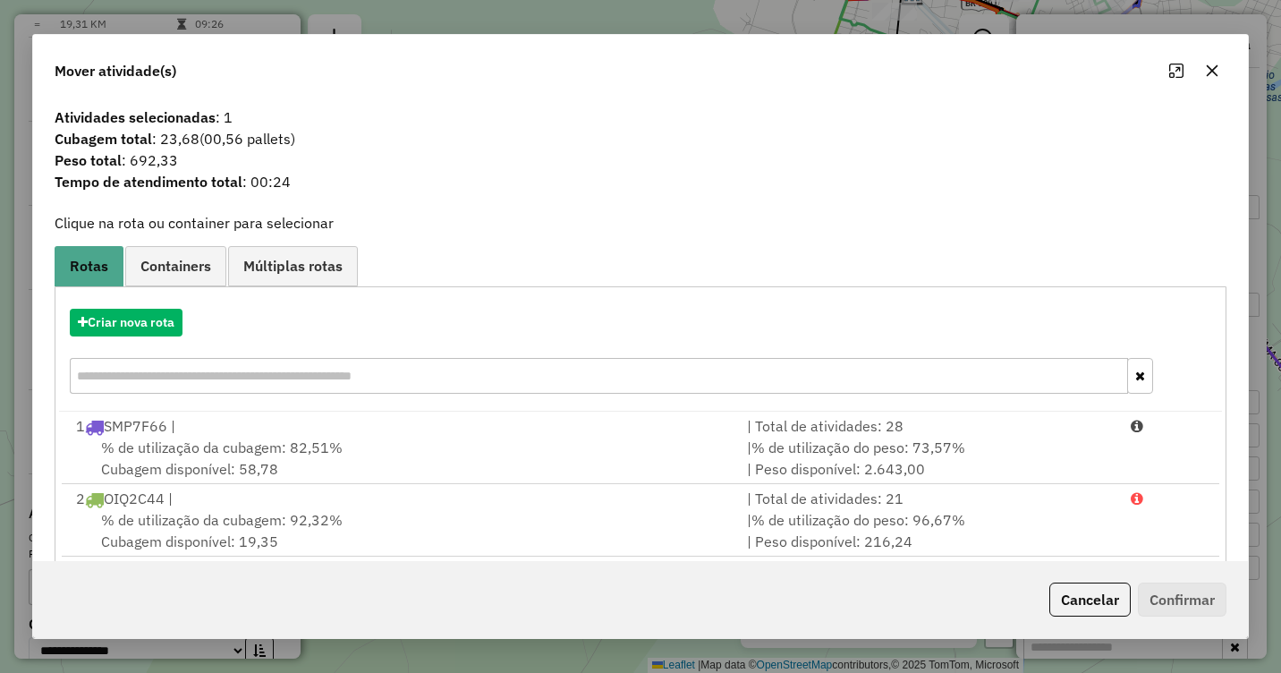
click at [1212, 72] on icon "button" at bounding box center [1212, 71] width 14 height 14
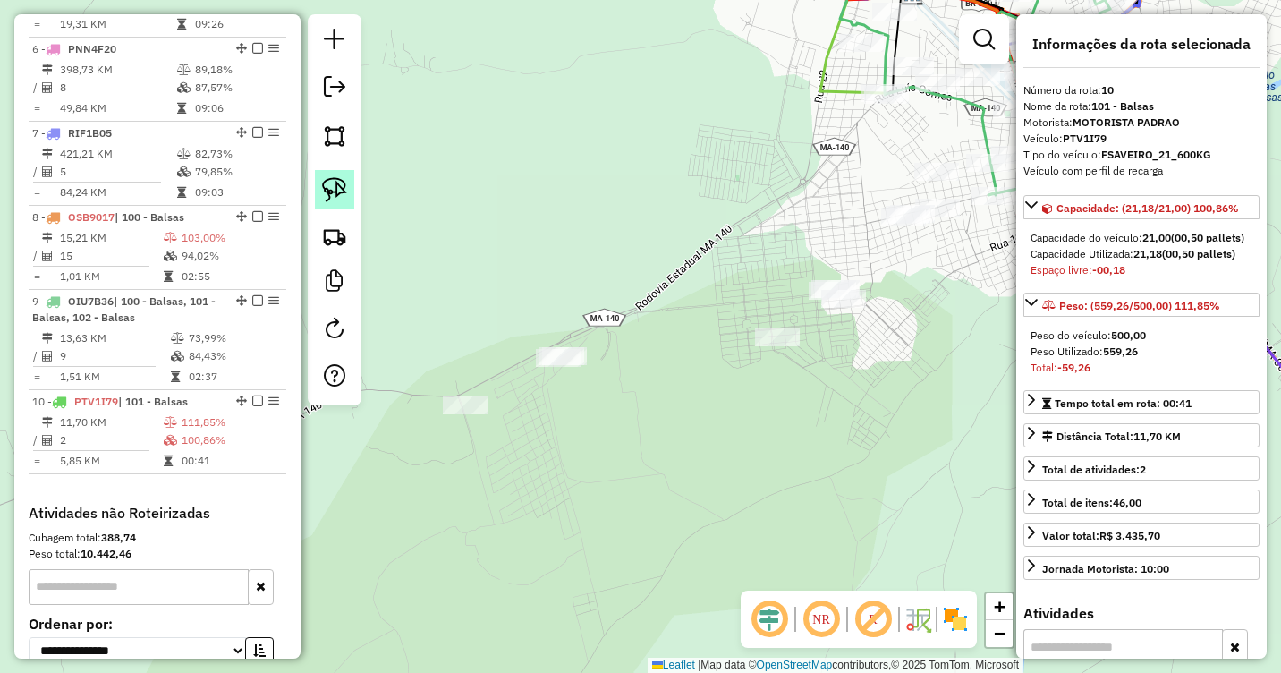
click at [333, 187] on img at bounding box center [334, 189] width 25 height 25
drag, startPoint x: 472, startPoint y: 374, endPoint x: 504, endPoint y: 408, distance: 46.2
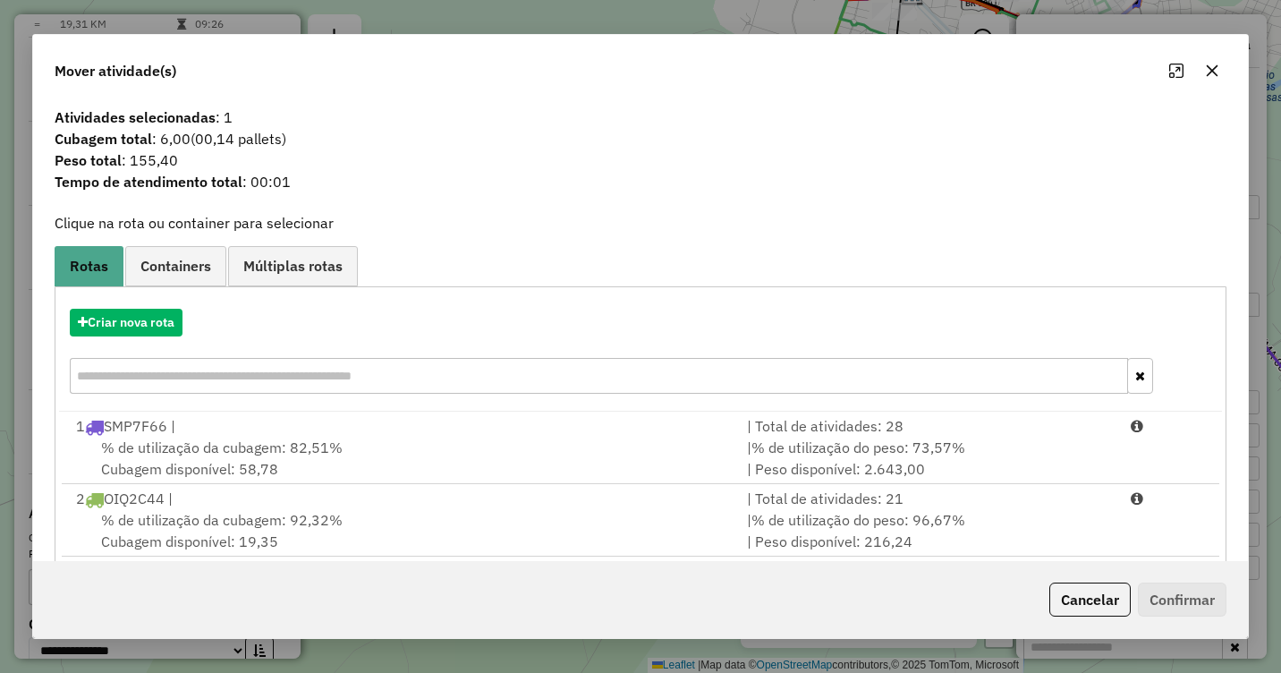
click at [1212, 66] on icon "button" at bounding box center [1212, 71] width 14 height 14
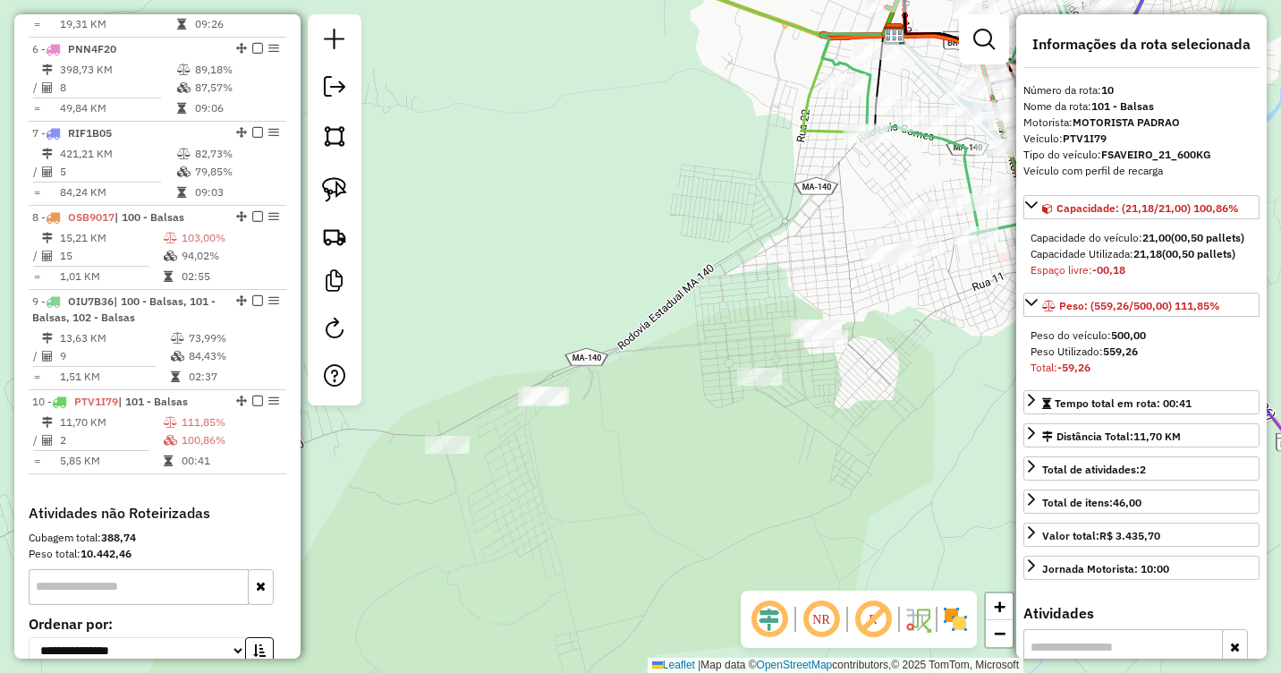
drag, startPoint x: 901, startPoint y: 348, endPoint x: 824, endPoint y: 445, distance: 124.2
click at [824, 445] on div "Janela de atendimento Grade de atendimento Capacidade Transportadoras Veículos …" at bounding box center [640, 336] width 1281 height 673
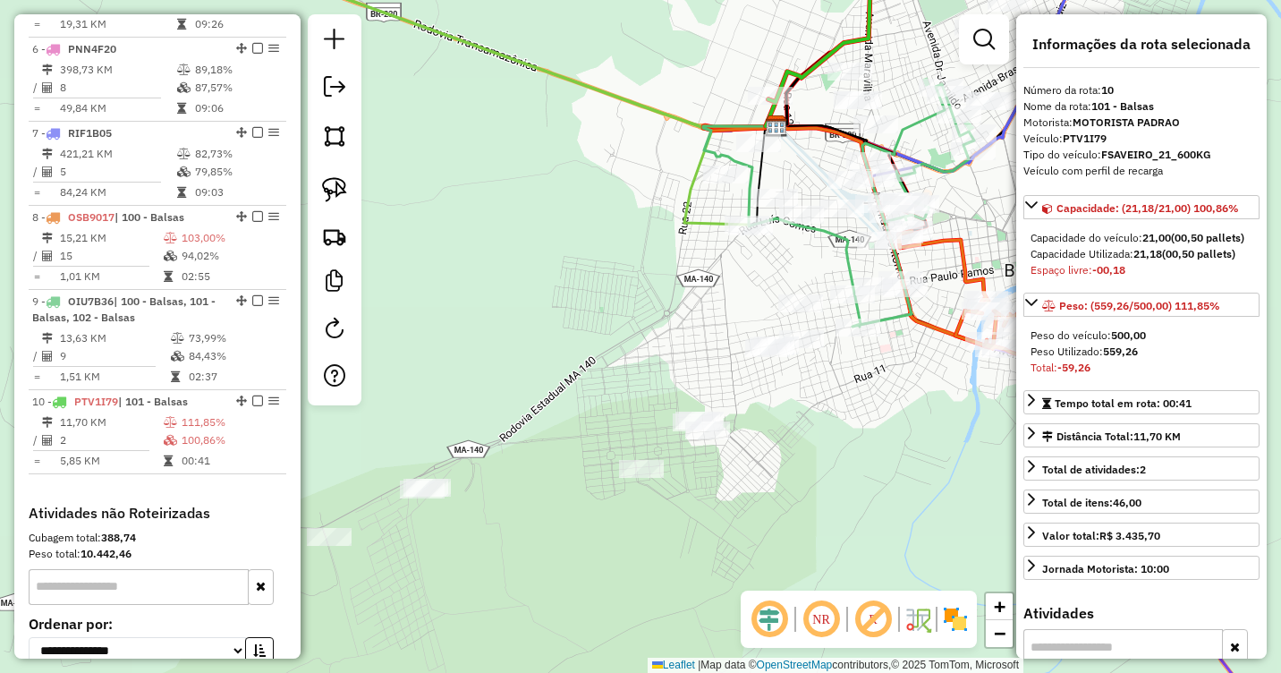
drag, startPoint x: 881, startPoint y: 382, endPoint x: 649, endPoint y: 512, distance: 266.3
click at [649, 512] on div "Janela de atendimento Grade de atendimento Capacidade Transportadoras Veículos …" at bounding box center [640, 336] width 1281 height 673
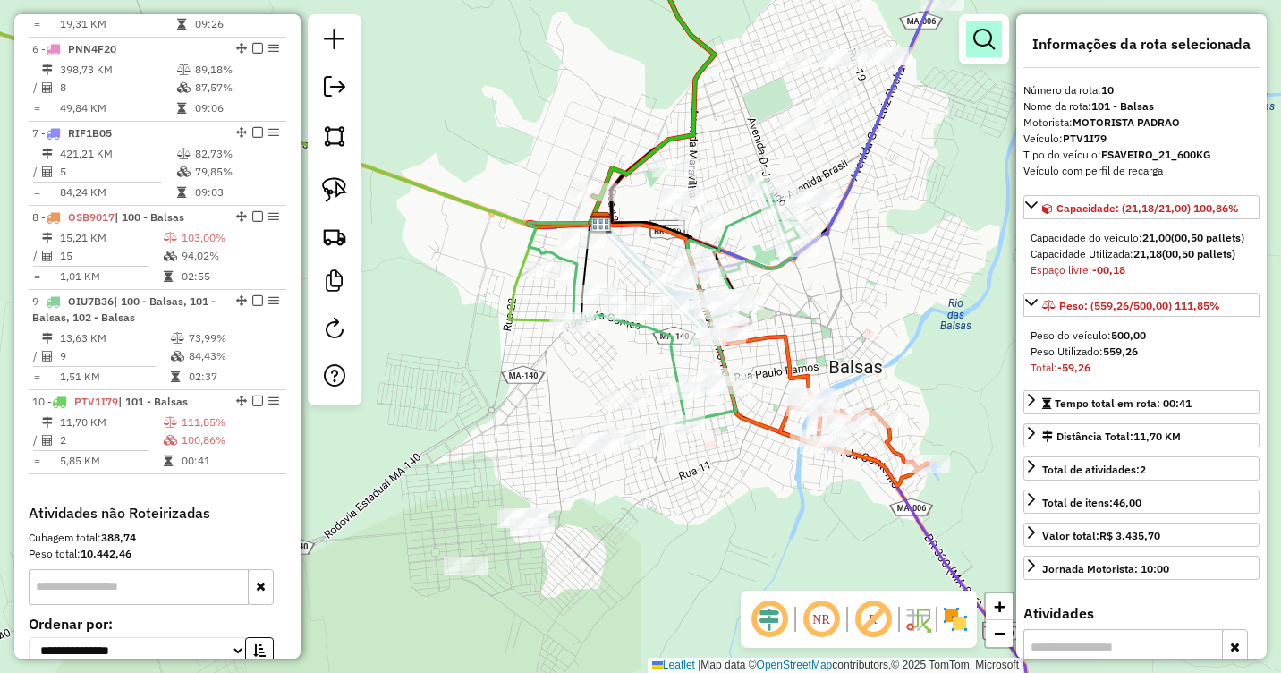
click at [992, 39] on em at bounding box center [983, 39] width 21 height 21
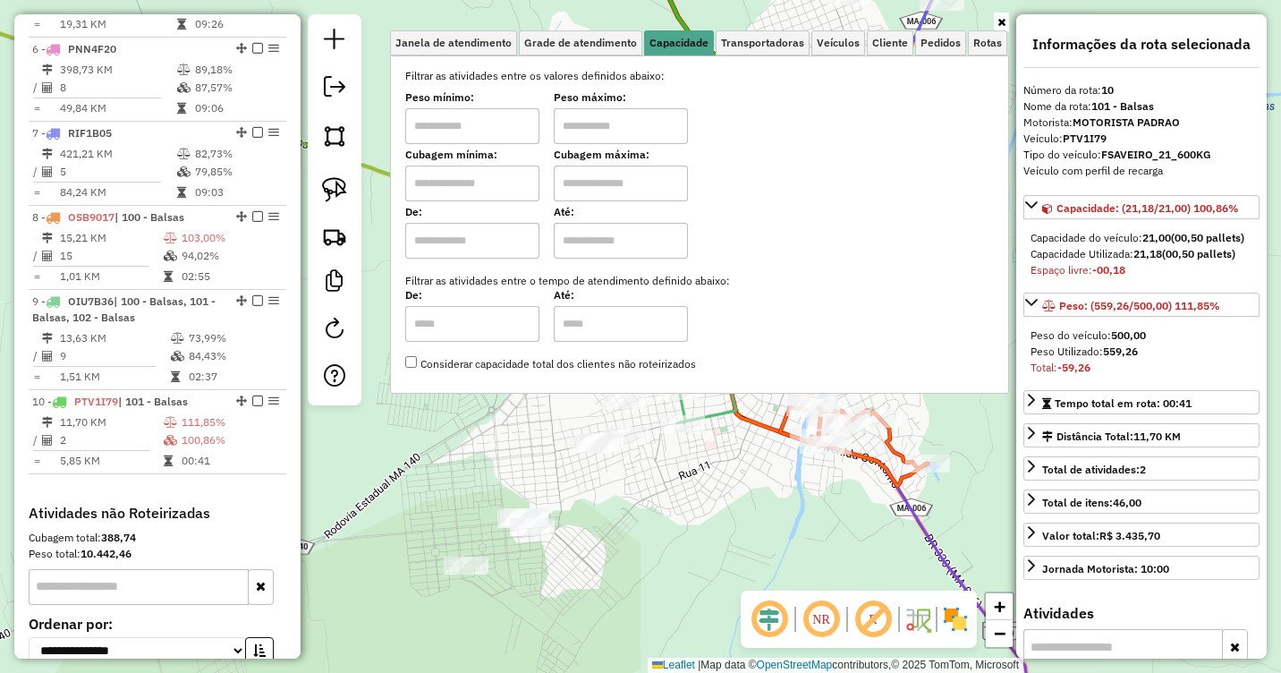
click at [450, 123] on input "text" at bounding box center [472, 126] width 134 height 36
type input "****"
click at [608, 123] on input "text" at bounding box center [621, 126] width 134 height 36
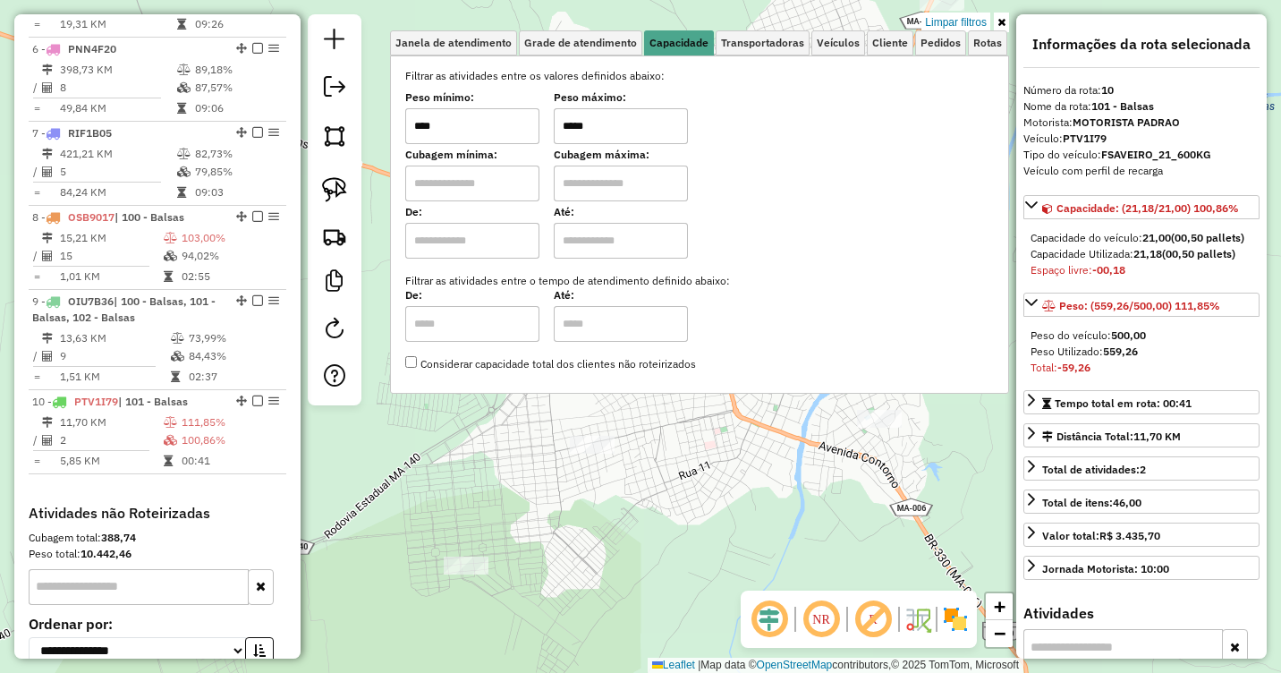
type input "*****"
click at [755, 423] on div "Limpar filtros Janela de atendimento Grade de atendimento Capacidade Transporta…" at bounding box center [640, 336] width 1281 height 673
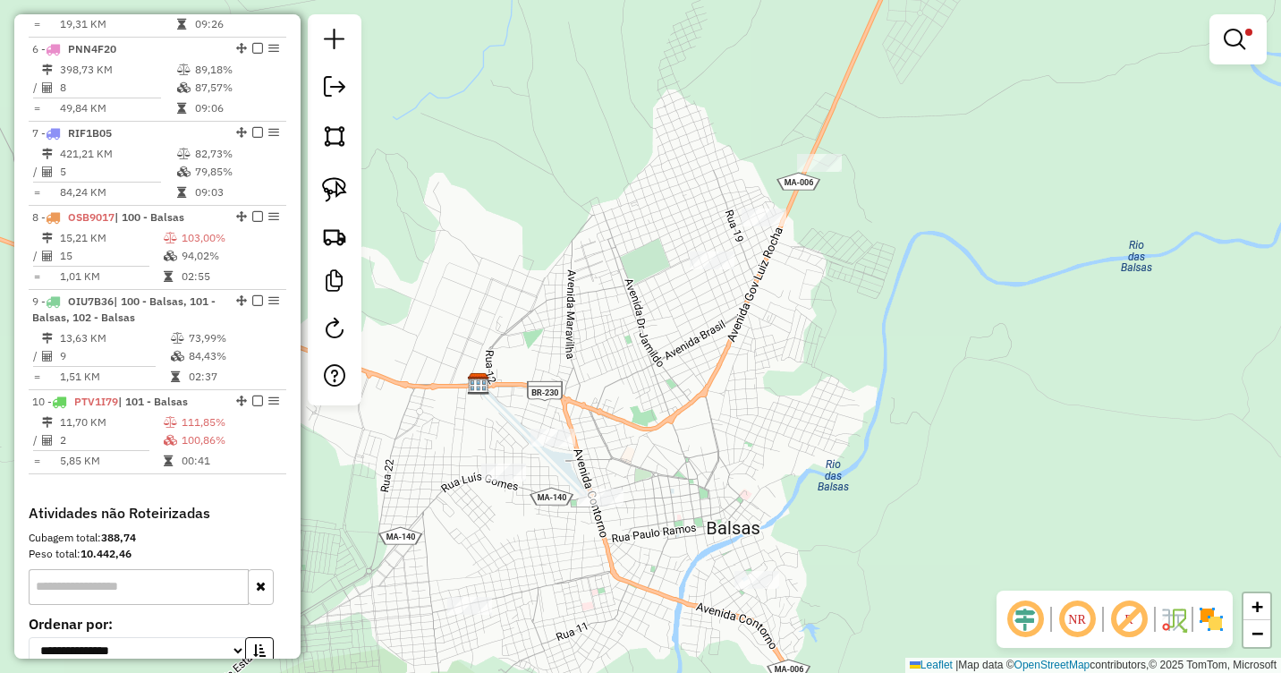
drag, startPoint x: 898, startPoint y: 196, endPoint x: 779, endPoint y: 354, distance: 198.0
click at [779, 354] on div "Limpar filtros Janela de atendimento Grade de atendimento Capacidade Transporta…" at bounding box center [640, 336] width 1281 height 673
click at [336, 185] on img at bounding box center [334, 189] width 25 height 25
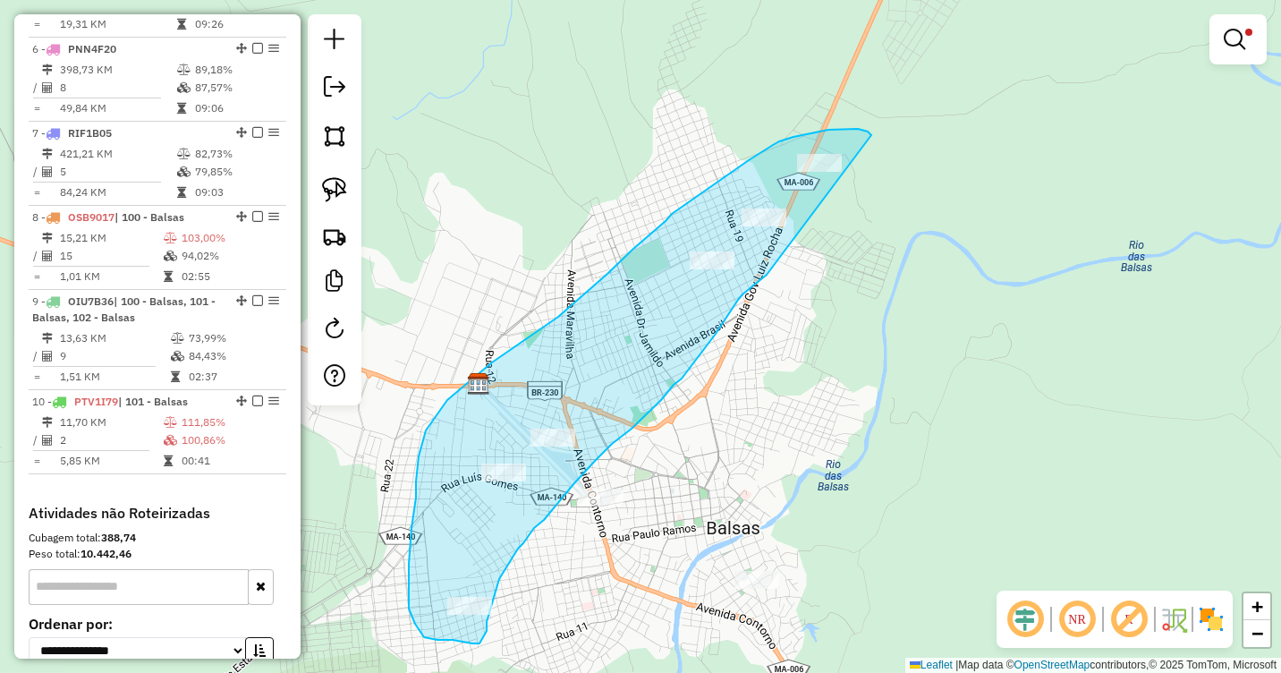
drag, startPoint x: 871, startPoint y: 135, endPoint x: 769, endPoint y: 273, distance: 171.4
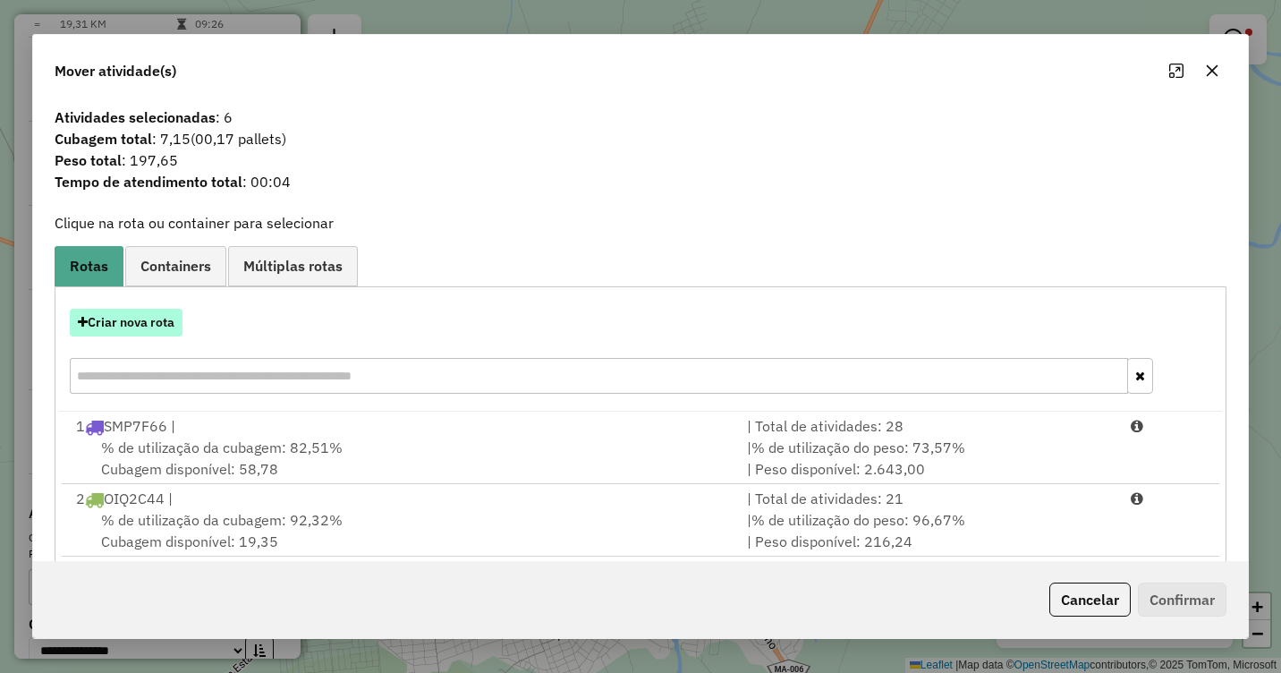
click at [129, 323] on button "Criar nova rota" at bounding box center [126, 323] width 113 height 28
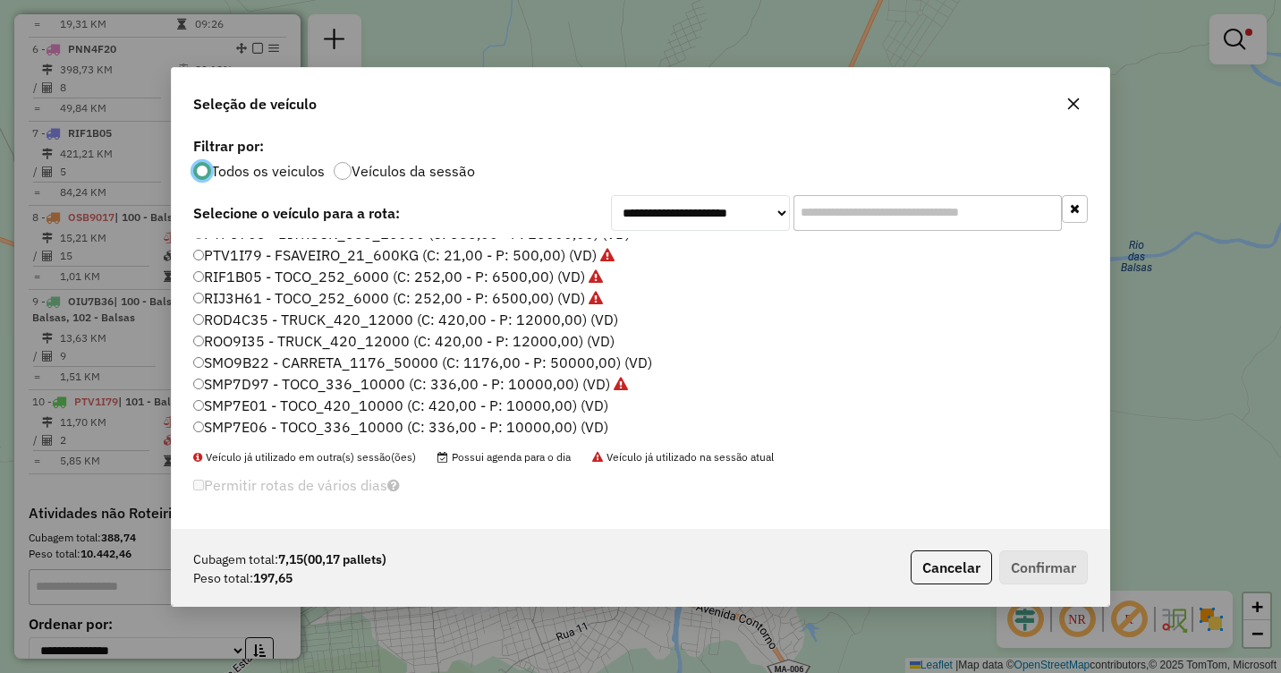
scroll to position [268, 0]
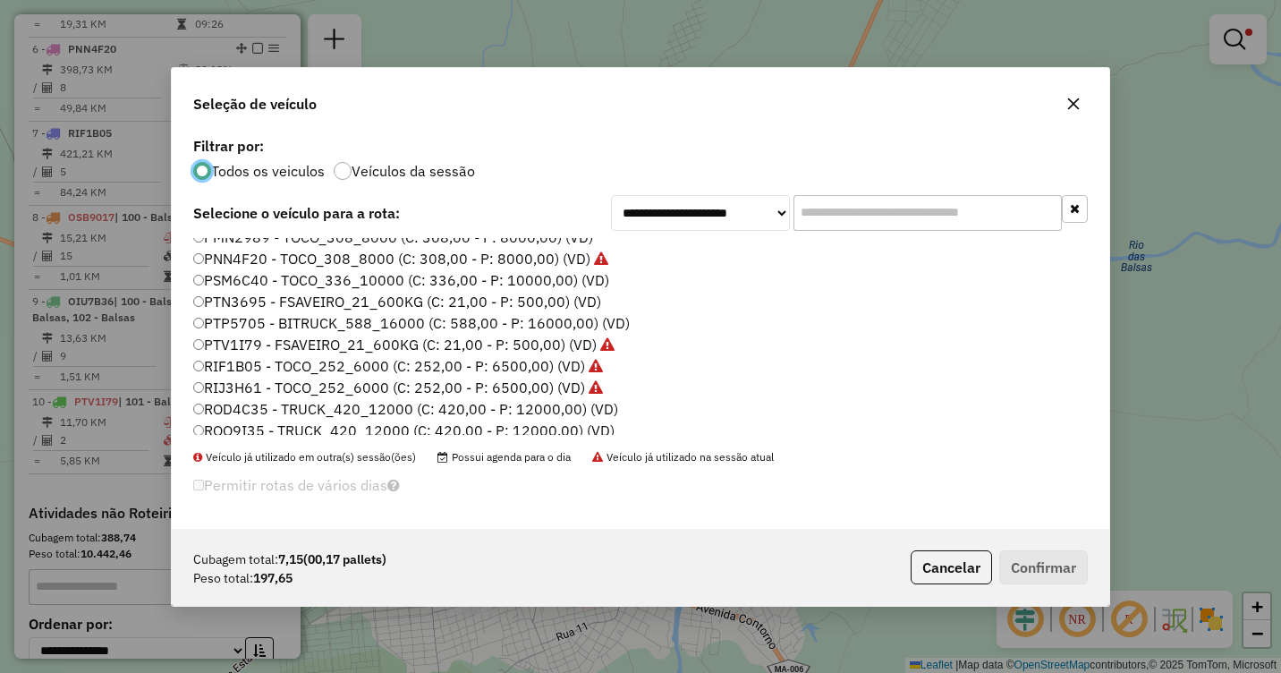
click at [208, 346] on label "PTV1I79 - FSAVEIRO_21_600KG (C: 21,00 - P: 500,00) (VD)" at bounding box center [403, 344] width 421 height 21
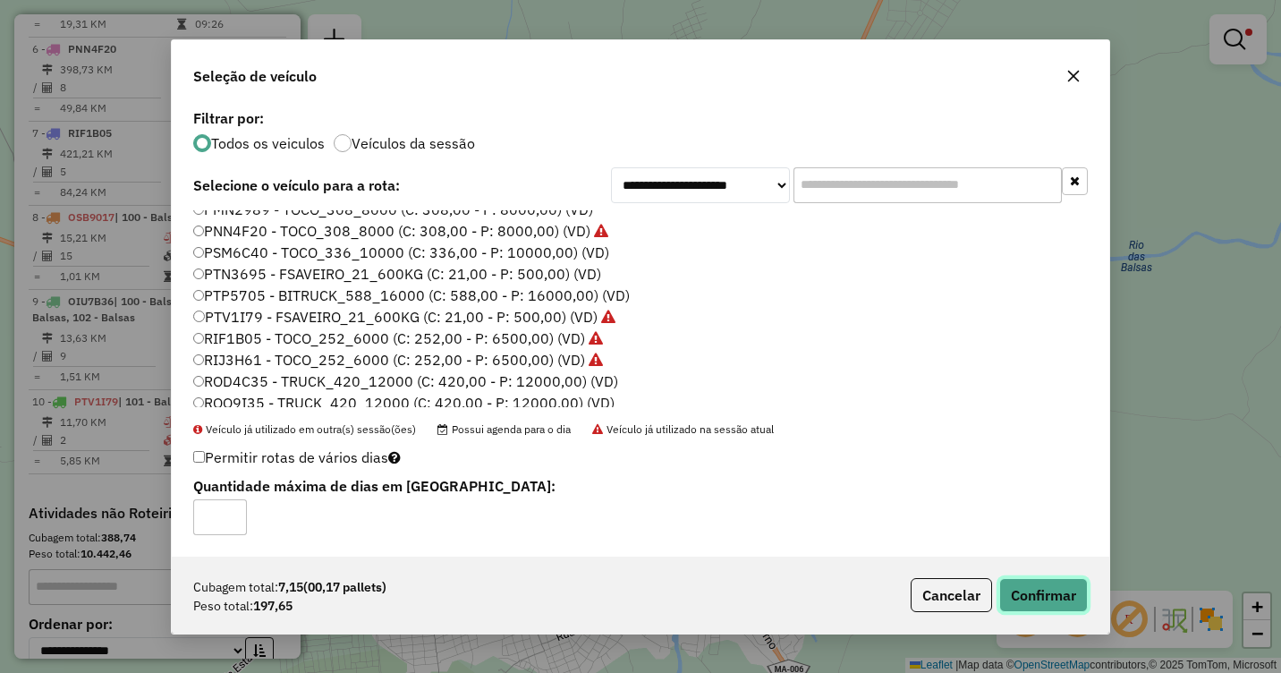
click at [1050, 589] on button "Confirmar" at bounding box center [1043, 595] width 89 height 34
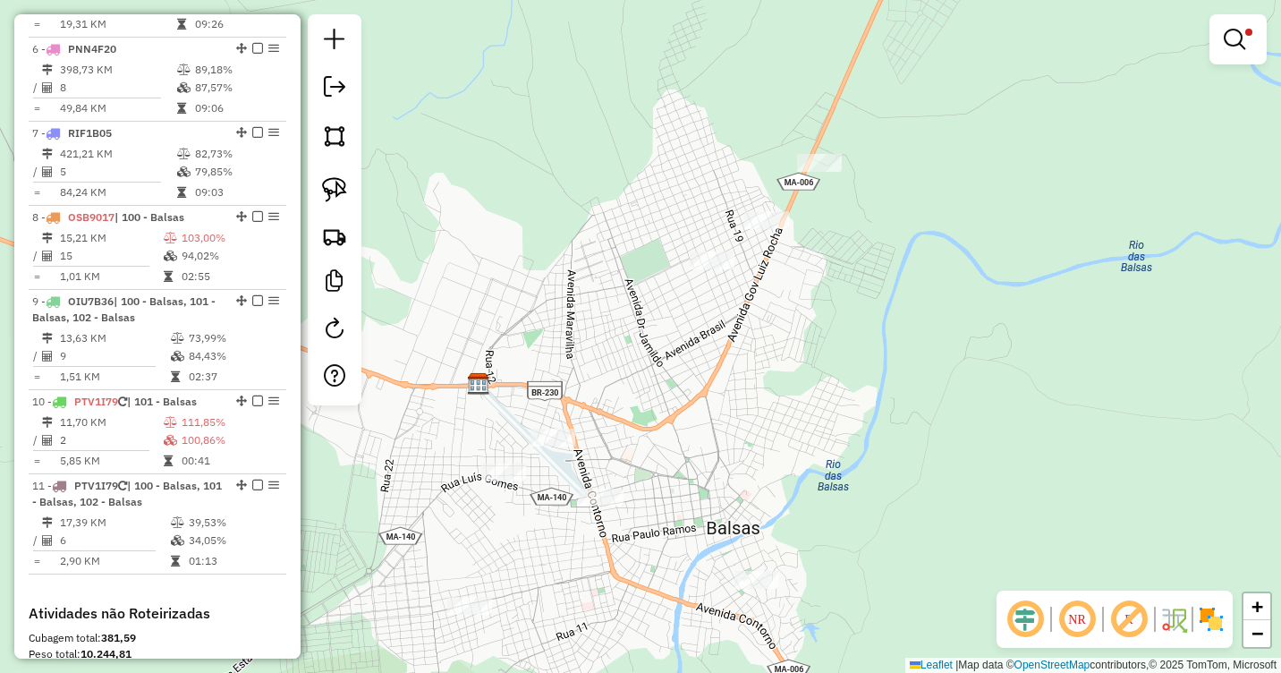
click at [1231, 57] on div at bounding box center [1237, 39] width 57 height 50
drag, startPoint x: 1233, startPoint y: 46, endPoint x: 1220, endPoint y: 51, distance: 13.6
click at [1233, 45] on em at bounding box center [1234, 39] width 21 height 21
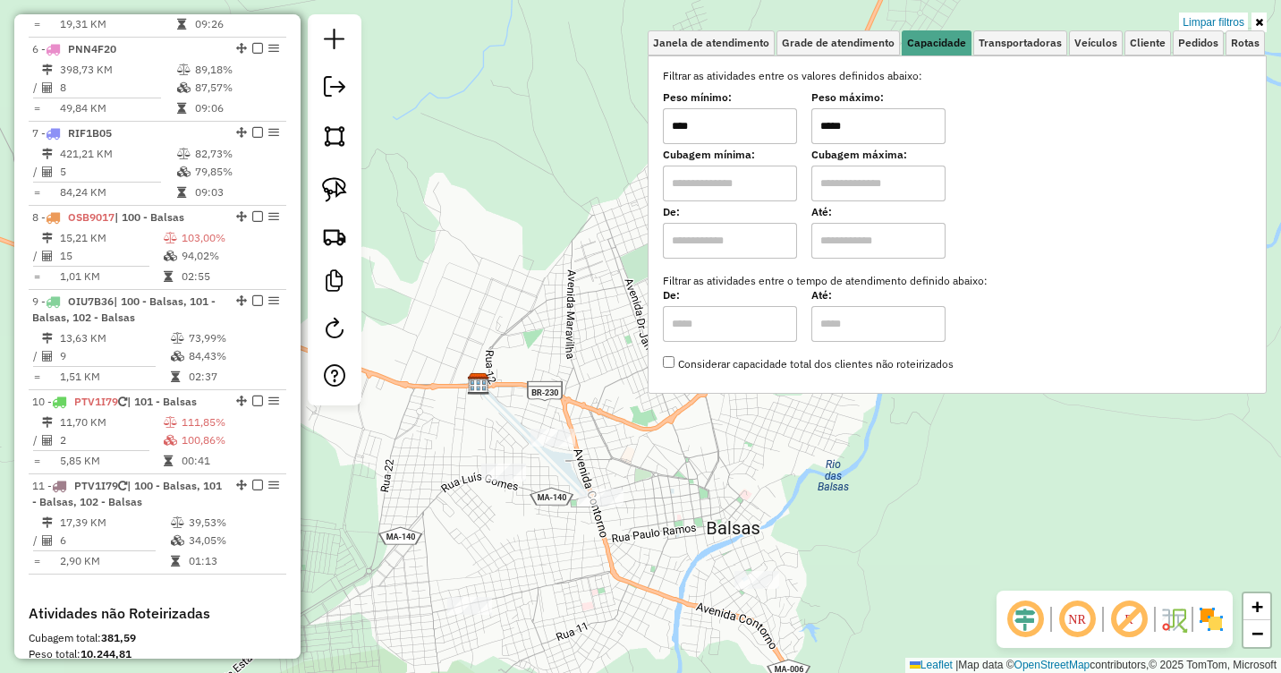
drag, startPoint x: 834, startPoint y: 123, endPoint x: 810, endPoint y: 123, distance: 24.2
click at [810, 123] on div "Peso mínimo: **** Peso máximo: *****" at bounding box center [957, 119] width 589 height 50
type input "*****"
click at [934, 480] on div "Limpar filtros Janela de atendimento Grade de atendimento Capacidade Transporta…" at bounding box center [640, 336] width 1281 height 673
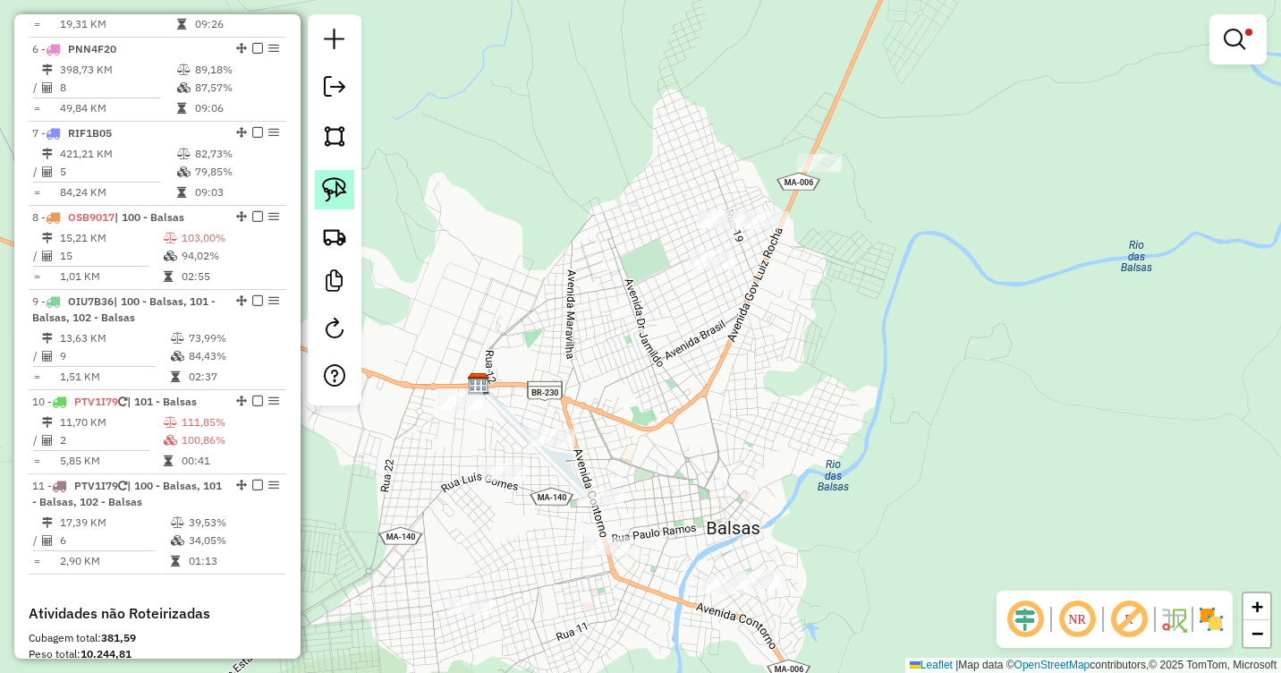
click at [330, 197] on img at bounding box center [334, 189] width 25 height 25
drag, startPoint x: 723, startPoint y: 179, endPoint x: 742, endPoint y: 208, distance: 34.2
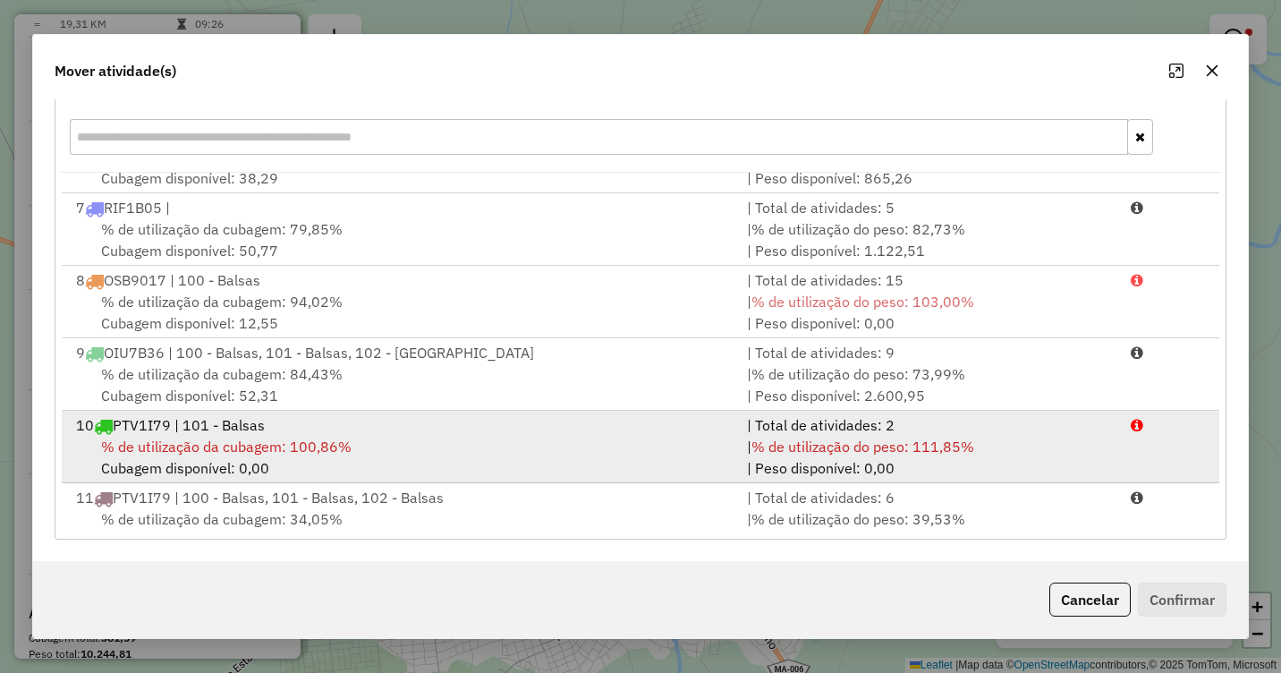
scroll to position [439, 0]
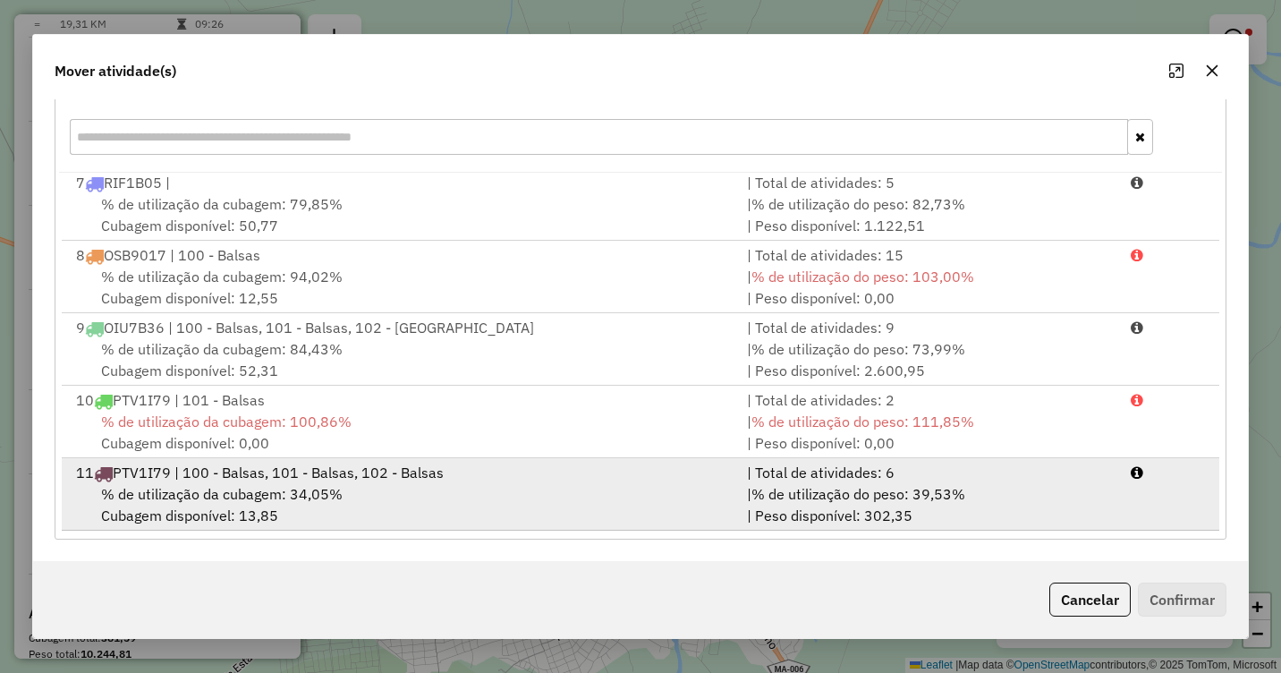
click at [359, 489] on div "% de utilização da cubagem: 34,05% Cubagem disponível: 13,85" at bounding box center [400, 504] width 671 height 43
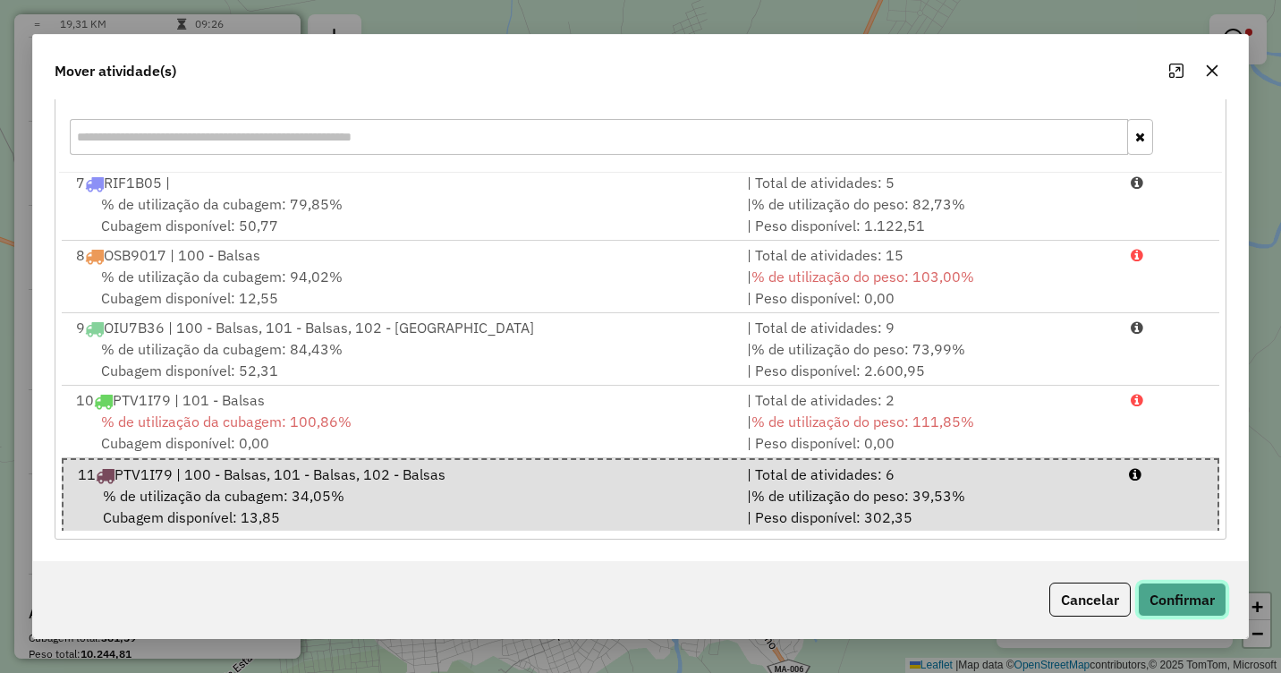
click at [1173, 599] on button "Confirmar" at bounding box center [1182, 599] width 89 height 34
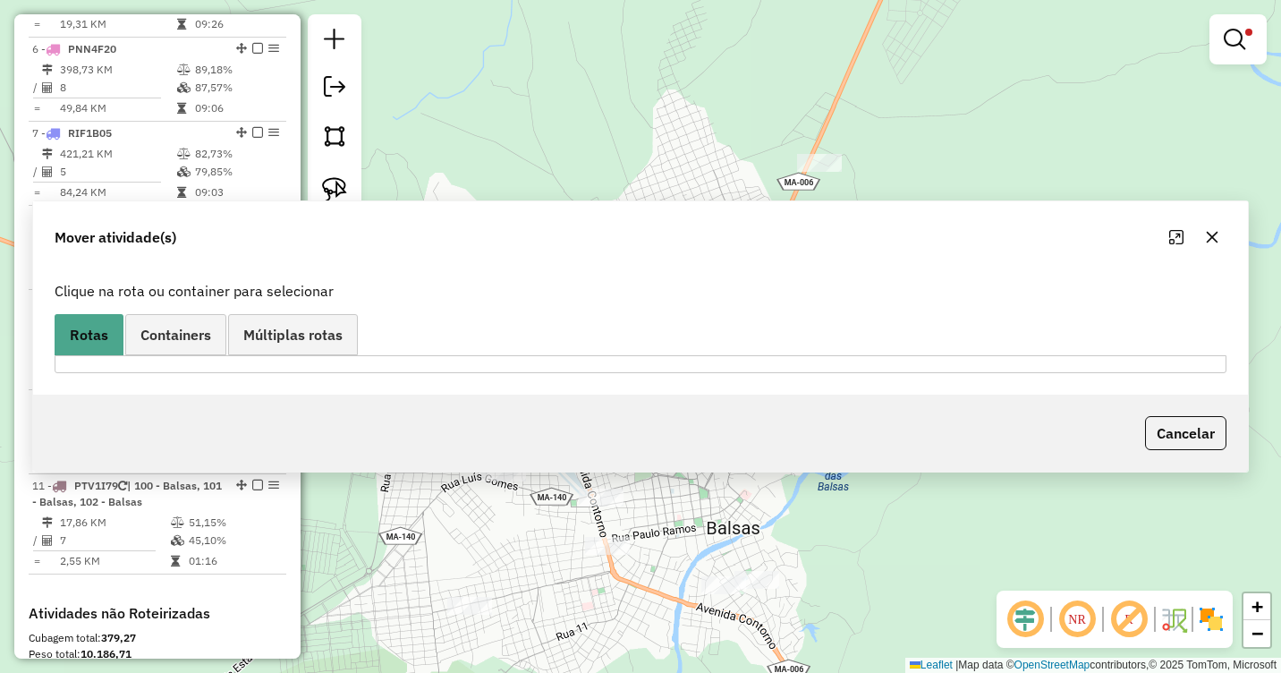
scroll to position [0, 0]
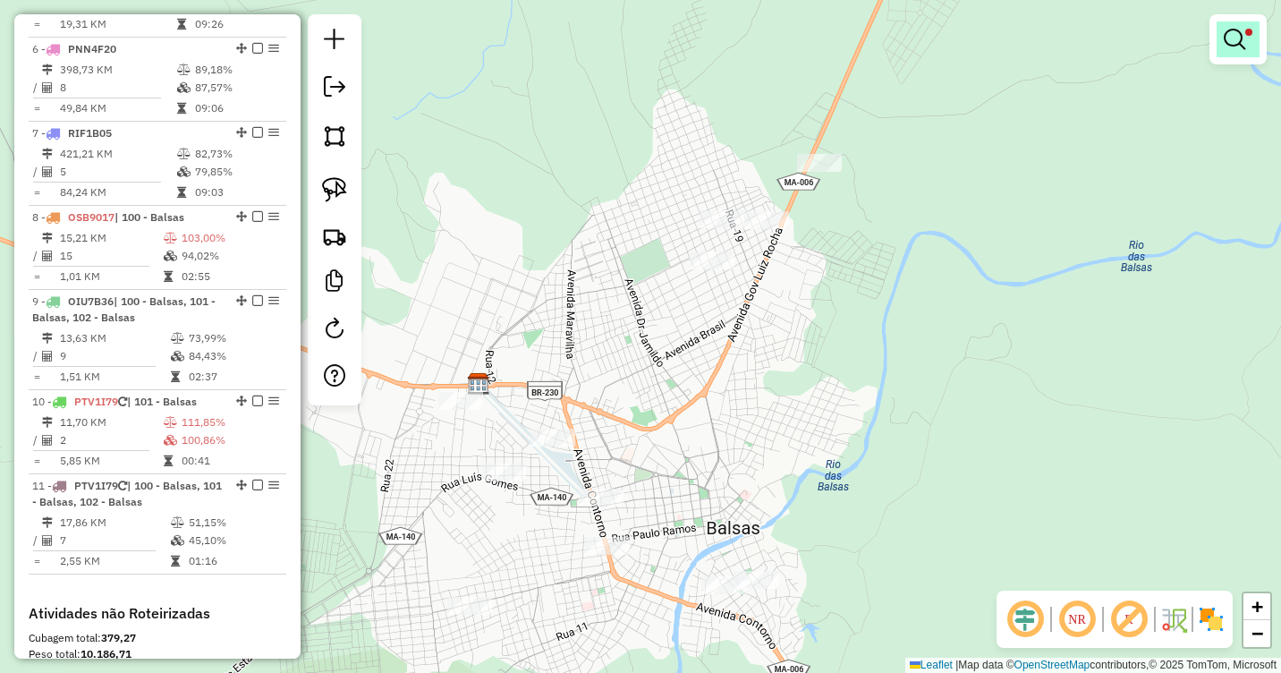
click at [1231, 47] on em at bounding box center [1234, 39] width 21 height 21
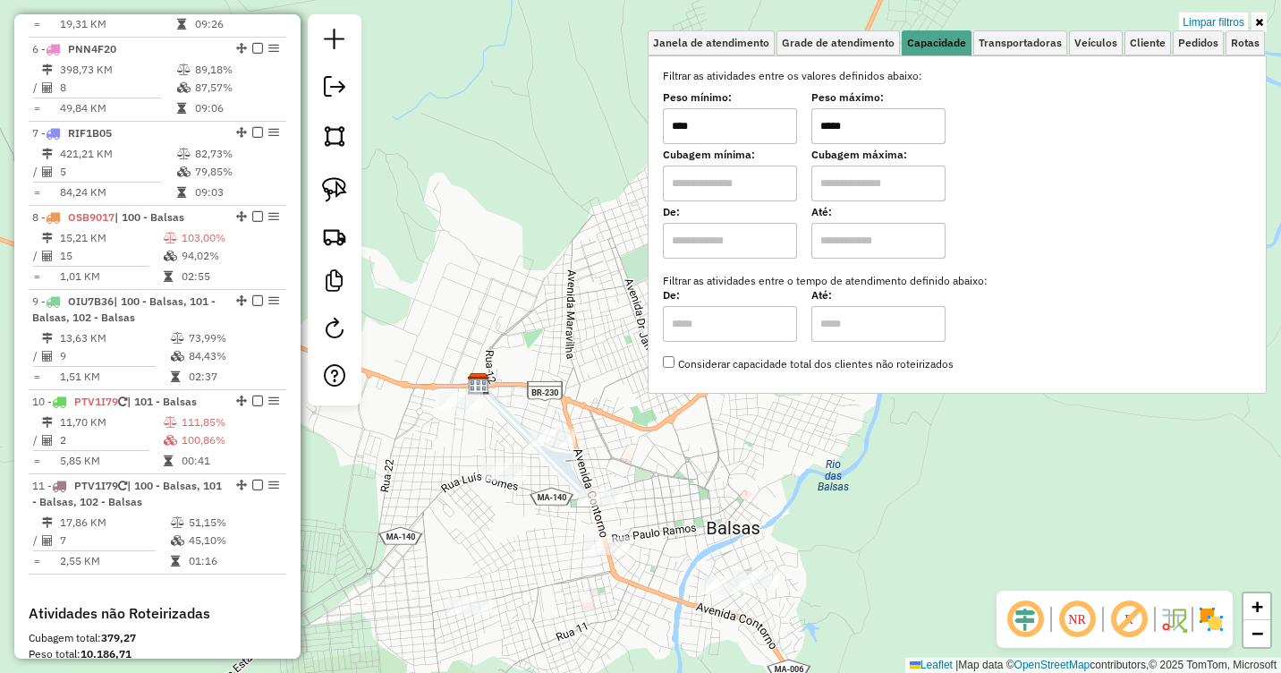
drag, startPoint x: 833, startPoint y: 125, endPoint x: 797, endPoint y: 131, distance: 36.3
click at [797, 131] on div "Peso mínimo: **** Peso máximo: *****" at bounding box center [957, 119] width 589 height 50
click at [715, 462] on div "Limpar filtros Janela de atendimento Grade de atendimento Capacidade Transporta…" at bounding box center [640, 336] width 1281 height 673
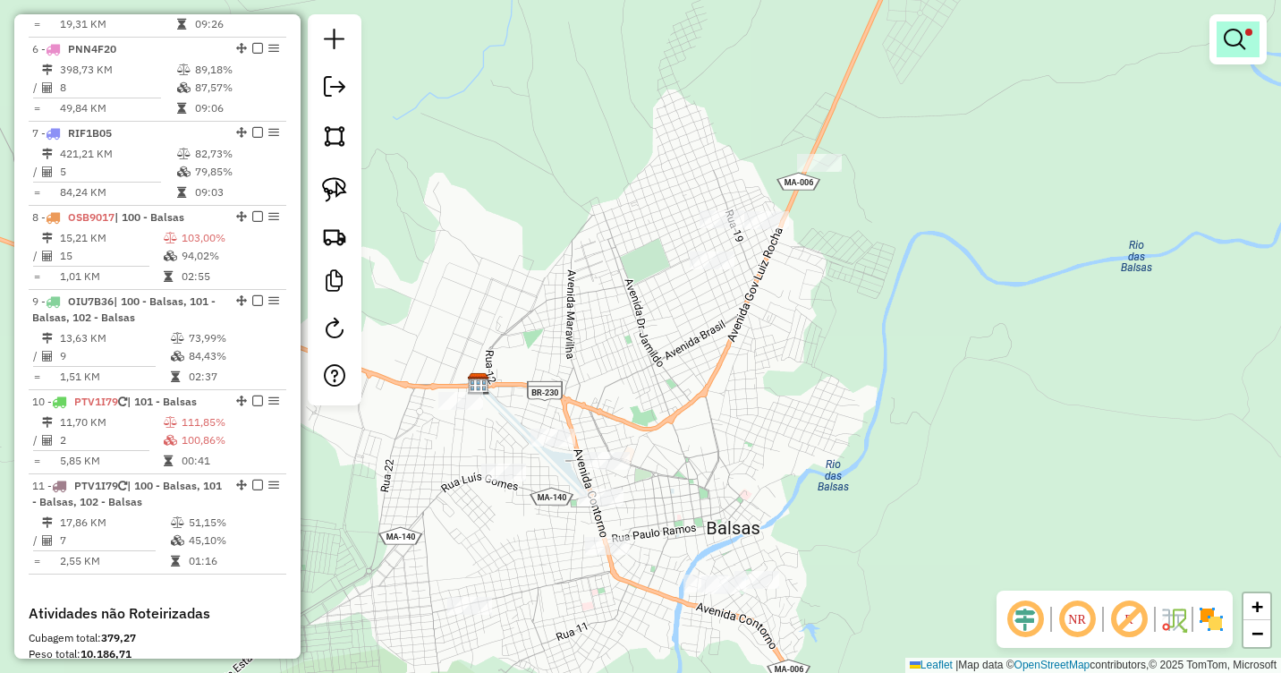
click at [1253, 50] on link at bounding box center [1238, 39] width 43 height 36
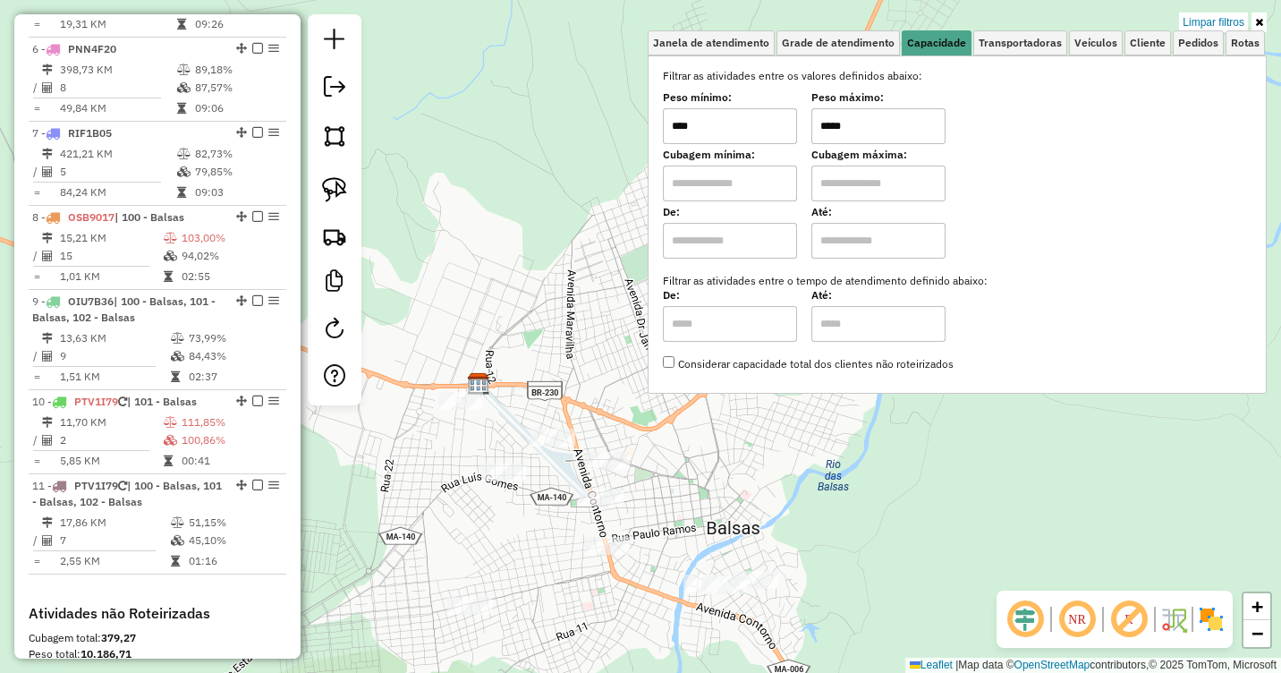
drag, startPoint x: 833, startPoint y: 125, endPoint x: 802, endPoint y: 133, distance: 31.5
click at [802, 133] on div "Peso mínimo: **** Peso máximo: *****" at bounding box center [957, 119] width 589 height 50
type input "*****"
click at [722, 433] on div "Limpar filtros Janela de atendimento Grade de atendimento Capacidade Transporta…" at bounding box center [640, 336] width 1281 height 673
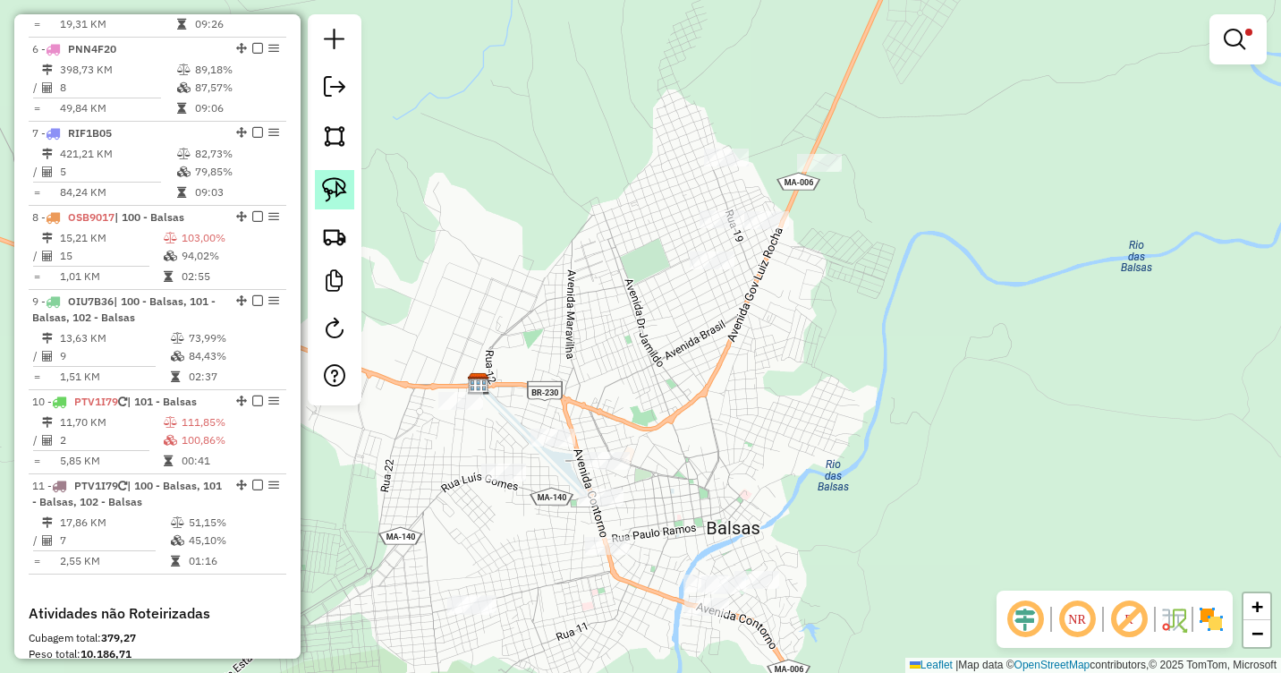
click at [337, 190] on img at bounding box center [334, 189] width 25 height 25
drag, startPoint x: 765, startPoint y: 131, endPoint x: 742, endPoint y: 174, distance: 49.2
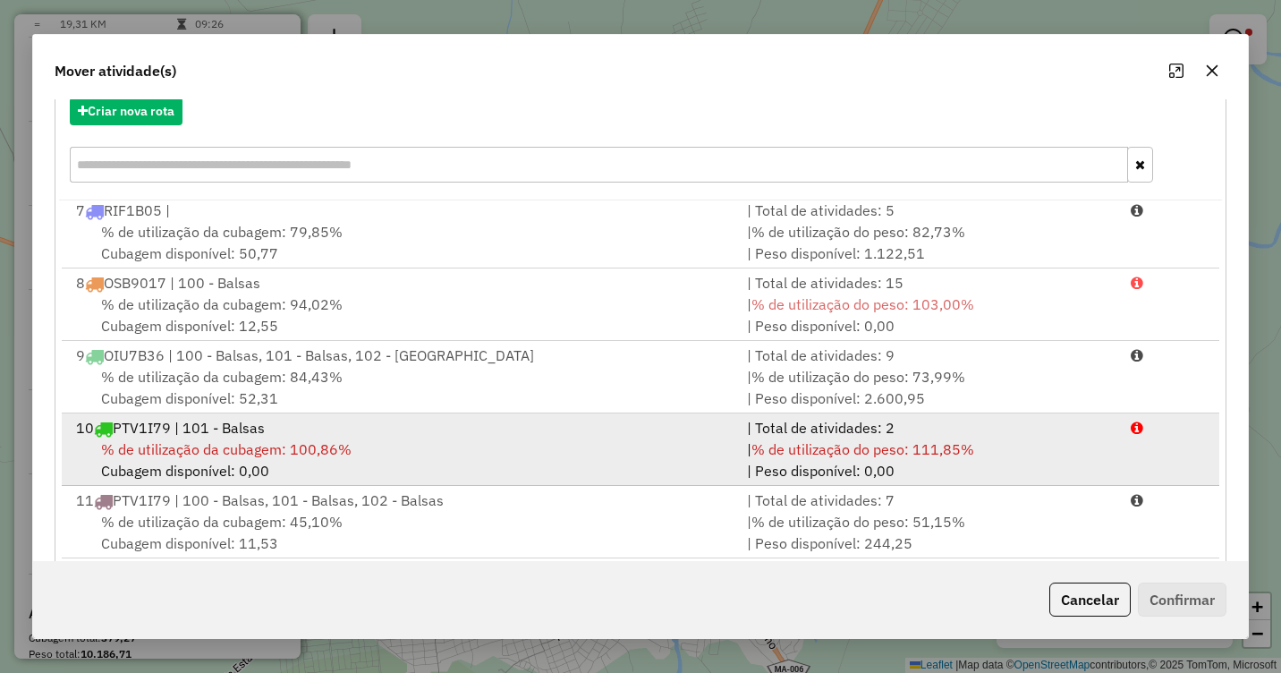
scroll to position [239, 0]
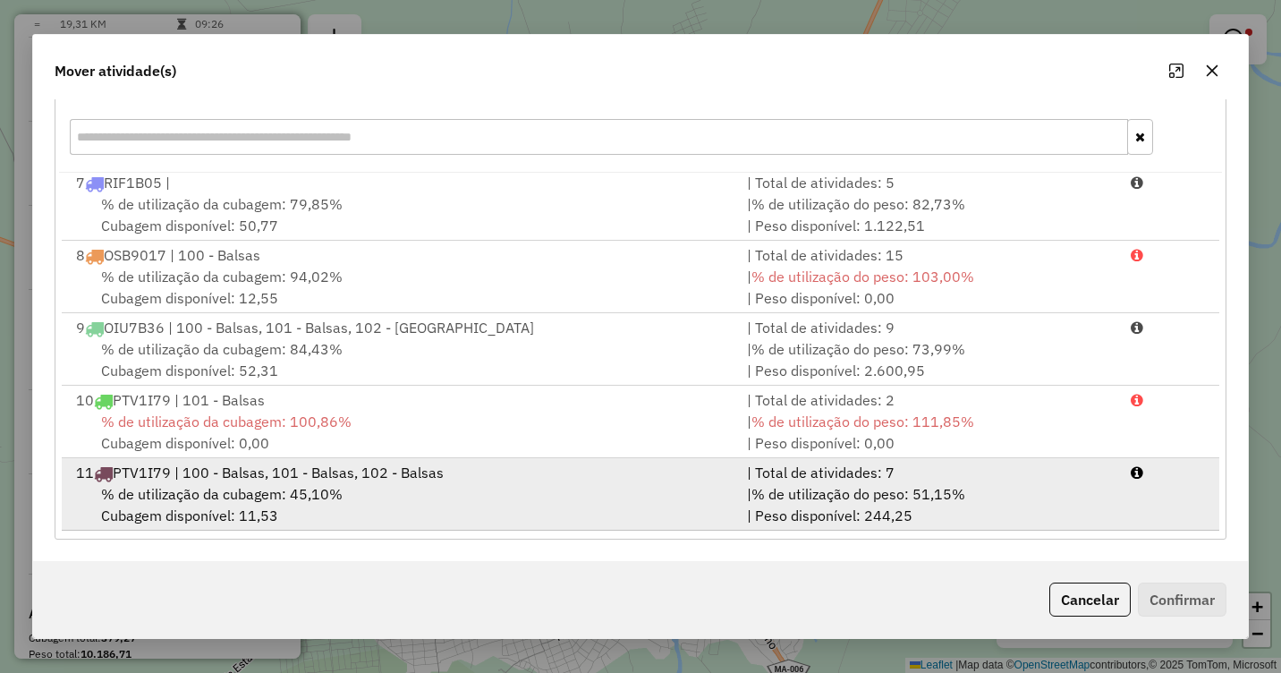
click at [284, 489] on span "% de utilização da cubagem: 45,10%" at bounding box center [222, 494] width 242 height 18
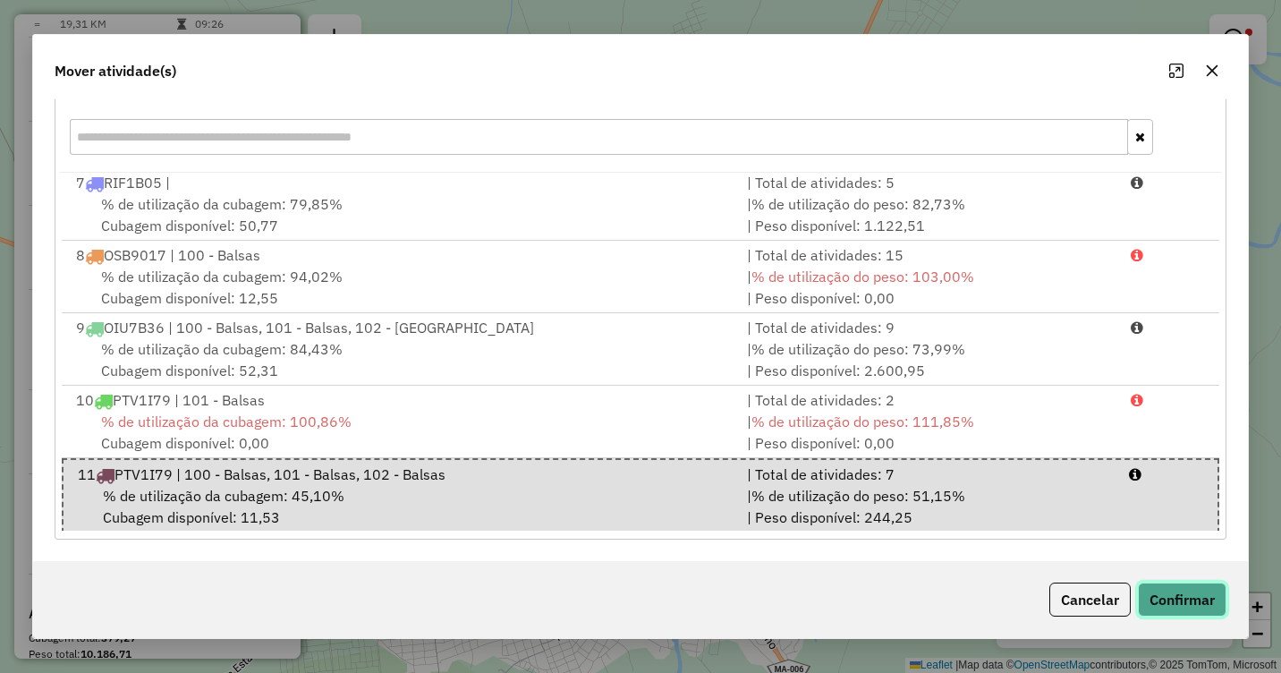
click at [1183, 595] on button "Confirmar" at bounding box center [1182, 599] width 89 height 34
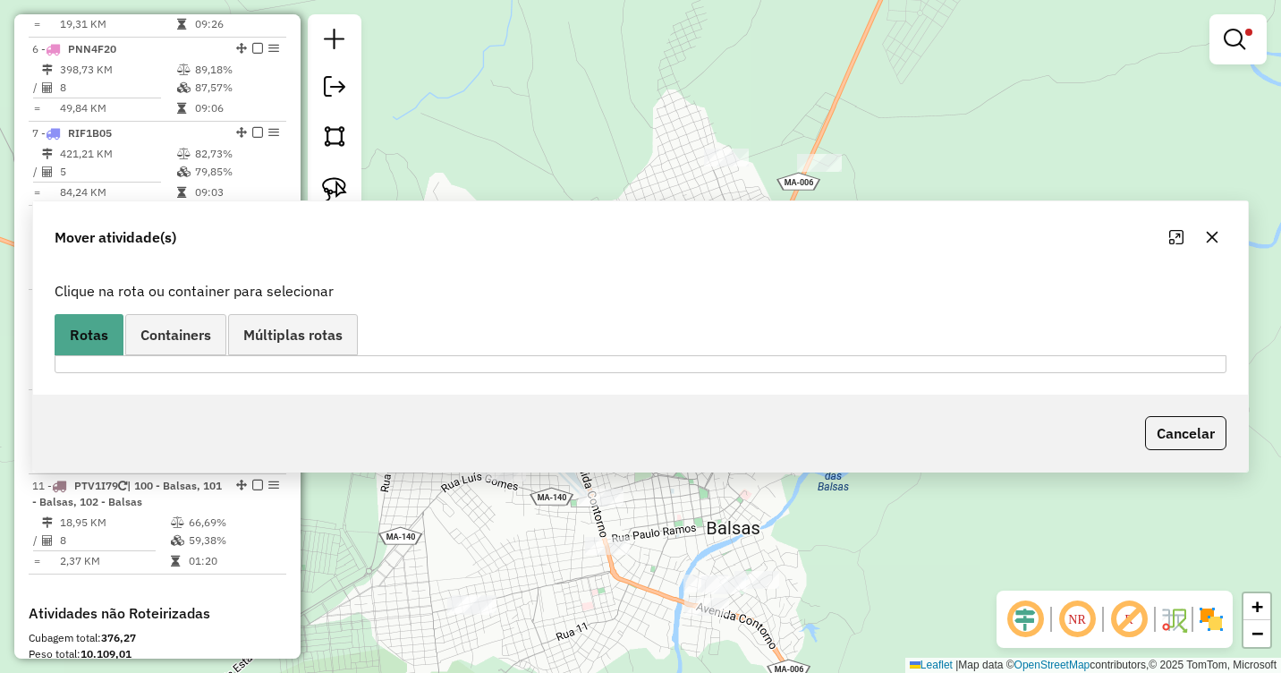
scroll to position [0, 0]
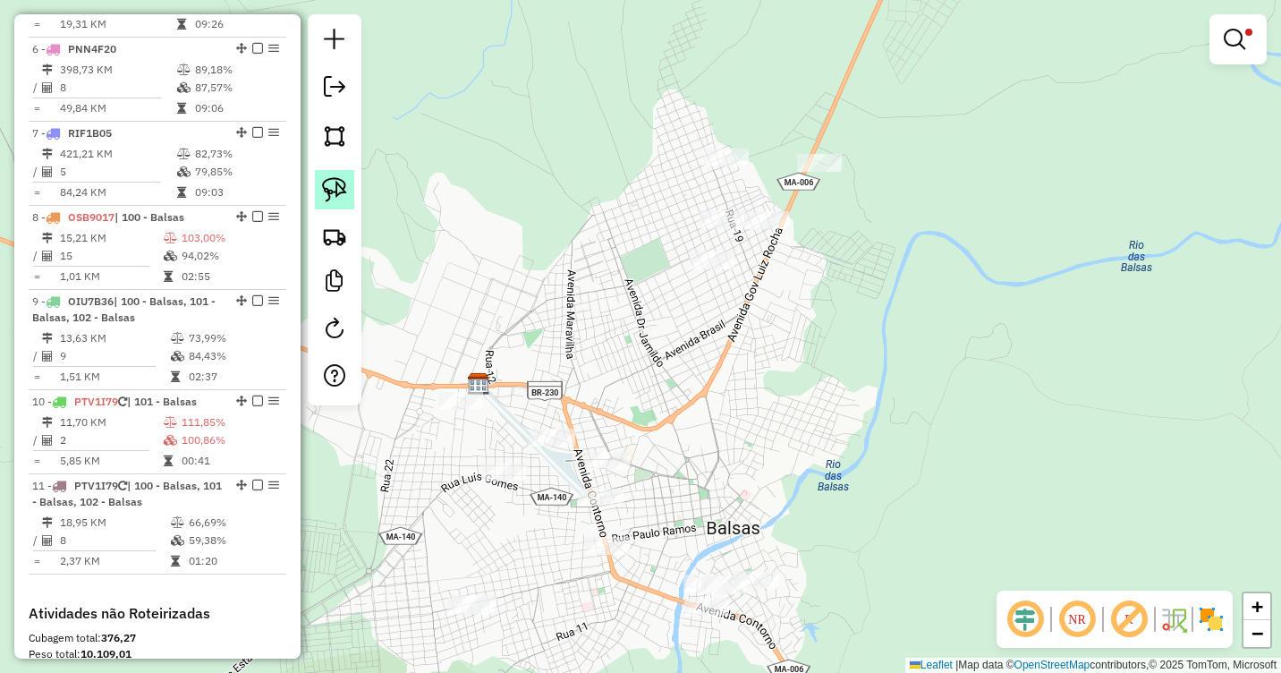
click at [328, 187] on img at bounding box center [334, 189] width 25 height 25
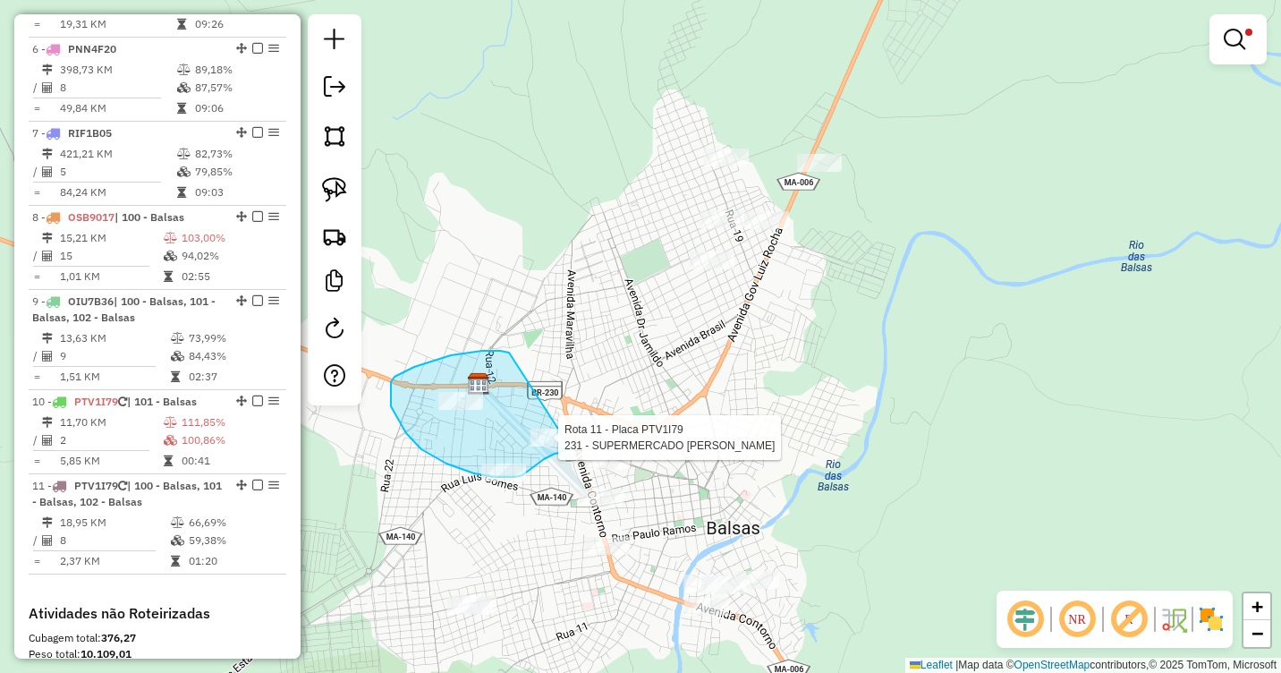
drag, startPoint x: 508, startPoint y: 352, endPoint x: 571, endPoint y: 448, distance: 115.1
click at [571, 448] on div "Rota 11 - Placa PTV1I79 231 - SUPERMERCADO JO Limpar filtros Janela de atendime…" at bounding box center [640, 336] width 1281 height 673
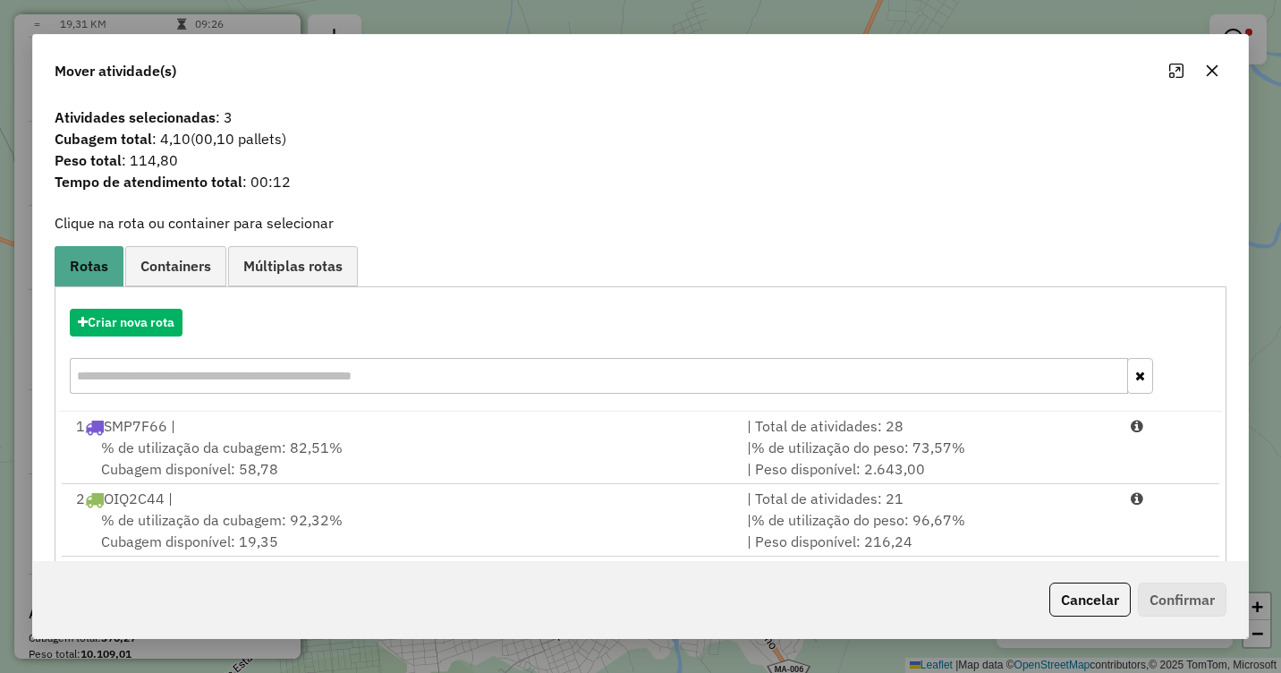
click at [1208, 74] on icon "button" at bounding box center [1213, 70] width 12 height 12
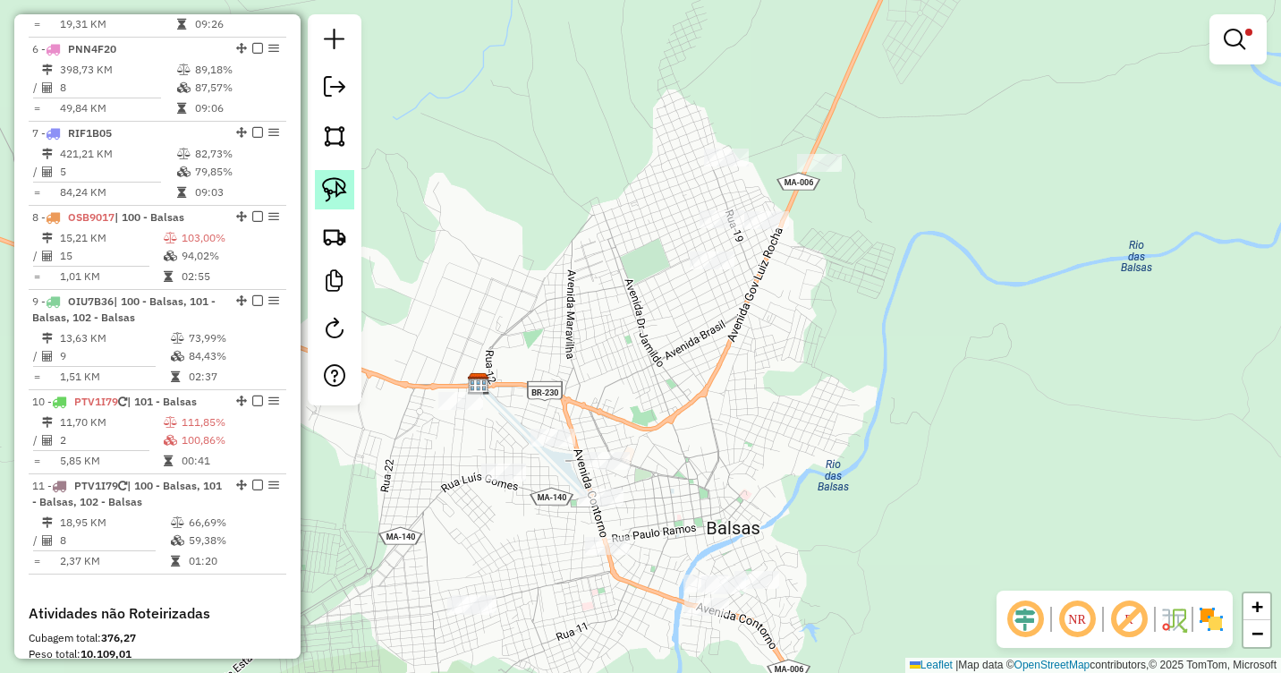
click at [330, 191] on img at bounding box center [334, 189] width 25 height 25
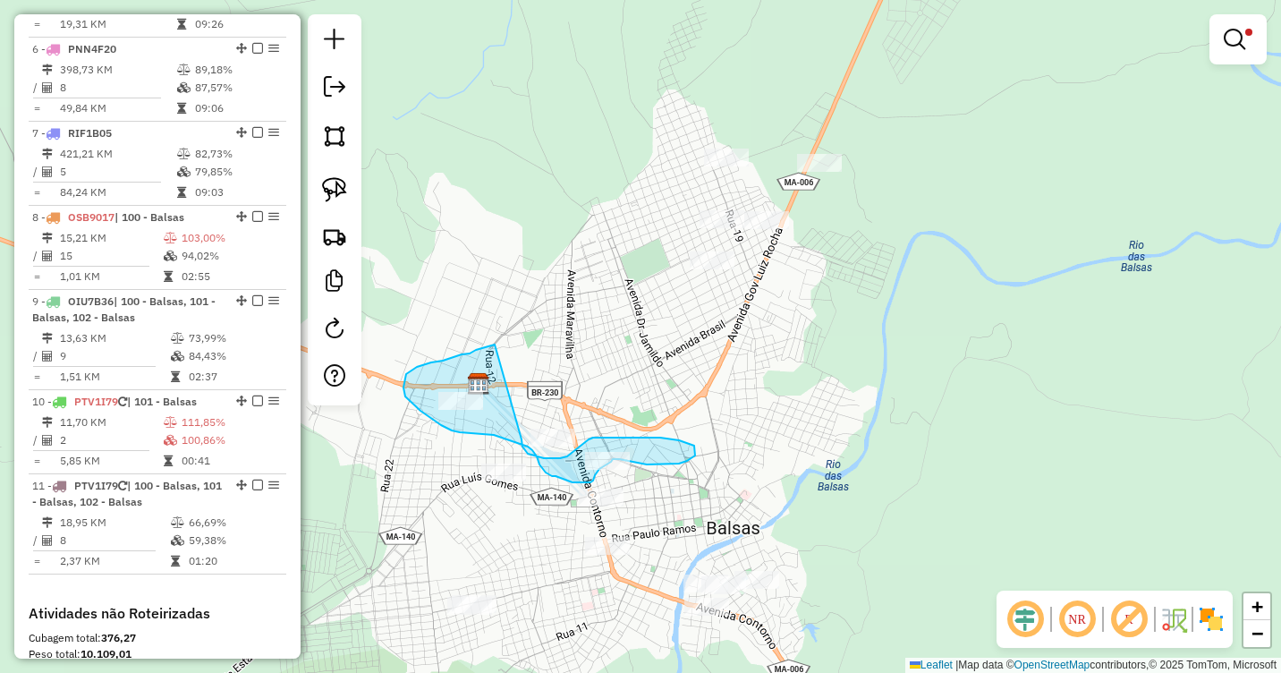
drag, startPoint x: 495, startPoint y: 344, endPoint x: 521, endPoint y: 439, distance: 98.5
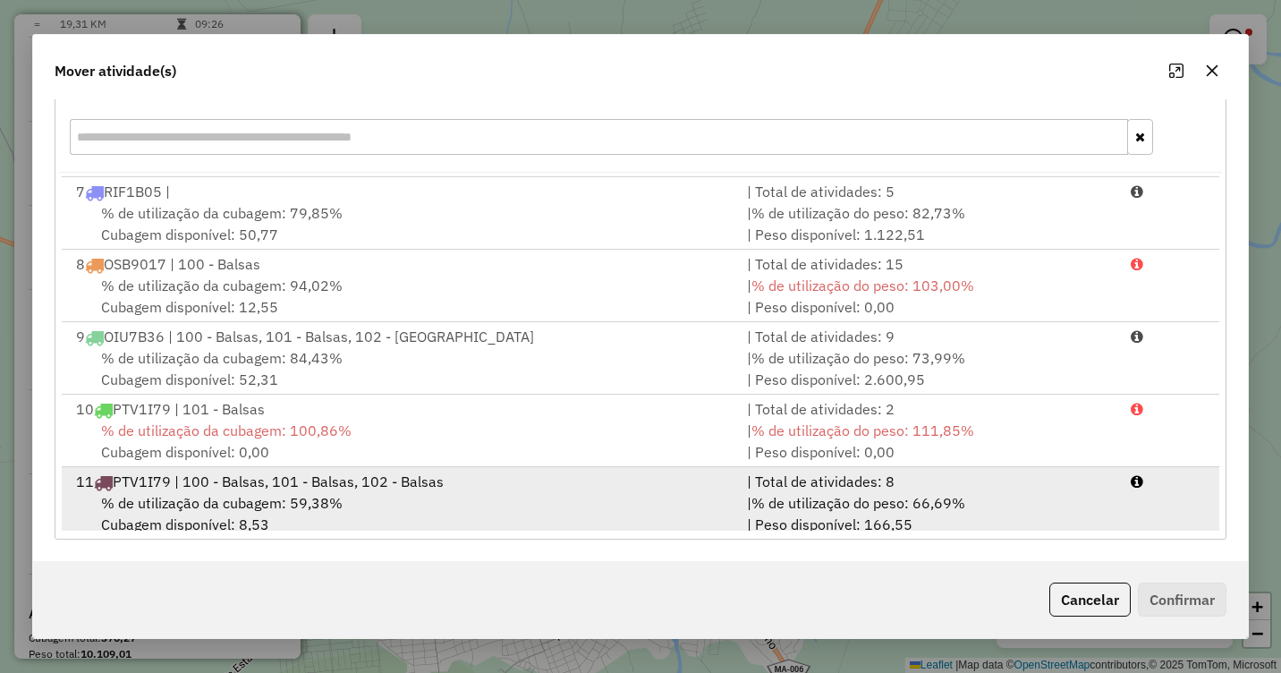
scroll to position [439, 0]
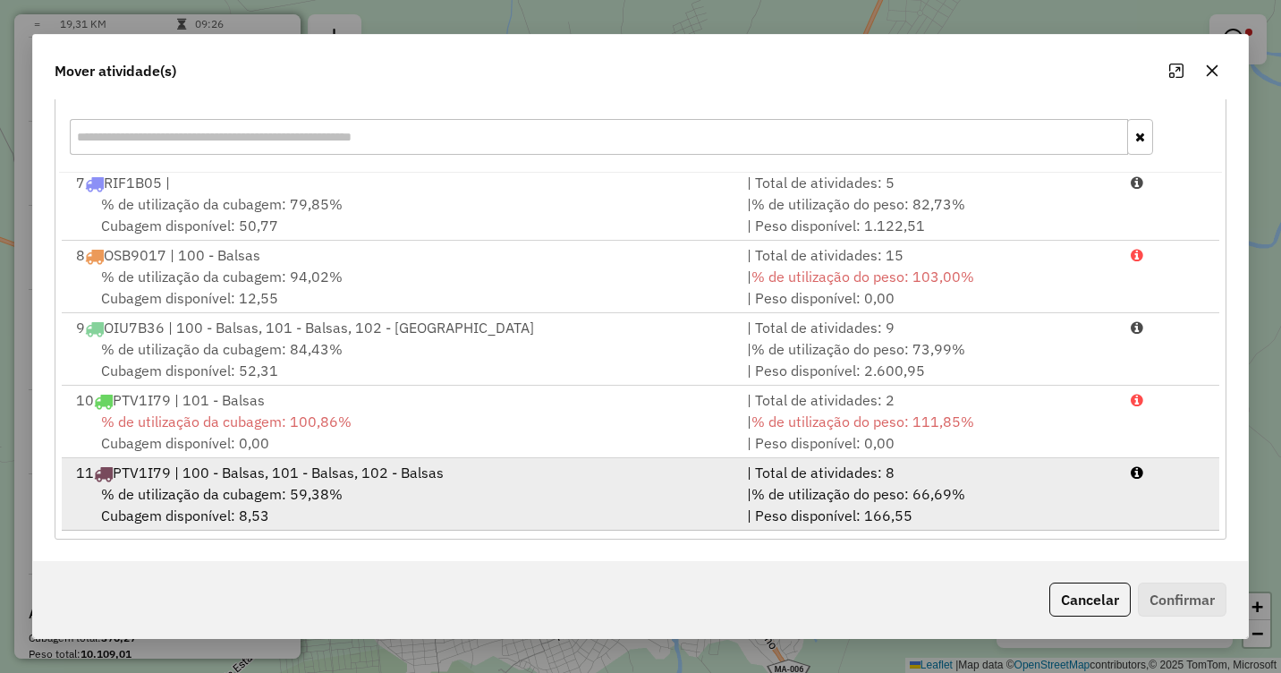
click at [352, 501] on div "% de utilização da cubagem: 59,38% Cubagem disponível: 8,53" at bounding box center [400, 504] width 671 height 43
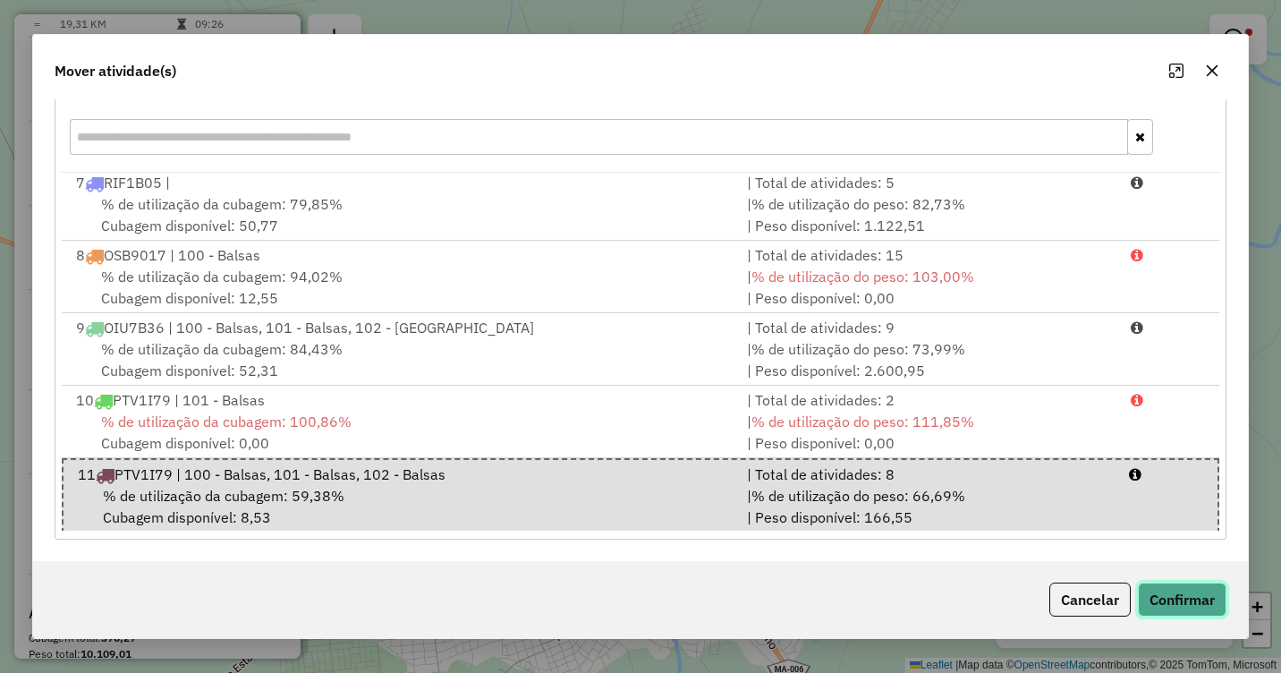
click at [1187, 612] on button "Confirmar" at bounding box center [1182, 599] width 89 height 34
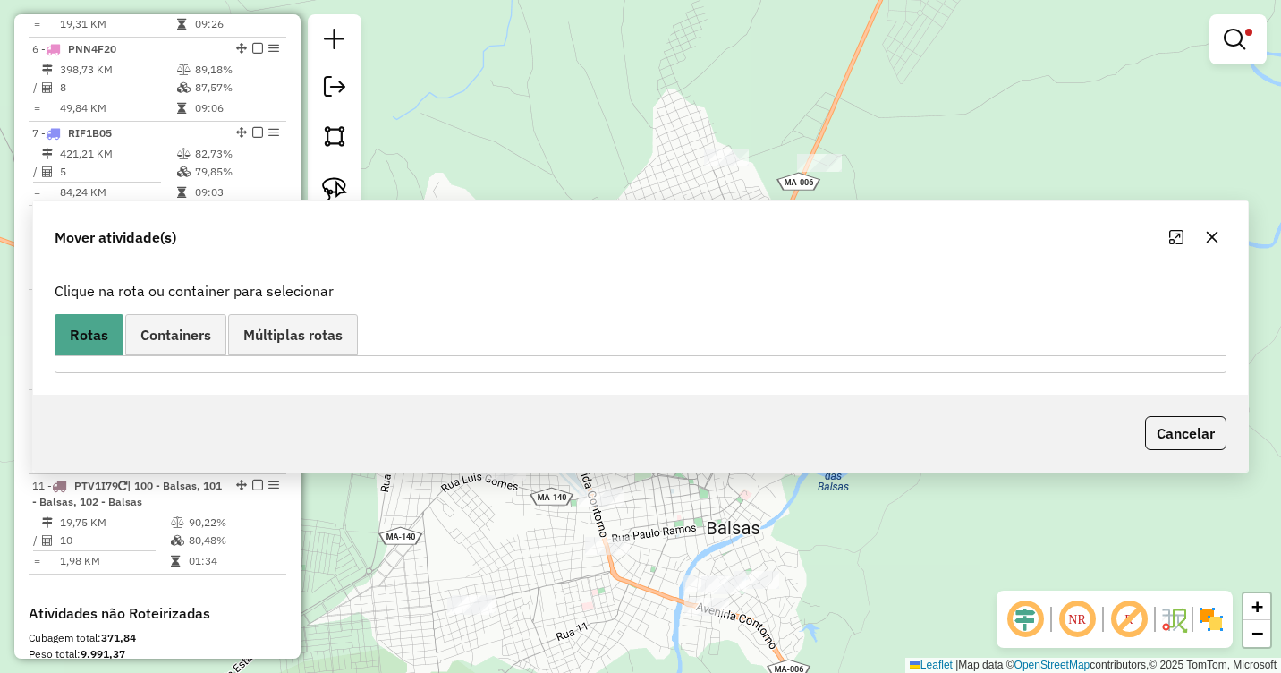
scroll to position [0, 0]
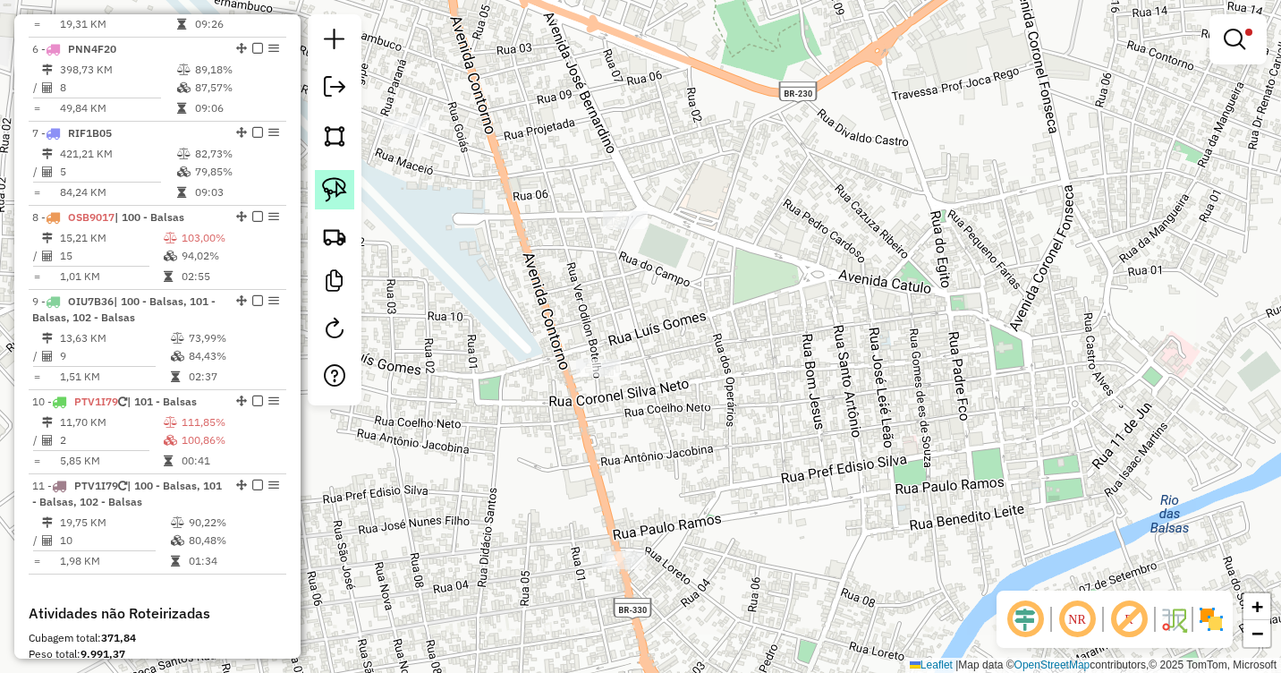
click at [335, 200] on img at bounding box center [334, 189] width 25 height 25
drag, startPoint x: 665, startPoint y: 522, endPoint x: 660, endPoint y: 567, distance: 44.9
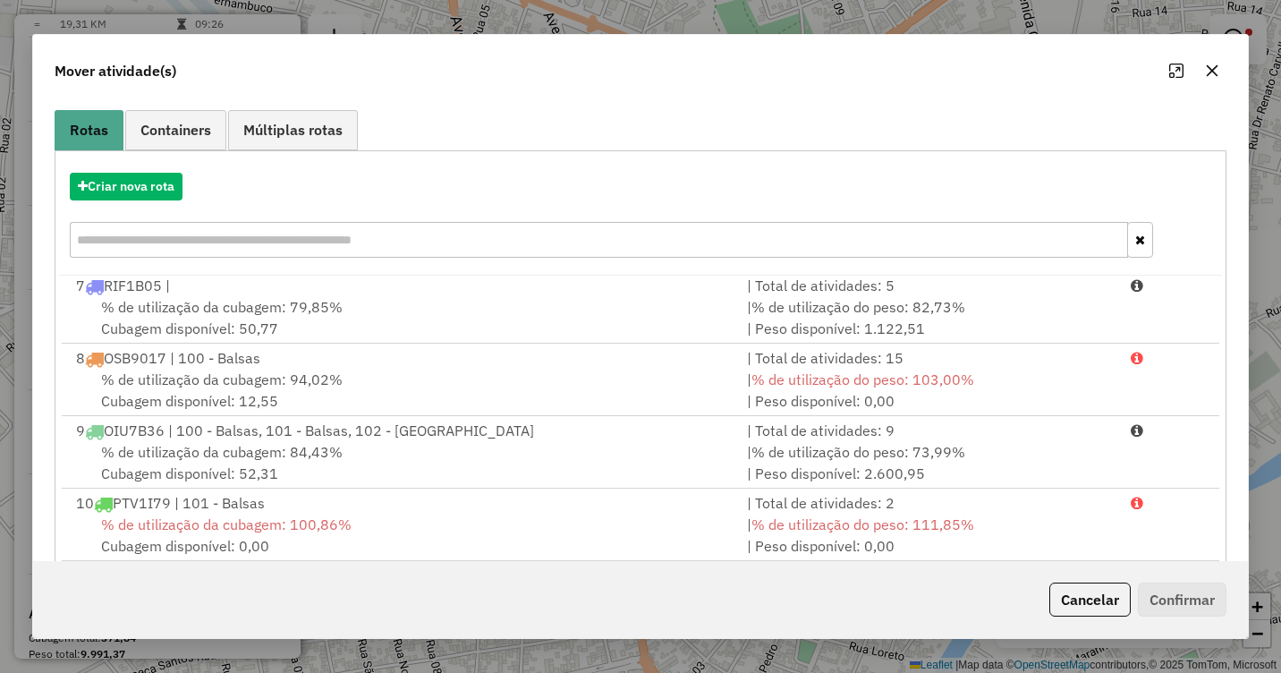
scroll to position [239, 0]
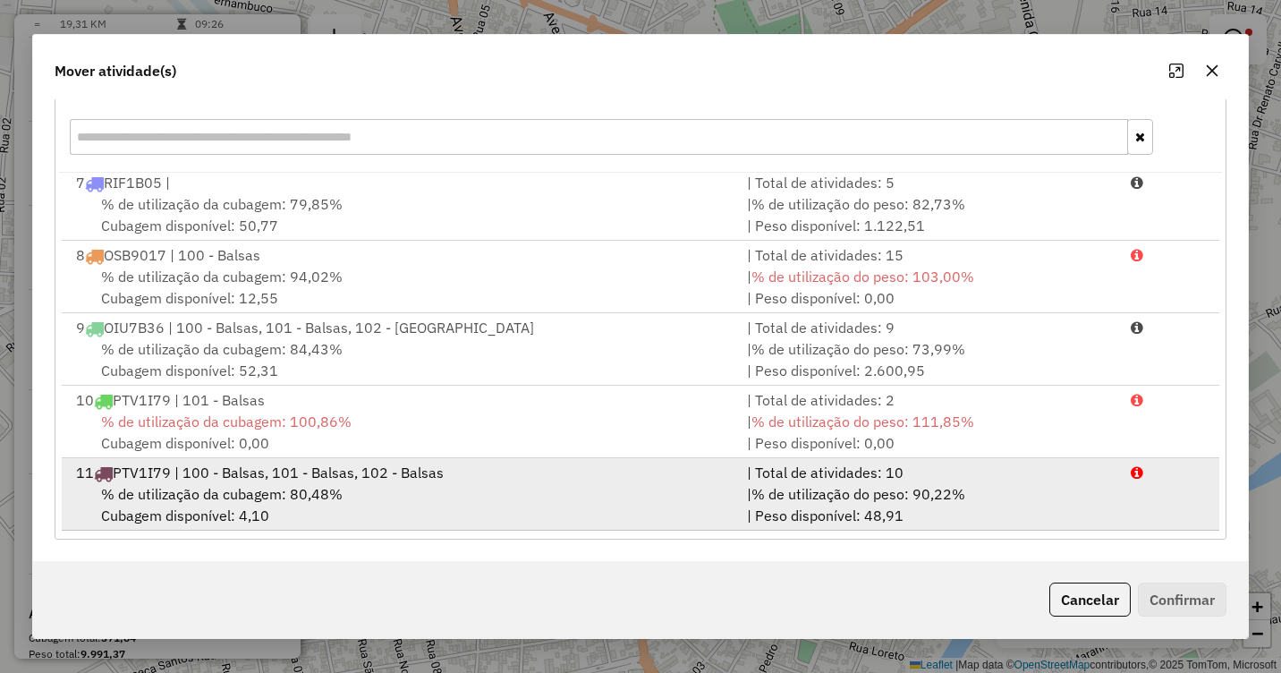
click at [293, 481] on div "11 PTV1I79 | 100 - Balsas, 101 - Balsas, 102 - Balsas" at bounding box center [400, 472] width 671 height 21
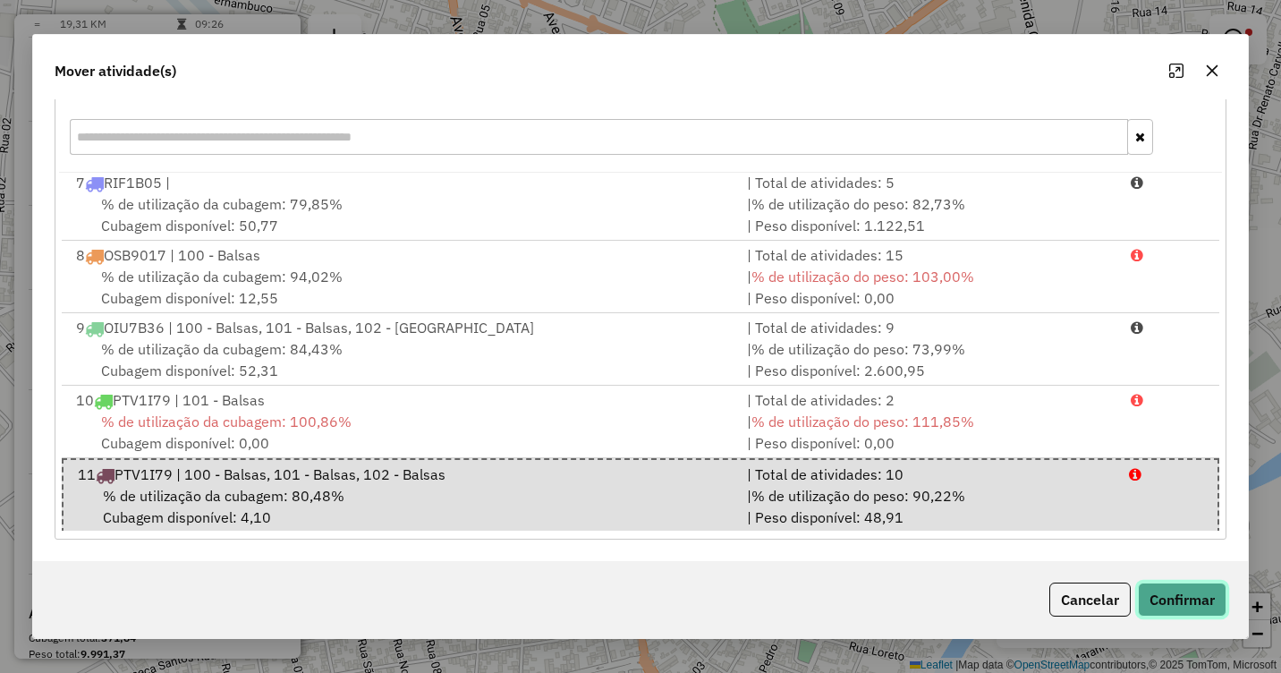
click at [1200, 599] on button "Confirmar" at bounding box center [1182, 599] width 89 height 34
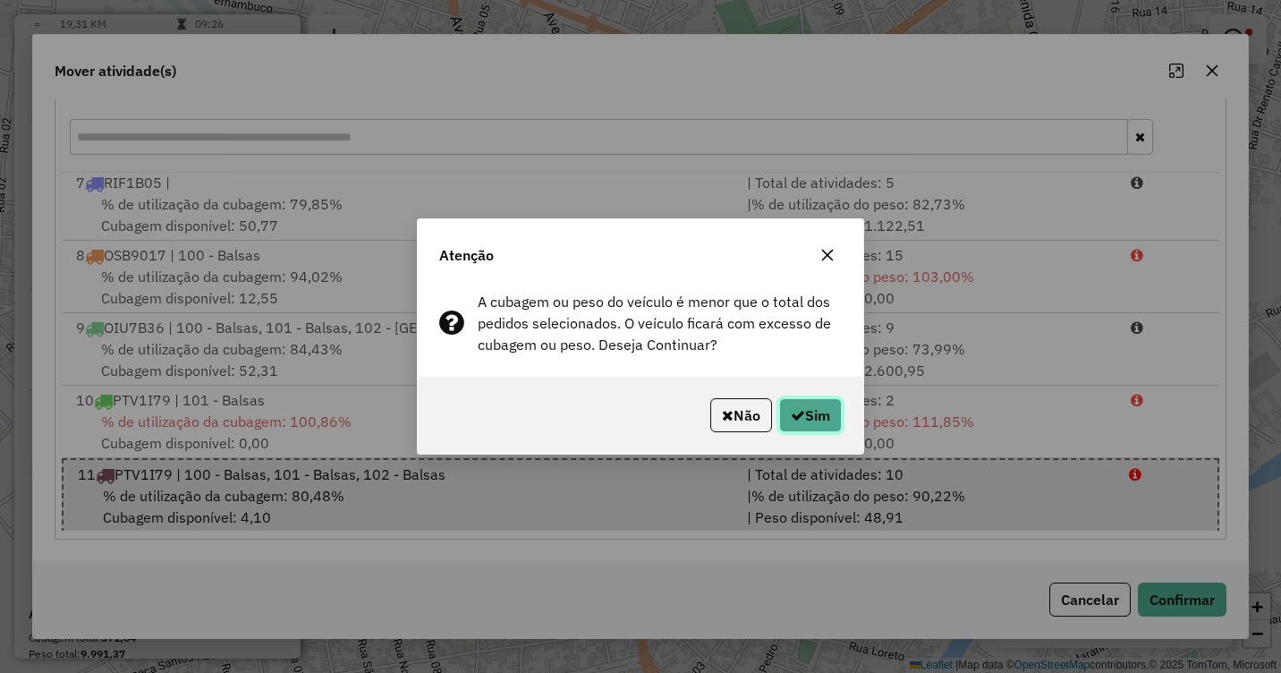
click at [825, 411] on button "Sim" at bounding box center [810, 415] width 63 height 34
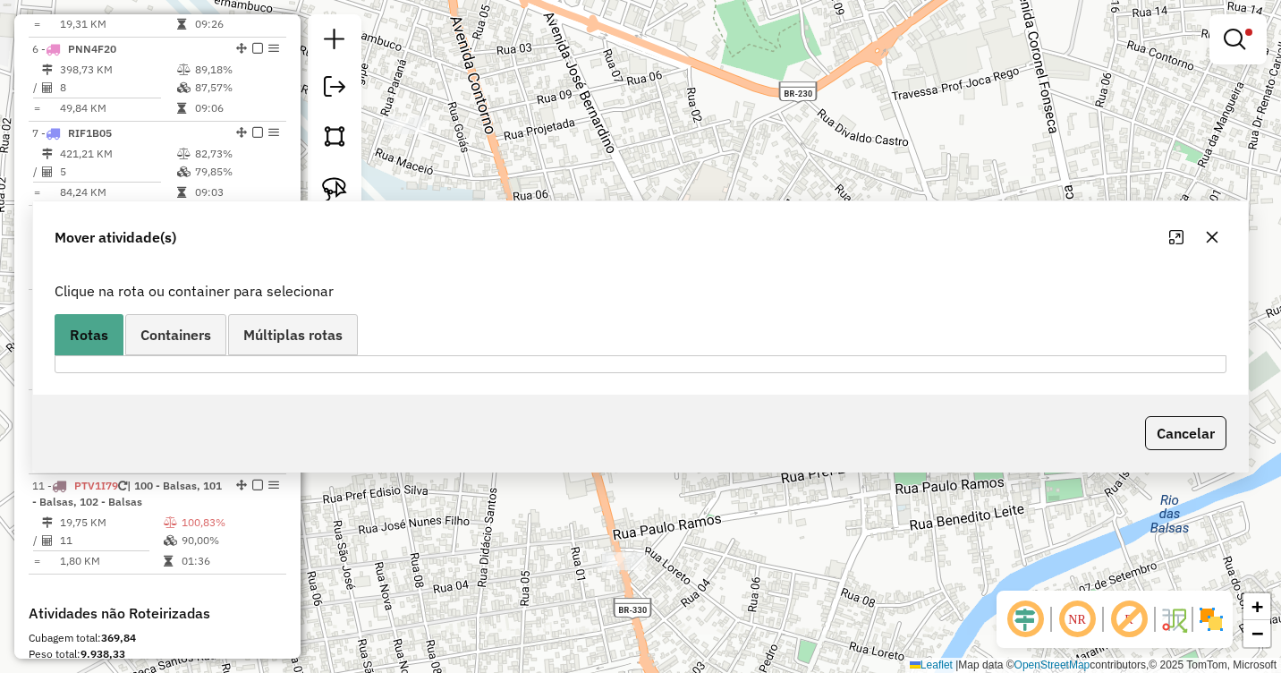
scroll to position [0, 0]
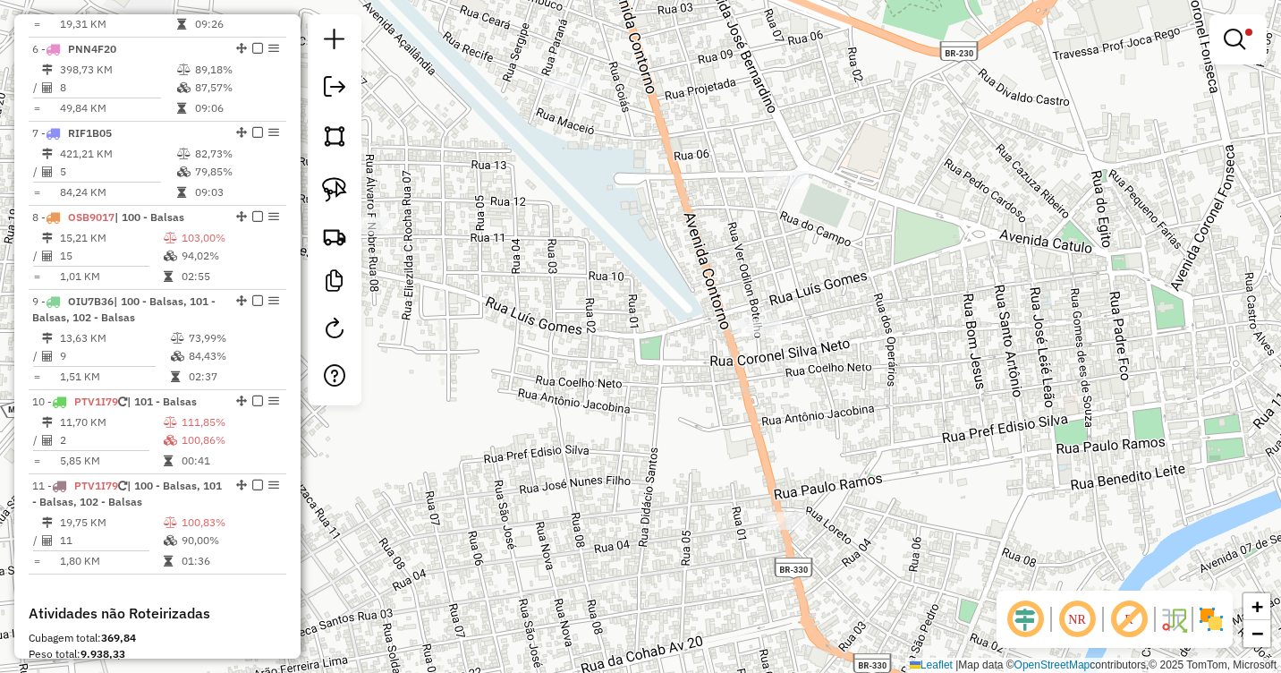
drag, startPoint x: 529, startPoint y: 491, endPoint x: 725, endPoint y: 428, distance: 206.5
click at [725, 428] on div "Limpar filtros Janela de atendimento Grade de atendimento Capacidade Transporta…" at bounding box center [640, 336] width 1281 height 673
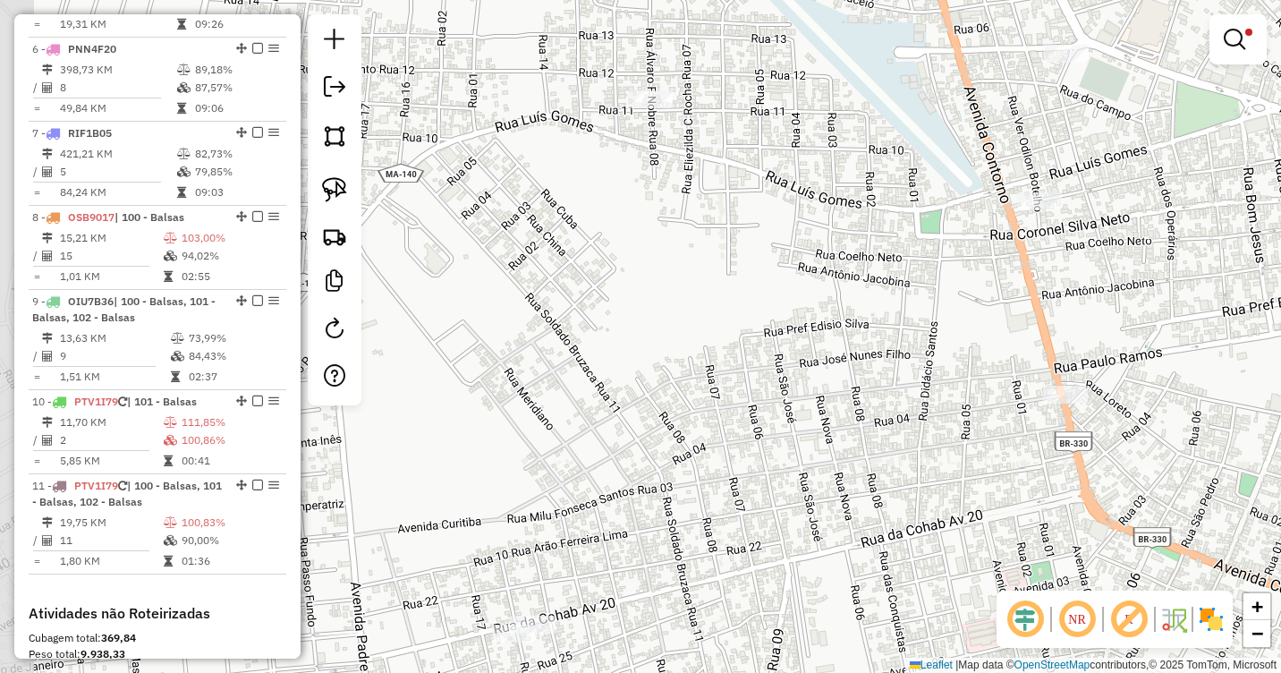
drag, startPoint x: 515, startPoint y: 440, endPoint x: 759, endPoint y: 337, distance: 265.0
click at [759, 337] on div "Limpar filtros Janela de atendimento Grade de atendimento Capacidade Transporta…" at bounding box center [640, 336] width 1281 height 673
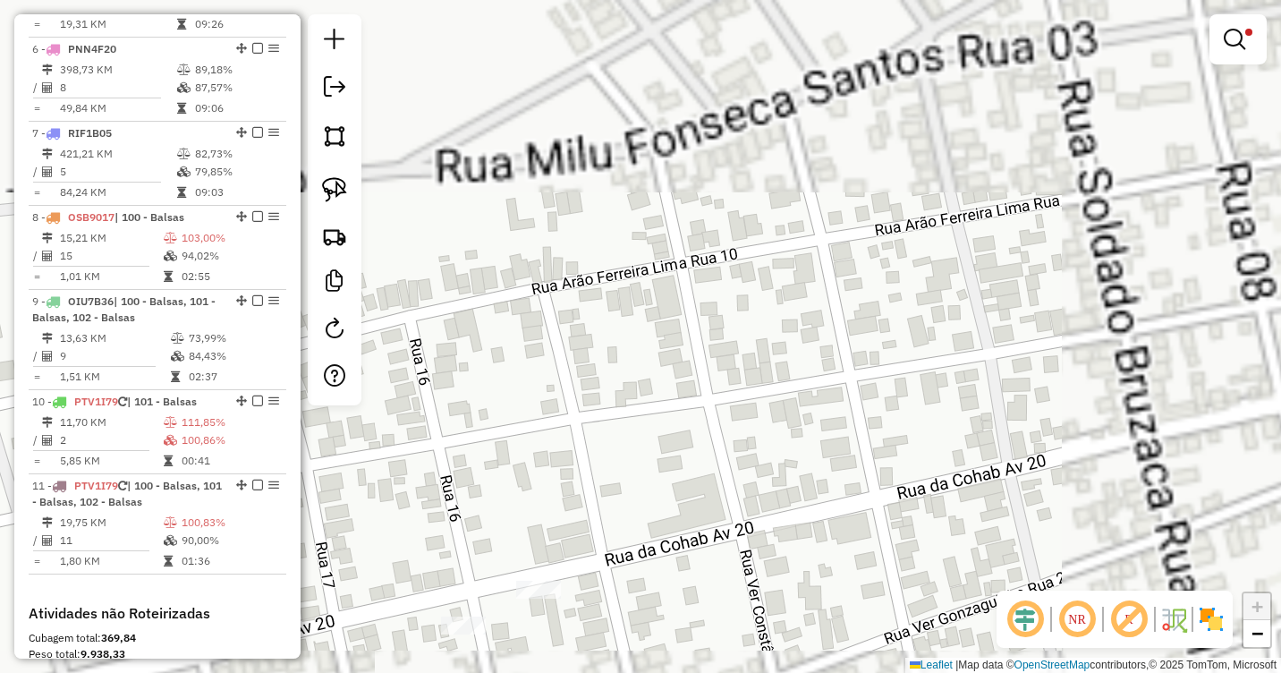
drag, startPoint x: 586, startPoint y: 560, endPoint x: 627, endPoint y: 470, distance: 99.3
click at [627, 470] on div "Limpar filtros Janela de atendimento Grade de atendimento Capacidade Transporta…" at bounding box center [640, 336] width 1281 height 673
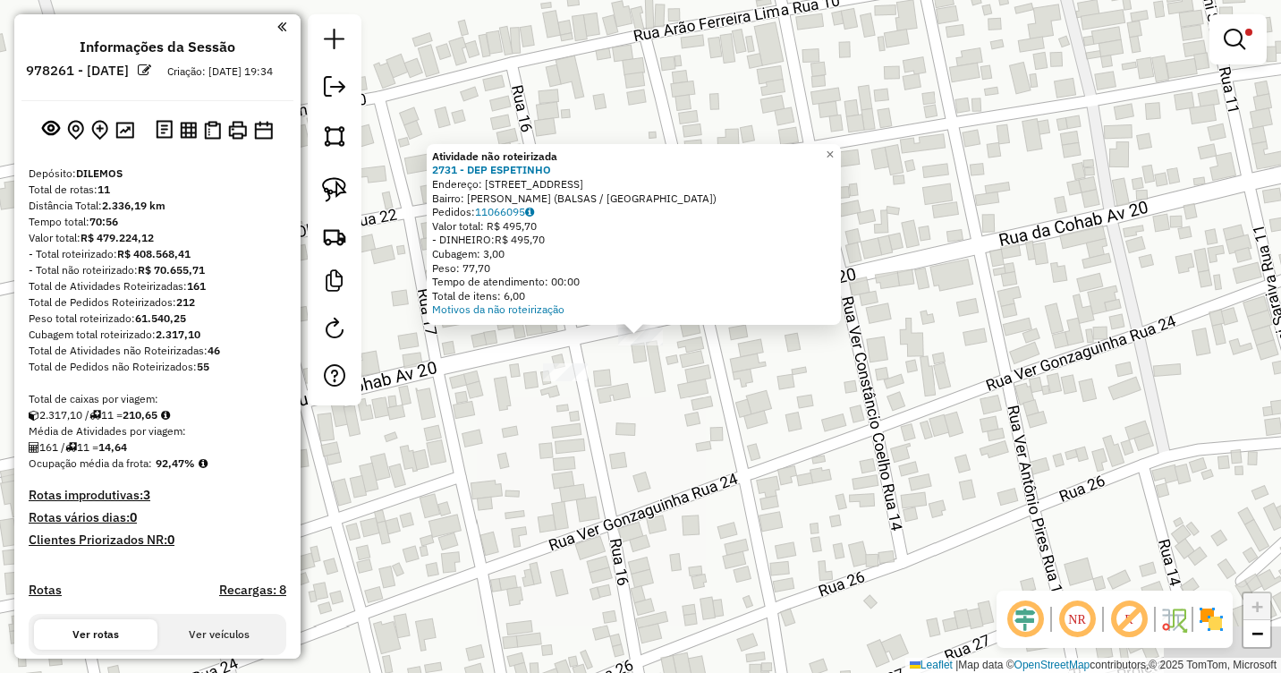
scroll to position [1073, 0]
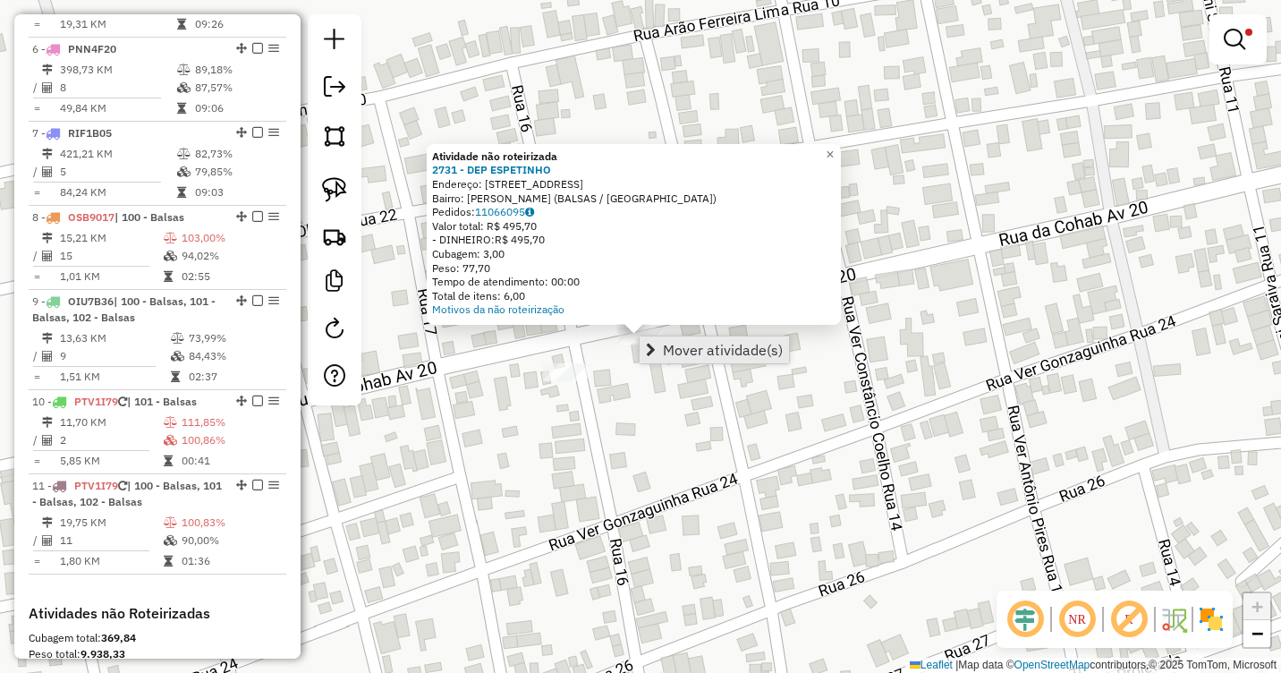
click at [683, 352] on span "Mover atividade(s)" at bounding box center [723, 350] width 120 height 14
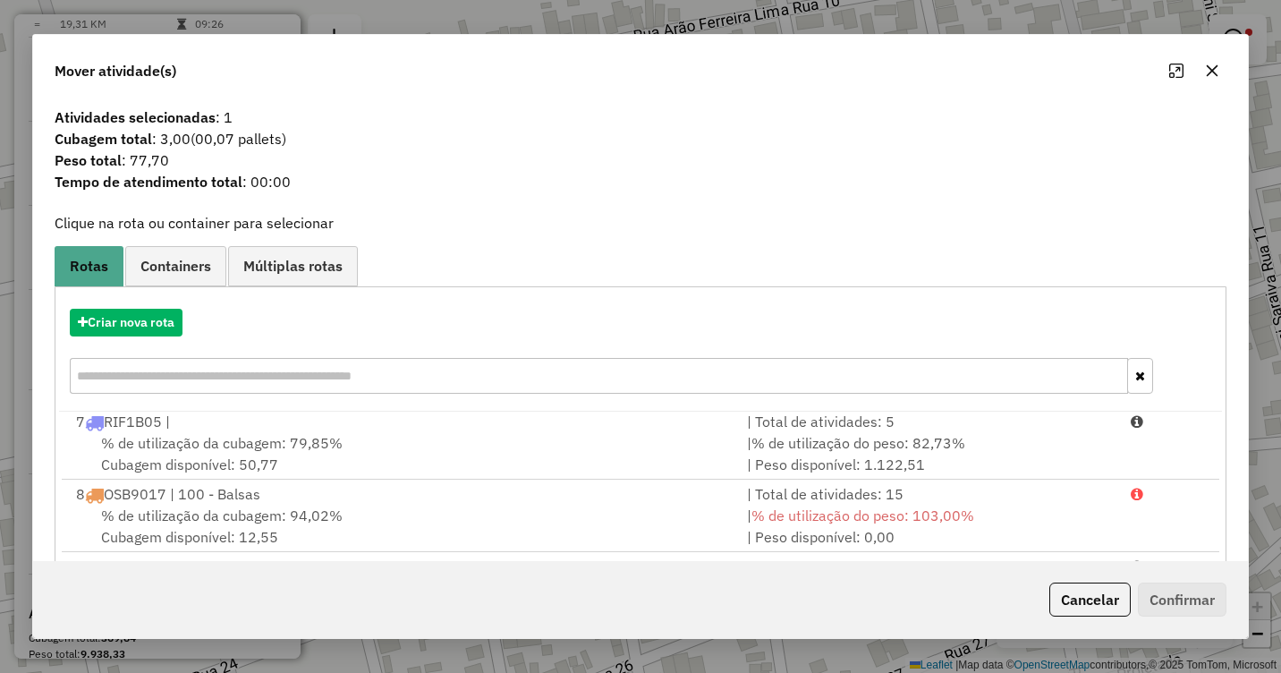
scroll to position [239, 0]
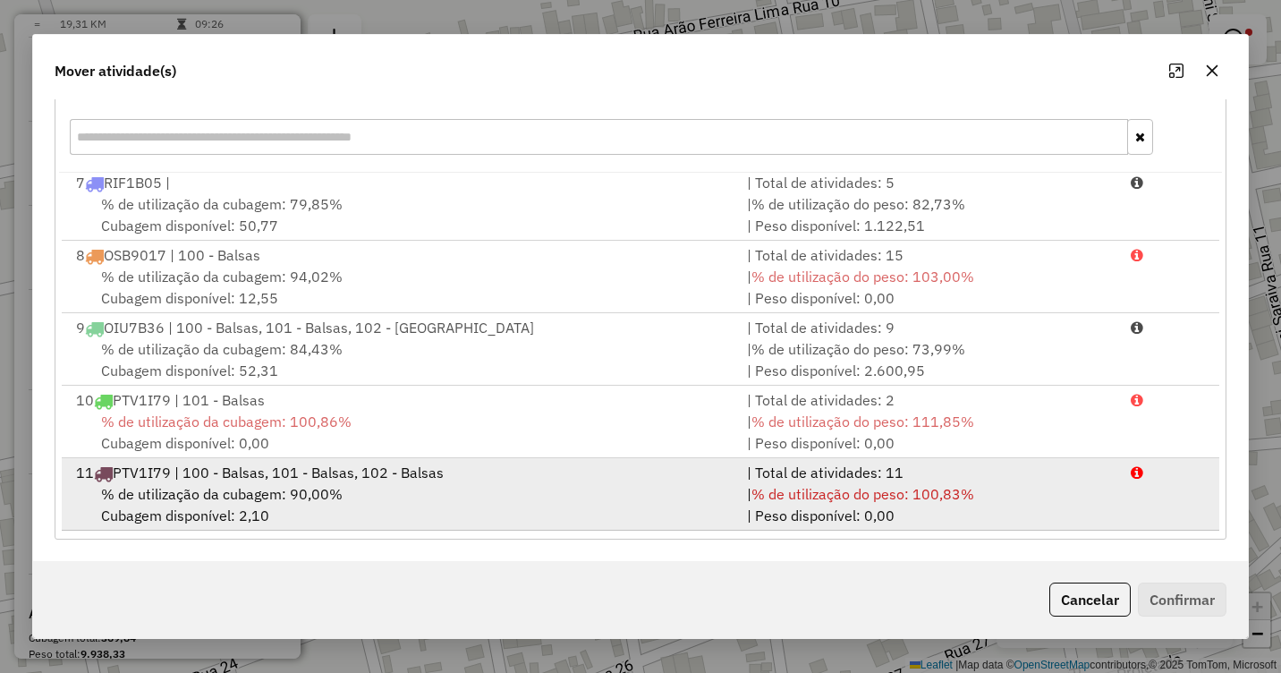
click at [437, 492] on div "% de utilização da cubagem: 90,00% Cubagem disponível: 2,10" at bounding box center [400, 504] width 671 height 43
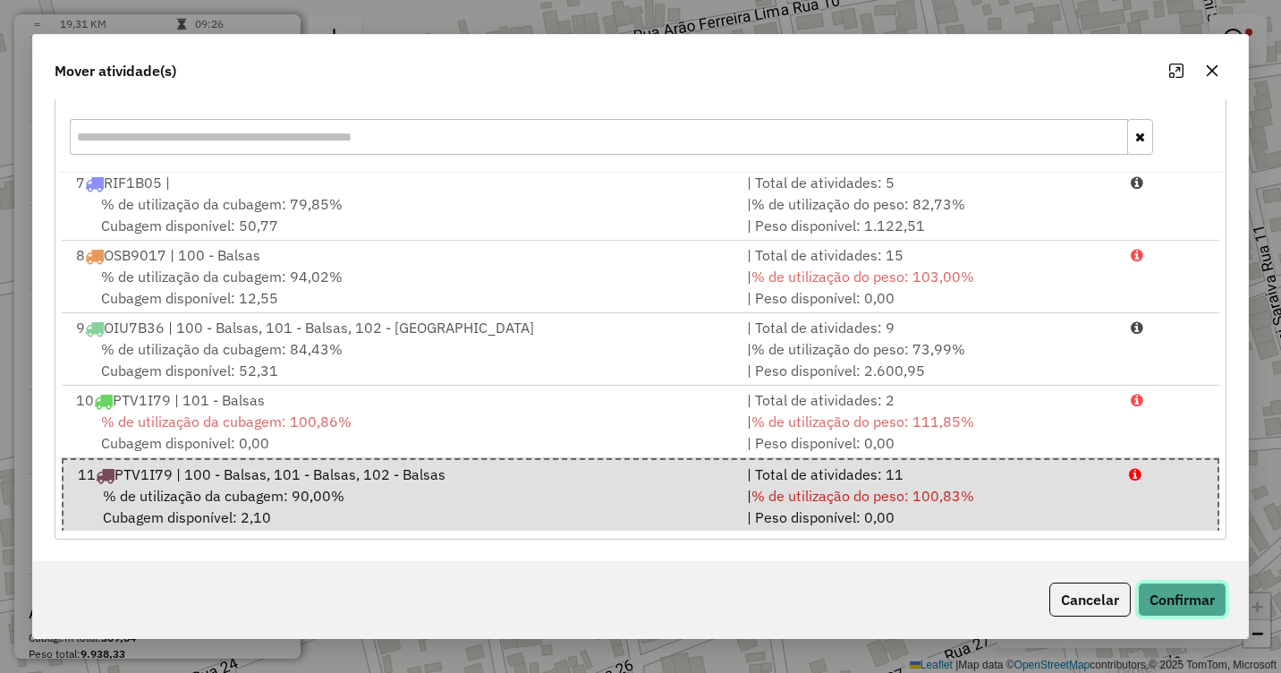
click at [1141, 595] on button "Confirmar" at bounding box center [1182, 599] width 89 height 34
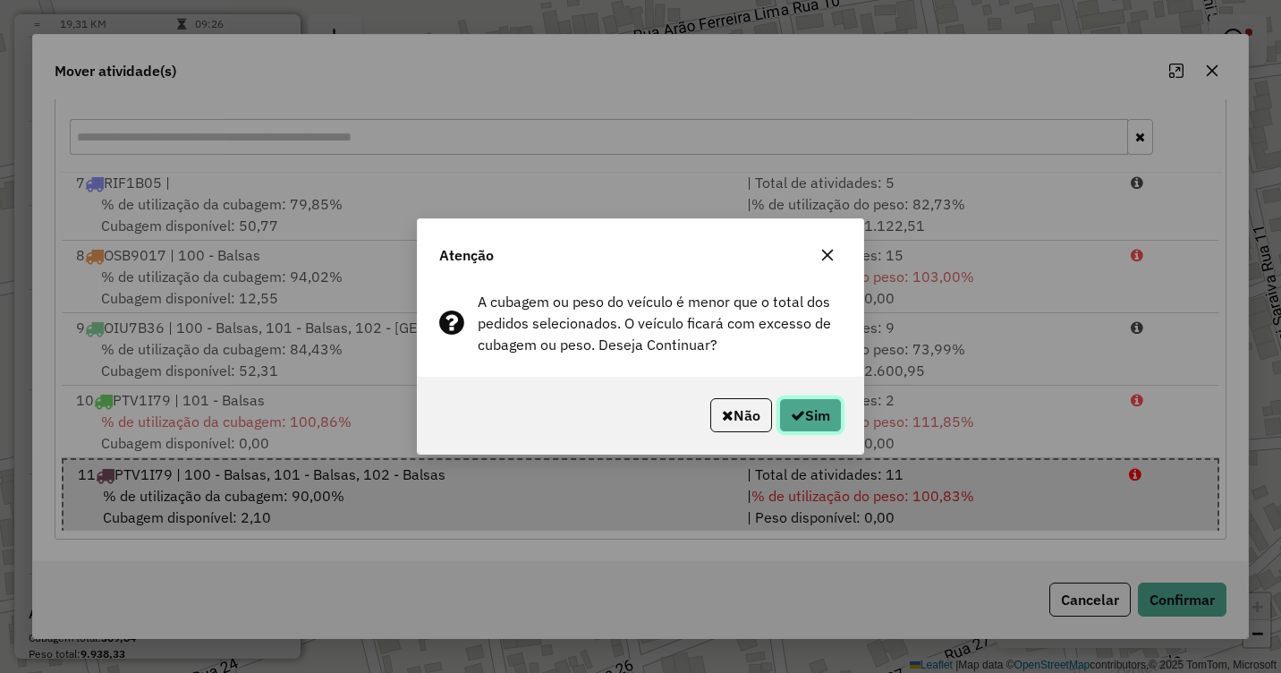
click at [840, 412] on button "Sim" at bounding box center [810, 415] width 63 height 34
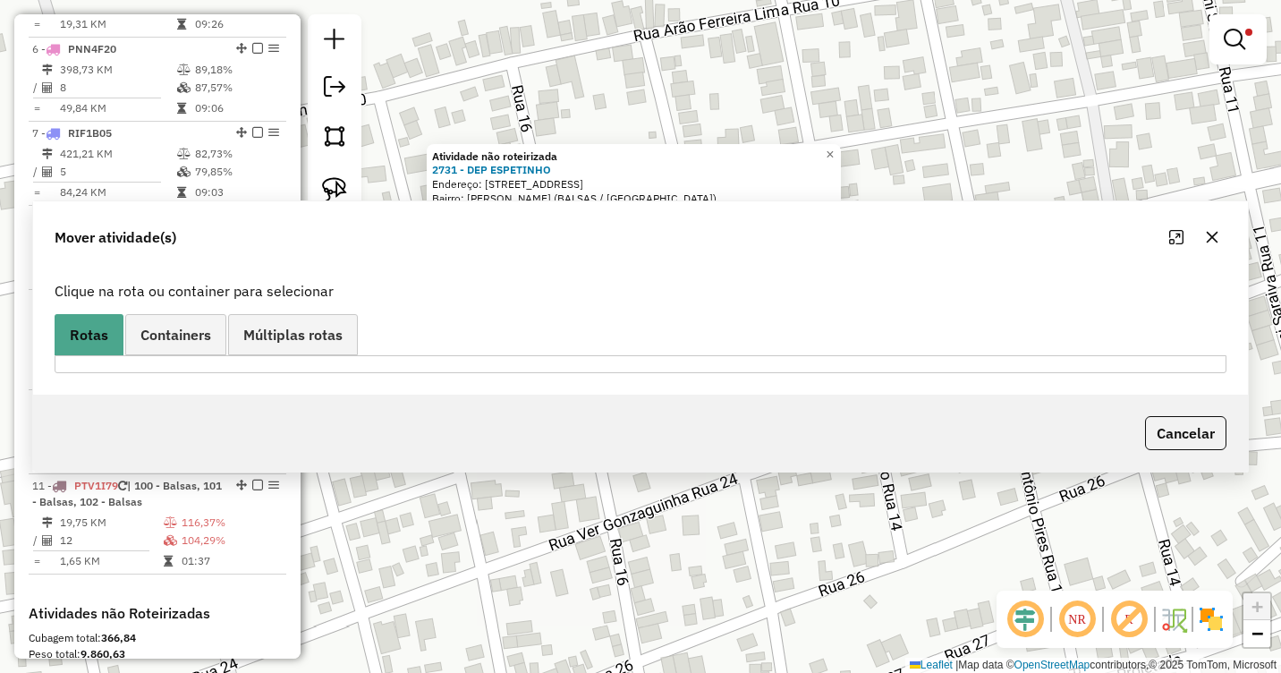
scroll to position [0, 0]
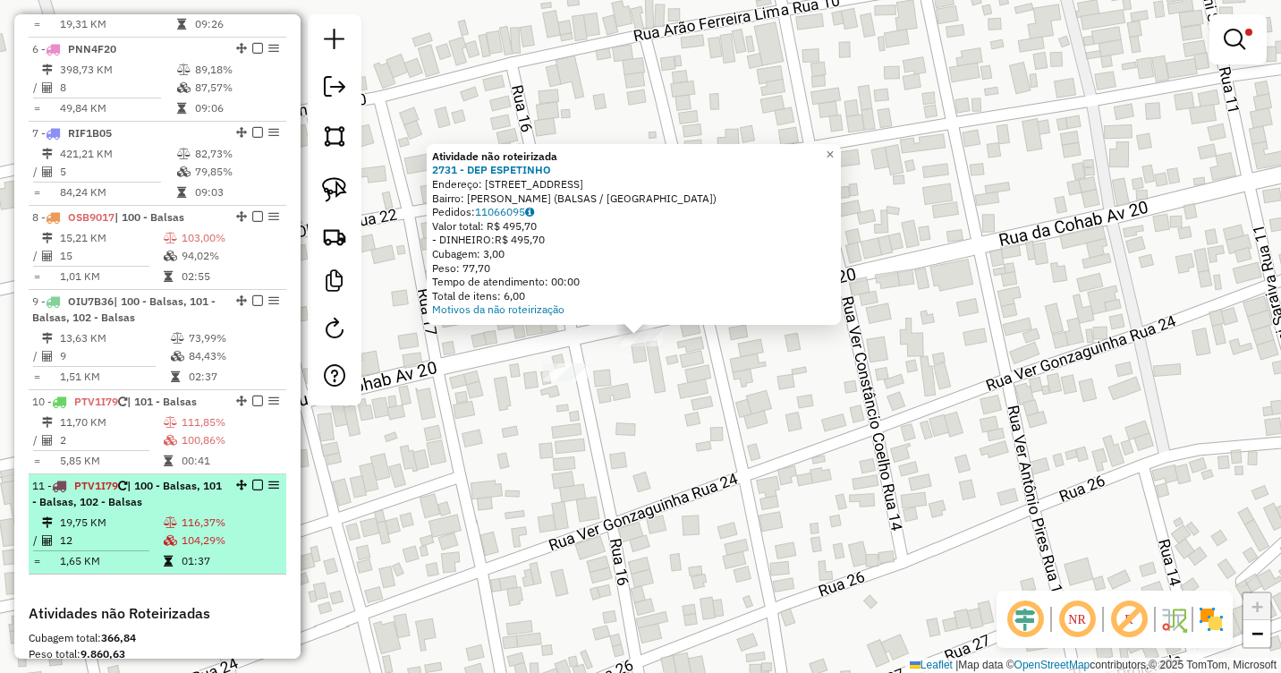
click at [174, 547] on td at bounding box center [172, 540] width 18 height 18
select select "**********"
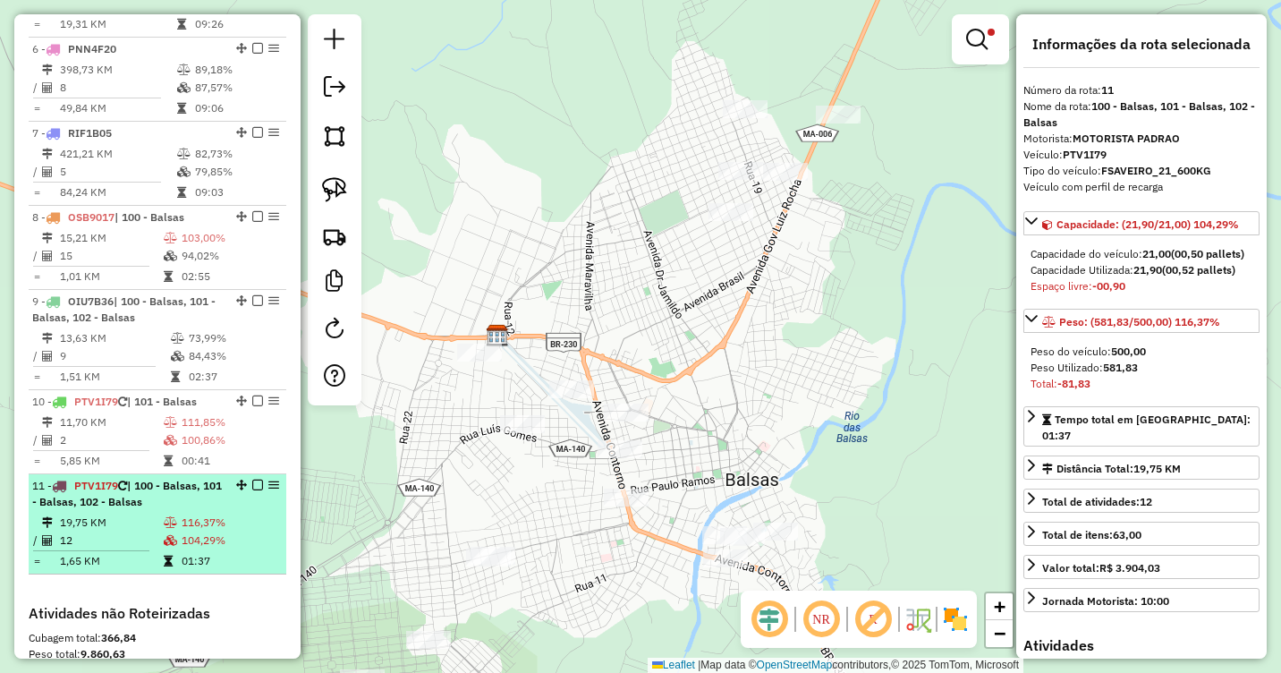
click at [129, 531] on td "19,75 KM" at bounding box center [111, 522] width 104 height 18
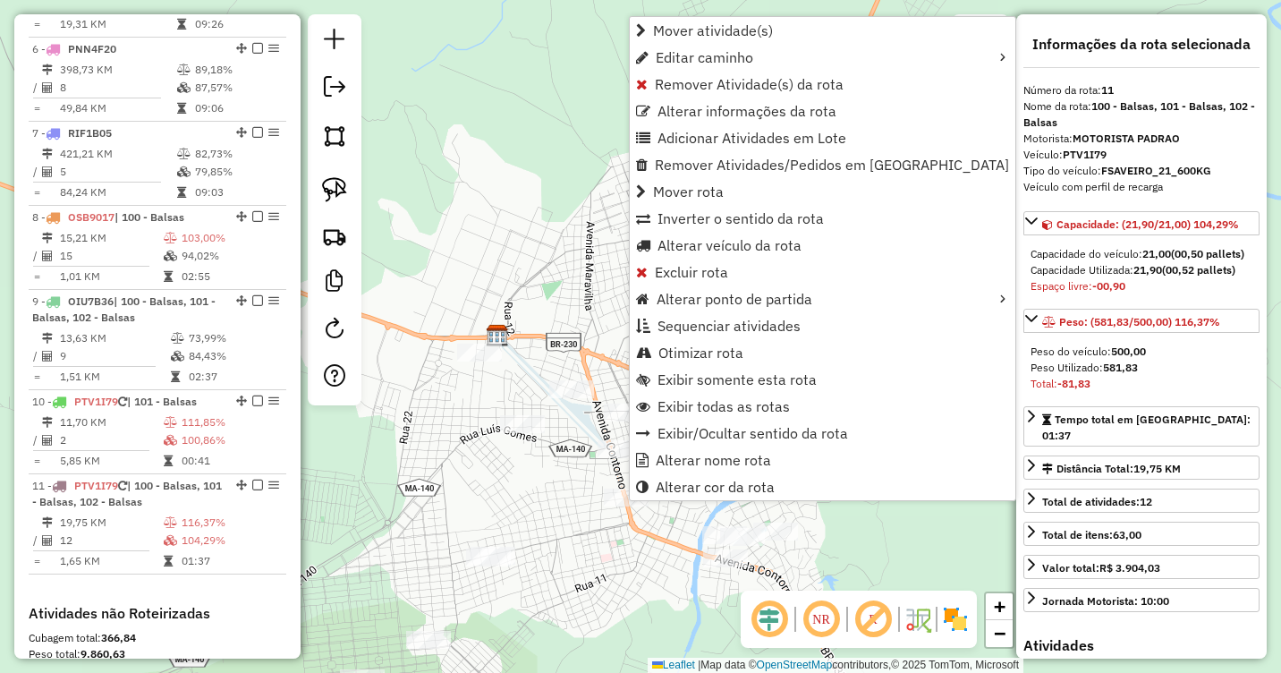
scroll to position [1358, 0]
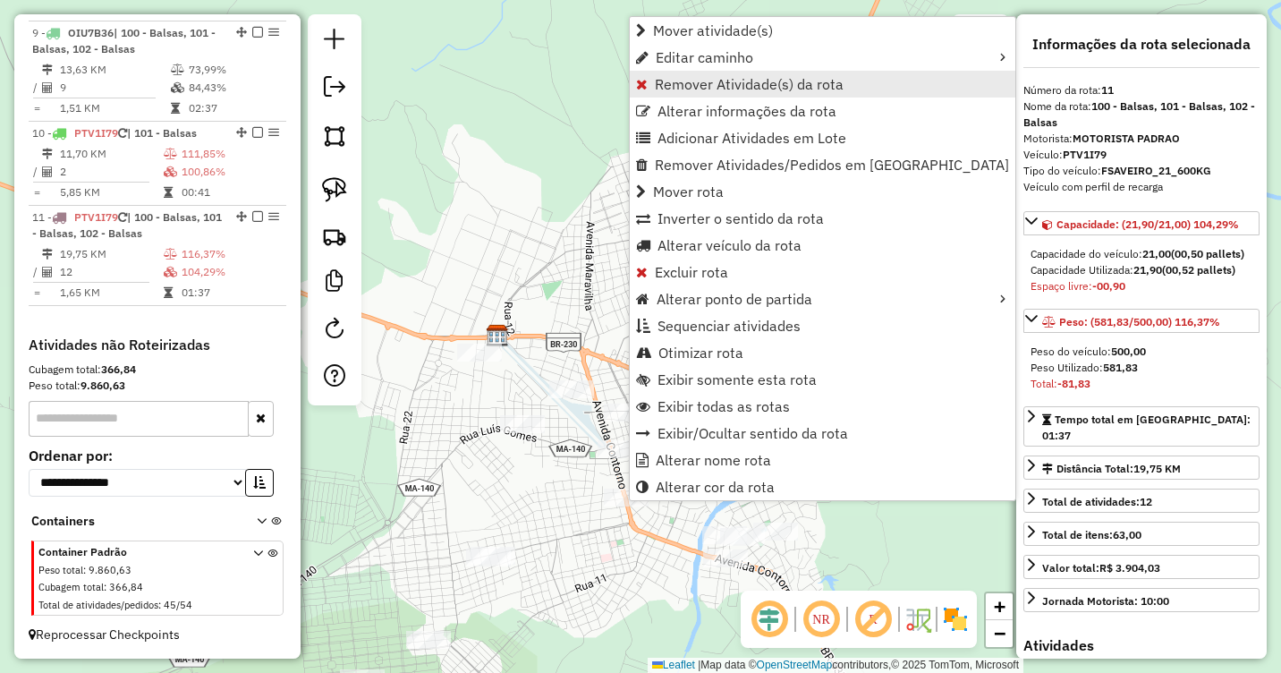
click at [676, 86] on span "Remover Atividade(s) da rota" at bounding box center [749, 84] width 189 height 14
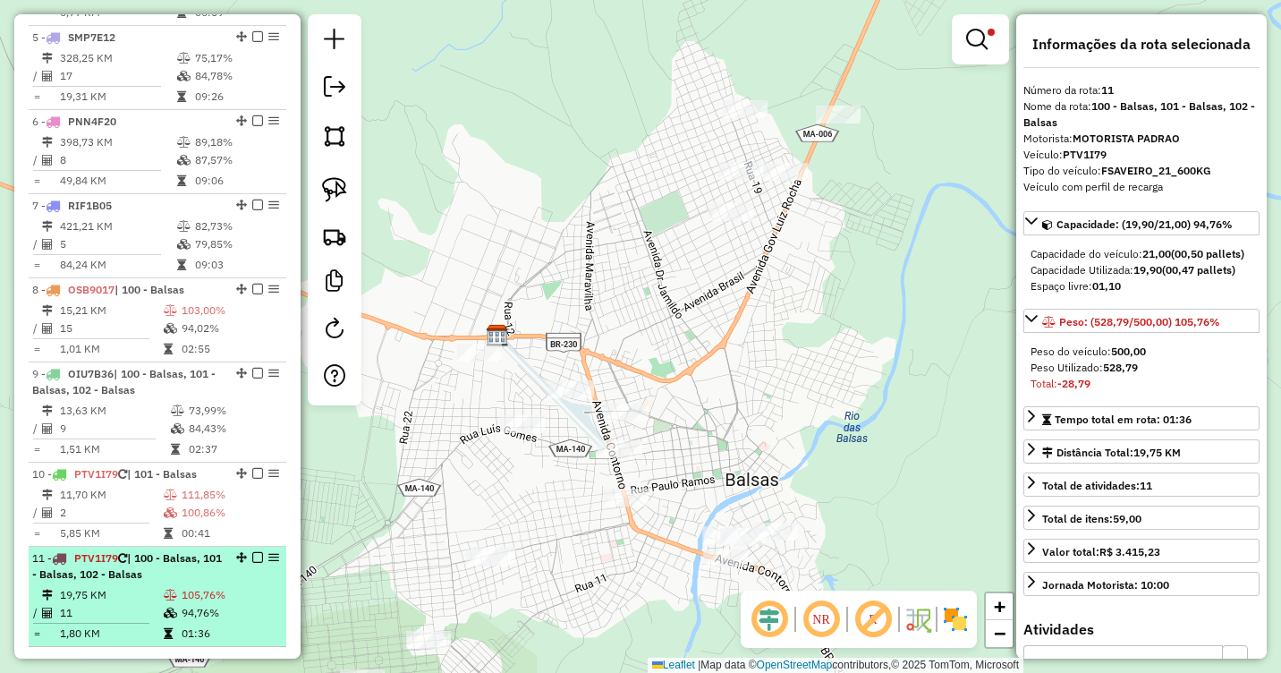
scroll to position [1000, 0]
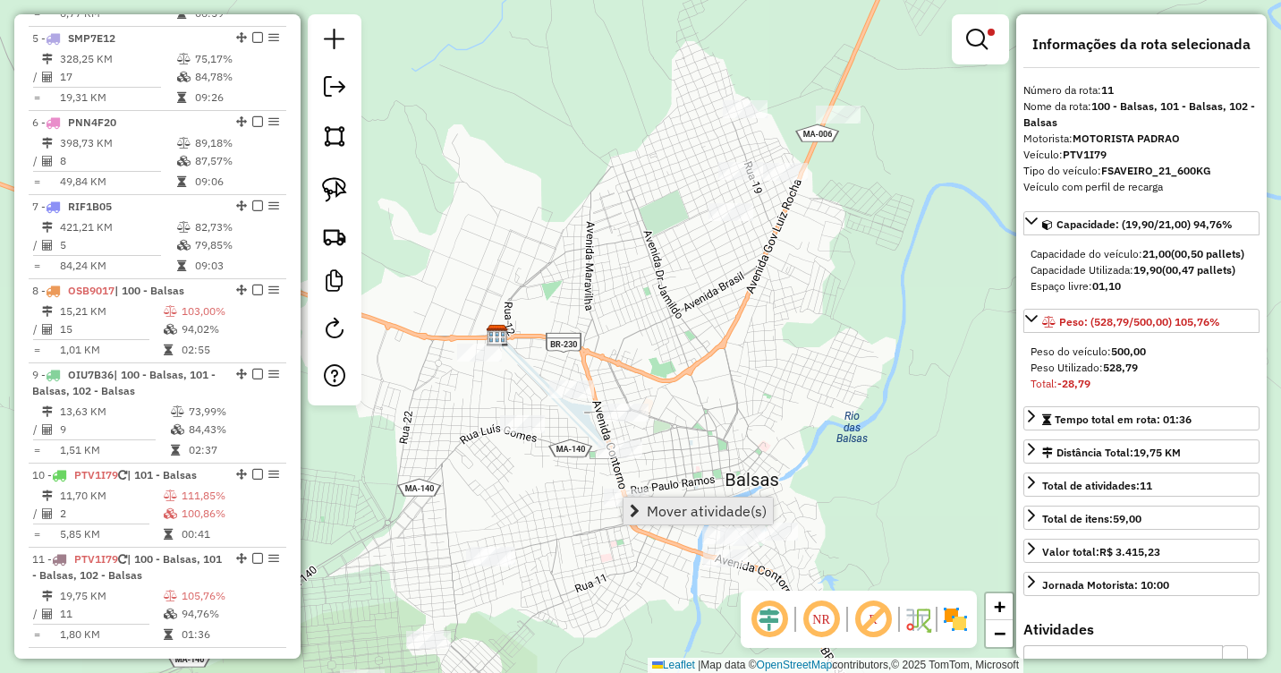
click at [641, 510] on link "Mover atividade(s)" at bounding box center [697, 510] width 149 height 27
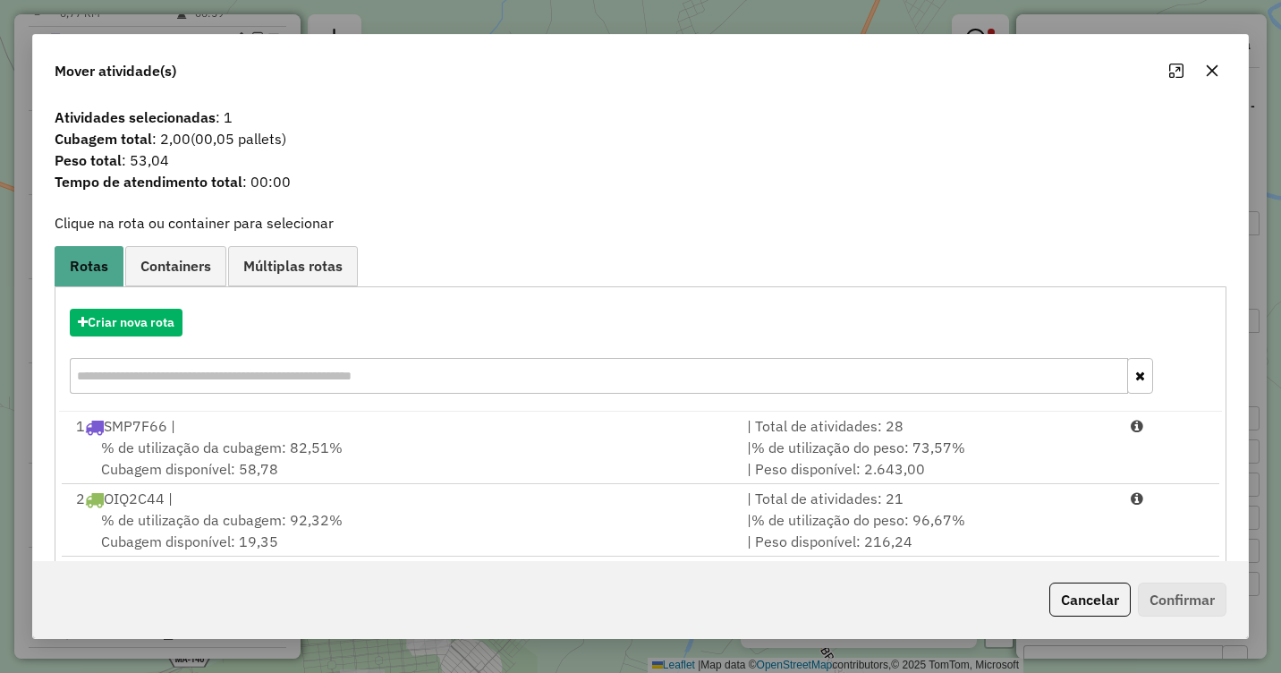
scroll to position [439, 0]
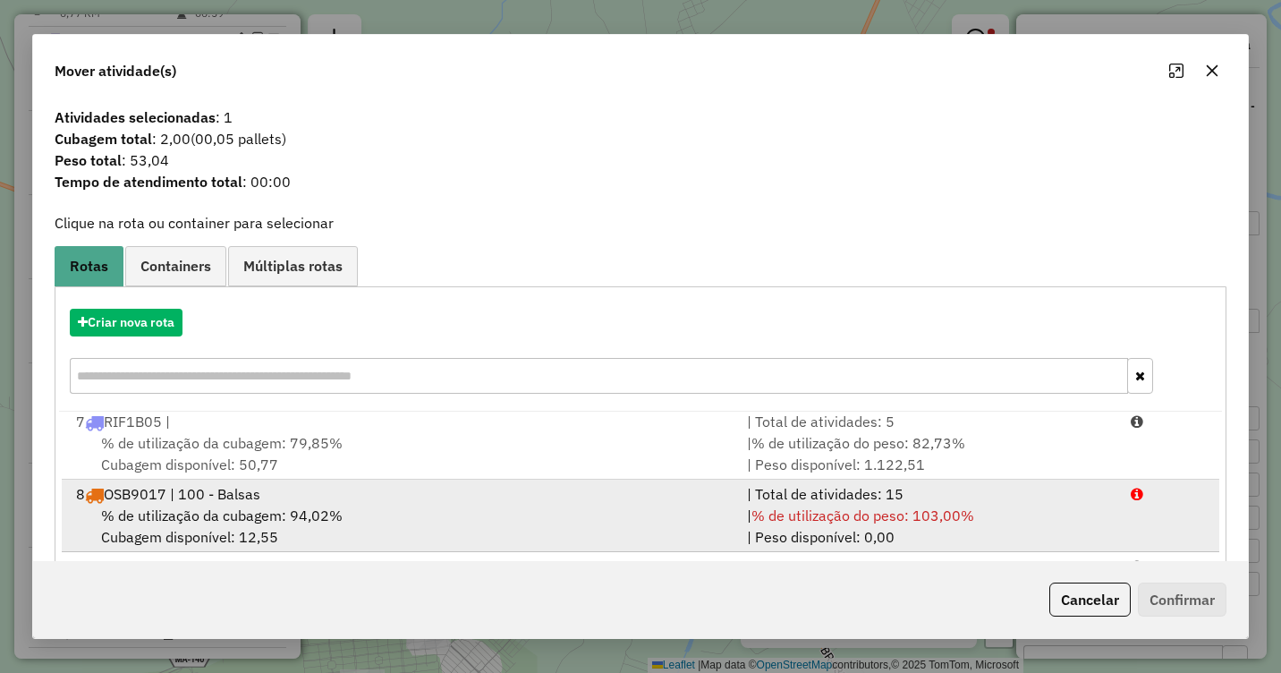
click at [226, 514] on span "% de utilização da cubagem: 94,02%" at bounding box center [222, 515] width 242 height 18
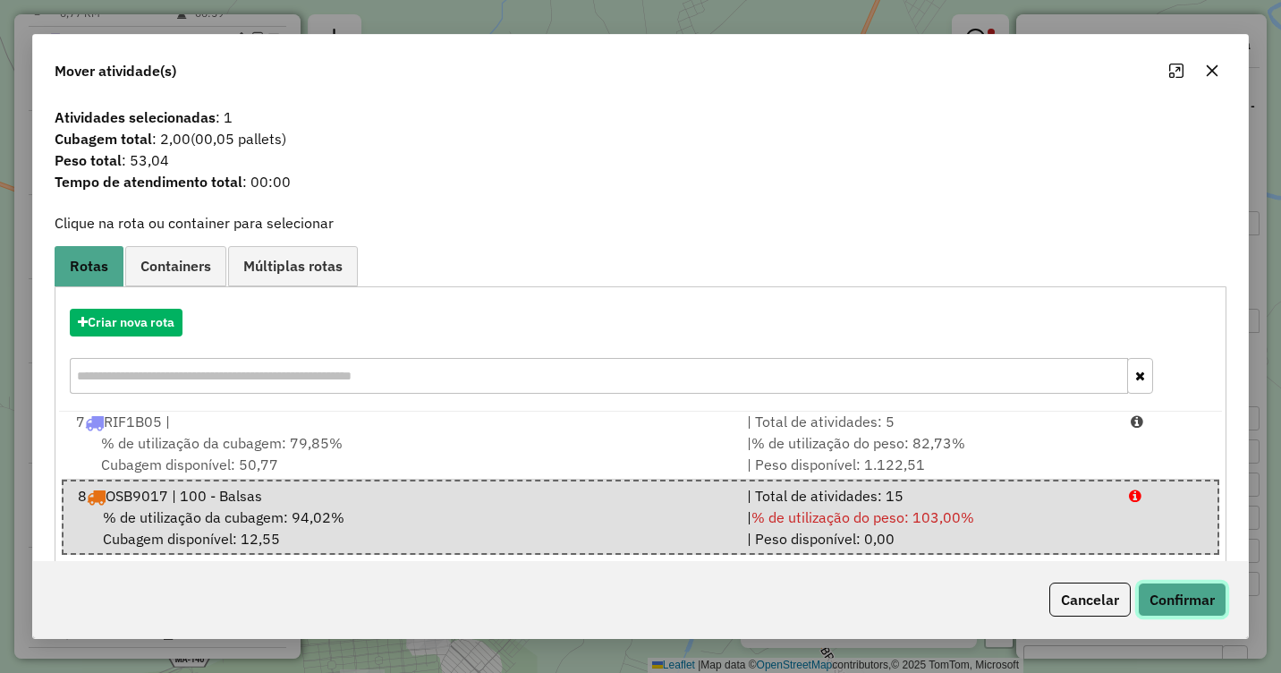
click at [1162, 595] on button "Confirmar" at bounding box center [1182, 599] width 89 height 34
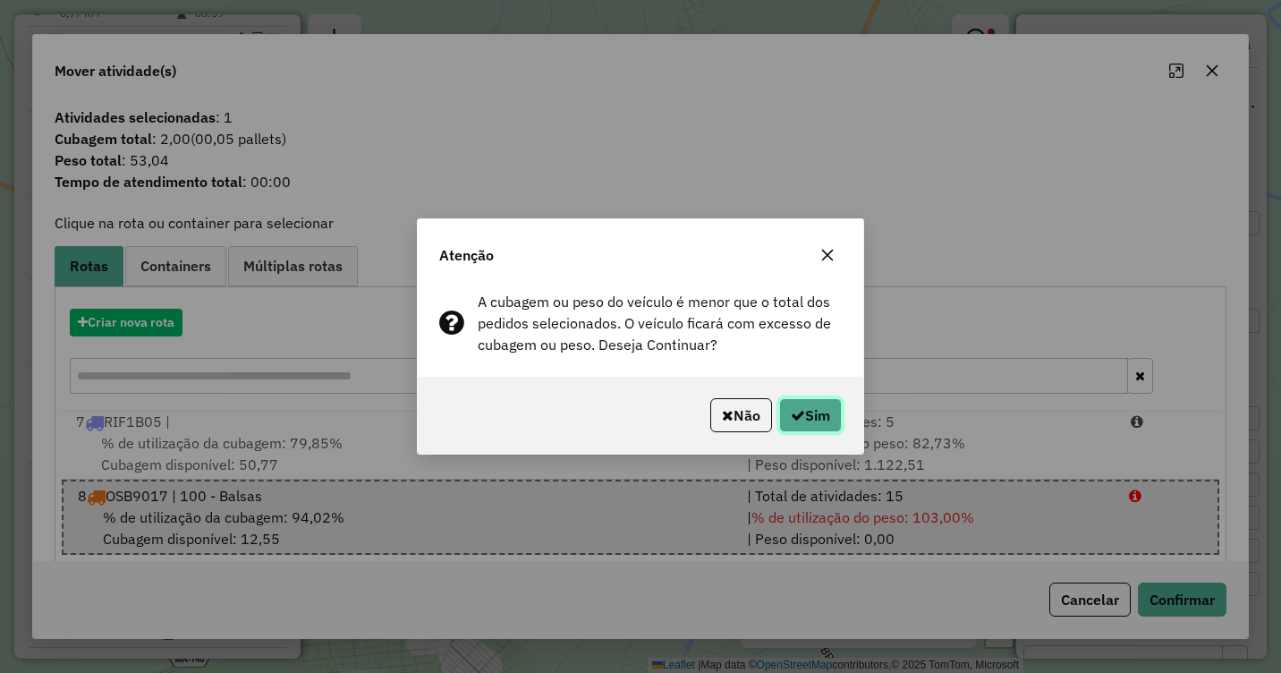
click at [836, 413] on button "Sim" at bounding box center [810, 415] width 63 height 34
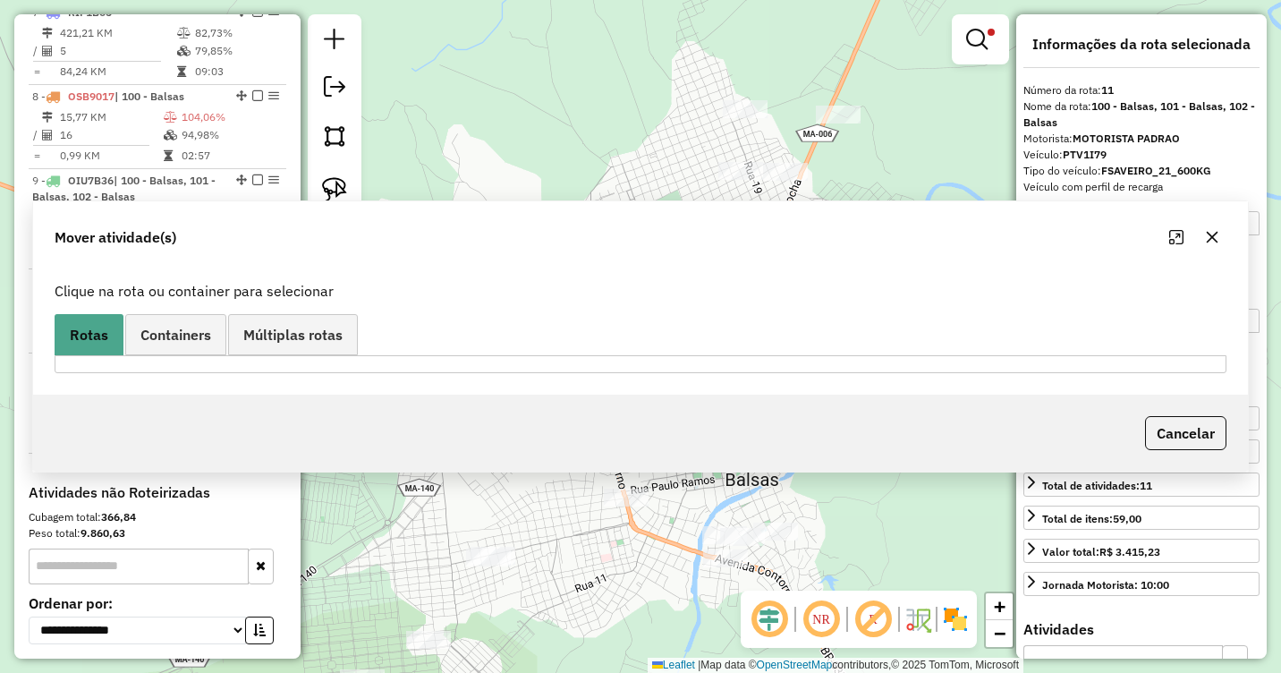
scroll to position [1358, 0]
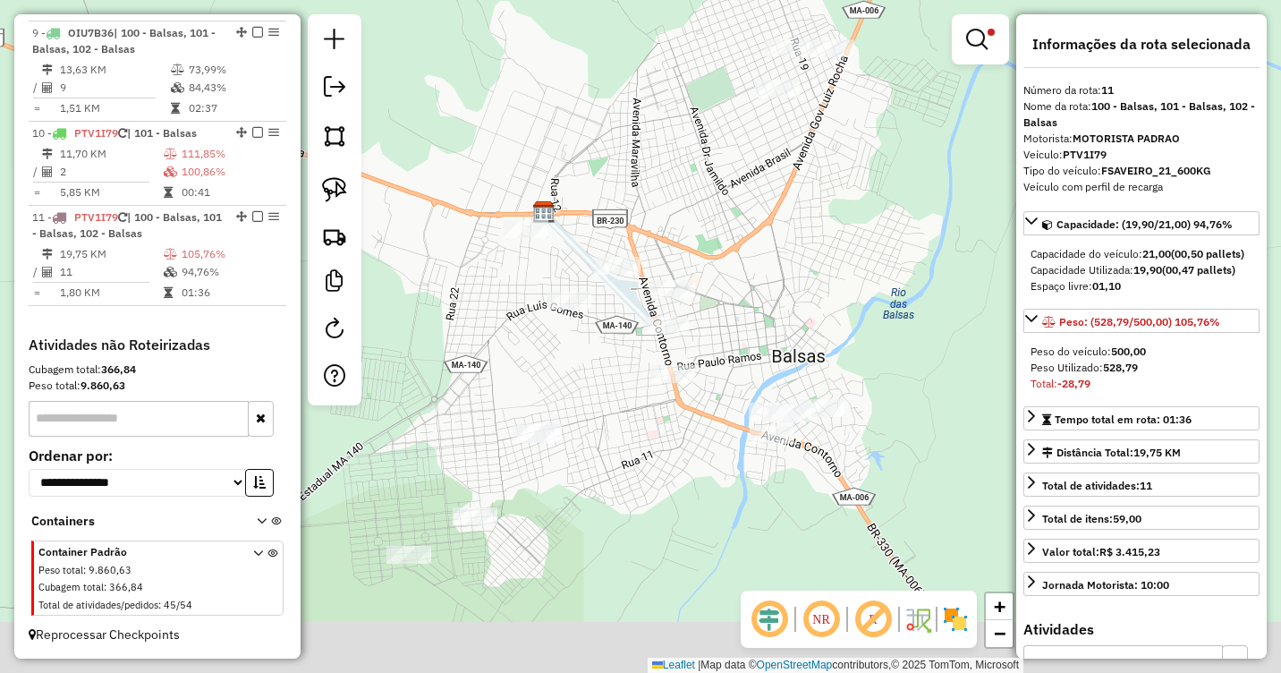
drag, startPoint x: 804, startPoint y: 355, endPoint x: 853, endPoint y: 229, distance: 135.4
click at [852, 228] on div "Limpar filtros Janela de atendimento Grade de atendimento Capacidade Transporta…" at bounding box center [640, 336] width 1281 height 673
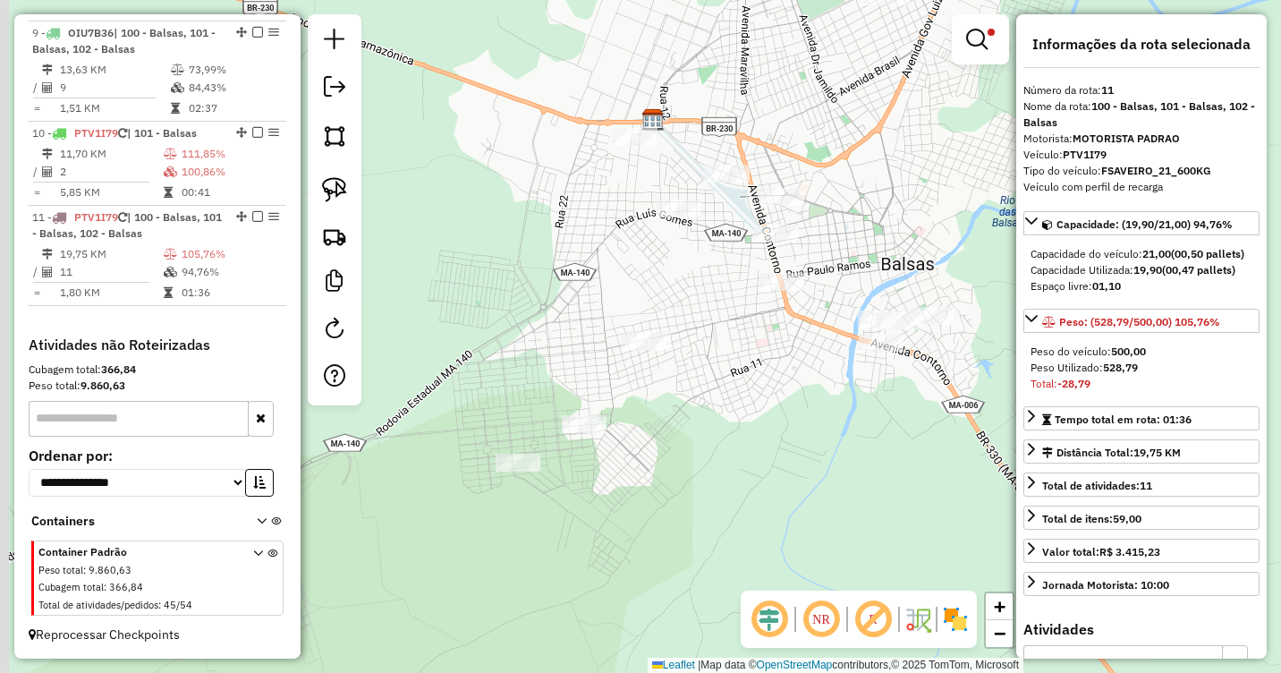
drag, startPoint x: 607, startPoint y: 479, endPoint x: 767, endPoint y: 338, distance: 213.6
click at [767, 338] on div "Limpar filtros Janela de atendimento Grade de atendimento Capacidade Transporta…" at bounding box center [640, 336] width 1281 height 673
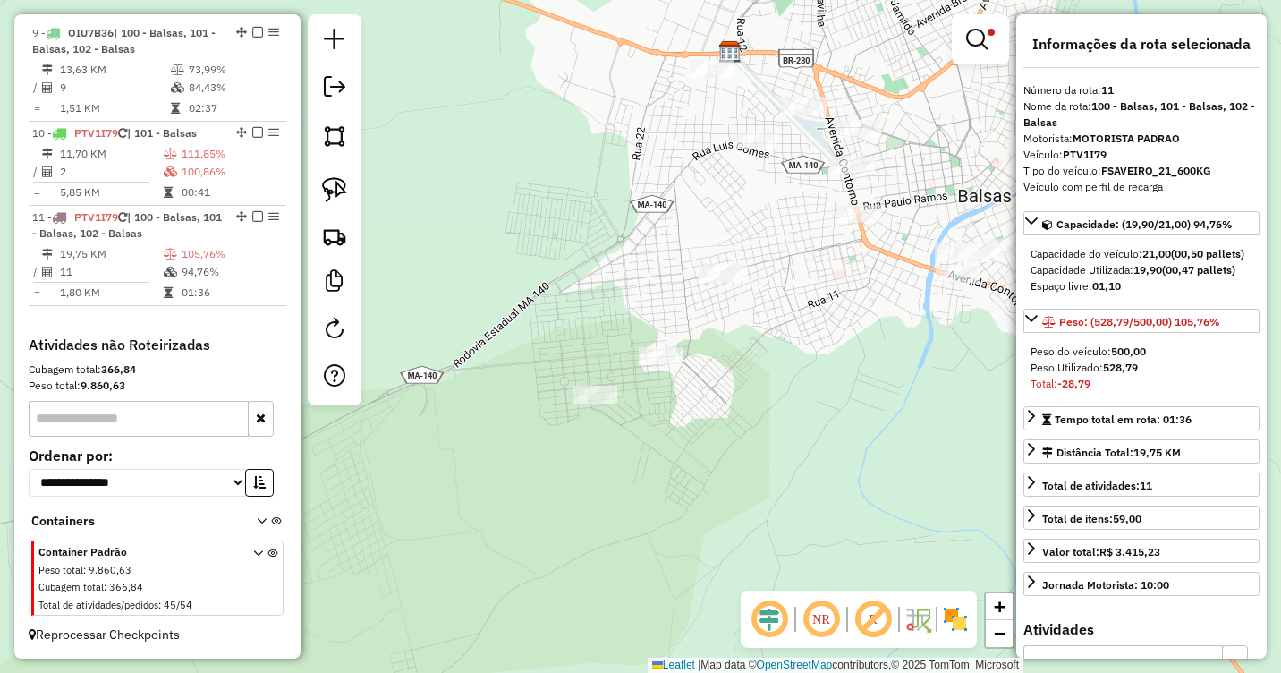
drag, startPoint x: 736, startPoint y: 413, endPoint x: 772, endPoint y: 388, distance: 43.7
click at [772, 388] on div "Limpar filtros Janela de atendimento Grade de atendimento Capacidade Transporta…" at bounding box center [640, 336] width 1281 height 673
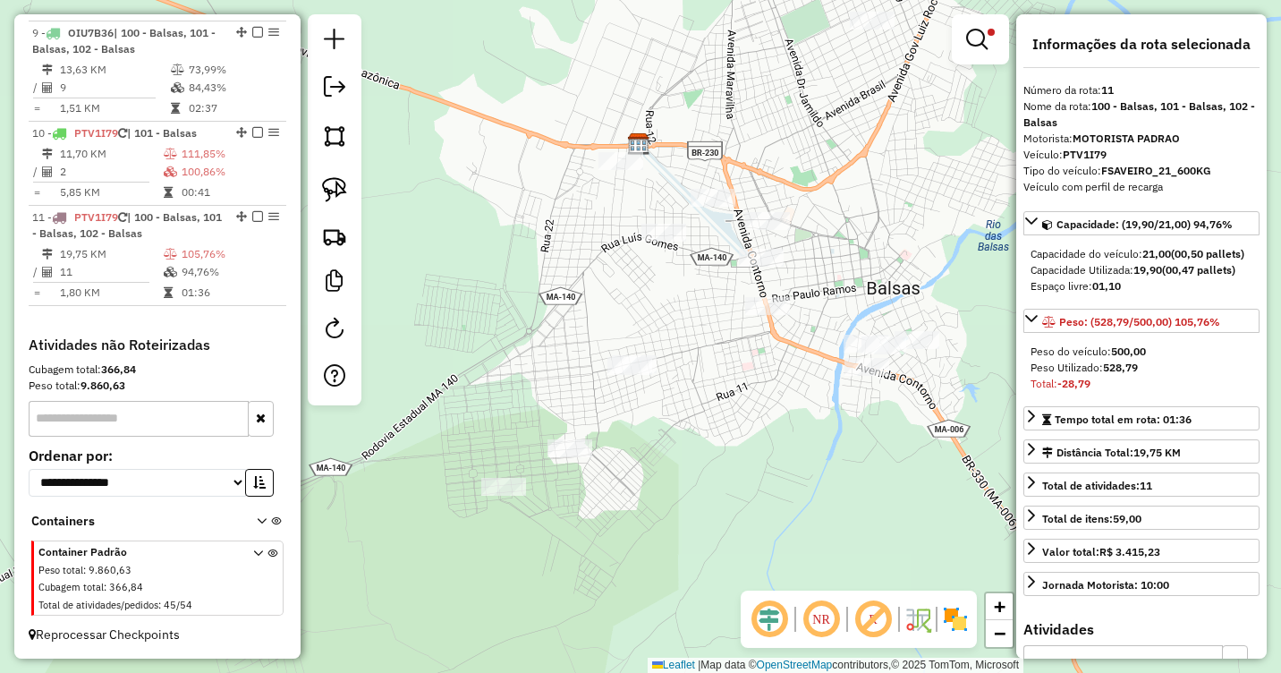
drag, startPoint x: 812, startPoint y: 371, endPoint x: 690, endPoint y: 488, distance: 169.6
click at [690, 488] on div "Limpar filtros Janela de atendimento Grade de atendimento Capacidade Transporta…" at bounding box center [640, 336] width 1281 height 673
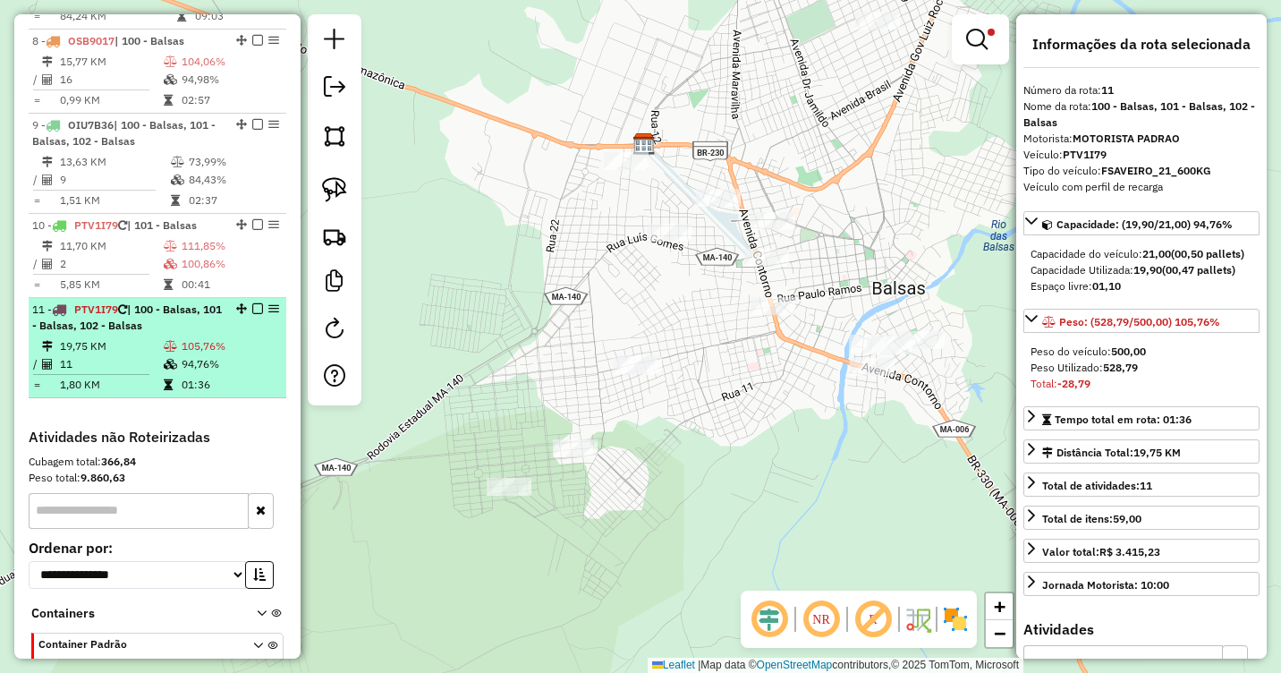
scroll to position [1268, 0]
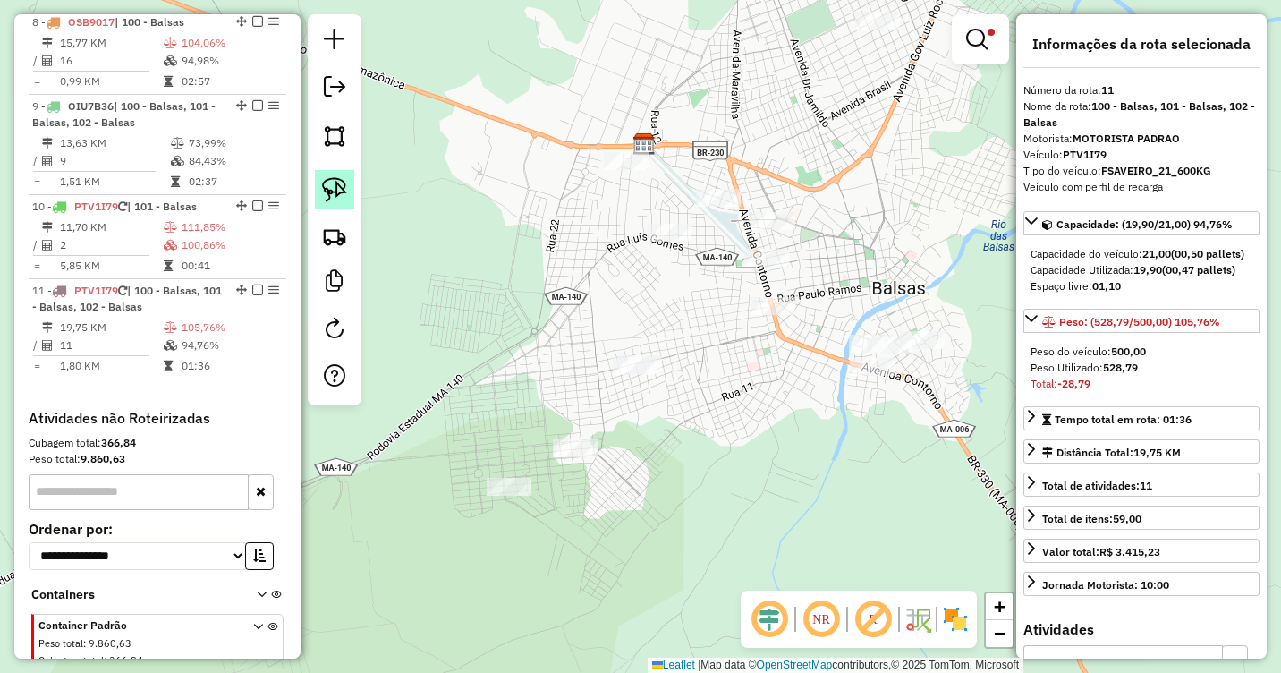
click at [336, 198] on img at bounding box center [334, 189] width 25 height 25
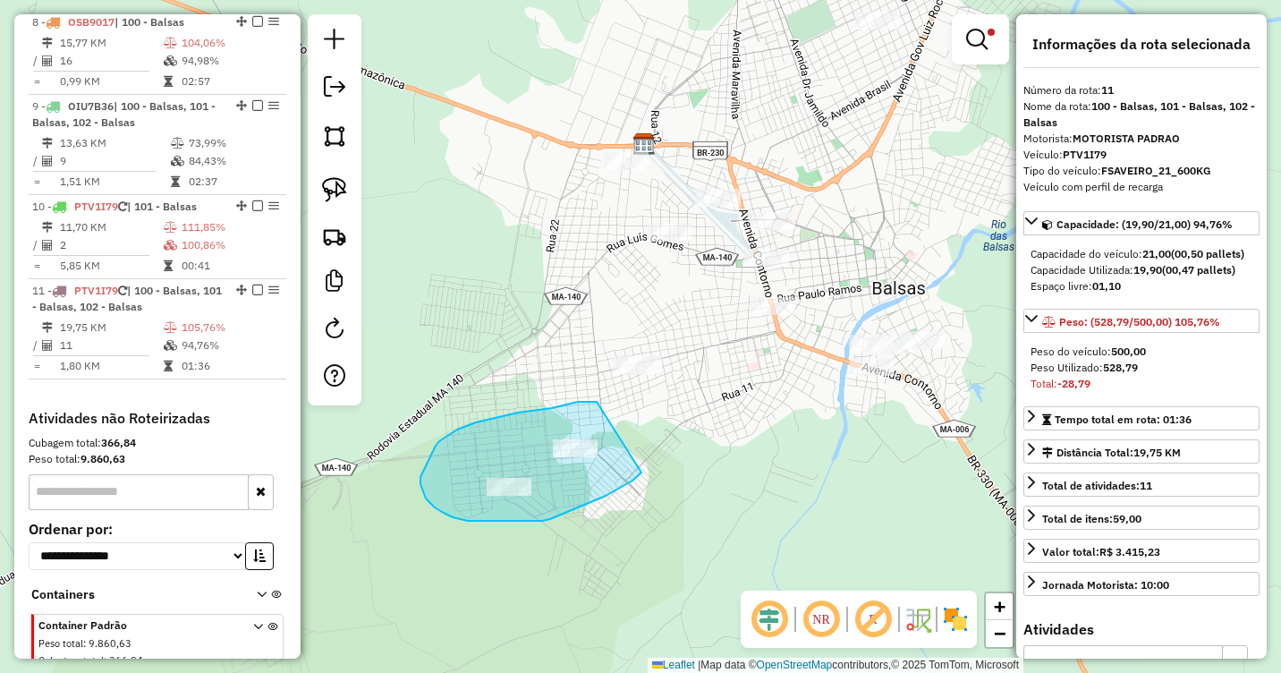
drag, startPoint x: 597, startPoint y: 402, endPoint x: 641, endPoint y: 472, distance: 83.6
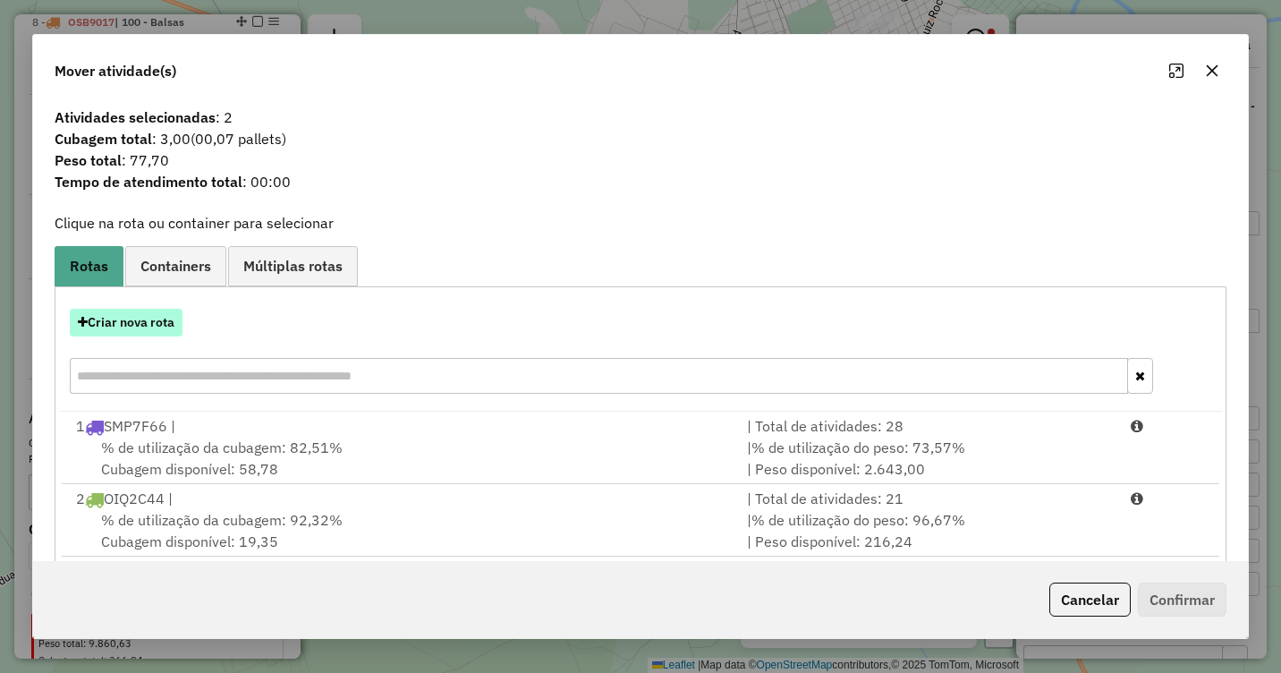
click at [134, 317] on button "Criar nova rota" at bounding box center [126, 323] width 113 height 28
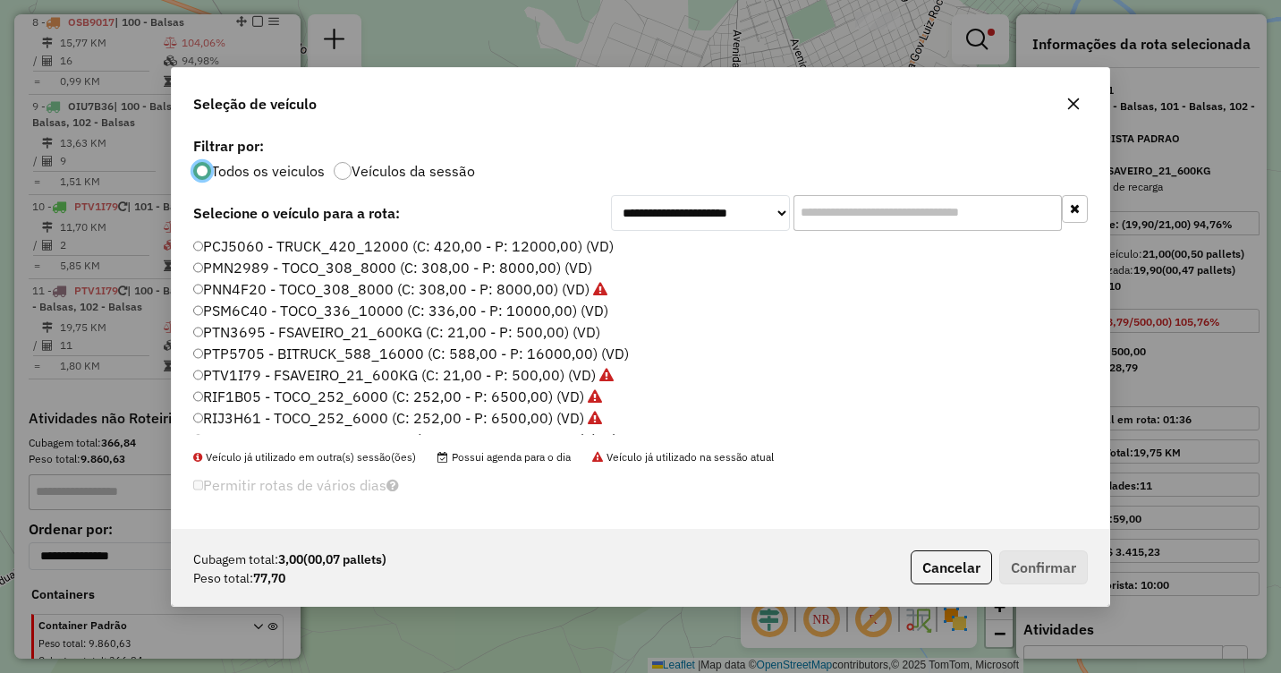
scroll to position [268, 0]
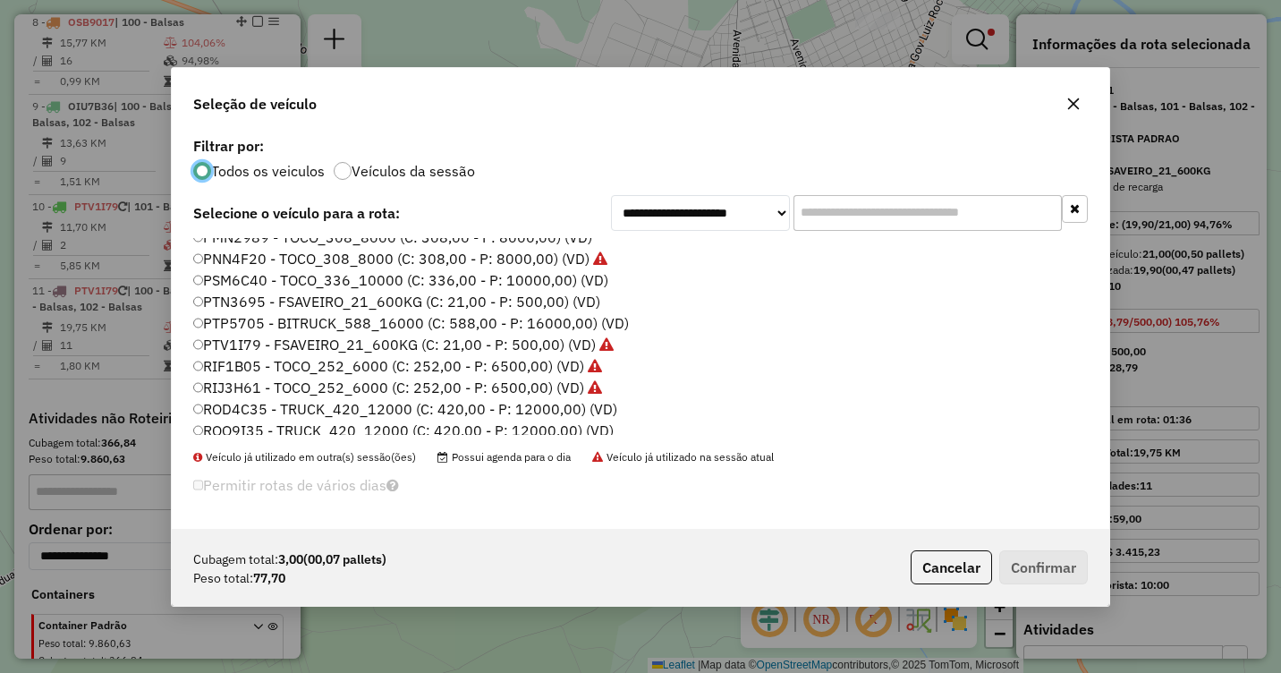
click at [228, 346] on label "PTV1I79 - FSAVEIRO_21_600KG (C: 21,00 - P: 500,00) (VD)" at bounding box center [403, 344] width 420 height 21
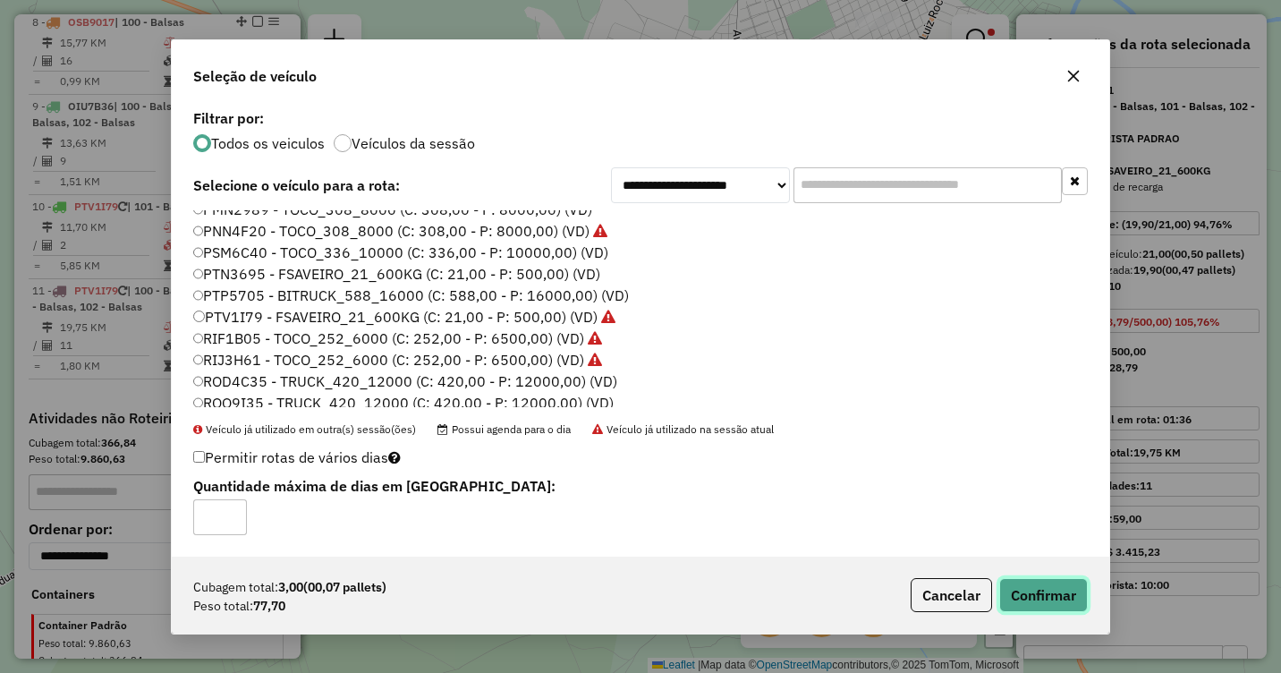
click at [1051, 594] on button "Confirmar" at bounding box center [1043, 595] width 89 height 34
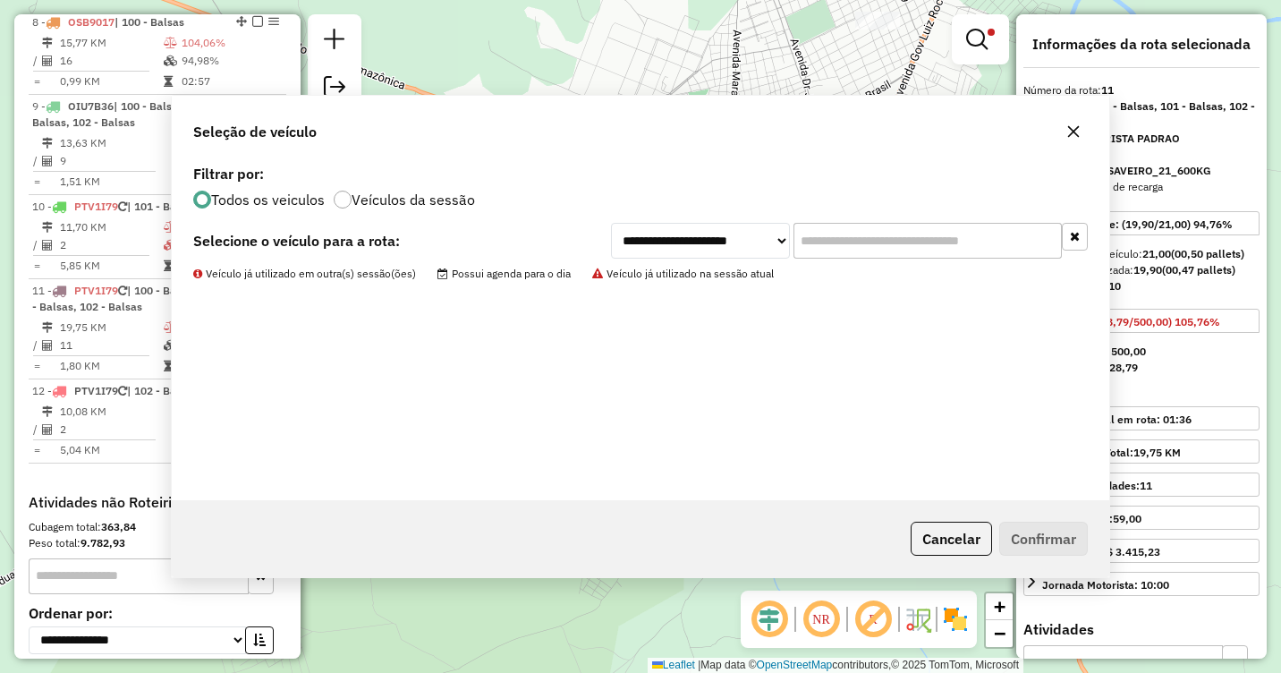
scroll to position [1442, 0]
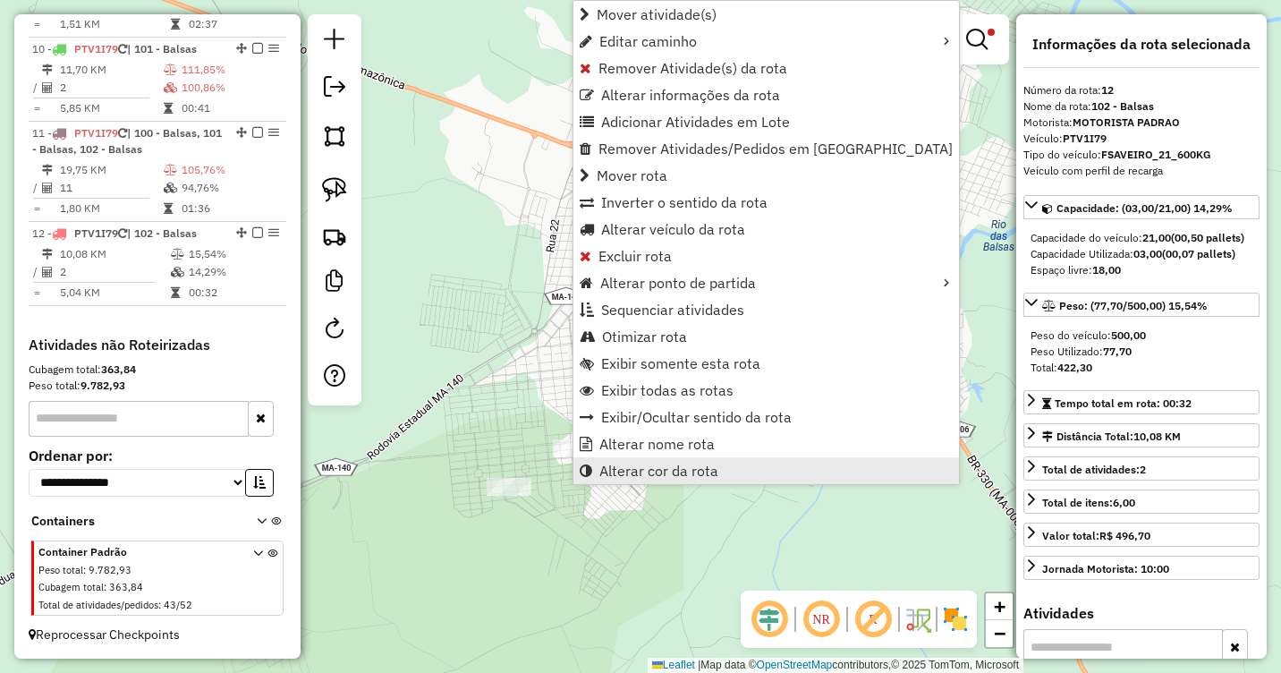
drag, startPoint x: 634, startPoint y: 455, endPoint x: 637, endPoint y: 470, distance: 14.6
click at [637, 470] on ul "Mover atividade(s) Editar caminho Remover Atividade(s) da rota Alterar informaç…" at bounding box center [766, 242] width 386 height 483
click at [637, 471] on span "Alterar cor da rota" at bounding box center [658, 470] width 119 height 14
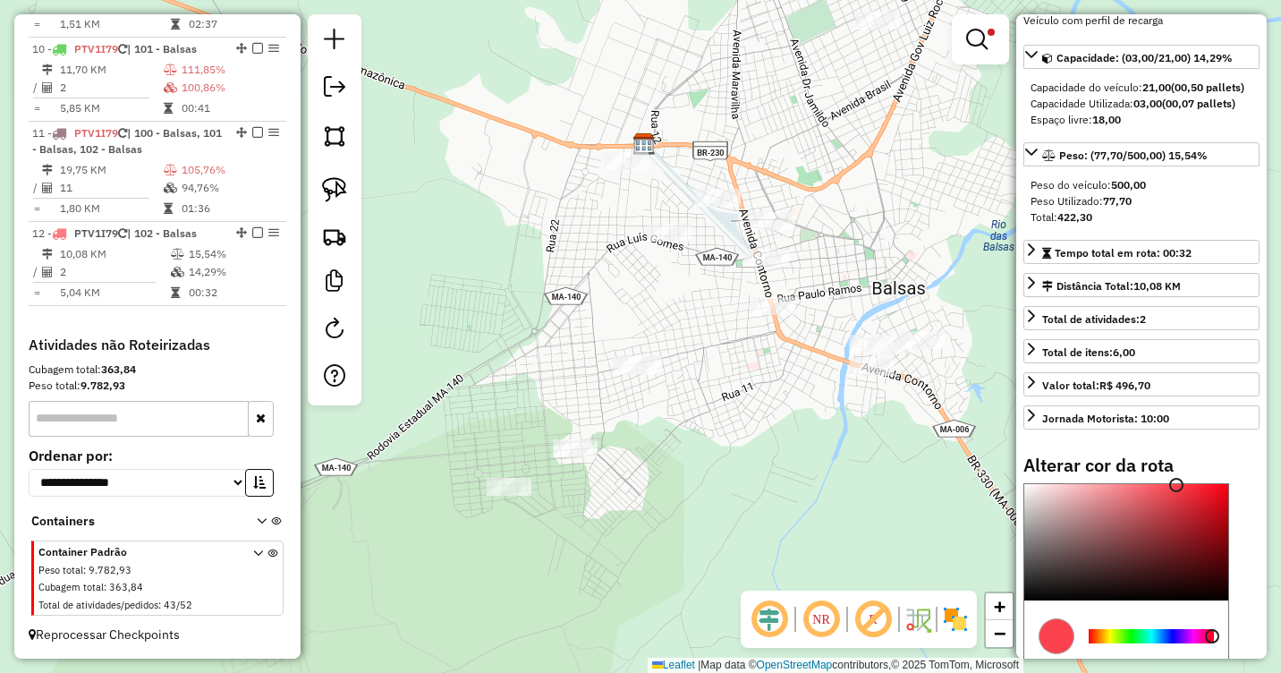
scroll to position [268, 0]
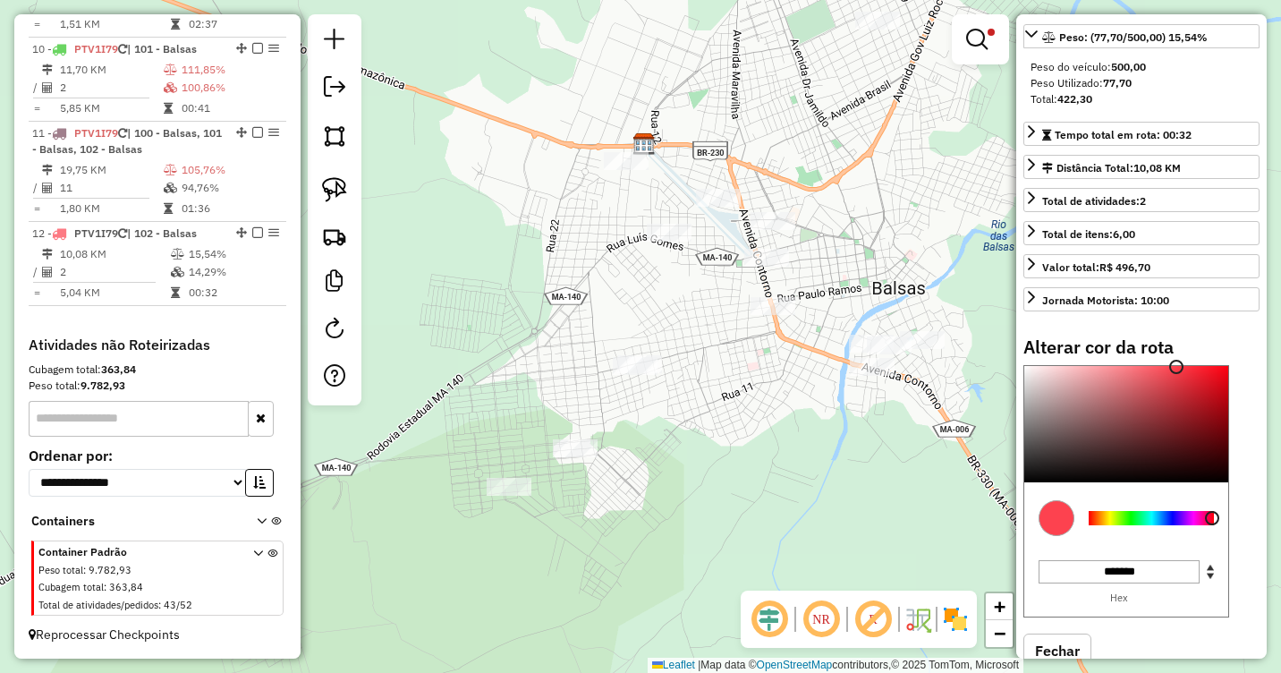
type input "*******"
click at [1119, 525] on div at bounding box center [1151, 518] width 125 height 14
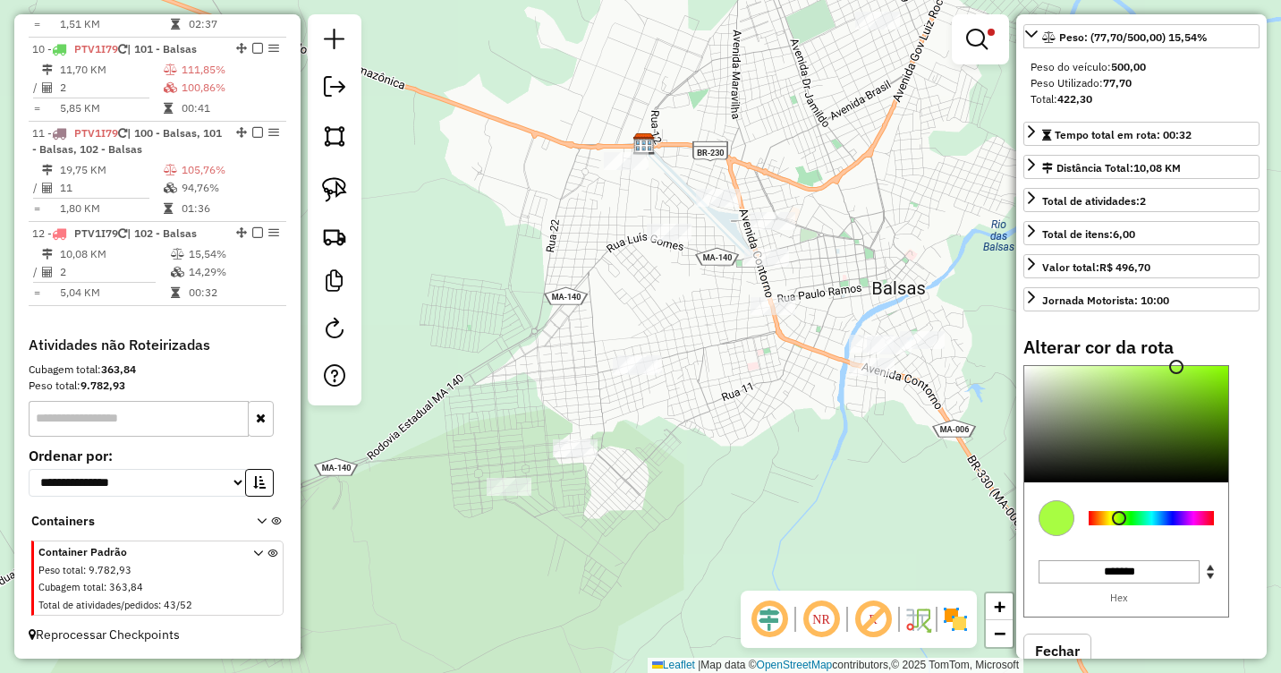
click at [647, 474] on div "Limpar filtros Janela de atendimento Grade de atendimento Capacidade Transporta…" at bounding box center [640, 336] width 1281 height 673
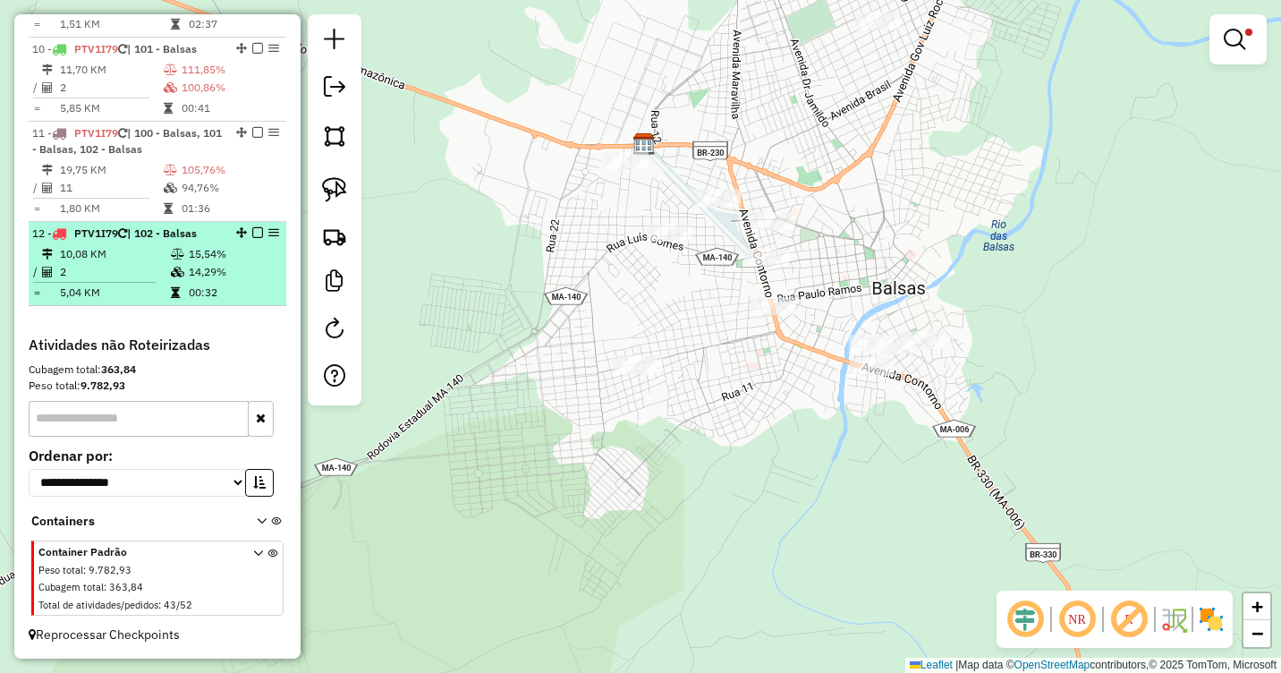
click at [130, 252] on td "10,08 KM" at bounding box center [114, 254] width 111 height 18
select select "**********"
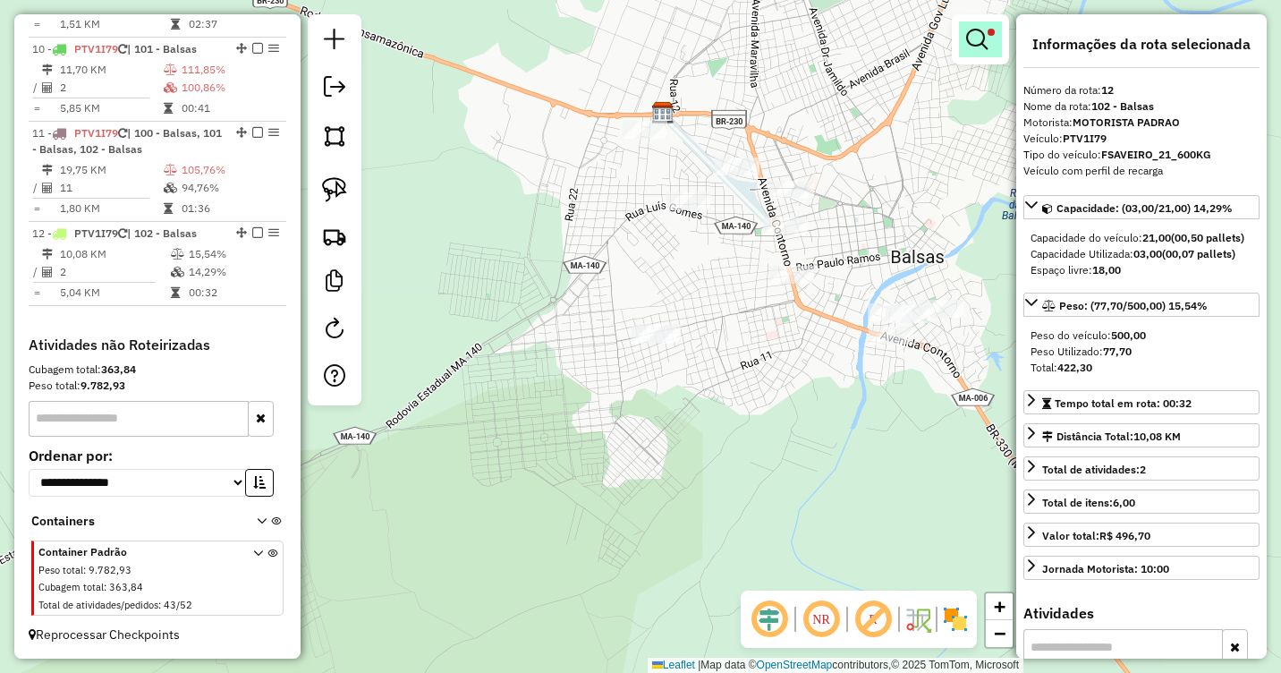
click at [981, 30] on em at bounding box center [976, 39] width 21 height 21
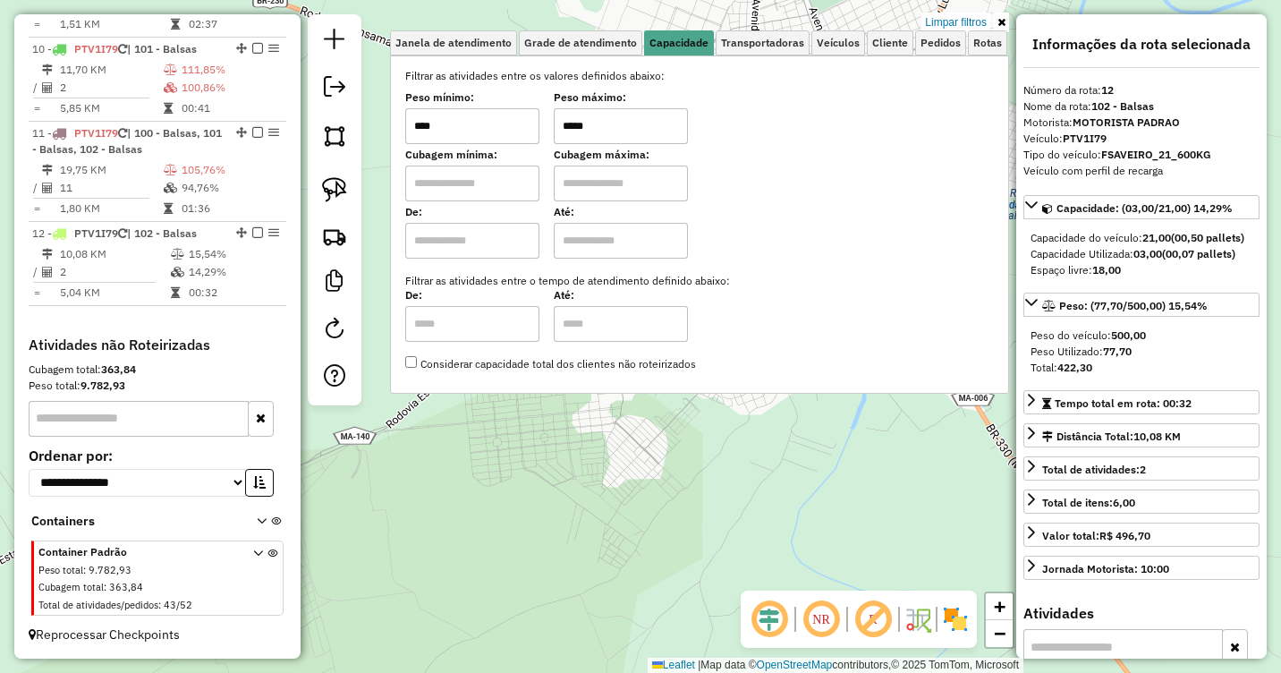
drag, startPoint x: 578, startPoint y: 124, endPoint x: 538, endPoint y: 126, distance: 40.3
click at [538, 126] on div "Peso mínimo: **** Peso máximo: *****" at bounding box center [699, 119] width 589 height 50
click at [750, 479] on div "Limpar filtros Janela de atendimento Grade de atendimento Capacidade Transporta…" at bounding box center [640, 336] width 1281 height 673
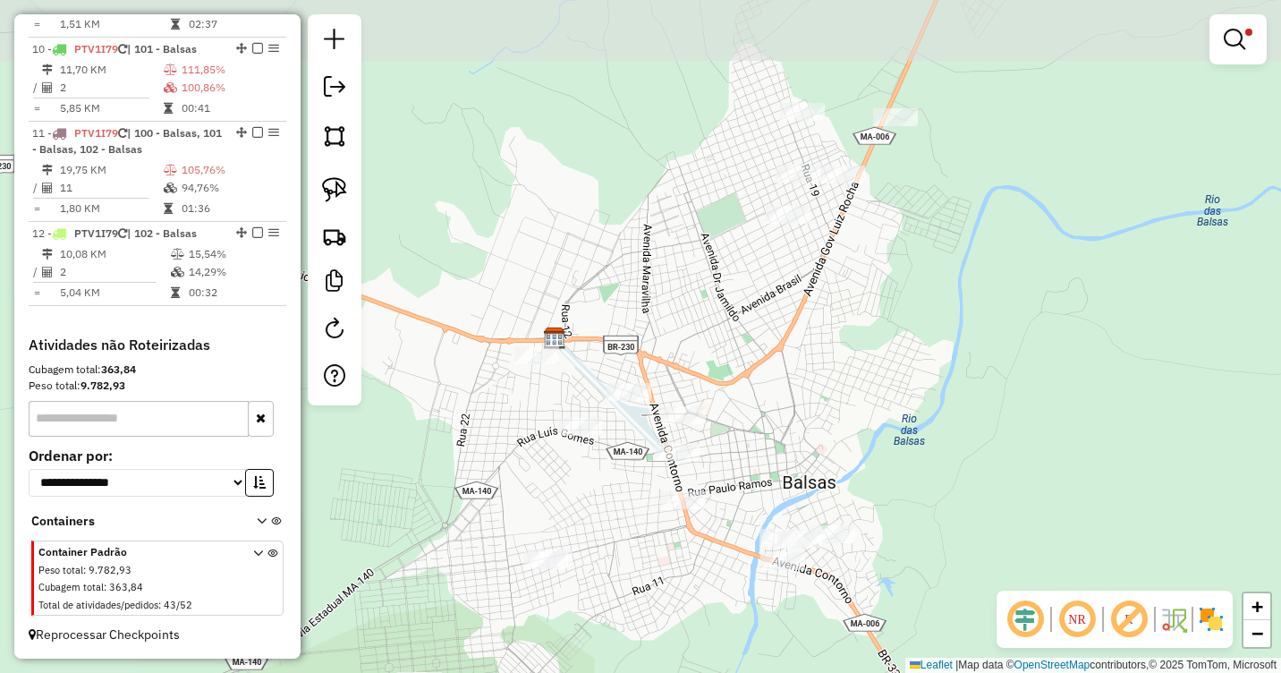
drag, startPoint x: 751, startPoint y: 405, endPoint x: 650, endPoint y: 602, distance: 221.2
click at [650, 602] on div "Limpar filtros Janela de atendimento Grade de atendimento Capacidade Transporta…" at bounding box center [640, 336] width 1281 height 673
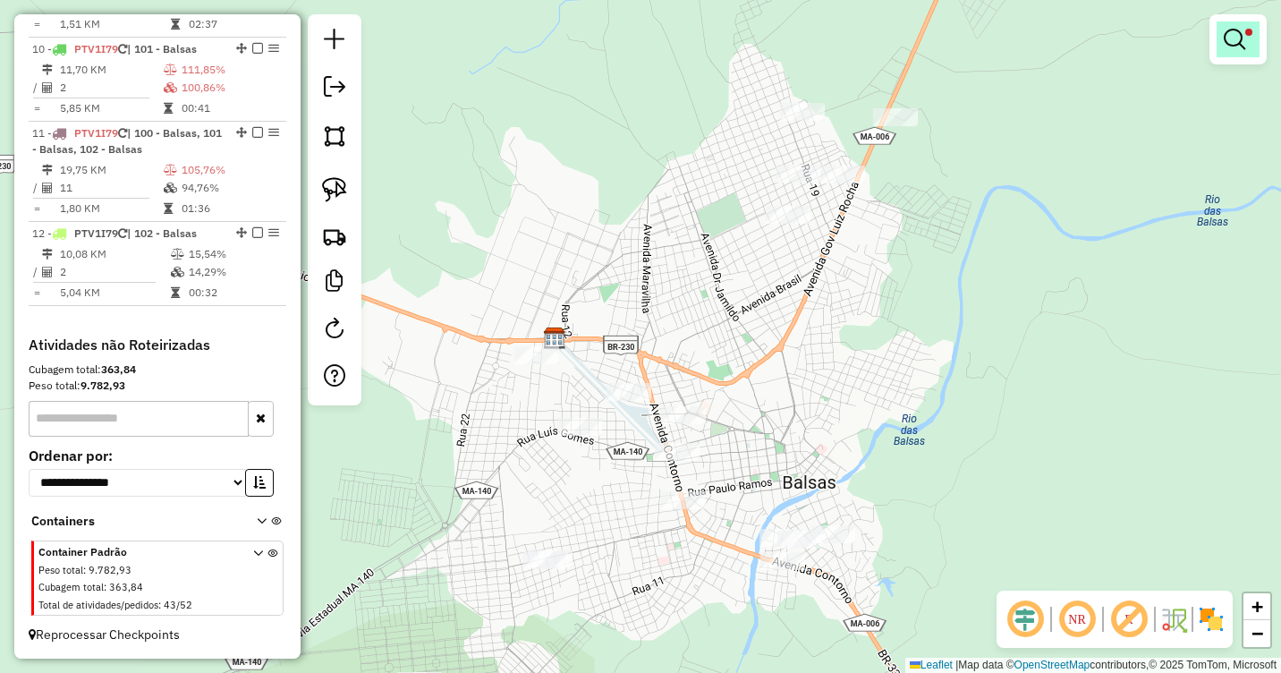
click at [1246, 46] on link at bounding box center [1238, 39] width 43 height 36
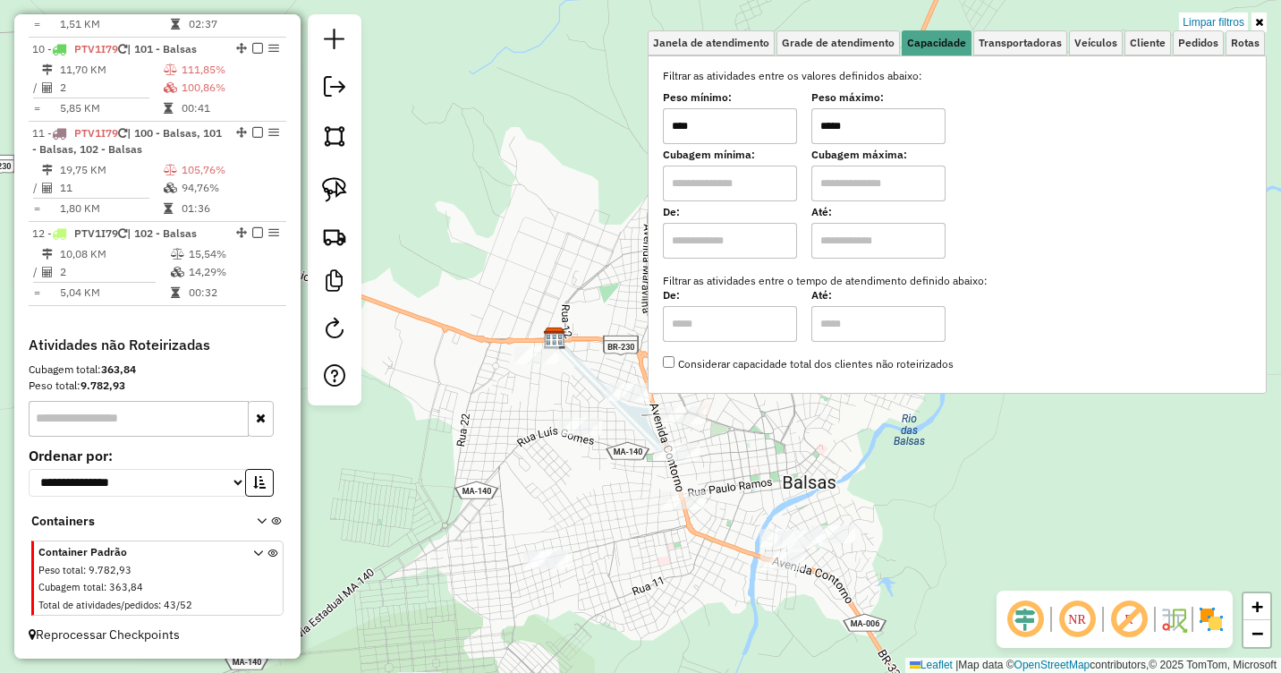
drag, startPoint x: 834, startPoint y: 127, endPoint x: 790, endPoint y: 125, distance: 43.9
click at [791, 125] on div "Peso mínimo: **** Peso máximo: *****" at bounding box center [957, 119] width 589 height 50
type input "******"
click at [827, 481] on div "Limpar filtros Janela de atendimento Grade de atendimento Capacidade Transporta…" at bounding box center [640, 336] width 1281 height 673
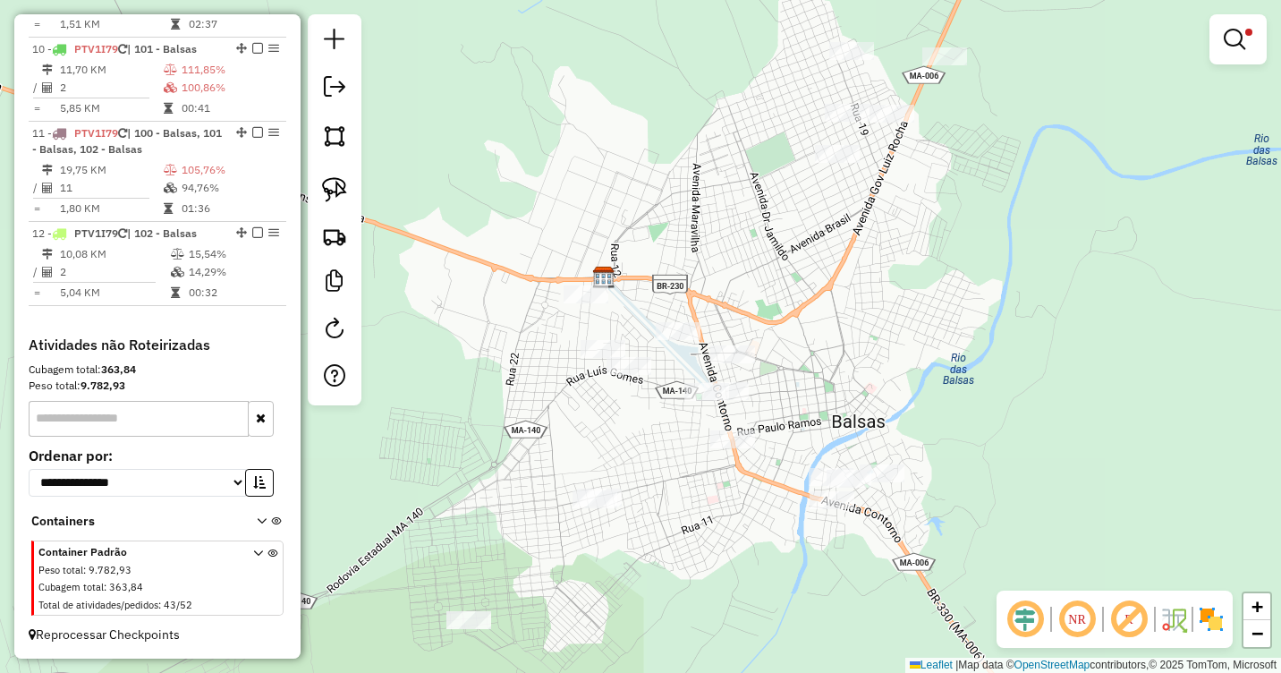
drag, startPoint x: 623, startPoint y: 481, endPoint x: 668, endPoint y: 403, distance: 89.8
click at [668, 420] on div "Limpar filtros Janela de atendimento Grade de atendimento Capacidade Transporta…" at bounding box center [640, 336] width 1281 height 673
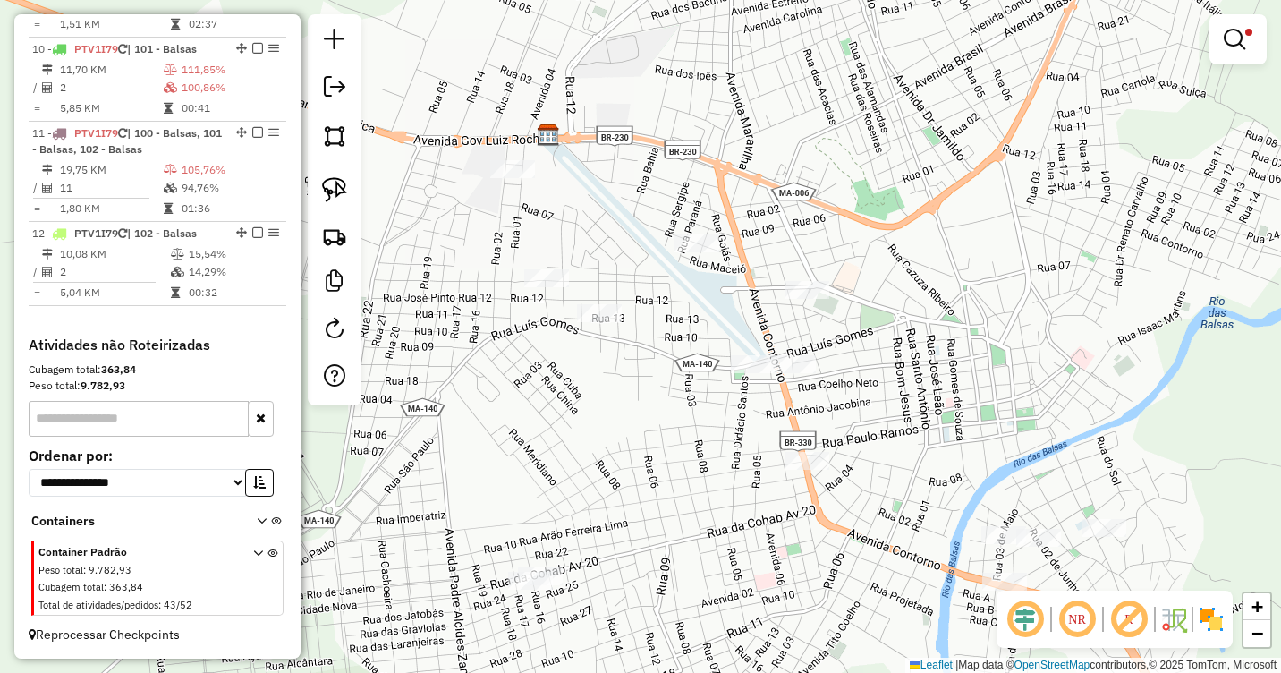
drag, startPoint x: 665, startPoint y: 361, endPoint x: 666, endPoint y: 376, distance: 14.3
click at [666, 376] on div "Limpar filtros Janela de atendimento Grade de atendimento Capacidade Transporta…" at bounding box center [640, 336] width 1281 height 673
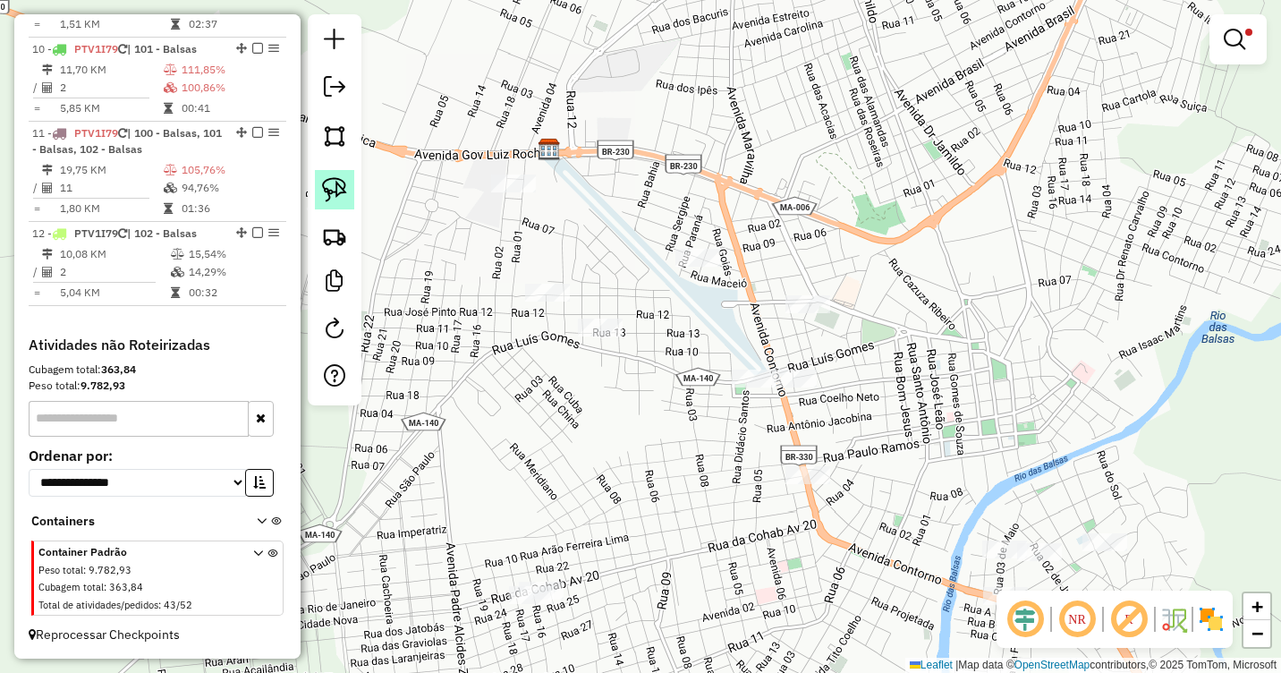
click at [324, 190] on img at bounding box center [334, 189] width 25 height 25
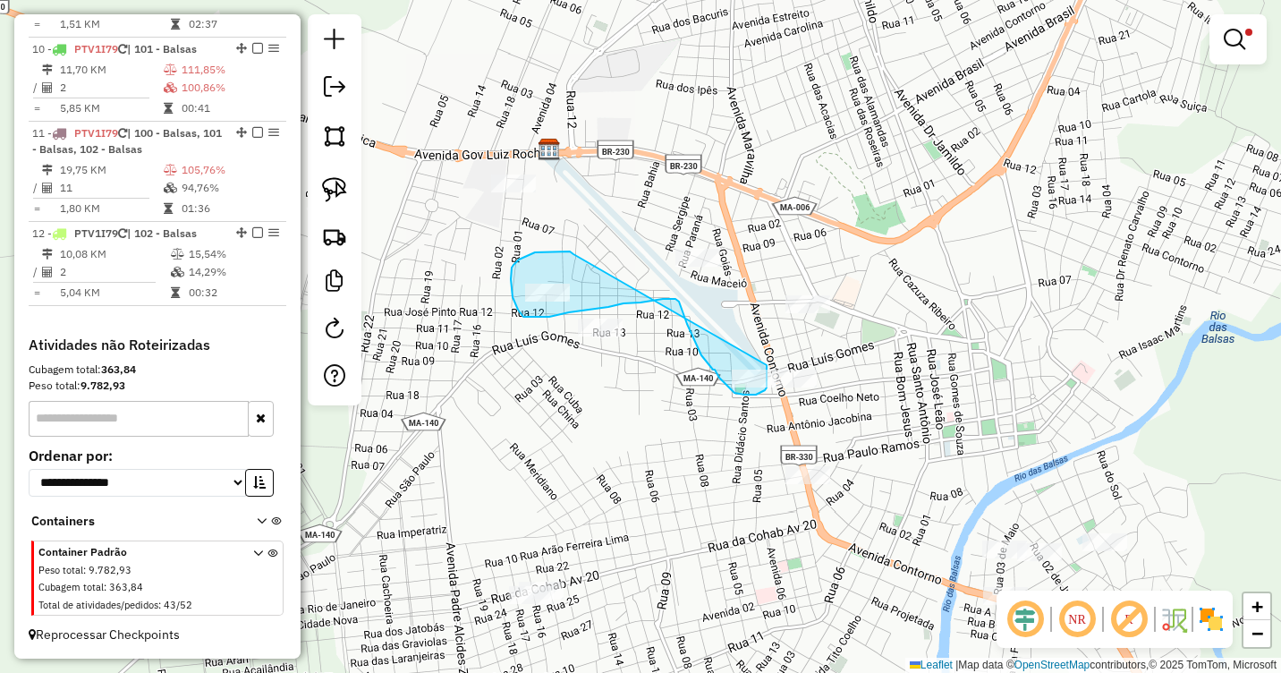
drag, startPoint x: 560, startPoint y: 251, endPoint x: 764, endPoint y: 357, distance: 229.6
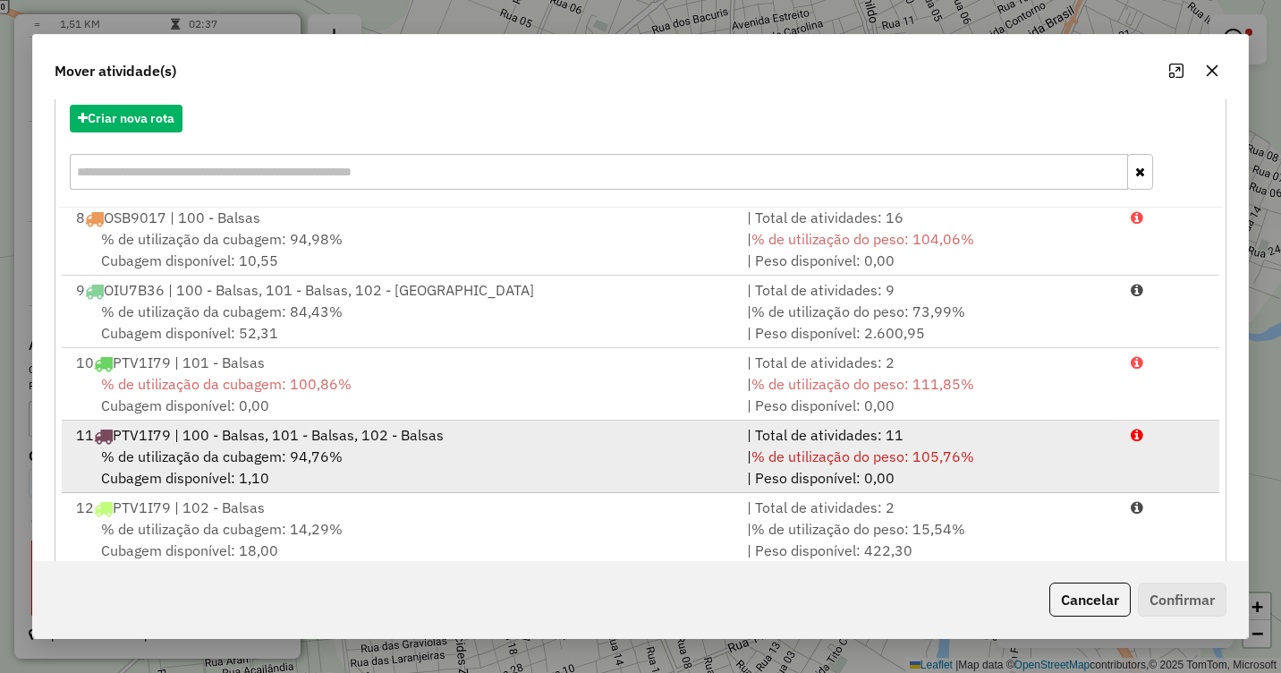
scroll to position [239, 0]
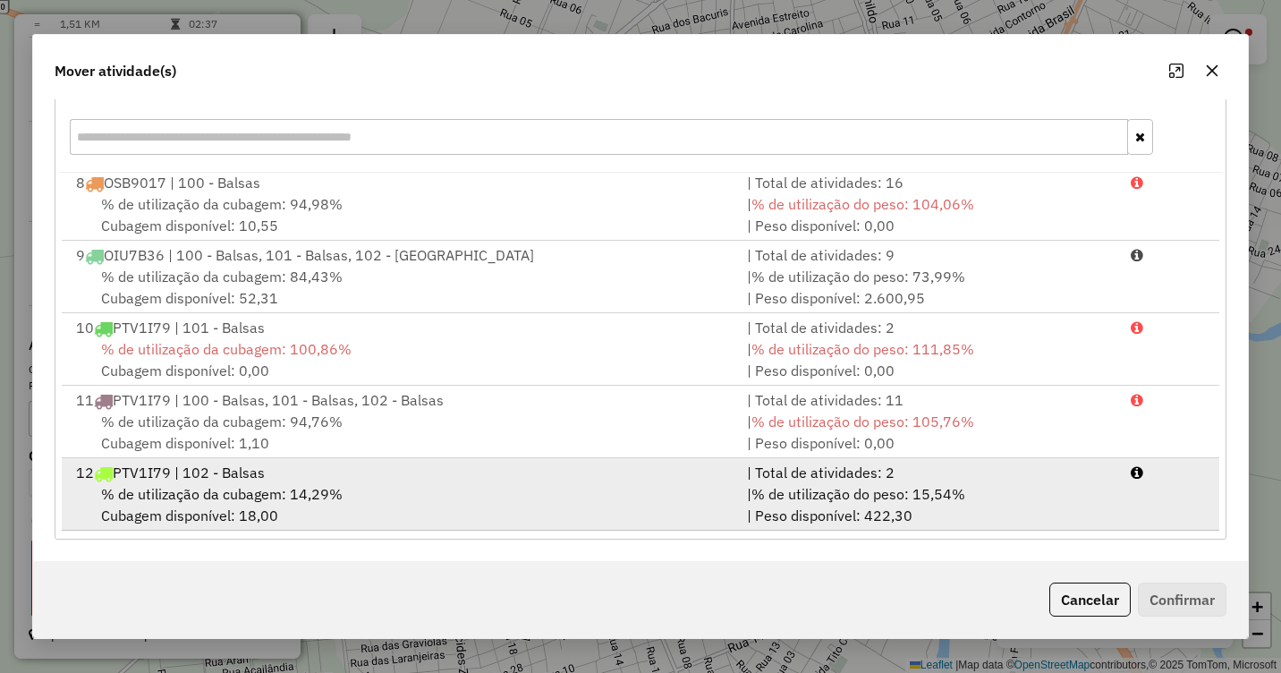
click at [199, 481] on div "12 PTV1I79 | 102 - Balsas" at bounding box center [400, 472] width 671 height 21
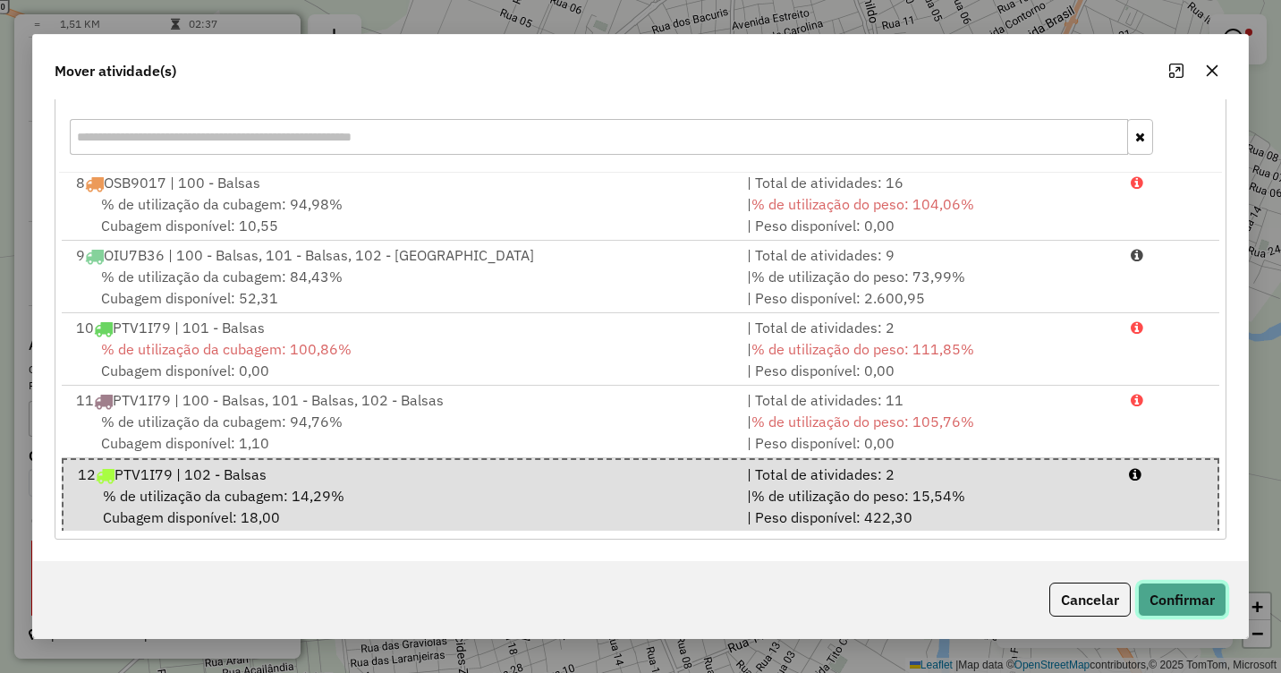
click at [1174, 595] on button "Confirmar" at bounding box center [1182, 599] width 89 height 34
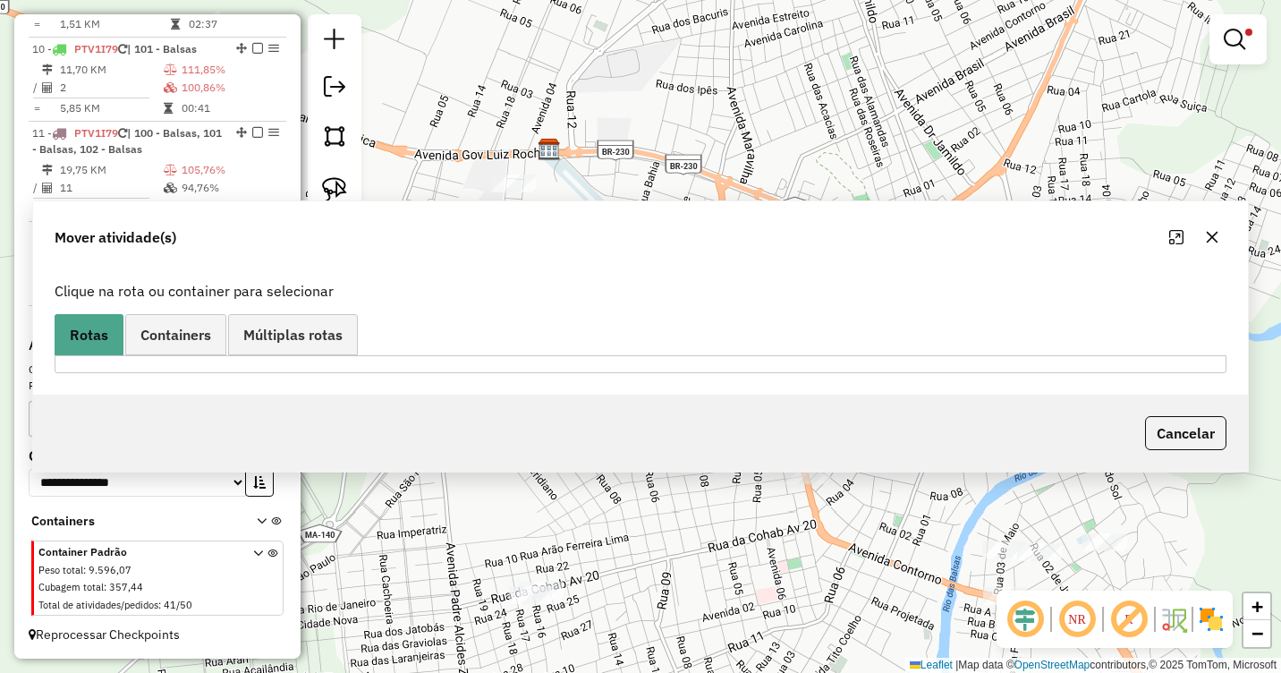
scroll to position [0, 0]
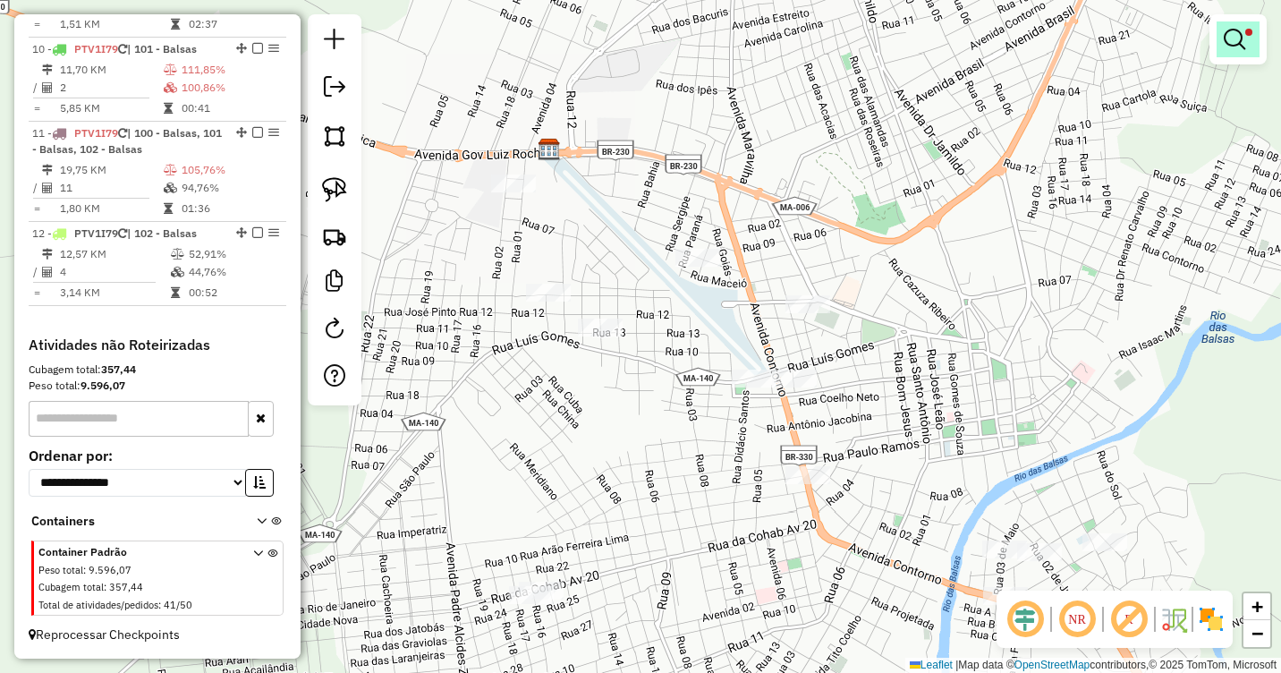
click at [1249, 38] on link at bounding box center [1238, 39] width 43 height 36
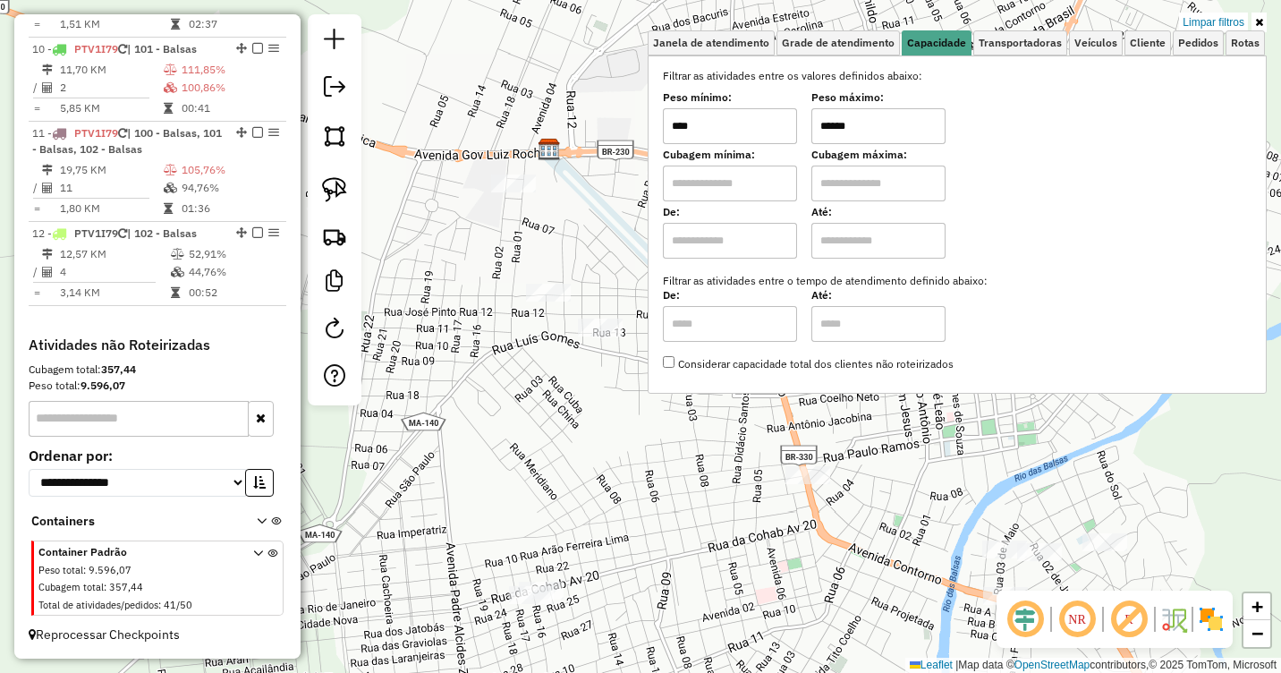
drag, startPoint x: 834, startPoint y: 122, endPoint x: 798, endPoint y: 126, distance: 36.1
click at [798, 126] on div "Peso mínimo: **** Peso máximo: ******" at bounding box center [957, 119] width 589 height 50
click at [830, 128] on input "******" at bounding box center [878, 126] width 134 height 36
drag, startPoint x: 838, startPoint y: 125, endPoint x: 794, endPoint y: 128, distance: 43.9
click at [794, 128] on div "Peso mínimo: **** Peso máximo: ******" at bounding box center [957, 119] width 589 height 50
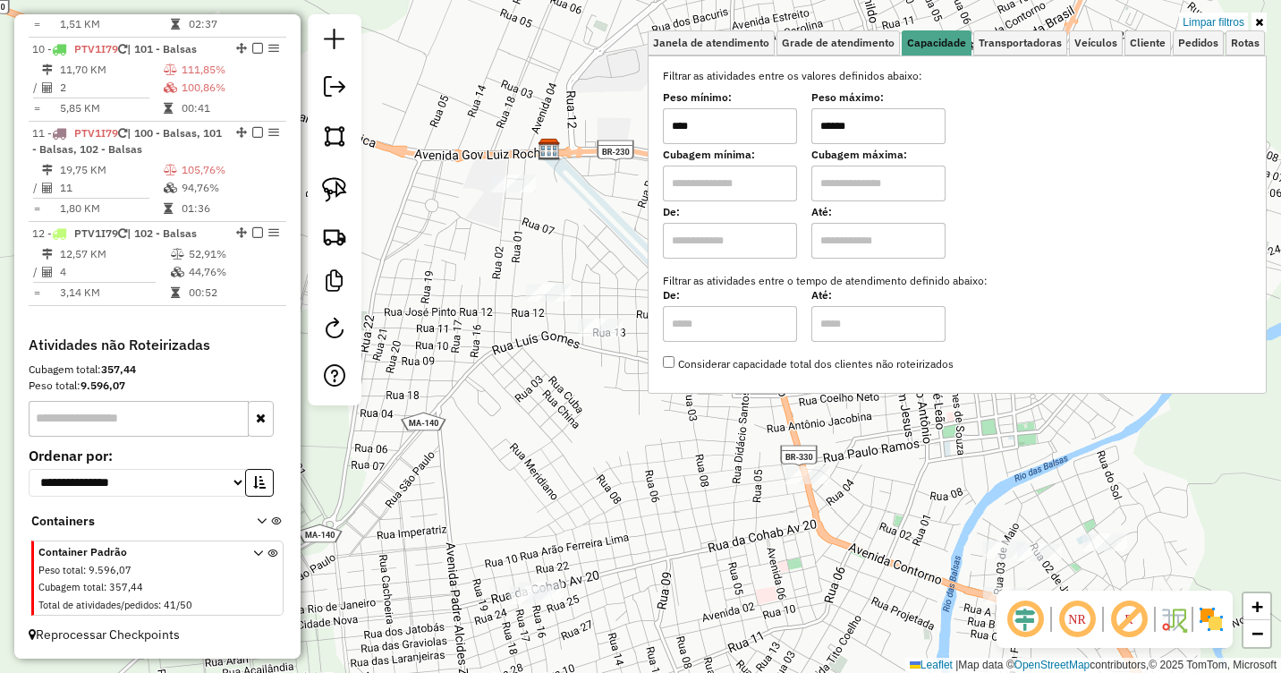
drag, startPoint x: 884, startPoint y: 127, endPoint x: 765, endPoint y: 114, distance: 119.7
click at [765, 114] on div "Peso mínimo: **** Peso máximo: ******" at bounding box center [957, 119] width 589 height 50
type input "******"
drag, startPoint x: 645, startPoint y: 461, endPoint x: 651, endPoint y: 437, distance: 24.1
click at [651, 437] on div "Limpar filtros Janela de atendimento Grade de atendimento Capacidade Transporta…" at bounding box center [640, 336] width 1281 height 673
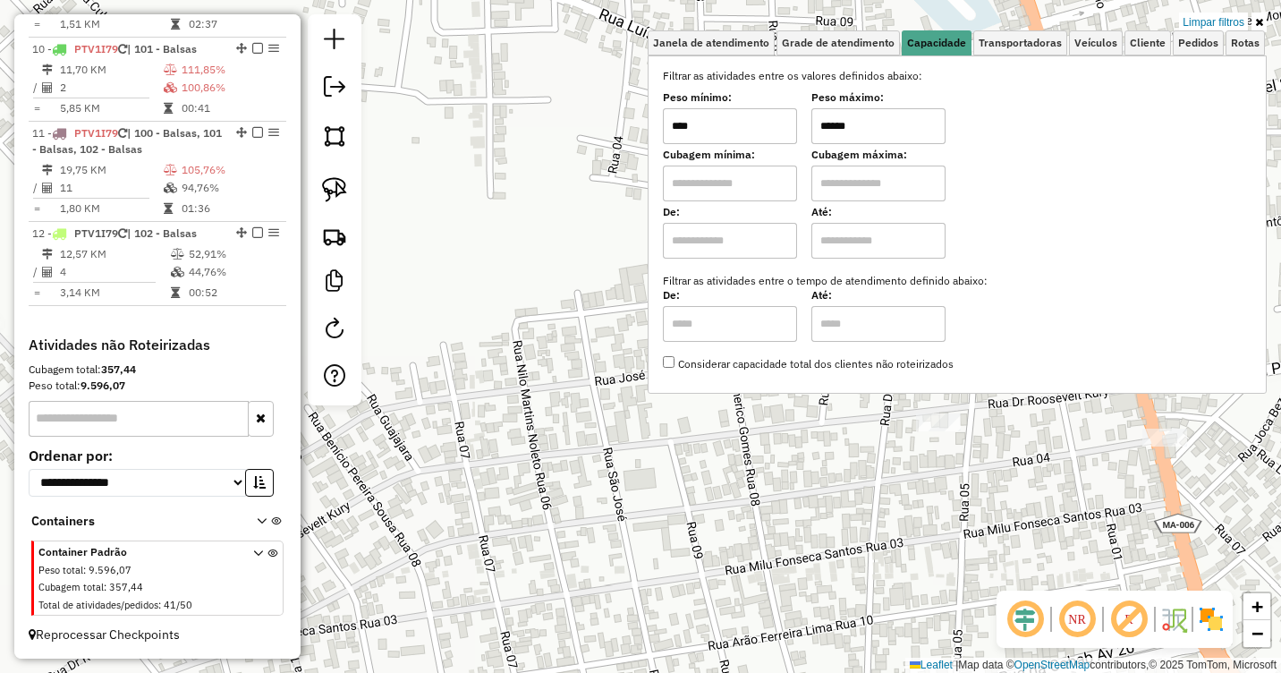
drag, startPoint x: 820, startPoint y: 494, endPoint x: 626, endPoint y: 544, distance: 200.5
click at [624, 547] on div "Limpar filtros Janela de atendimento Grade de atendimento Capacidade Transporta…" at bounding box center [640, 336] width 1281 height 673
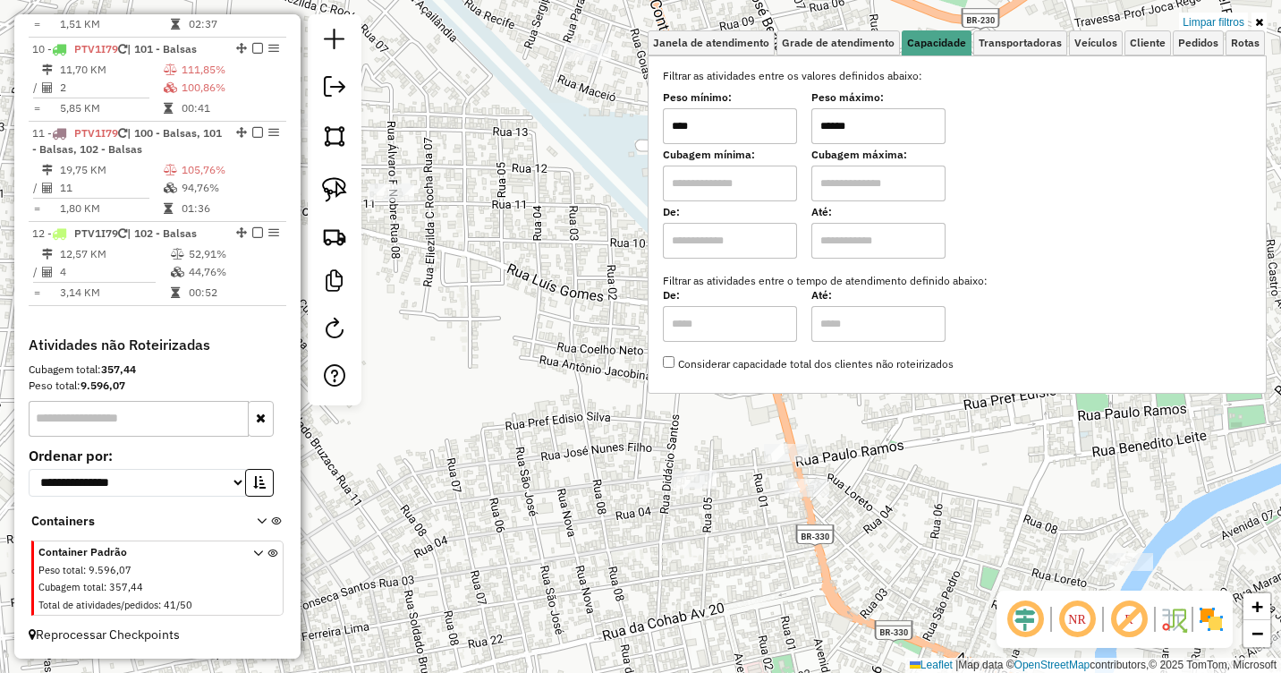
drag, startPoint x: 709, startPoint y: 510, endPoint x: 682, endPoint y: 520, distance: 29.4
click at [682, 520] on div "Limpar filtros Janela de atendimento Grade de atendimento Capacidade Transporta…" at bounding box center [640, 336] width 1281 height 673
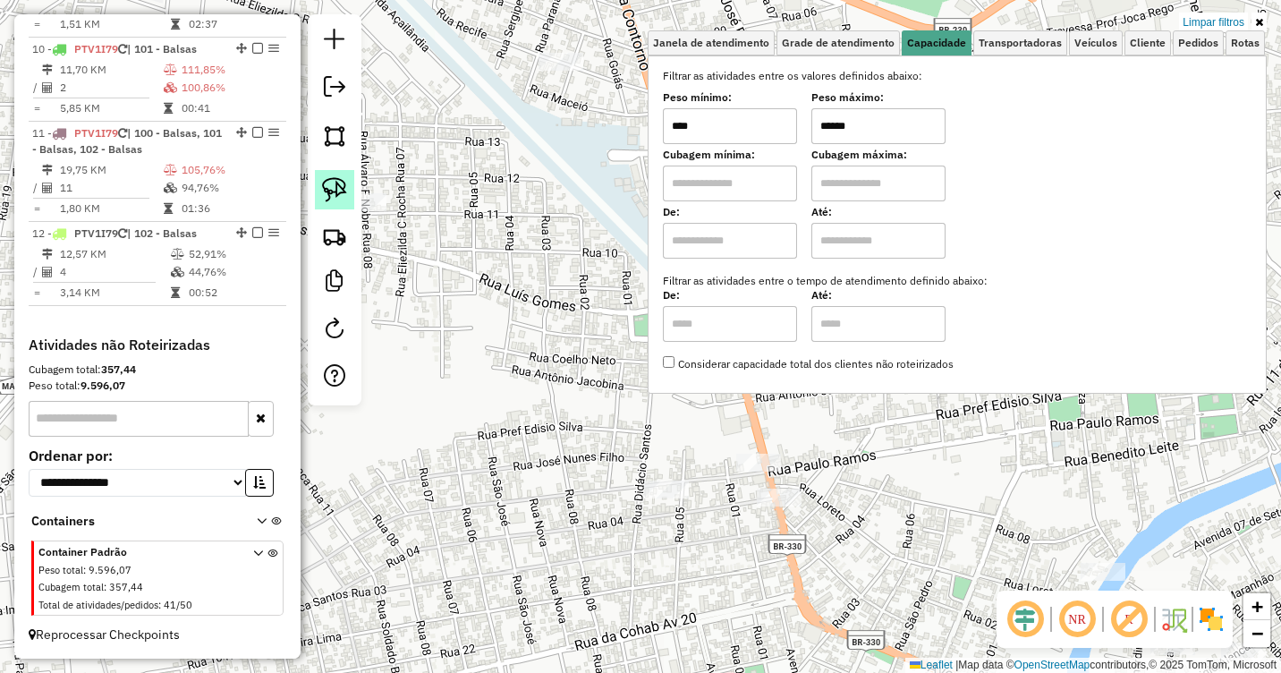
click at [333, 193] on img at bounding box center [334, 189] width 25 height 25
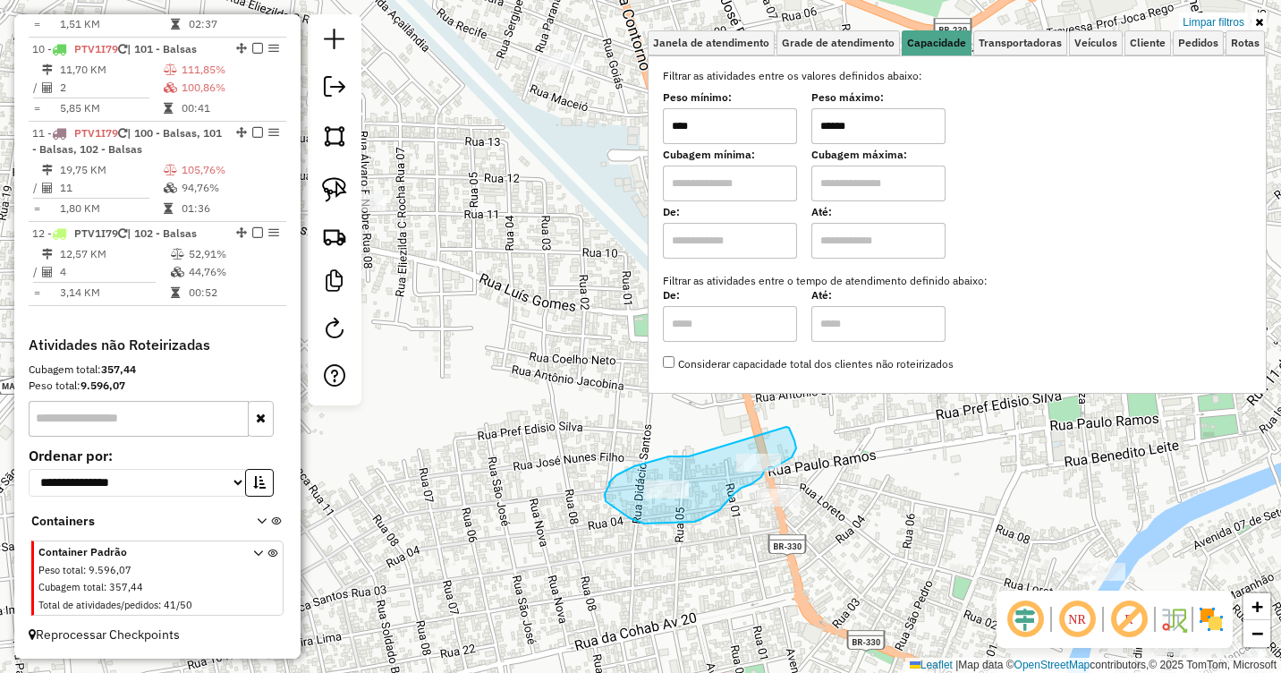
drag, startPoint x: 669, startPoint y: 456, endPoint x: 784, endPoint y: 427, distance: 119.1
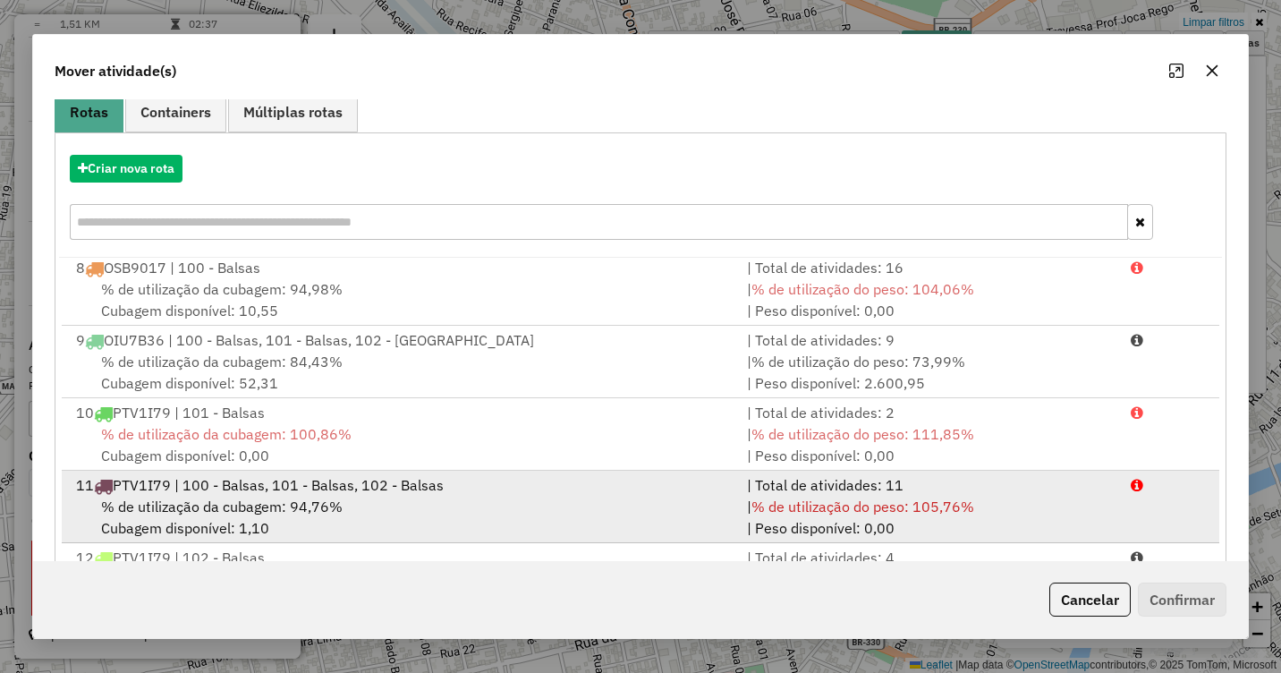
scroll to position [239, 0]
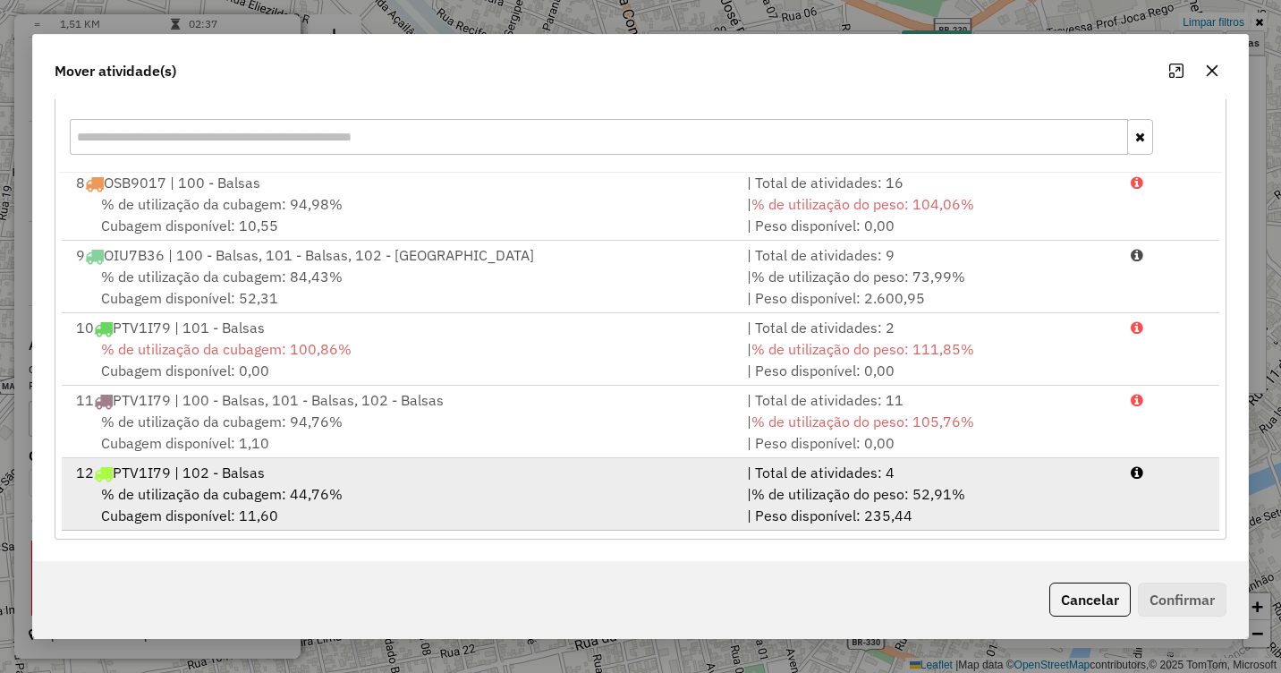
click at [267, 479] on div "12 PTV1I79 | 102 - Balsas" at bounding box center [400, 472] width 671 height 21
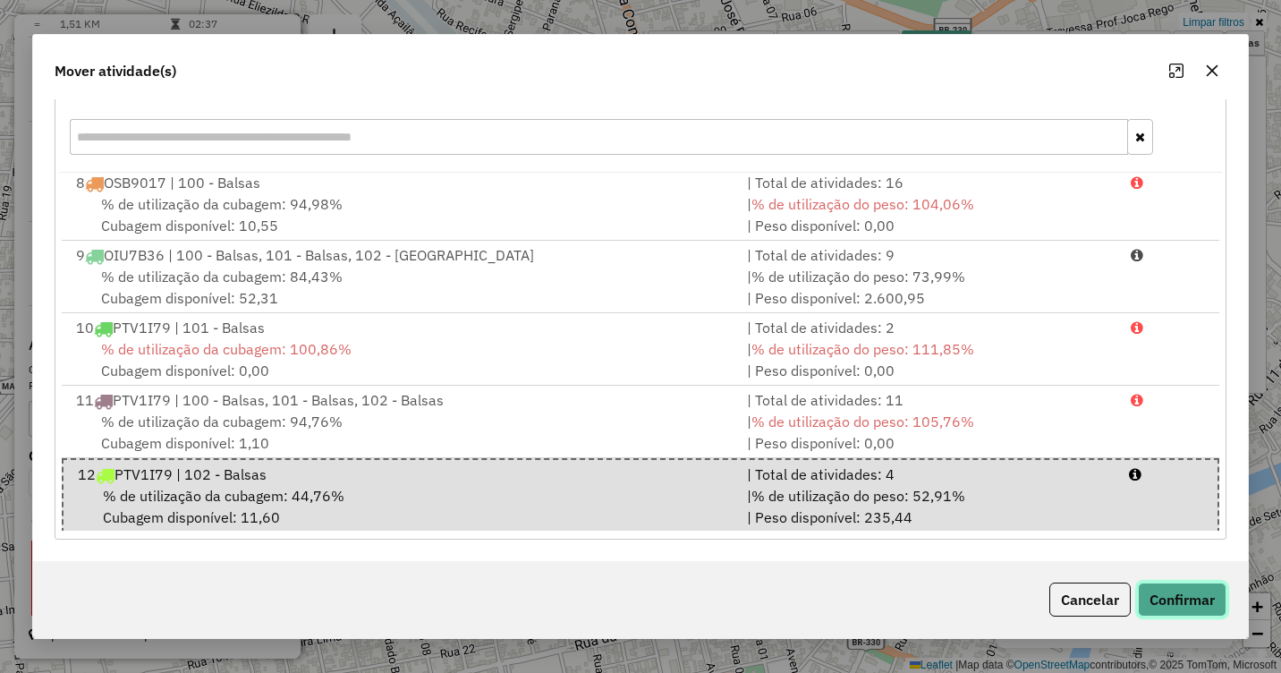
click at [1195, 591] on button "Confirmar" at bounding box center [1182, 599] width 89 height 34
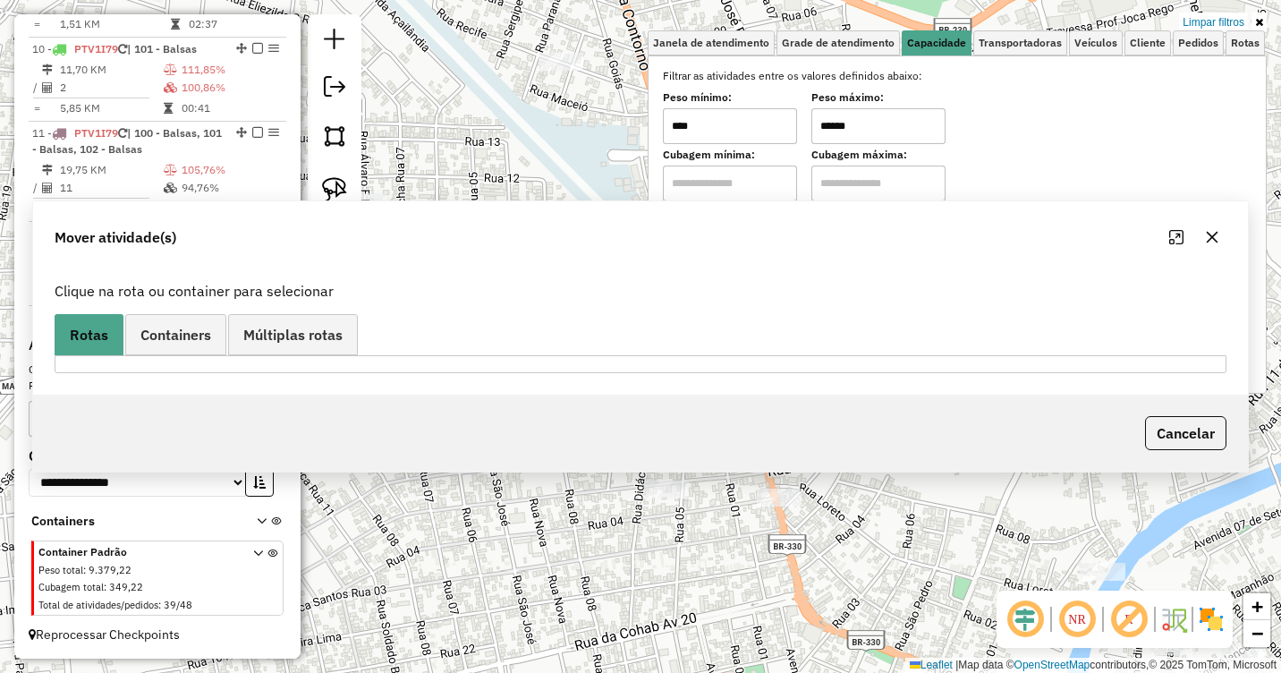
scroll to position [0, 0]
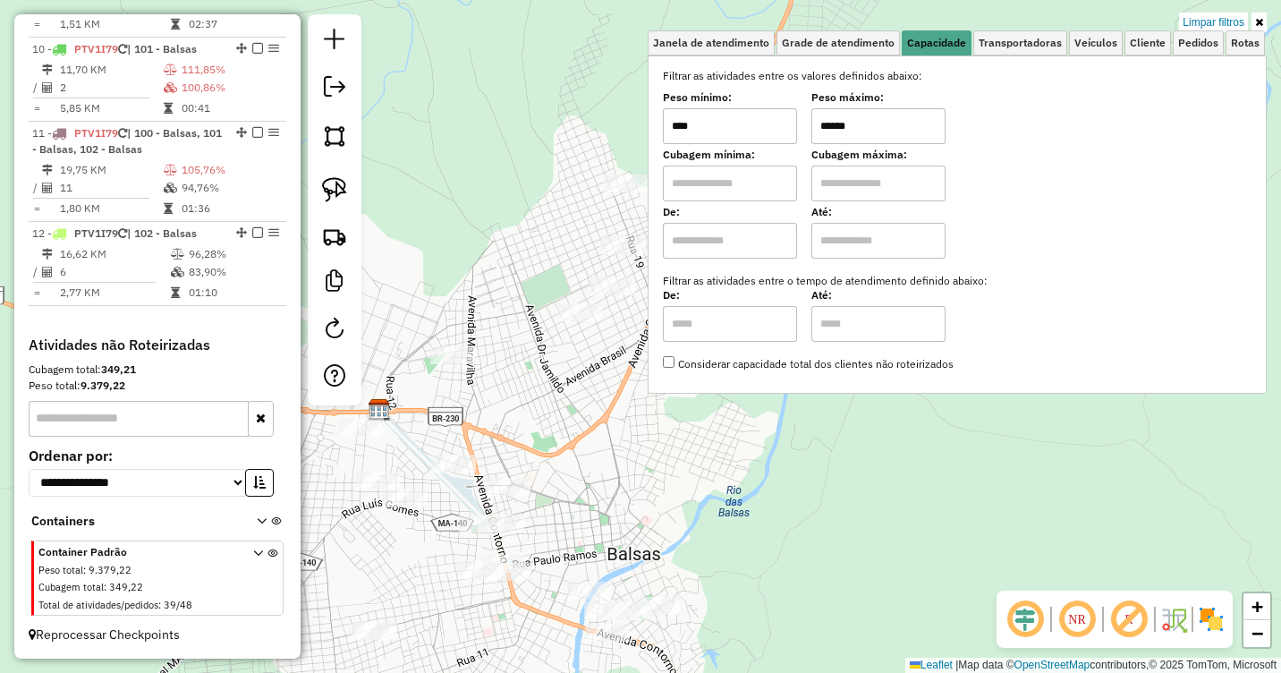
drag, startPoint x: 513, startPoint y: 470, endPoint x: 417, endPoint y: 578, distance: 144.5
click at [417, 578] on div "Limpar filtros Janela de atendimento Grade de atendimento Capacidade Transporta…" at bounding box center [640, 336] width 1281 height 673
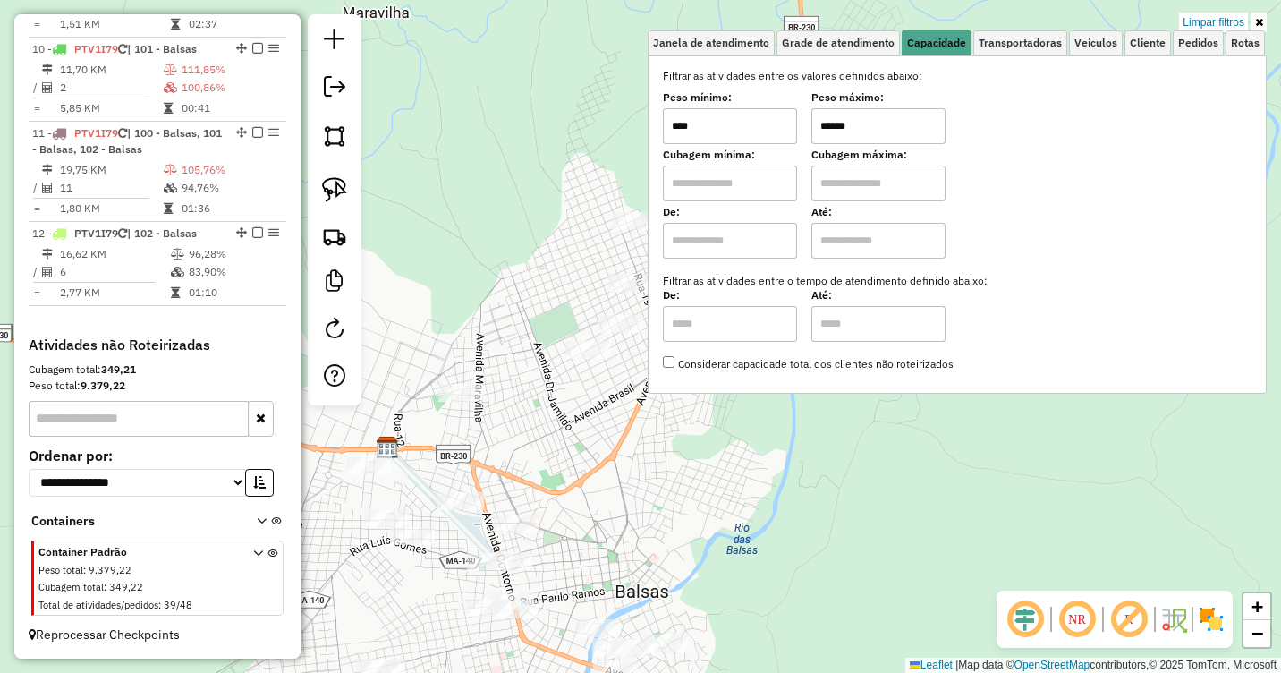
drag, startPoint x: 623, startPoint y: 405, endPoint x: 640, endPoint y: 437, distance: 35.6
click at [640, 437] on div "Limpar filtros Janela de atendimento Grade de atendimento Capacidade Transporta…" at bounding box center [640, 336] width 1281 height 673
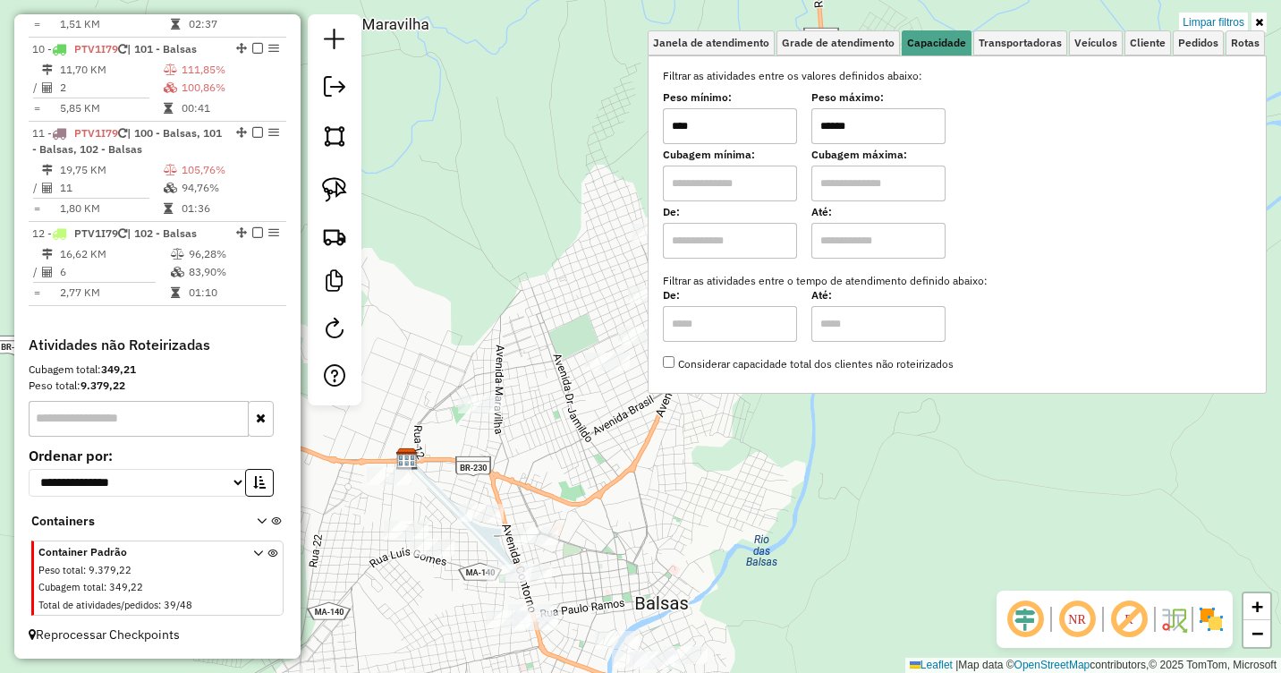
drag, startPoint x: 549, startPoint y: 415, endPoint x: 568, endPoint y: 427, distance: 22.1
click at [568, 427] on div "Limpar filtros Janela de atendimento Grade de atendimento Capacidade Transporta…" at bounding box center [640, 336] width 1281 height 673
click at [330, 190] on img at bounding box center [334, 189] width 25 height 25
drag, startPoint x: 497, startPoint y: 359, endPoint x: 511, endPoint y: 413, distance: 56.2
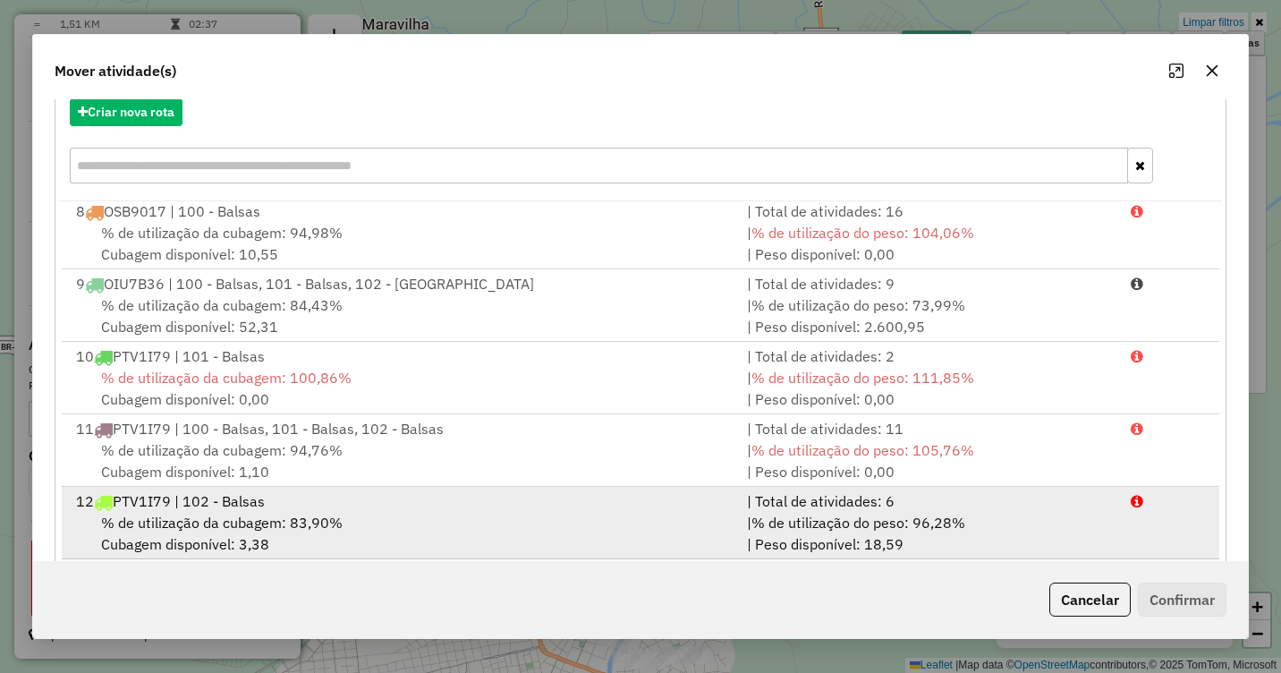
scroll to position [239, 0]
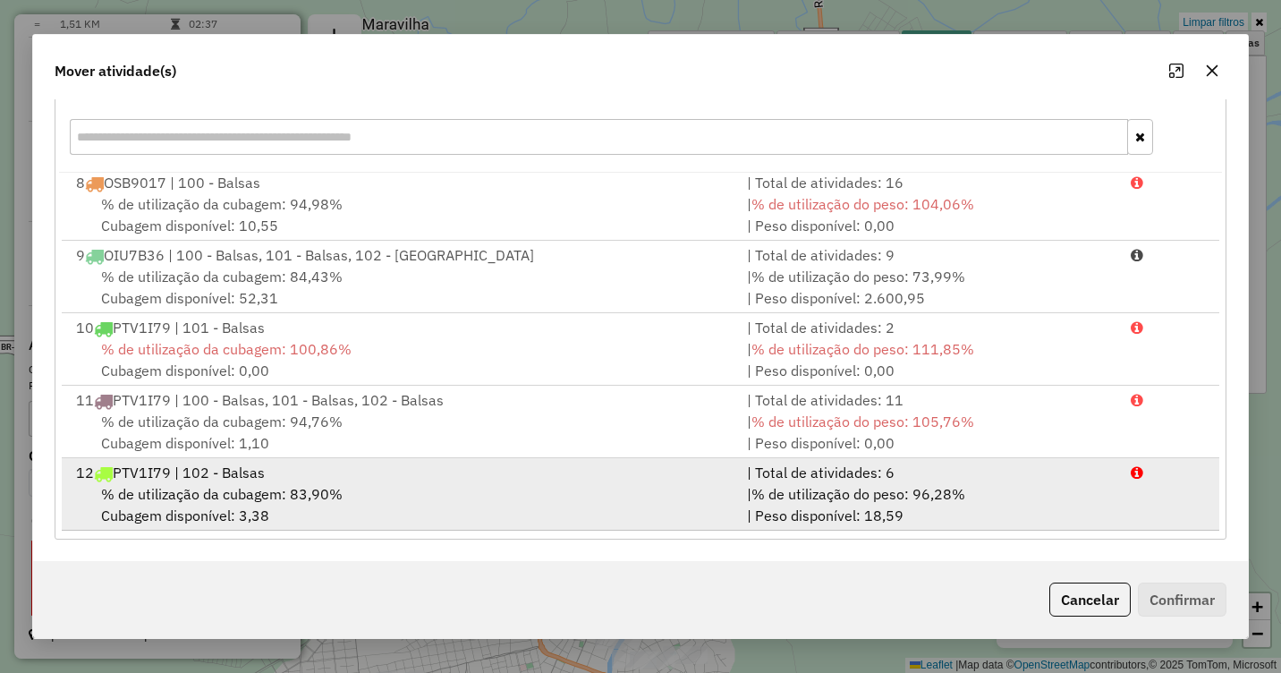
click at [251, 489] on span "% de utilização da cubagem: 83,90%" at bounding box center [222, 494] width 242 height 18
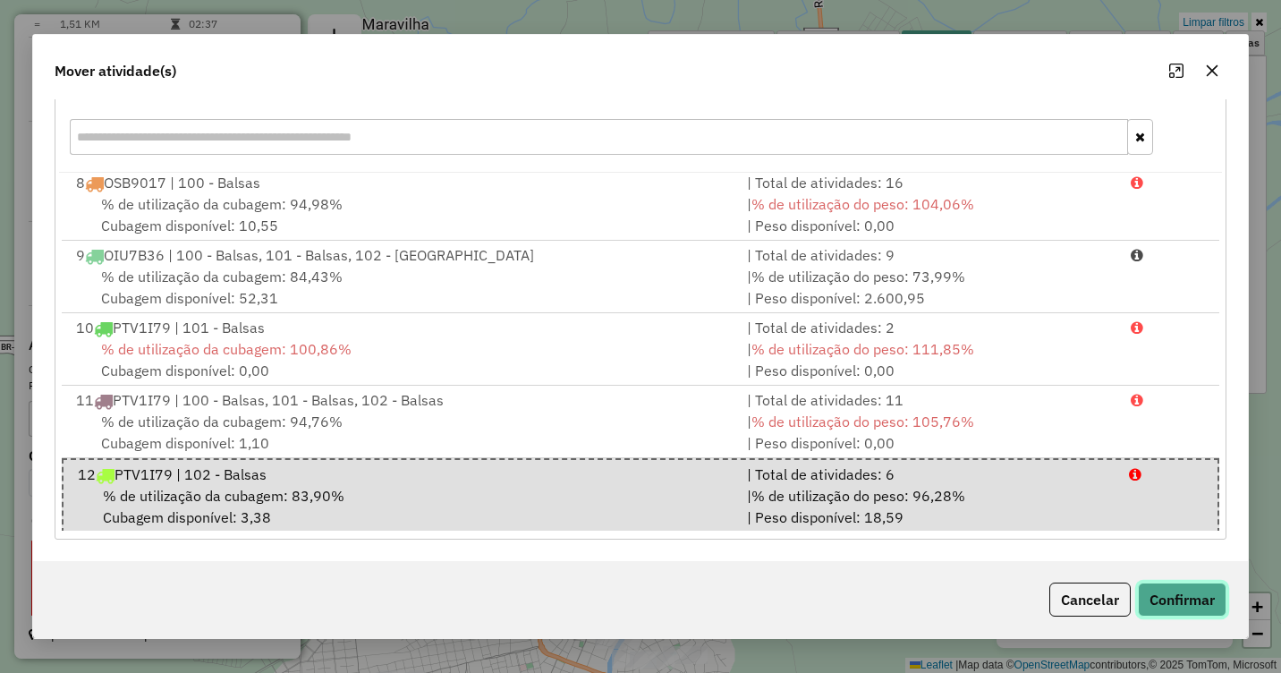
click at [1200, 603] on button "Confirmar" at bounding box center [1182, 599] width 89 height 34
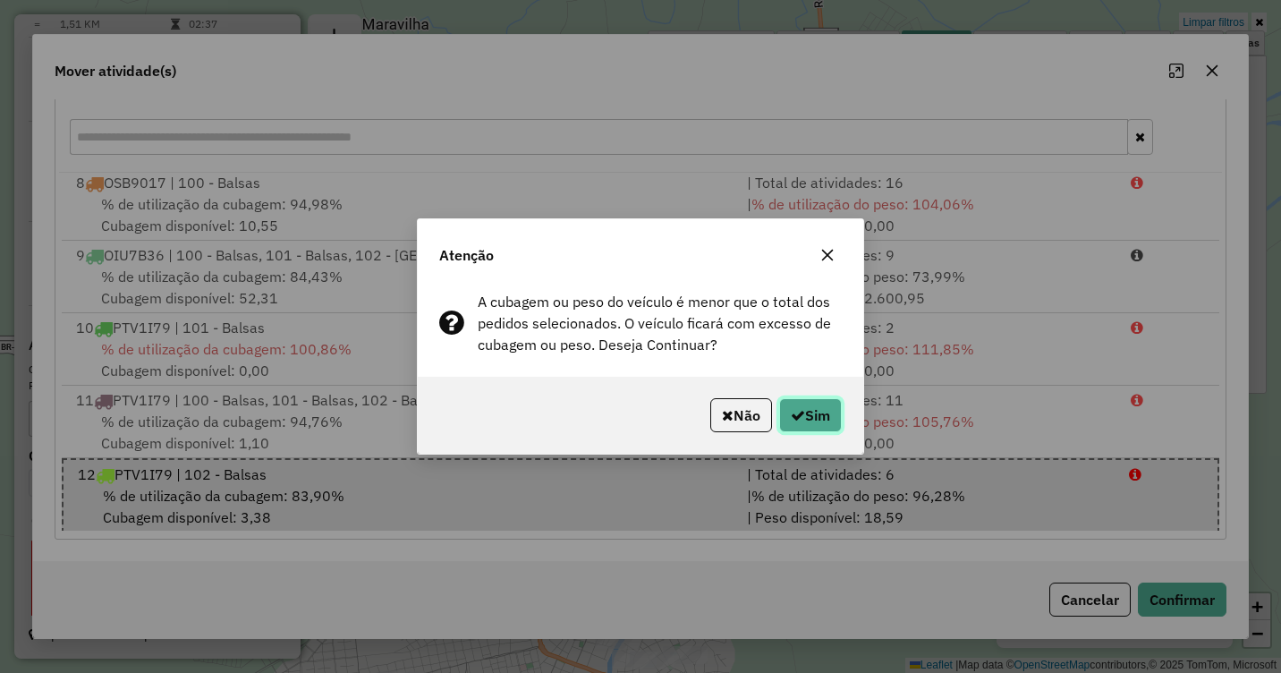
click at [793, 406] on button "Sim" at bounding box center [810, 415] width 63 height 34
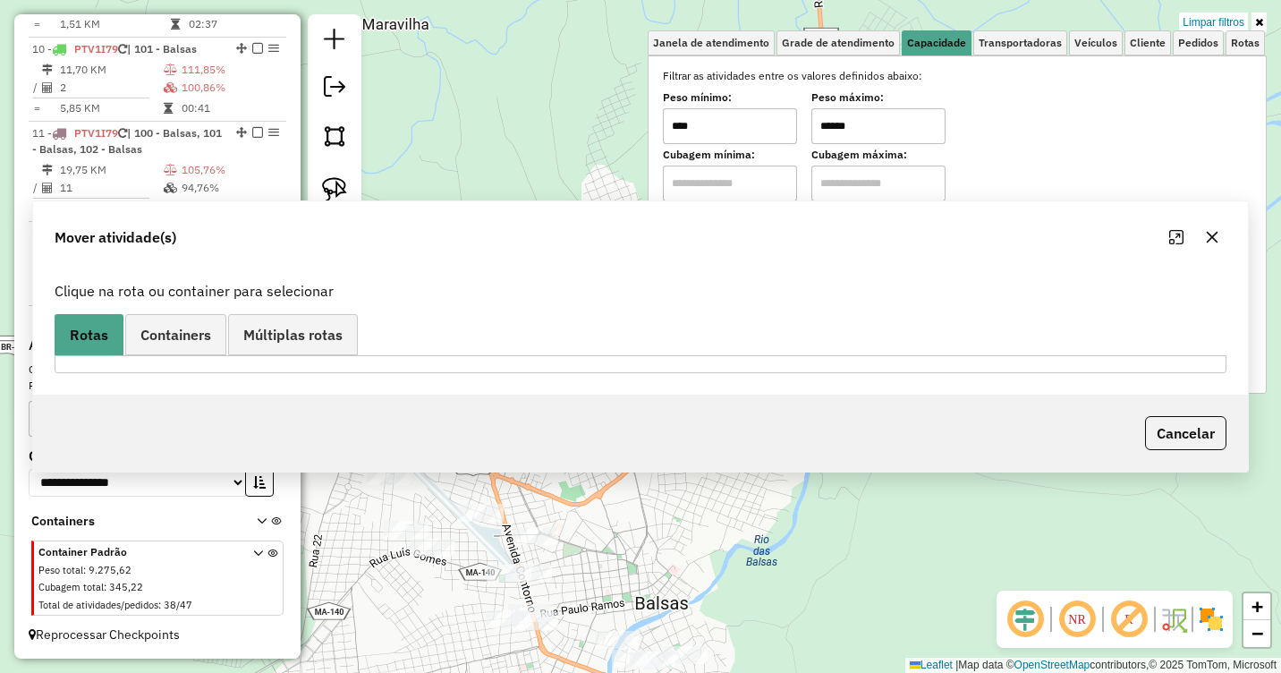
scroll to position [0, 0]
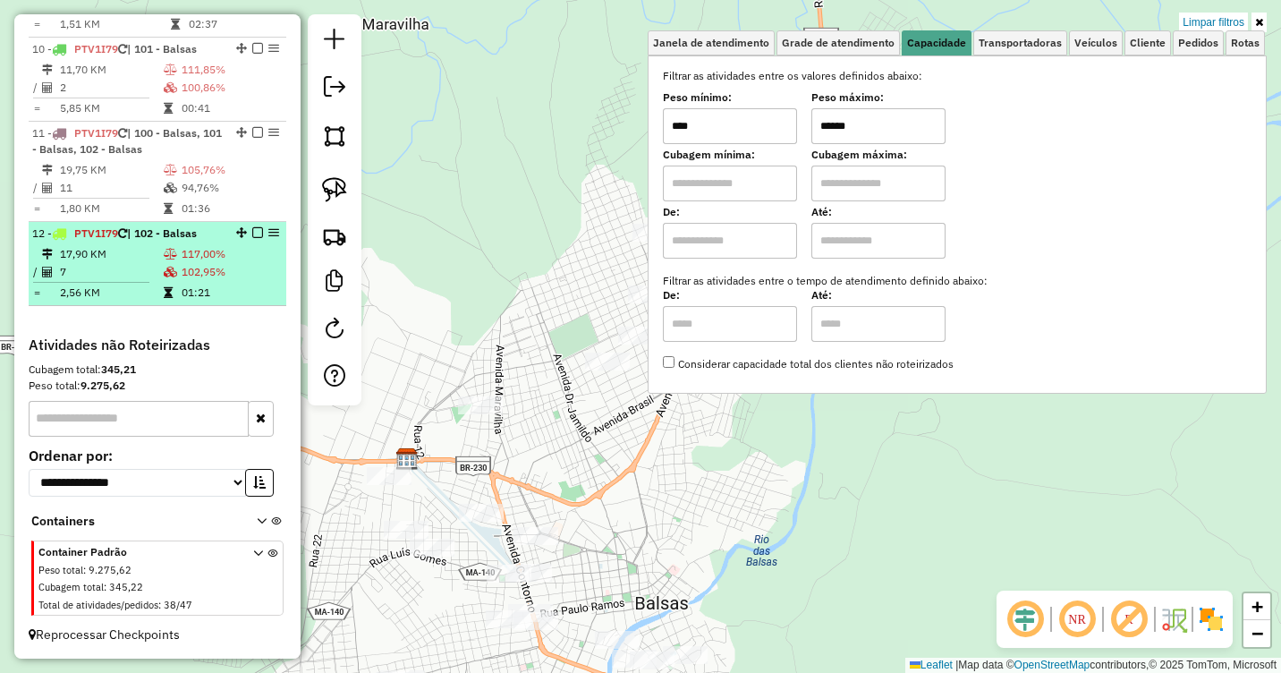
click at [181, 272] on td "102,95%" at bounding box center [230, 272] width 98 height 18
select select "**********"
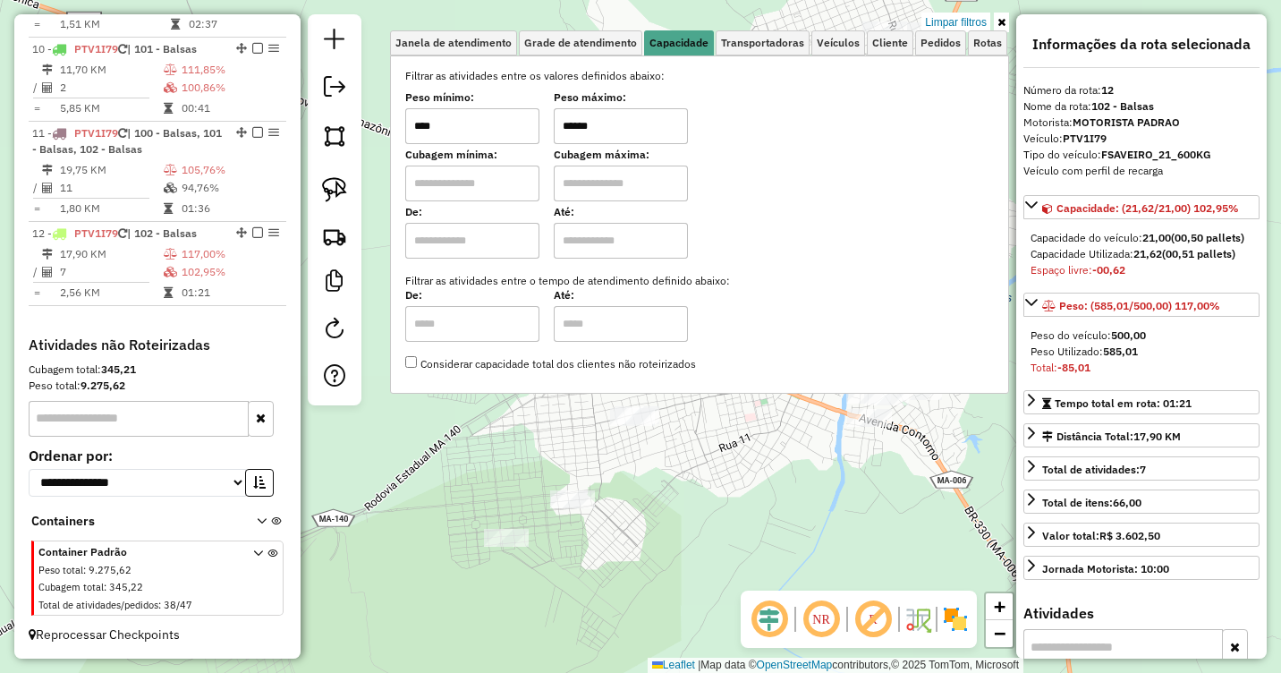
click at [1001, 18] on icon at bounding box center [1001, 22] width 8 height 11
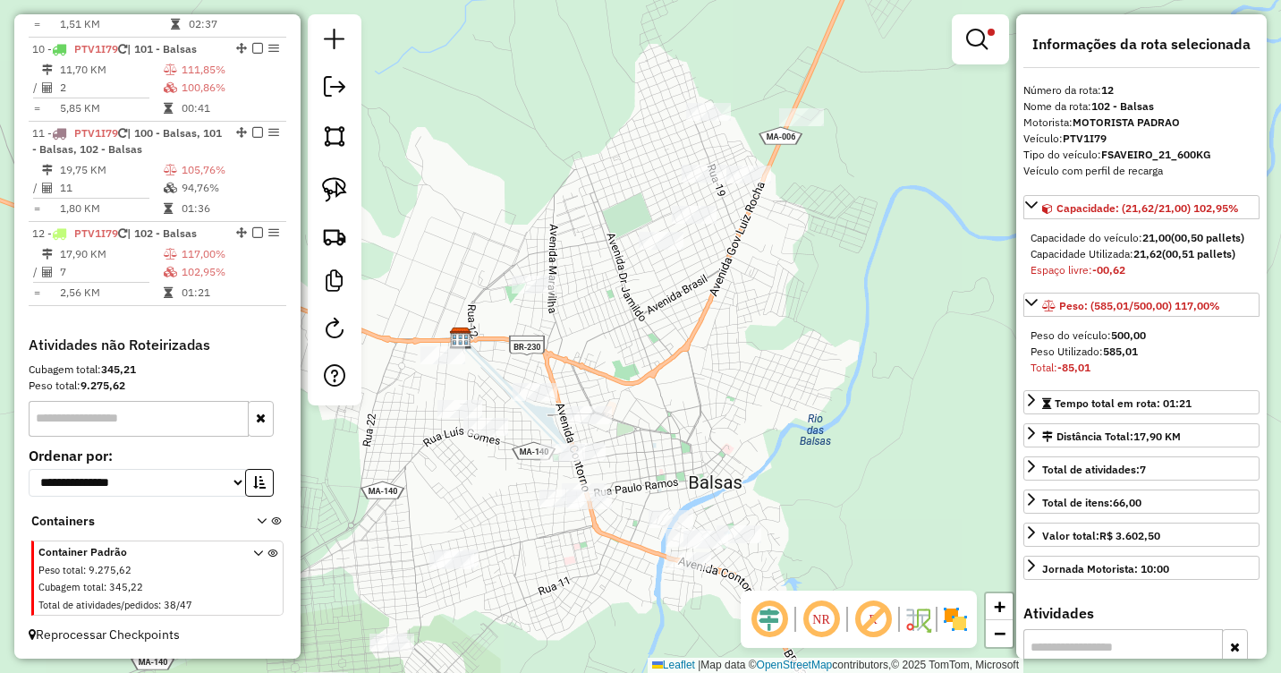
drag, startPoint x: 888, startPoint y: 218, endPoint x: 712, endPoint y: 358, distance: 224.8
click at [710, 358] on div "Limpar filtros Janela de atendimento Grade de atendimento Capacidade Transporta…" at bounding box center [640, 336] width 1281 height 673
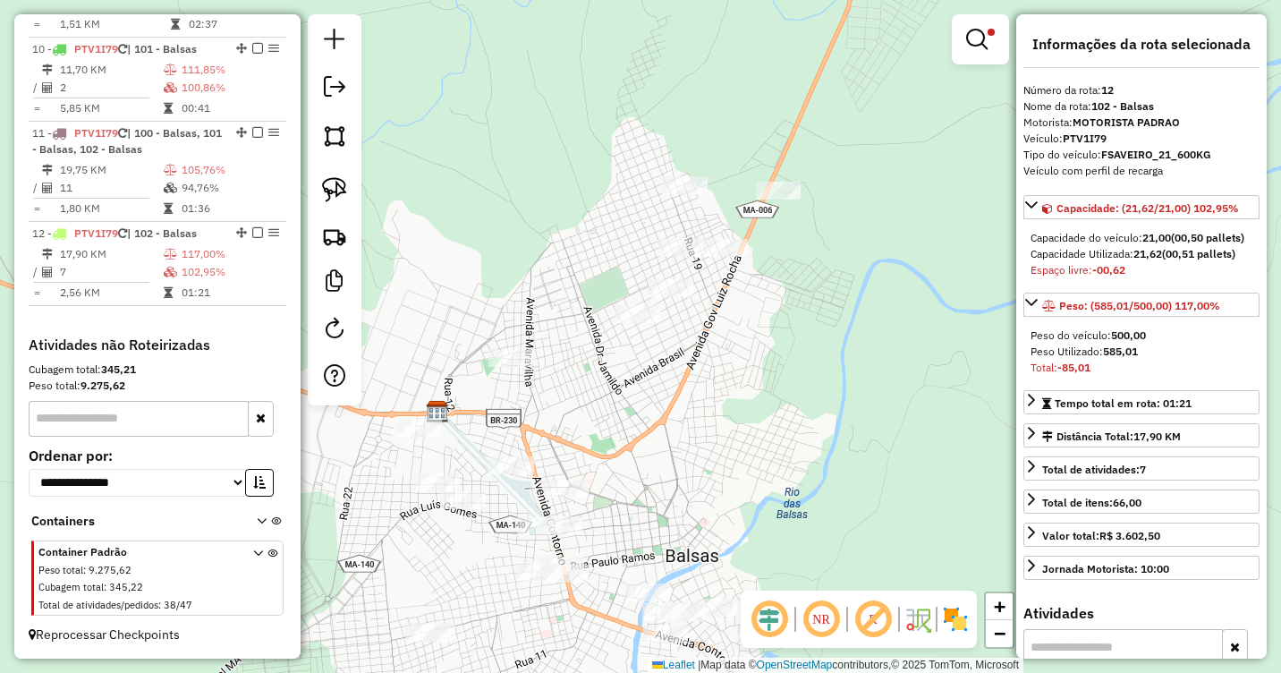
drag, startPoint x: 705, startPoint y: 292, endPoint x: 676, endPoint y: 389, distance: 101.6
click at [676, 389] on div "Limpar filtros Janela de atendimento Grade de atendimento Capacidade Transporta…" at bounding box center [640, 336] width 1281 height 673
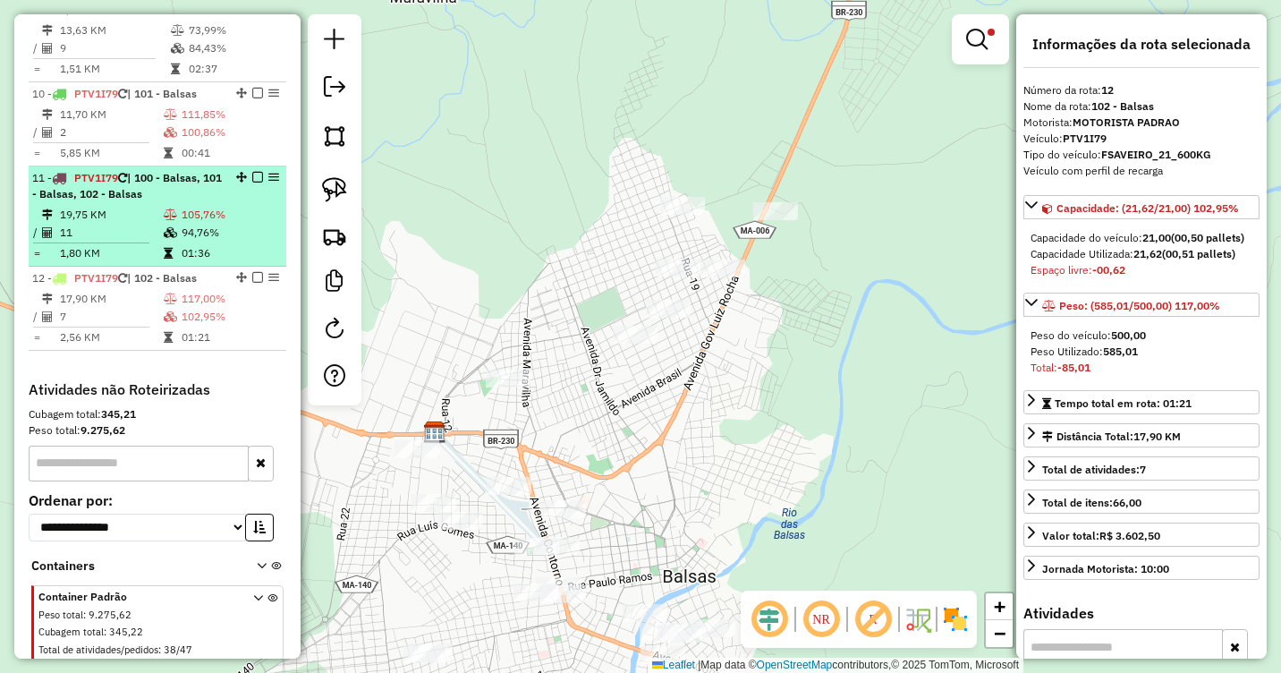
scroll to position [1352, 0]
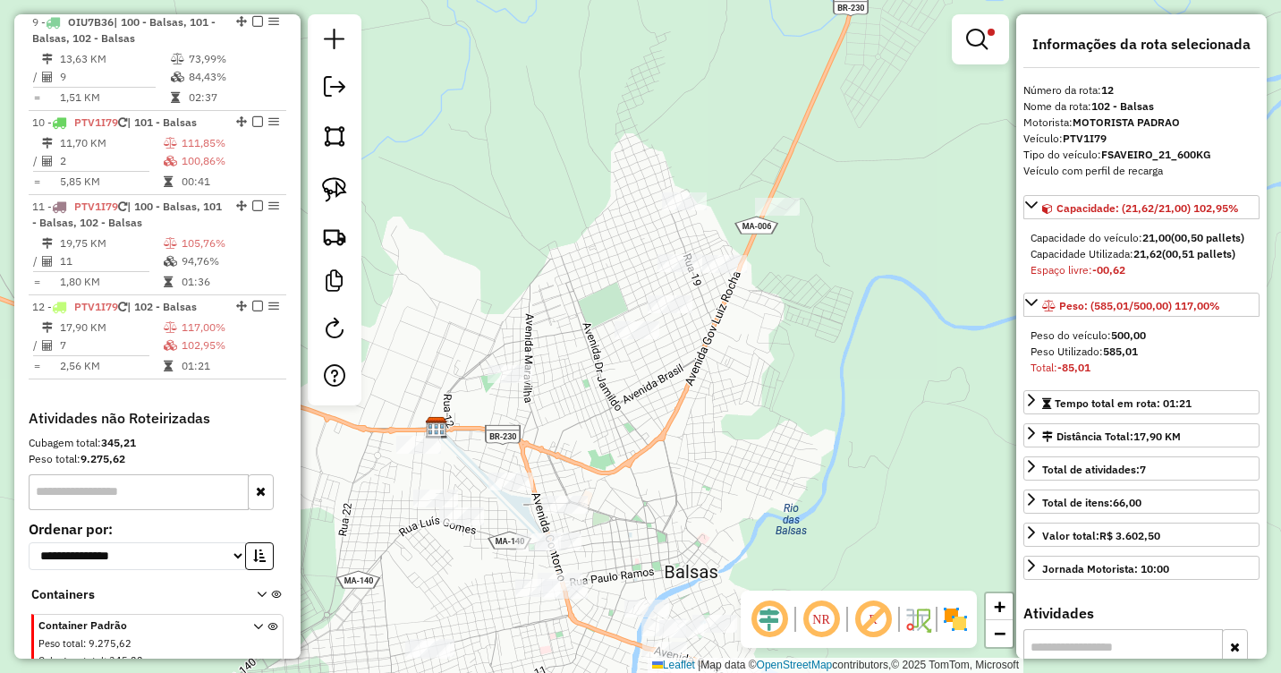
drag, startPoint x: 668, startPoint y: 362, endPoint x: 602, endPoint y: 331, distance: 73.2
click at [602, 331] on div "Limpar filtros Janela de atendimento Grade de atendimento Capacidade Transporta…" at bounding box center [640, 336] width 1281 height 673
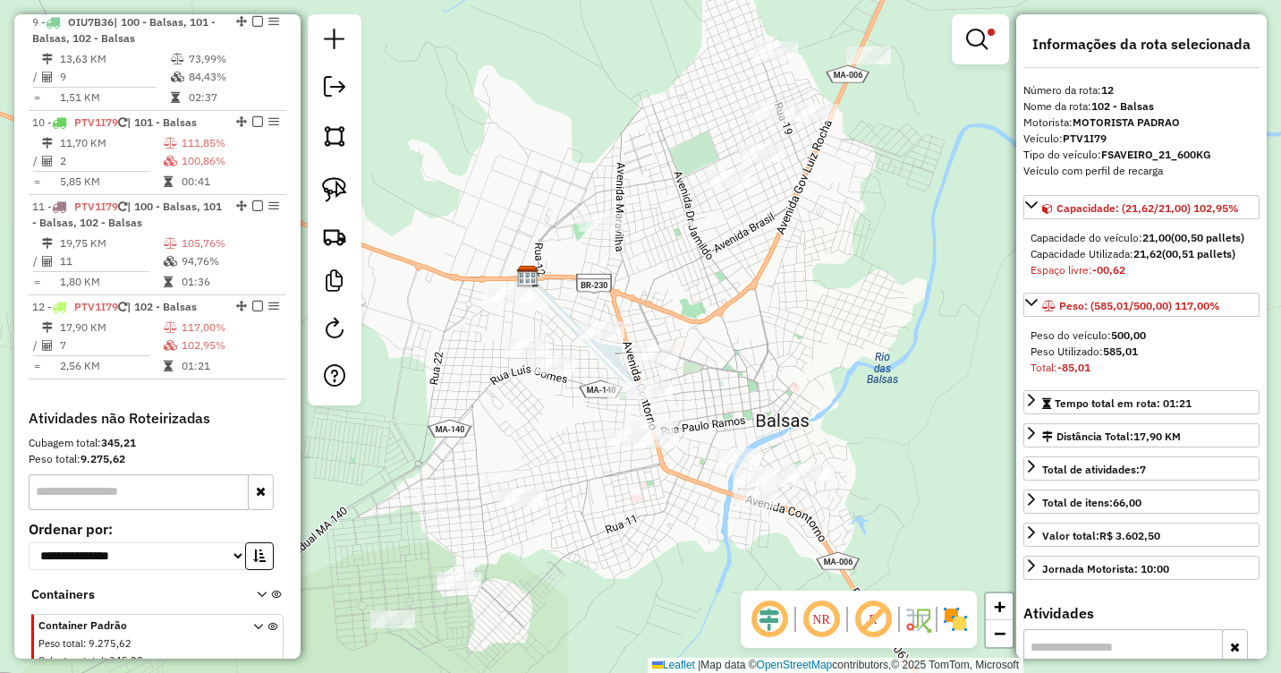
drag, startPoint x: 654, startPoint y: 322, endPoint x: 619, endPoint y: 174, distance: 152.5
click at [732, 186] on div "Limpar filtros Janela de atendimento Grade de atendimento Capacidade Transporta…" at bounding box center [640, 336] width 1281 height 673
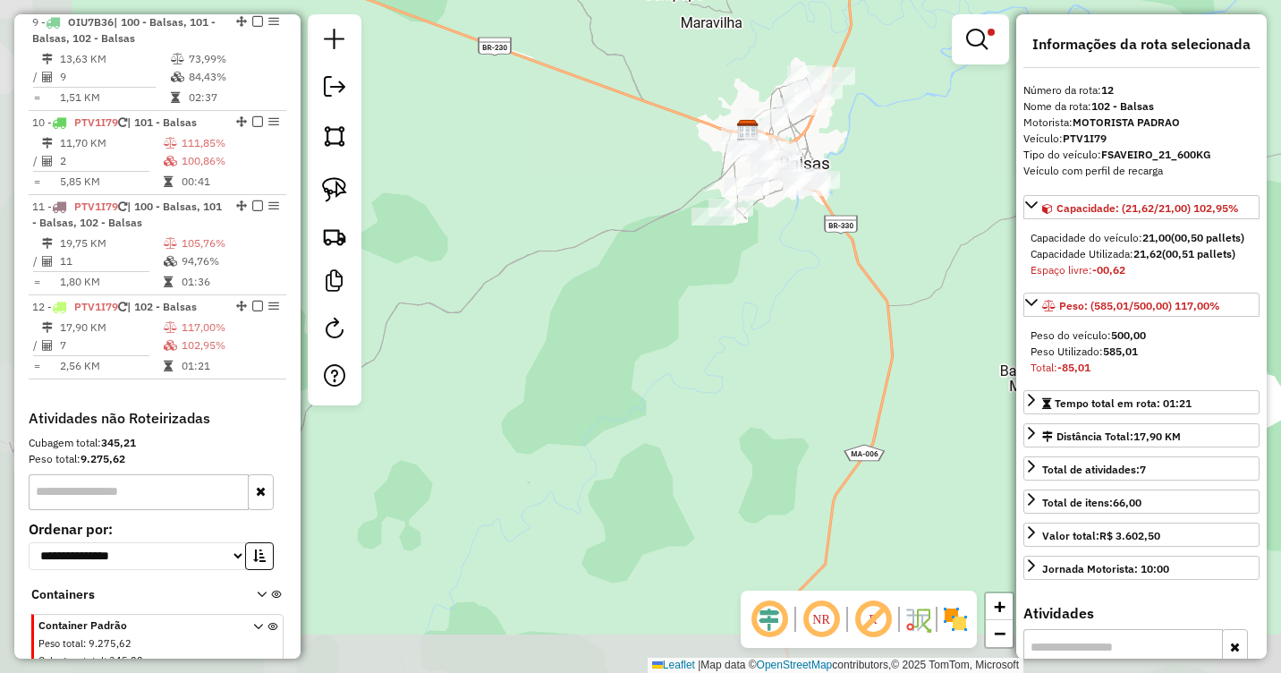
drag, startPoint x: 459, startPoint y: 488, endPoint x: 714, endPoint y: 328, distance: 300.6
click at [752, 333] on div "Limpar filtros Janela de atendimento Grade de atendimento Capacidade Transporta…" at bounding box center [640, 336] width 1281 height 673
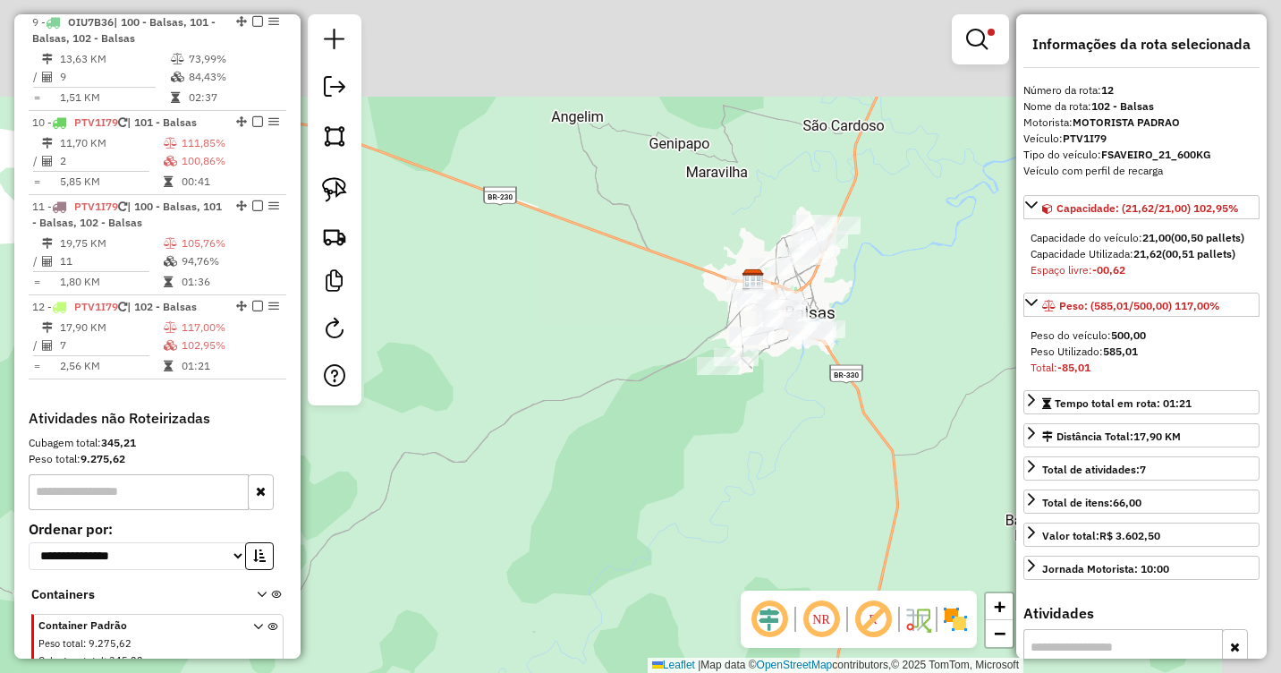
drag, startPoint x: 984, startPoint y: 191, endPoint x: 886, endPoint y: 377, distance: 209.7
click at [886, 382] on div "Limpar filtros Janela de atendimento Grade de atendimento Capacidade Transporta…" at bounding box center [640, 336] width 1281 height 673
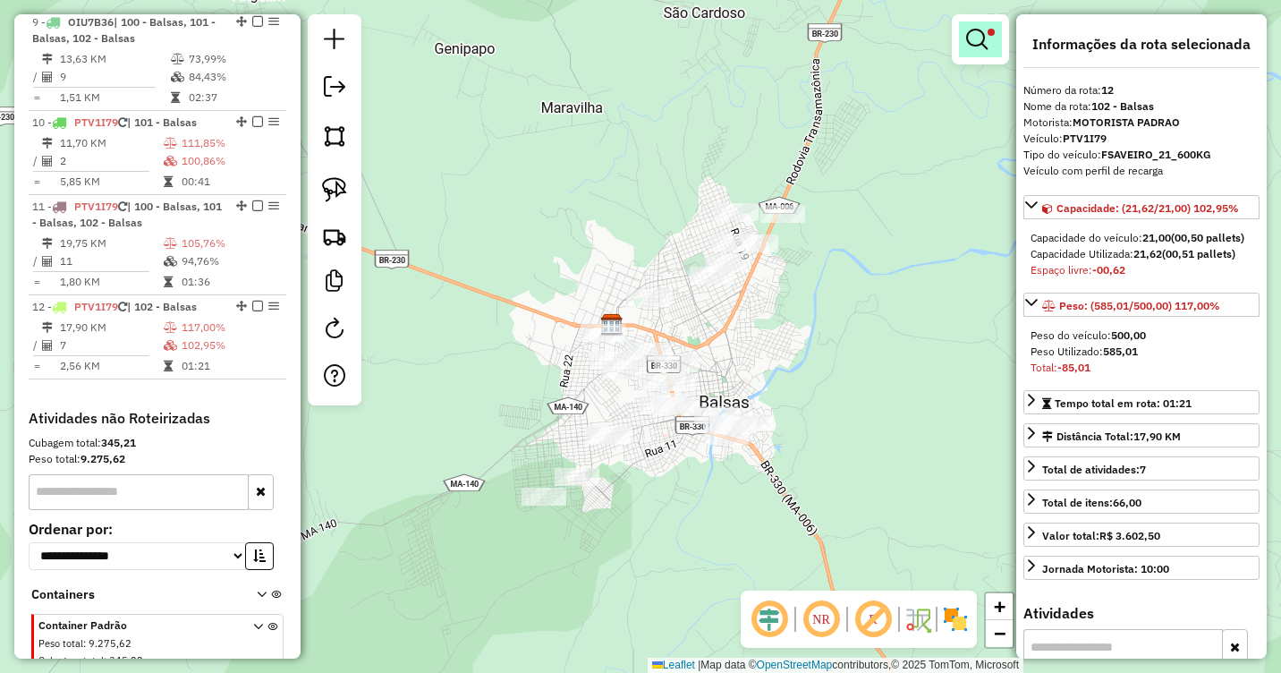
click at [981, 34] on em at bounding box center [976, 39] width 21 height 21
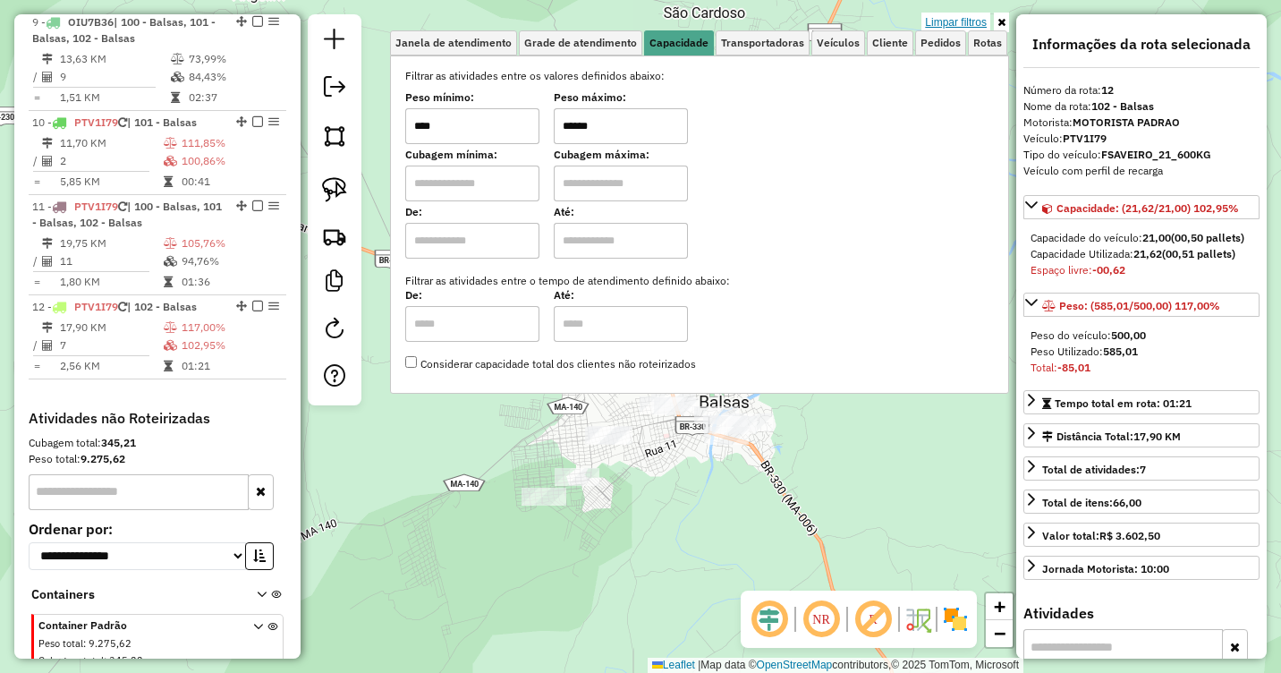
click at [947, 19] on link "Limpar filtros" at bounding box center [955, 23] width 69 height 20
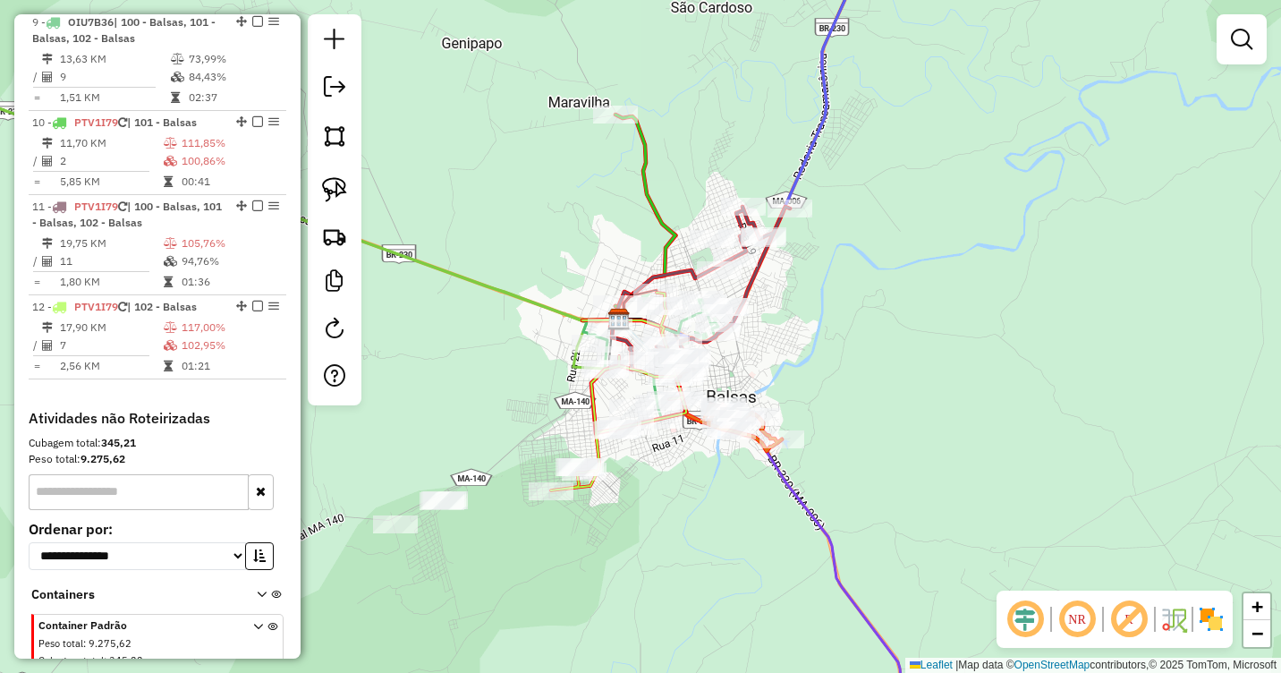
drag, startPoint x: 815, startPoint y: 381, endPoint x: 893, endPoint y: 270, distance: 135.5
click at [893, 270] on div "Janela de atendimento Grade de atendimento Capacidade Transportadoras Veículos …" at bounding box center [640, 336] width 1281 height 673
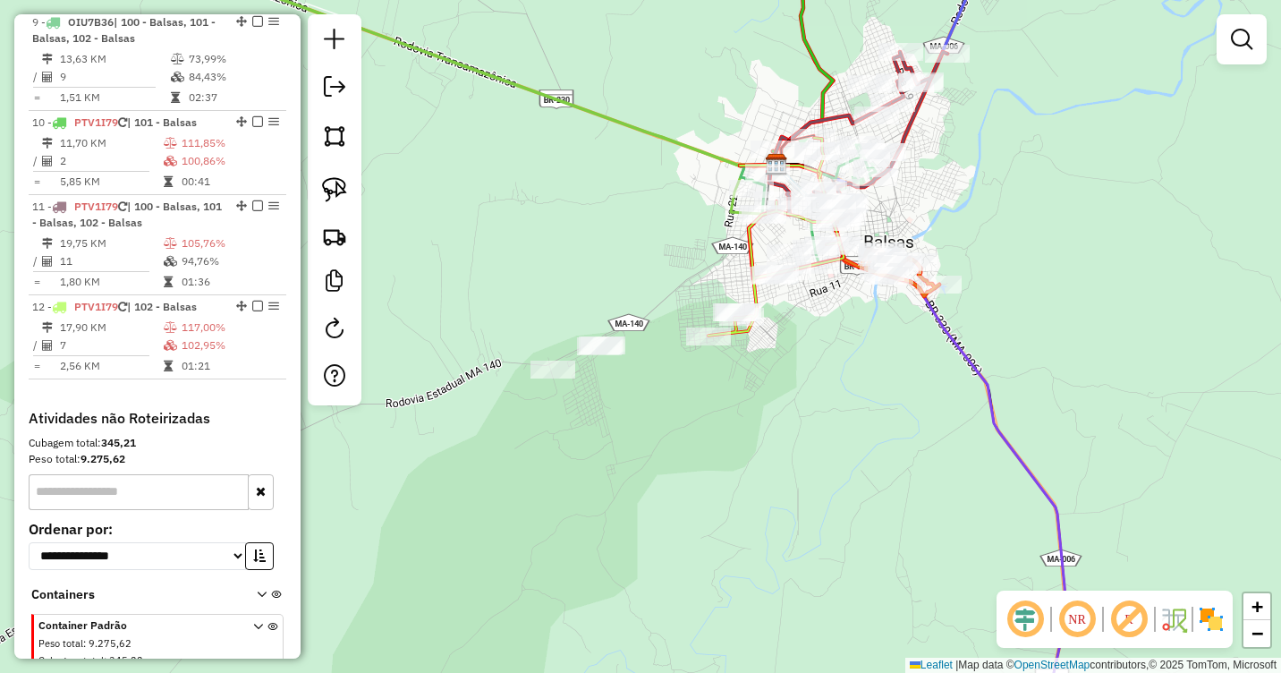
drag, startPoint x: 595, startPoint y: 449, endPoint x: 683, endPoint y: 401, distance: 100.1
click at [683, 401] on div "Janela de atendimento Grade de atendimento Capacidade Transportadoras Veículos …" at bounding box center [640, 336] width 1281 height 673
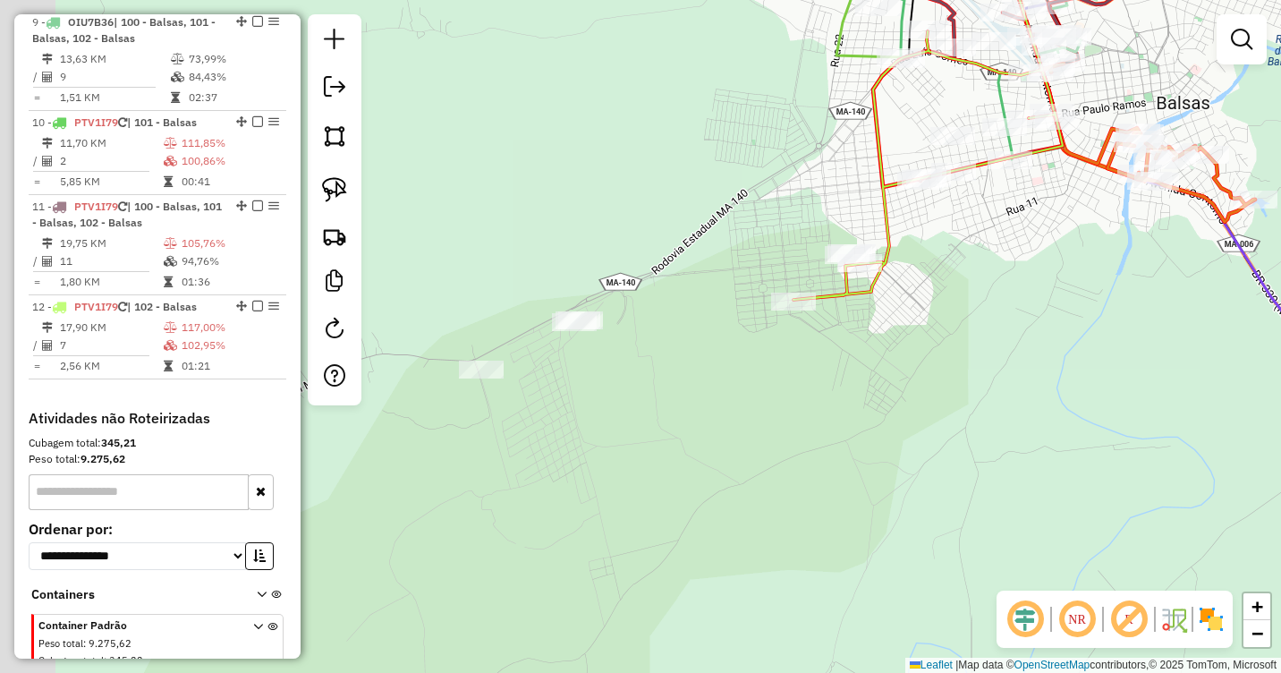
drag, startPoint x: 852, startPoint y: 394, endPoint x: 893, endPoint y: 379, distance: 42.7
click at [893, 379] on div "Janela de atendimento Grade de atendimento Capacidade Transportadoras Veículos …" at bounding box center [640, 336] width 1281 height 673
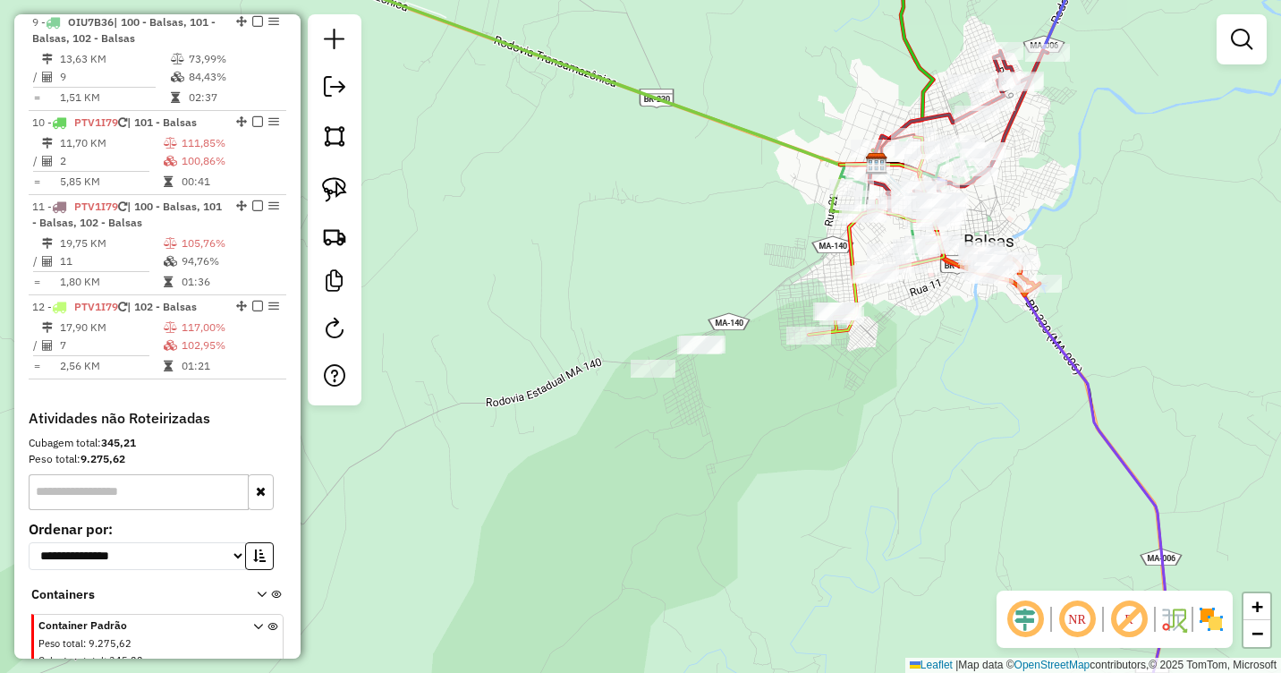
click at [745, 415] on div "Janela de atendimento Grade de atendimento Capacidade Transportadoras Veículos …" at bounding box center [640, 336] width 1281 height 673
drag, startPoint x: 333, startPoint y: 187, endPoint x: 400, endPoint y: 222, distance: 75.6
click at [333, 187] on img at bounding box center [334, 189] width 25 height 25
drag, startPoint x: 716, startPoint y: 304, endPoint x: 739, endPoint y: 337, distance: 40.5
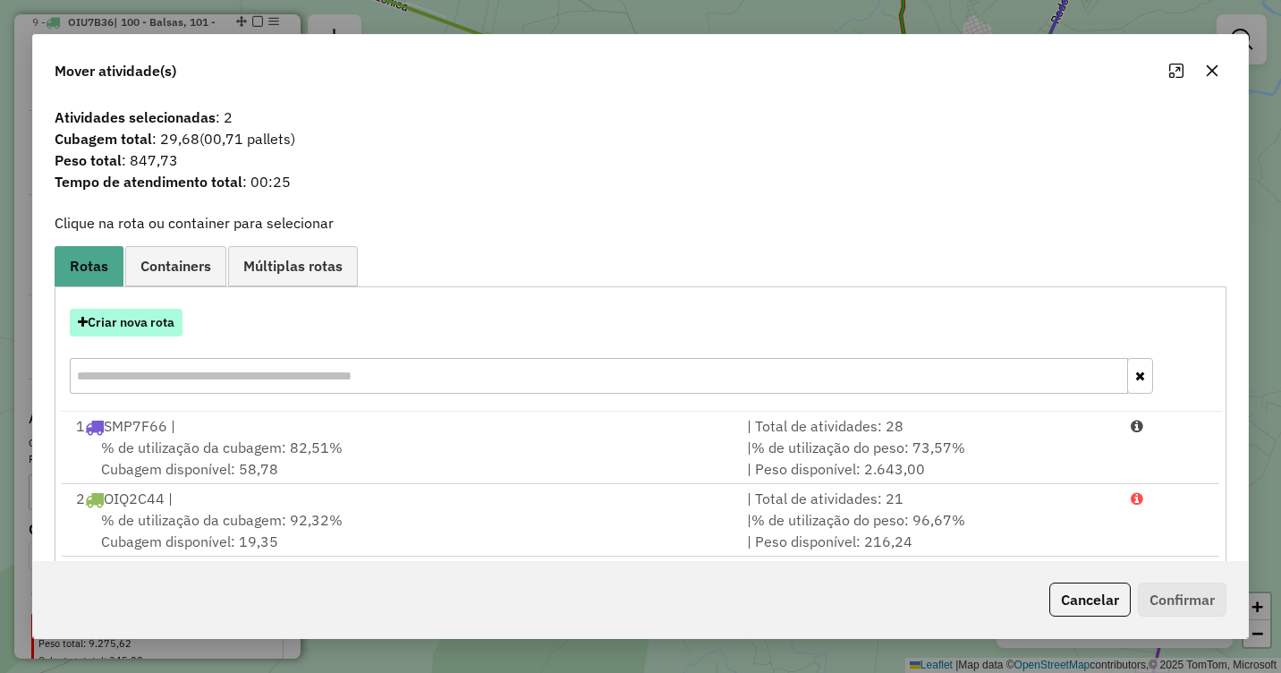
click at [131, 315] on button "Criar nova rota" at bounding box center [126, 323] width 113 height 28
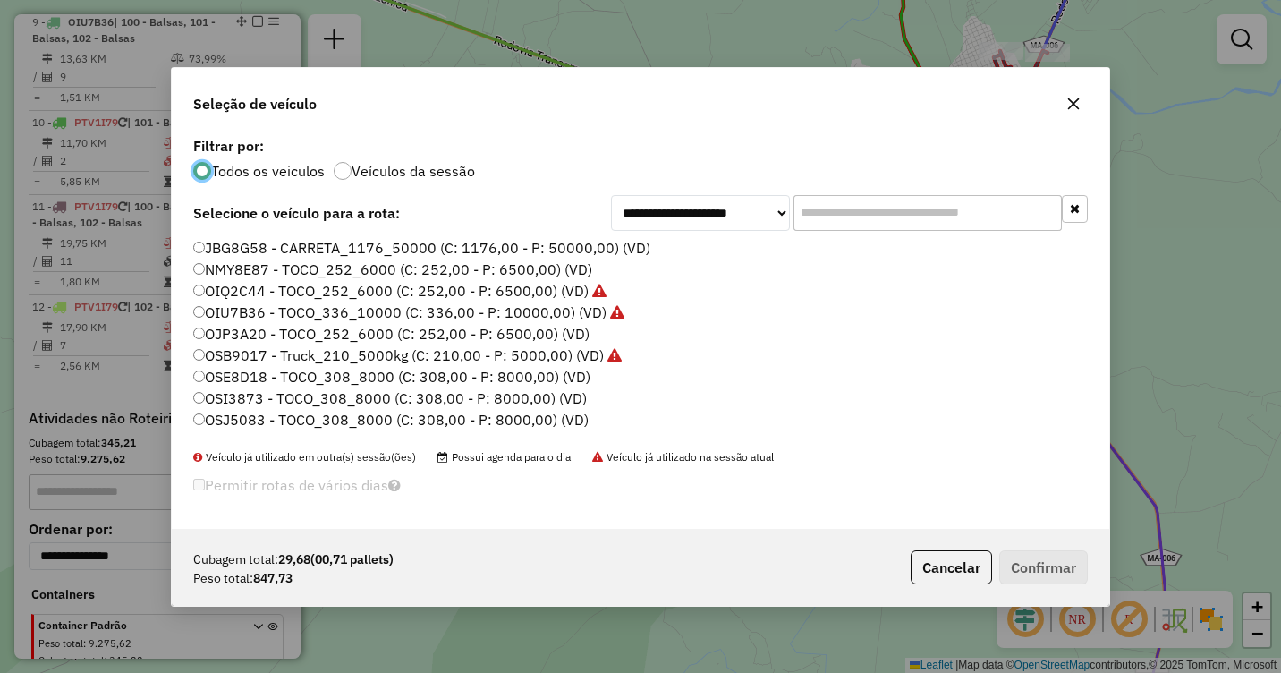
scroll to position [10, 5]
click at [239, 370] on label "OSE8D18 - TOCO_308_8000 (C: 308,00 - P: 8000,00) (VD)" at bounding box center [391, 376] width 397 height 21
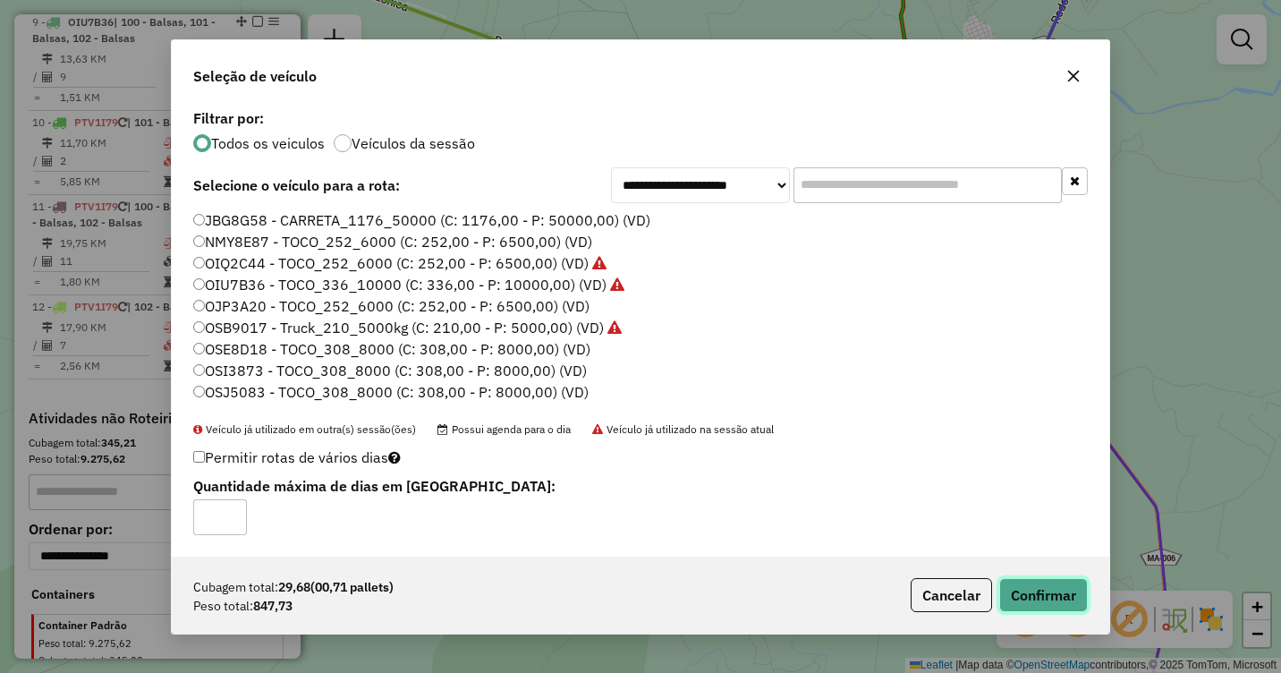
click at [1038, 585] on button "Confirmar" at bounding box center [1043, 595] width 89 height 34
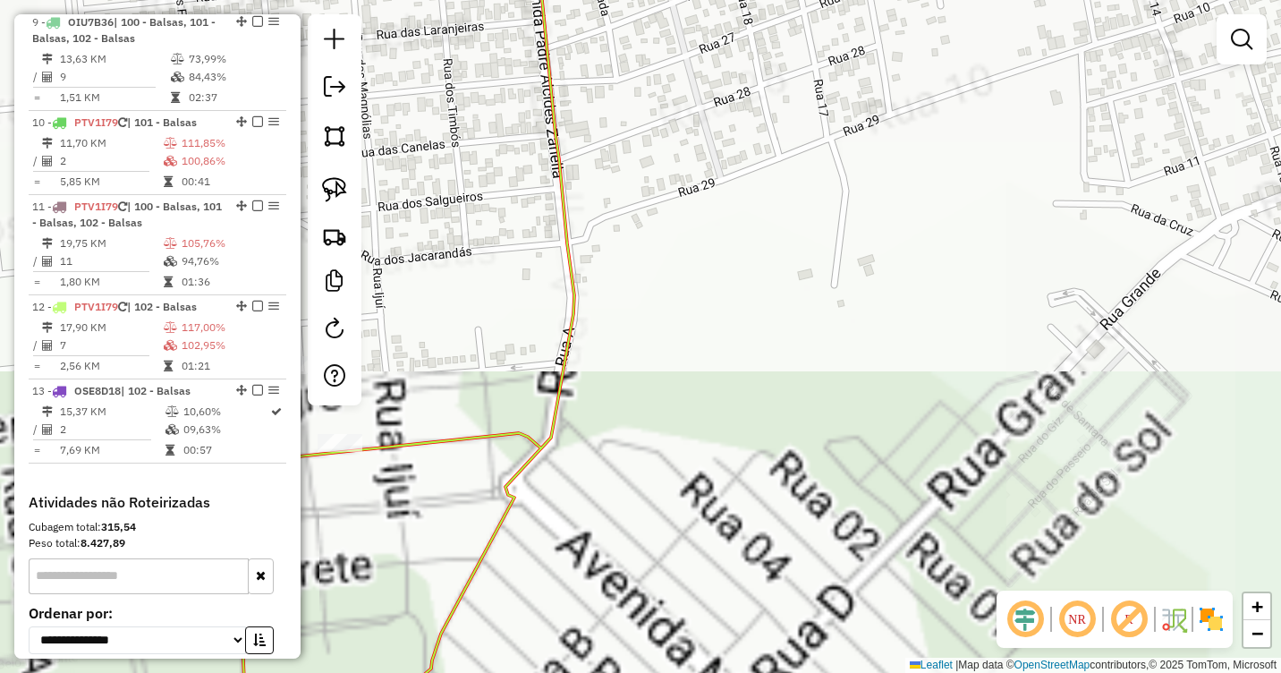
drag, startPoint x: 704, startPoint y: 358, endPoint x: 1011, endPoint y: 294, distance: 313.3
click at [1011, 294] on div "Janela de atendimento Grade de atendimento Capacidade Transportadoras Veículos …" at bounding box center [640, 336] width 1281 height 673
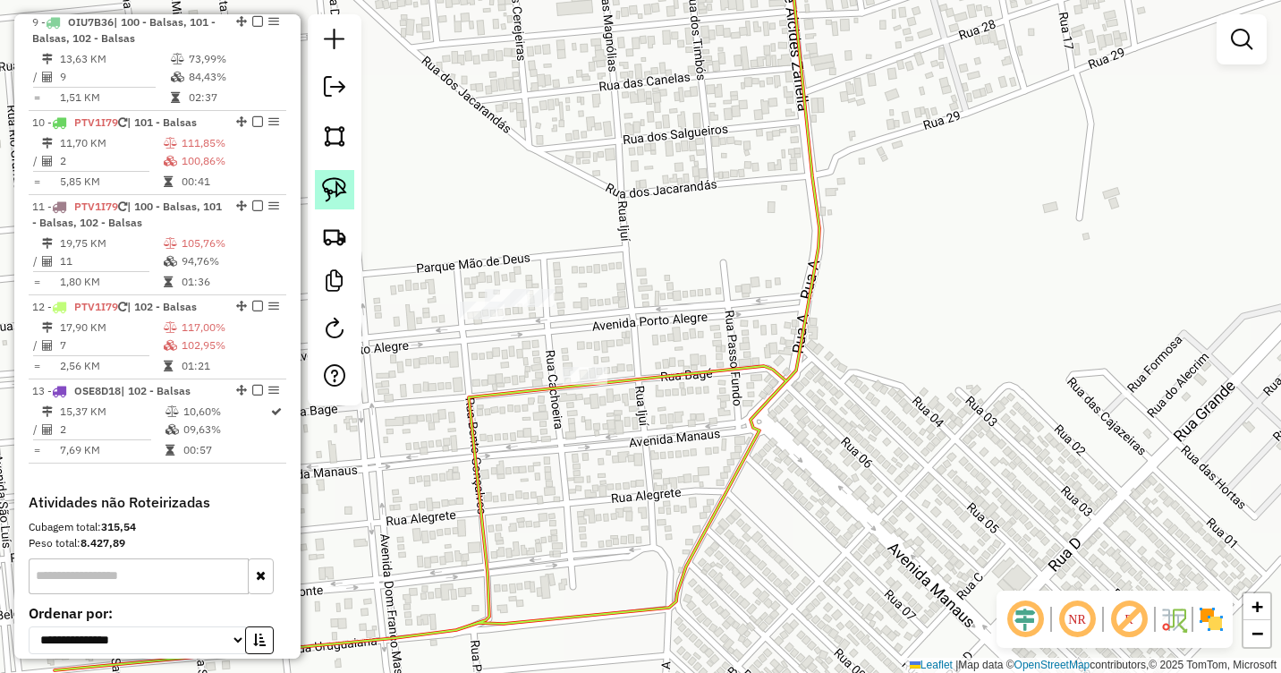
click at [331, 197] on img at bounding box center [334, 189] width 25 height 25
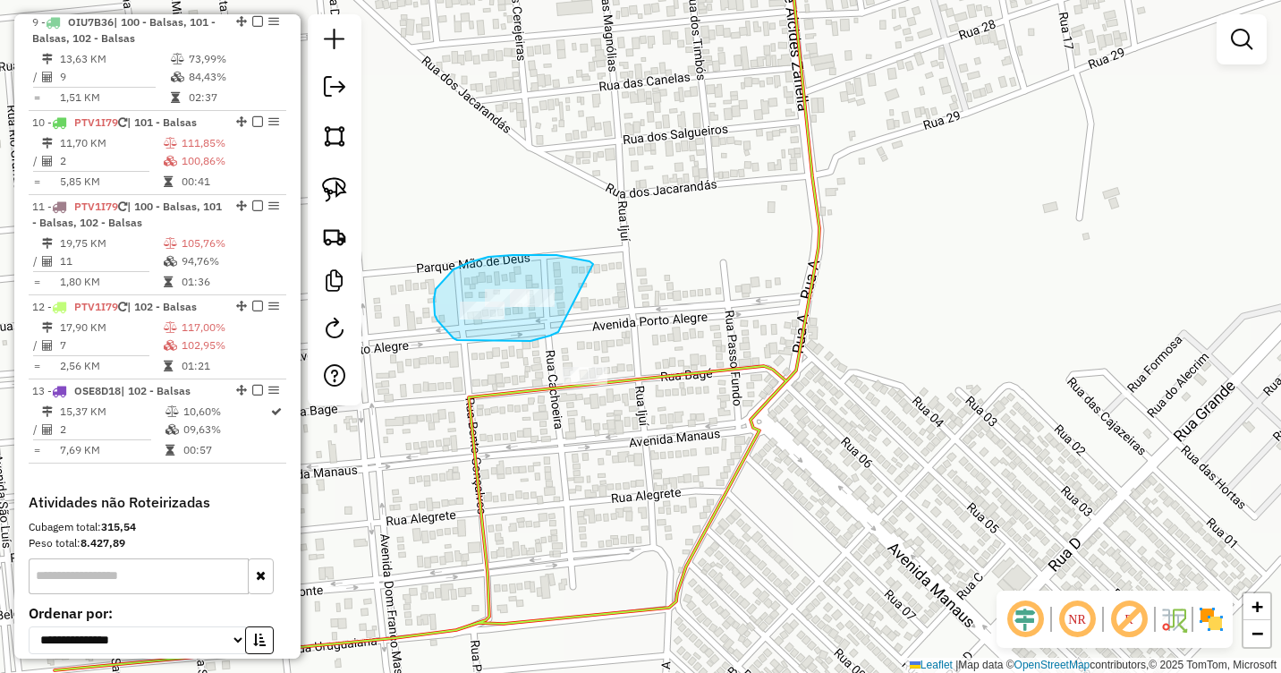
drag, startPoint x: 544, startPoint y: 255, endPoint x: 577, endPoint y: 315, distance: 68.5
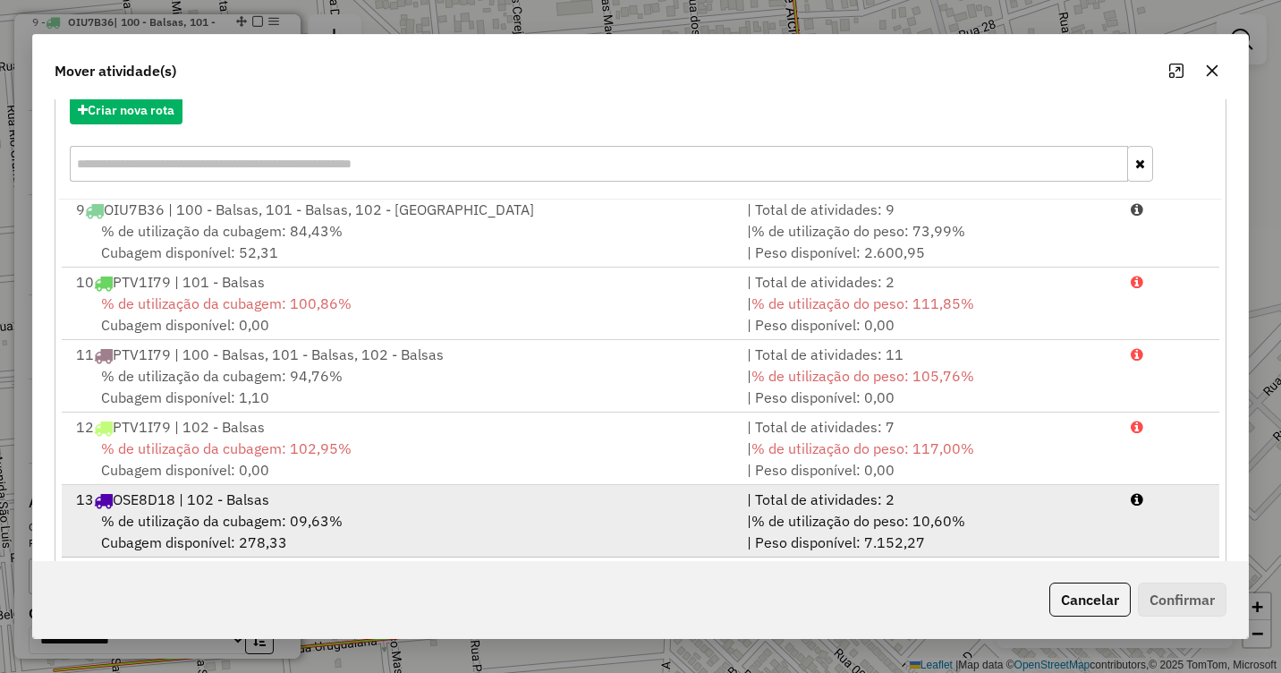
scroll to position [239, 0]
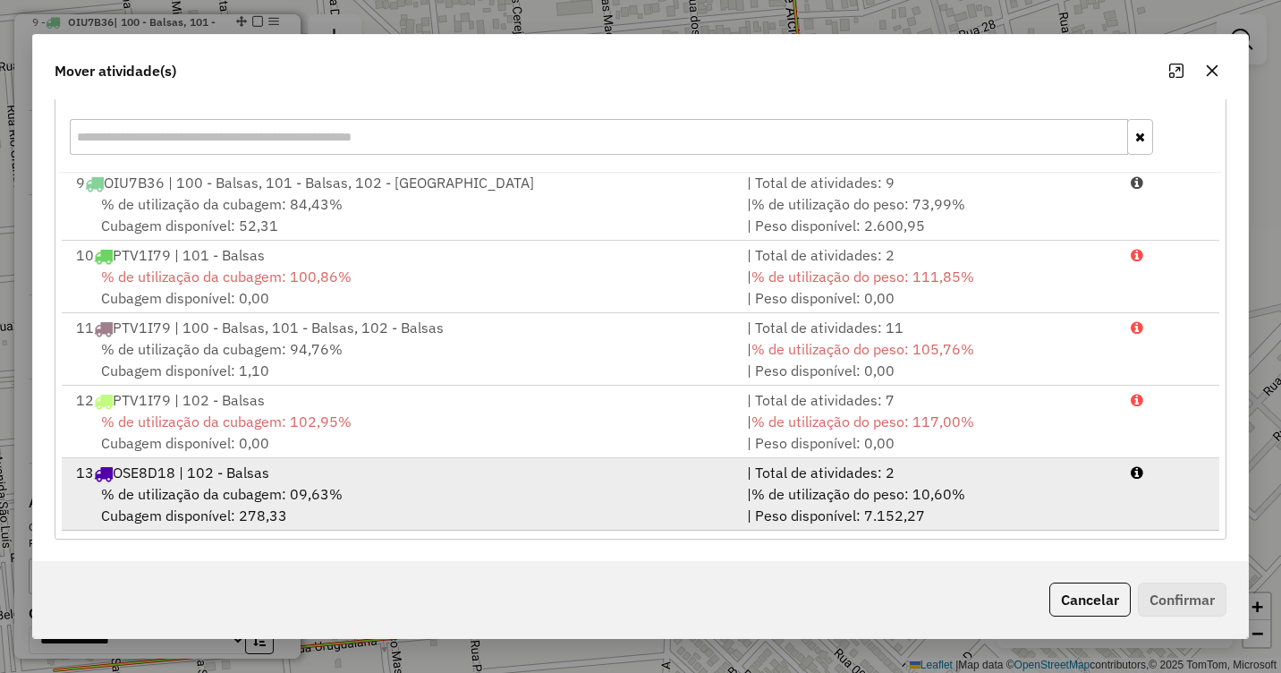
click at [246, 488] on span "% de utilização da cubagem: 09,63%" at bounding box center [222, 494] width 242 height 18
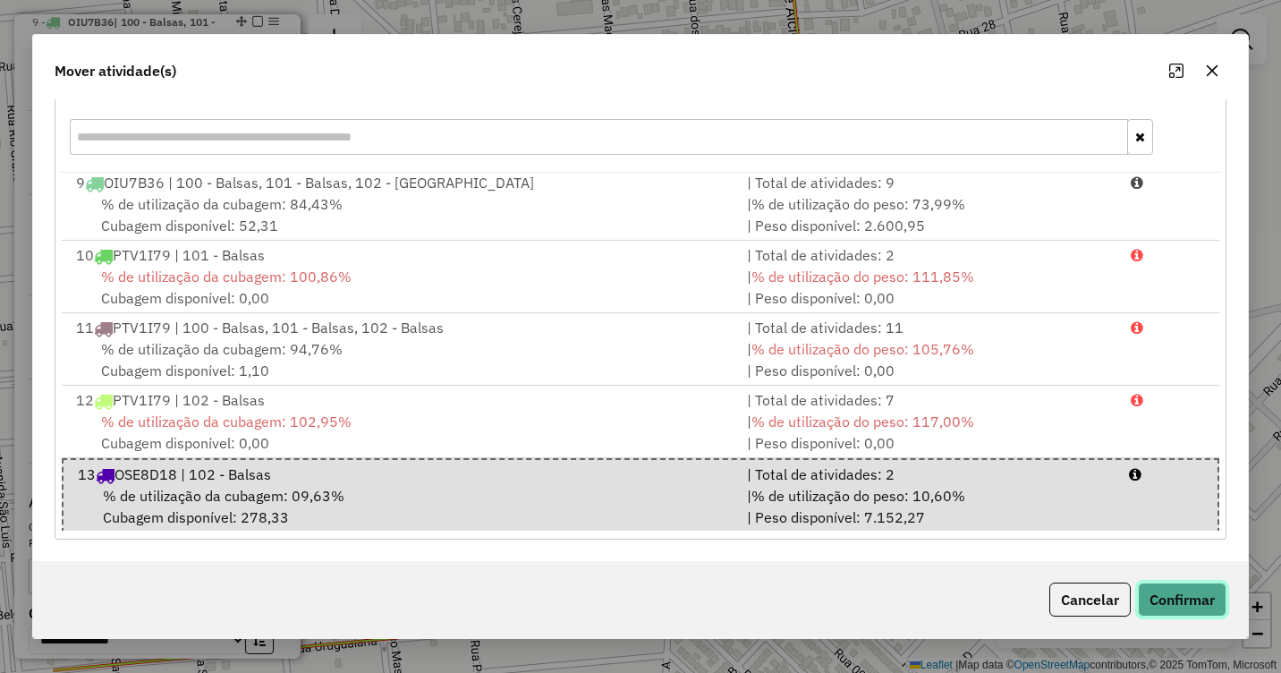
click at [1169, 589] on button "Confirmar" at bounding box center [1182, 599] width 89 height 34
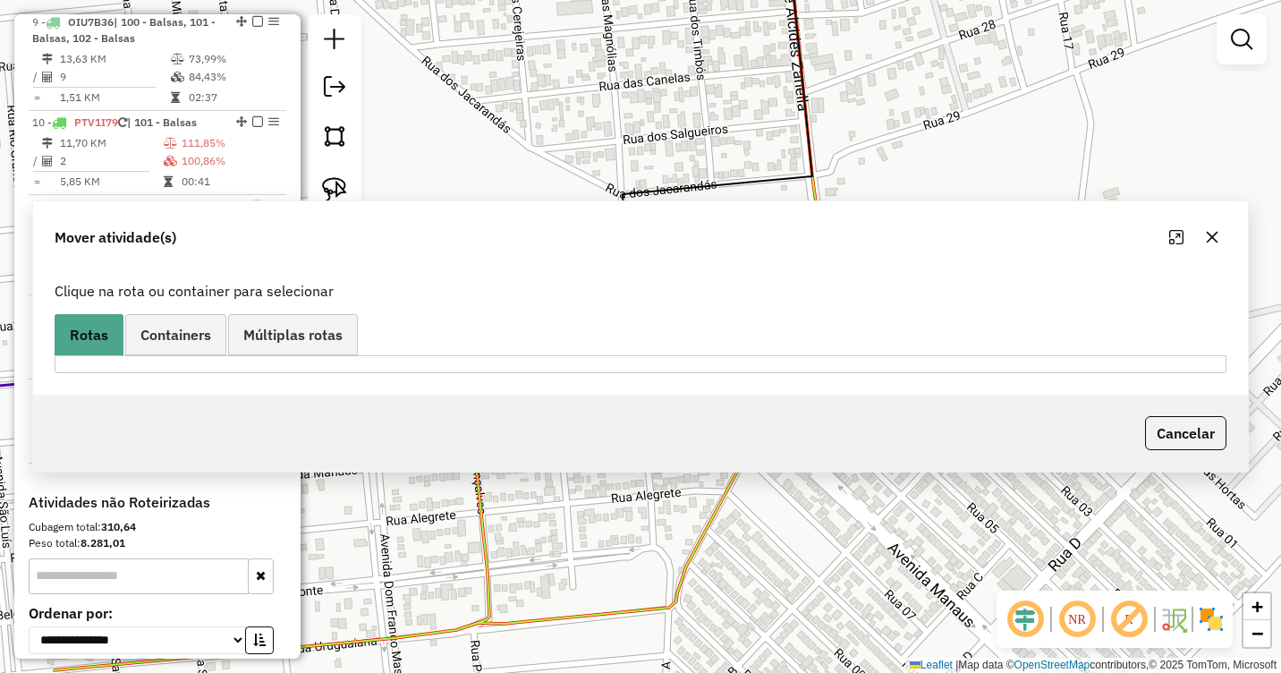
scroll to position [0, 0]
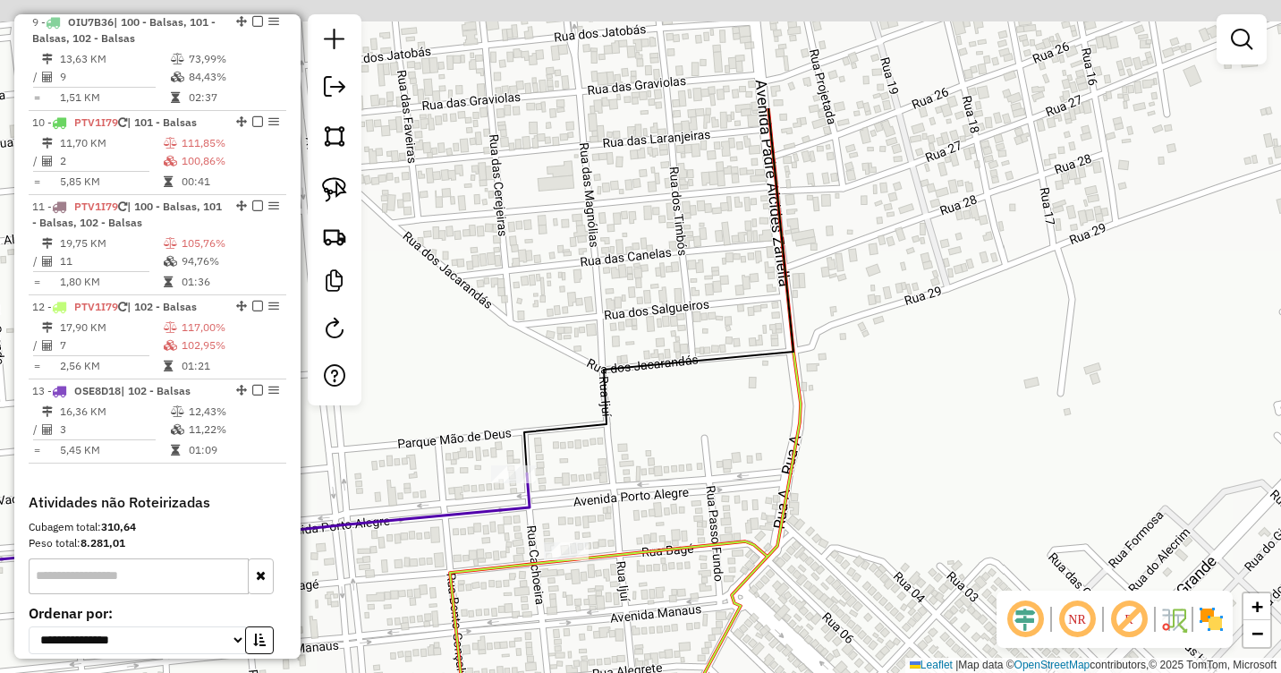
drag, startPoint x: 829, startPoint y: 299, endPoint x: 850, endPoint y: 370, distance: 74.5
click at [810, 475] on div "Janela de atendimento Grade de atendimento Capacidade Transportadoras Veículos …" at bounding box center [640, 336] width 1281 height 673
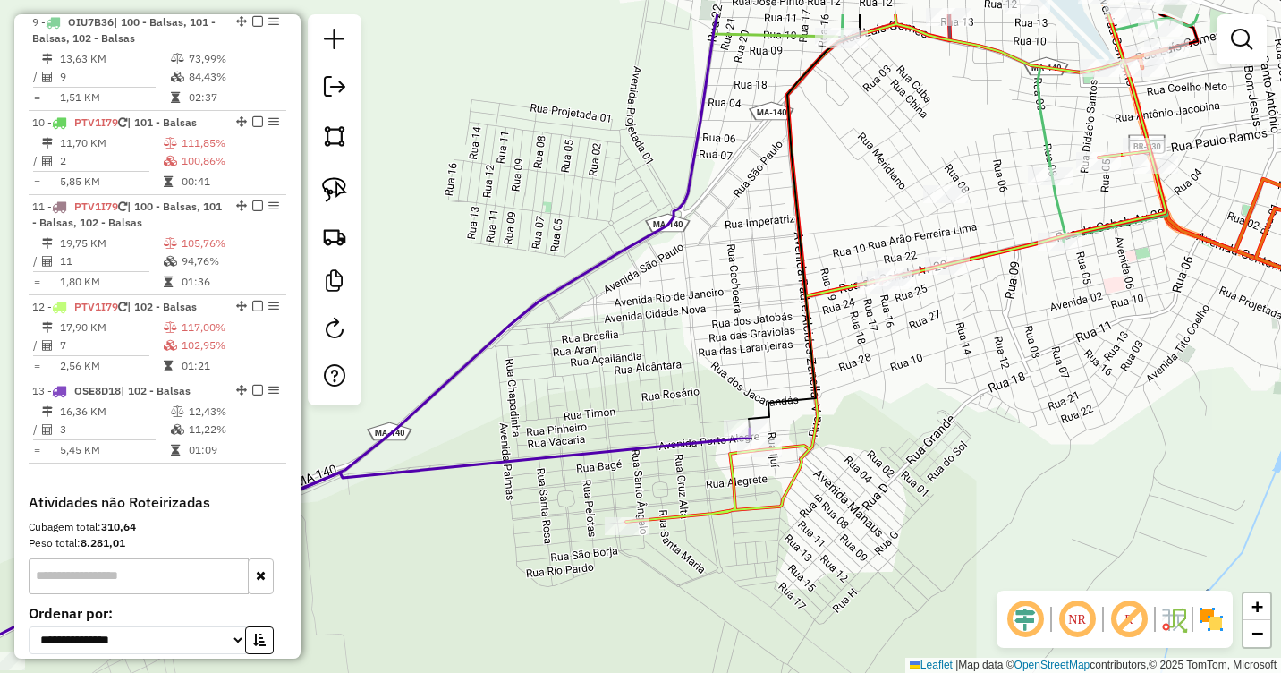
drag, startPoint x: 955, startPoint y: 282, endPoint x: 933, endPoint y: 363, distance: 84.4
click at [933, 363] on div "Janela de atendimento Grade de atendimento Capacidade Transportadoras Veículos …" at bounding box center [640, 336] width 1281 height 673
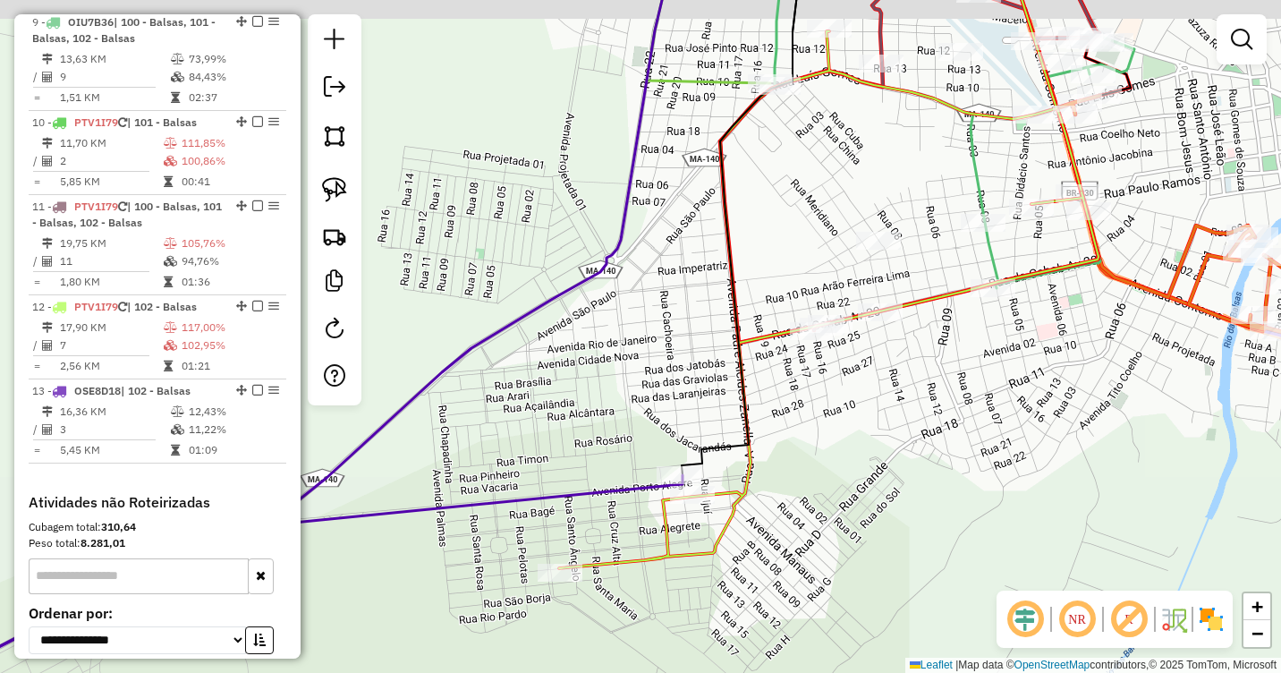
drag, startPoint x: 949, startPoint y: 356, endPoint x: 819, endPoint y: 442, distance: 155.6
click at [826, 461] on div "Janela de atendimento Grade de atendimento Capacidade Transportadoras Veículos …" at bounding box center [640, 336] width 1281 height 673
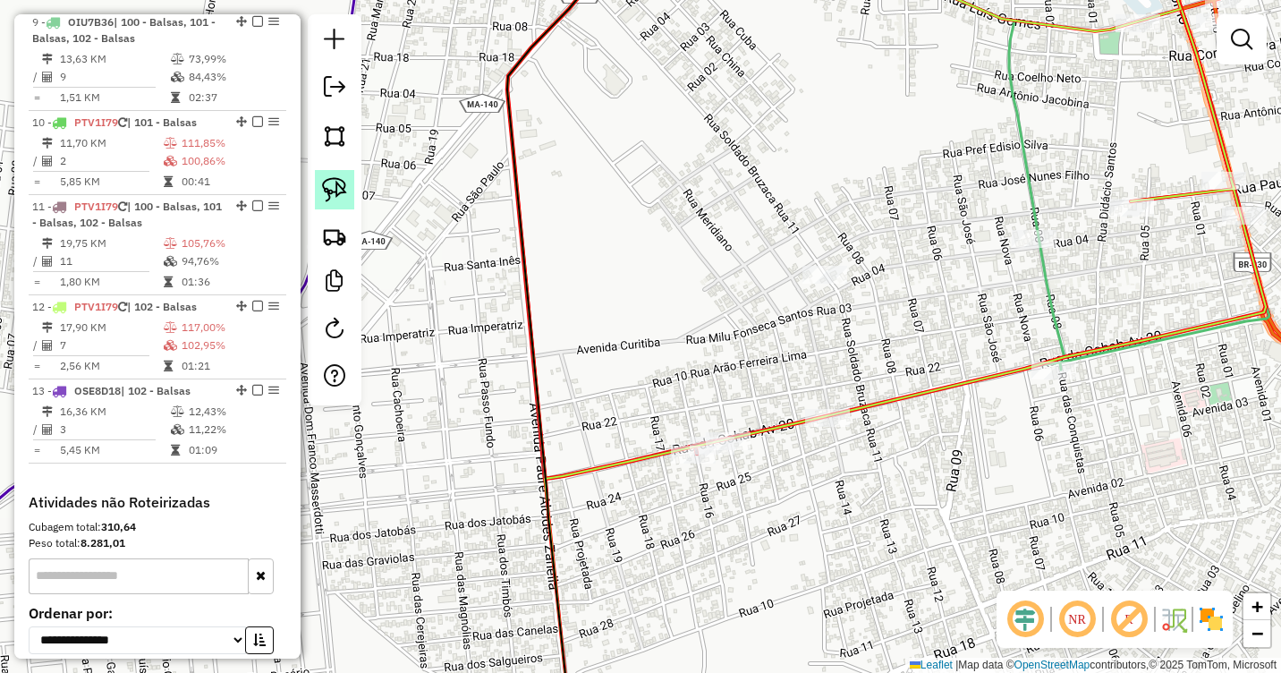
click at [339, 200] on img at bounding box center [334, 189] width 25 height 25
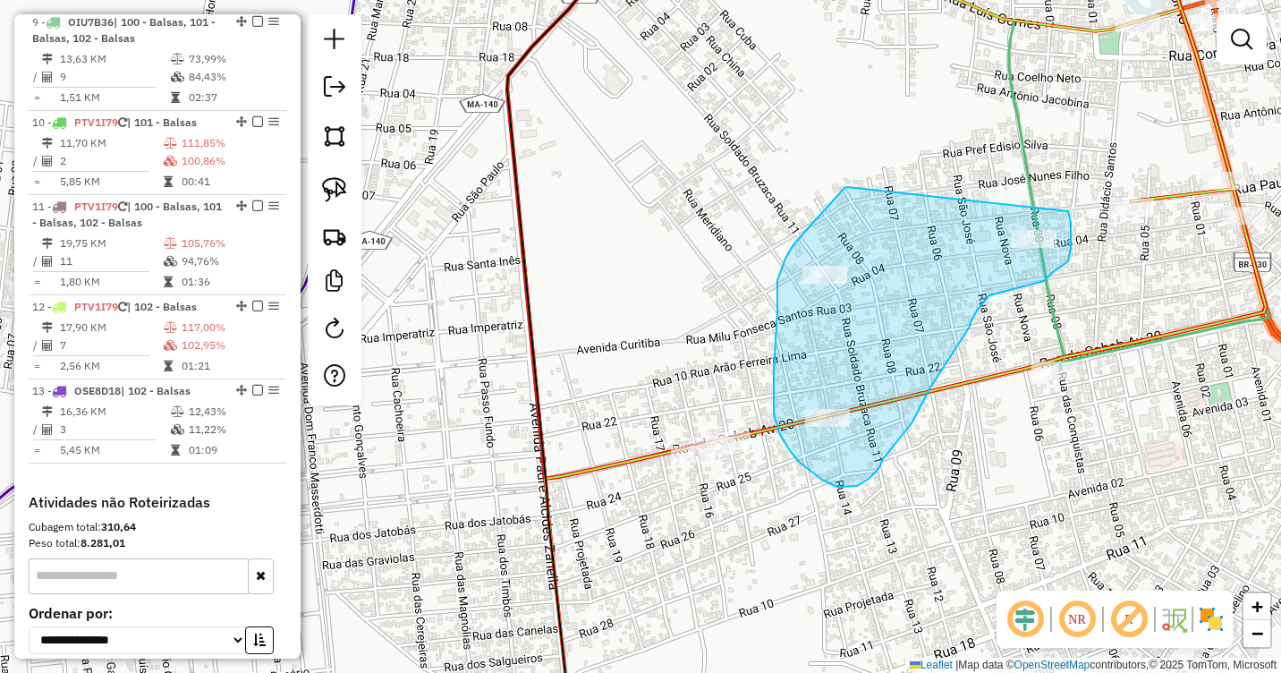
drag, startPoint x: 847, startPoint y: 187, endPoint x: 1040, endPoint y: 180, distance: 193.3
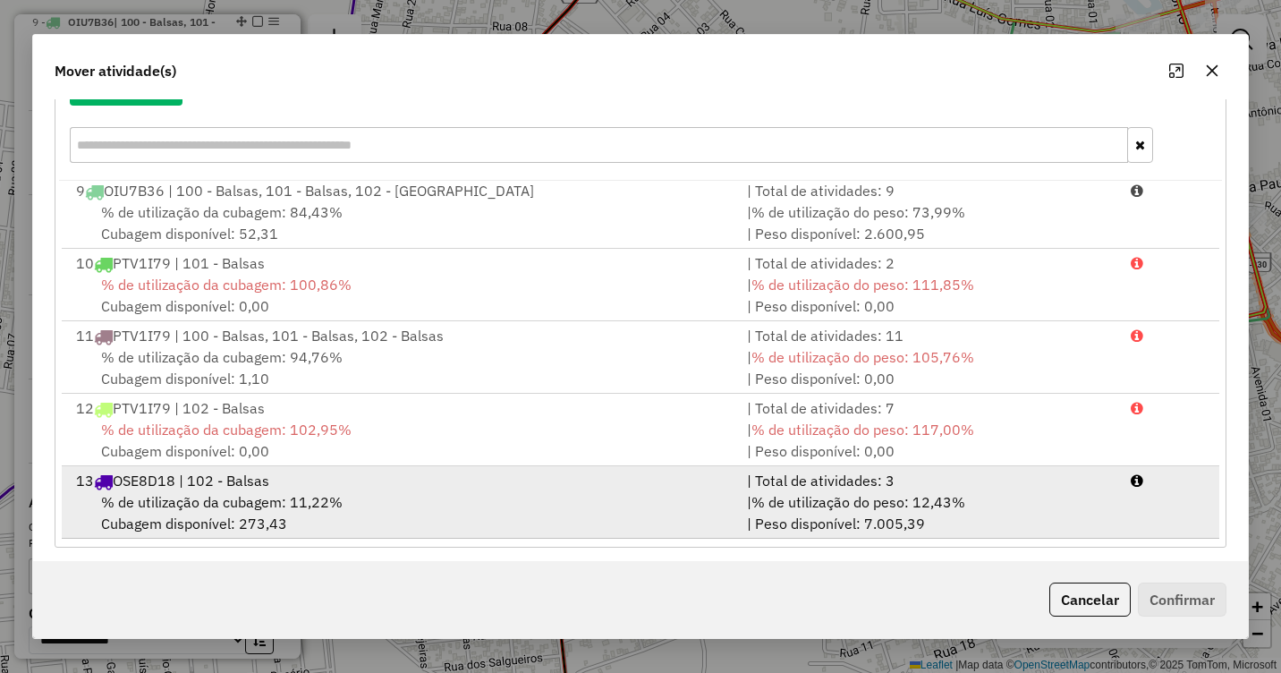
scroll to position [239, 0]
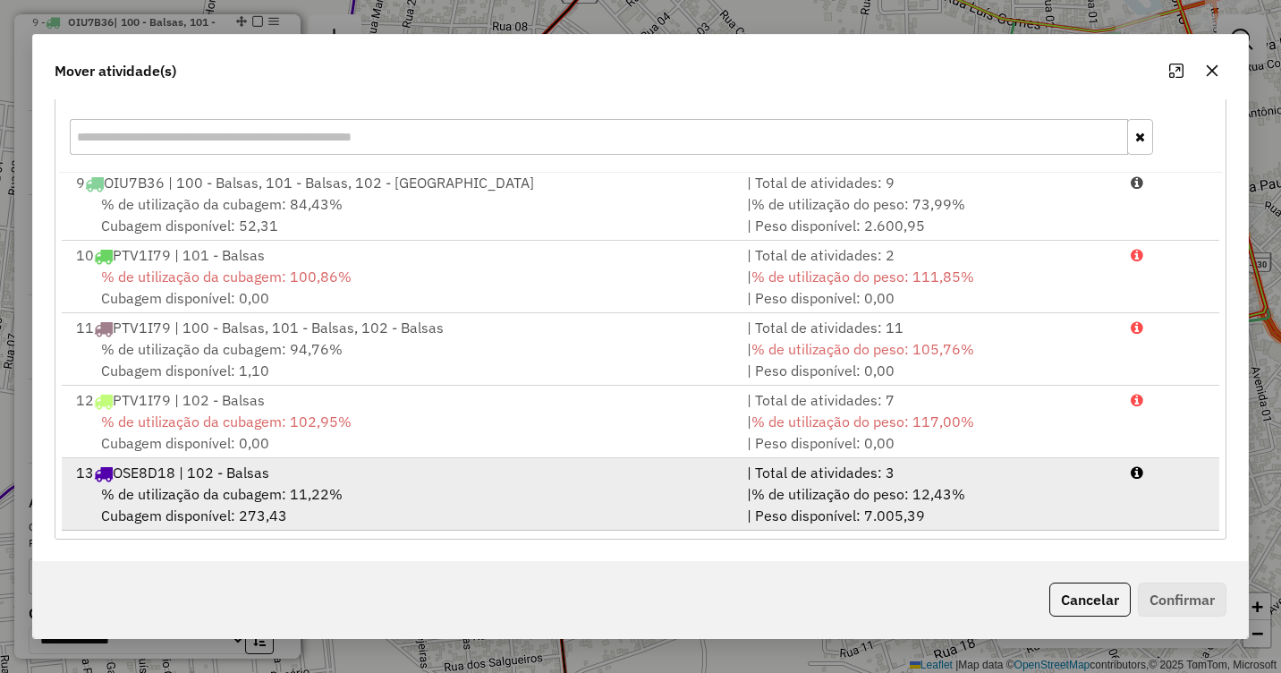
click at [208, 485] on span "% de utilização da cubagem: 11,22%" at bounding box center [222, 494] width 242 height 18
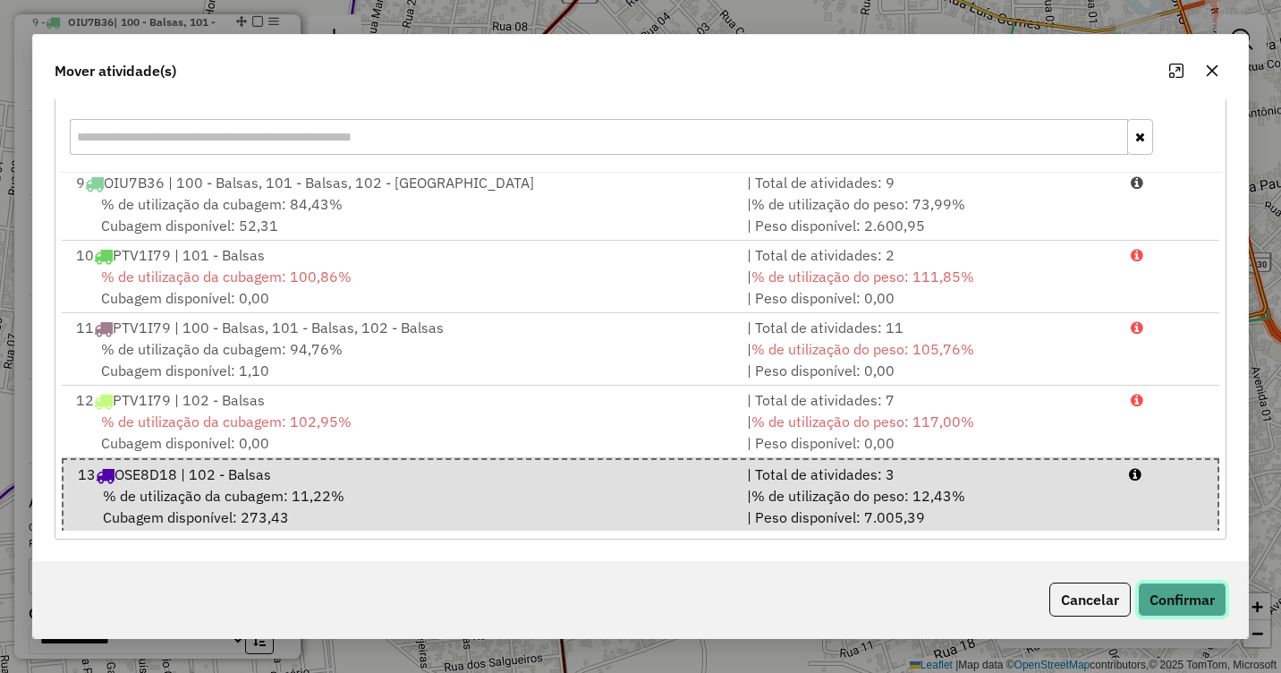
click at [1179, 600] on button "Confirmar" at bounding box center [1182, 599] width 89 height 34
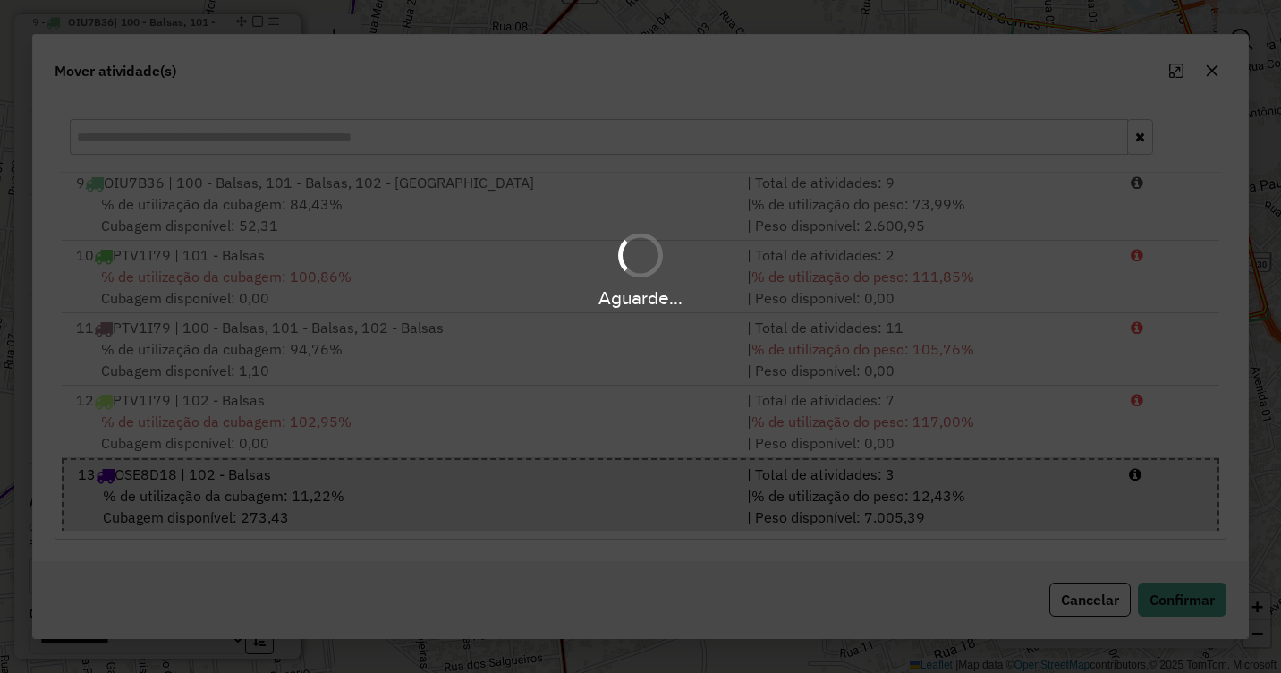
scroll to position [0, 0]
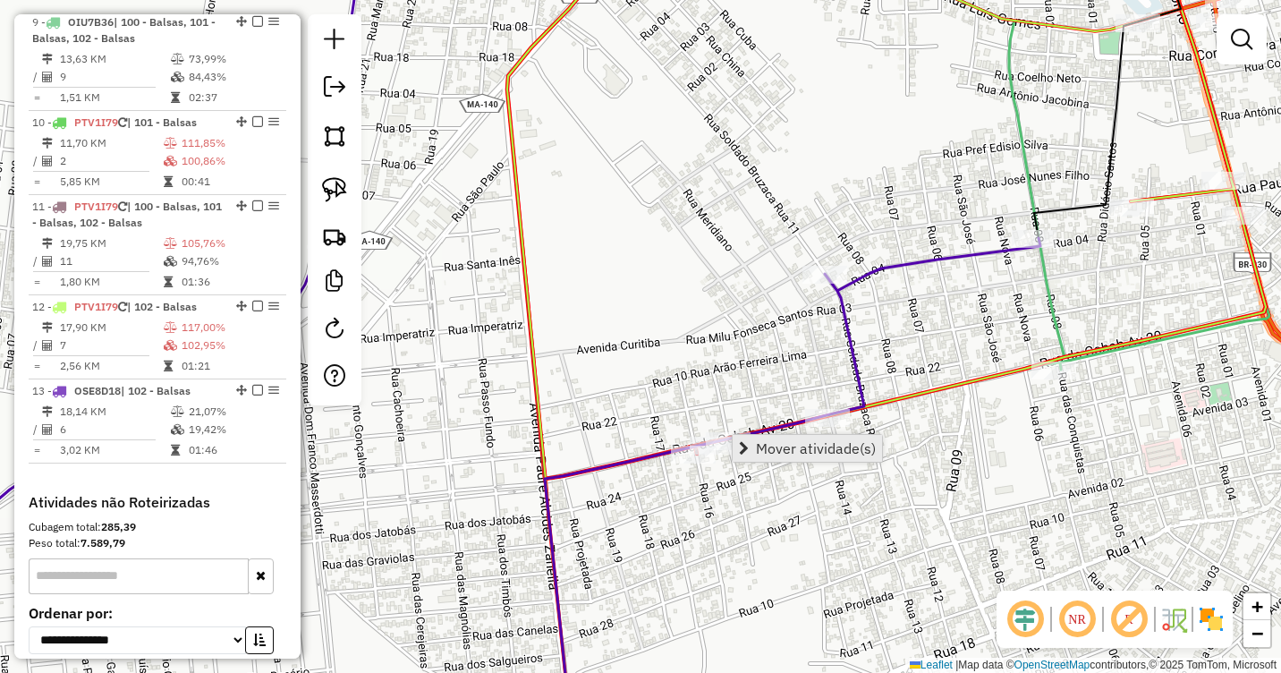
click at [785, 444] on span "Mover atividade(s)" at bounding box center [816, 448] width 120 height 14
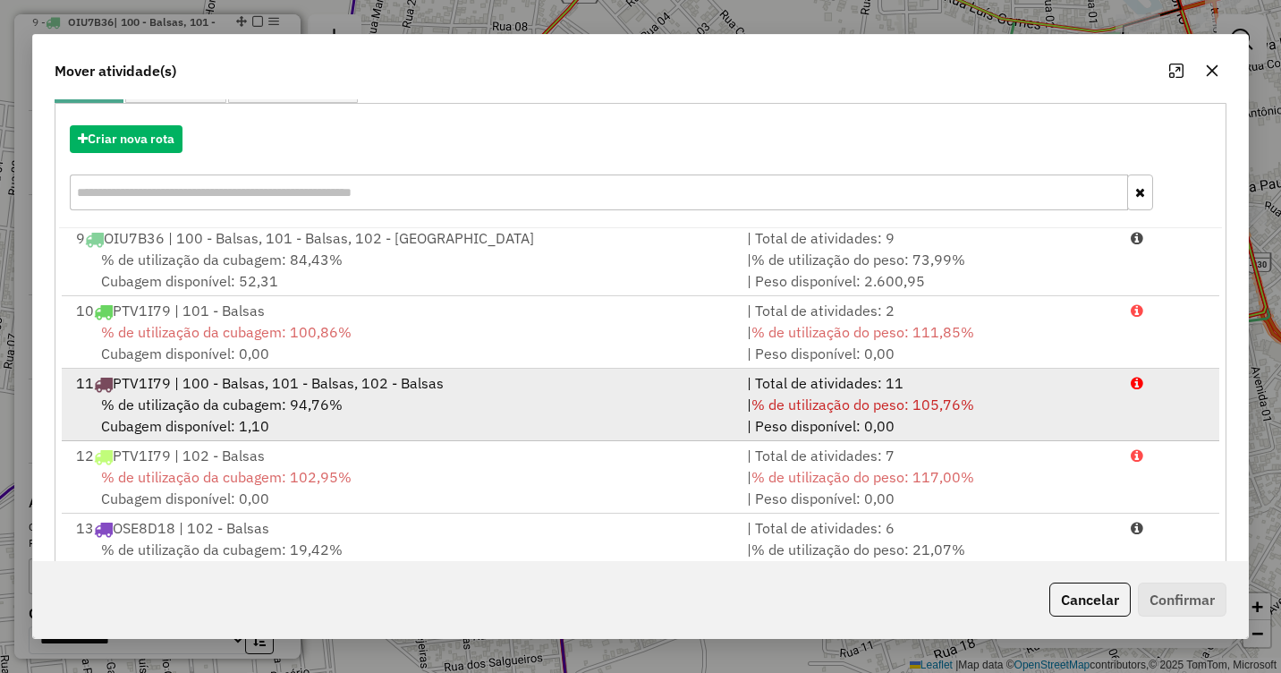
scroll to position [239, 0]
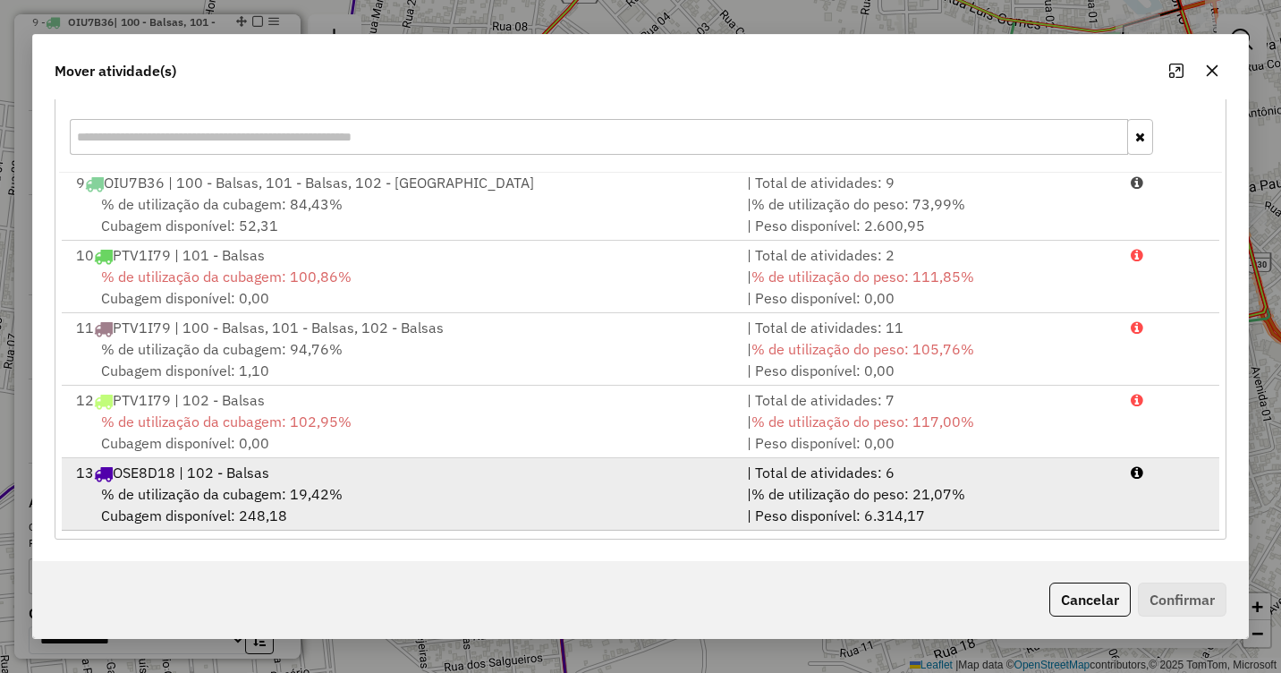
click at [385, 481] on div "13 OSE8D18 | 102 - Balsas" at bounding box center [400, 472] width 671 height 21
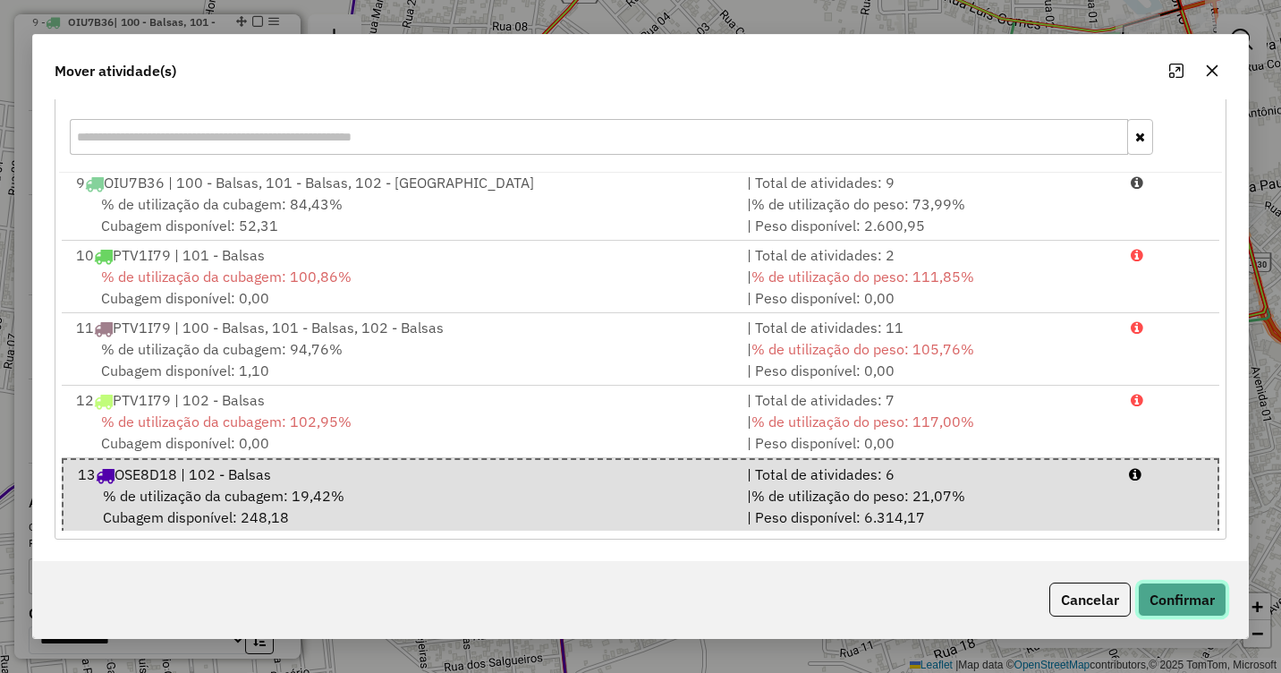
click at [1191, 594] on button "Confirmar" at bounding box center [1182, 599] width 89 height 34
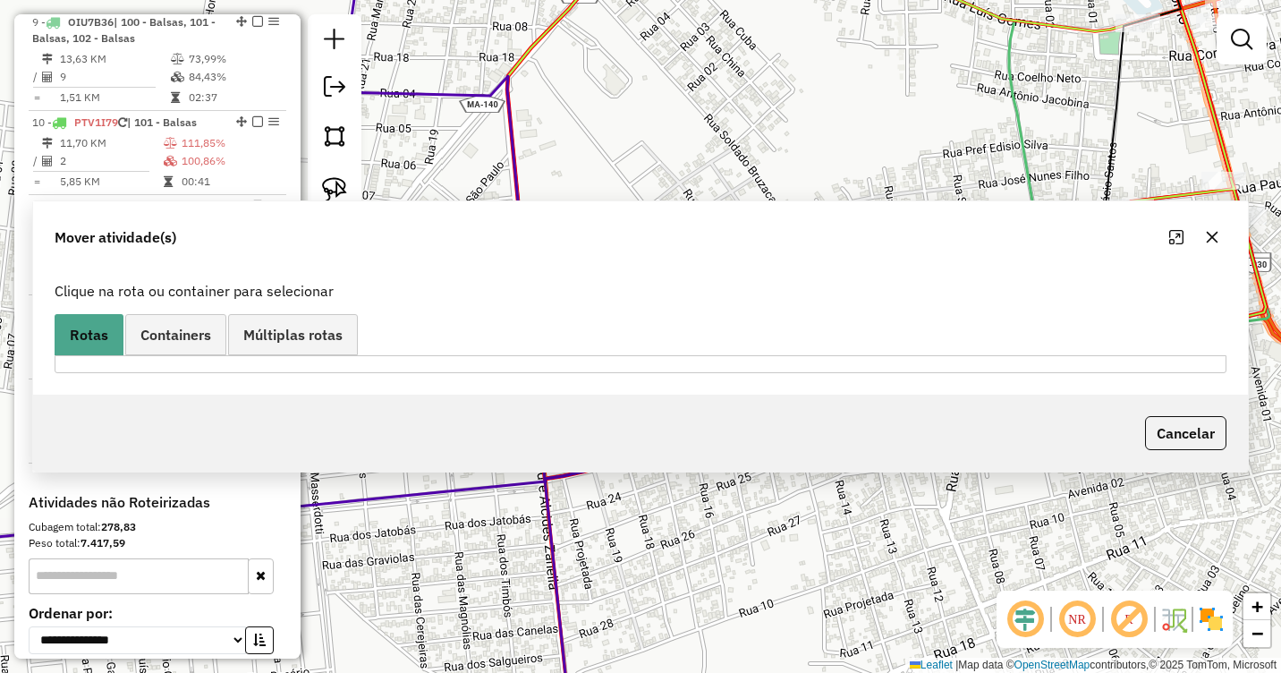
scroll to position [0, 0]
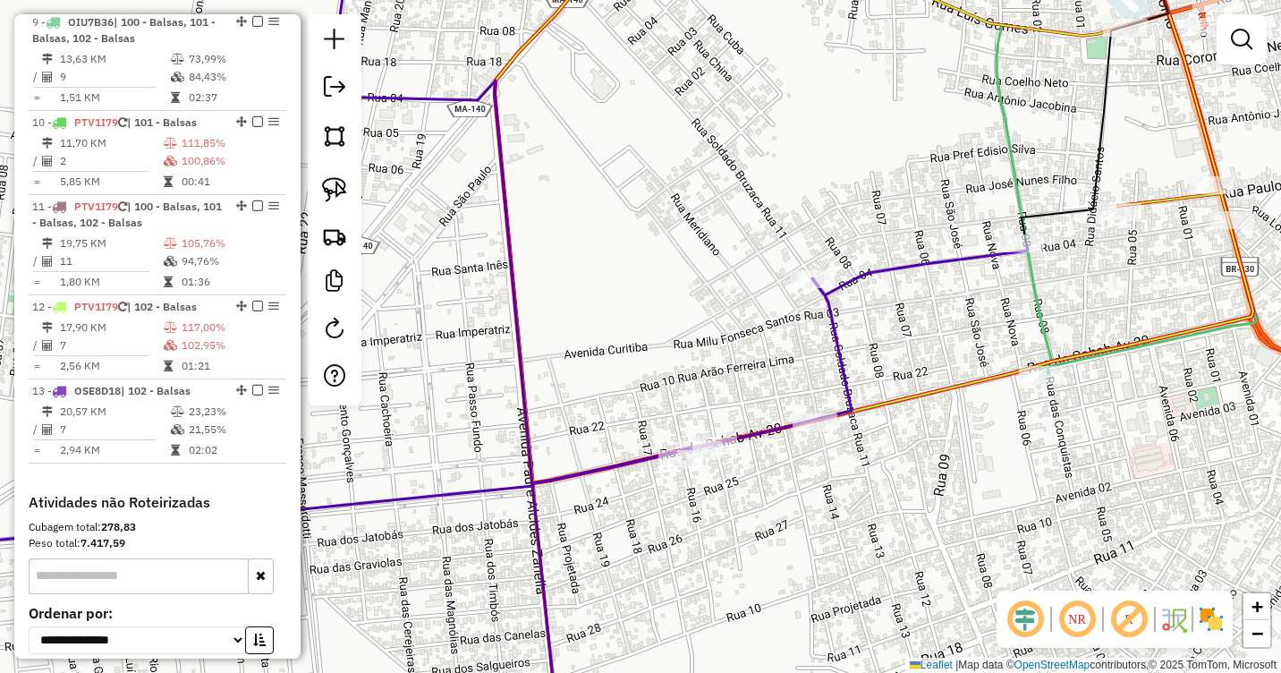
drag, startPoint x: 991, startPoint y: 308, endPoint x: 859, endPoint y: 424, distance: 176.2
click at [831, 437] on div "Janela de atendimento Grade de atendimento Capacidade Transportadoras Veículos …" at bounding box center [640, 336] width 1281 height 673
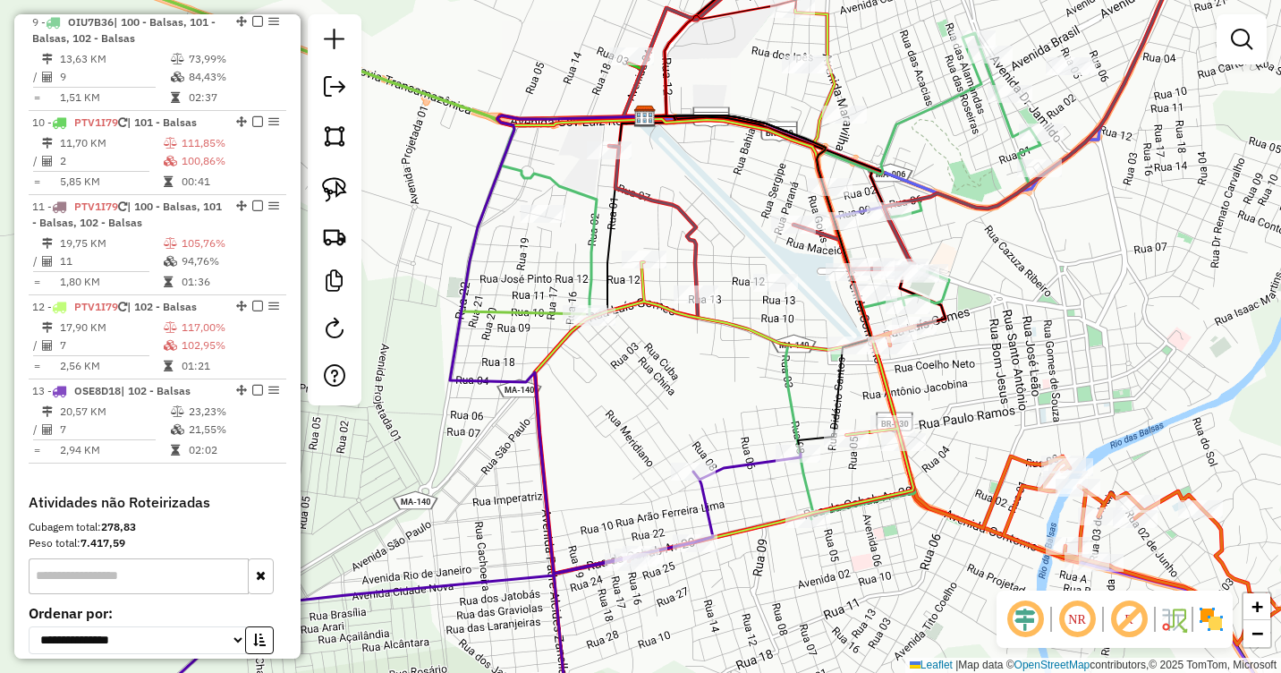
drag, startPoint x: 990, startPoint y: 319, endPoint x: 1001, endPoint y: 371, distance: 53.0
click at [1012, 372] on div "Janela de atendimento Grade de atendimento Capacidade Transportadoras Veículos …" at bounding box center [640, 336] width 1281 height 673
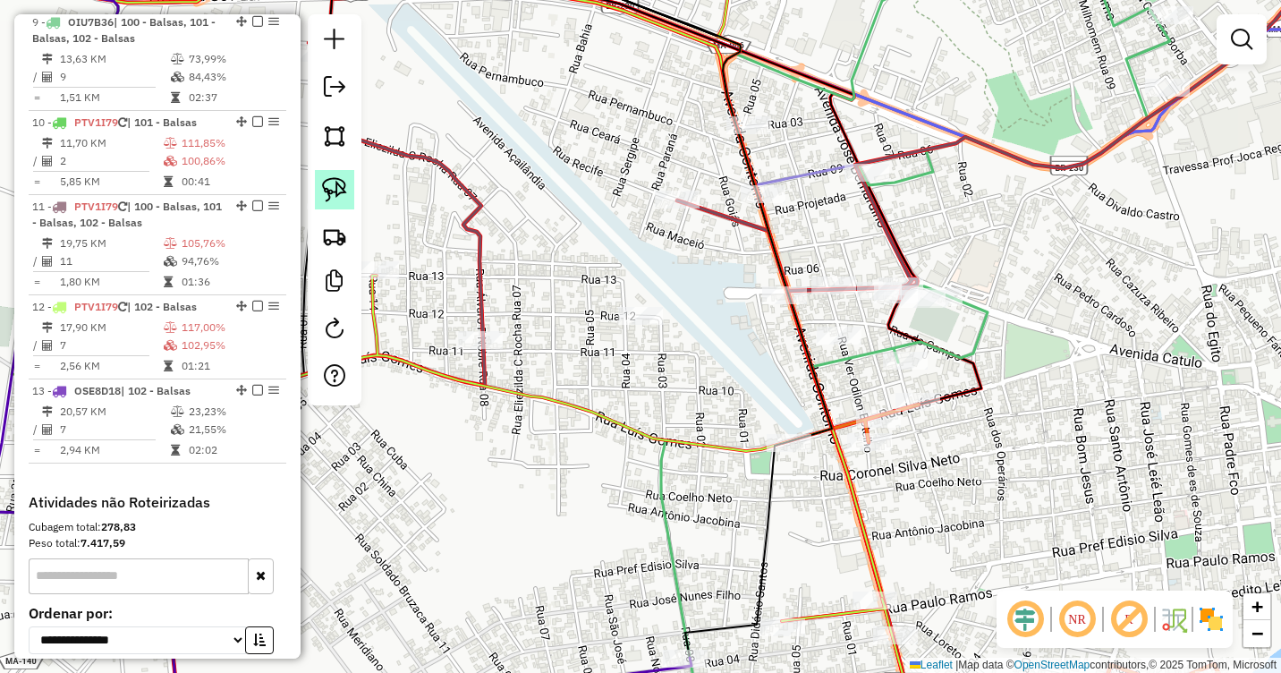
click at [319, 192] on link at bounding box center [334, 189] width 39 height 39
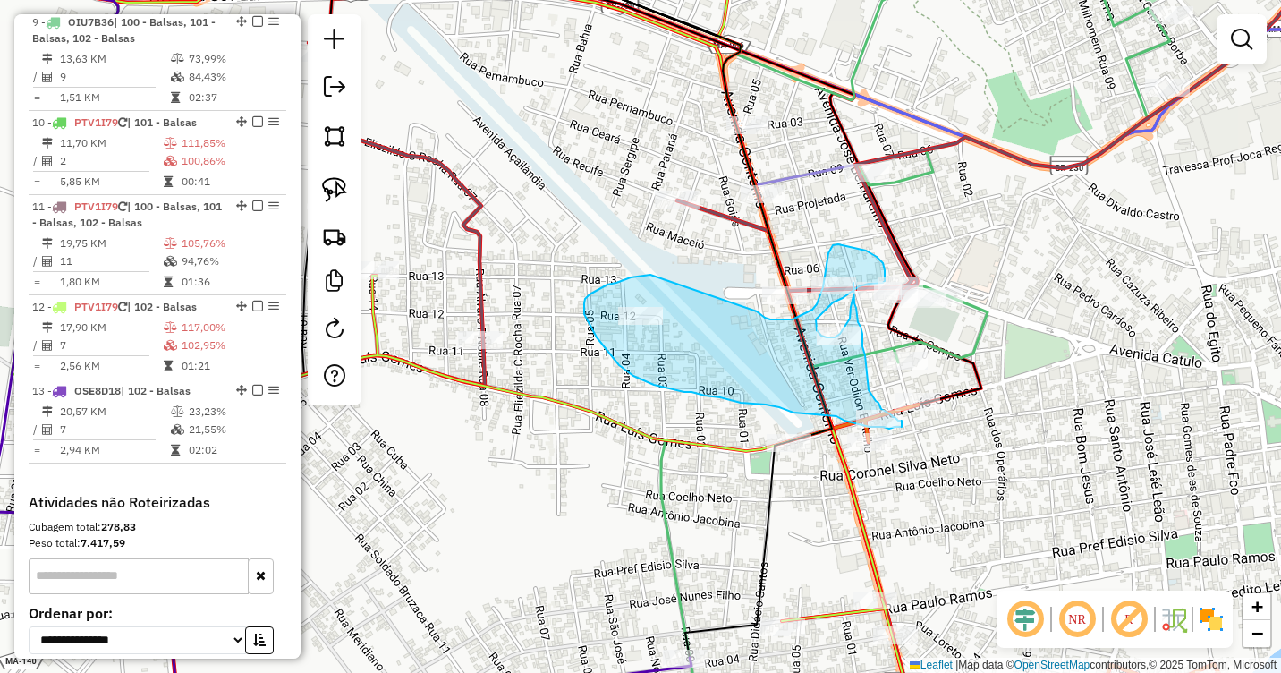
drag, startPoint x: 650, startPoint y: 275, endPoint x: 757, endPoint y: 311, distance: 112.6
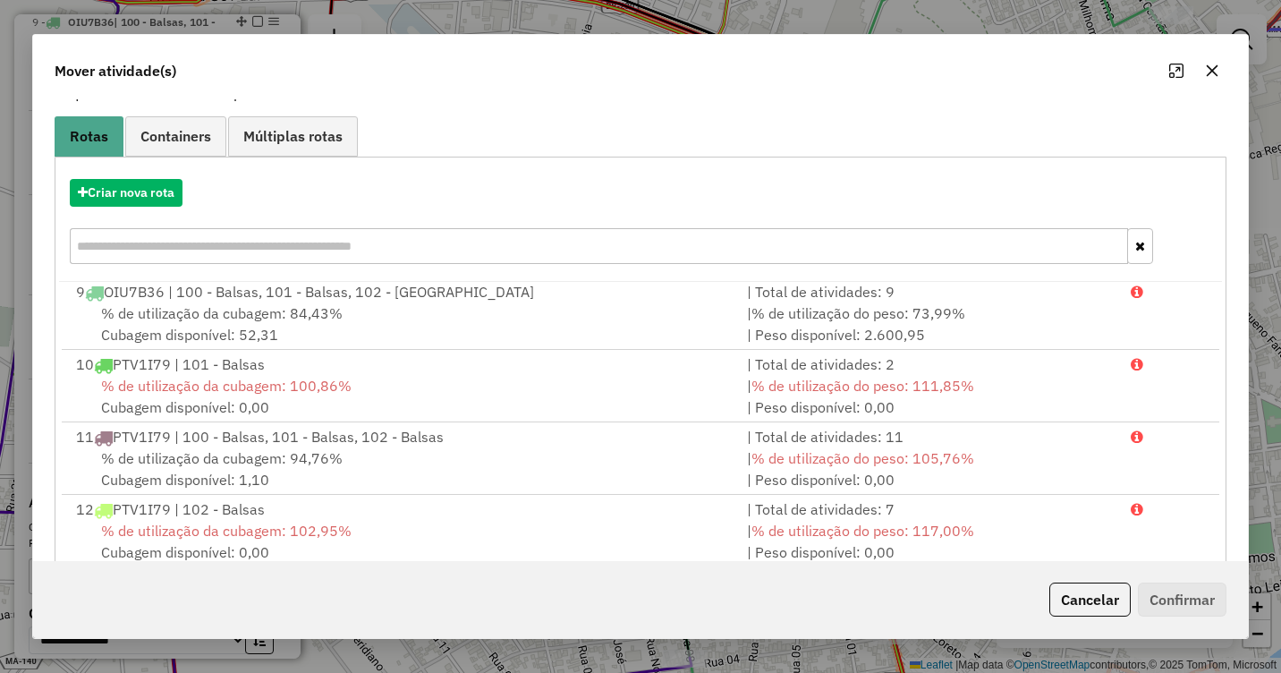
scroll to position [239, 0]
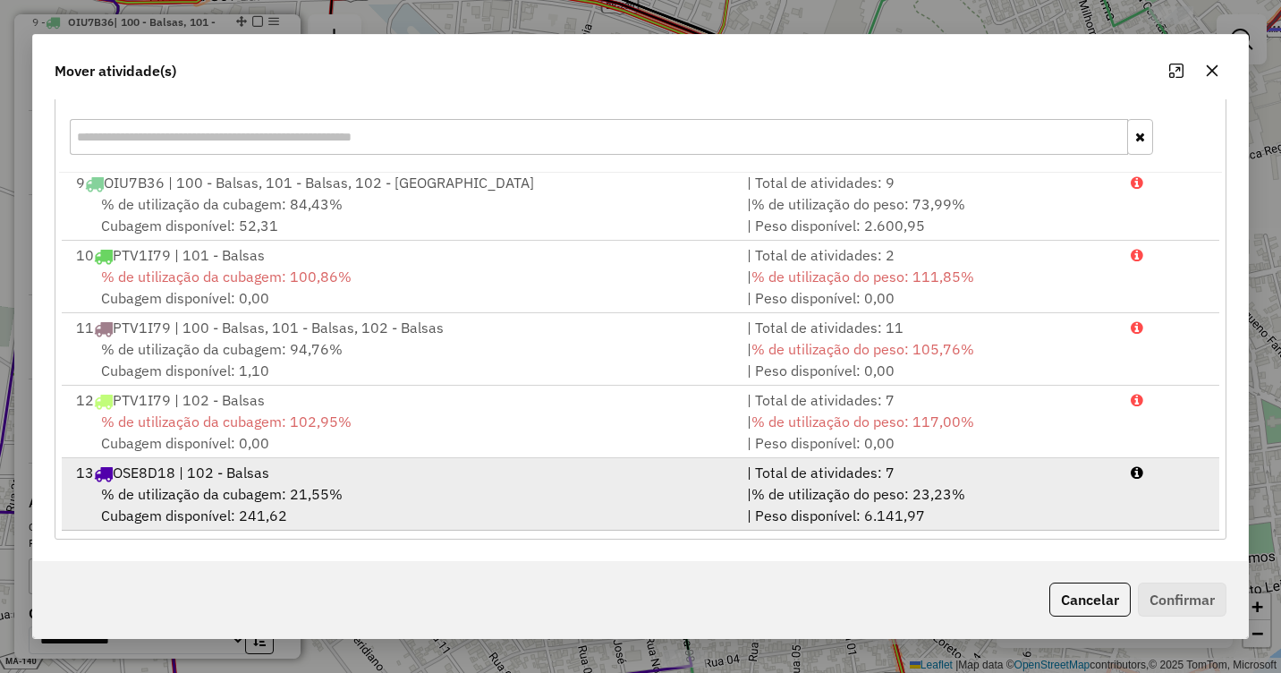
click at [233, 498] on span "% de utilização da cubagem: 21,55%" at bounding box center [222, 494] width 242 height 18
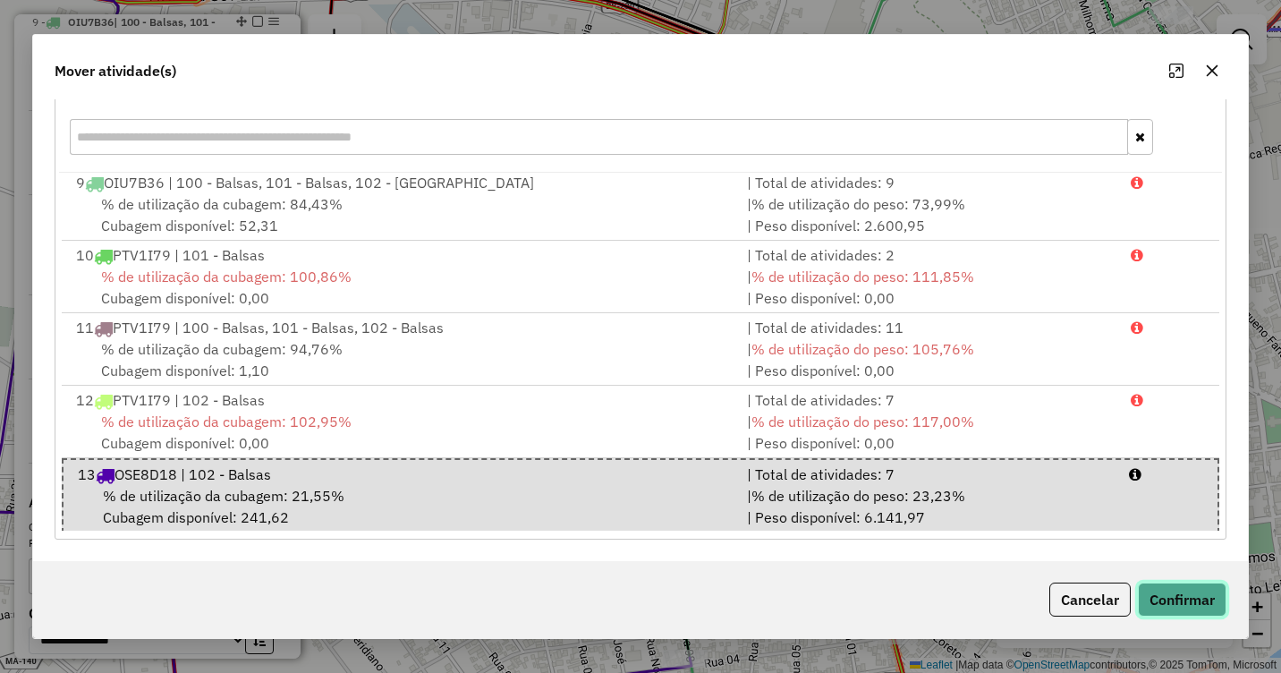
click at [1191, 598] on button "Confirmar" at bounding box center [1182, 599] width 89 height 34
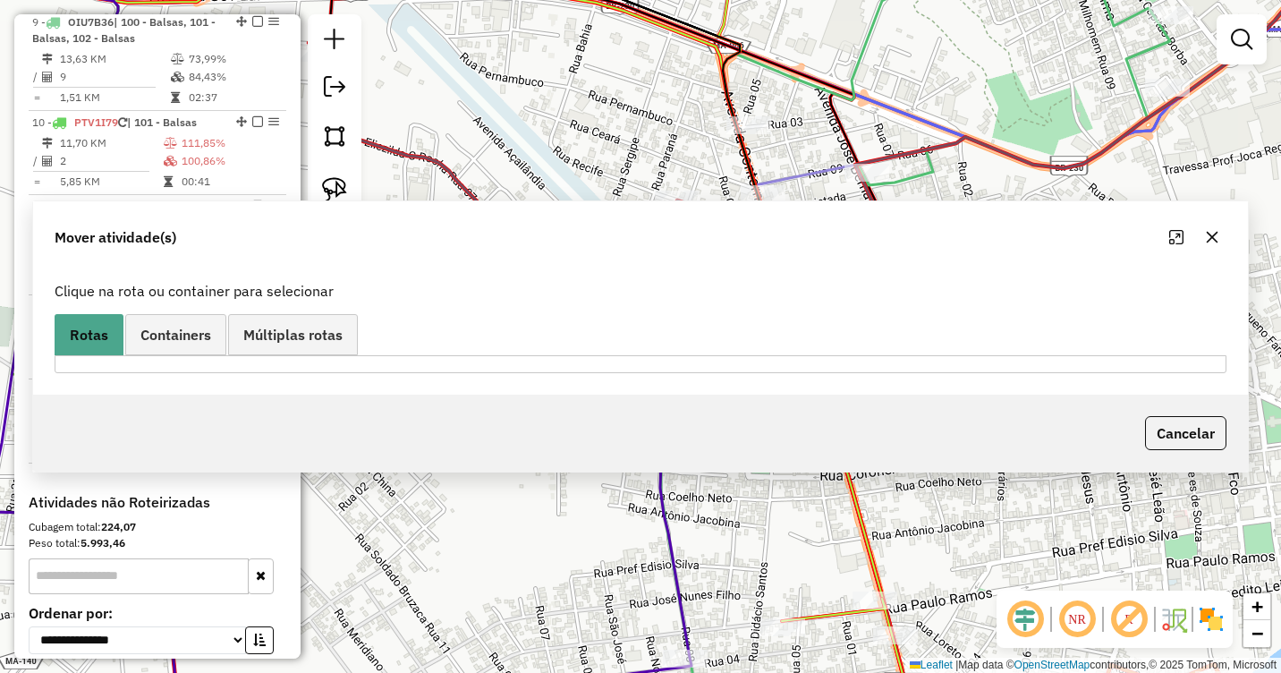
scroll to position [0, 0]
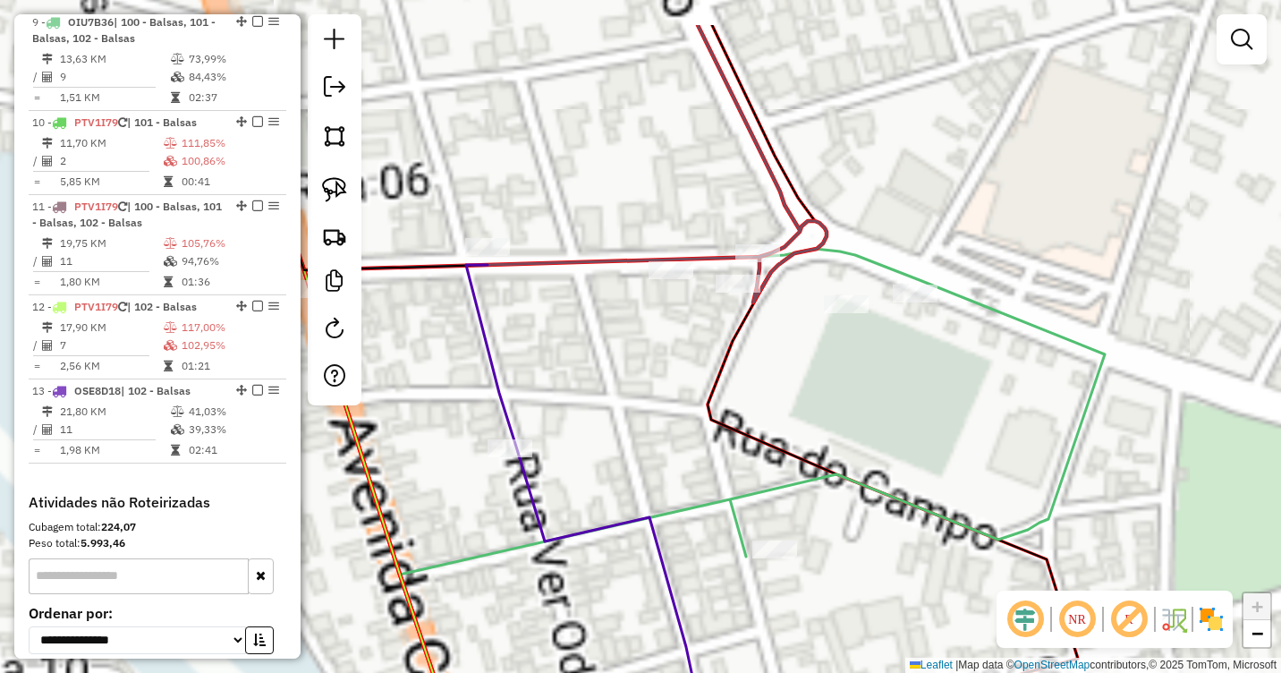
drag, startPoint x: 890, startPoint y: 301, endPoint x: 965, endPoint y: 400, distance: 124.5
click at [991, 413] on div "Janela de atendimento Grade de atendimento Capacidade Transportadoras Veículos …" at bounding box center [640, 336] width 1281 height 673
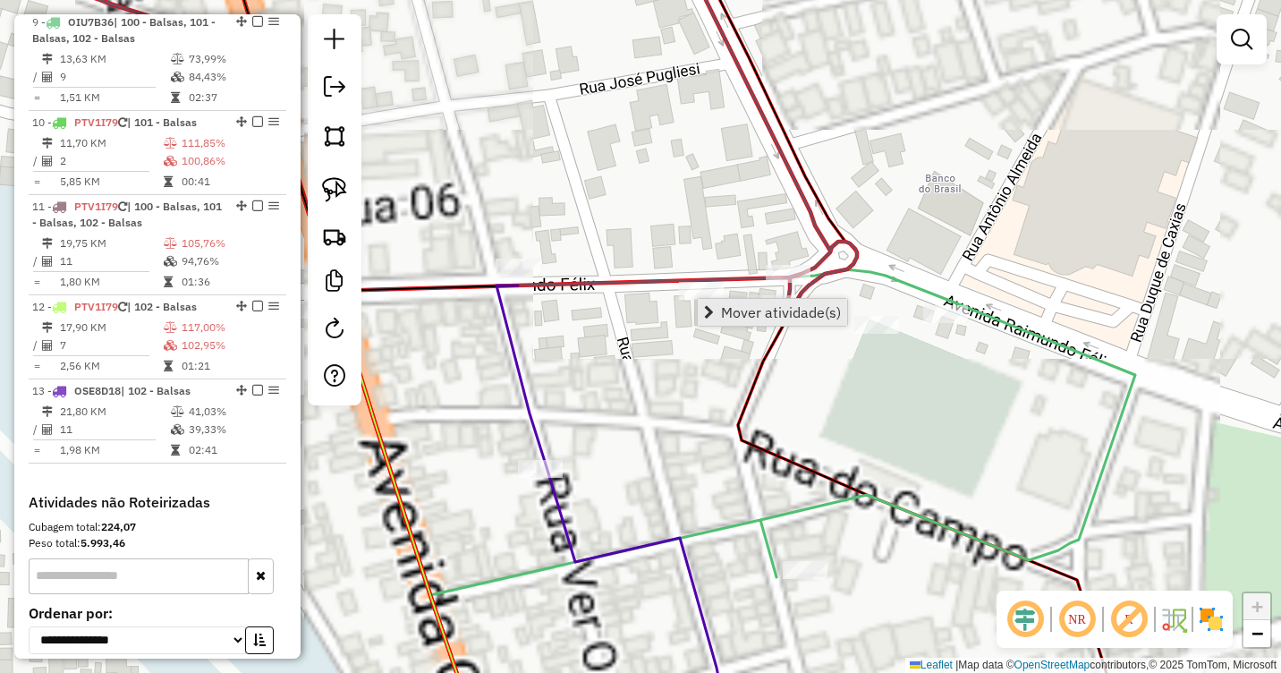
click at [721, 308] on span "Mover atividade(s)" at bounding box center [781, 312] width 120 height 14
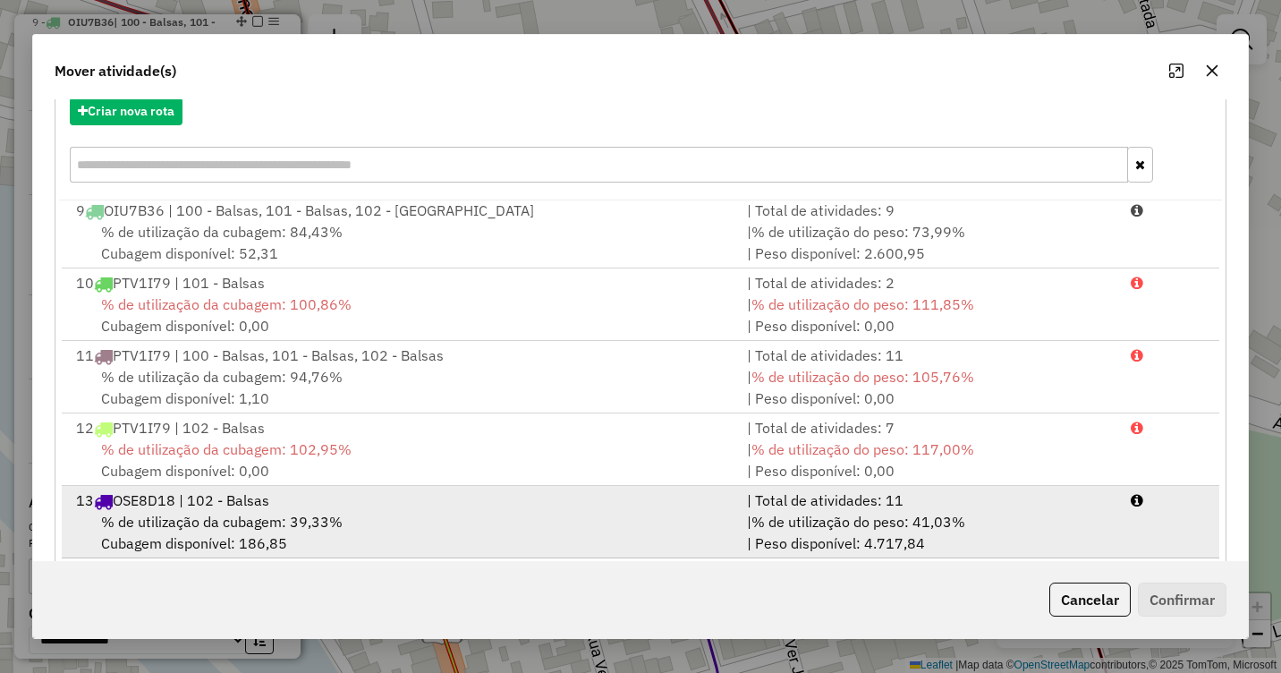
scroll to position [239, 0]
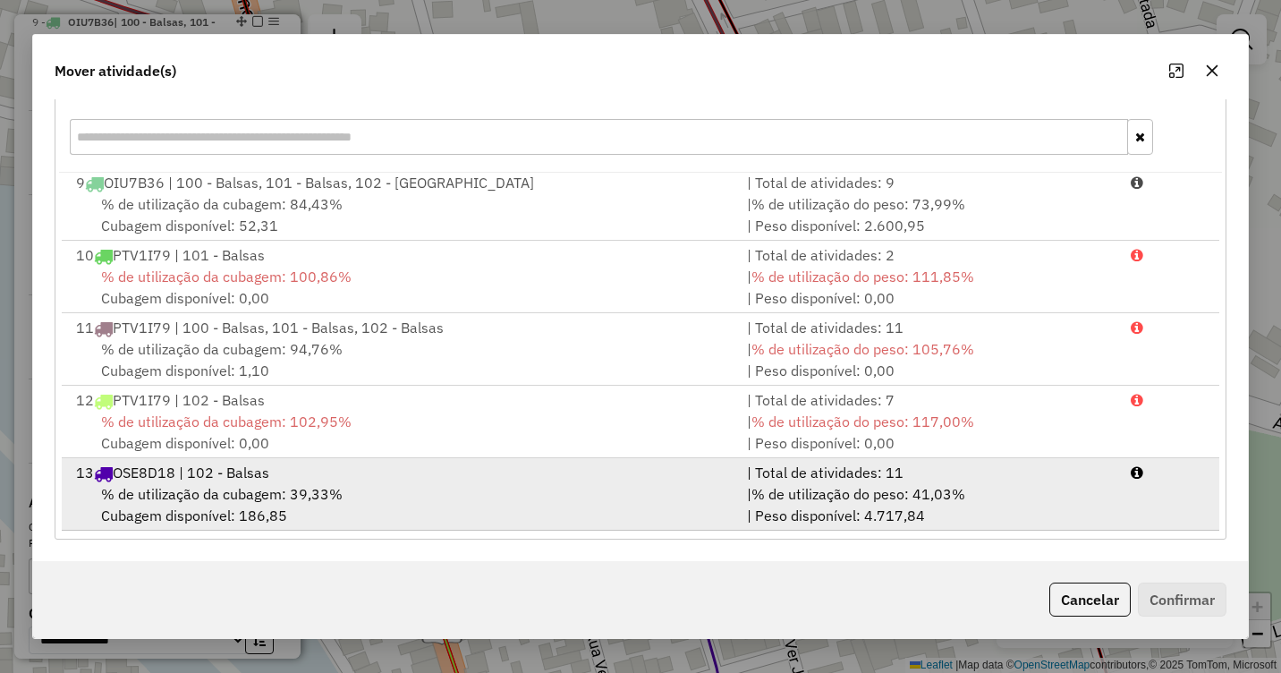
click at [257, 490] on span "% de utilização da cubagem: 39,33%" at bounding box center [222, 494] width 242 height 18
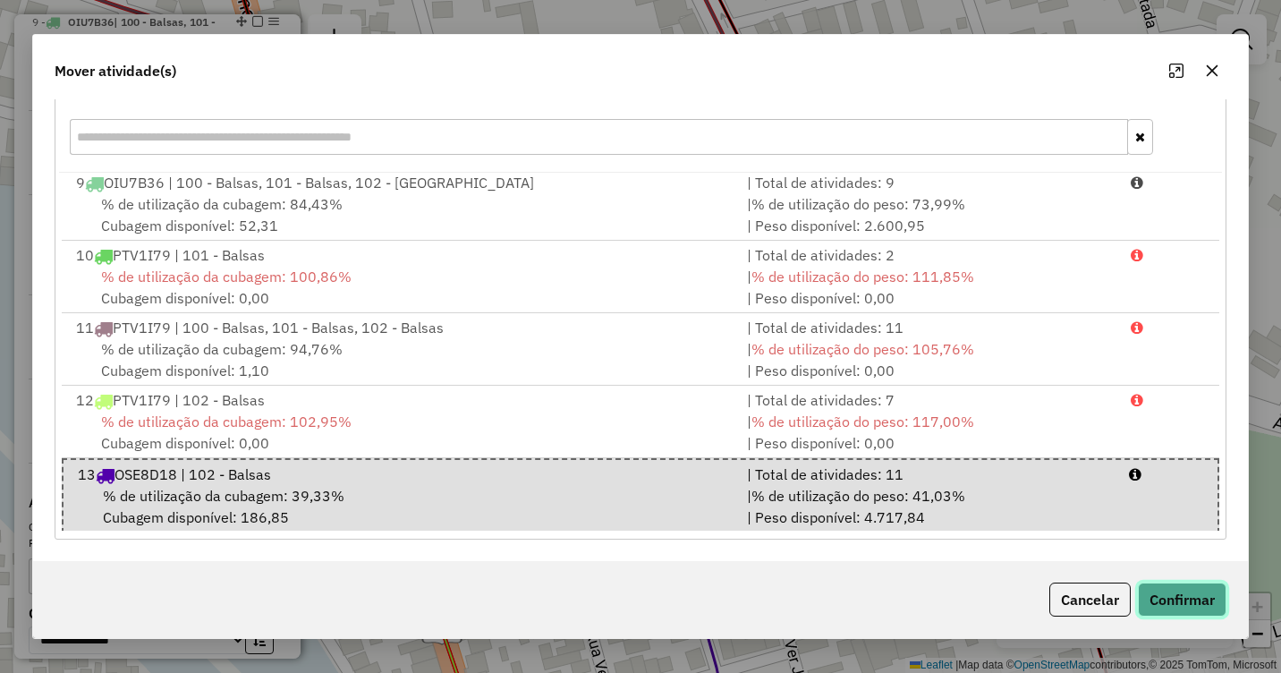
click at [1198, 595] on button "Confirmar" at bounding box center [1182, 599] width 89 height 34
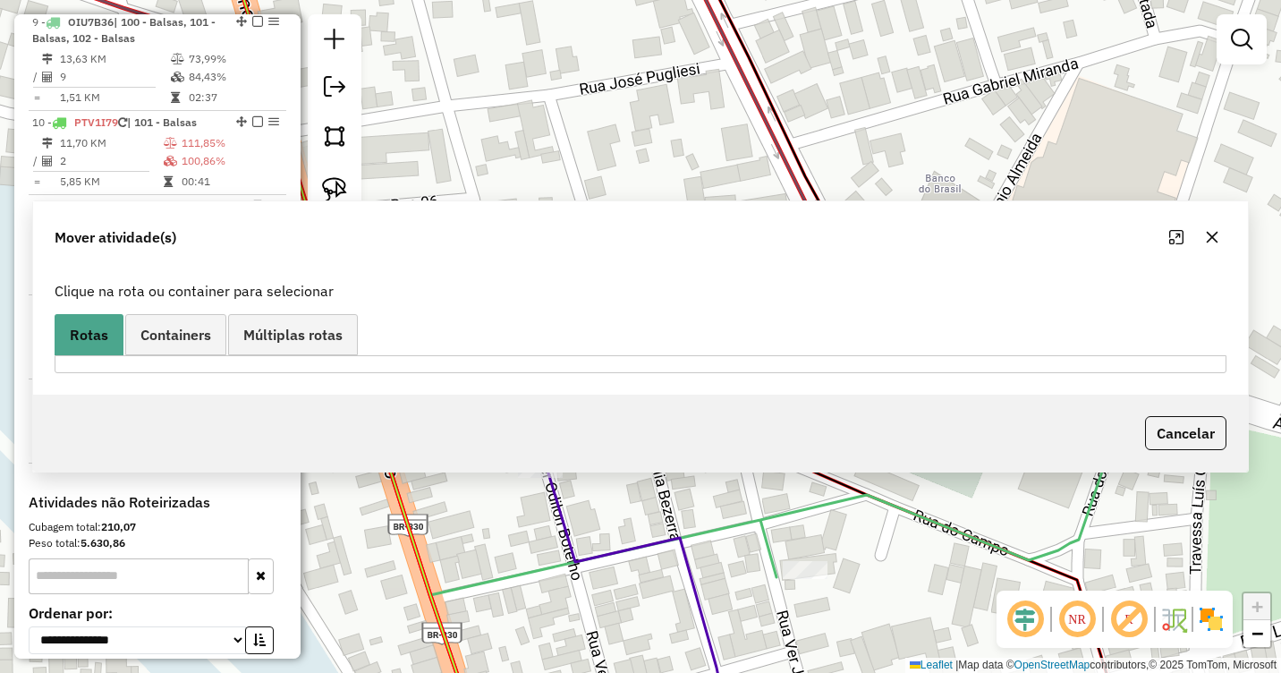
scroll to position [0, 0]
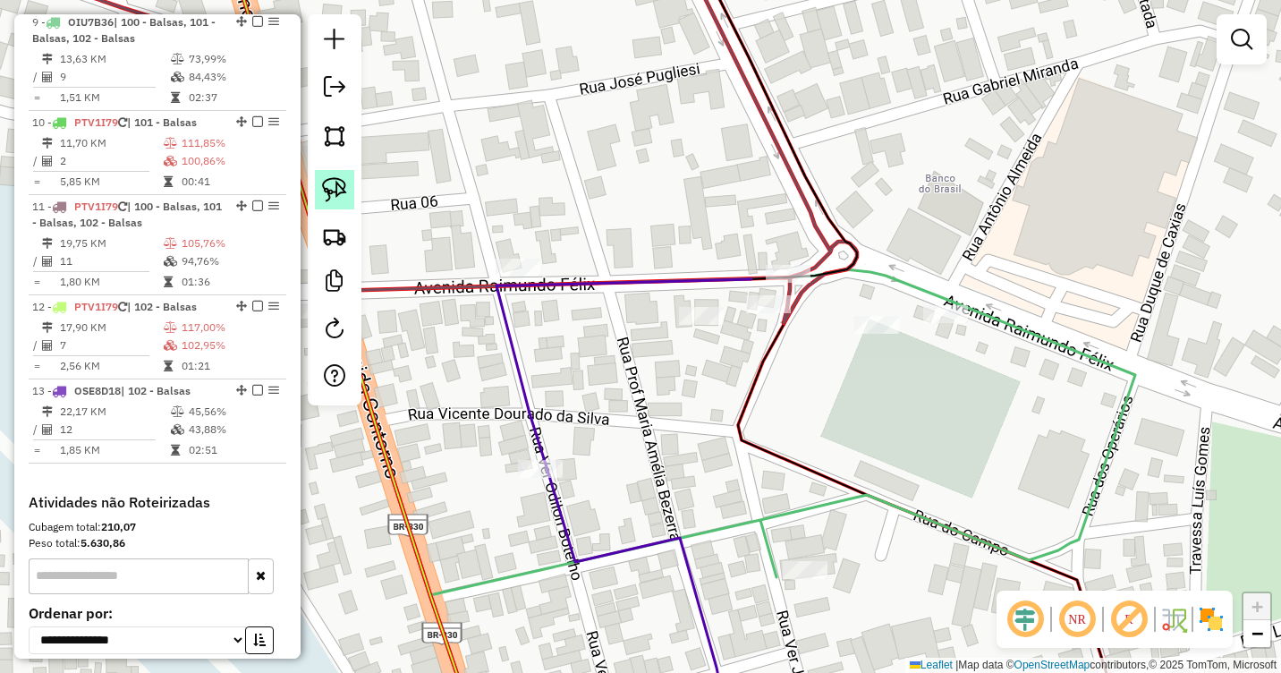
click at [333, 186] on img at bounding box center [334, 189] width 25 height 25
click at [884, 337] on span "Mover atividade(s)" at bounding box center [883, 340] width 10 height 14
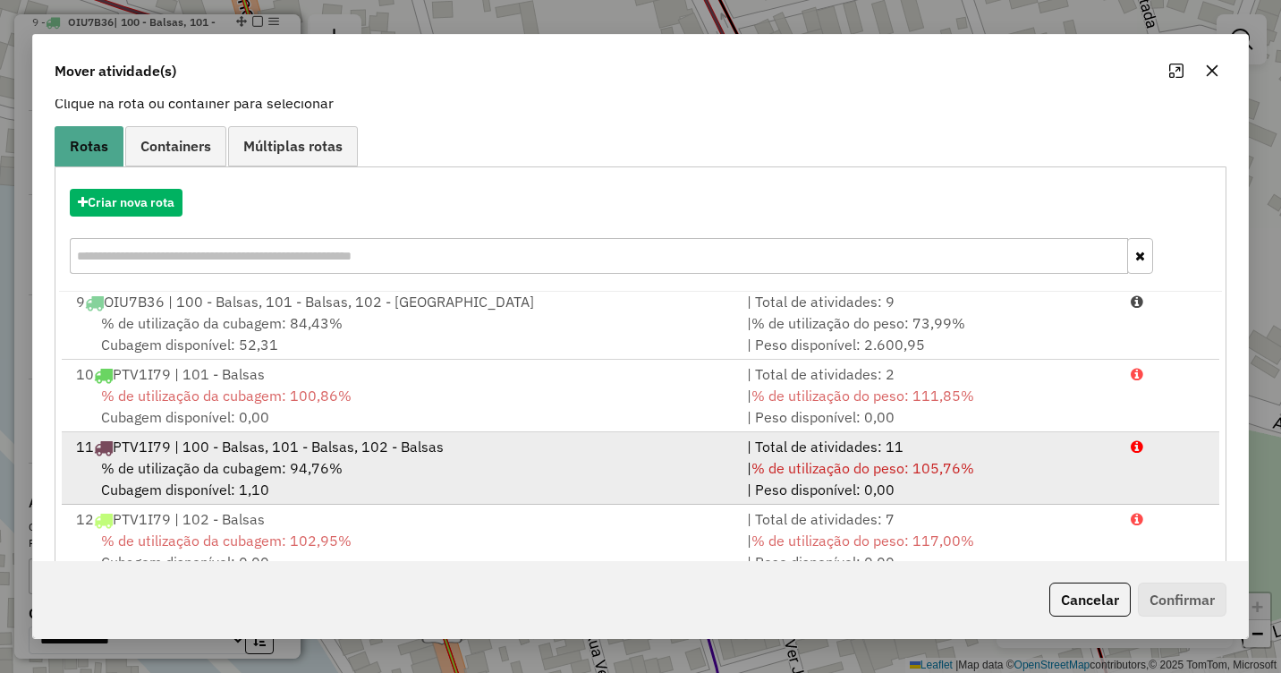
scroll to position [239, 0]
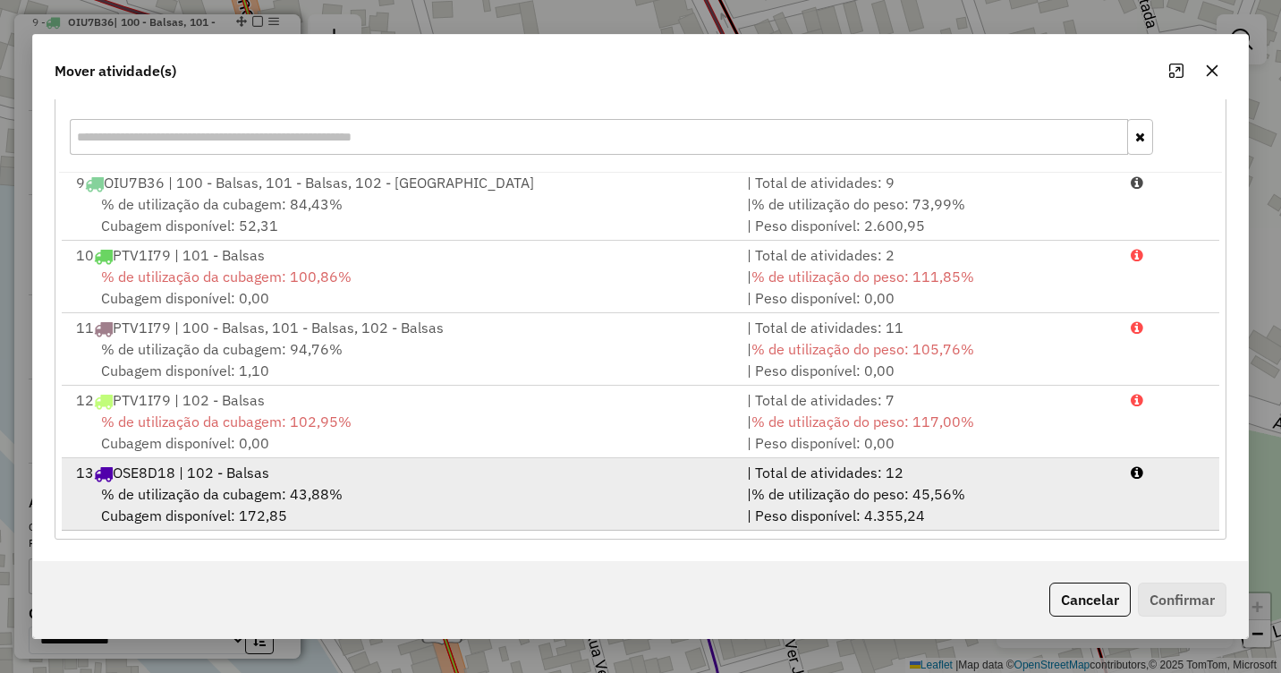
click at [319, 485] on span "% de utilização da cubagem: 43,88%" at bounding box center [222, 494] width 242 height 18
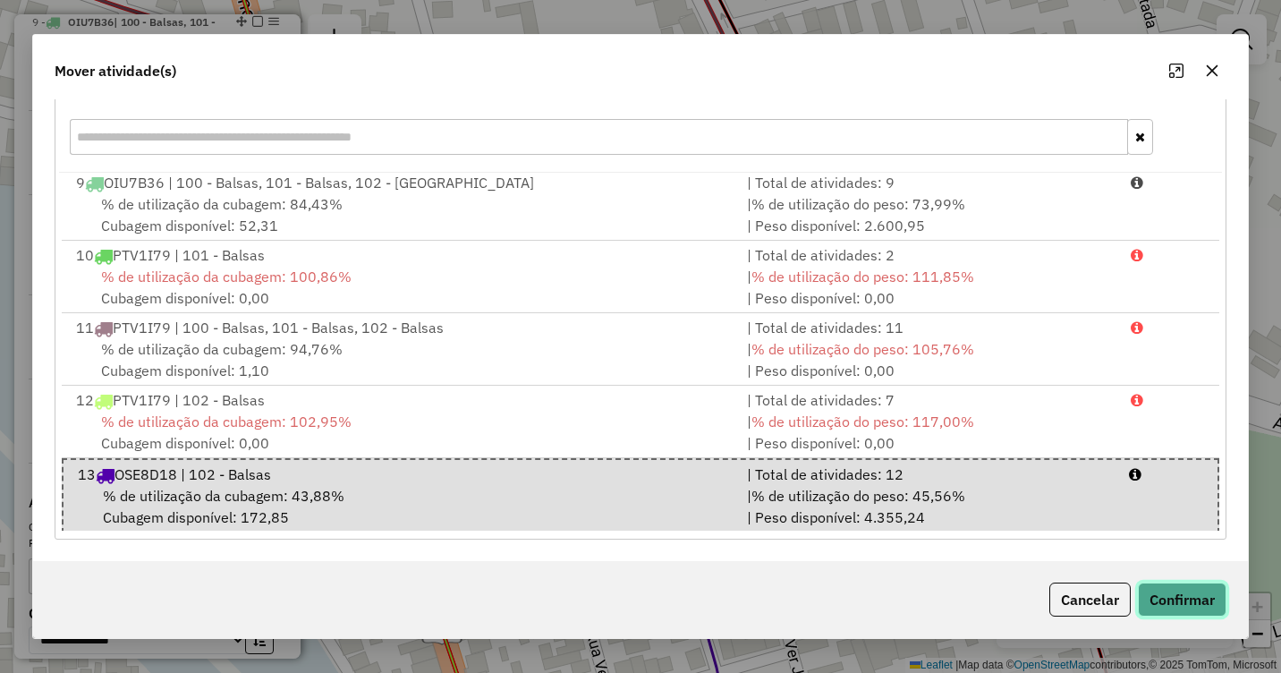
click at [1189, 598] on button "Confirmar" at bounding box center [1182, 599] width 89 height 34
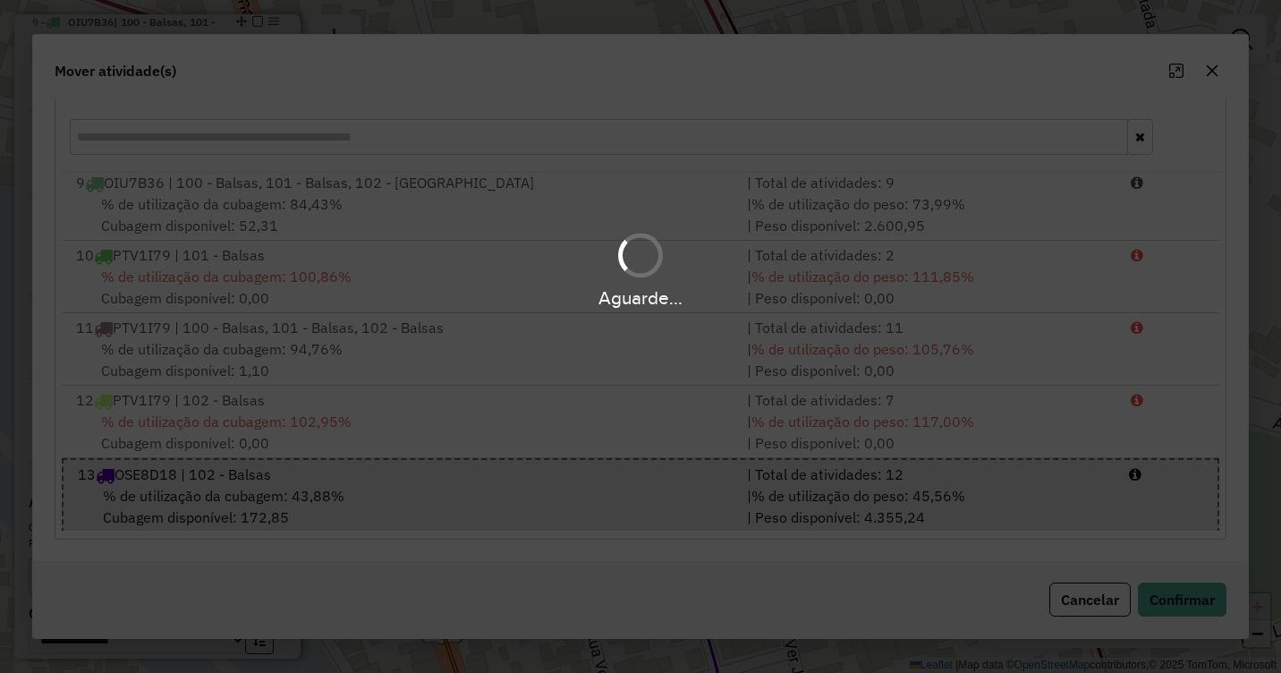
scroll to position [0, 0]
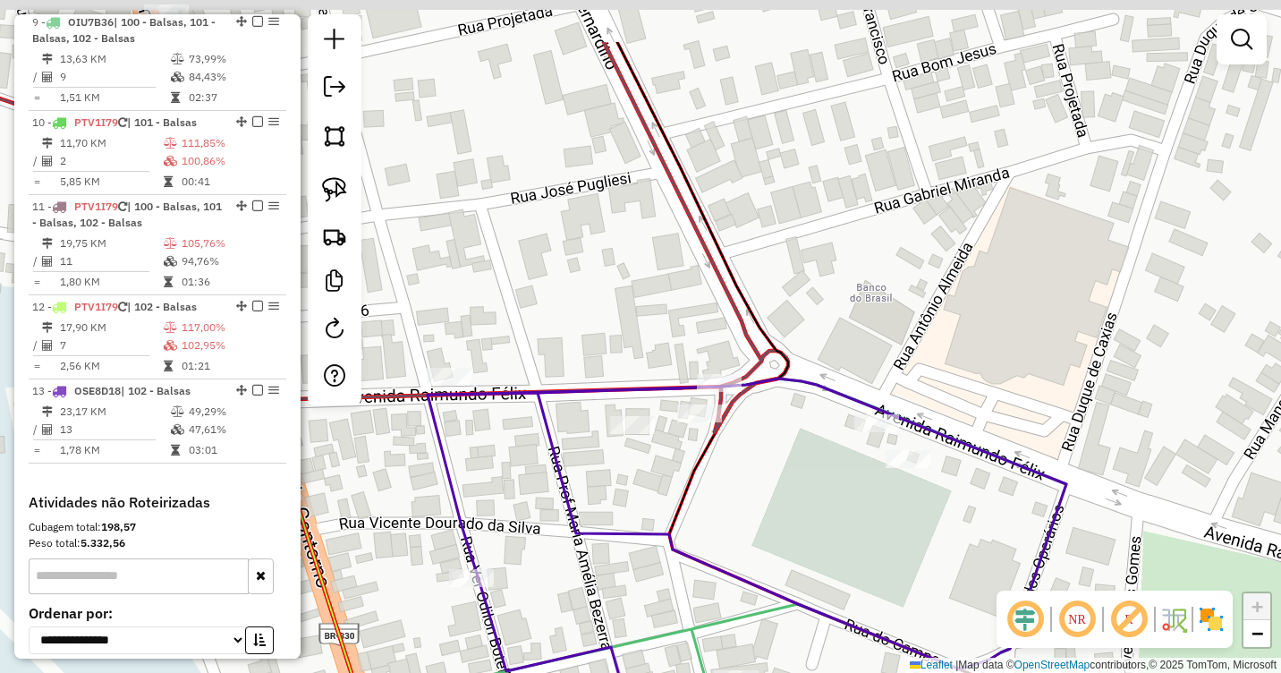
drag, startPoint x: 863, startPoint y: 407, endPoint x: 794, endPoint y: 517, distance: 129.8
click at [794, 517] on div "Janela de atendimento Grade de atendimento Capacidade Transportadoras Veículos …" at bounding box center [640, 336] width 1281 height 673
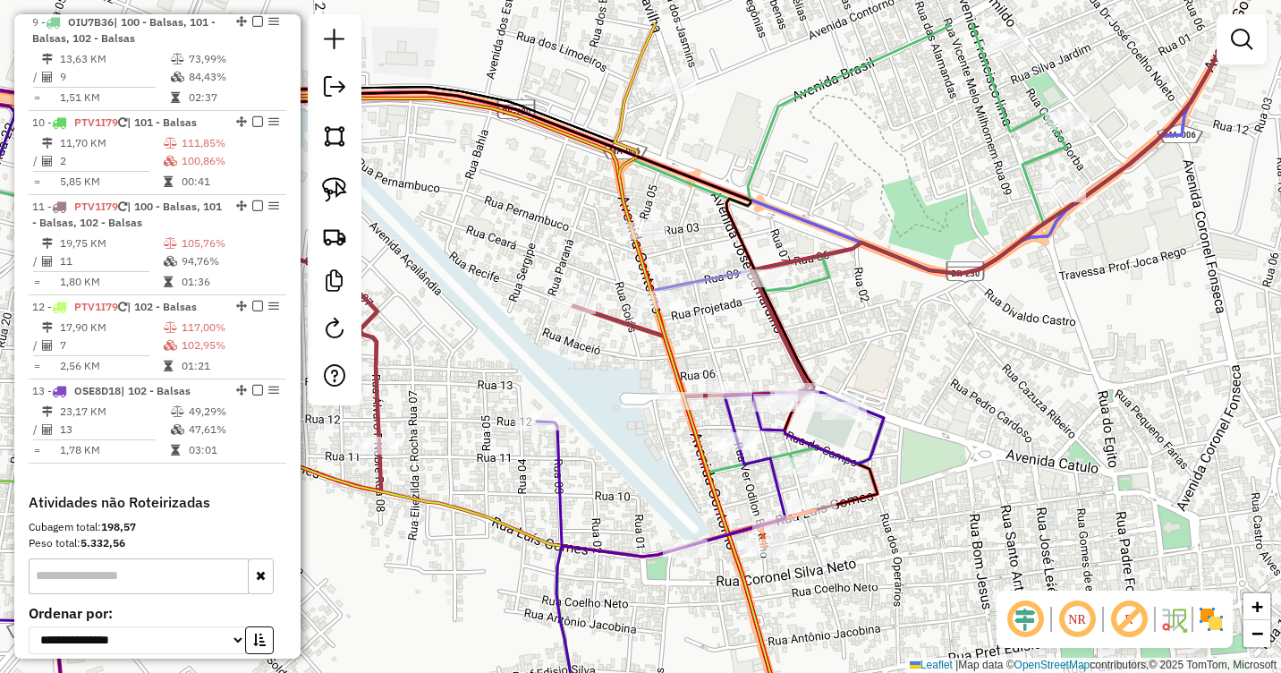
drag, startPoint x: 936, startPoint y: 236, endPoint x: 925, endPoint y: 416, distance: 180.1
click at [925, 416] on div "Janela de atendimento Grade de atendimento Capacidade Transportadoras Veículos …" at bounding box center [640, 336] width 1281 height 673
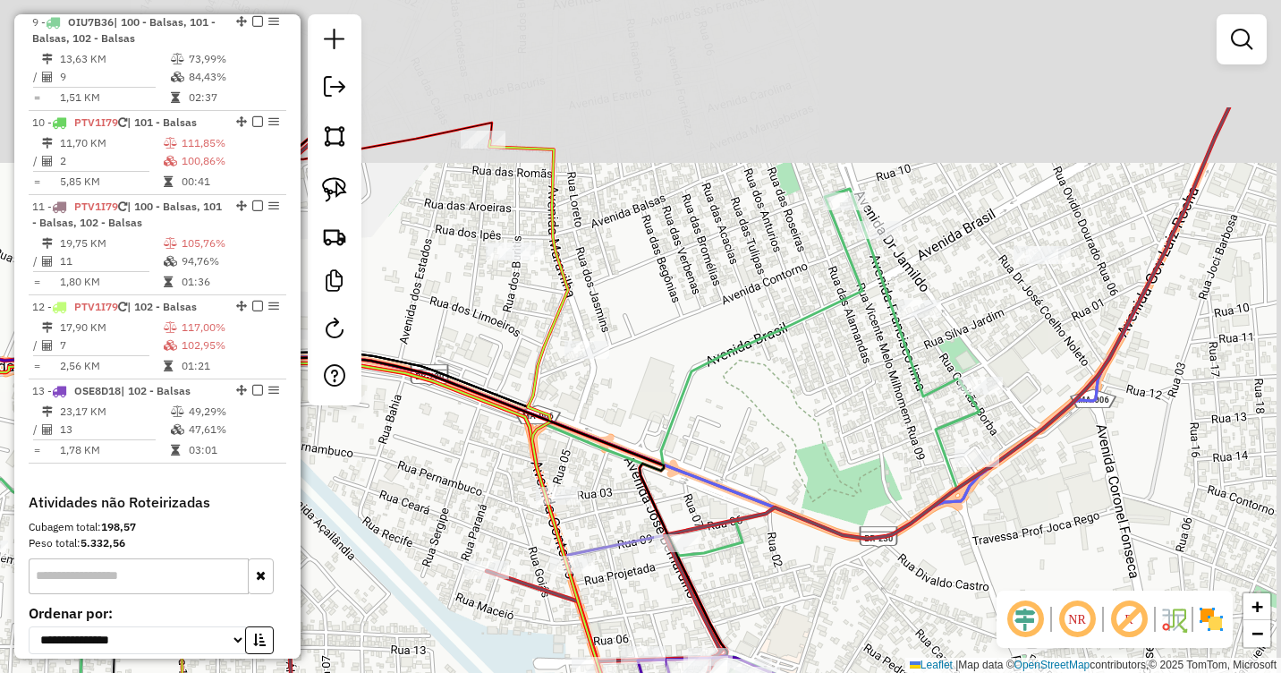
drag, startPoint x: 800, startPoint y: 209, endPoint x: 703, endPoint y: 385, distance: 200.2
click at [703, 385] on div "Janela de atendimento Grade de atendimento Capacidade Transportadoras Veículos …" at bounding box center [640, 336] width 1281 height 673
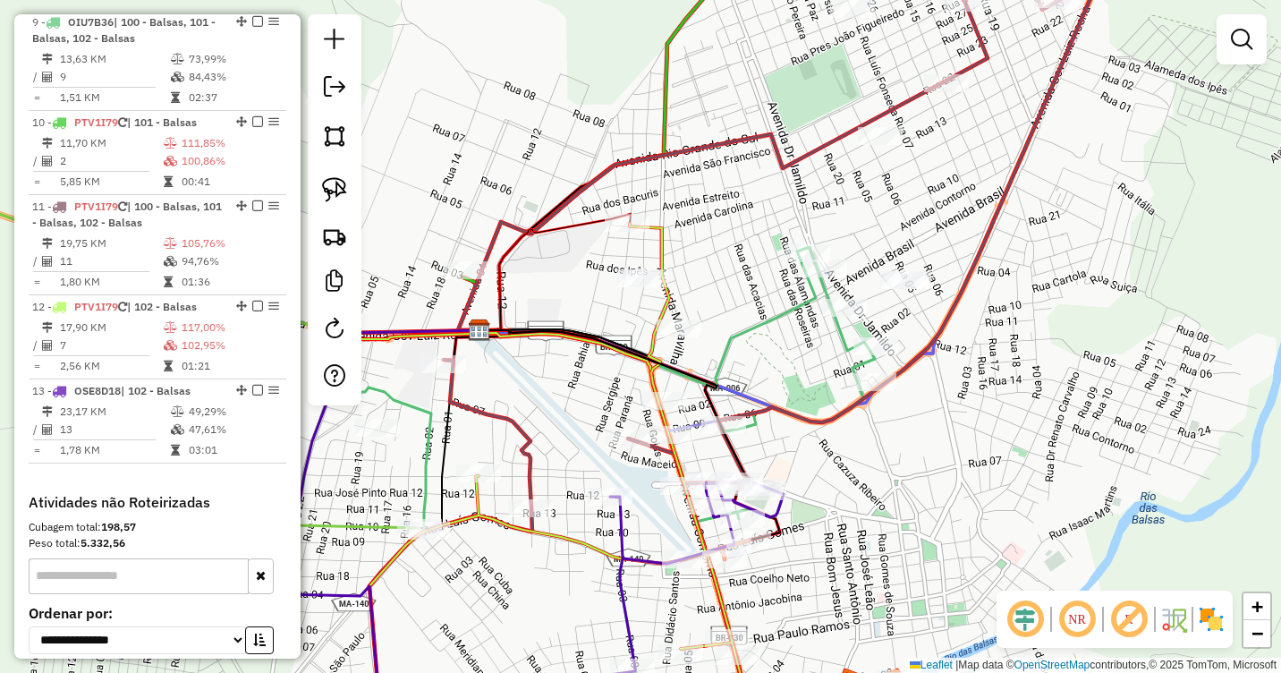
drag, startPoint x: 677, startPoint y: 405, endPoint x: 783, endPoint y: 310, distance: 141.9
click at [782, 310] on icon at bounding box center [651, 469] width 447 height 445
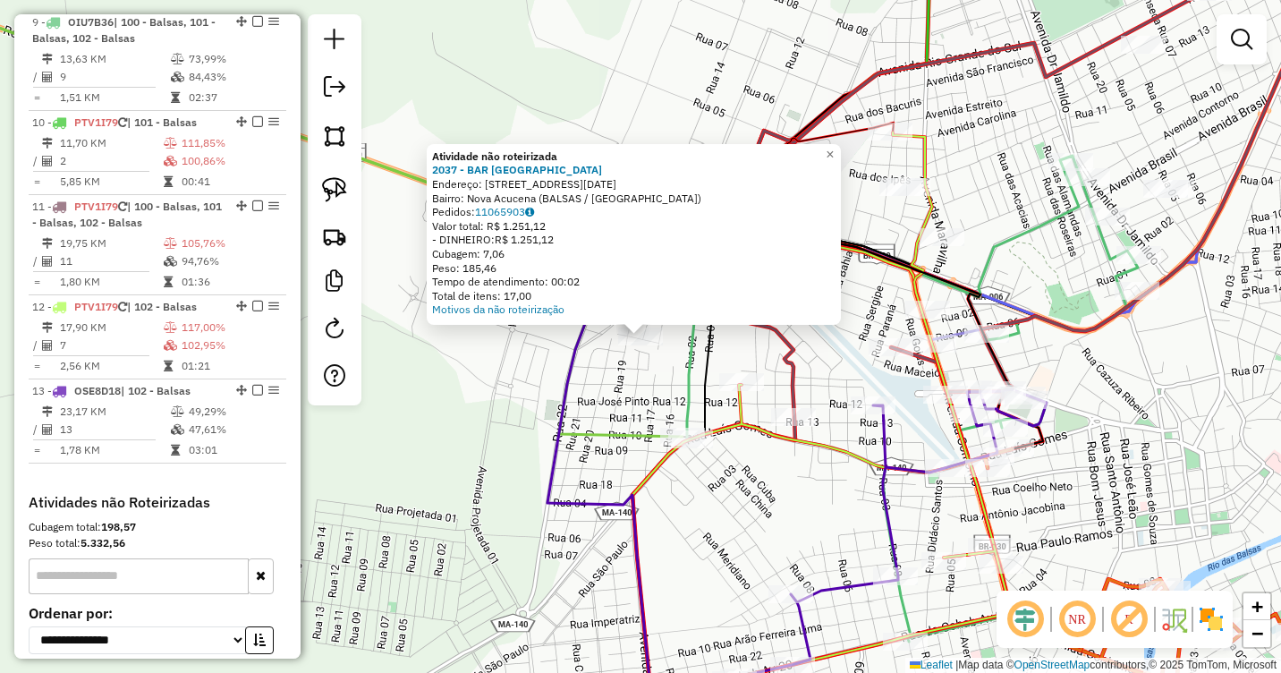
click at [609, 380] on div "Atividade não roteirizada 2037 - BAR NOVA ESPERANCA Endereço: [STREET_ADDRESS][…" at bounding box center [640, 336] width 1281 height 673
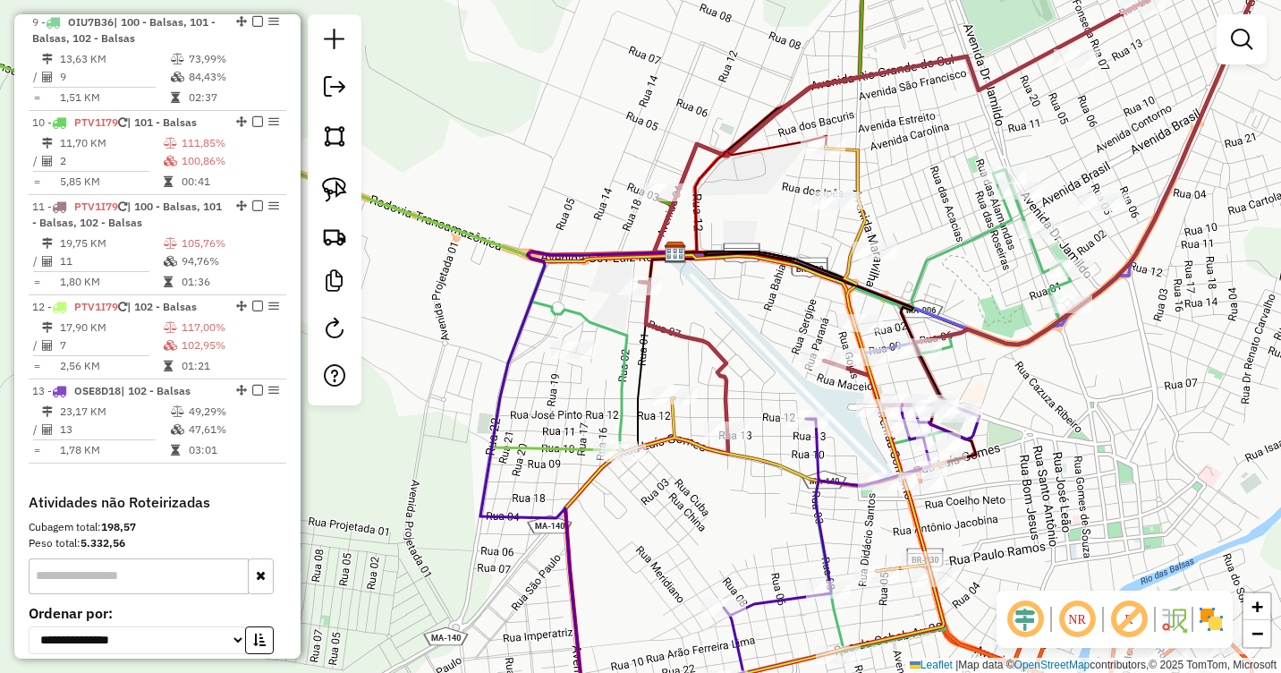
drag, startPoint x: 804, startPoint y: 335, endPoint x: 737, endPoint y: 348, distance: 68.4
click at [737, 348] on div "Janela de atendimento Grade de atendimento Capacidade Transportadoras Veículos …" at bounding box center [640, 336] width 1281 height 673
click at [336, 179] on img at bounding box center [334, 189] width 25 height 25
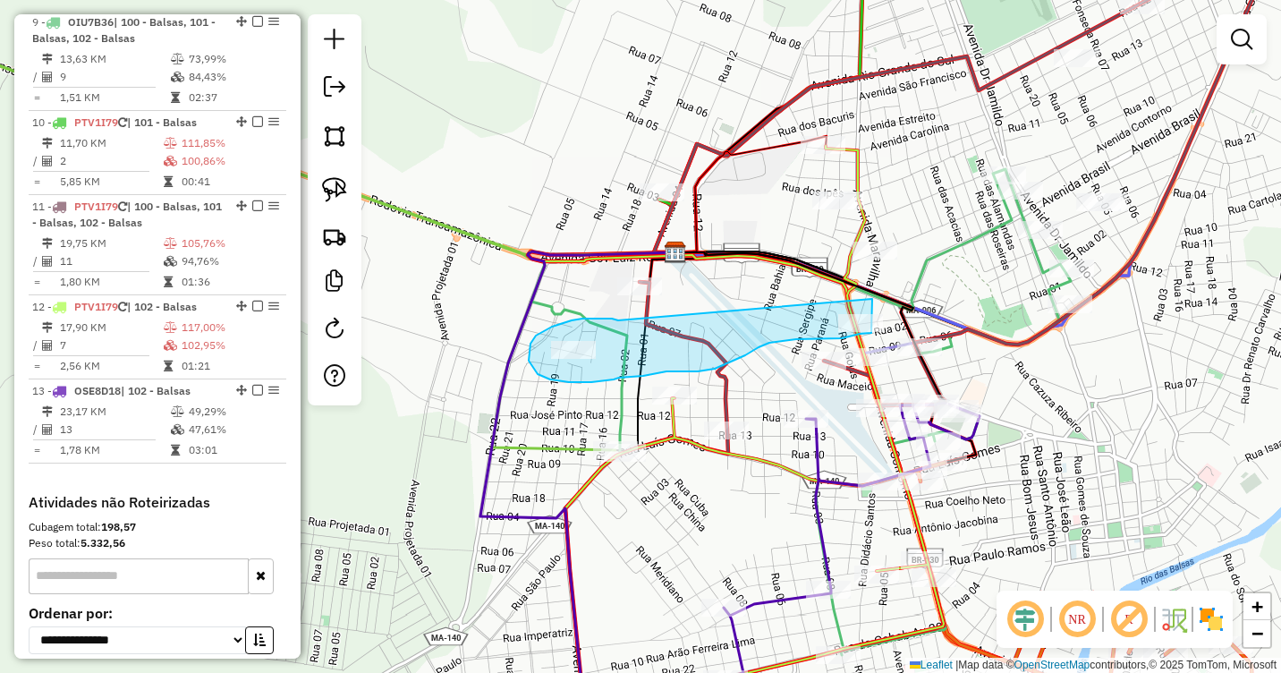
drag, startPoint x: 618, startPoint y: 320, endPoint x: 872, endPoint y: 299, distance: 254.9
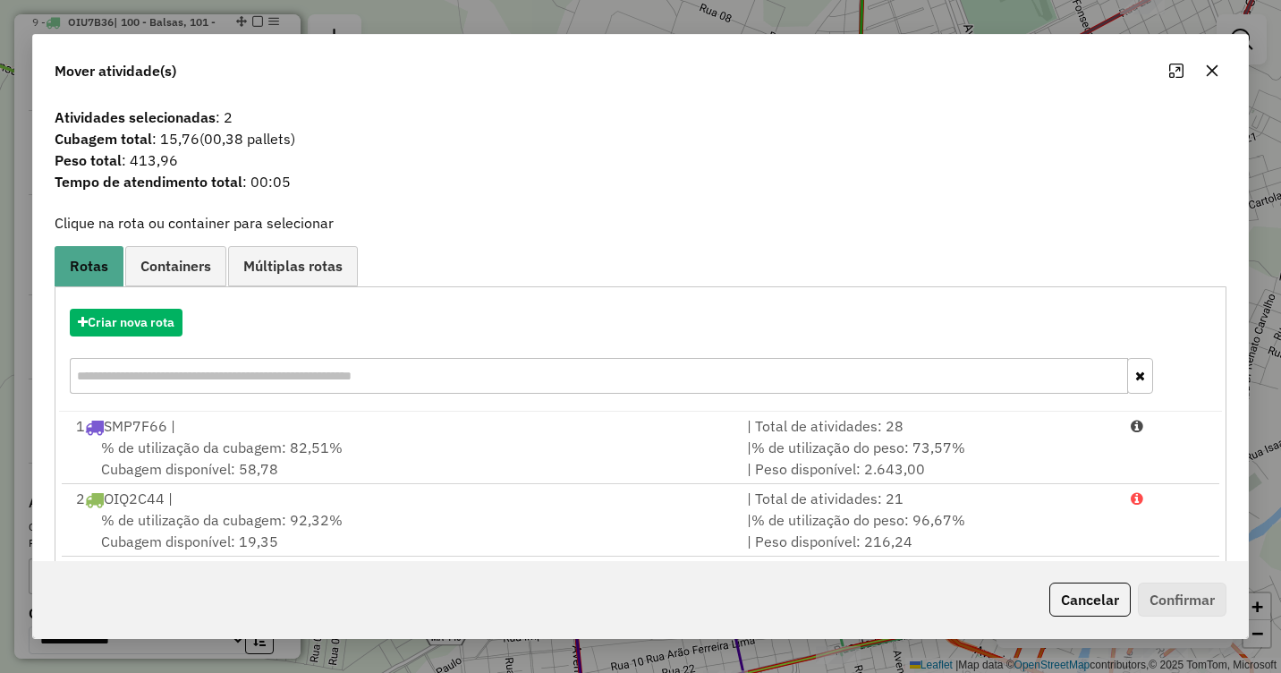
click at [1205, 65] on icon "button" at bounding box center [1212, 71] width 14 height 14
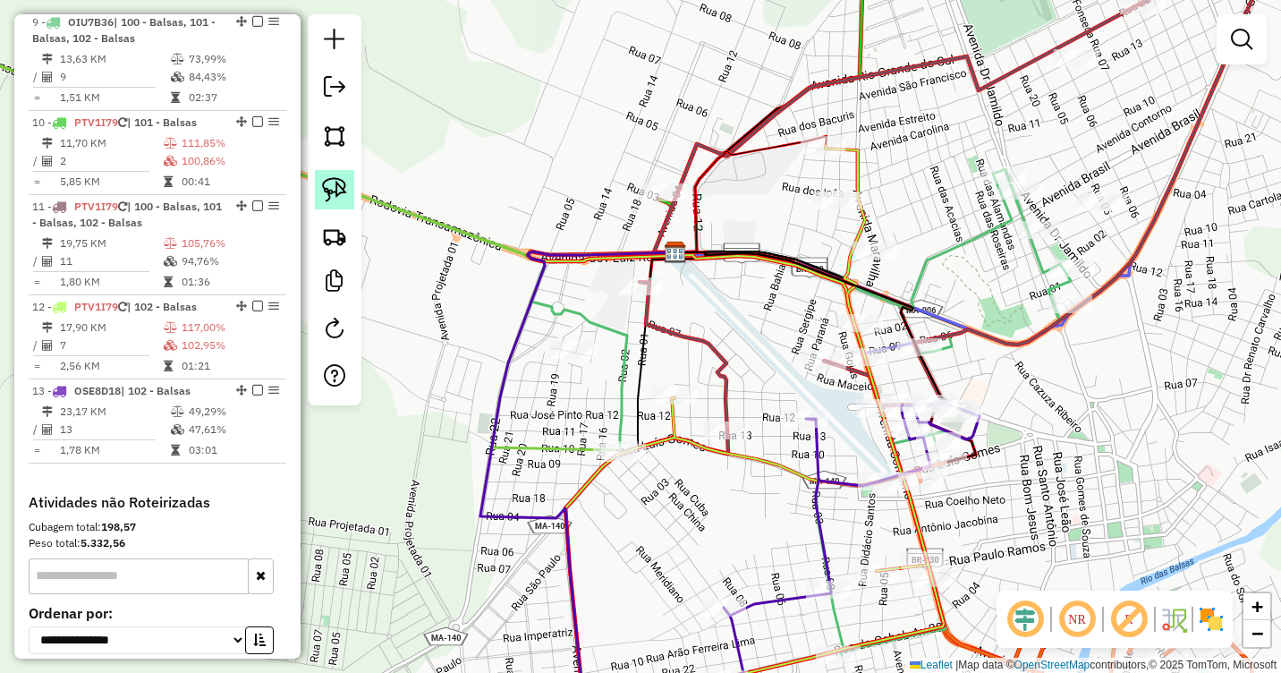
click at [326, 187] on img at bounding box center [334, 189] width 25 height 25
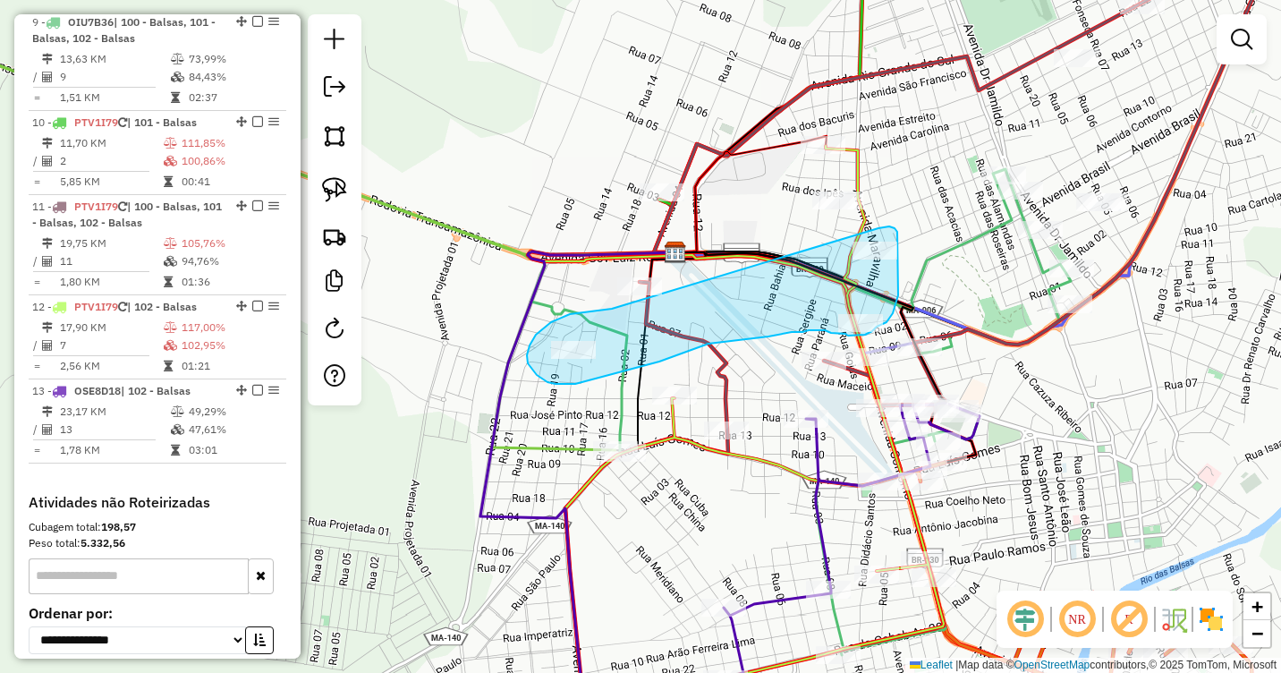
drag, startPoint x: 612, startPoint y: 309, endPoint x: 878, endPoint y: 228, distance: 278.5
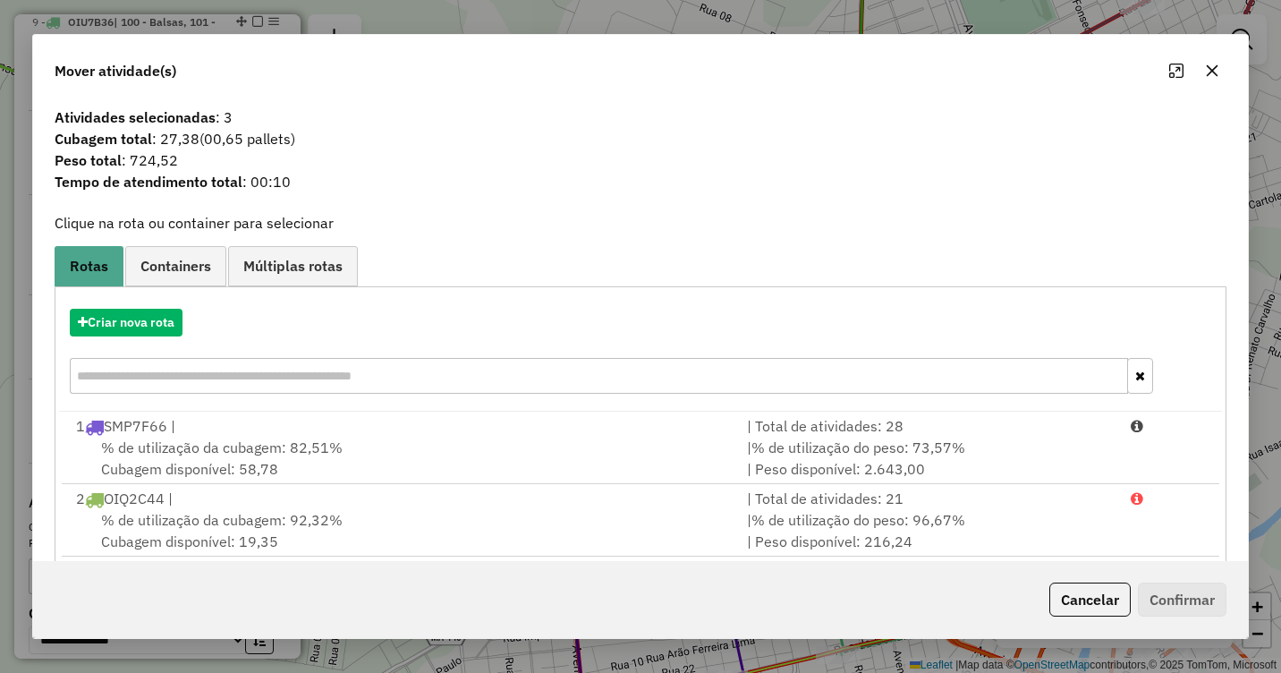
click at [1212, 71] on icon "button" at bounding box center [1213, 70] width 12 height 12
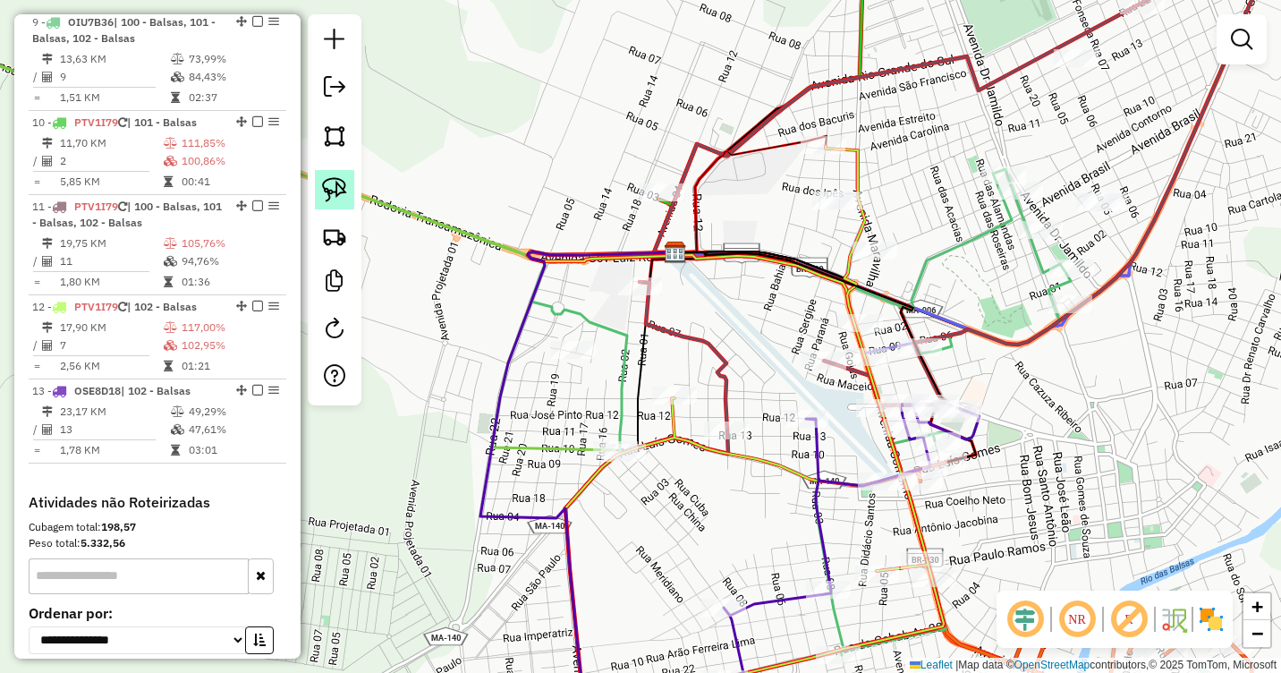
click at [323, 184] on img at bounding box center [334, 189] width 25 height 25
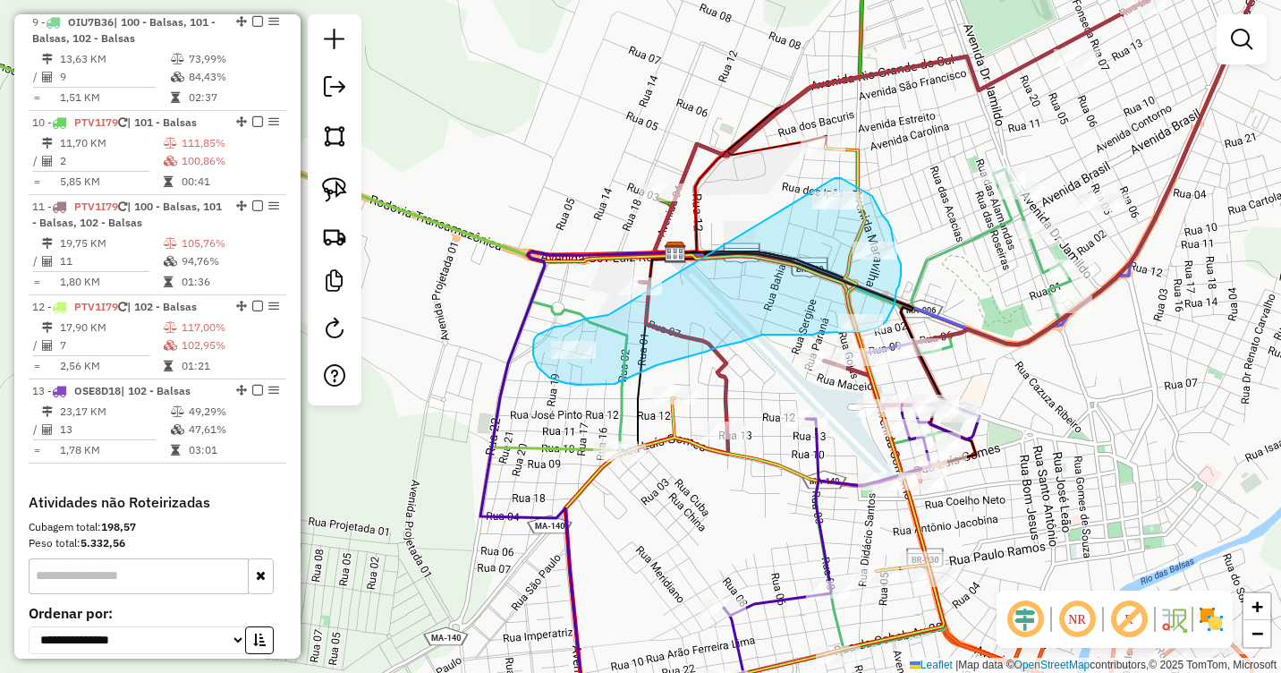
drag, startPoint x: 608, startPoint y: 315, endPoint x: 835, endPoint y: 178, distance: 264.5
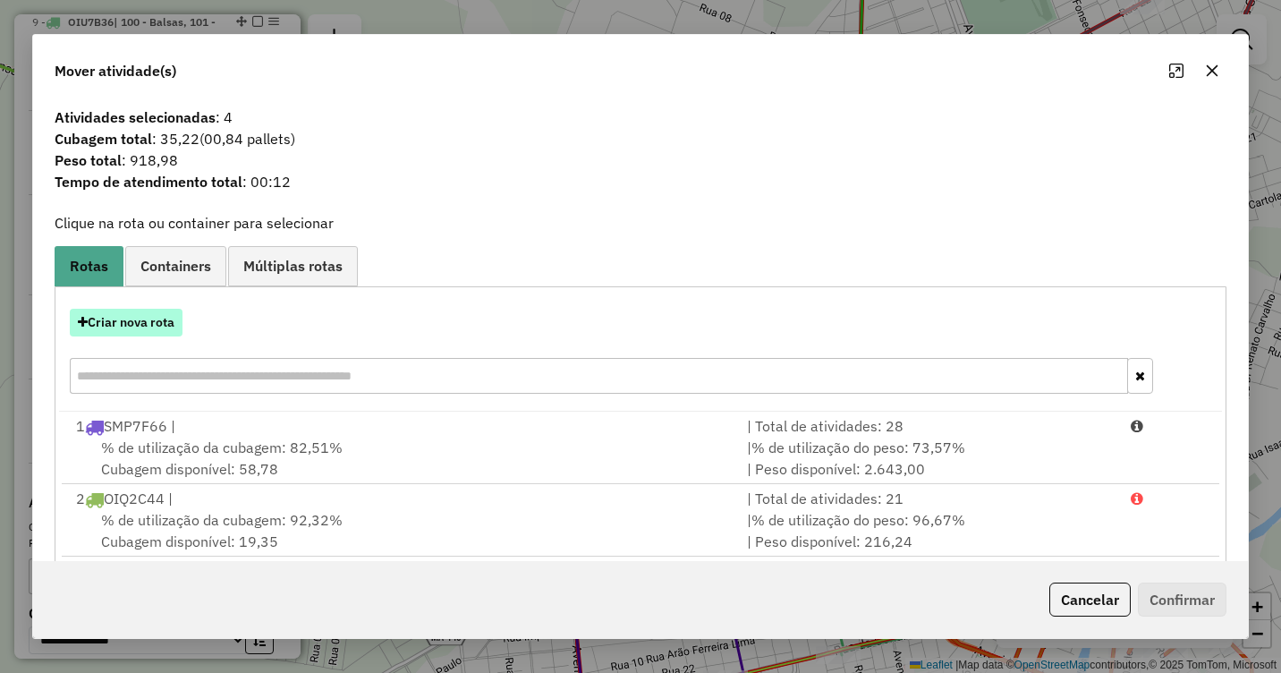
click at [134, 320] on button "Criar nova rota" at bounding box center [126, 323] width 113 height 28
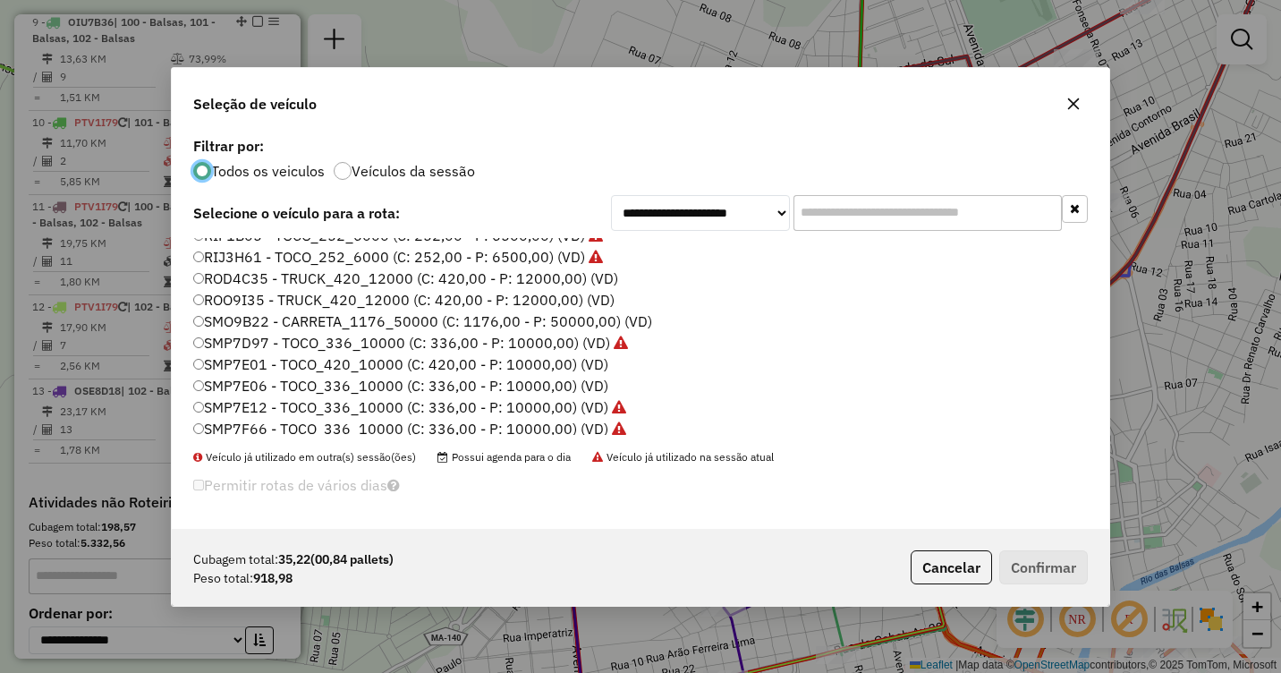
scroll to position [447, 0]
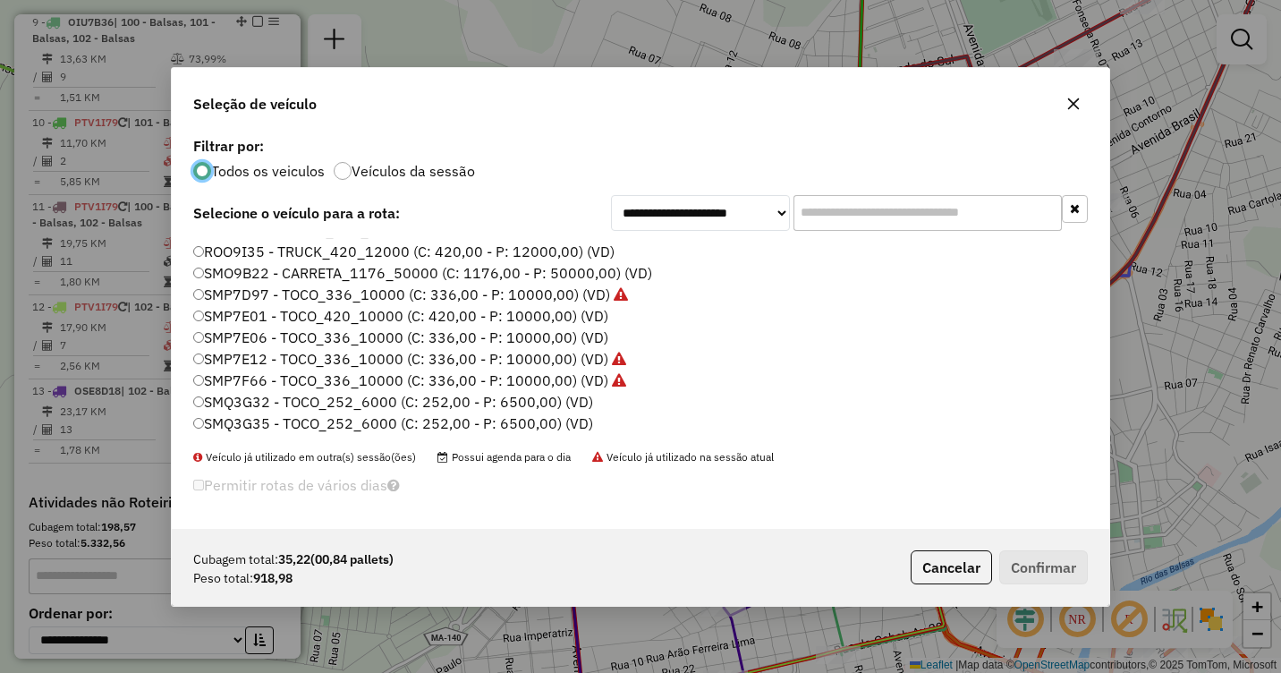
click at [233, 338] on label "SMP7E06 - TOCO_336_10000 (C: 336,00 - P: 10000,00) (VD)" at bounding box center [400, 336] width 415 height 21
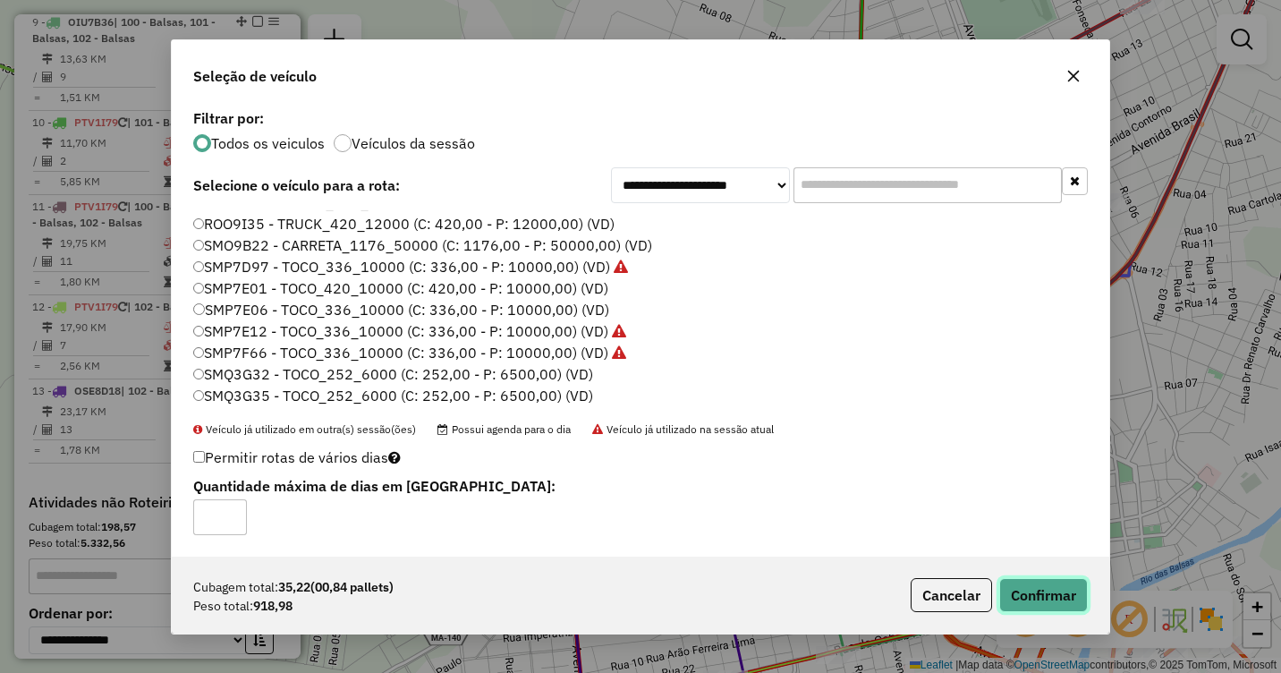
click at [1048, 602] on button "Confirmar" at bounding box center [1043, 595] width 89 height 34
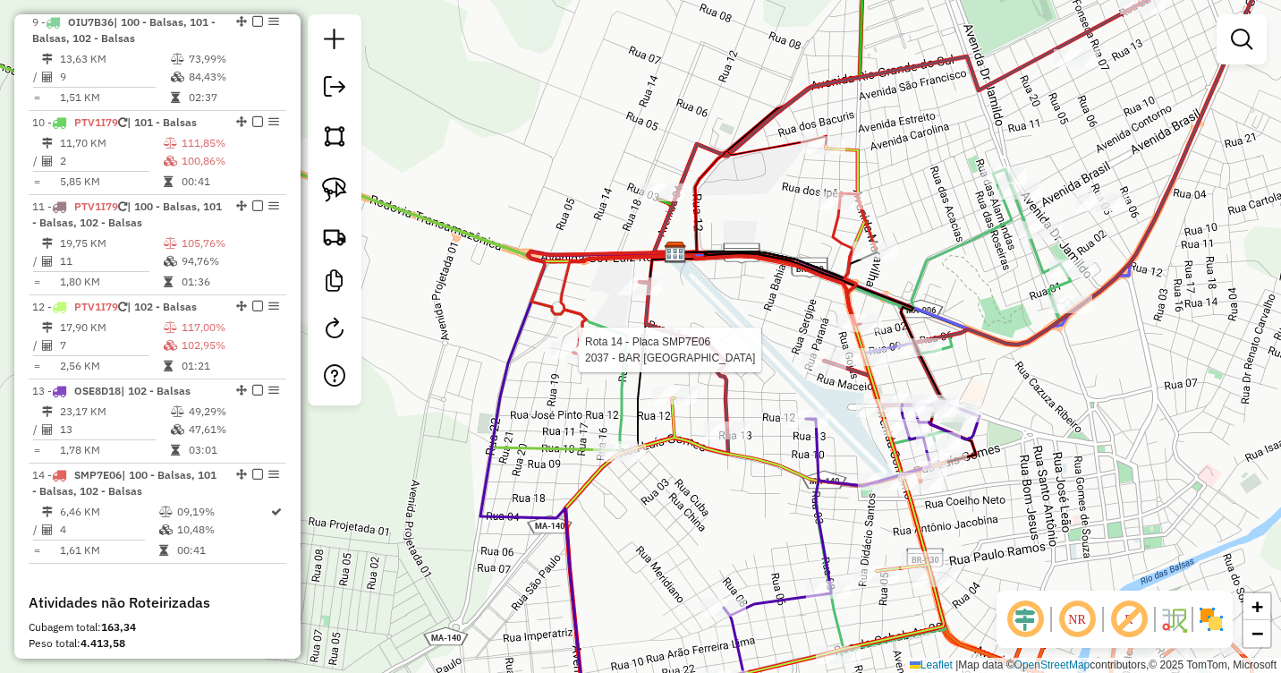
select select "**********"
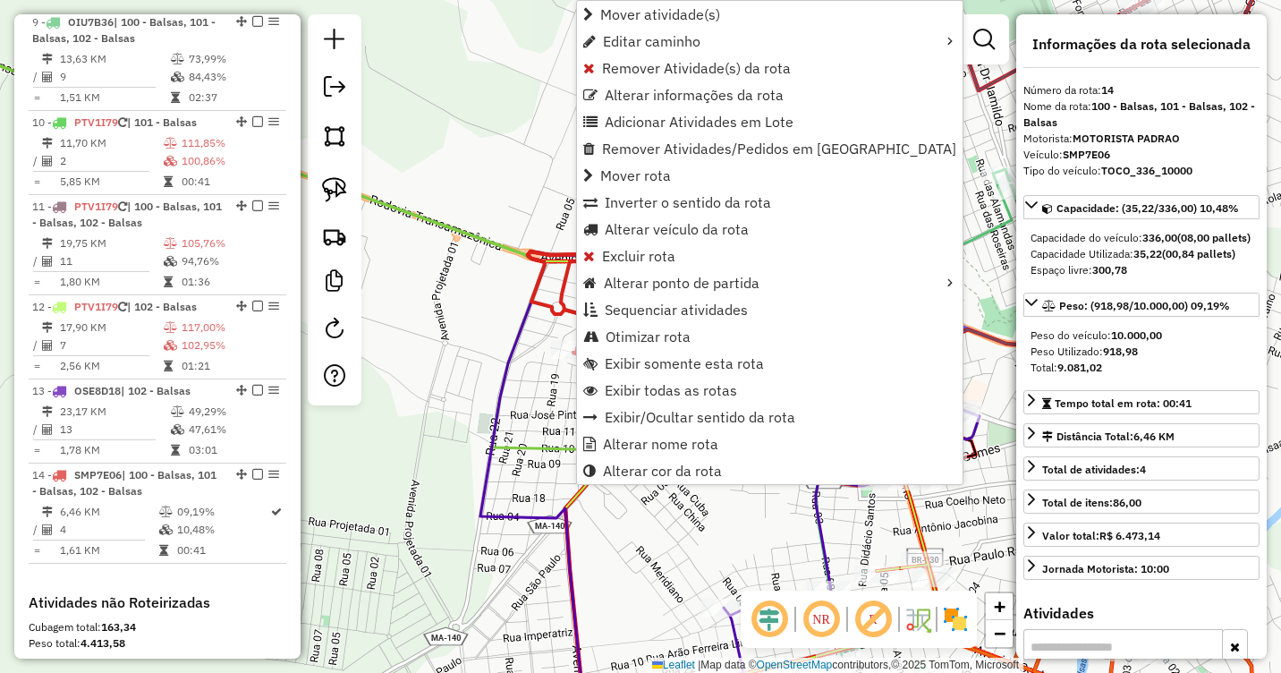
scroll to position [1626, 0]
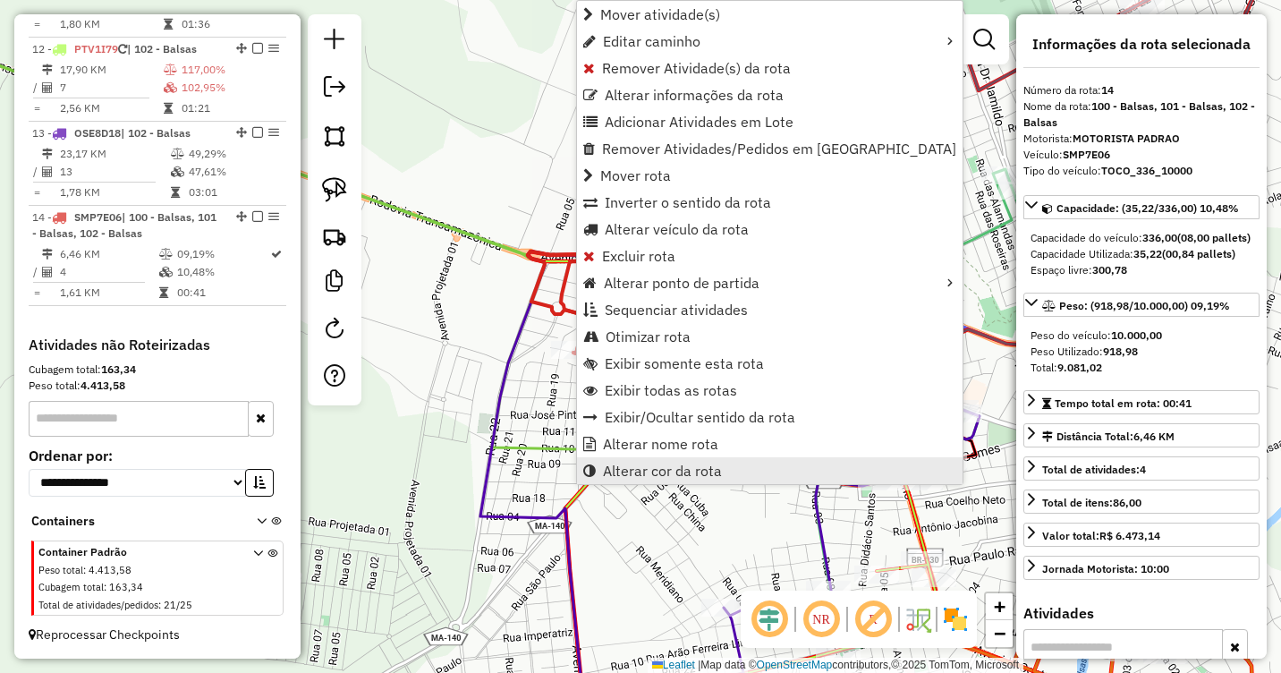
drag, startPoint x: 669, startPoint y: 471, endPoint x: 683, endPoint y: 471, distance: 14.3
click at [670, 471] on span "Alterar cor da rota" at bounding box center [662, 470] width 119 height 14
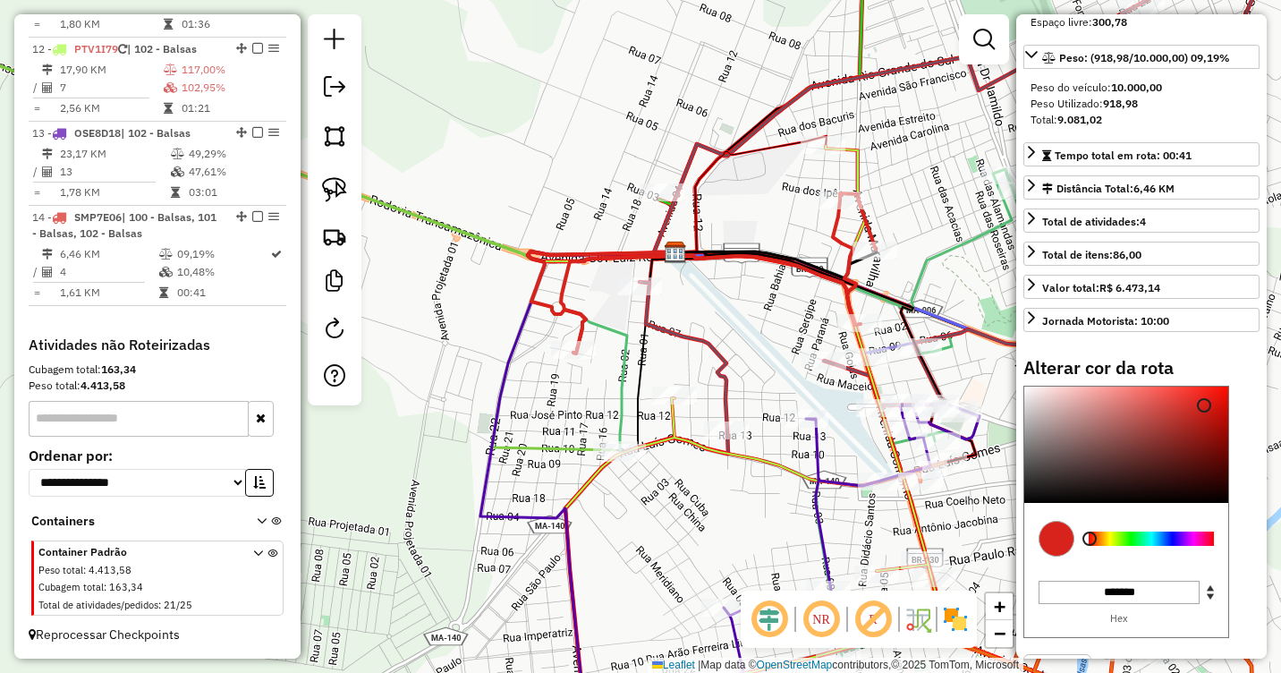
scroll to position [327, 0]
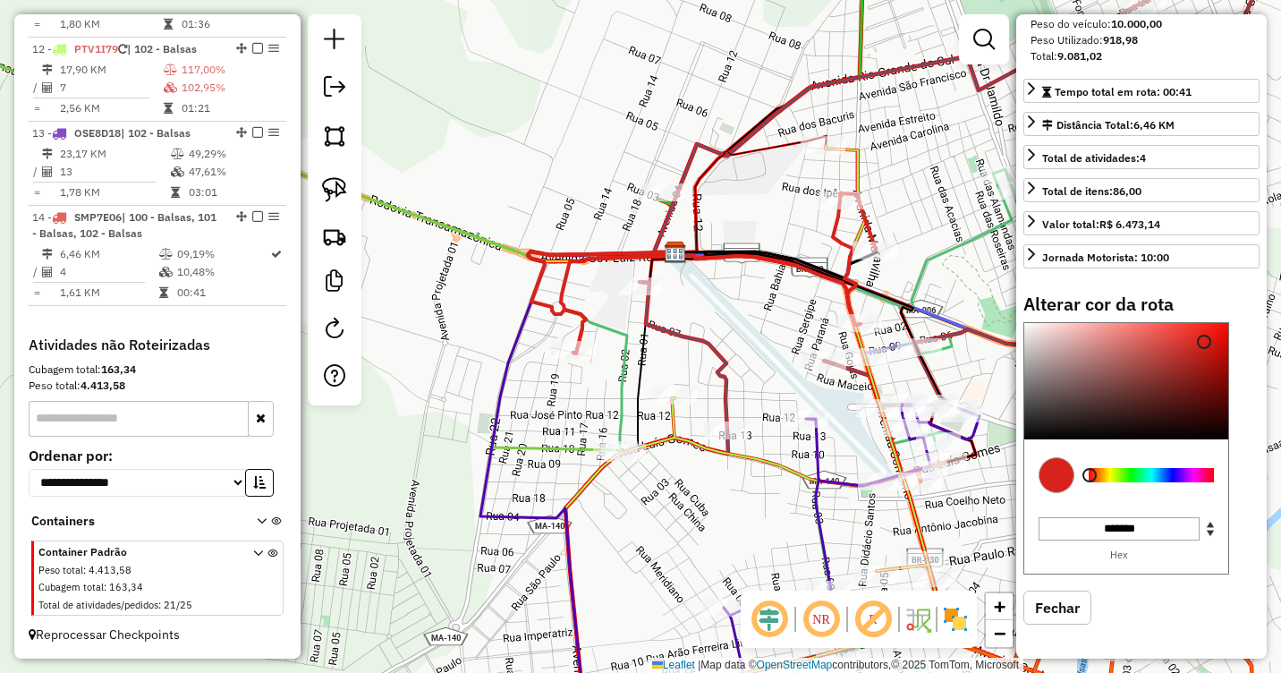
type input "*******"
click at [1148, 477] on div at bounding box center [1151, 475] width 125 height 14
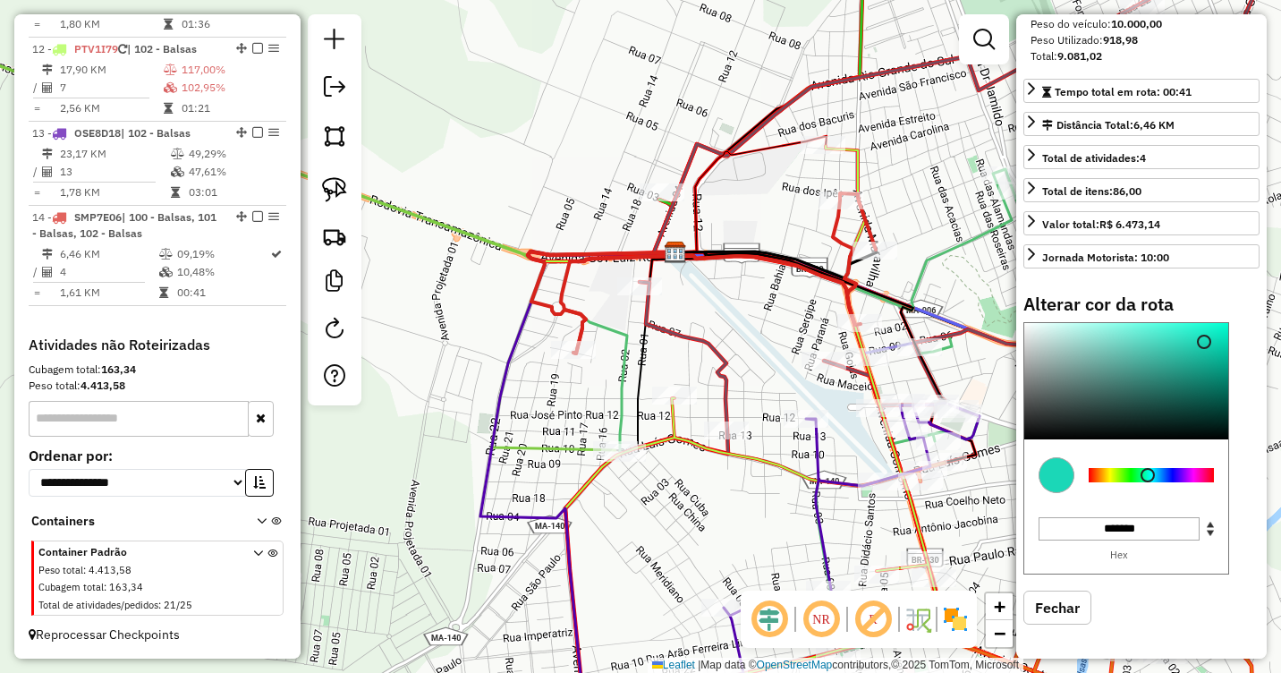
click at [770, 315] on div "Janela de atendimento Grade de atendimento Capacidade Transportadoras Veículos …" at bounding box center [640, 336] width 1281 height 673
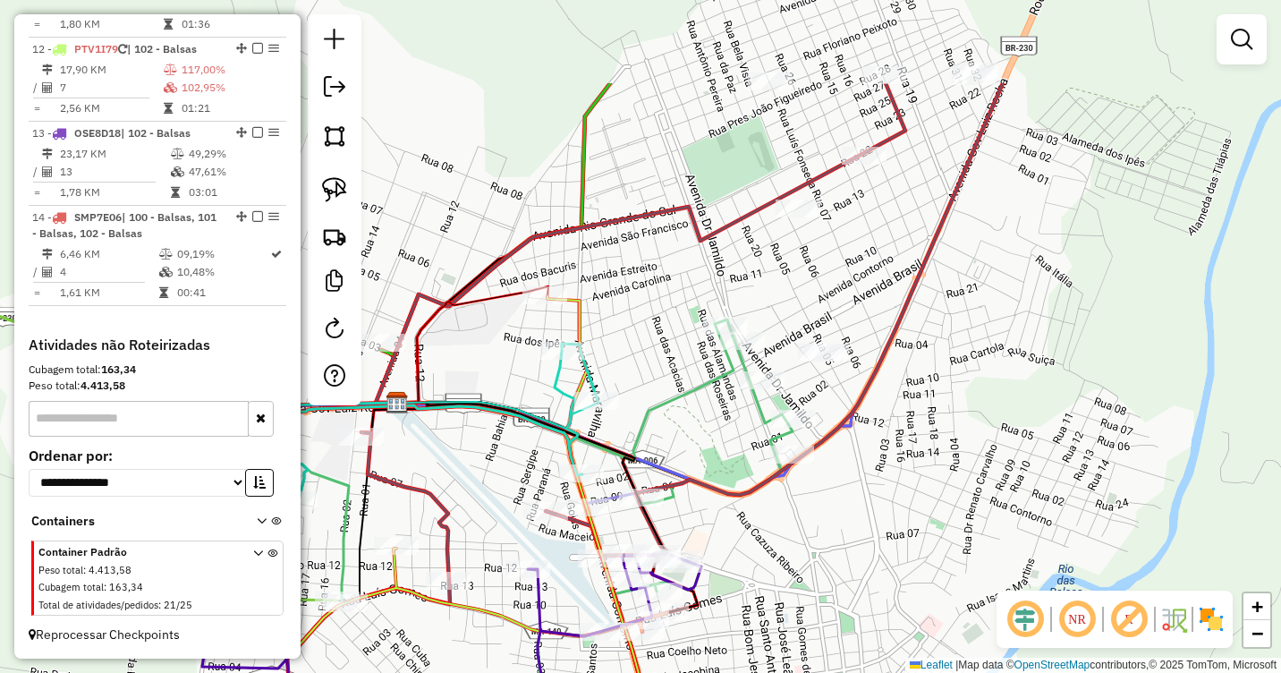
drag, startPoint x: 947, startPoint y: 245, endPoint x: 659, endPoint y: 371, distance: 314.4
click at [659, 371] on div "Janela de atendimento Grade de atendimento Capacidade Transportadoras Veículos …" at bounding box center [640, 336] width 1281 height 673
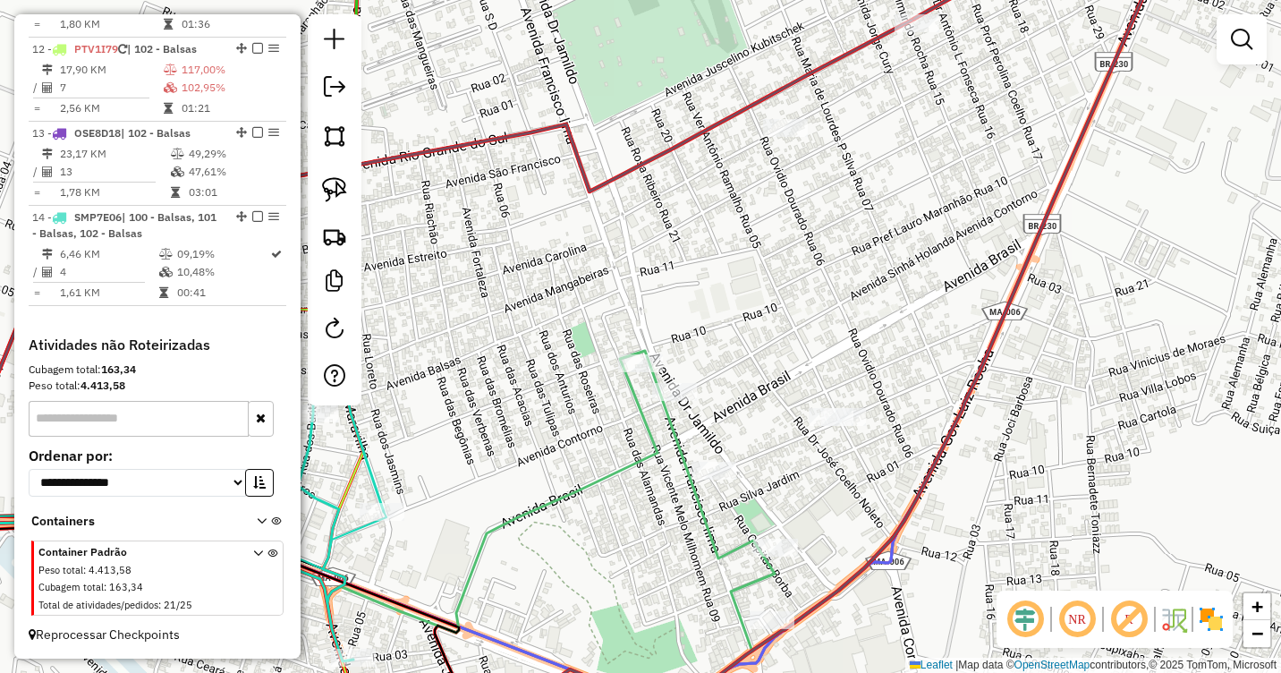
drag, startPoint x: 769, startPoint y: 298, endPoint x: 751, endPoint y: 306, distance: 19.6
click at [751, 306] on div "Janela de atendimento Grade de atendimento Capacidade Transportadoras Veículos …" at bounding box center [640, 336] width 1281 height 673
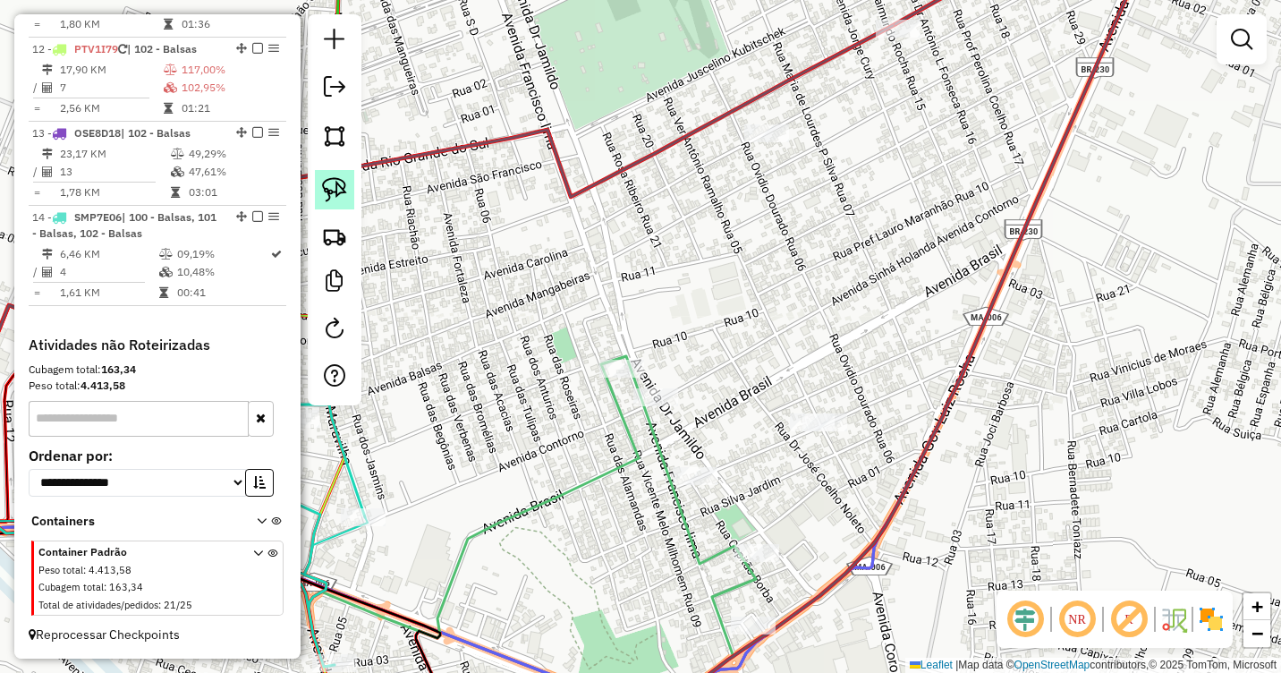
click at [334, 198] on img at bounding box center [334, 189] width 25 height 25
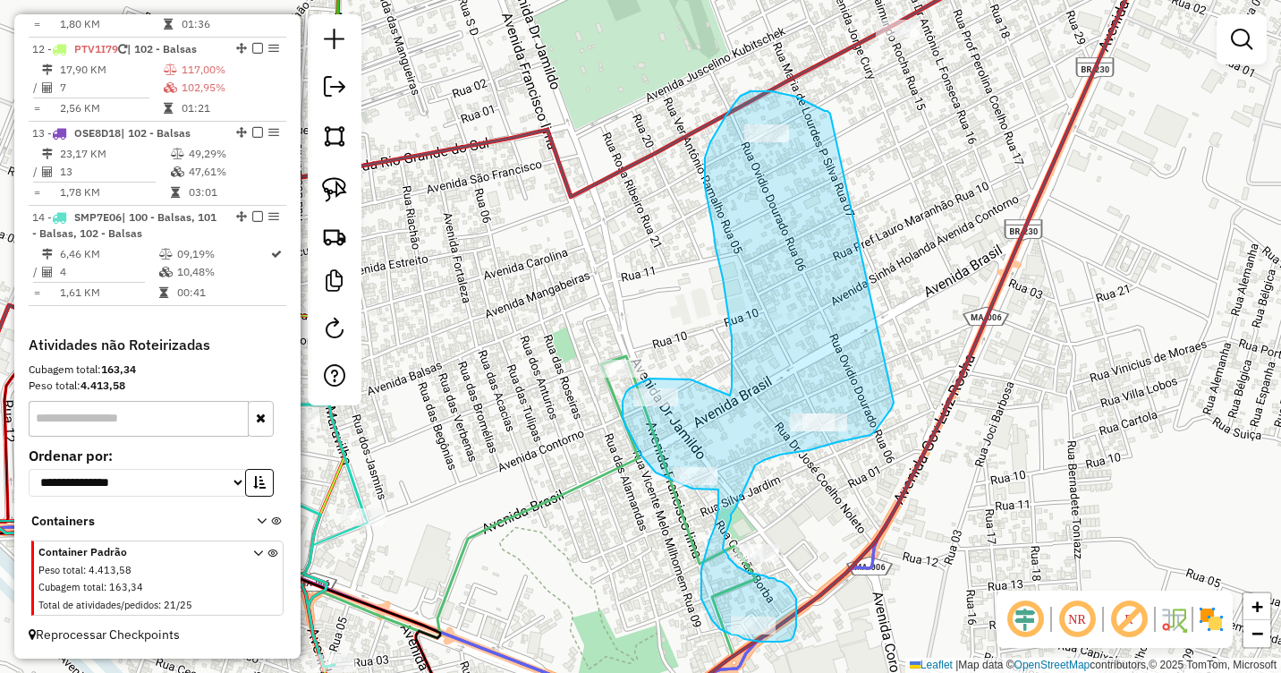
drag, startPoint x: 829, startPoint y: 113, endPoint x: 880, endPoint y: 386, distance: 278.4
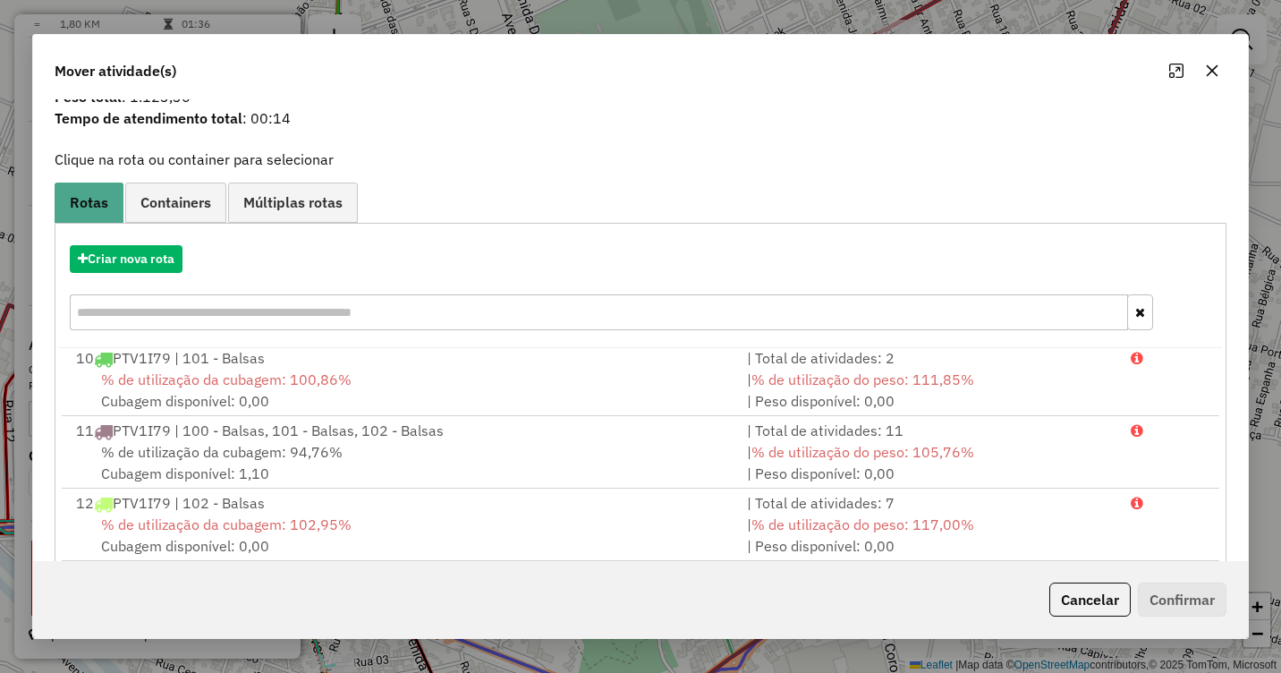
scroll to position [239, 0]
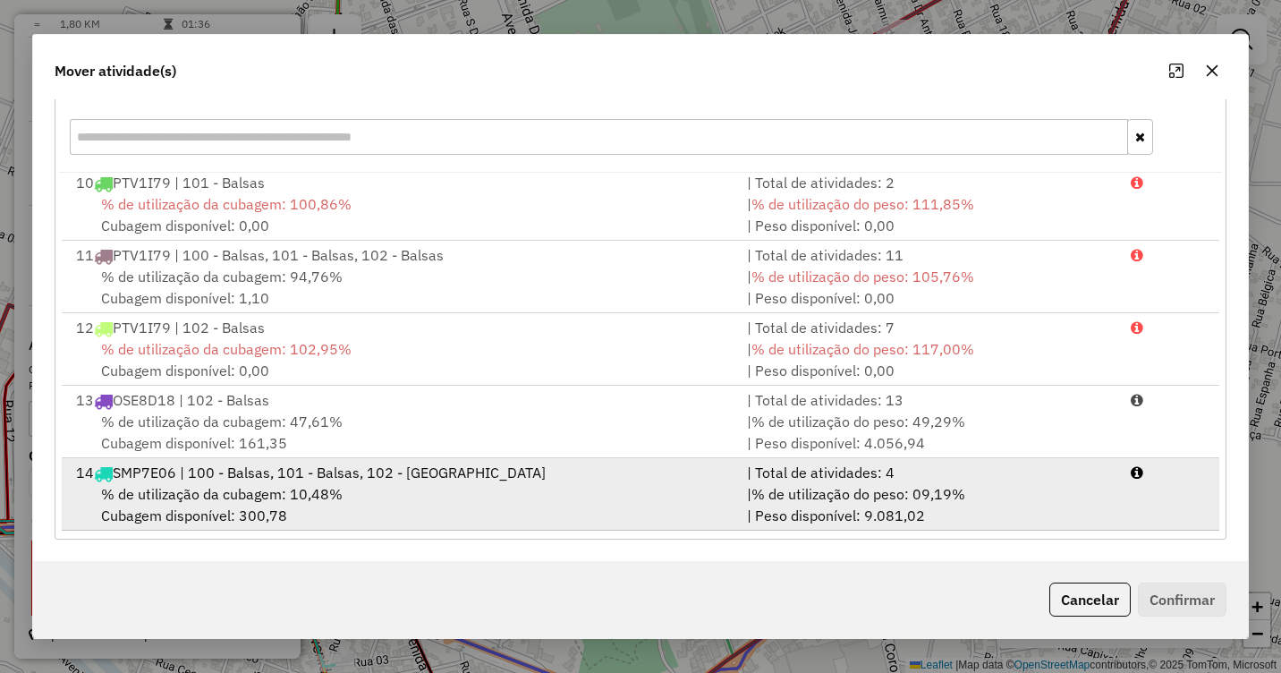
click at [218, 483] on div "% de utilização da cubagem: 10,48% Cubagem disponível: 300,78" at bounding box center [400, 504] width 671 height 43
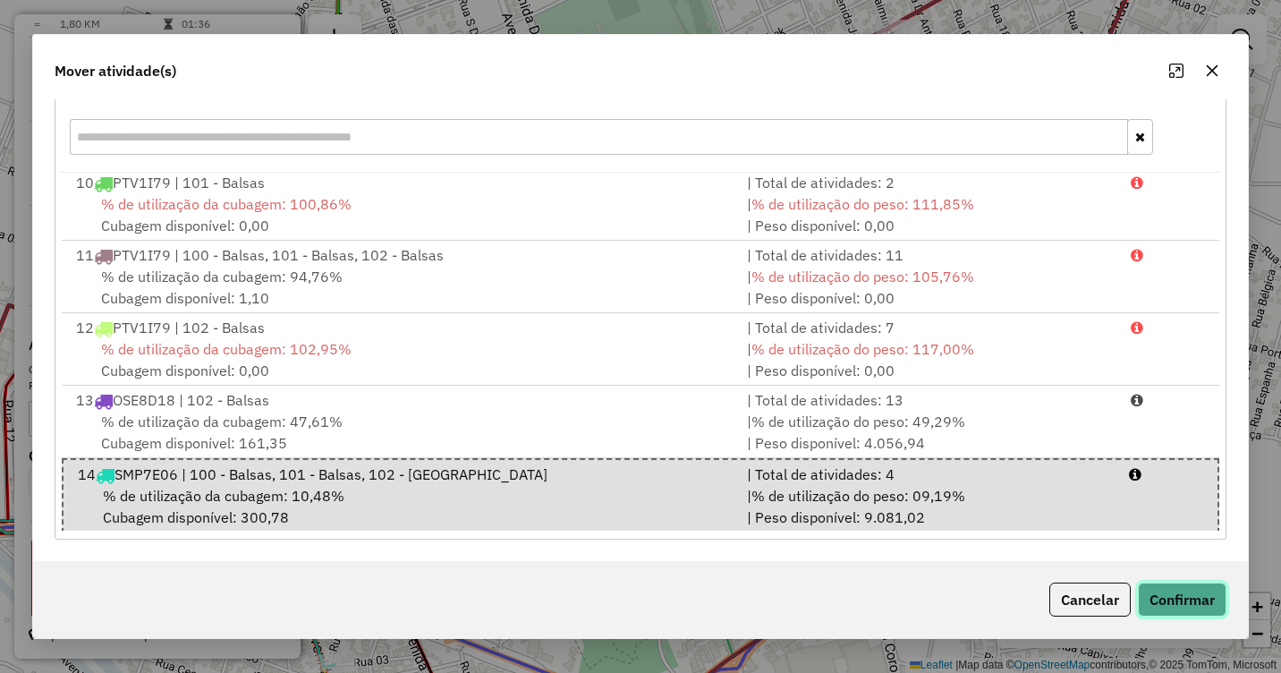
click at [1157, 589] on button "Confirmar" at bounding box center [1182, 599] width 89 height 34
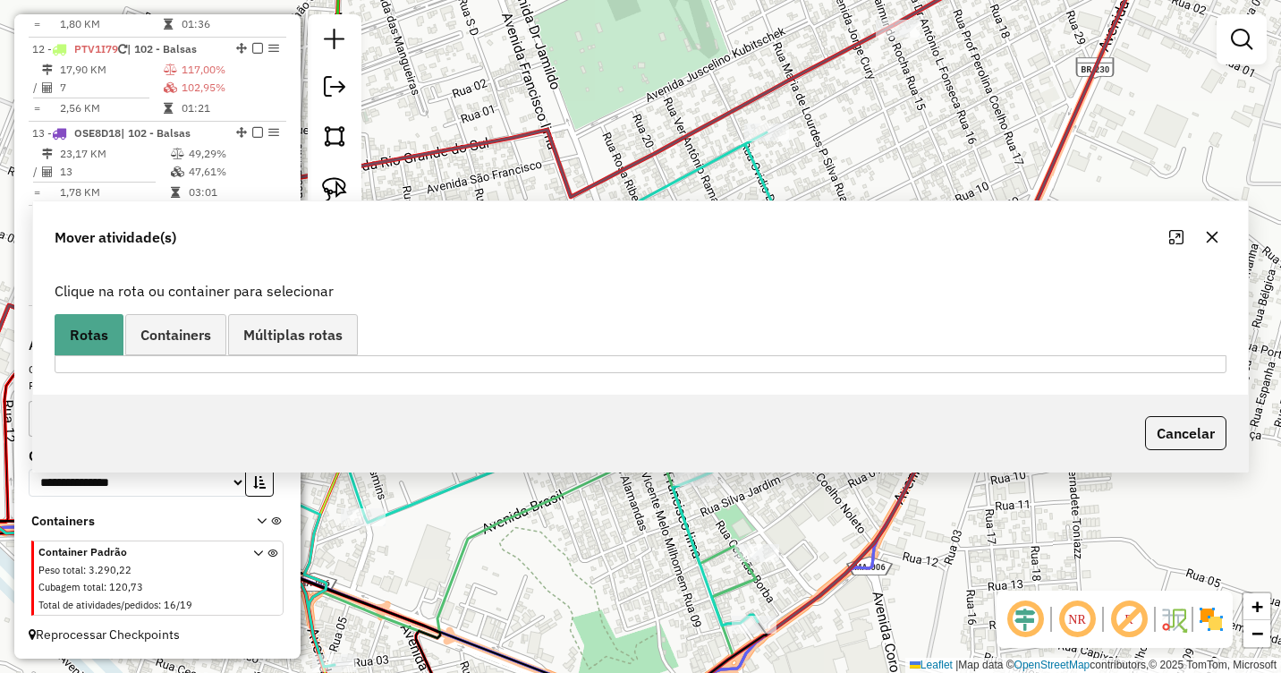
scroll to position [0, 0]
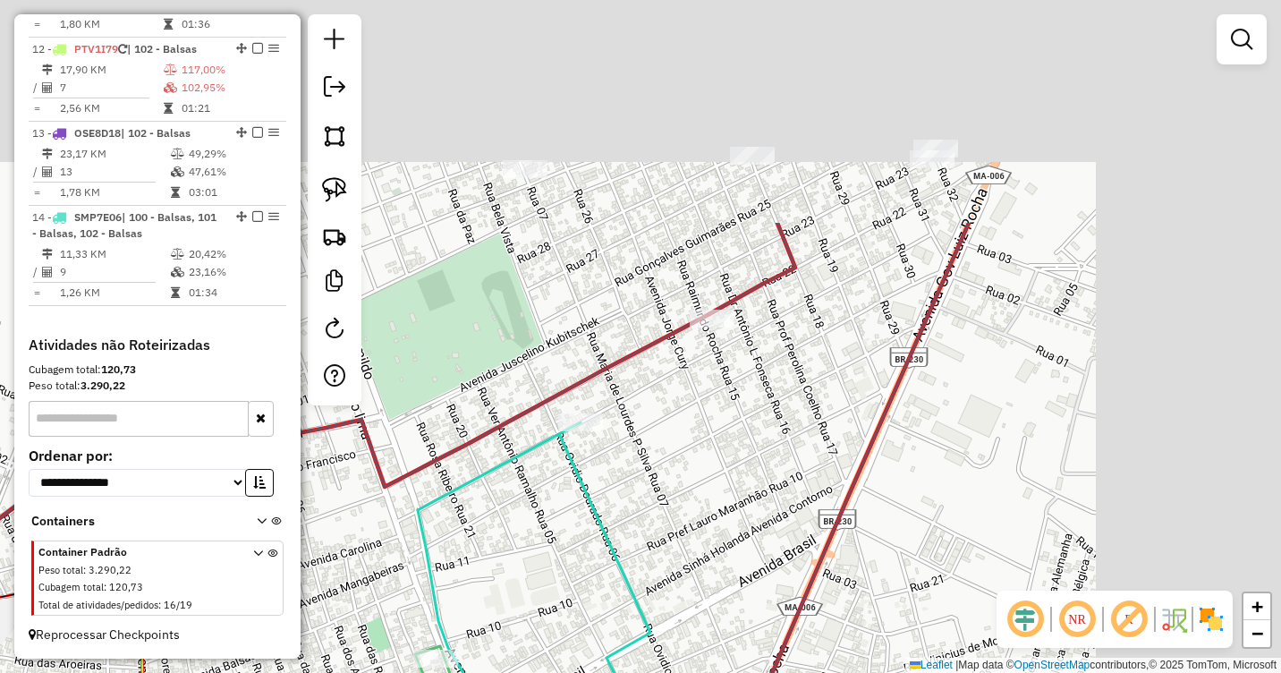
drag, startPoint x: 880, startPoint y: 258, endPoint x: 690, endPoint y: 564, distance: 361.2
click at [690, 564] on div "Janela de atendimento Grade de atendimento Capacidade Transportadoras Veículos …" at bounding box center [640, 336] width 1281 height 673
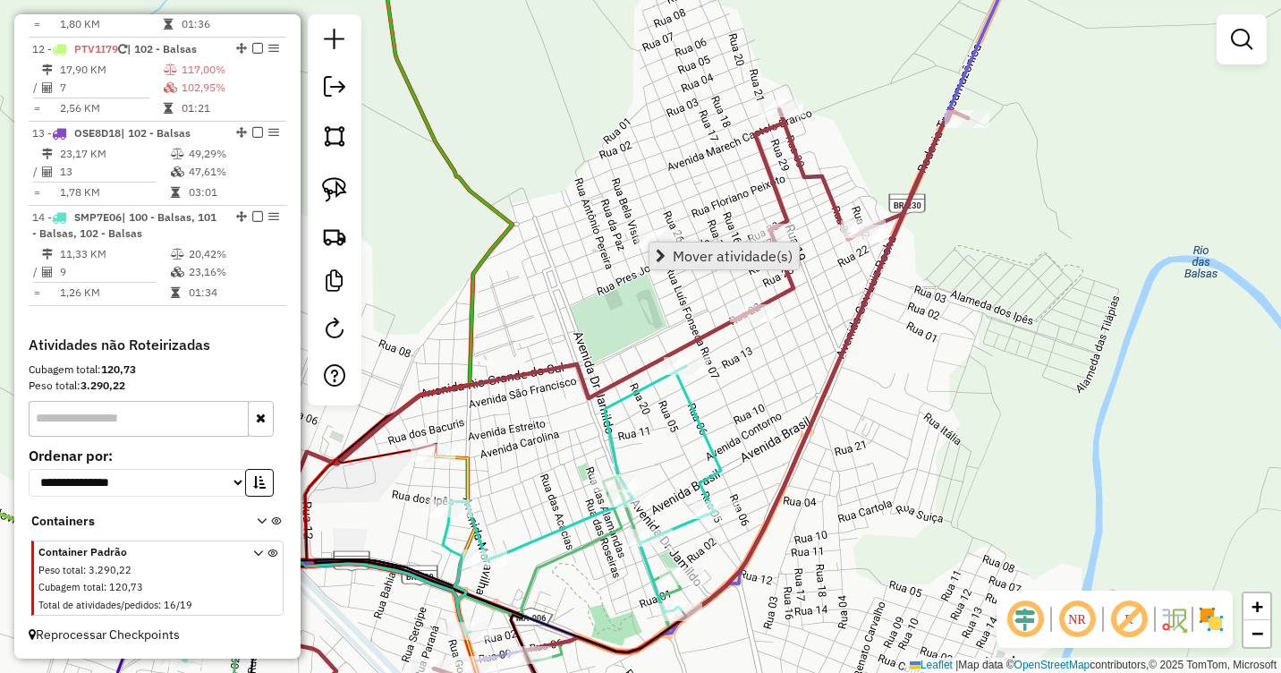
click at [680, 249] on span "Mover atividade(s)" at bounding box center [733, 256] width 120 height 14
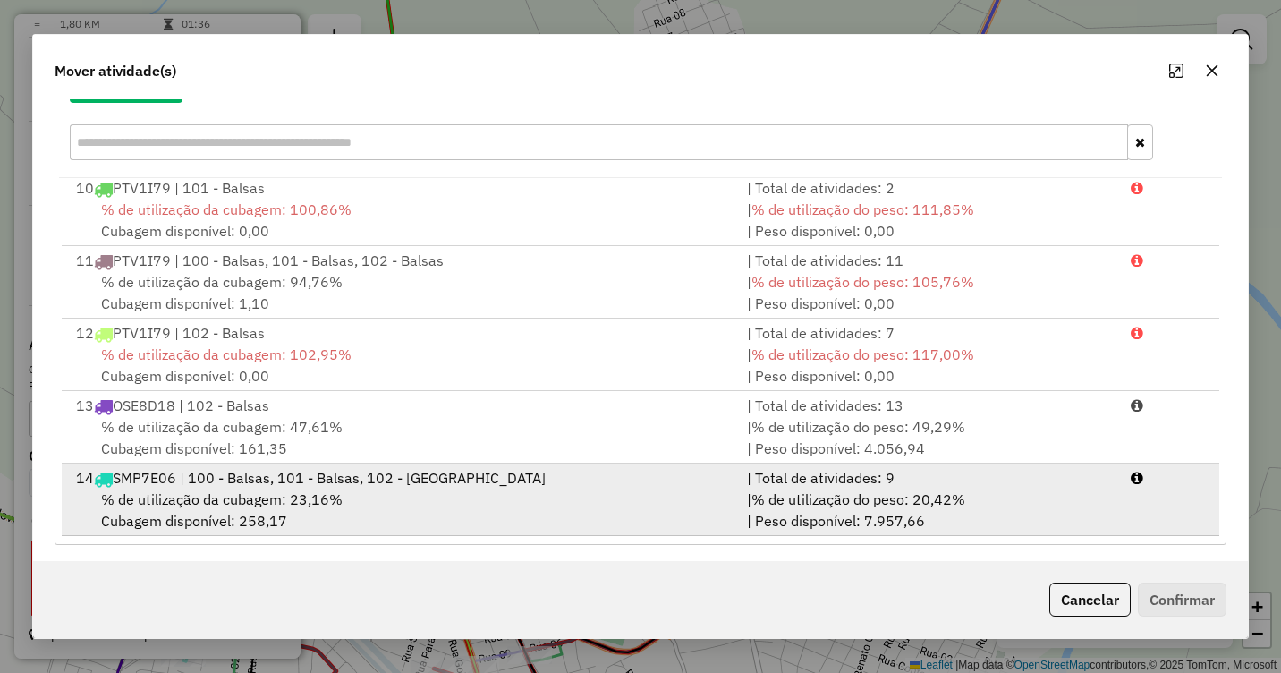
scroll to position [239, 0]
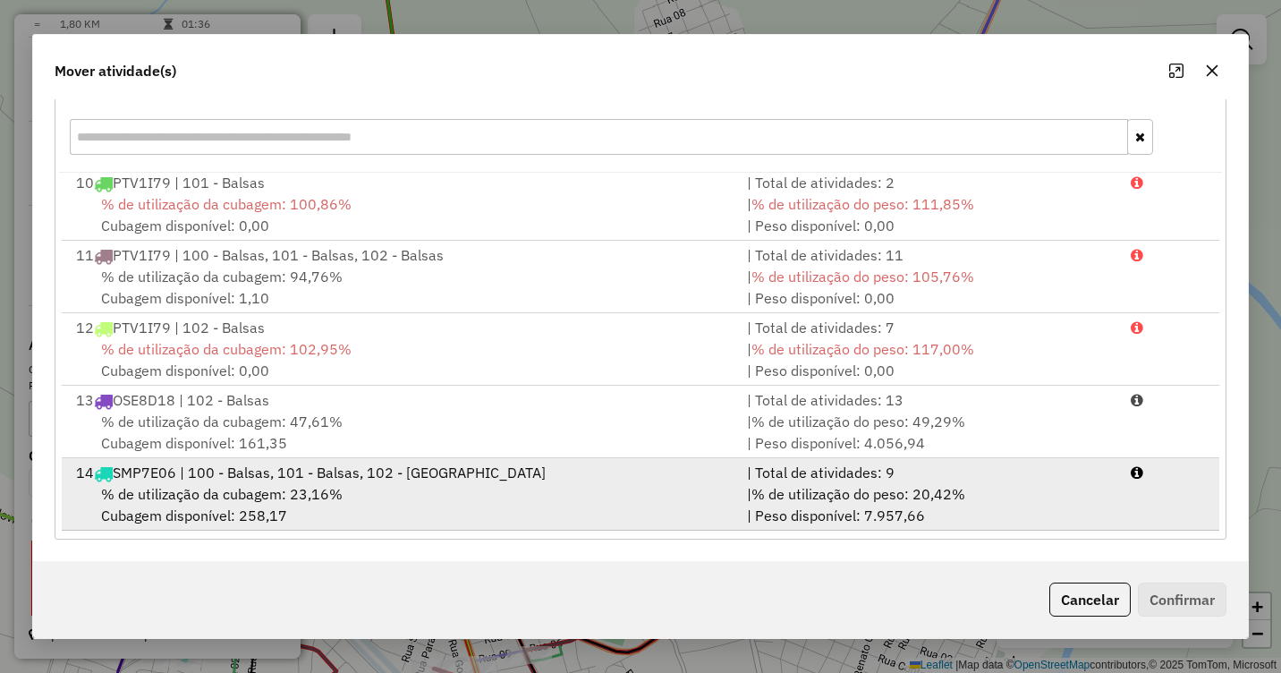
click at [276, 479] on div "14 SMP7E06 | 100 - Balsas, 101 - Balsas, 102 - [GEOGRAPHIC_DATA]" at bounding box center [400, 472] width 671 height 21
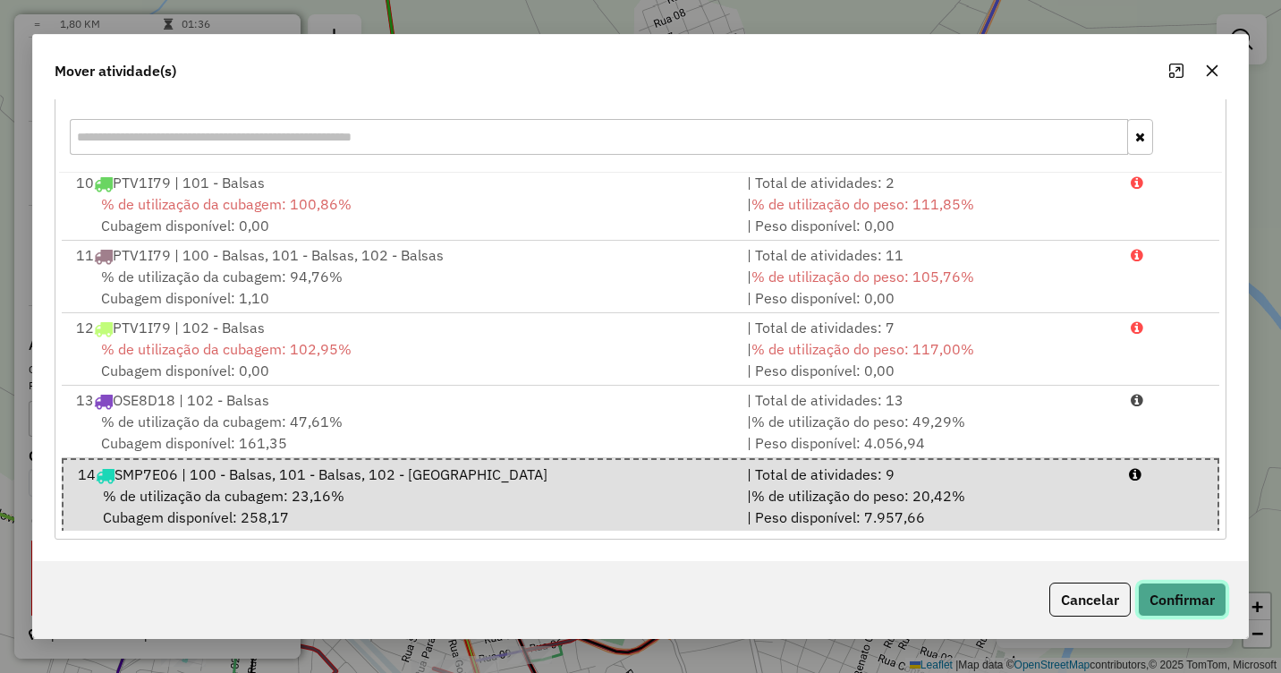
click at [1183, 598] on button "Confirmar" at bounding box center [1182, 599] width 89 height 34
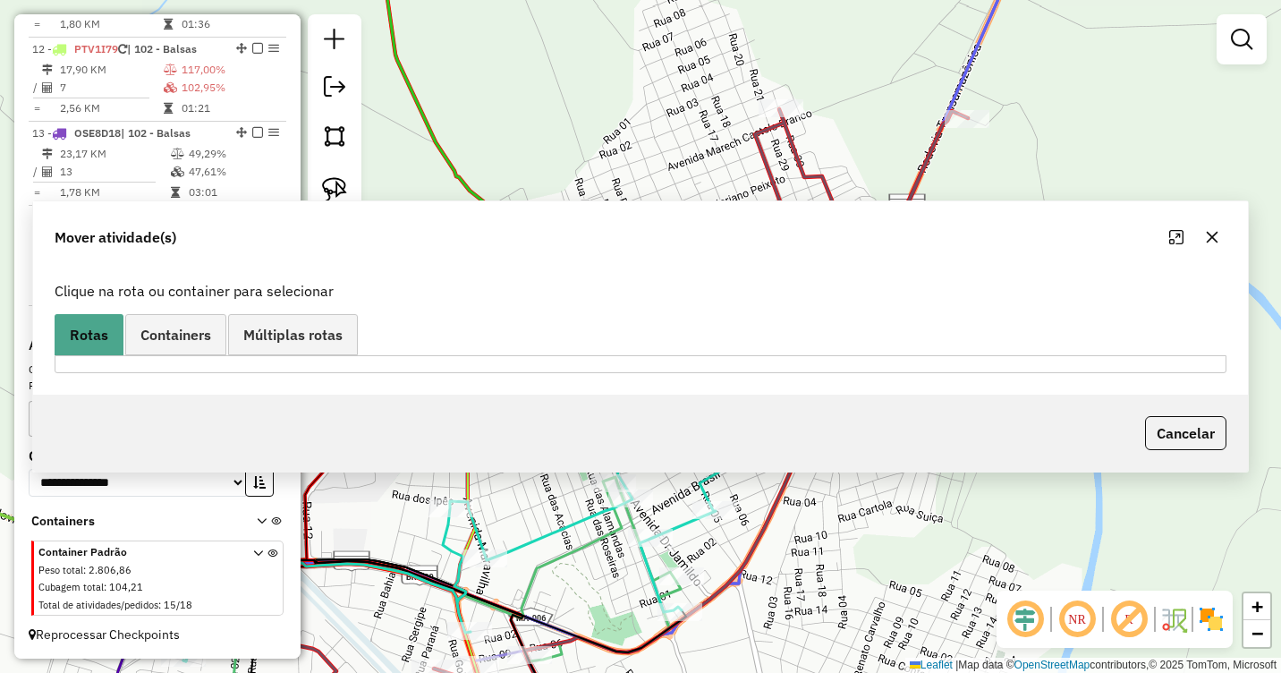
scroll to position [0, 0]
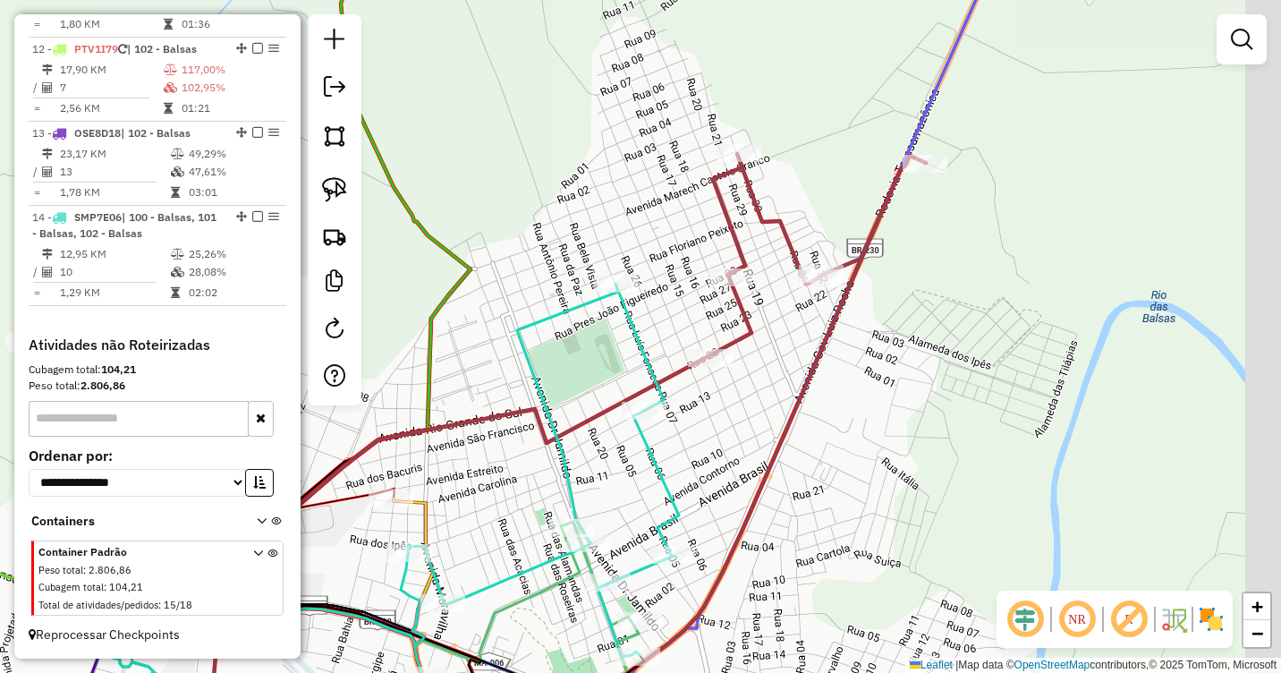
drag, startPoint x: 869, startPoint y: 271, endPoint x: 804, endPoint y: 319, distance: 80.5
click at [802, 350] on icon at bounding box center [567, 469] width 718 height 631
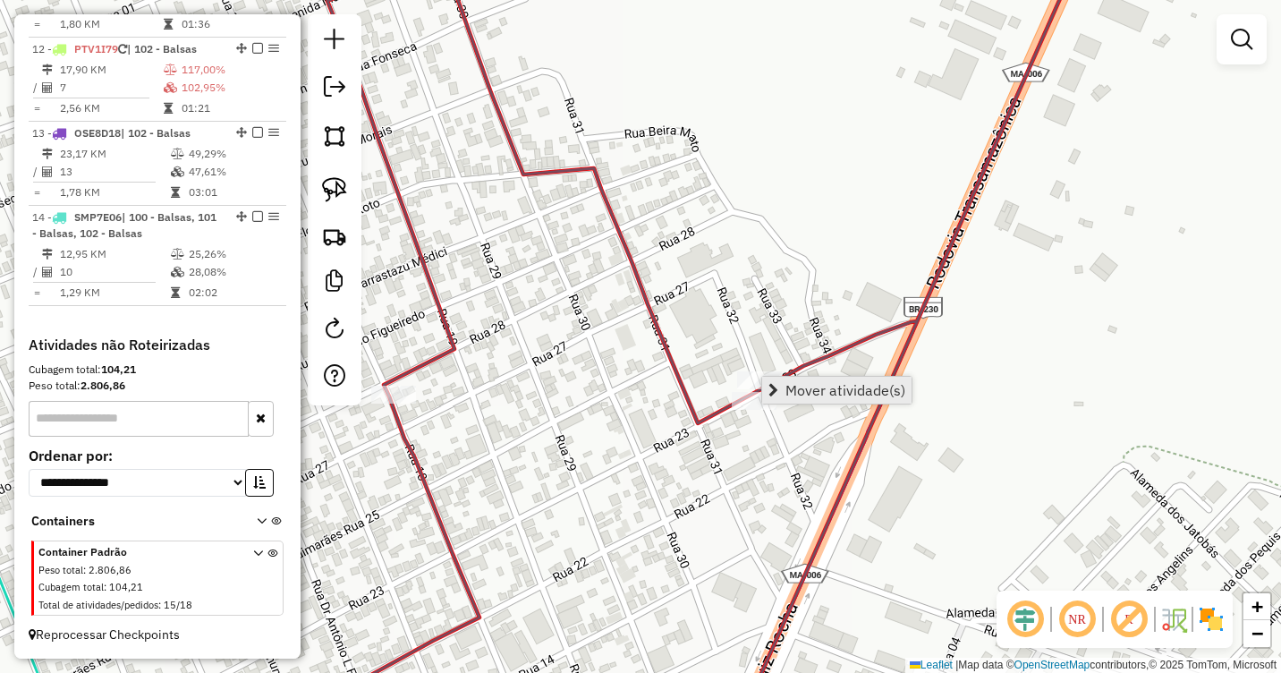
click at [802, 384] on span "Mover atividade(s)" at bounding box center [845, 390] width 120 height 14
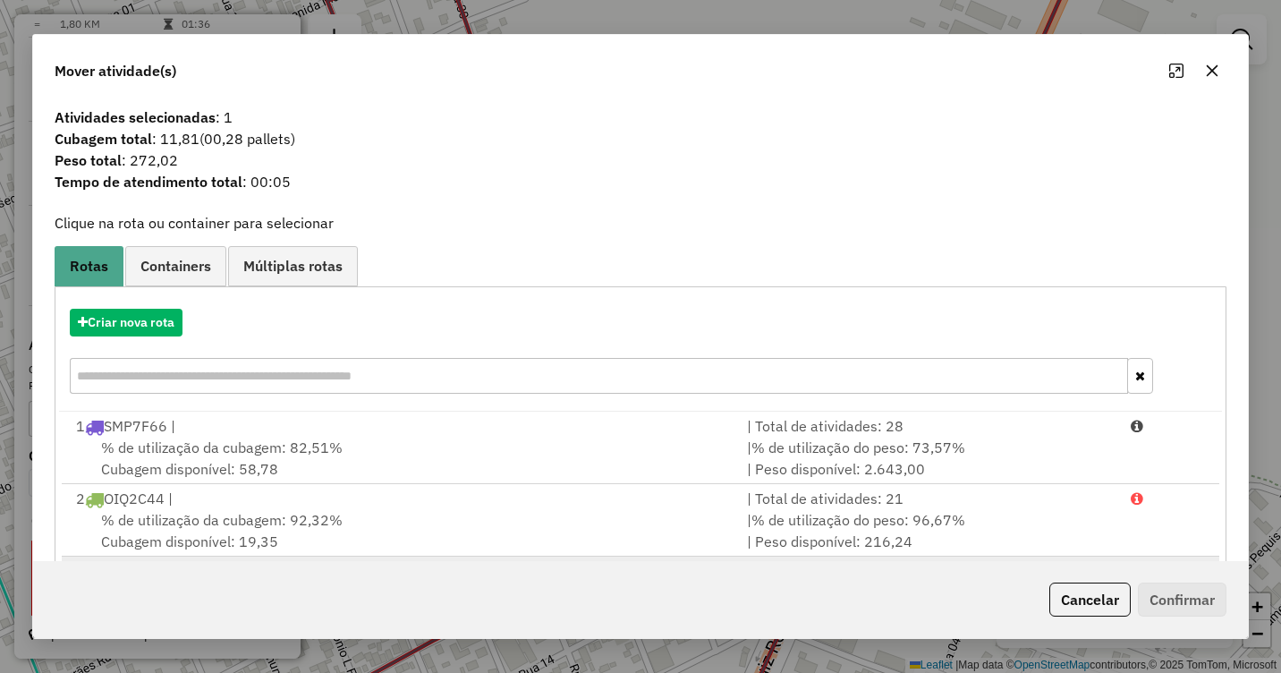
scroll to position [239, 0]
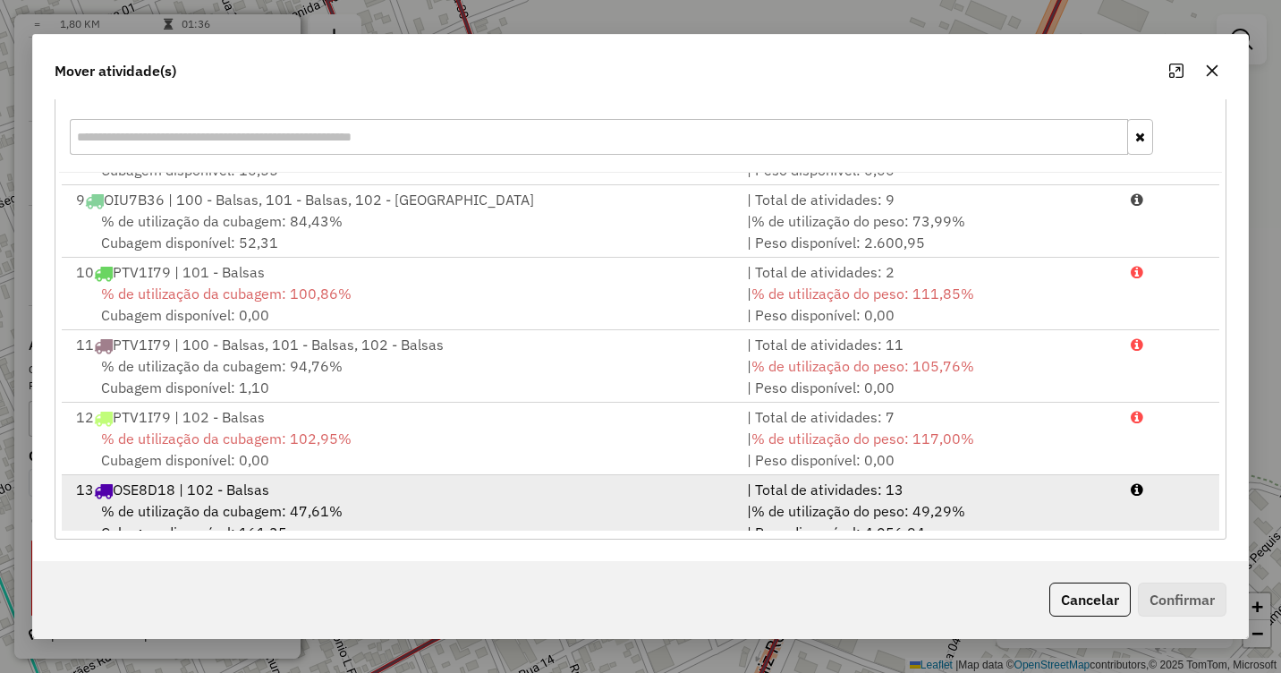
click at [330, 496] on li "13 OSE8D18 | 102 - Balsas | Total de atividades: 13 % de utilização da cubagem:…" at bounding box center [640, 511] width 1157 height 72
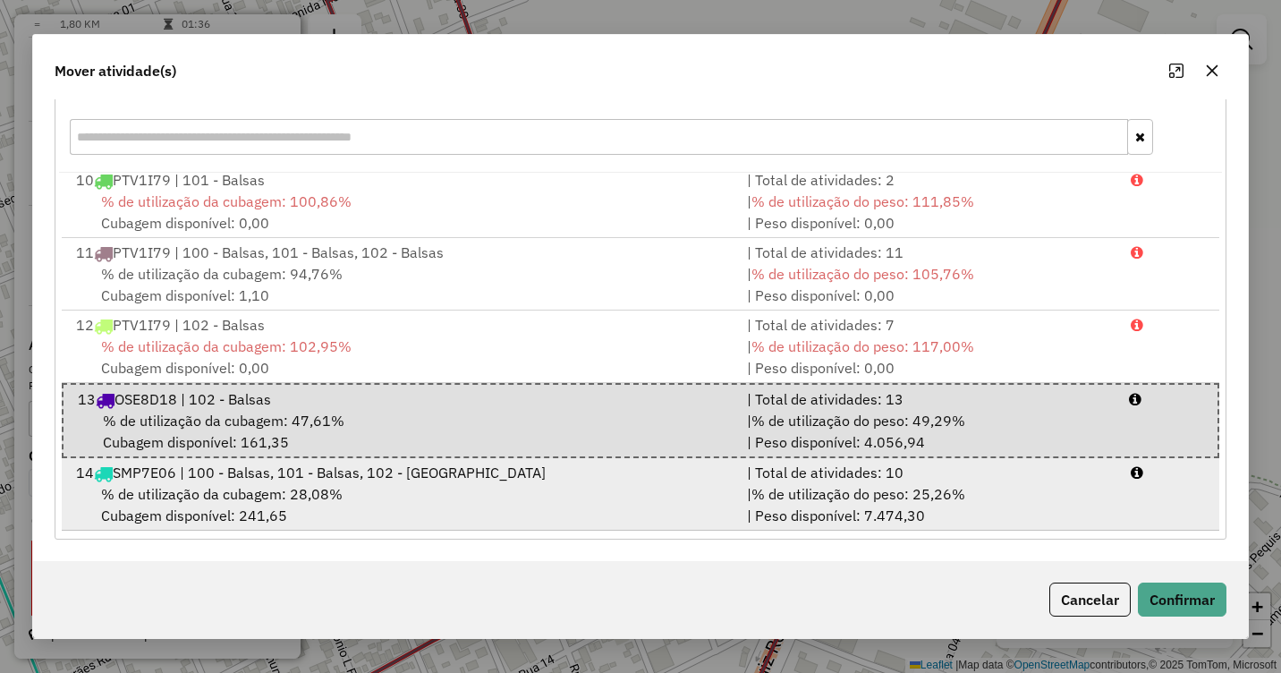
click at [315, 489] on span "% de utilização da cubagem: 28,08%" at bounding box center [222, 494] width 242 height 18
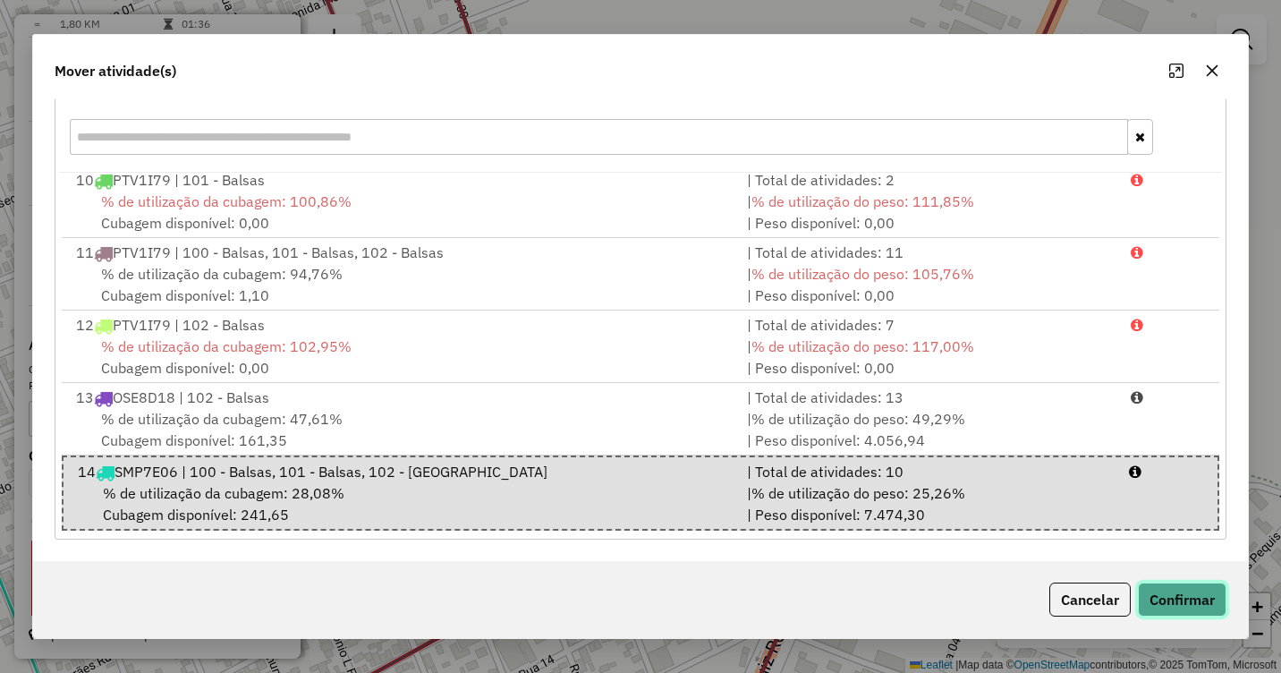
click at [1170, 587] on button "Confirmar" at bounding box center [1182, 599] width 89 height 34
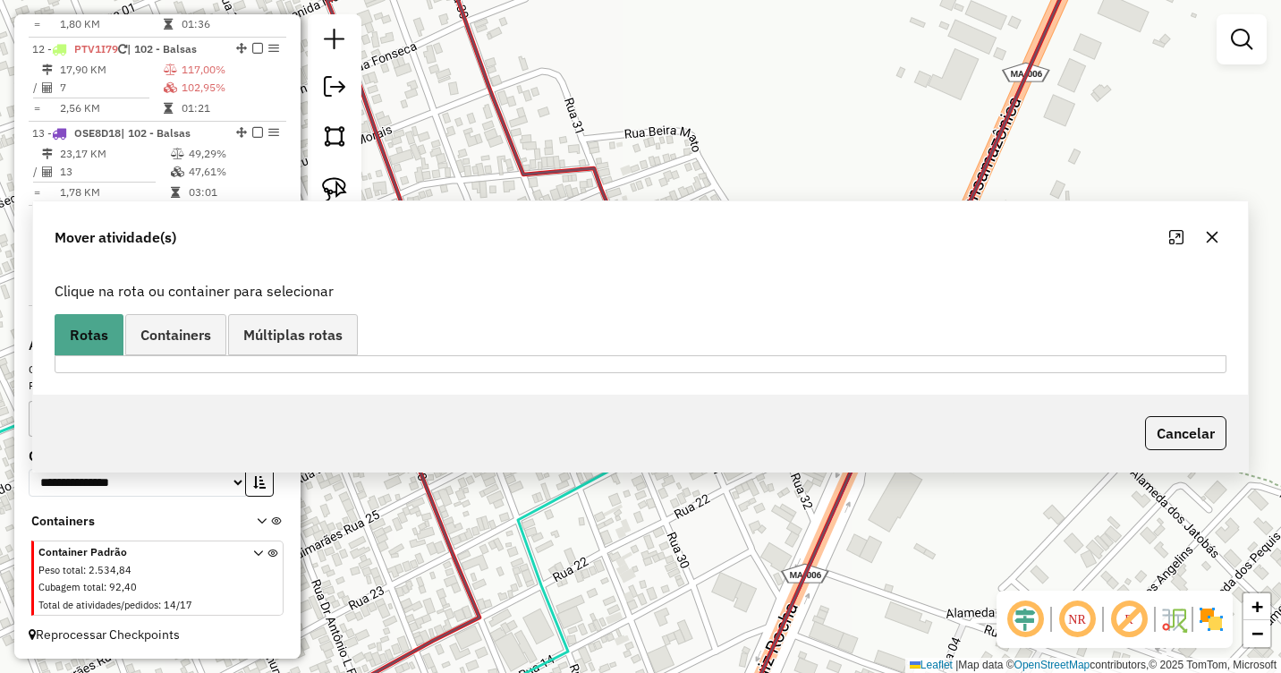
scroll to position [0, 0]
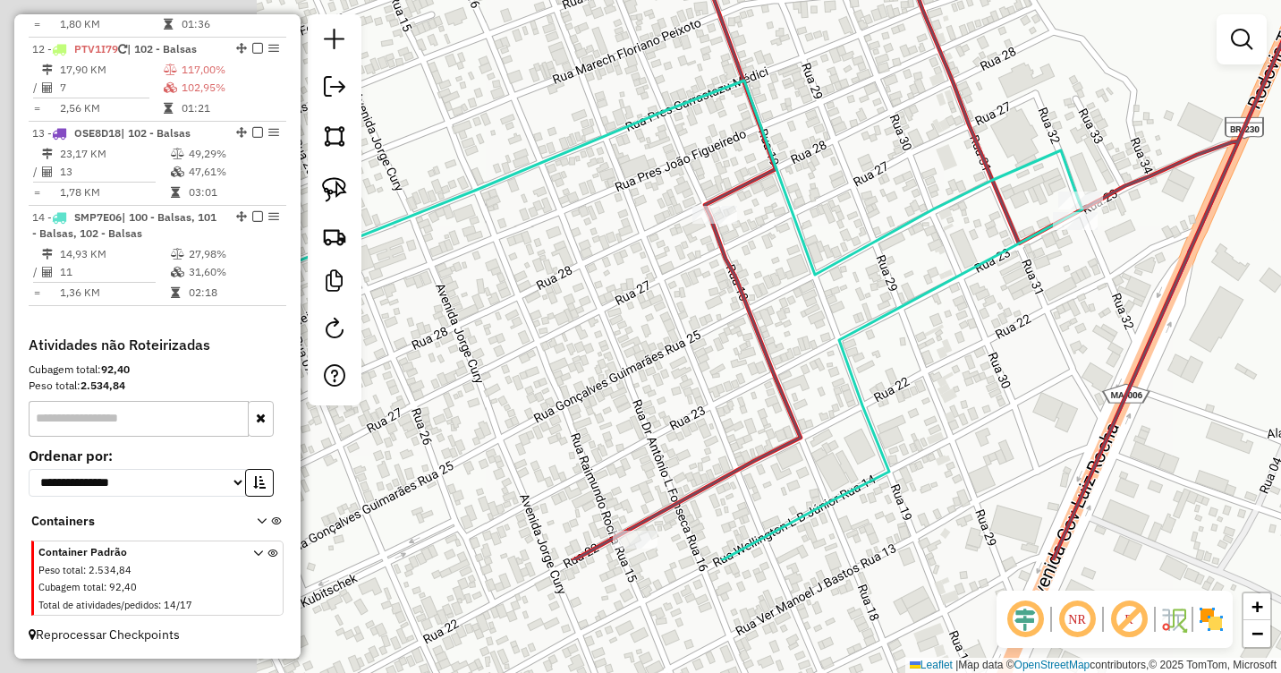
drag, startPoint x: 521, startPoint y: 372, endPoint x: 842, endPoint y: 192, distance: 368.0
click at [842, 192] on div "Janela de atendimento Grade de atendimento Capacidade Transportadoras Veículos …" at bounding box center [640, 336] width 1281 height 673
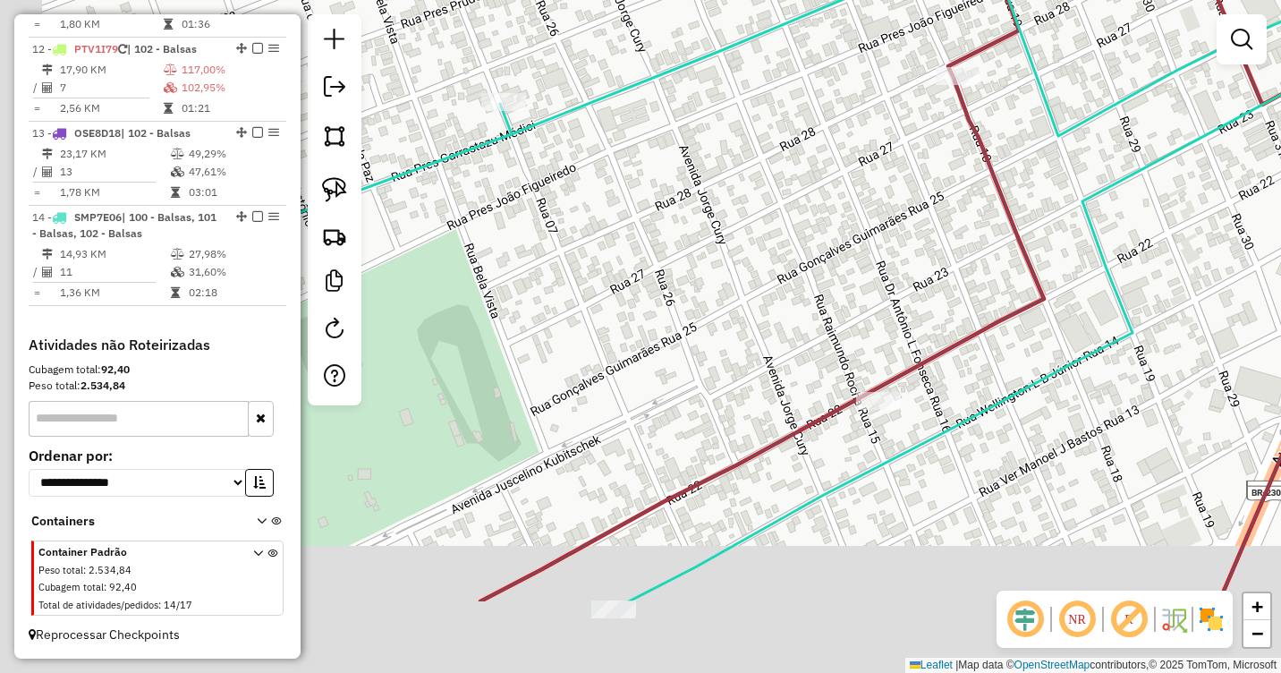
drag, startPoint x: 575, startPoint y: 359, endPoint x: 770, endPoint y: 247, distance: 224.8
click at [821, 219] on div "Janela de atendimento Grade de atendimento Capacidade Transportadoras Veículos …" at bounding box center [640, 336] width 1281 height 673
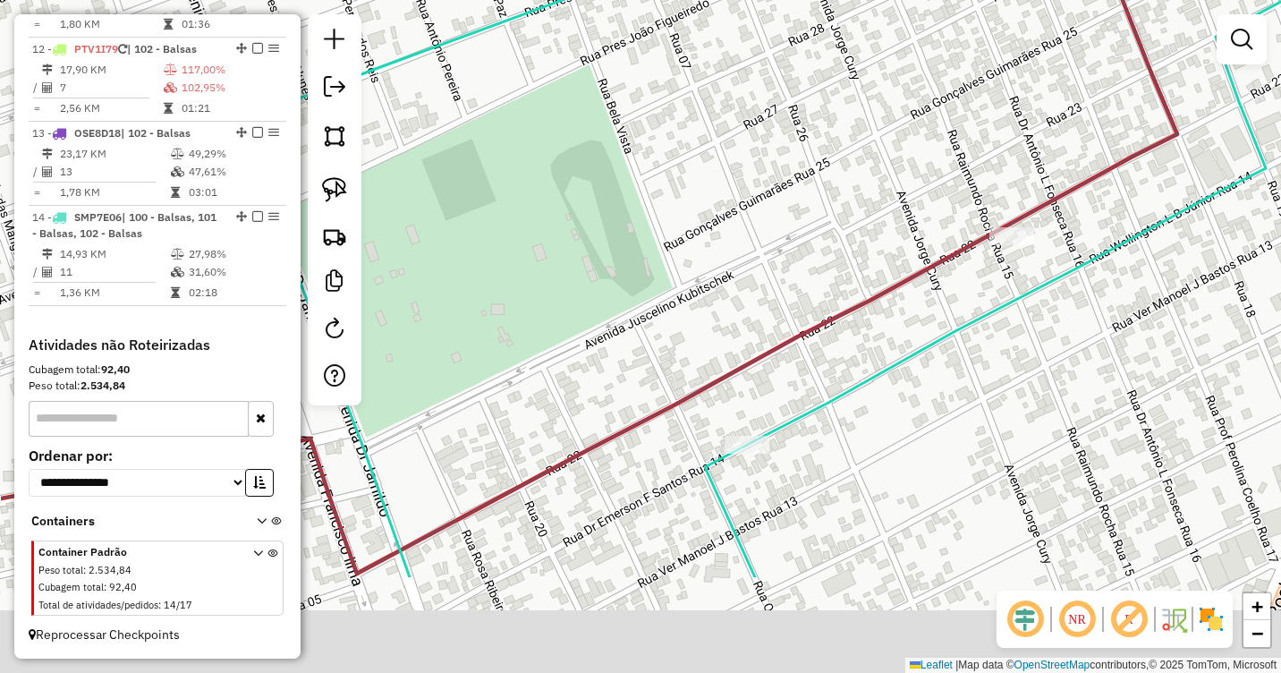
drag, startPoint x: 655, startPoint y: 336, endPoint x: 783, endPoint y: 172, distance: 208.5
click at [783, 172] on div "Janela de atendimento Grade de atendimento Capacidade Transportadoras Veículos …" at bounding box center [640, 336] width 1281 height 673
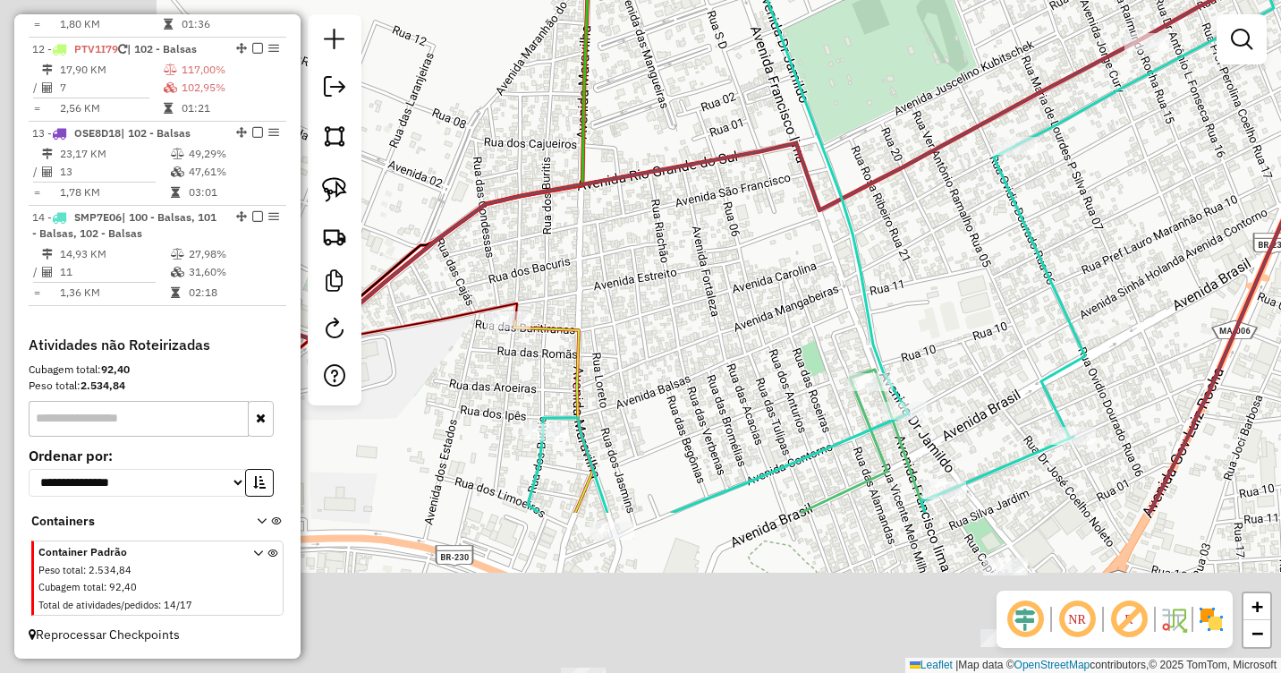
drag, startPoint x: 630, startPoint y: 478, endPoint x: 910, endPoint y: 241, distance: 366.8
click at [912, 242] on div "Janela de atendimento Grade de atendimento Capacidade Transportadoras Veículos …" at bounding box center [640, 336] width 1281 height 673
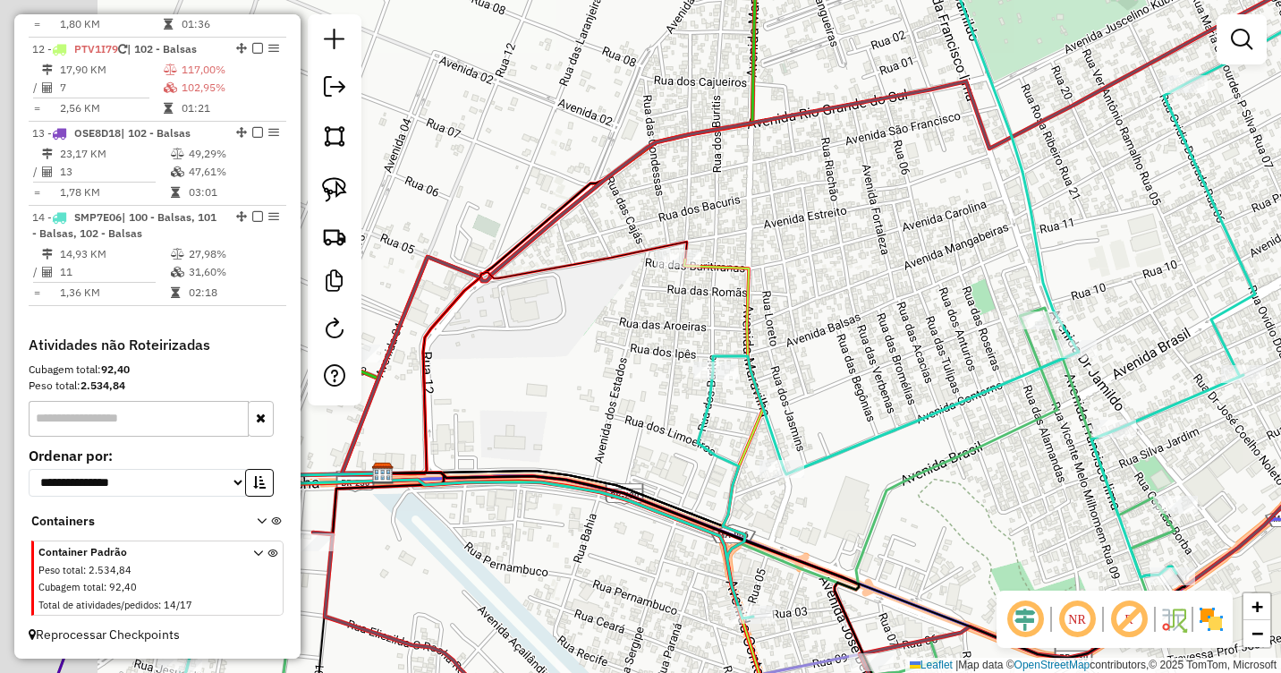
drag, startPoint x: 656, startPoint y: 306, endPoint x: 814, endPoint y: 259, distance: 165.0
click at [850, 248] on div "Janela de atendimento Grade de atendimento Capacidade Transportadoras Veículos …" at bounding box center [640, 336] width 1281 height 673
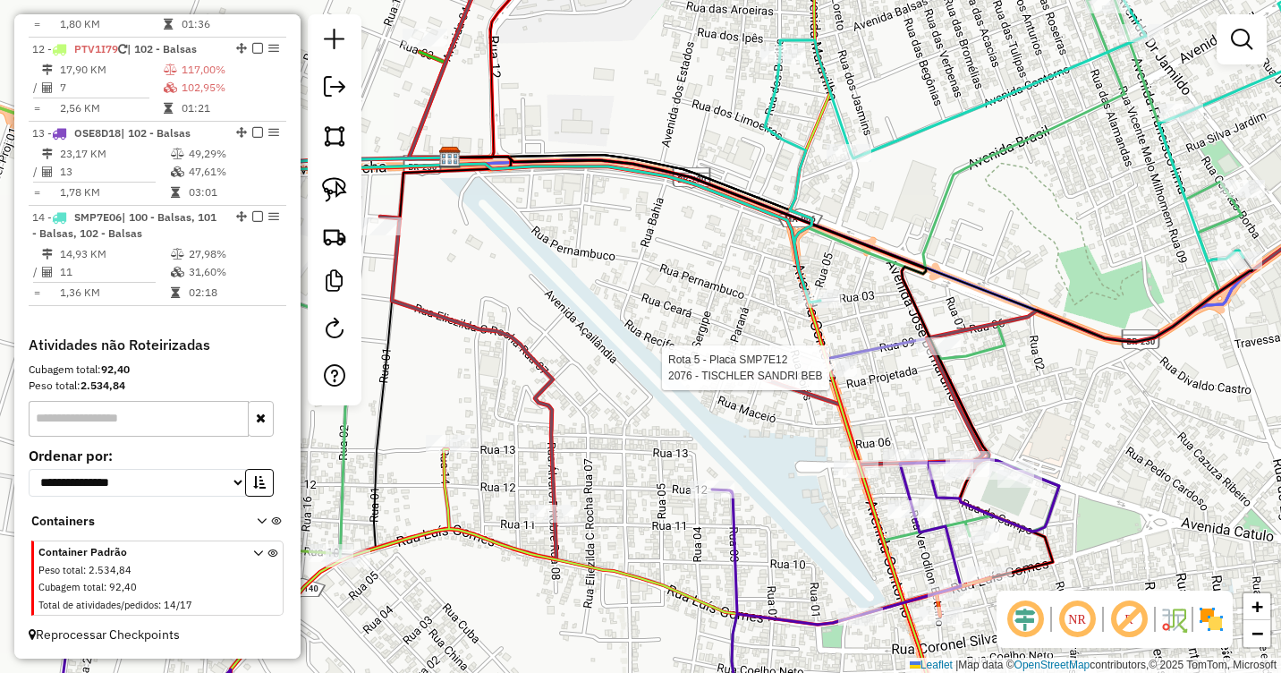
select select "**********"
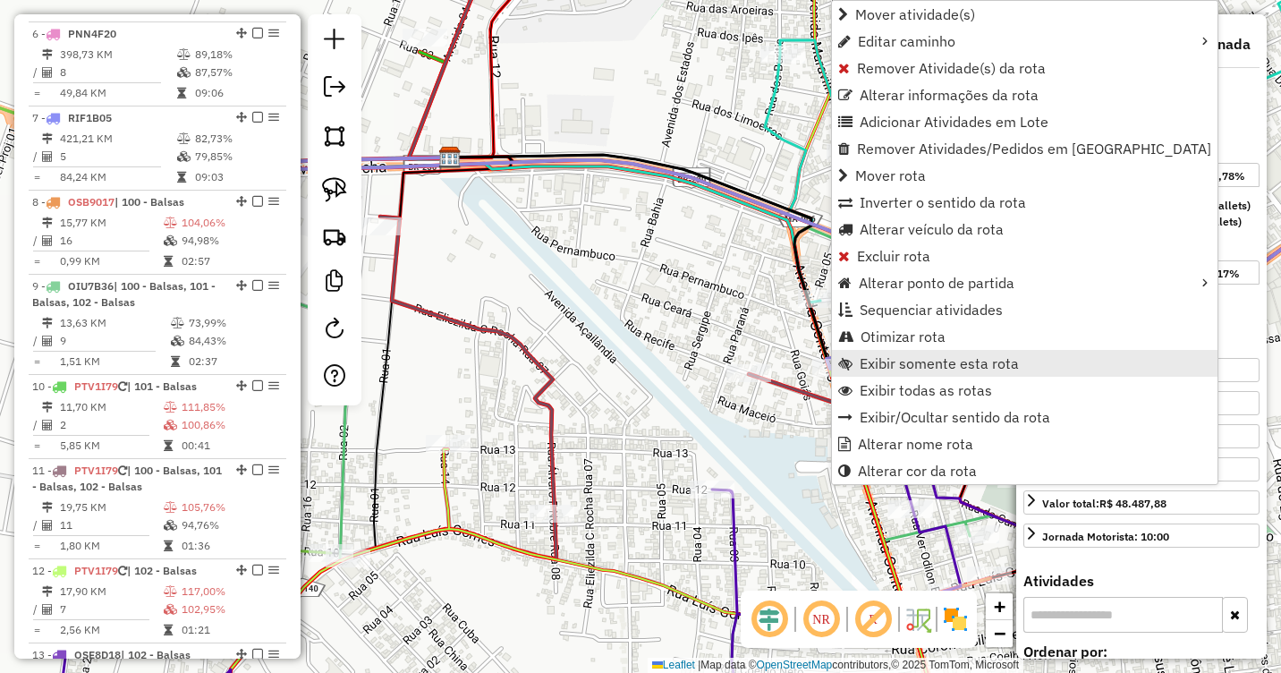
scroll to position [1029, 0]
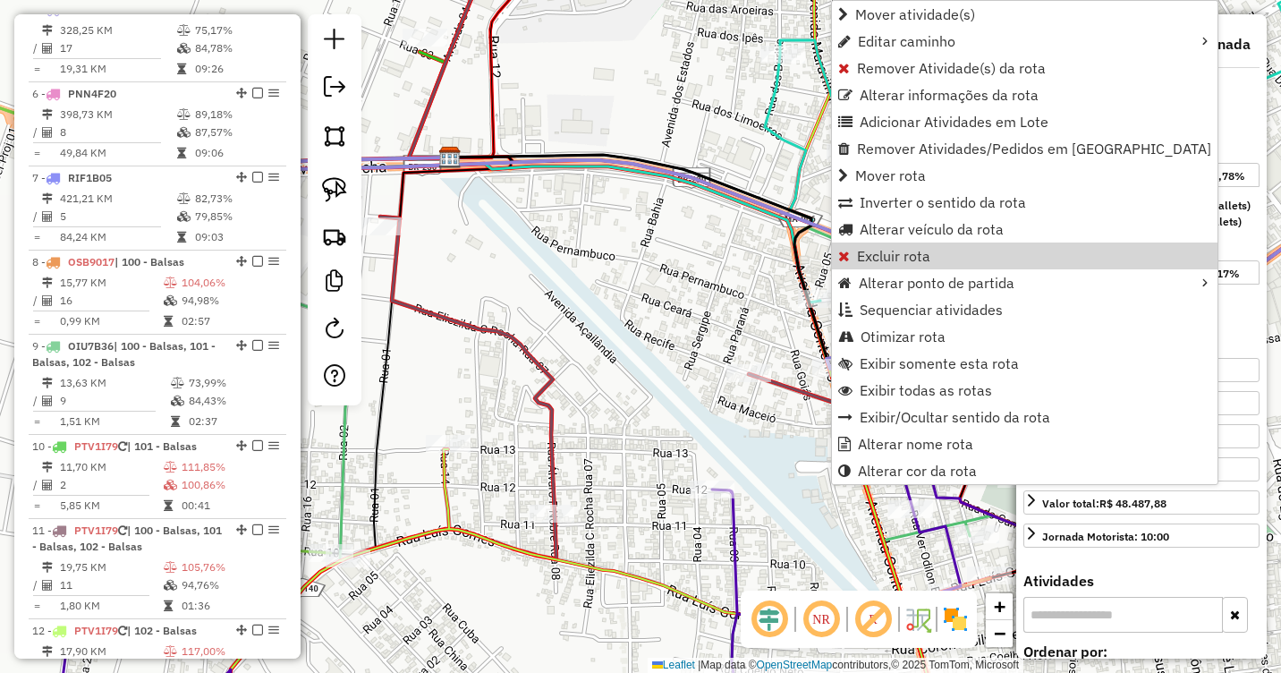
click at [783, 401] on div "Janela de atendimento Grade de atendimento Capacidade Transportadoras Veículos …" at bounding box center [640, 336] width 1281 height 673
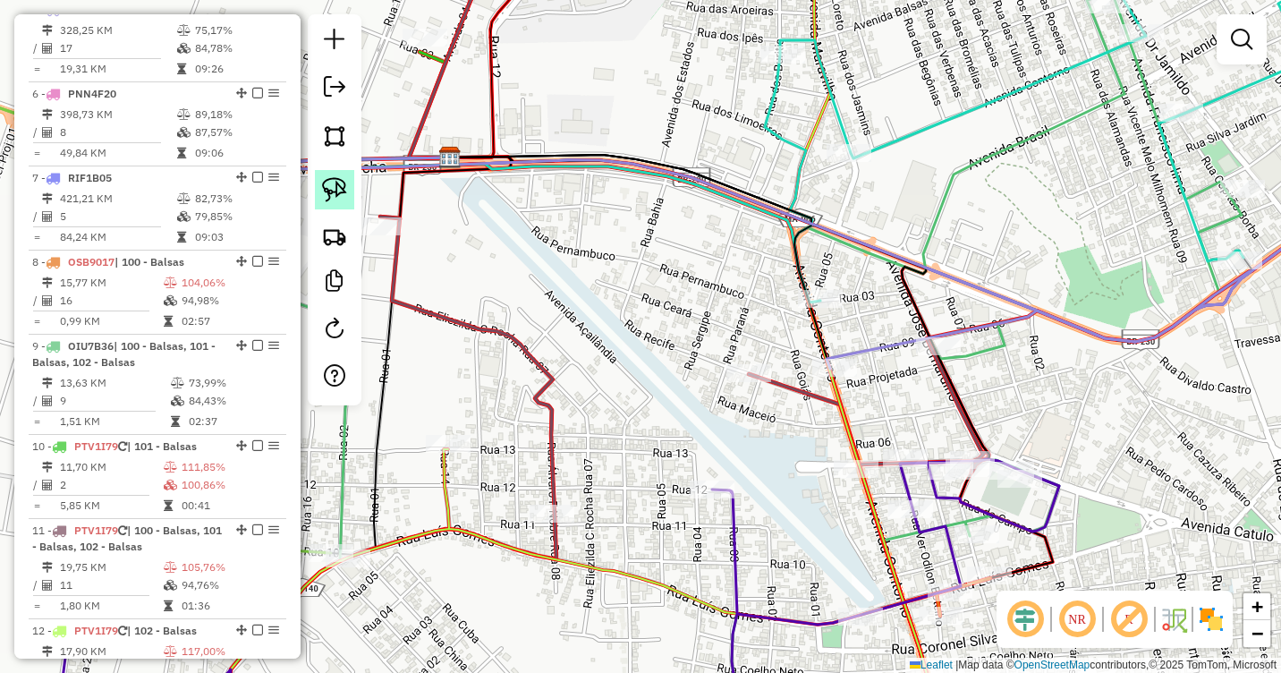
click at [332, 196] on img at bounding box center [334, 189] width 25 height 25
drag, startPoint x: 857, startPoint y: 343, endPoint x: 849, endPoint y: 381, distance: 39.3
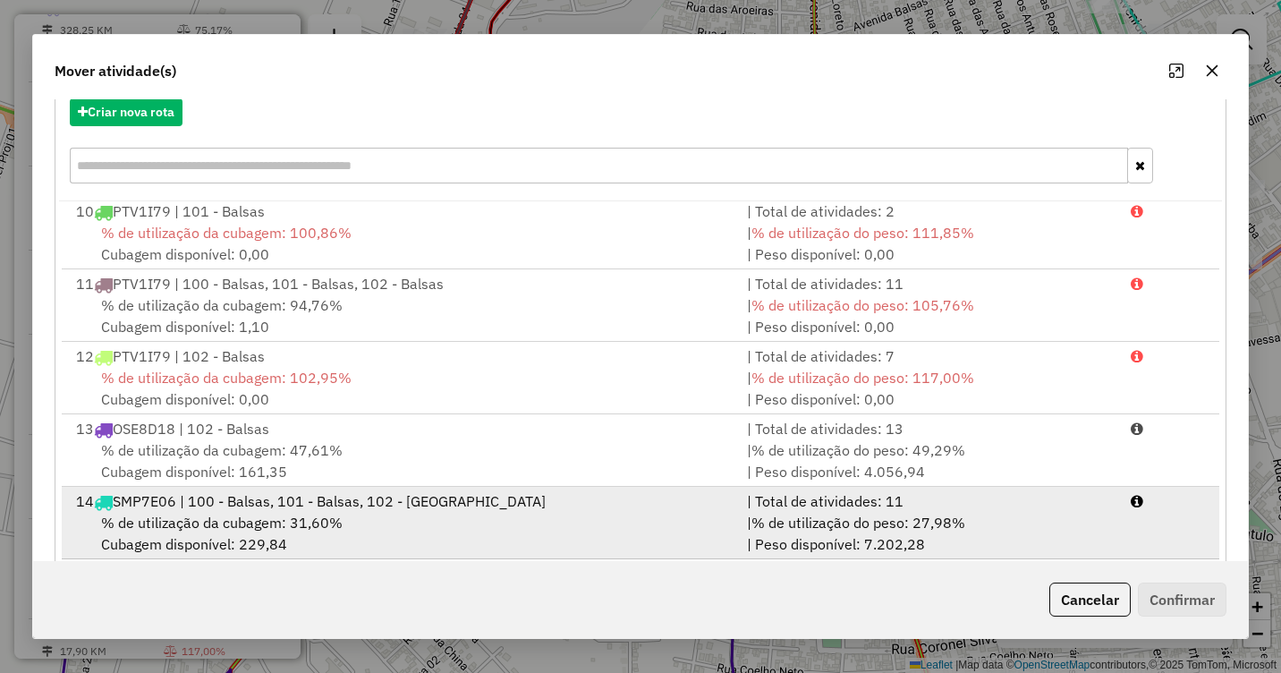
scroll to position [239, 0]
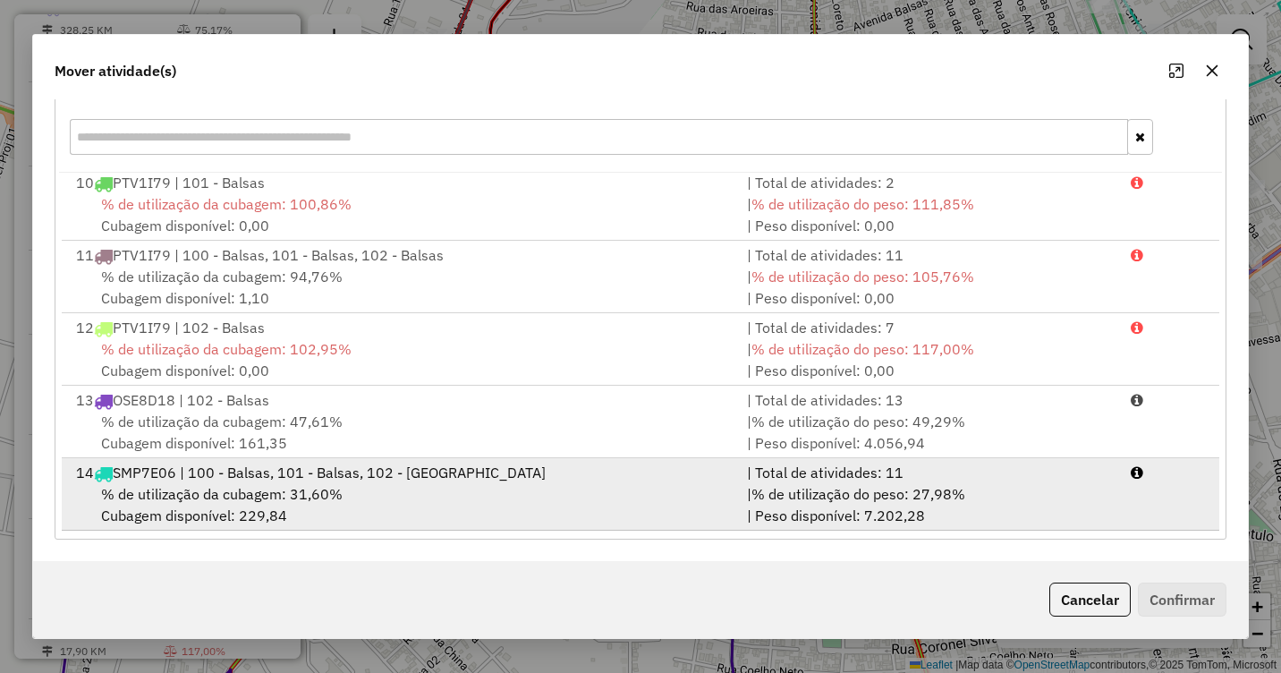
click at [297, 490] on span "% de utilização da cubagem: 31,60%" at bounding box center [222, 494] width 242 height 18
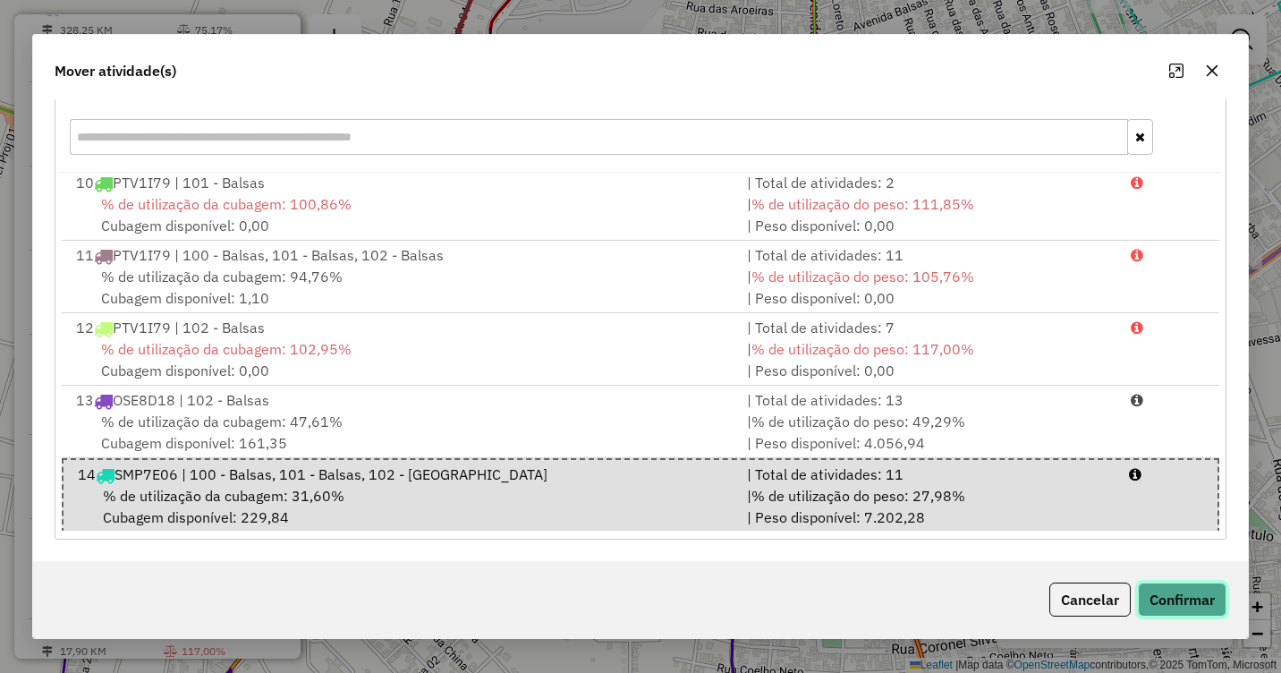
click at [1183, 587] on button "Confirmar" at bounding box center [1182, 599] width 89 height 34
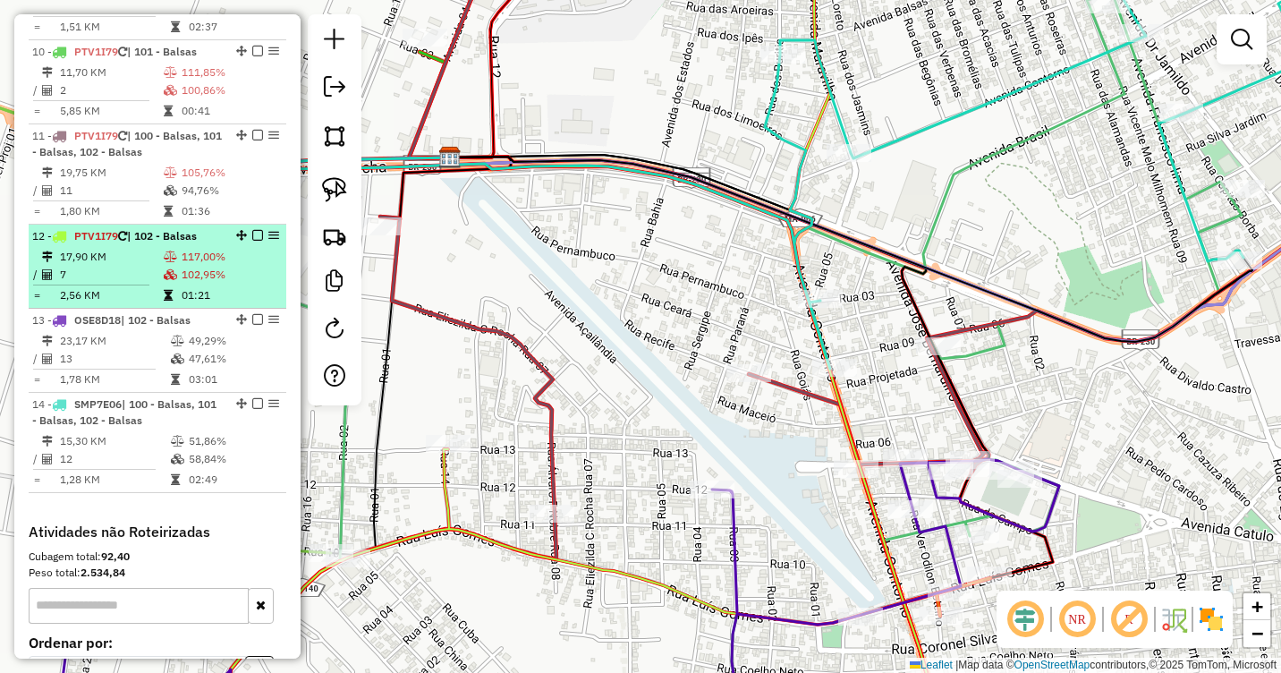
scroll to position [1476, 0]
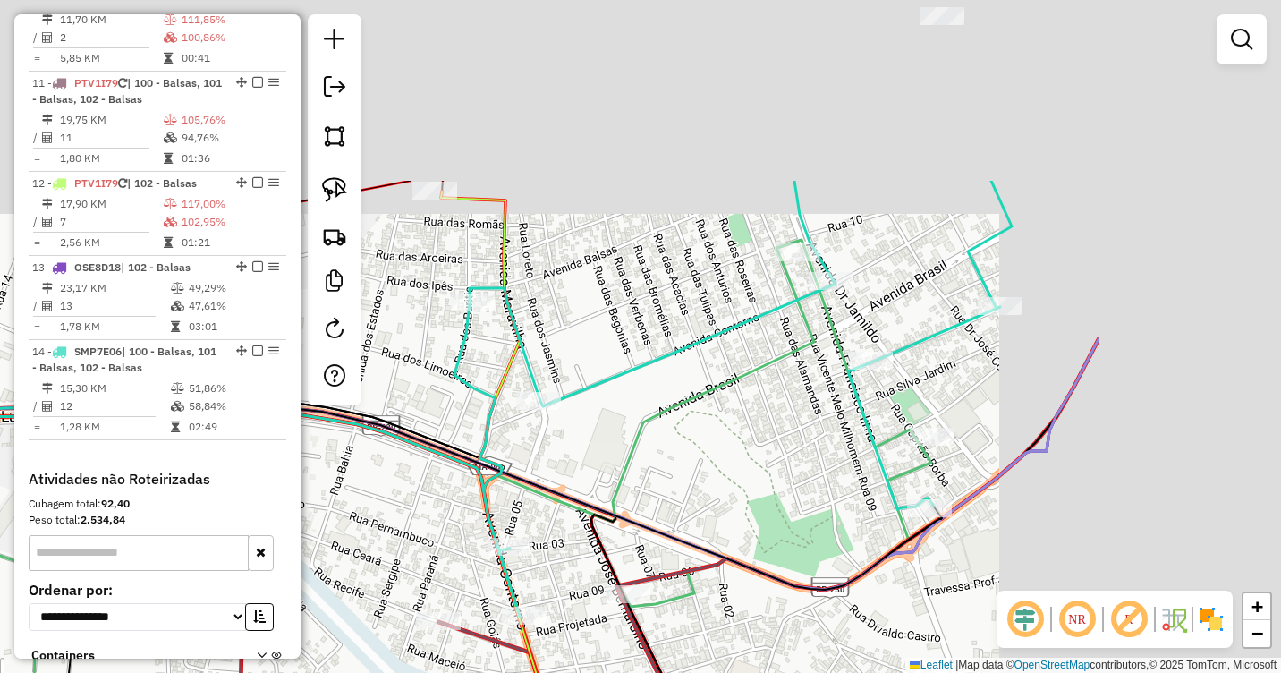
drag, startPoint x: 1108, startPoint y: 190, endPoint x: 772, endPoint y: 465, distance: 434.8
click at [772, 465] on div "Janela de atendimento Grade de atendimento Capacidade Transportadoras Veículos …" at bounding box center [640, 336] width 1281 height 673
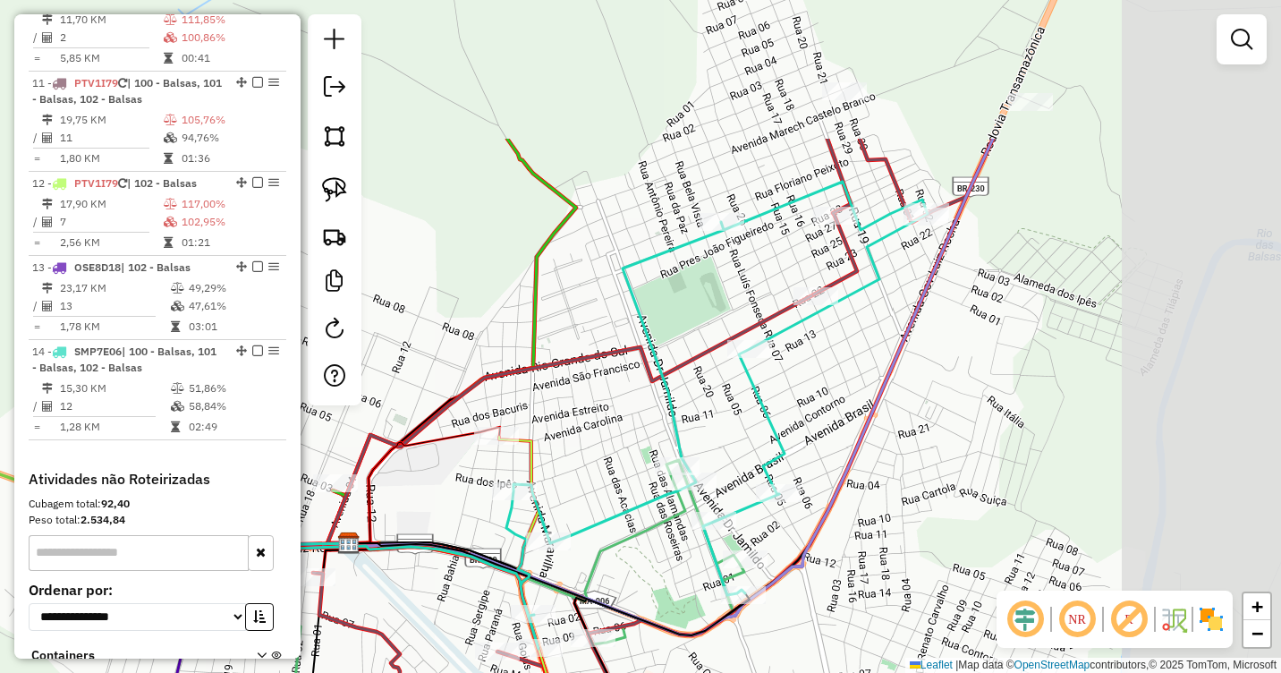
drag, startPoint x: 1172, startPoint y: 170, endPoint x: 880, endPoint y: 411, distance: 378.6
click at [880, 411] on div "Janela de atendimento Grade de atendimento Capacidade Transportadoras Veículos …" at bounding box center [640, 336] width 1281 height 673
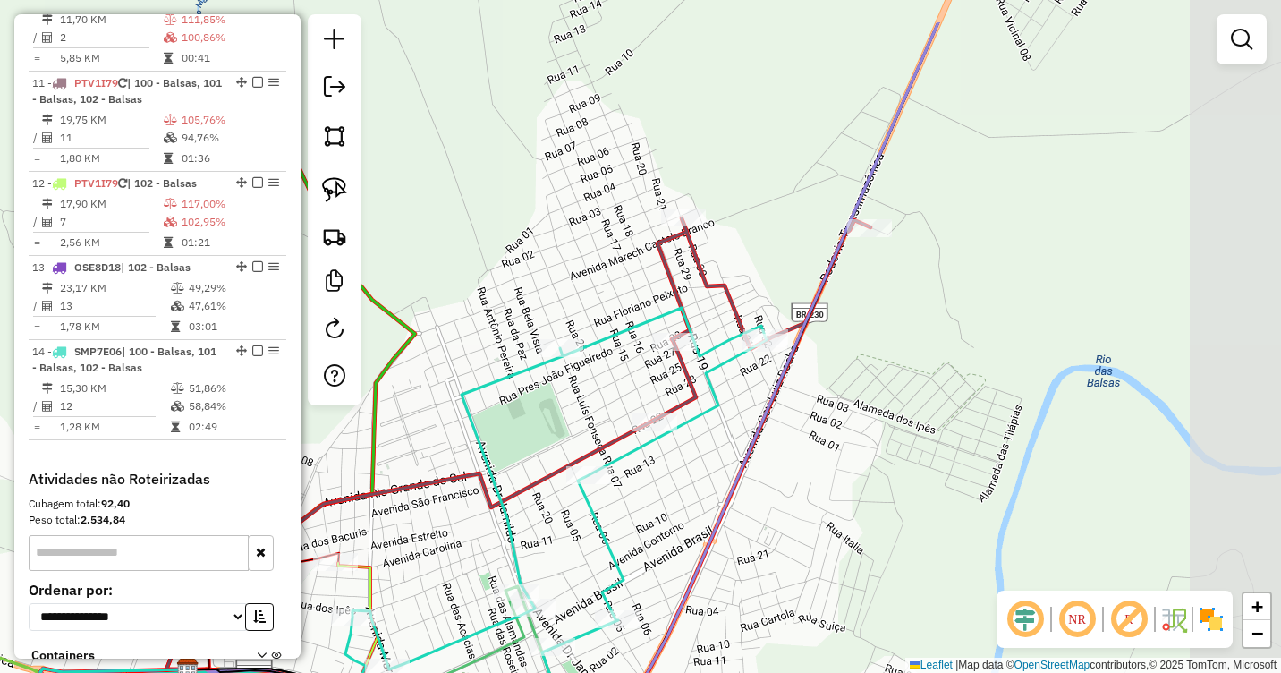
drag, startPoint x: 988, startPoint y: 228, endPoint x: 888, endPoint y: 318, distance: 134.3
click at [888, 318] on div "Janela de atendimento Grade de atendimento Capacidade Transportadoras Veículos …" at bounding box center [640, 336] width 1281 height 673
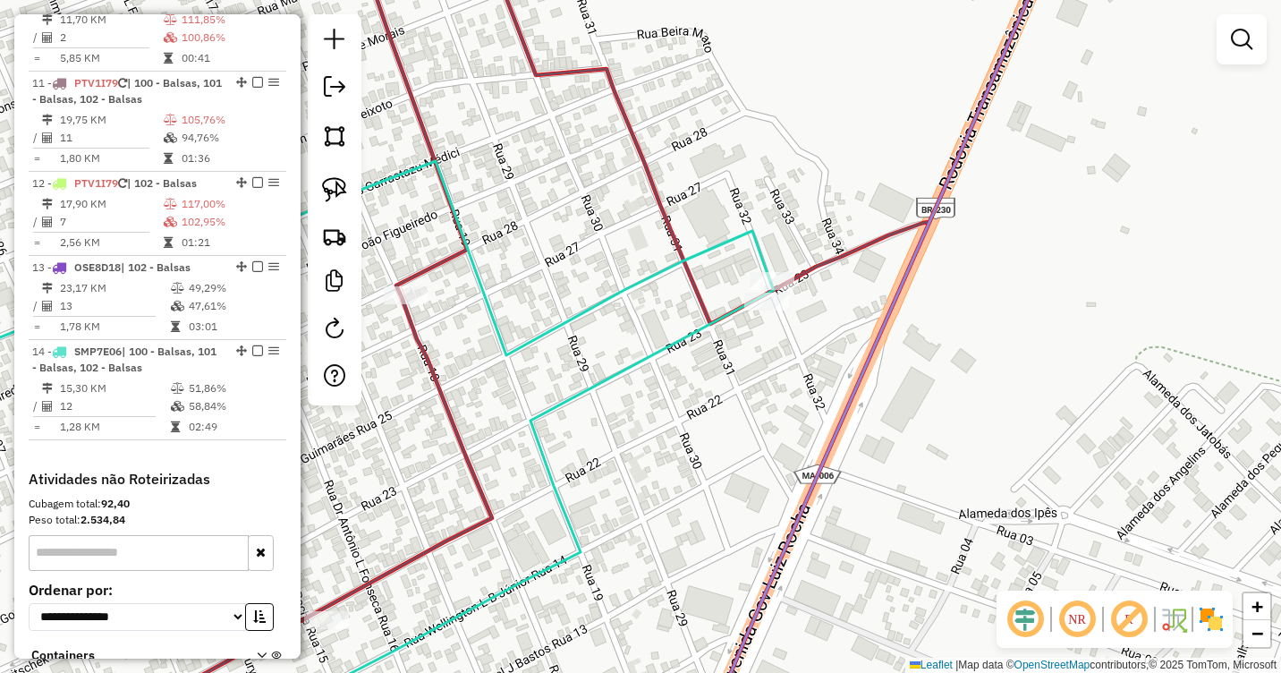
drag, startPoint x: 331, startPoint y: 181, endPoint x: 513, endPoint y: 225, distance: 187.0
click at [330, 182] on img at bounding box center [334, 189] width 25 height 25
drag, startPoint x: 798, startPoint y: 246, endPoint x: 802, endPoint y: 326, distance: 80.6
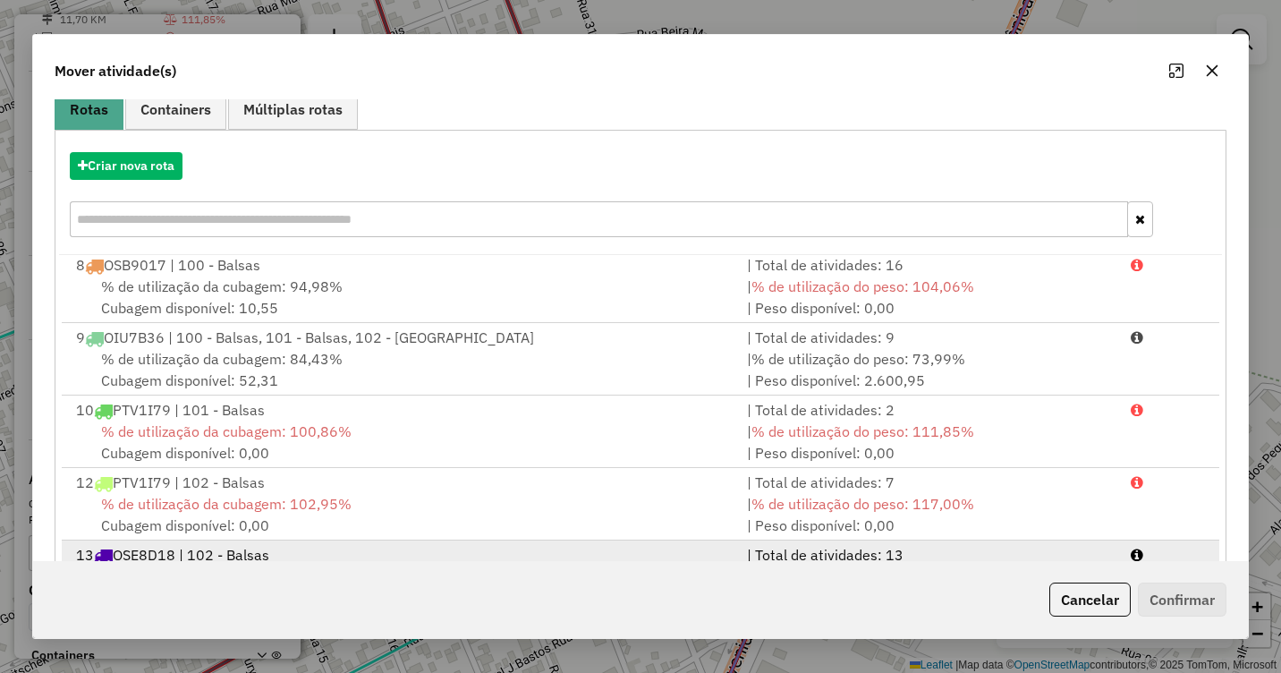
scroll to position [239, 0]
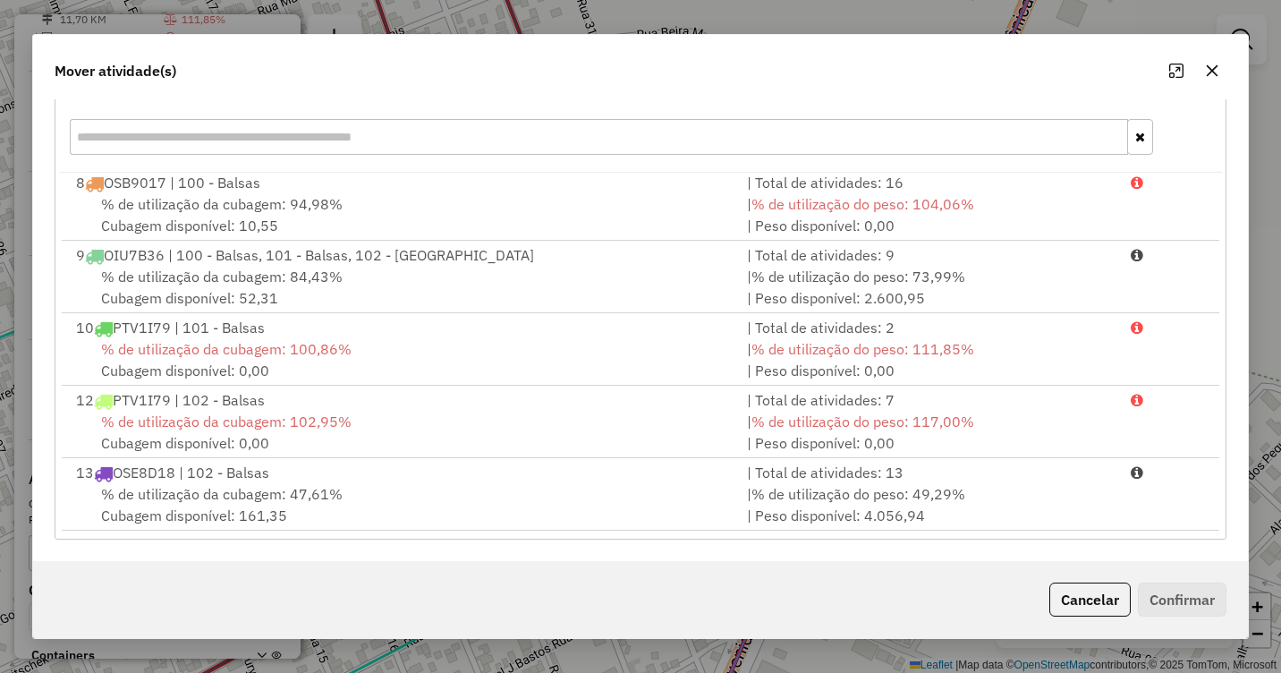
click at [1213, 67] on icon "button" at bounding box center [1212, 71] width 14 height 14
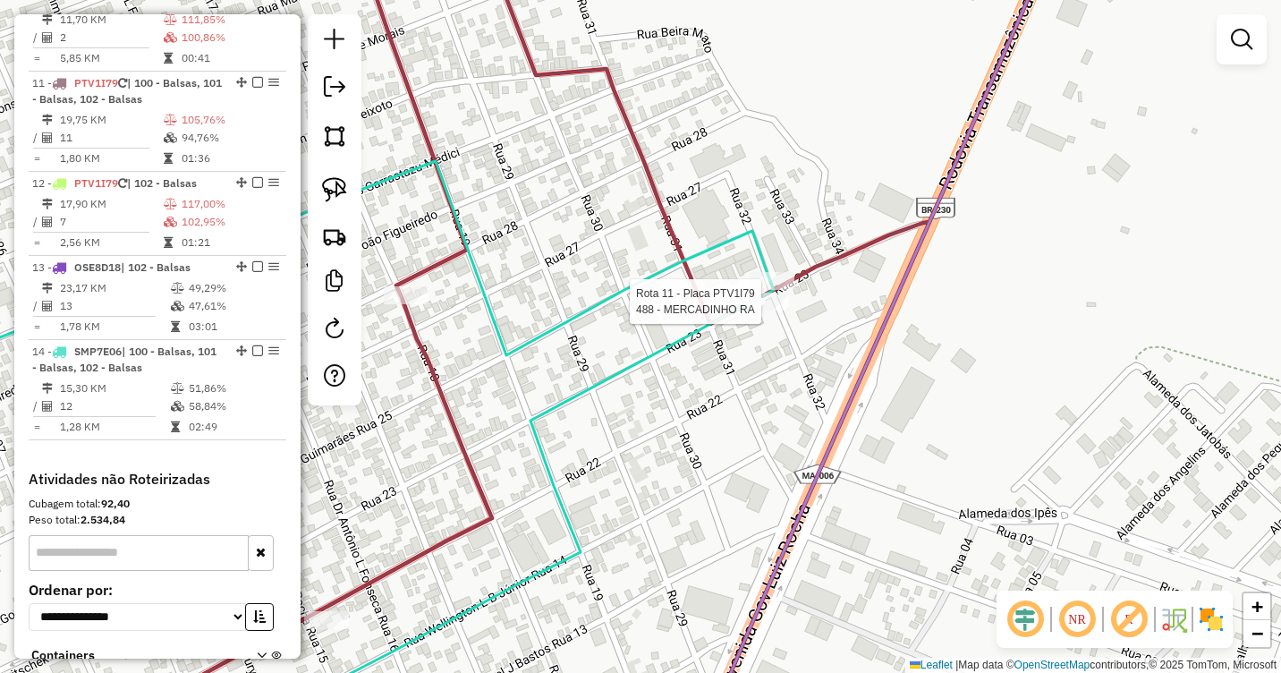
select select "**********"
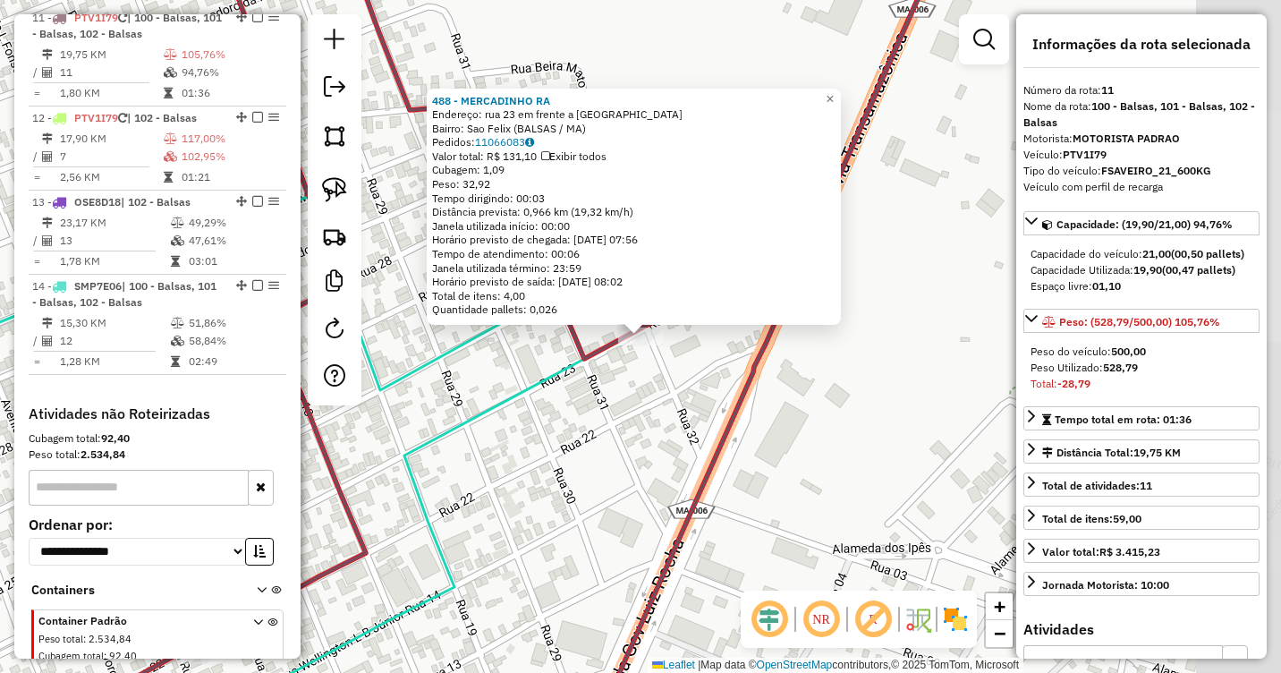
scroll to position [1549, 0]
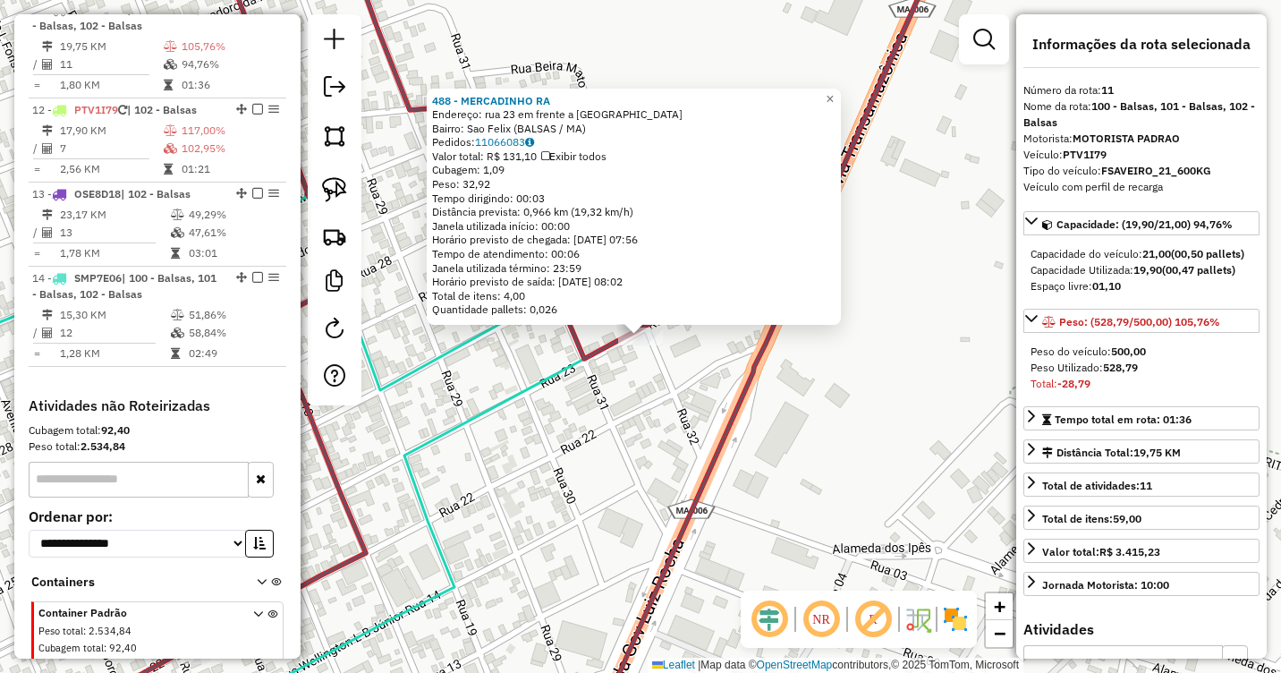
click at [632, 358] on div "488 - MERCADINHO RA Endereço: rua 23 em frente a pousada el dorado Bairro: [GEO…" at bounding box center [640, 336] width 1281 height 673
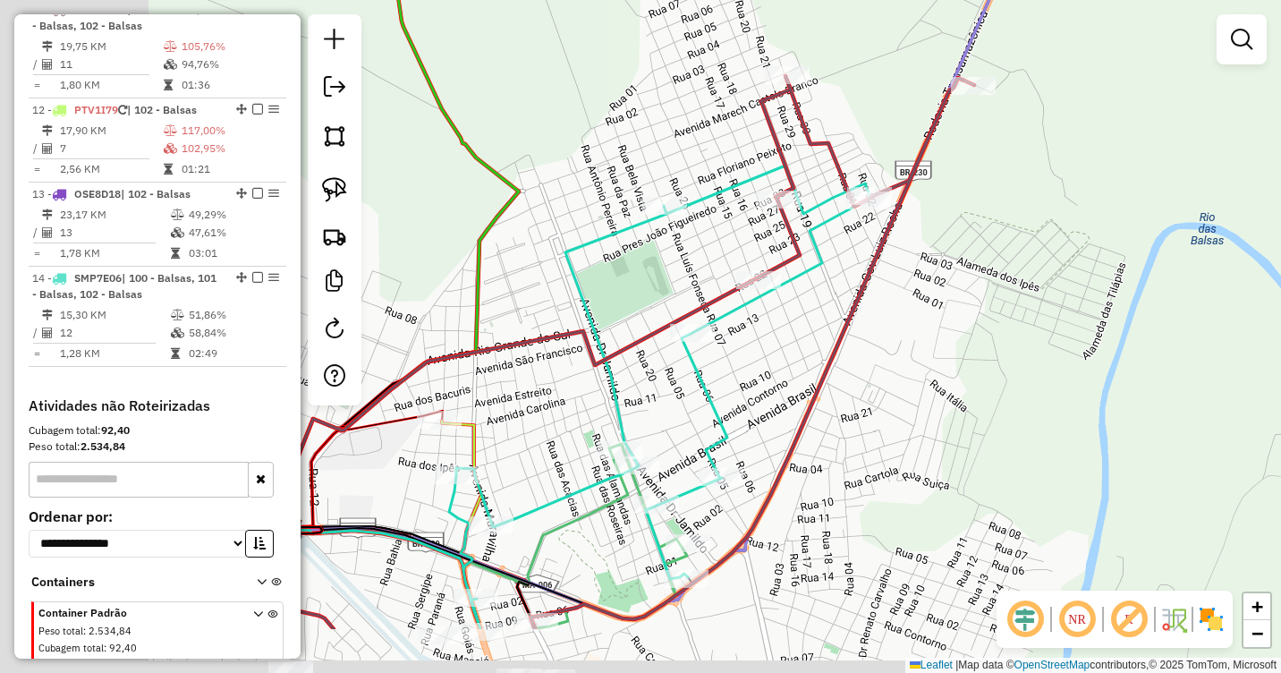
drag, startPoint x: 498, startPoint y: 251, endPoint x: 859, endPoint y: 139, distance: 377.7
click at [856, 138] on icon at bounding box center [615, 352] width 718 height 553
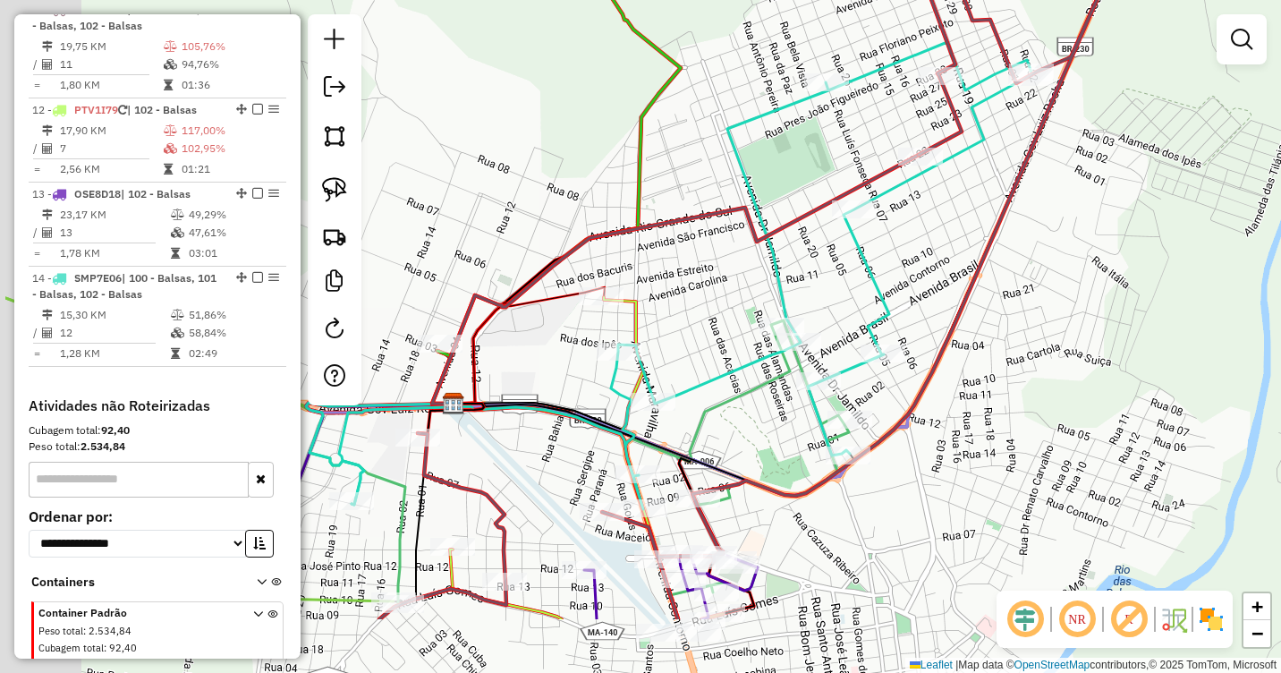
drag, startPoint x: 688, startPoint y: 234, endPoint x: 776, endPoint y: 110, distance: 152.1
click at [776, 110] on div "Janela de atendimento Grade de atendimento Capacidade Transportadoras Veículos …" at bounding box center [640, 336] width 1281 height 673
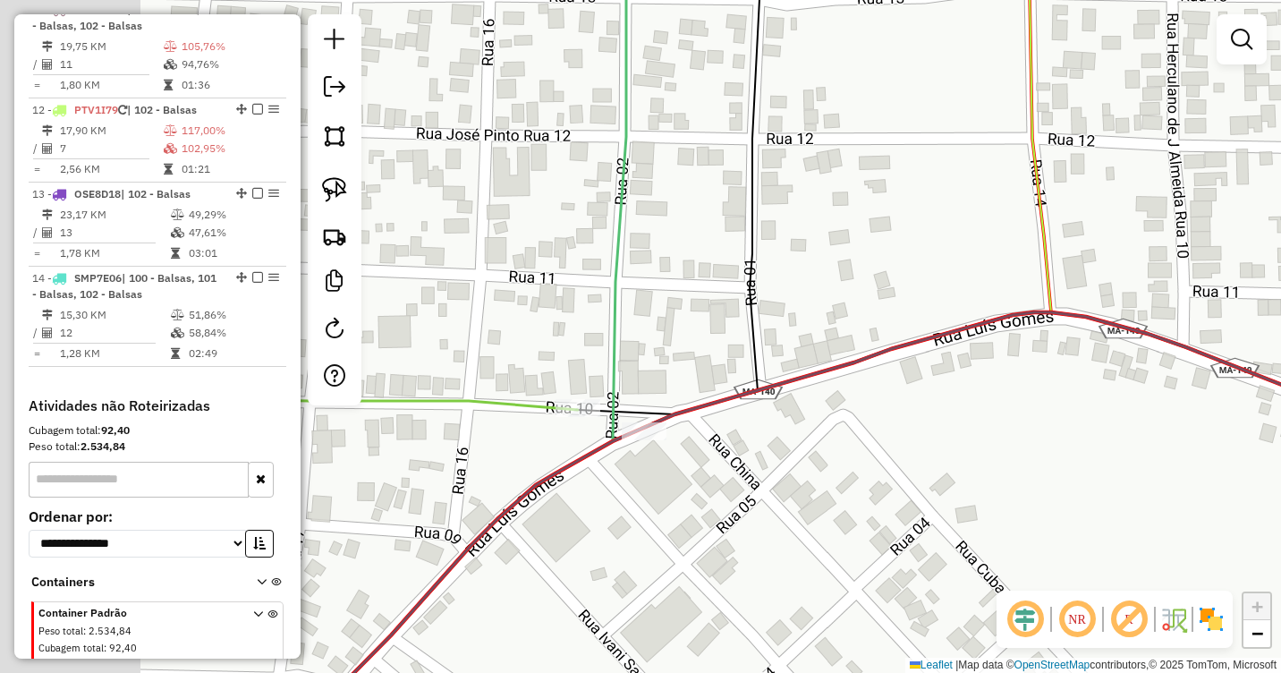
drag, startPoint x: 494, startPoint y: 463, endPoint x: 682, endPoint y: 454, distance: 188.1
click at [682, 454] on div "Janela de atendimento Grade de atendimento Capacidade Transportadoras Veículos …" at bounding box center [640, 336] width 1281 height 673
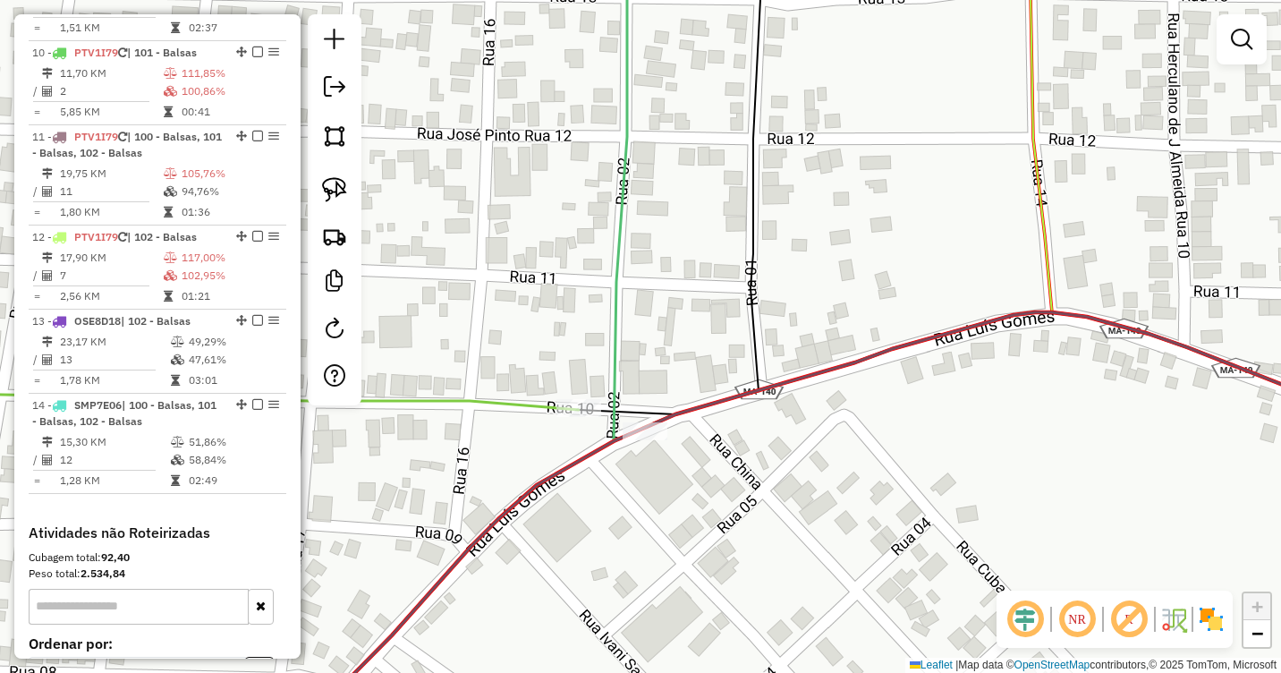
scroll to position [1460, 0]
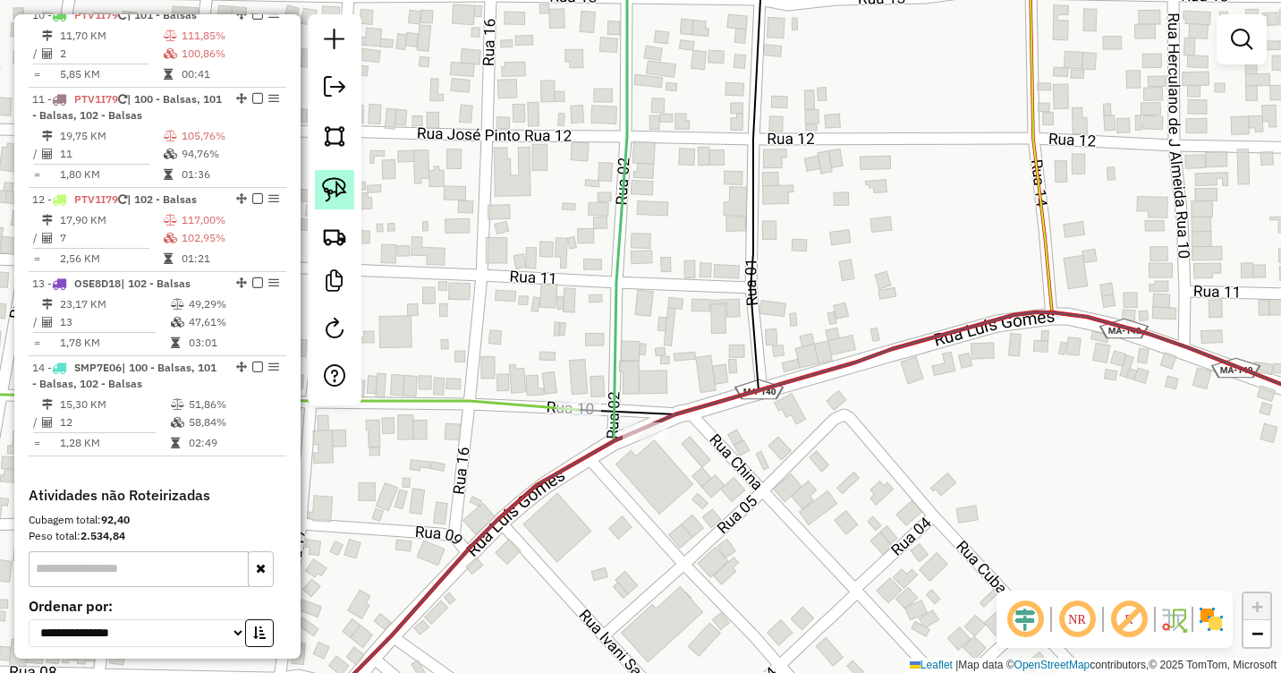
click at [336, 193] on img at bounding box center [334, 189] width 25 height 25
drag, startPoint x: 568, startPoint y: 376, endPoint x: 610, endPoint y: 414, distance: 57.0
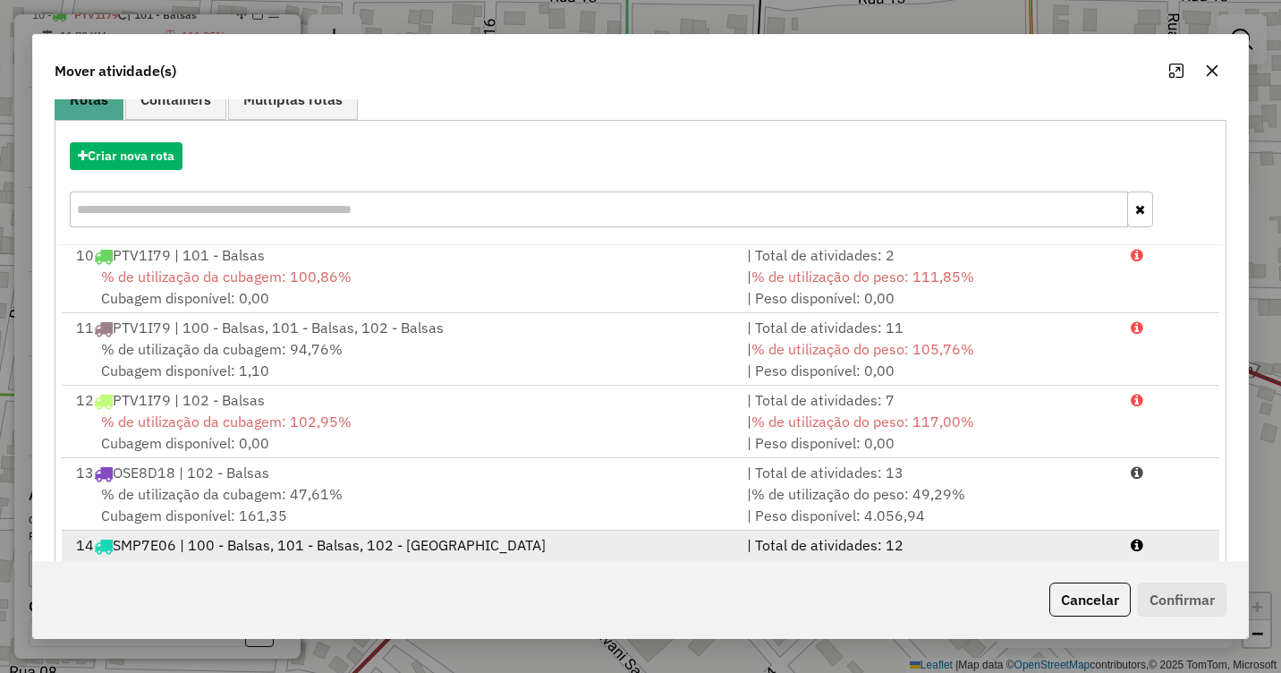
scroll to position [239, 0]
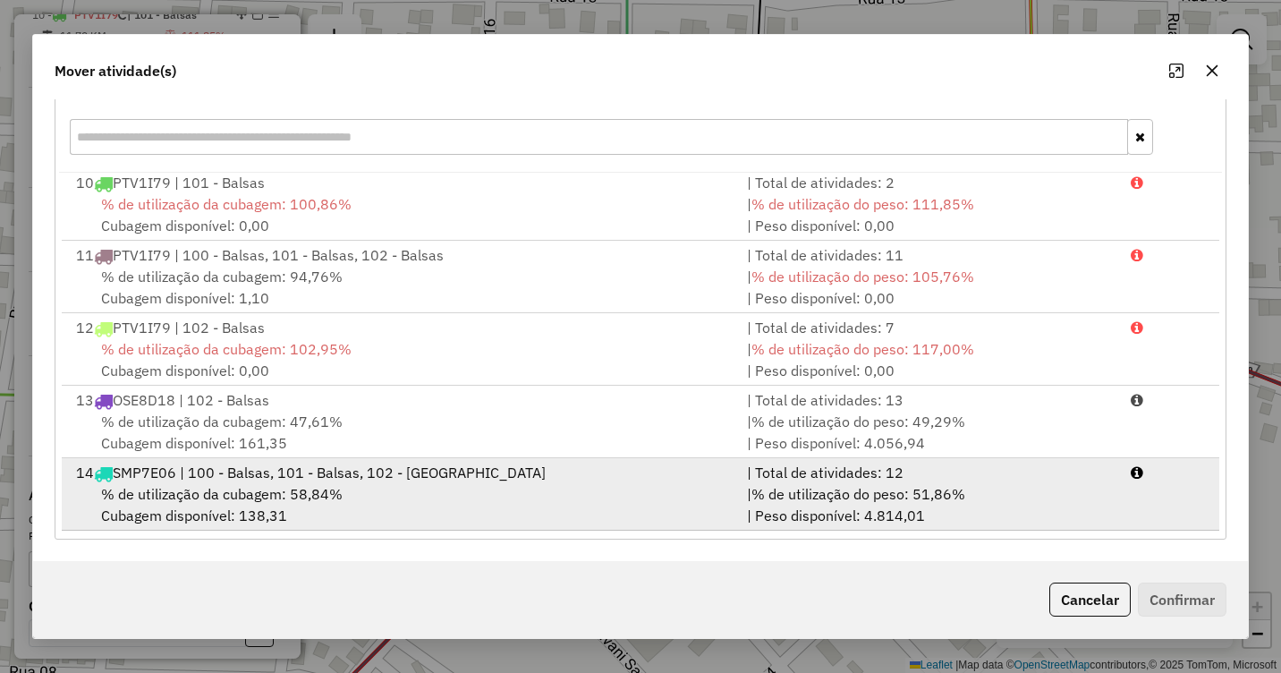
click at [295, 486] on span "% de utilização da cubagem: 58,84%" at bounding box center [222, 494] width 242 height 18
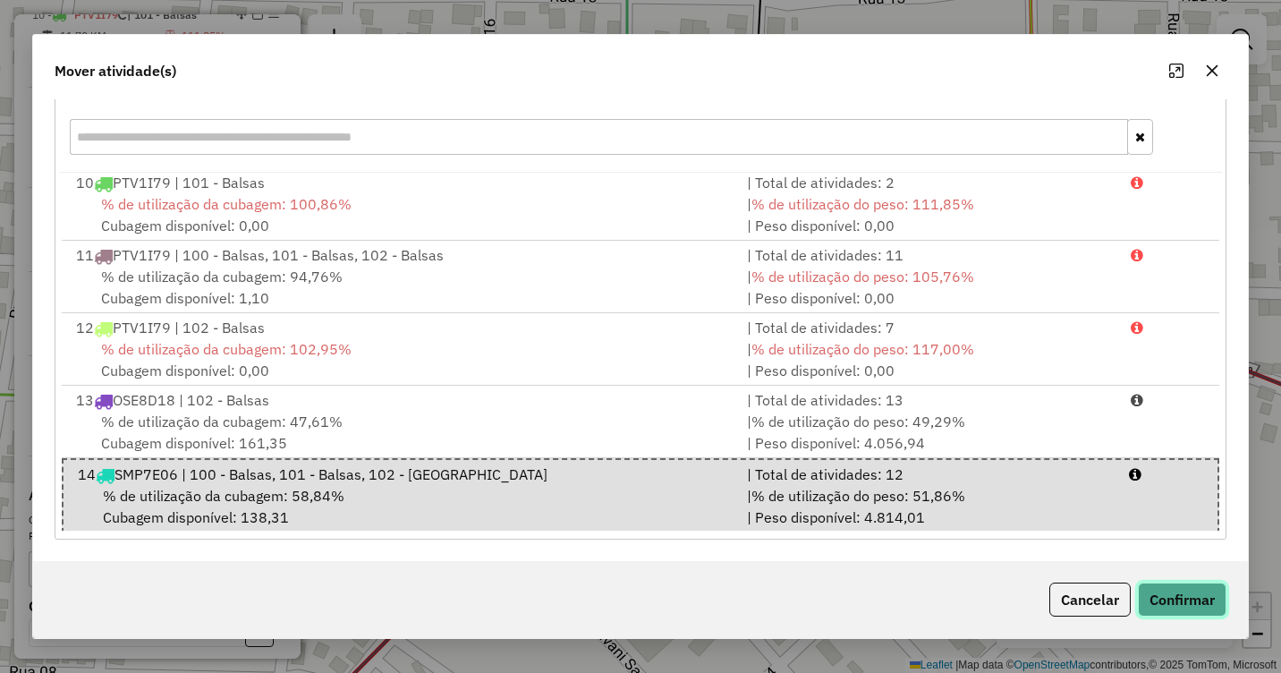
click at [1185, 596] on button "Confirmar" at bounding box center [1182, 599] width 89 height 34
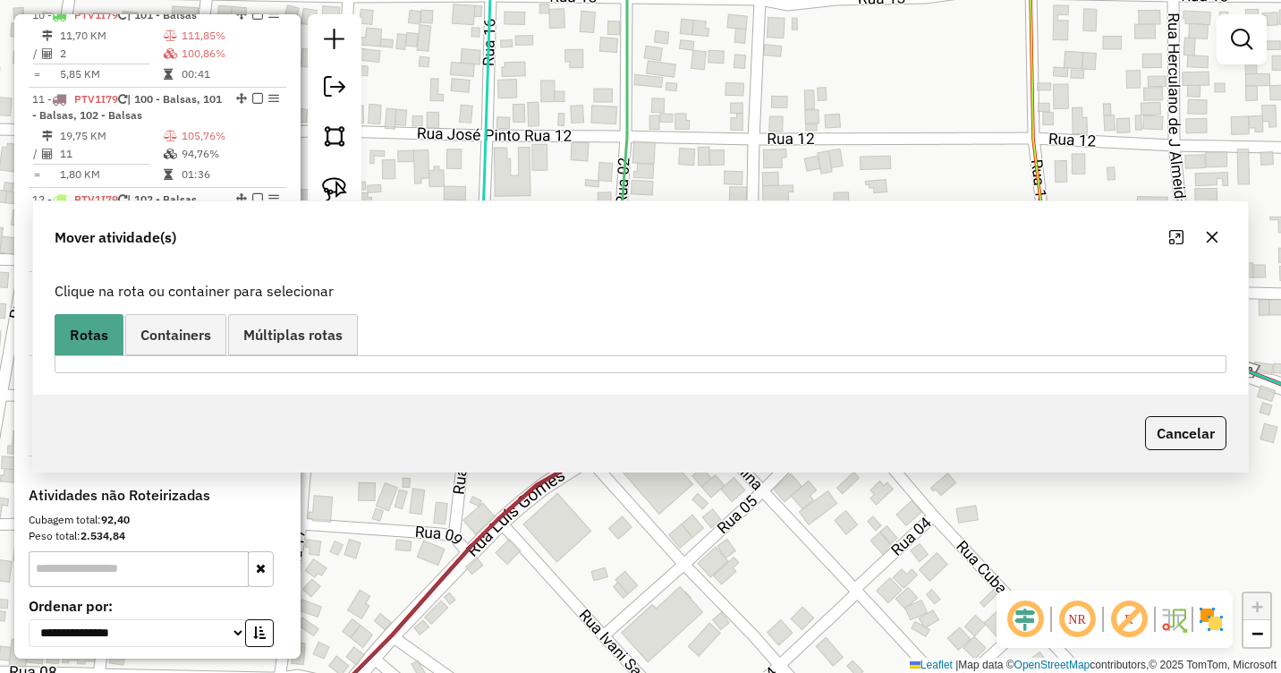
scroll to position [0, 0]
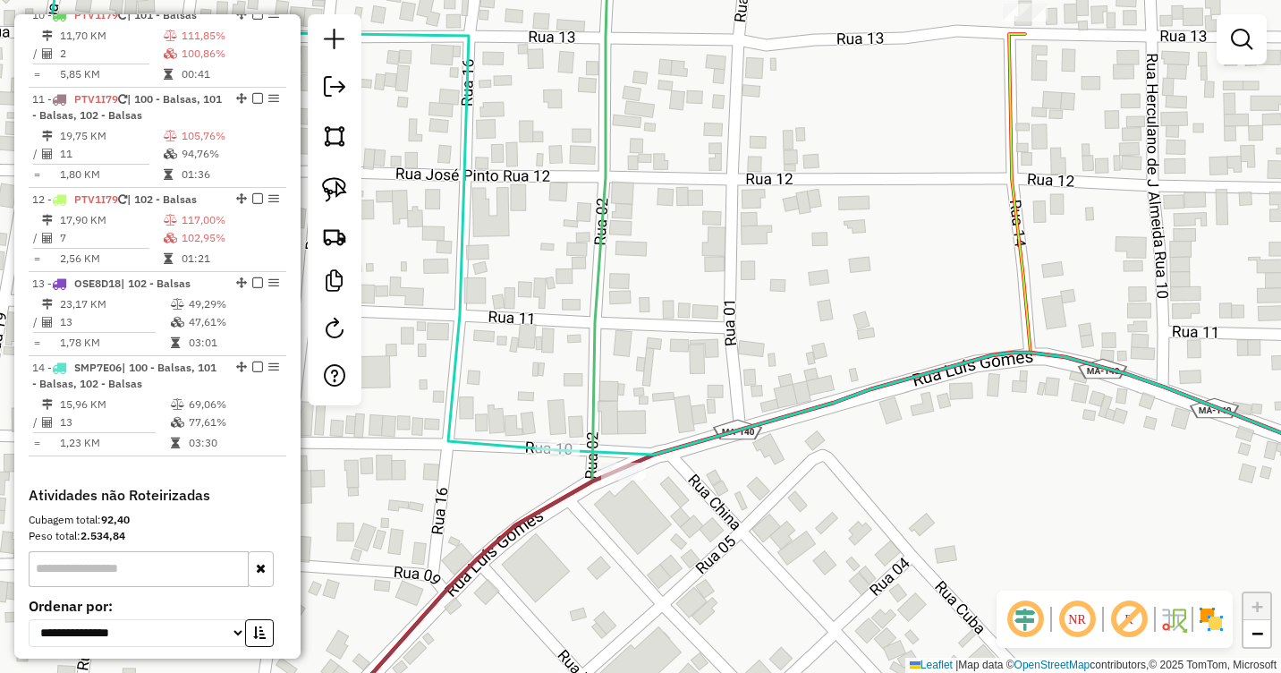
drag, startPoint x: 1011, startPoint y: 359, endPoint x: 790, endPoint y: 476, distance: 250.1
click at [773, 521] on div "Janela de atendimento Grade de atendimento Capacidade Transportadoras Veículos …" at bounding box center [640, 336] width 1281 height 673
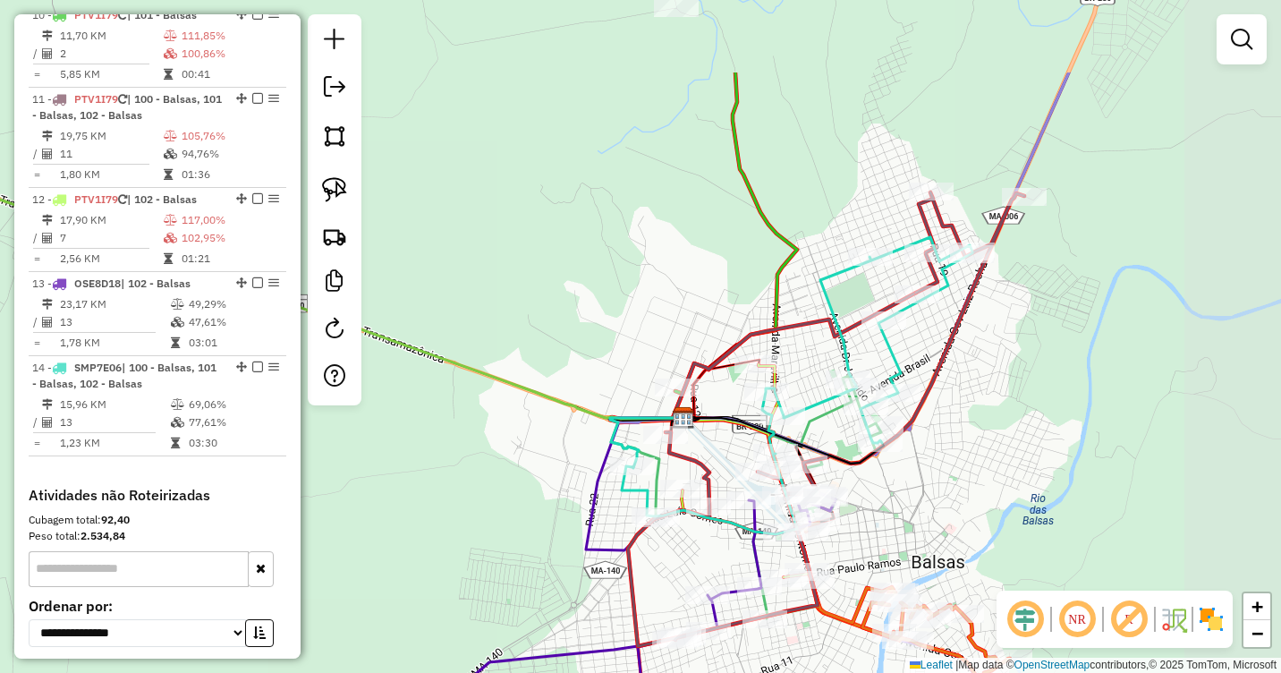
drag, startPoint x: 1263, startPoint y: 309, endPoint x: 987, endPoint y: 447, distance: 308.8
click at [990, 449] on div "Janela de atendimento Grade de atendimento Capacidade Transportadoras Veículos …" at bounding box center [640, 336] width 1281 height 673
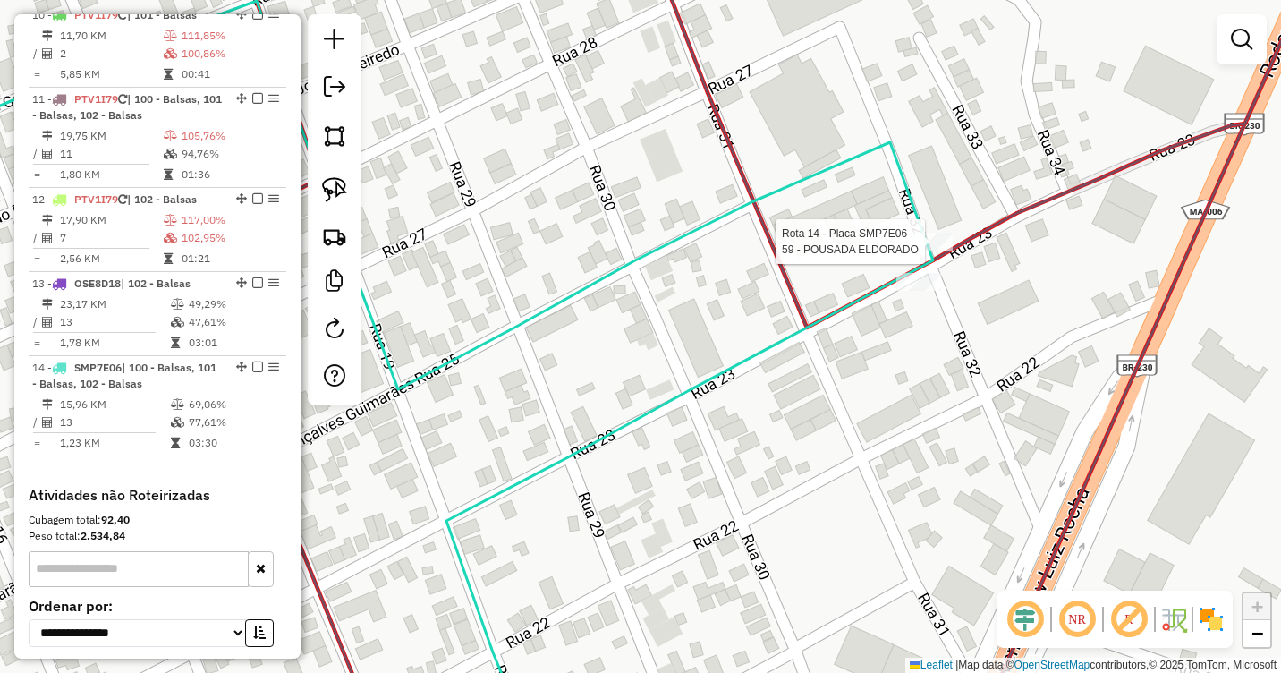
select select "**********"
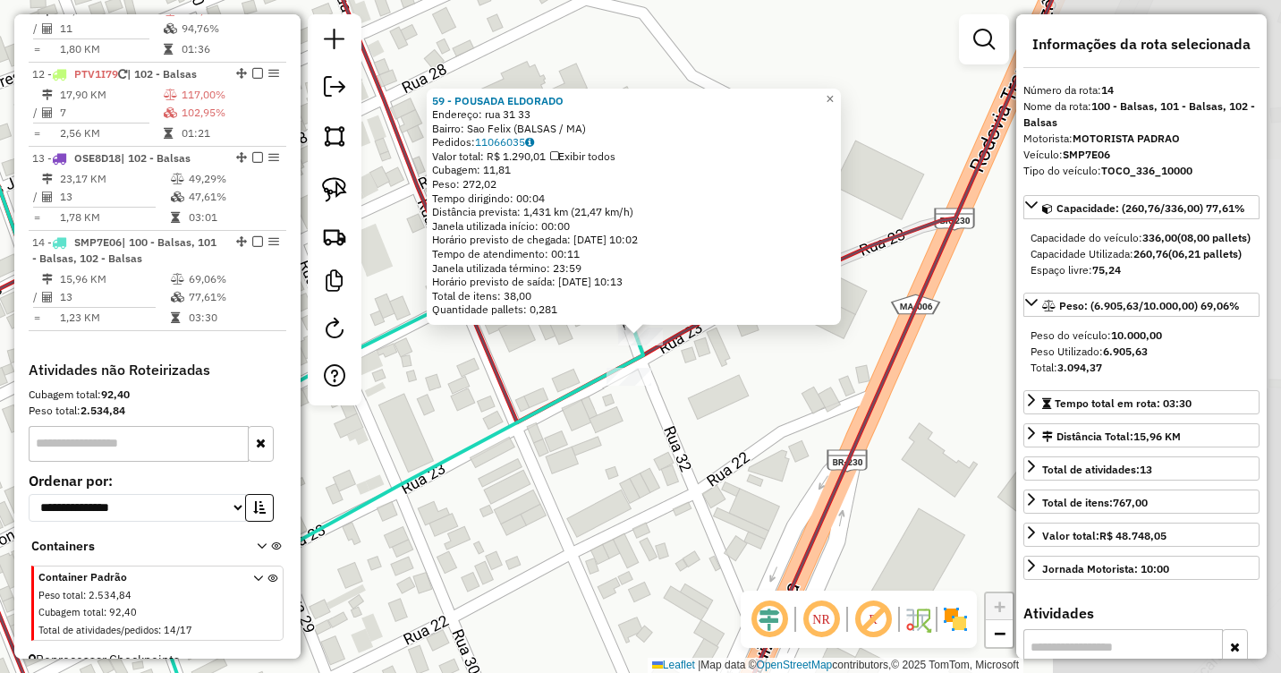
scroll to position [1626, 0]
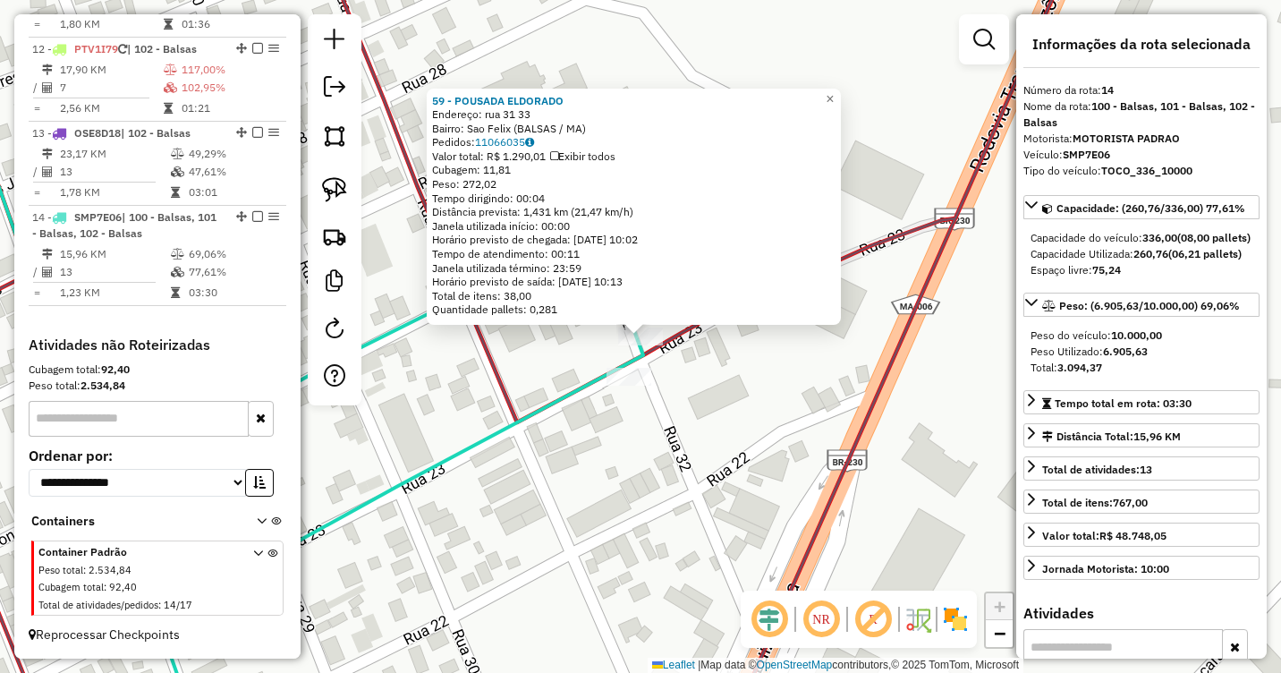
click at [690, 437] on div "59 - POUSADA ELDORADO Endereço: rua 31 33 Bairro: [GEOGRAPHIC_DATA] (BALSAS / […" at bounding box center [640, 336] width 1281 height 673
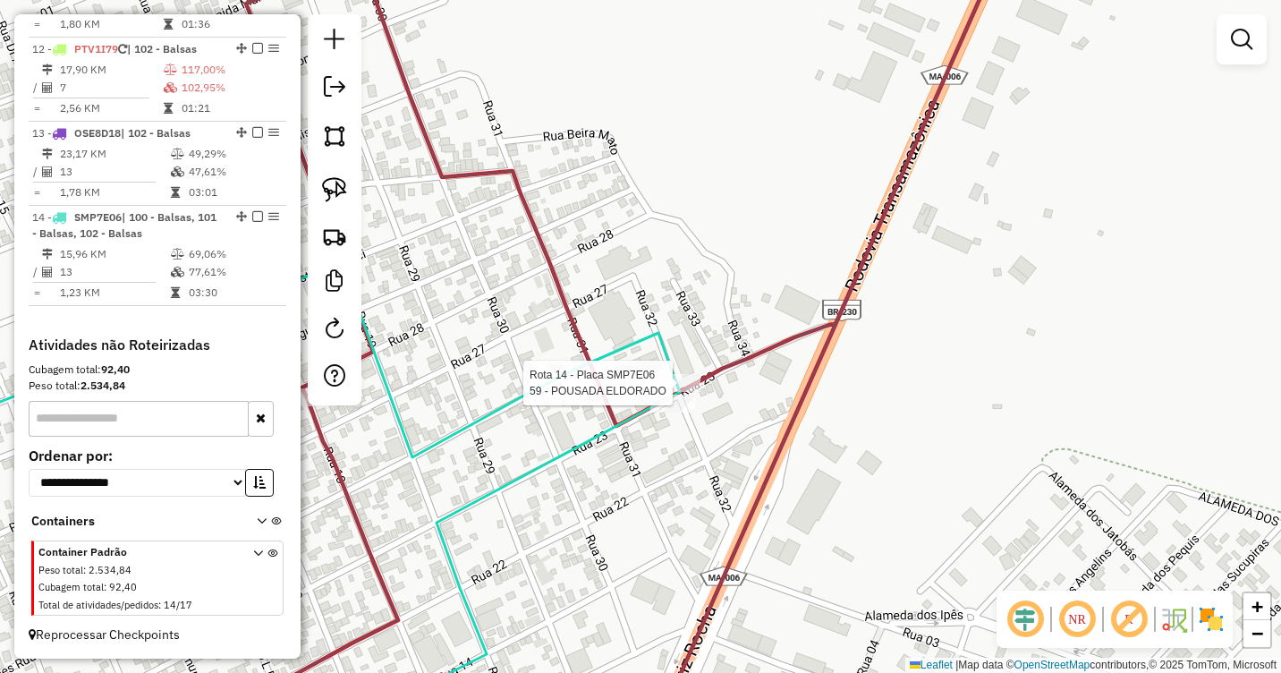
select select "**********"
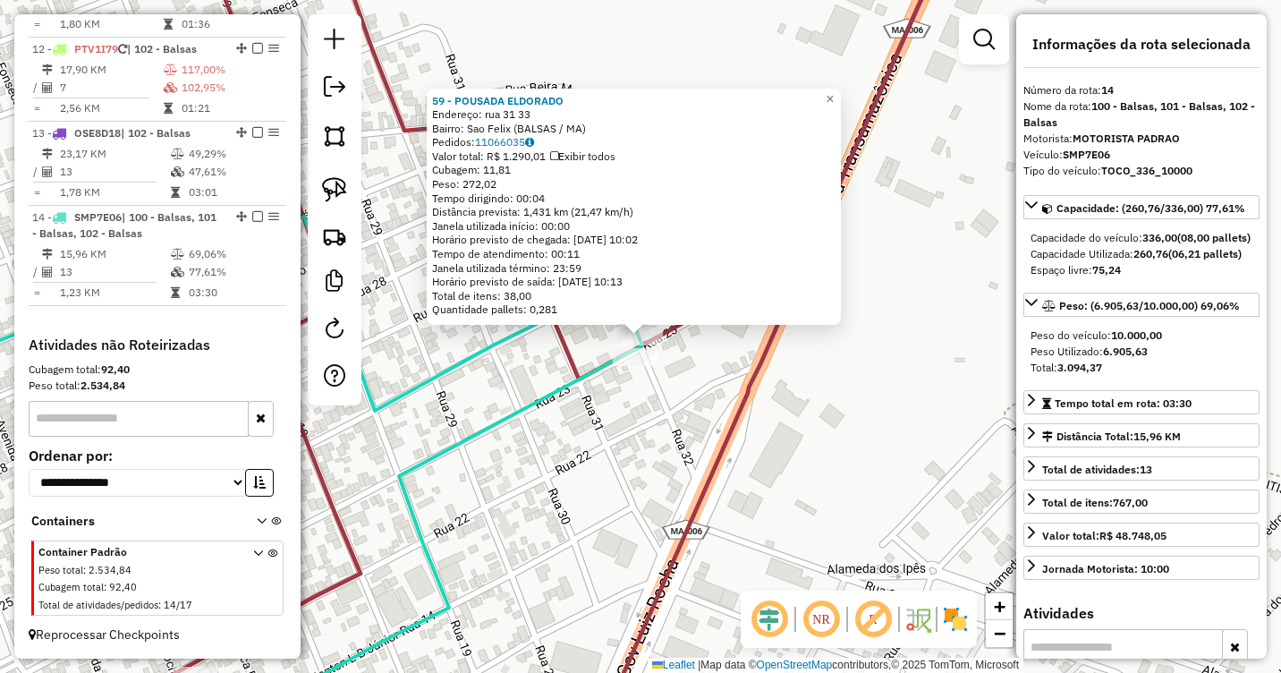
drag, startPoint x: 588, startPoint y: 466, endPoint x: 633, endPoint y: 452, distance: 47.8
click at [621, 457] on div "59 - POUSADA ELDORADO Endereço: rua 31 33 Bairro: [GEOGRAPHIC_DATA] (BALSAS / […" at bounding box center [640, 336] width 1281 height 673
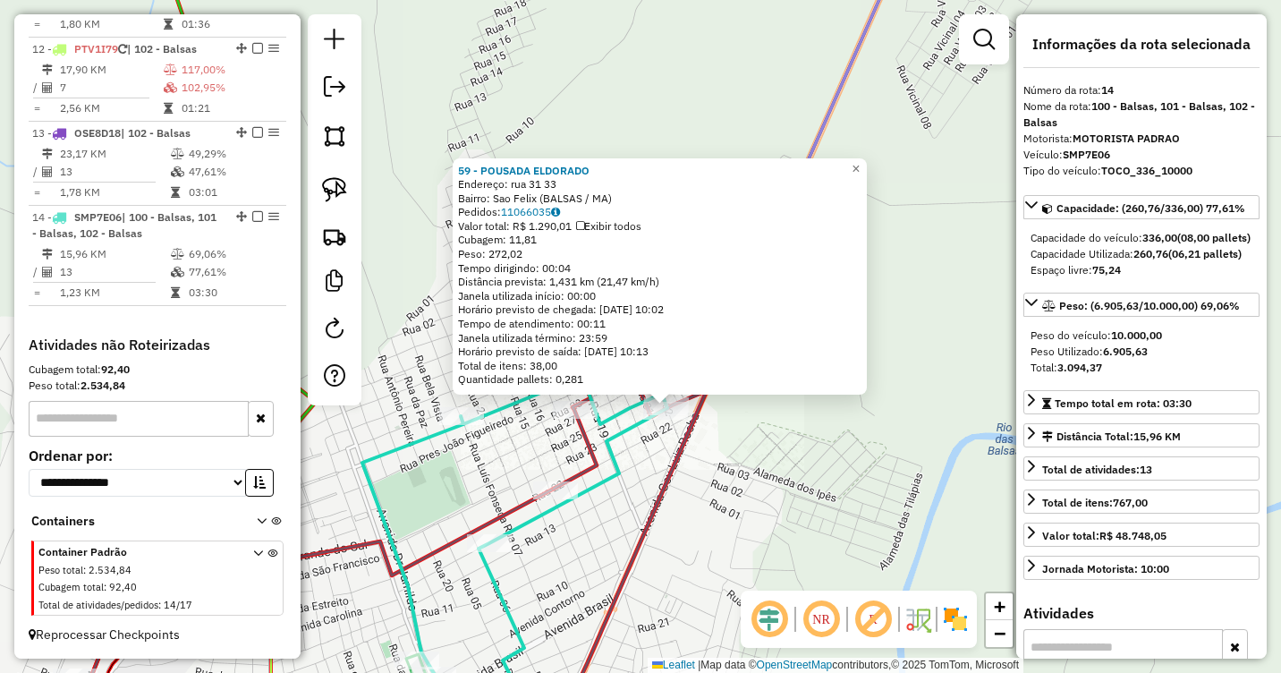
click at [657, 461] on div "59 - POUSADA ELDORADO Endereço: rua 31 33 Bairro: [GEOGRAPHIC_DATA] (BALSAS / […" at bounding box center [640, 336] width 1281 height 673
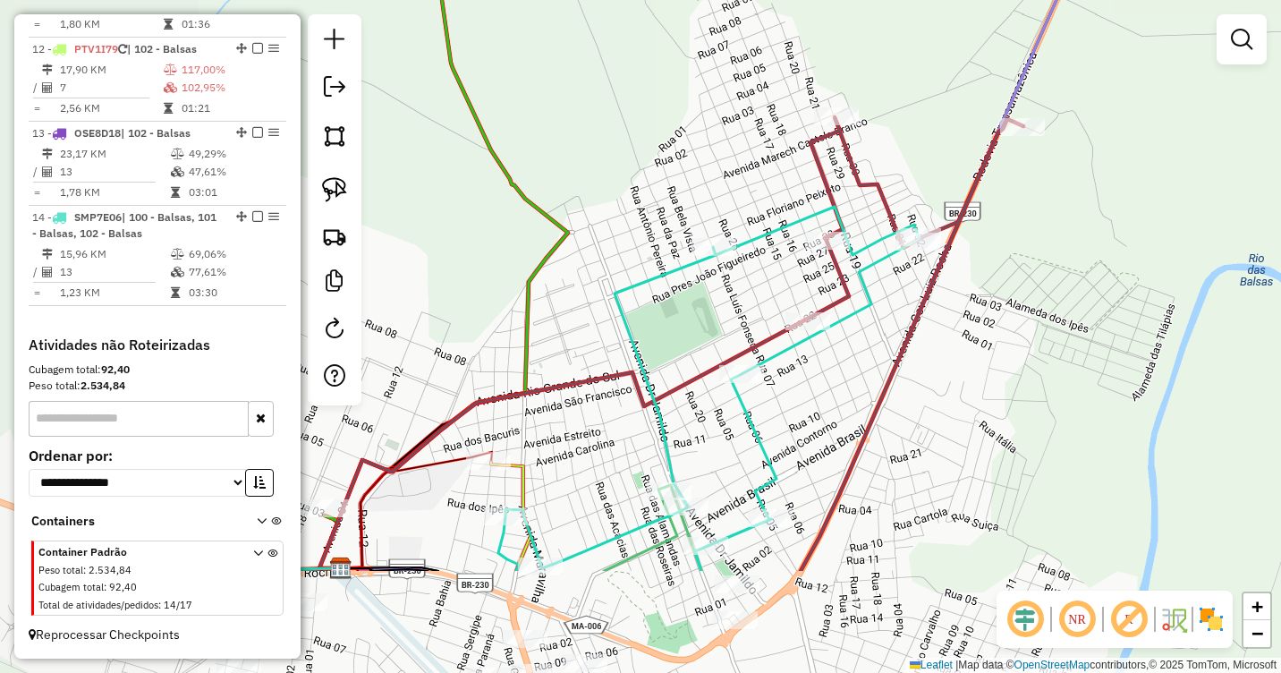
drag, startPoint x: 712, startPoint y: 463, endPoint x: 918, endPoint y: 321, distance: 250.1
click at [919, 321] on icon at bounding box center [912, 344] width 223 height 454
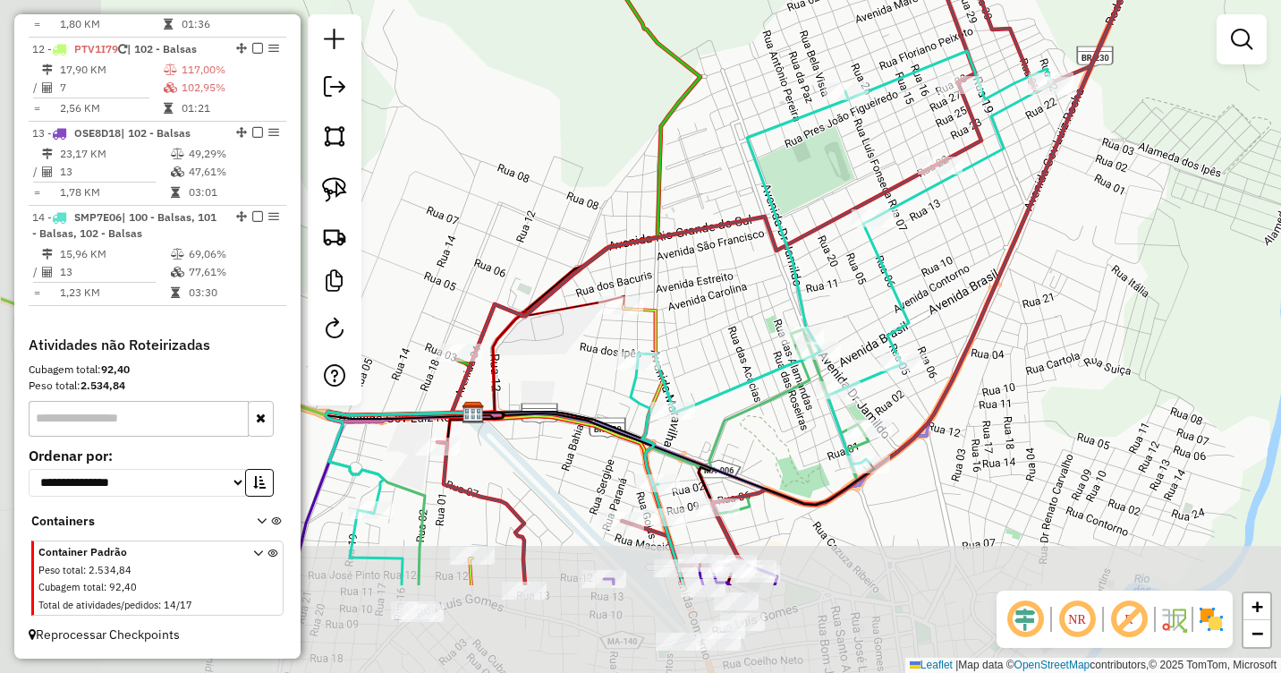
drag, startPoint x: 801, startPoint y: 388, endPoint x: 896, endPoint y: 258, distance: 161.4
click at [896, 258] on div "Janela de atendimento Grade de atendimento Capacidade Transportadoras Veículos …" at bounding box center [640, 336] width 1281 height 673
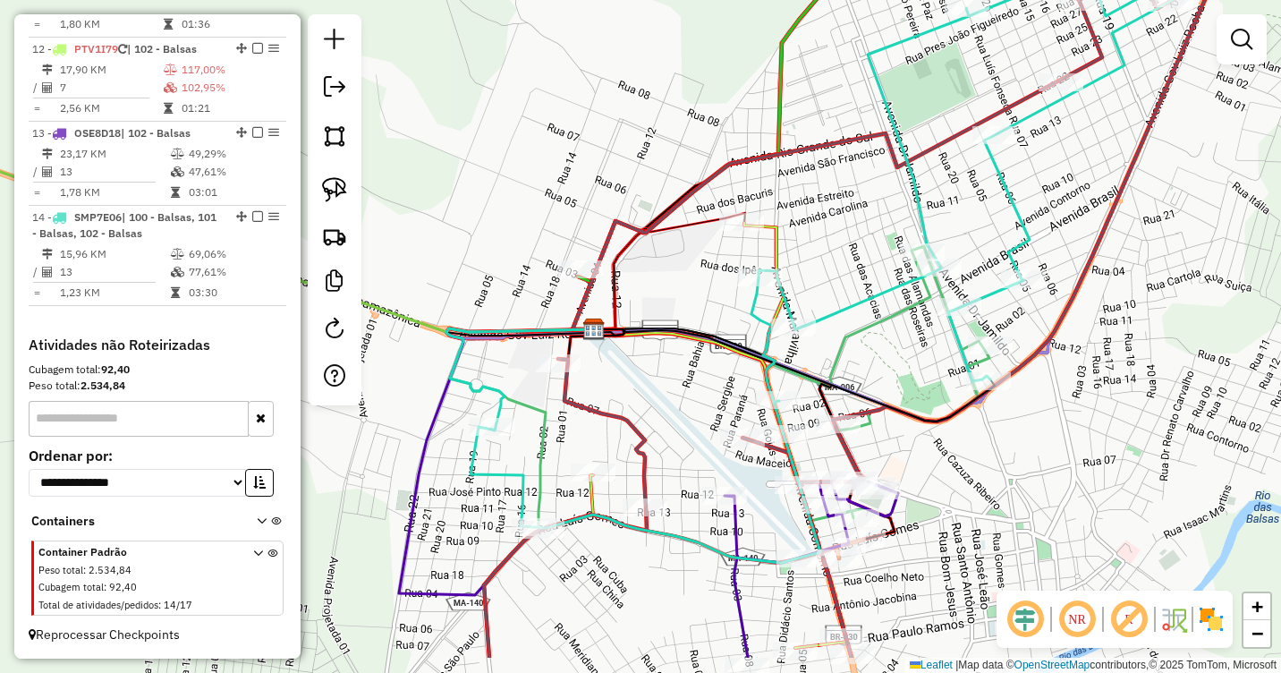
drag, startPoint x: 572, startPoint y: 420, endPoint x: 789, endPoint y: 276, distance: 260.5
click at [789, 329] on icon at bounding box center [794, 375] width 402 height 92
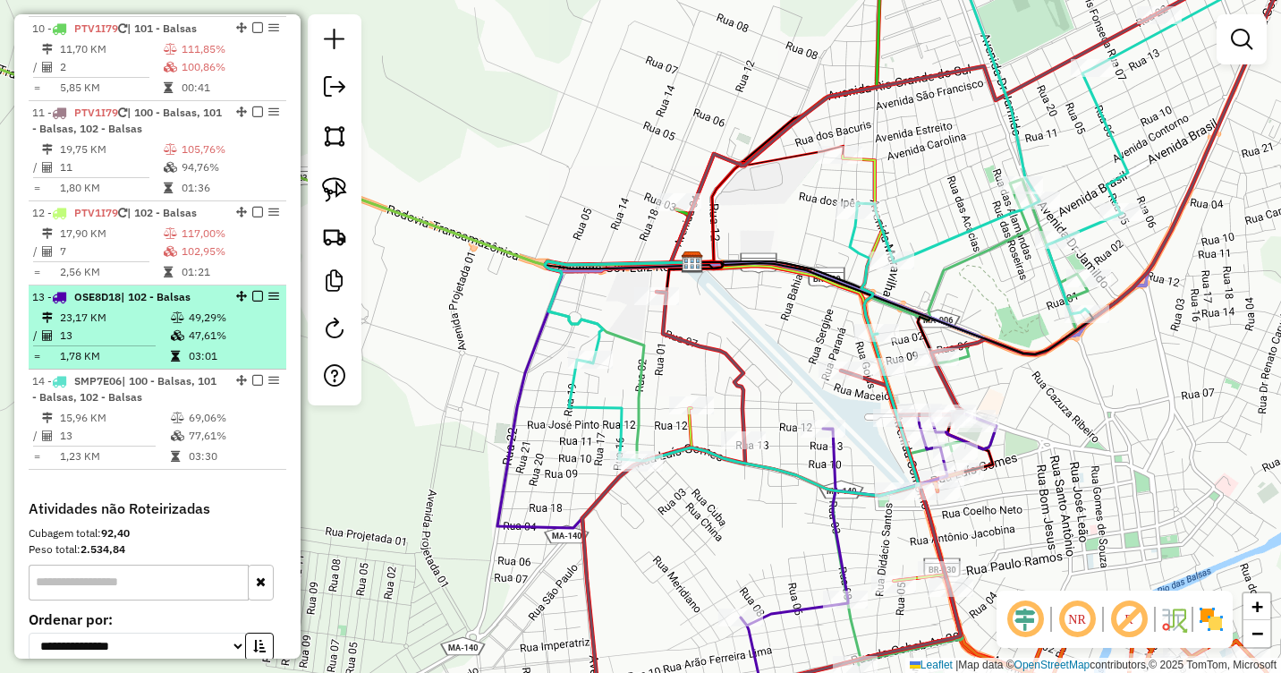
scroll to position [1447, 0]
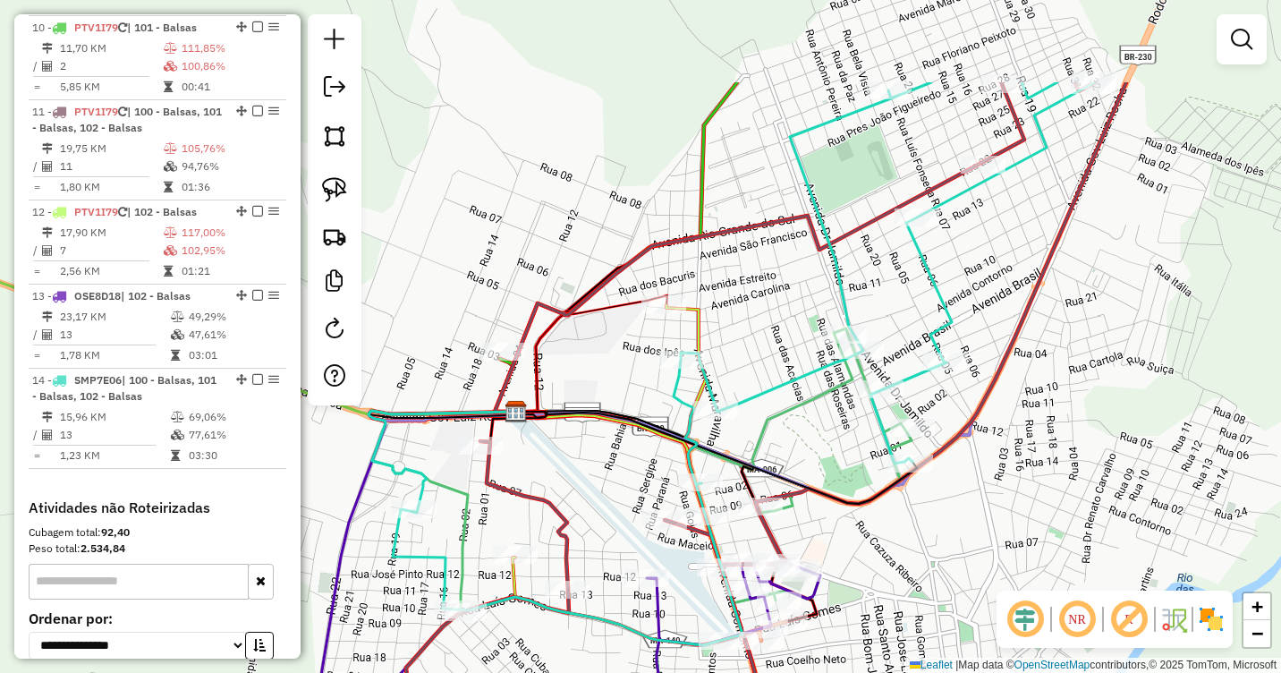
drag, startPoint x: 1165, startPoint y: 116, endPoint x: 882, endPoint y: 352, distance: 367.8
click at [887, 352] on div "Janela de atendimento Grade de atendimento Capacidade Transportadoras Veículos …" at bounding box center [640, 336] width 1281 height 673
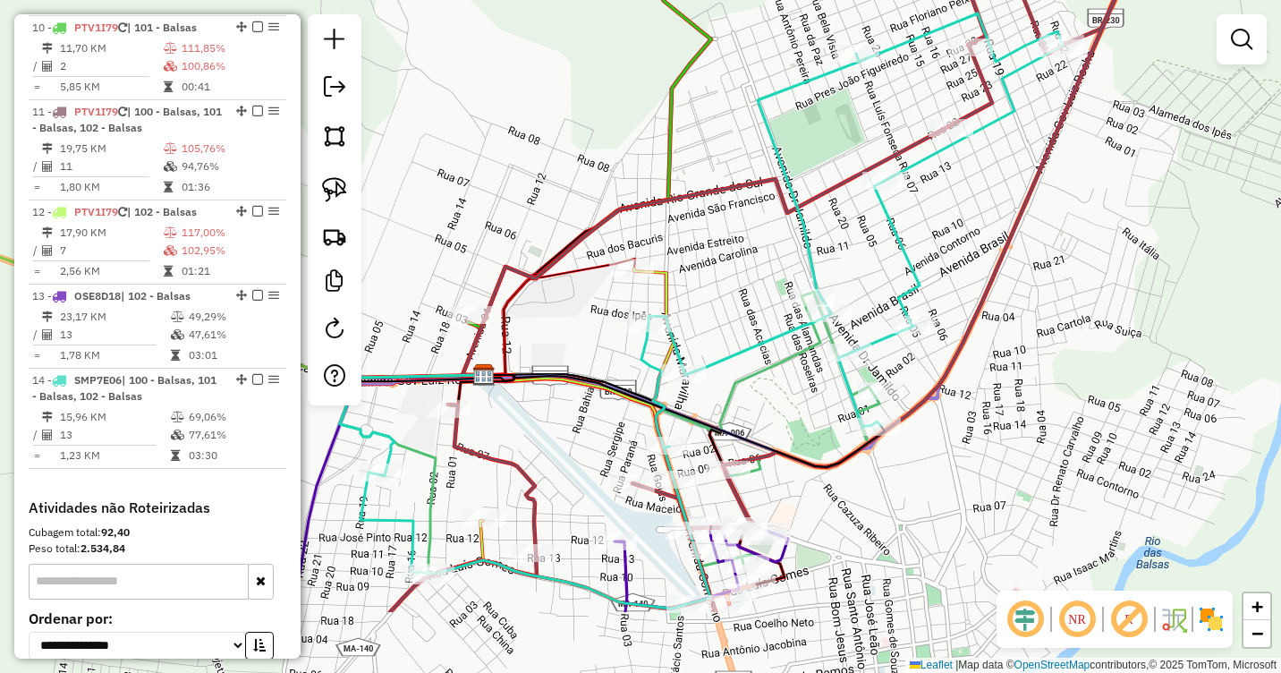
drag, startPoint x: 920, startPoint y: 420, endPoint x: 1021, endPoint y: 239, distance: 207.8
click at [1021, 239] on icon at bounding box center [778, 268] width 776 height 688
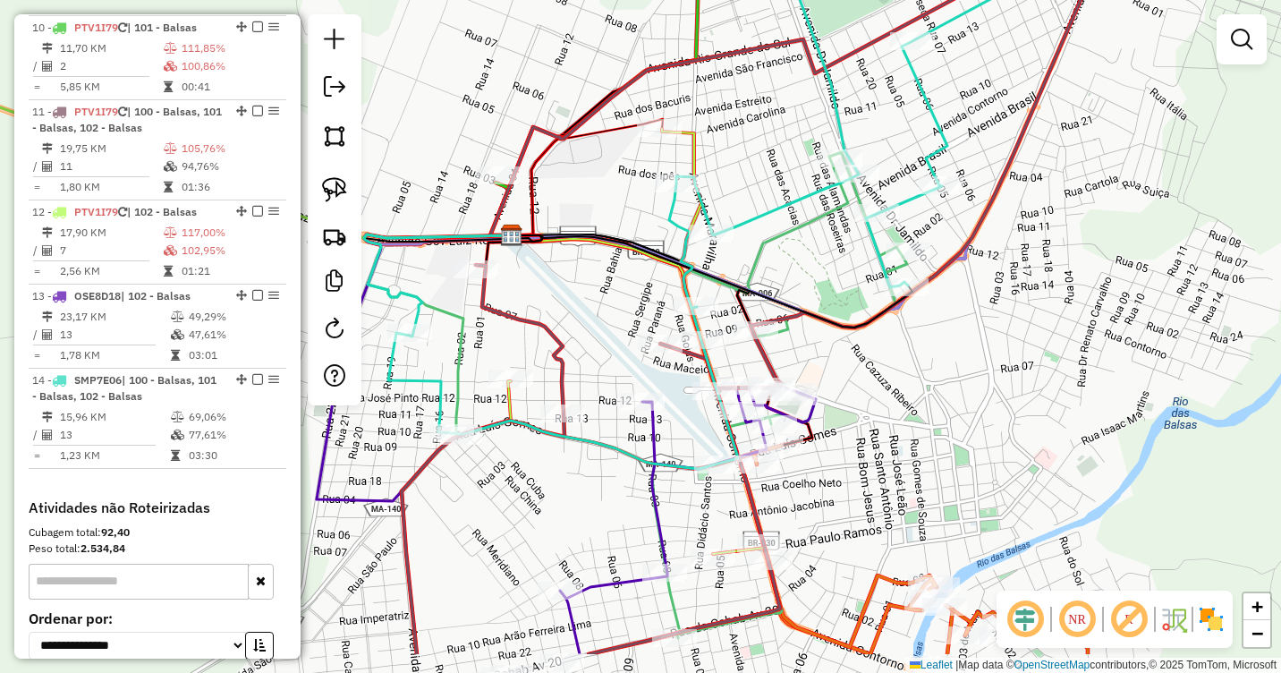
drag, startPoint x: 888, startPoint y: 521, endPoint x: 894, endPoint y: 324, distance: 197.8
click at [894, 324] on div "Janela de atendimento Grade de atendimento Capacidade Transportadoras Veículos …" at bounding box center [640, 336] width 1281 height 673
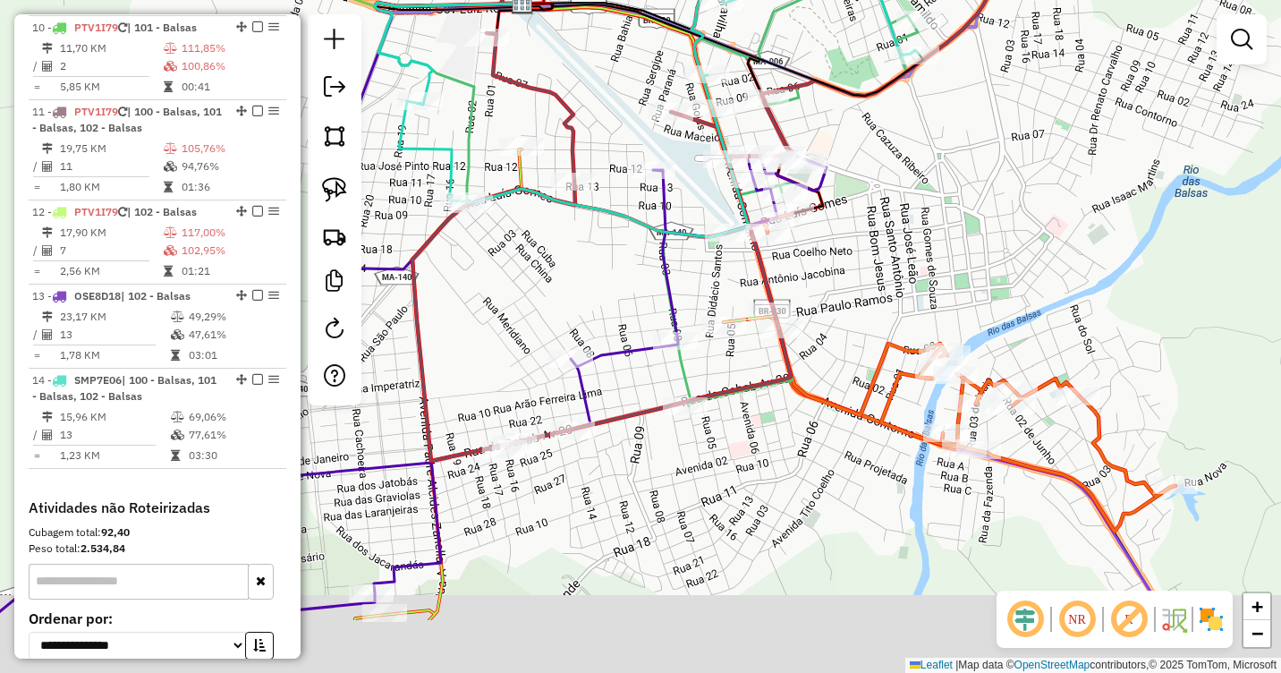
drag, startPoint x: 854, startPoint y: 329, endPoint x: 861, endPoint y: 209, distance: 120.0
click at [861, 209] on div "Janela de atendimento Grade de atendimento Capacidade Transportadoras Veículos …" at bounding box center [640, 336] width 1281 height 673
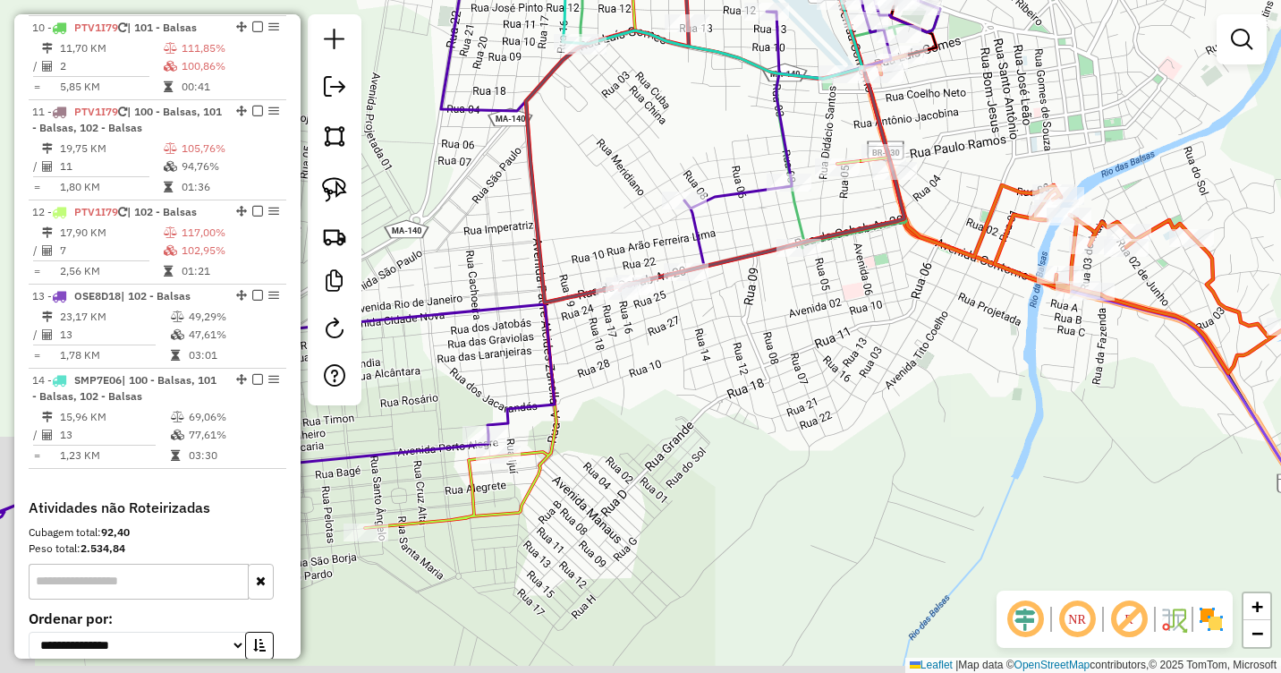
drag, startPoint x: 794, startPoint y: 379, endPoint x: 916, endPoint y: 255, distance: 174.0
click at [918, 255] on div "Janela de atendimento Grade de atendimento Capacidade Transportadoras Veículos …" at bounding box center [640, 336] width 1281 height 673
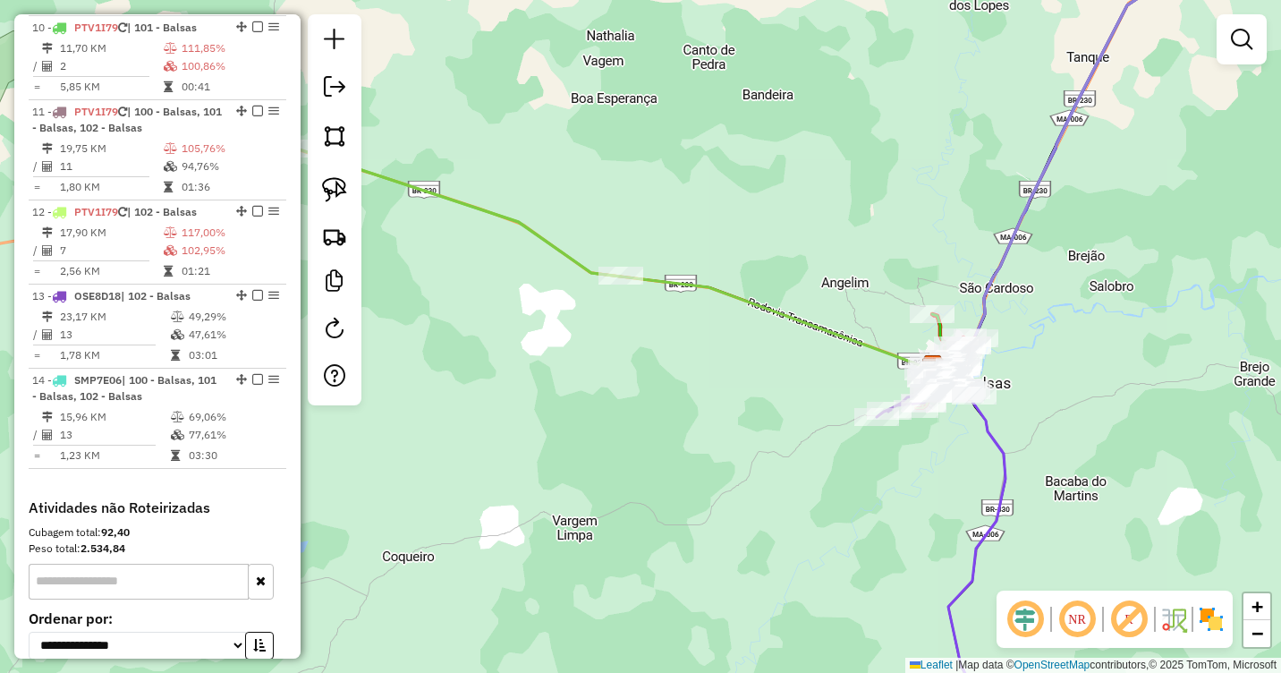
drag, startPoint x: 1132, startPoint y: 439, endPoint x: 909, endPoint y: 326, distance: 249.6
click at [920, 321] on div "Janela de atendimento Grade de atendimento Capacidade Transportadoras Veículos …" at bounding box center [640, 336] width 1281 height 673
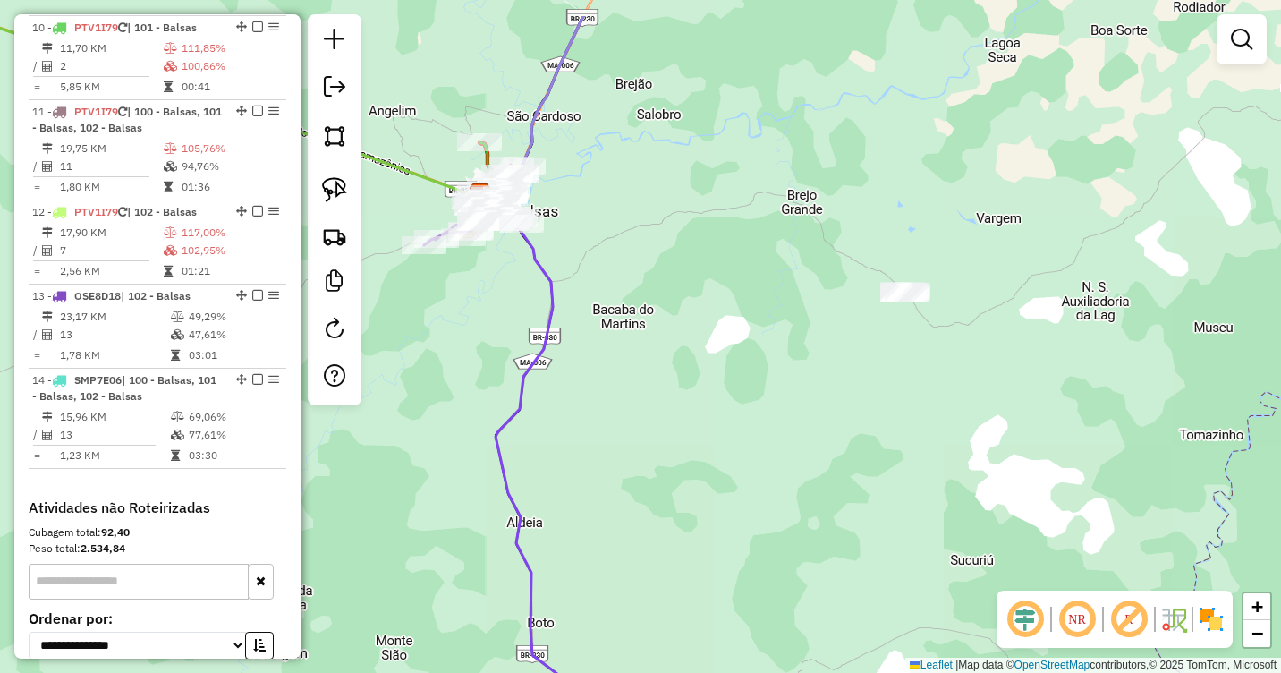
drag, startPoint x: 945, startPoint y: 355, endPoint x: 966, endPoint y: 462, distance: 108.4
click at [966, 462] on div "Janela de atendimento Grade de atendimento Capacidade Transportadoras Veículos …" at bounding box center [640, 336] width 1281 height 673
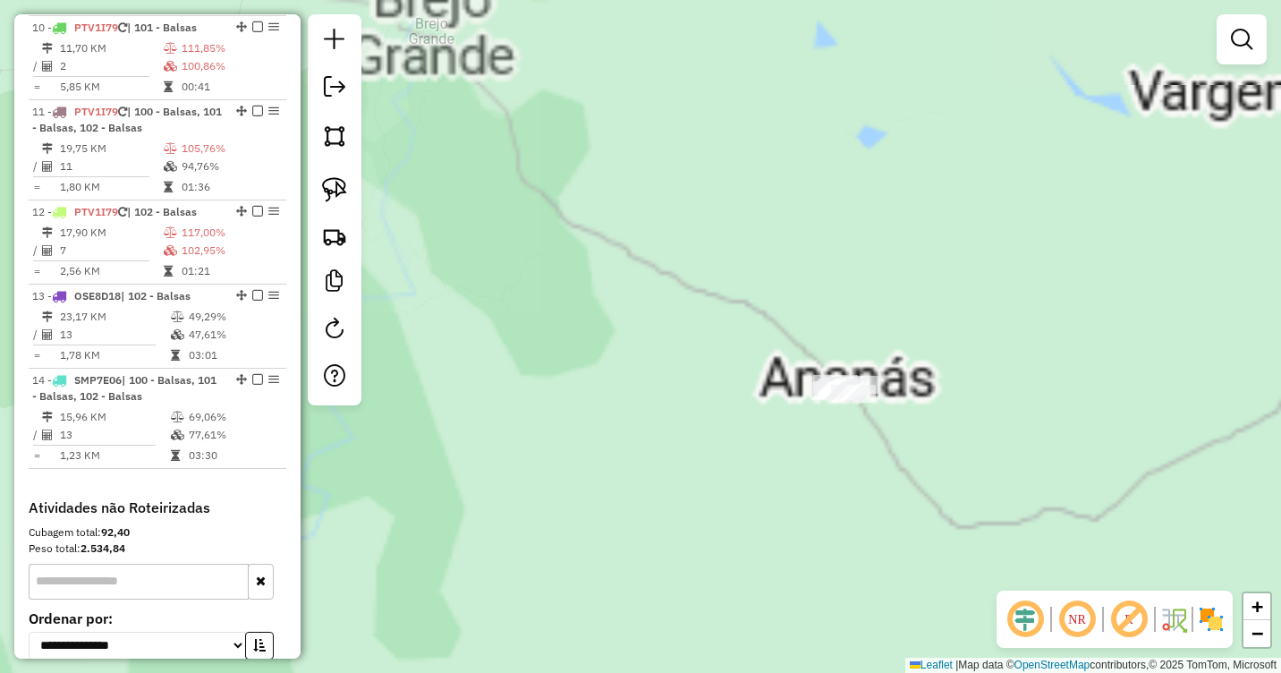
drag, startPoint x: 941, startPoint y: 372, endPoint x: 993, endPoint y: 290, distance: 97.3
click at [993, 290] on div "Janela de atendimento Grade de atendimento Capacidade Transportadoras Veículos …" at bounding box center [640, 336] width 1281 height 673
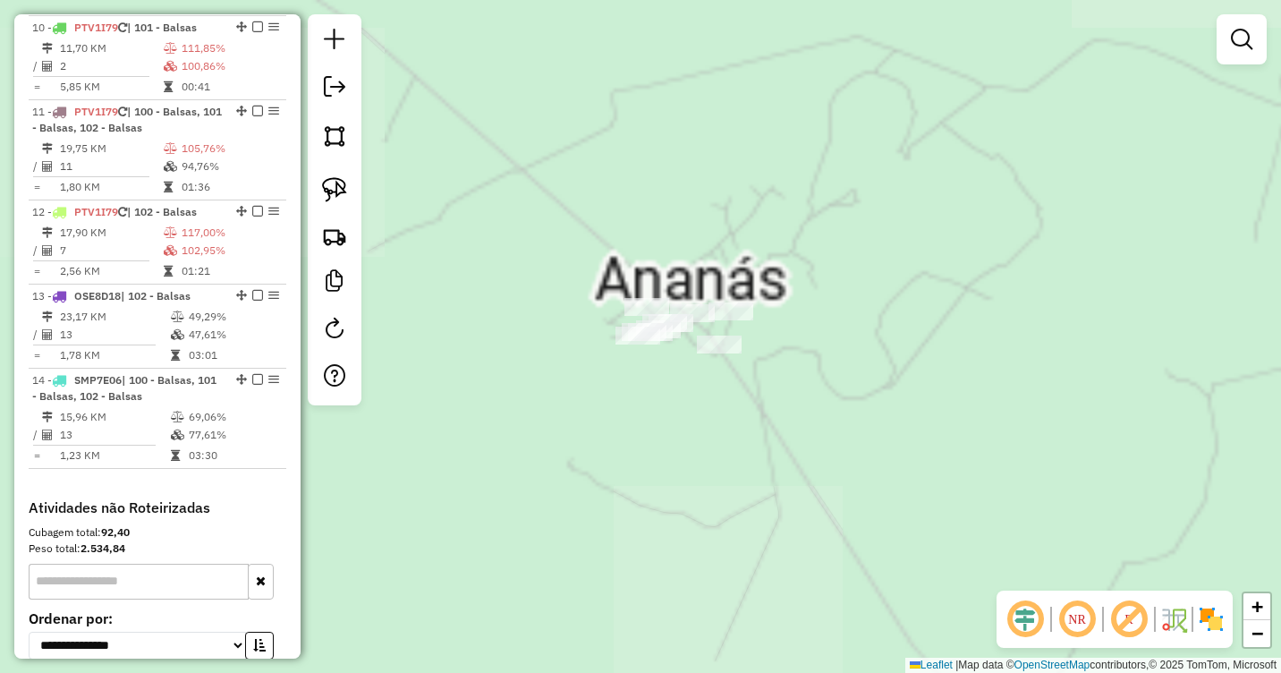
drag, startPoint x: 873, startPoint y: 366, endPoint x: 980, endPoint y: 332, distance: 112.6
click at [1005, 342] on div "Janela de atendimento Grade de atendimento Capacidade Transportadoras Veículos …" at bounding box center [640, 336] width 1281 height 673
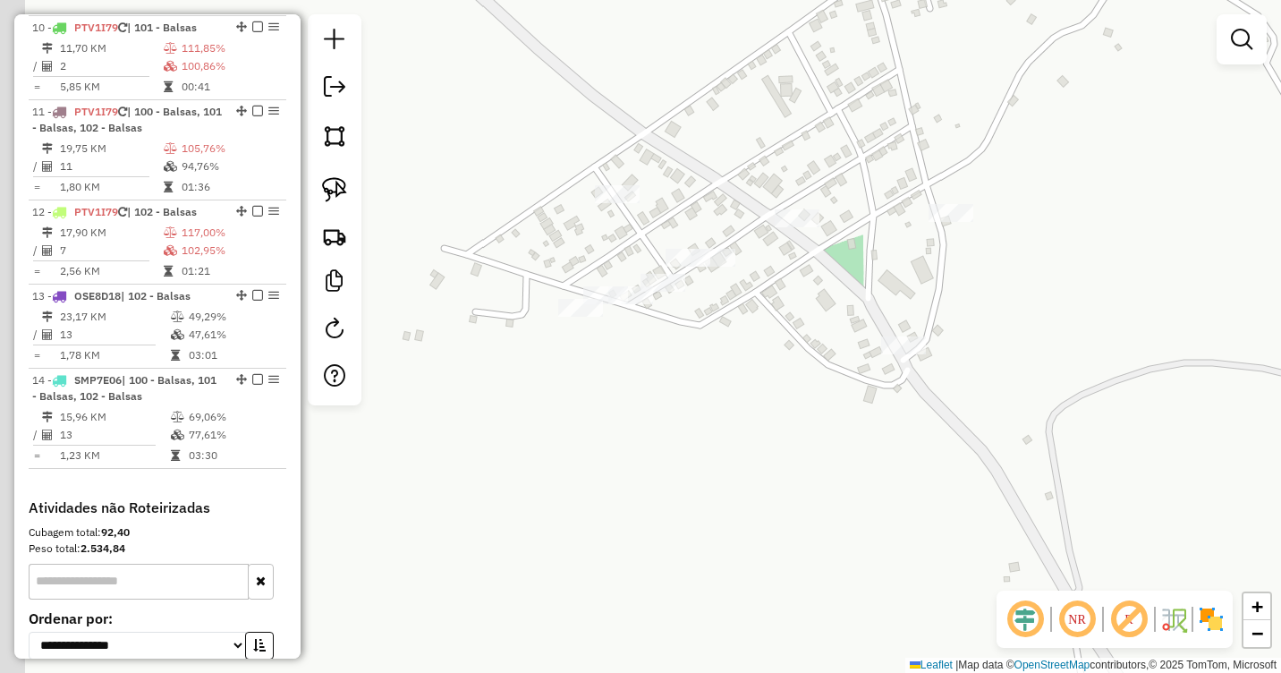
drag, startPoint x: 888, startPoint y: 349, endPoint x: 1014, endPoint y: 321, distance: 129.1
click at [1014, 321] on div "Janela de atendimento Grade de atendimento Capacidade Transportadoras Veículos …" at bounding box center [640, 336] width 1281 height 673
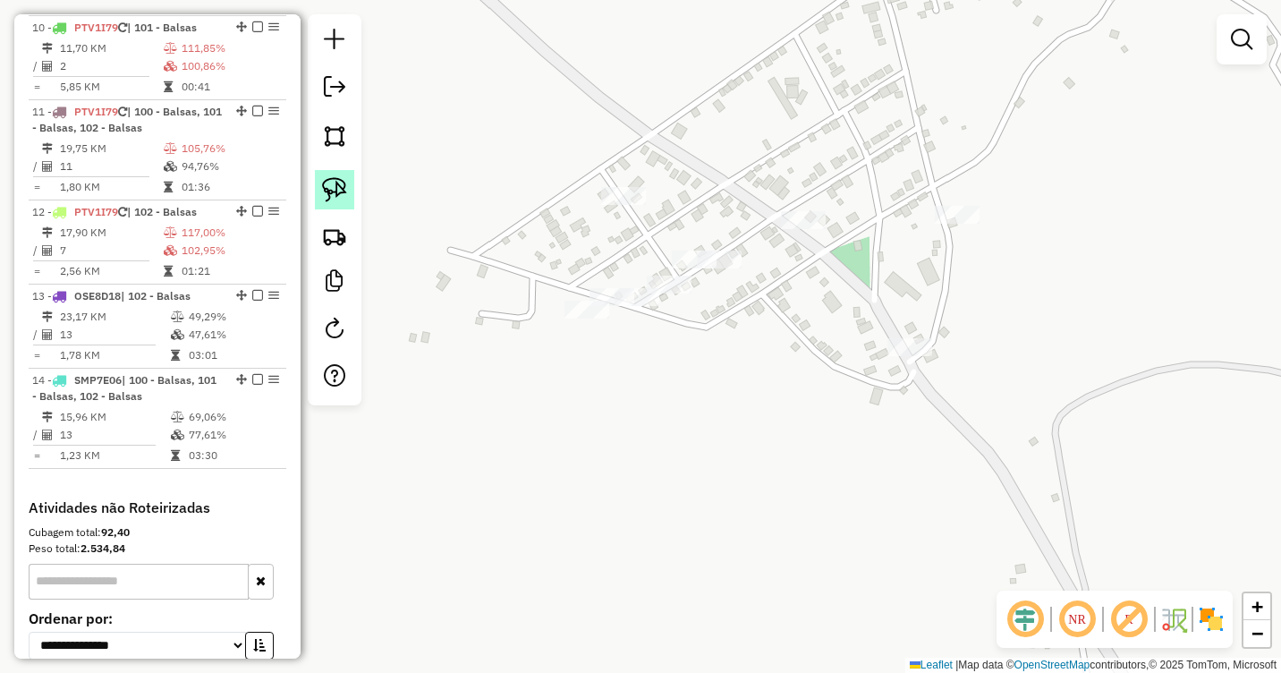
click at [337, 194] on img at bounding box center [334, 189] width 25 height 25
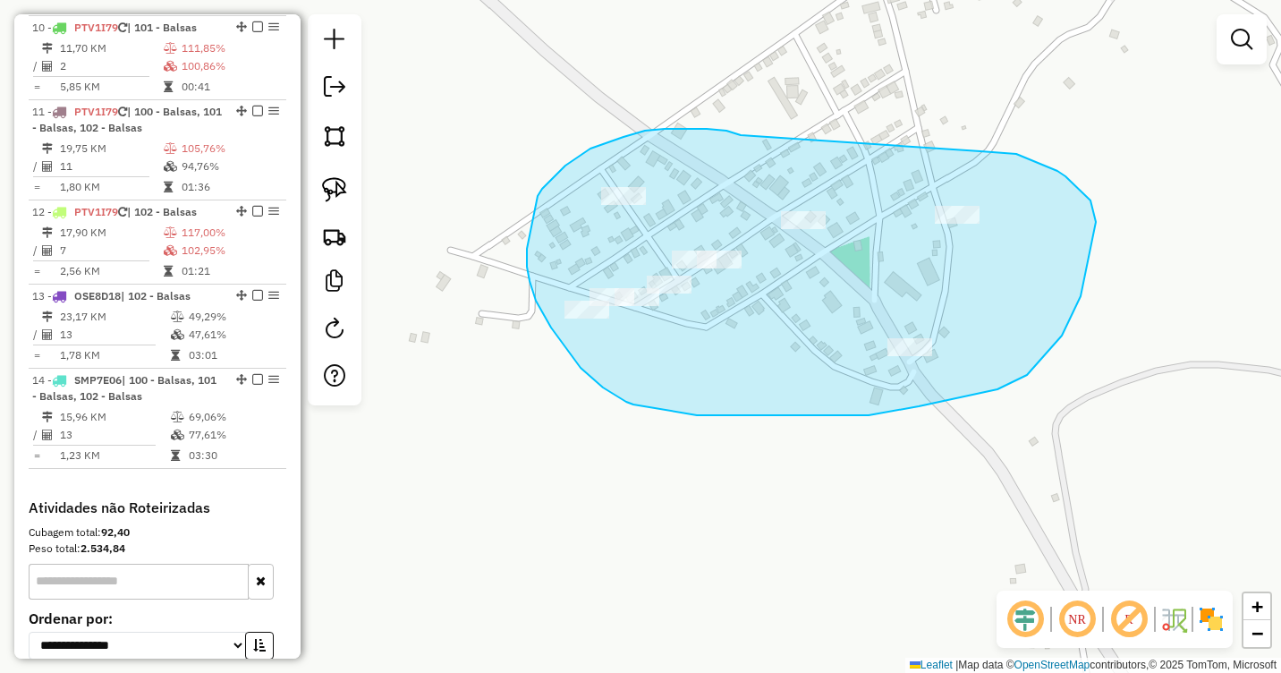
drag, startPoint x: 726, startPoint y: 131, endPoint x: 960, endPoint y: 152, distance: 234.5
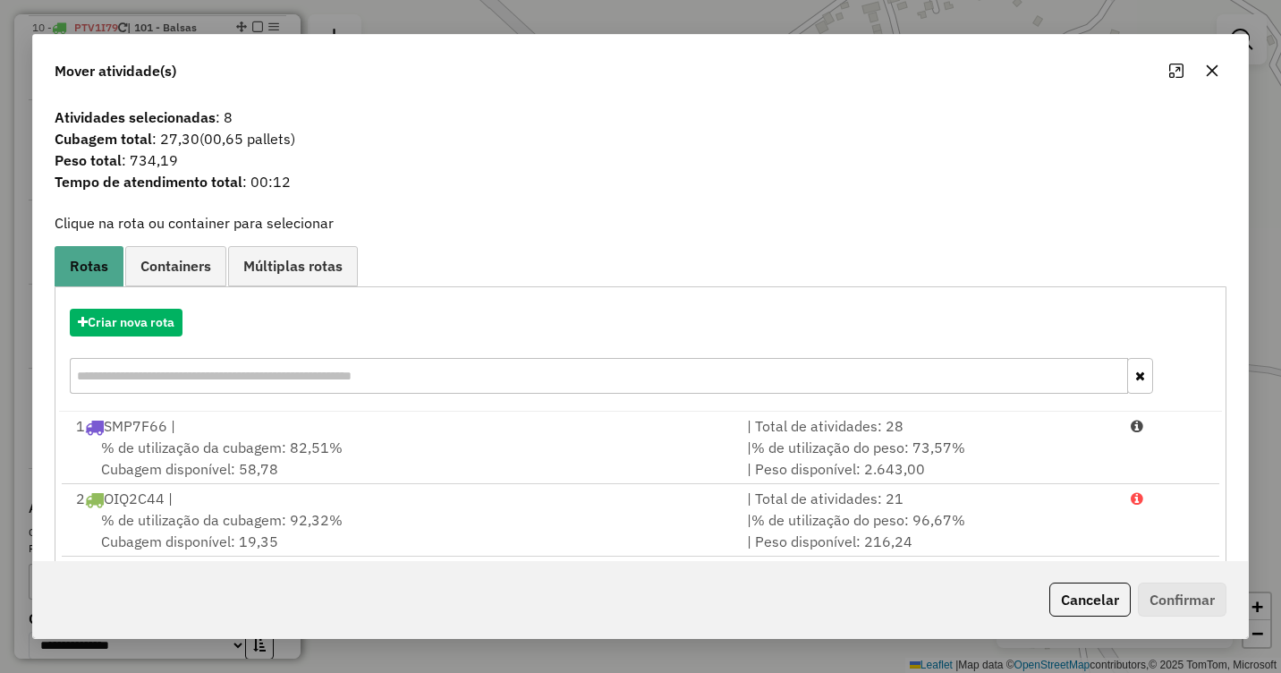
click at [1212, 71] on icon "button" at bounding box center [1213, 70] width 12 height 12
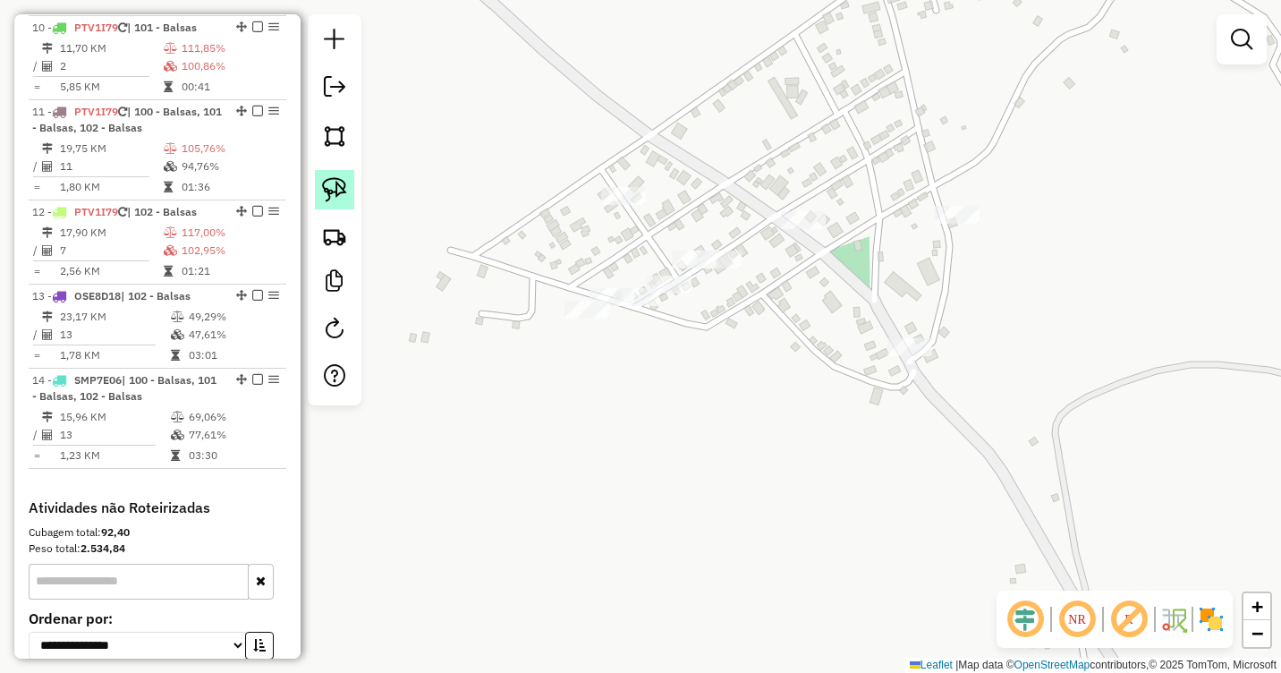
click at [332, 188] on img at bounding box center [334, 189] width 25 height 25
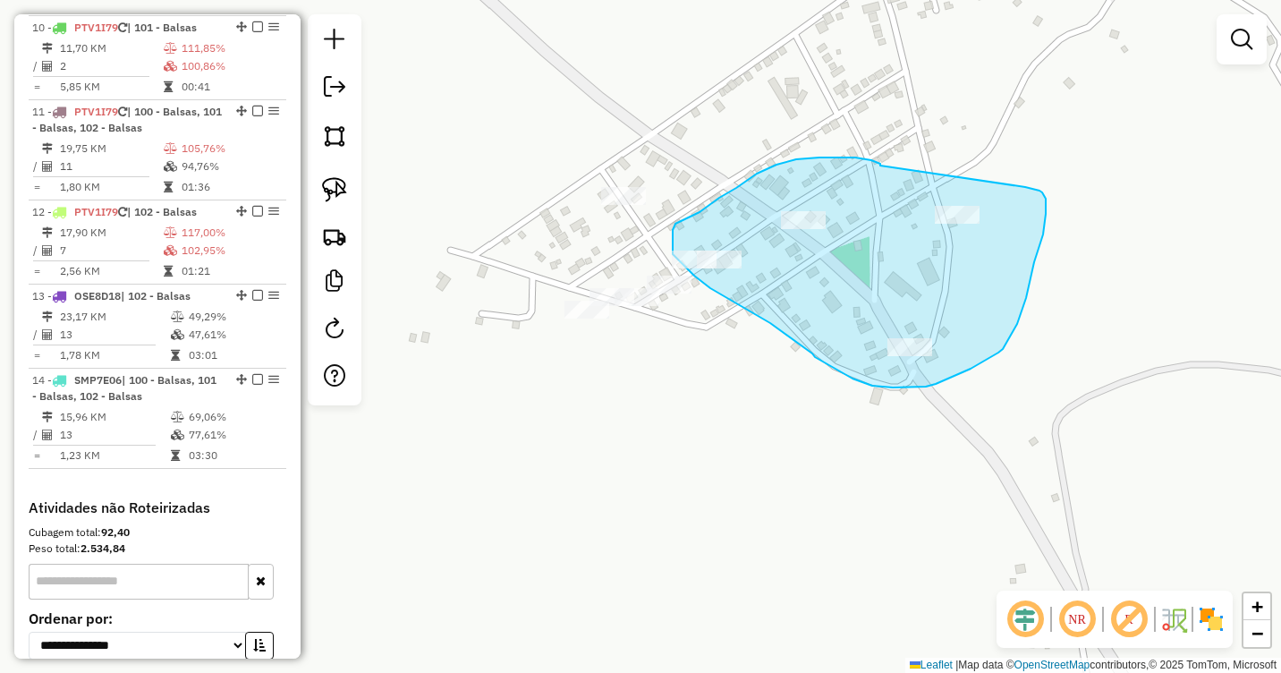
drag, startPoint x: 880, startPoint y: 165, endPoint x: 1025, endPoint y: 187, distance: 146.5
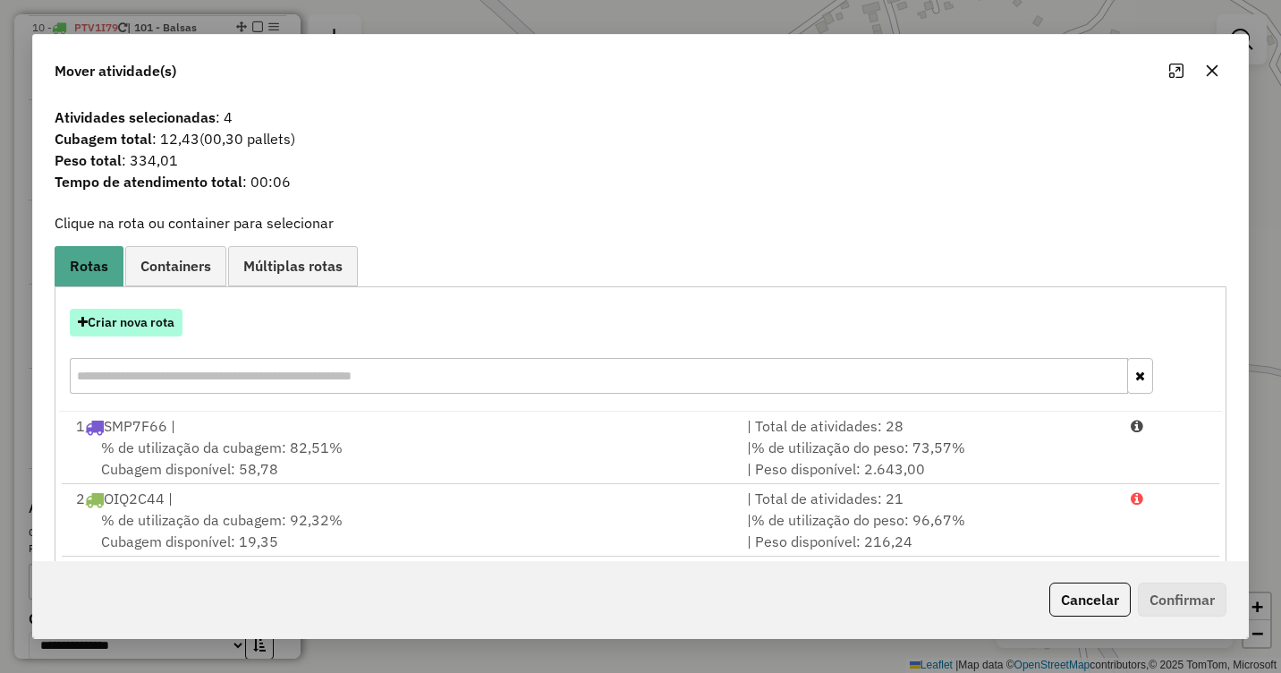
click at [131, 318] on button "Criar nova rota" at bounding box center [126, 323] width 113 height 28
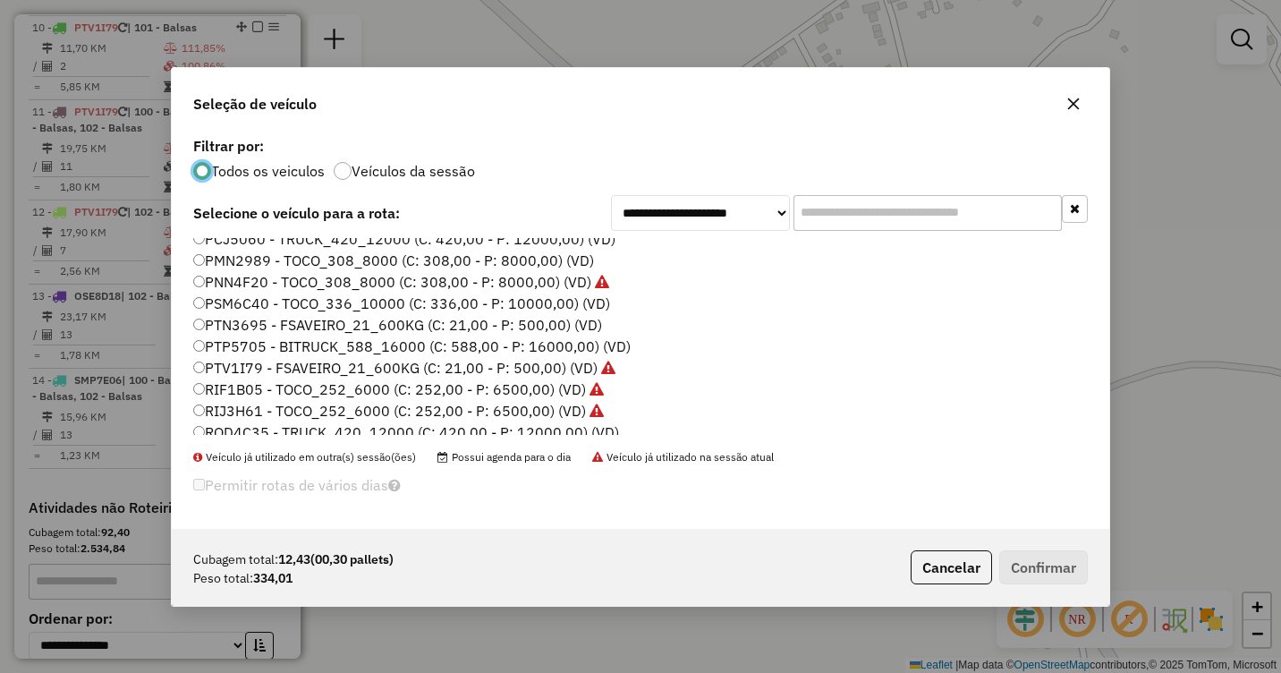
scroll to position [268, 0]
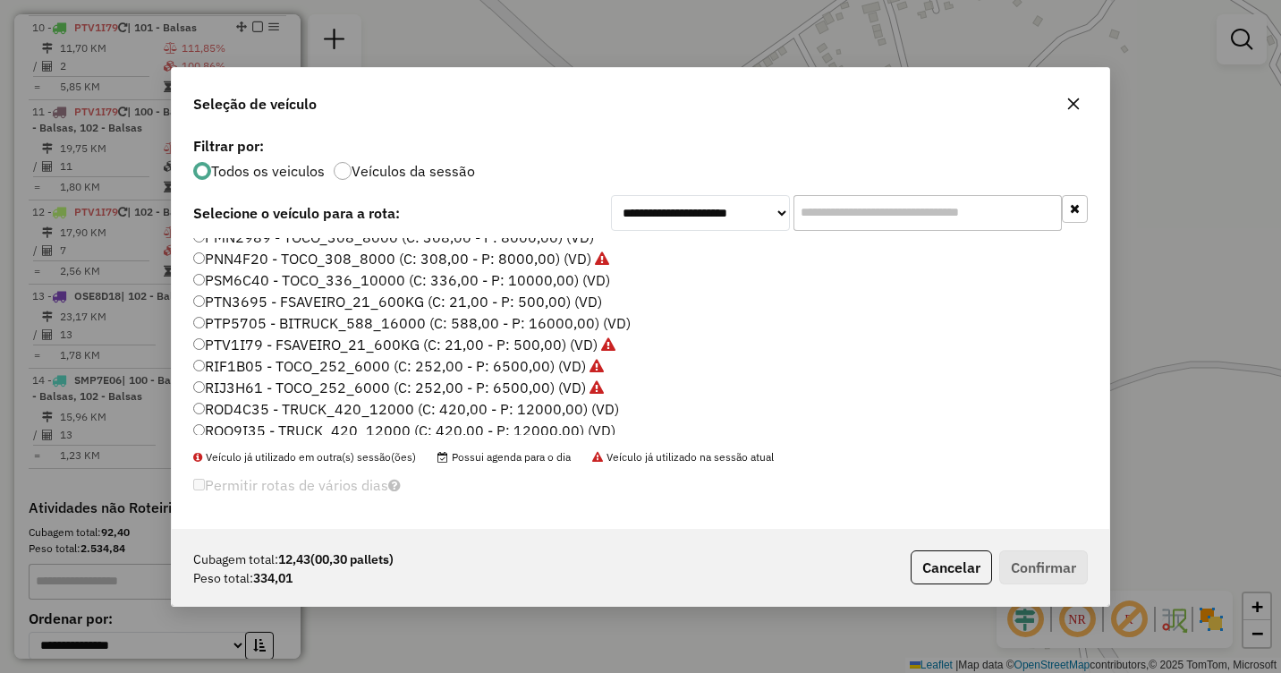
click at [230, 342] on label "PTV1I79 - FSAVEIRO_21_600KG (C: 21,00 - P: 500,00) (VD)" at bounding box center [404, 344] width 422 height 21
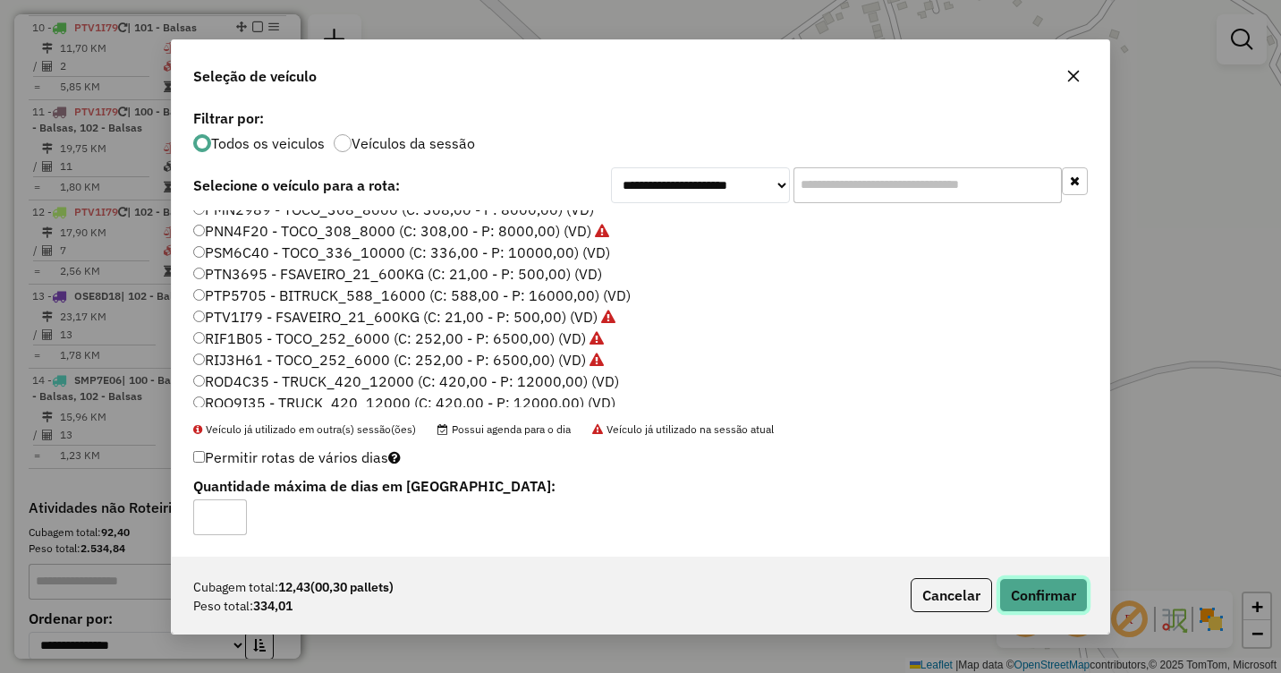
click at [1035, 586] on button "Confirmar" at bounding box center [1043, 595] width 89 height 34
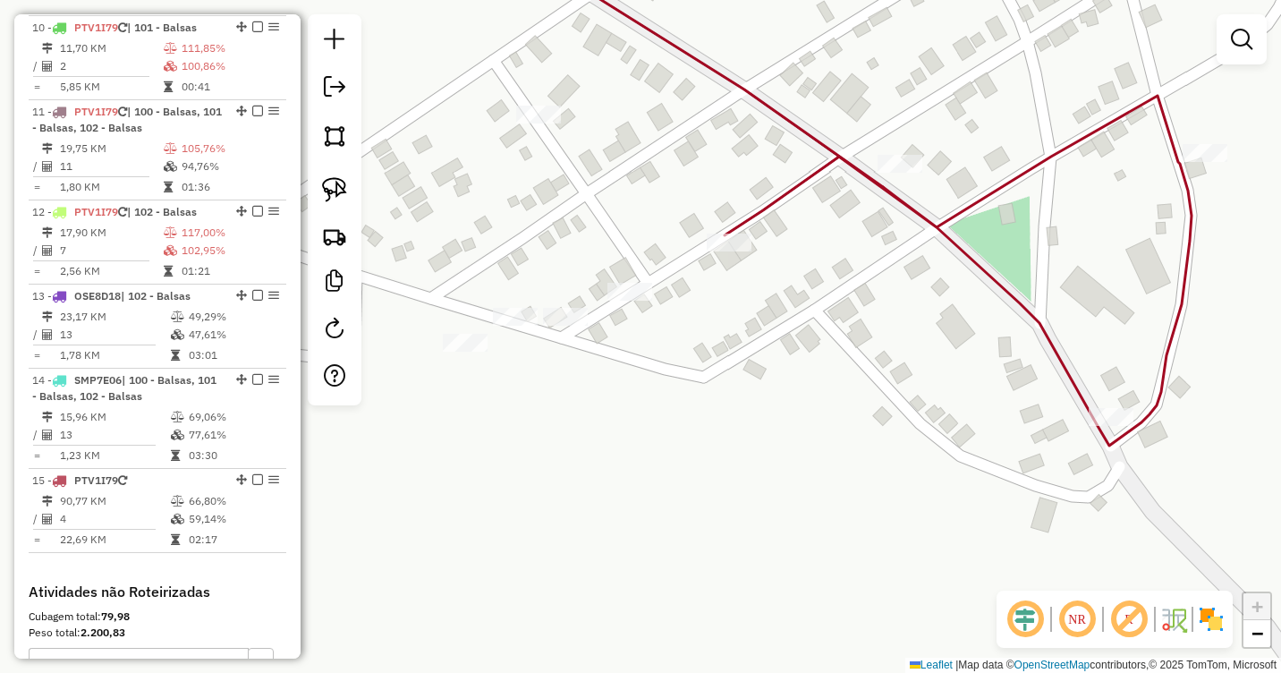
drag, startPoint x: 674, startPoint y: 279, endPoint x: 708, endPoint y: 403, distance: 128.0
click at [708, 403] on div "Janela de atendimento Grade de atendimento Capacidade Transportadoras Veículos …" at bounding box center [640, 336] width 1281 height 673
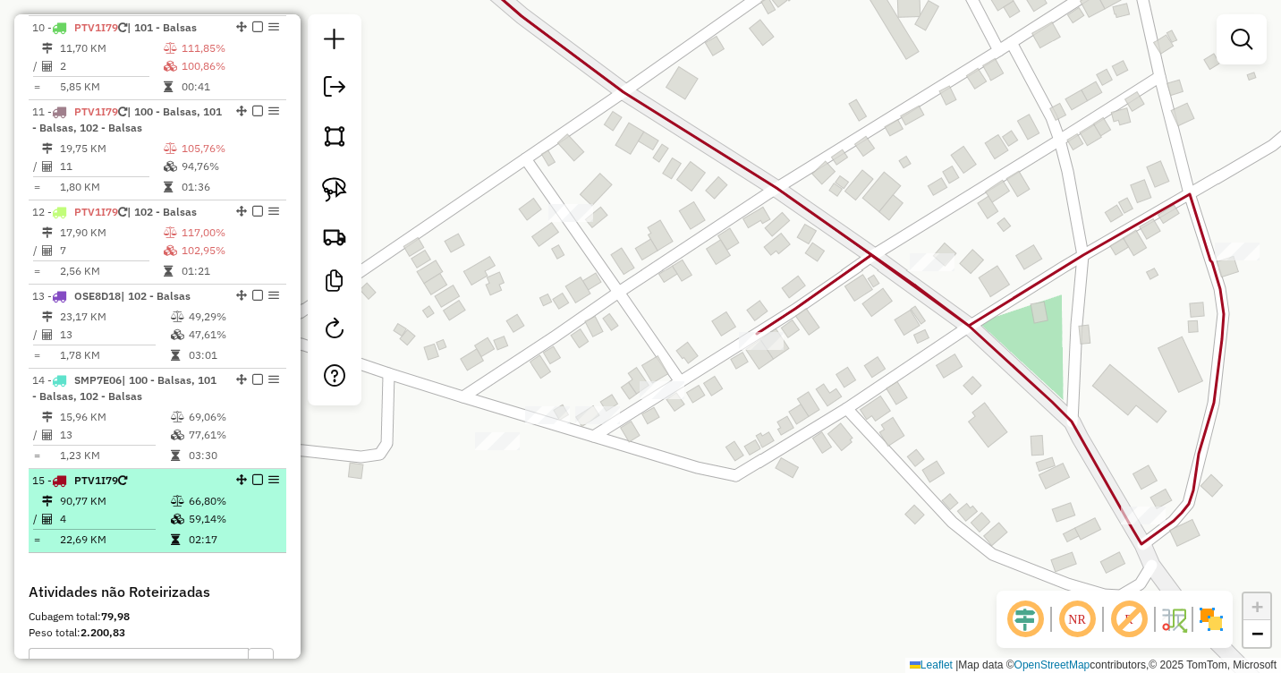
click at [183, 545] on table "90,77 KM 66,80% / 4 59,14% = 22,69 KM 02:17" at bounding box center [157, 520] width 250 height 56
select select "**********"
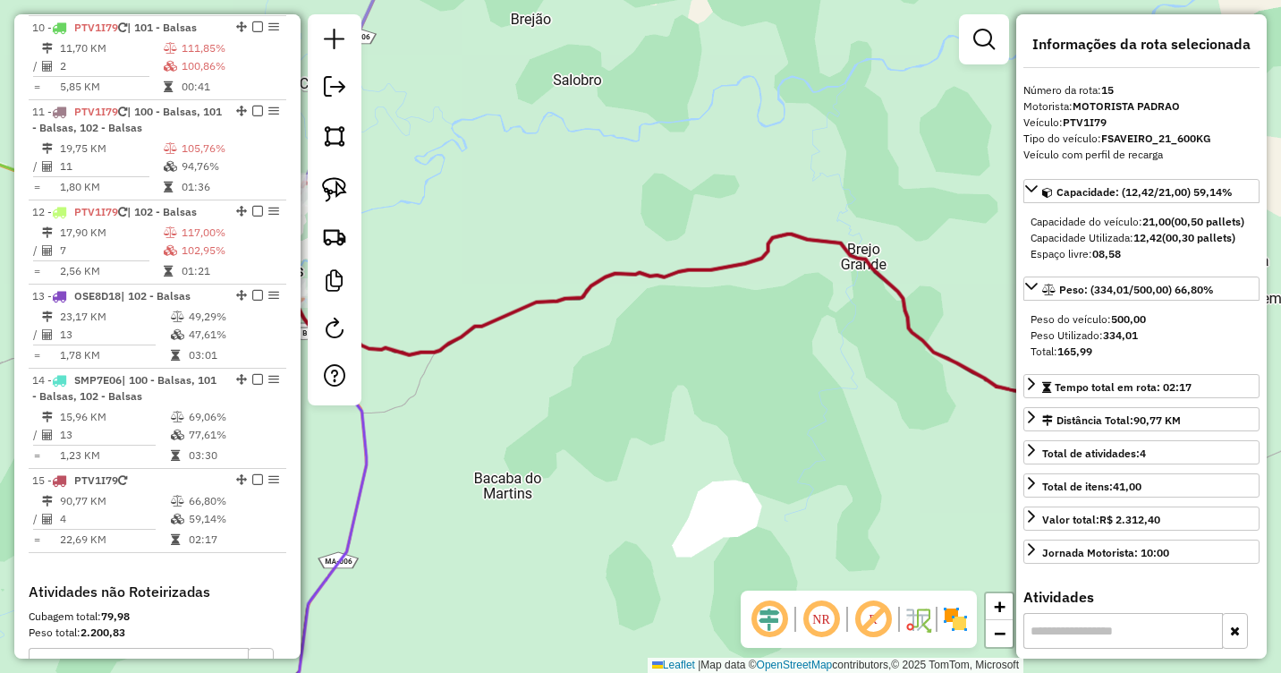
click at [743, 414] on div "Janela de atendimento Grade de atendimento Capacidade Transportadoras Veículos …" at bounding box center [640, 336] width 1281 height 673
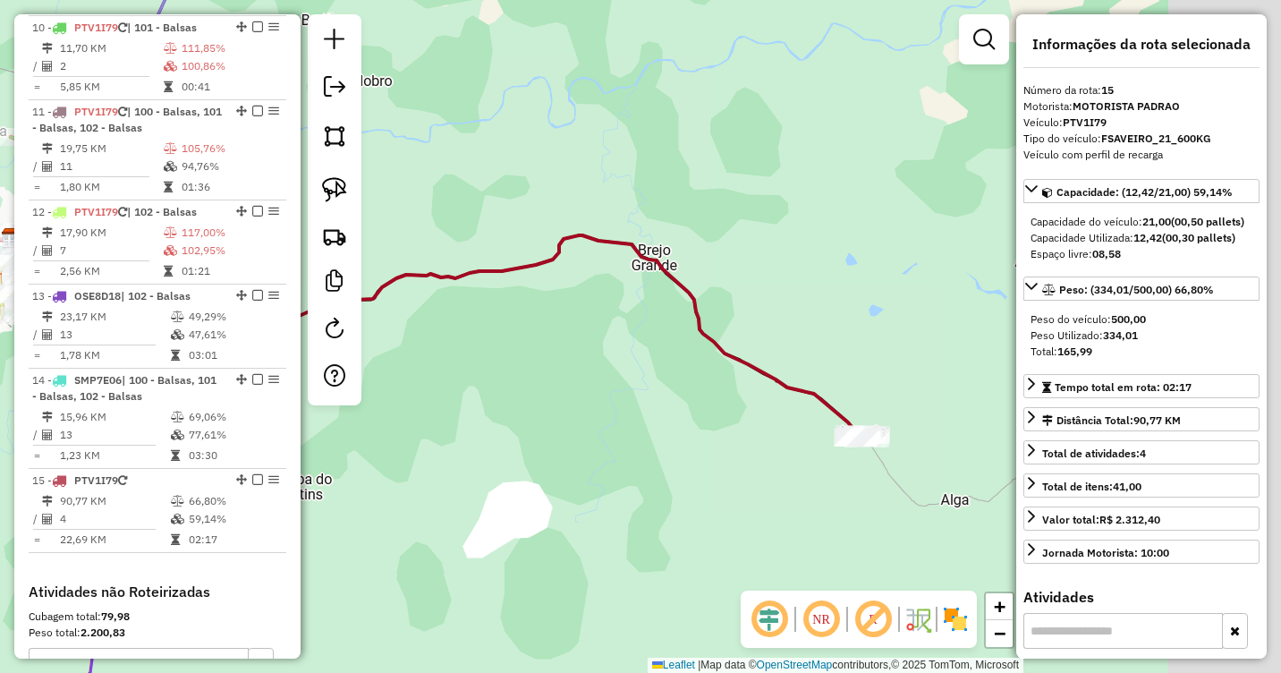
drag, startPoint x: 867, startPoint y: 438, endPoint x: 555, endPoint y: 464, distance: 312.4
click at [552, 455] on div "Janela de atendimento Grade de atendimento Capacidade Transportadoras Veículos …" at bounding box center [640, 336] width 1281 height 673
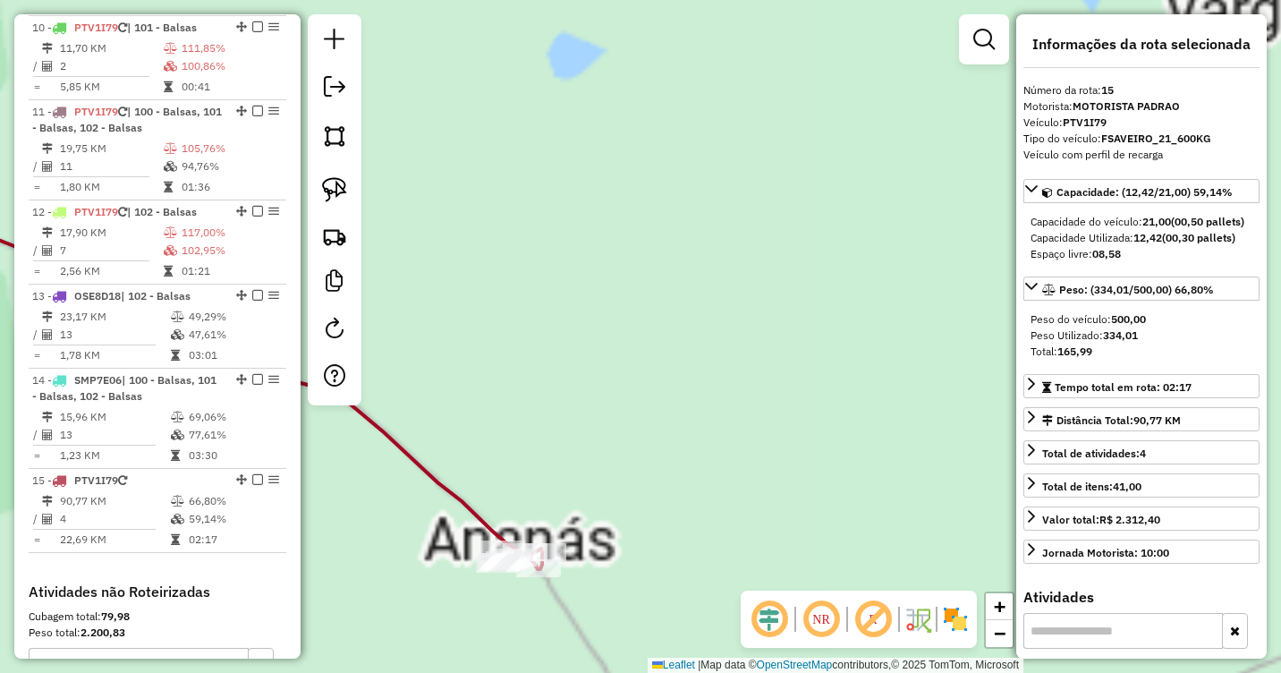
drag, startPoint x: 709, startPoint y: 495, endPoint x: 845, endPoint y: 325, distance: 217.6
click at [845, 325] on div "Janela de atendimento Grade de atendimento Capacidade Transportadoras Veículos …" at bounding box center [640, 336] width 1281 height 673
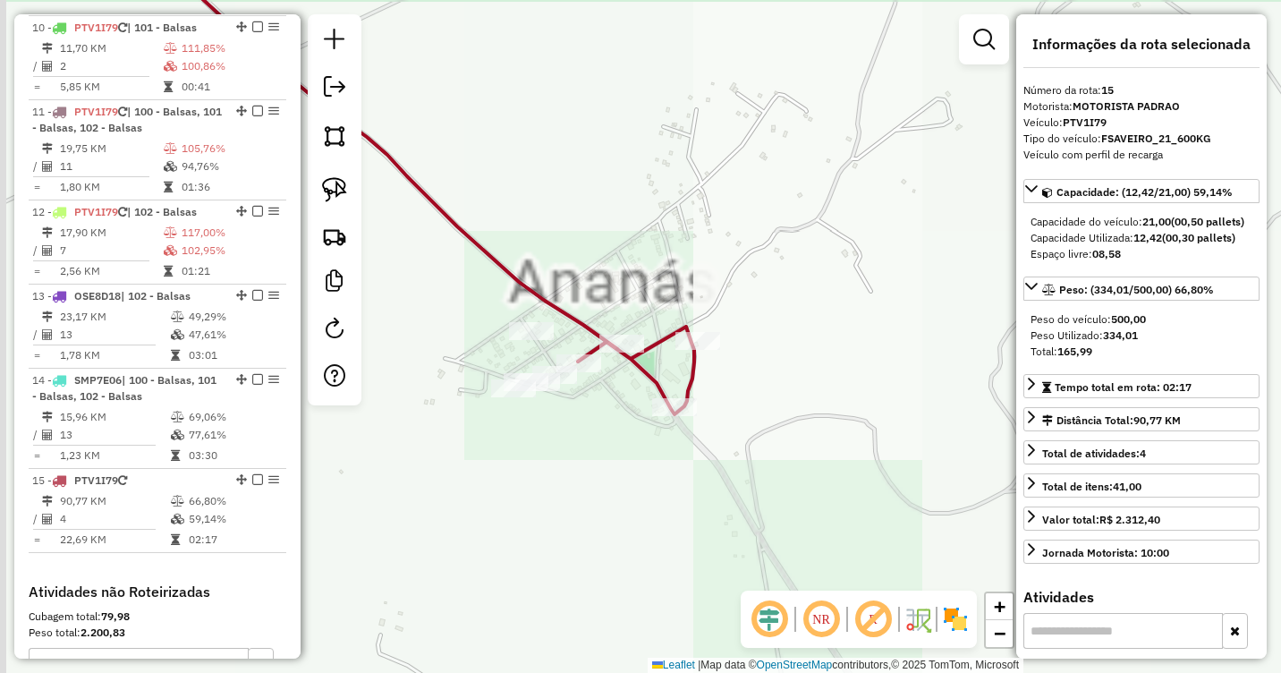
drag, startPoint x: 726, startPoint y: 416, endPoint x: 828, endPoint y: 434, distance: 103.5
click at [884, 434] on div "Janela de atendimento Grade de atendimento Capacidade Transportadoras Veículos …" at bounding box center [640, 336] width 1281 height 673
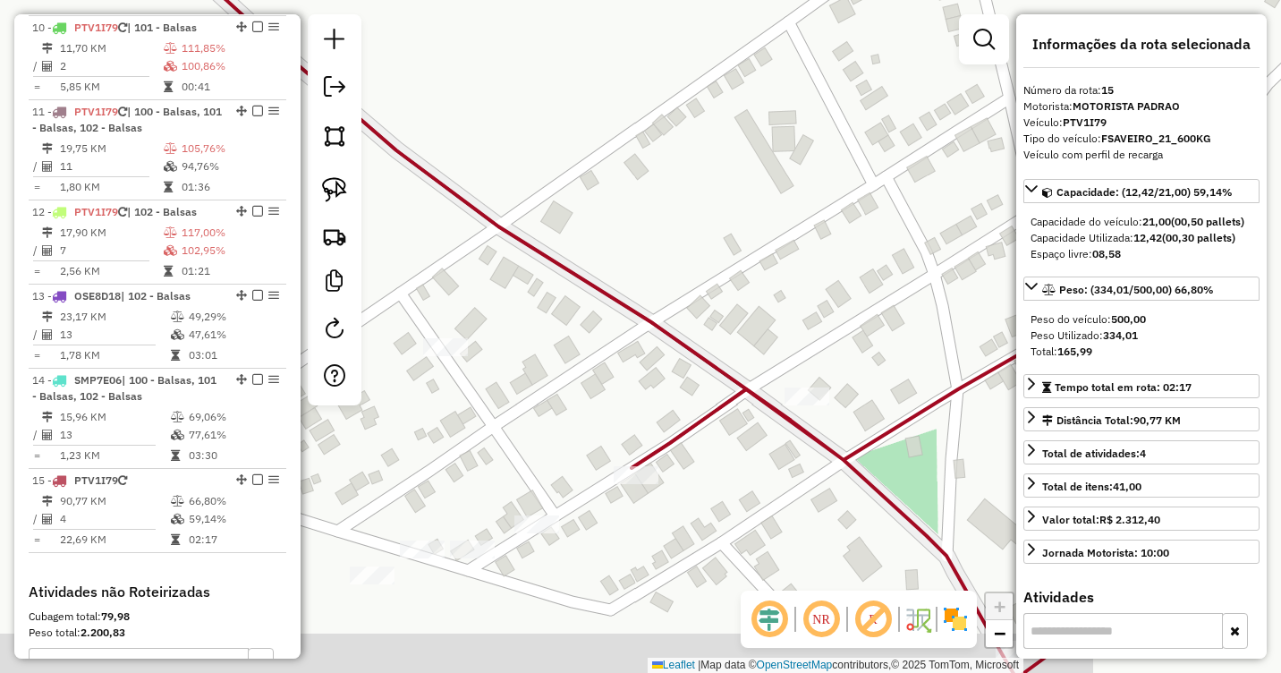
drag, startPoint x: 607, startPoint y: 352, endPoint x: 892, endPoint y: 246, distance: 303.7
click at [892, 246] on div "Janela de atendimento Grade de atendimento Capacidade Transportadoras Veículos …" at bounding box center [640, 336] width 1281 height 673
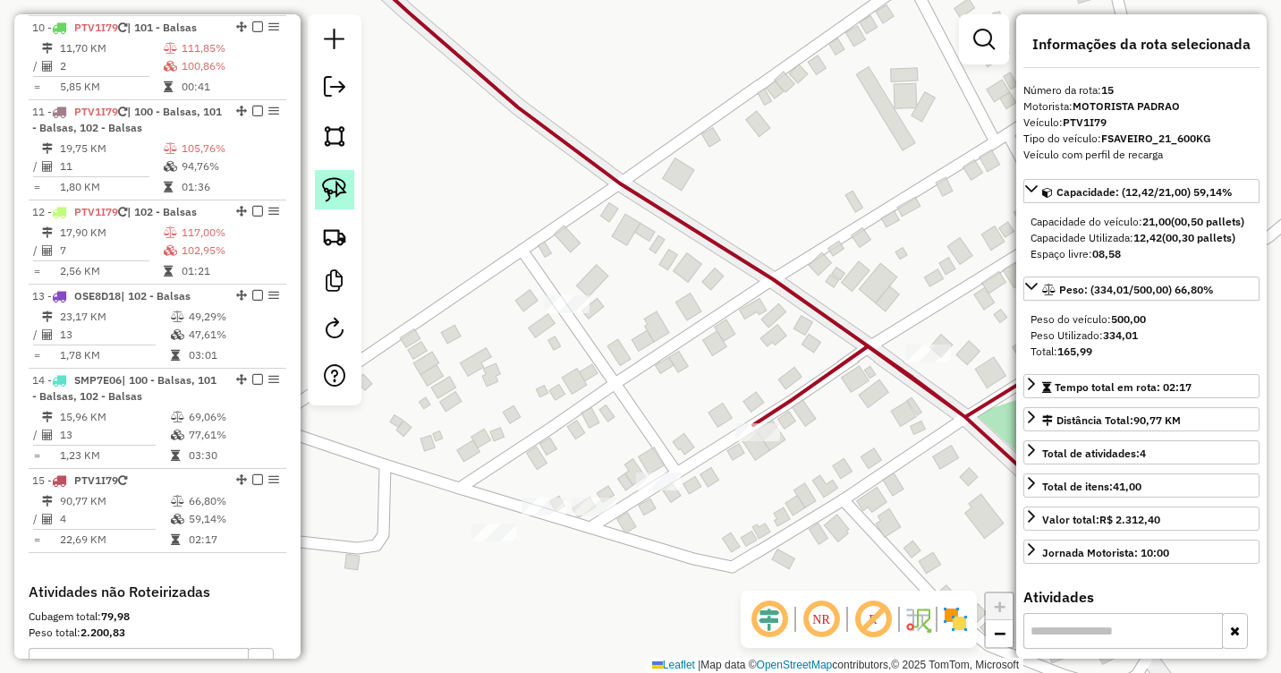
click at [335, 199] on img at bounding box center [334, 189] width 25 height 25
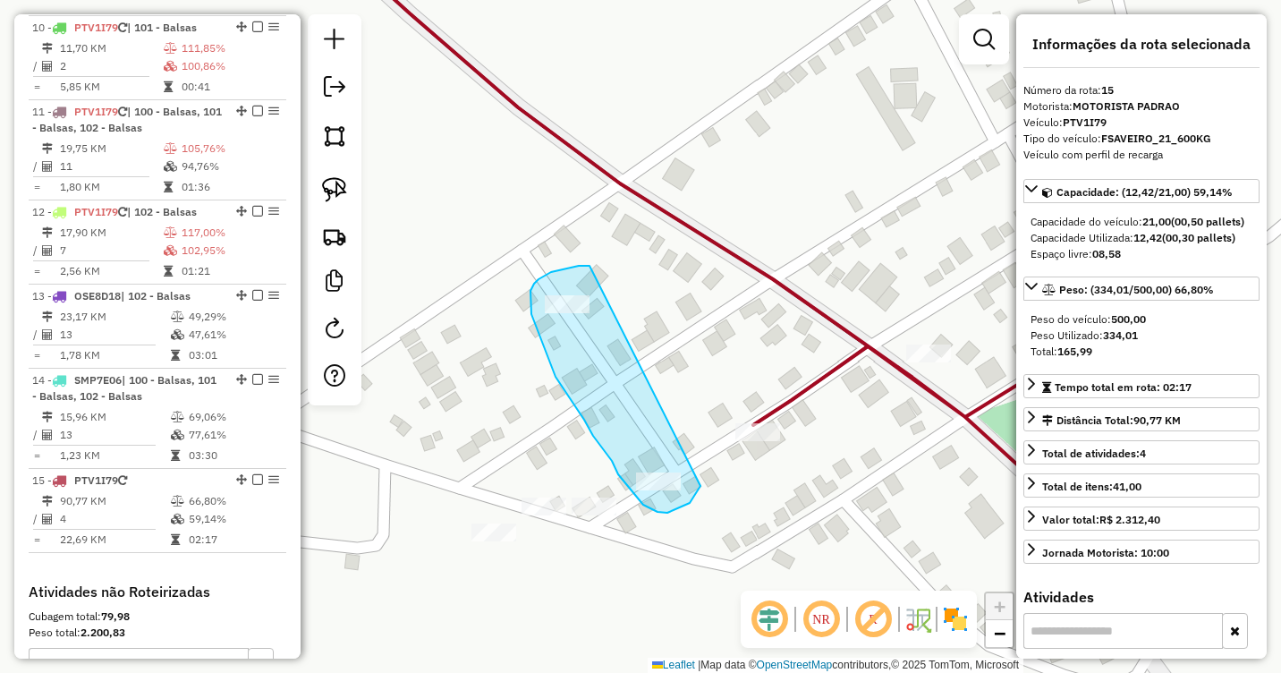
drag, startPoint x: 589, startPoint y: 266, endPoint x: 700, endPoint y: 486, distance: 246.4
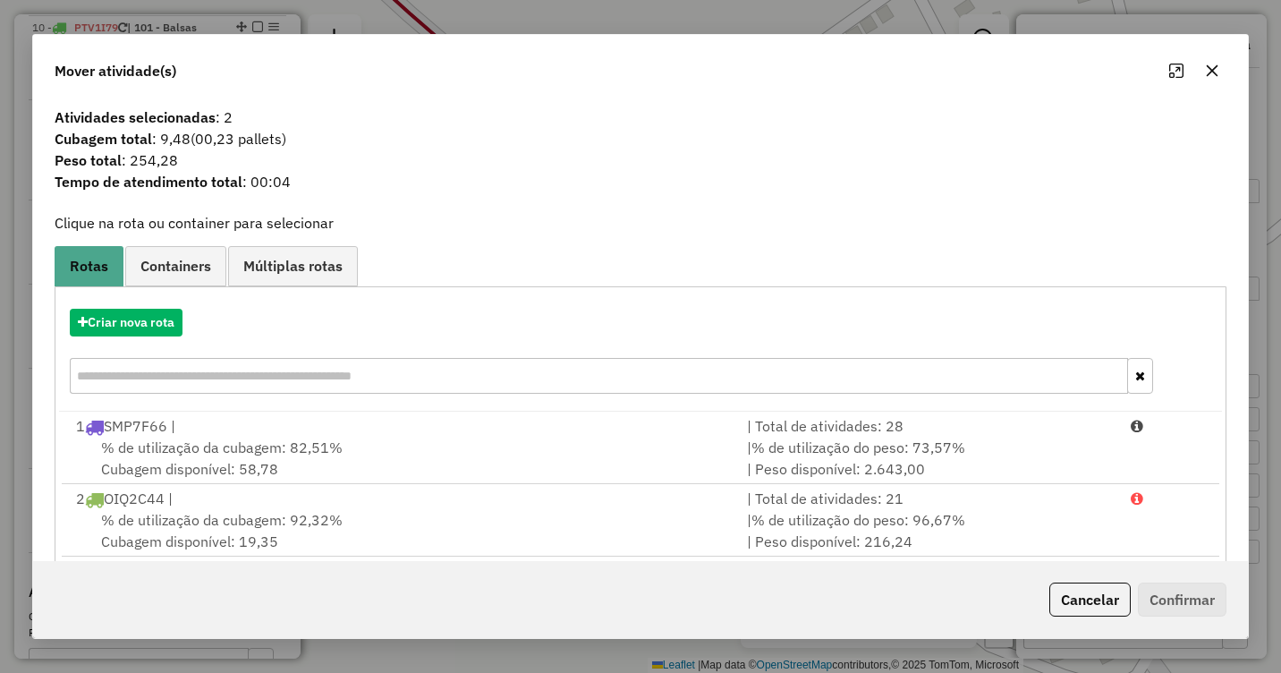
click at [1219, 69] on icon "button" at bounding box center [1212, 71] width 14 height 14
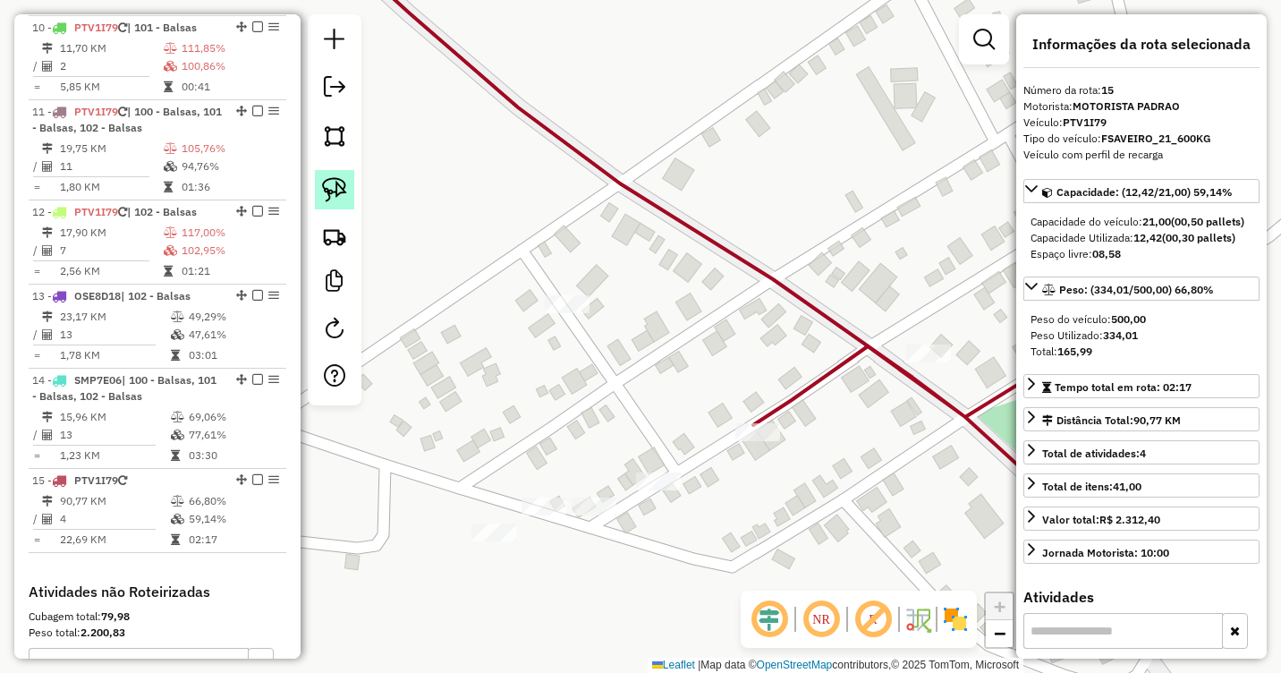
click at [327, 190] on img at bounding box center [334, 189] width 25 height 25
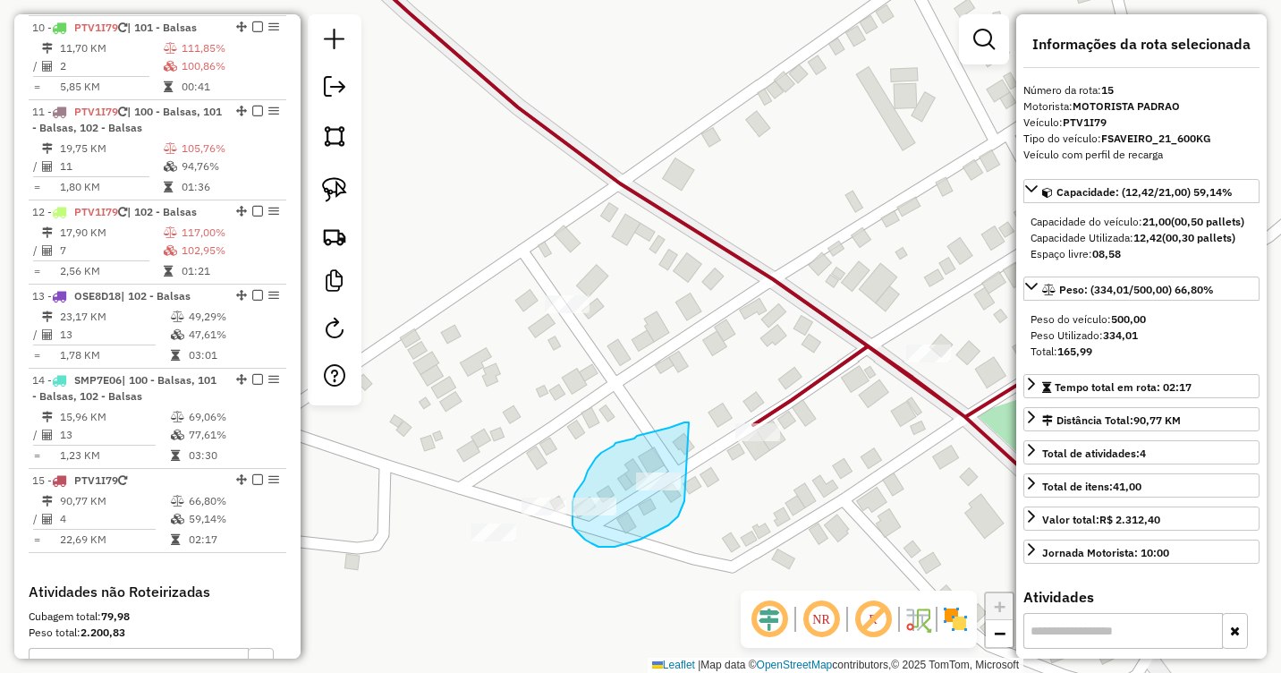
drag, startPoint x: 689, startPoint y: 422, endPoint x: 684, endPoint y: 501, distance: 78.8
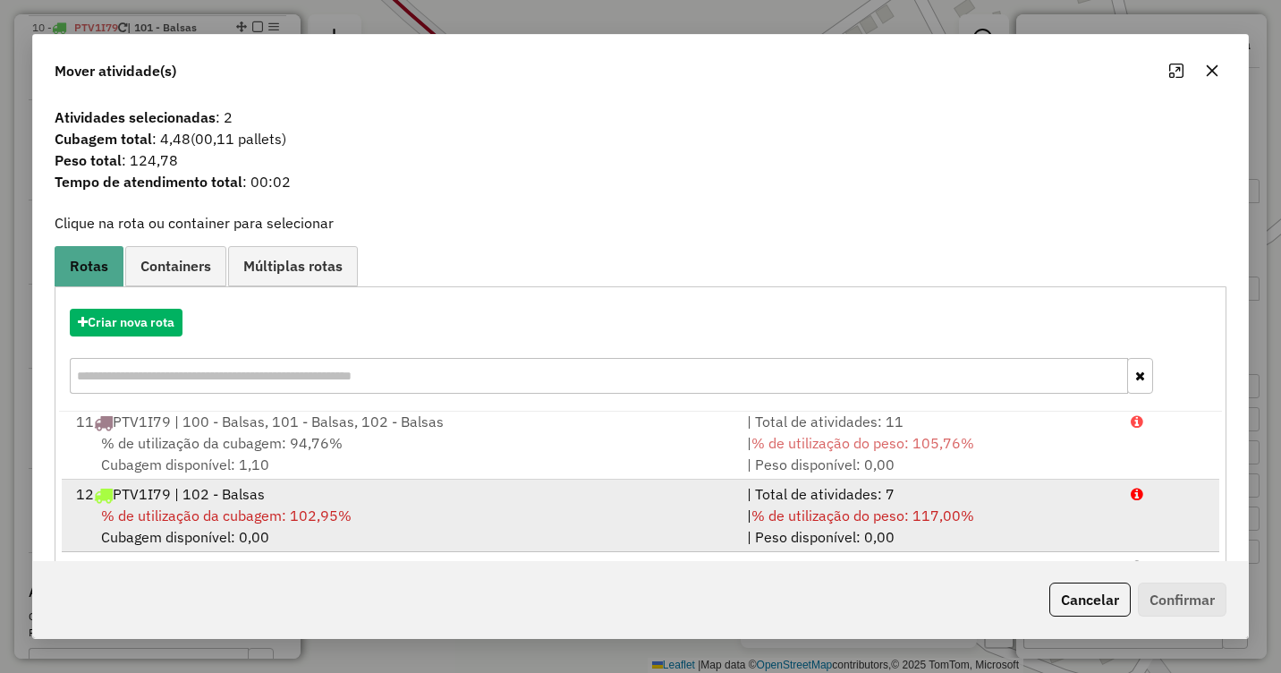
scroll to position [239, 0]
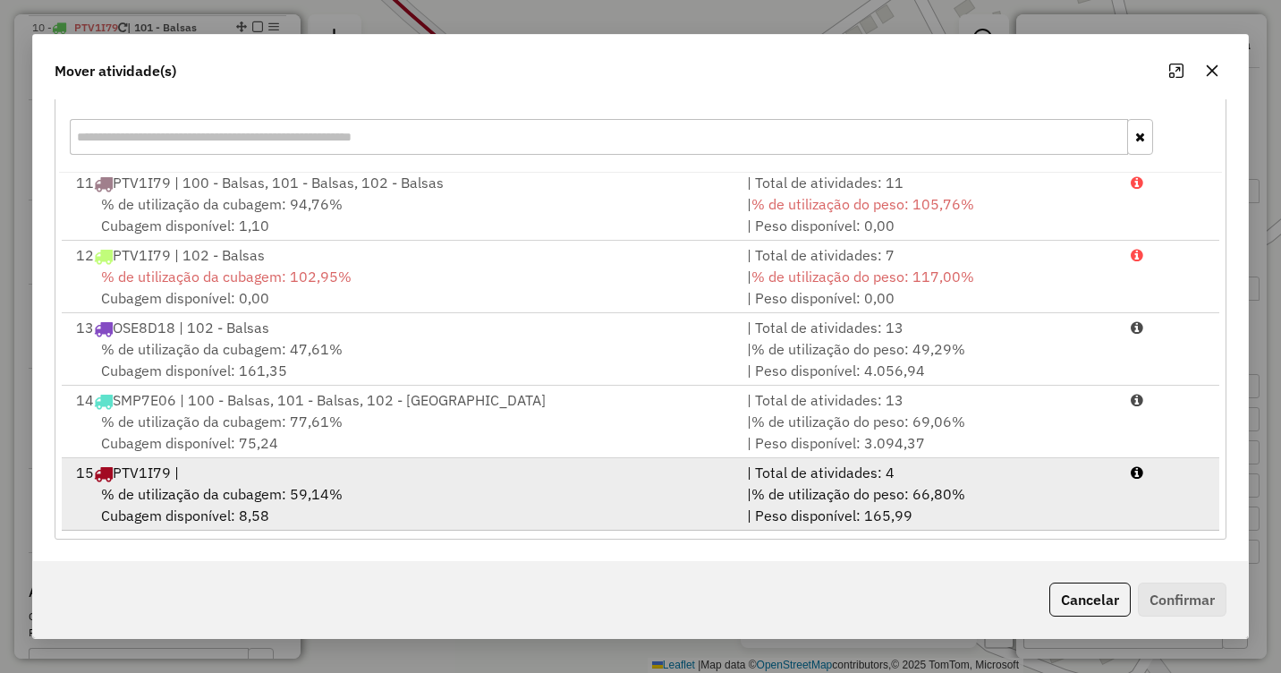
click at [316, 476] on div "15 PTV1I79 |" at bounding box center [400, 472] width 671 height 21
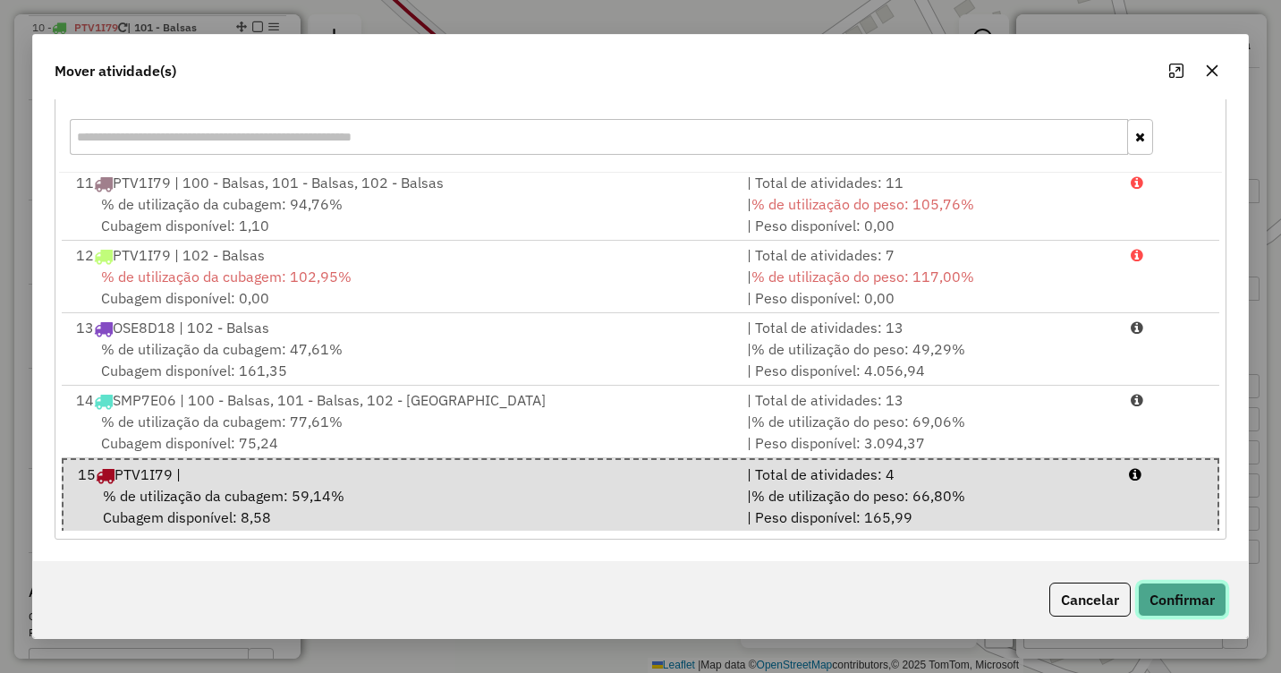
click at [1197, 593] on button "Confirmar" at bounding box center [1182, 599] width 89 height 34
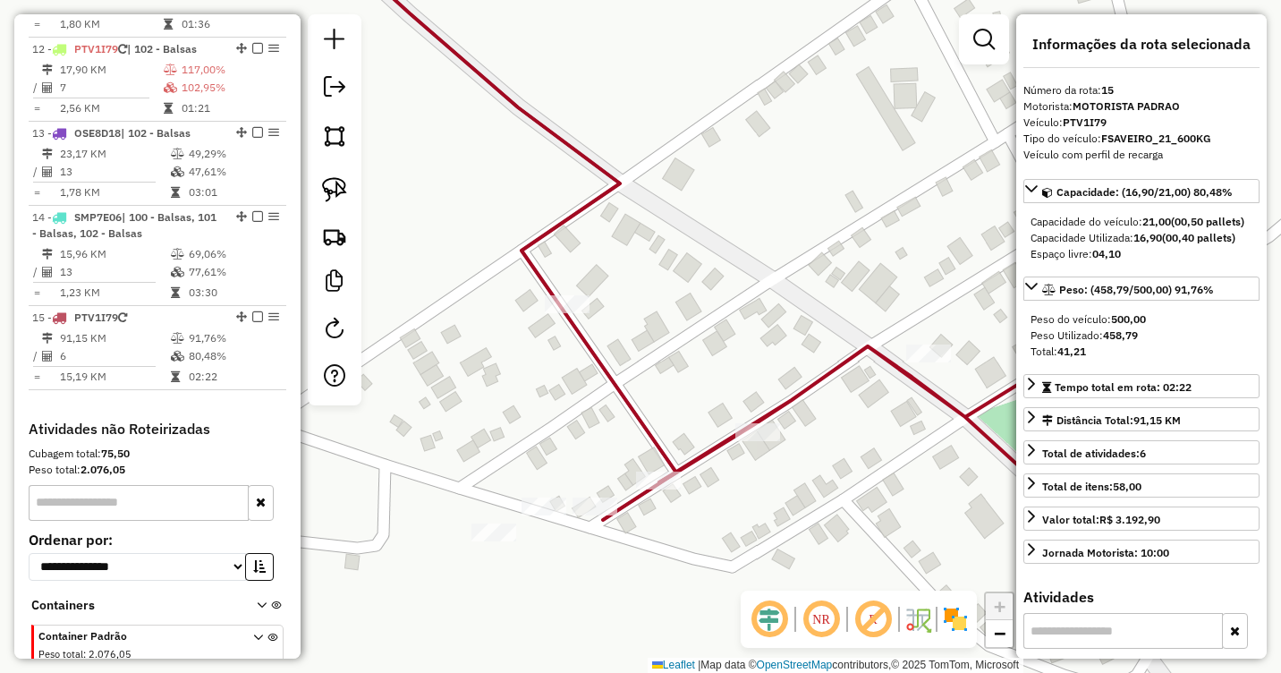
scroll to position [1710, 0]
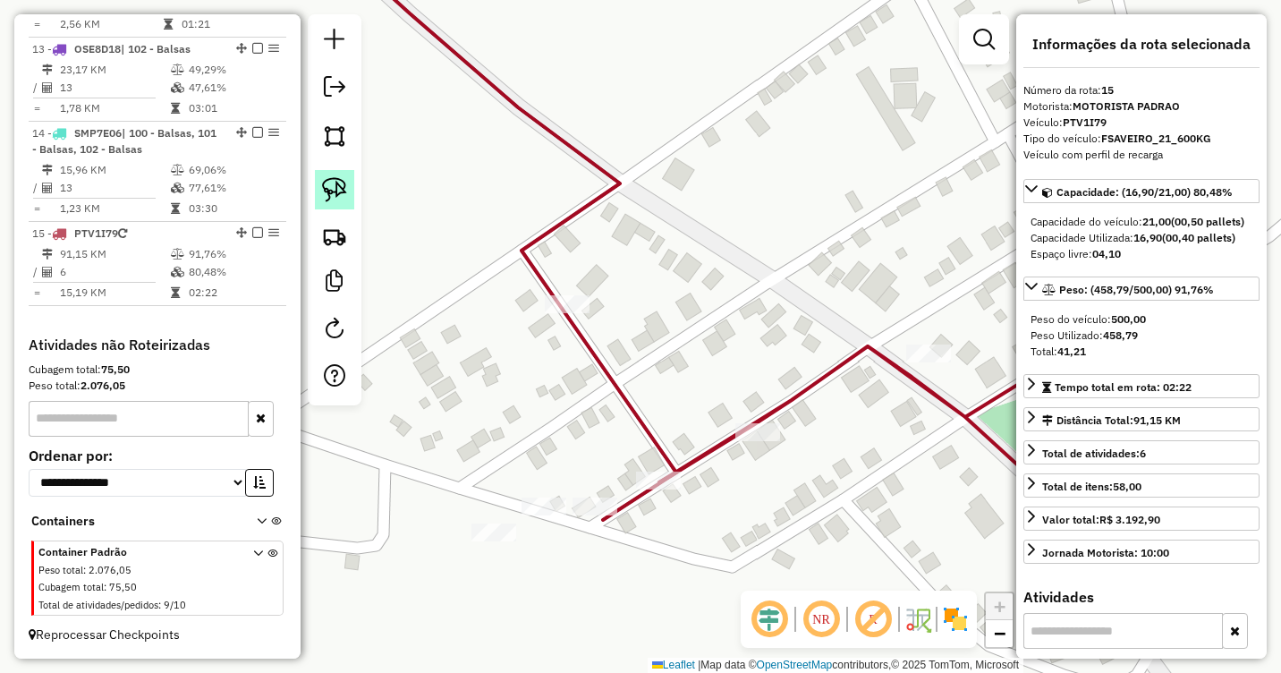
click at [332, 191] on img at bounding box center [334, 189] width 25 height 25
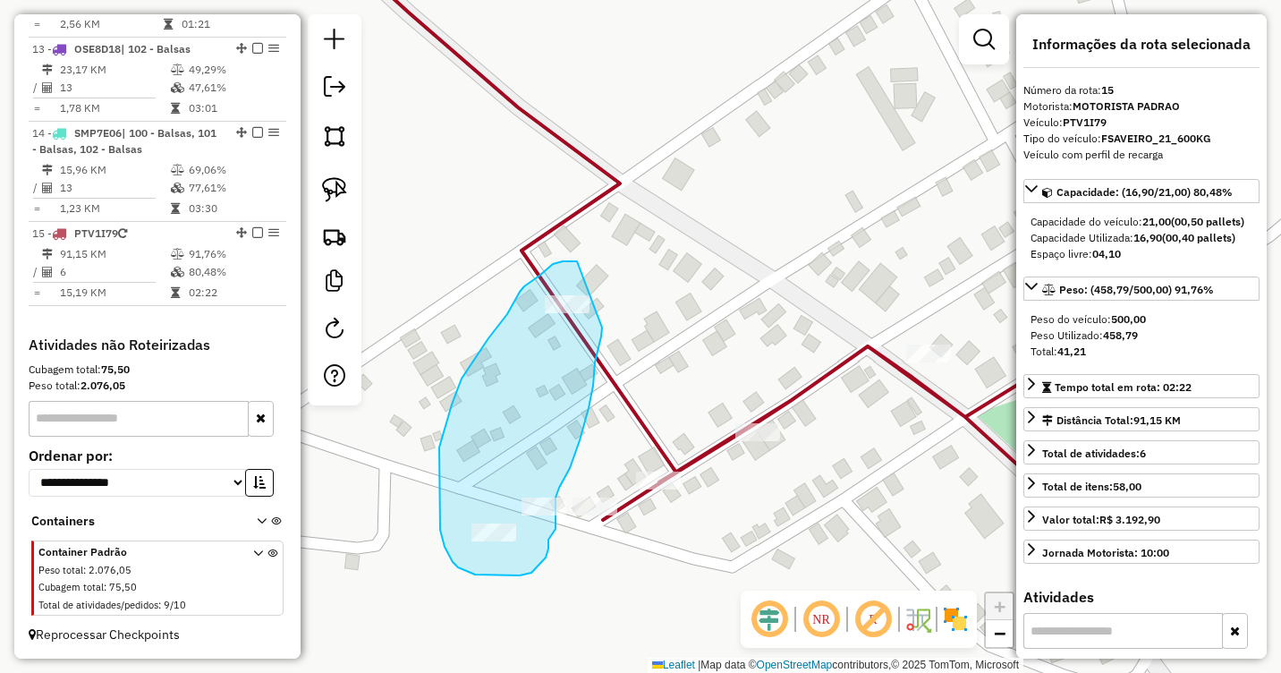
drag, startPoint x: 577, startPoint y: 261, endPoint x: 603, endPoint y: 321, distance: 65.3
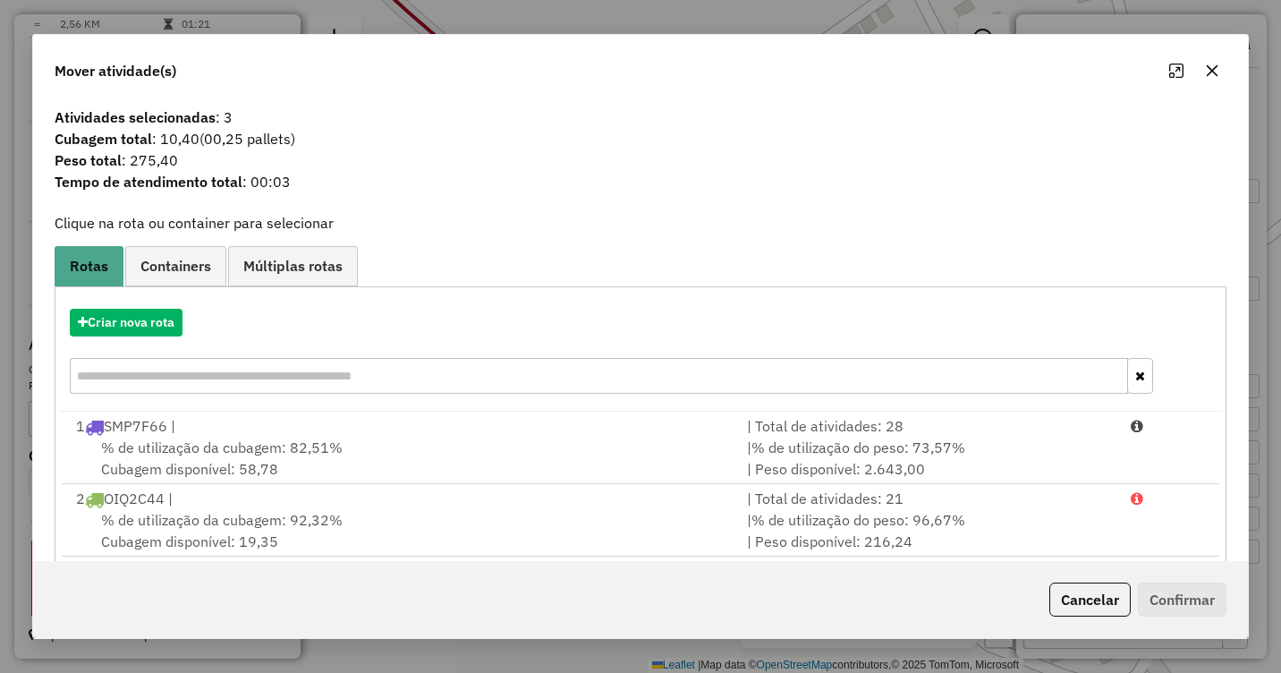
click at [1212, 70] on icon "button" at bounding box center [1213, 70] width 12 height 12
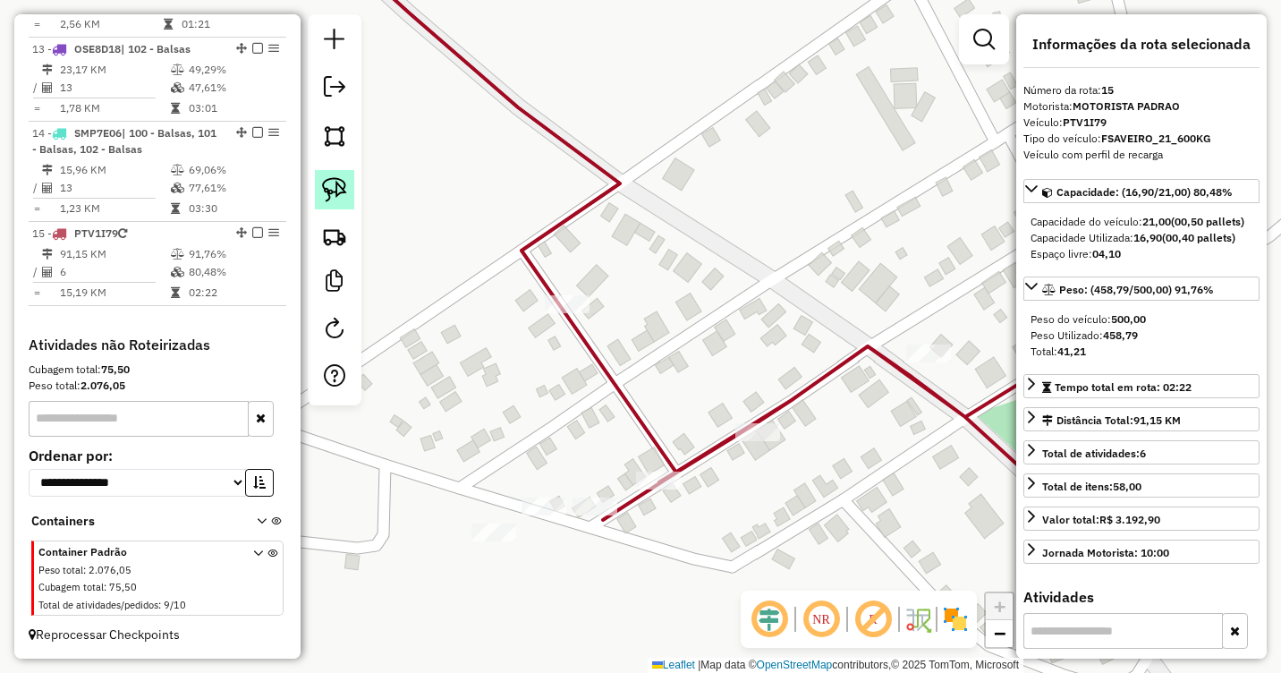
click at [336, 192] on img at bounding box center [334, 189] width 25 height 25
drag, startPoint x: 555, startPoint y: 466, endPoint x: 556, endPoint y: 521, distance: 55.5
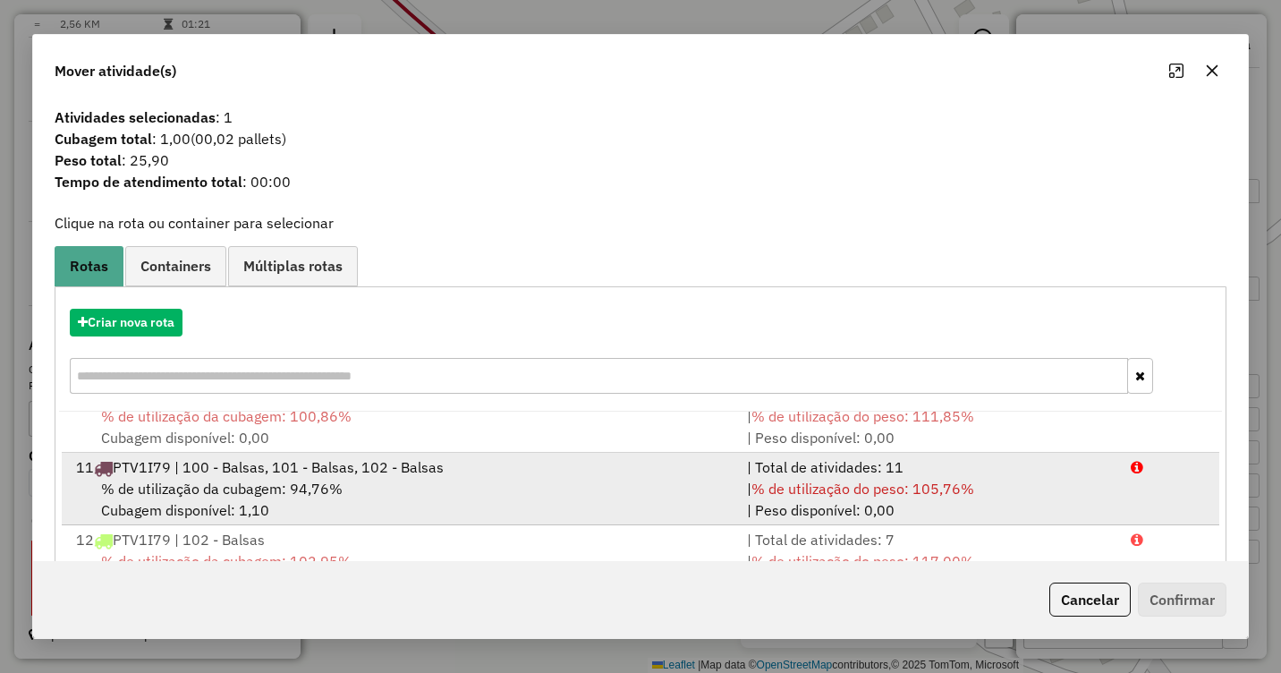
scroll to position [729, 0]
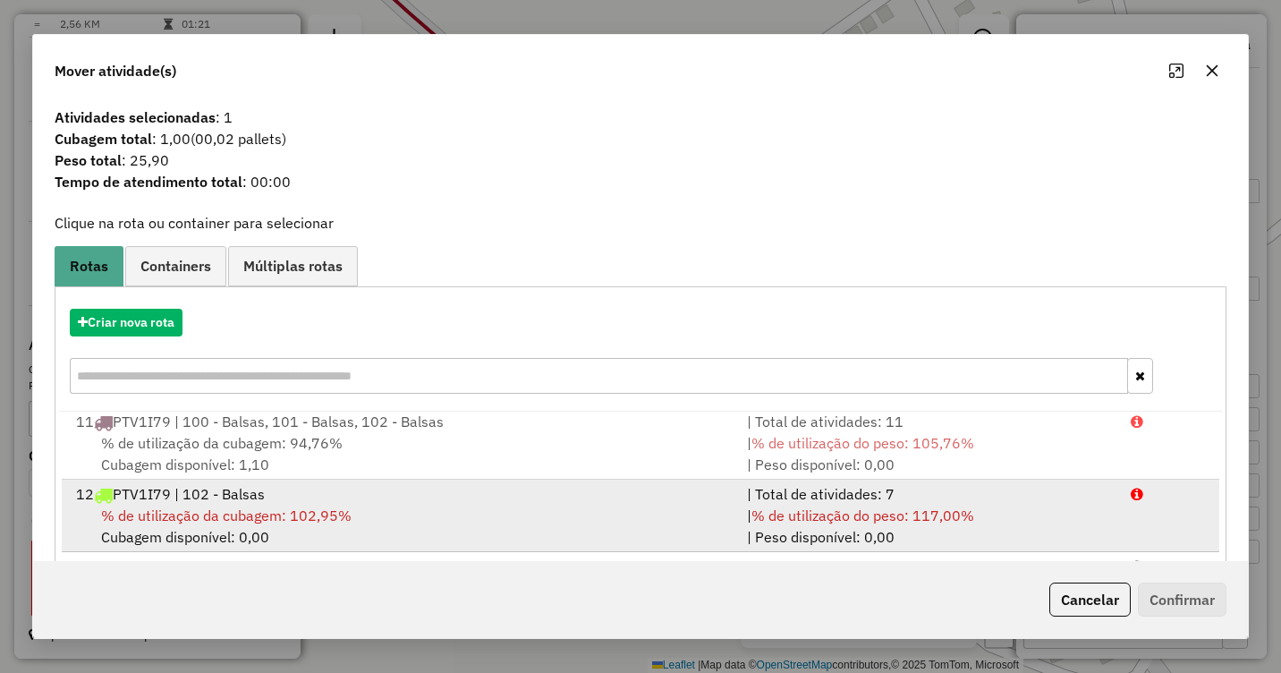
click at [264, 510] on span "% de utilização da cubagem: 102,95%" at bounding box center [226, 515] width 250 height 18
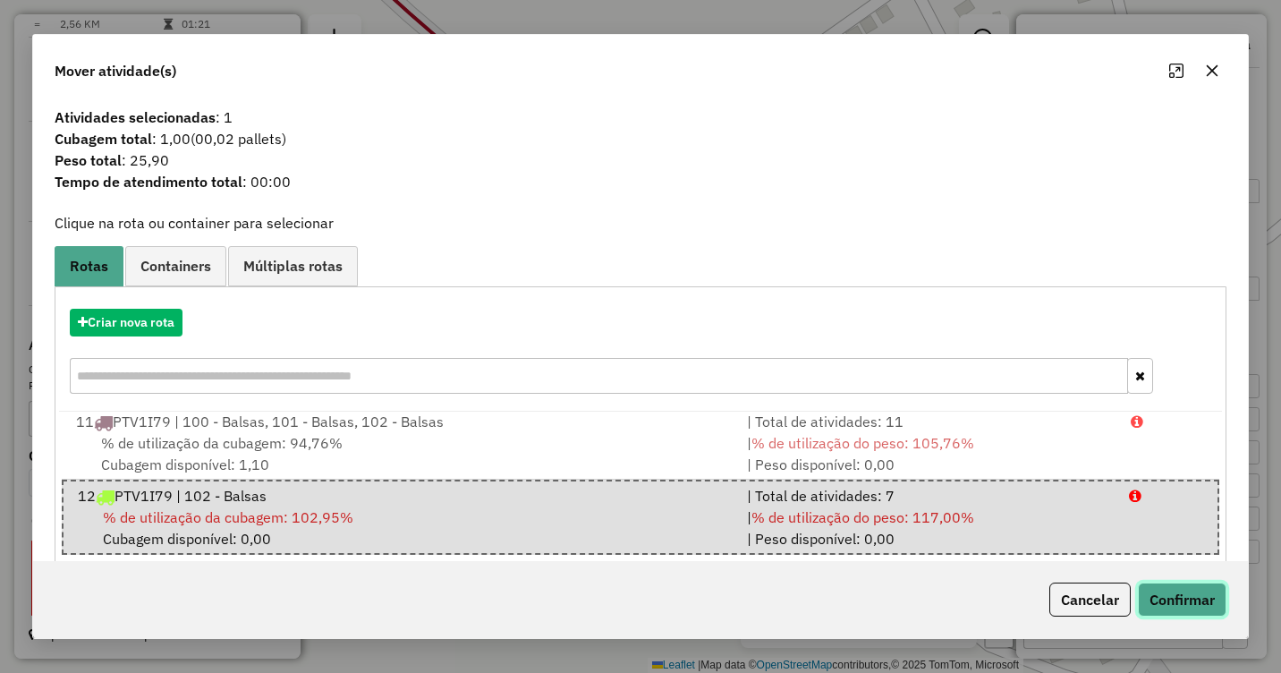
click at [1172, 600] on button "Confirmar" at bounding box center [1182, 599] width 89 height 34
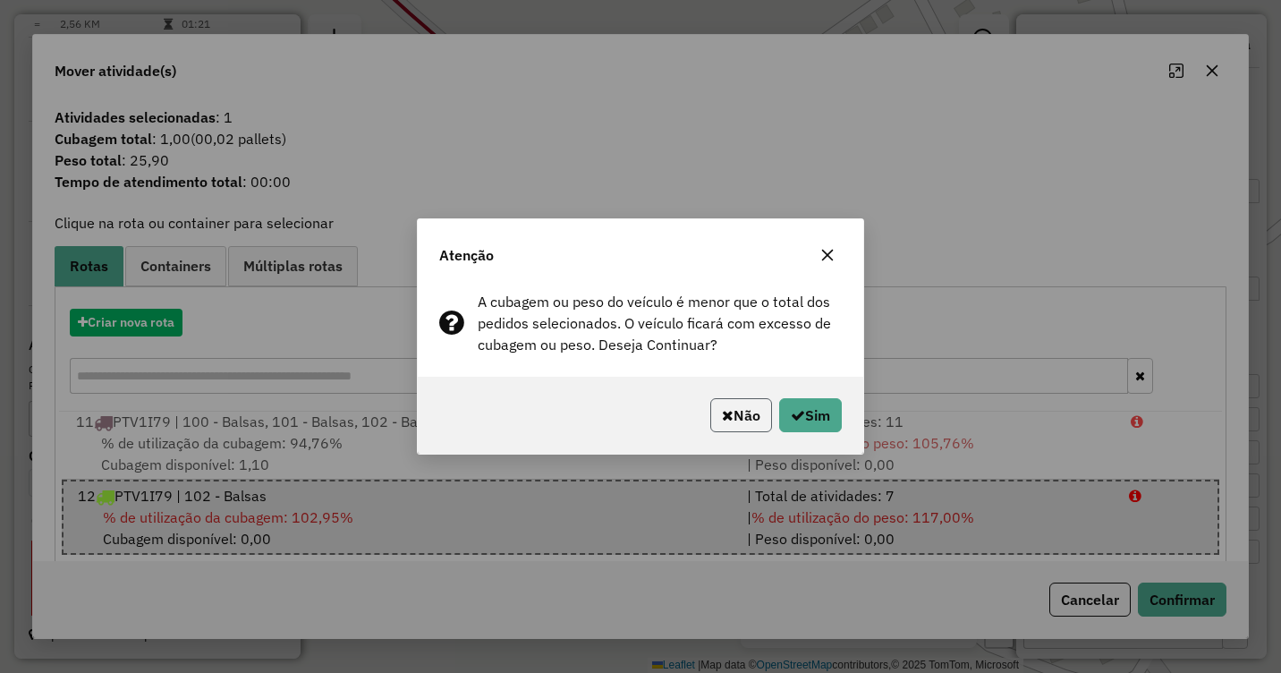
click at [736, 413] on button "Não" at bounding box center [741, 415] width 62 height 34
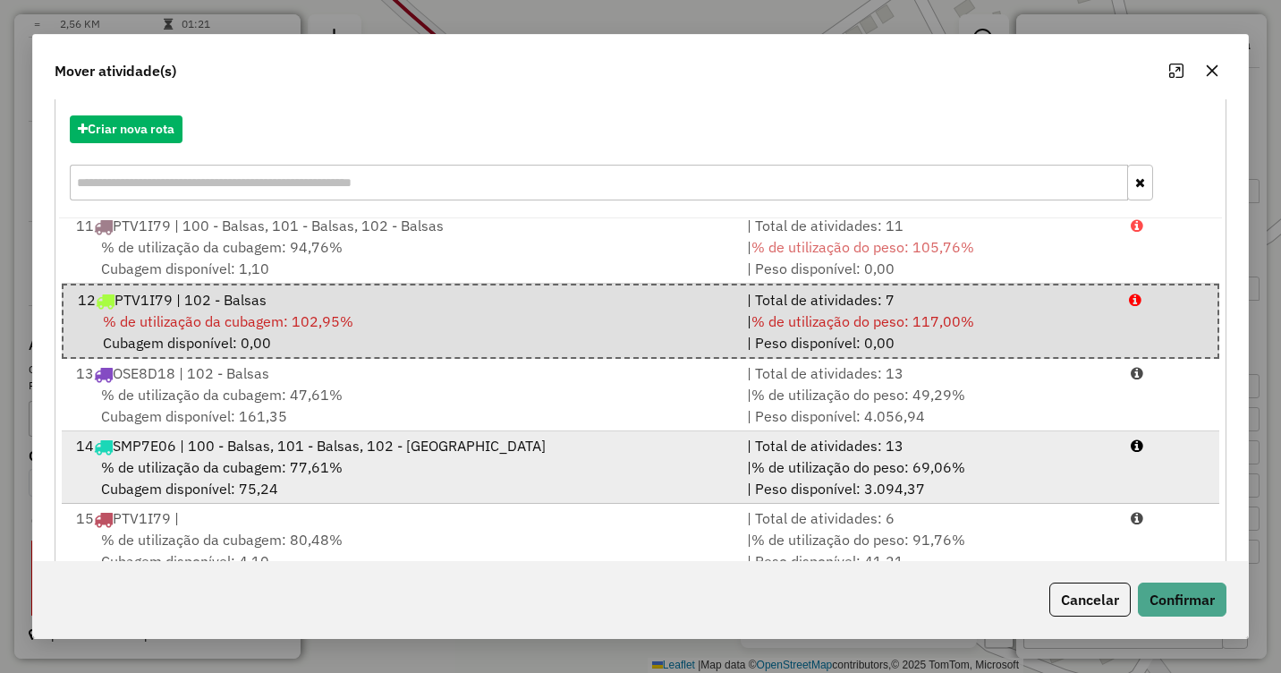
scroll to position [239, 0]
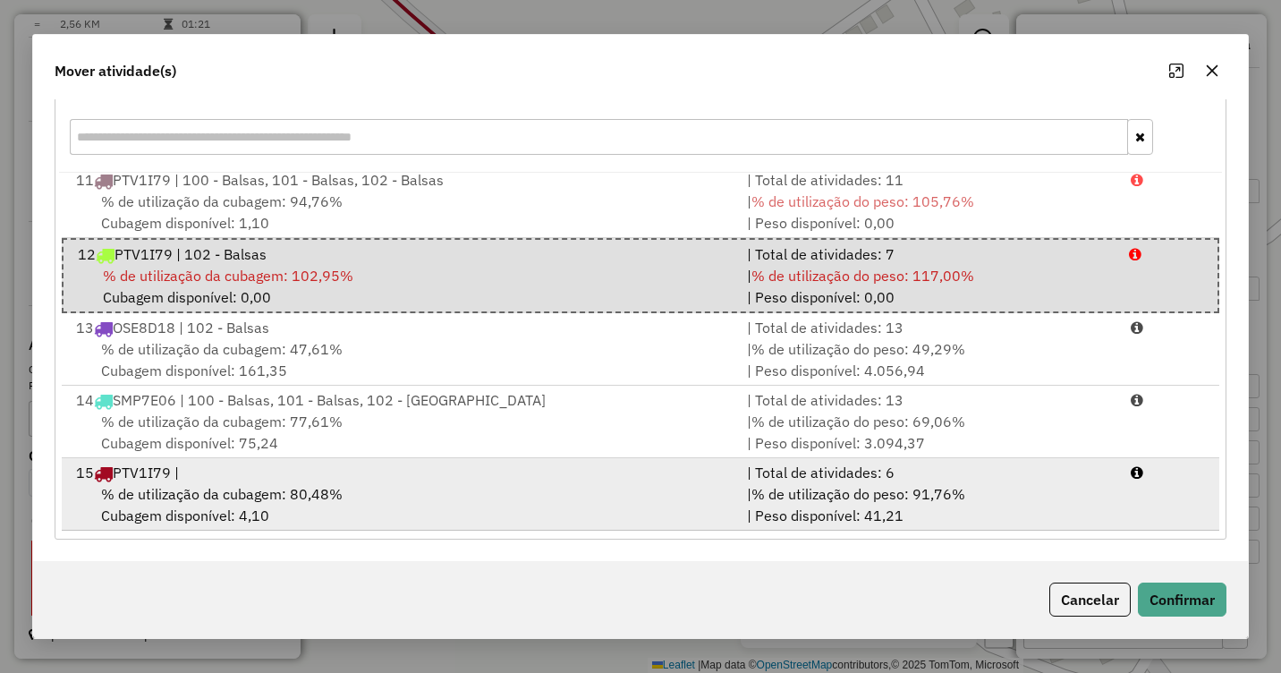
click at [726, 500] on div "% de utilização da cubagem: 80,48% Cubagem disponível: 4,10" at bounding box center [400, 504] width 671 height 43
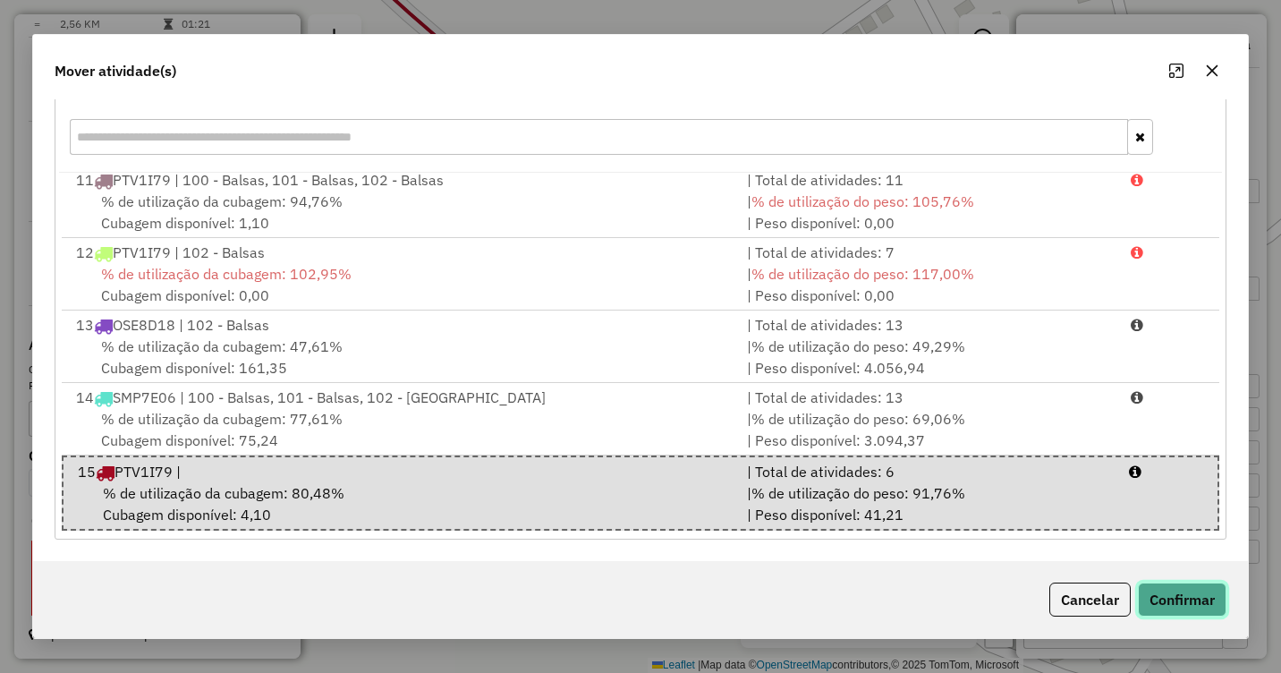
click at [1165, 593] on button "Confirmar" at bounding box center [1182, 599] width 89 height 34
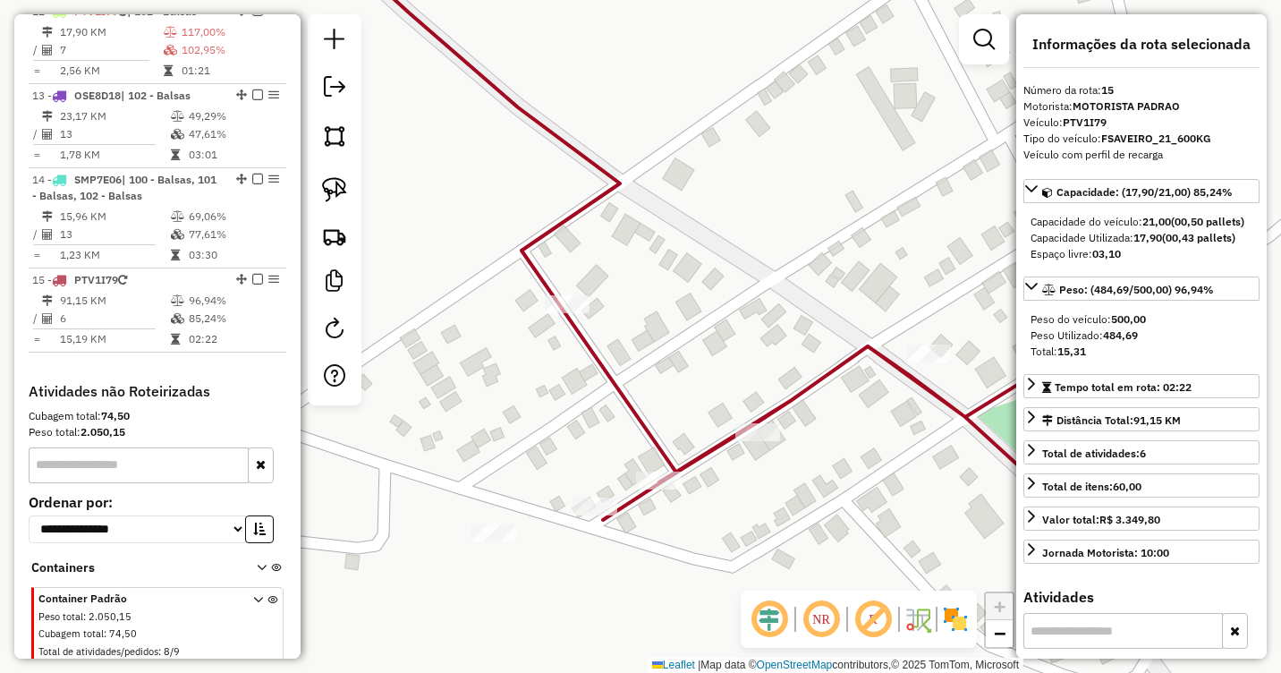
scroll to position [1710, 0]
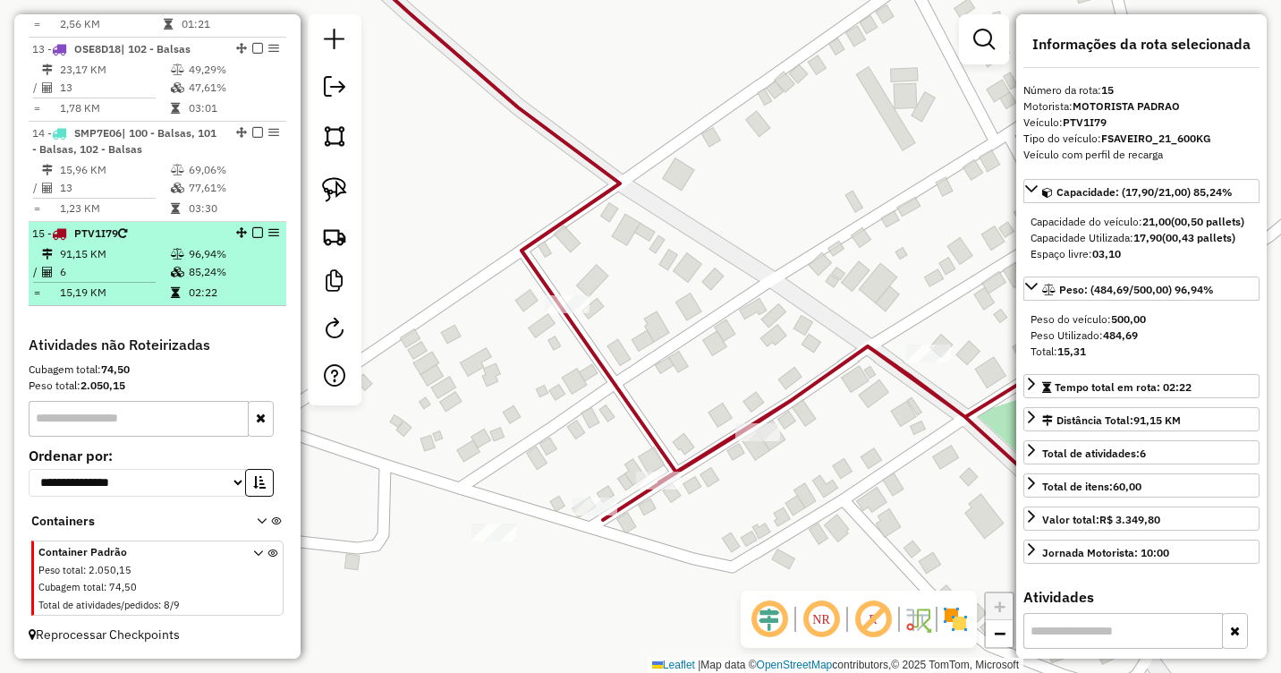
click at [170, 266] on td at bounding box center [179, 272] width 18 height 18
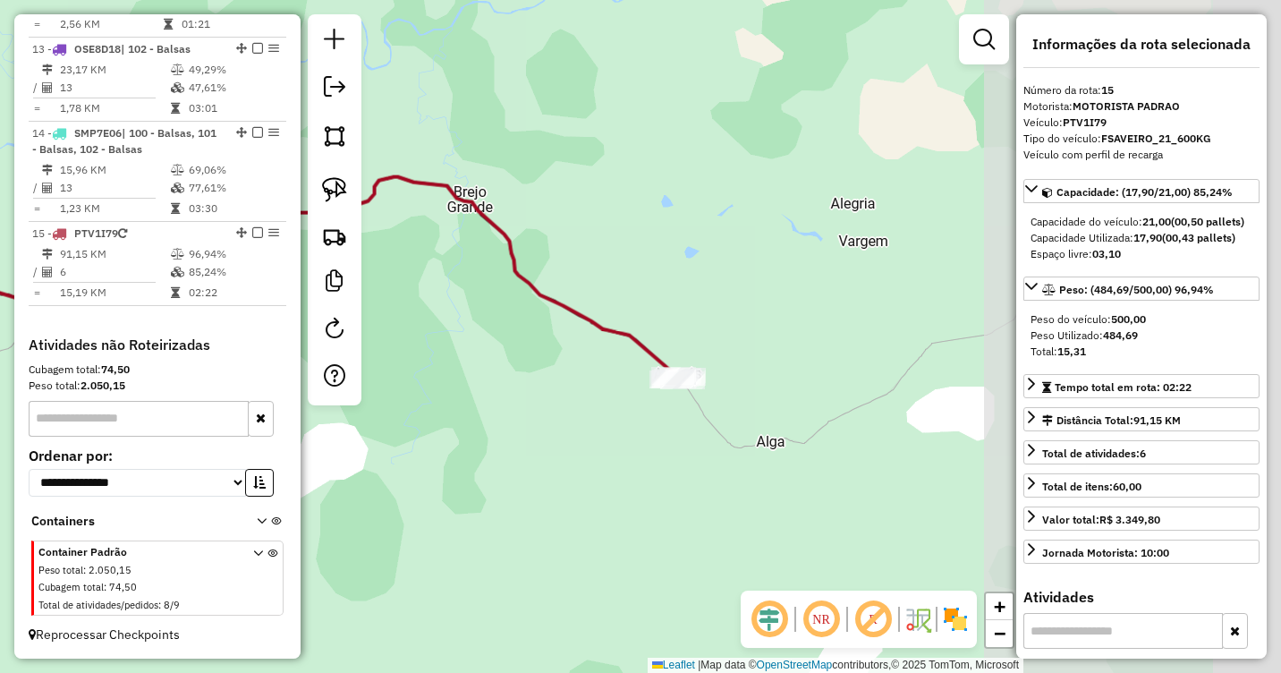
drag, startPoint x: 936, startPoint y: 381, endPoint x: 481, endPoint y: 325, distance: 457.9
click at [481, 323] on div "Janela de atendimento Grade de atendimento Capacidade Transportadoras Veículos …" at bounding box center [640, 336] width 1281 height 673
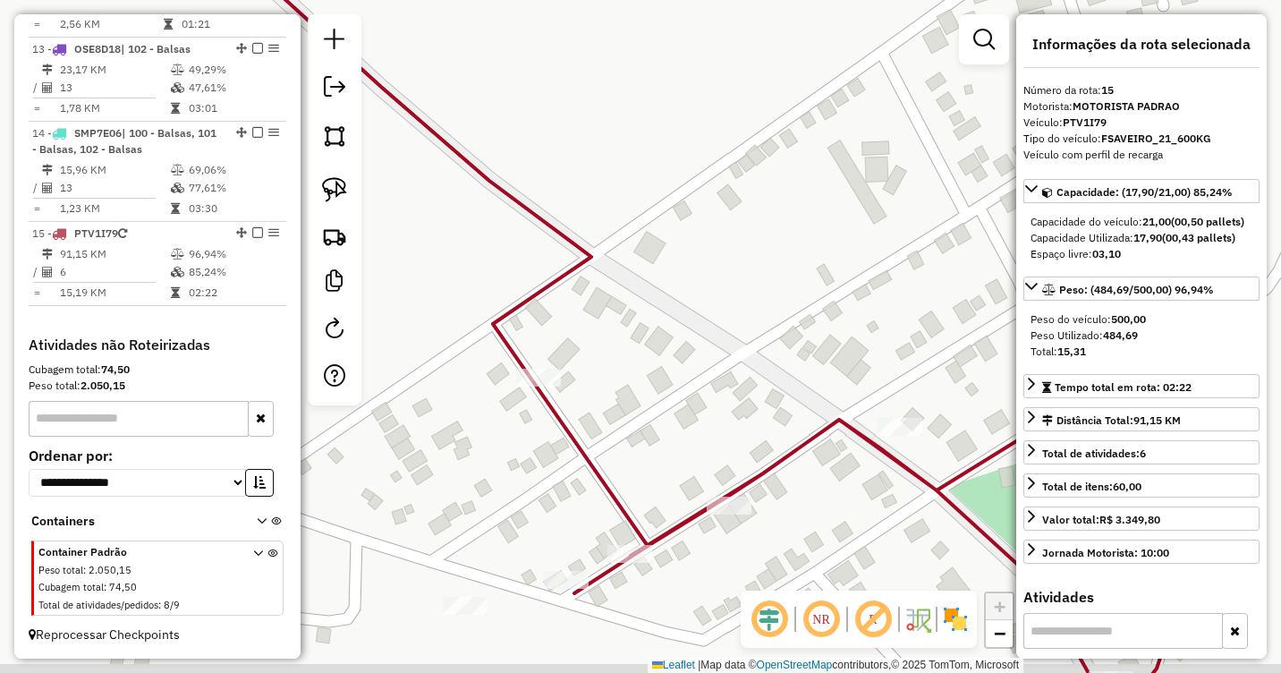
drag, startPoint x: 679, startPoint y: 433, endPoint x: 756, endPoint y: 331, distance: 127.7
click at [756, 332] on div "Janela de atendimento Grade de atendimento Capacidade Transportadoras Veículos …" at bounding box center [640, 336] width 1281 height 673
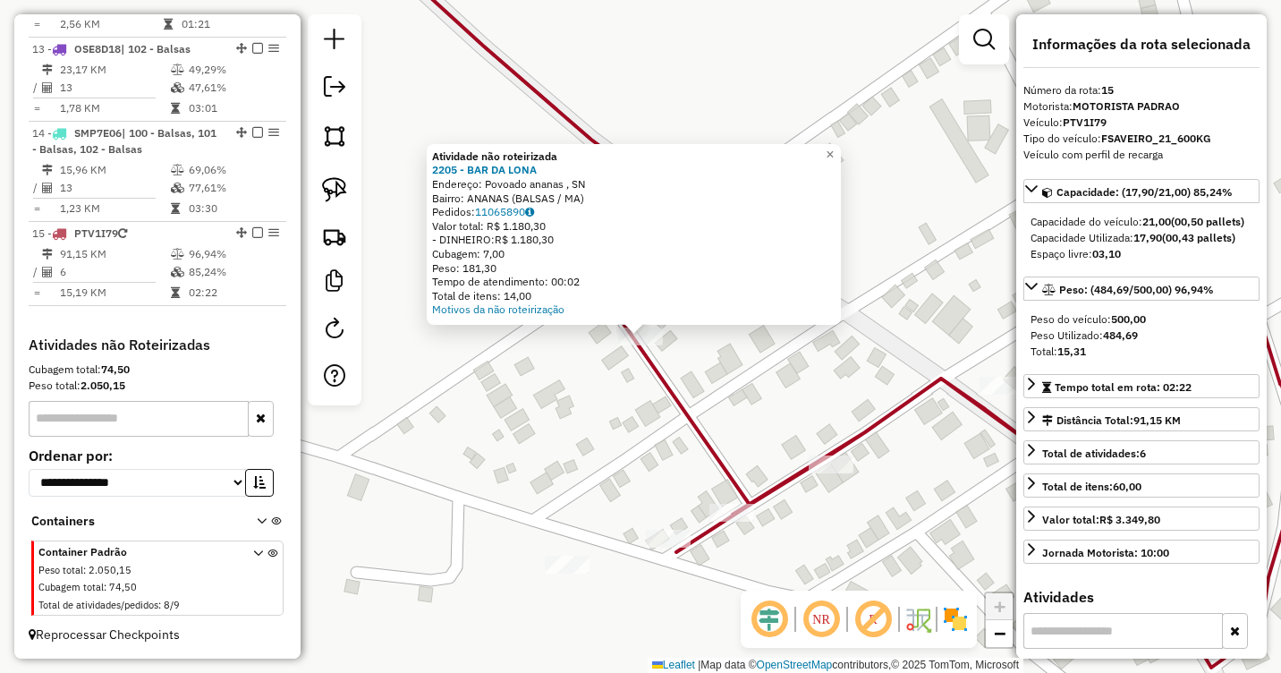
click at [613, 386] on div "Atividade não roteirizada 2205 - BAR DA LONA Endereço: Povoado ananas , SN Bair…" at bounding box center [640, 336] width 1281 height 673
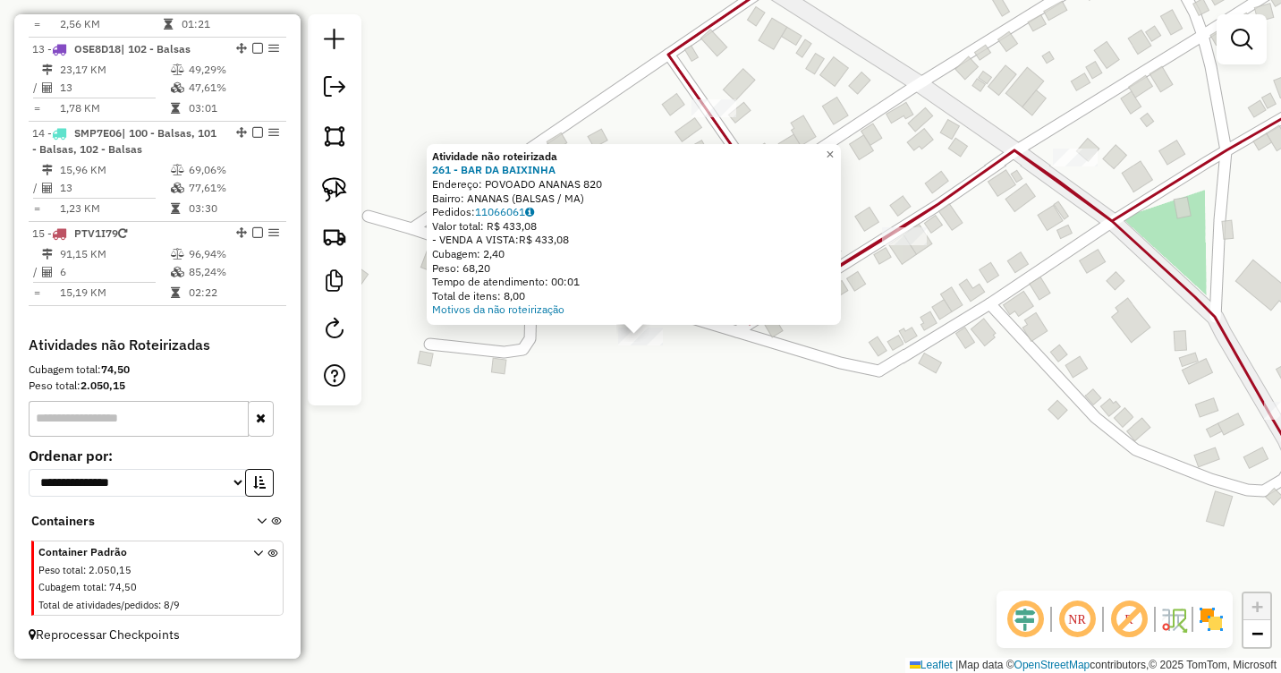
click at [591, 402] on div "Atividade não roteirizada 261 - BAR DA BAIXINHA Endereço: POVOADO ANANAS 820 Ba…" at bounding box center [640, 336] width 1281 height 673
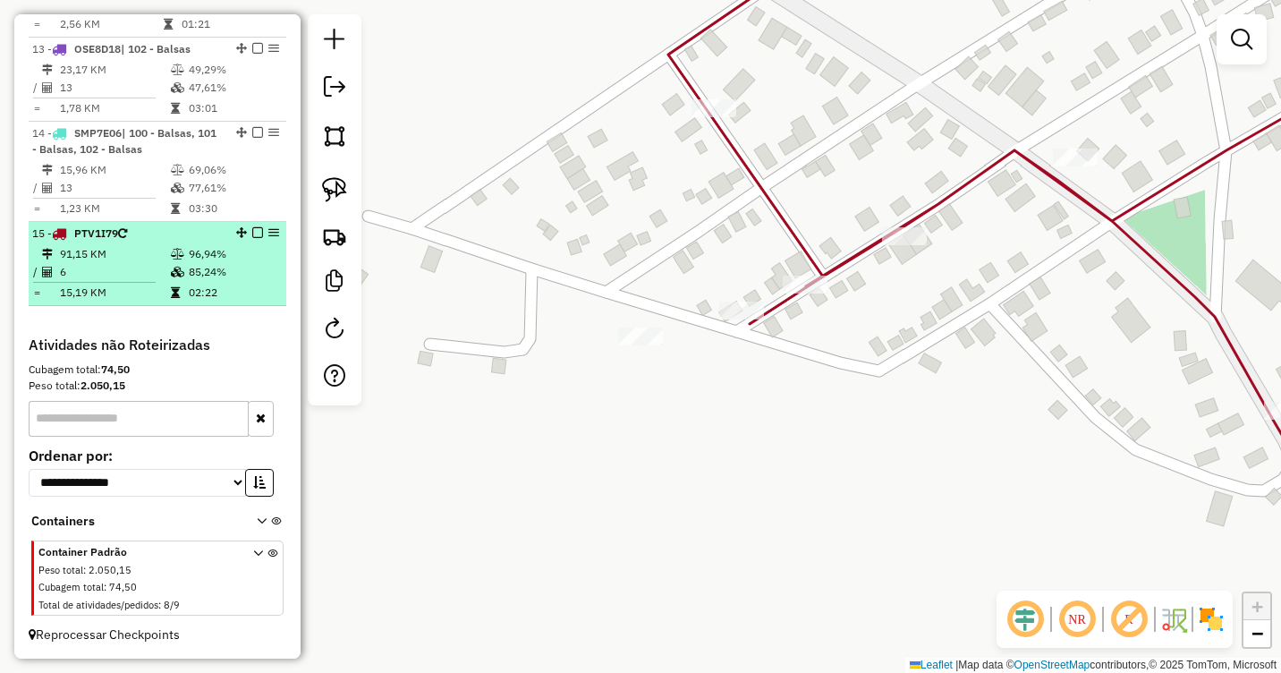
click at [188, 264] on td "85,24%" at bounding box center [233, 272] width 90 height 18
select select "**********"
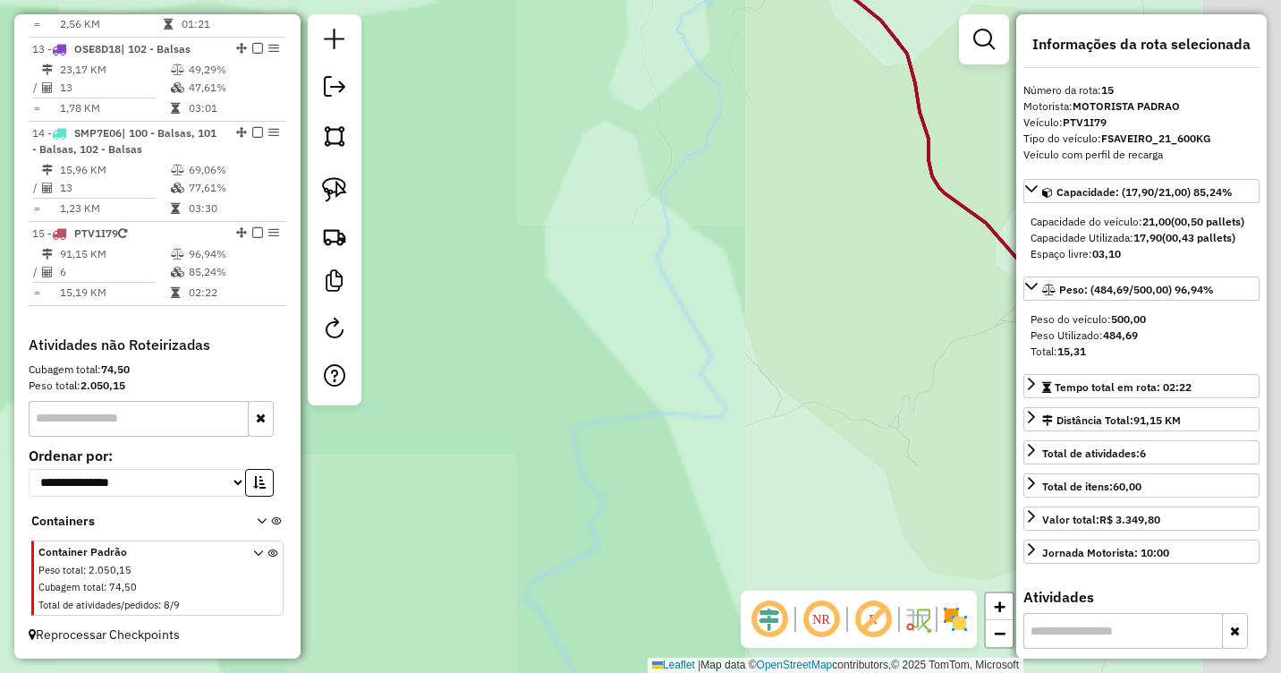
drag, startPoint x: 892, startPoint y: 459, endPoint x: 685, endPoint y: 457, distance: 206.6
click at [616, 529] on div "Janela de atendimento Grade de atendimento Capacidade Transportadoras Veículos …" at bounding box center [640, 336] width 1281 height 673
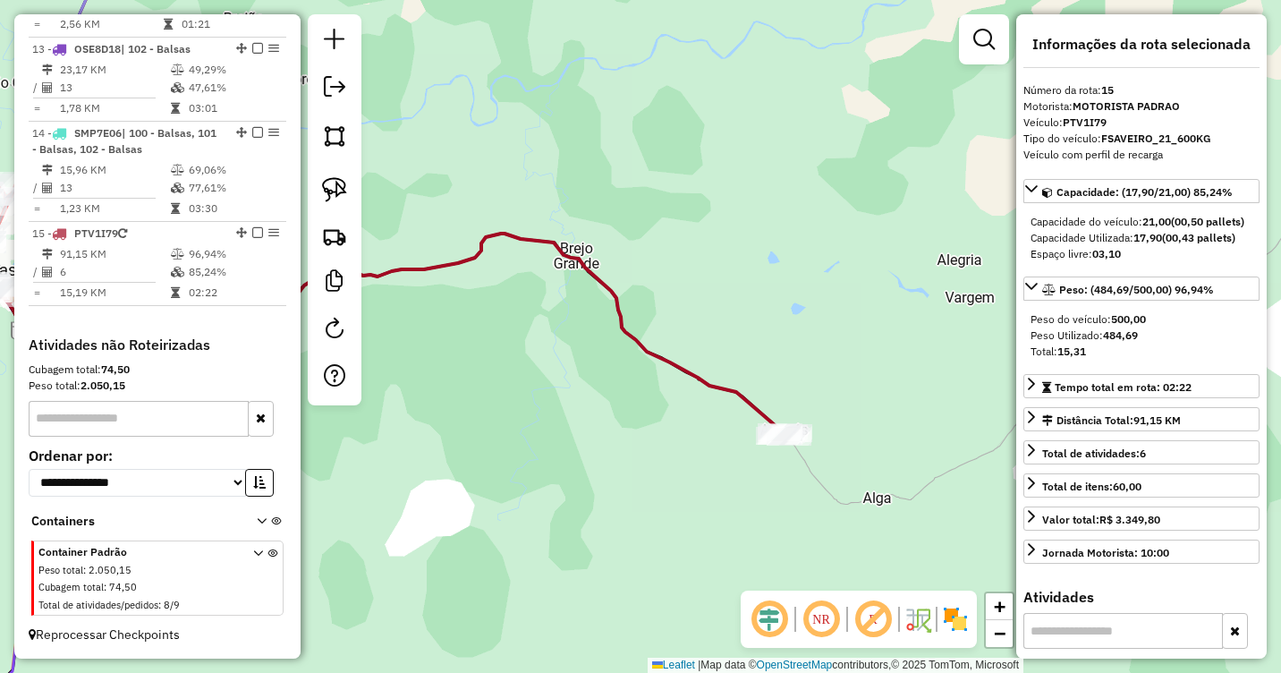
drag, startPoint x: 809, startPoint y: 482, endPoint x: 657, endPoint y: 447, distance: 156.0
click at [654, 454] on div "Janela de atendimento Grade de atendimento Capacidade Transportadoras Veículos …" at bounding box center [640, 336] width 1281 height 673
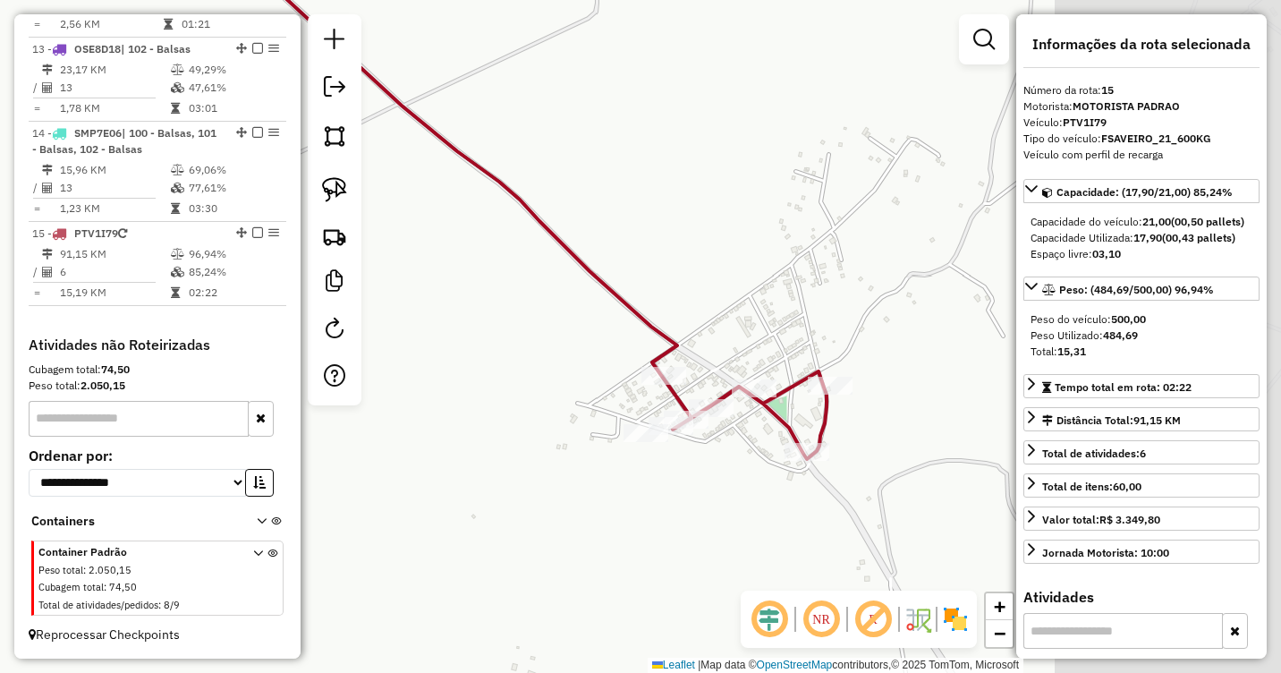
drag, startPoint x: 888, startPoint y: 475, endPoint x: 644, endPoint y: 501, distance: 245.6
click at [643, 505] on div "Janela de atendimento Grade de atendimento Capacidade Transportadoras Veículos …" at bounding box center [640, 336] width 1281 height 673
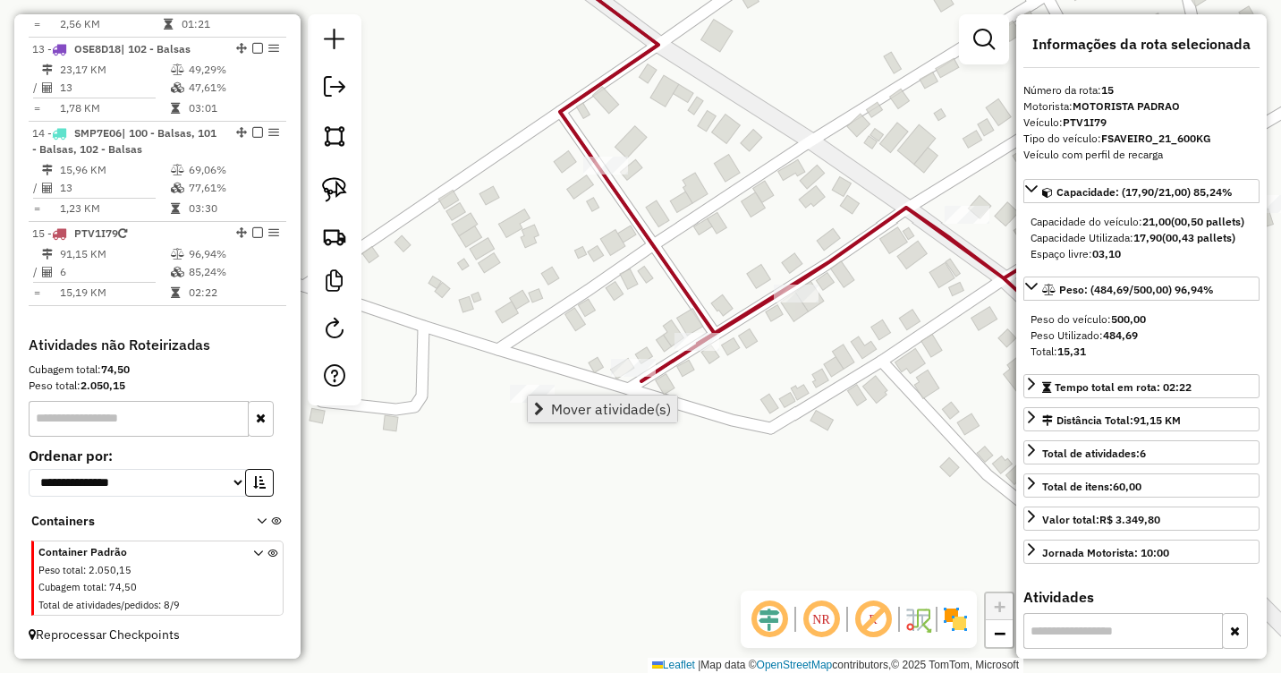
click at [568, 409] on span "Mover atividade(s)" at bounding box center [611, 409] width 120 height 14
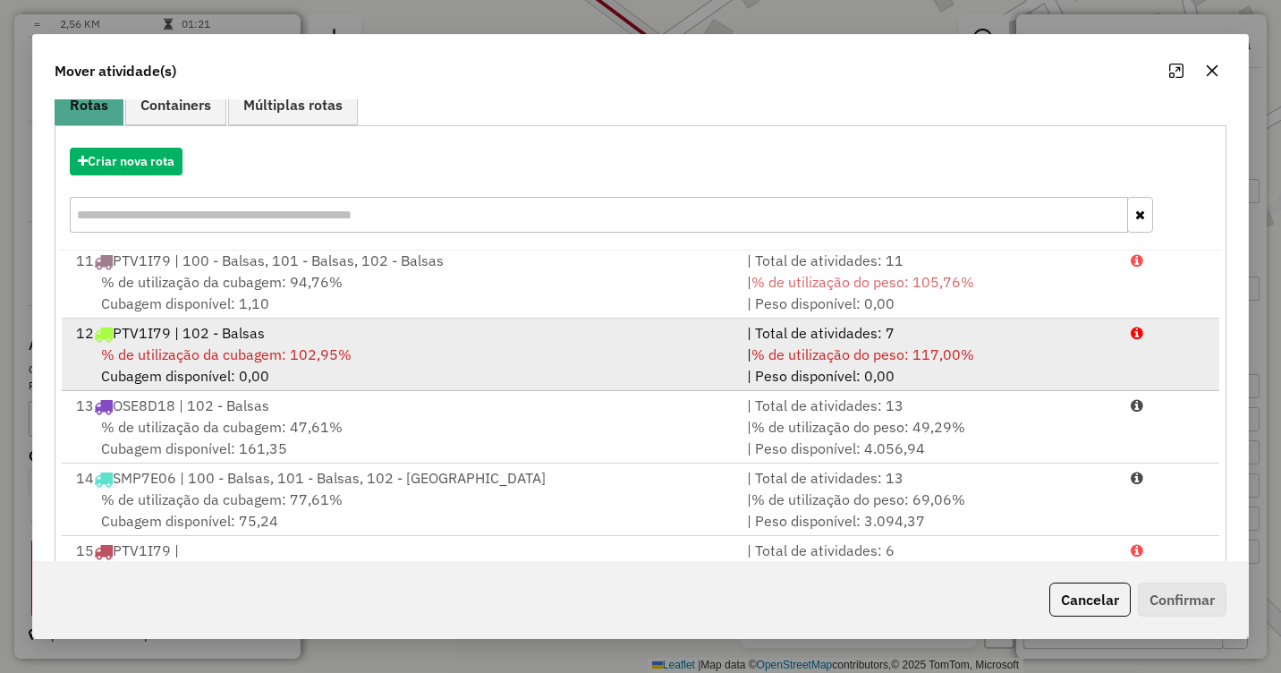
scroll to position [239, 0]
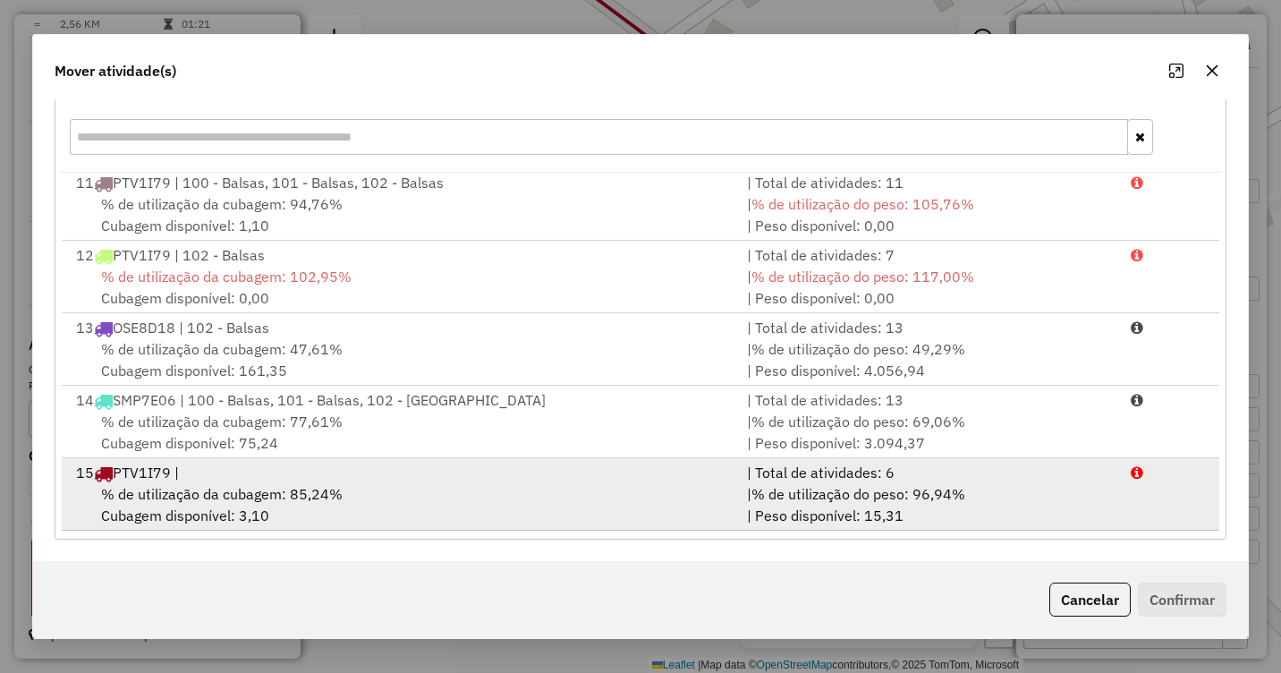
click at [444, 486] on div "% de utilização da cubagem: 85,24% Cubagem disponível: 3,10" at bounding box center [400, 504] width 671 height 43
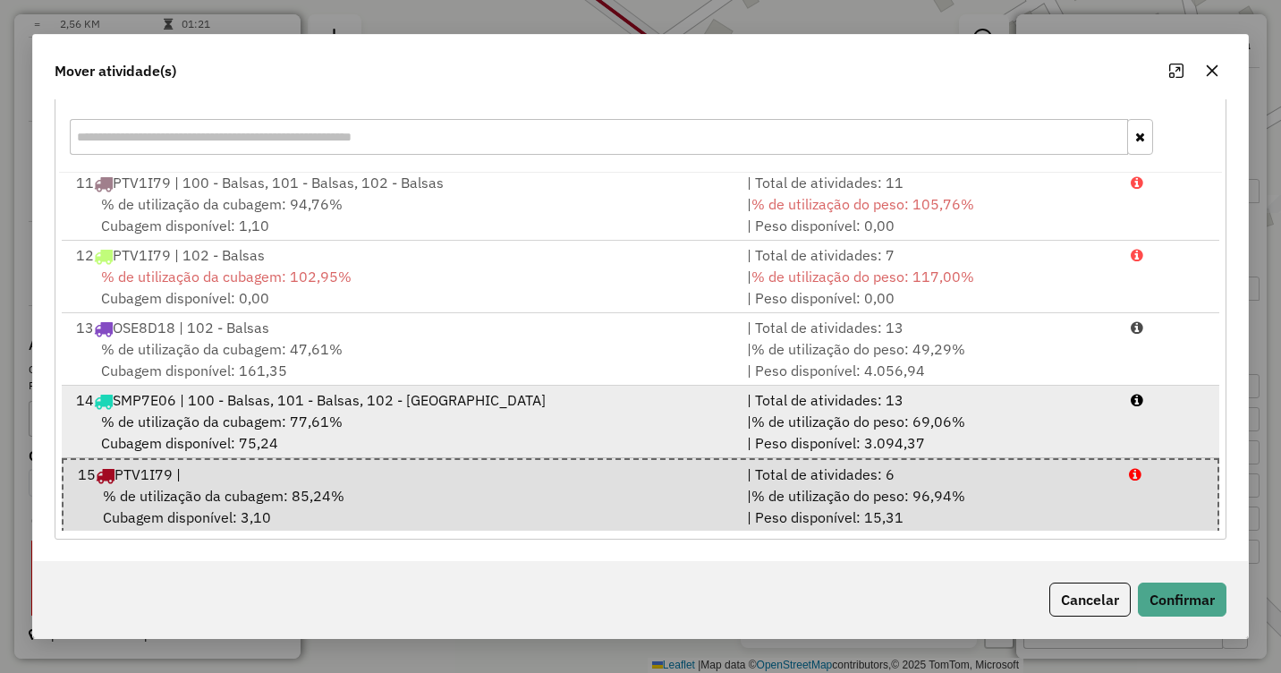
scroll to position [732, 0]
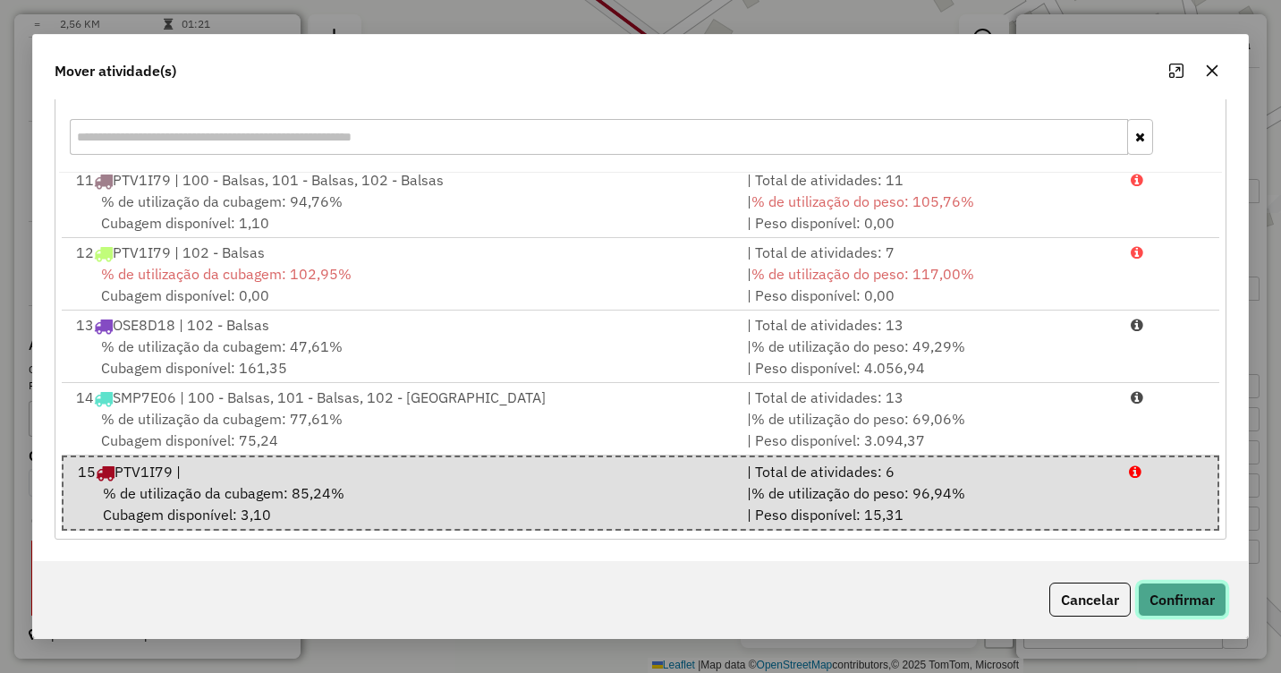
click at [1166, 594] on button "Confirmar" at bounding box center [1182, 599] width 89 height 34
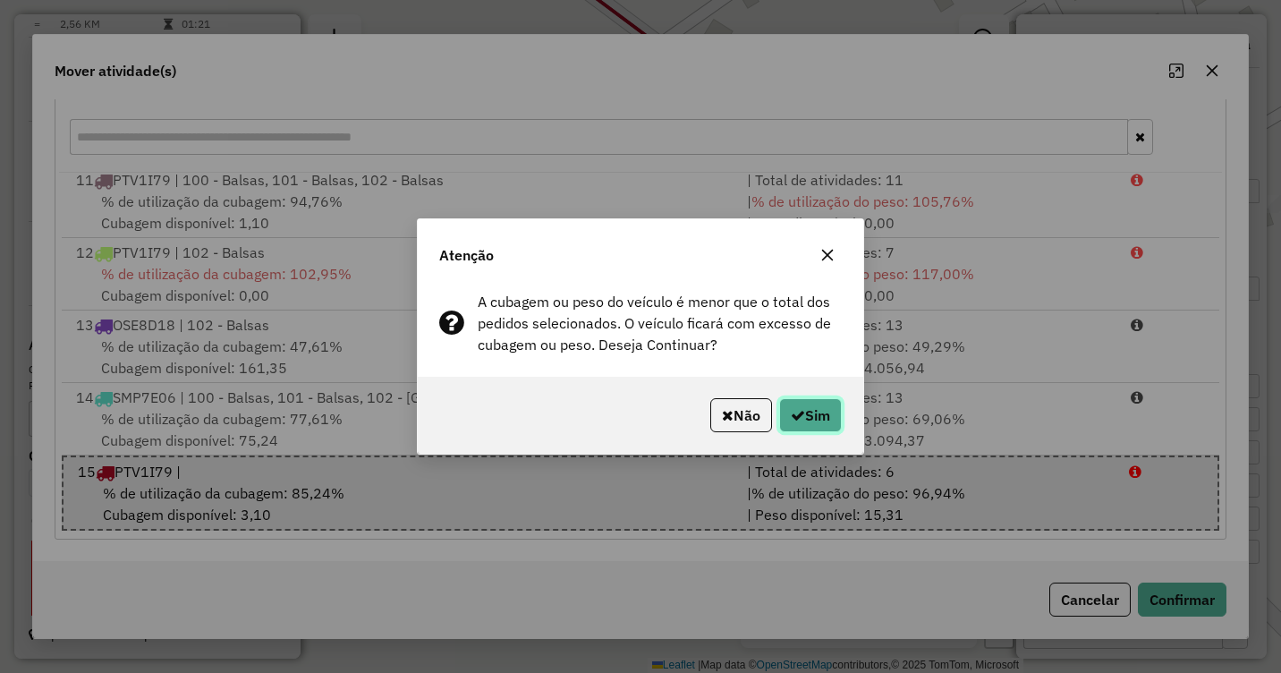
click at [806, 415] on button "Sim" at bounding box center [810, 415] width 63 height 34
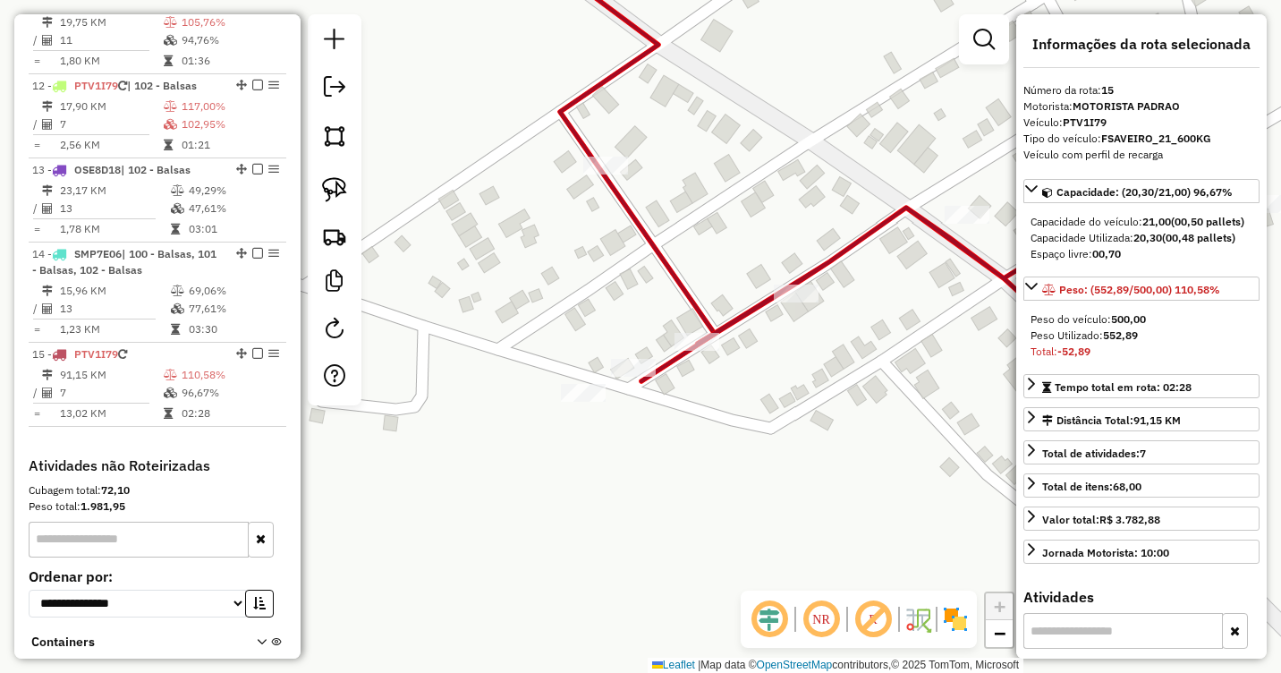
scroll to position [1710, 0]
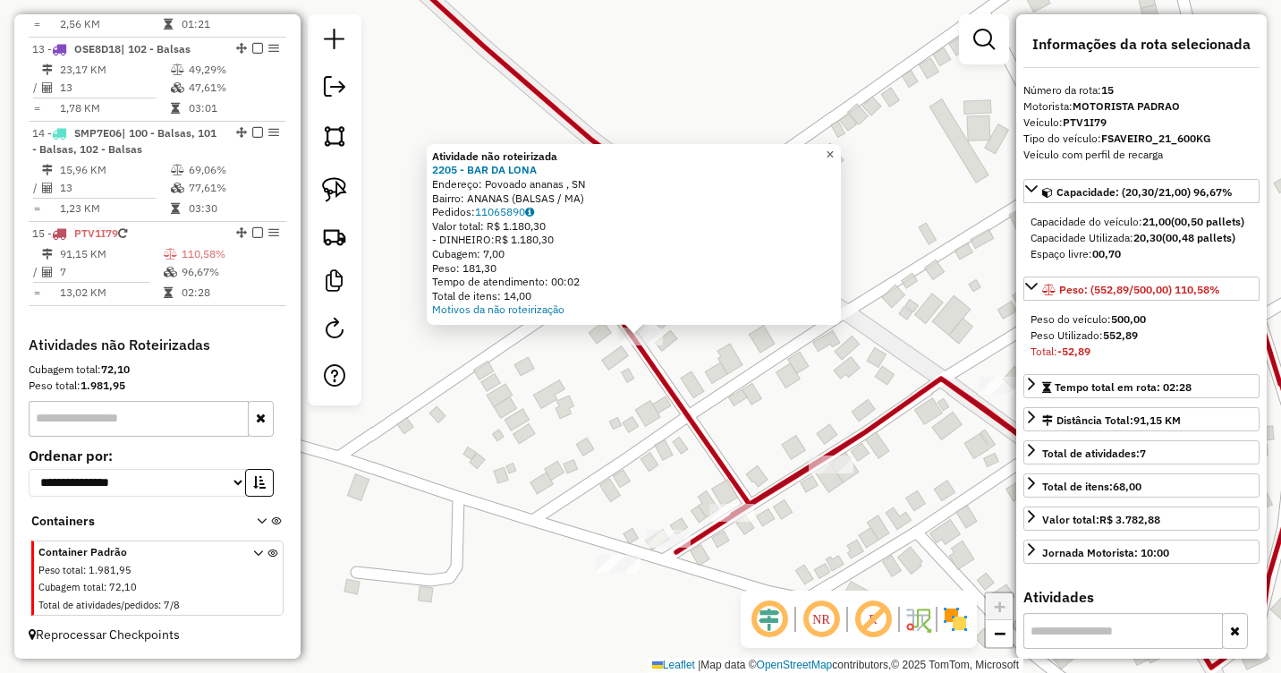
drag, startPoint x: 839, startPoint y: 150, endPoint x: 836, endPoint y: 163, distance: 12.8
click at [834, 150] on span "×" at bounding box center [830, 154] width 8 height 15
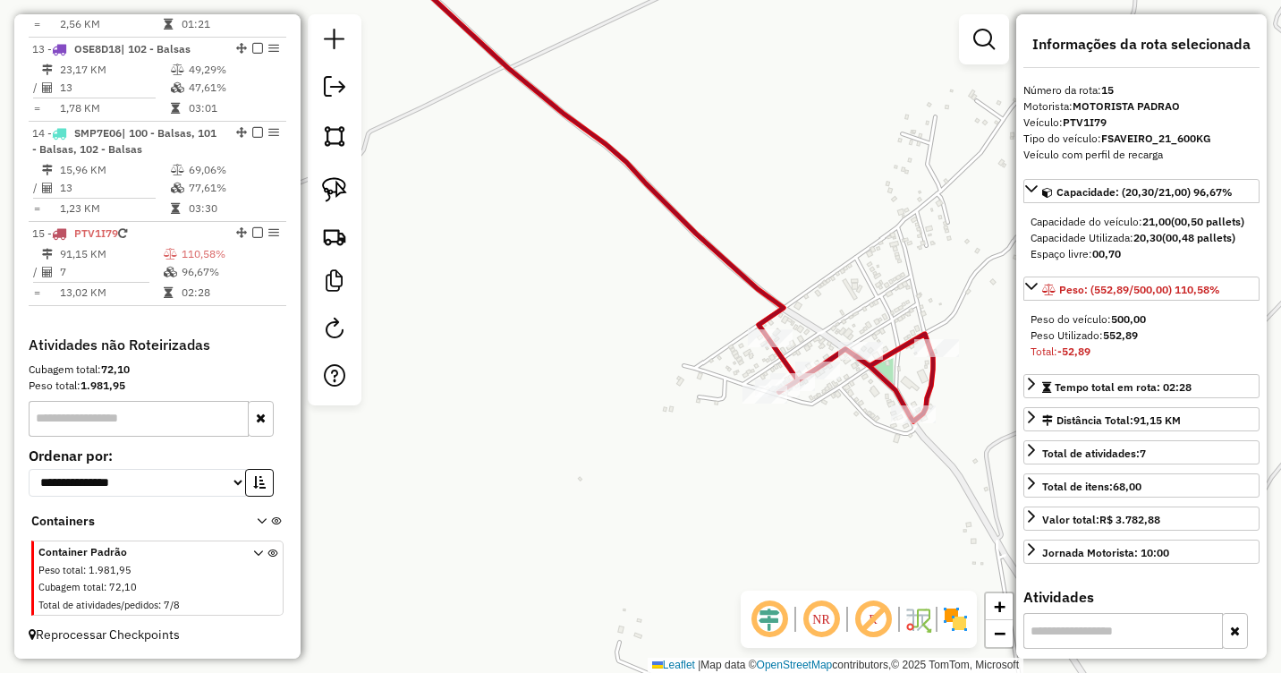
drag, startPoint x: 883, startPoint y: 473, endPoint x: 853, endPoint y: 352, distance: 124.3
click at [853, 353] on div "Janela de atendimento Grade de atendimento Capacidade Transportadoras Veículos …" at bounding box center [640, 336] width 1281 height 673
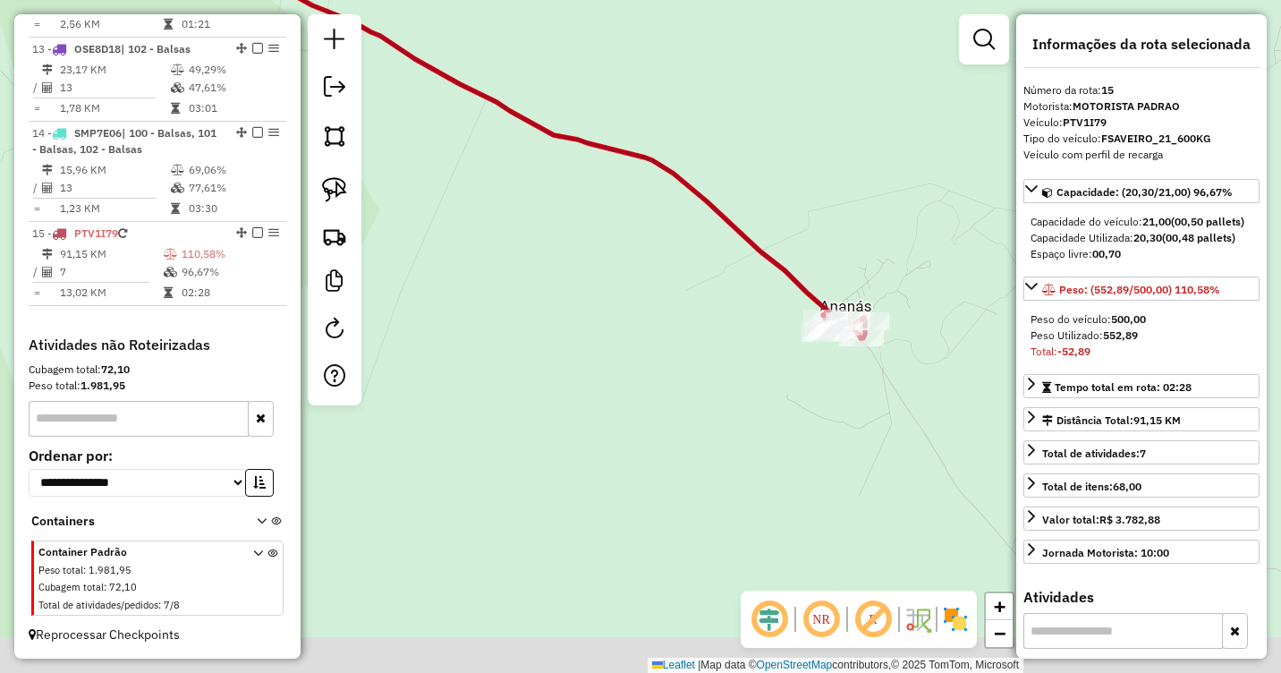
drag, startPoint x: 636, startPoint y: 313, endPoint x: 913, endPoint y: 360, distance: 281.2
click at [913, 360] on div "Janela de atendimento Grade de atendimento Capacidade Transportadoras Veículos …" at bounding box center [640, 336] width 1281 height 673
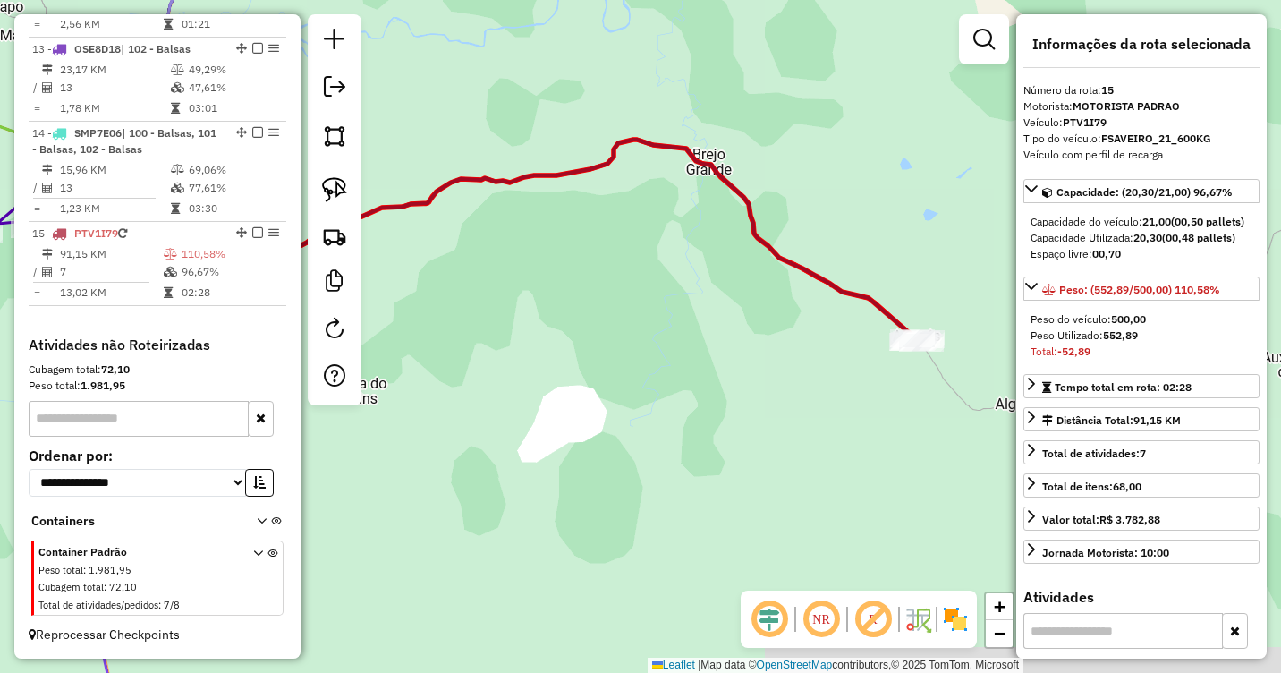
drag, startPoint x: 706, startPoint y: 314, endPoint x: 880, endPoint y: 324, distance: 174.7
click at [880, 324] on div "Janela de atendimento Grade de atendimento Capacidade Transportadoras Veículos …" at bounding box center [640, 336] width 1281 height 673
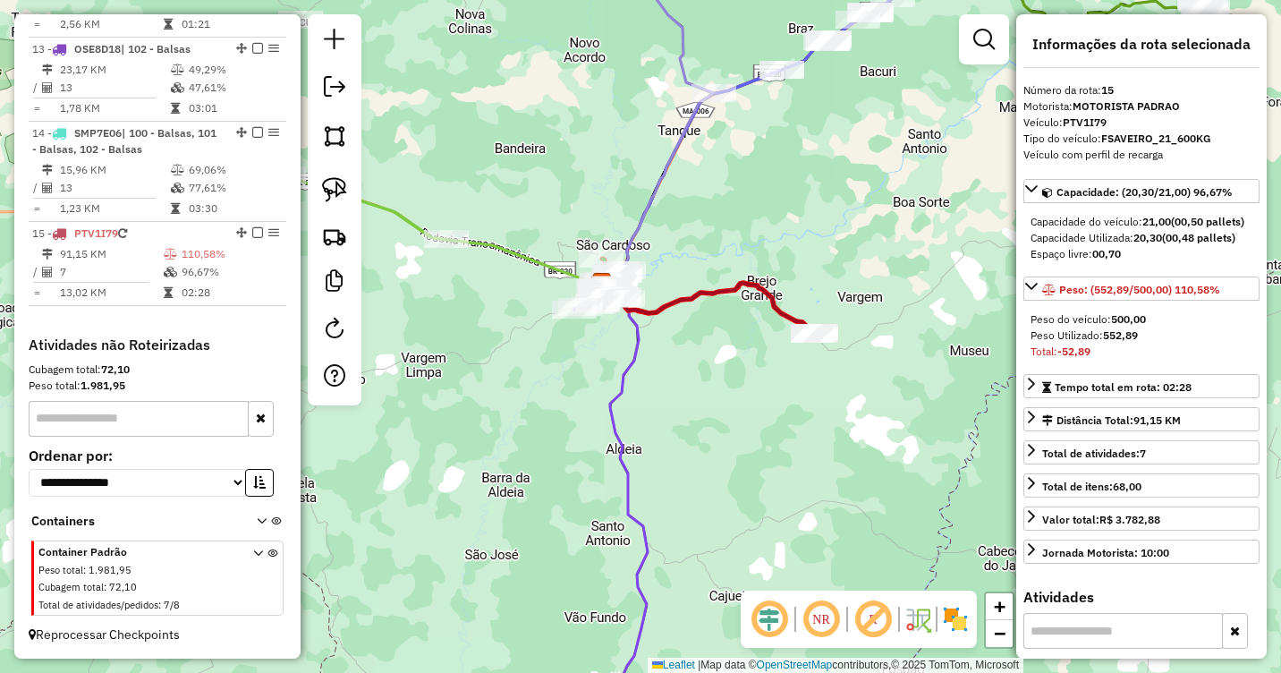
drag, startPoint x: 796, startPoint y: 381, endPoint x: 689, endPoint y: 538, distance: 190.5
click at [687, 548] on div "Janela de atendimento Grade de atendimento Capacidade Transportadoras Veículos …" at bounding box center [640, 336] width 1281 height 673
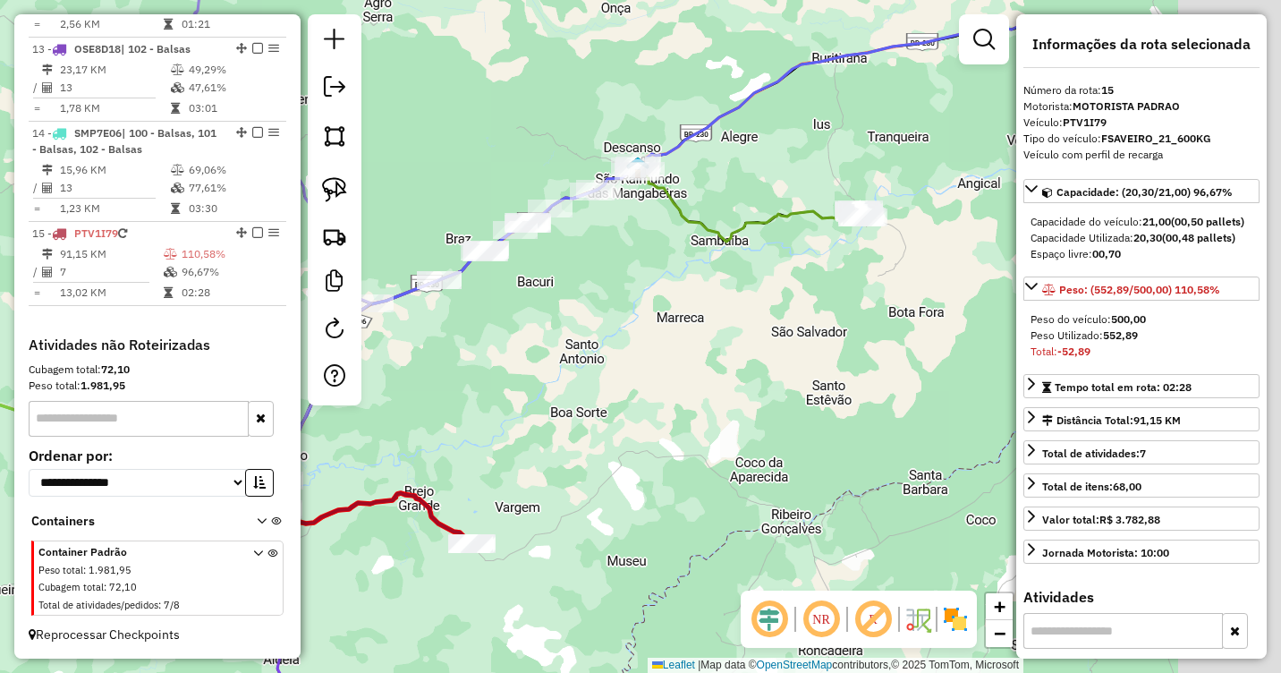
drag, startPoint x: 855, startPoint y: 246, endPoint x: 485, endPoint y: 325, distance: 378.6
click at [485, 325] on div "Janela de atendimento Grade de atendimento Capacidade Transportadoras Veículos …" at bounding box center [640, 336] width 1281 height 673
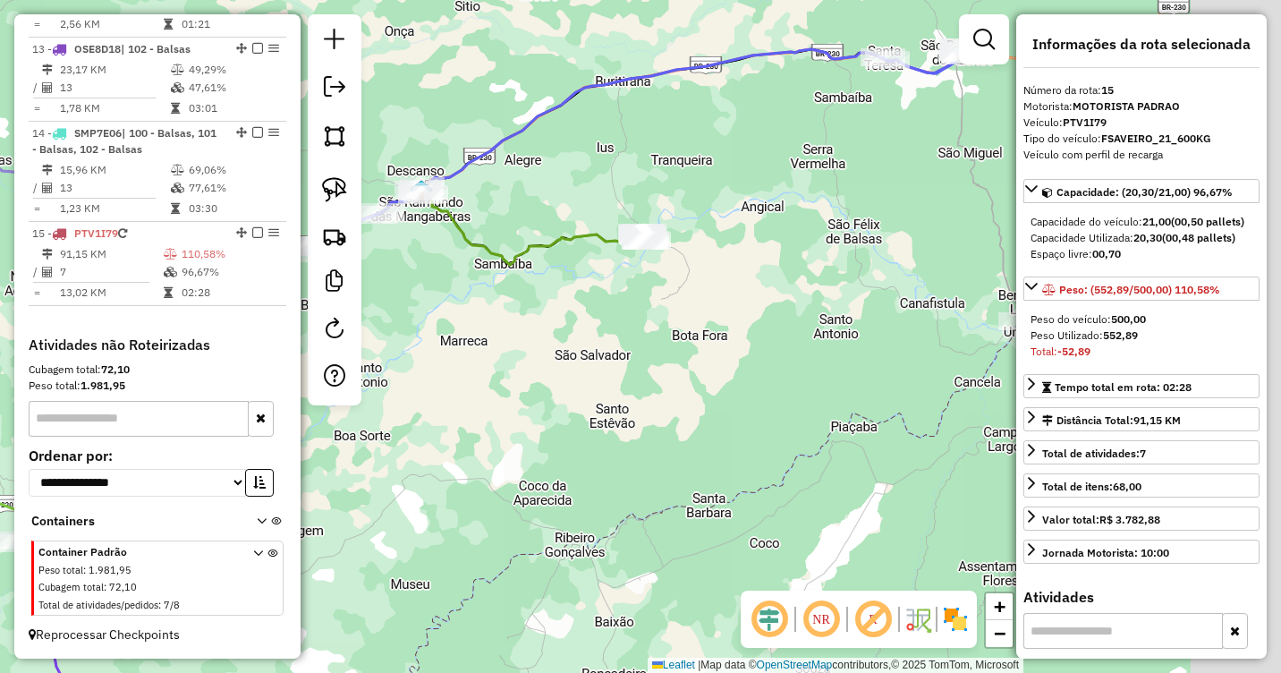
drag, startPoint x: 866, startPoint y: 373, endPoint x: 550, endPoint y: 403, distance: 317.1
click at [550, 403] on div "Janela de atendimento Grade de atendimento Capacidade Transportadoras Veículos …" at bounding box center [640, 336] width 1281 height 673
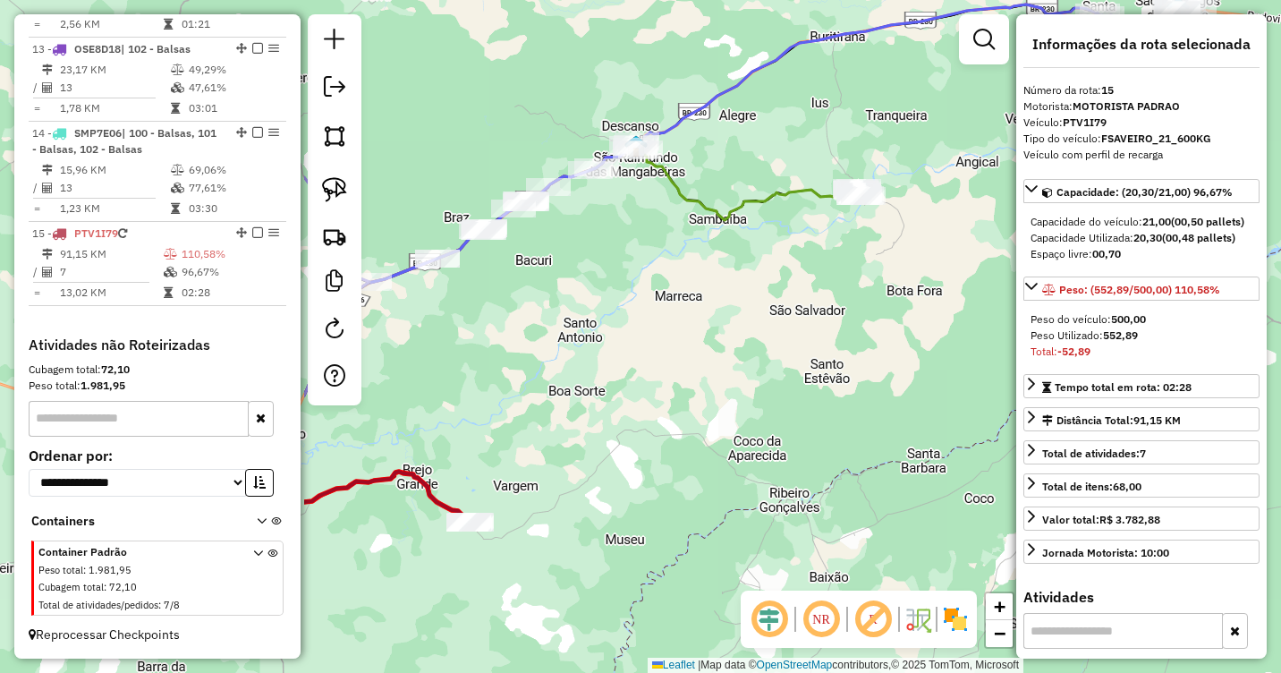
drag, startPoint x: 538, startPoint y: 410, endPoint x: 1048, endPoint y: 322, distance: 517.3
click at [1053, 325] on hb-router-mapa "Informações da Sessão 978261 - [DATE] Criação: [DATE] 19:34 Depósito: DILEMOS T…" at bounding box center [640, 336] width 1281 height 673
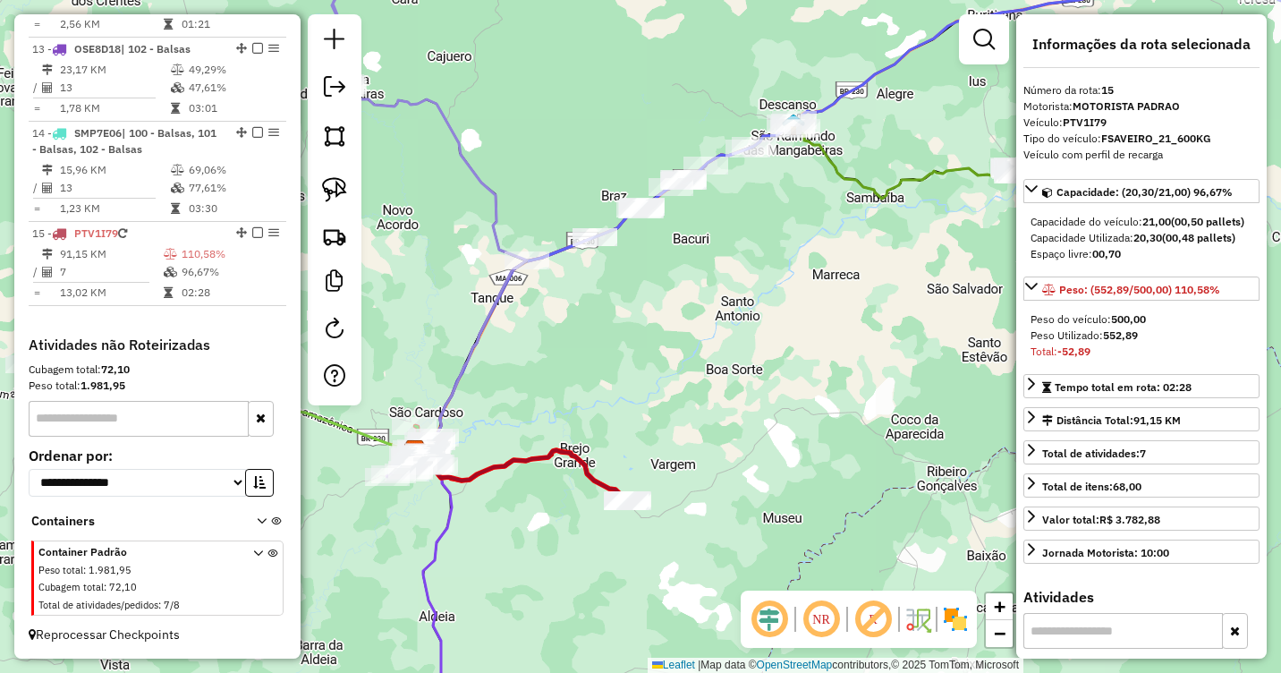
drag, startPoint x: 643, startPoint y: 355, endPoint x: 1088, endPoint y: 326, distance: 445.5
click at [1088, 326] on hb-router-mapa "Informações da Sessão 978261 - [DATE] Criação: [DATE] 19:34 Depósito: DILEMOS T…" at bounding box center [640, 336] width 1281 height 673
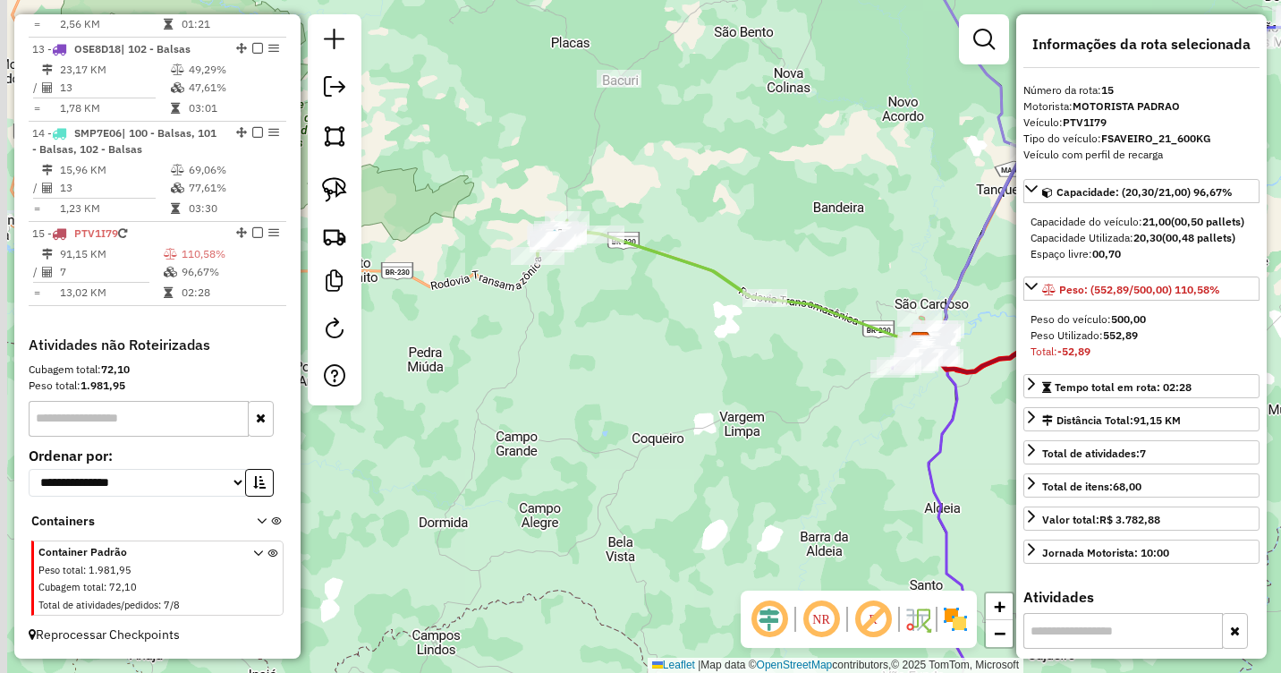
drag, startPoint x: 763, startPoint y: 221, endPoint x: 838, endPoint y: 138, distance: 112.1
click at [838, 138] on div "Janela de atendimento Grade de atendimento Capacidade Transportadoras Veículos …" at bounding box center [640, 336] width 1281 height 673
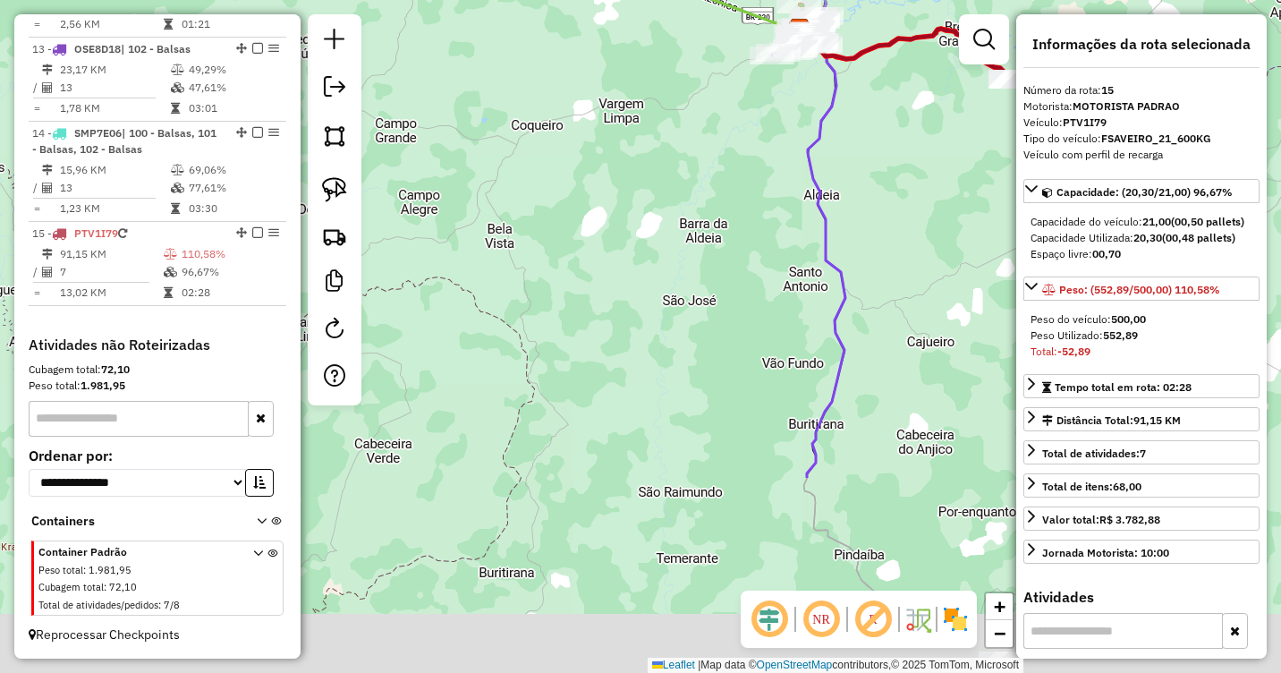
drag, startPoint x: 785, startPoint y: 472, endPoint x: 571, endPoint y: 155, distance: 383.3
click at [600, 181] on div "Janela de atendimento Grade de atendimento Capacidade Transportadoras Veículos …" at bounding box center [640, 336] width 1281 height 673
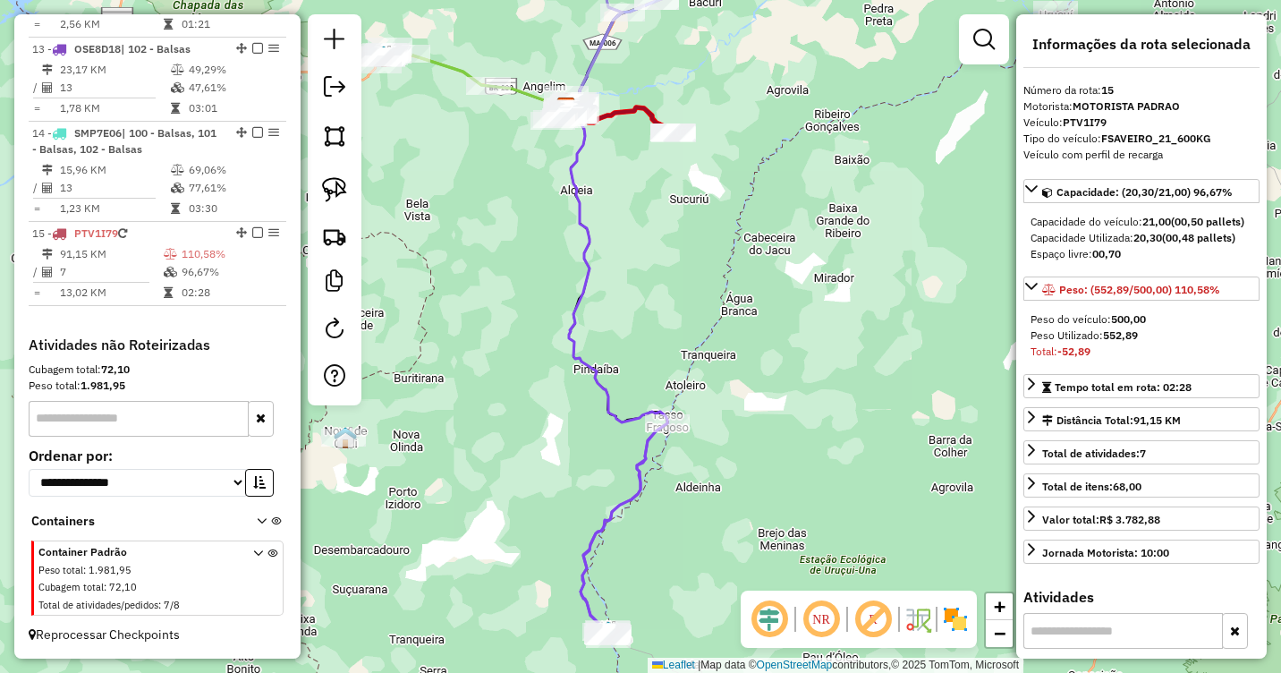
drag, startPoint x: 718, startPoint y: 245, endPoint x: 810, endPoint y: 416, distance: 194.1
click at [803, 416] on div "Janela de atendimento Grade de atendimento Capacidade Transportadoras Veículos …" at bounding box center [640, 336] width 1281 height 673
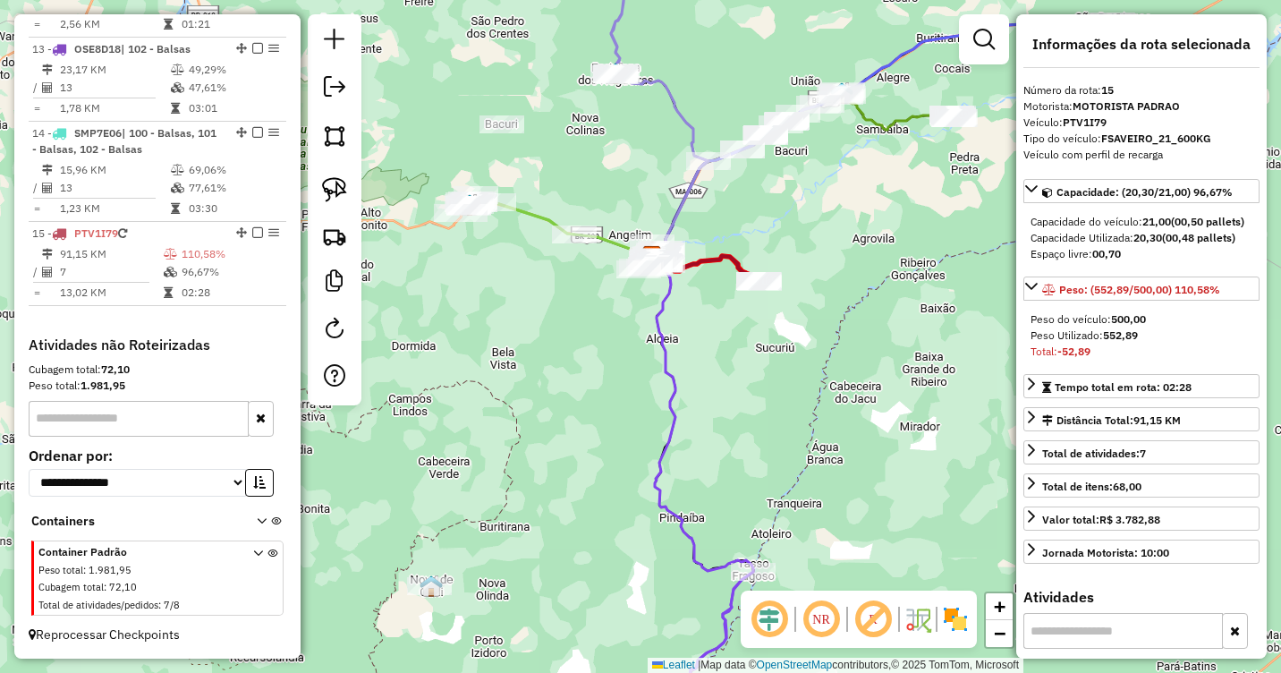
drag, startPoint x: 895, startPoint y: 249, endPoint x: 894, endPoint y: 226, distance: 22.4
click at [894, 226] on div "Janela de atendimento Grade de atendimento Capacidade Transportadoras Veículos …" at bounding box center [640, 336] width 1281 height 673
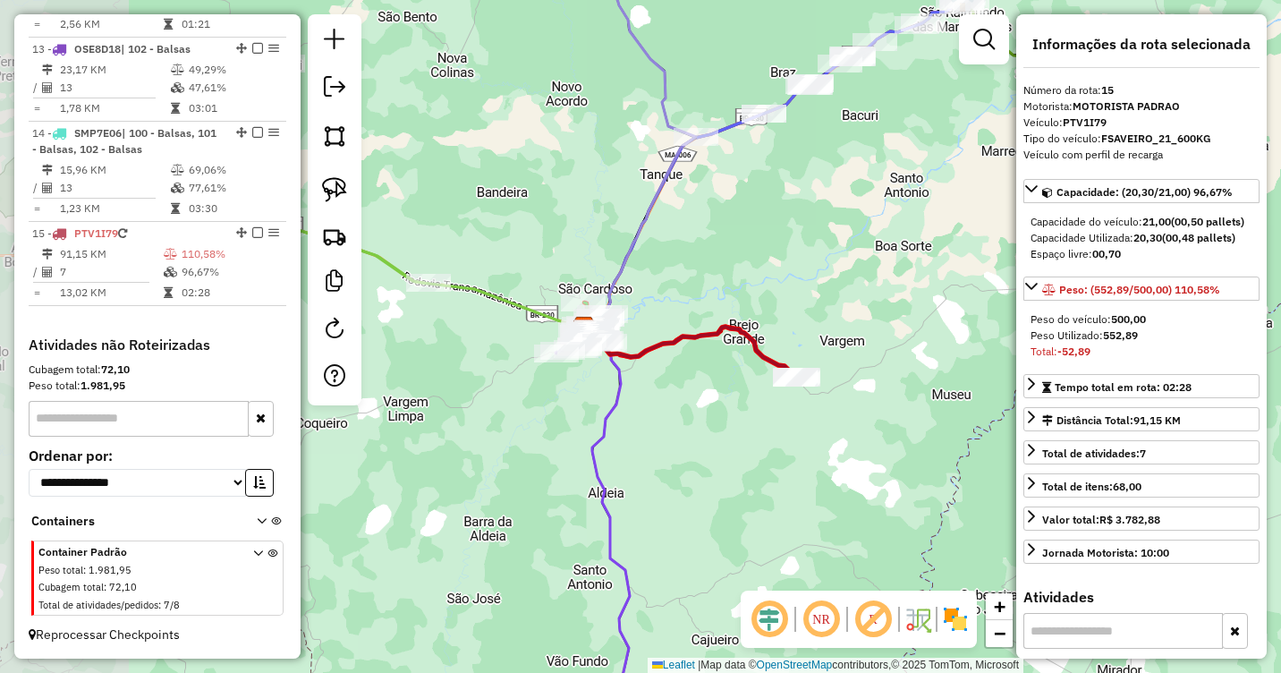
drag, startPoint x: 761, startPoint y: 216, endPoint x: 898, endPoint y: 269, distance: 146.7
click at [898, 269] on div "Janela de atendimento Grade de atendimento Capacidade Transportadoras Veículos …" at bounding box center [640, 336] width 1281 height 673
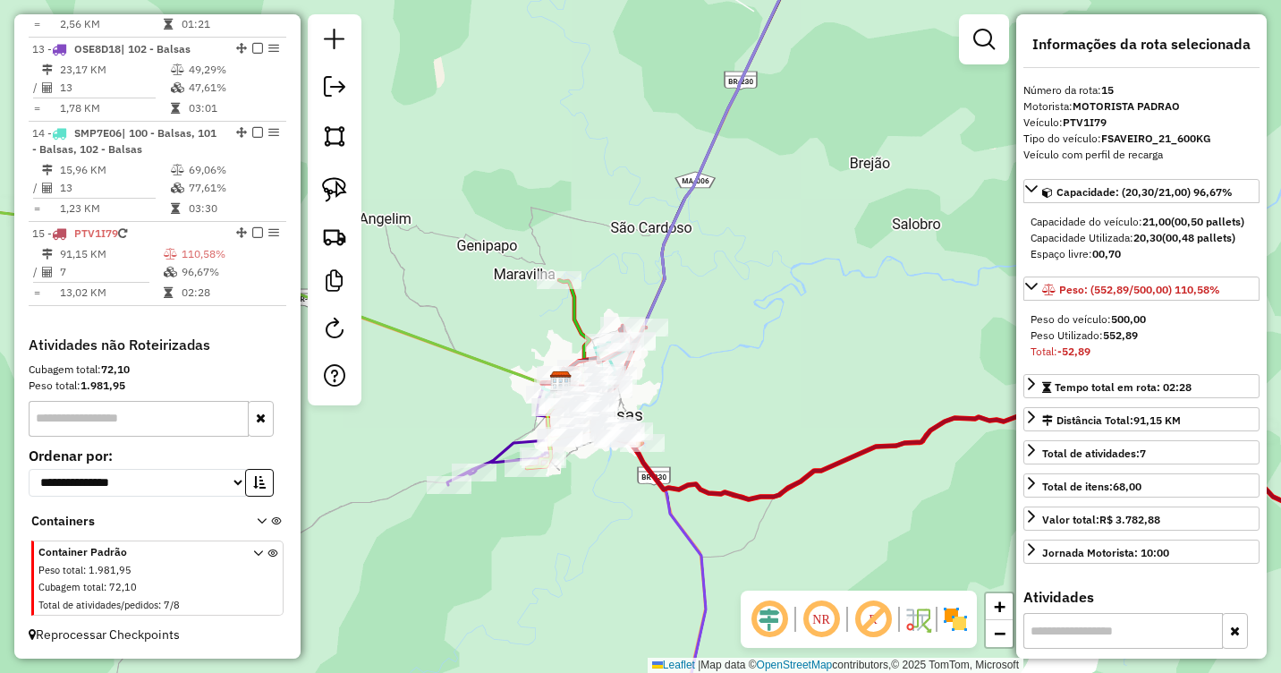
drag, startPoint x: 739, startPoint y: 335, endPoint x: 771, endPoint y: 287, distance: 57.3
click at [771, 288] on div "Janela de atendimento Grade de atendimento Capacidade Transportadoras Veículos …" at bounding box center [640, 336] width 1281 height 673
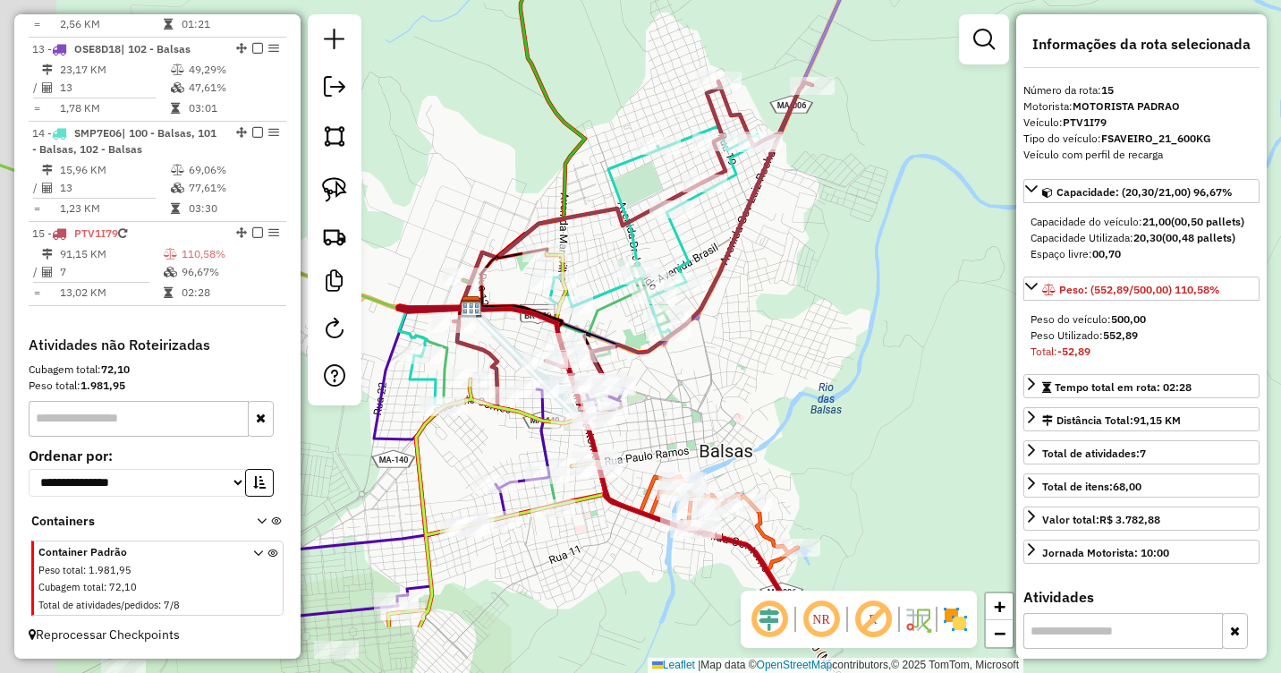
drag, startPoint x: 782, startPoint y: 343, endPoint x: 806, endPoint y: 227, distance: 118.8
click at [867, 212] on div "Janela de atendimento Grade de atendimento Capacidade Transportadoras Veículos …" at bounding box center [640, 336] width 1281 height 673
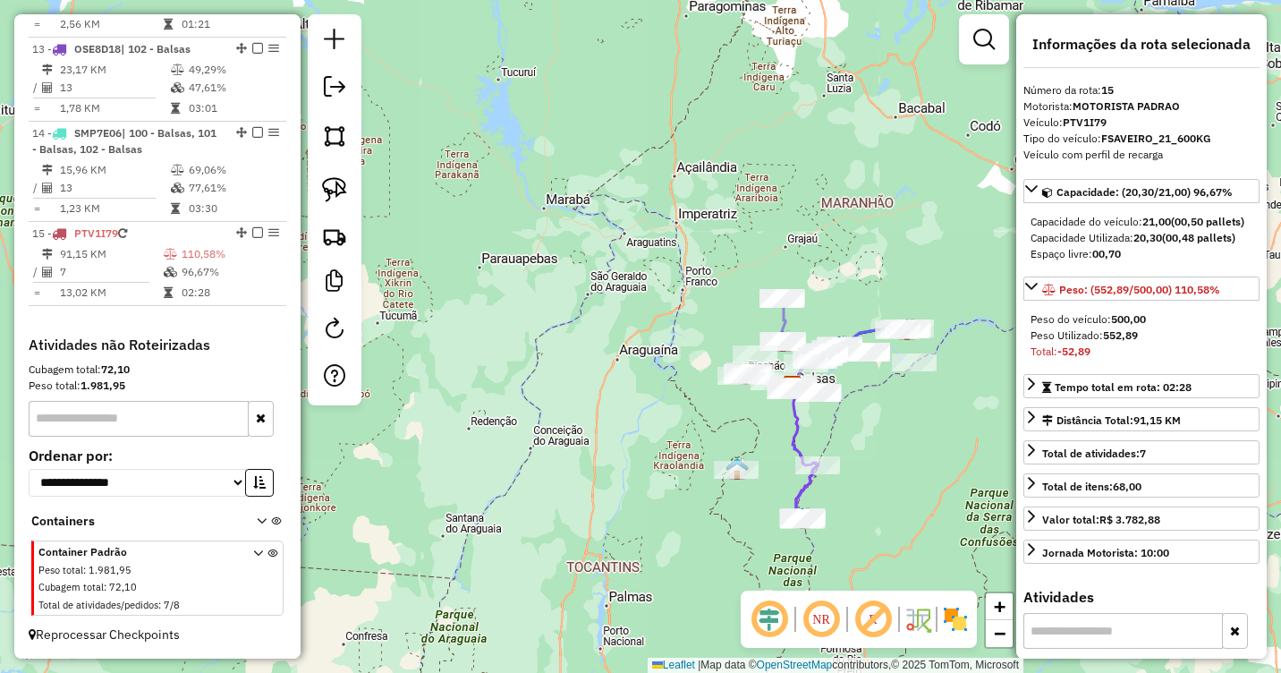
drag, startPoint x: 886, startPoint y: 452, endPoint x: 809, endPoint y: 394, distance: 95.9
click at [812, 396] on div "Janela de atendimento Grade de atendimento Capacidade Transportadoras Veículos …" at bounding box center [640, 336] width 1281 height 673
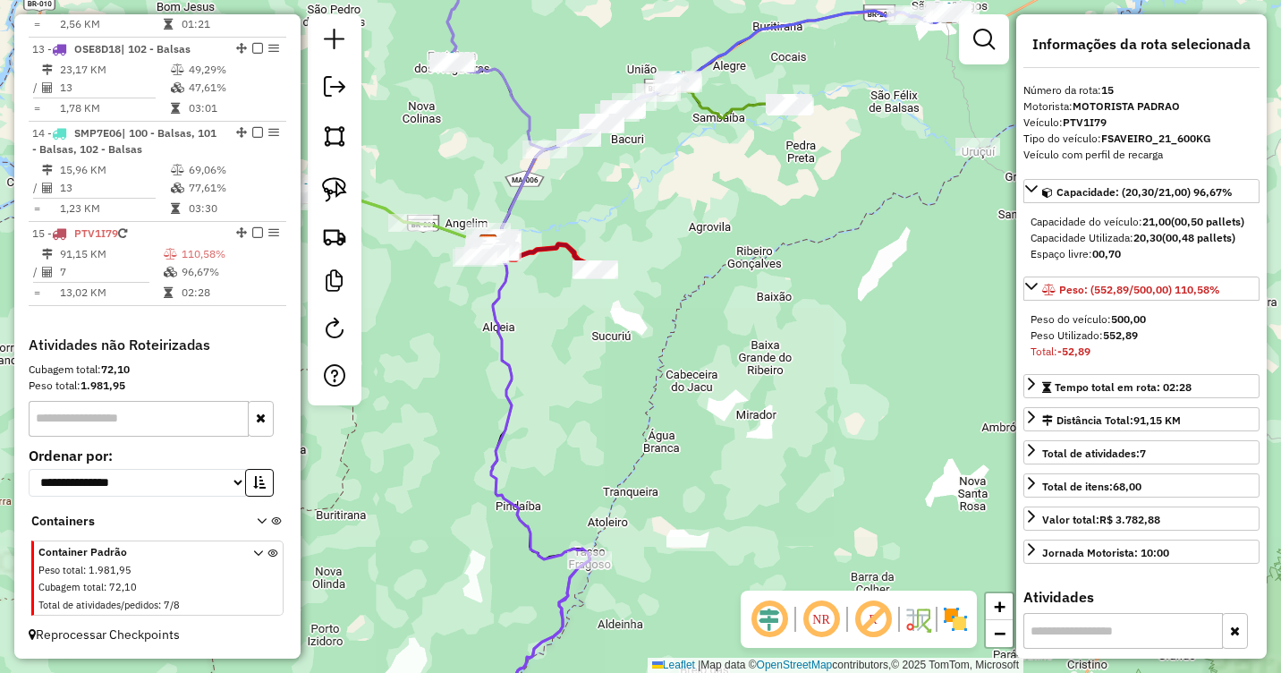
drag, startPoint x: 714, startPoint y: 267, endPoint x: 841, endPoint y: 417, distance: 196.1
click at [841, 417] on div "Janela de atendimento Grade de atendimento Capacidade Transportadoras Veículos …" at bounding box center [640, 336] width 1281 height 673
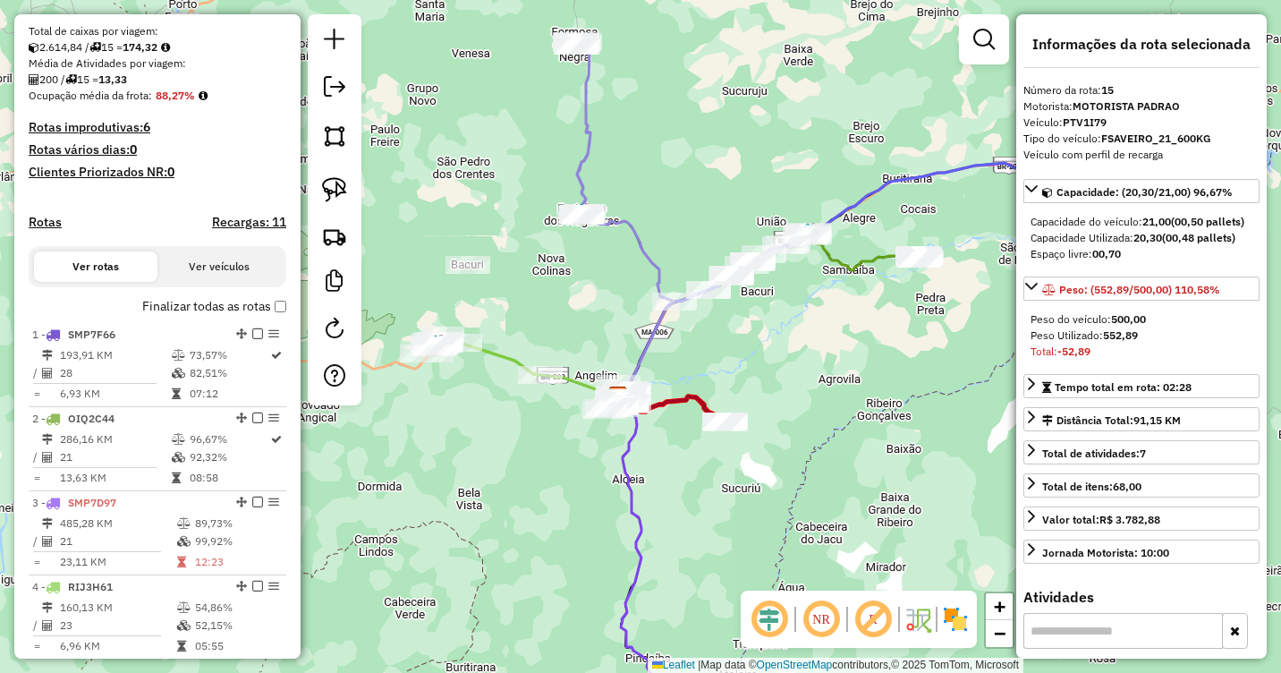
scroll to position [0, 0]
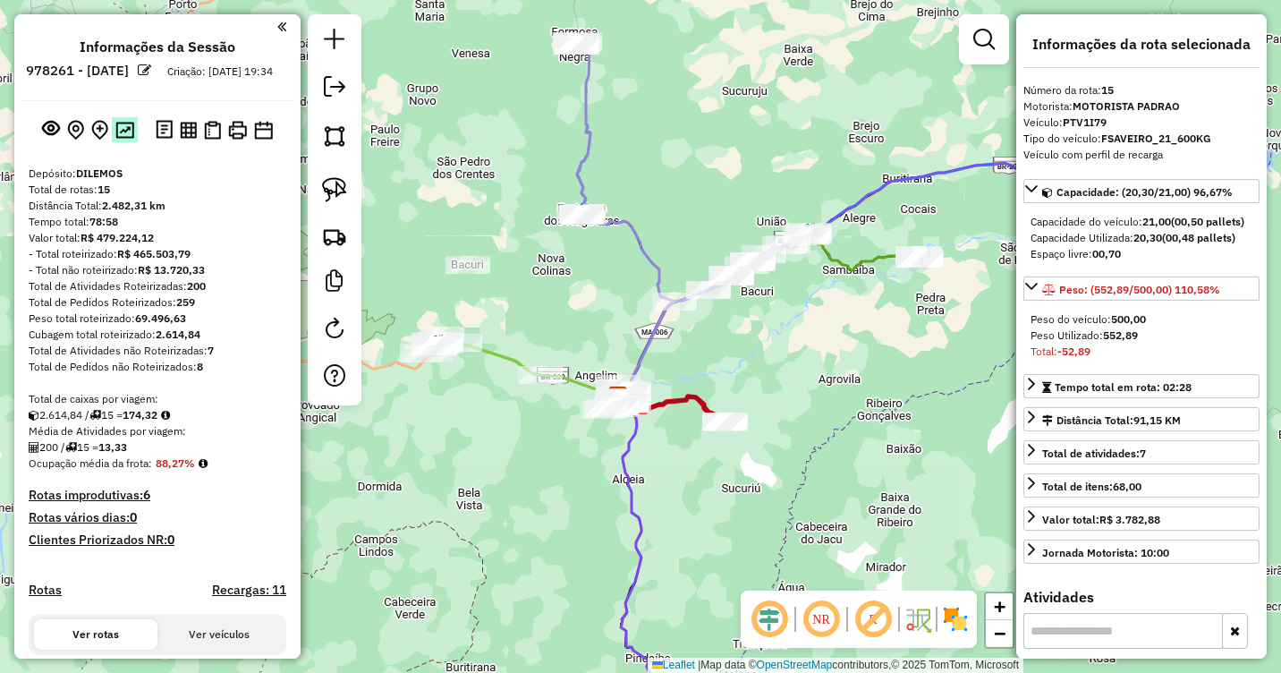
click at [122, 139] on img at bounding box center [124, 130] width 19 height 17
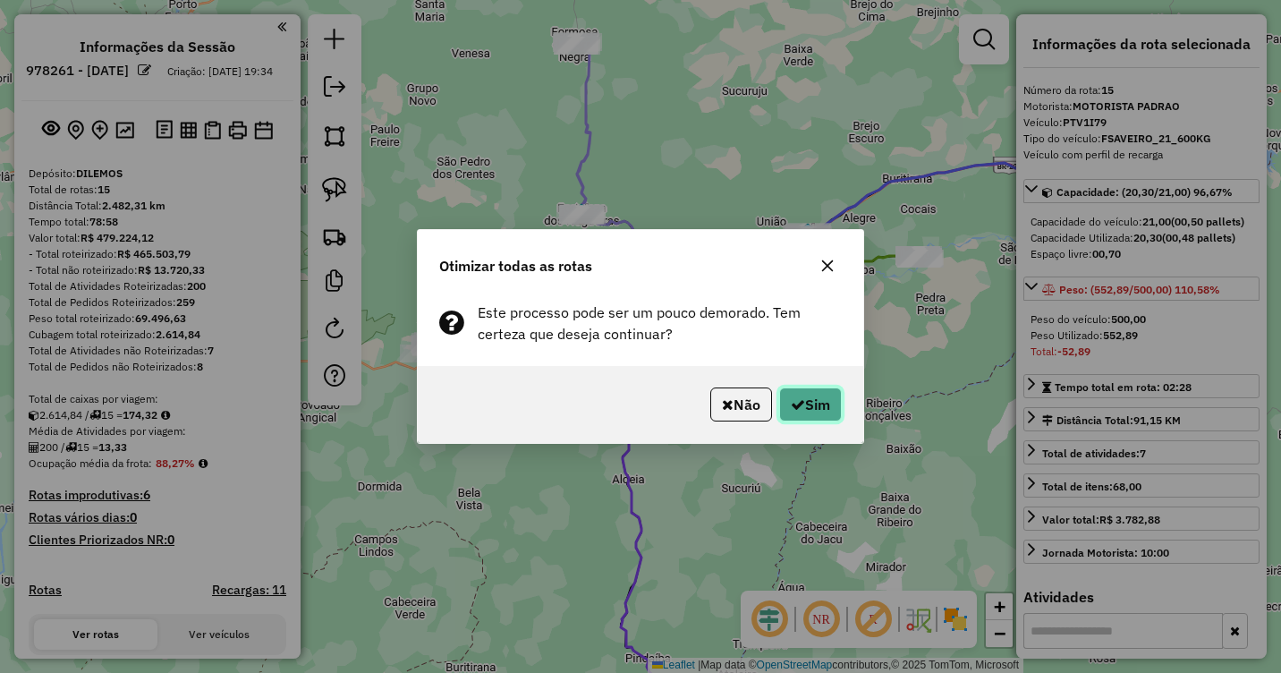
click at [825, 408] on button "Sim" at bounding box center [810, 404] width 63 height 34
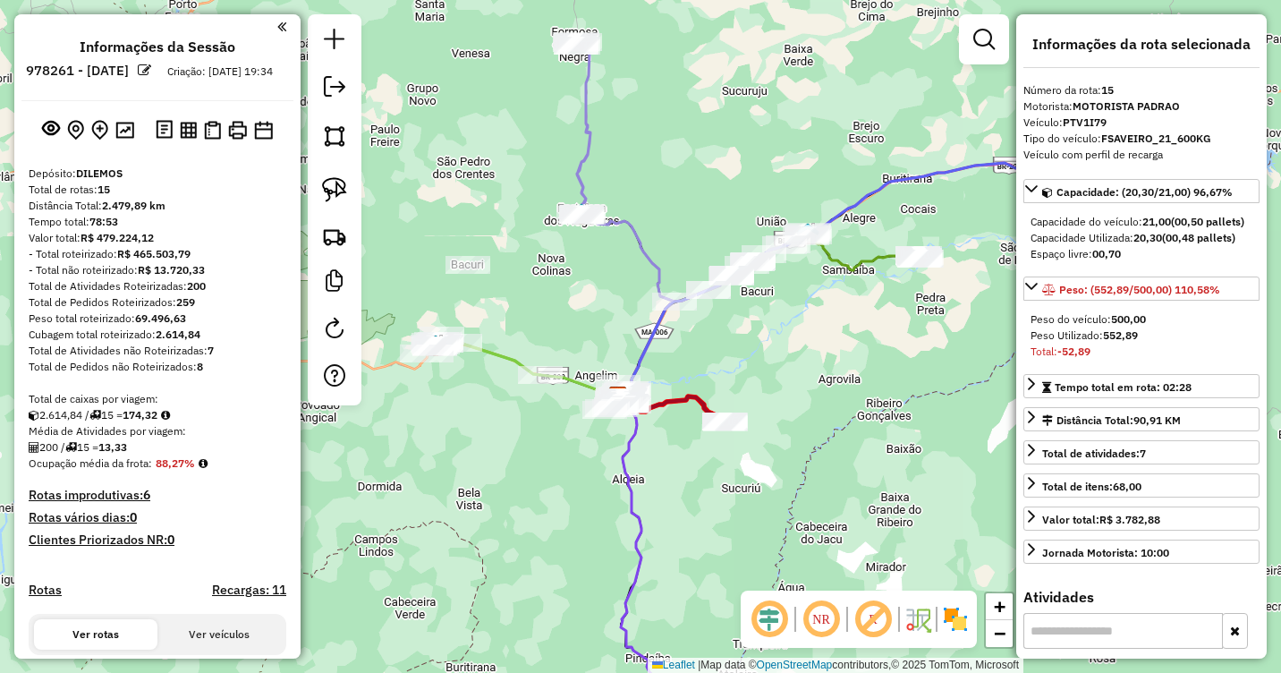
scroll to position [1710, 0]
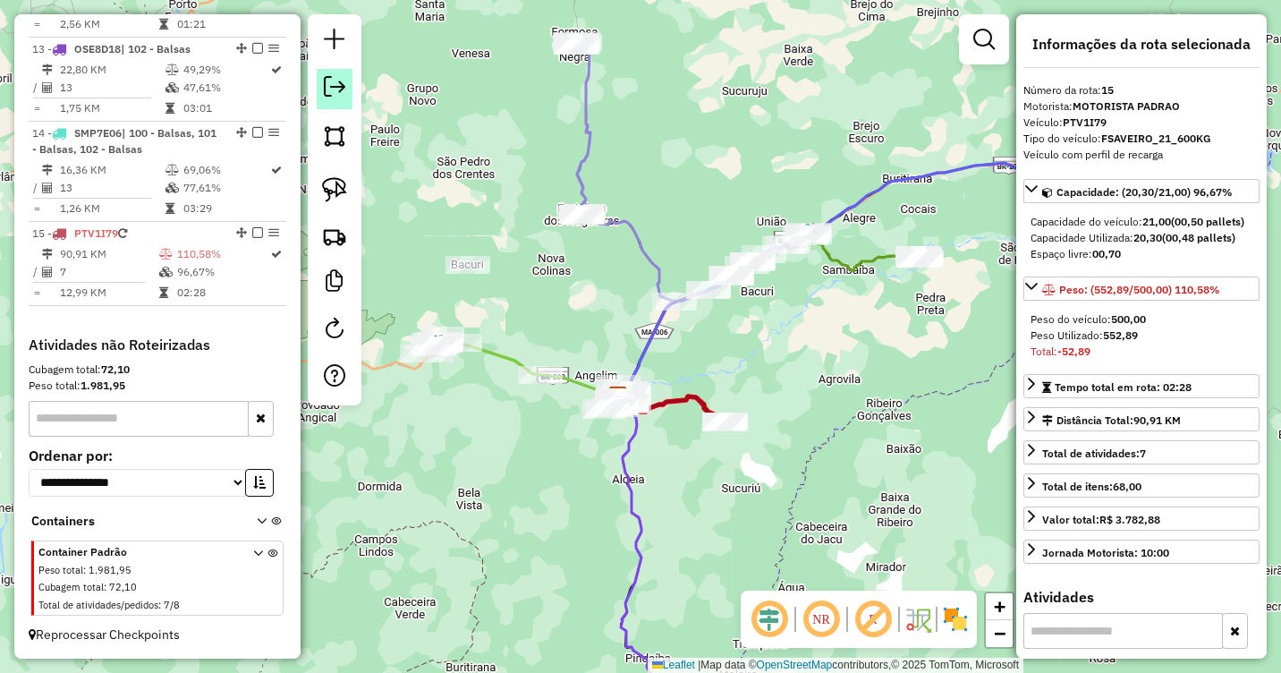
click at [343, 73] on link at bounding box center [335, 89] width 36 height 40
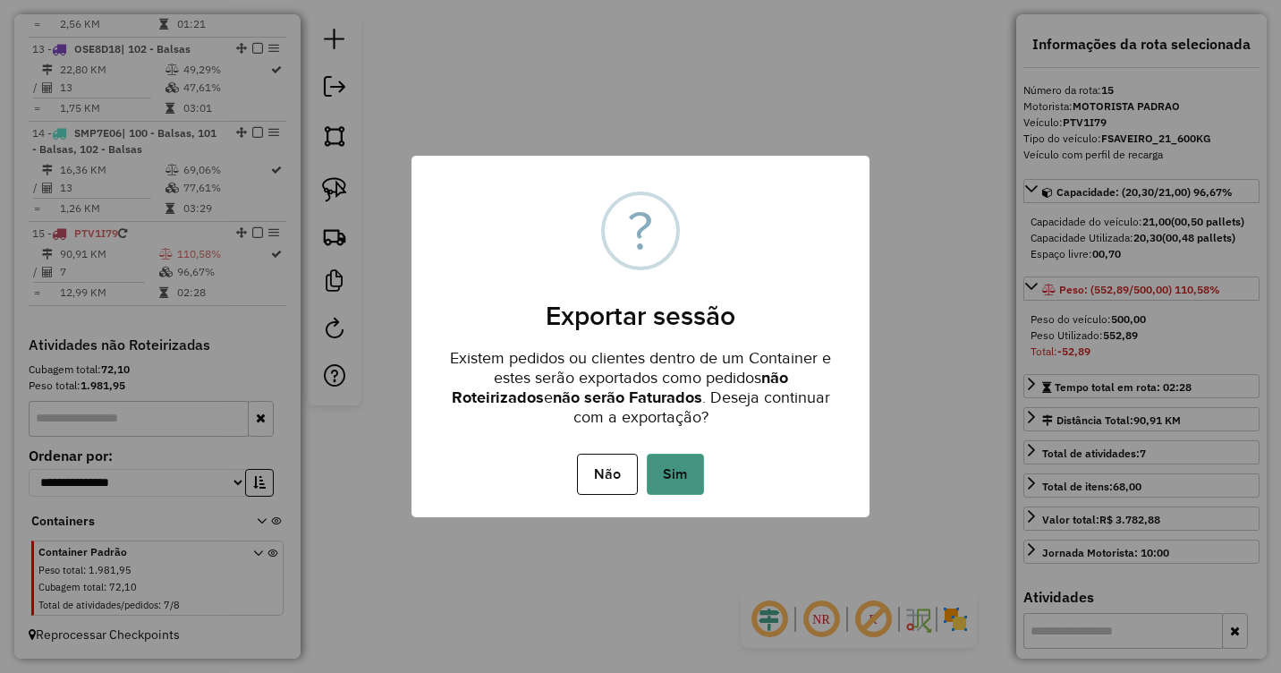
click at [668, 481] on button "Sim" at bounding box center [675, 474] width 57 height 41
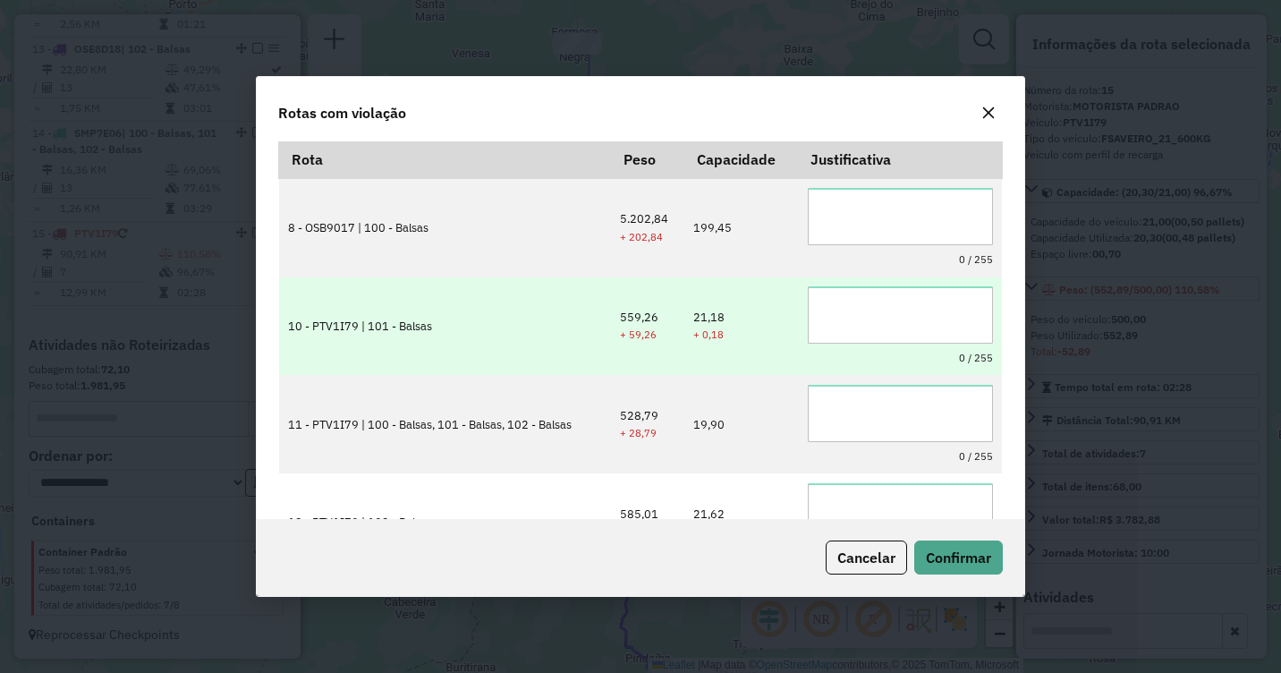
scroll to position [0, 0]
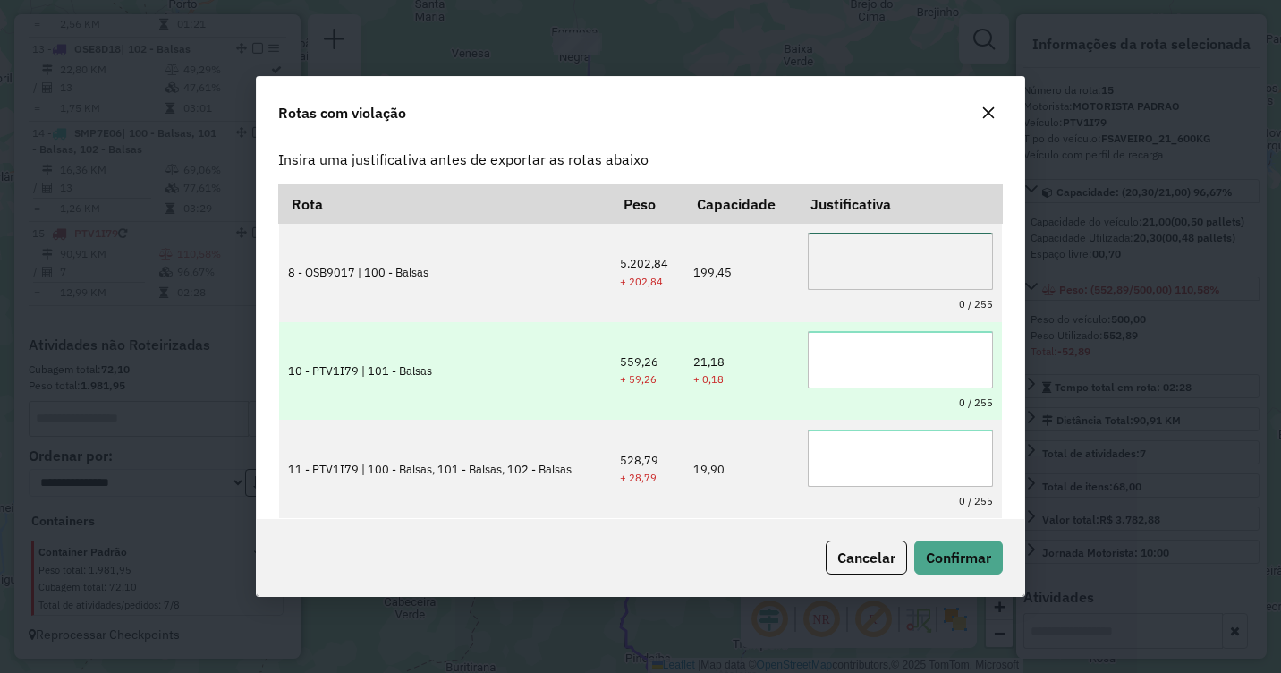
click at [830, 261] on textarea at bounding box center [900, 261] width 185 height 57
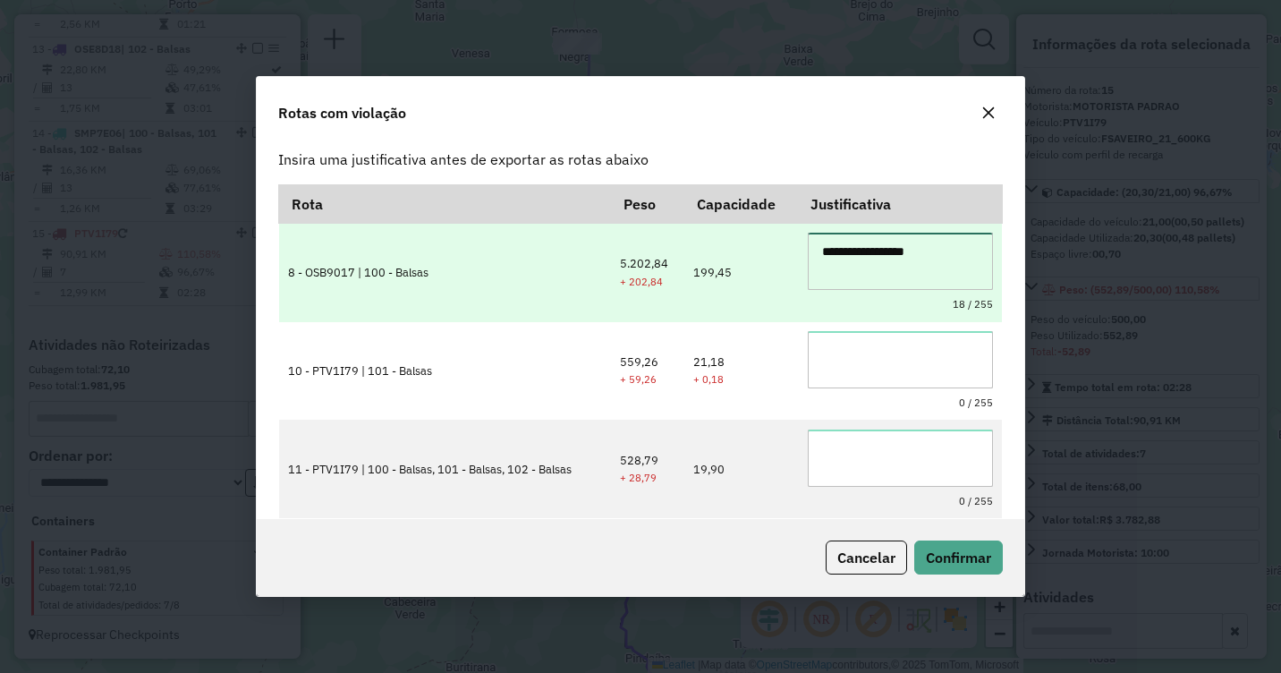
drag, startPoint x: 940, startPoint y: 254, endPoint x: 675, endPoint y: 251, distance: 264.8
click at [676, 251] on tr "**********" at bounding box center [640, 273] width 723 height 98
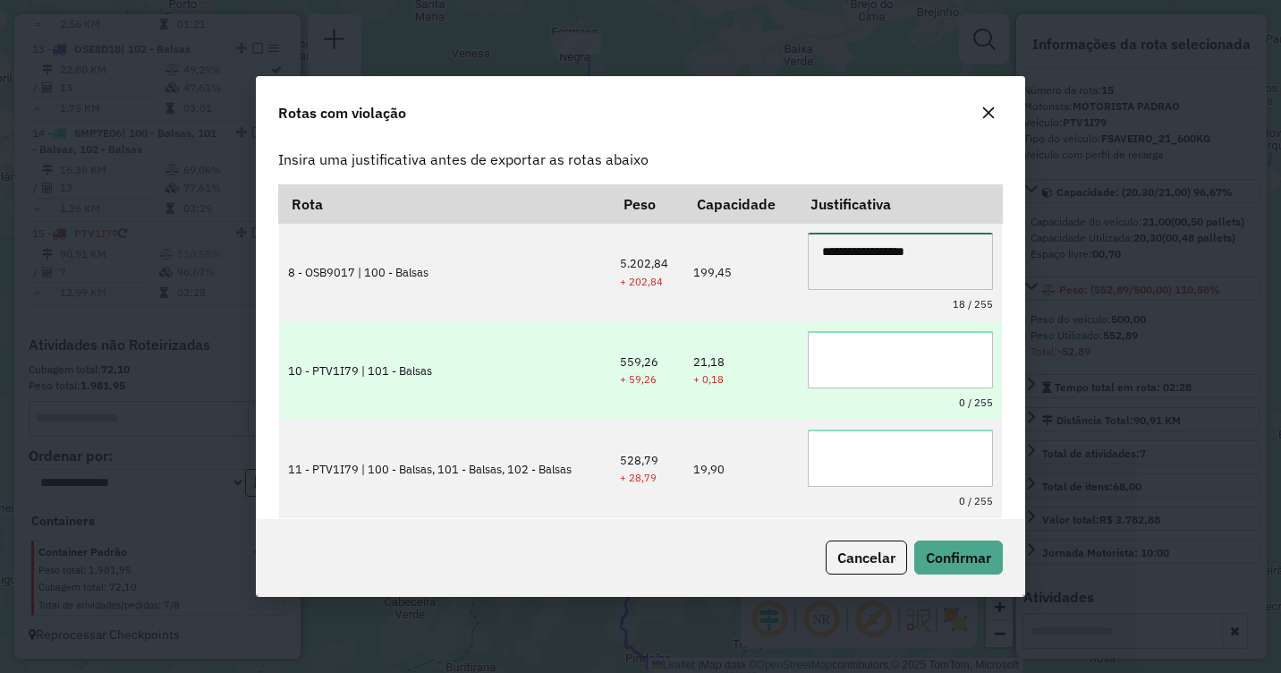
type textarea "**********"
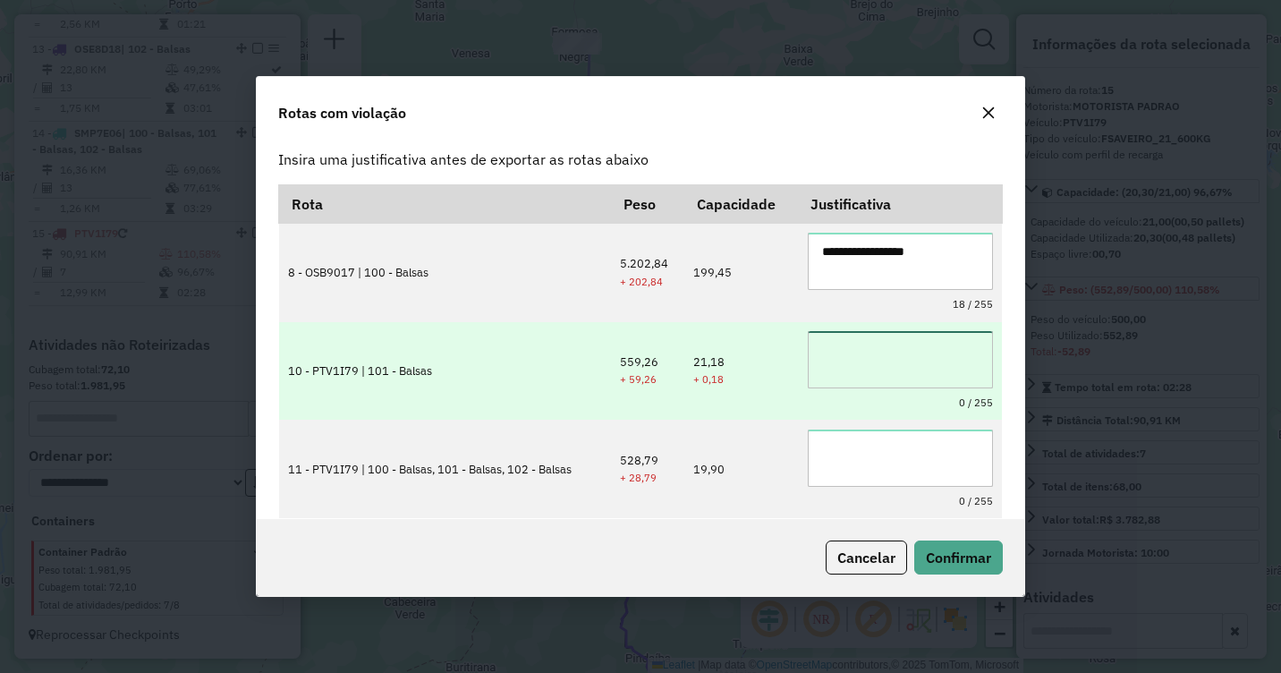
click at [830, 364] on textarea at bounding box center [900, 359] width 185 height 57
paste textarea "**********"
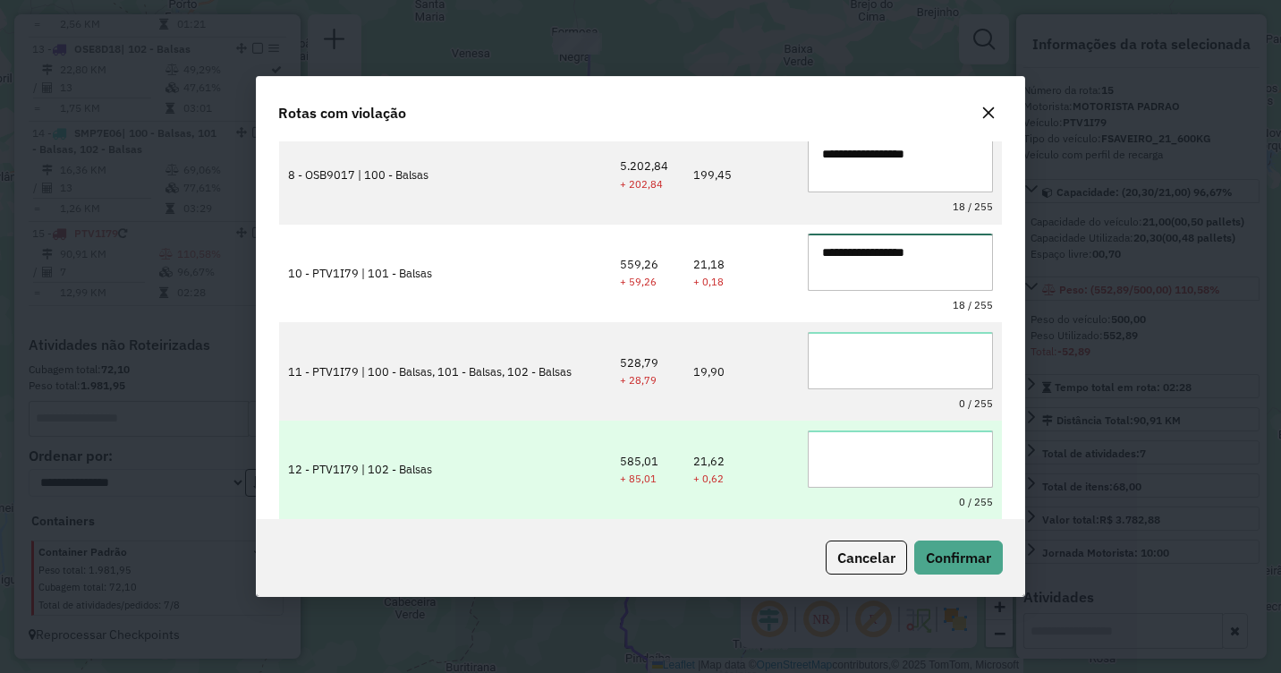
scroll to position [196, 0]
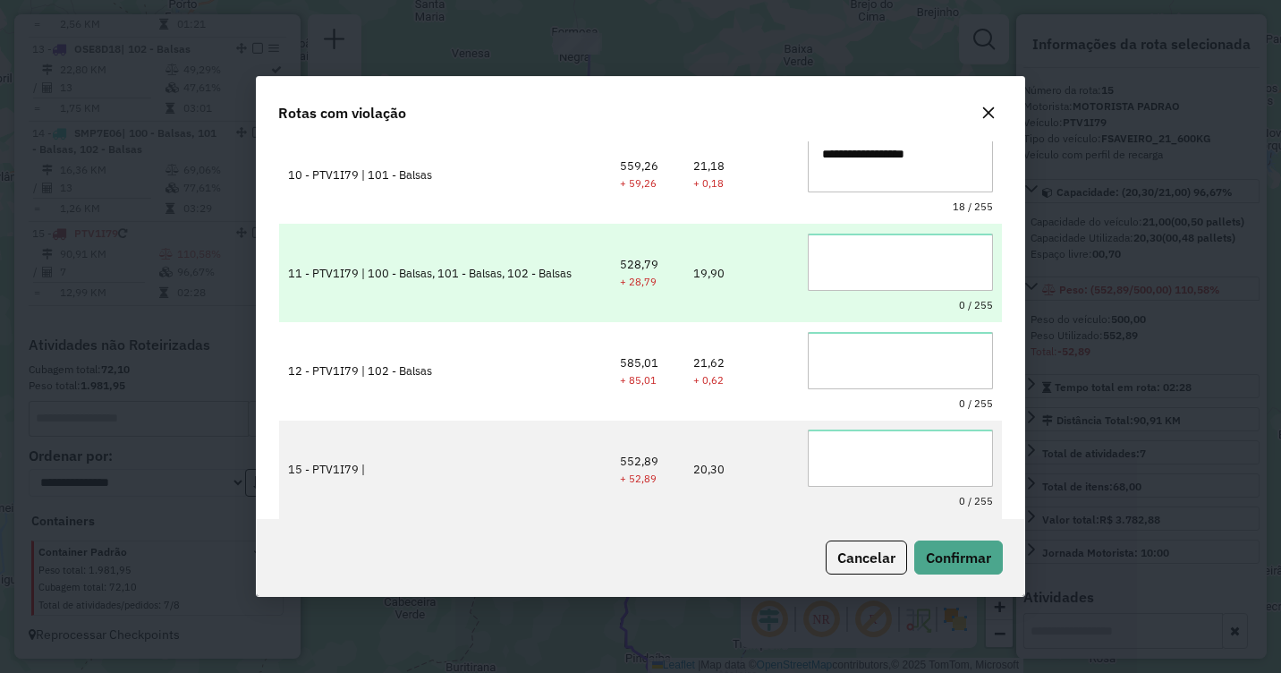
type textarea "**********"
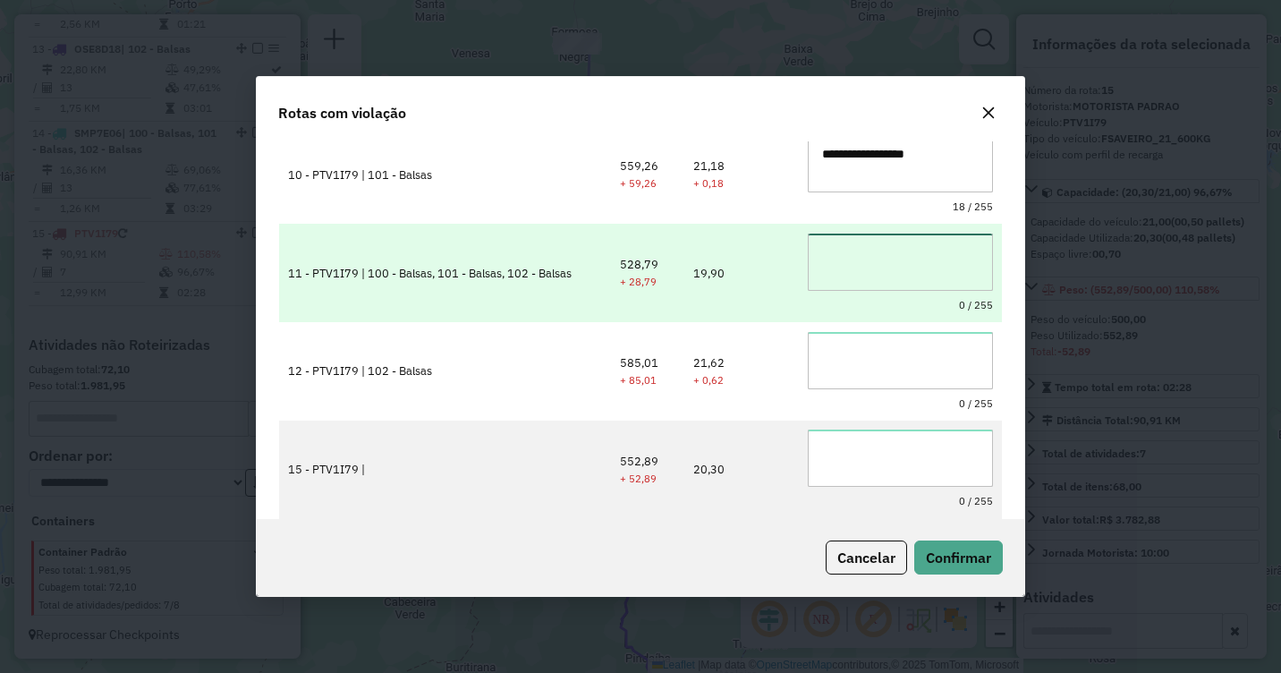
click at [836, 263] on textarea at bounding box center [900, 261] width 185 height 57
paste textarea "**********"
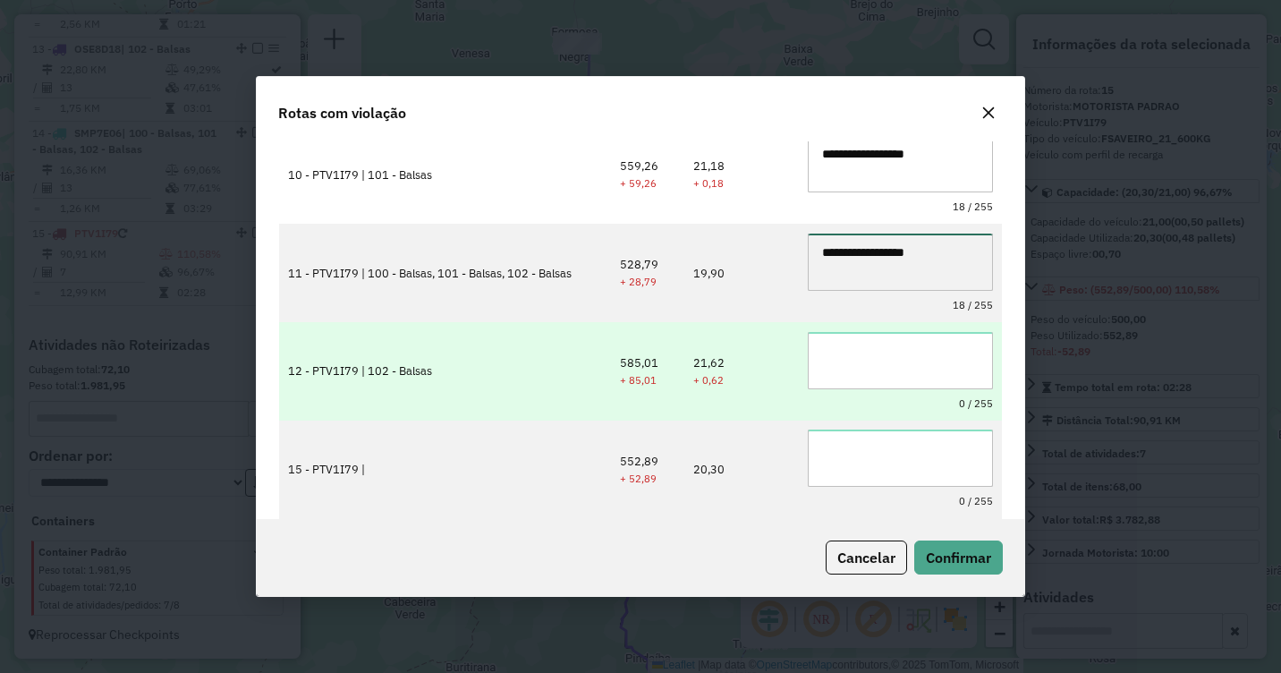
type textarea "**********"
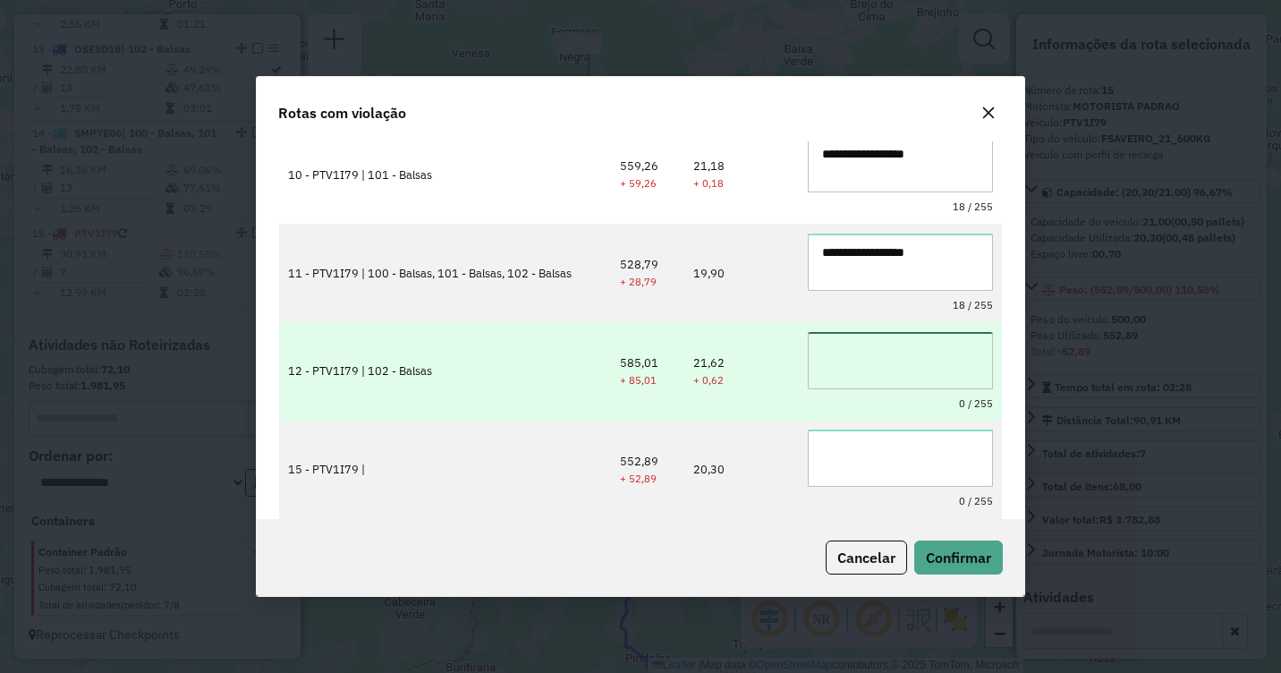
click at [851, 365] on textarea at bounding box center [900, 360] width 185 height 57
paste textarea "**********"
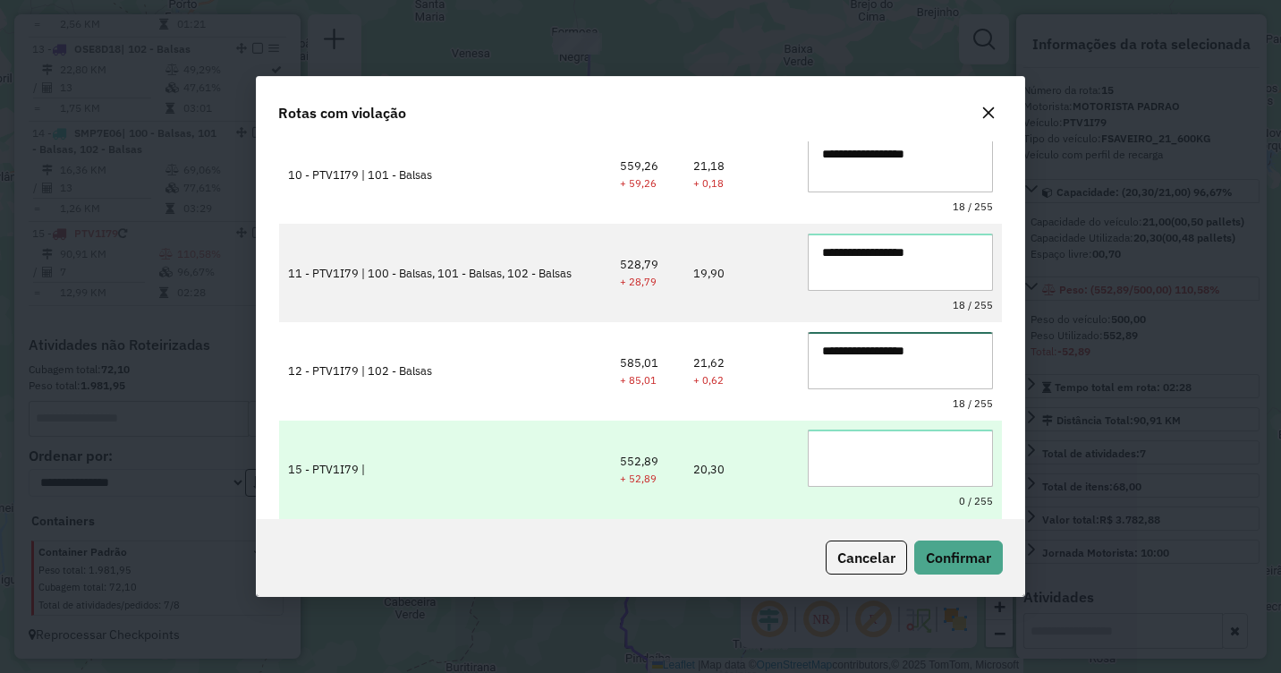
type textarea "**********"
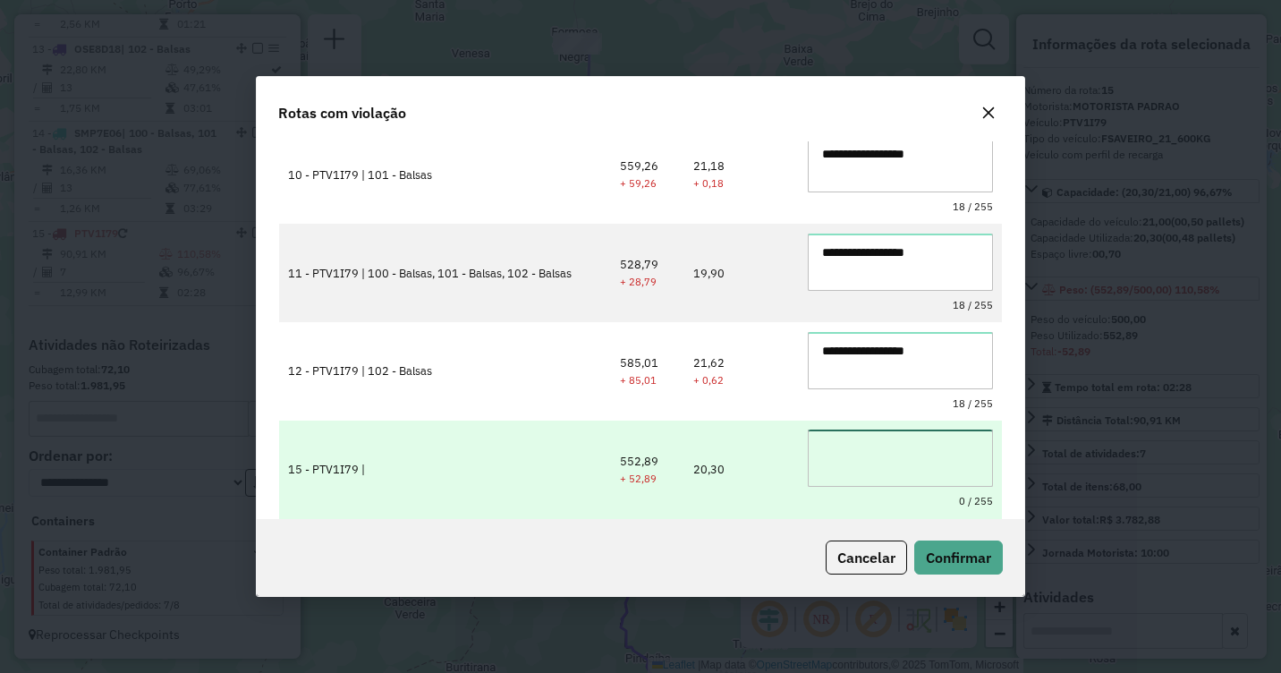
click at [861, 444] on textarea at bounding box center [900, 457] width 185 height 57
paste textarea "**********"
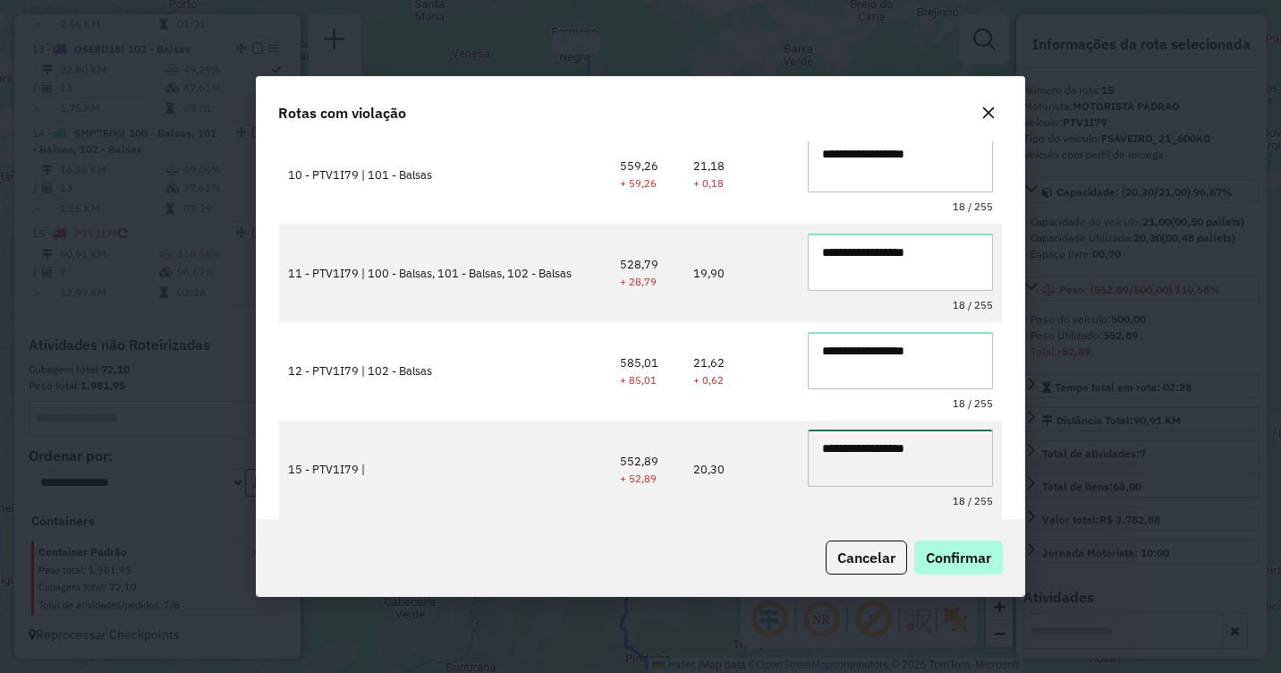
type textarea "**********"
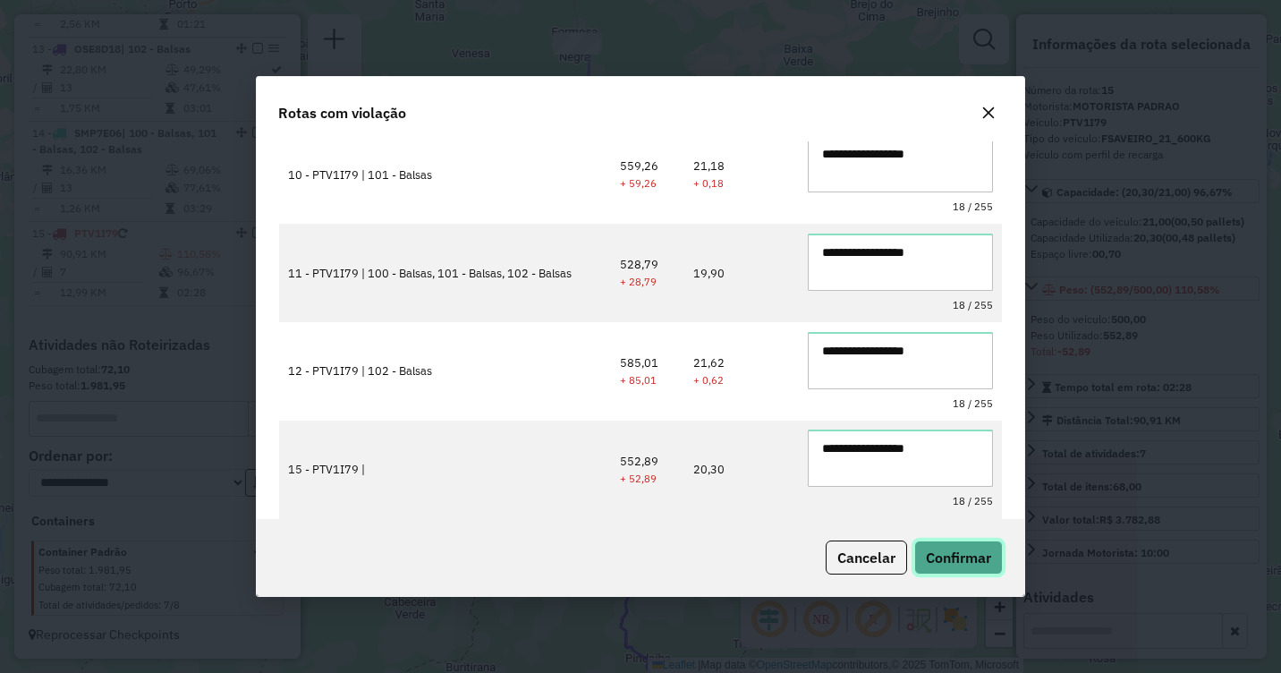
click at [954, 559] on span "Confirmar" at bounding box center [958, 557] width 65 height 18
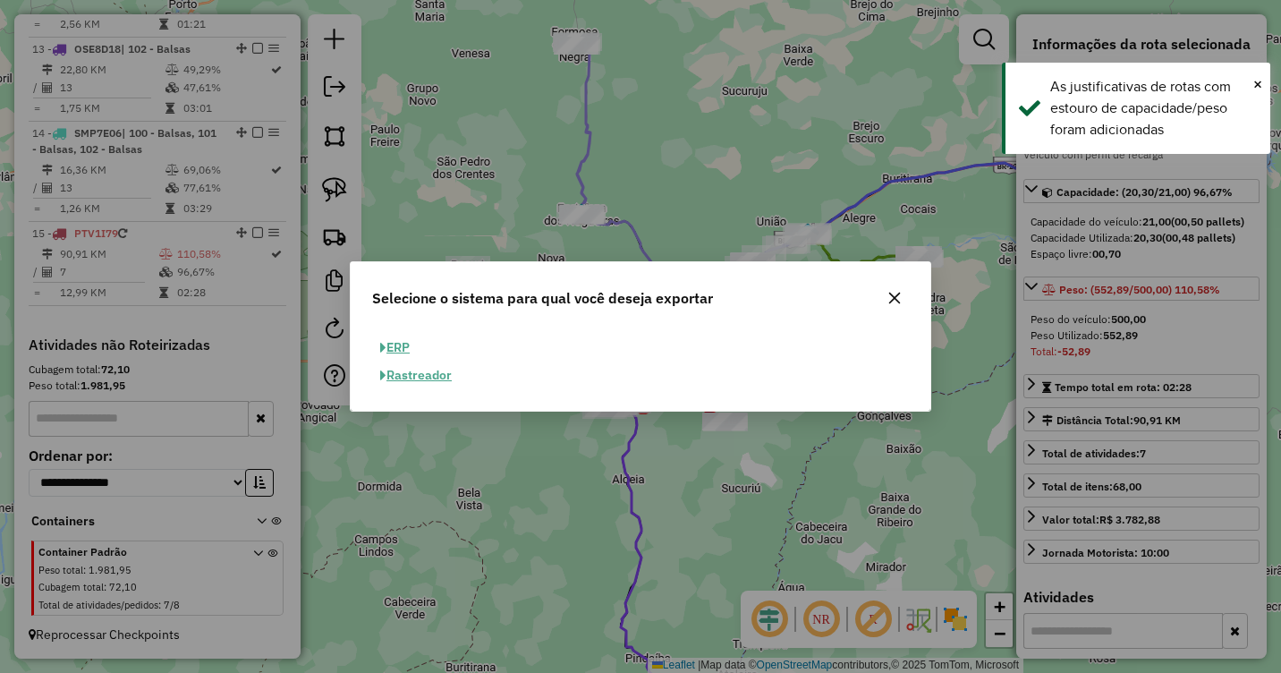
click at [389, 348] on button "ERP" at bounding box center [395, 348] width 46 height 28
select select "**"
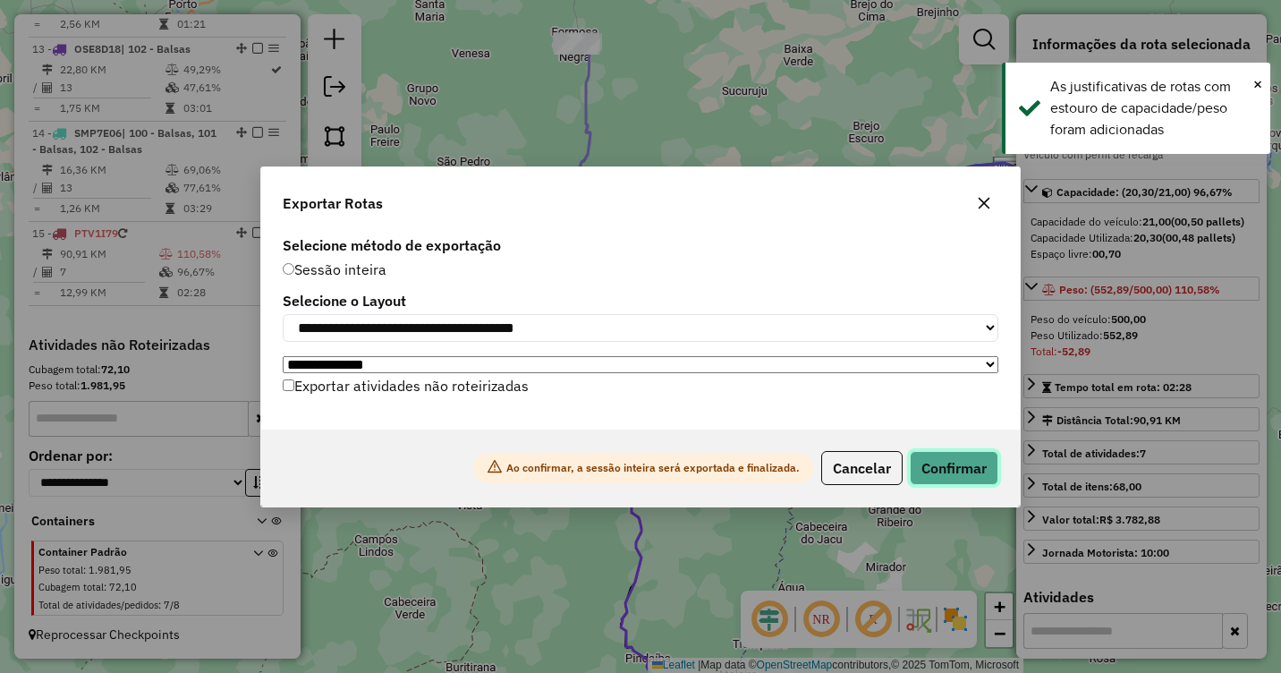
click at [964, 472] on button "Confirmar" at bounding box center [954, 468] width 89 height 34
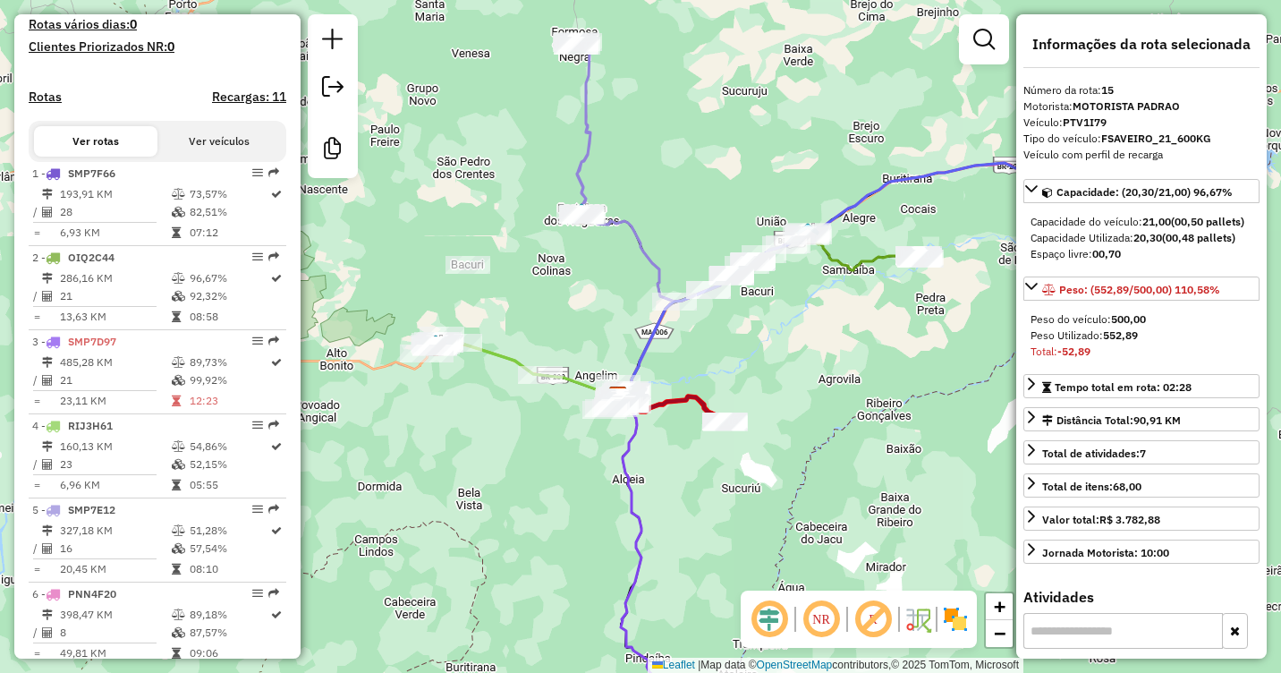
scroll to position [251, 0]
